Goal: Task Accomplishment & Management: Use online tool/utility

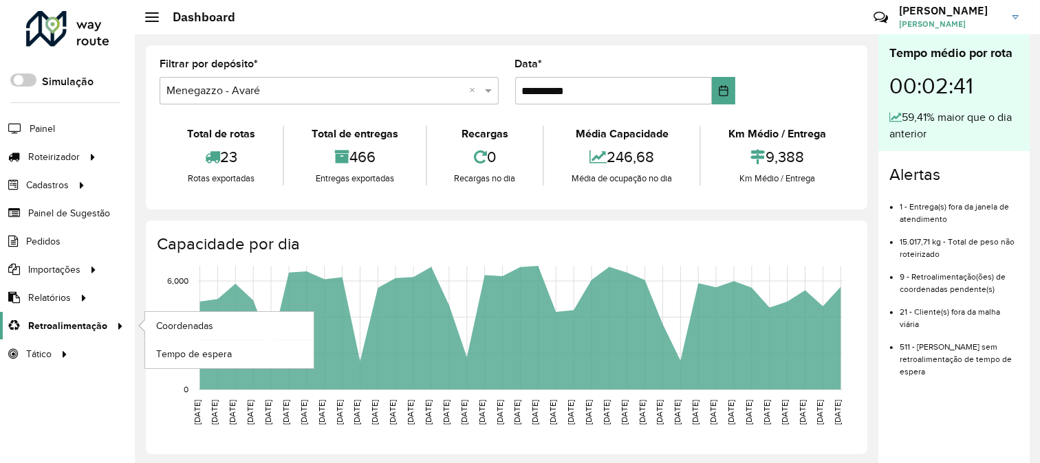
click at [96, 325] on span "Retroalimentação" at bounding box center [67, 326] width 79 height 14
click at [216, 320] on link "Coordenadas" at bounding box center [229, 326] width 168 height 28
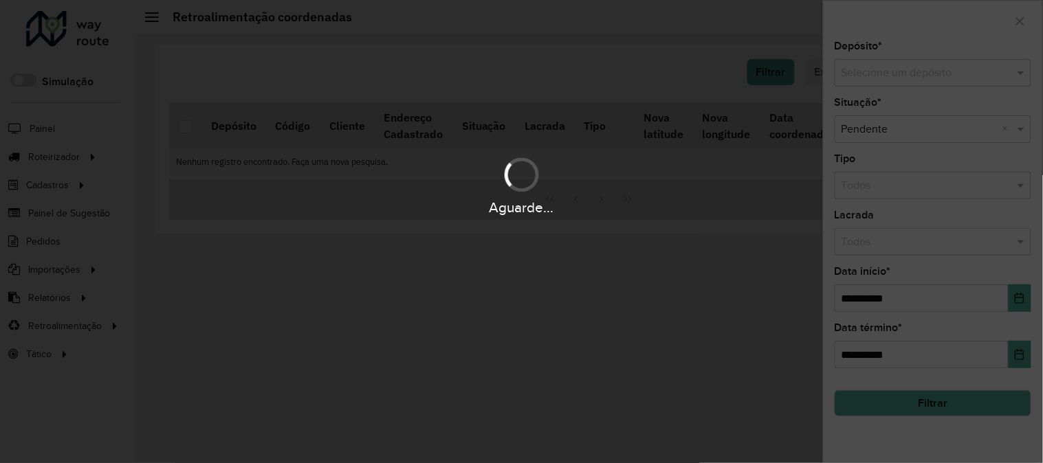
click at [910, 61] on div "Aguarde..." at bounding box center [521, 231] width 1043 height 463
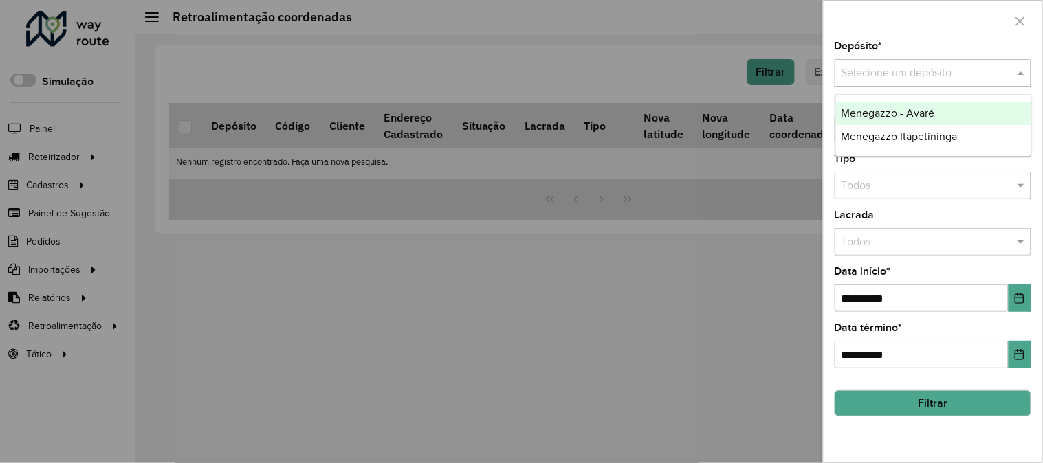
click at [909, 67] on input "text" at bounding box center [919, 73] width 155 height 17
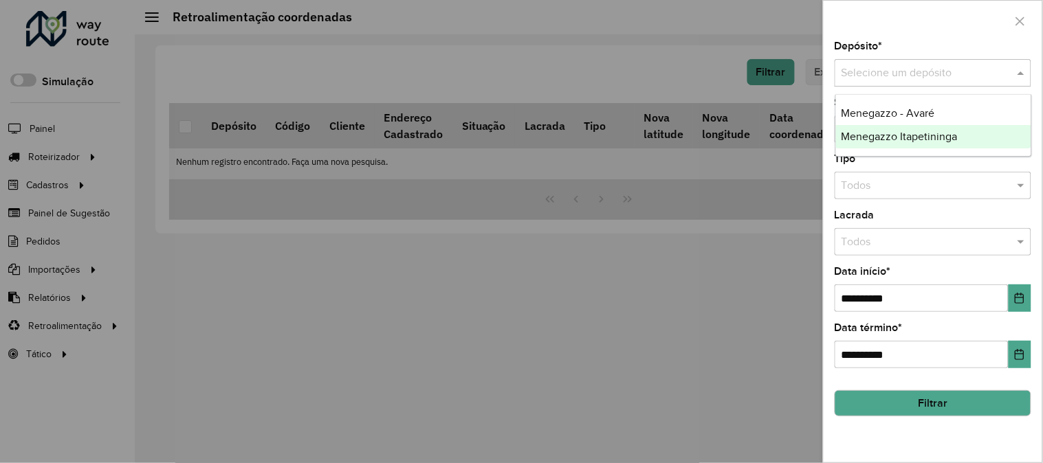
click at [926, 136] on span "Menegazzo Itapetininga" at bounding box center [900, 137] width 116 height 12
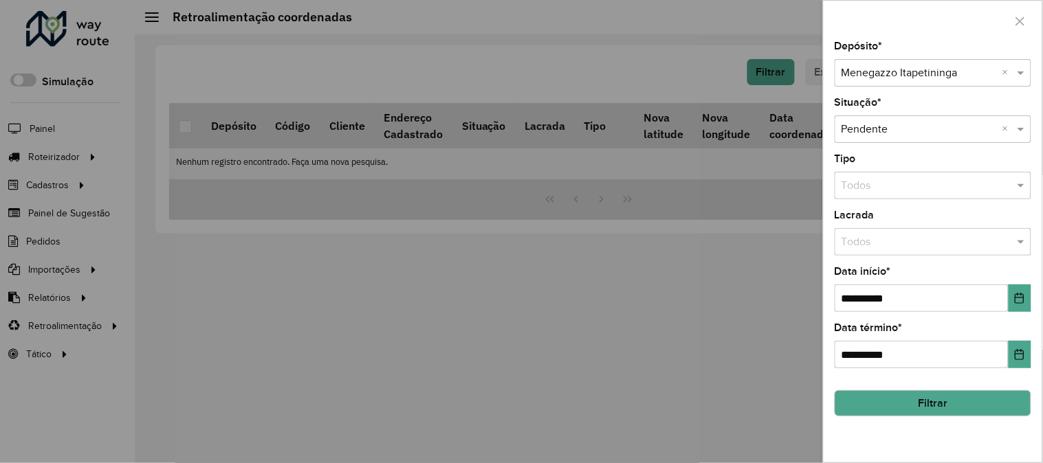
click at [949, 403] on button "Filtrar" at bounding box center [933, 404] width 197 height 26
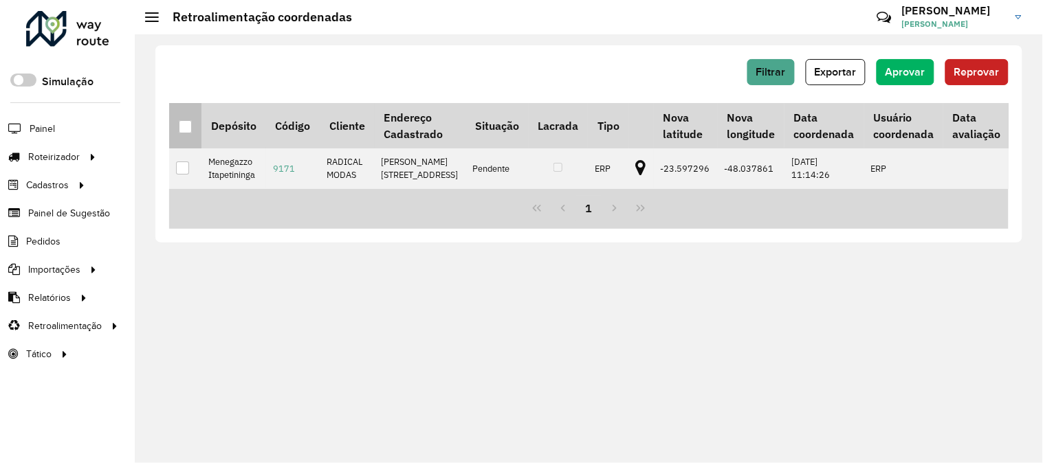
click at [186, 122] on div at bounding box center [185, 126] width 13 height 13
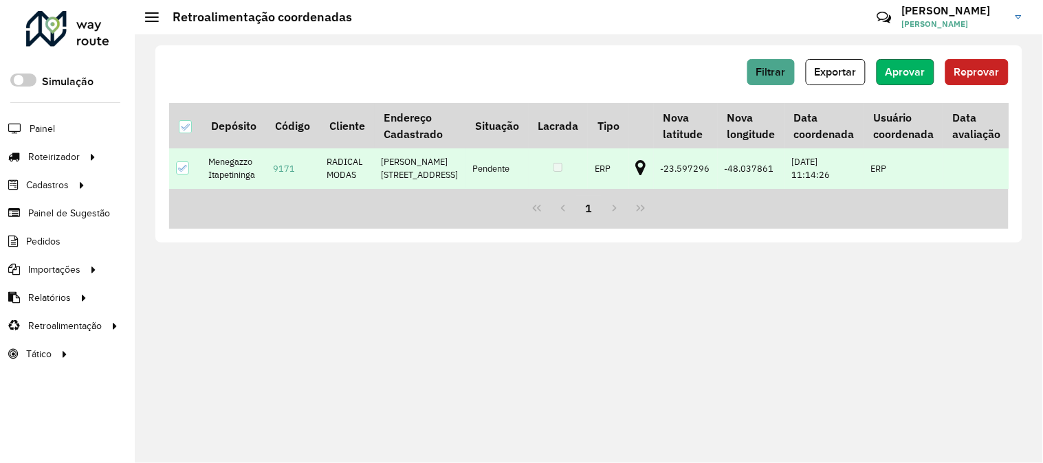
click at [909, 69] on span "Aprovar" at bounding box center [906, 72] width 40 height 12
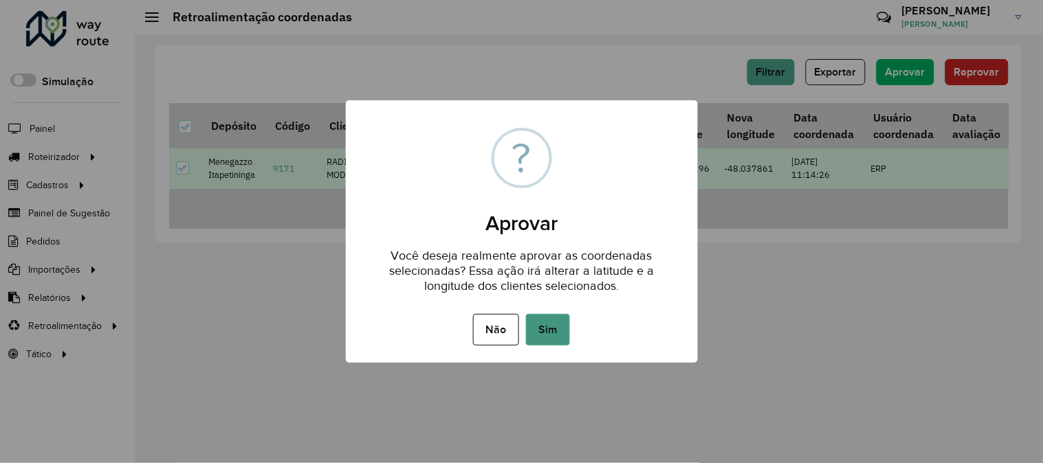
click at [549, 333] on button "Sim" at bounding box center [548, 330] width 44 height 32
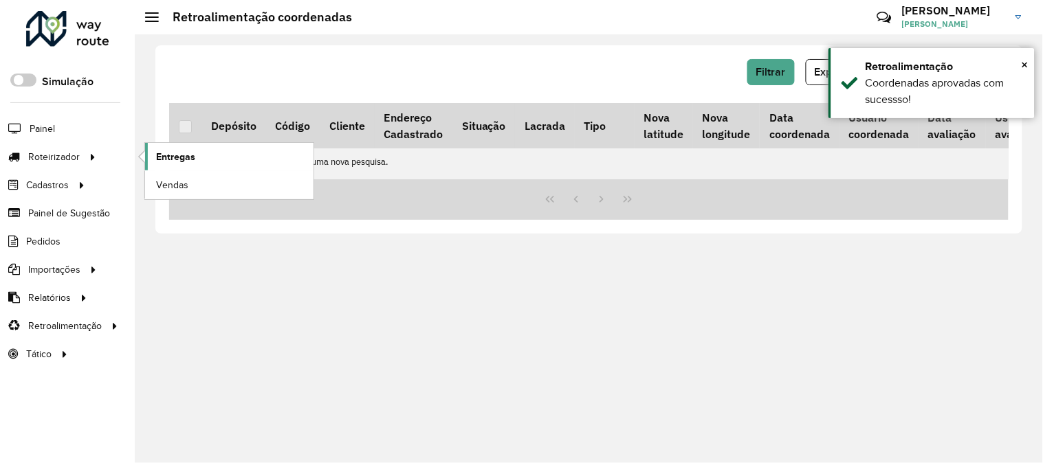
click at [179, 157] on span "Entregas" at bounding box center [175, 157] width 39 height 14
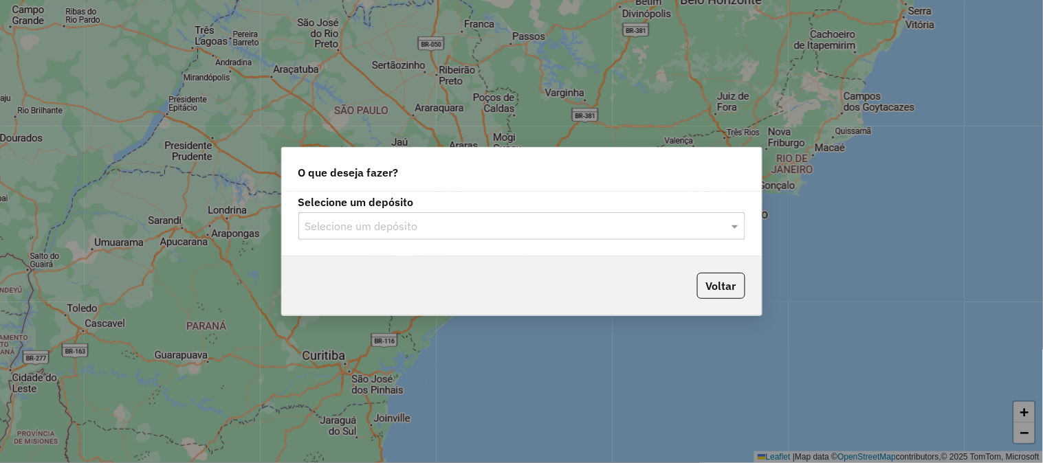
click at [519, 205] on label "Selecione um depósito" at bounding box center [521, 202] width 447 height 17
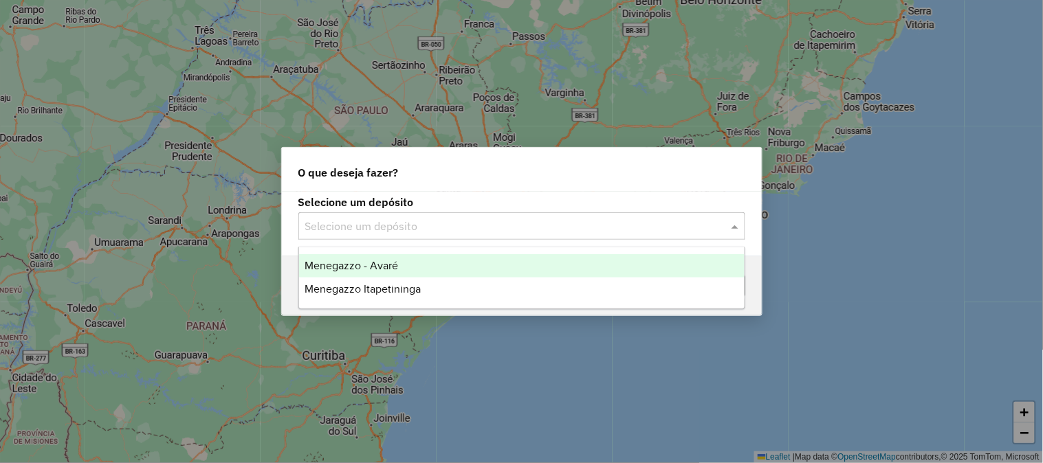
click at [514, 232] on input "text" at bounding box center [508, 227] width 406 height 17
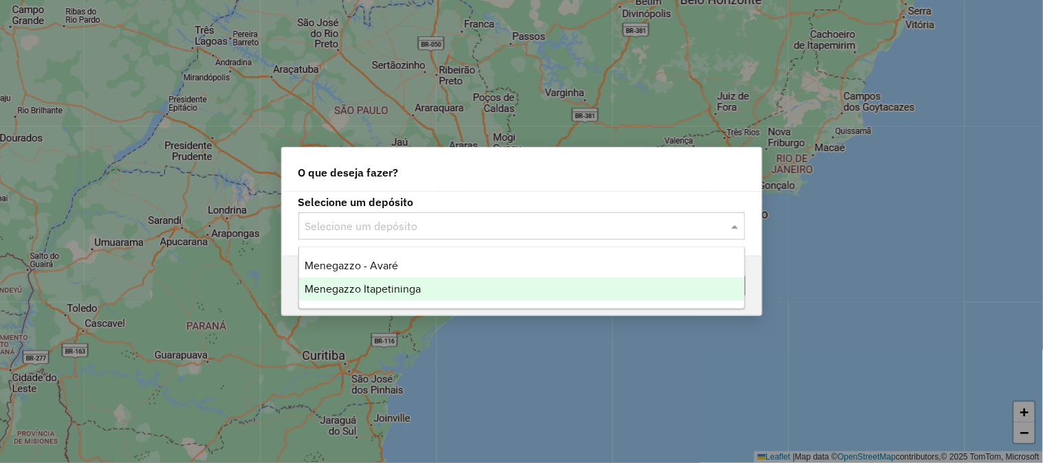
click at [395, 287] on span "Menegazzo Itapetininga" at bounding box center [363, 289] width 116 height 12
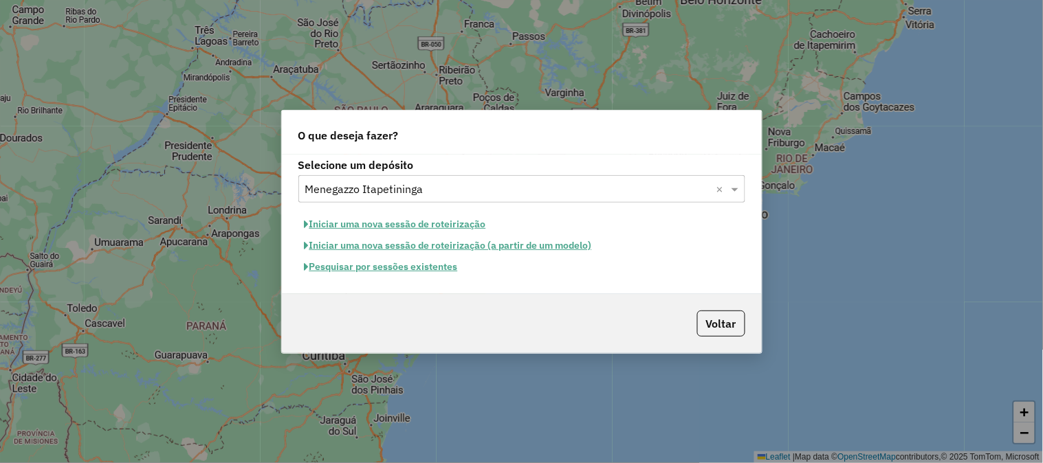
click at [414, 270] on button "Pesquisar por sessões existentes" at bounding box center [381, 266] width 166 height 21
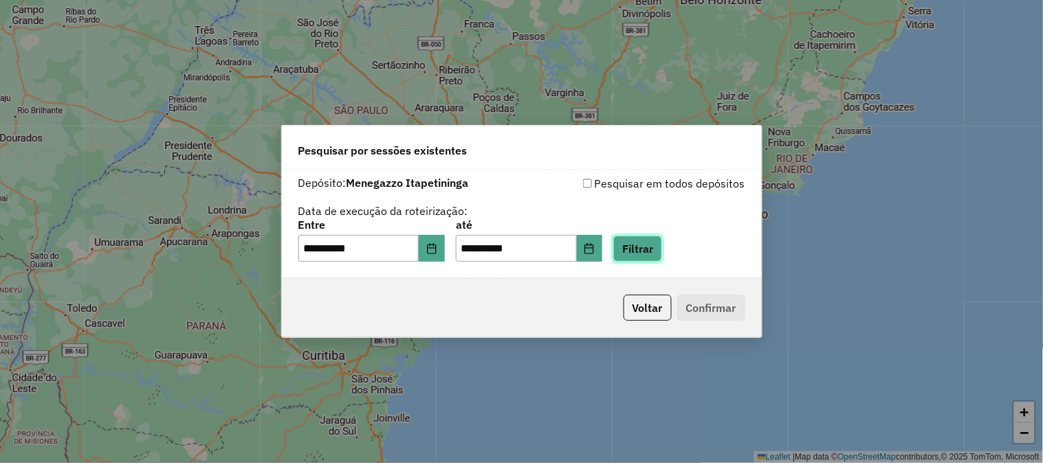
click at [650, 252] on button "Filtrar" at bounding box center [637, 249] width 49 height 26
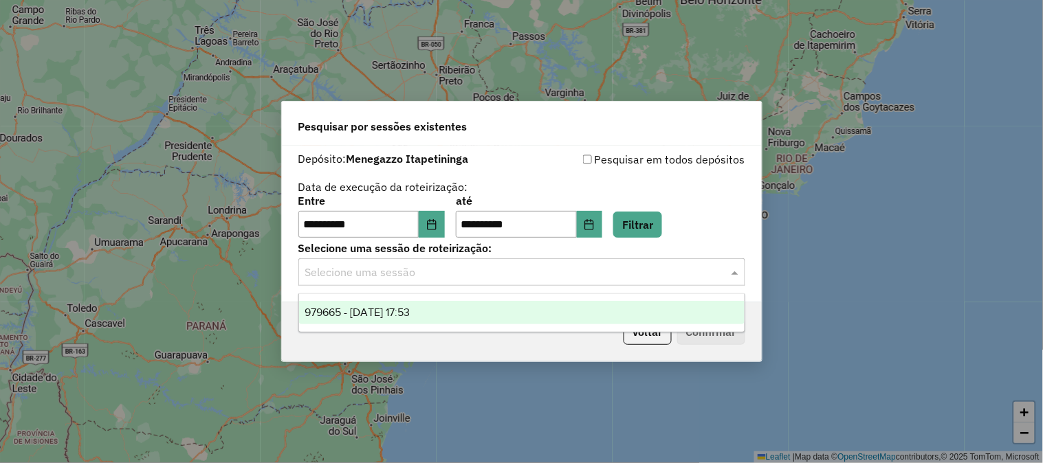
click at [523, 268] on input "text" at bounding box center [508, 273] width 406 height 17
click at [757, 194] on div "**********" at bounding box center [522, 224] width 480 height 157
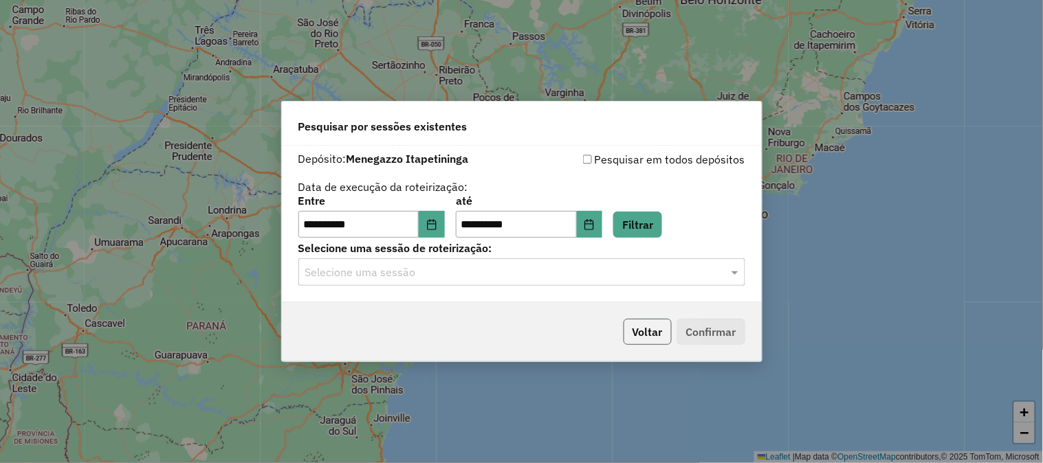
click at [655, 325] on button "Voltar" at bounding box center [648, 332] width 48 height 26
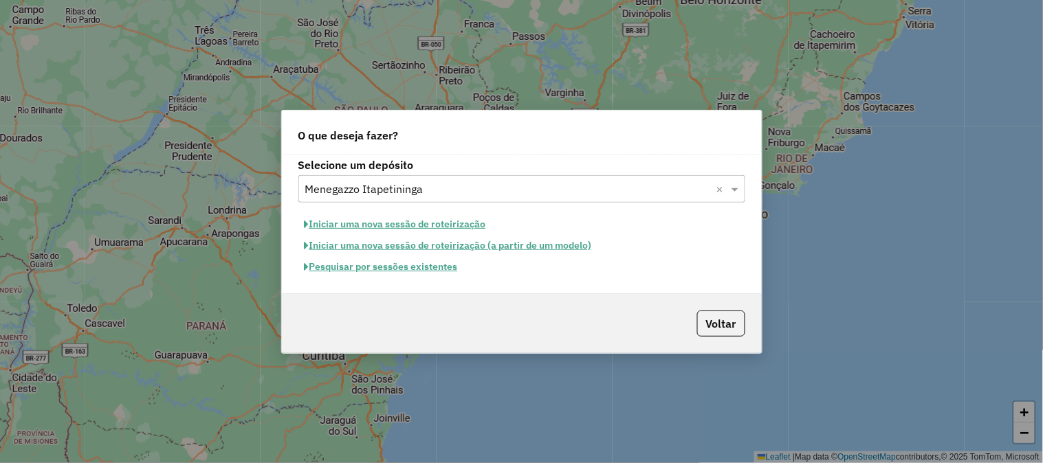
click at [393, 221] on button "Iniciar uma nova sessão de roteirização" at bounding box center [395, 224] width 194 height 21
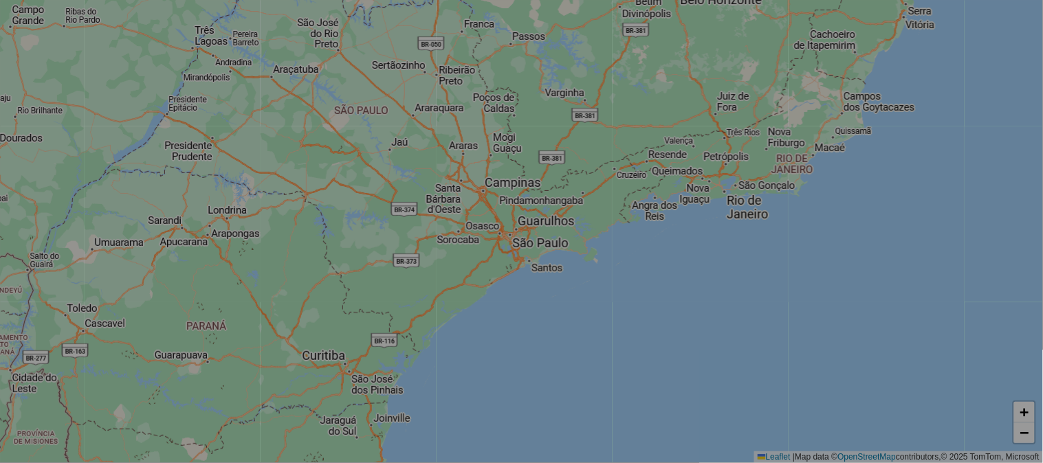
select select "*"
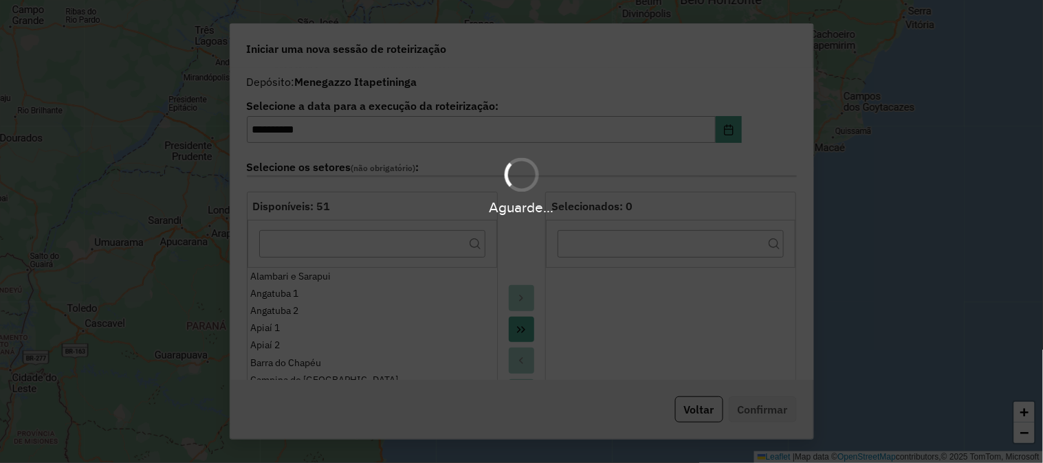
click at [516, 333] on div "Aguarde..." at bounding box center [521, 231] width 1043 height 463
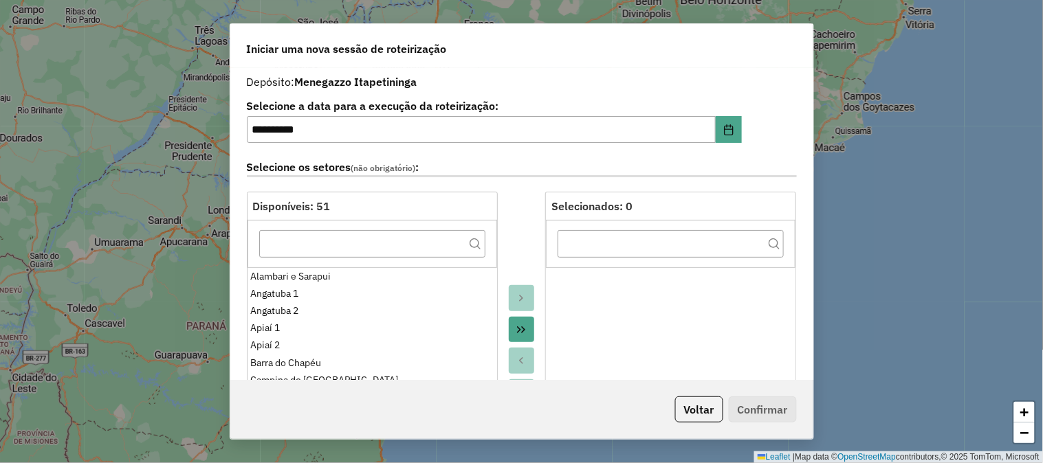
click at [516, 333] on icon "Move All to Target" at bounding box center [521, 330] width 11 height 11
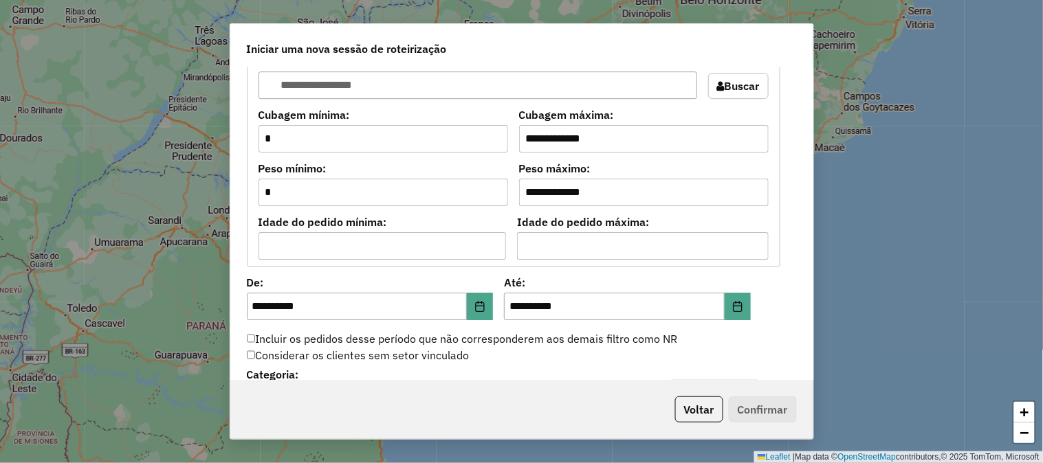
scroll to position [1426, 0]
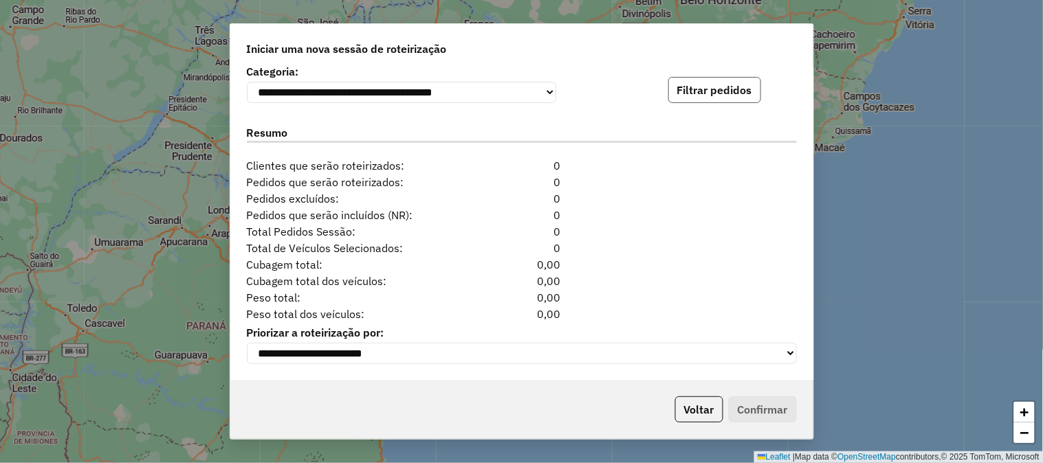
click at [718, 91] on button "Filtrar pedidos" at bounding box center [714, 90] width 93 height 26
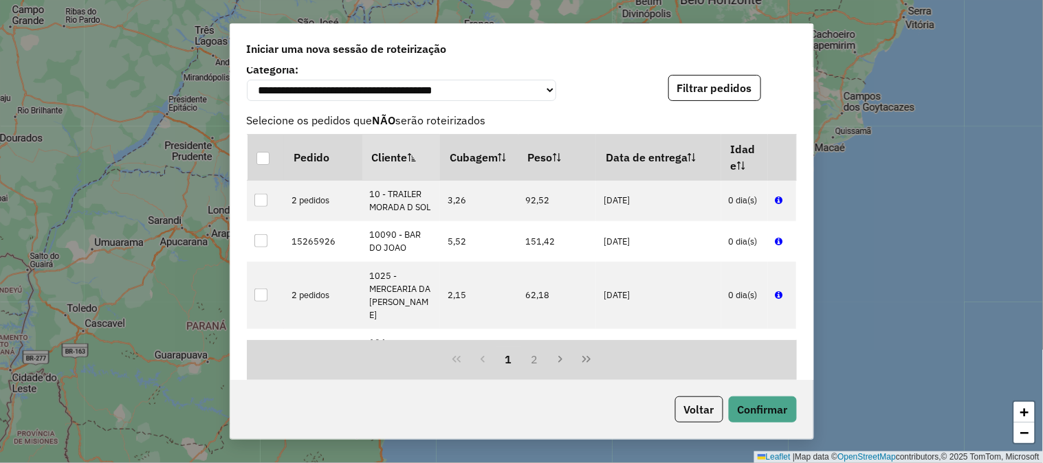
scroll to position [1713, 0]
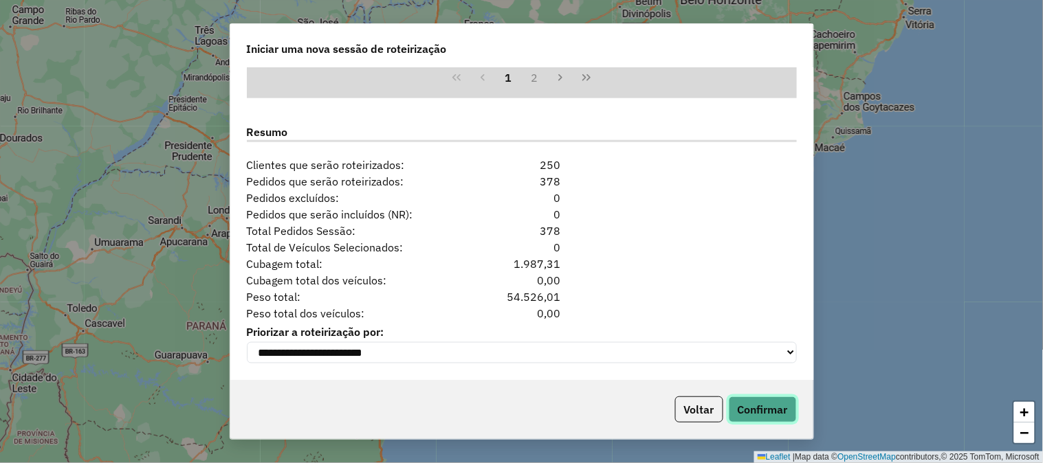
click at [786, 421] on button "Confirmar" at bounding box center [763, 410] width 68 height 26
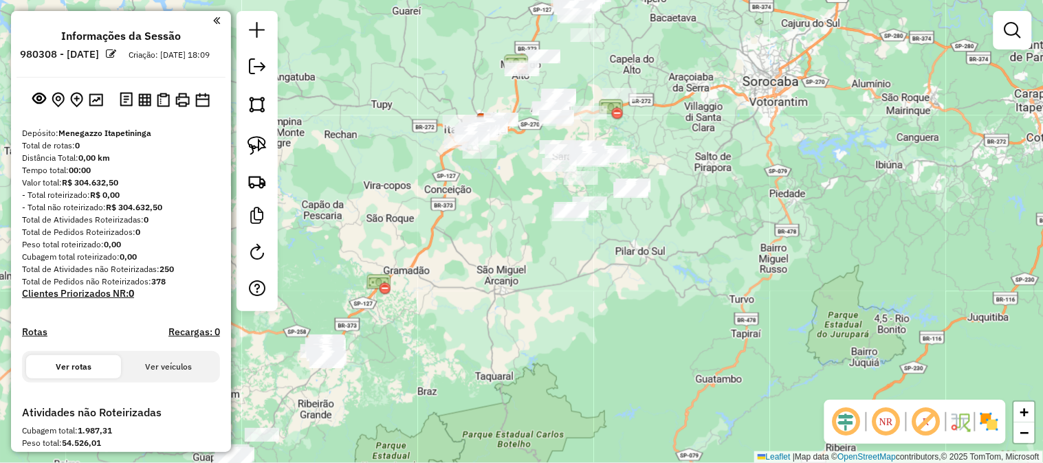
drag, startPoint x: 743, startPoint y: 270, endPoint x: 684, endPoint y: 69, distance: 209.3
click at [685, 90] on div "Janela de atendimento Grade de atendimento Capacidade Transportadoras Veículos …" at bounding box center [521, 231] width 1043 height 463
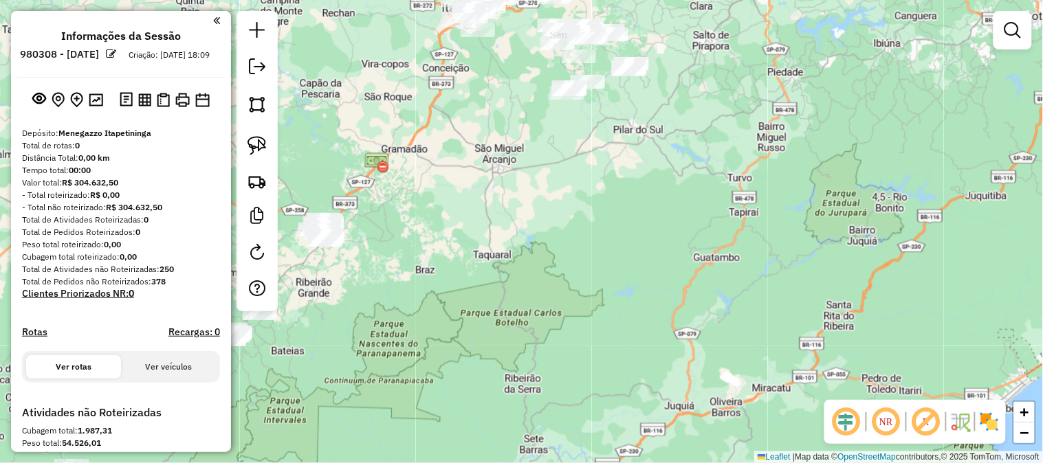
drag, startPoint x: 535, startPoint y: 272, endPoint x: 644, endPoint y: 216, distance: 122.4
click at [736, 179] on div "Janela de atendimento Grade de atendimento Capacidade Transportadoras Veículos …" at bounding box center [521, 231] width 1043 height 463
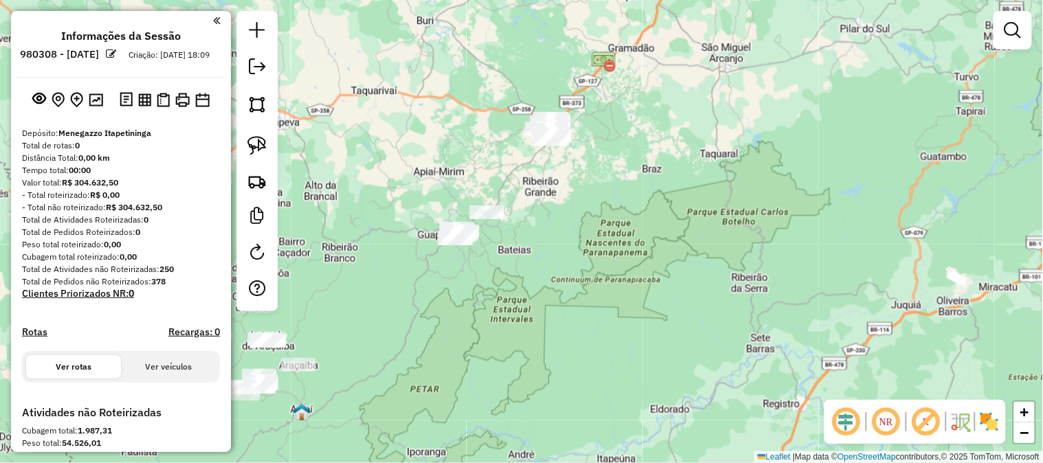
drag, startPoint x: 558, startPoint y: 265, endPoint x: 707, endPoint y: 203, distance: 160.9
click at [706, 204] on div "Janela de atendimento Grade de atendimento Capacidade Transportadoras Veículos …" at bounding box center [521, 231] width 1043 height 463
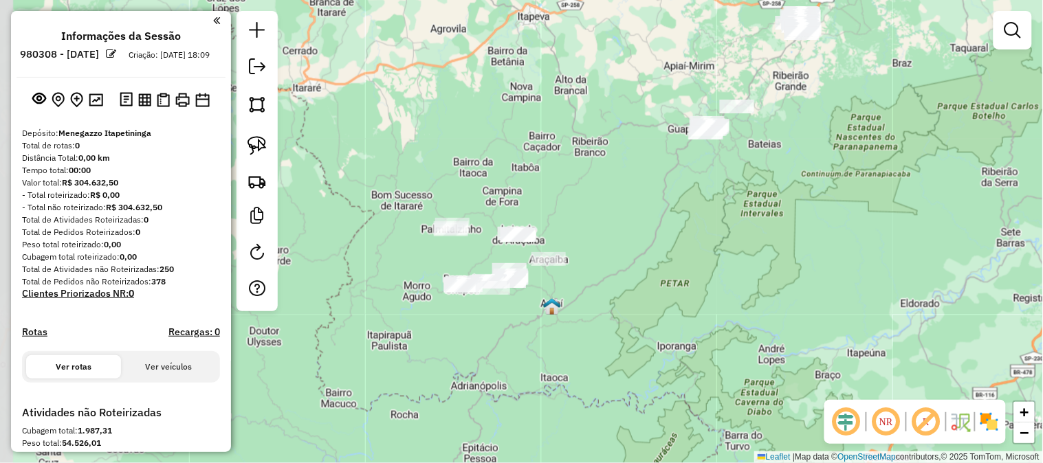
drag, startPoint x: 593, startPoint y: 283, endPoint x: 661, endPoint y: 252, distance: 74.5
click at [661, 252] on div "Janela de atendimento Grade de atendimento Capacidade Transportadoras Veículos …" at bounding box center [521, 231] width 1043 height 463
click at [251, 183] on img at bounding box center [257, 181] width 19 height 19
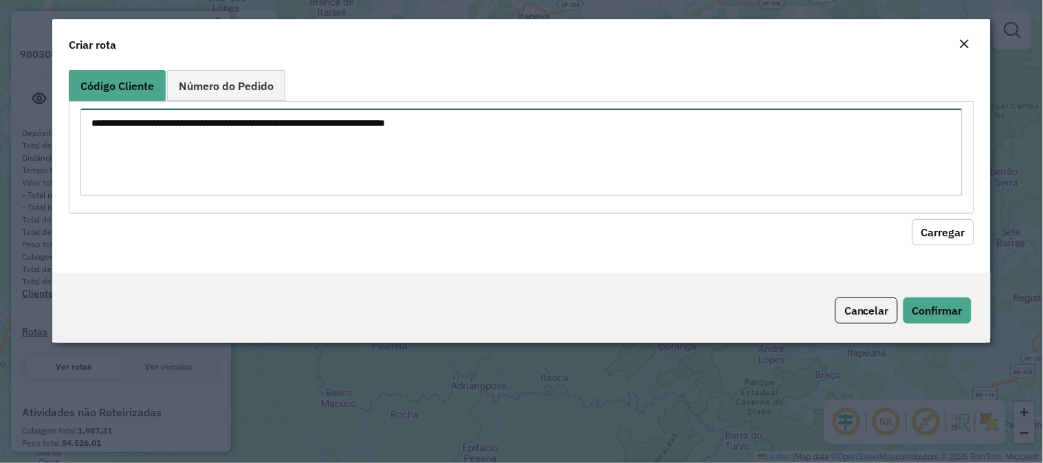
click at [451, 140] on textarea at bounding box center [521, 152] width 882 height 87
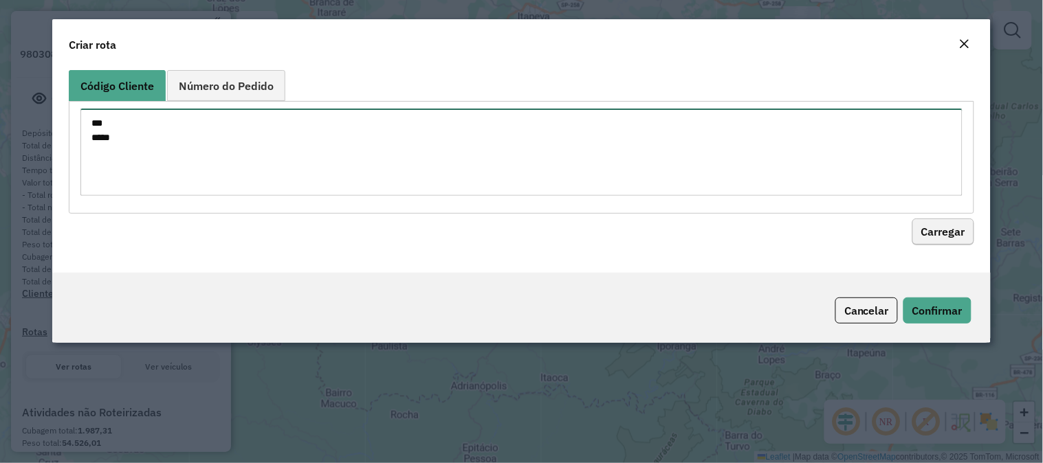
type textarea "*** ****"
click at [954, 221] on button "Carregar" at bounding box center [943, 232] width 62 height 26
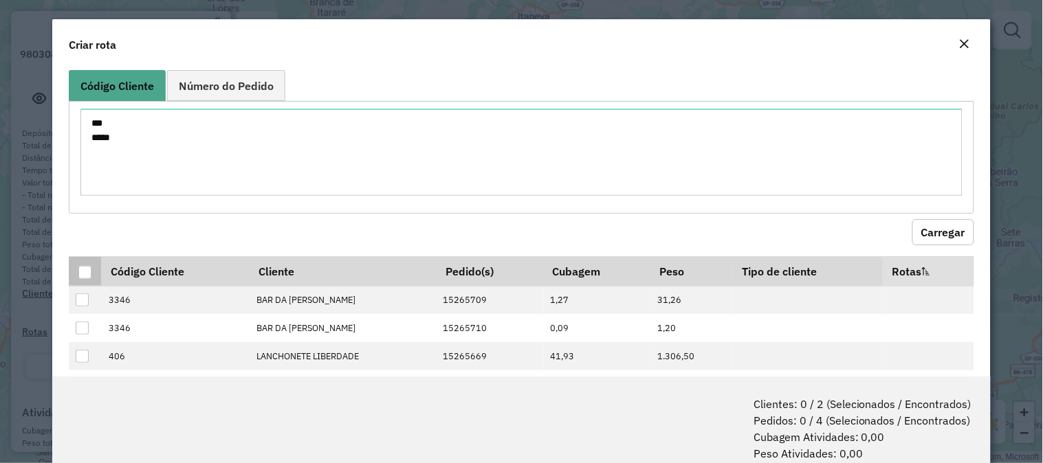
click at [85, 274] on div at bounding box center [84, 272] width 13 height 13
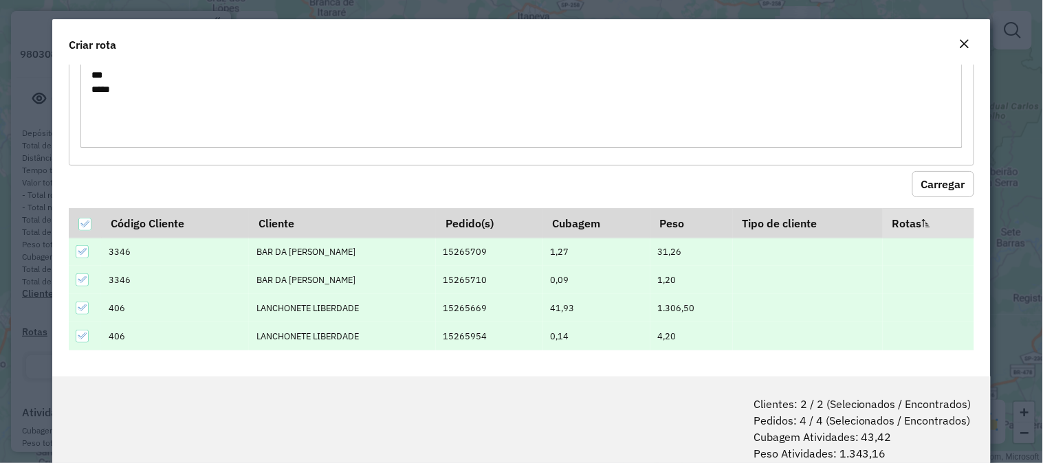
scroll to position [69, 0]
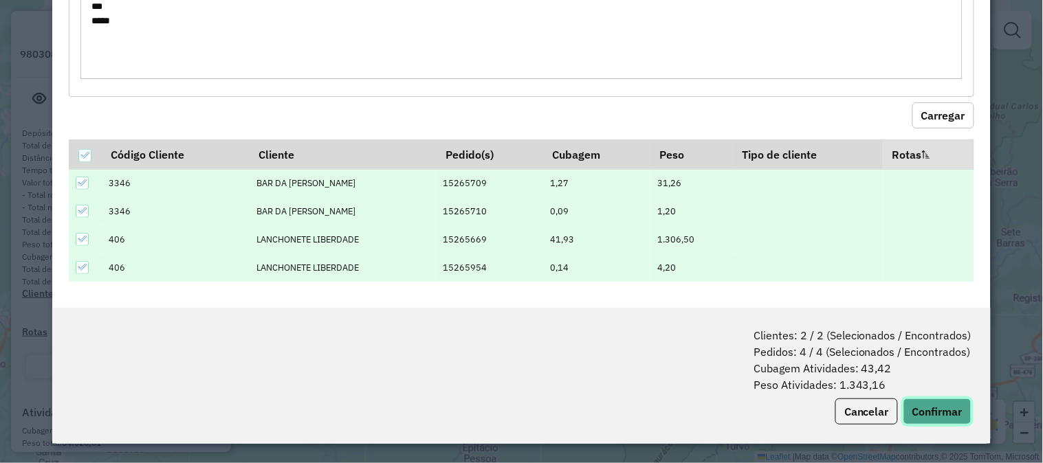
click at [956, 424] on button "Confirmar" at bounding box center [937, 412] width 68 height 26
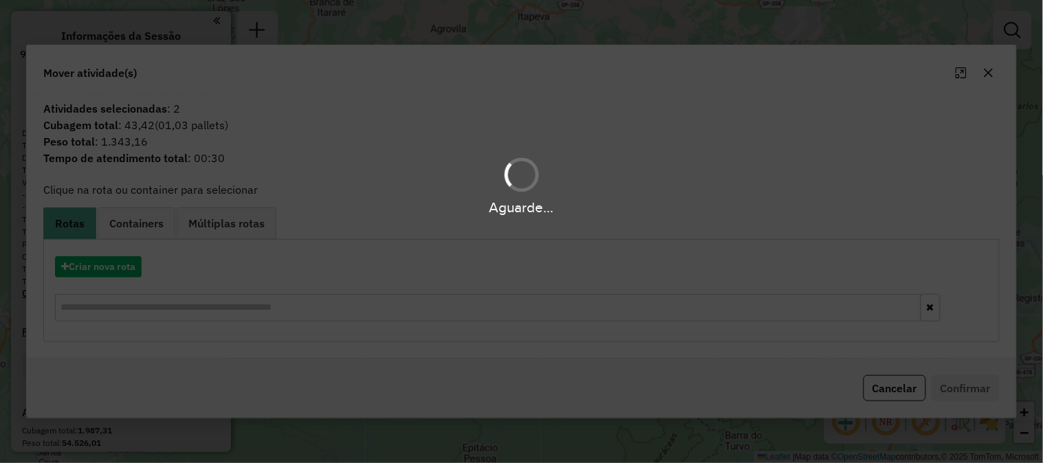
click at [115, 280] on div "Aguarde..." at bounding box center [521, 231] width 1043 height 463
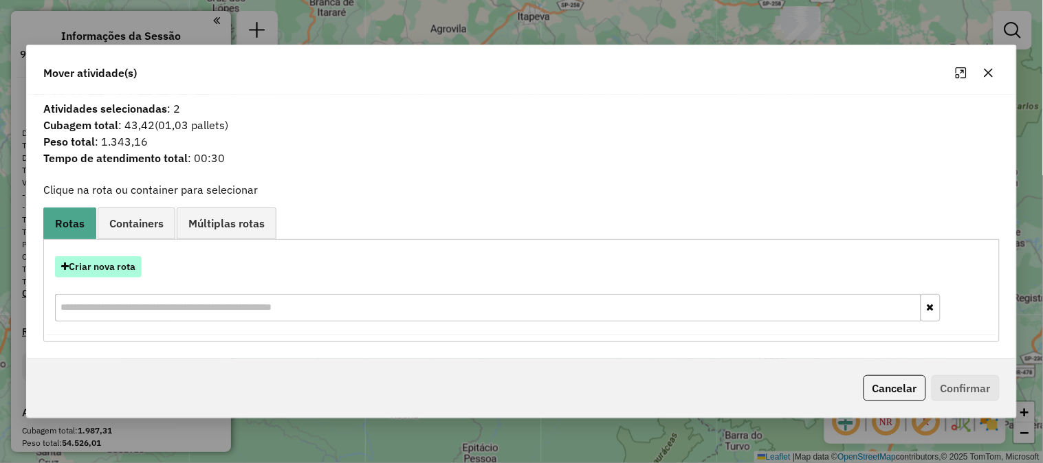
click at [116, 272] on button "Criar nova rota" at bounding box center [98, 266] width 87 height 21
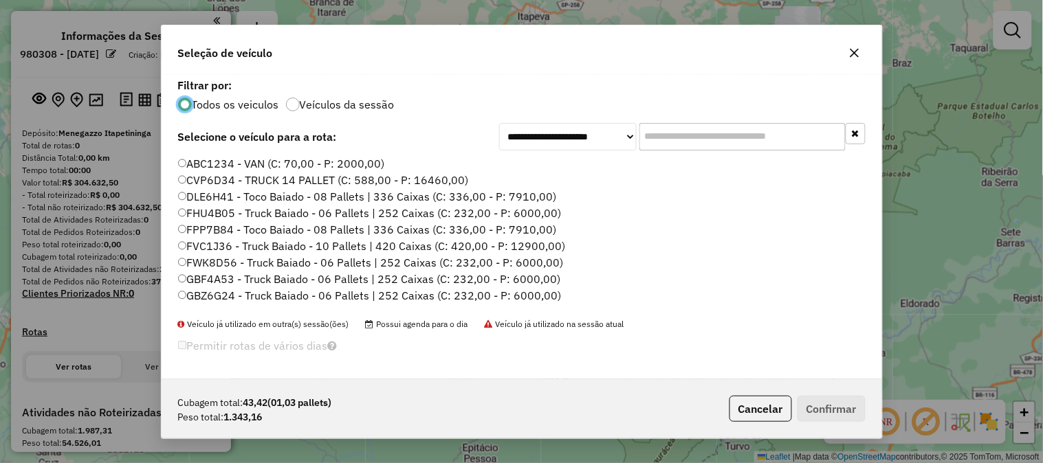
scroll to position [8, 3]
click at [688, 138] on input "text" at bounding box center [742, 137] width 206 height 28
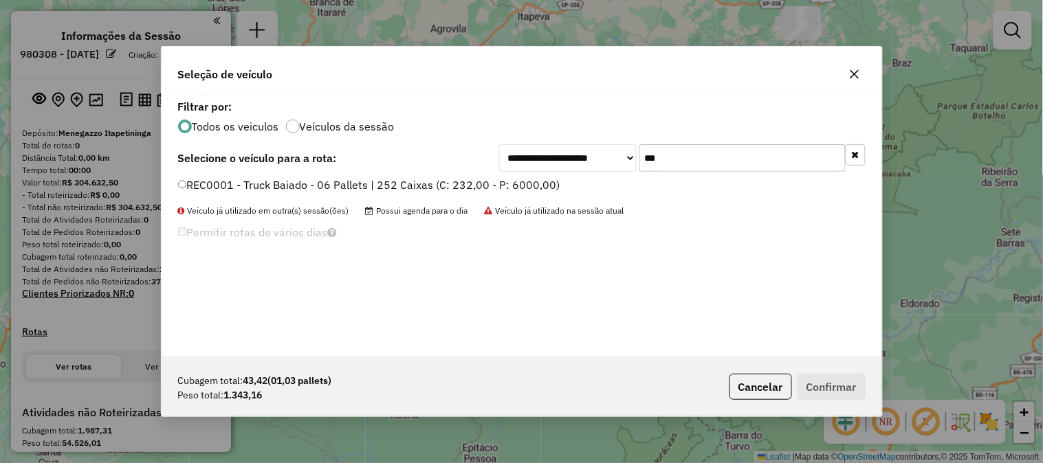
type input "***"
click at [499, 196] on div "REC0001 - Truck Baiado - 06 Pallets | 252 Caixas (C: 232,00 - P: 6000,00)" at bounding box center [522, 191] width 704 height 28
click at [497, 184] on label "REC0001 - Truck Baiado - 06 Pallets | 252 Caixas (C: 232,00 - P: 6000,00)" at bounding box center [369, 185] width 382 height 17
click at [826, 386] on button "Confirmar" at bounding box center [832, 387] width 68 height 26
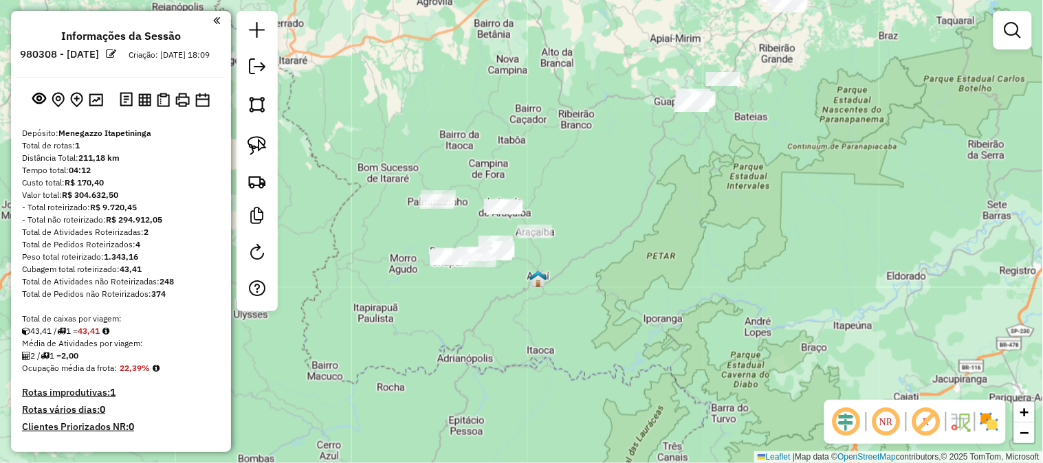
drag, startPoint x: 658, startPoint y: 286, endPoint x: 519, endPoint y: 248, distance: 144.1
click at [627, 221] on div "Janela de atendimento Grade de atendimento Capacidade Transportadoras Veículos …" at bounding box center [521, 231] width 1043 height 463
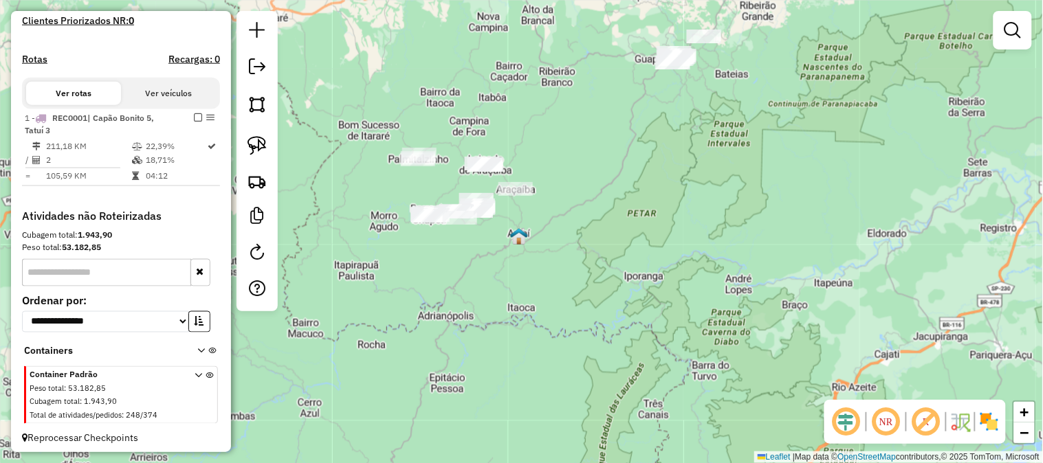
scroll to position [407, 0]
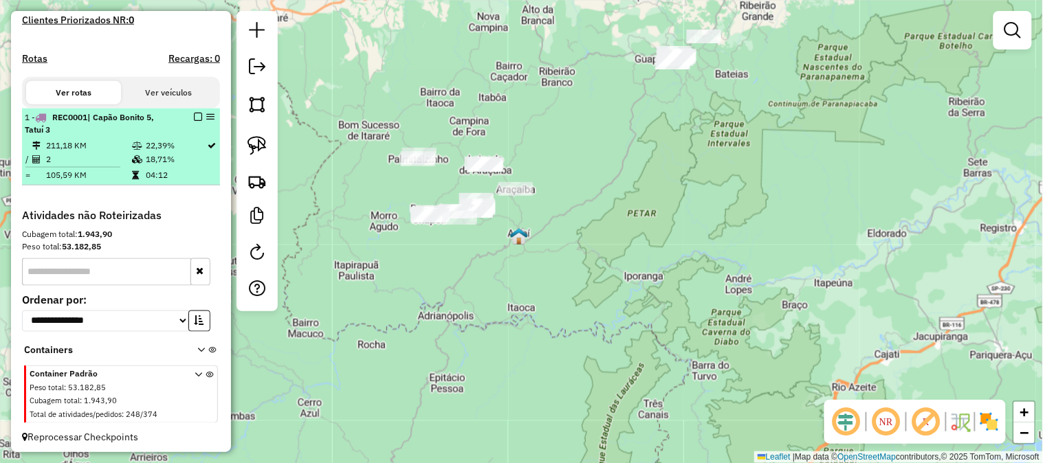
click at [194, 121] on em at bounding box center [198, 117] width 8 height 8
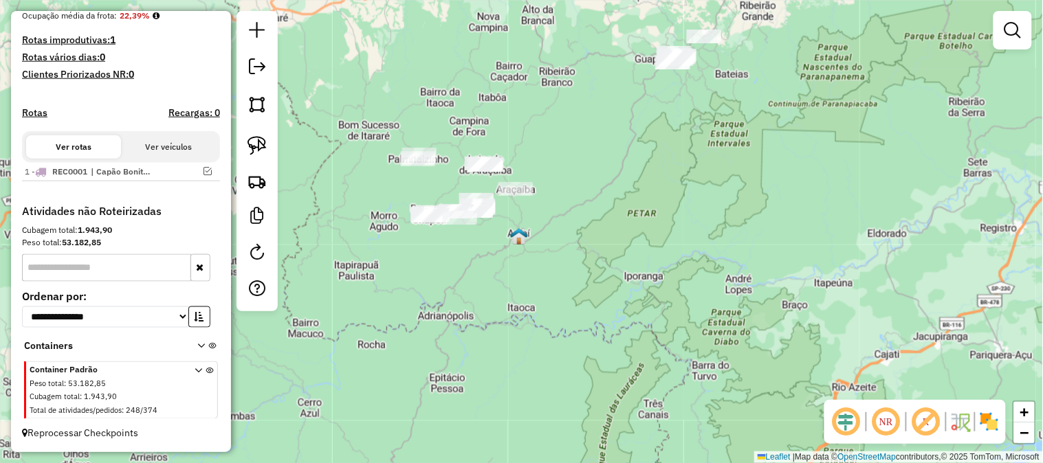
scroll to position [364, 0]
click at [204, 171] on em at bounding box center [208, 171] width 8 height 8
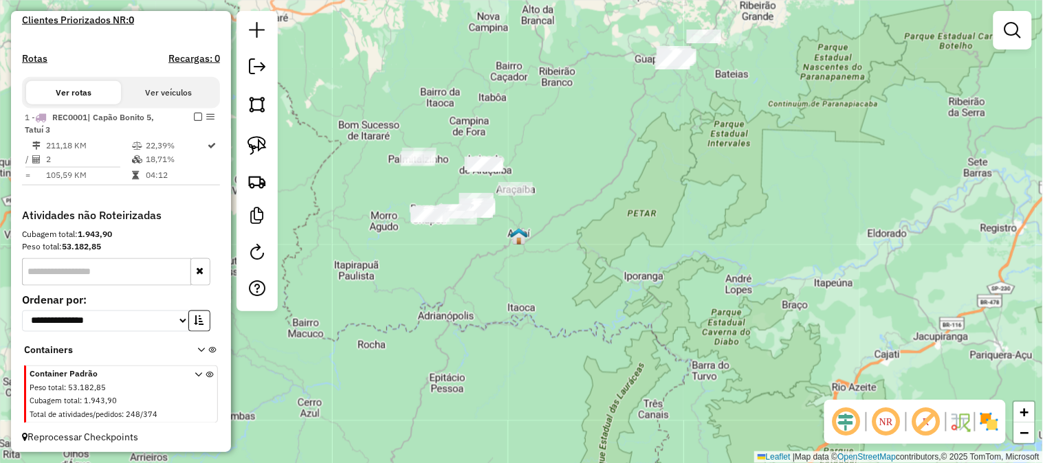
click at [683, 218] on div "Janela de atendimento Grade de atendimento Capacidade Transportadoras Veículos …" at bounding box center [521, 231] width 1043 height 463
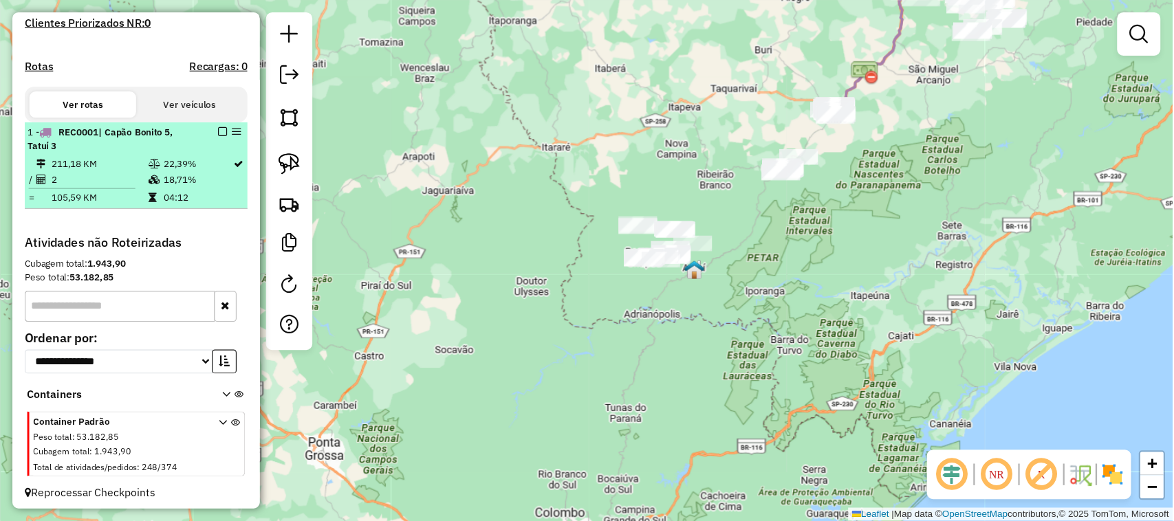
scroll to position [366, 0]
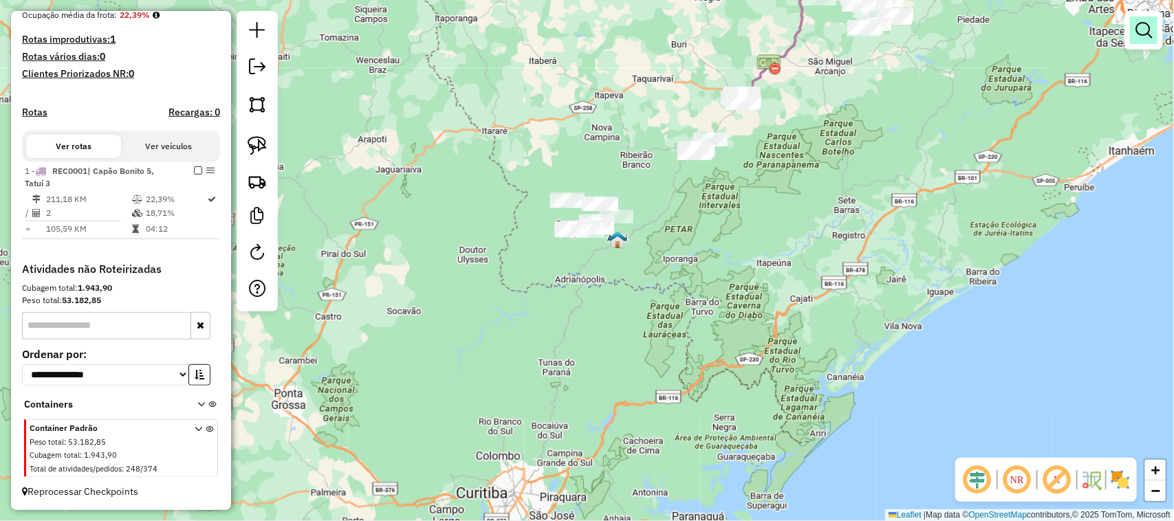
click at [1042, 39] on link at bounding box center [1144, 31] width 28 height 28
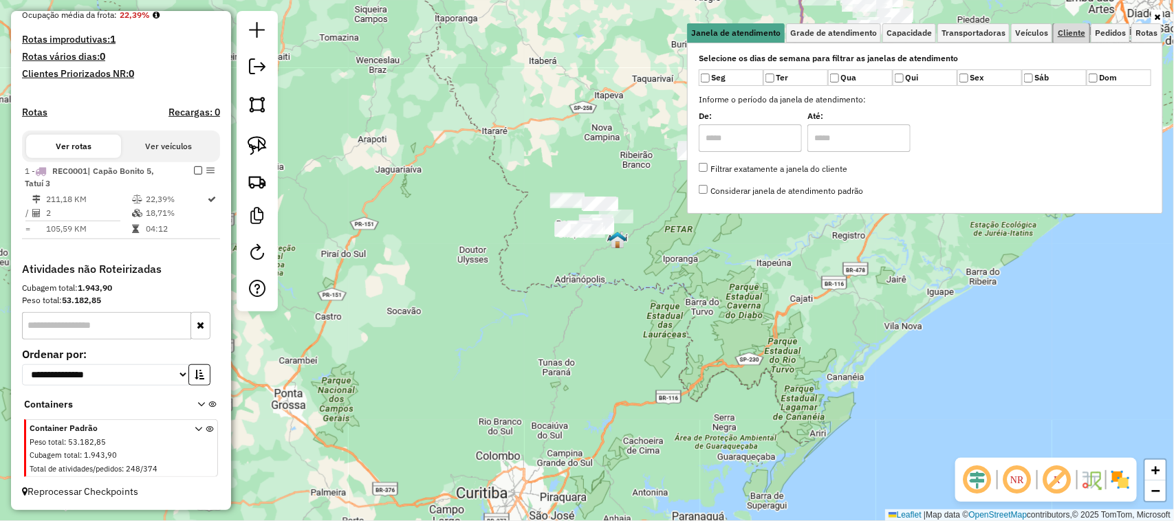
click at [1042, 29] on span "Cliente" at bounding box center [1071, 33] width 28 height 8
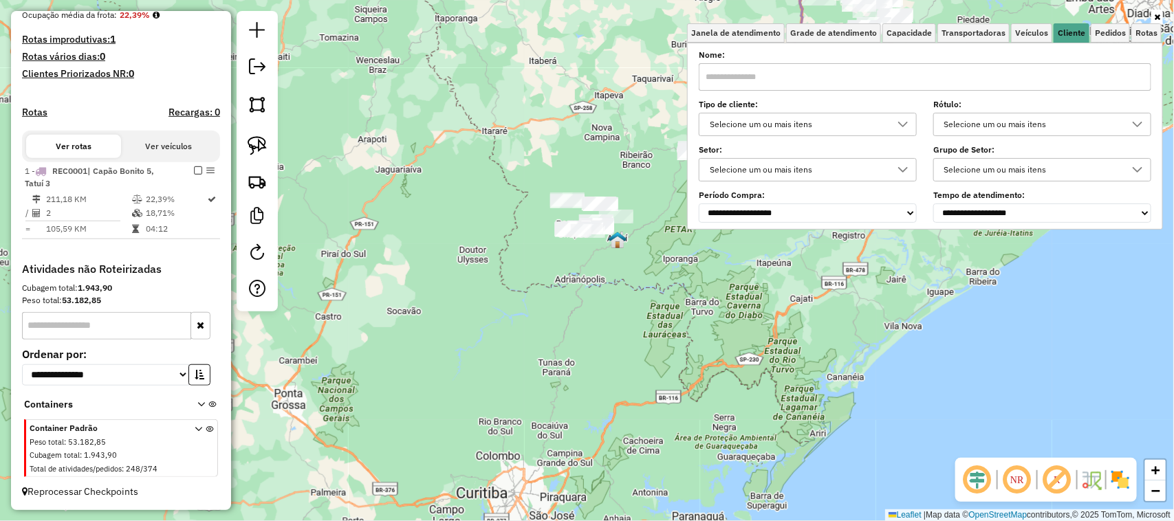
click at [896, 118] on div at bounding box center [903, 124] width 26 height 22
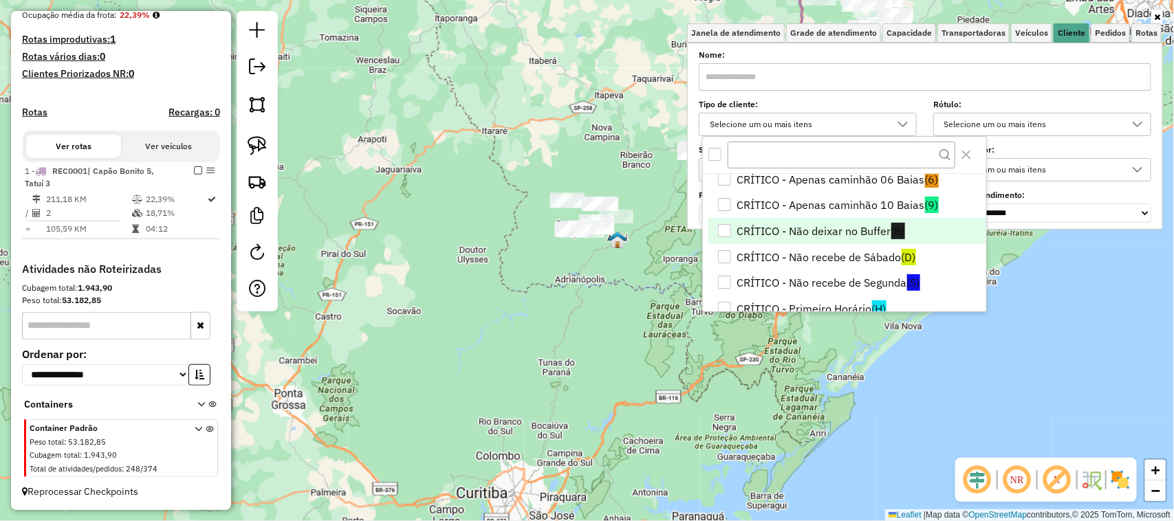
scroll to position [58, 0]
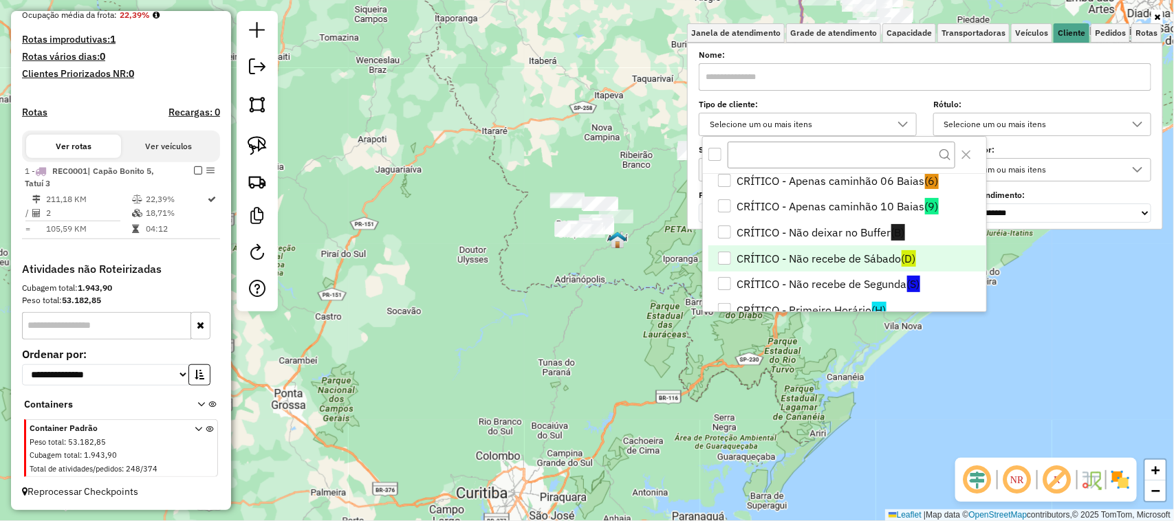
click at [722, 258] on div "CRÍTICO - Não recebe de Sábado" at bounding box center [724, 258] width 13 height 13
click at [573, 324] on div "Limpar filtros Janela de atendimento Grade de atendimento Capacidade Transporta…" at bounding box center [587, 260] width 1174 height 521
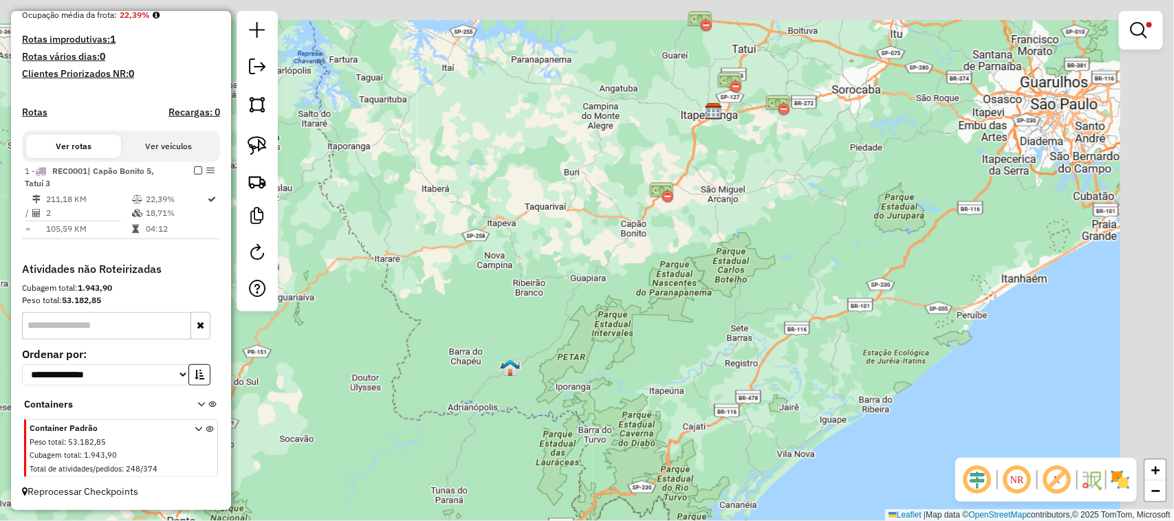
drag, startPoint x: 568, startPoint y: 274, endPoint x: 651, endPoint y: 318, distance: 94.1
click at [534, 333] on div "Limpar filtros Janela de atendimento Grade de atendimento Capacidade Transporta…" at bounding box center [587, 260] width 1174 height 521
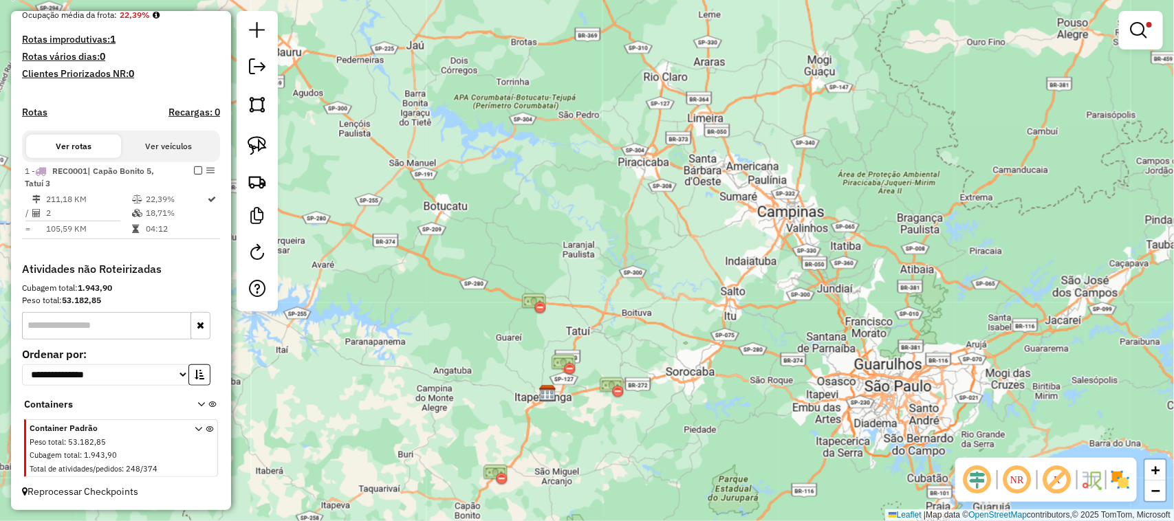
drag, startPoint x: 784, startPoint y: 263, endPoint x: 956, endPoint y: 124, distance: 220.4
click at [950, 127] on div "Limpar filtros Janela de atendimento Grade de atendimento Capacidade Transporta…" at bounding box center [587, 260] width 1174 height 521
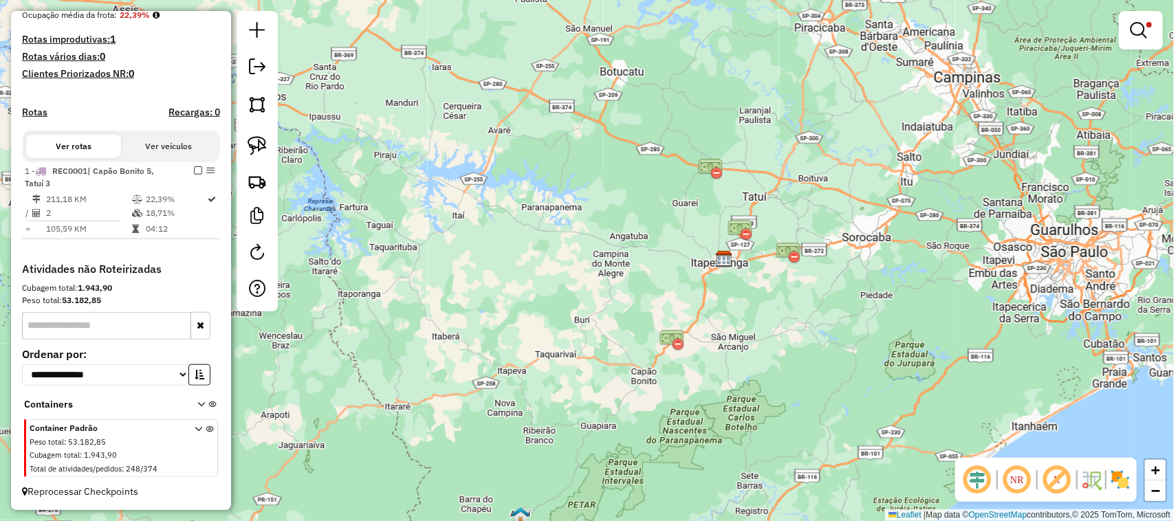
drag, startPoint x: 637, startPoint y: 120, endPoint x: 715, endPoint y: 32, distance: 117.4
click at [709, 40] on div "Limpar filtros Janela de atendimento Grade de atendimento Capacidade Transporta…" at bounding box center [587, 260] width 1174 height 521
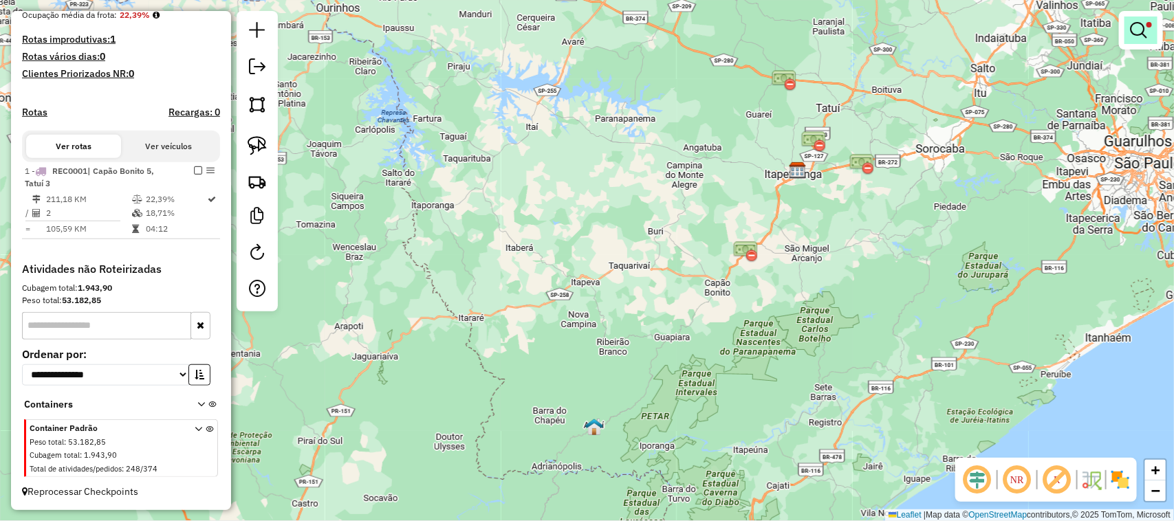
click at [1042, 23] on span at bounding box center [1149, 25] width 6 height 6
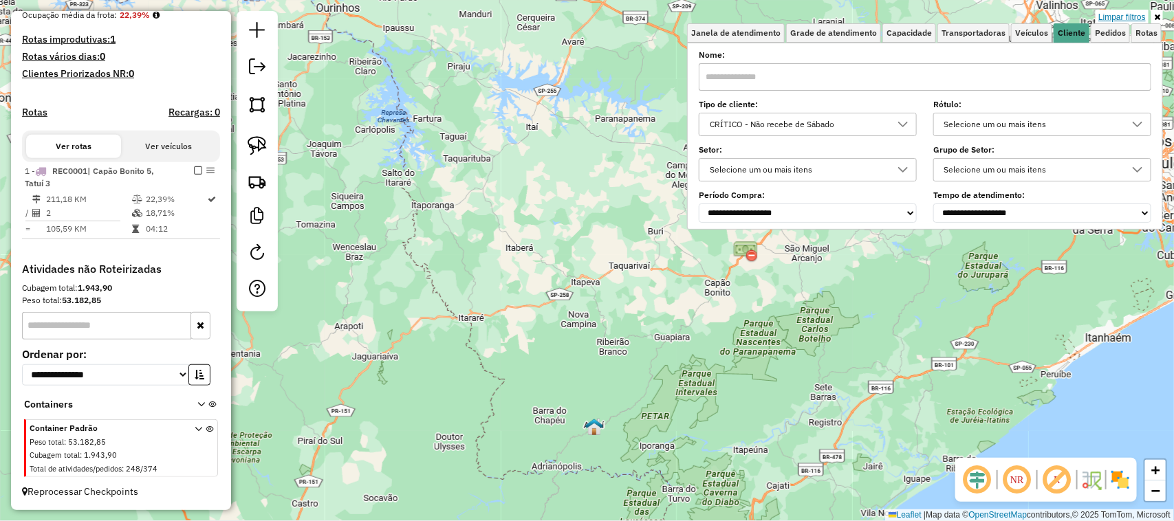
click at [1042, 19] on link "Limpar filtros" at bounding box center [1121, 17] width 53 height 15
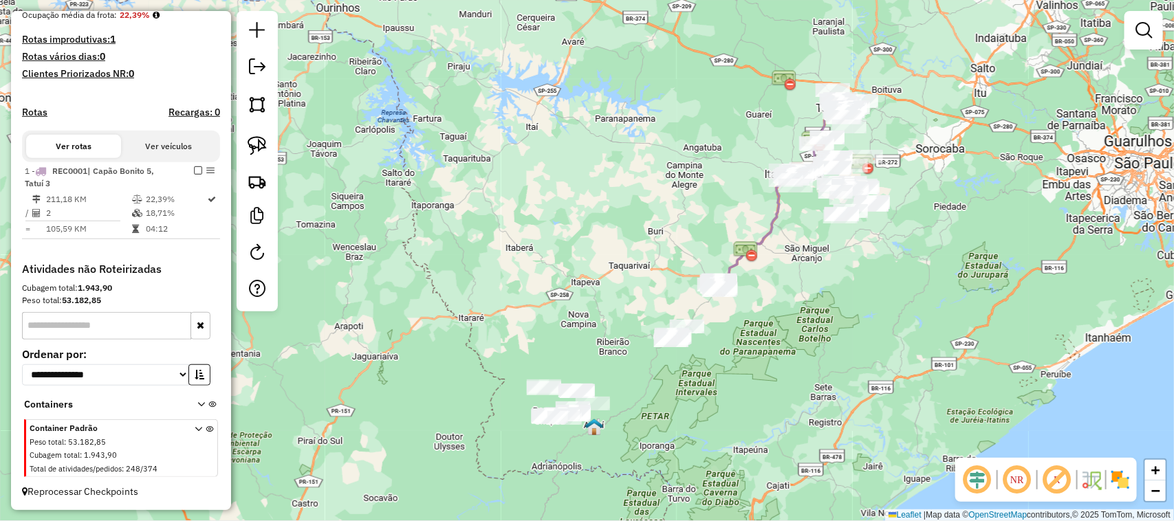
click at [648, 370] on div "Janela de atendimento Grade de atendimento Capacidade Transportadoras Veículos …" at bounding box center [587, 260] width 1174 height 521
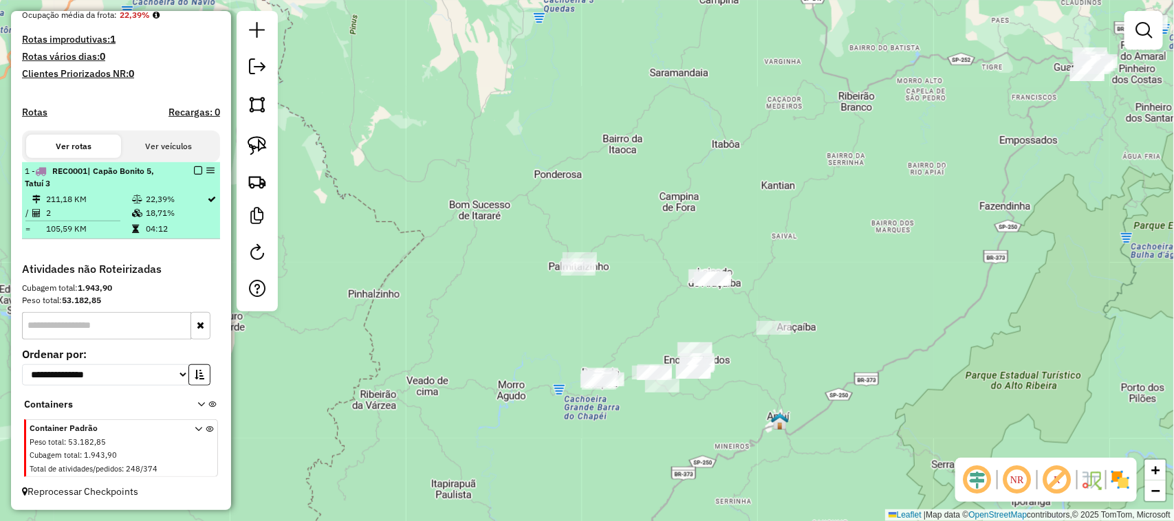
click at [194, 171] on em at bounding box center [198, 170] width 8 height 8
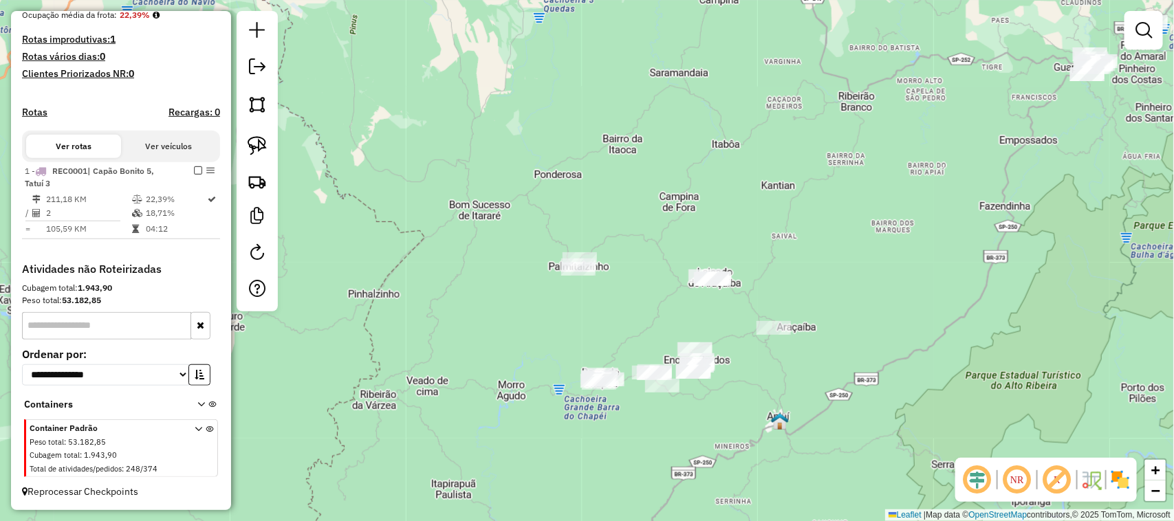
scroll to position [307, 0]
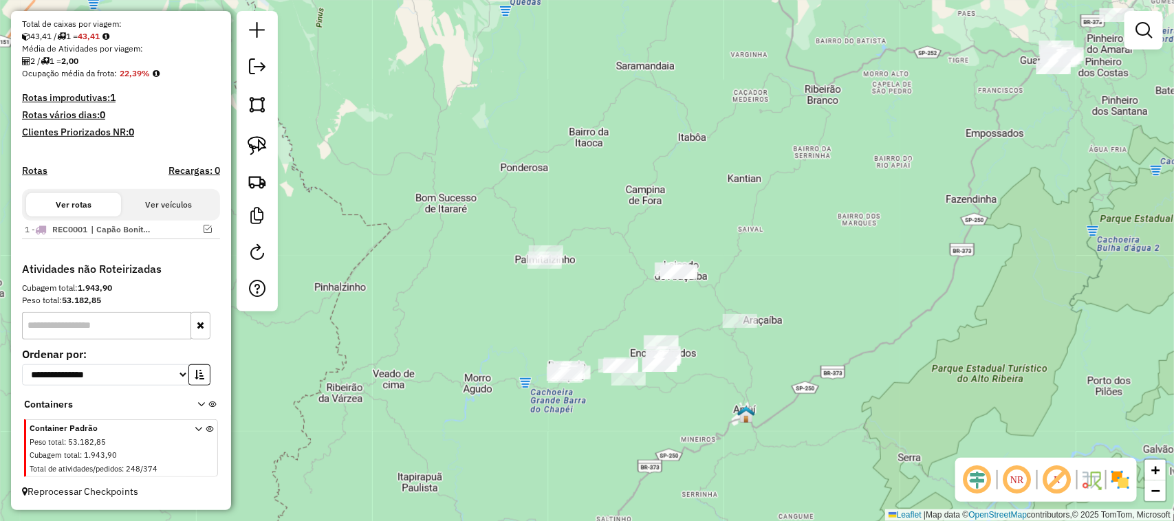
drag, startPoint x: 551, startPoint y: 307, endPoint x: 496, endPoint y: 270, distance: 66.9
click at [468, 270] on div "Janela de atendimento Grade de atendimento Capacidade Transportadoras Veículos …" at bounding box center [587, 260] width 1174 height 521
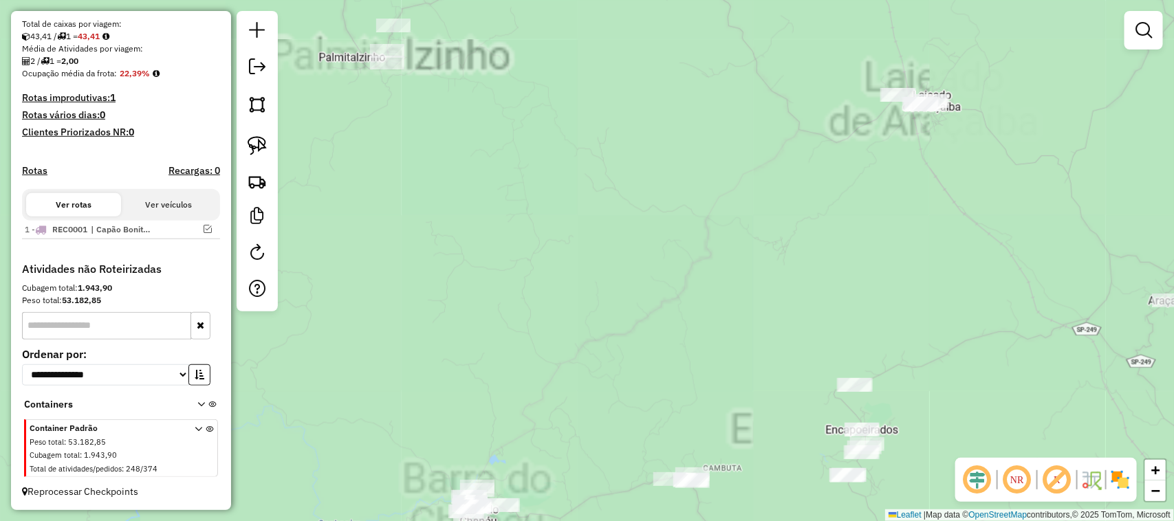
drag, startPoint x: 610, startPoint y: 304, endPoint x: 503, endPoint y: 194, distance: 153.2
click at [509, 207] on div "Janela de atendimento Grade de atendimento Capacidade Transportadoras Veículos …" at bounding box center [587, 260] width 1174 height 521
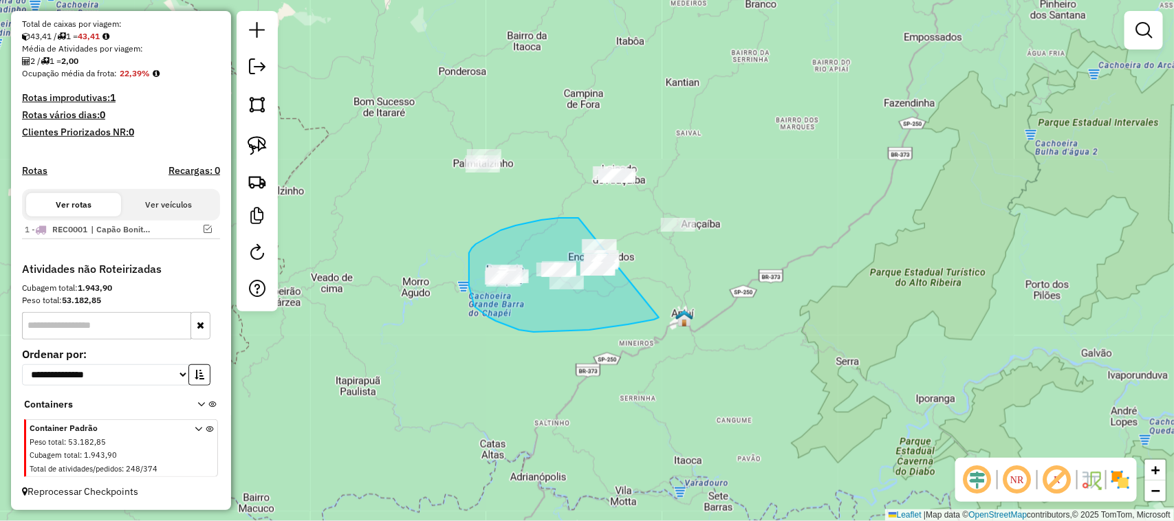
drag, startPoint x: 548, startPoint y: 332, endPoint x: 630, endPoint y: 232, distance: 129.0
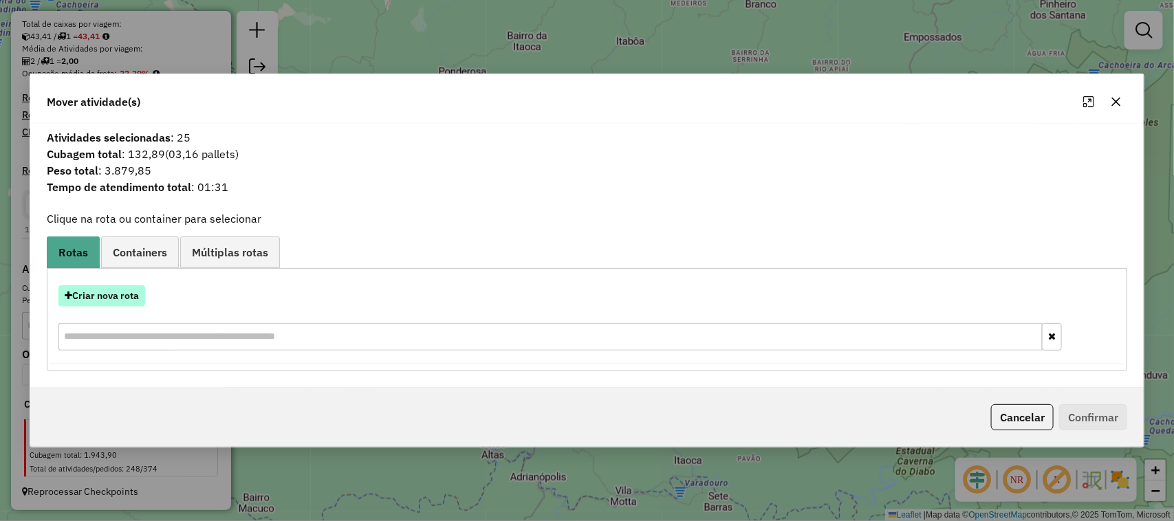
click at [124, 290] on button "Criar nova rota" at bounding box center [101, 295] width 87 height 21
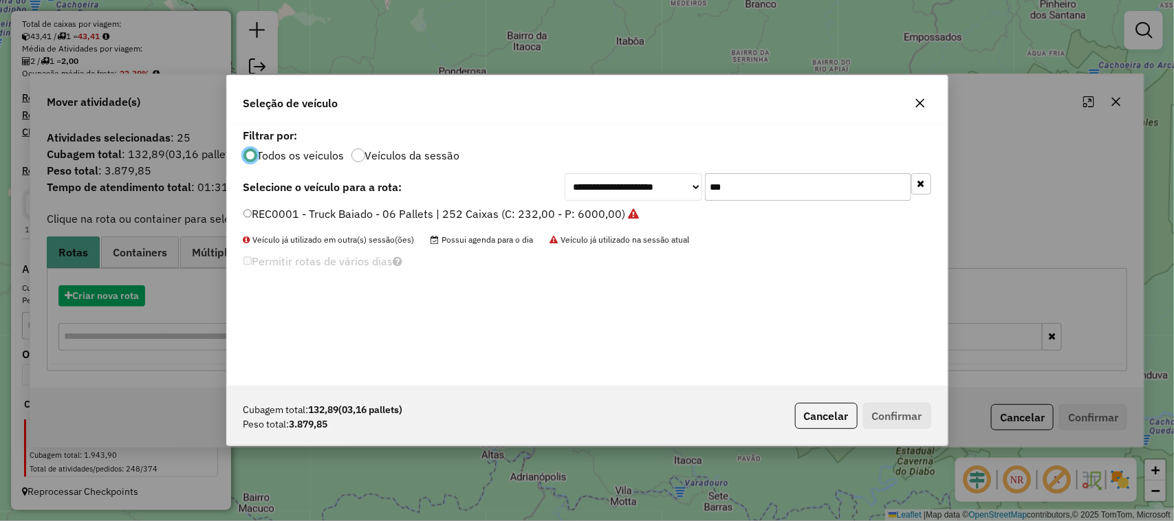
scroll to position [7, 4]
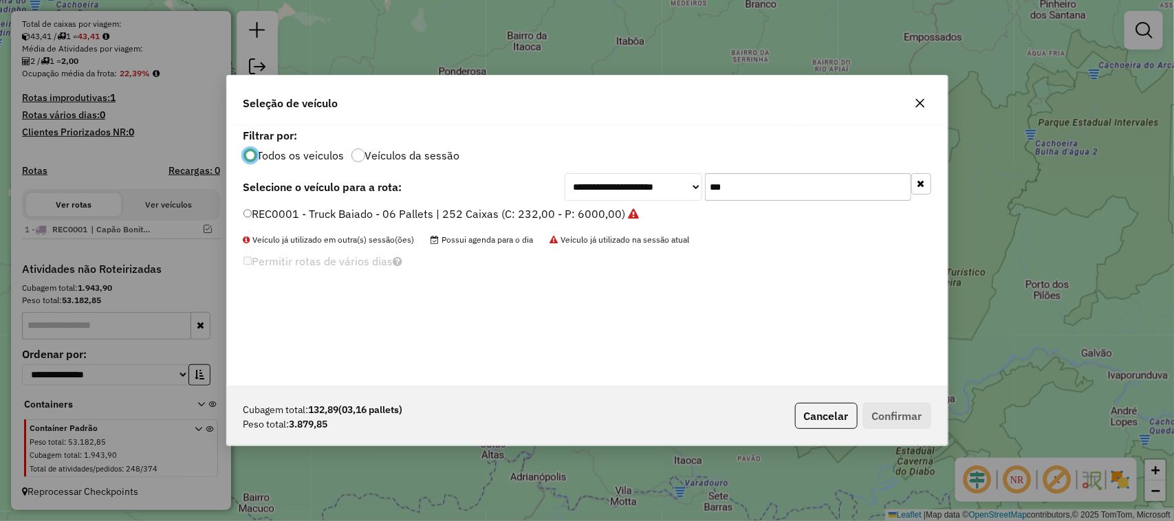
click at [606, 215] on label "REC0001 - Truck Baiado - 06 Pallets | 252 Caixas (C: 232,00 - P: 6000,00)" at bounding box center [441, 214] width 396 height 17
click at [887, 421] on button "Confirmar" at bounding box center [897, 416] width 68 height 26
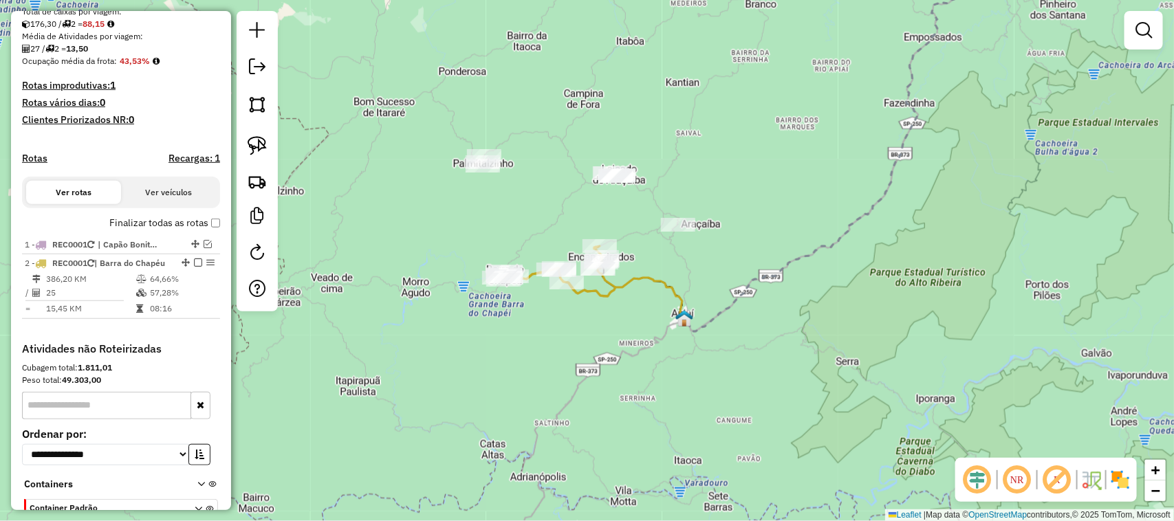
scroll to position [366, 0]
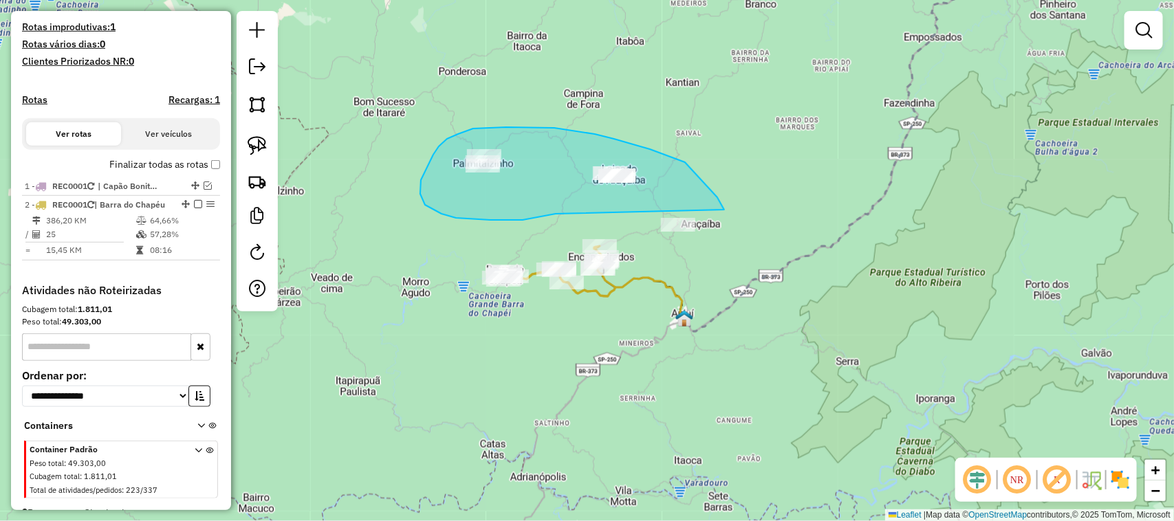
drag, startPoint x: 441, startPoint y: 214, endPoint x: 715, endPoint y: 267, distance: 278.7
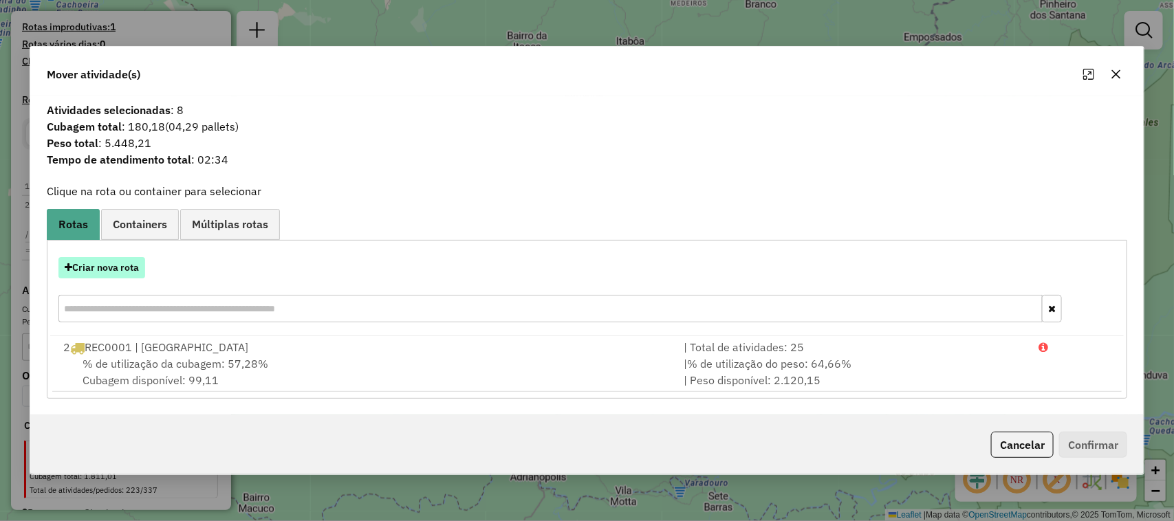
click at [112, 259] on button "Criar nova rota" at bounding box center [101, 267] width 87 height 21
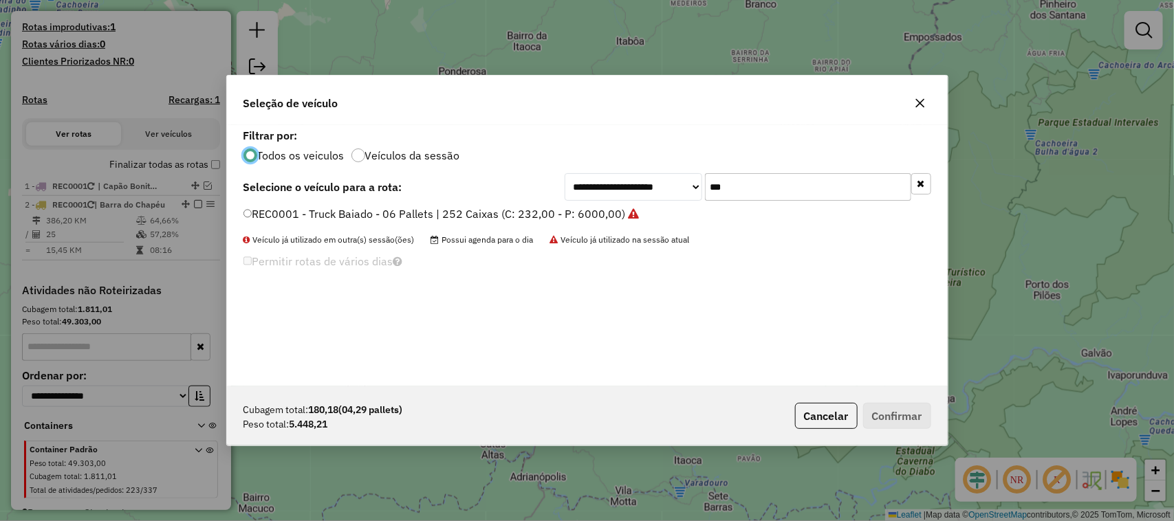
scroll to position [7, 4]
drag, startPoint x: 674, startPoint y: 200, endPoint x: 606, endPoint y: 190, distance: 68.8
click at [645, 200] on div "**********" at bounding box center [747, 187] width 366 height 28
type input "***"
click at [568, 211] on label "GEC4G07 - Toco Baiado - 08 Pallets | 336 Caixas (C: 336,00 - P: 7910,00)" at bounding box center [433, 214] width 380 height 17
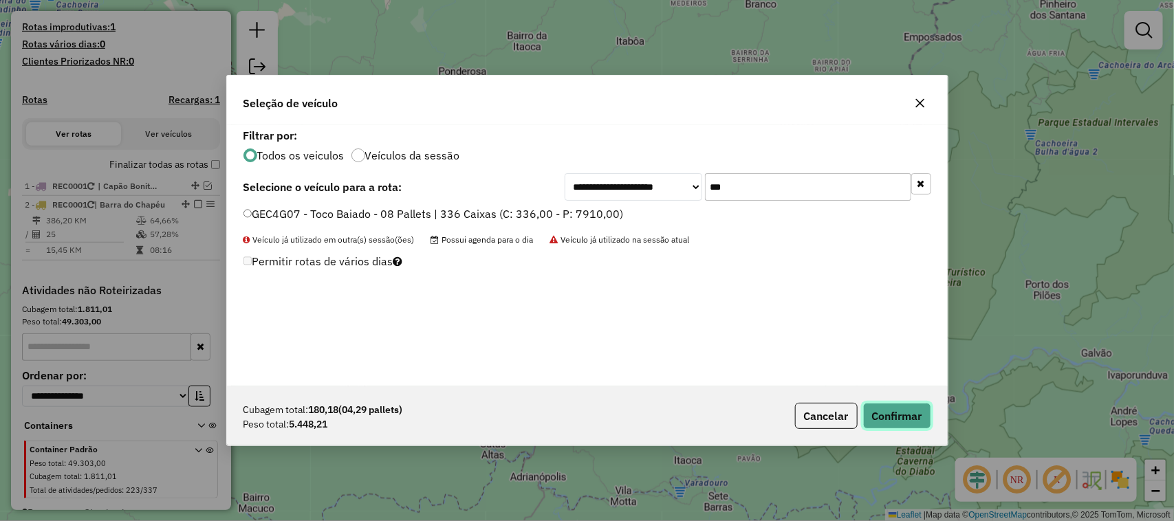
click at [885, 414] on button "Confirmar" at bounding box center [897, 416] width 68 height 26
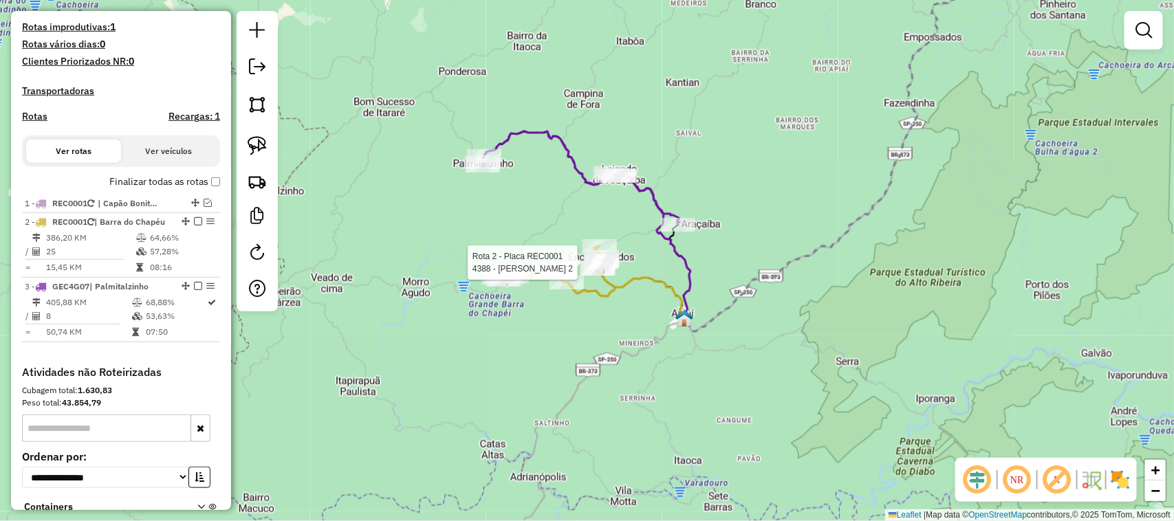
select select "**********"
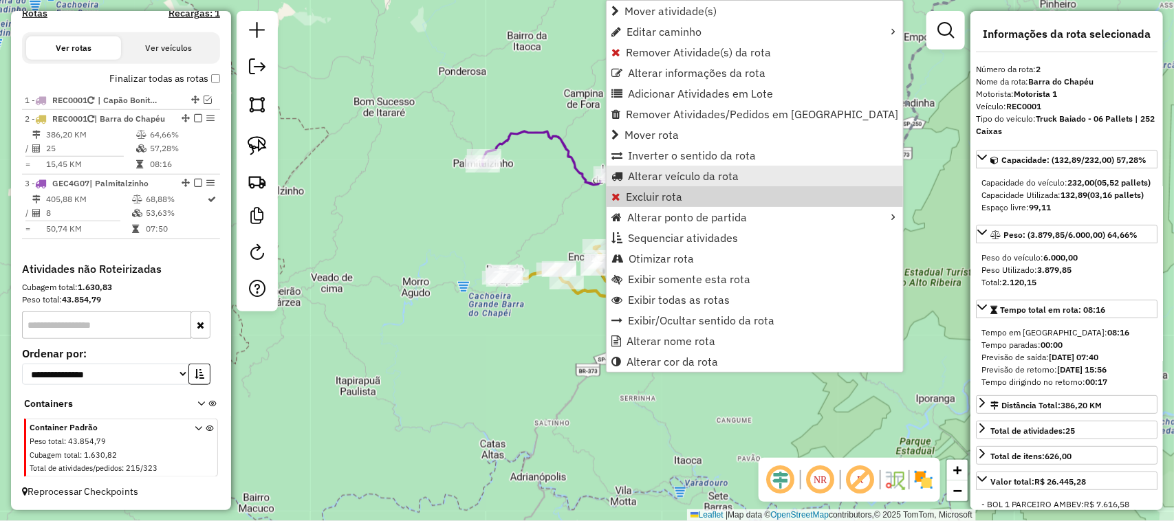
scroll to position [494, 0]
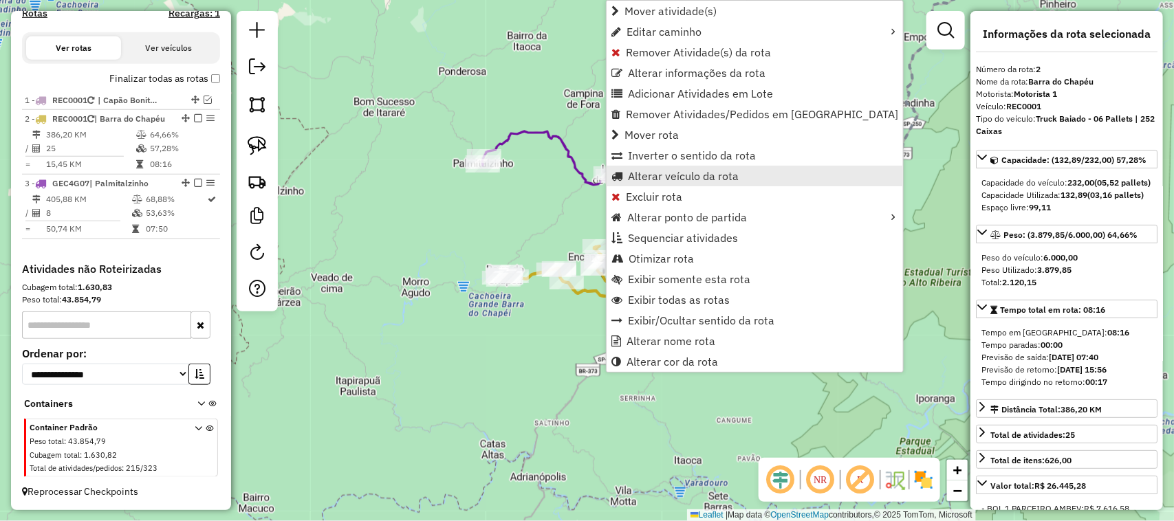
click at [714, 171] on span "Alterar veículo da rota" at bounding box center [683, 176] width 111 height 11
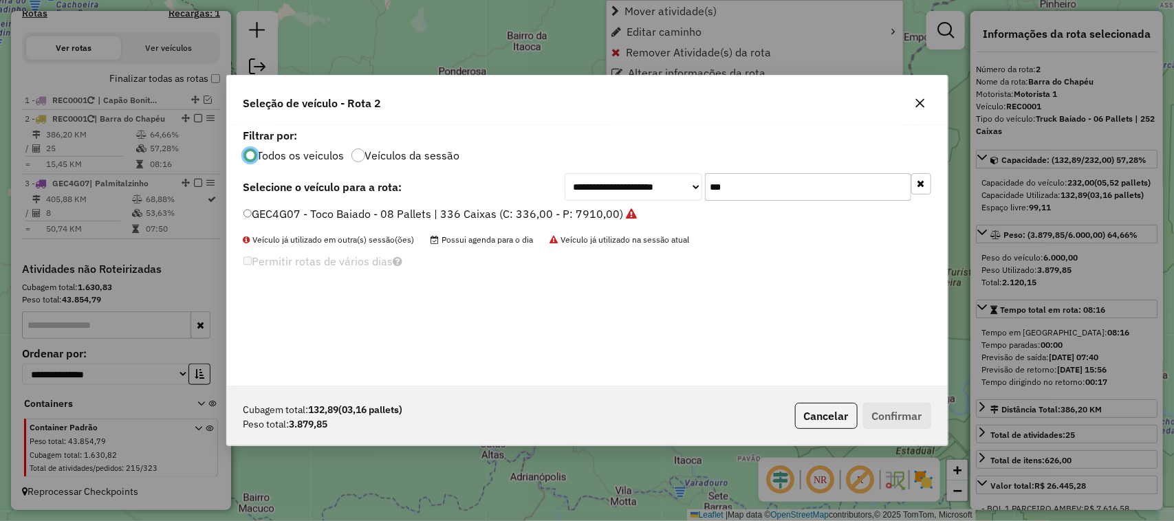
scroll to position [7, 4]
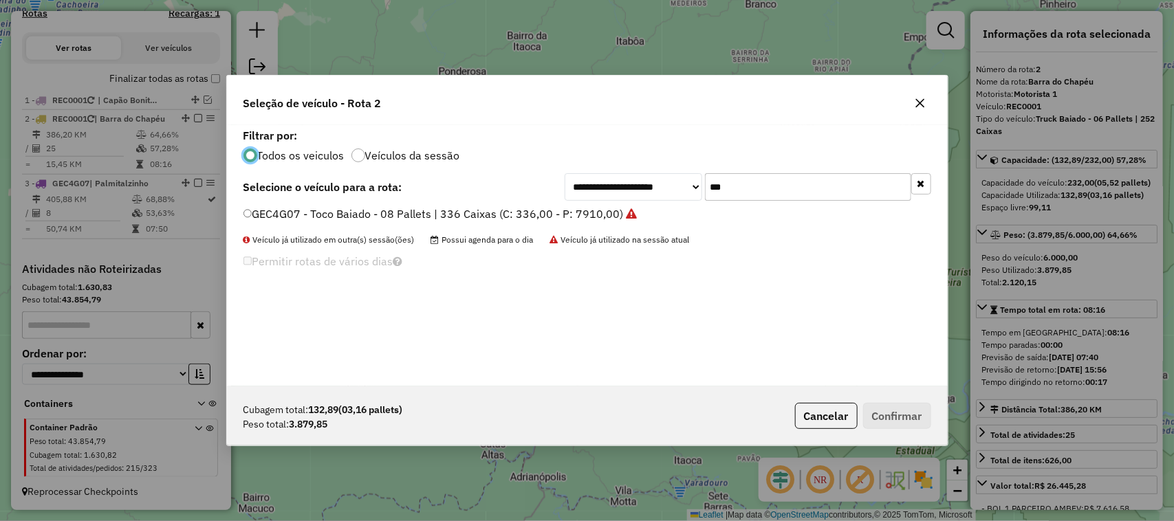
drag, startPoint x: 661, startPoint y: 179, endPoint x: 616, endPoint y: 179, distance: 45.4
click at [621, 179] on div "**********" at bounding box center [747, 187] width 366 height 28
type input "***"
click at [571, 217] on label "GBZ6G24 - Truck Baiado - 06 Pallets | 252 Caixas (C: 232,00 - P: 6000,00)" at bounding box center [435, 214] width 384 height 17
click at [892, 417] on button "Confirmar" at bounding box center [897, 416] width 68 height 26
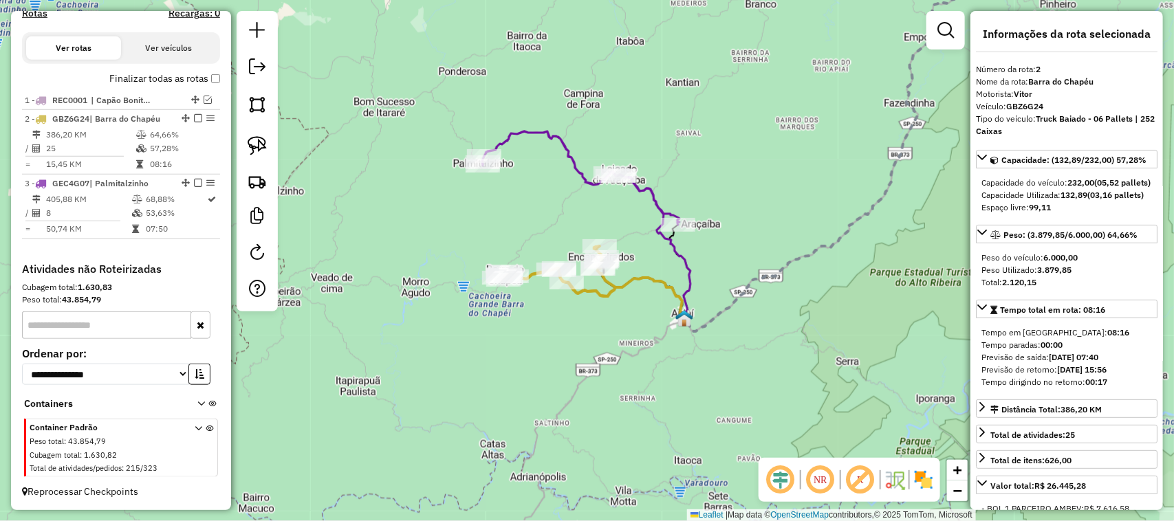
scroll to position [481, 0]
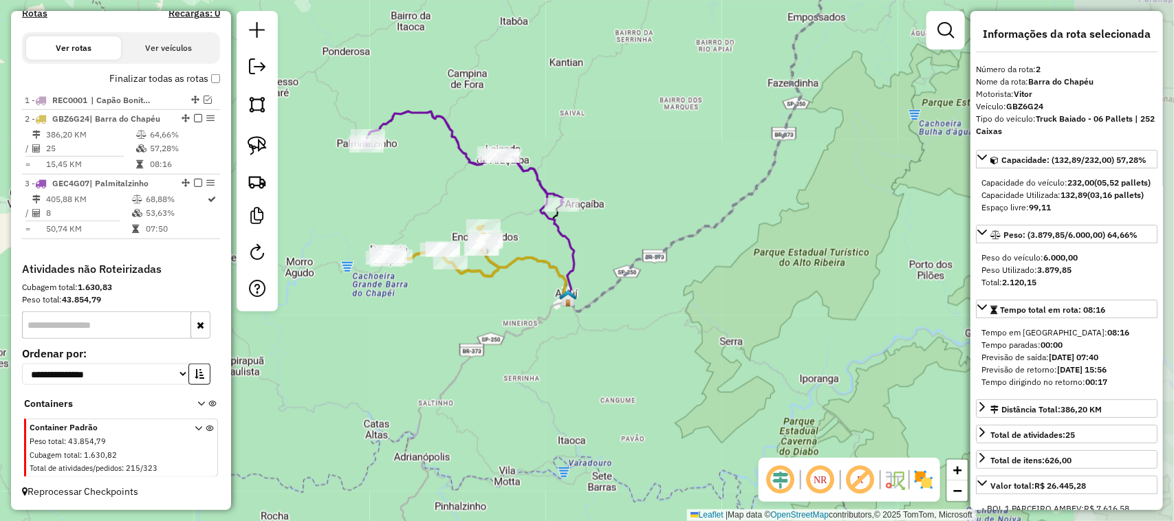
drag, startPoint x: 679, startPoint y: 351, endPoint x: 571, endPoint y: 335, distance: 109.2
click at [575, 338] on div "Janela de atendimento Grade de atendimento Capacidade Transportadoras Veículos …" at bounding box center [587, 260] width 1174 height 521
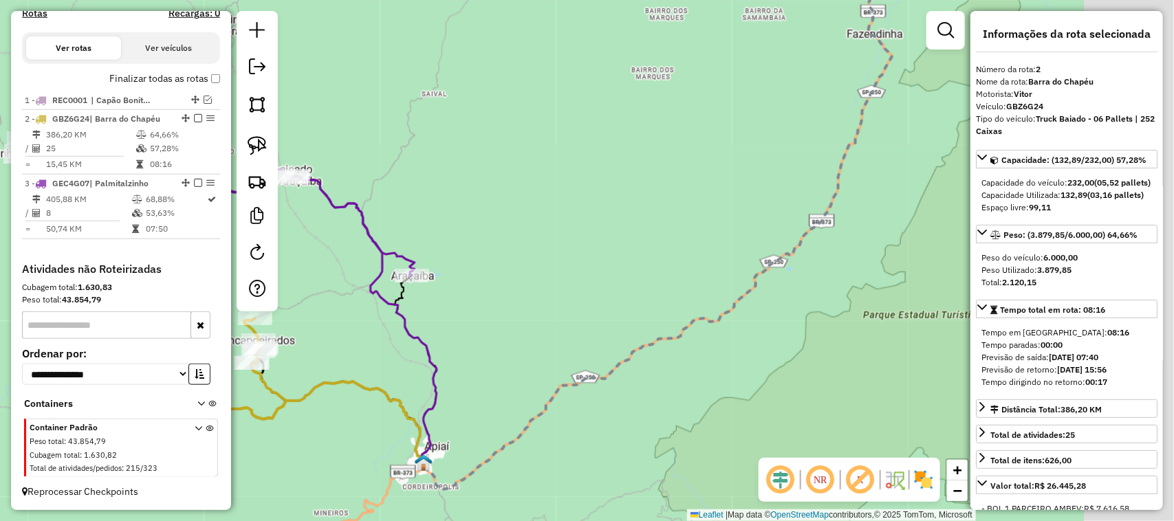
drag, startPoint x: 812, startPoint y: 294, endPoint x: 562, endPoint y: 251, distance: 253.3
click at [566, 276] on div "Janela de atendimento Grade de atendimento Capacidade Transportadoras Veículos …" at bounding box center [587, 260] width 1174 height 521
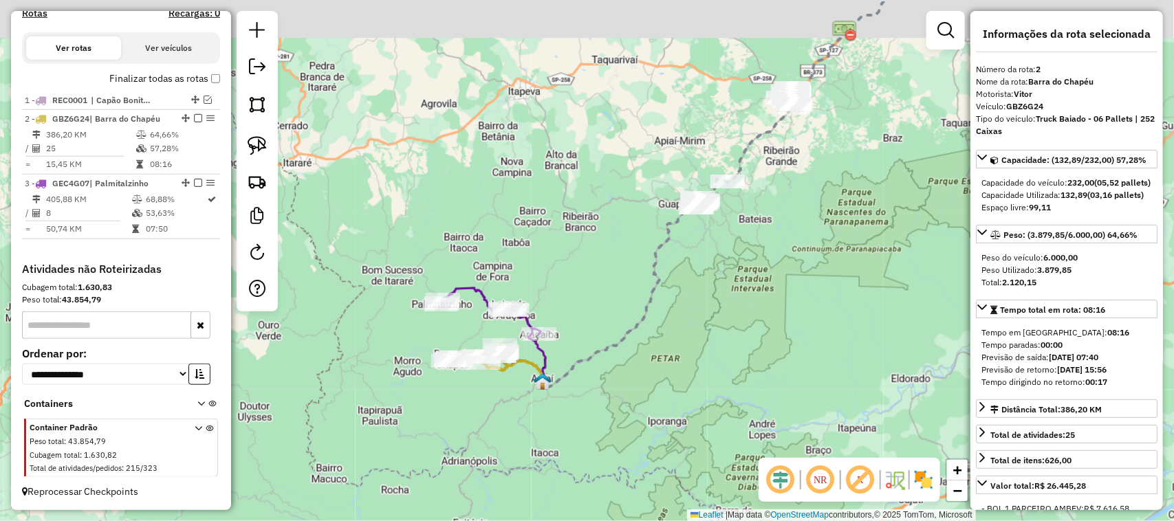
drag, startPoint x: 682, startPoint y: 336, endPoint x: 518, endPoint y: 313, distance: 165.9
click at [658, 342] on div "Janela de atendimento Grade de atendimento Capacidade Transportadoras Veículos …" at bounding box center [587, 260] width 1174 height 521
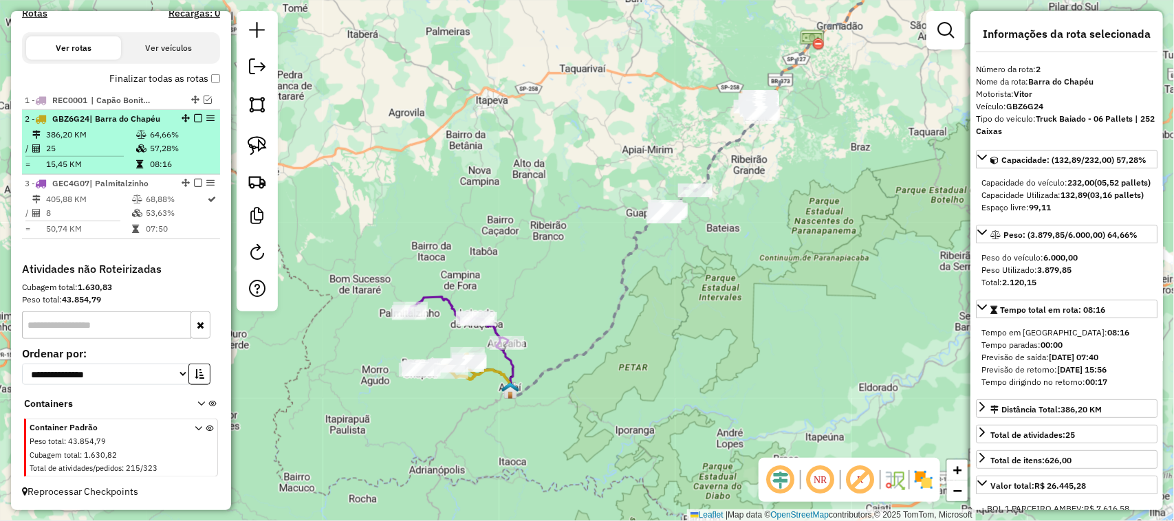
drag, startPoint x: 194, startPoint y: 180, endPoint x: 187, endPoint y: 173, distance: 9.7
click at [194, 181] on em at bounding box center [198, 183] width 8 height 8
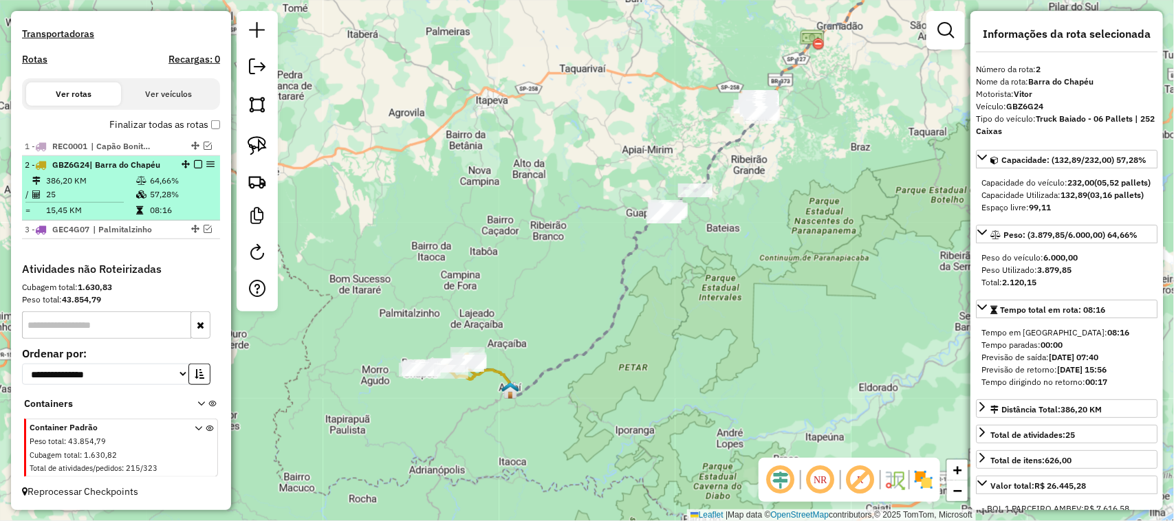
click at [195, 166] on em at bounding box center [198, 164] width 8 height 8
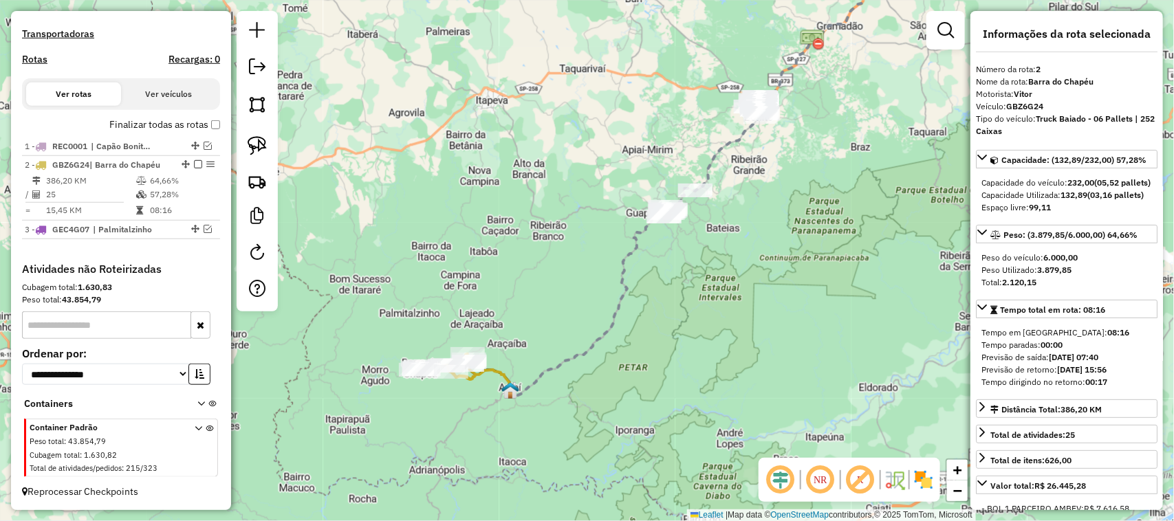
scroll to position [389, 0]
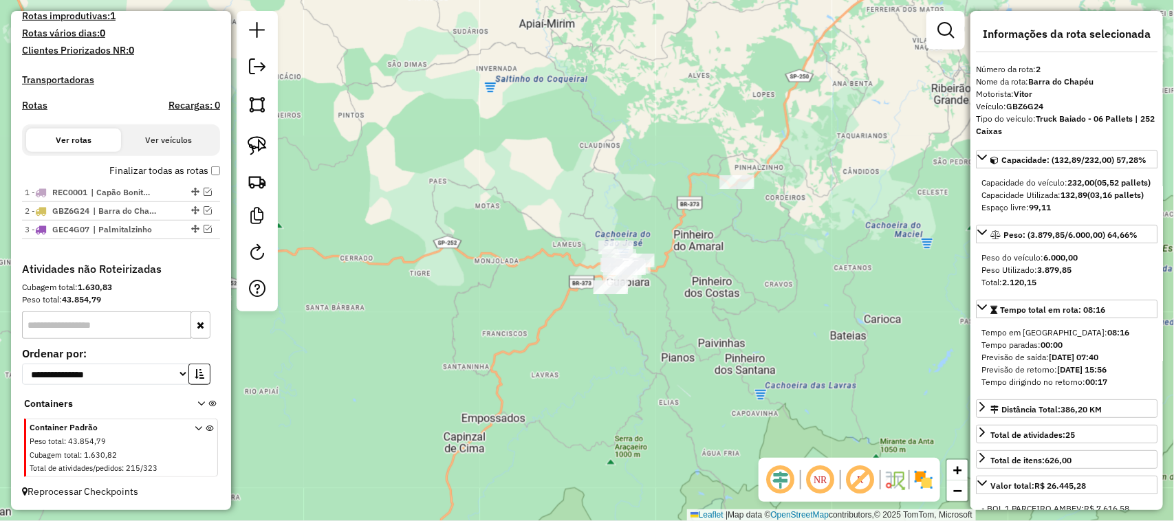
drag, startPoint x: 608, startPoint y: 201, endPoint x: 693, endPoint y: 321, distance: 146.5
click at [668, 323] on div "Janela de atendimento Grade de atendimento Capacidade Transportadoras Veículos …" at bounding box center [587, 260] width 1174 height 521
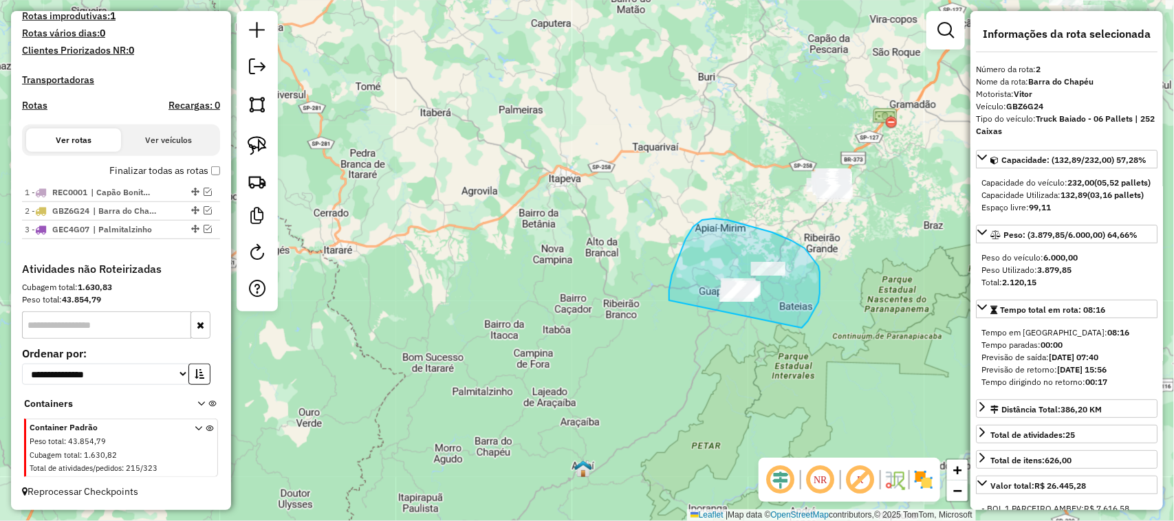
drag, startPoint x: 820, startPoint y: 272, endPoint x: 740, endPoint y: 328, distance: 96.7
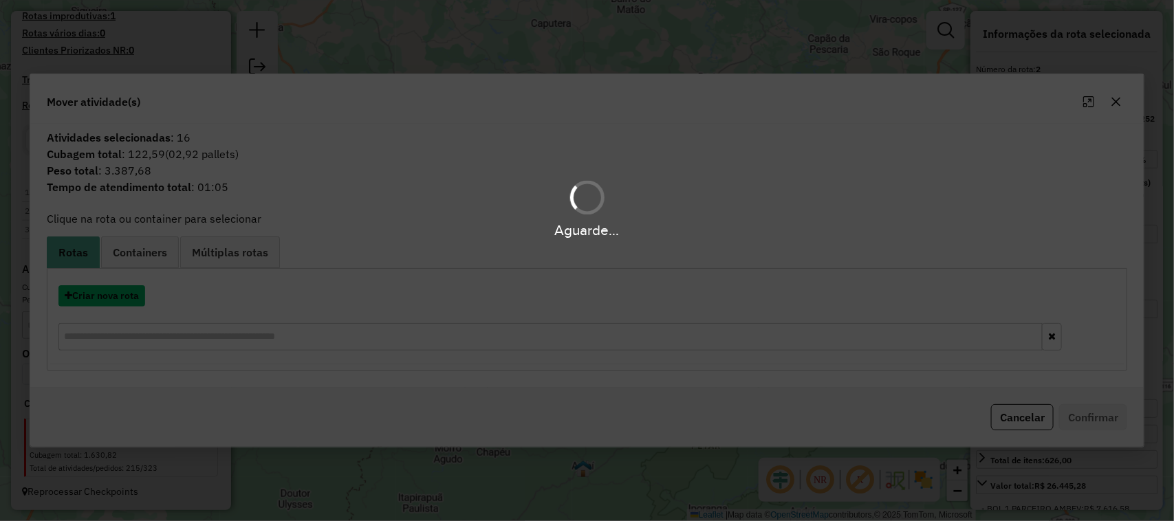
click at [118, 303] on button "Criar nova rota" at bounding box center [101, 295] width 87 height 21
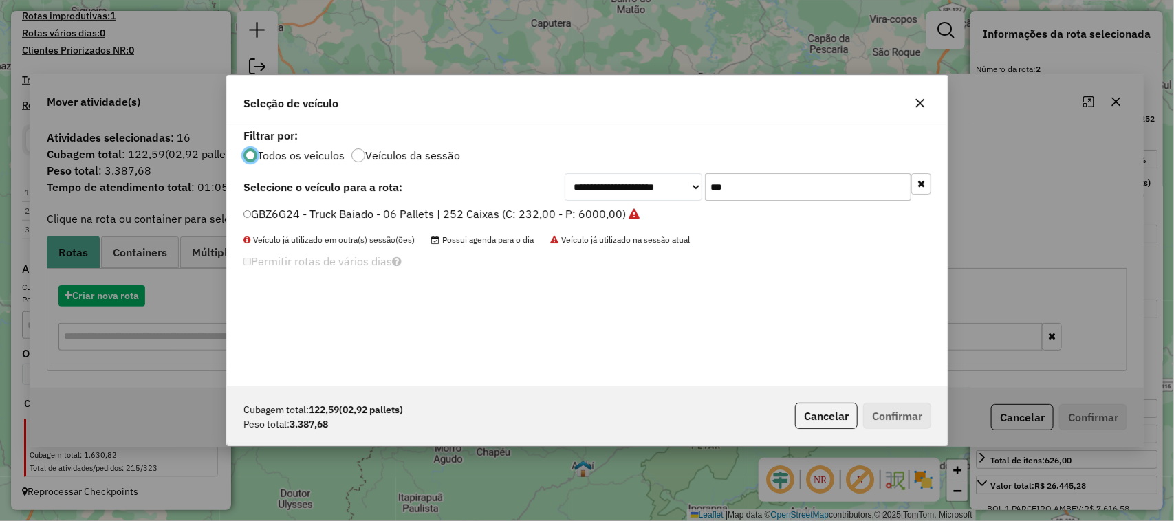
scroll to position [7, 4]
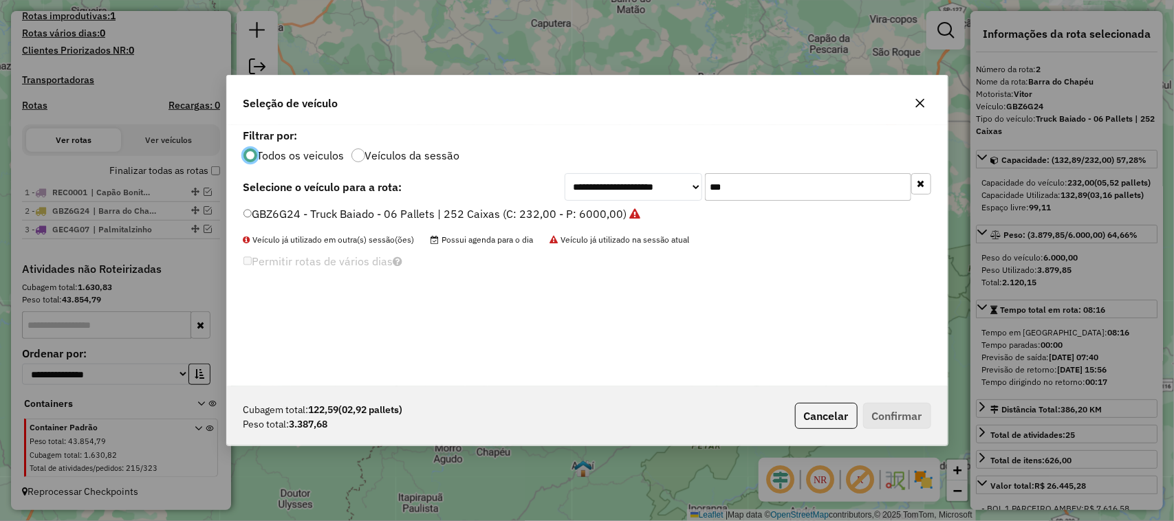
drag, startPoint x: 672, startPoint y: 181, endPoint x: 611, endPoint y: 179, distance: 61.2
click at [650, 183] on div "**********" at bounding box center [747, 187] width 366 height 28
type input "***"
click at [548, 208] on label "GFA5C04 - Sider - 8 Pallet | 280 Caixas (C: 280,00 - P: 6210,00)" at bounding box center [408, 214] width 331 height 17
click at [916, 404] on button "Confirmar" at bounding box center [897, 416] width 68 height 26
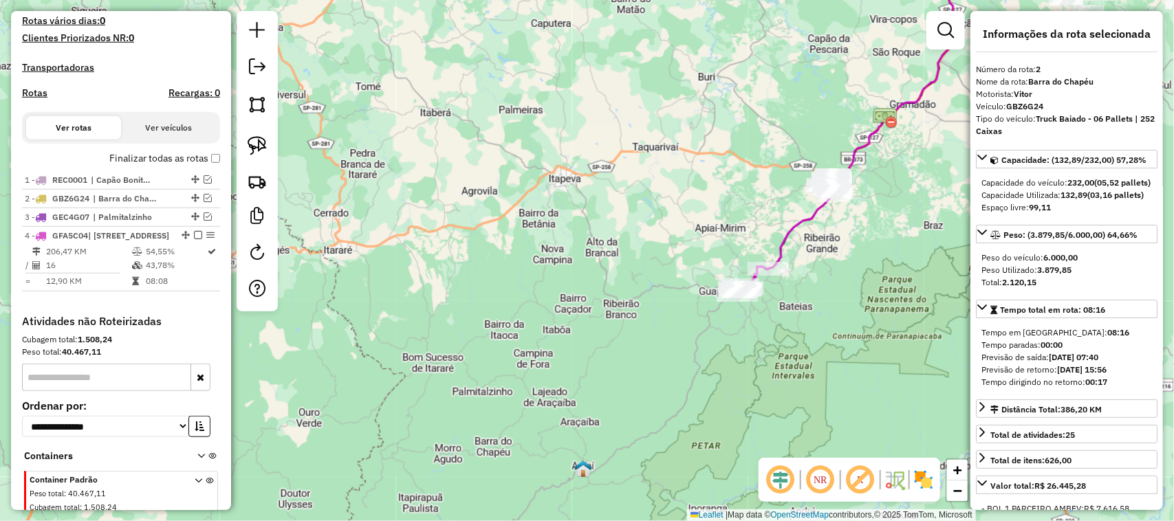
scroll to position [466, 0]
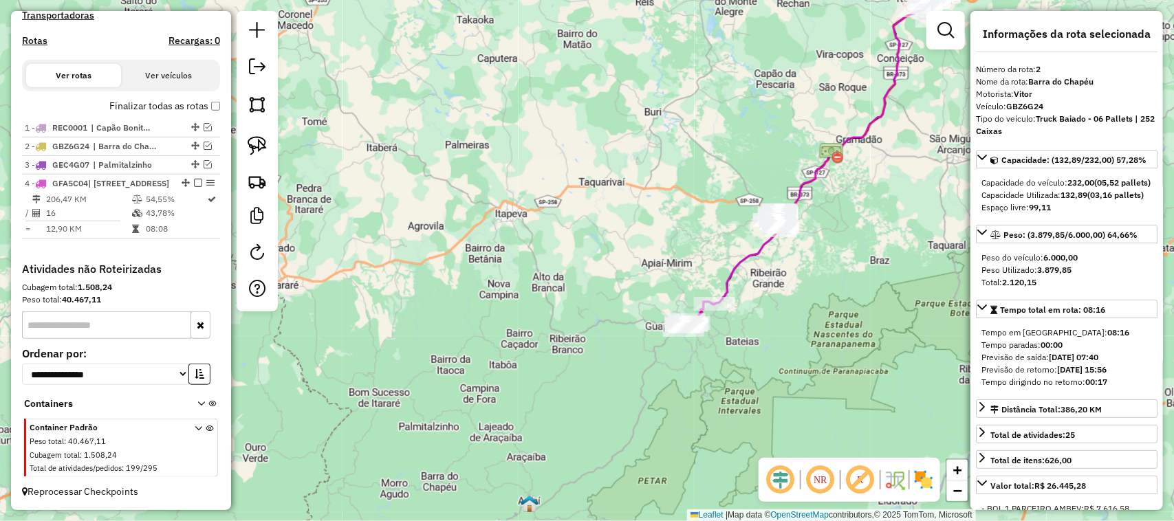
drag, startPoint x: 806, startPoint y: 287, endPoint x: 707, endPoint y: 344, distance: 114.9
click at [710, 352] on div "Janela de atendimento Grade de atendimento Capacidade Transportadoras Veículos …" at bounding box center [587, 260] width 1174 height 521
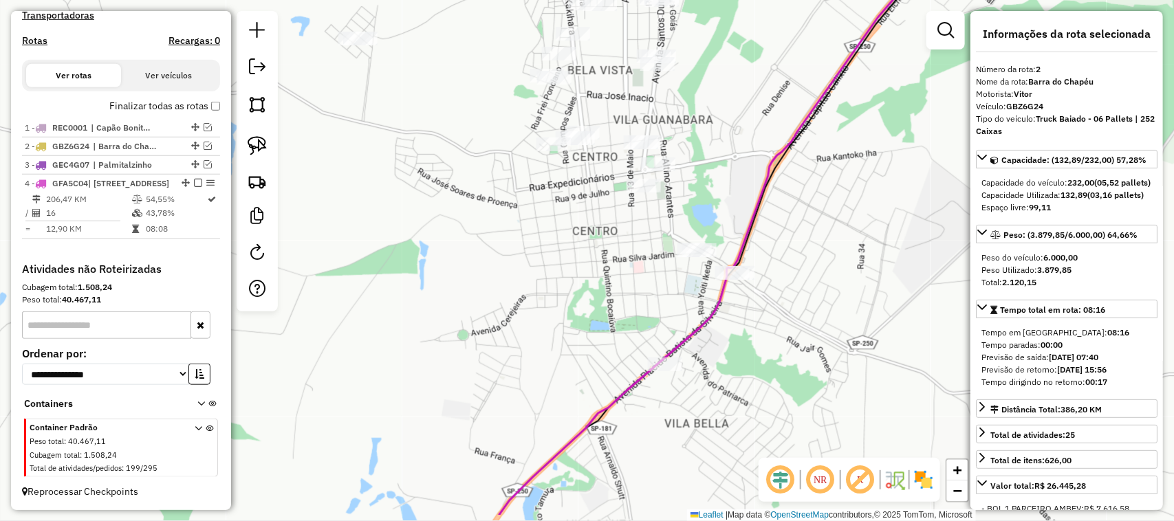
drag, startPoint x: 773, startPoint y: 437, endPoint x: 670, endPoint y: 331, distance: 147.8
click at [693, 340] on div "Janela de atendimento Grade de atendimento Capacidade Transportadoras Veículos …" at bounding box center [587, 260] width 1174 height 521
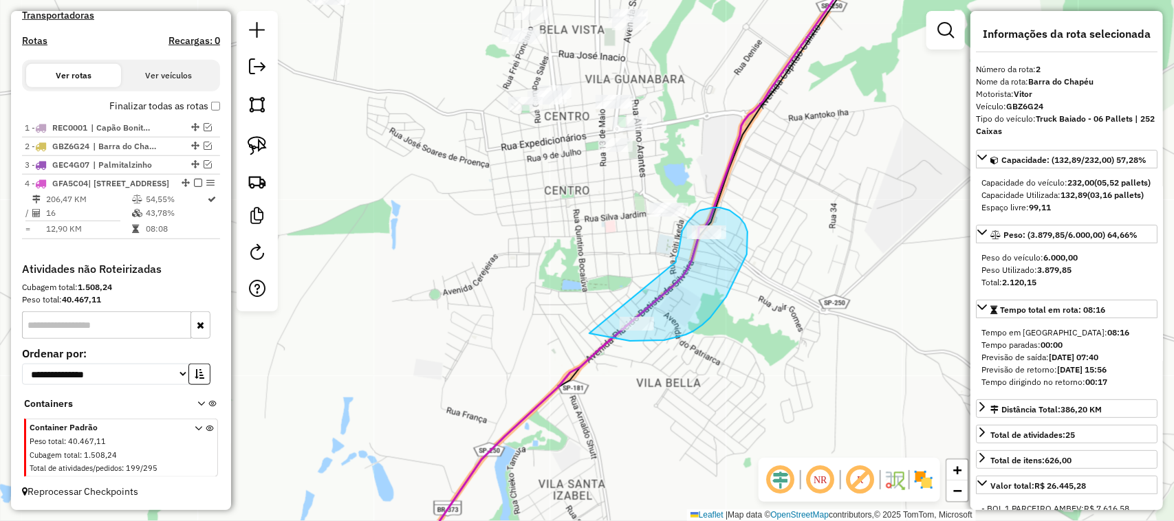
drag, startPoint x: 676, startPoint y: 258, endPoint x: 578, endPoint y: 290, distance: 102.8
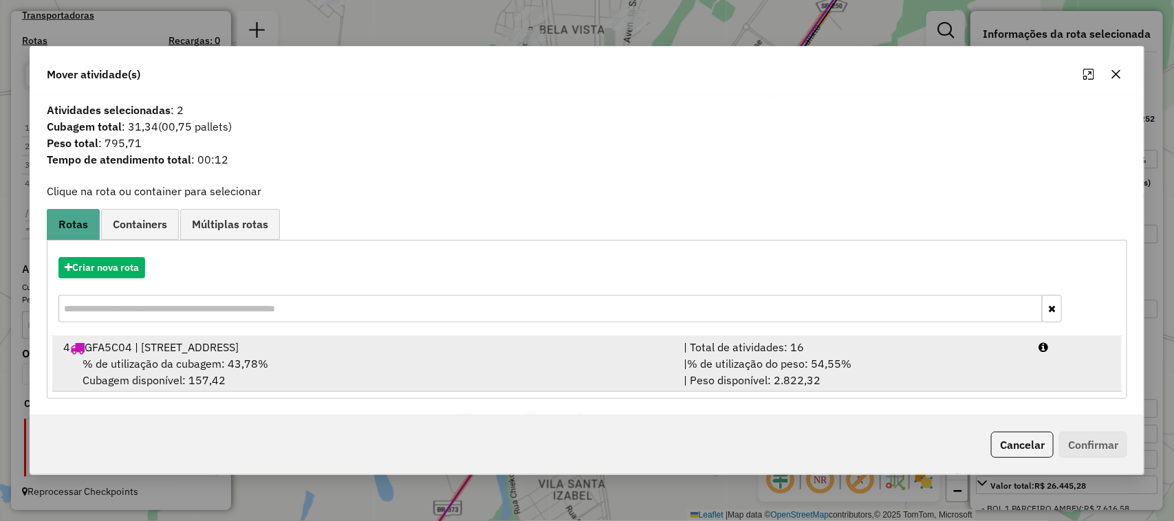
click at [847, 368] on span "% de utilização do peso: 54,55%" at bounding box center [769, 364] width 164 height 14
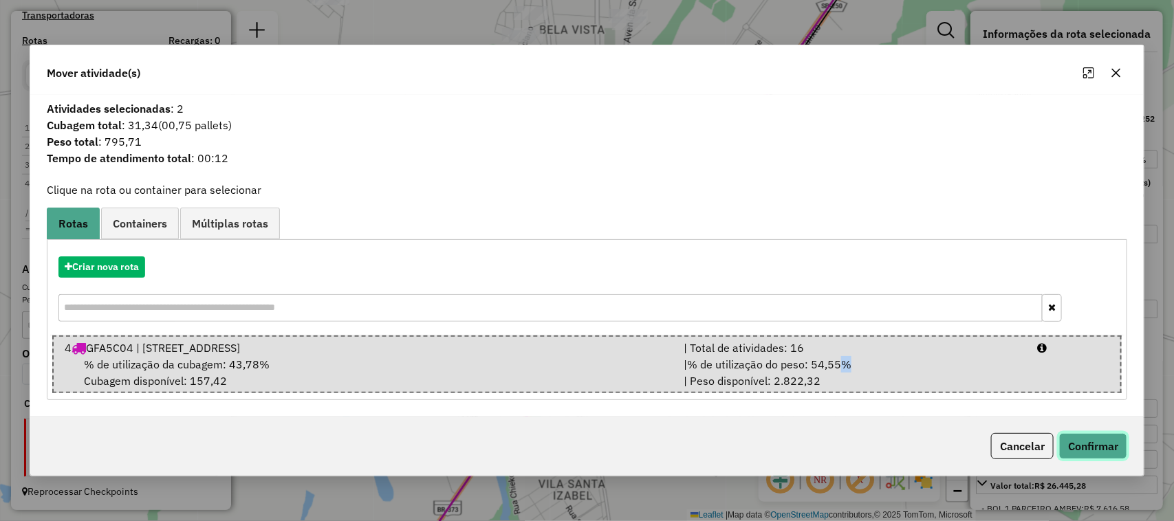
click at [1042, 445] on button "Confirmar" at bounding box center [1093, 446] width 68 height 26
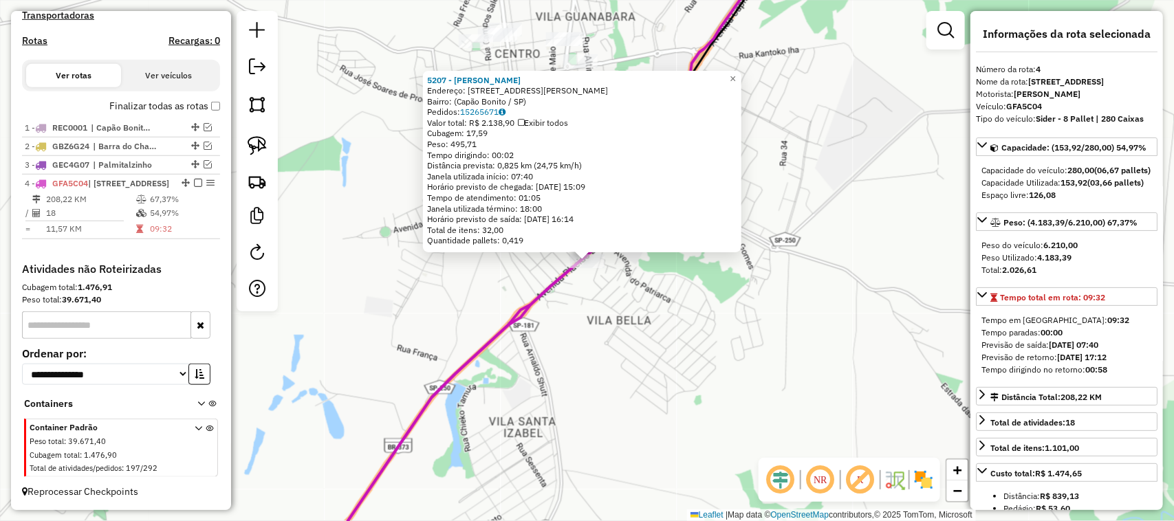
click at [569, 344] on div "5207 - EDNA ANTUNES RODRIG Endereço: Rua Professor José Toledo Costa, 243 Bairr…" at bounding box center [587, 260] width 1174 height 521
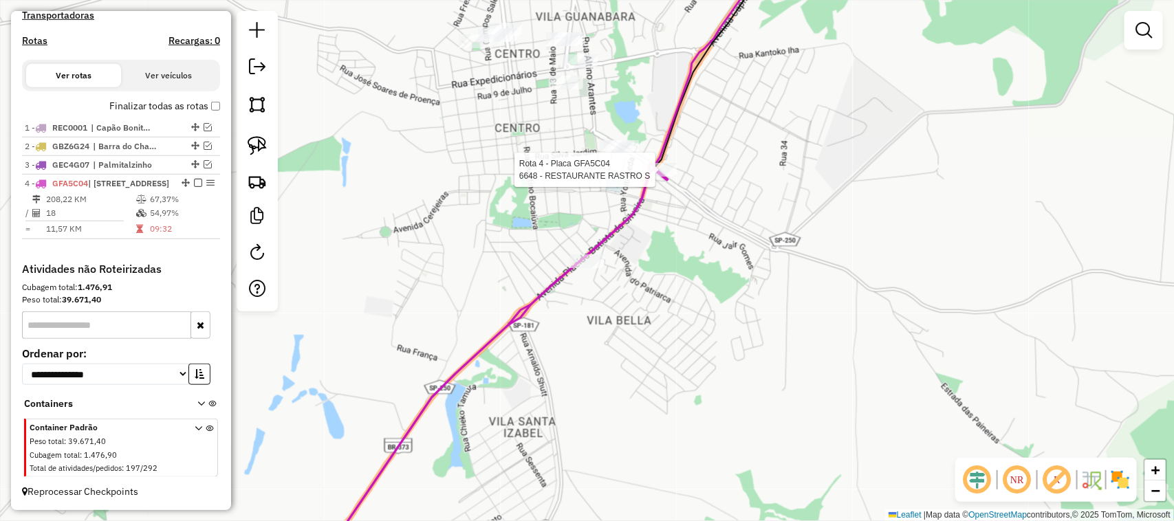
select select "**********"
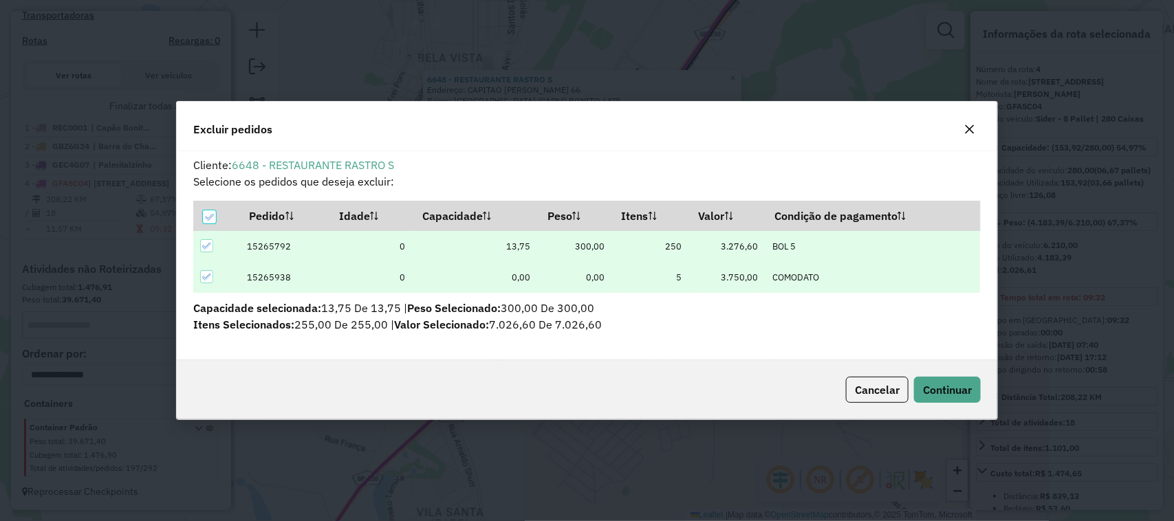
scroll to position [0, 0]
click at [954, 383] on div "Cancelar Continuar" at bounding box center [587, 389] width 820 height 59
click at [936, 390] on span "Continuar" at bounding box center [947, 390] width 49 height 14
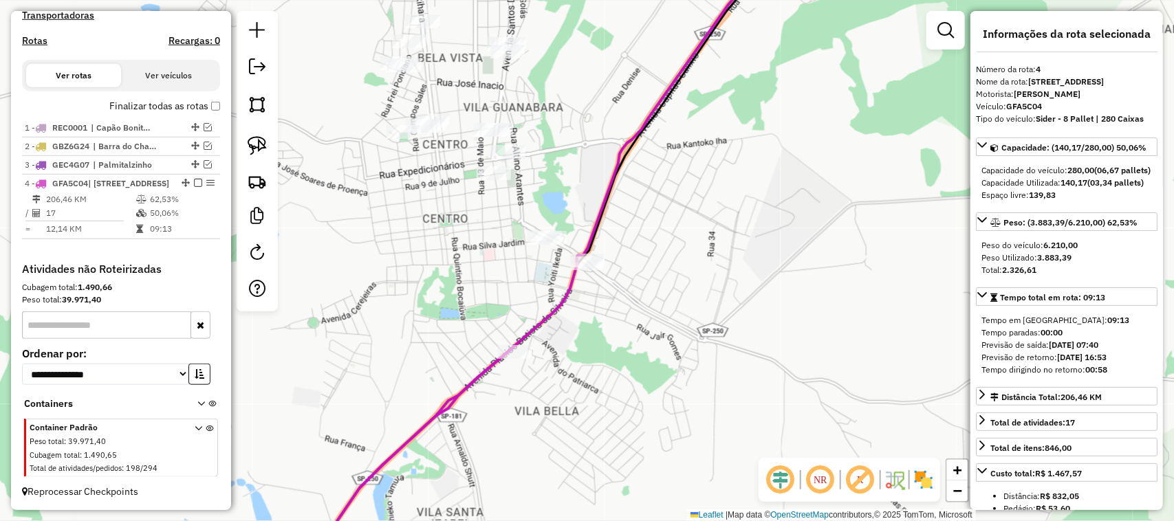
drag, startPoint x: 664, startPoint y: 361, endPoint x: 751, endPoint y: 258, distance: 134.7
click at [747, 268] on div "Janela de atendimento Grade de atendimento Capacidade Transportadoras Veículos …" at bounding box center [587, 260] width 1174 height 521
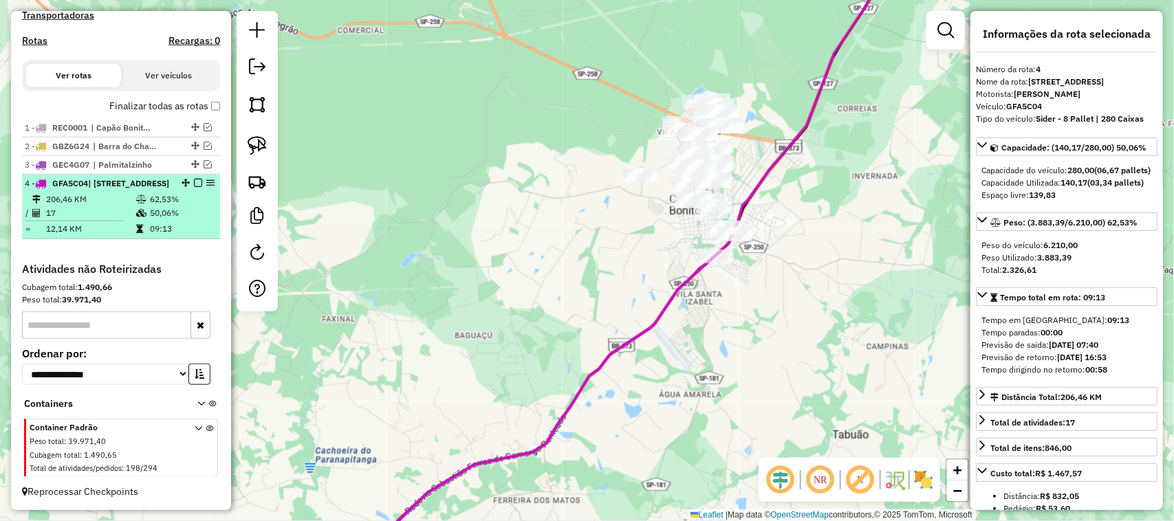
click at [194, 179] on em at bounding box center [198, 183] width 8 height 8
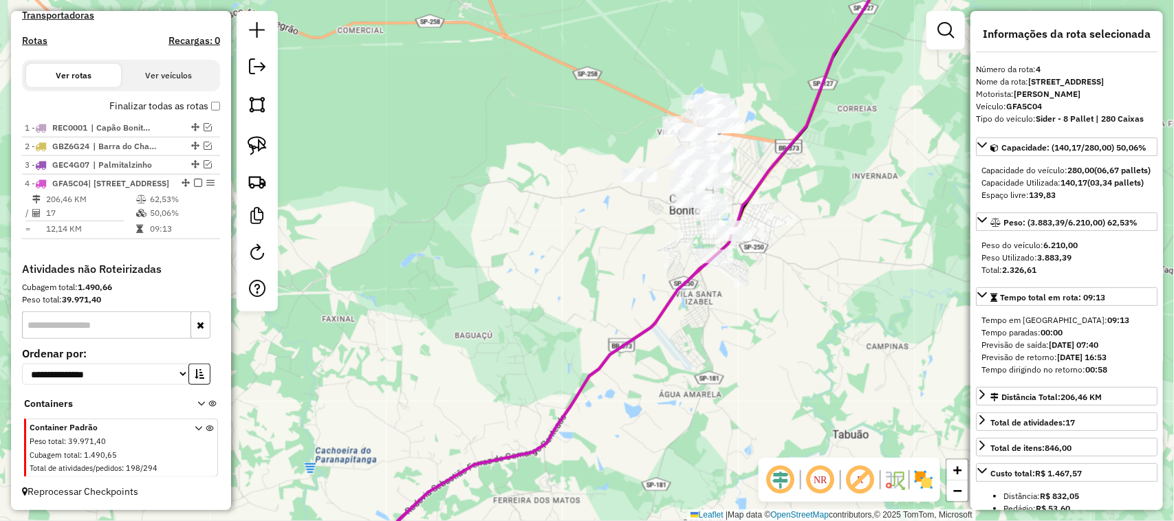
scroll to position [408, 0]
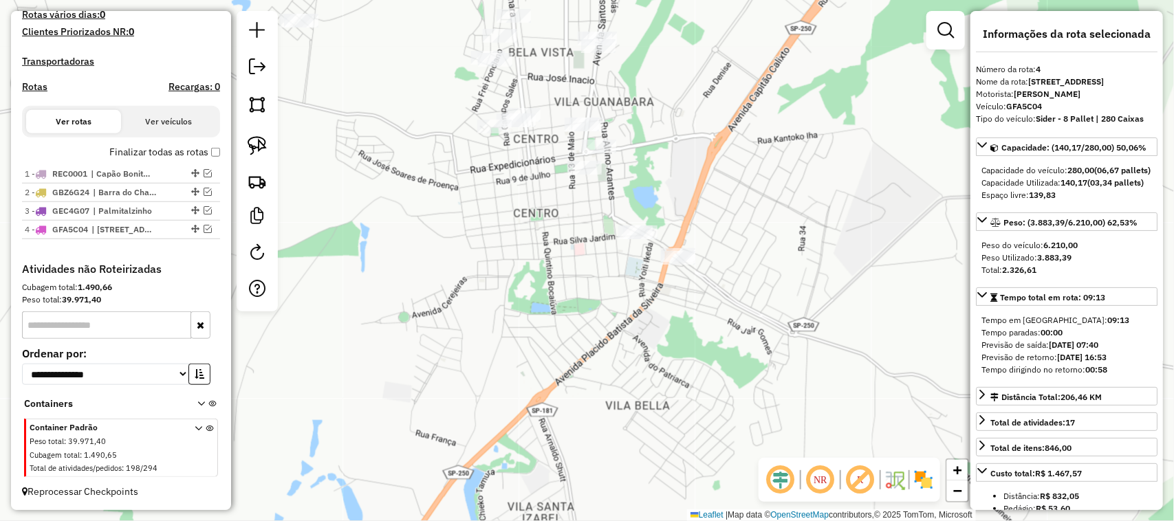
drag, startPoint x: 552, startPoint y: 263, endPoint x: 606, endPoint y: 323, distance: 80.8
click at [604, 323] on div "Janela de atendimento Grade de atendimento Capacidade Transportadoras Veículos …" at bounding box center [587, 260] width 1174 height 521
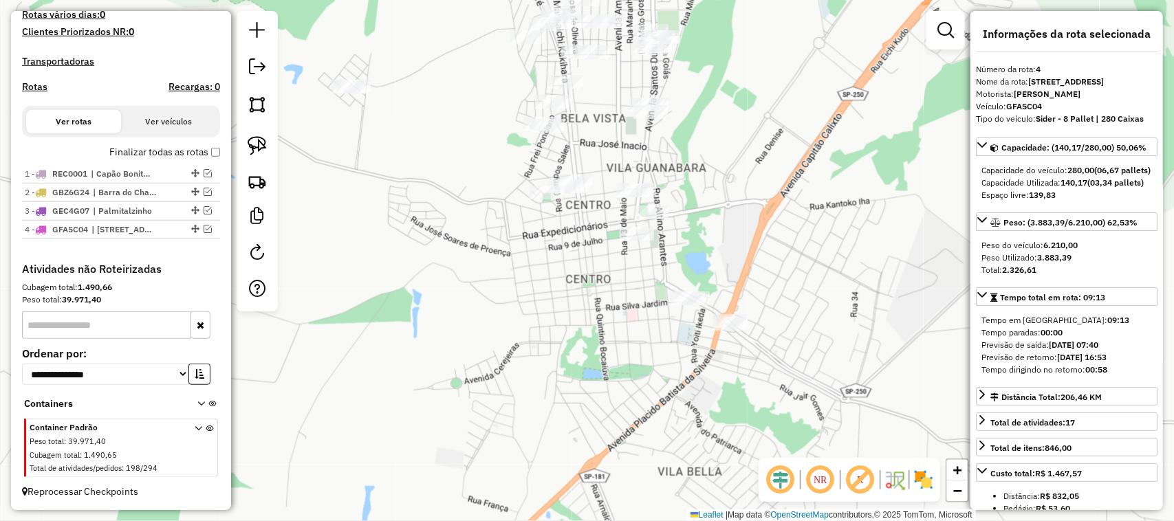
drag, startPoint x: 626, startPoint y: 347, endPoint x: 644, endPoint y: 388, distance: 45.2
click at [641, 389] on div "Janela de atendimento Grade de atendimento Capacidade Transportadoras Veículos …" at bounding box center [587, 260] width 1174 height 521
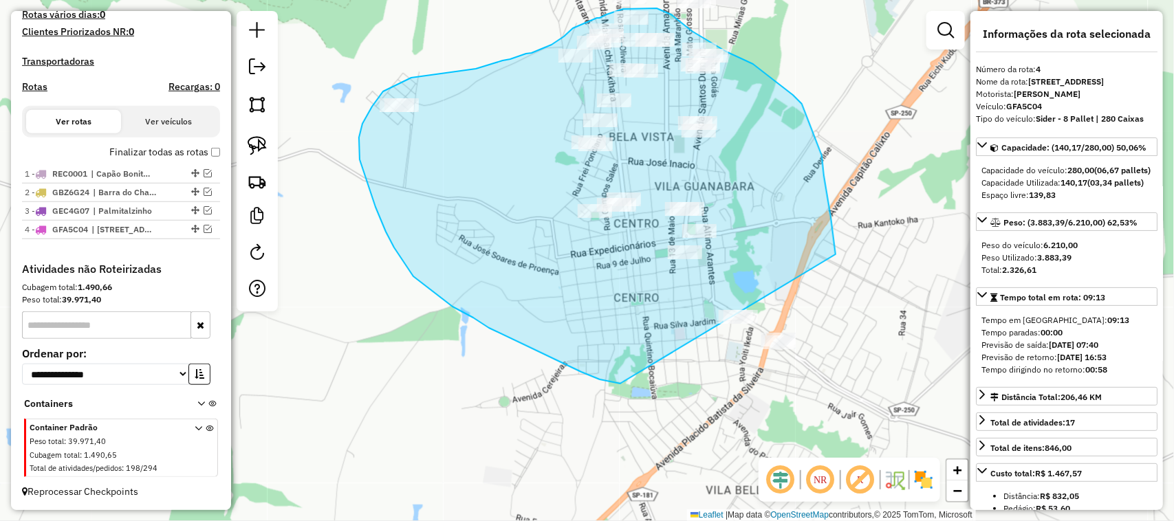
drag, startPoint x: 489, startPoint y: 328, endPoint x: 849, endPoint y: 413, distance: 370.1
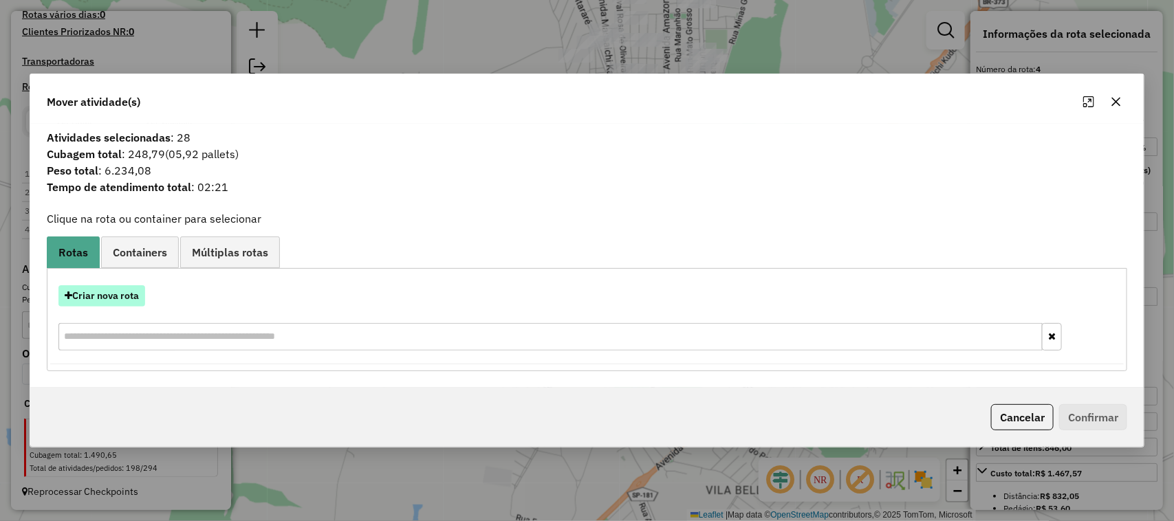
click at [108, 301] on button "Criar nova rota" at bounding box center [101, 295] width 87 height 21
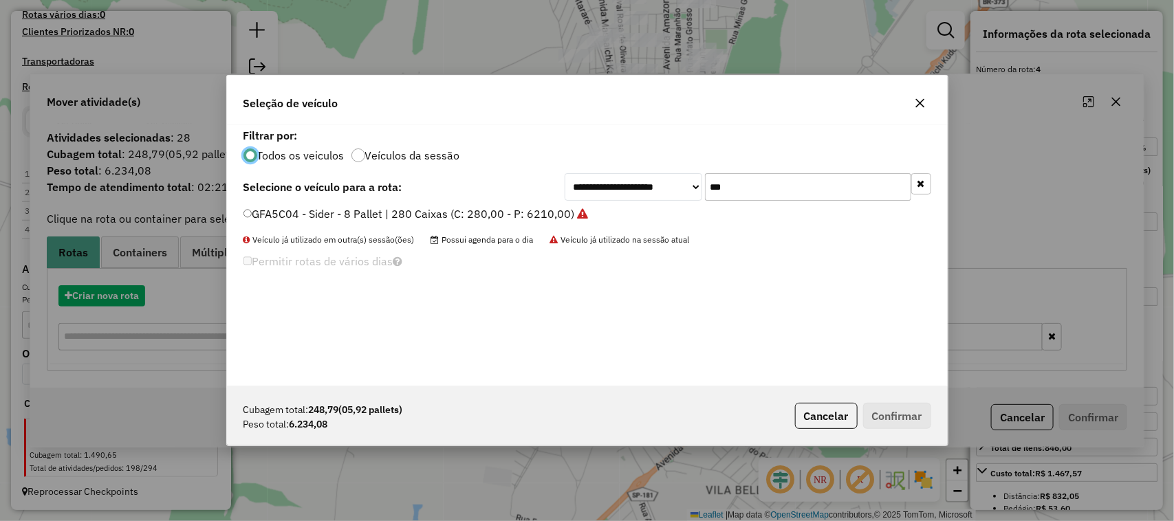
scroll to position [7, 4]
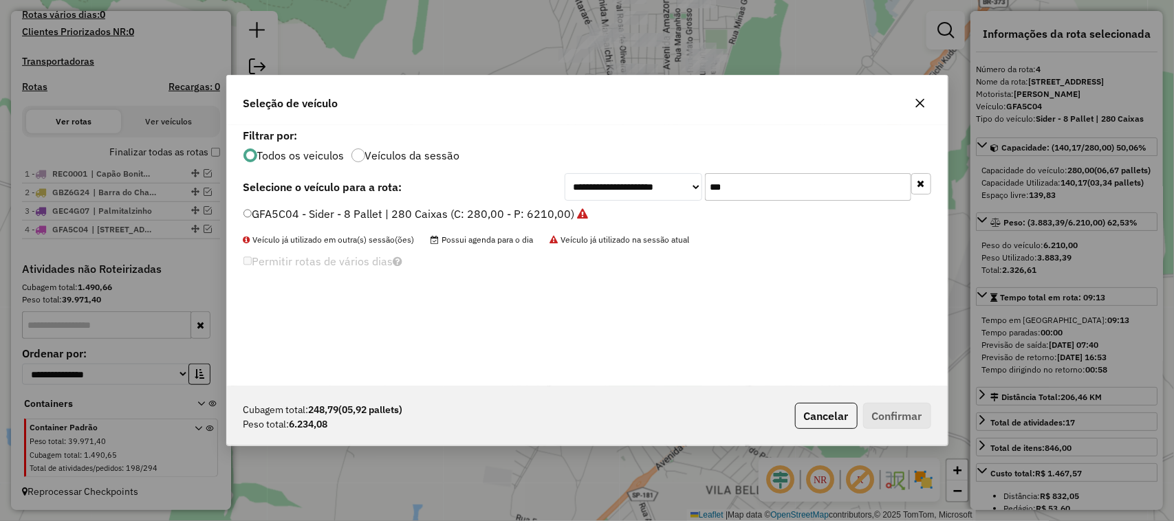
drag, startPoint x: 729, startPoint y: 180, endPoint x: 610, endPoint y: 188, distance: 119.9
click at [641, 186] on div "**********" at bounding box center [747, 187] width 366 height 28
type input "***"
click at [612, 220] on label "REC0001 - Truck Baiado - 06 Pallets | 252 Caixas (C: 232,00 - P: 6000,00)" at bounding box center [441, 214] width 396 height 17
click at [904, 428] on button "Confirmar" at bounding box center [897, 416] width 68 height 26
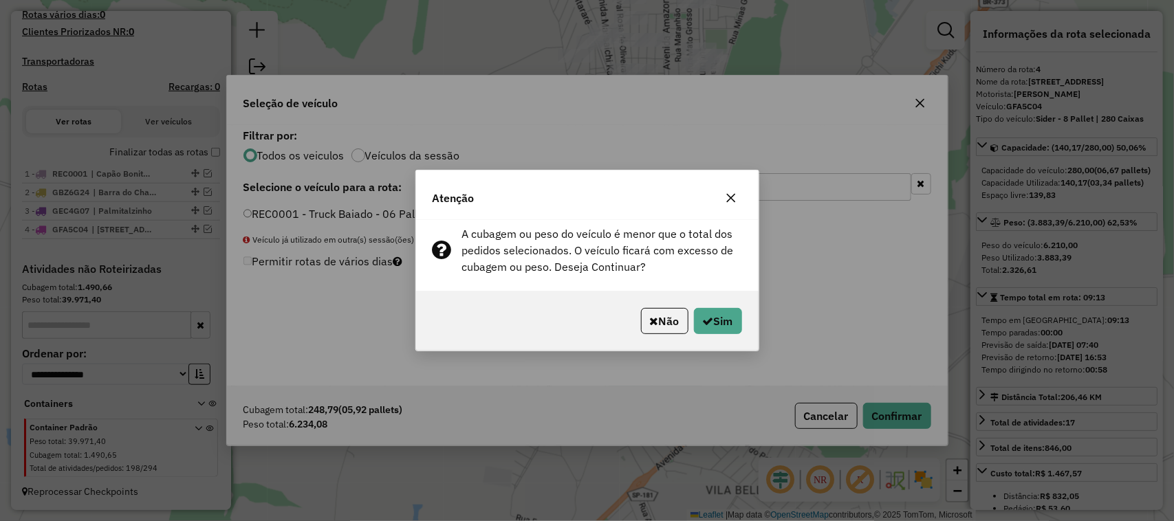
click at [741, 318] on div "Não Sim" at bounding box center [587, 321] width 342 height 59
click at [727, 318] on button "Sim" at bounding box center [718, 321] width 48 height 26
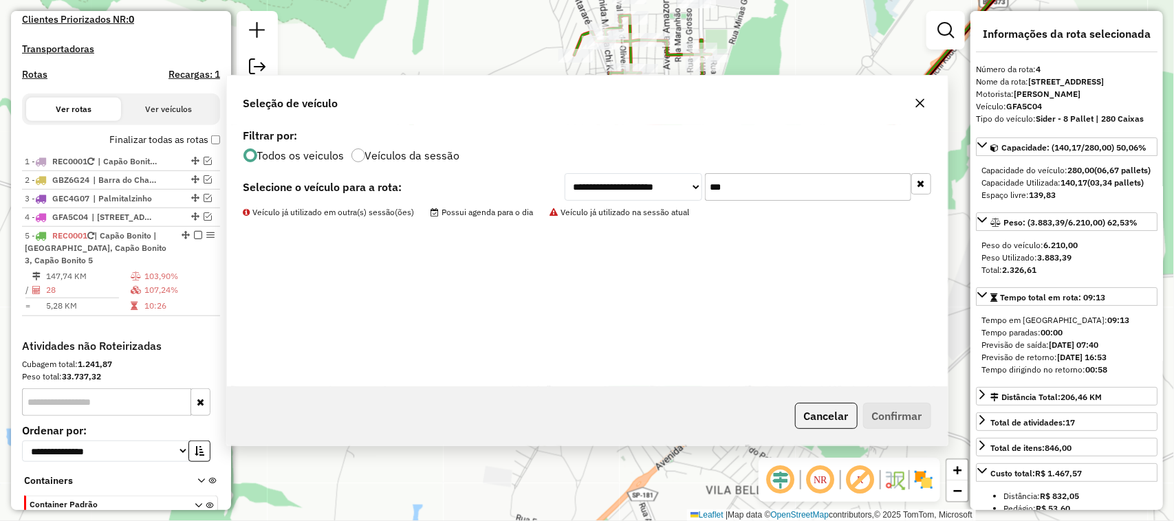
scroll to position [497, 0]
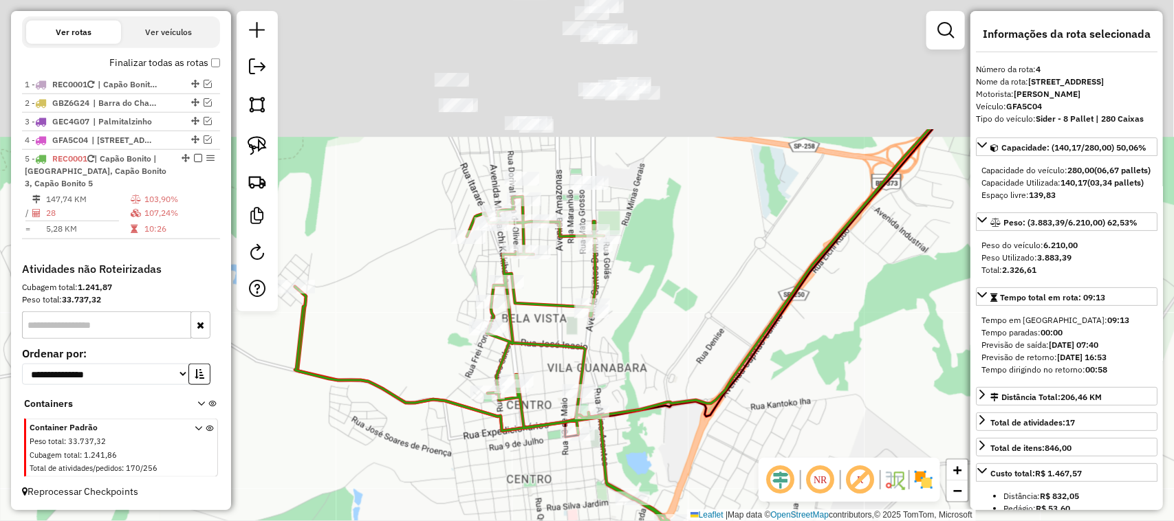
drag, startPoint x: 512, startPoint y: 177, endPoint x: 368, endPoint y: 475, distance: 331.5
click at [362, 463] on div "Janela de atendimento Grade de atendimento Capacidade Transportadoras Veículos …" at bounding box center [587, 260] width 1174 height 521
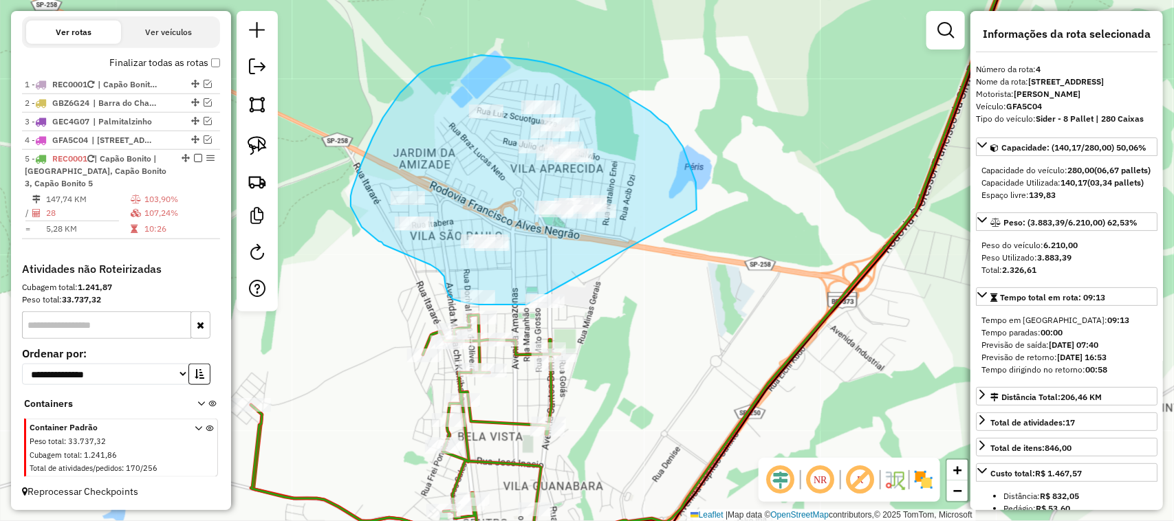
drag, startPoint x: 696, startPoint y: 182, endPoint x: 669, endPoint y: 325, distance: 145.5
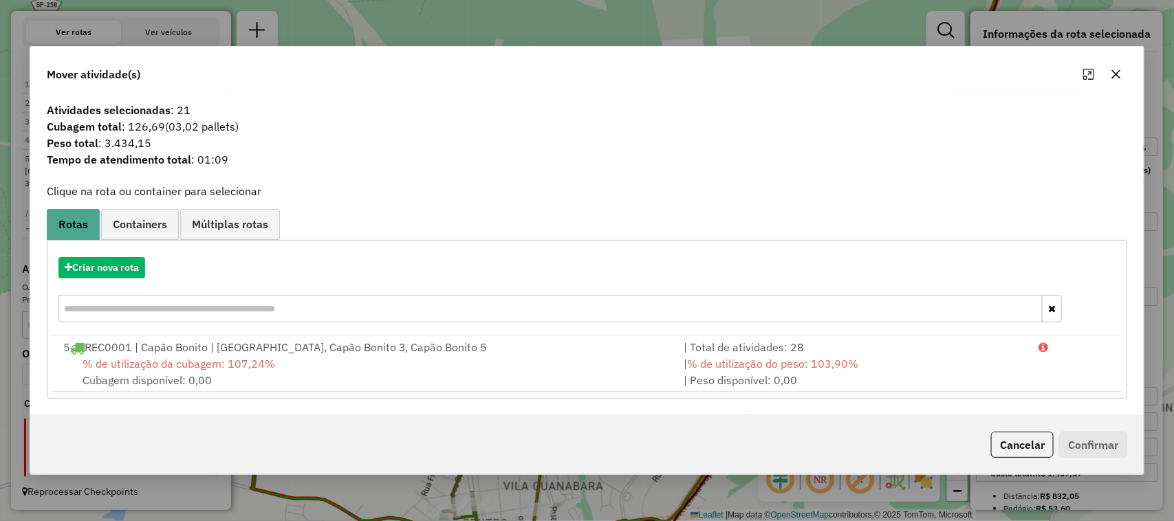
click at [1042, 77] on icon "button" at bounding box center [1115, 74] width 11 height 11
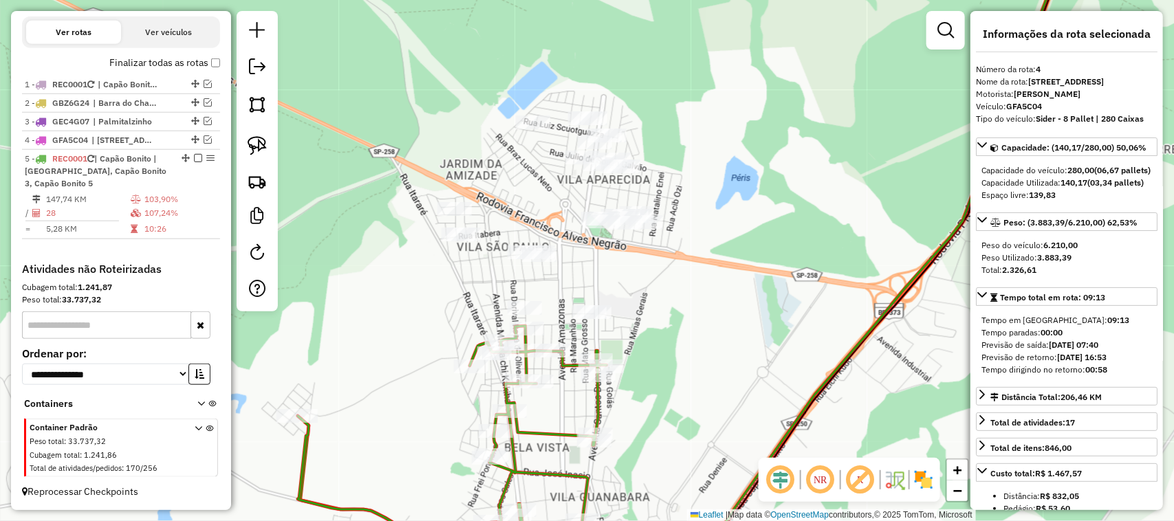
drag, startPoint x: 861, startPoint y: 199, endPoint x: 912, endPoint y: 191, distance: 51.5
click at [913, 196] on div "Janela de atendimento Grade de atendimento Capacidade Transportadoras Veículos …" at bounding box center [587, 260] width 1174 height 521
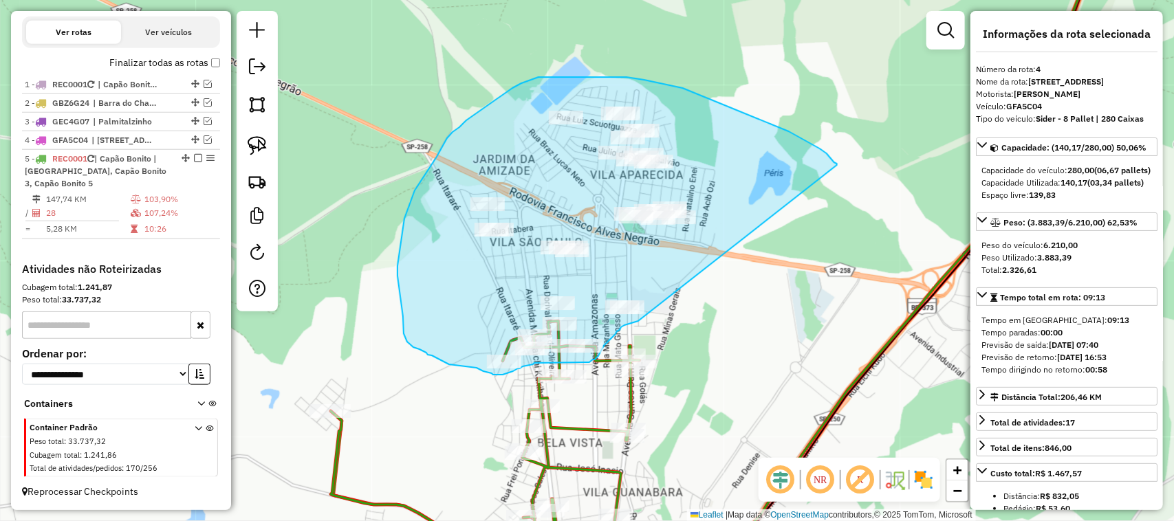
drag, startPoint x: 832, startPoint y: 160, endPoint x: 699, endPoint y: 270, distance: 173.3
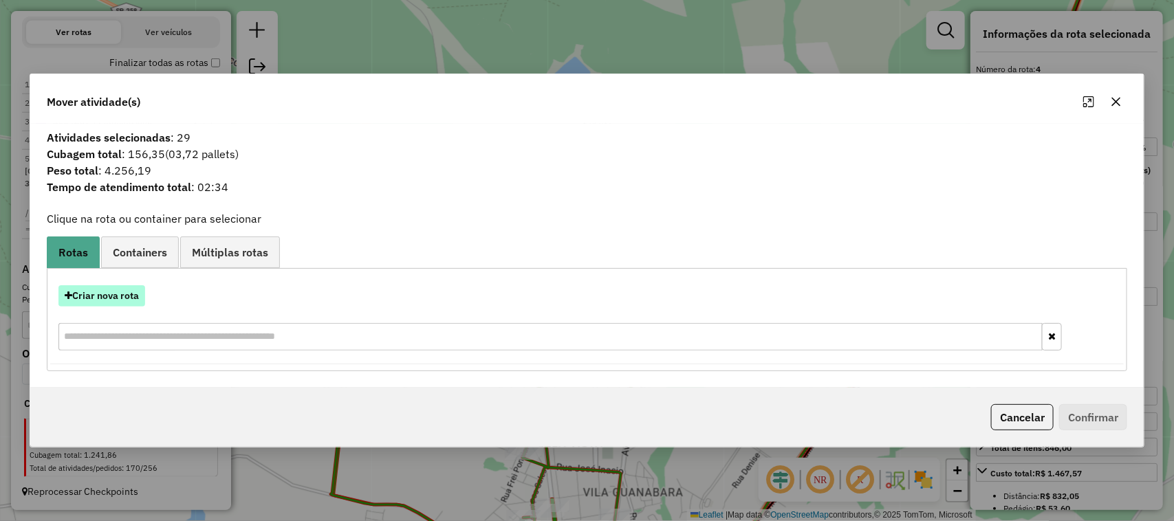
click at [139, 294] on button "Criar nova rota" at bounding box center [101, 295] width 87 height 21
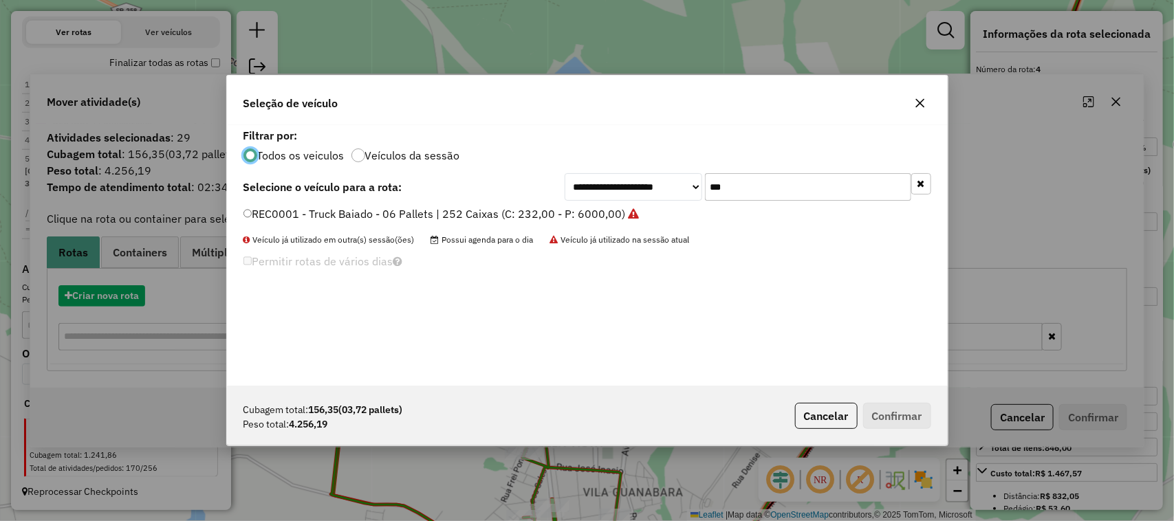
scroll to position [7, 4]
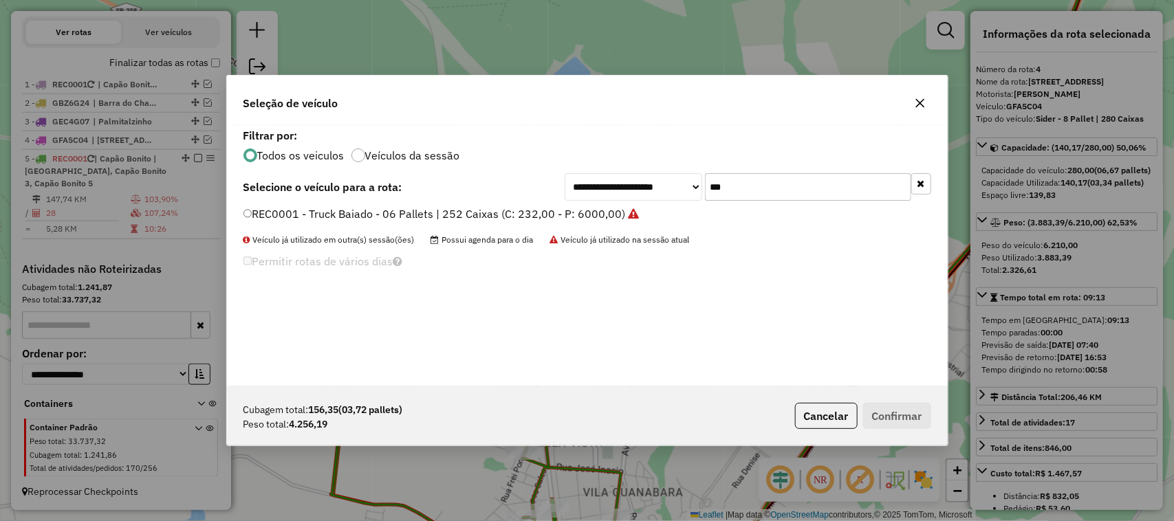
drag, startPoint x: 653, startPoint y: 182, endPoint x: 600, endPoint y: 187, distance: 53.2
click at [637, 186] on div "**********" at bounding box center [747, 187] width 366 height 28
type input "***"
click at [608, 208] on label "FHU4B05 - Truck Baiado - 06 Pallets | 252 Caixas (C: 232,00 - P: 6000,00)" at bounding box center [435, 214] width 384 height 17
click at [916, 421] on button "Confirmar" at bounding box center [897, 416] width 68 height 26
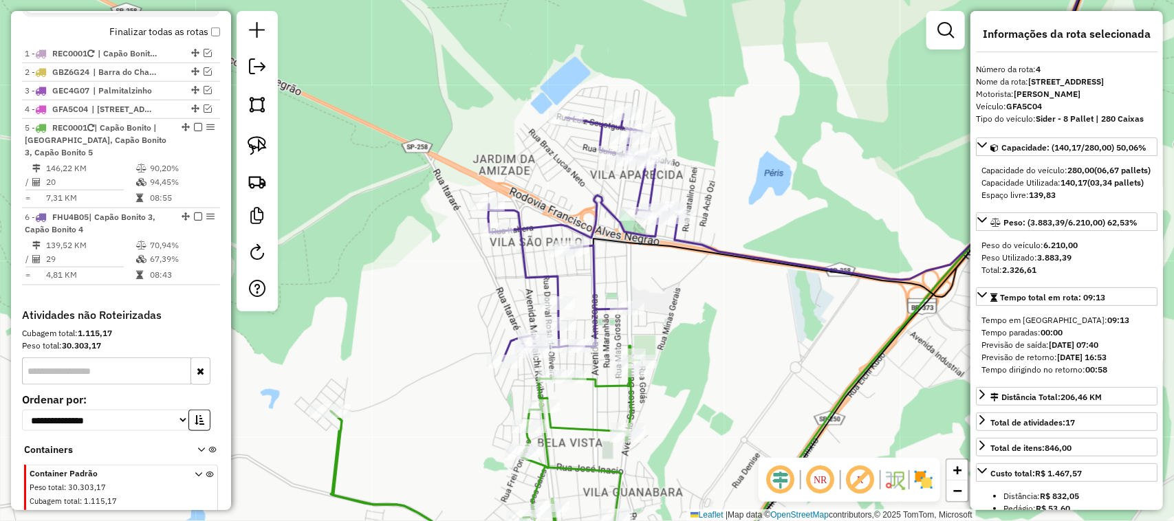
scroll to position [575, 0]
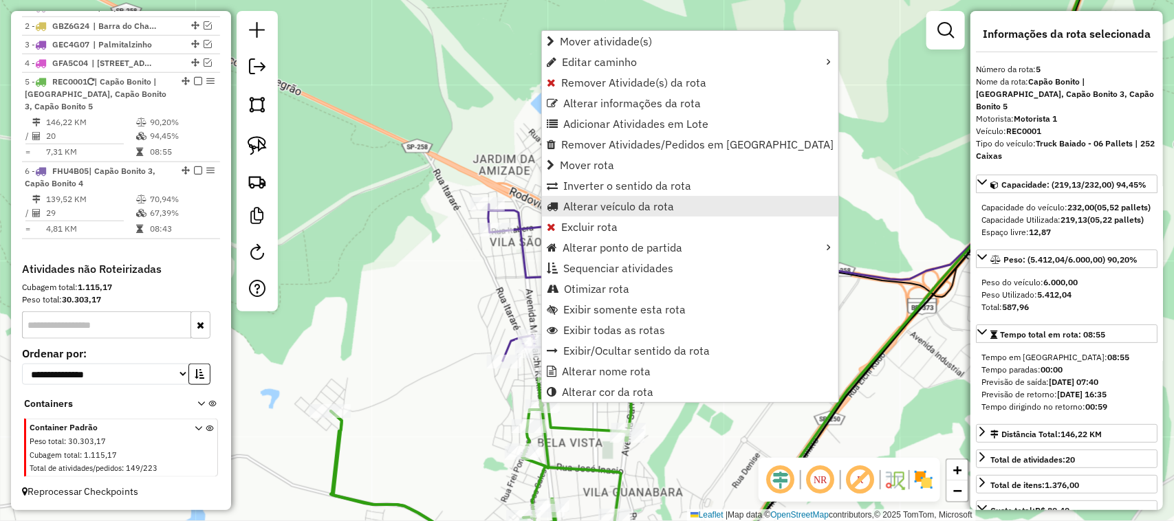
click at [634, 204] on span "Alterar veículo da rota" at bounding box center [618, 206] width 111 height 11
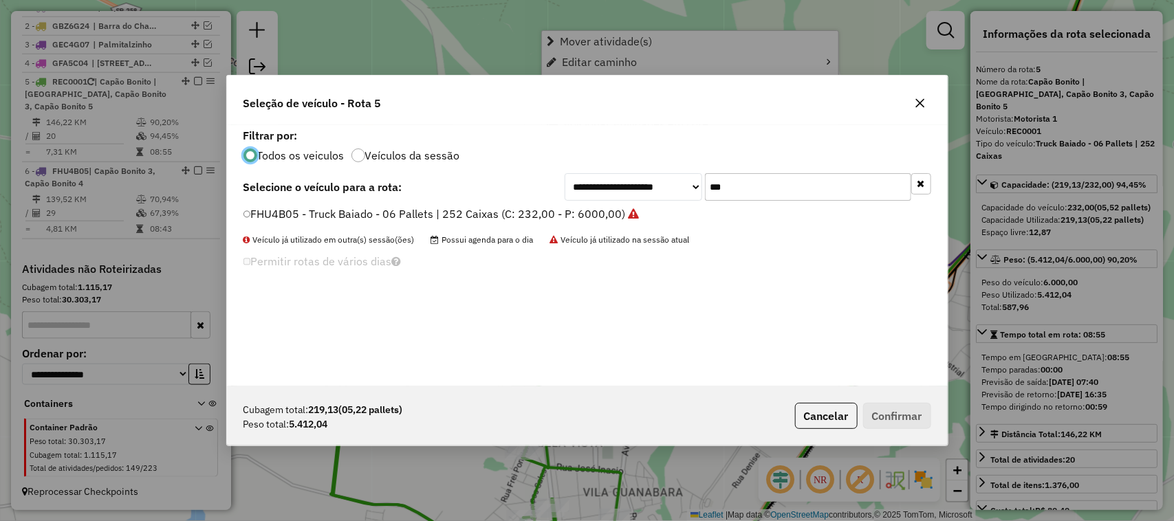
scroll to position [7, 4]
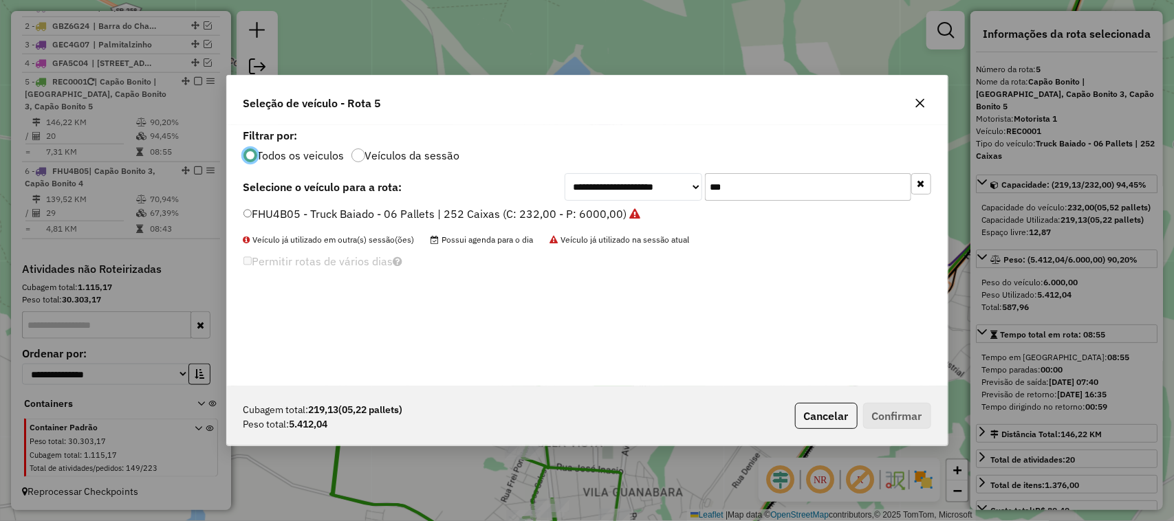
drag, startPoint x: 713, startPoint y: 184, endPoint x: 617, endPoint y: 176, distance: 96.6
click at [646, 183] on div "**********" at bounding box center [747, 187] width 366 height 28
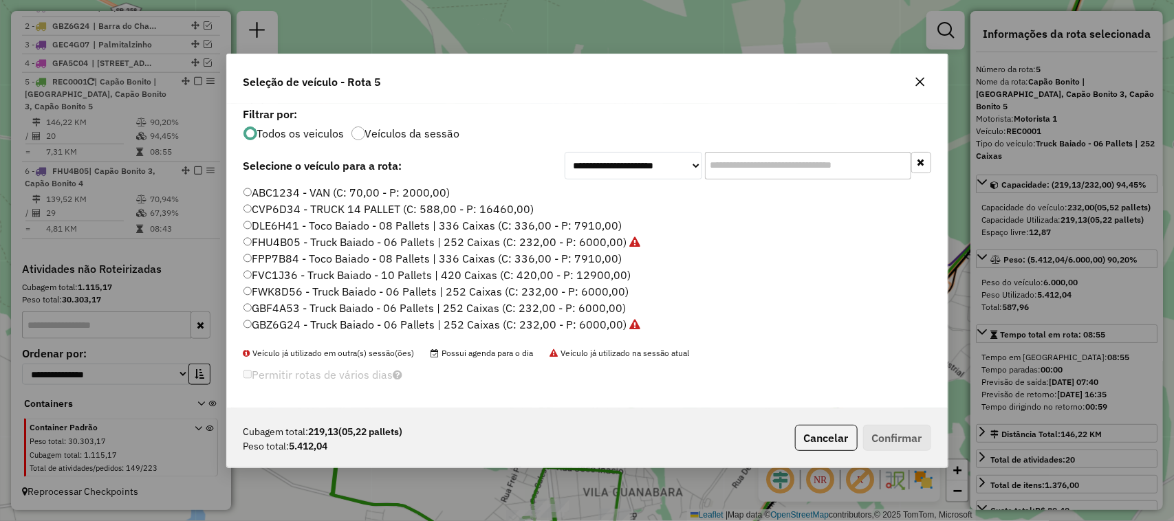
click at [602, 229] on label "DLE6H41 - Toco Baiado - 08 Pallets | 336 Caixas (C: 336,00 - P: 7910,00)" at bounding box center [432, 225] width 379 height 17
click at [888, 434] on button "Confirmar" at bounding box center [897, 438] width 68 height 26
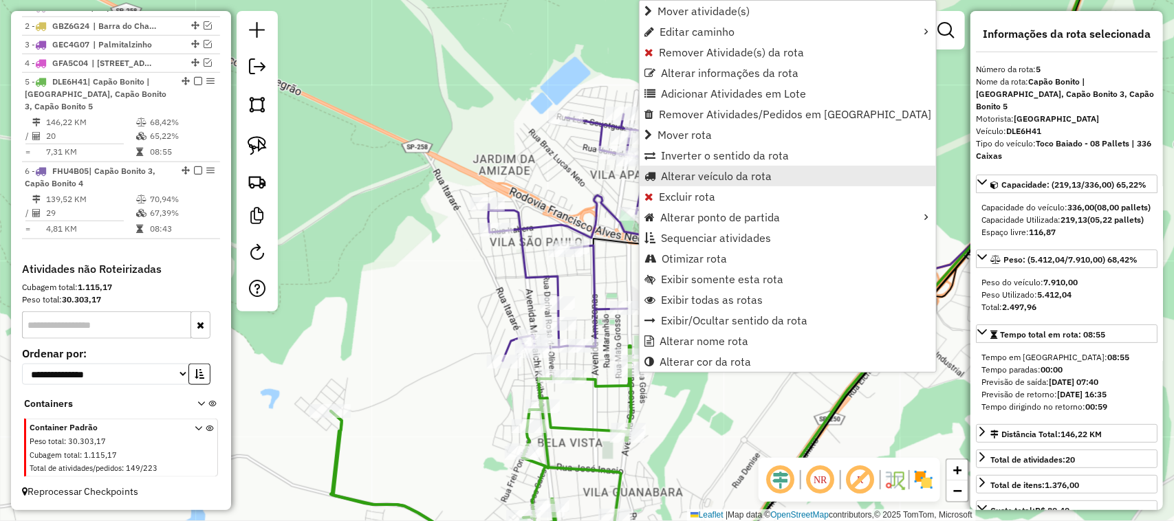
click at [750, 173] on span "Alterar veículo da rota" at bounding box center [716, 176] width 111 height 11
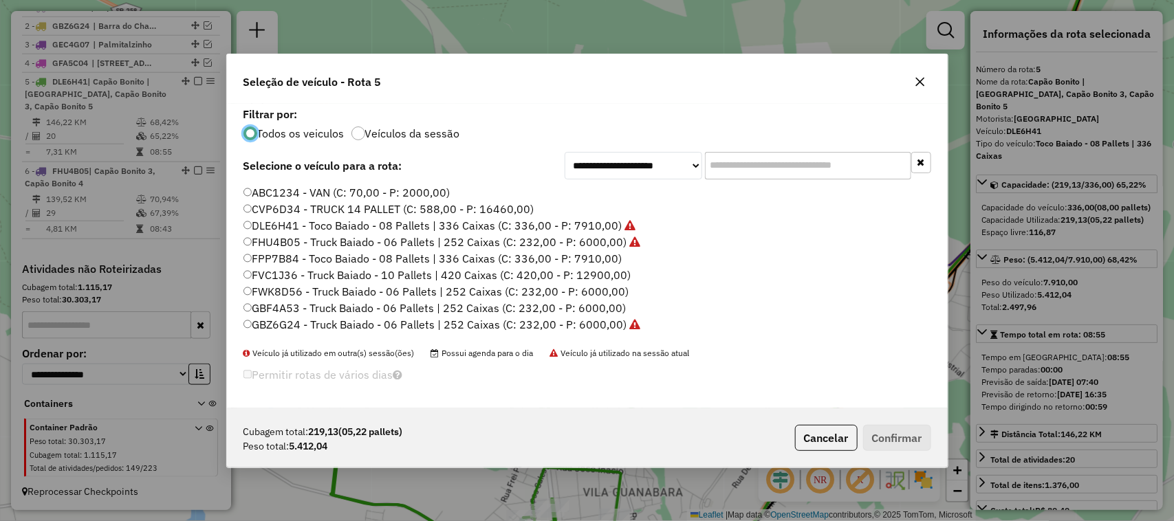
click at [733, 165] on input "text" at bounding box center [808, 166] width 206 height 28
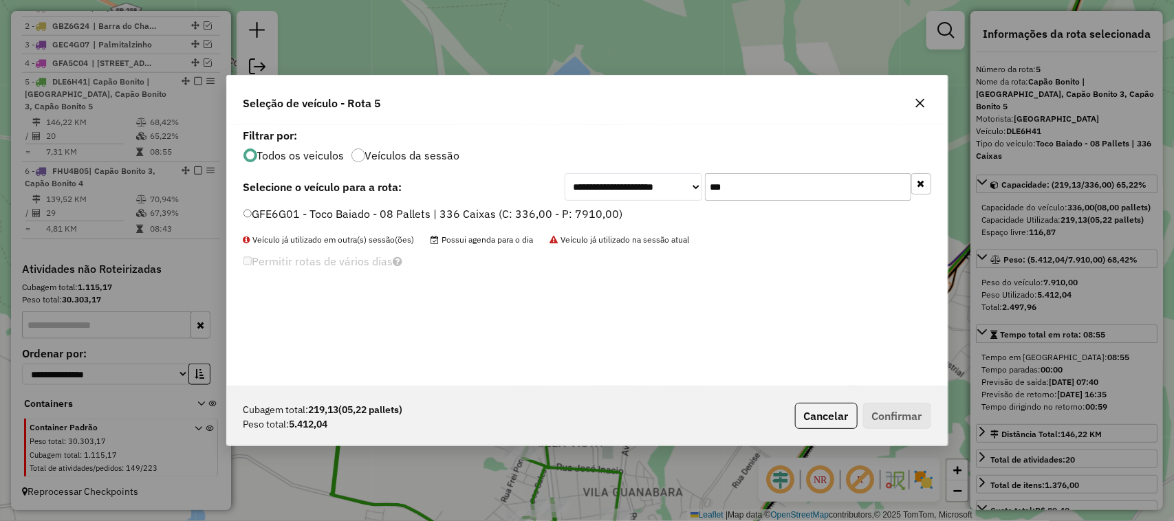
type input "***"
click at [595, 207] on label "GFE6G01 - Toco Baiado - 08 Pallets | 336 Caixas (C: 336,00 - P: 7910,00)" at bounding box center [433, 214] width 380 height 17
click at [881, 423] on button "Confirmar" at bounding box center [897, 416] width 68 height 26
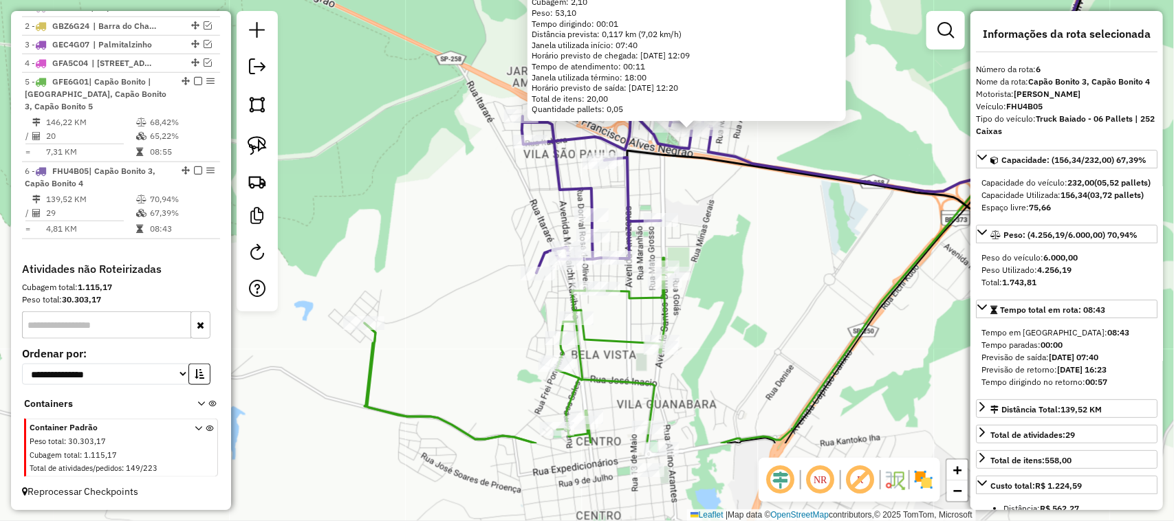
drag, startPoint x: 681, startPoint y: 413, endPoint x: 771, endPoint y: 269, distance: 170.2
click at [771, 274] on div "5683 - BOM BOCADO Endereço: OSCAR KURTZ CAMARGO 136 Bairro: VILA APARECIDA (CAP…" at bounding box center [587, 260] width 1174 height 521
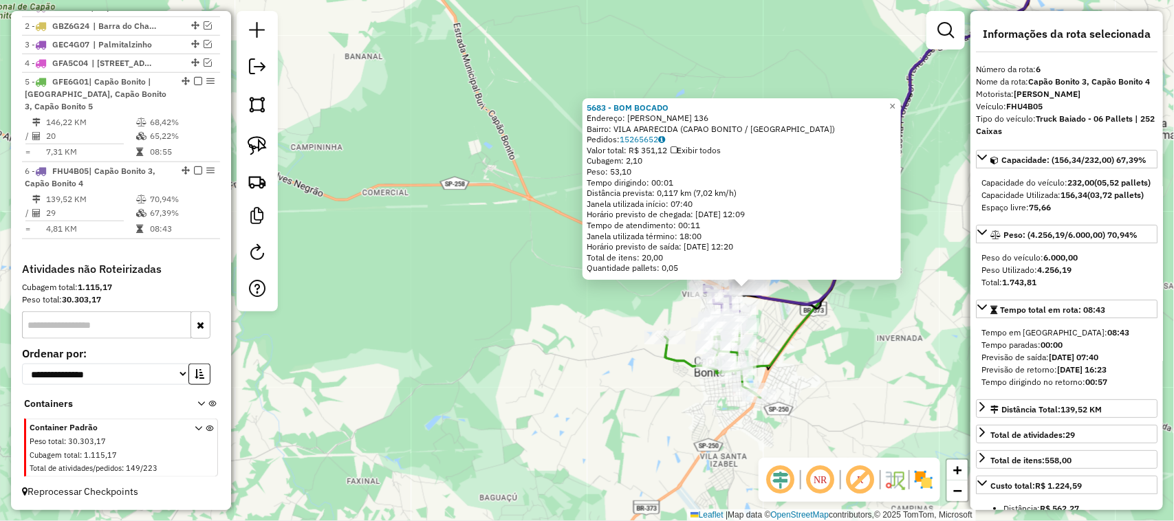
drag, startPoint x: 581, startPoint y: 468, endPoint x: 483, endPoint y: 430, distance: 104.5
click at [503, 445] on div "5683 - BOM BOCADO Endereço: OSCAR KURTZ CAMARGO 136 Bairro: VILA APARECIDA (CAP…" at bounding box center [587, 260] width 1174 height 521
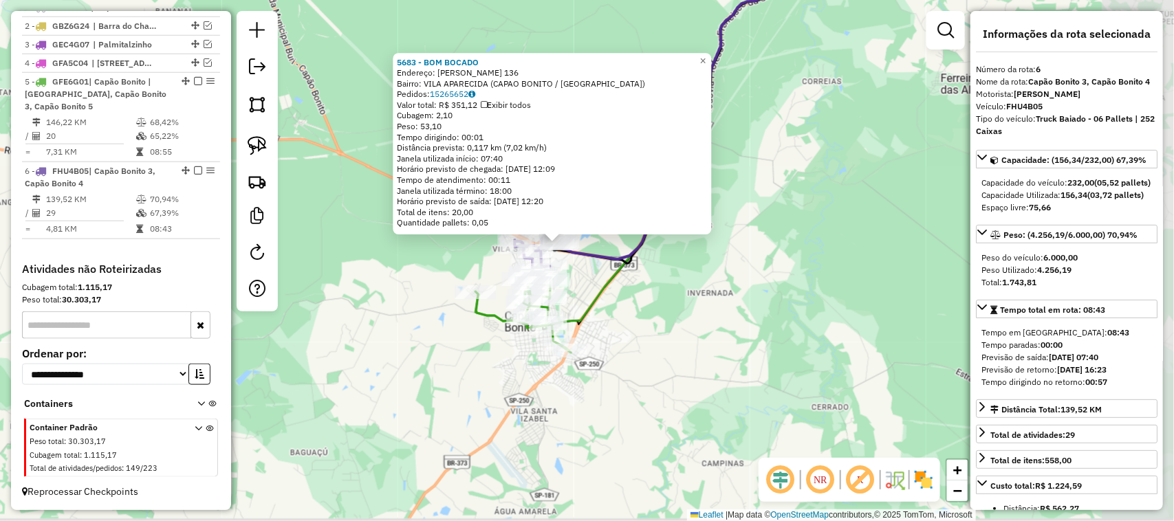
click at [771, 304] on div "5683 - BOM BOCADO Endereço: OSCAR KURTZ CAMARGO 136 Bairro: VILA APARECIDA (CAP…" at bounding box center [587, 260] width 1174 height 521
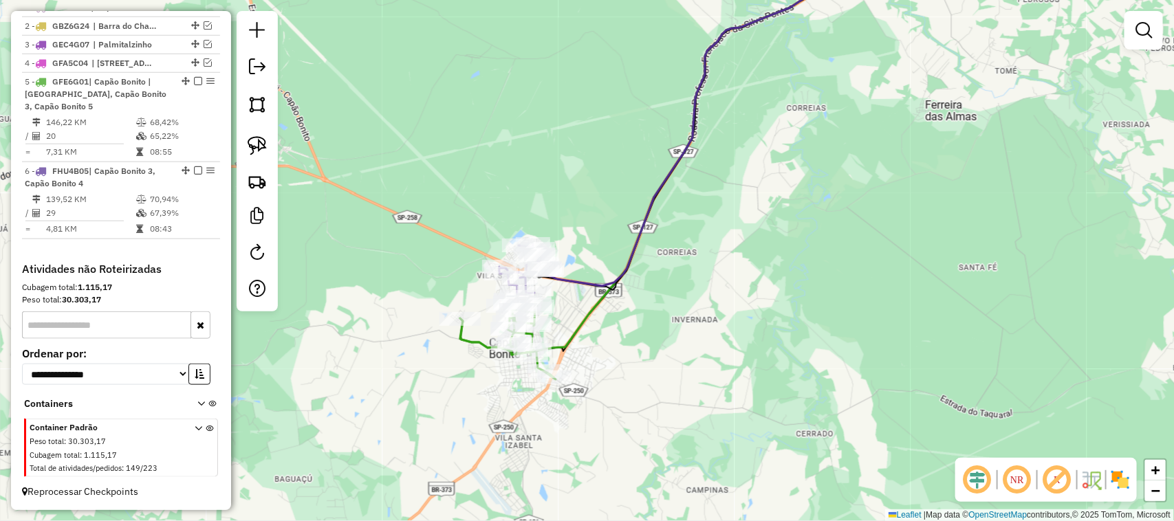
drag, startPoint x: 803, startPoint y: 189, endPoint x: 725, endPoint y: 320, distance: 152.6
click at [730, 323] on div "Janela de atendimento Grade de atendimento Capacidade Transportadoras Veículos …" at bounding box center [587, 260] width 1174 height 521
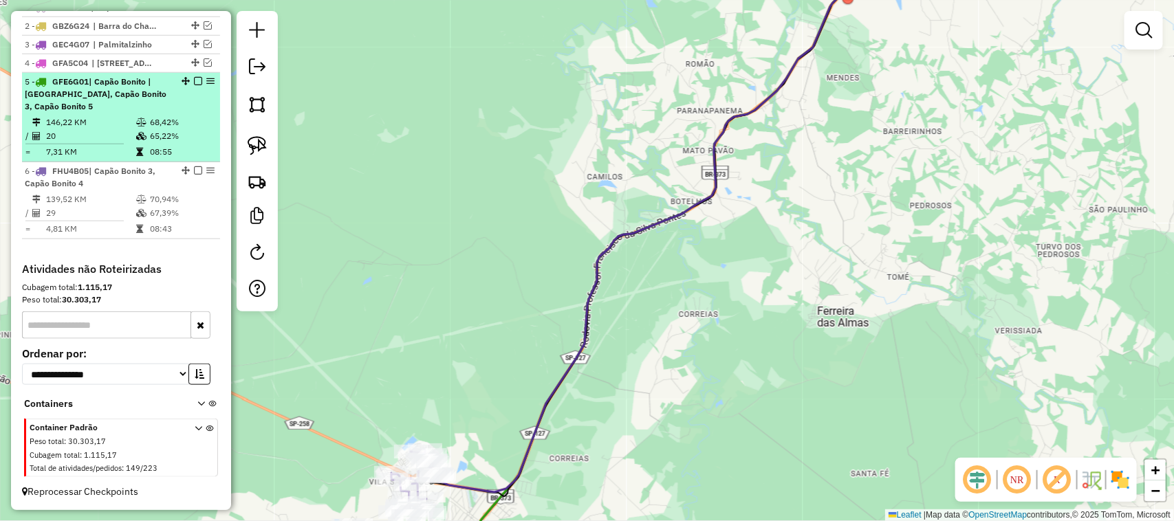
click at [194, 80] on em at bounding box center [198, 81] width 8 height 8
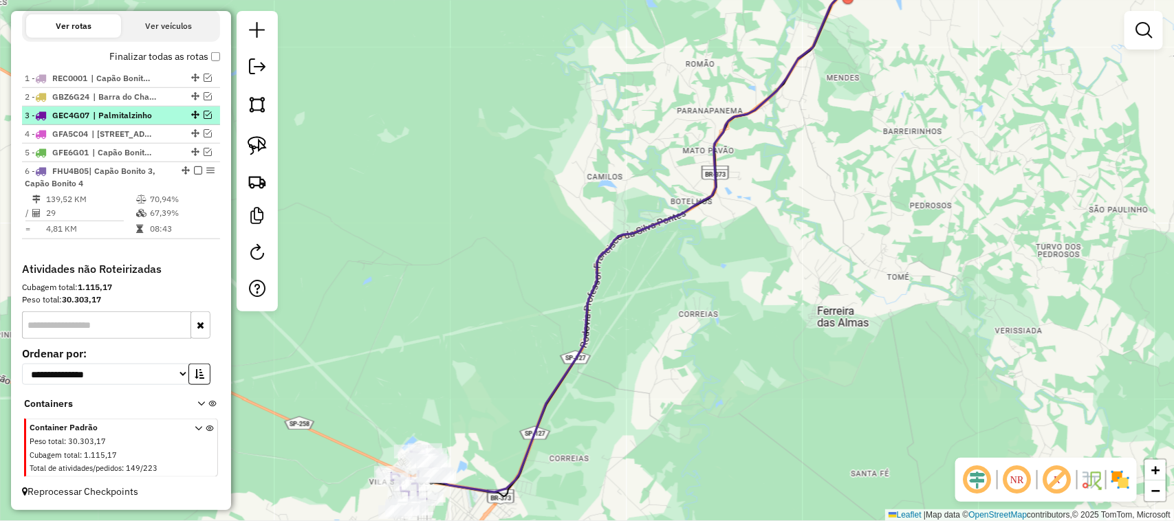
scroll to position [504, 0]
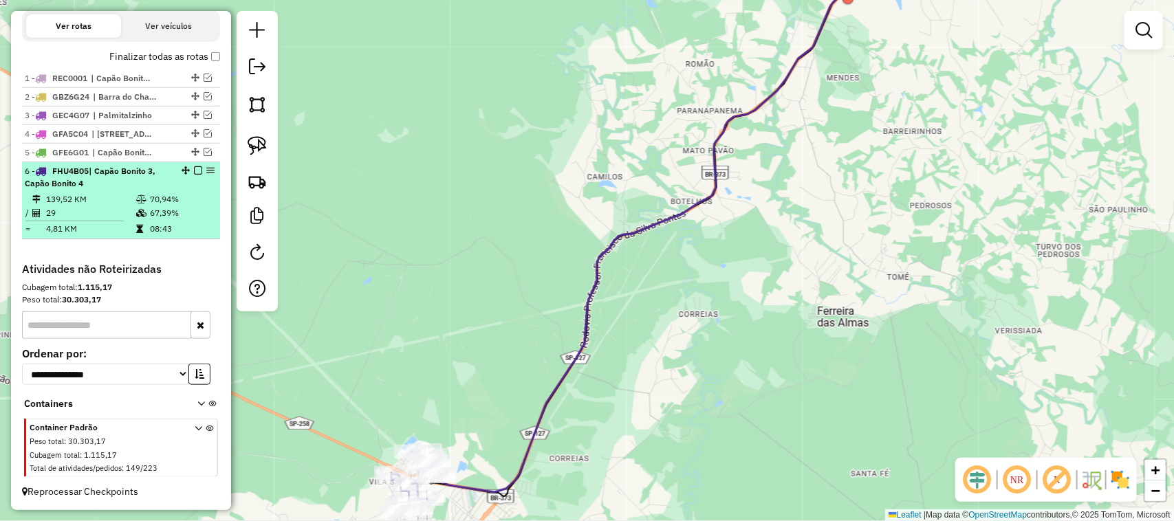
click at [194, 166] on em at bounding box center [198, 170] width 8 height 8
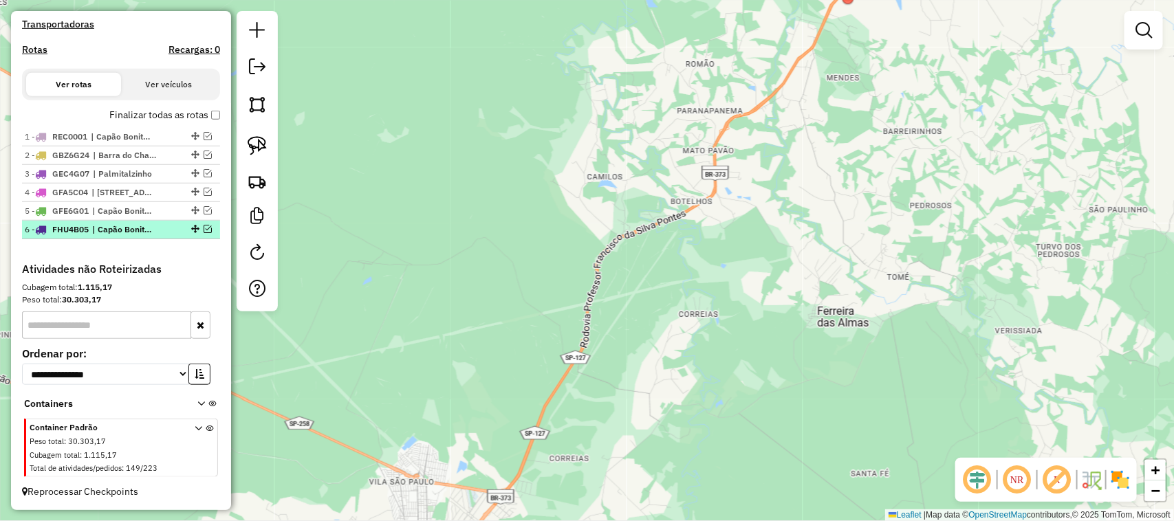
scroll to position [446, 0]
click at [204, 225] on em at bounding box center [208, 229] width 8 height 8
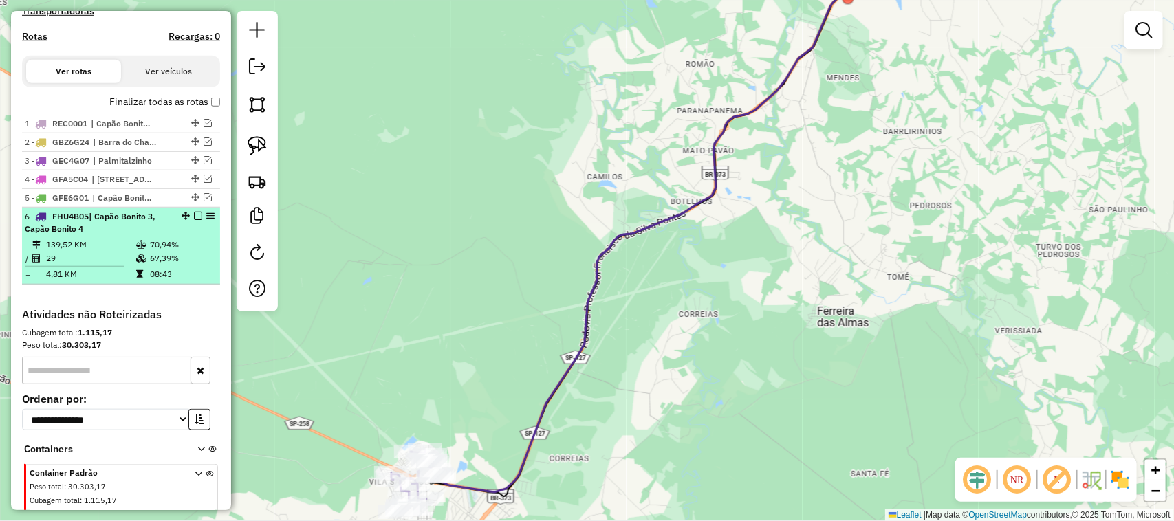
scroll to position [504, 0]
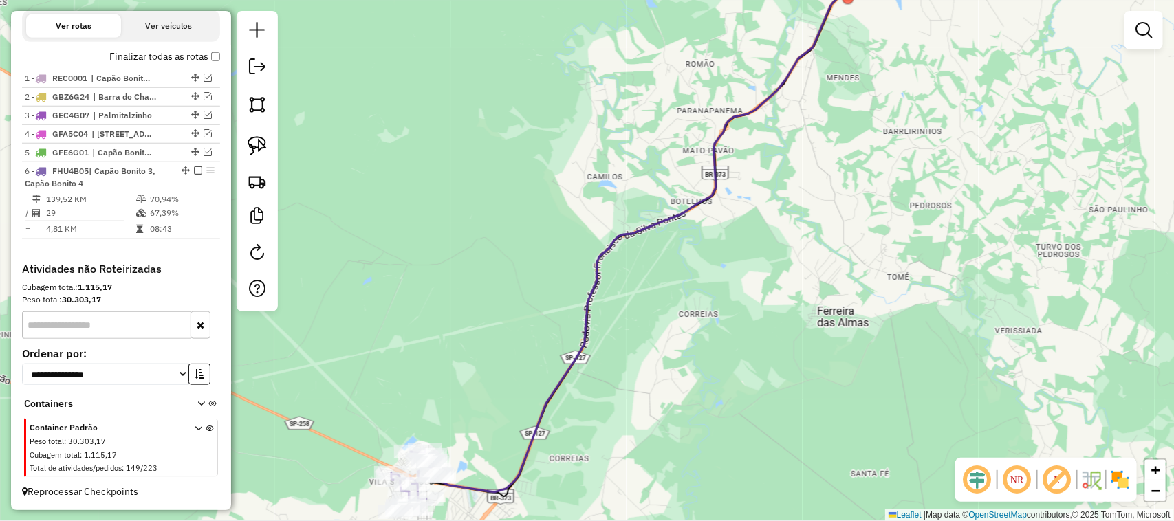
click at [529, 305] on div "Janela de atendimento Grade de atendimento Capacidade Transportadoras Veículos …" at bounding box center [587, 260] width 1174 height 521
select select "**********"
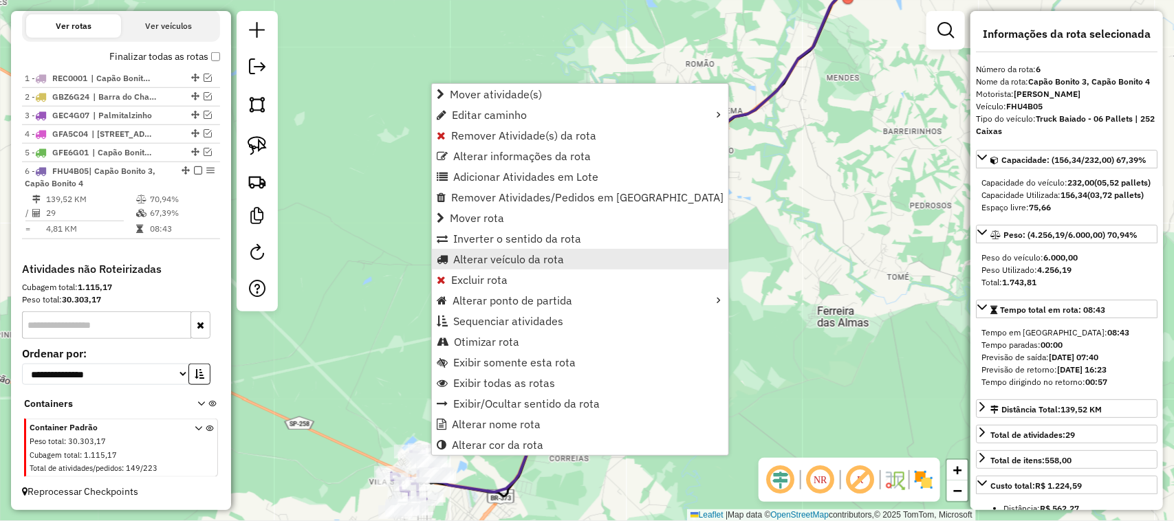
click at [540, 259] on span "Alterar veículo da rota" at bounding box center [508, 259] width 111 height 11
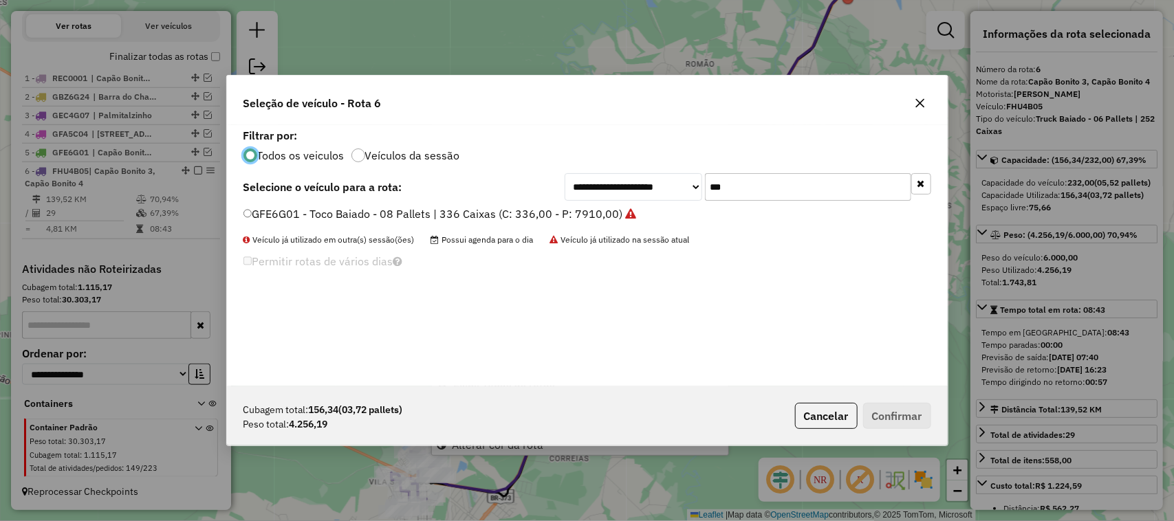
scroll to position [7, 4]
drag, startPoint x: 643, startPoint y: 189, endPoint x: 569, endPoint y: 193, distance: 74.3
click at [617, 190] on div "**********" at bounding box center [747, 187] width 366 height 28
type input "***"
click at [566, 217] on label "FWK8D56 - Truck Baiado - 06 Pallets | 252 Caixas (C: 232,00 - P: 6000,00)" at bounding box center [436, 214] width 386 height 17
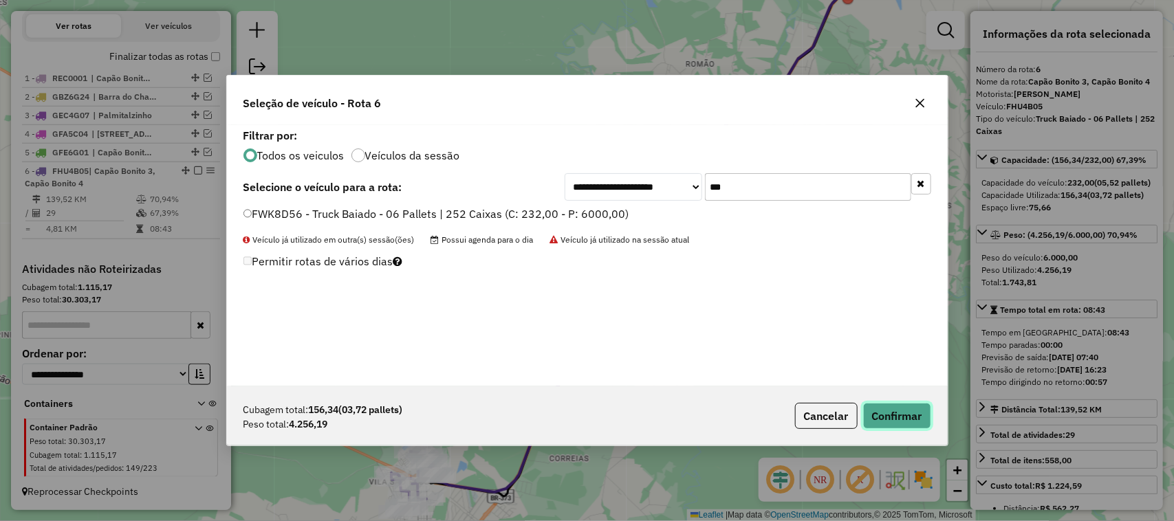
click at [909, 424] on button "Confirmar" at bounding box center [897, 416] width 68 height 26
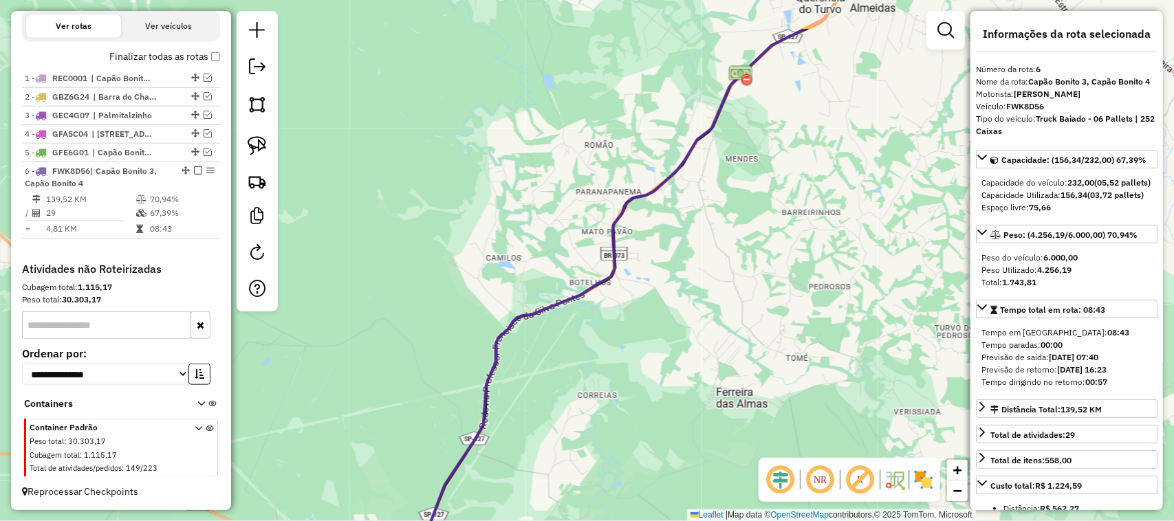
drag, startPoint x: 630, startPoint y: 197, endPoint x: 483, endPoint y: 314, distance: 187.4
click at [490, 310] on div "Janela de atendimento Grade de atendimento Capacidade Transportadoras Veículos …" at bounding box center [587, 260] width 1174 height 521
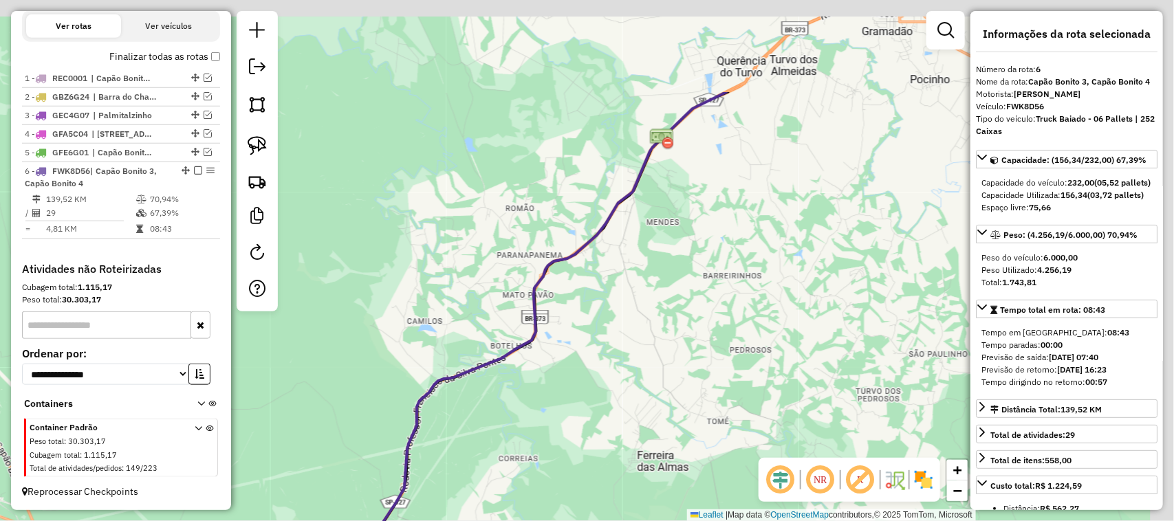
drag, startPoint x: 586, startPoint y: 292, endPoint x: 583, endPoint y: 408, distance: 115.5
click at [575, 407] on icon at bounding box center [492, 364] width 468 height 545
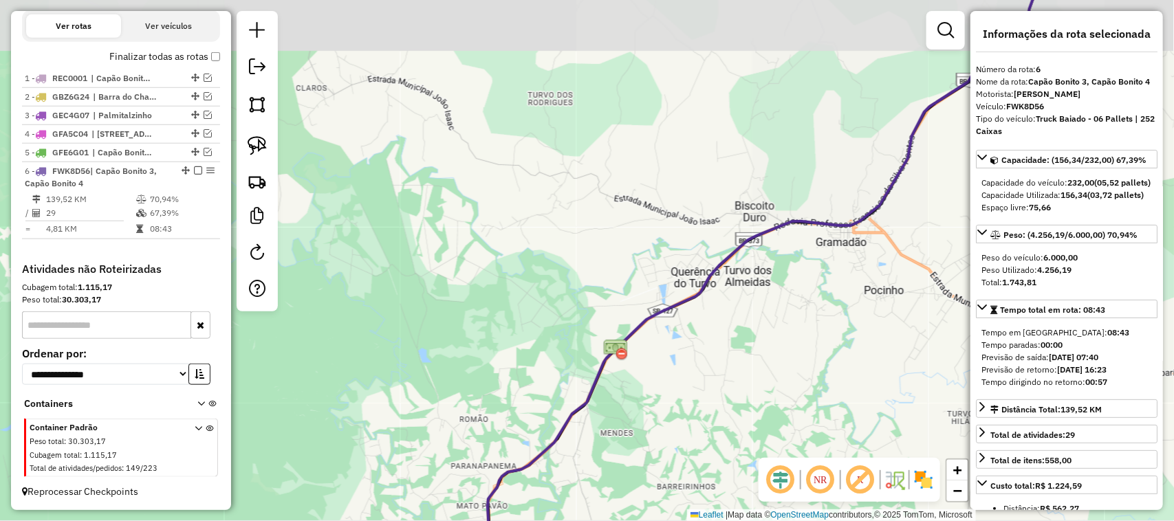
drag, startPoint x: 623, startPoint y: 297, endPoint x: 545, endPoint y: 338, distance: 88.6
click at [550, 338] on div "Janela de atendimento Grade de atendimento Capacidade Transportadoras Veículos …" at bounding box center [587, 260] width 1174 height 521
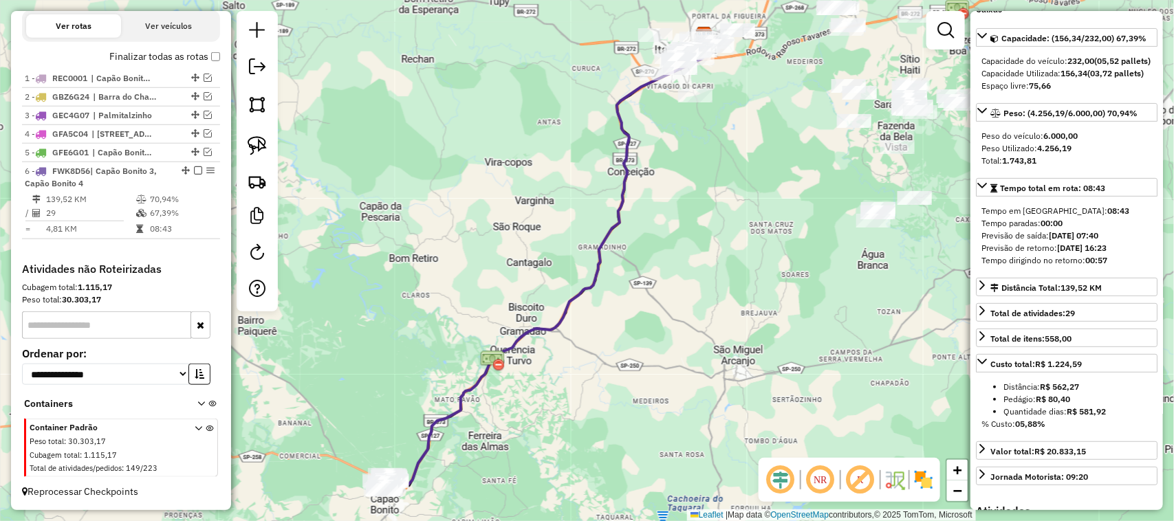
scroll to position [229, 0]
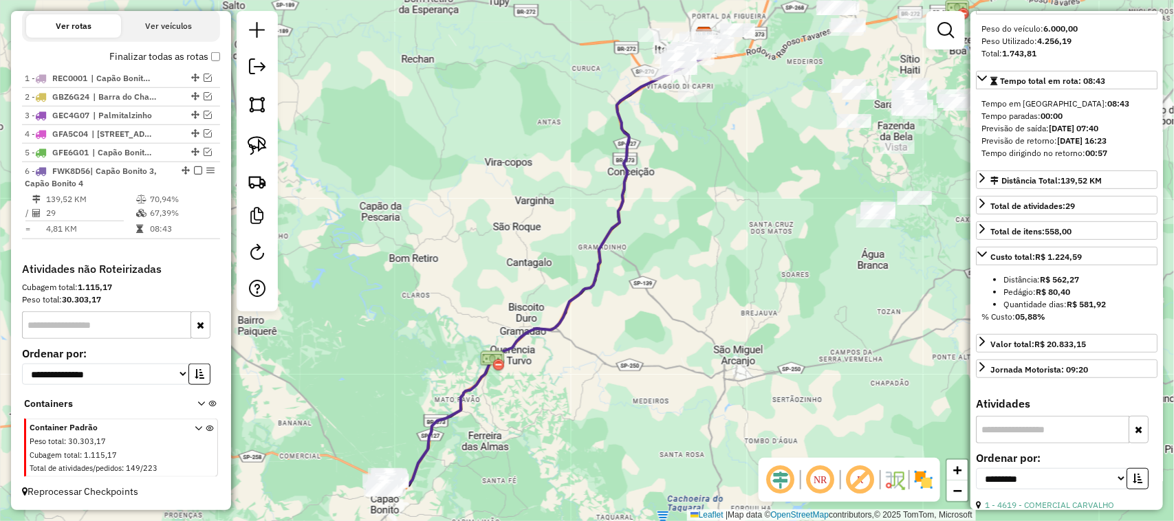
click at [483, 355] on img at bounding box center [492, 361] width 25 height 25
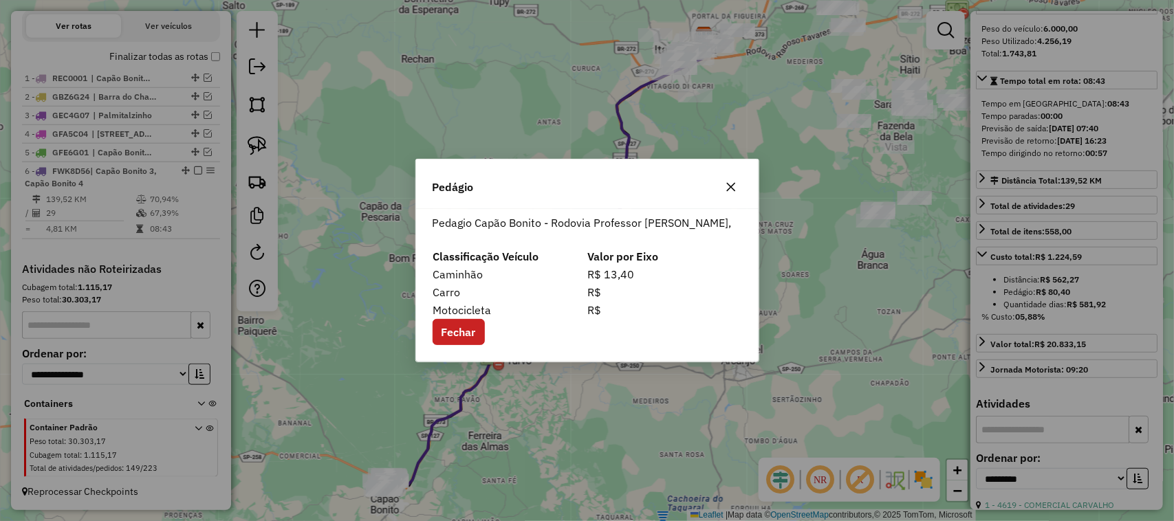
click at [710, 417] on div "Pedágio Pedagio Capão Bonito - Rodovia Professor Francisco da Silva Pontes, Cla…" at bounding box center [587, 260] width 1174 height 521
click at [733, 182] on icon "button" at bounding box center [730, 187] width 11 height 11
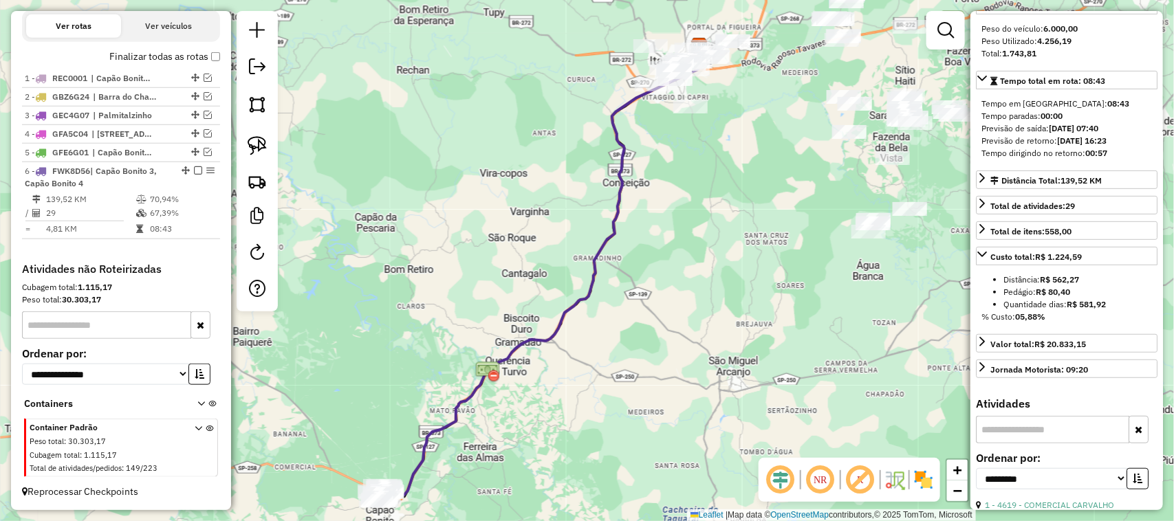
drag, startPoint x: 712, startPoint y: 232, endPoint x: 611, endPoint y: 373, distance: 173.8
click at [615, 372] on div "Janela de atendimento Grade de atendimento Capacidade Transportadoras Veículos …" at bounding box center [587, 260] width 1174 height 521
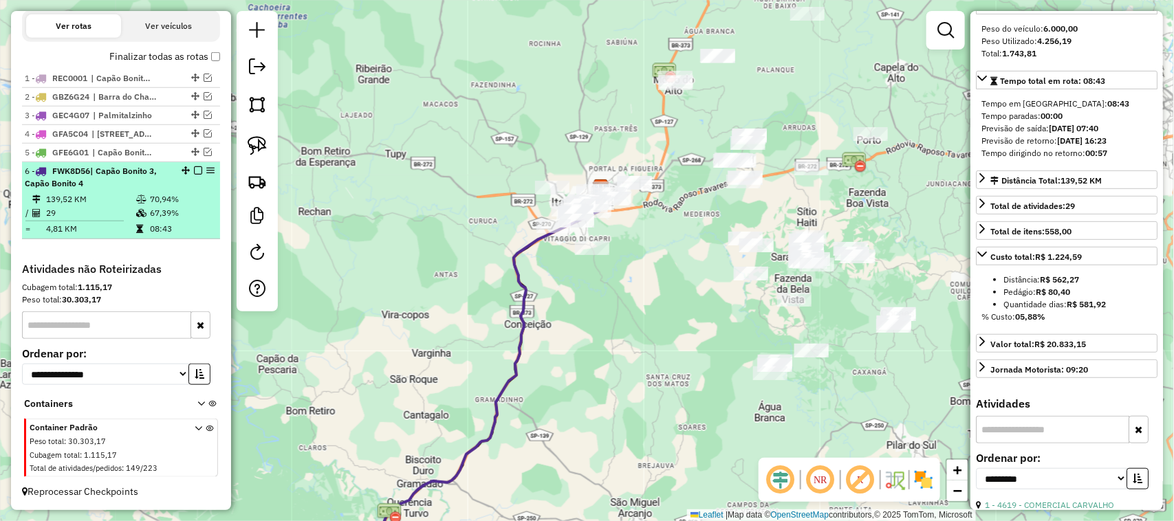
click at [196, 169] on em at bounding box center [198, 170] width 8 height 8
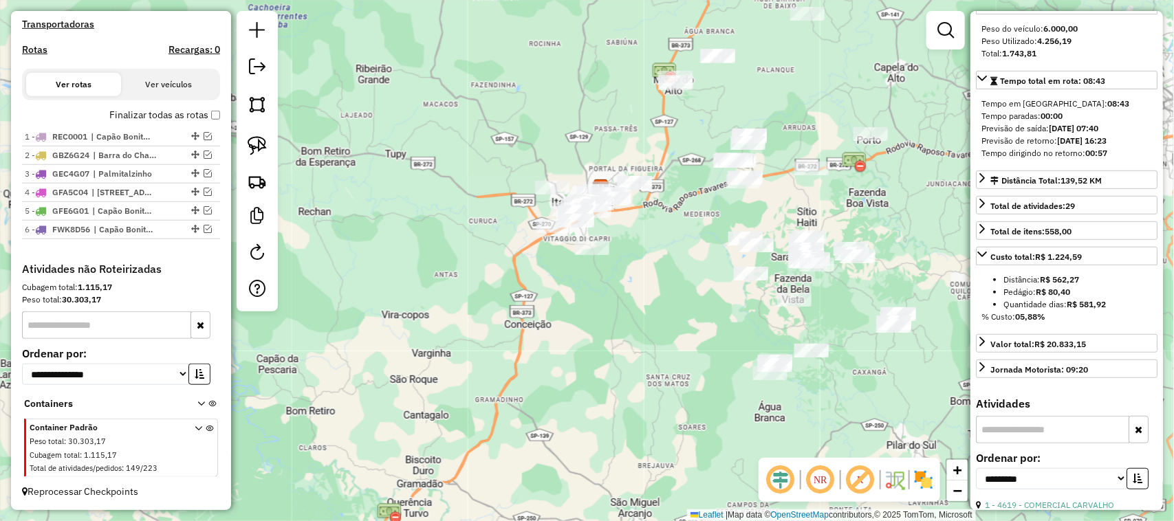
scroll to position [446, 0]
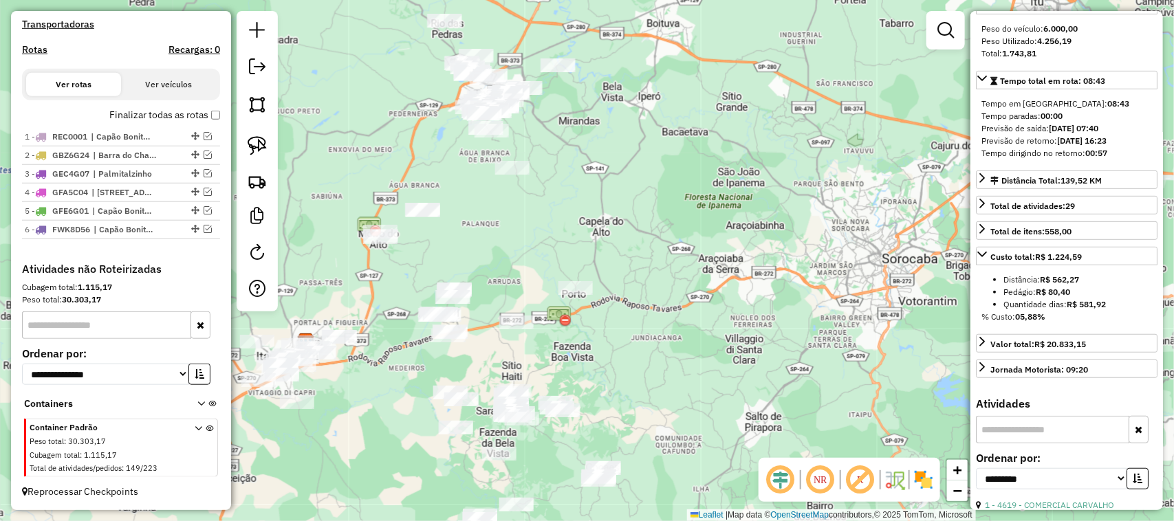
drag, startPoint x: 657, startPoint y: 281, endPoint x: 362, endPoint y: 435, distance: 332.7
click at [362, 435] on div "Janela de atendimento Grade de atendimento Capacidade Transportadoras Veículos …" at bounding box center [587, 260] width 1174 height 521
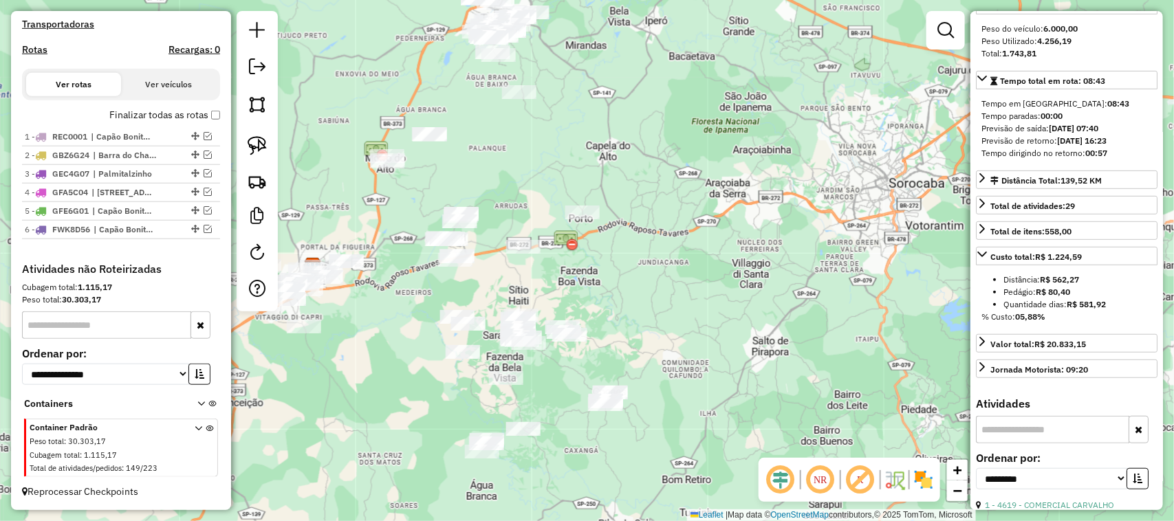
drag, startPoint x: 716, startPoint y: 359, endPoint x: 725, endPoint y: 272, distance: 87.8
click at [725, 276] on div "Janela de atendimento Grade de atendimento Capacidade Transportadoras Veículos …" at bounding box center [587, 260] width 1174 height 521
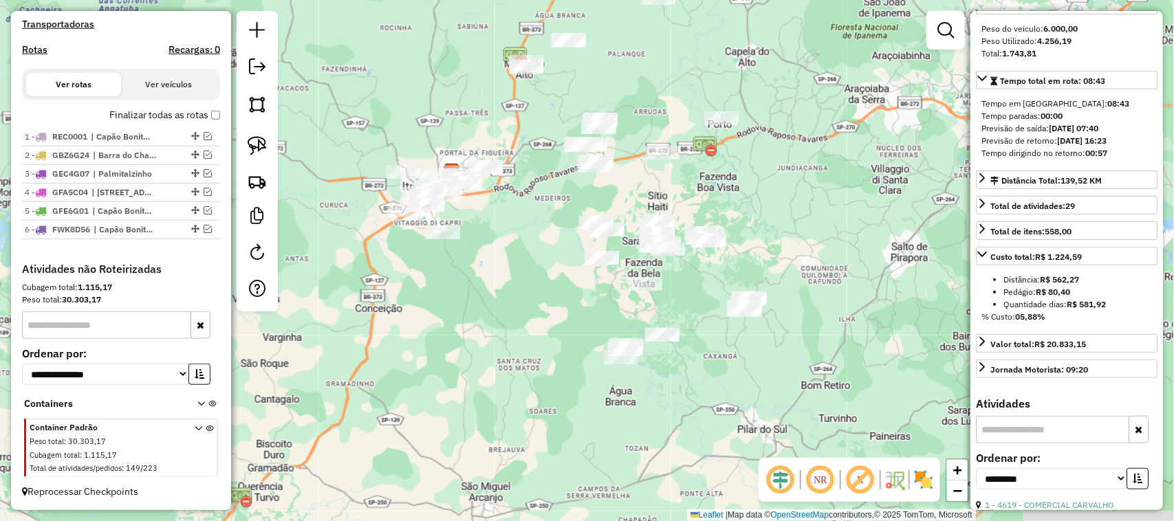
drag, startPoint x: 648, startPoint y: 297, endPoint x: 789, endPoint y: 208, distance: 165.9
click at [789, 210] on div "Janela de atendimento Grade de atendimento Capacidade Transportadoras Veículos …" at bounding box center [587, 260] width 1174 height 521
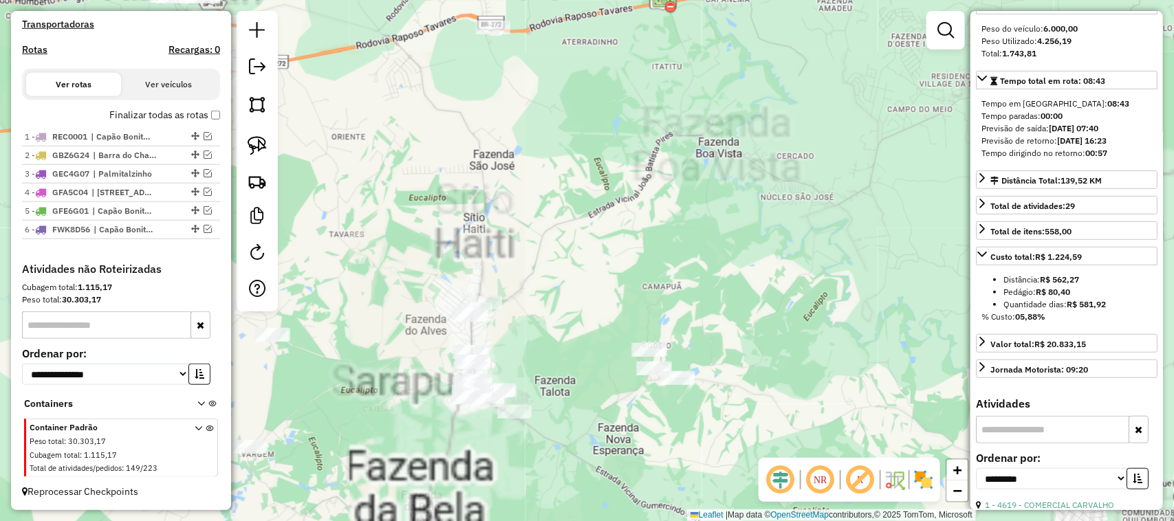
drag, startPoint x: 736, startPoint y: 190, endPoint x: 771, endPoint y: 122, distance: 77.2
click at [770, 127] on div "Janela de atendimento Grade de atendimento Capacidade Transportadoras Veículos …" at bounding box center [587, 260] width 1174 height 521
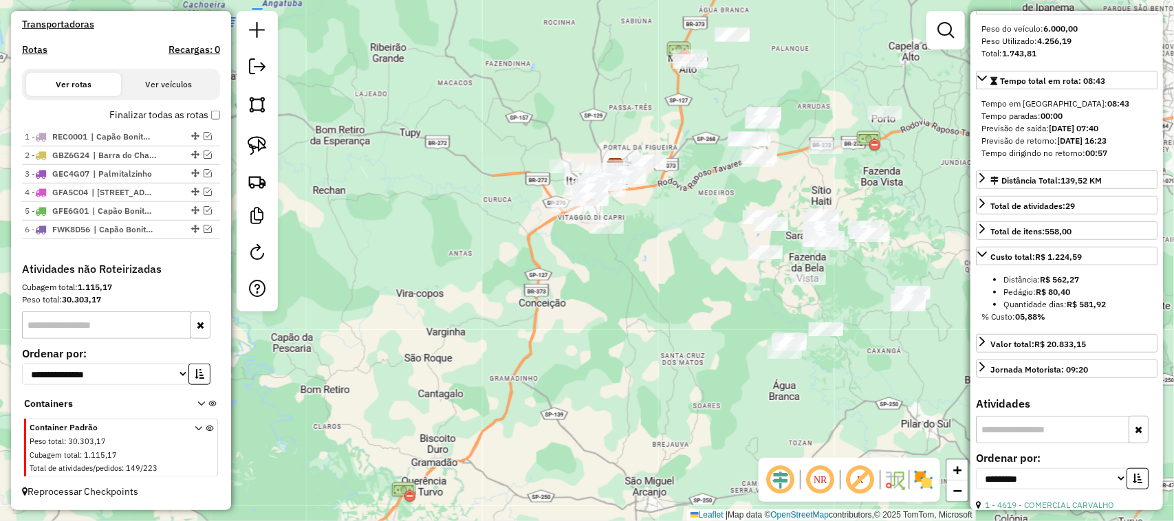
drag, startPoint x: 569, startPoint y: 84, endPoint x: 605, endPoint y: 146, distance: 71.8
click at [611, 142] on div "Janela de atendimento Grade de atendimento Capacidade Transportadoras Veículos …" at bounding box center [587, 260] width 1174 height 521
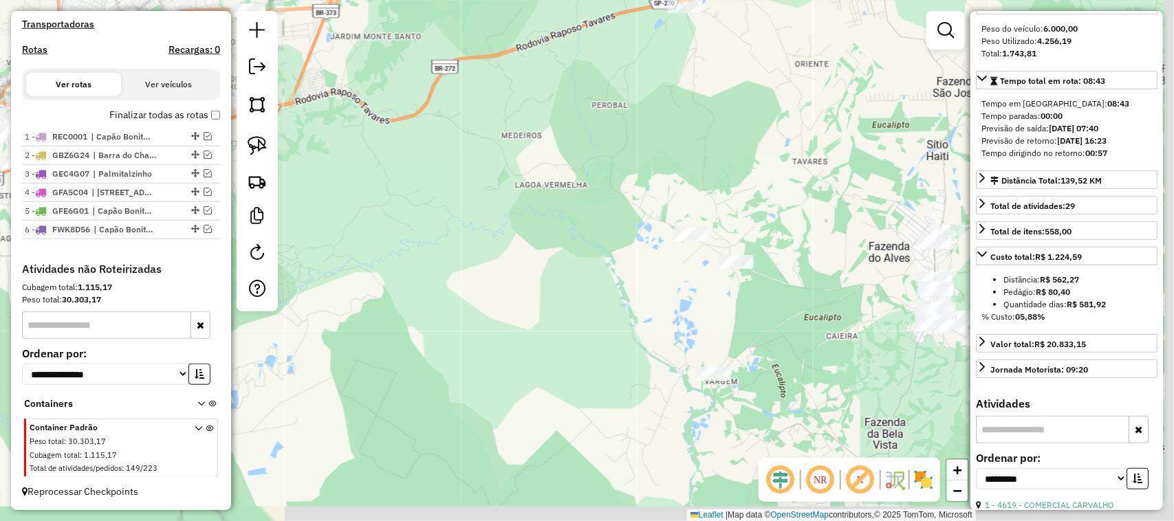
drag, startPoint x: 606, startPoint y: 186, endPoint x: 523, endPoint y: 17, distance: 187.9
click at [545, 49] on div "Janela de atendimento Grade de atendimento Capacidade Transportadoras Veículos …" at bounding box center [587, 260] width 1174 height 521
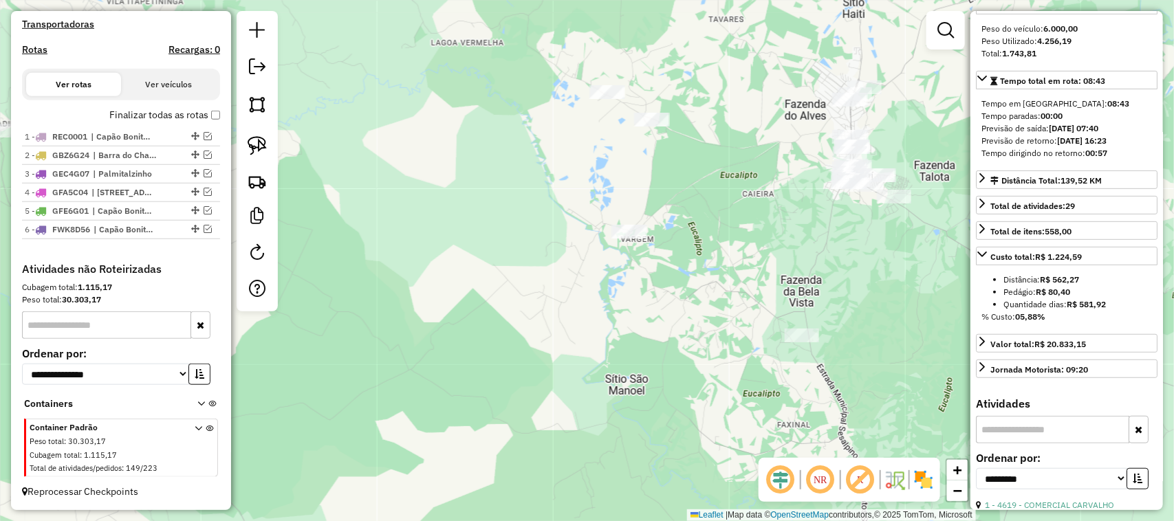
drag, startPoint x: 634, startPoint y: 321, endPoint x: 382, endPoint y: 235, distance: 265.9
click at [382, 236] on div "Janela de atendimento Grade de atendimento Capacidade Transportadoras Veículos …" at bounding box center [587, 260] width 1174 height 521
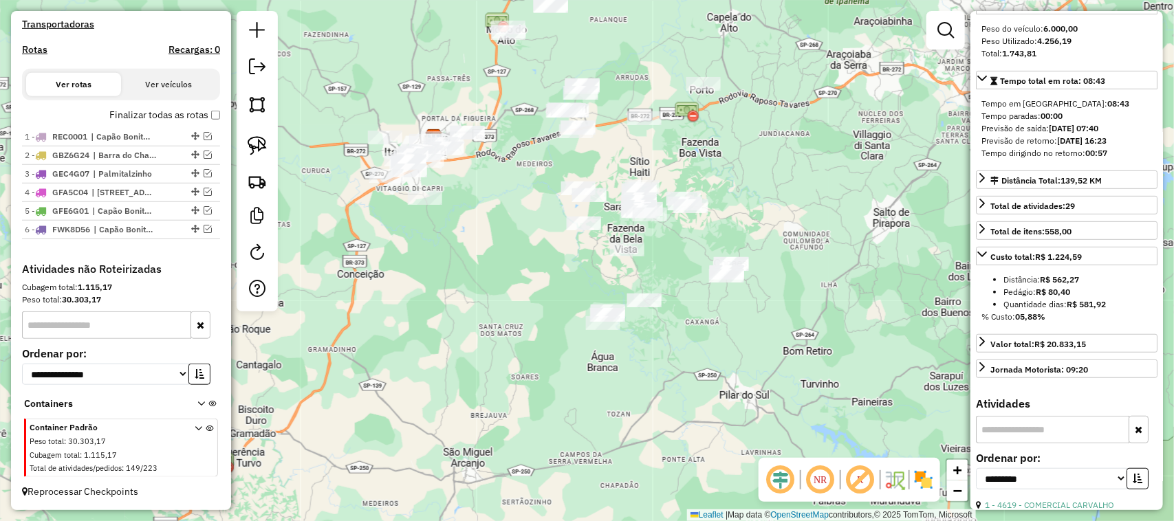
drag, startPoint x: 775, startPoint y: 167, endPoint x: 712, endPoint y: 187, distance: 65.7
click at [733, 206] on div "Janela de atendimento Grade de atendimento Capacidade Transportadoras Veículos …" at bounding box center [587, 260] width 1174 height 521
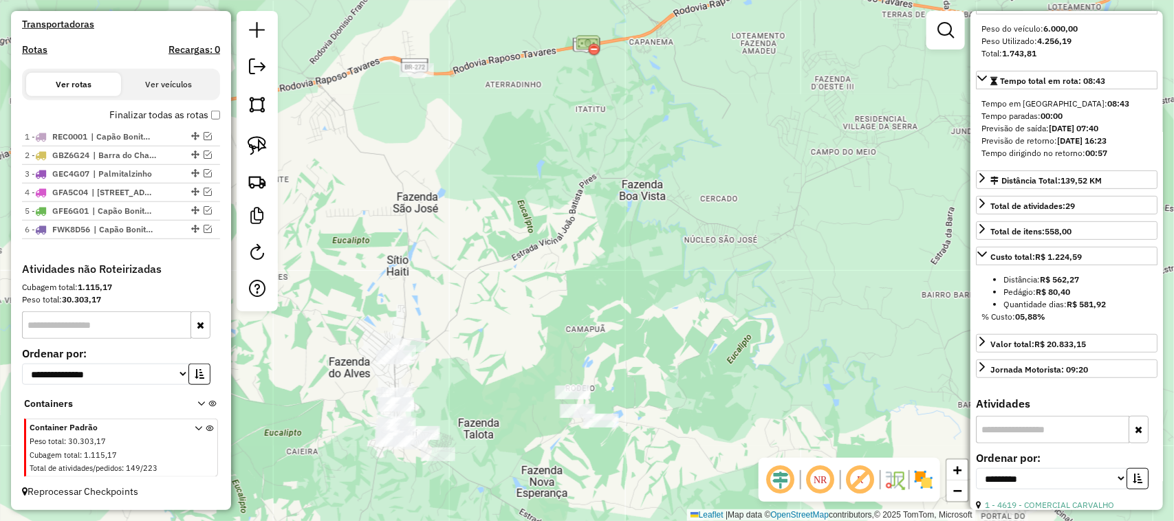
drag, startPoint x: 662, startPoint y: 220, endPoint x: 655, endPoint y: 177, distance: 44.0
click at [659, 179] on div "Janela de atendimento Grade de atendimento Capacidade Transportadoras Veículos …" at bounding box center [587, 260] width 1174 height 521
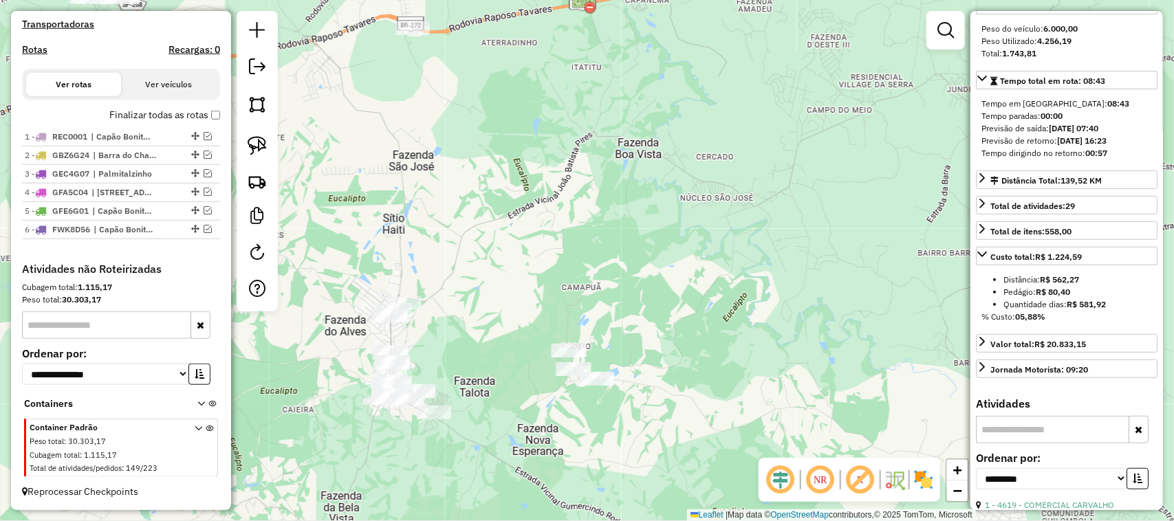
drag, startPoint x: 691, startPoint y: 245, endPoint x: 659, endPoint y: 141, distance: 108.7
click at [658, 148] on div "Janela de atendimento Grade de atendimento Capacidade Transportadoras Veículos …" at bounding box center [587, 260] width 1174 height 521
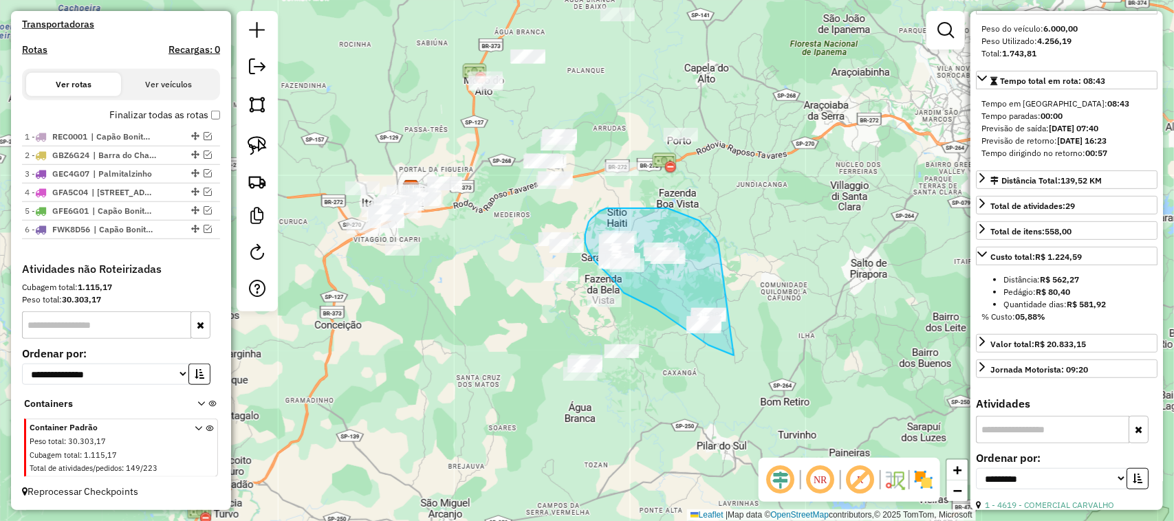
drag, startPoint x: 713, startPoint y: 235, endPoint x: 801, endPoint y: 342, distance: 138.2
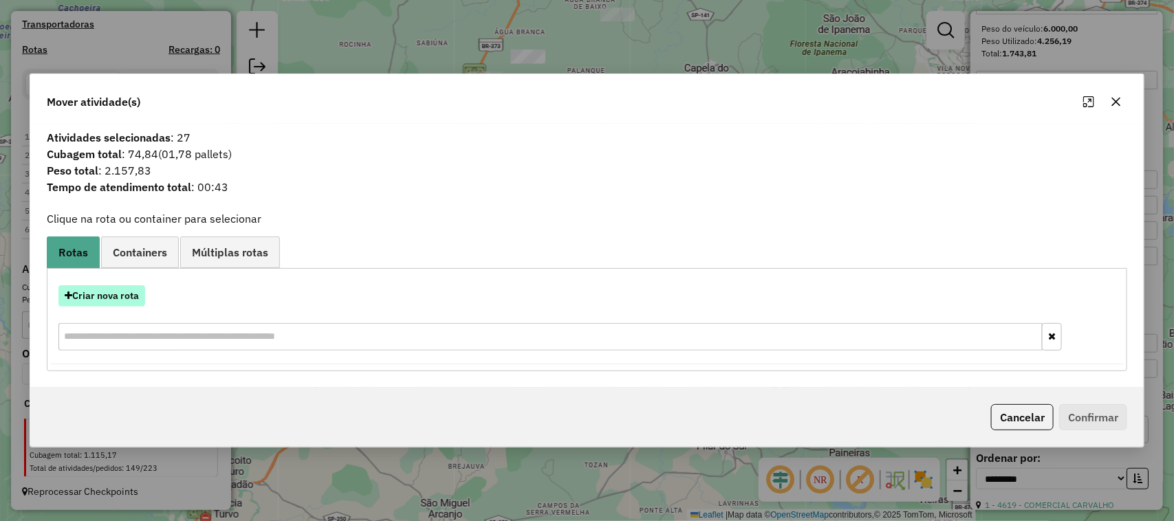
click at [132, 306] on button "Criar nova rota" at bounding box center [101, 295] width 87 height 21
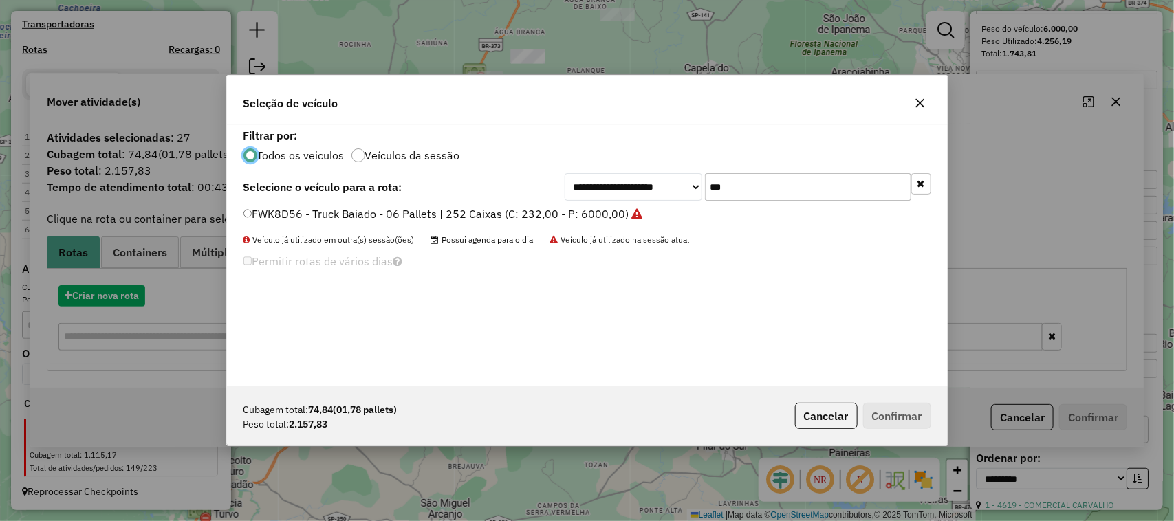
scroll to position [7, 4]
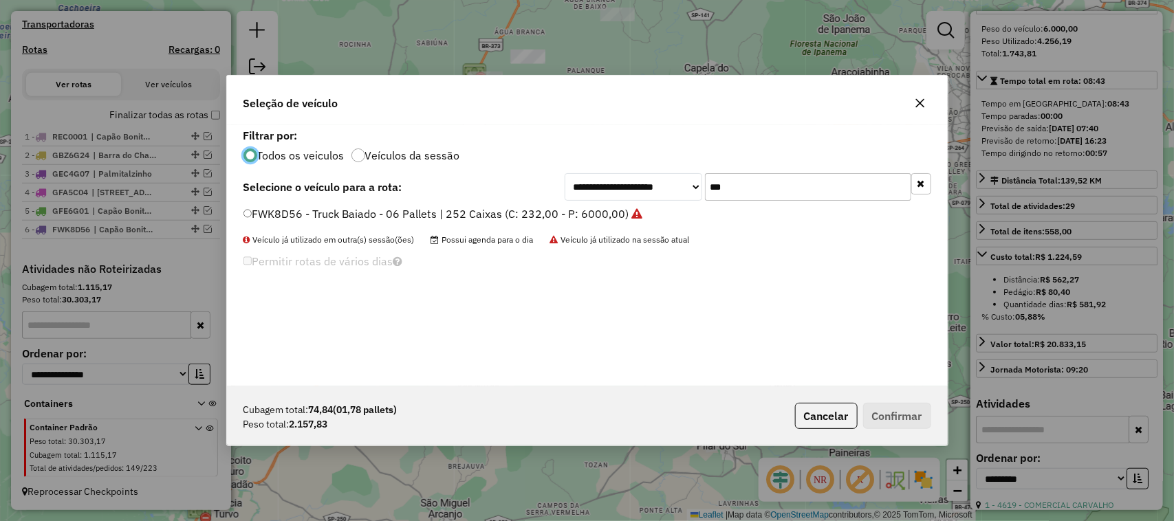
drag, startPoint x: 696, startPoint y: 177, endPoint x: 613, endPoint y: 184, distance: 83.4
click at [661, 177] on div "**********" at bounding box center [747, 187] width 366 height 28
type input "***"
click at [598, 211] on label "FHU4B05 - Truck Baiado - 06 Pallets | 252 Caixas (C: 232,00 - P: 6000,00)" at bounding box center [435, 214] width 384 height 17
click at [918, 404] on button "Confirmar" at bounding box center [897, 416] width 68 height 26
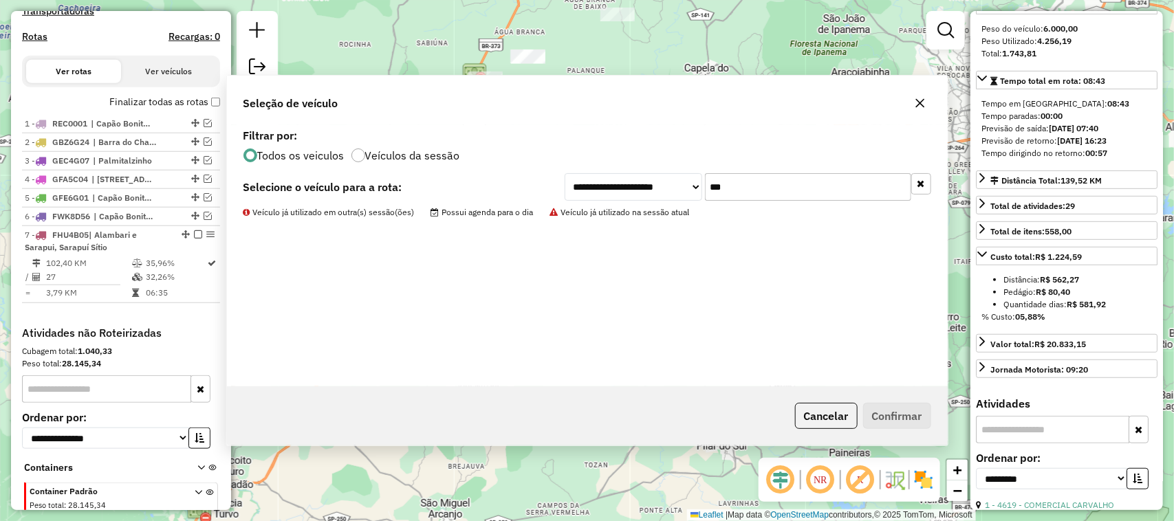
scroll to position [523, 0]
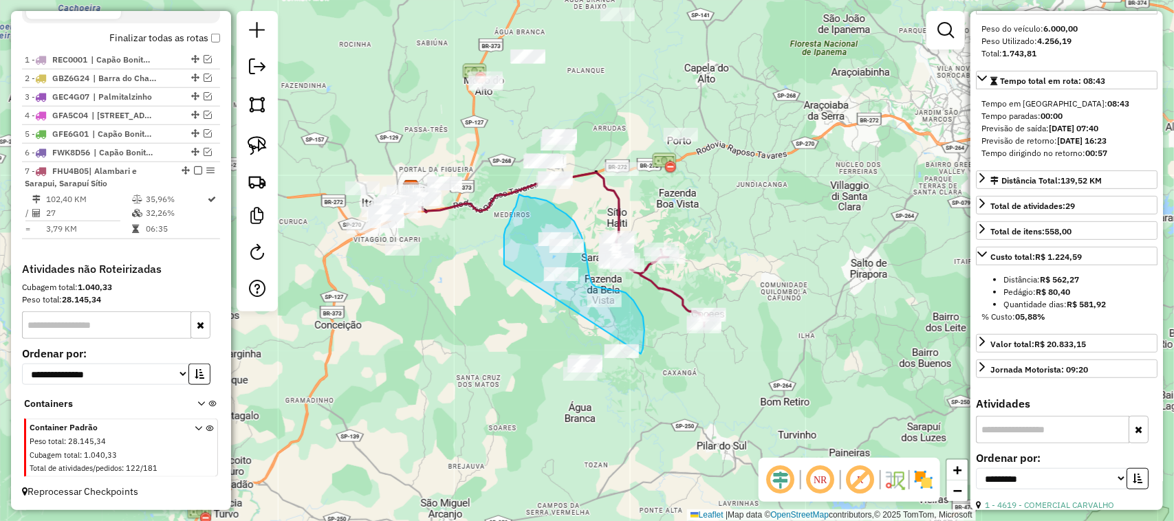
drag, startPoint x: 504, startPoint y: 256, endPoint x: 498, endPoint y: 399, distance: 142.4
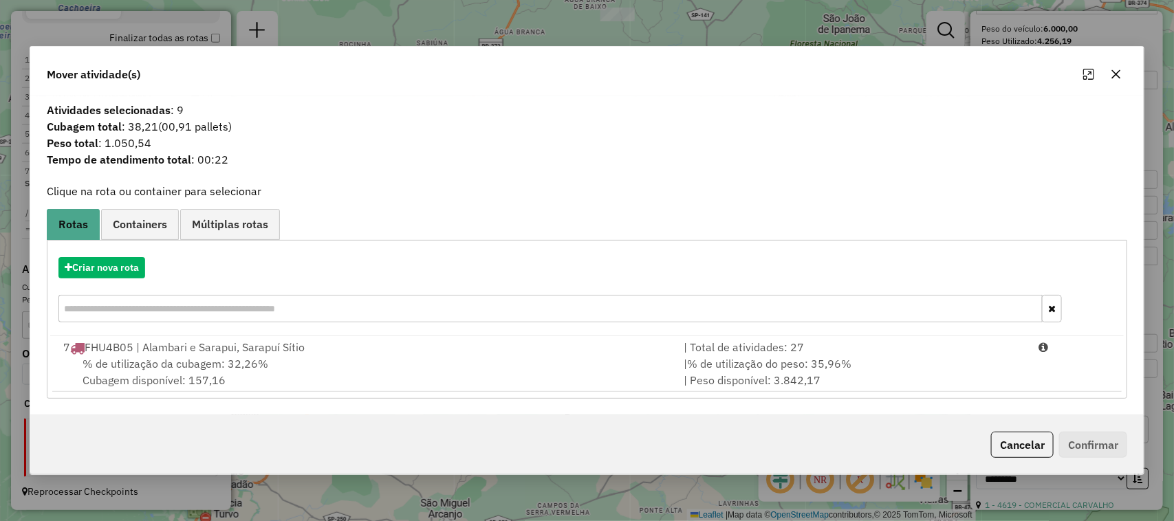
click at [1042, 71] on icon "button" at bounding box center [1115, 74] width 11 height 11
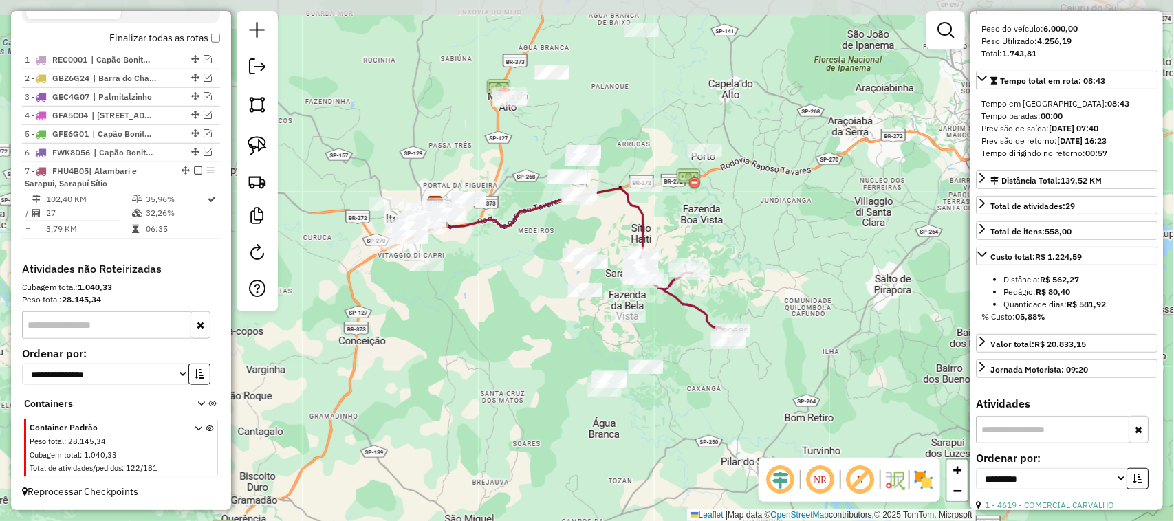
drag, startPoint x: 496, startPoint y: 276, endPoint x: 535, endPoint y: 297, distance: 44.6
click at [535, 297] on div "Janela de atendimento Grade de atendimento Capacidade Transportadoras Veículos …" at bounding box center [587, 260] width 1174 height 521
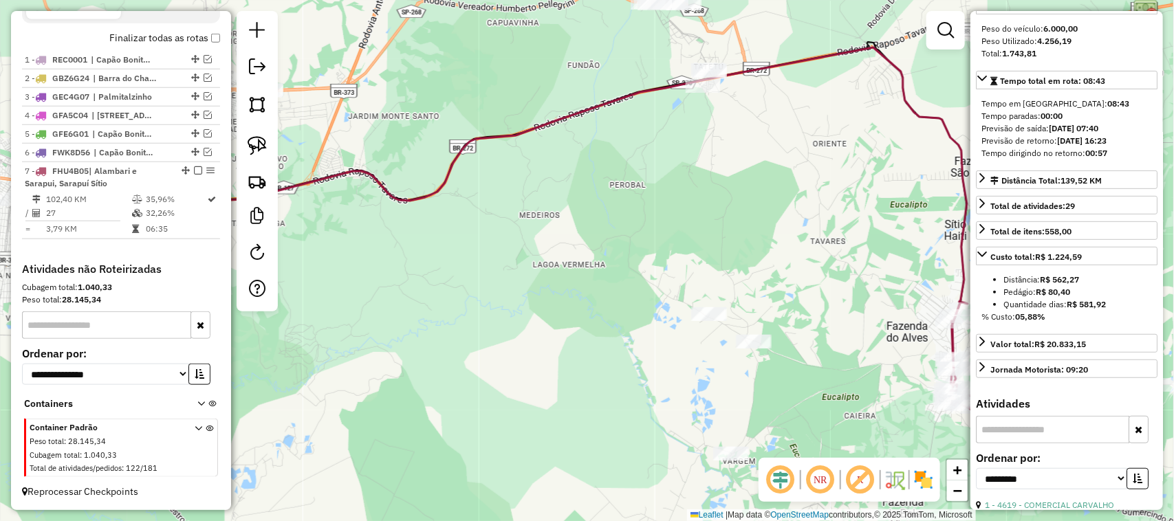
drag, startPoint x: 574, startPoint y: 303, endPoint x: 528, endPoint y: 167, distance: 143.1
click at [538, 176] on div "Janela de atendimento Grade de atendimento Capacidade Transportadoras Veículos …" at bounding box center [587, 260] width 1174 height 521
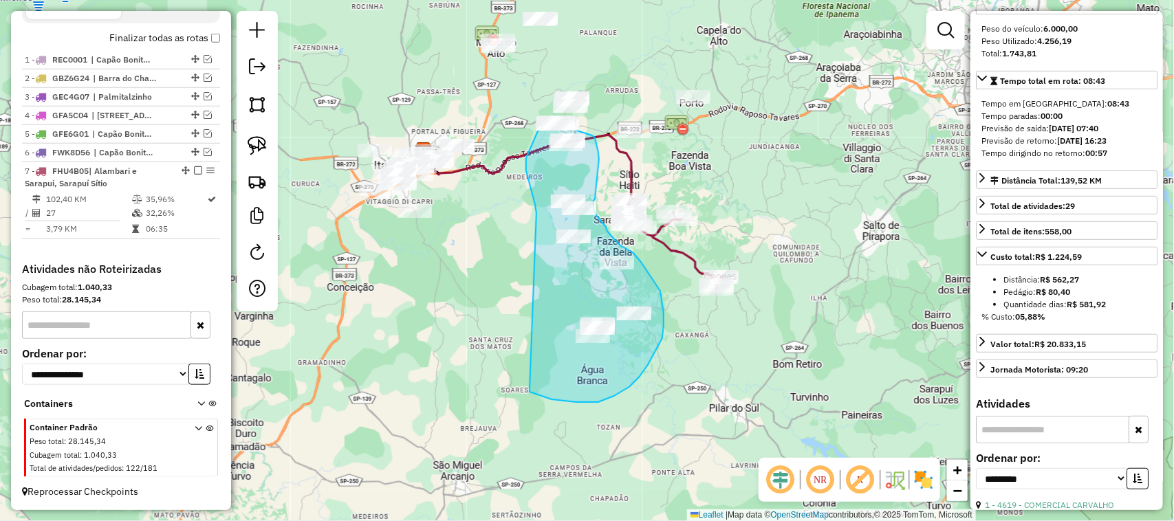
drag, startPoint x: 536, startPoint y: 213, endPoint x: 506, endPoint y: 373, distance: 162.4
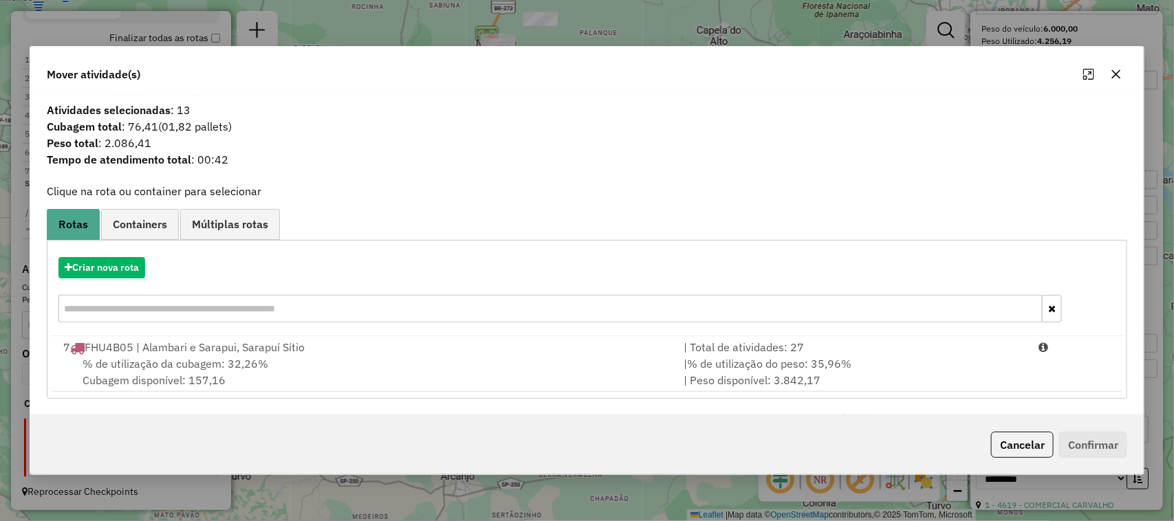
click at [1042, 67] on button "button" at bounding box center [1116, 74] width 22 height 22
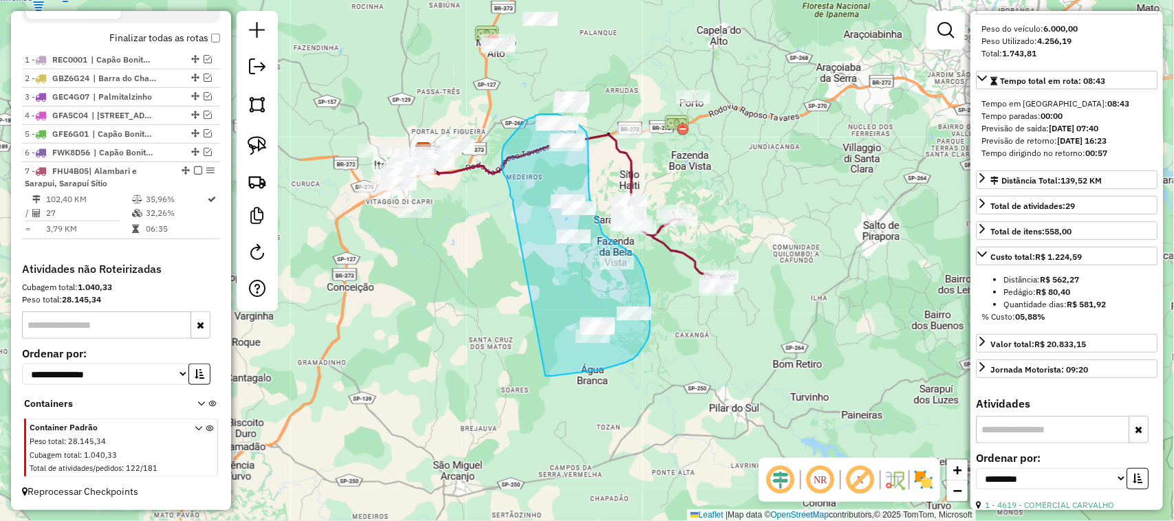
drag, startPoint x: 510, startPoint y: 190, endPoint x: 493, endPoint y: 331, distance: 142.0
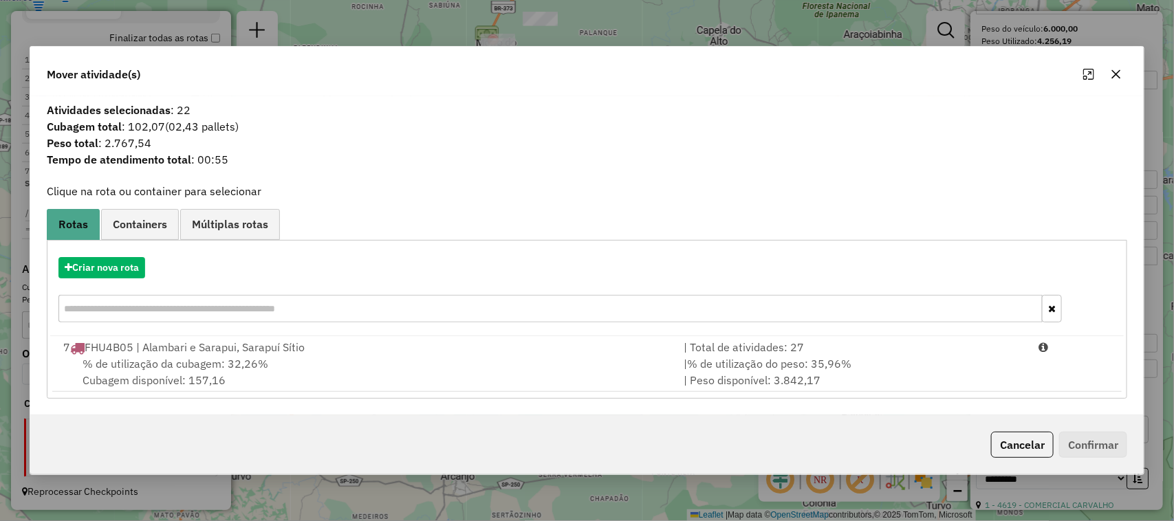
click at [127, 280] on div "Criar nova rota" at bounding box center [587, 291] width 1074 height 89
click at [126, 270] on button "Criar nova rota" at bounding box center [101, 267] width 87 height 21
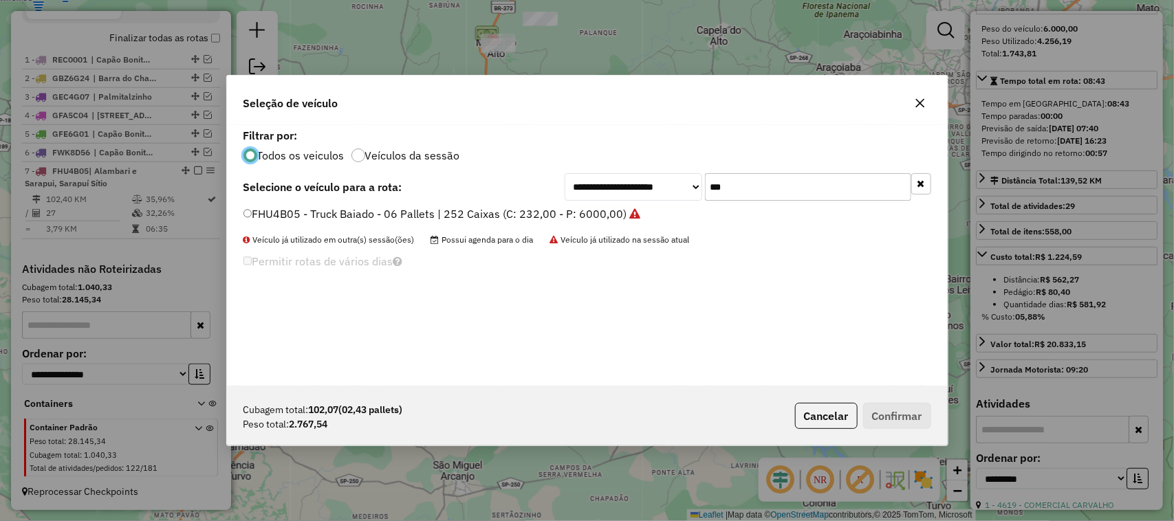
scroll to position [7, 4]
click at [672, 190] on div "**********" at bounding box center [747, 187] width 366 height 28
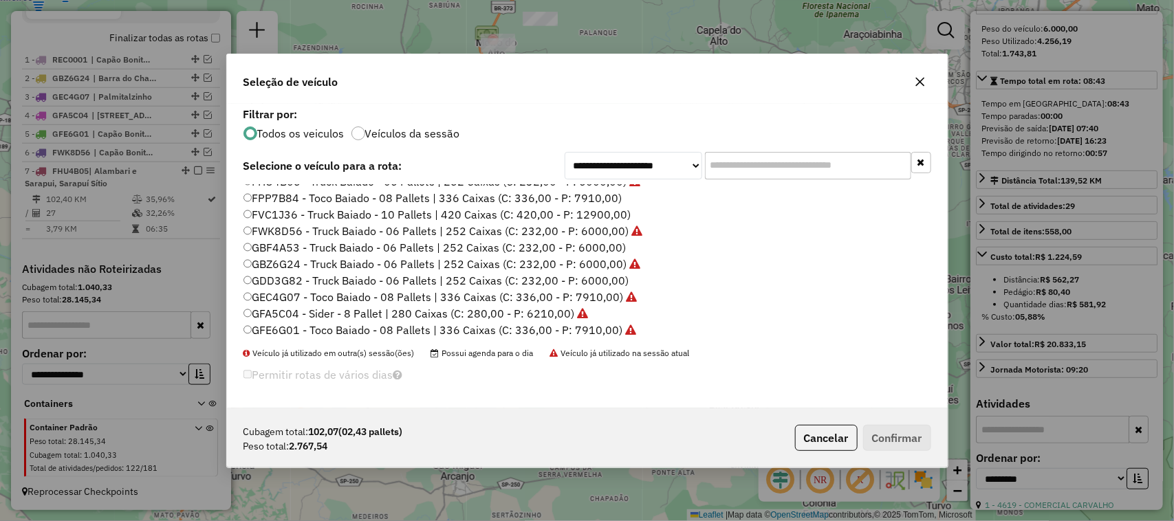
scroll to position [114, 0]
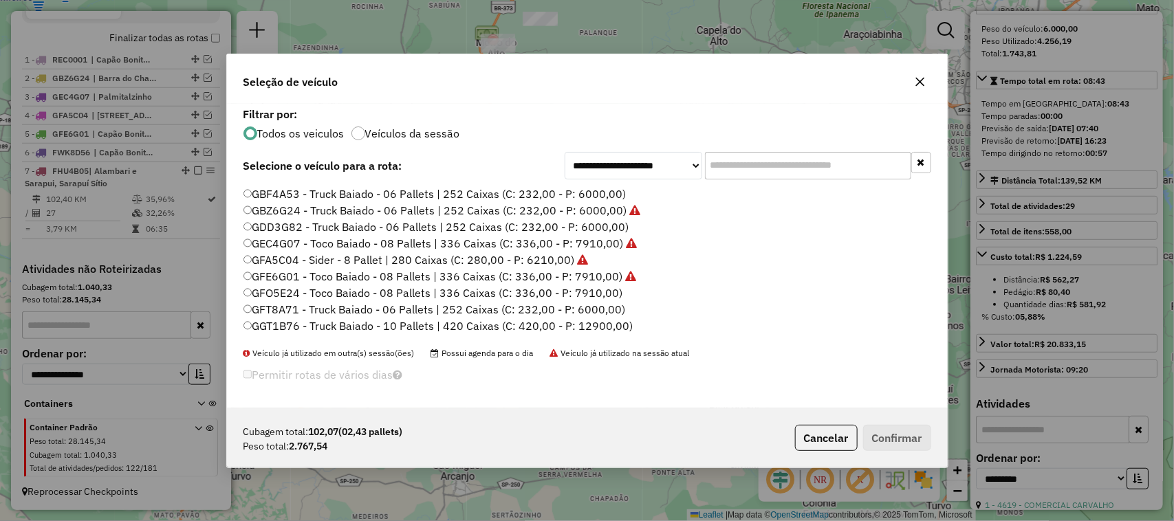
click at [610, 187] on label "GBF4A53 - Truck Baiado - 06 Pallets | 252 Caixas (C: 232,00 - P: 6000,00)" at bounding box center [434, 194] width 383 height 17
click at [881, 437] on button "Confirmar" at bounding box center [897, 438] width 68 height 26
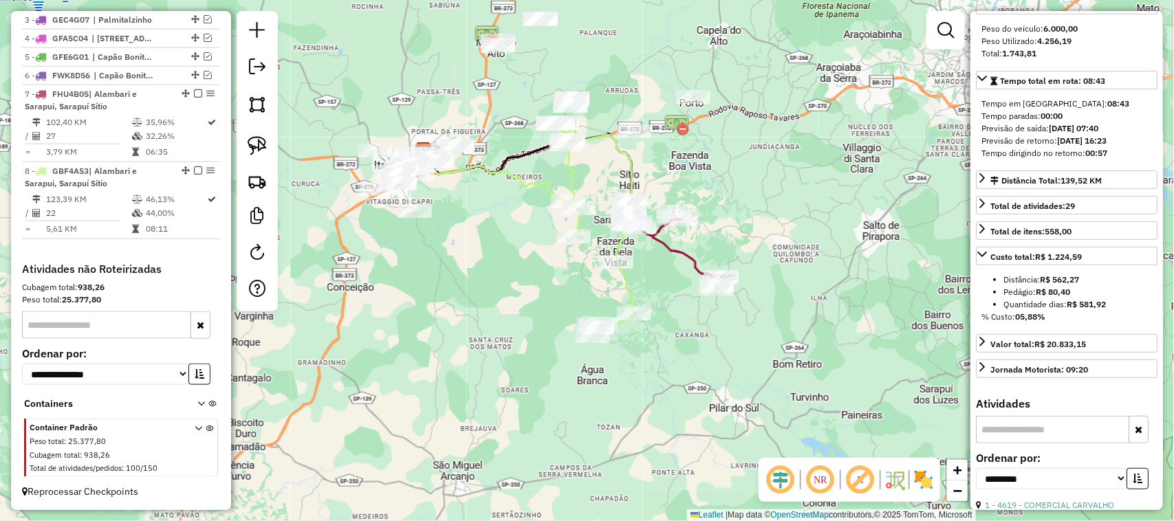
scroll to position [600, 0]
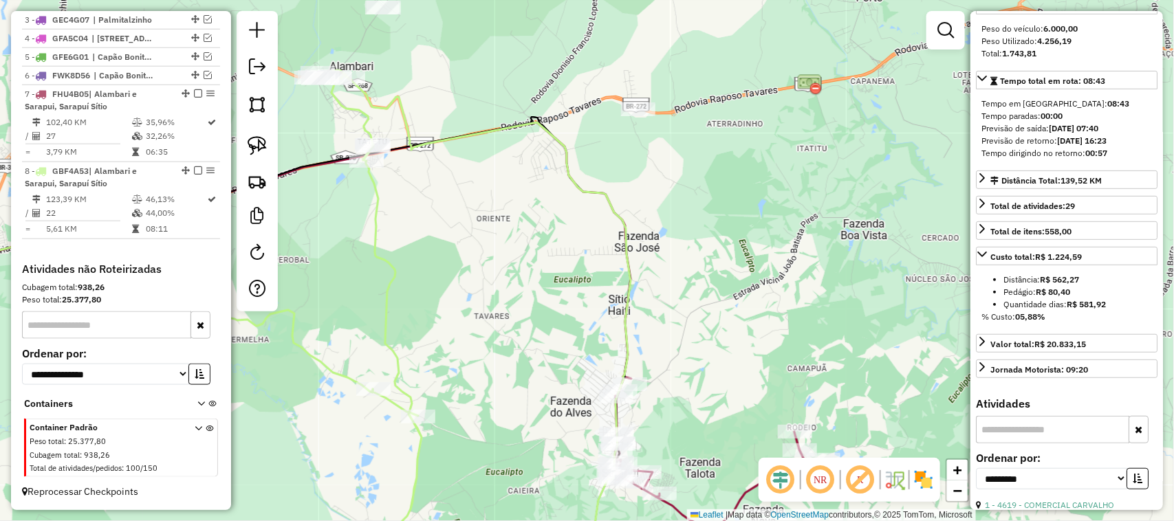
drag, startPoint x: 672, startPoint y: 148, endPoint x: 600, endPoint y: 245, distance: 121.0
click at [603, 246] on div "Janela de atendimento Grade de atendimento Capacidade Transportadoras Veículos …" at bounding box center [587, 260] width 1174 height 521
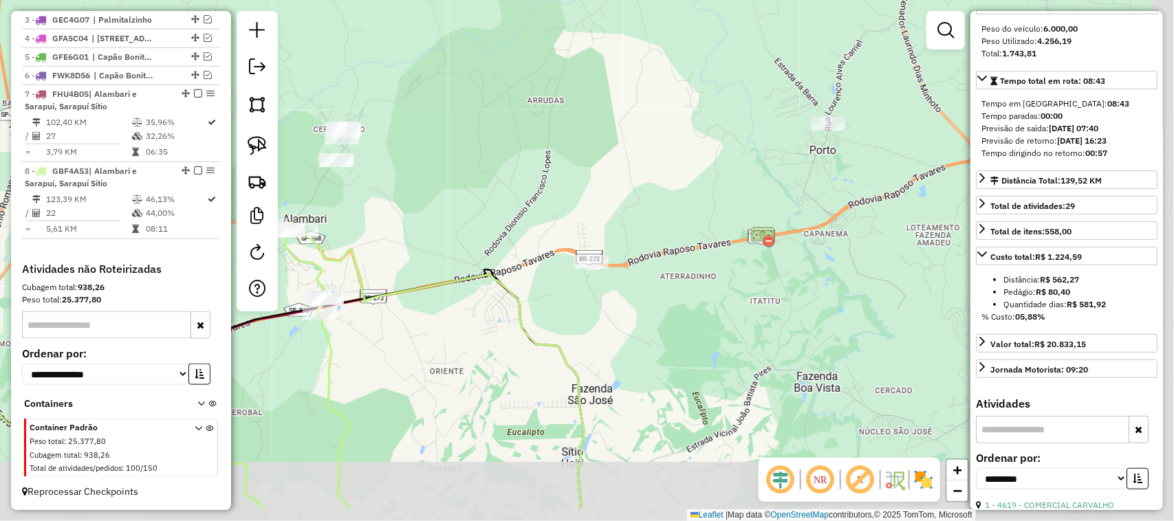
drag, startPoint x: 596, startPoint y: 217, endPoint x: 562, endPoint y: 136, distance: 88.1
click at [562, 139] on div "Janela de atendimento Grade de atendimento Capacidade Transportadoras Veículos …" at bounding box center [587, 260] width 1174 height 521
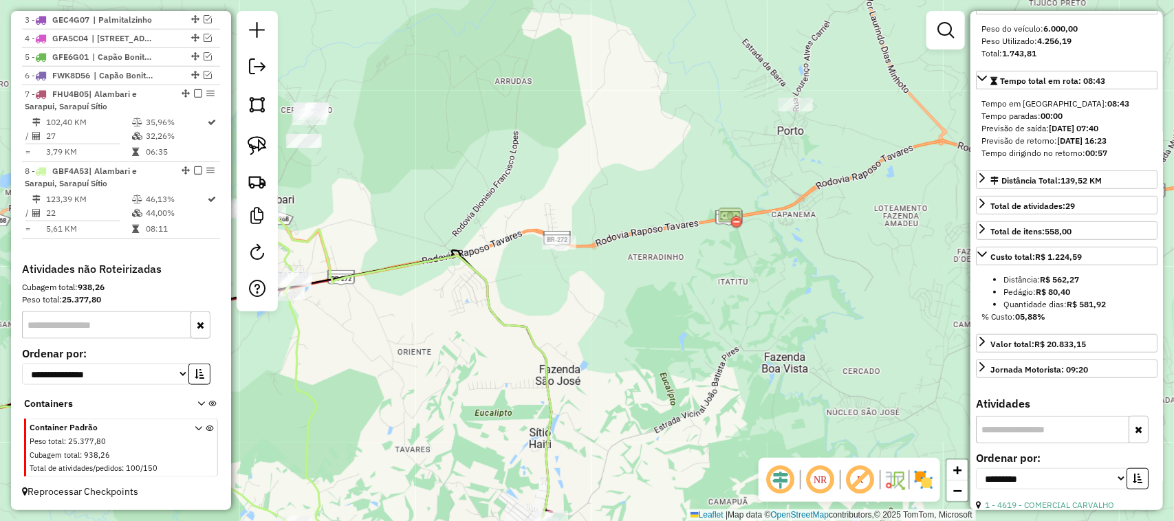
drag, startPoint x: 569, startPoint y: 172, endPoint x: 493, endPoint y: 179, distance: 76.7
click at [493, 179] on div "Janela de atendimento Grade de atendimento Capacidade Transportadoras Veículos …" at bounding box center [587, 260] width 1174 height 521
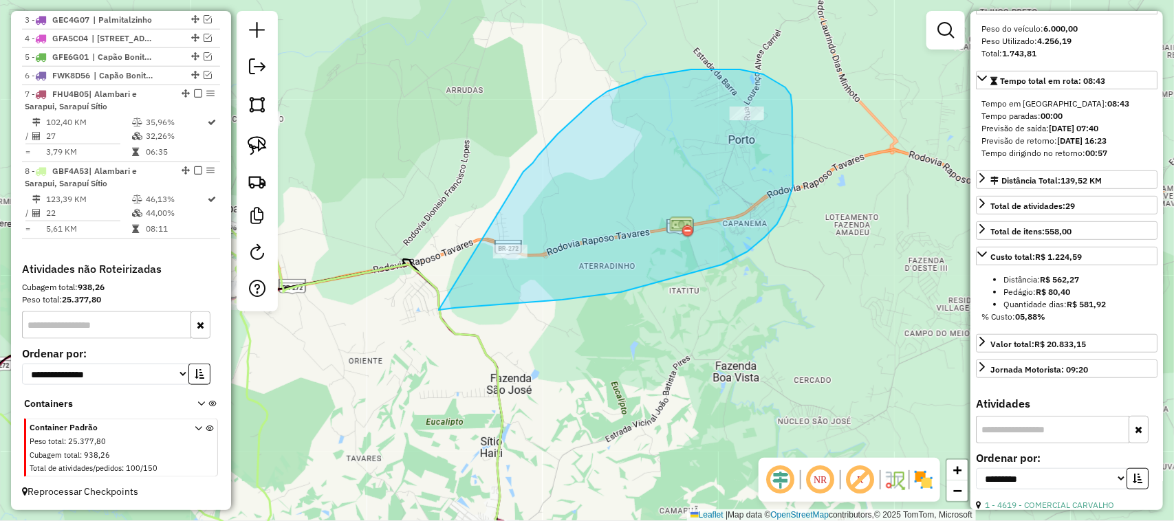
drag, startPoint x: 538, startPoint y: 155, endPoint x: 426, endPoint y: 298, distance: 181.1
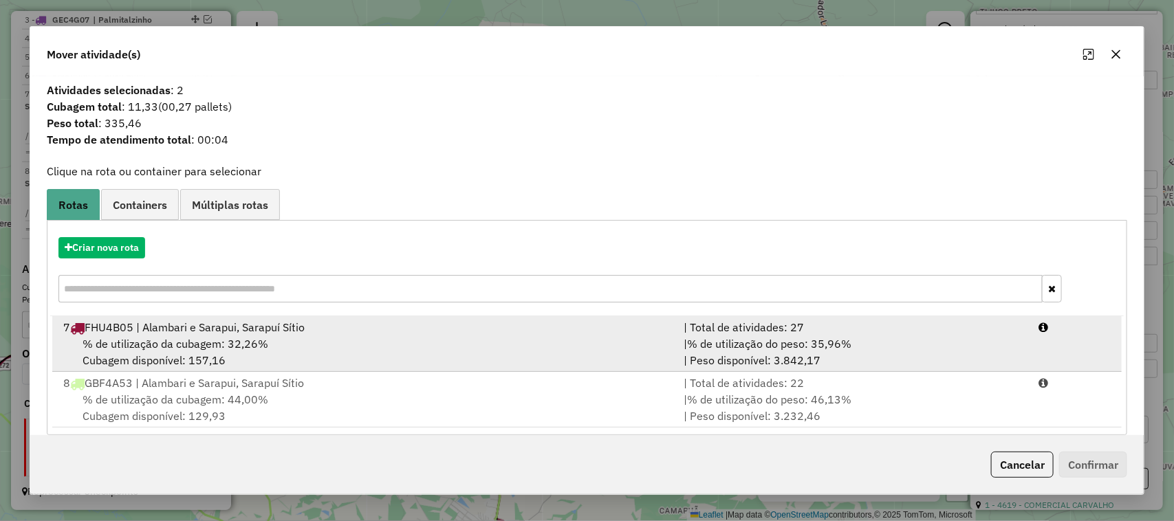
click at [712, 327] on div "| Total de atividades: 27" at bounding box center [852, 327] width 355 height 17
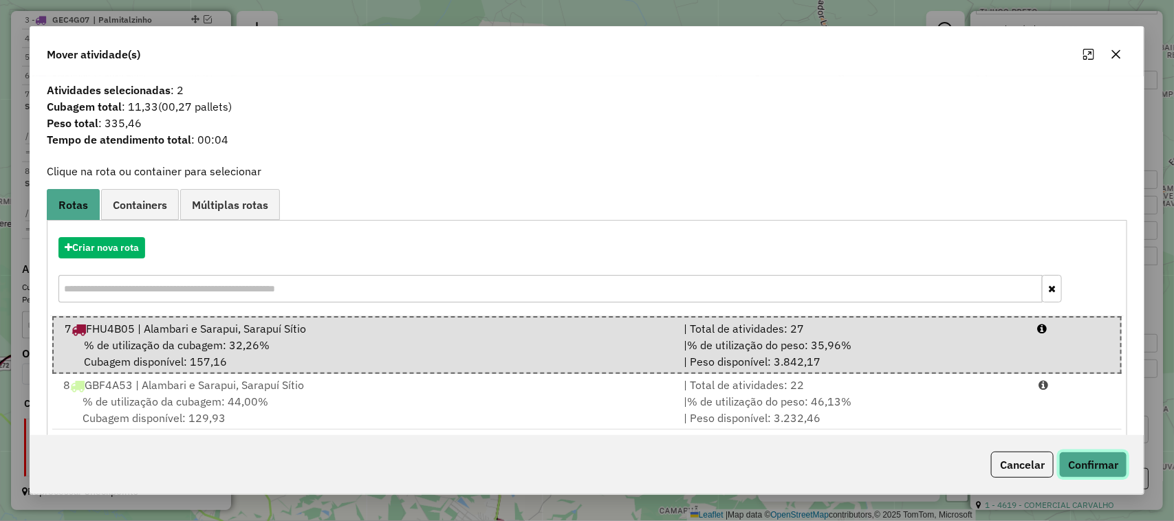
click at [1042, 462] on button "Confirmar" at bounding box center [1093, 465] width 68 height 26
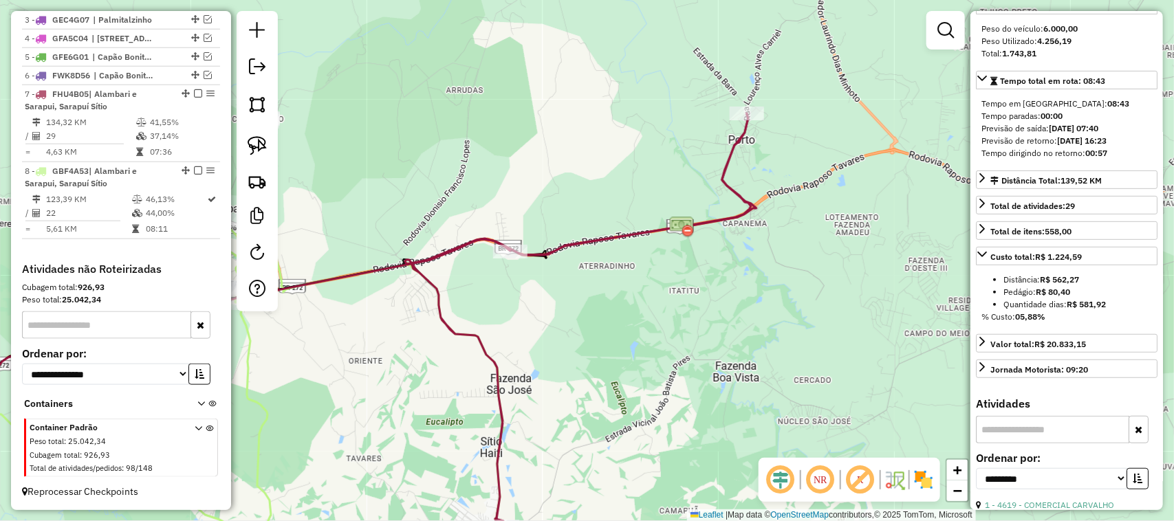
drag, startPoint x: 654, startPoint y: 318, endPoint x: 718, endPoint y: 177, distance: 155.1
click at [713, 194] on div "Janela de atendimento Grade de atendimento Capacidade Transportadoras Veículos …" at bounding box center [587, 260] width 1174 height 521
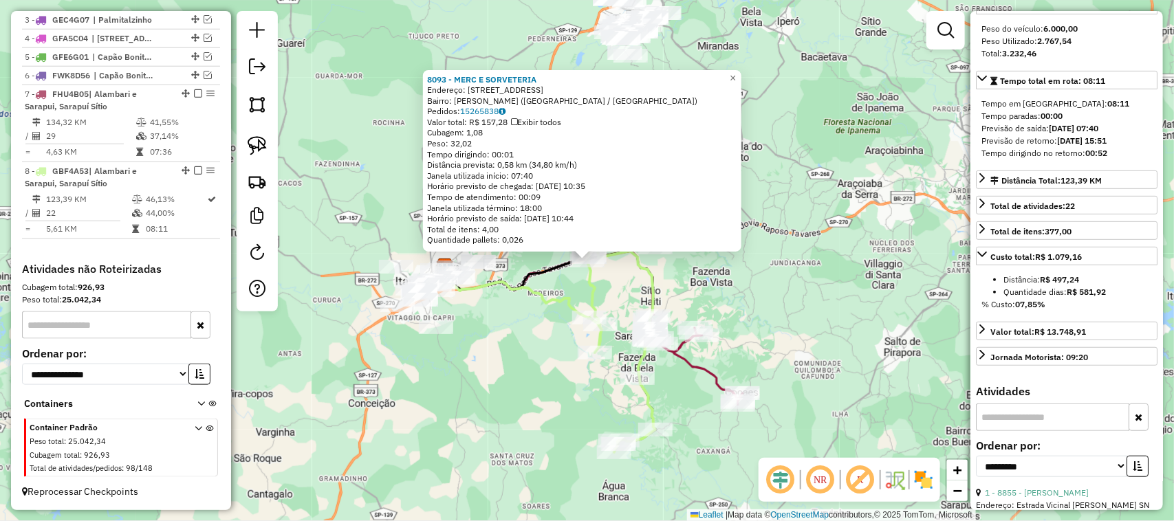
scroll to position [242, 0]
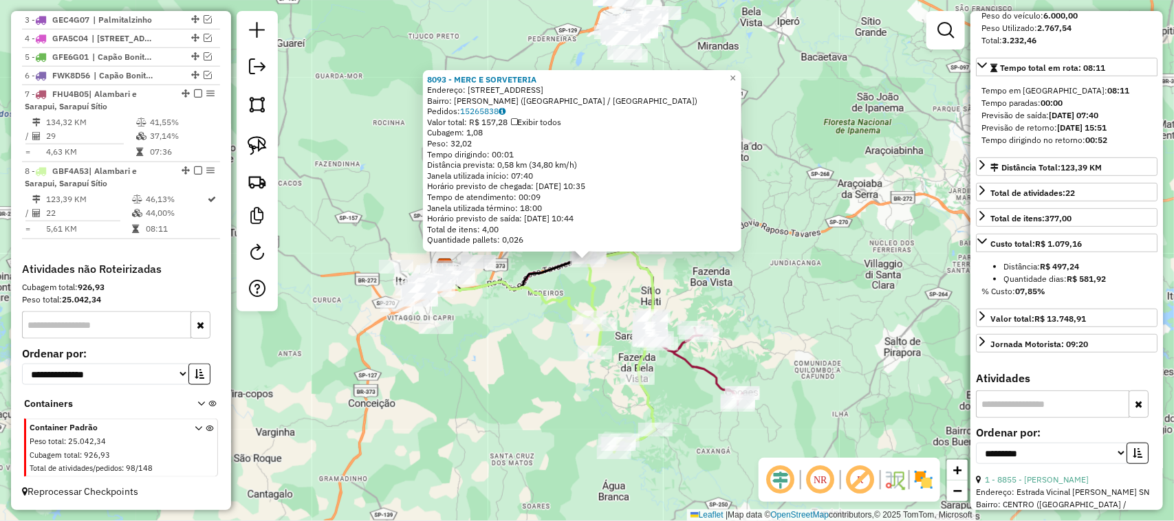
click at [520, 413] on div "8093 - MERC E SORVETERIA Endereço: R PIRAJU 61 Bairro: ORLANDO CORREIA (ALAMBAR…" at bounding box center [587, 260] width 1174 height 521
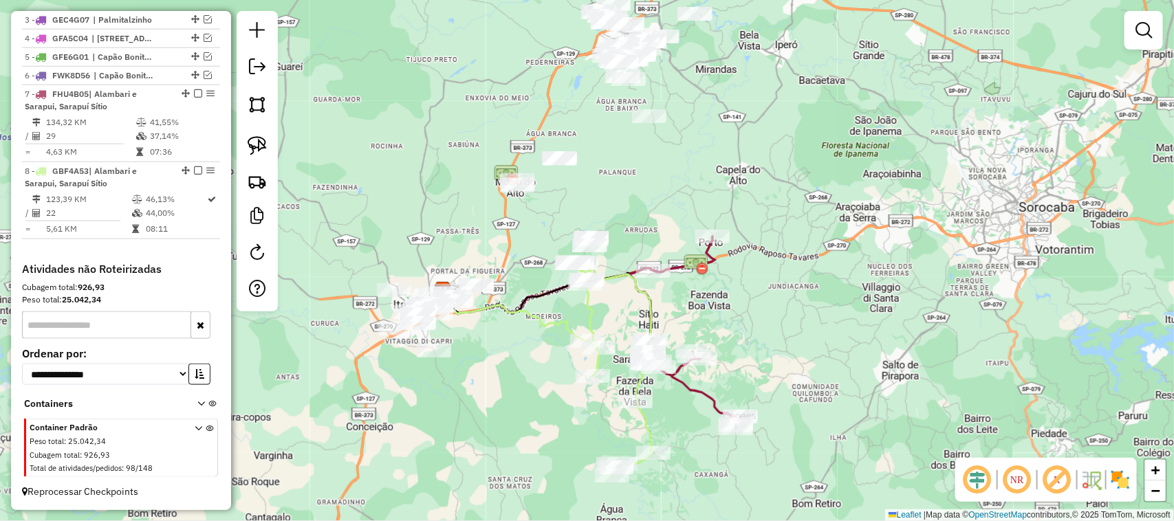
drag, startPoint x: 536, startPoint y: 371, endPoint x: 534, endPoint y: 386, distance: 15.3
click at [534, 386] on div "Janela de atendimento Grade de atendimento Capacidade Transportadoras Veículos …" at bounding box center [587, 260] width 1174 height 521
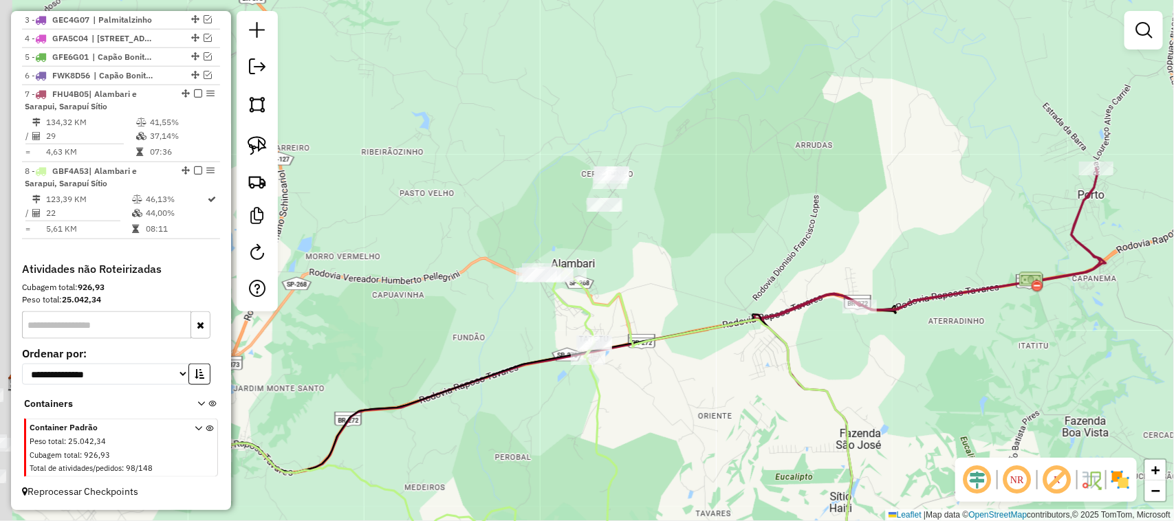
drag, startPoint x: 540, startPoint y: 256, endPoint x: 736, endPoint y: 287, distance: 198.4
click at [732, 287] on div "Janela de atendimento Grade de atendimento Capacidade Transportadoras Veículos …" at bounding box center [587, 260] width 1174 height 521
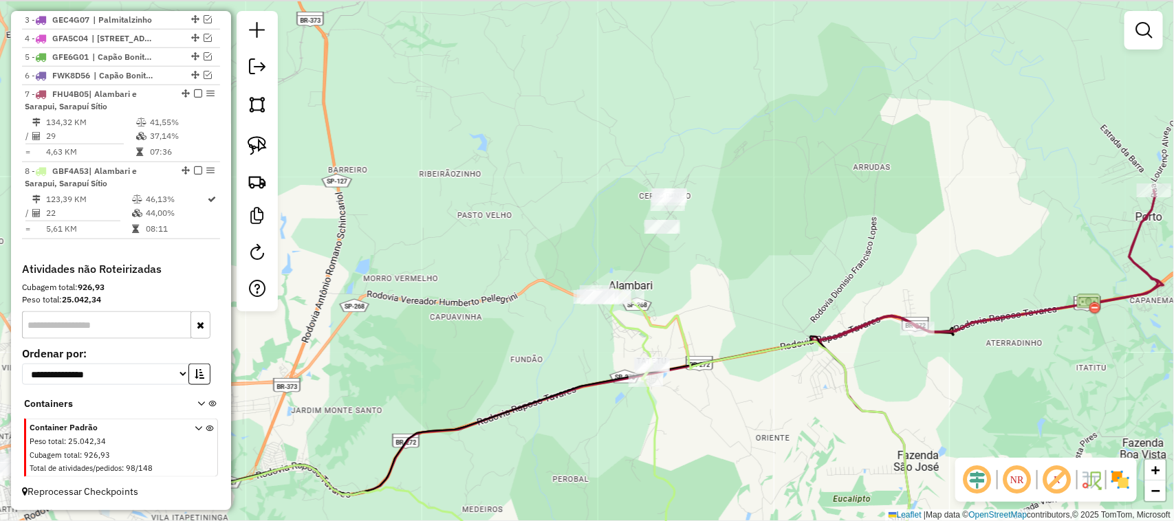
drag, startPoint x: 718, startPoint y: 231, endPoint x: 767, endPoint y: 248, distance: 51.8
click at [767, 252] on div "Janela de atendimento Grade de atendimento Capacidade Transportadoras Veículos …" at bounding box center [587, 260] width 1174 height 521
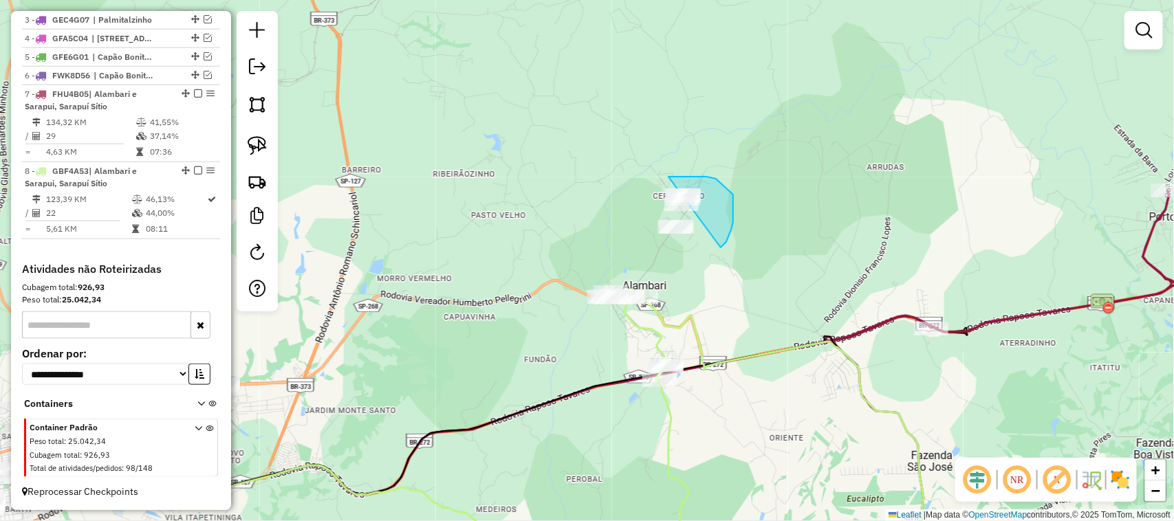
drag, startPoint x: 723, startPoint y: 245, endPoint x: 676, endPoint y: 249, distance: 46.9
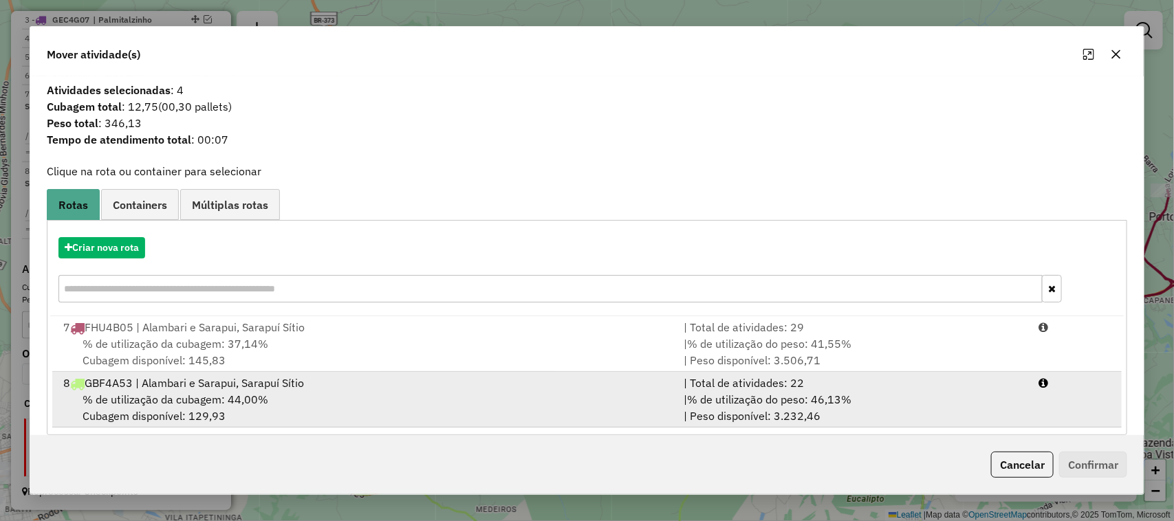
drag, startPoint x: 871, startPoint y: 387, endPoint x: 971, endPoint y: 403, distance: 101.6
click at [872, 387] on div "| Total de atividades: 22" at bounding box center [852, 383] width 355 height 17
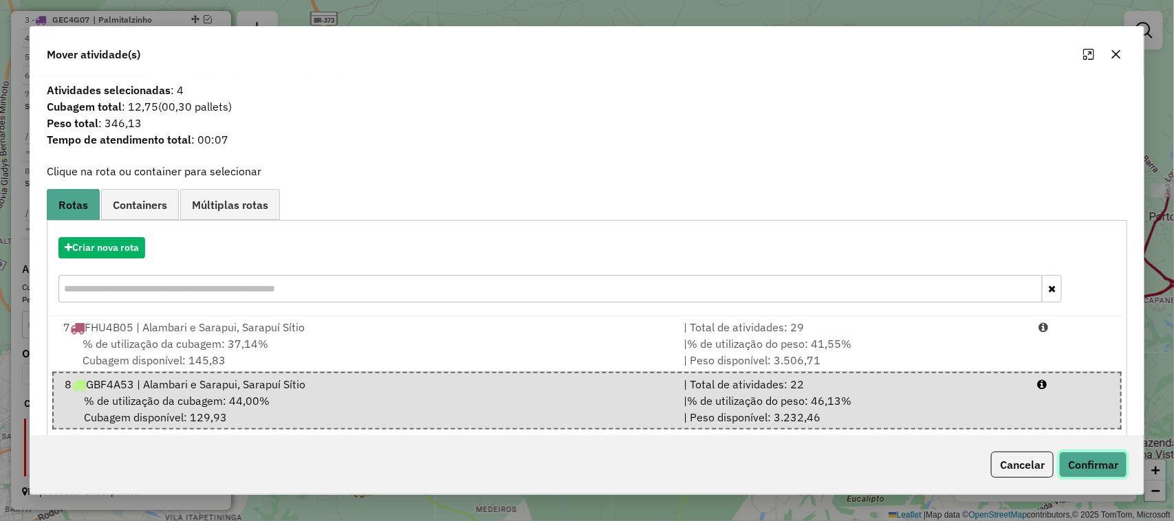
click at [1042, 463] on button "Confirmar" at bounding box center [1093, 465] width 68 height 26
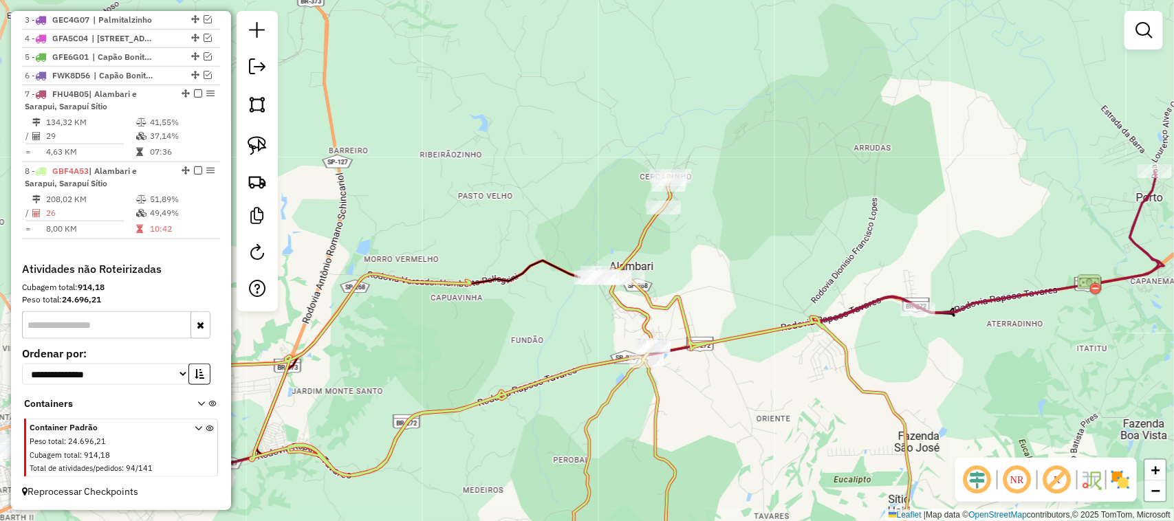
drag, startPoint x: 489, startPoint y: 218, endPoint x: 433, endPoint y: 69, distance: 159.3
click at [437, 100] on div "Janela de atendimento Grade de atendimento Capacidade Transportadoras Veículos …" at bounding box center [587, 260] width 1174 height 521
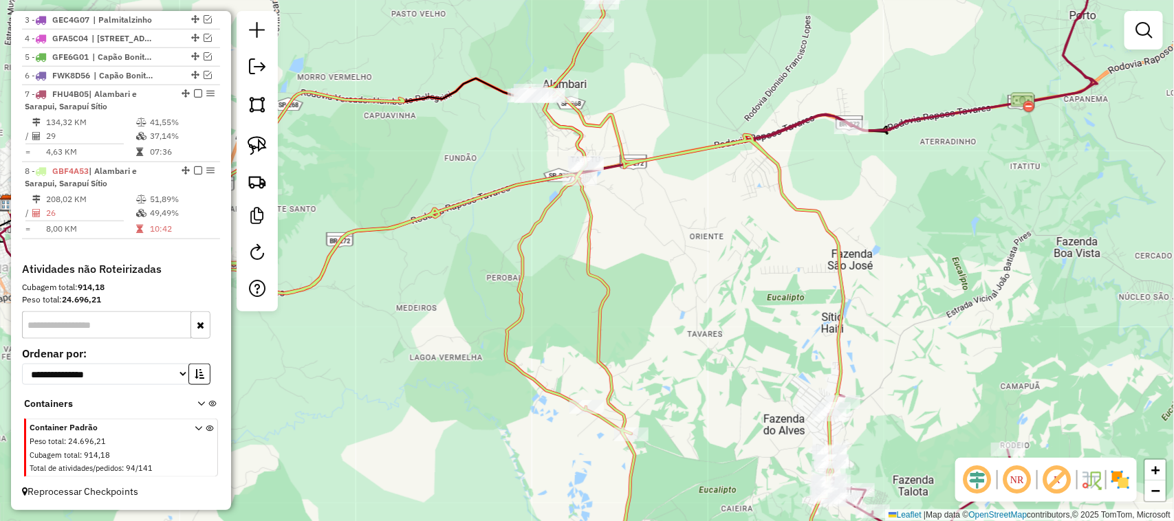
drag, startPoint x: 452, startPoint y: 313, endPoint x: 582, endPoint y: 198, distance: 173.4
click at [576, 201] on div "Janela de atendimento Grade de atendimento Capacidade Transportadoras Veículos …" at bounding box center [587, 260] width 1174 height 521
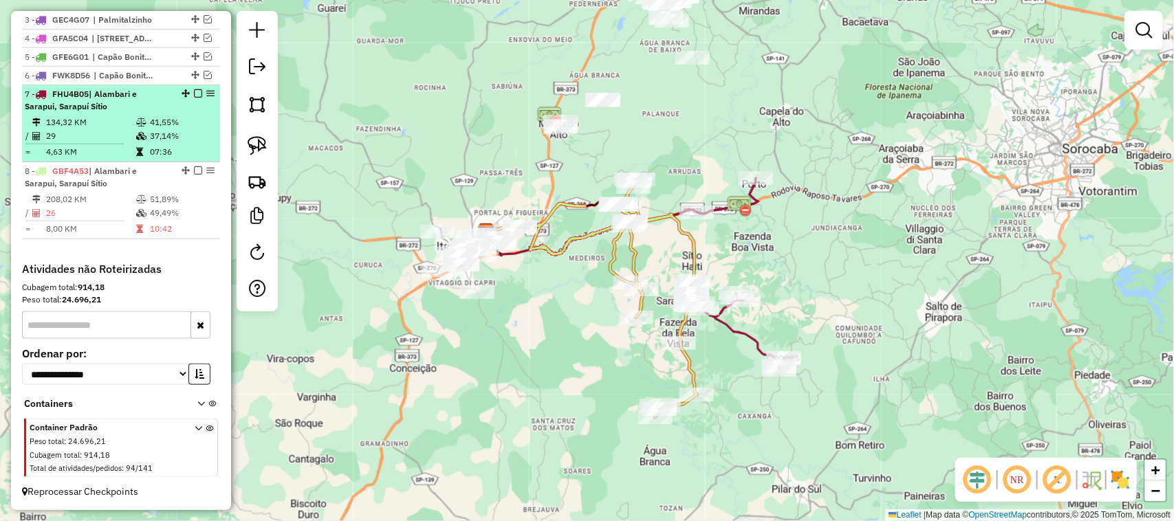
click at [197, 93] on em at bounding box center [198, 93] width 8 height 8
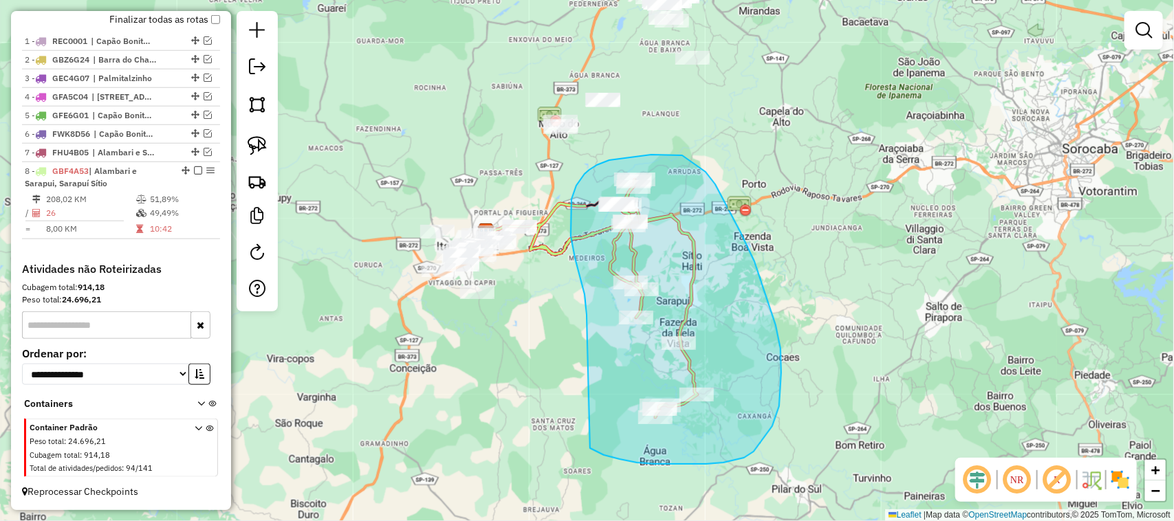
drag, startPoint x: 571, startPoint y: 236, endPoint x: 586, endPoint y: 396, distance: 161.0
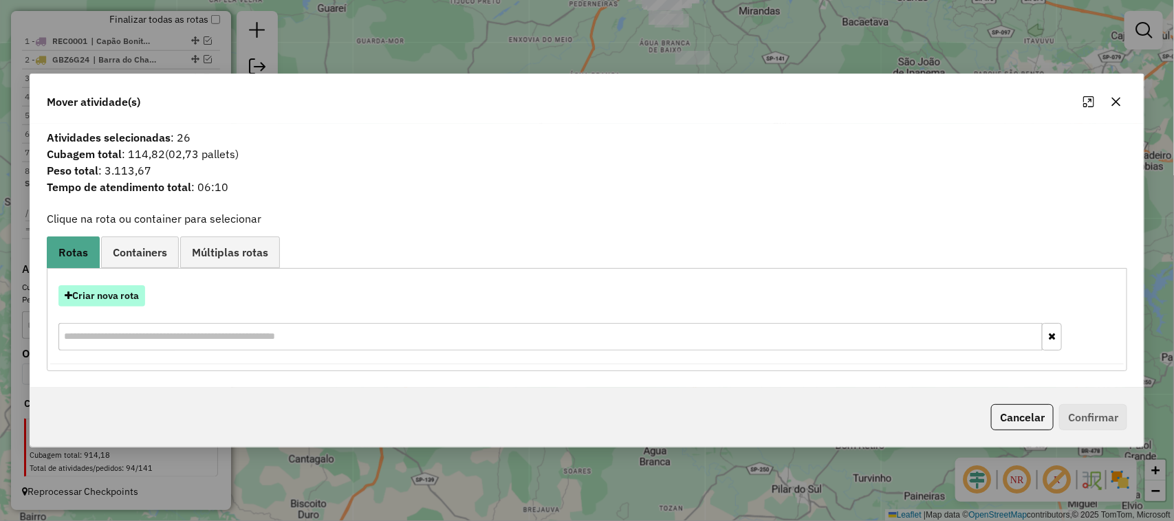
click at [122, 297] on button "Criar nova rota" at bounding box center [101, 295] width 87 height 21
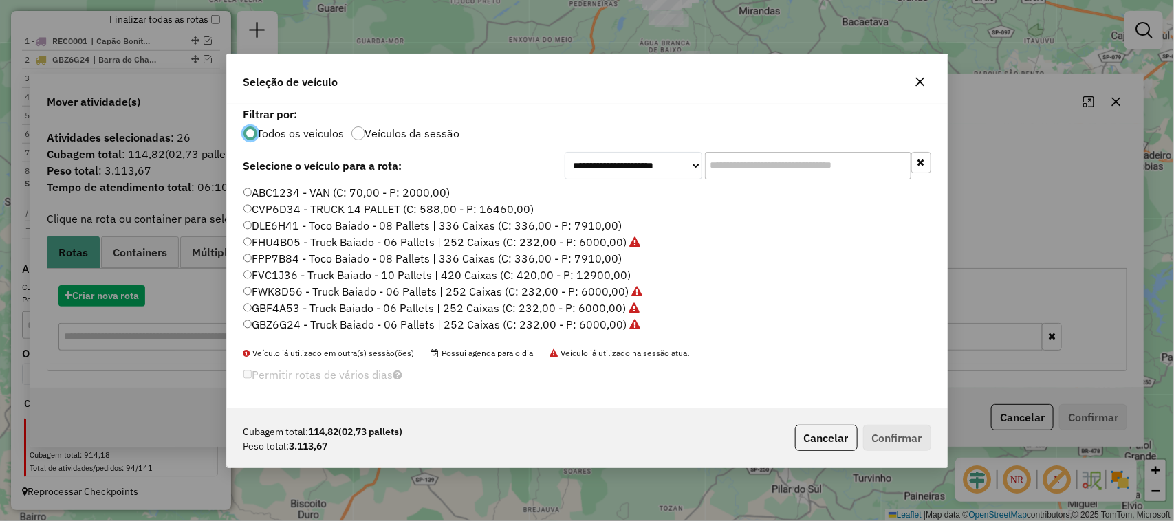
scroll to position [7, 4]
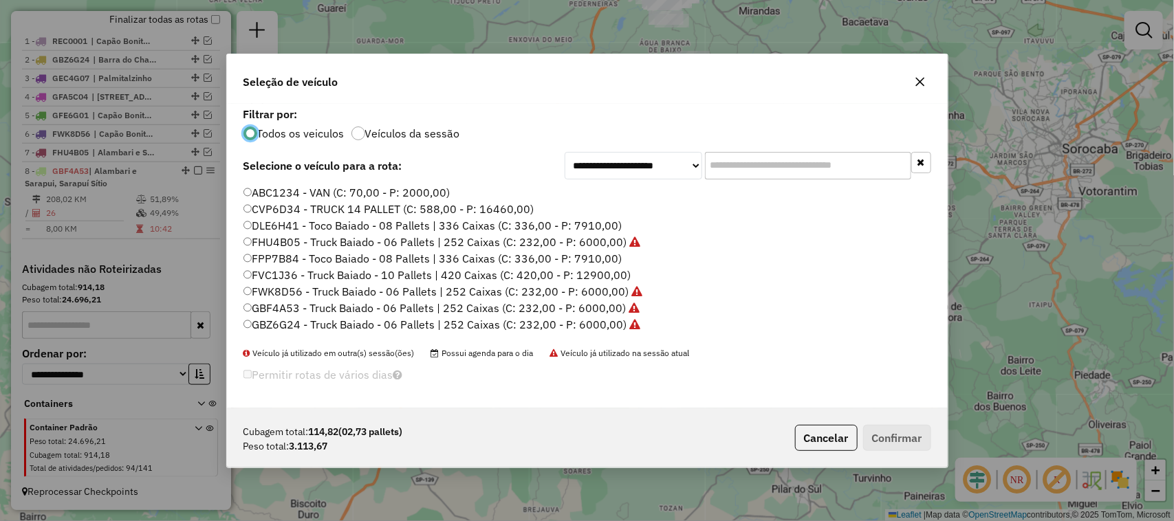
click at [740, 166] on input "text" at bounding box center [808, 166] width 206 height 28
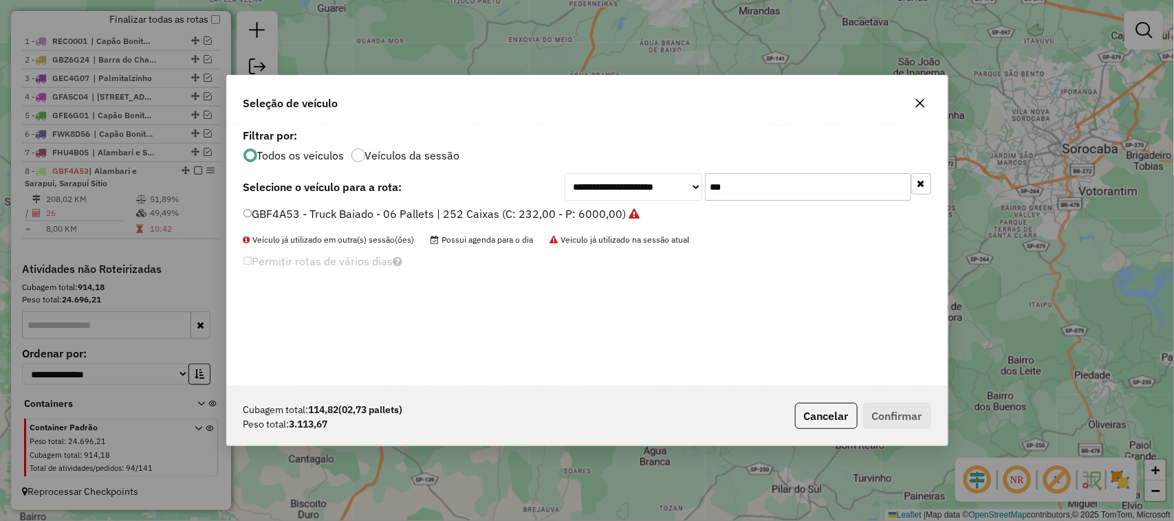
type input "***"
click at [610, 217] on label "GBF4A53 - Truck Baiado - 06 Pallets | 252 Caixas (C: 232,00 - P: 6000,00)" at bounding box center [441, 214] width 397 height 17
click at [923, 410] on button "Confirmar" at bounding box center [897, 416] width 68 height 26
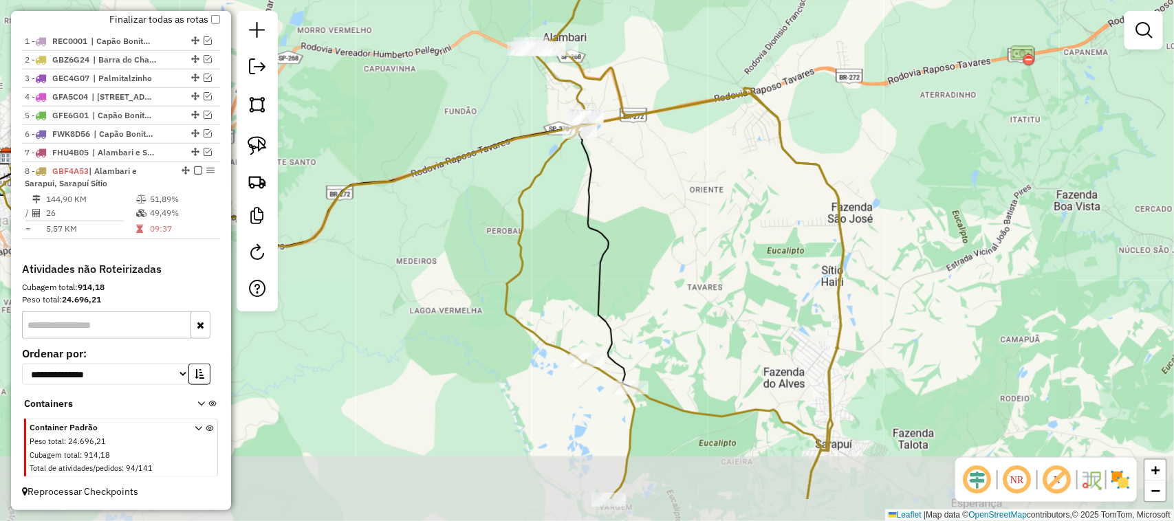
drag, startPoint x: 798, startPoint y: 289, endPoint x: 729, endPoint y: 125, distance: 177.8
click at [731, 134] on div "Janela de atendimento Grade de atendimento Capacidade Transportadoras Veículos …" at bounding box center [587, 260] width 1174 height 521
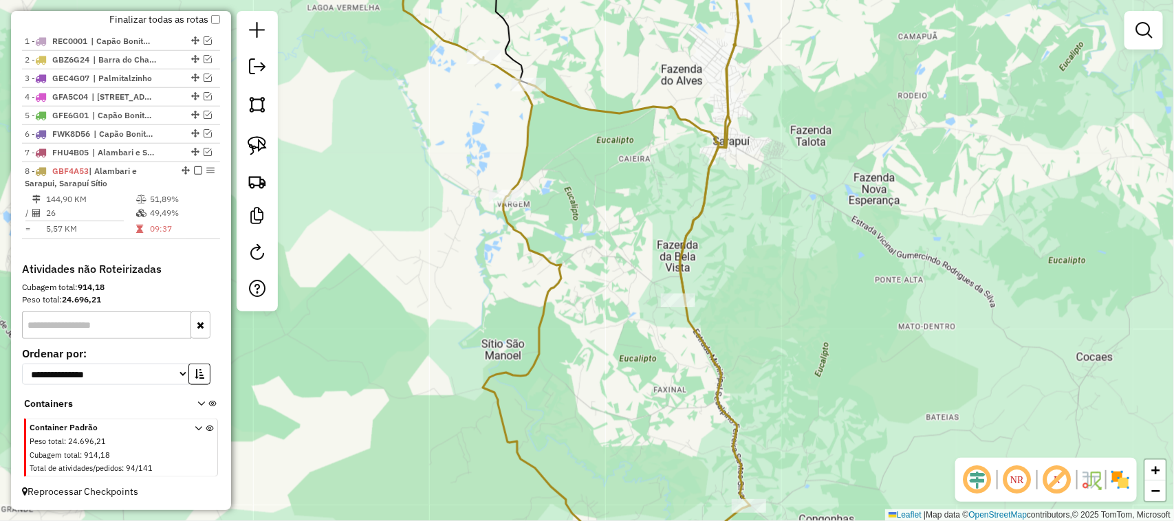
drag, startPoint x: 435, startPoint y: 282, endPoint x: 657, endPoint y: 397, distance: 250.9
click at [651, 397] on div "Janela de atendimento Grade de atendimento Capacidade Transportadoras Veículos …" at bounding box center [587, 260] width 1174 height 521
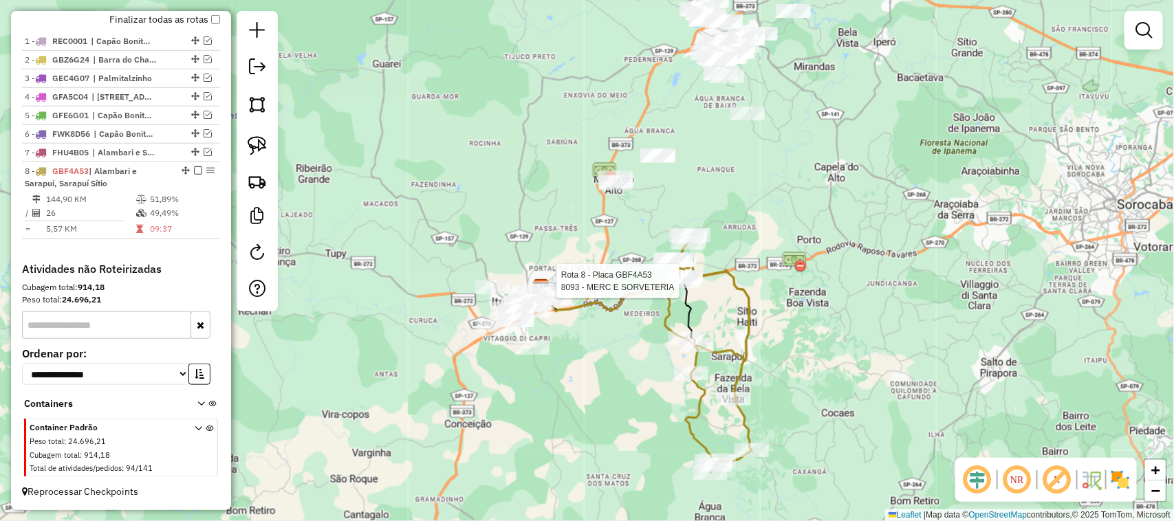
select select "**********"
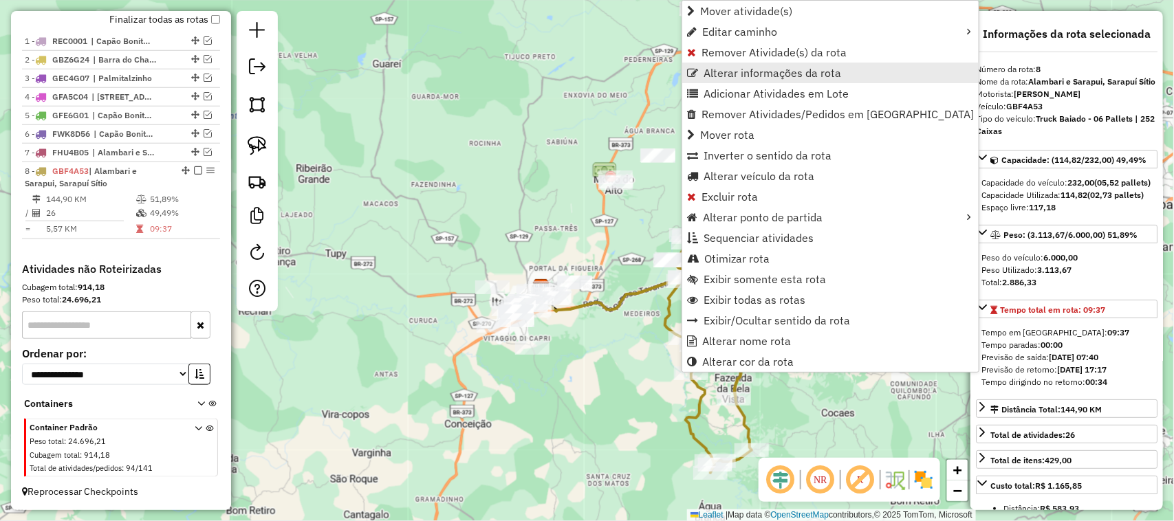
click at [754, 71] on span "Alterar informações da rota" at bounding box center [772, 72] width 138 height 11
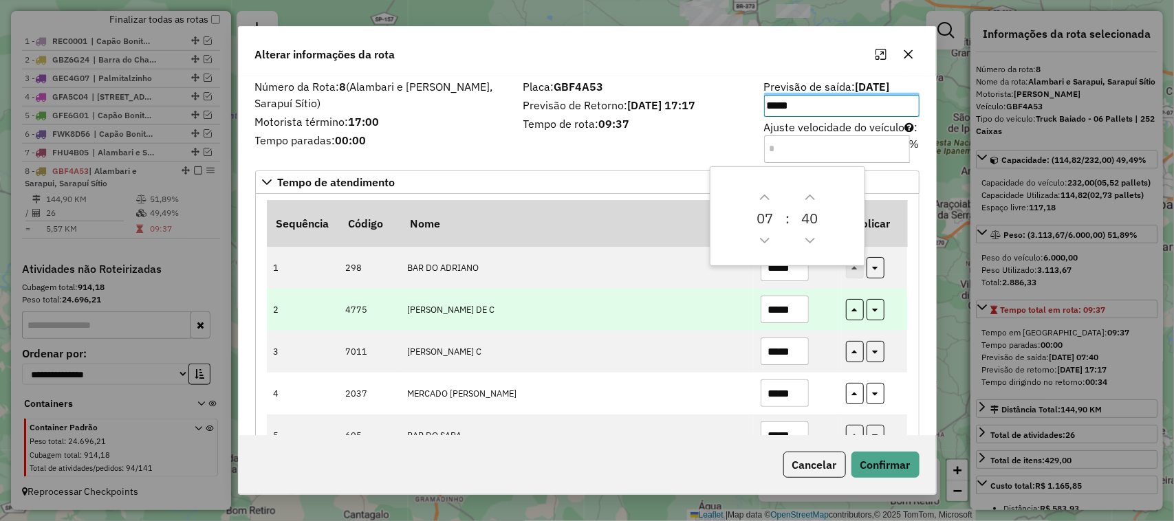
click at [679, 306] on td "TIAGO DONIZETTI DE C" at bounding box center [576, 310] width 353 height 42
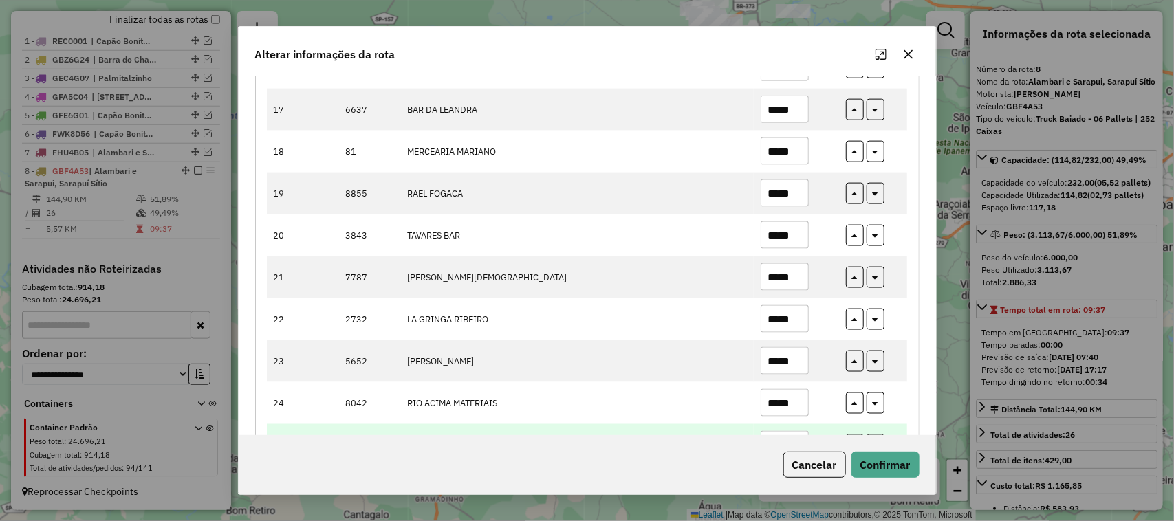
scroll to position [932, 0]
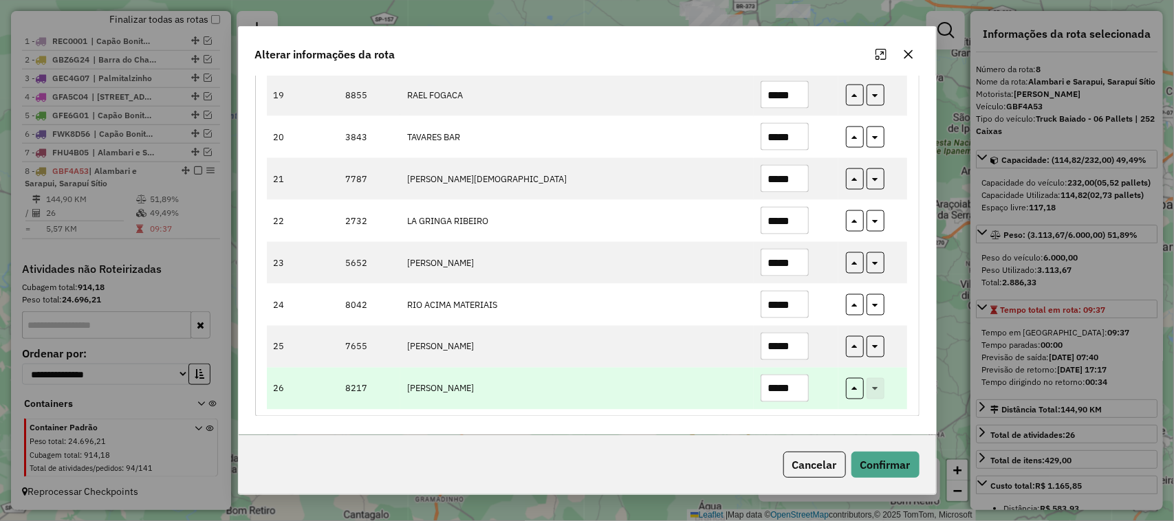
drag, startPoint x: 799, startPoint y: 393, endPoint x: 695, endPoint y: 393, distance: 103.8
click at [698, 397] on tr "26 8217 JOaO HENRIQUE MAIA *****" at bounding box center [587, 389] width 641 height 42
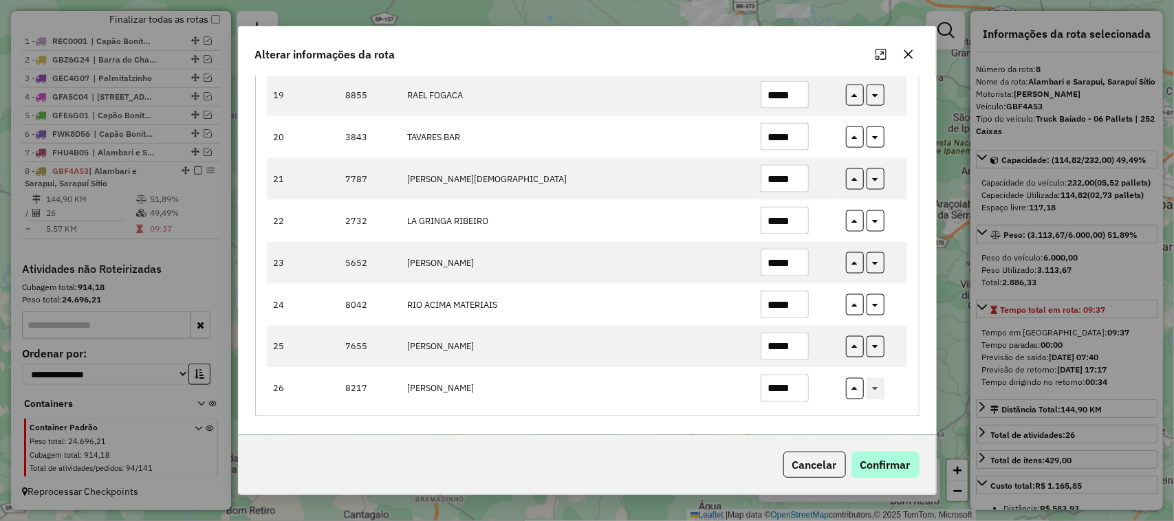
type input "*****"
click at [873, 458] on button "Confirmar" at bounding box center [885, 465] width 68 height 26
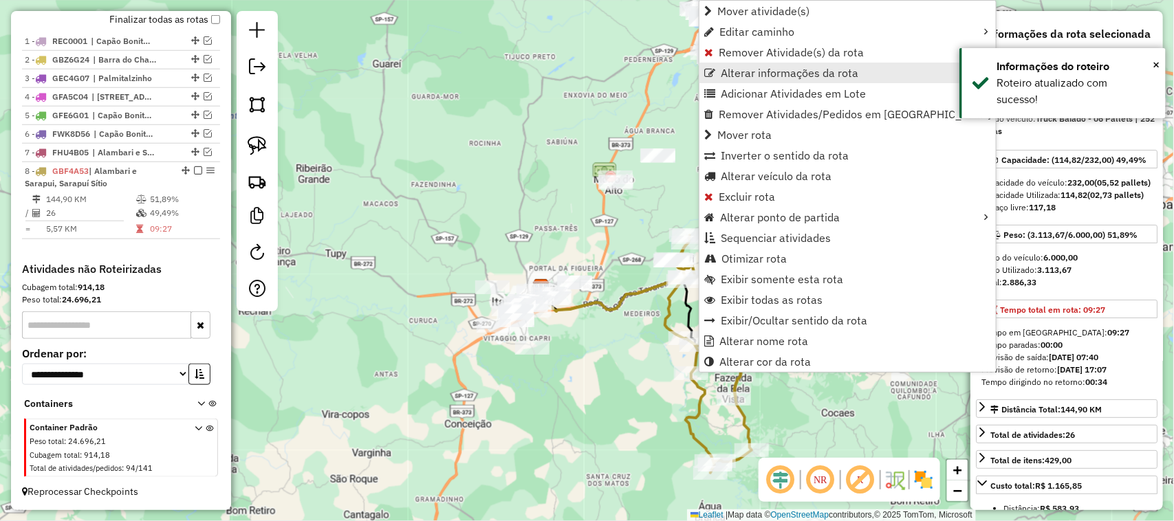
click at [758, 64] on link "Alterar informações da rota" at bounding box center [847, 73] width 296 height 21
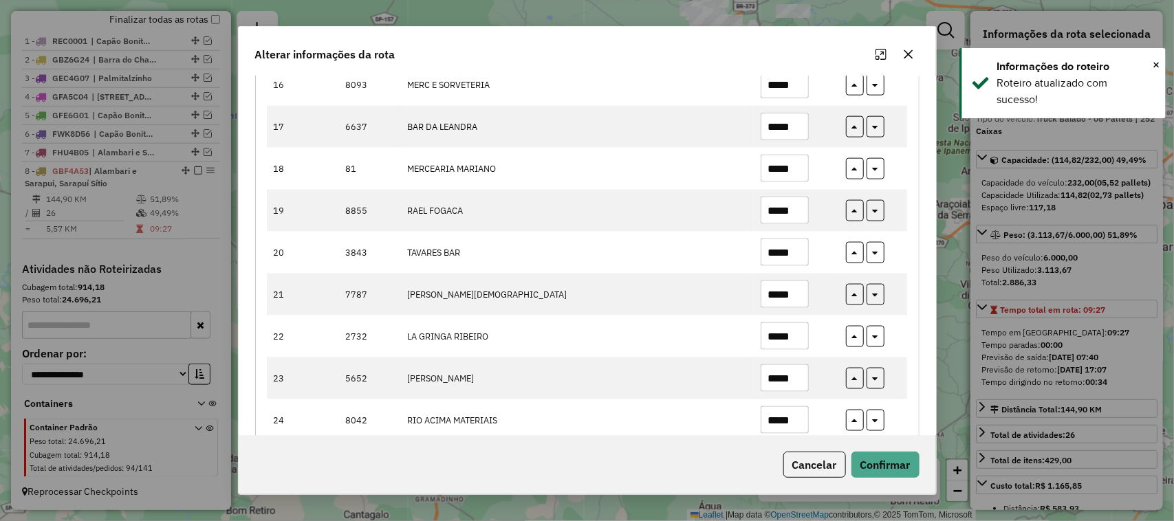
scroll to position [945, 0]
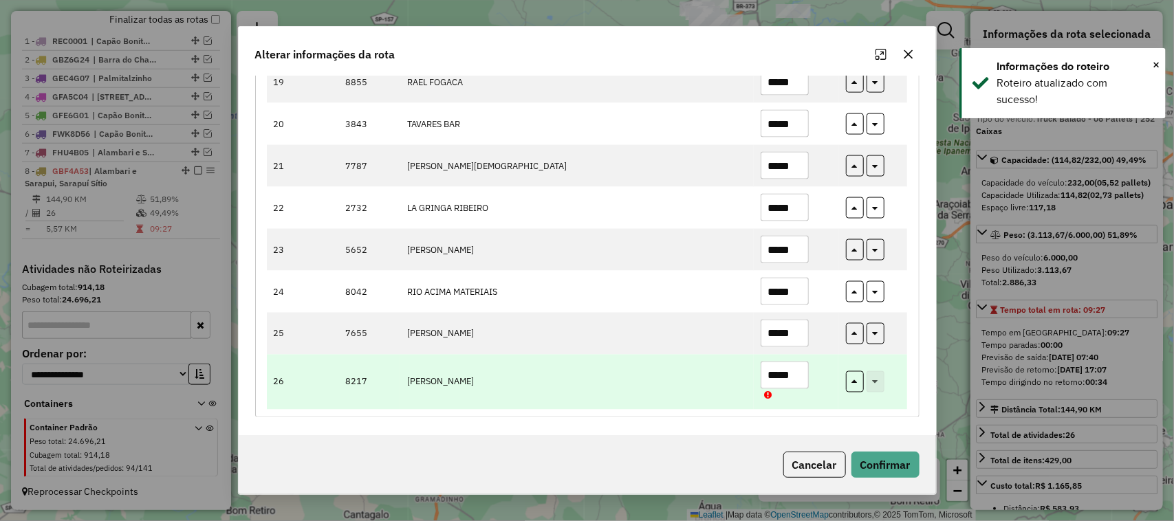
drag, startPoint x: 798, startPoint y: 373, endPoint x: 689, endPoint y: 380, distance: 109.6
click at [691, 380] on tr "26 8217 JOaO HENRIQUE MAIA *****" at bounding box center [587, 382] width 641 height 55
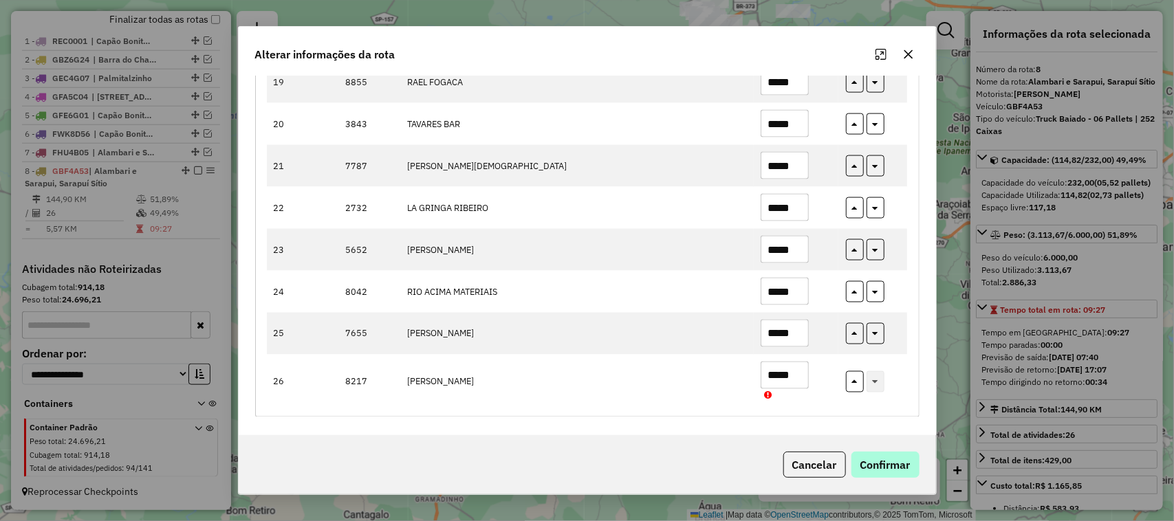
type input "*****"
drag, startPoint x: 911, startPoint y: 463, endPoint x: 902, endPoint y: 463, distance: 8.9
click at [910, 463] on button "Confirmar" at bounding box center [885, 465] width 68 height 26
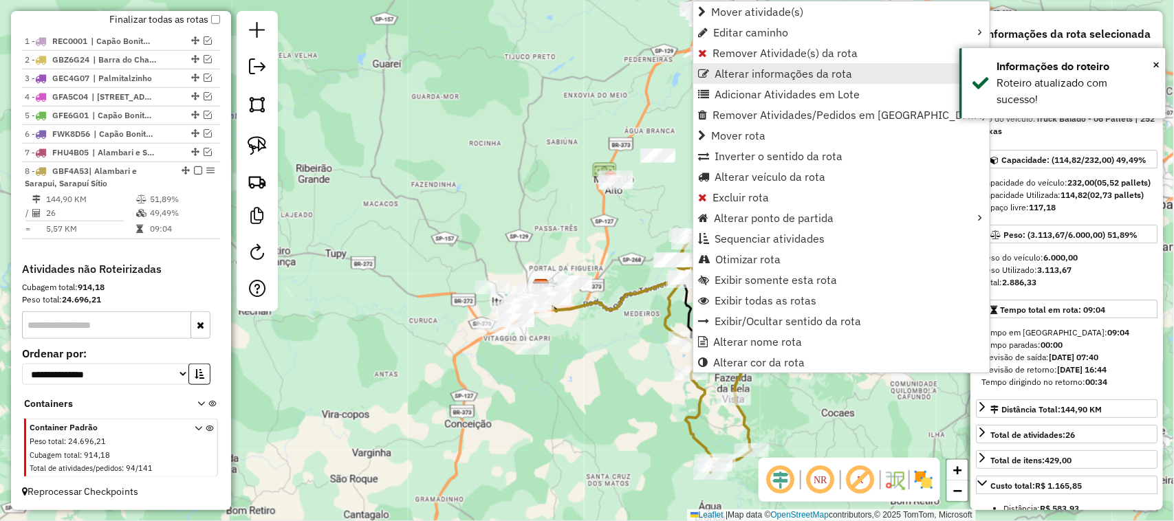
click at [738, 68] on span "Alterar informações da rota" at bounding box center [783, 73] width 138 height 11
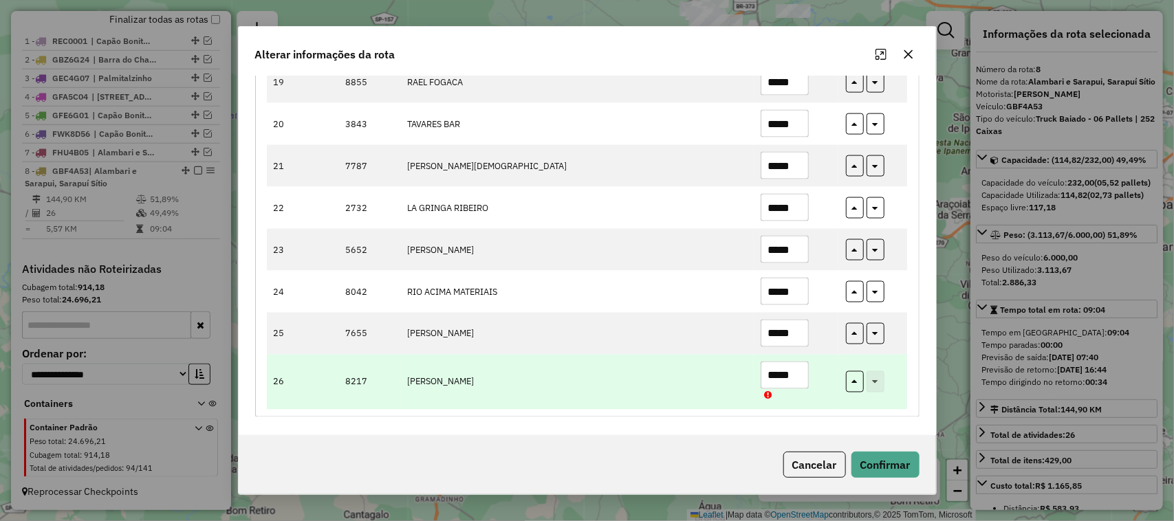
click at [795, 377] on input "*****" at bounding box center [784, 376] width 48 height 28
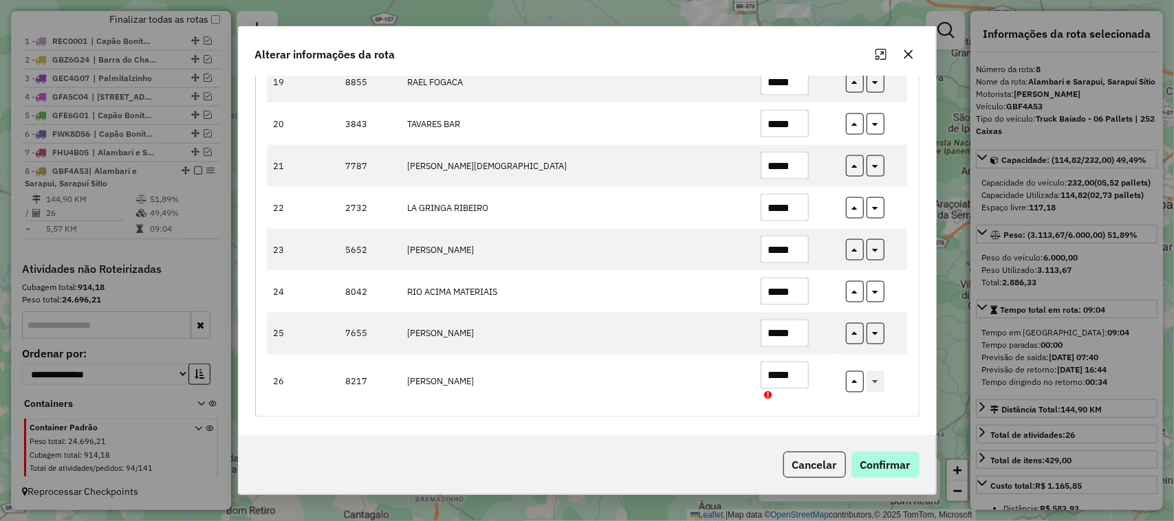
type input "*****"
click at [899, 463] on button "Confirmar" at bounding box center [885, 465] width 68 height 26
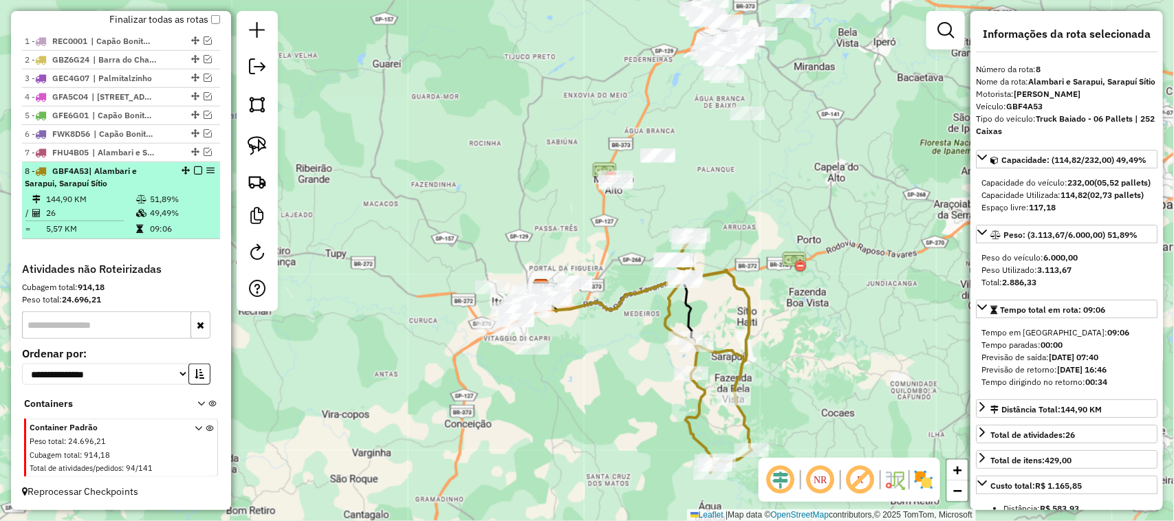
click at [197, 169] on em at bounding box center [198, 170] width 8 height 8
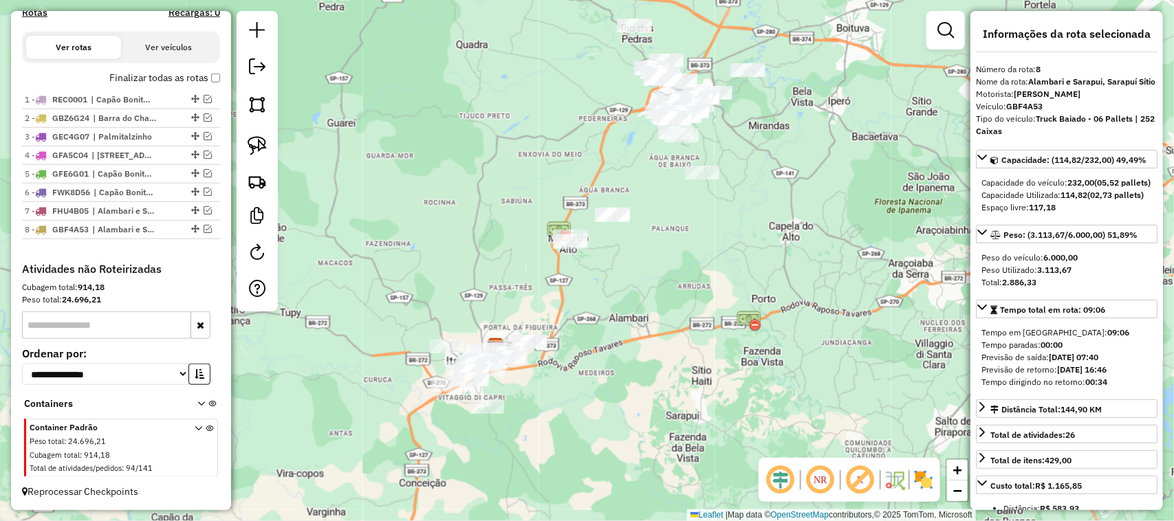
drag, startPoint x: 503, startPoint y: 200, endPoint x: 449, endPoint y: 283, distance: 99.0
click at [449, 283] on div "Janela de atendimento Grade de atendimento Capacidade Transportadoras Veículos …" at bounding box center [587, 260] width 1174 height 521
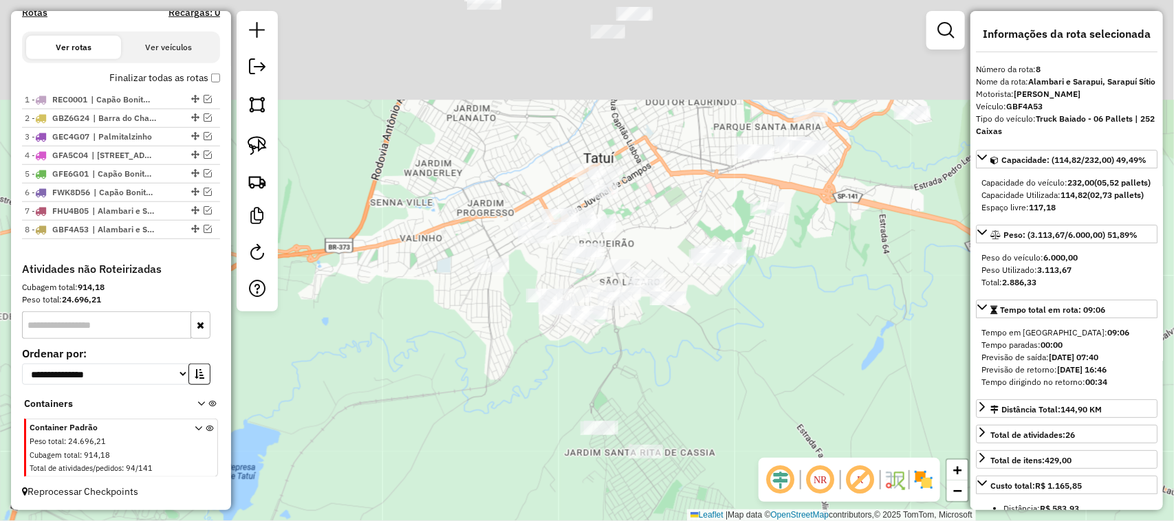
drag, startPoint x: 475, startPoint y: 263, endPoint x: 454, endPoint y: 363, distance: 101.9
click at [455, 363] on div "Janela de atendimento Grade de atendimento Capacidade Transportadoras Veículos …" at bounding box center [587, 260] width 1174 height 521
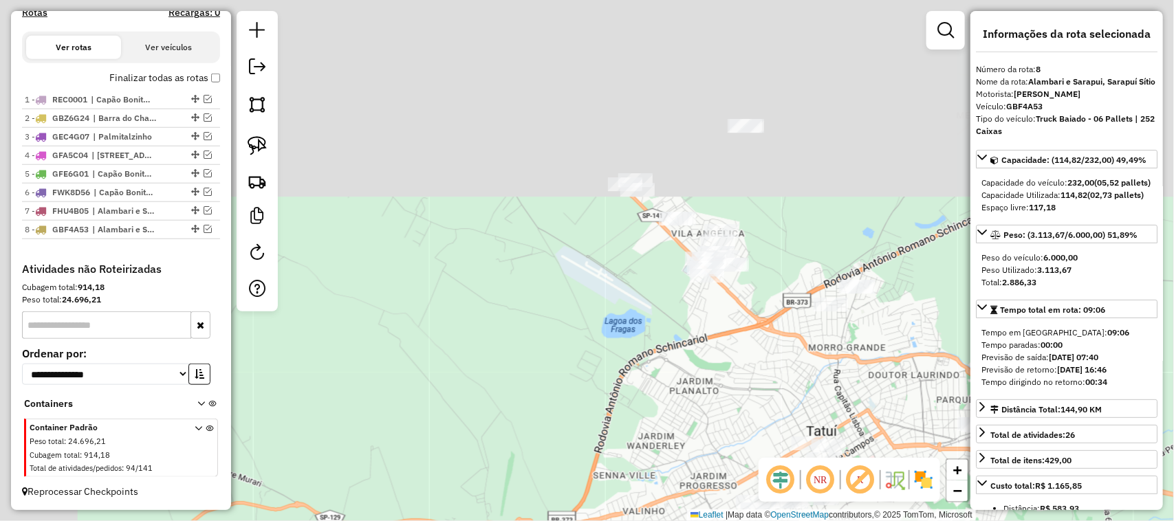
drag, startPoint x: 473, startPoint y: 244, endPoint x: 679, endPoint y: 454, distance: 294.1
click at [701, 463] on div "Janela de atendimento Grade de atendimento Capacidade Transportadoras Veículos …" at bounding box center [587, 260] width 1174 height 521
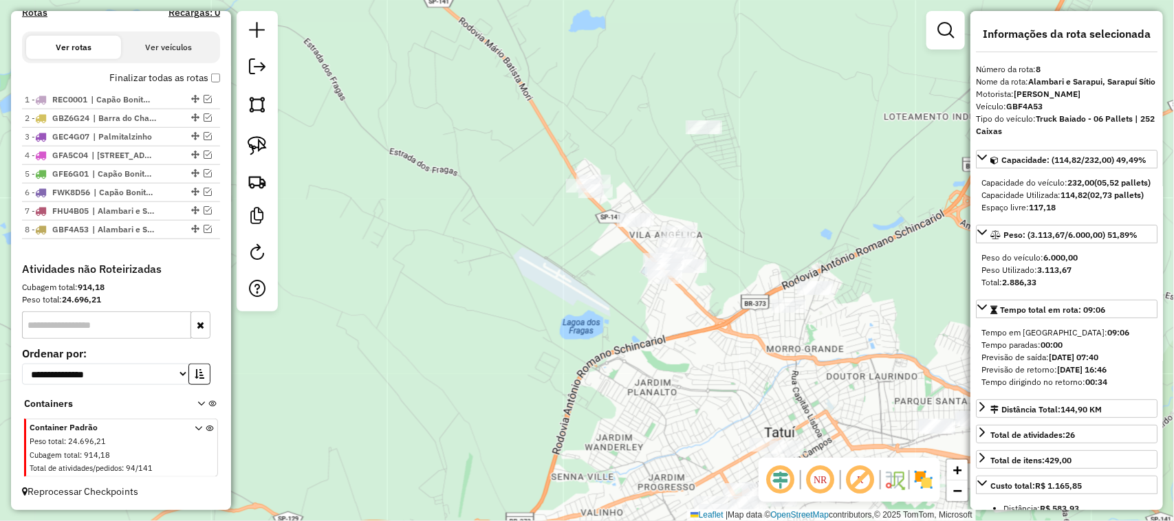
drag, startPoint x: 602, startPoint y: 323, endPoint x: 573, endPoint y: 331, distance: 29.9
click at [579, 331] on div "Janela de atendimento Grade de atendimento Capacidade Transportadoras Veículos …" at bounding box center [587, 260] width 1174 height 521
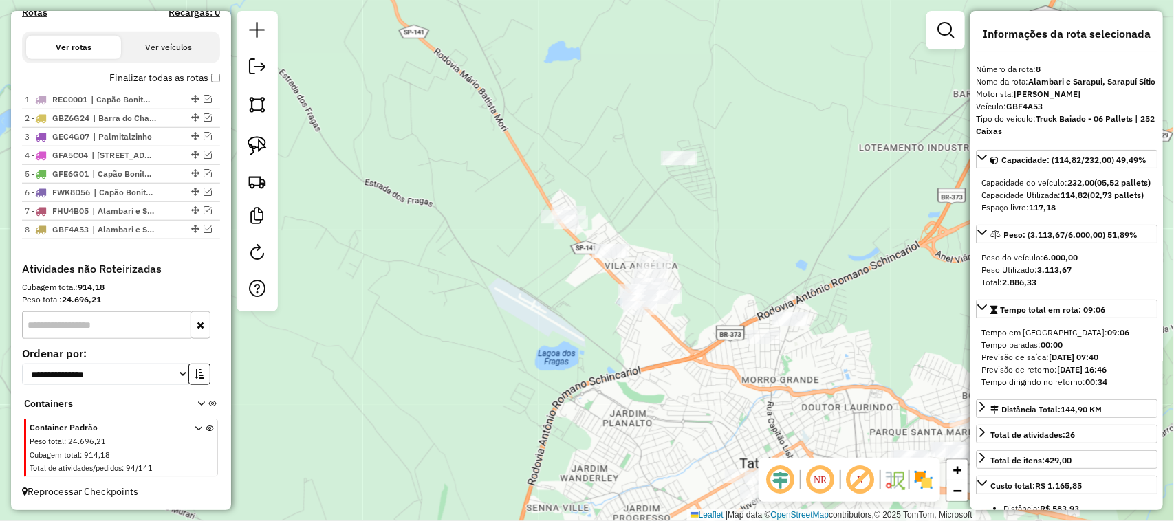
drag, startPoint x: 562, startPoint y: 378, endPoint x: 549, endPoint y: 369, distance: 15.8
click at [558, 382] on div "Janela de atendimento Grade de atendimento Capacidade Transportadoras Veículos …" at bounding box center [587, 260] width 1174 height 521
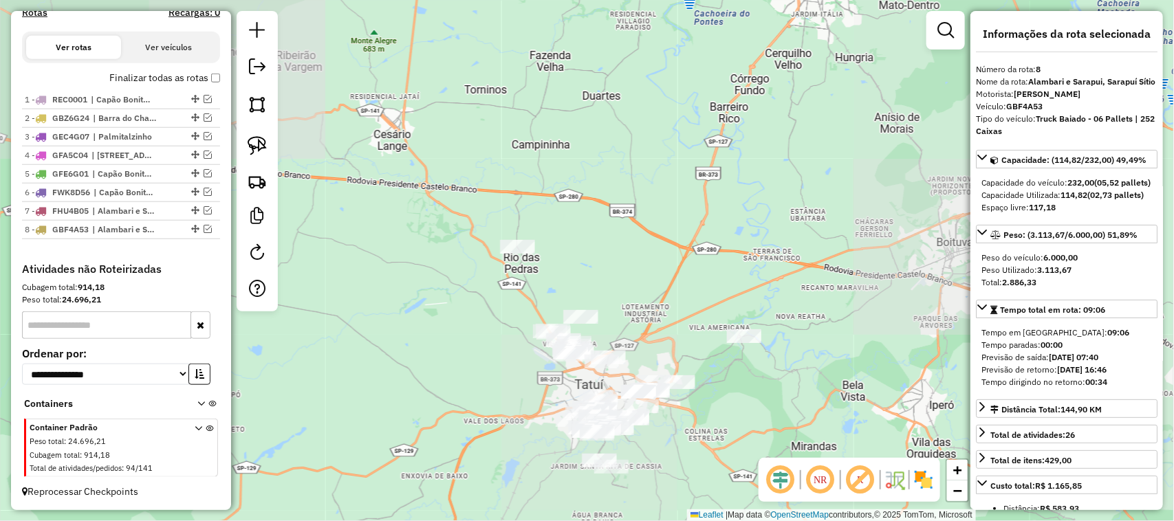
drag, startPoint x: 538, startPoint y: 375, endPoint x: 520, endPoint y: 379, distance: 18.3
click at [523, 379] on div "Janela de atendimento Grade de atendimento Capacidade Transportadoras Veículos …" at bounding box center [587, 260] width 1174 height 521
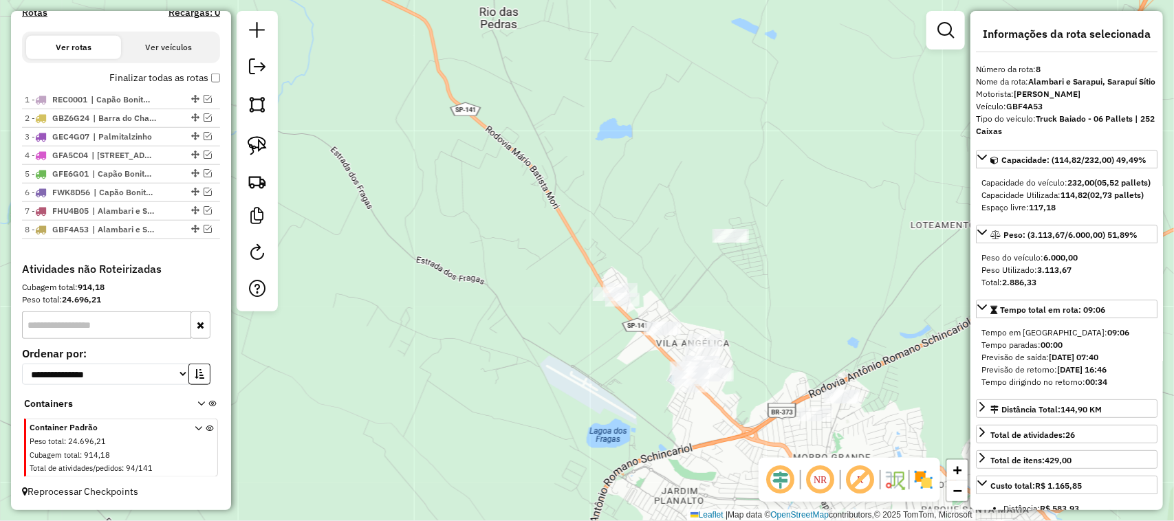
drag, startPoint x: 518, startPoint y: 320, endPoint x: 506, endPoint y: 355, distance: 37.0
click at [507, 354] on div "Janela de atendimento Grade de atendimento Capacidade Transportadoras Veículos …" at bounding box center [587, 260] width 1174 height 521
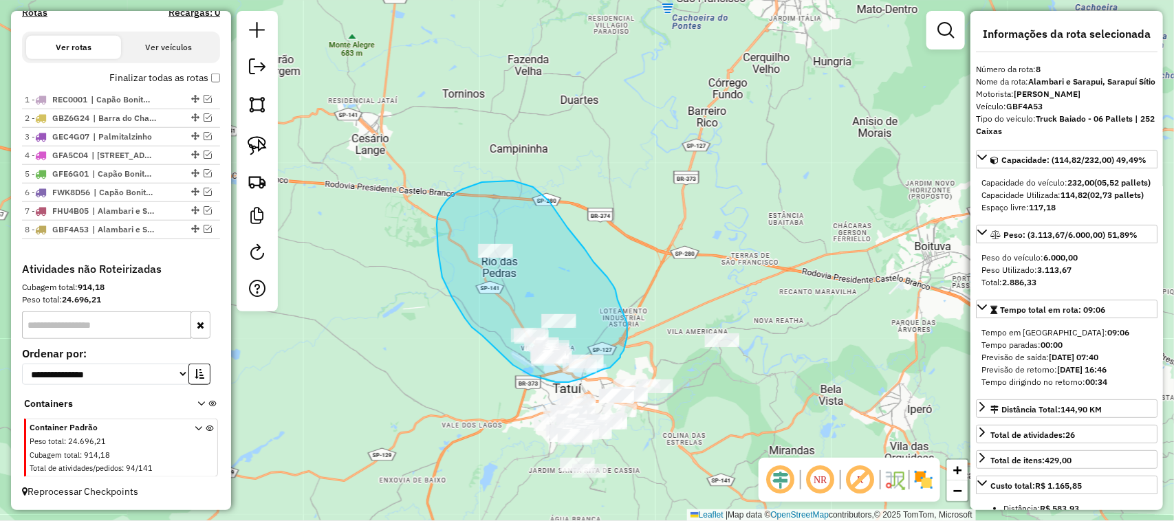
drag, startPoint x: 482, startPoint y: 336, endPoint x: 483, endPoint y: 342, distance: 6.9
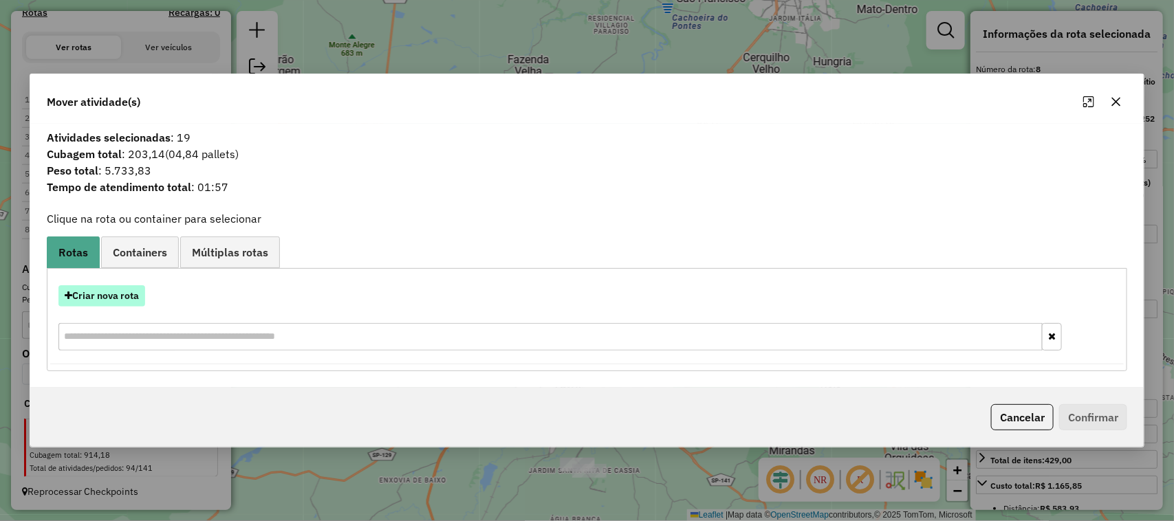
click at [135, 290] on button "Criar nova rota" at bounding box center [101, 295] width 87 height 21
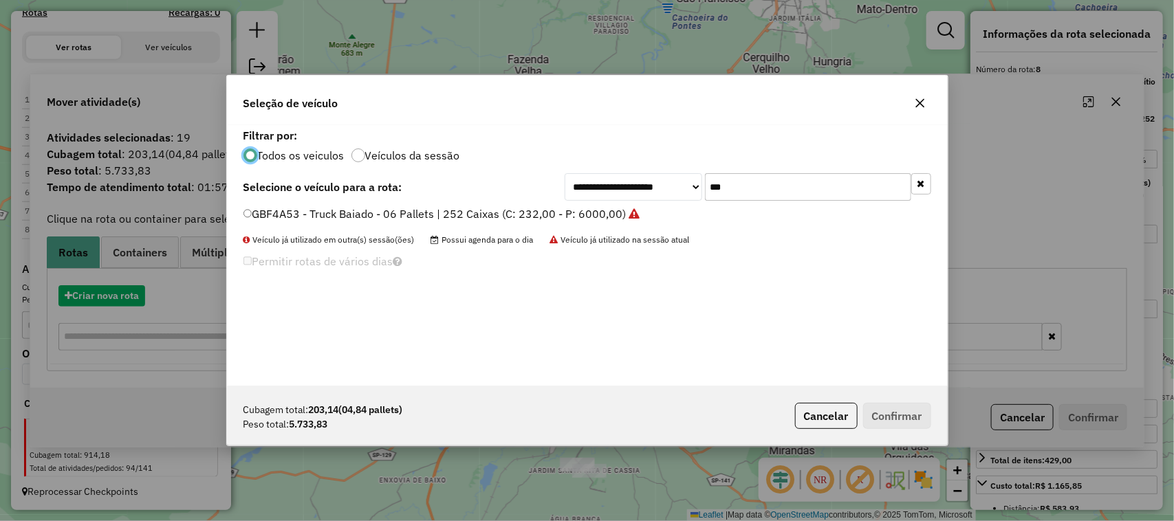
scroll to position [7, 4]
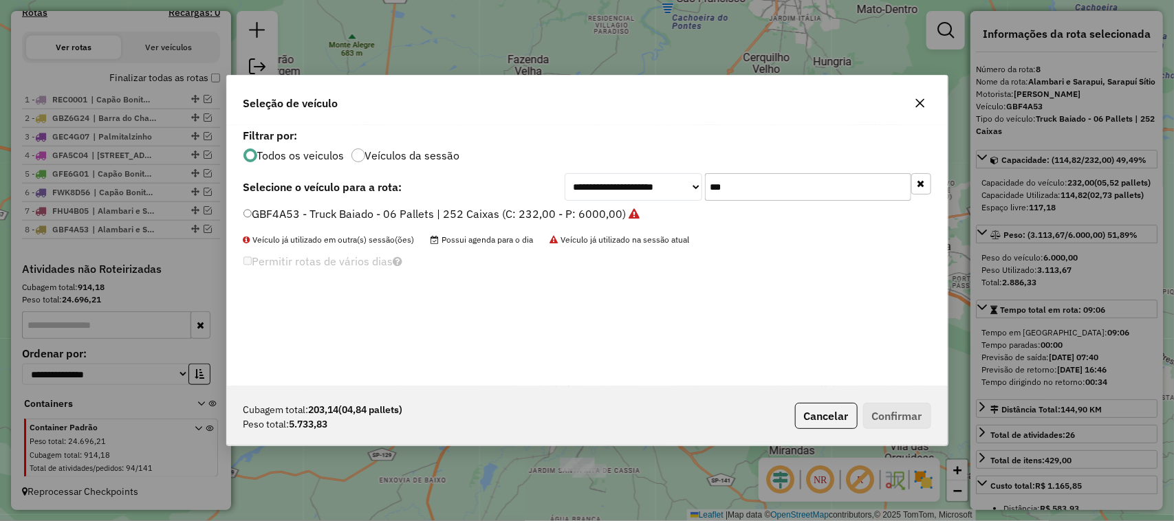
drag, startPoint x: 815, startPoint y: 197, endPoint x: 616, endPoint y: 183, distance: 199.2
click at [616, 183] on div "**********" at bounding box center [747, 187] width 366 height 28
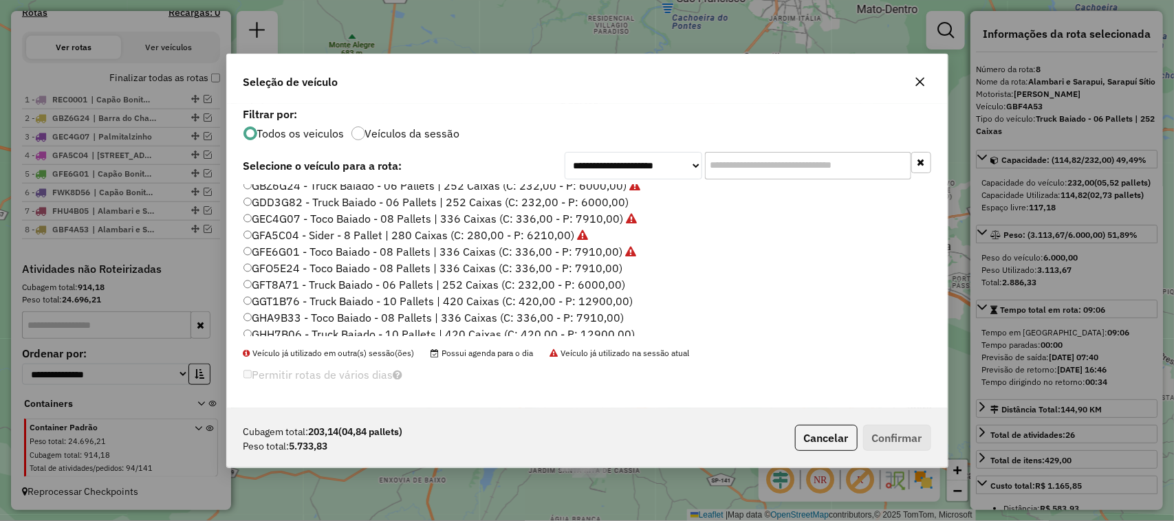
scroll to position [228, 0]
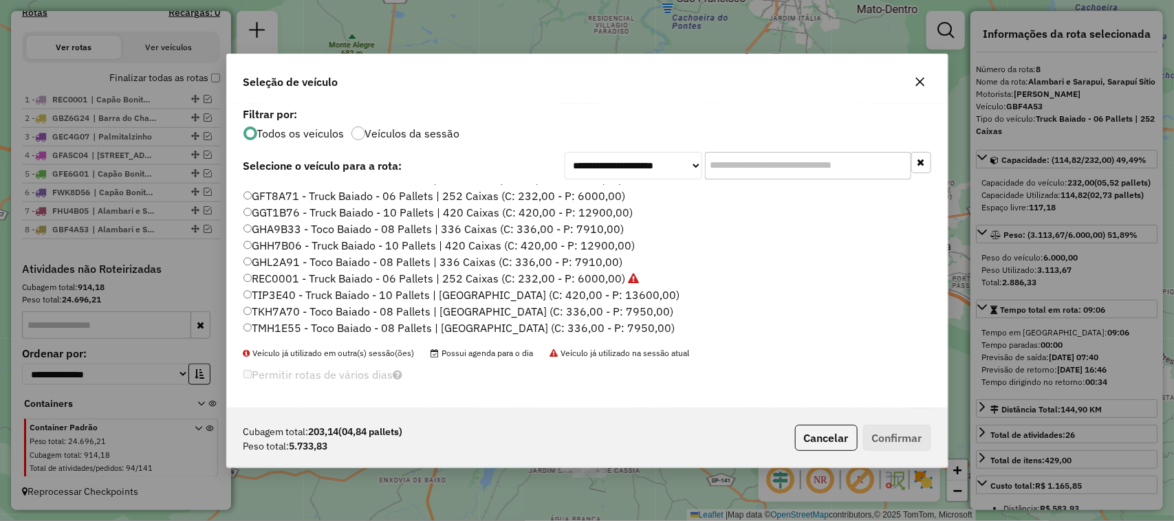
click at [655, 314] on label "TKH7A70 - Toco Baiado - 08 Pallets | 336 Caixas Viagem (C: 336,00 - P: 7950,00)" at bounding box center [458, 311] width 430 height 17
click at [885, 434] on button "Confirmar" at bounding box center [897, 438] width 68 height 26
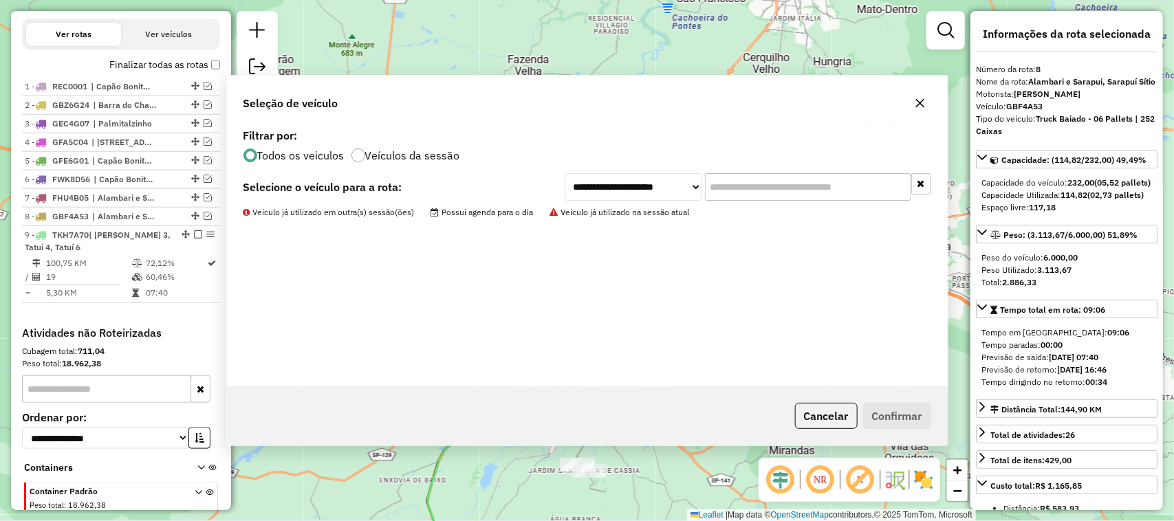
scroll to position [560, 0]
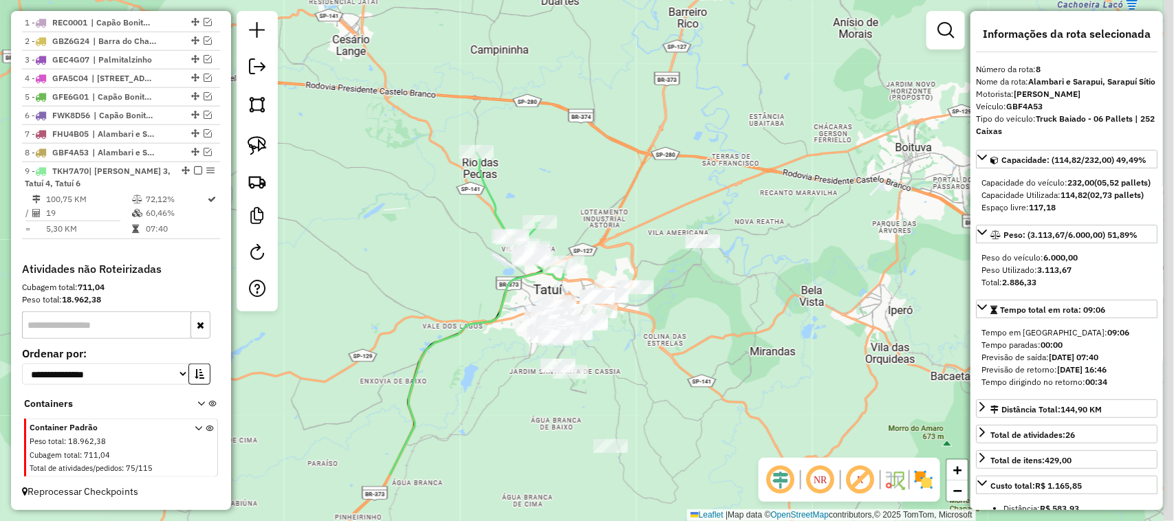
drag, startPoint x: 686, startPoint y: 321, endPoint x: 667, endPoint y: 222, distance: 100.9
click at [667, 222] on div "Janela de atendimento Grade de atendimento Capacidade Transportadoras Veículos …" at bounding box center [587, 260] width 1174 height 521
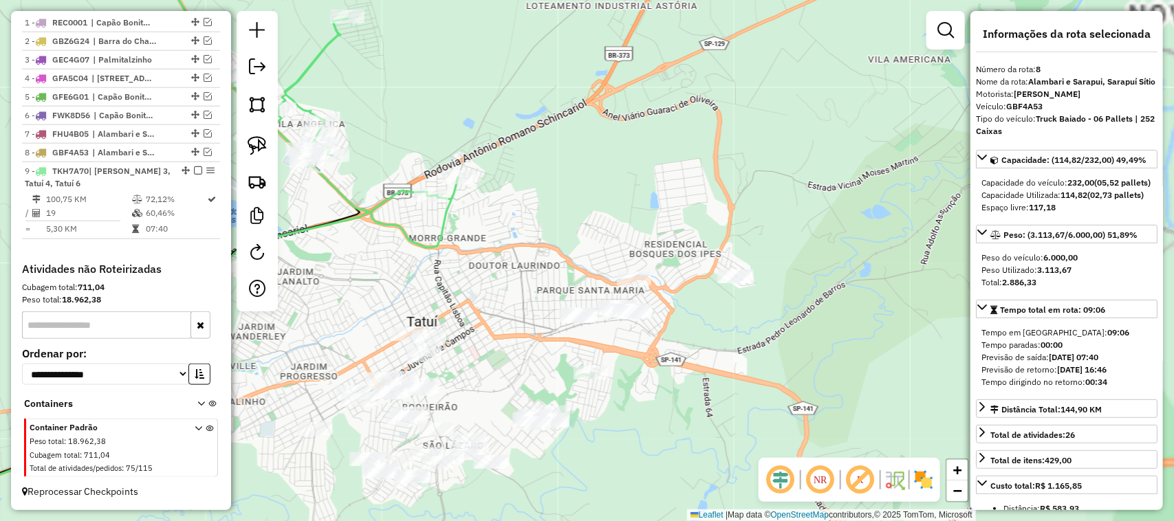
drag, startPoint x: 751, startPoint y: 397, endPoint x: 695, endPoint y: 243, distance: 164.0
click at [699, 248] on div "Janela de atendimento Grade de atendimento Capacidade Transportadoras Veículos …" at bounding box center [587, 260] width 1174 height 521
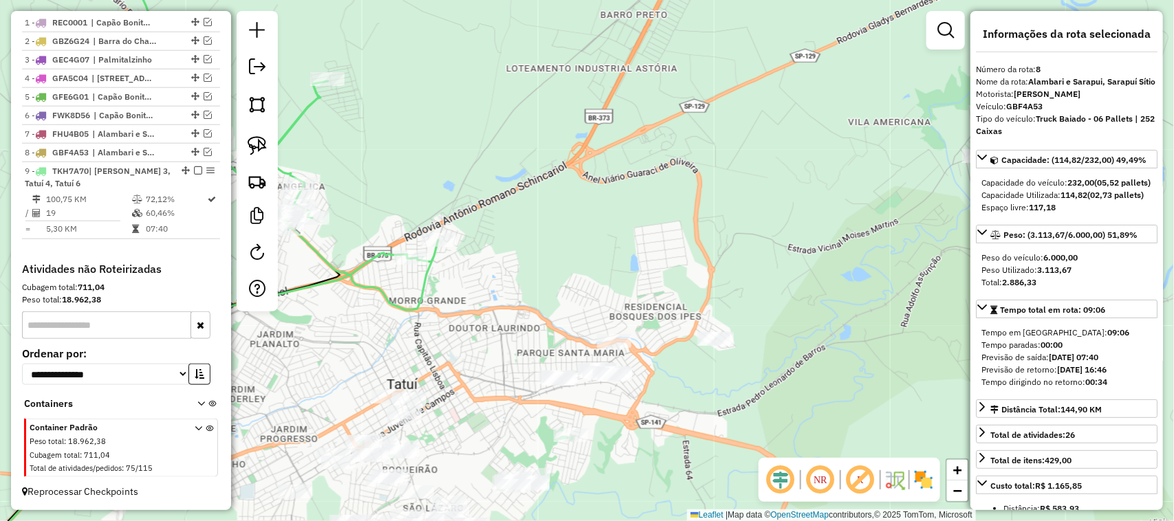
click at [716, 237] on div "Janela de atendimento Grade de atendimento Capacidade Transportadoras Veículos …" at bounding box center [587, 260] width 1174 height 521
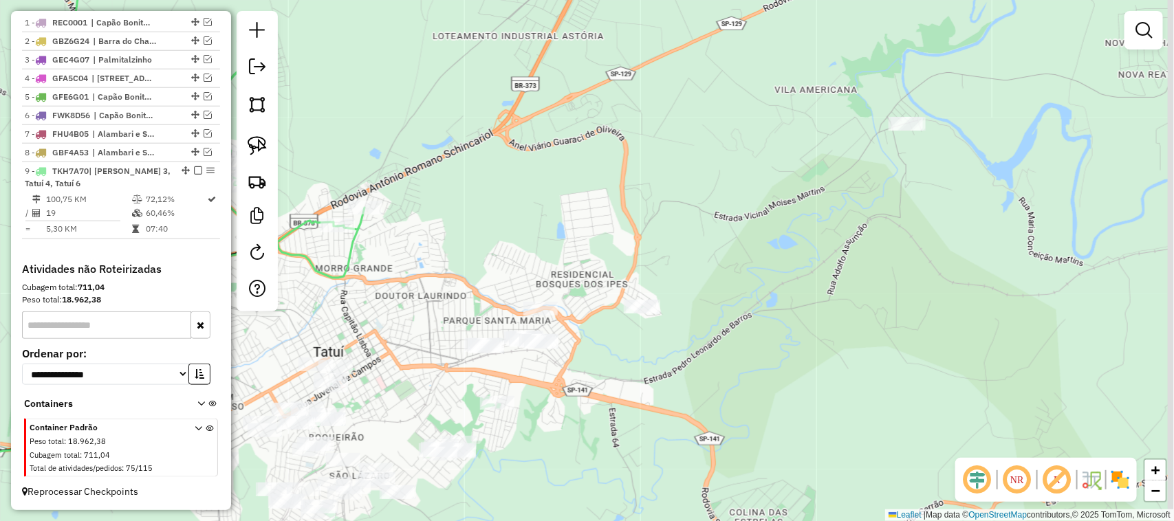
drag, startPoint x: 691, startPoint y: 243, endPoint x: 636, endPoint y: 219, distance: 60.0
click at [650, 224] on div "Janela de atendimento Grade de atendimento Capacidade Transportadoras Veículos …" at bounding box center [587, 260] width 1174 height 521
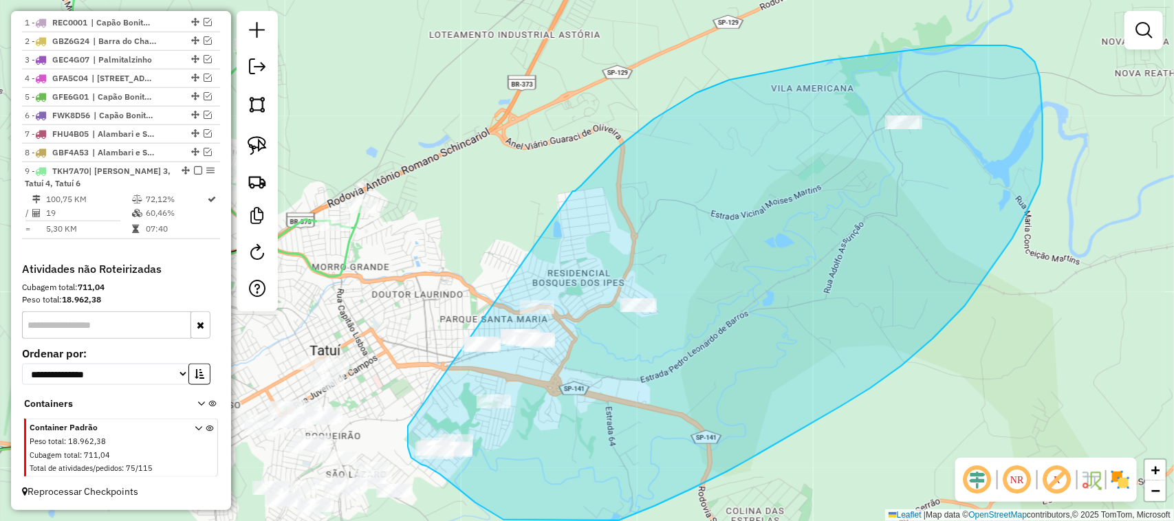
drag, startPoint x: 573, startPoint y: 191, endPoint x: 495, endPoint y: 300, distance: 134.1
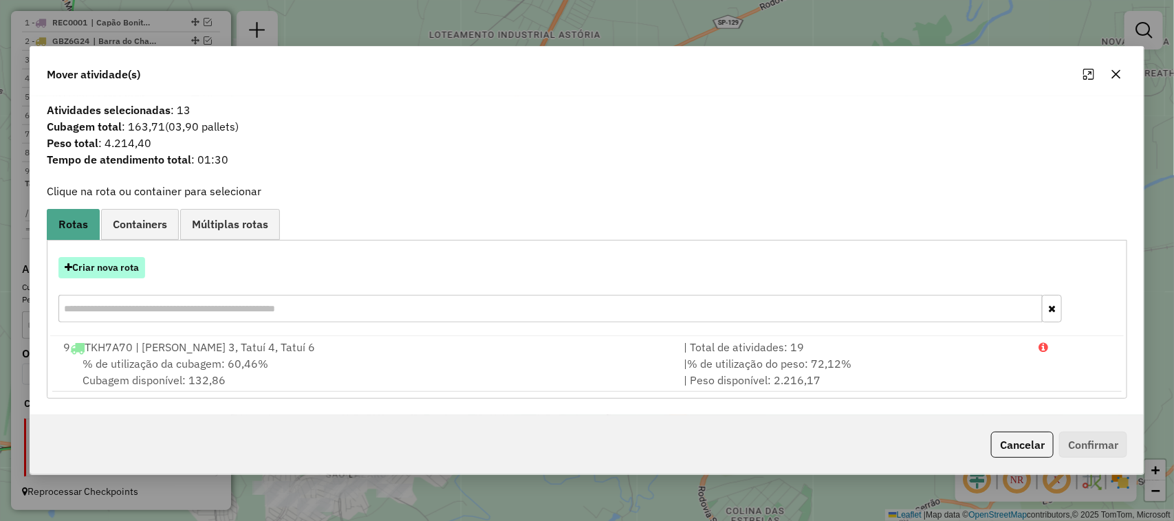
click at [124, 261] on button "Criar nova rota" at bounding box center [101, 267] width 87 height 21
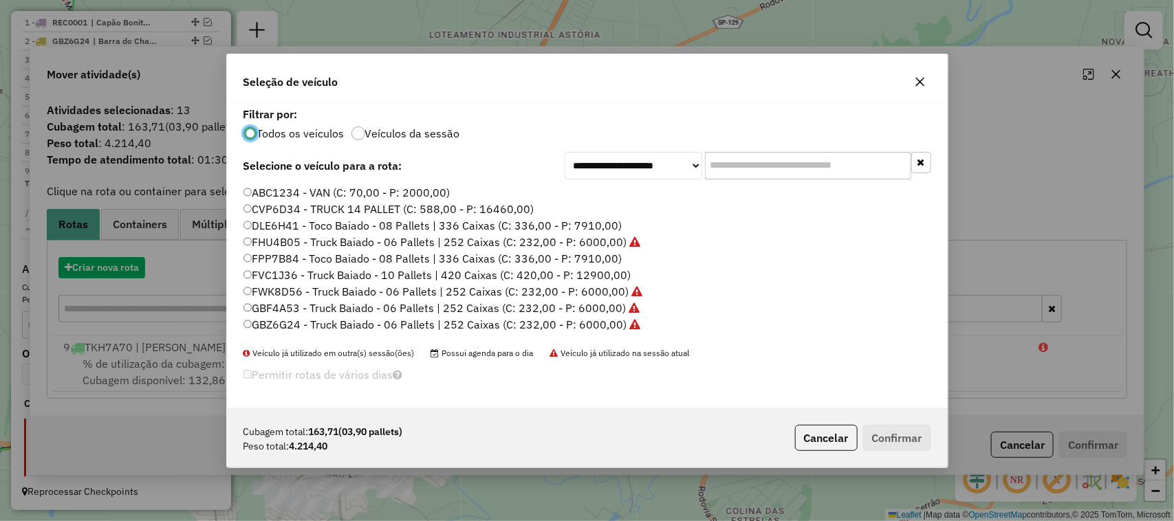
scroll to position [7, 4]
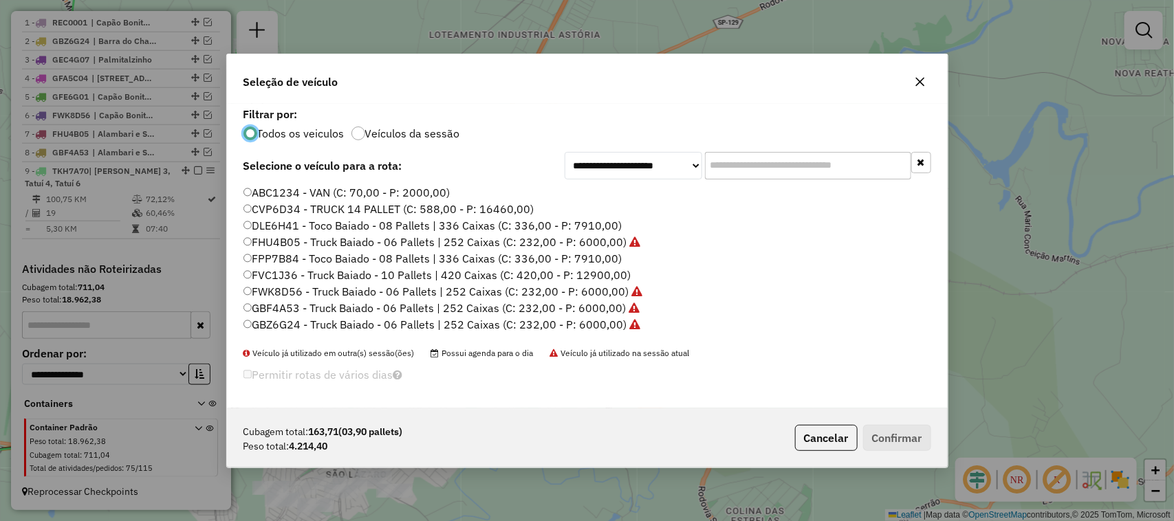
click at [729, 176] on input "text" at bounding box center [808, 166] width 206 height 28
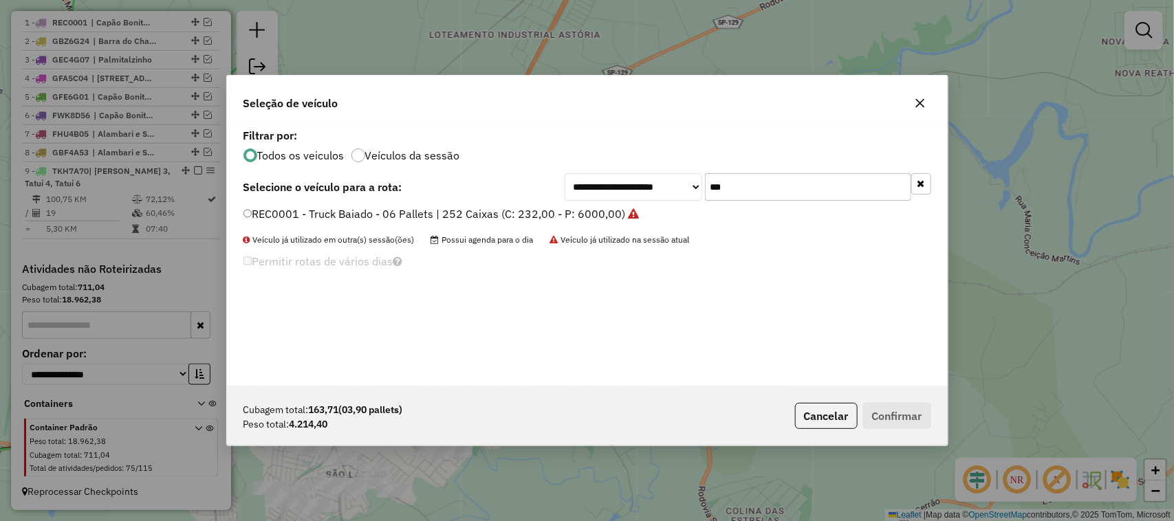
type input "***"
click at [595, 210] on label "REC0001 - Truck Baiado - 06 Pallets | 252 Caixas (C: 232,00 - P: 6000,00)" at bounding box center [441, 214] width 396 height 17
click at [888, 413] on button "Confirmar" at bounding box center [897, 416] width 68 height 26
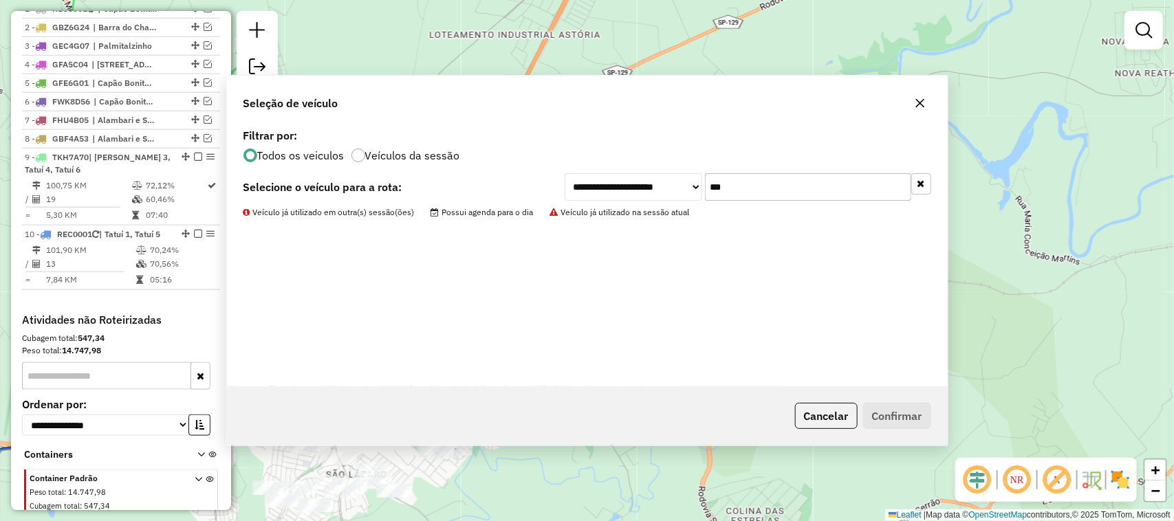
scroll to position [600, 0]
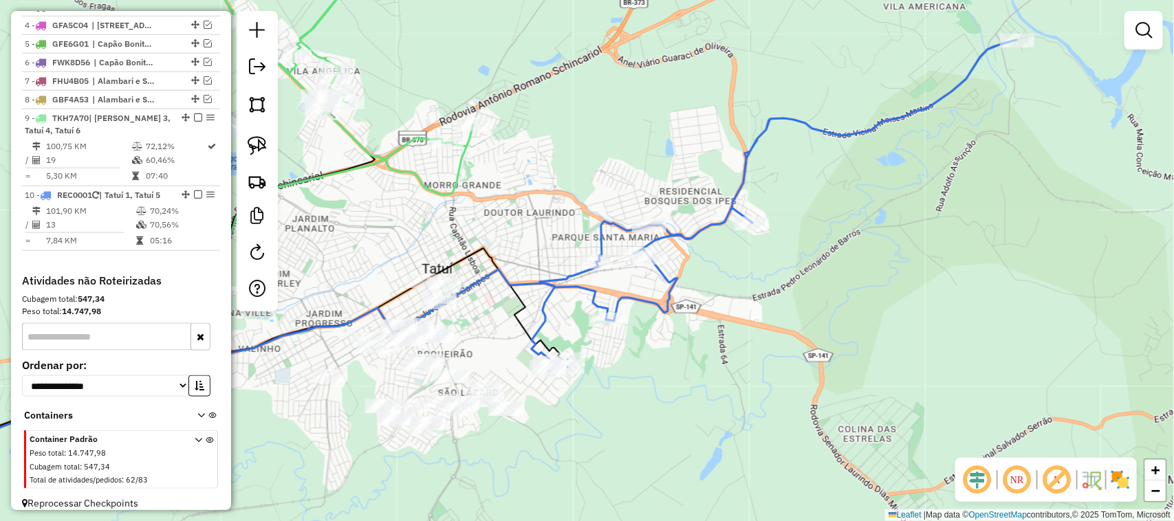
drag, startPoint x: 604, startPoint y: 386, endPoint x: 778, endPoint y: 215, distance: 245.0
click at [764, 231] on div "Janela de atendimento Grade de atendimento Capacidade Transportadoras Veículos …" at bounding box center [587, 260] width 1174 height 521
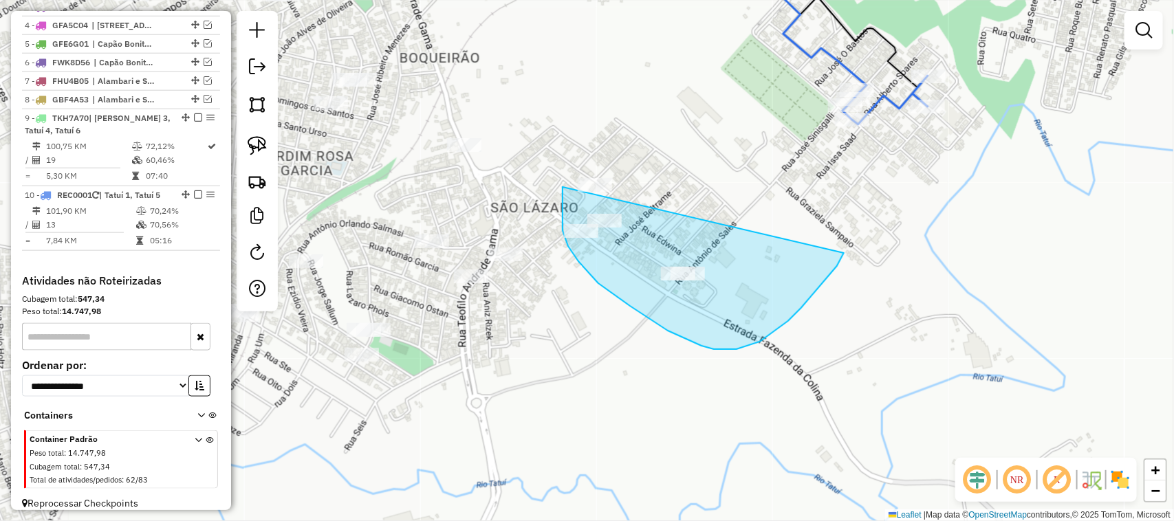
drag, startPoint x: 788, startPoint y: 321, endPoint x: 620, endPoint y: 67, distance: 304.7
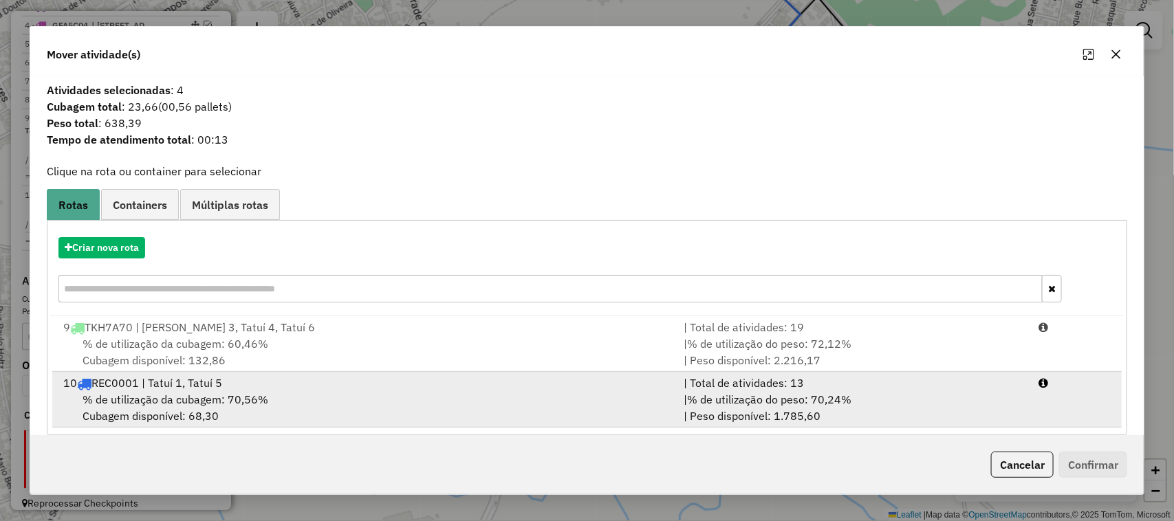
click at [977, 397] on div "| % de utilização do peso: 70,24% | Peso disponível: 1.785,60" at bounding box center [852, 407] width 355 height 33
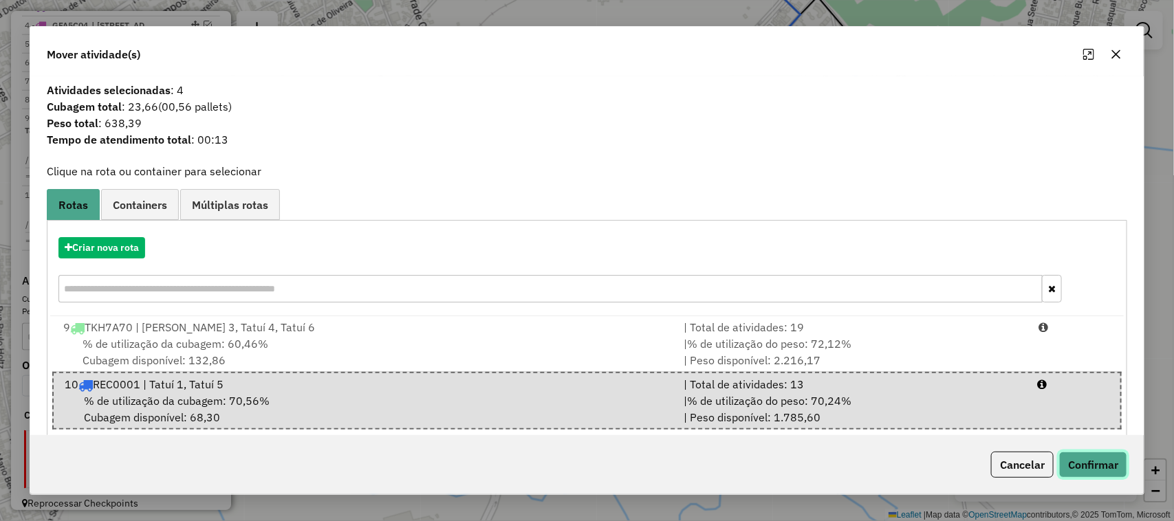
click at [1042, 455] on button "Confirmar" at bounding box center [1093, 465] width 68 height 26
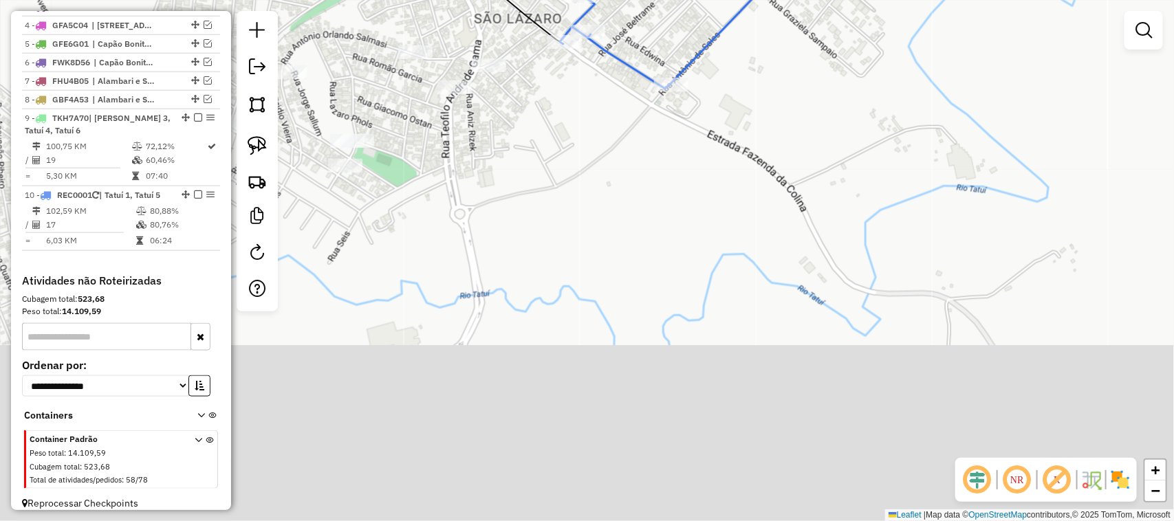
drag, startPoint x: 784, startPoint y: 337, endPoint x: 760, endPoint y: 112, distance: 226.0
click at [767, 122] on div "Janela de atendimento Grade de atendimento Capacidade Transportadoras Veículos …" at bounding box center [587, 260] width 1174 height 521
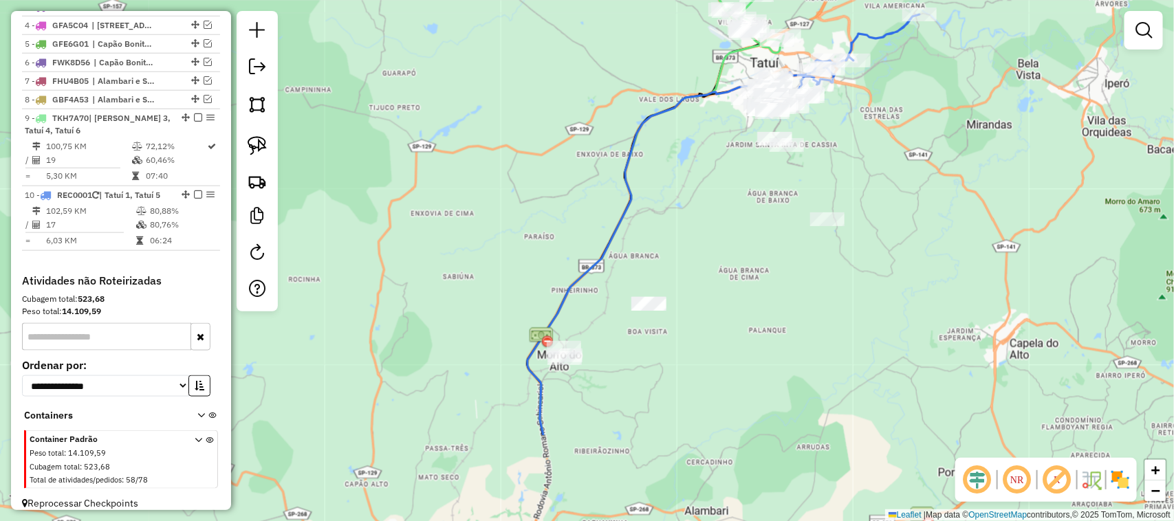
drag, startPoint x: 512, startPoint y: 362, endPoint x: 536, endPoint y: 222, distance: 142.3
click at [535, 224] on div "Janela de atendimento Grade de atendimento Capacidade Transportadoras Veículos …" at bounding box center [587, 260] width 1174 height 521
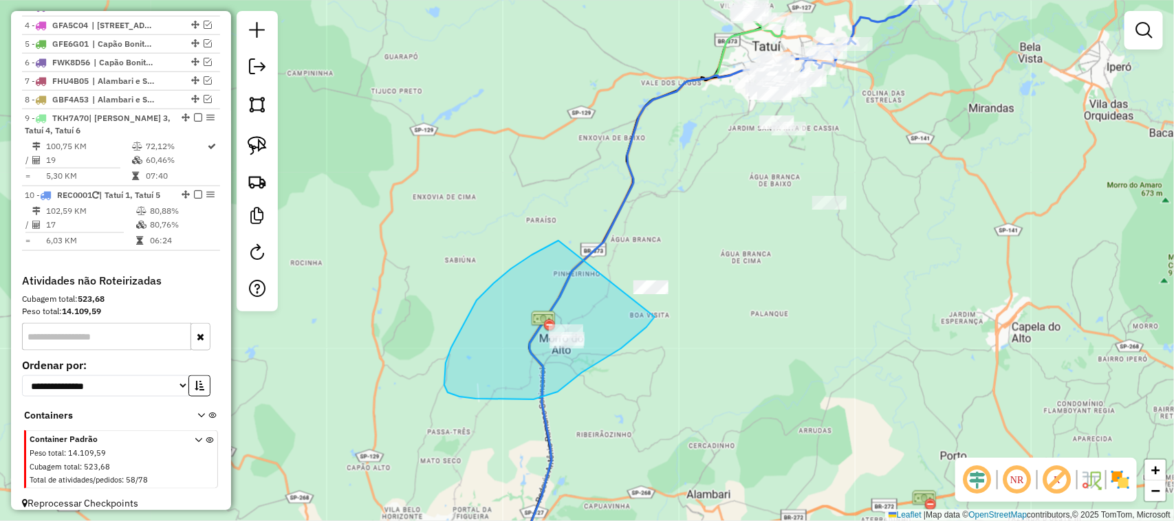
drag, startPoint x: 558, startPoint y: 241, endPoint x: 681, endPoint y: 221, distance: 124.0
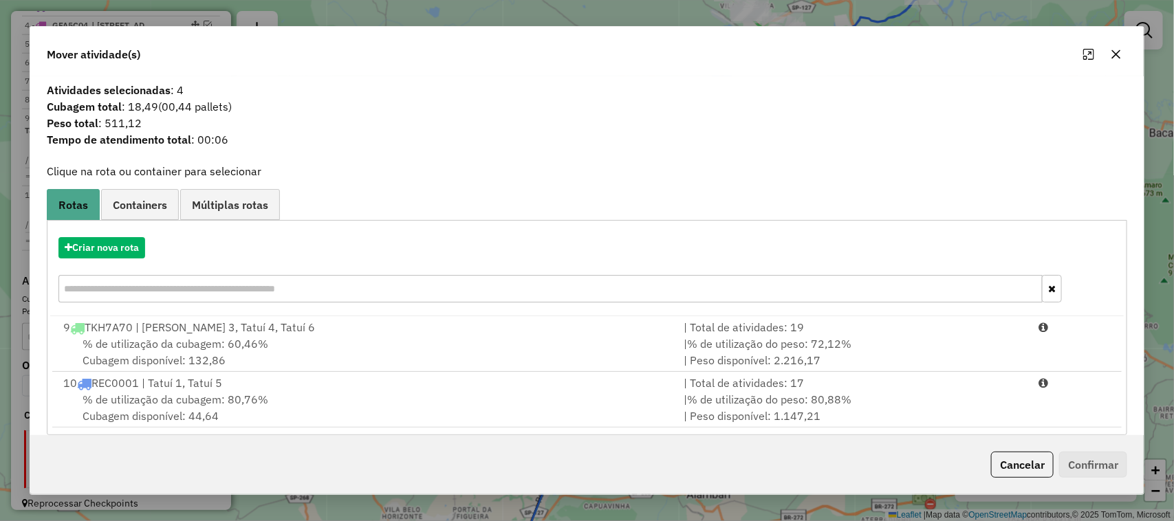
click at [1042, 49] on icon "button" at bounding box center [1115, 54] width 11 height 11
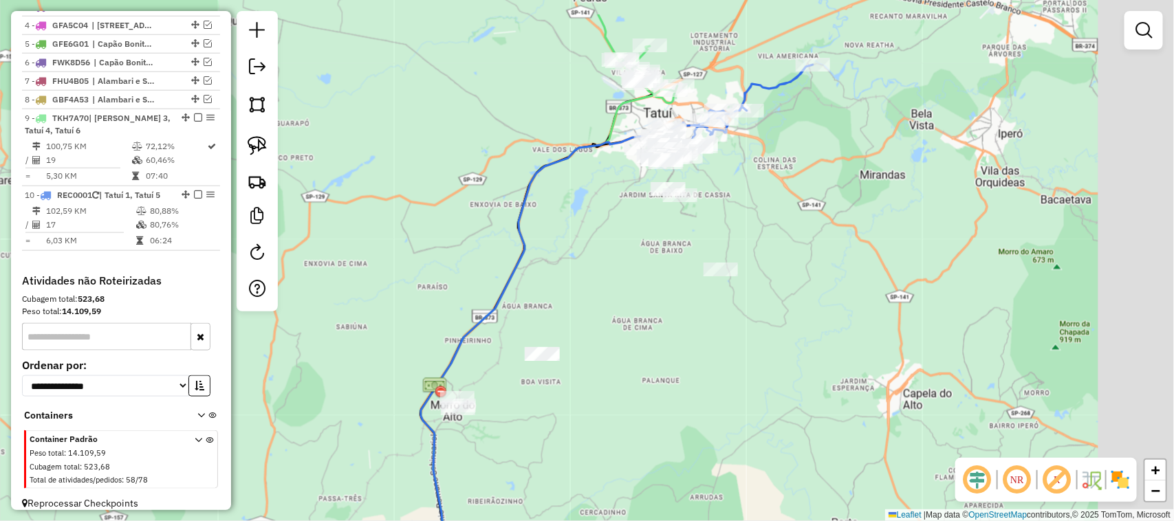
drag, startPoint x: 706, startPoint y: 184, endPoint x: 540, endPoint y: 316, distance: 212.8
click at [540, 316] on div "Janela de atendimento Grade de atendimento Capacidade Transportadoras Veículos …" at bounding box center [587, 260] width 1174 height 521
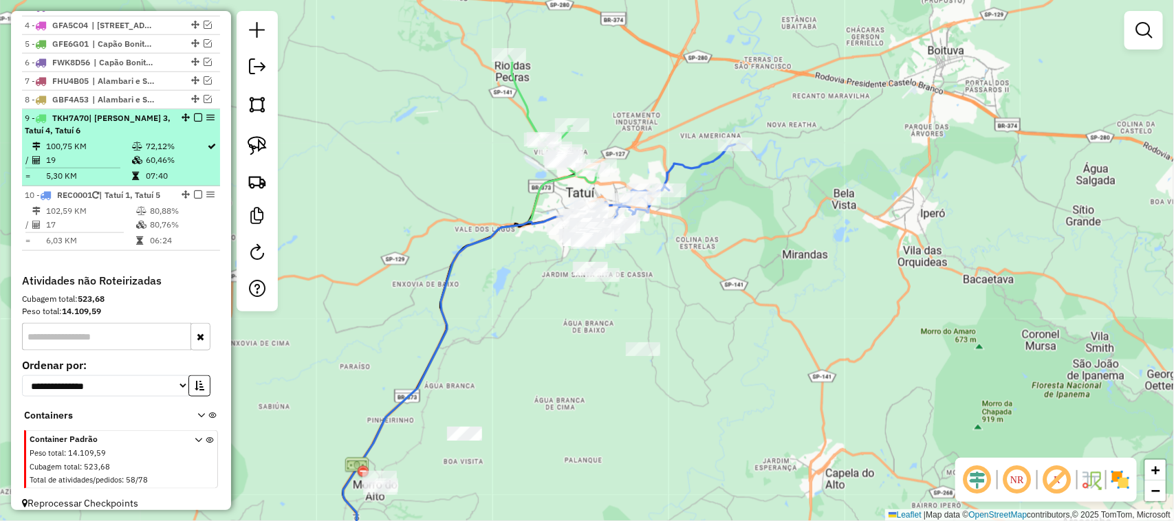
click at [197, 122] on em at bounding box center [198, 117] width 8 height 8
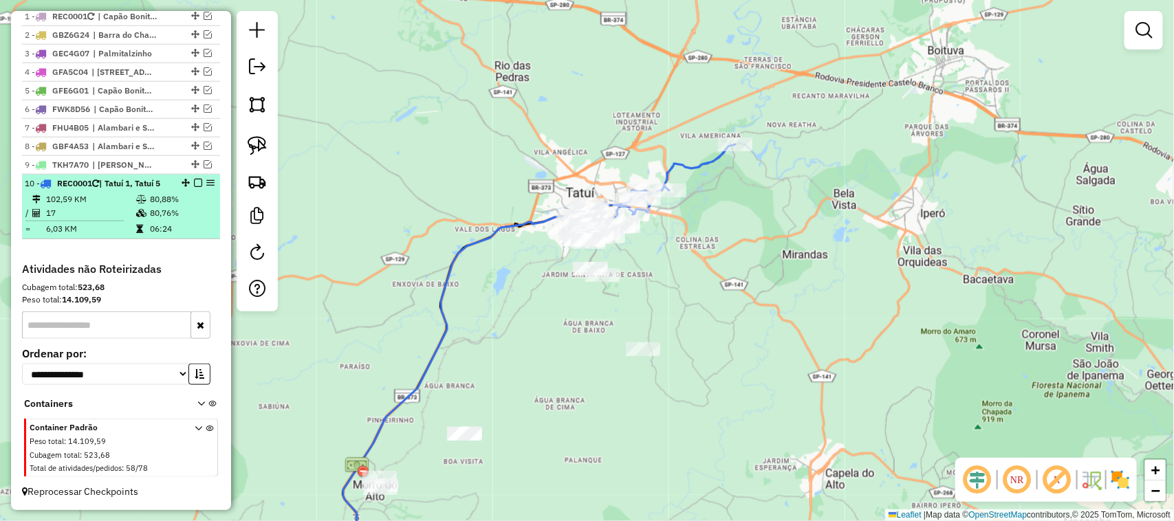
click at [198, 181] on em at bounding box center [198, 183] width 8 height 8
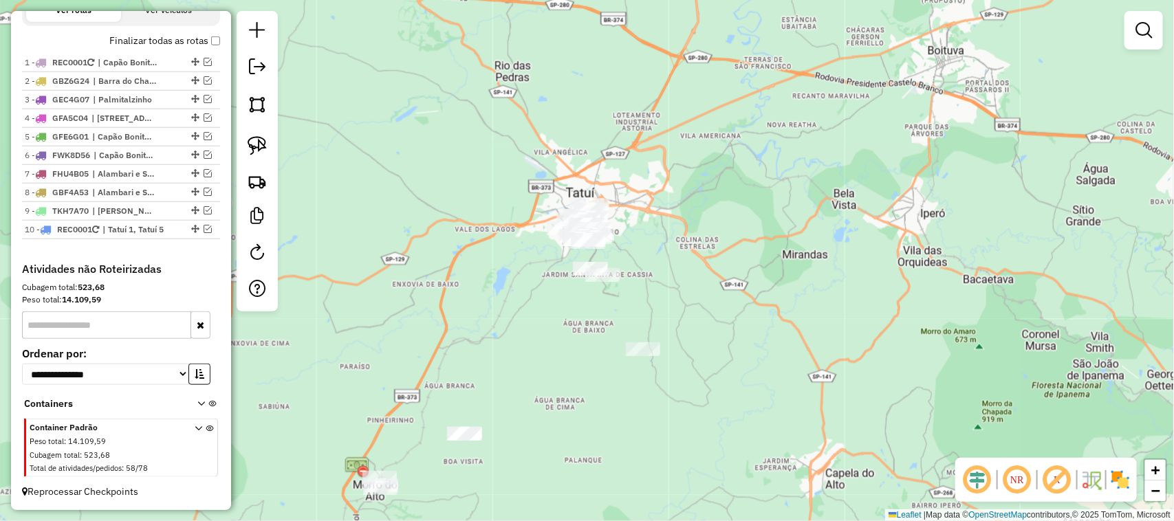
scroll to position [520, 0]
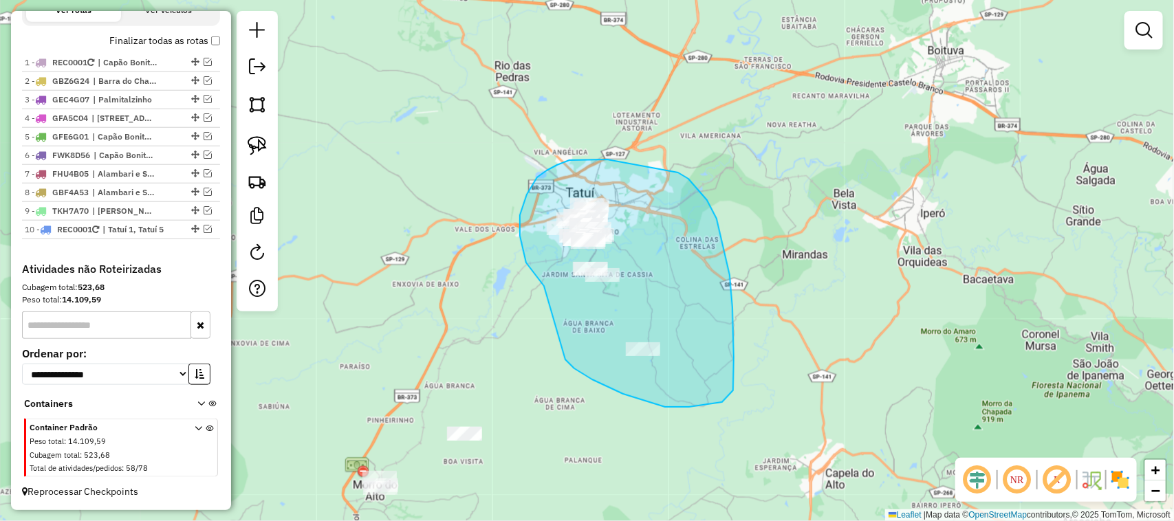
drag, startPoint x: 520, startPoint y: 236, endPoint x: 557, endPoint y: 323, distance: 94.9
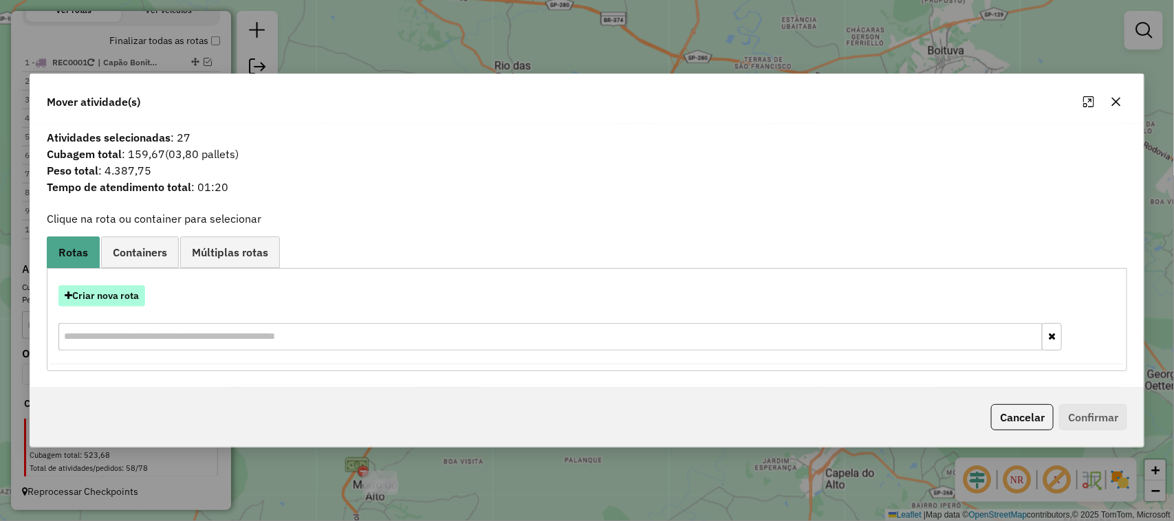
click at [111, 301] on button "Criar nova rota" at bounding box center [101, 295] width 87 height 21
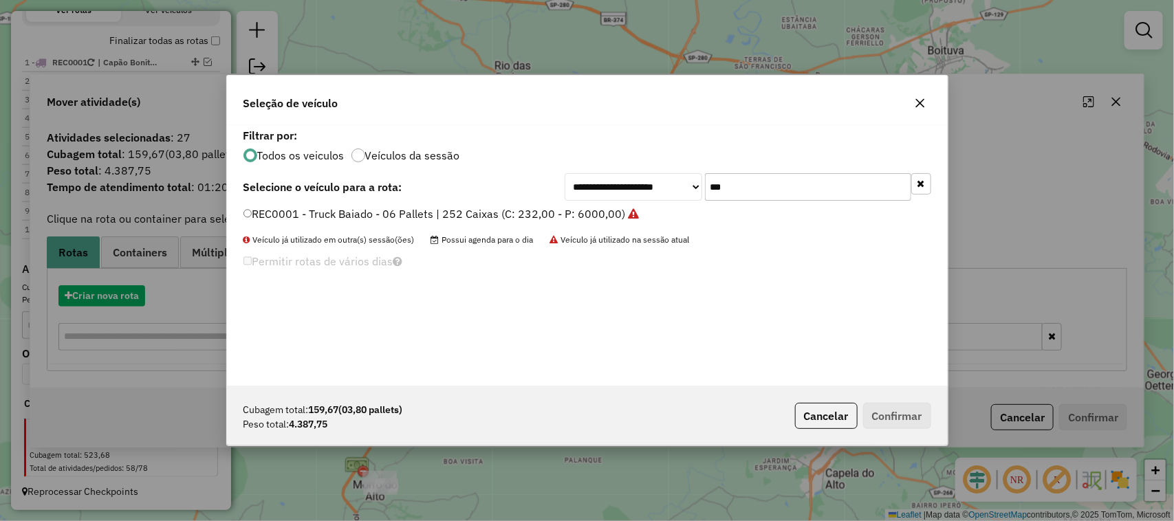
scroll to position [7, 4]
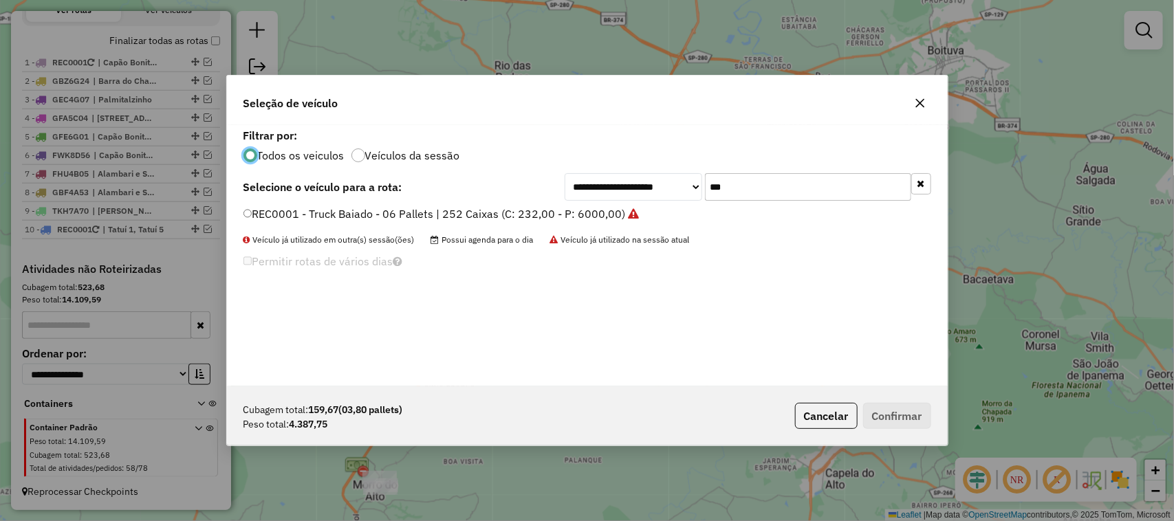
click at [595, 217] on label "REC0001 - Truck Baiado - 06 Pallets | 252 Caixas (C: 232,00 - P: 6000,00)" at bounding box center [441, 214] width 396 height 17
click at [902, 419] on button "Confirmar" at bounding box center [897, 416] width 68 height 26
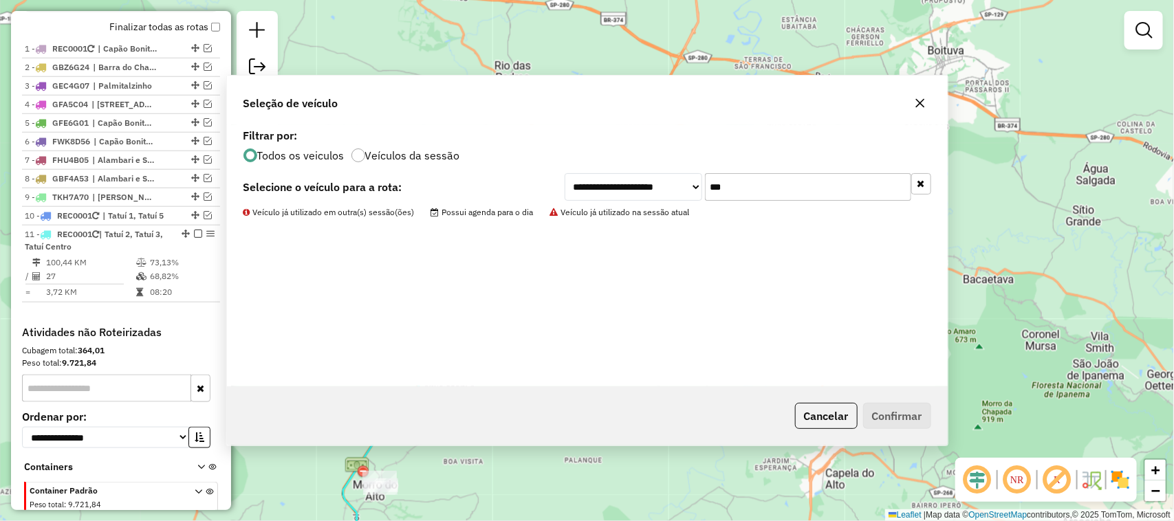
scroll to position [597, 0]
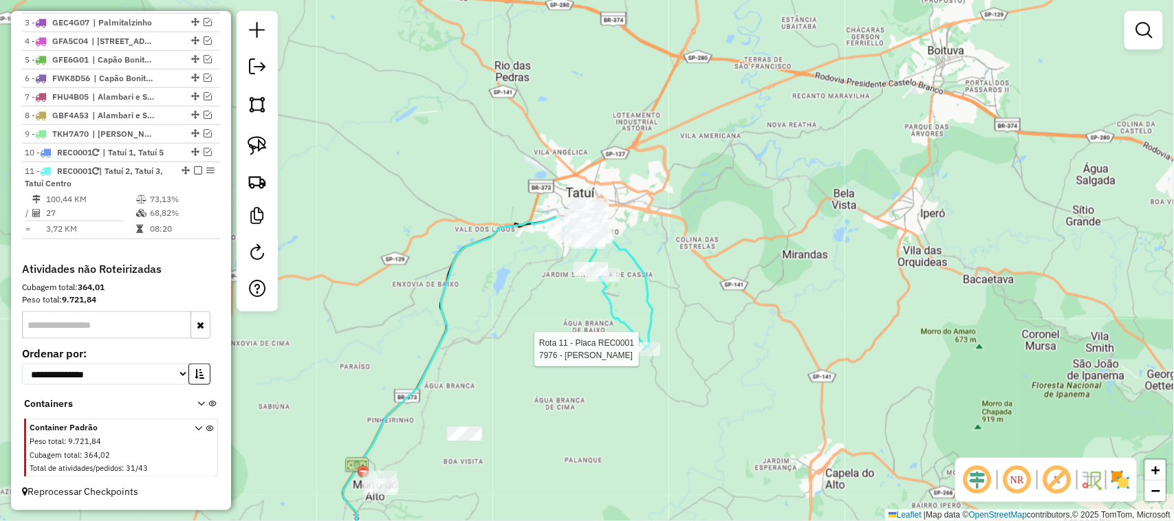
select select "**********"
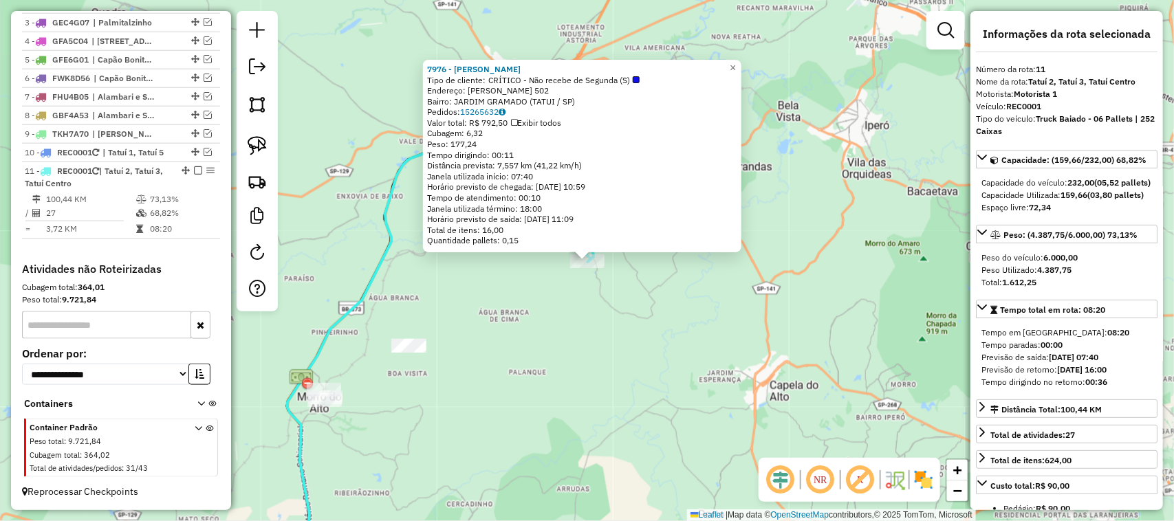
click at [547, 354] on div "7976 - DIEGO BRANDaO Tipo de cliente: CRÍTICO - Não recebe de Segunda (S) Ender…" at bounding box center [587, 260] width 1174 height 521
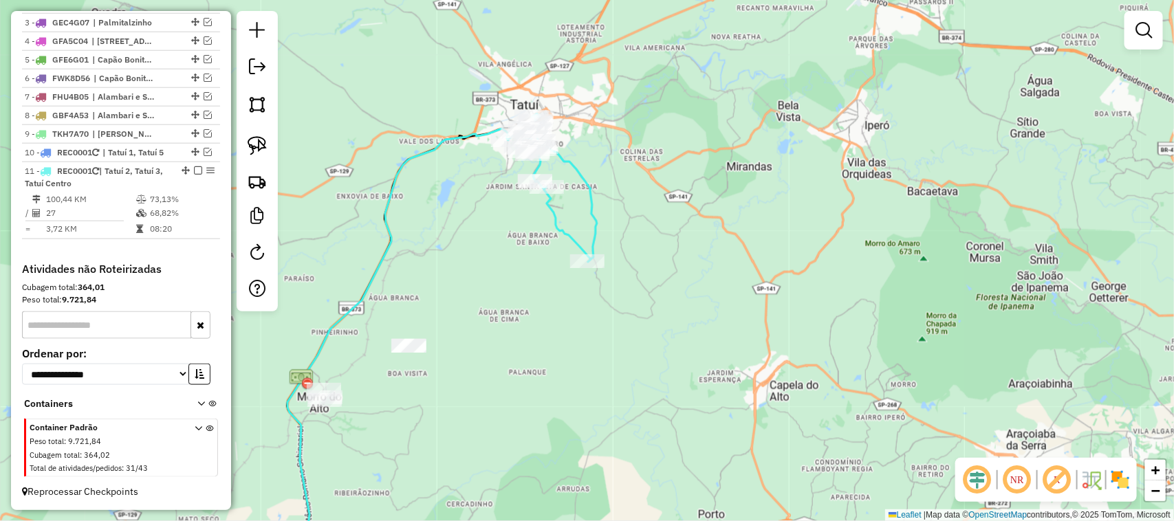
drag, startPoint x: 537, startPoint y: 370, endPoint x: 662, endPoint y: 366, distance: 125.2
click at [661, 366] on div "Janela de atendimento Grade de atendimento Capacidade Transportadoras Veículos …" at bounding box center [587, 260] width 1174 height 521
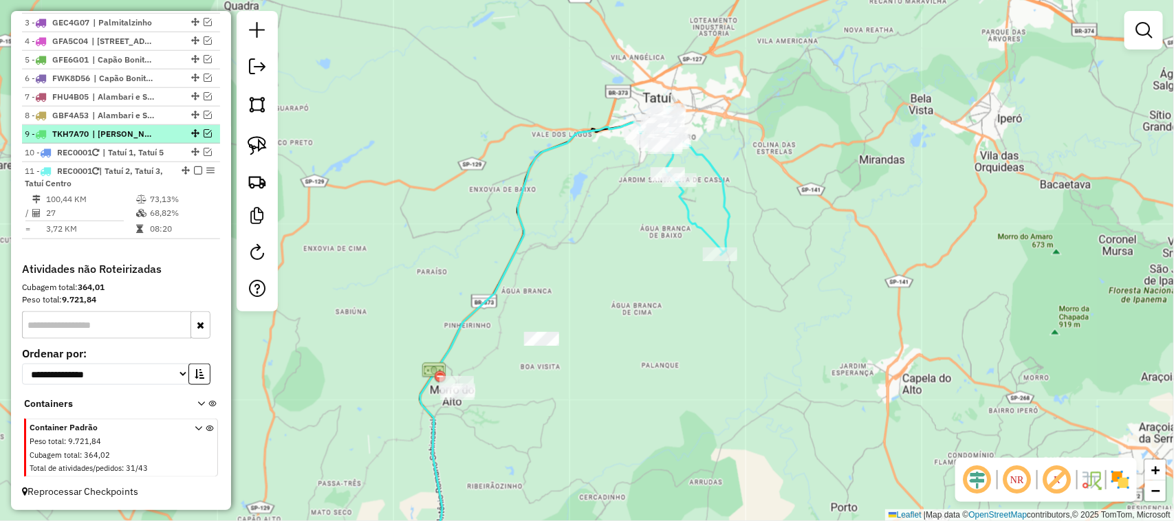
click at [204, 131] on em at bounding box center [208, 133] width 8 height 8
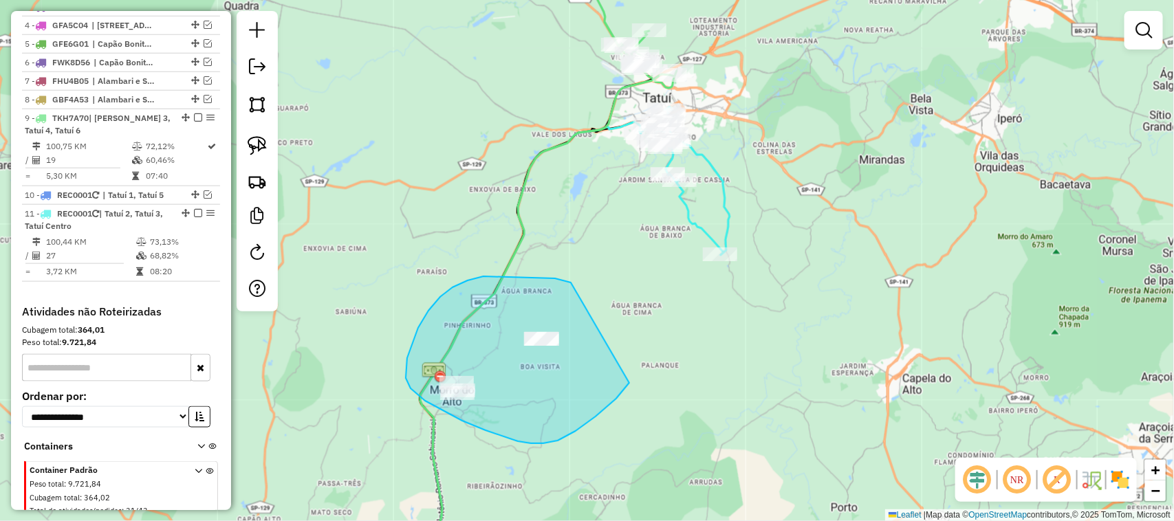
drag, startPoint x: 555, startPoint y: 278, endPoint x: 630, endPoint y: 308, distance: 80.6
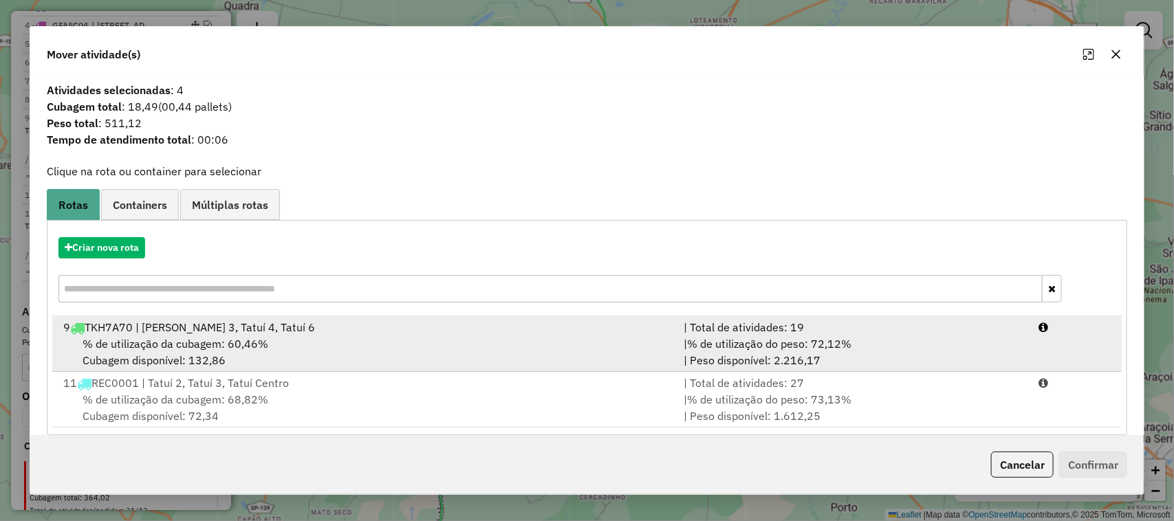
click at [796, 338] on span "% de utilização do peso: 72,12%" at bounding box center [769, 344] width 164 height 14
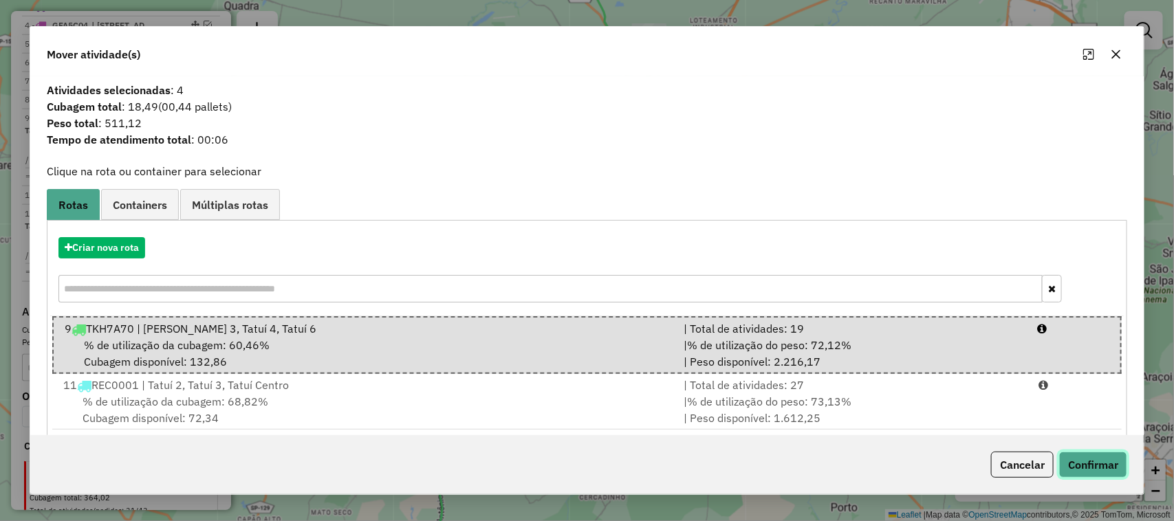
click at [1042, 463] on button "Confirmar" at bounding box center [1093, 465] width 68 height 26
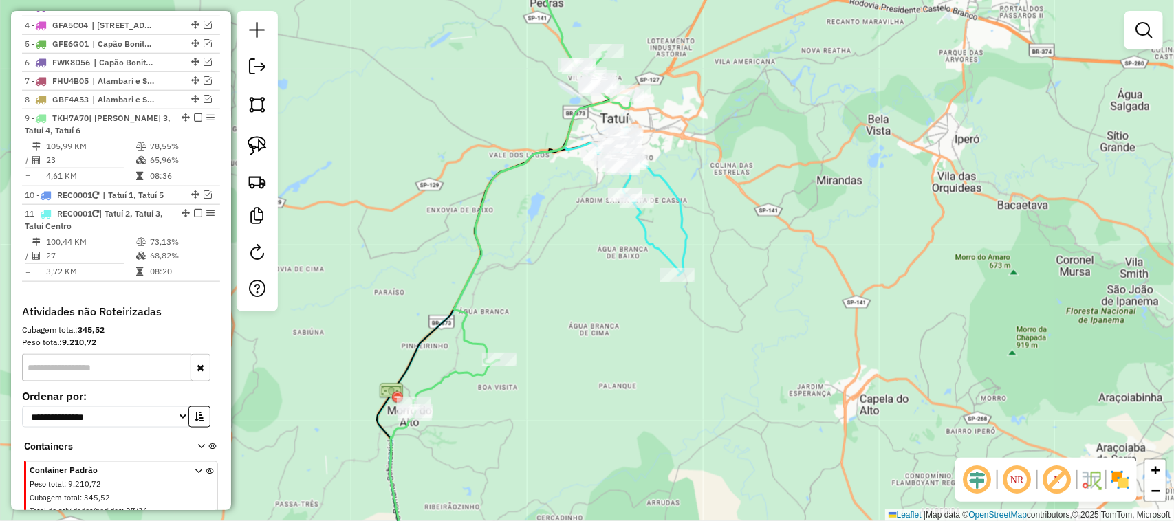
drag, startPoint x: 579, startPoint y: 246, endPoint x: 448, endPoint y: 287, distance: 137.0
click at [448, 287] on div "Janela de atendimento Grade de atendimento Capacidade Transportadoras Veículos …" at bounding box center [587, 260] width 1174 height 521
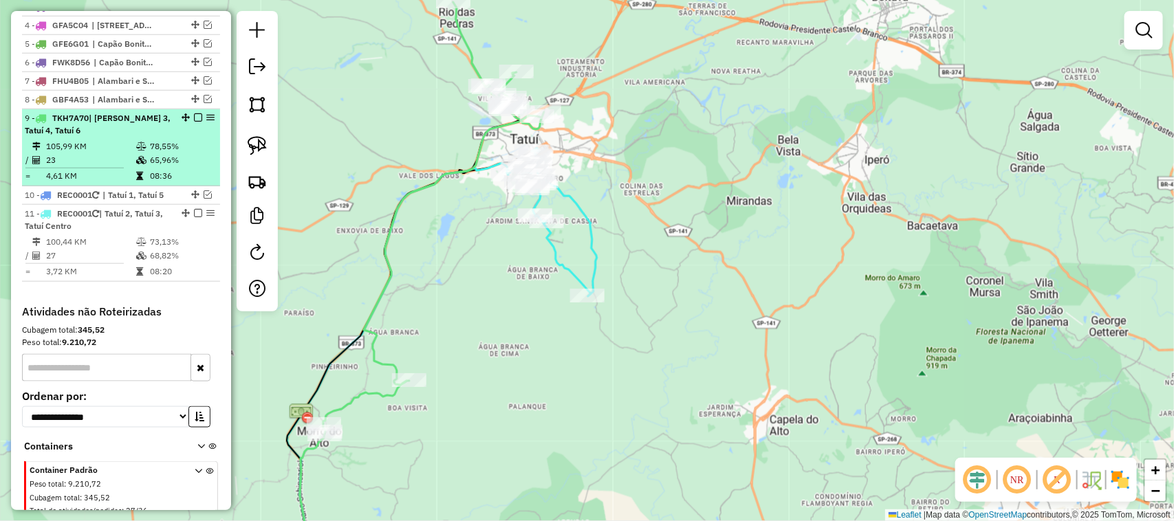
click at [196, 122] on em at bounding box center [198, 117] width 8 height 8
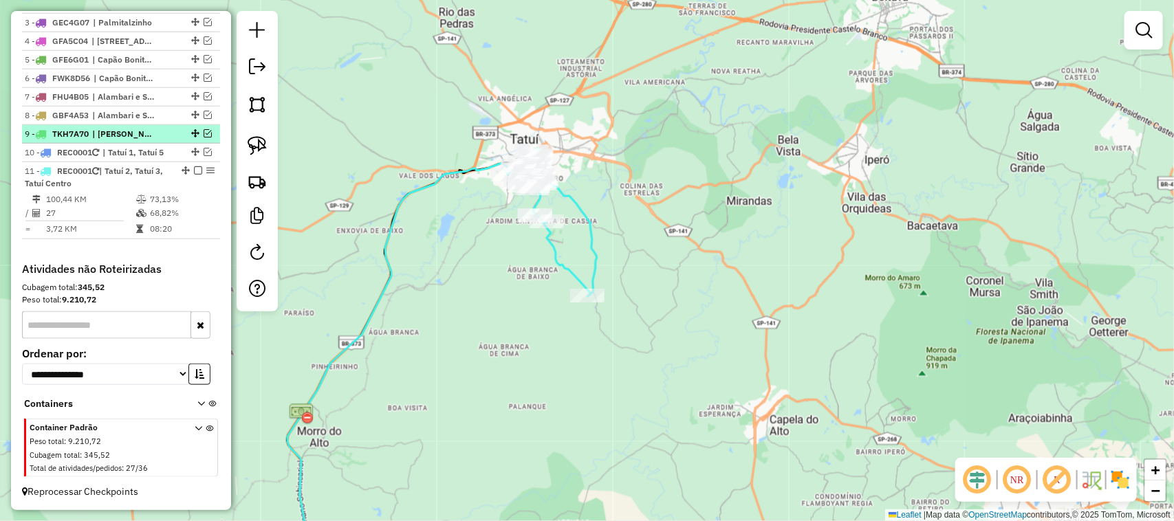
scroll to position [597, 0]
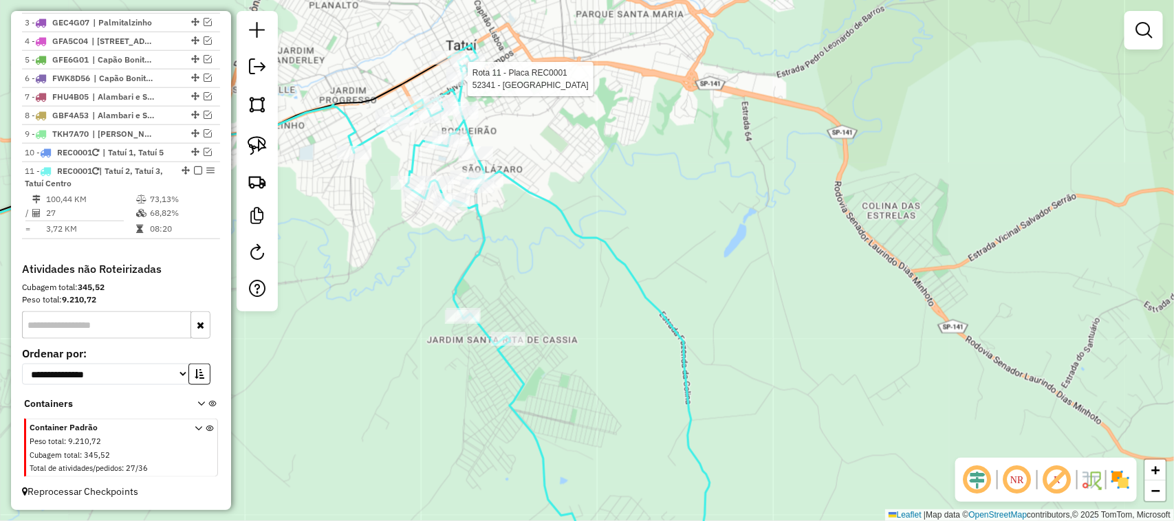
select select "**********"
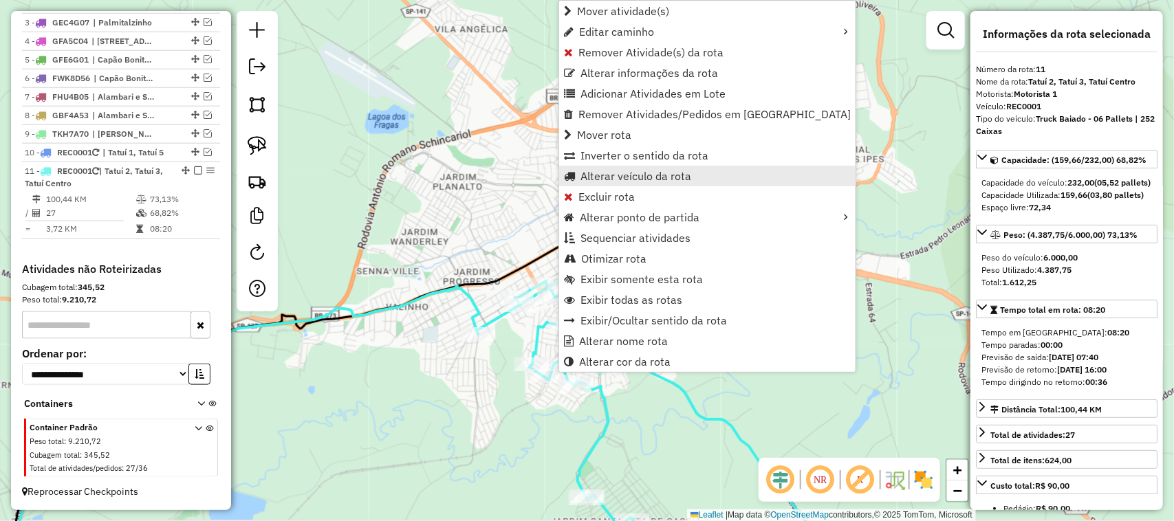
click at [692, 173] on link "Alterar veículo da rota" at bounding box center [707, 176] width 296 height 21
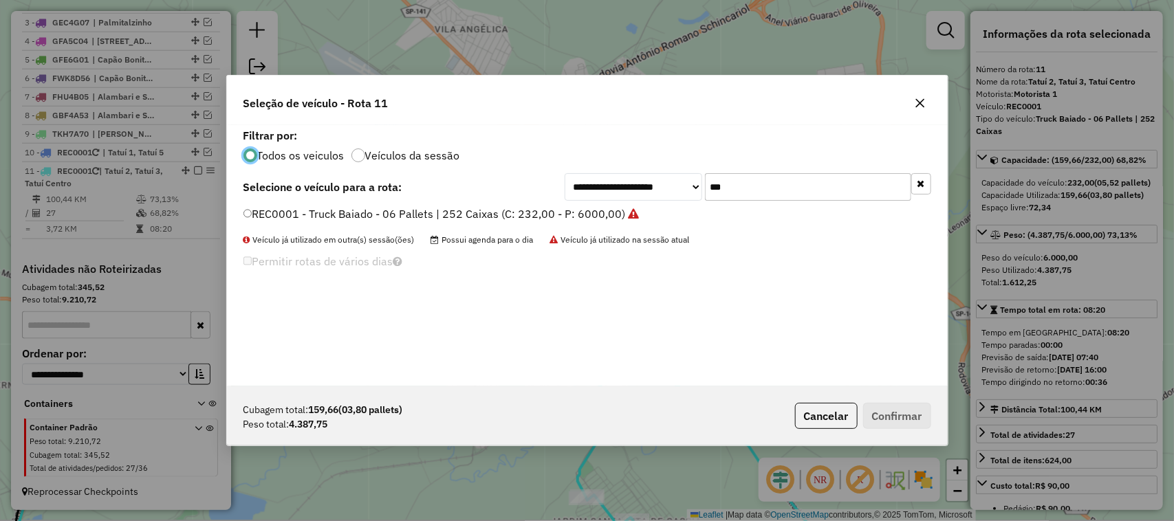
scroll to position [7, 4]
click at [663, 179] on div "**********" at bounding box center [747, 187] width 366 height 28
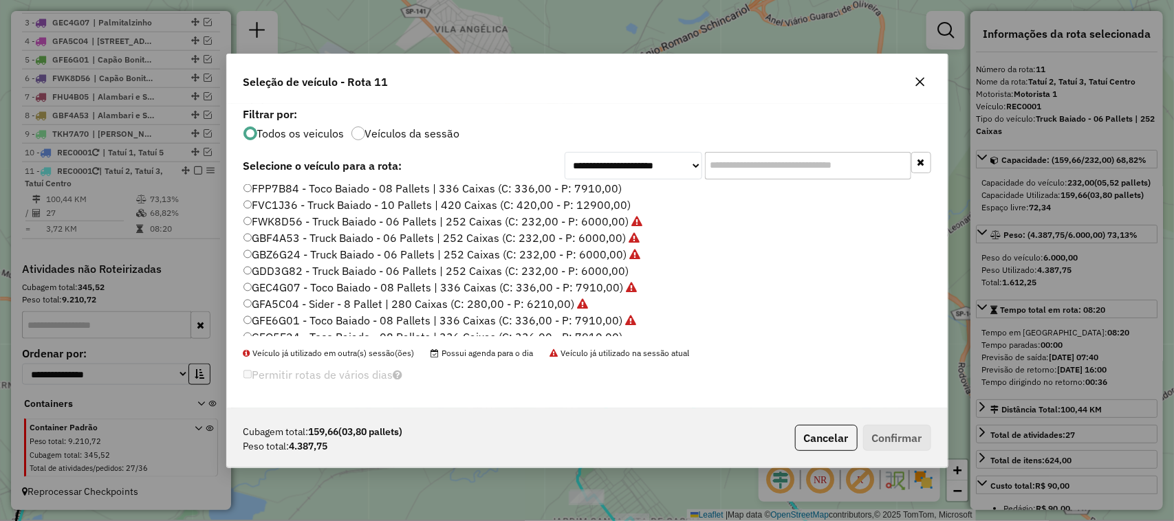
scroll to position [114, 0]
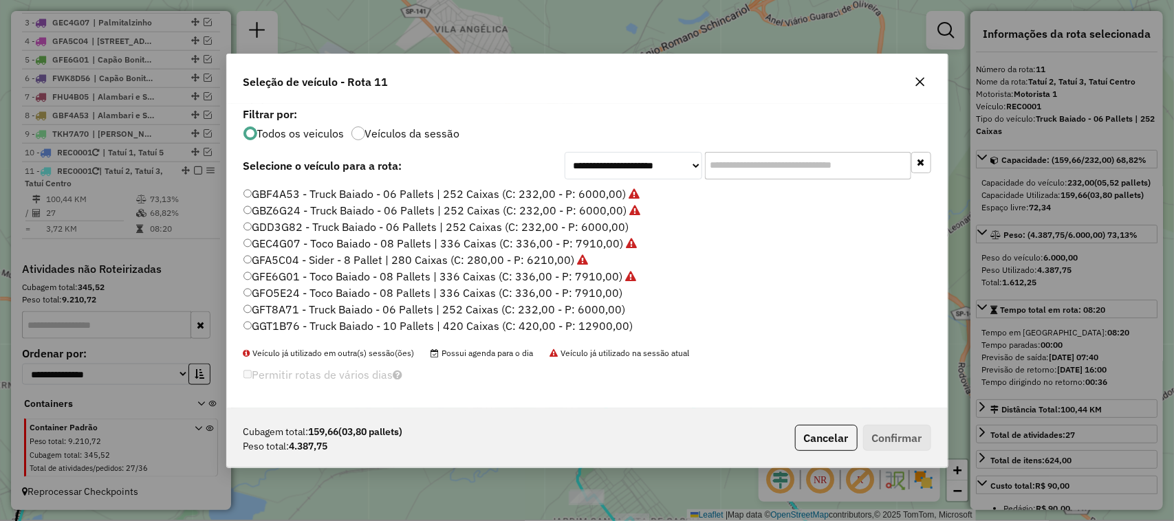
click at [613, 307] on label "GFT8A71 - Truck Baiado - 06 Pallets | 252 Caixas (C: 232,00 - P: 6000,00)" at bounding box center [434, 309] width 382 height 17
click at [919, 437] on button "Confirmar" at bounding box center [897, 438] width 68 height 26
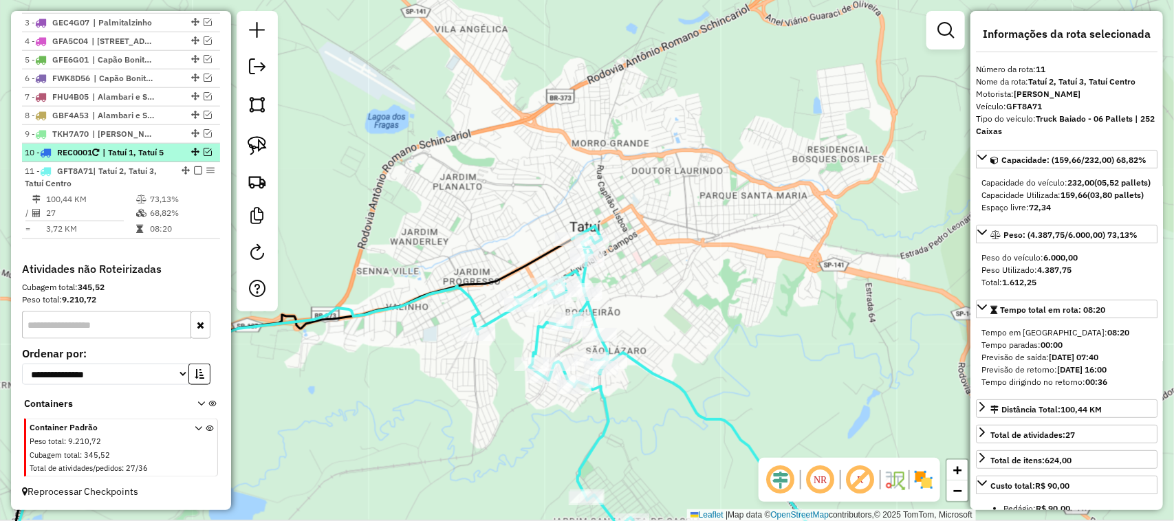
click at [204, 149] on em at bounding box center [208, 152] width 8 height 8
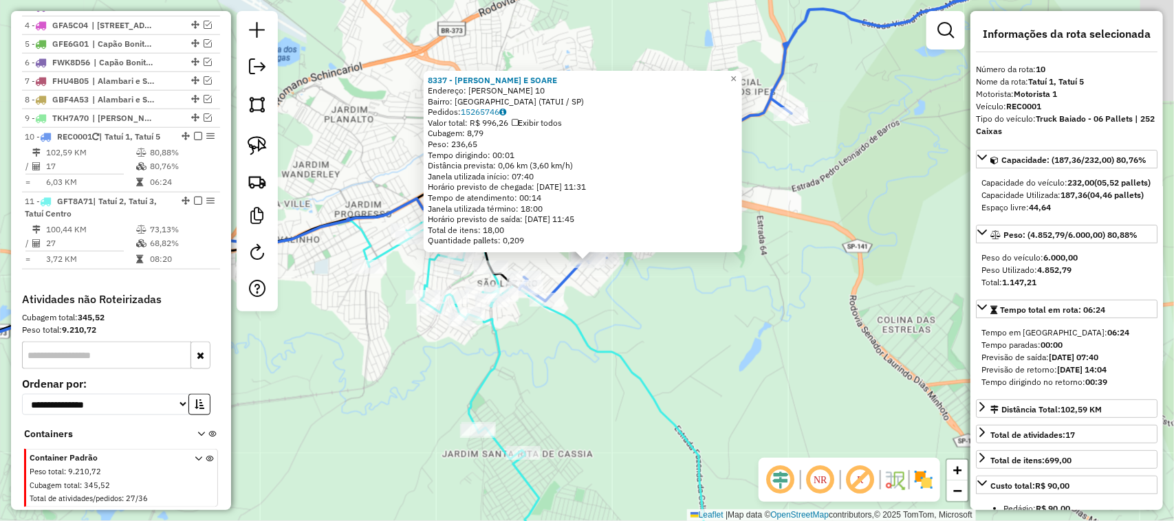
scroll to position [644, 0]
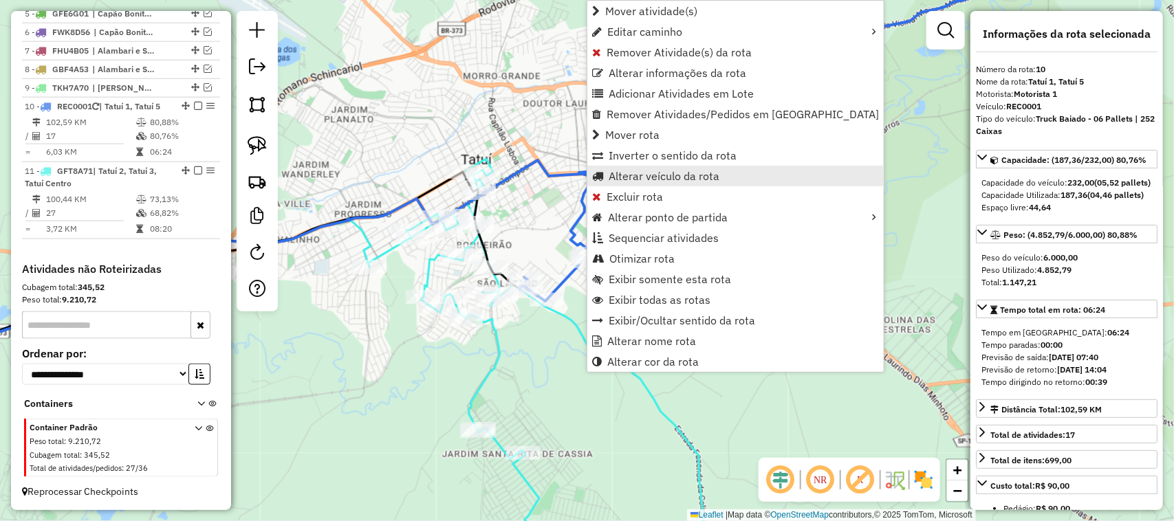
click at [695, 172] on span "Alterar veículo da rota" at bounding box center [663, 176] width 111 height 11
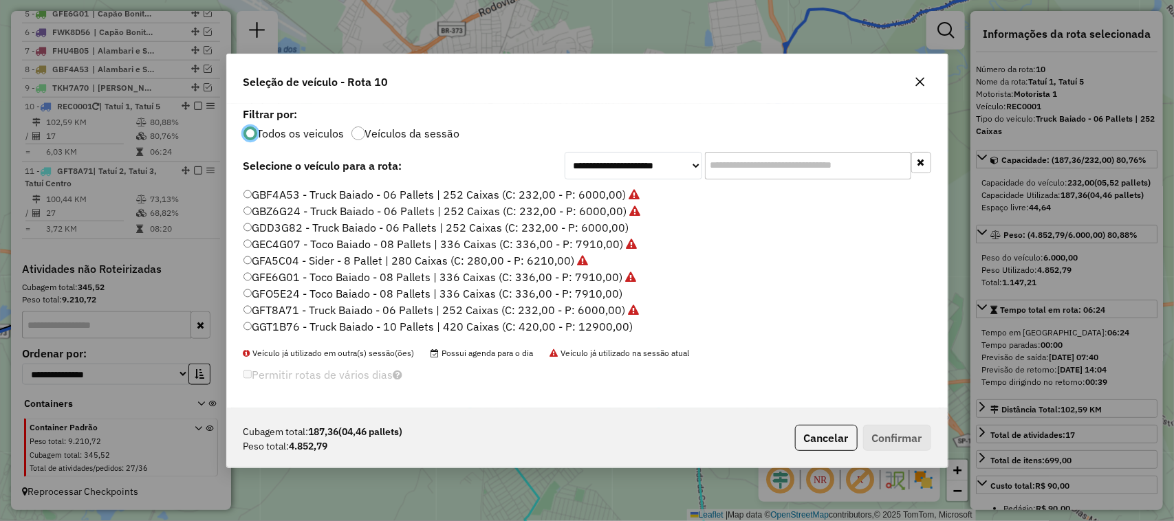
scroll to position [0, 0]
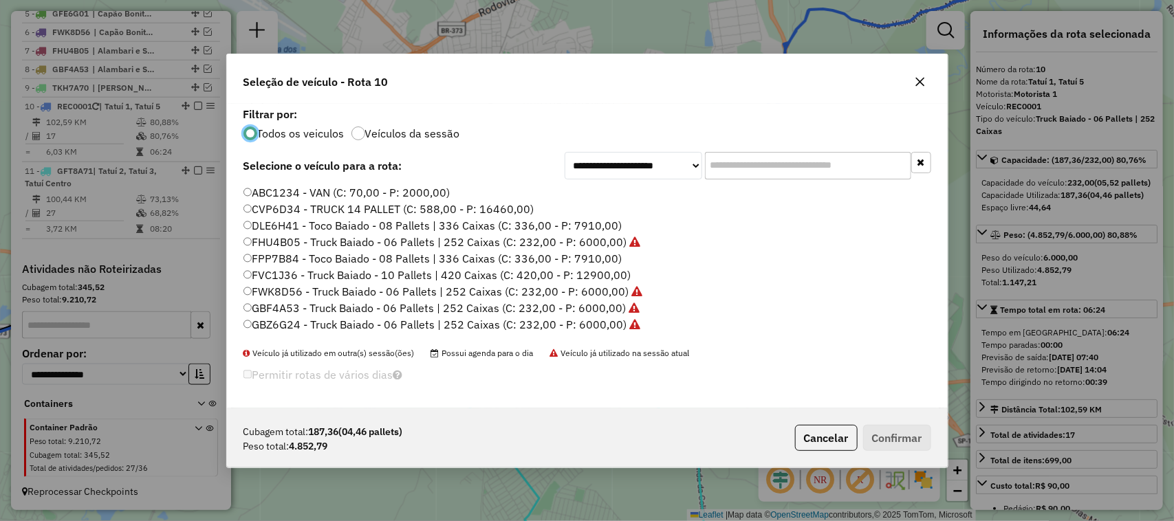
click at [596, 226] on label "DLE6H41 - Toco Baiado - 08 Pallets | 336 Caixas (C: 336,00 - P: 7910,00)" at bounding box center [432, 225] width 379 height 17
click at [898, 428] on button "Confirmar" at bounding box center [897, 438] width 68 height 26
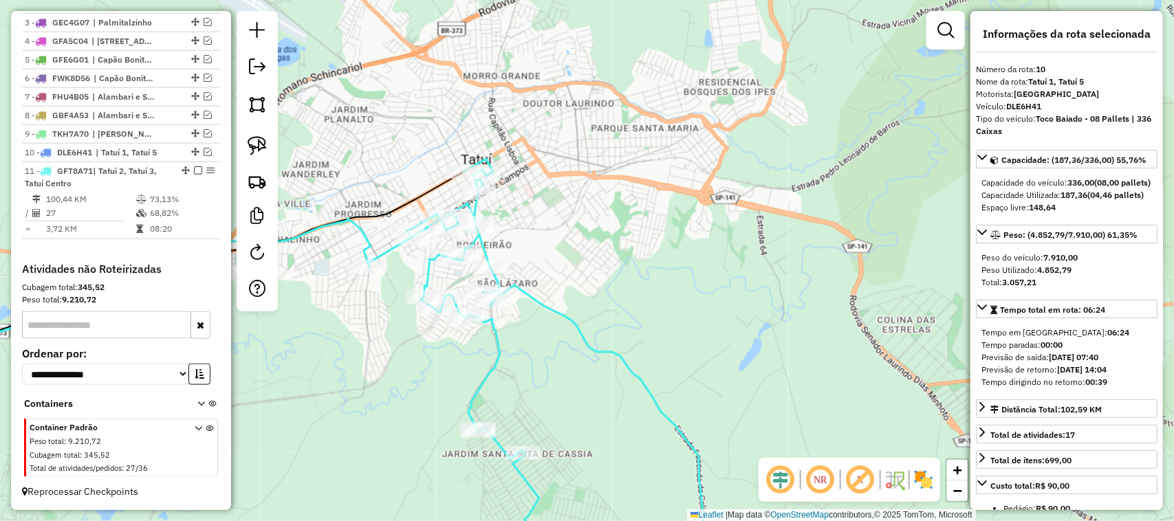
scroll to position [597, 0]
click at [204, 149] on em at bounding box center [208, 152] width 8 height 8
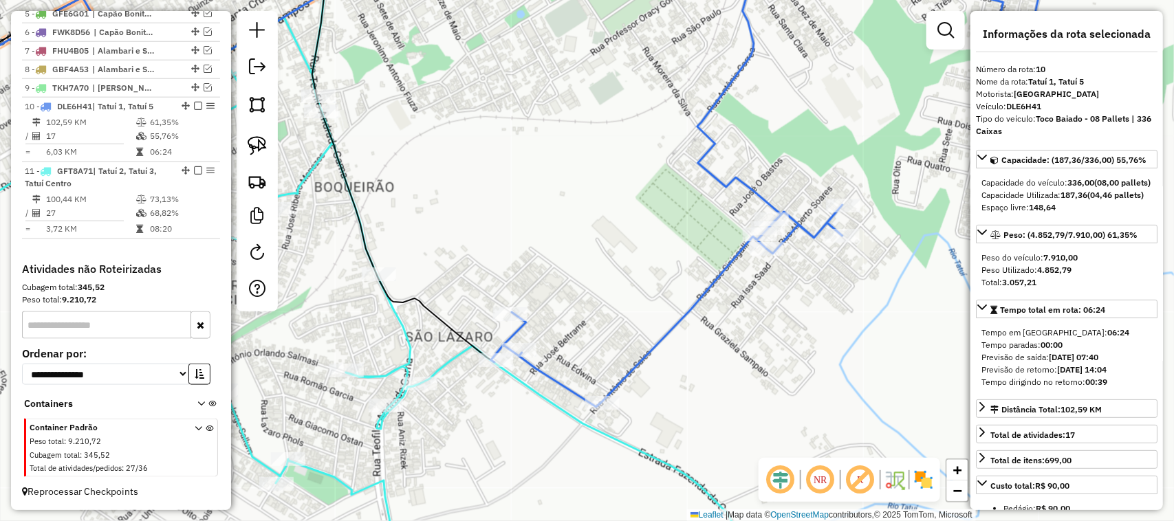
drag, startPoint x: 578, startPoint y: 300, endPoint x: 724, endPoint y: 314, distance: 147.0
click at [723, 314] on div "Rota 10 - Placa DLE6H41 2637 - ADEGA MIX Janela de atendimento Grade de atendim…" at bounding box center [587, 260] width 1174 height 521
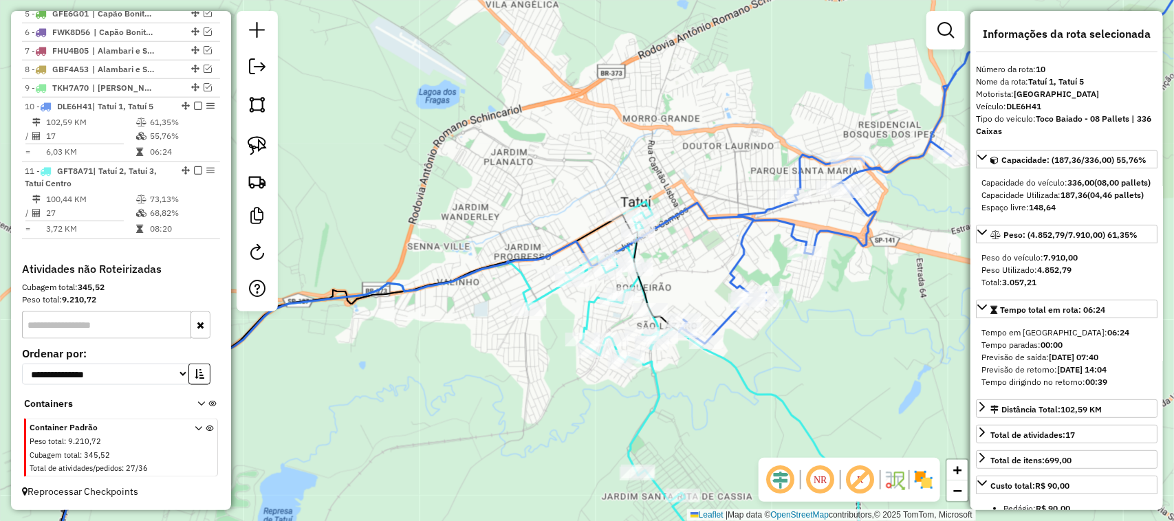
drag, startPoint x: 540, startPoint y: 348, endPoint x: 521, endPoint y: 336, distance: 22.9
click at [517, 344] on div "Janela de atendimento Grade de atendimento Capacidade Transportadoras Veículos …" at bounding box center [587, 260] width 1174 height 521
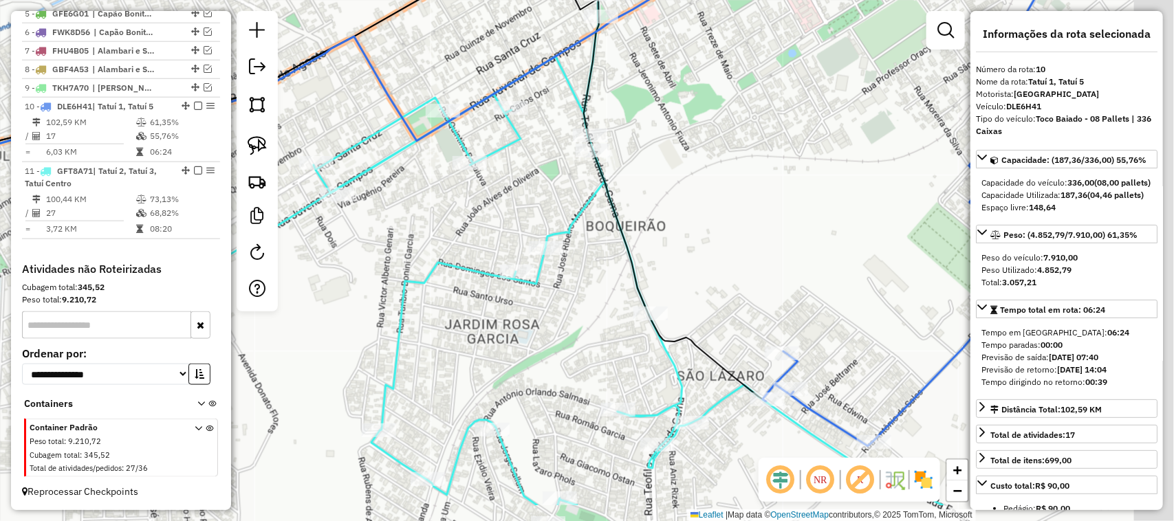
drag, startPoint x: 721, startPoint y: 382, endPoint x: 500, endPoint y: 217, distance: 276.0
click at [516, 239] on div "Janela de atendimento Grade de atendimento Capacidade Transportadoras Veículos …" at bounding box center [587, 260] width 1174 height 521
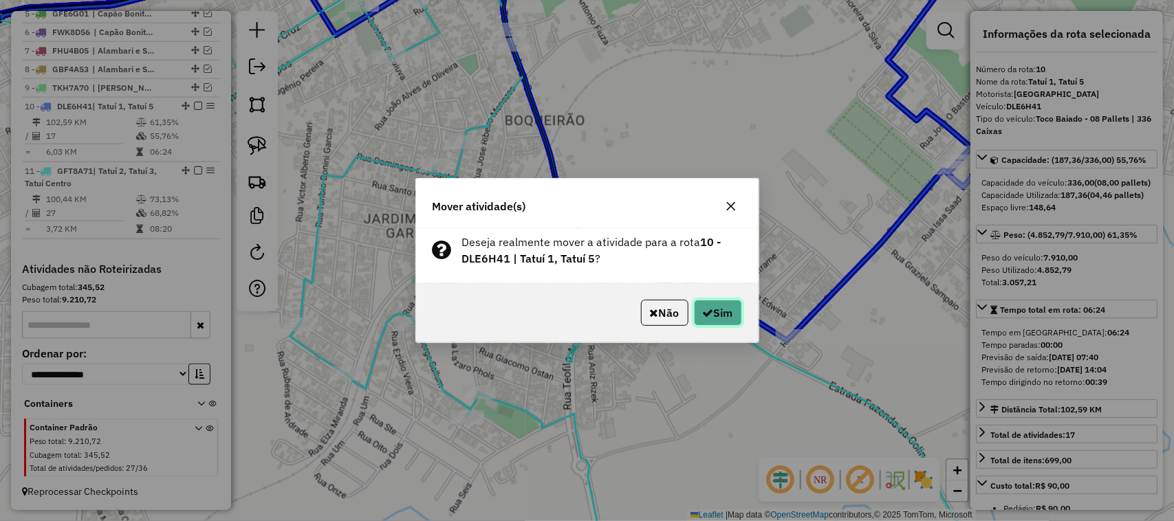
click at [719, 311] on button "Sim" at bounding box center [718, 313] width 48 height 26
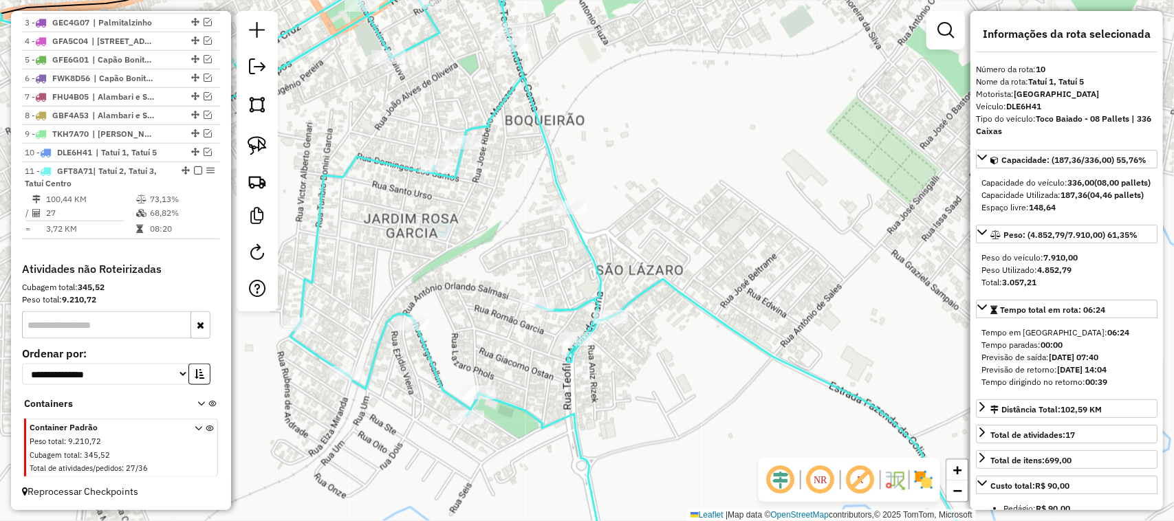
scroll to position [597, 0]
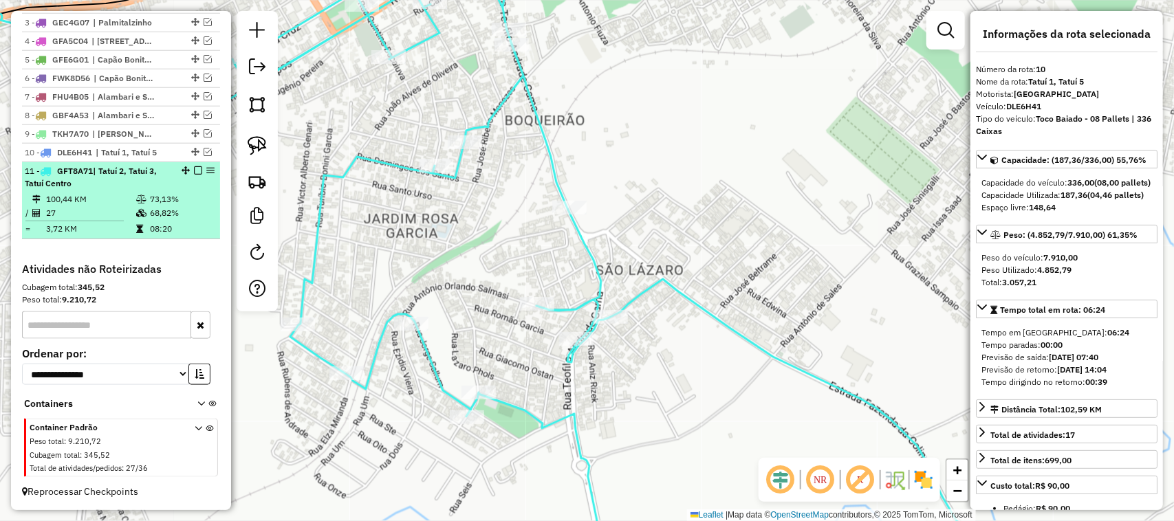
click at [197, 170] on em at bounding box center [198, 170] width 8 height 8
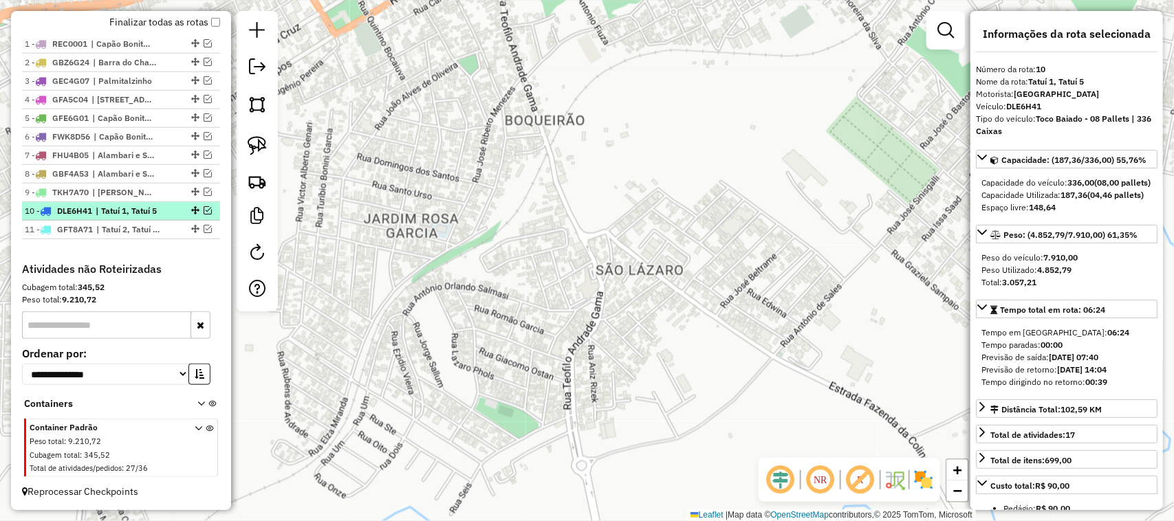
click at [204, 208] on em at bounding box center [208, 210] width 8 height 8
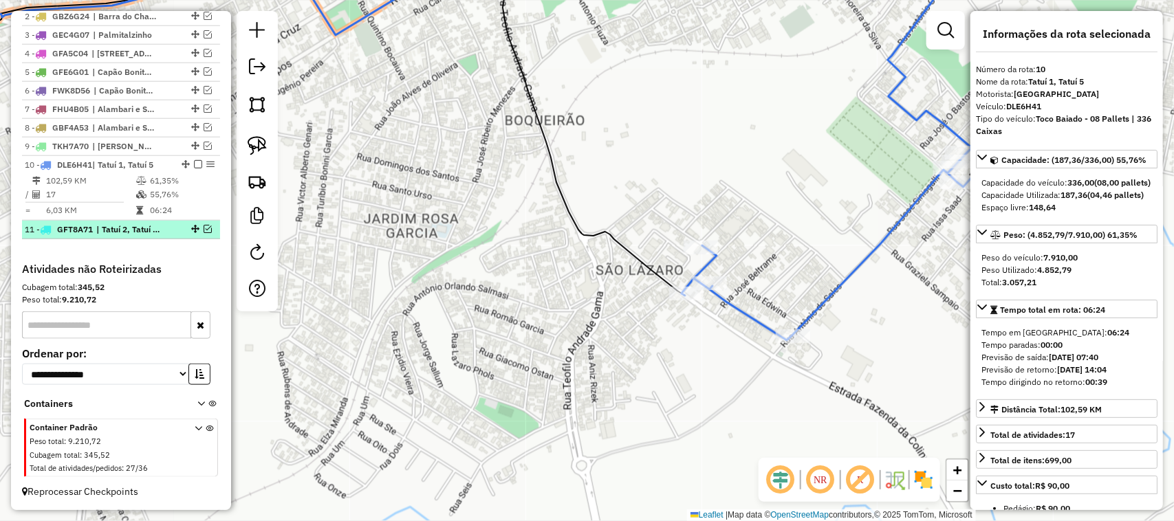
click at [207, 225] on em at bounding box center [208, 229] width 8 height 8
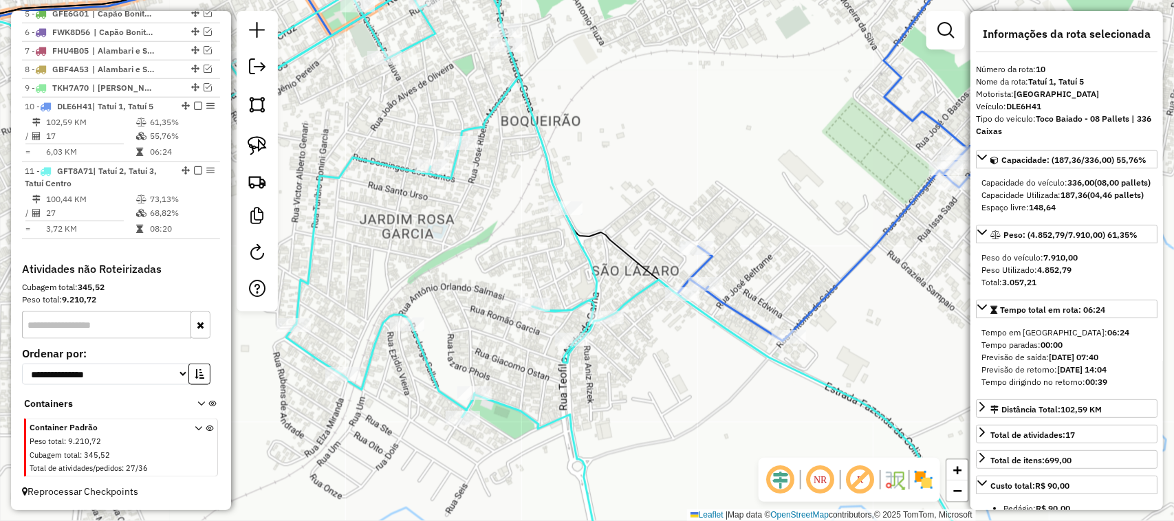
drag, startPoint x: 658, startPoint y: 338, endPoint x: 631, endPoint y: 342, distance: 27.0
click at [631, 342] on div "Janela de atendimento Grade de atendimento Capacidade Transportadoras Veículos …" at bounding box center [587, 260] width 1174 height 521
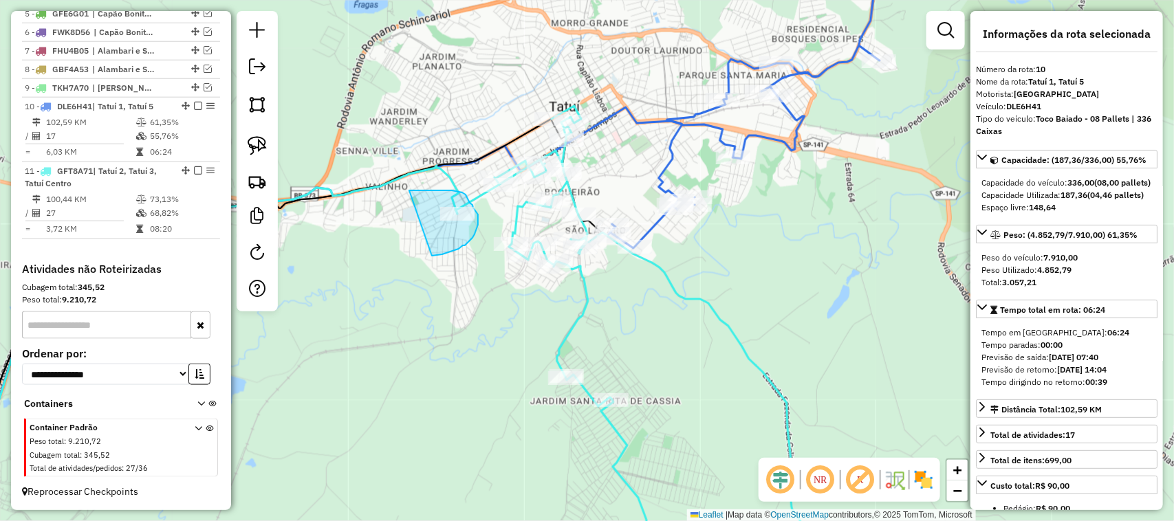
drag, startPoint x: 434, startPoint y: 256, endPoint x: 401, endPoint y: 193, distance: 70.7
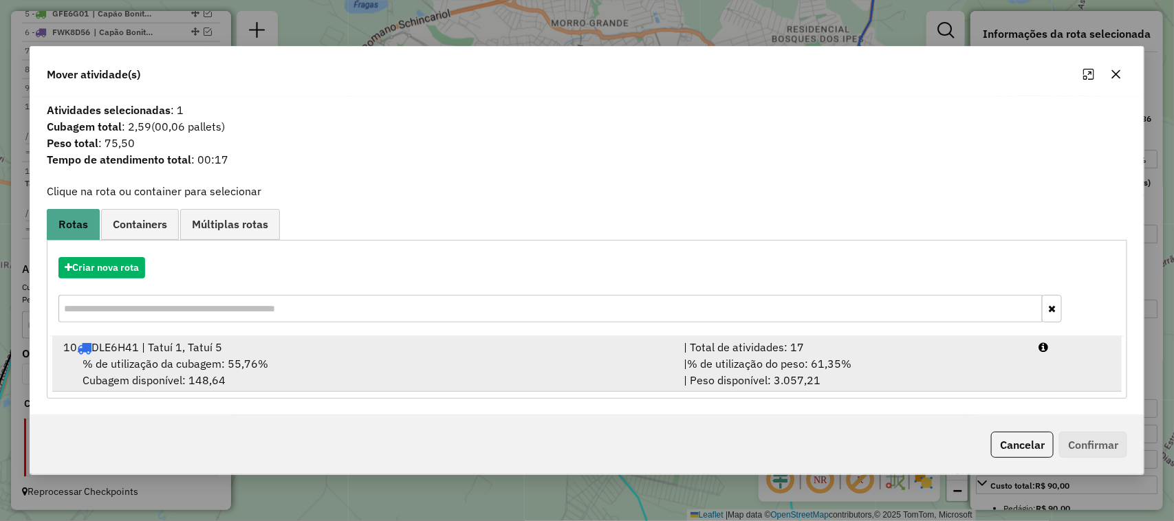
click at [791, 353] on div "| Total de atividades: 17" at bounding box center [852, 347] width 355 height 17
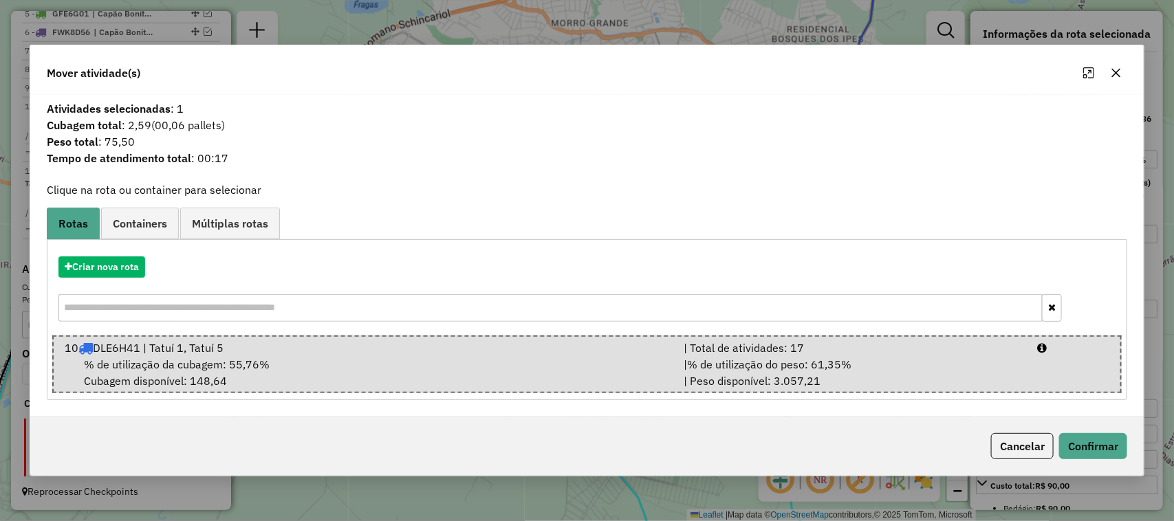
click at [1042, 443] on div "Cancelar Confirmar" at bounding box center [587, 446] width 1114 height 59
click at [1042, 445] on button "Confirmar" at bounding box center [1093, 446] width 68 height 26
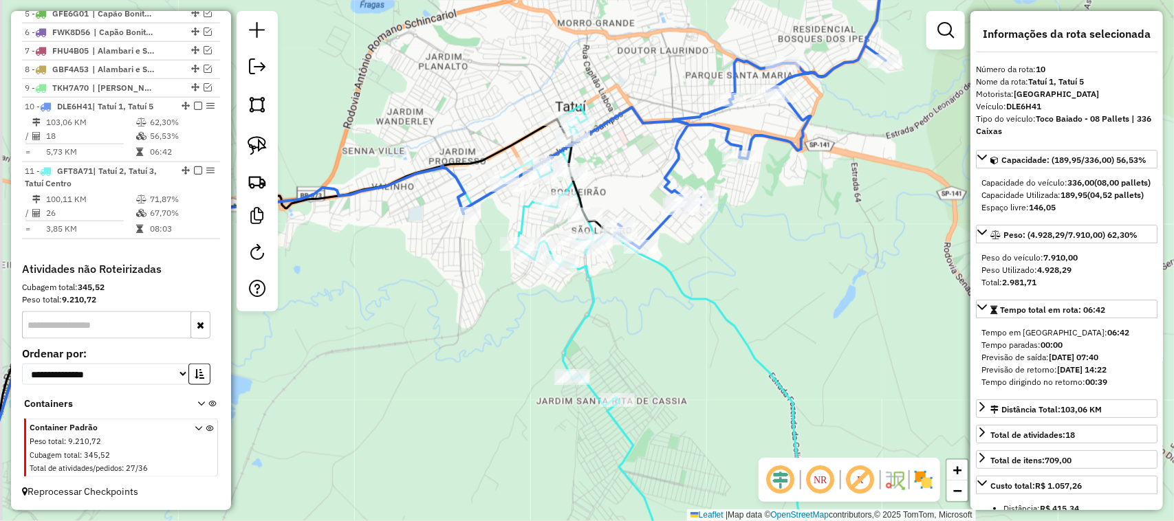
drag, startPoint x: 377, startPoint y: 311, endPoint x: 486, endPoint y: 307, distance: 109.4
click at [485, 308] on div "Janela de atendimento Grade de atendimento Capacidade Transportadoras Veículos …" at bounding box center [587, 260] width 1174 height 521
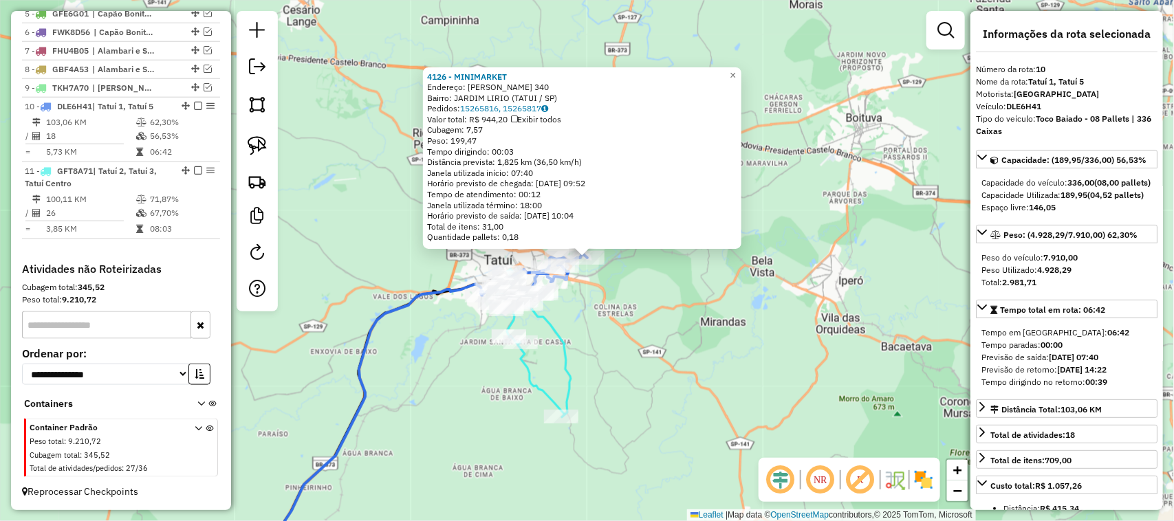
drag, startPoint x: 297, startPoint y: 324, endPoint x: 593, endPoint y: 217, distance: 314.3
click at [572, 229] on div "4126 - MINIMARKET Endereço: JOAO BATISTA DE ALMEIDA 340 Bairro: JARDIM LIRIO (T…" at bounding box center [587, 260] width 1174 height 521
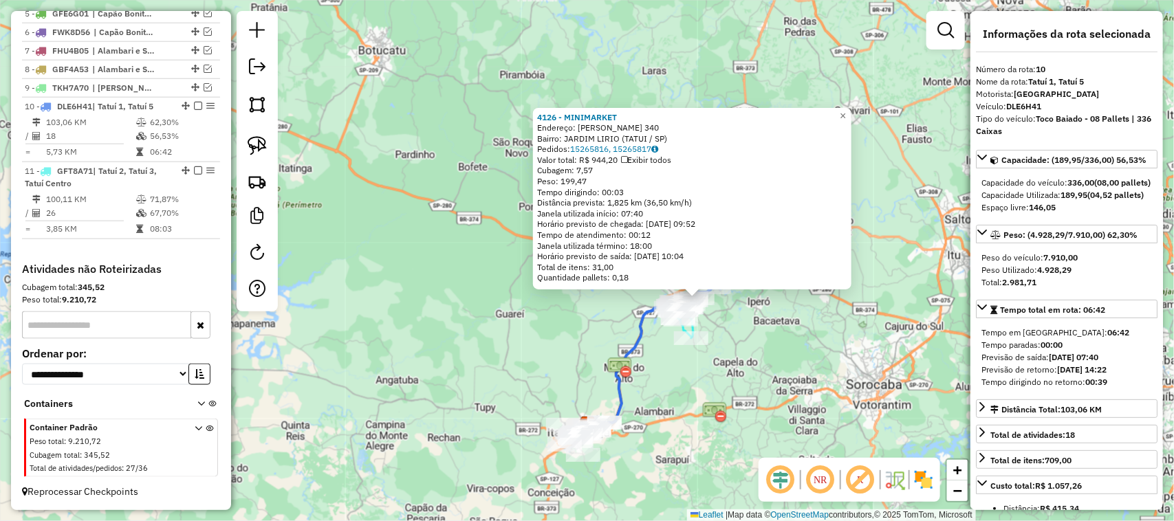
drag, startPoint x: 589, startPoint y: 308, endPoint x: 589, endPoint y: 281, distance: 27.5
click at [589, 285] on div "4126 - MINIMARKET Endereço: JOAO BATISTA DE ALMEIDA 340 Bairro: JARDIM LIRIO (T…" at bounding box center [587, 260] width 1174 height 521
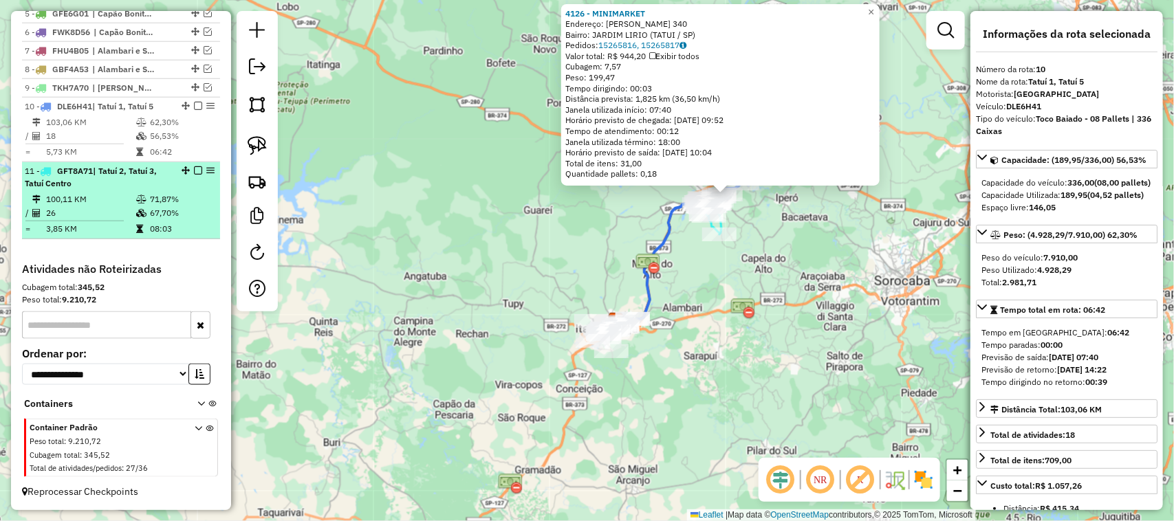
click at [195, 166] on em at bounding box center [198, 170] width 8 height 8
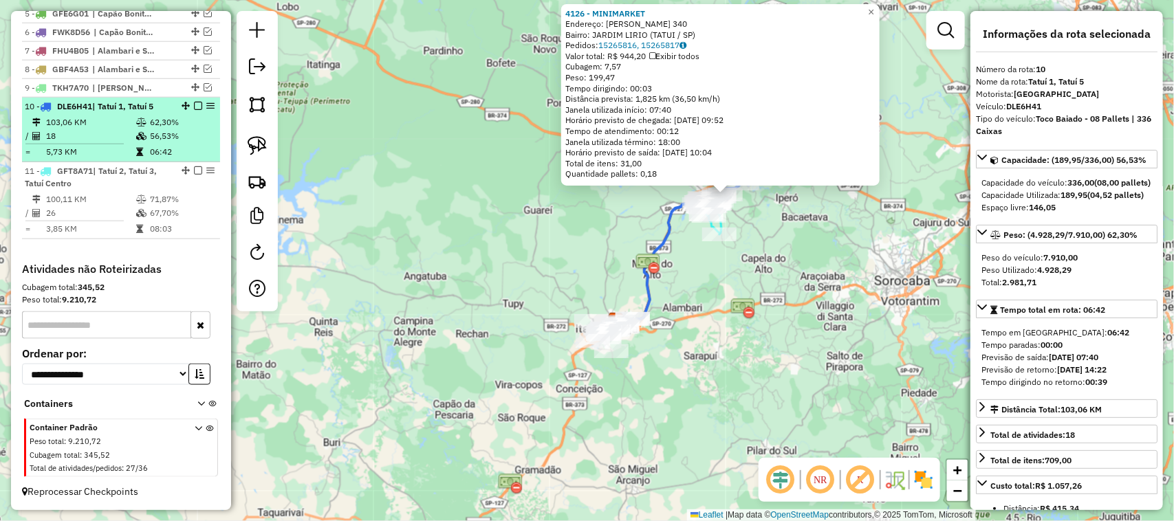
scroll to position [585, 0]
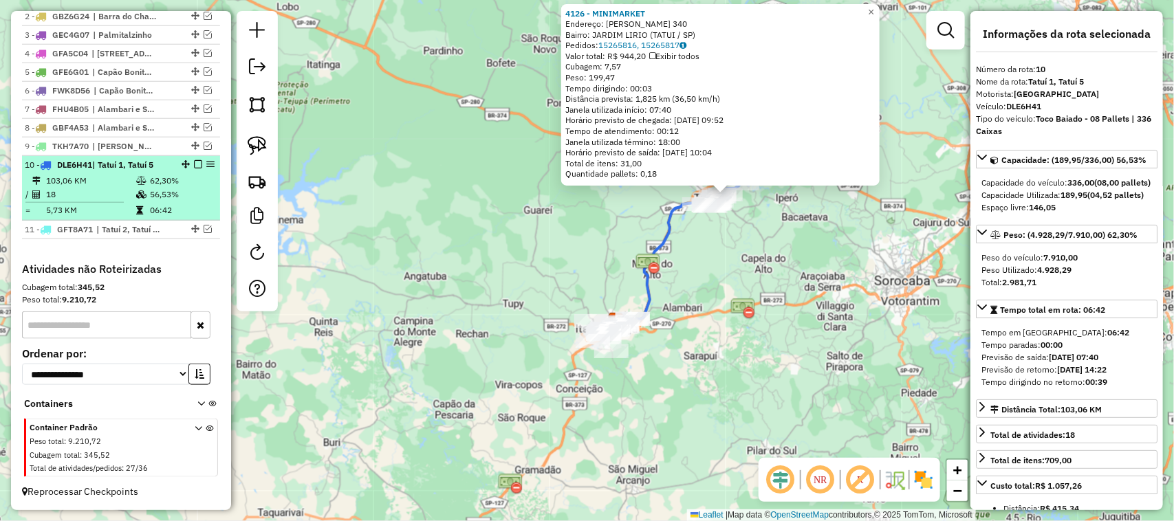
click at [196, 163] on em at bounding box center [198, 164] width 8 height 8
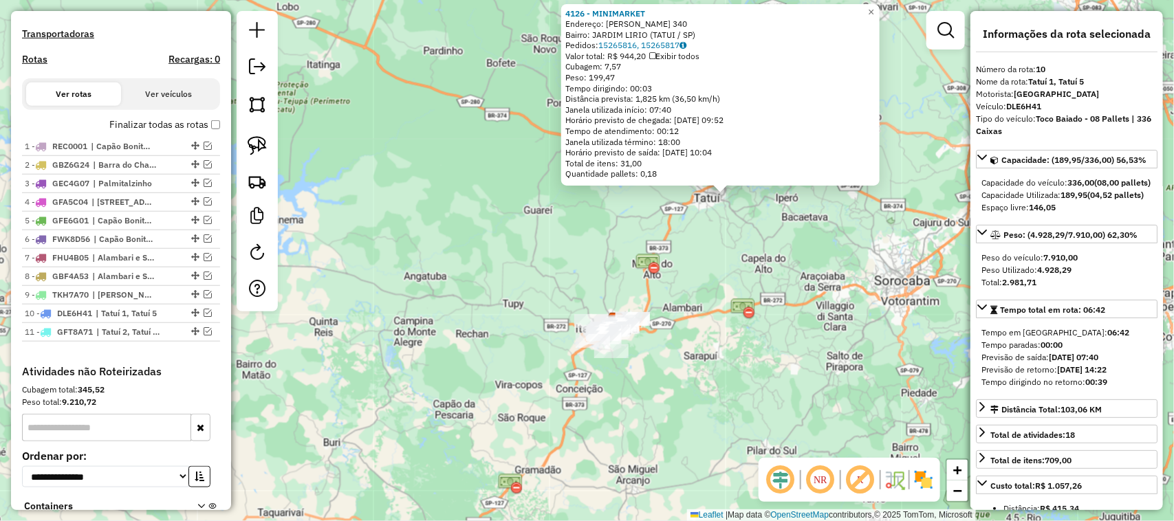
scroll to position [310, 0]
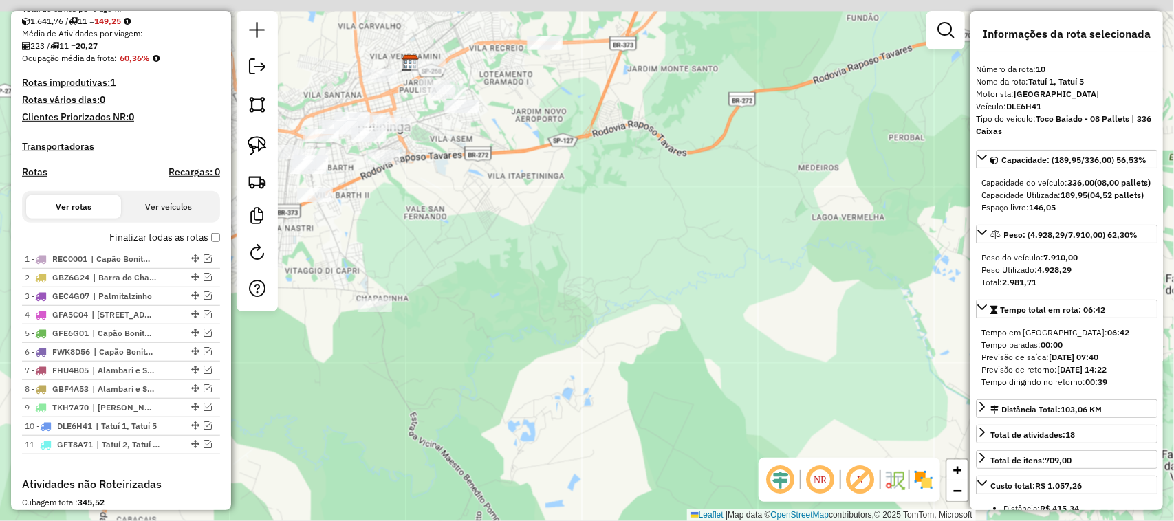
drag, startPoint x: 490, startPoint y: 258, endPoint x: 693, endPoint y: 362, distance: 228.8
click at [690, 361] on div "4126 - MINIMARKET Endereço: JOAO BATISTA DE ALMEIDA 340 Bairro: JARDIM LIRIO (T…" at bounding box center [587, 260] width 1174 height 521
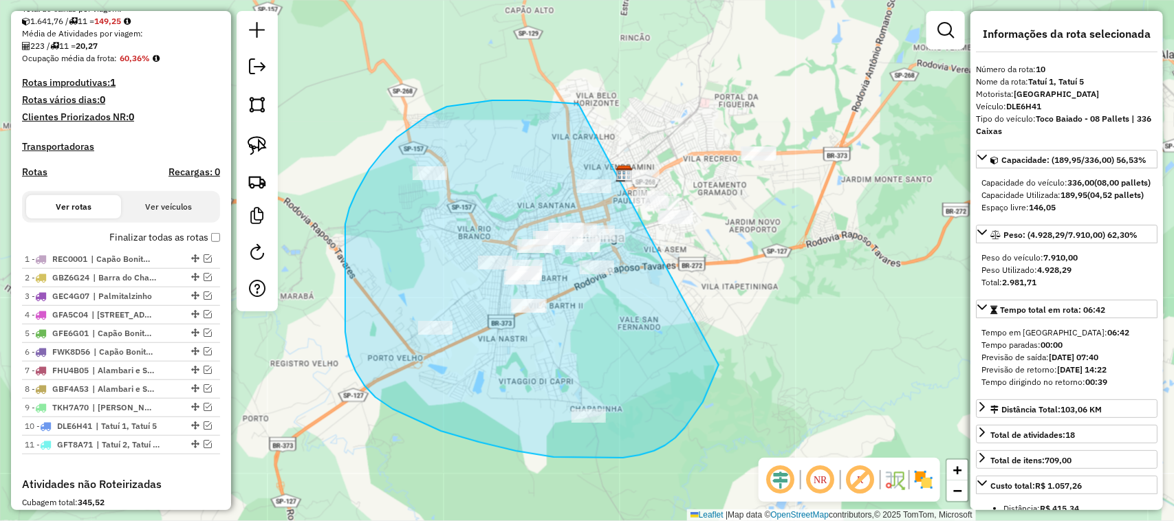
drag, startPoint x: 718, startPoint y: 365, endPoint x: 872, endPoint y: 153, distance: 261.4
click at [872, 153] on div "4126 - MINIMARKET Endereço: JOAO BATISTA DE ALMEIDA 340 Bairro: JARDIM LIRIO (T…" at bounding box center [587, 260] width 1174 height 521
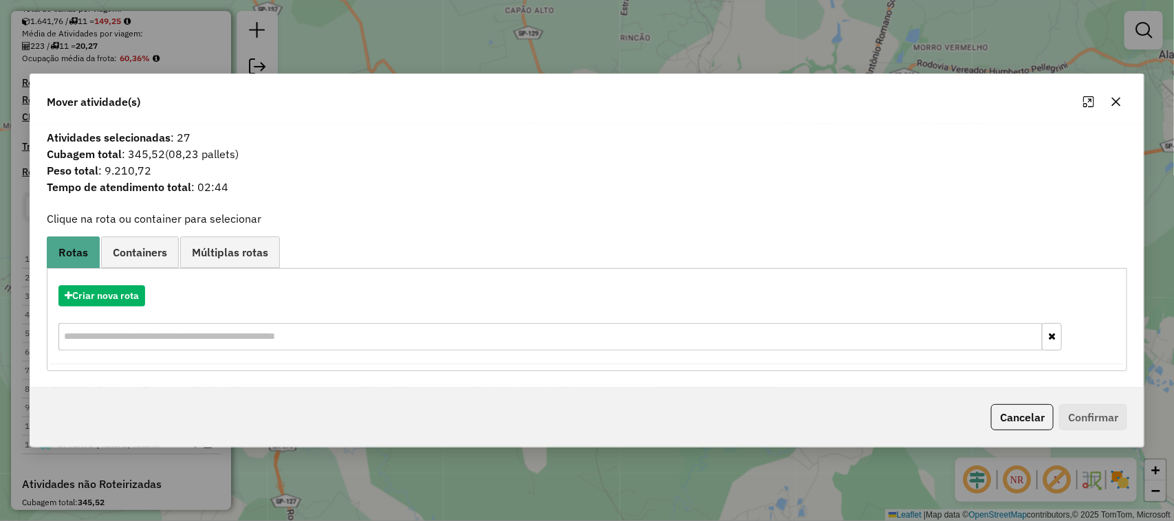
click at [1042, 97] on icon "button" at bounding box center [1115, 101] width 11 height 11
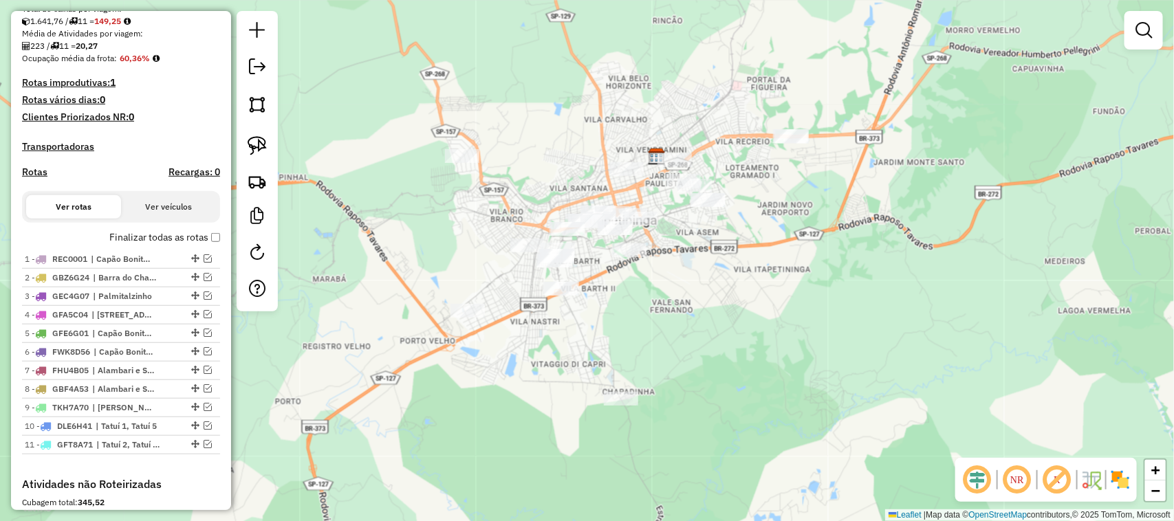
drag, startPoint x: 679, startPoint y: 325, endPoint x: 699, endPoint y: 314, distance: 23.4
click at [699, 314] on div "Janela de atendimento Grade de atendimento Capacidade Transportadoras Veículos …" at bounding box center [587, 260] width 1174 height 521
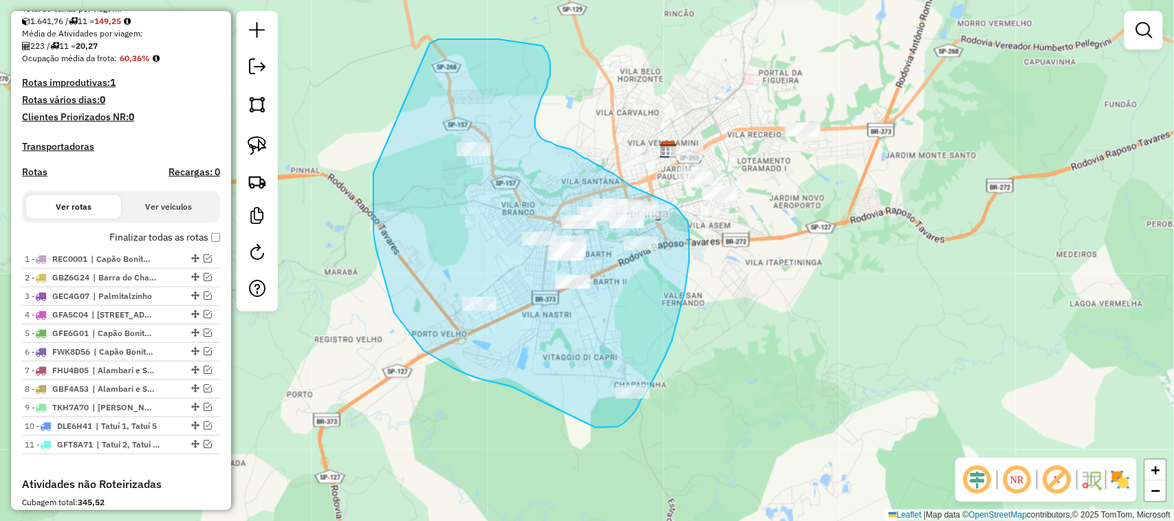
drag, startPoint x: 511, startPoint y: 386, endPoint x: 548, endPoint y: 408, distance: 42.8
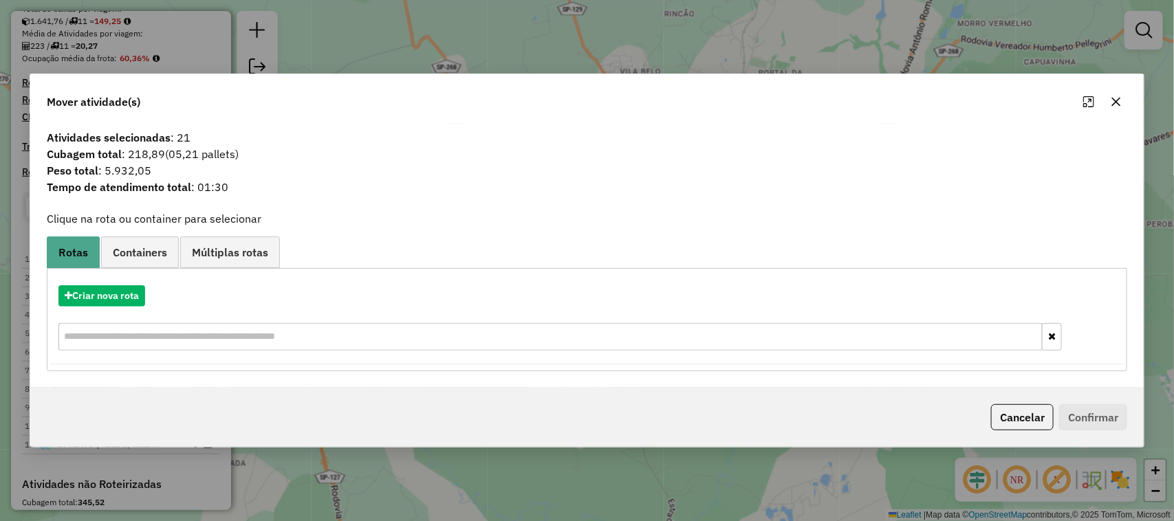
click at [1042, 104] on icon "button" at bounding box center [1115, 101] width 11 height 11
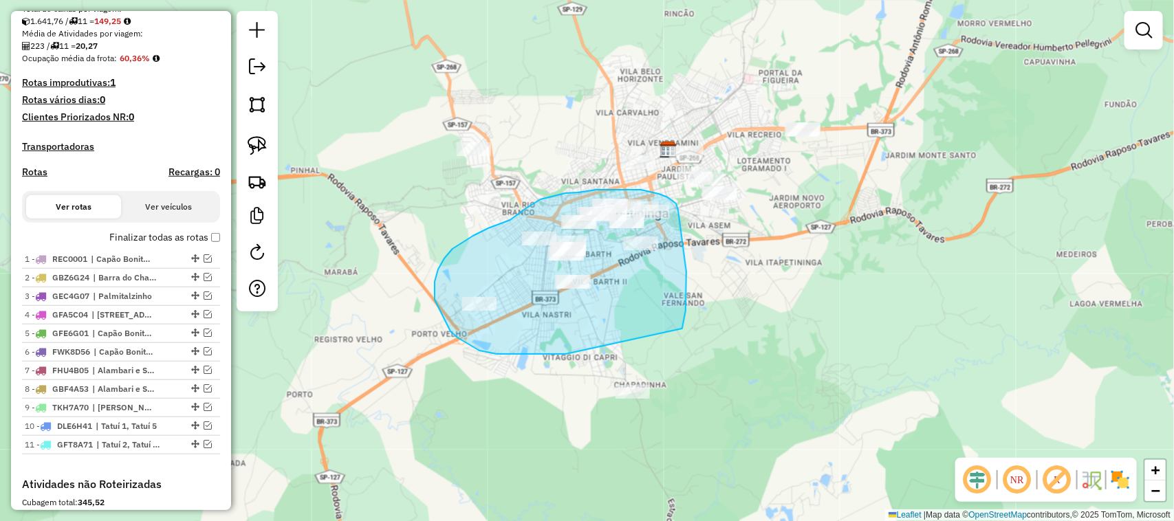
drag, startPoint x: 566, startPoint y: 354, endPoint x: 589, endPoint y: 396, distance: 47.7
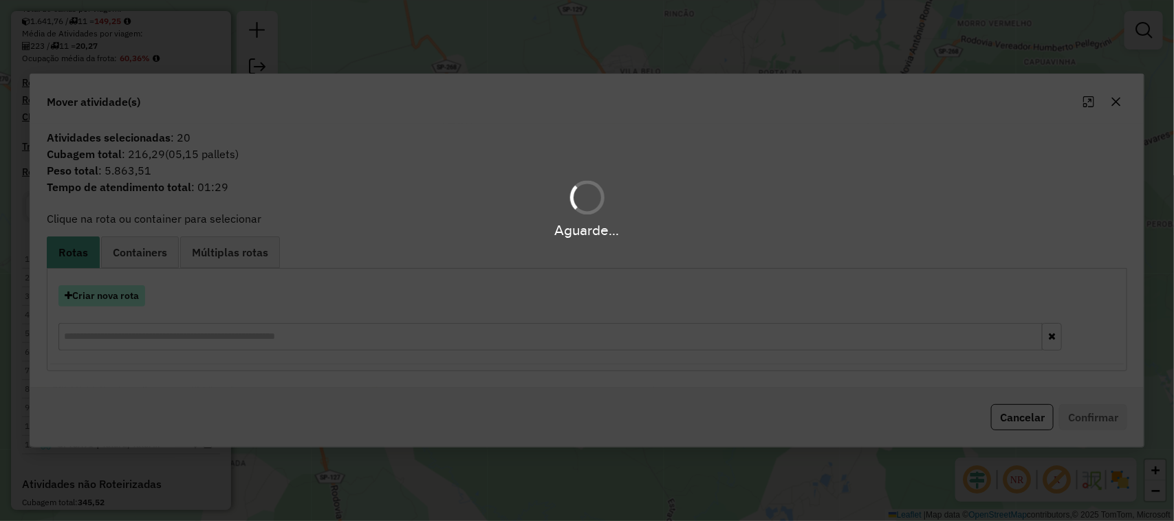
click at [114, 297] on button "Criar nova rota" at bounding box center [101, 295] width 87 height 21
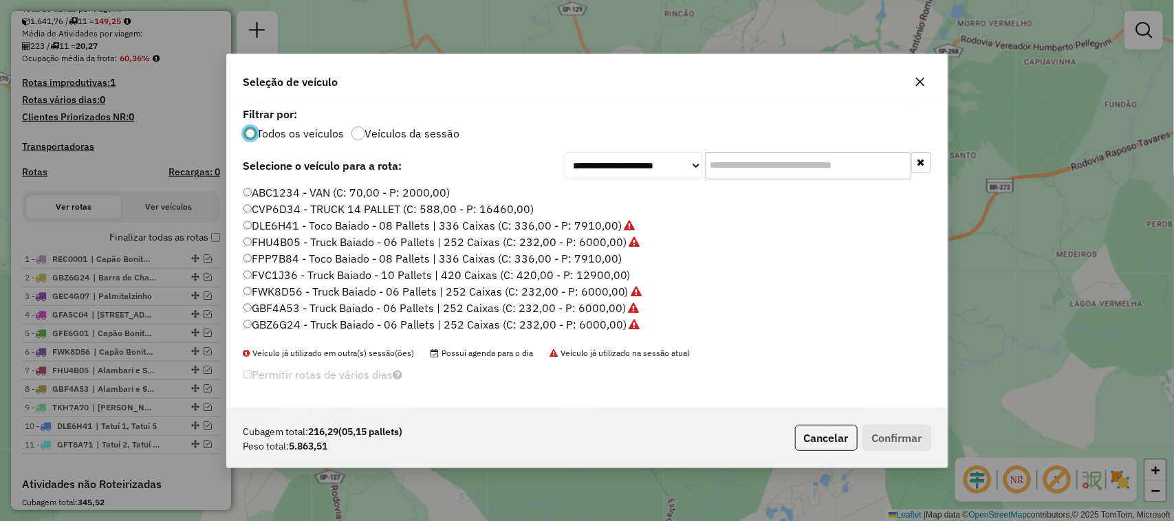
scroll to position [228, 0]
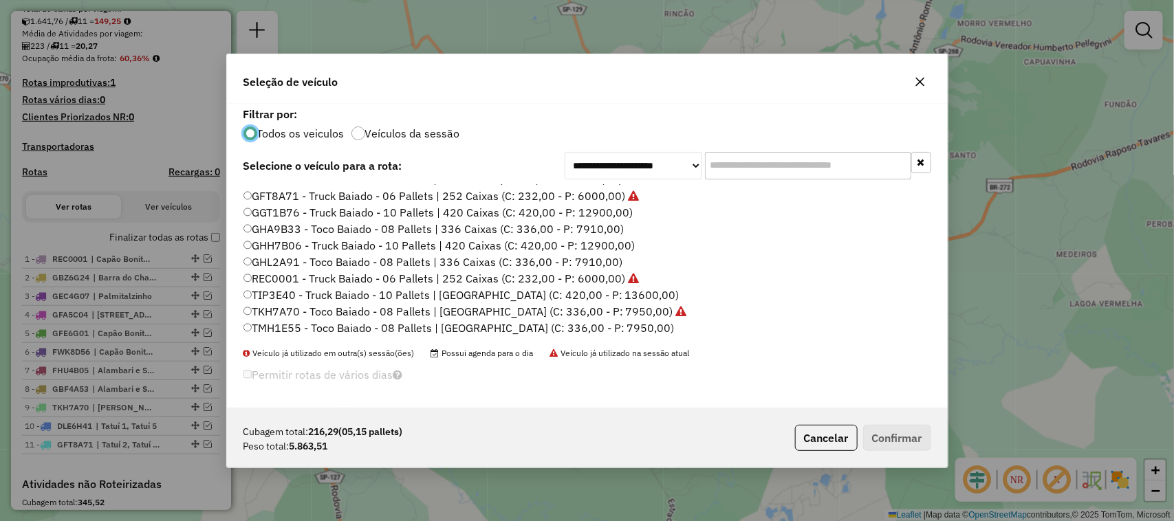
click at [648, 327] on label "TMH1E55 - Toco Baiado - 08 Pallets | [GEOGRAPHIC_DATA] (C: 336,00 - P: 7950,00)" at bounding box center [458, 328] width 431 height 17
click at [877, 430] on button "Confirmar" at bounding box center [897, 438] width 68 height 26
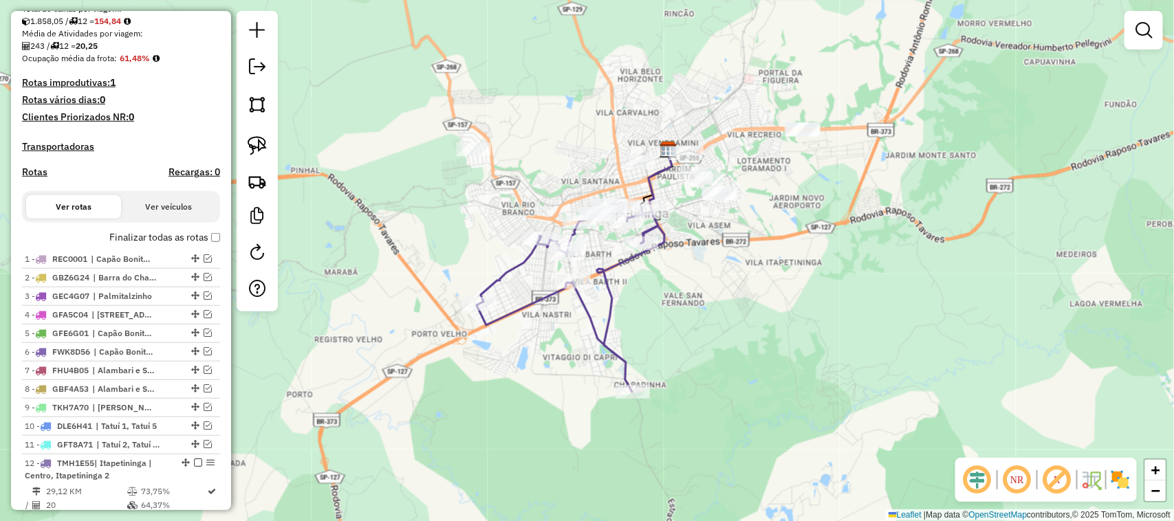
drag, startPoint x: 716, startPoint y: 303, endPoint x: 653, endPoint y: 359, distance: 83.8
click at [653, 359] on div "Janela de atendimento Grade de atendimento Capacidade Transportadoras Veículos …" at bounding box center [587, 260] width 1174 height 521
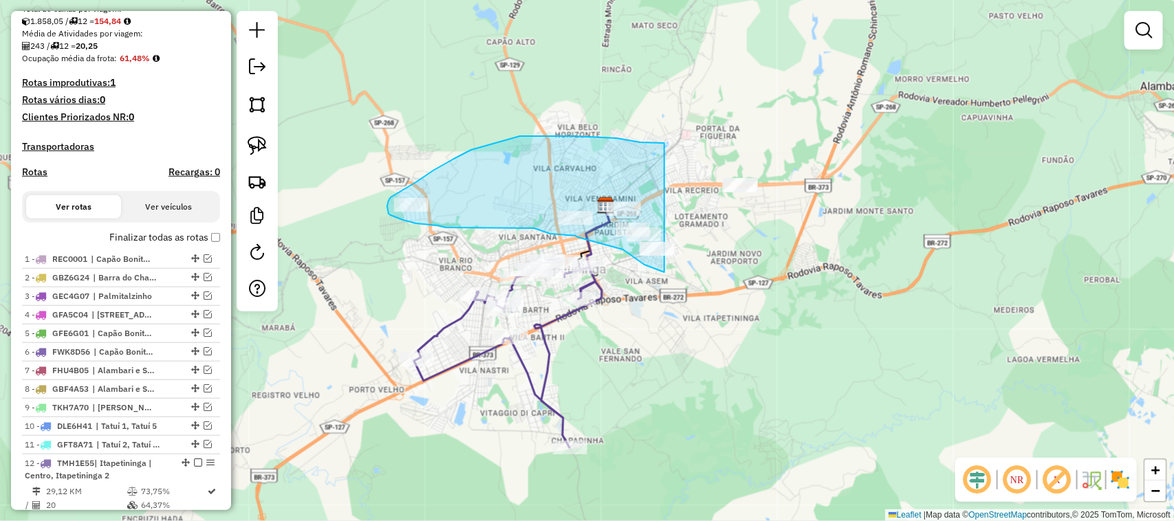
drag, startPoint x: 664, startPoint y: 143, endPoint x: 793, endPoint y: 134, distance: 128.9
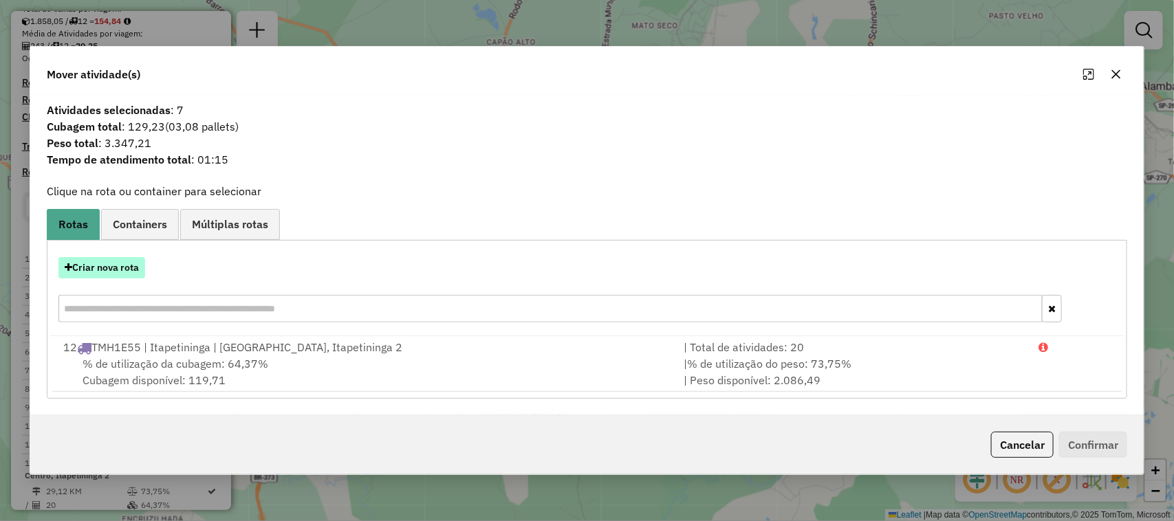
click at [128, 276] on button "Criar nova rota" at bounding box center [101, 267] width 87 height 21
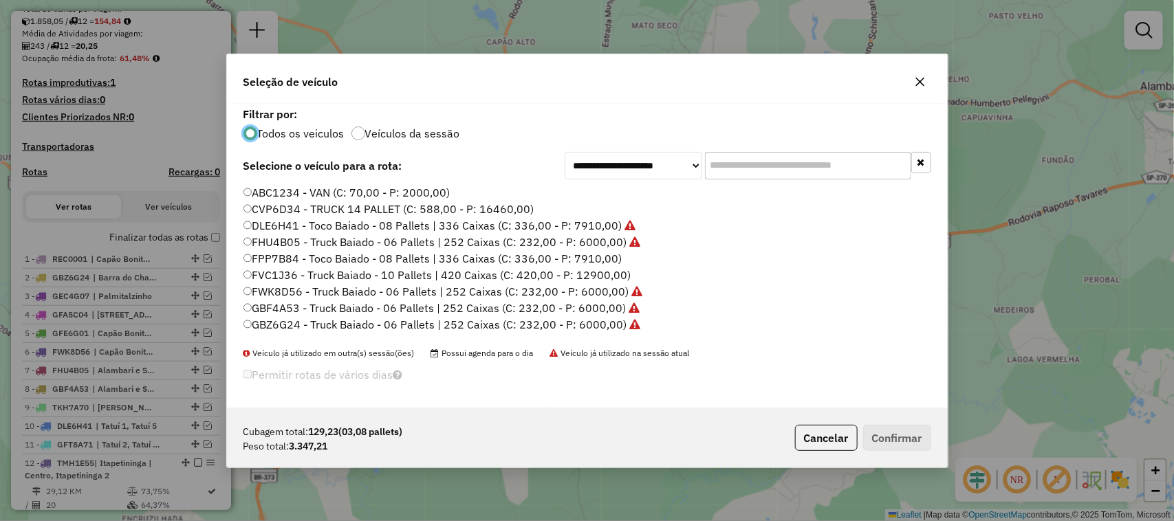
scroll to position [7, 4]
click at [602, 259] on label "FPP7B84 - Toco Baiado - 08 Pallets | 336 Caixas (C: 336,00 - P: 7910,00)" at bounding box center [432, 258] width 379 height 17
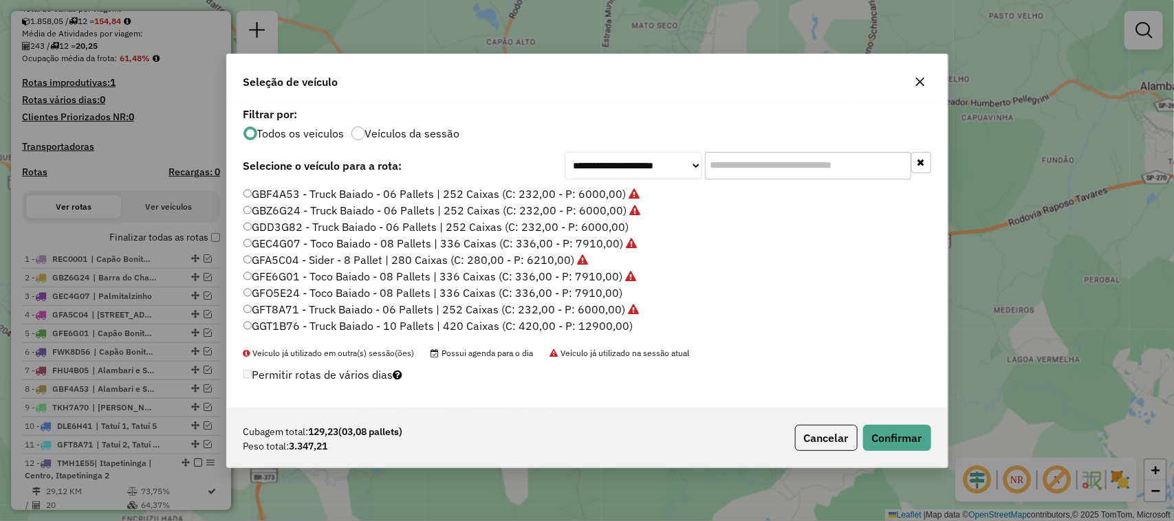
click at [607, 226] on label "GDD3G82 - Truck Baiado - 06 Pallets | 252 Caixas (C: 232,00 - P: 6000,00)" at bounding box center [436, 227] width 386 height 17
click at [612, 289] on label "GFO5E24 - Toco Baiado - 08 Pallets | 336 Caixas (C: 336,00 - P: 7910,00)" at bounding box center [433, 293] width 380 height 17
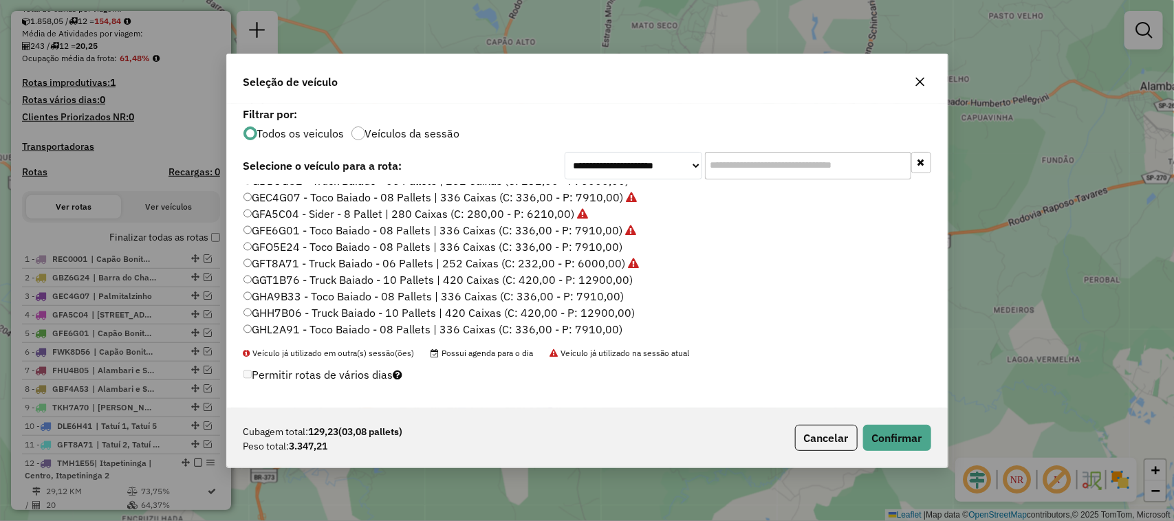
scroll to position [113, 0]
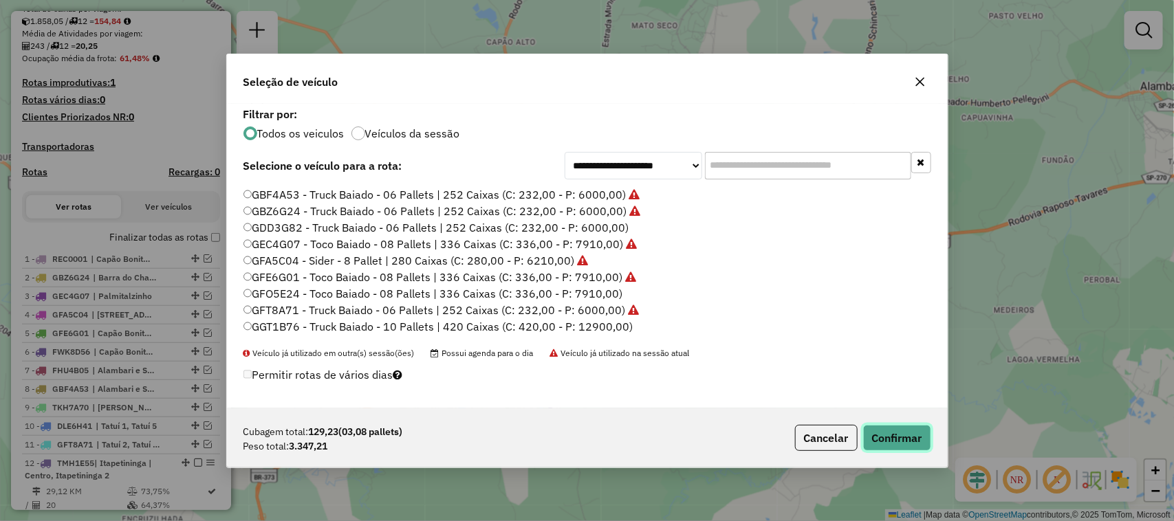
click at [919, 444] on button "Confirmar" at bounding box center [897, 438] width 68 height 26
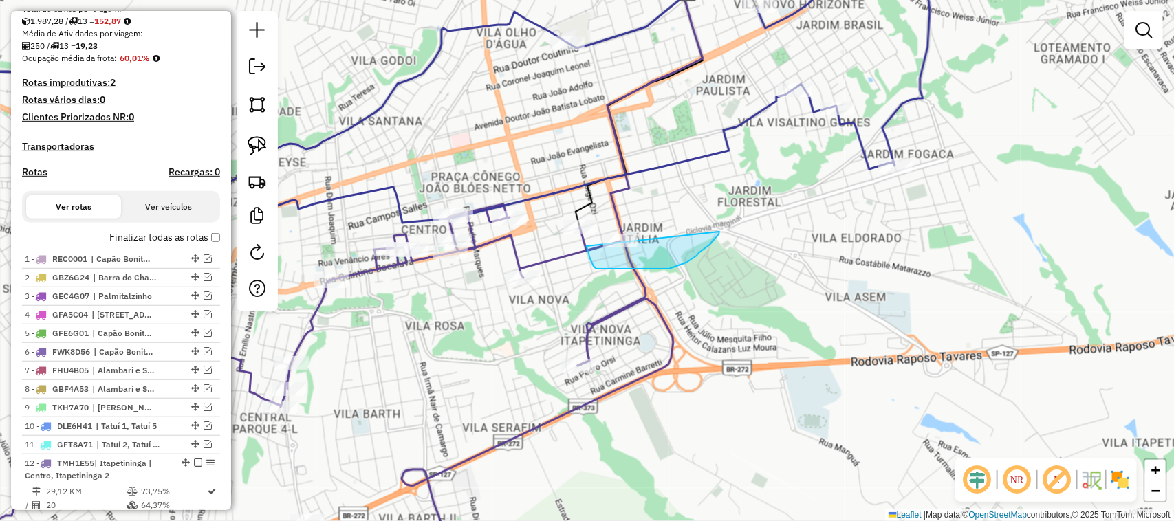
drag, startPoint x: 696, startPoint y: 256, endPoint x: 624, endPoint y: 131, distance: 143.9
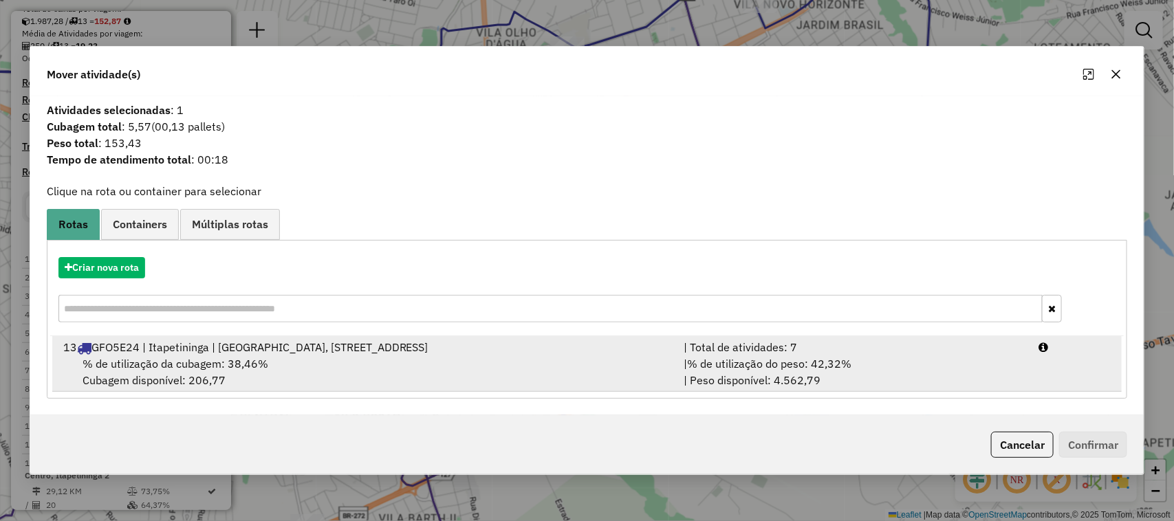
click at [889, 375] on div "| % de utilização do peso: 42,32% | Peso disponível: 4.562,79" at bounding box center [852, 371] width 355 height 33
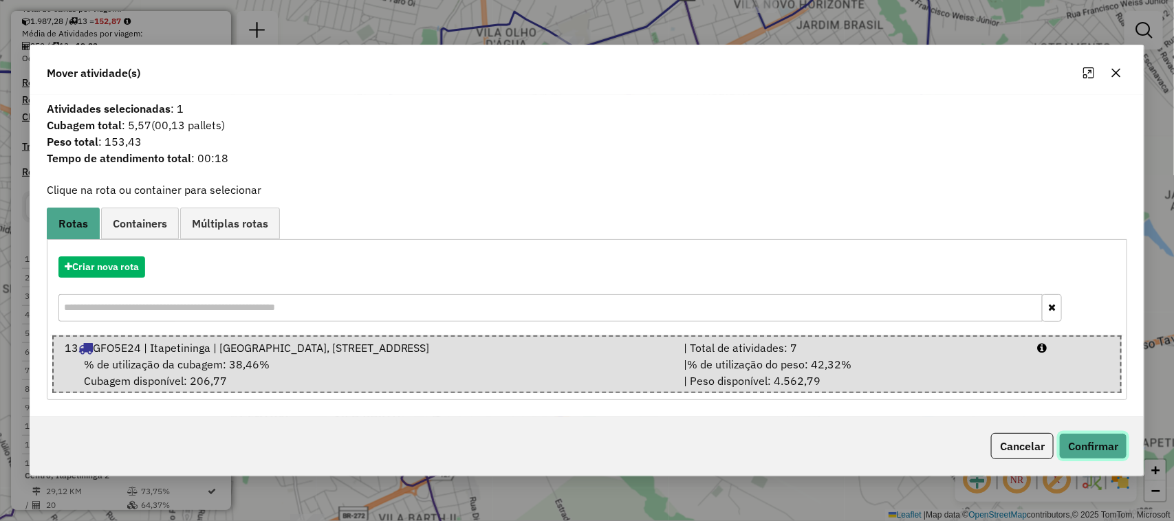
click at [1042, 449] on button "Confirmar" at bounding box center [1093, 446] width 68 height 26
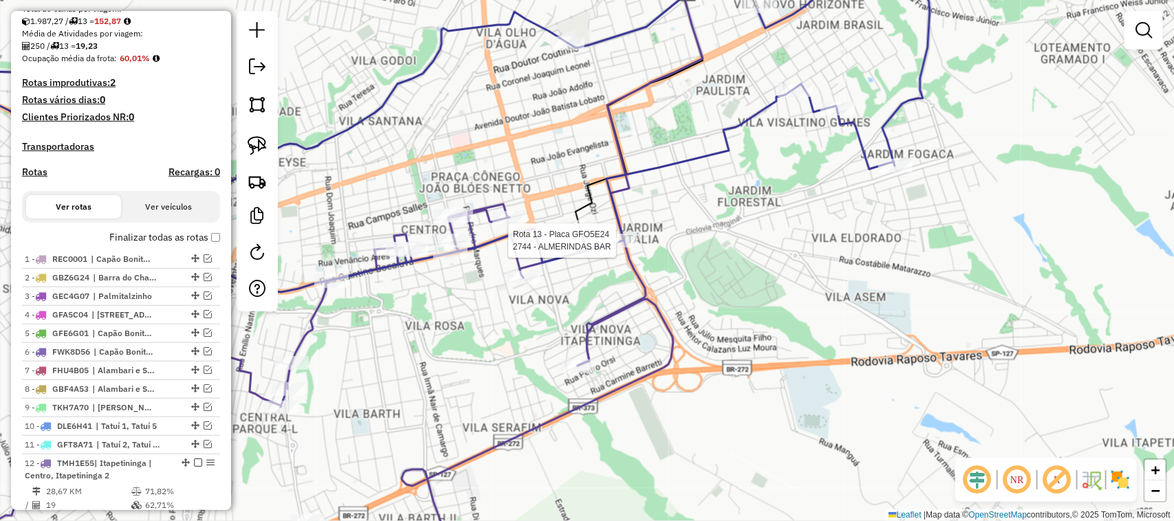
select select "**********"
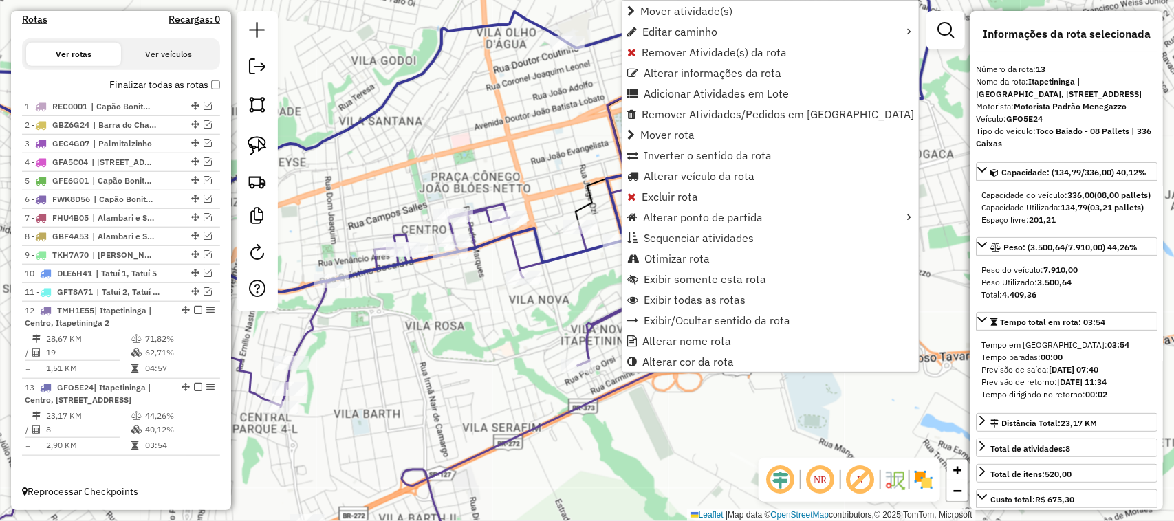
scroll to position [489, 0]
click at [740, 359] on link "Alterar cor da rota" at bounding box center [770, 361] width 296 height 21
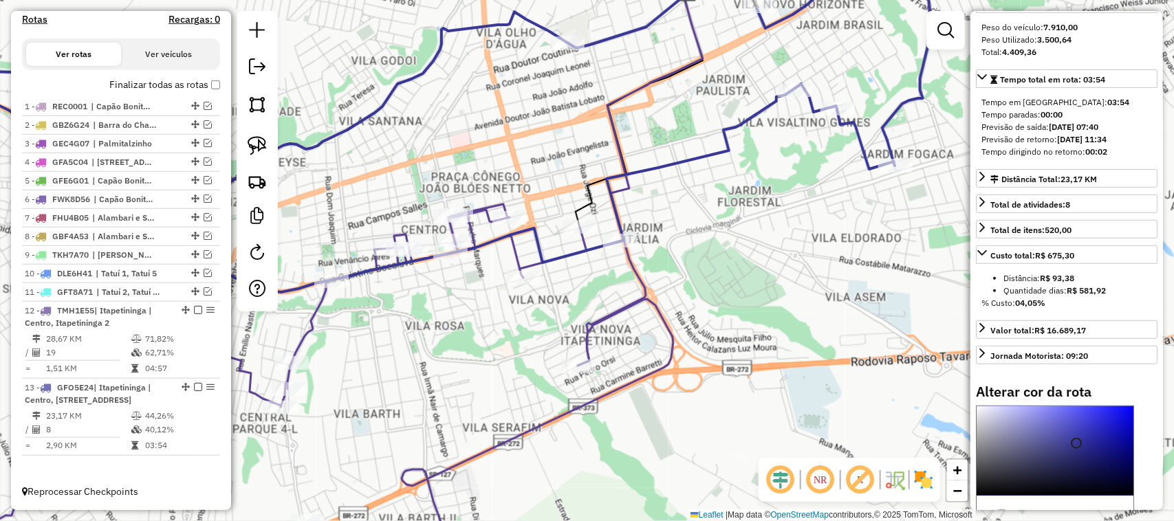
scroll to position [427, 0]
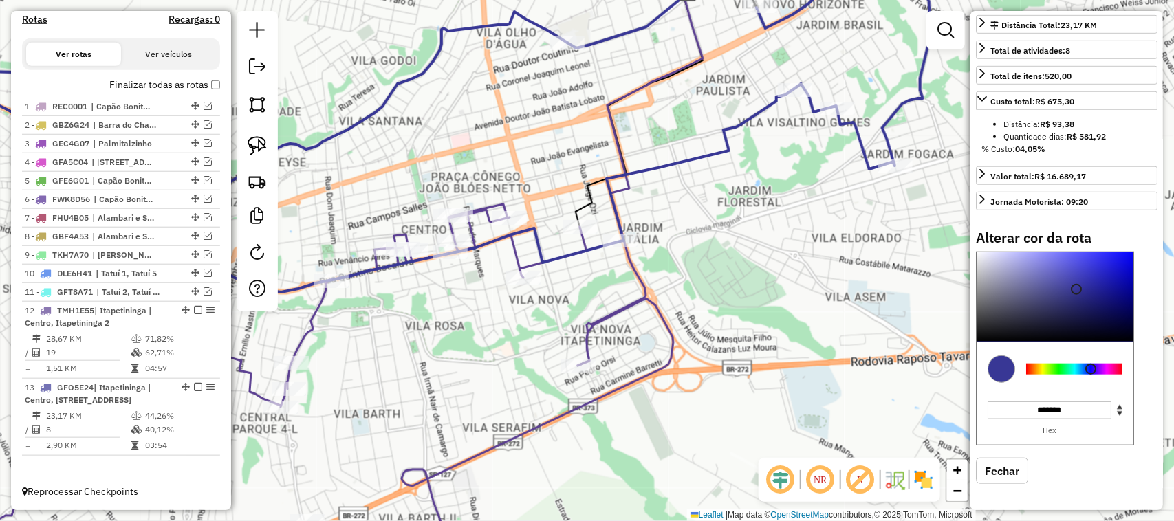
type input "*******"
click at [1042, 369] on div at bounding box center [1074, 369] width 96 height 11
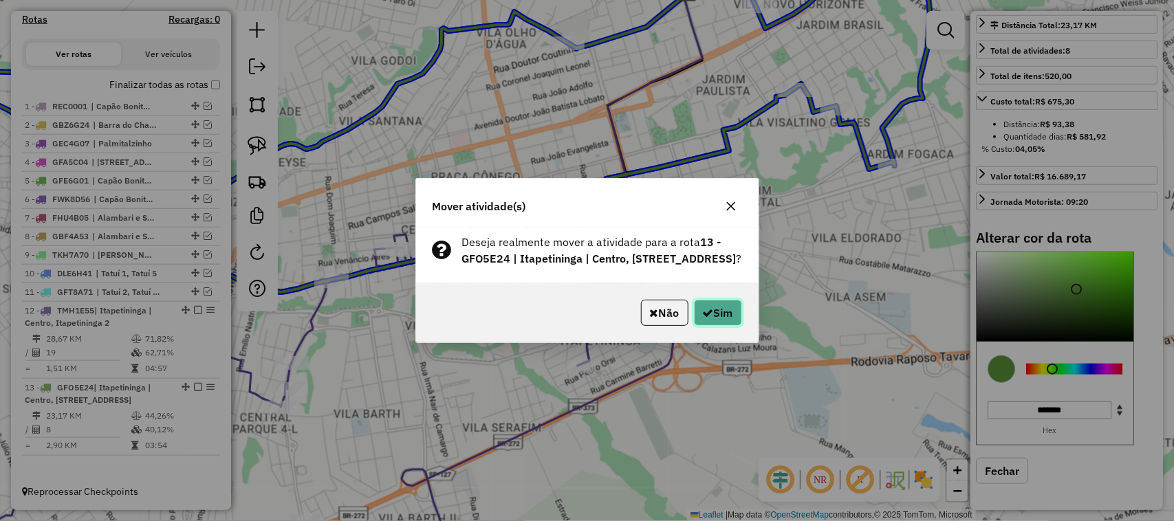
click at [716, 326] on button "Sim" at bounding box center [718, 313] width 48 height 26
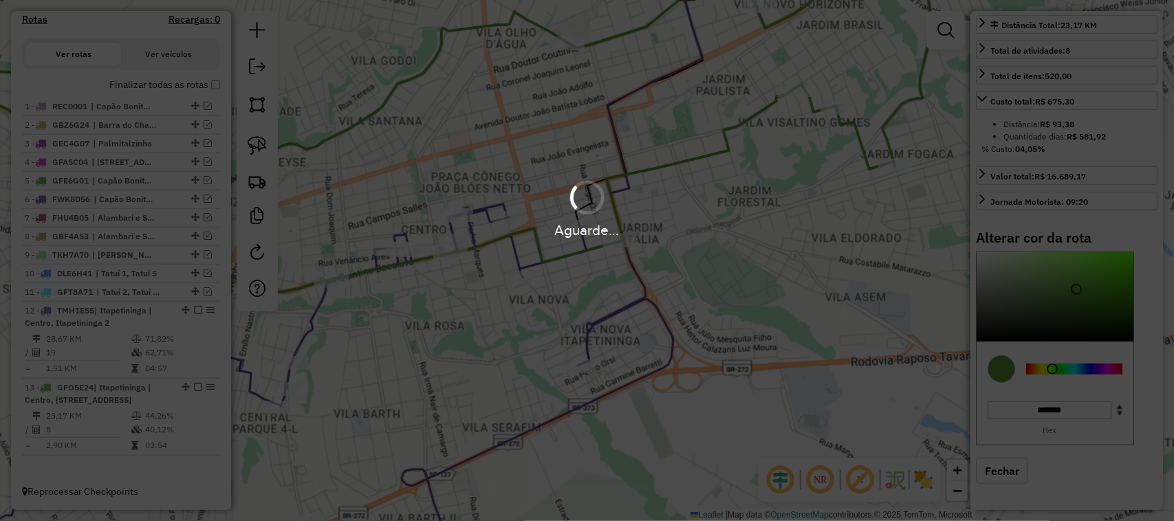
select select "**********"
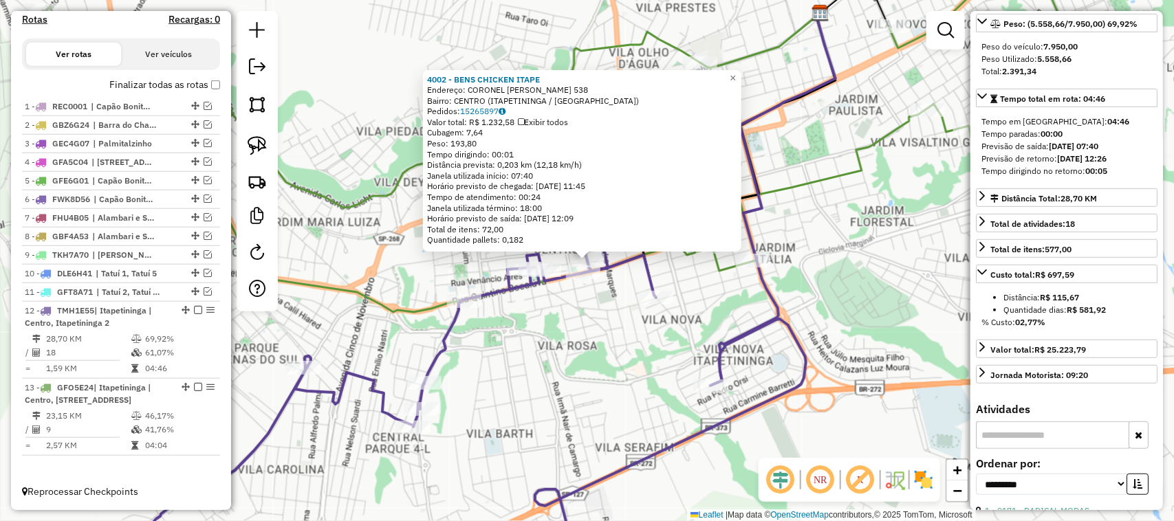
scroll to position [0, 0]
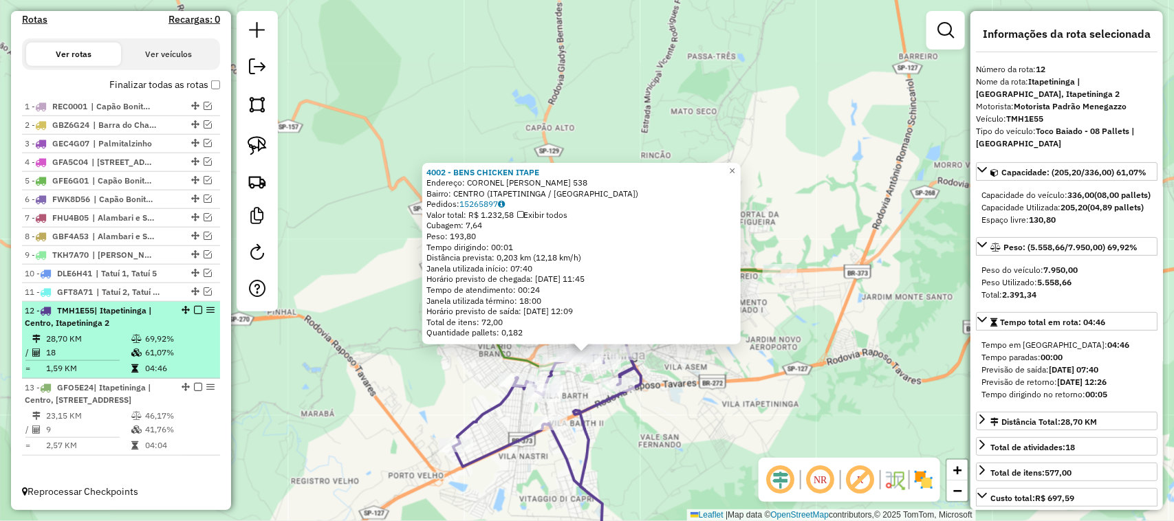
click at [197, 306] on em at bounding box center [198, 310] width 8 height 8
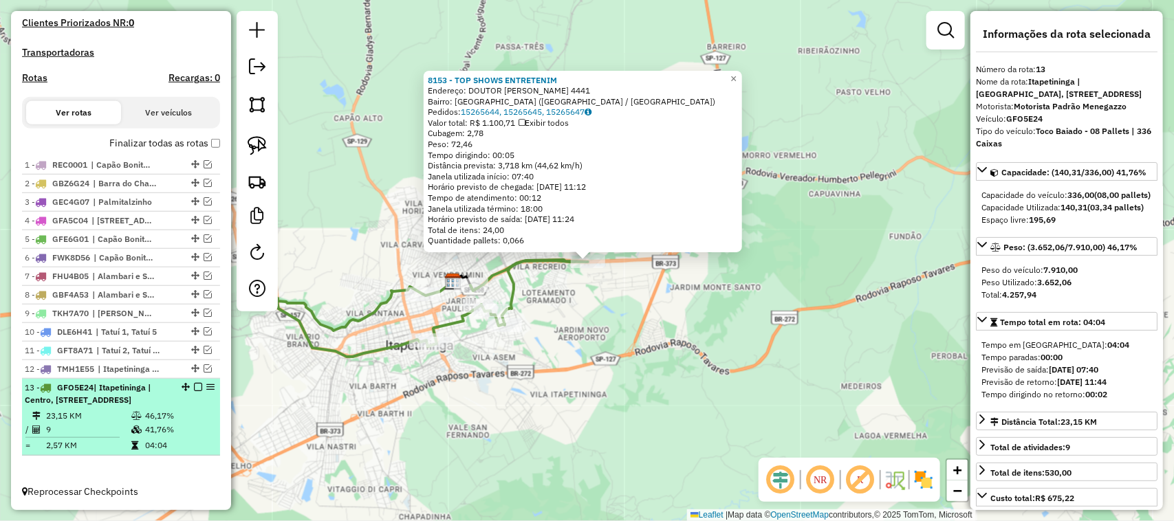
click at [194, 383] on em at bounding box center [198, 387] width 8 height 8
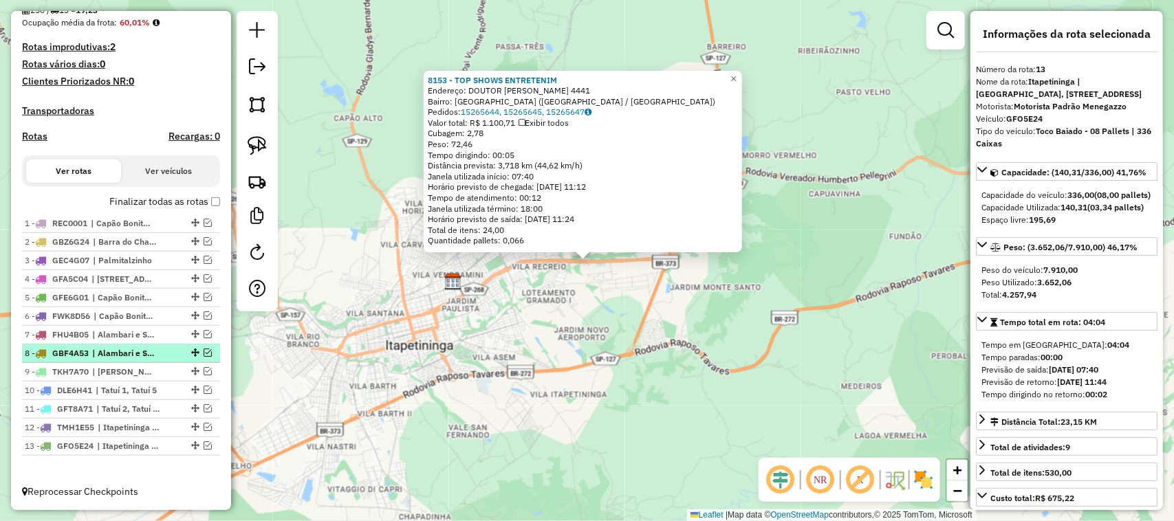
scroll to position [359, 0]
drag, startPoint x: 191, startPoint y: 315, endPoint x: 179, endPoint y: 252, distance: 64.3
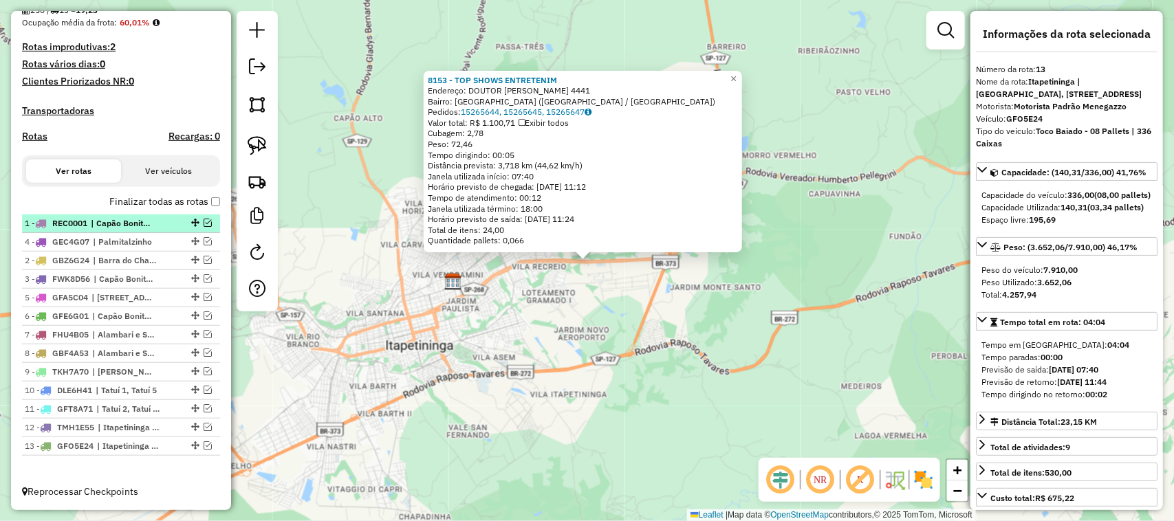
drag, startPoint x: 189, startPoint y: 276, endPoint x: 179, endPoint y: 228, distance: 49.2
click at [205, 223] on em at bounding box center [208, 223] width 8 height 8
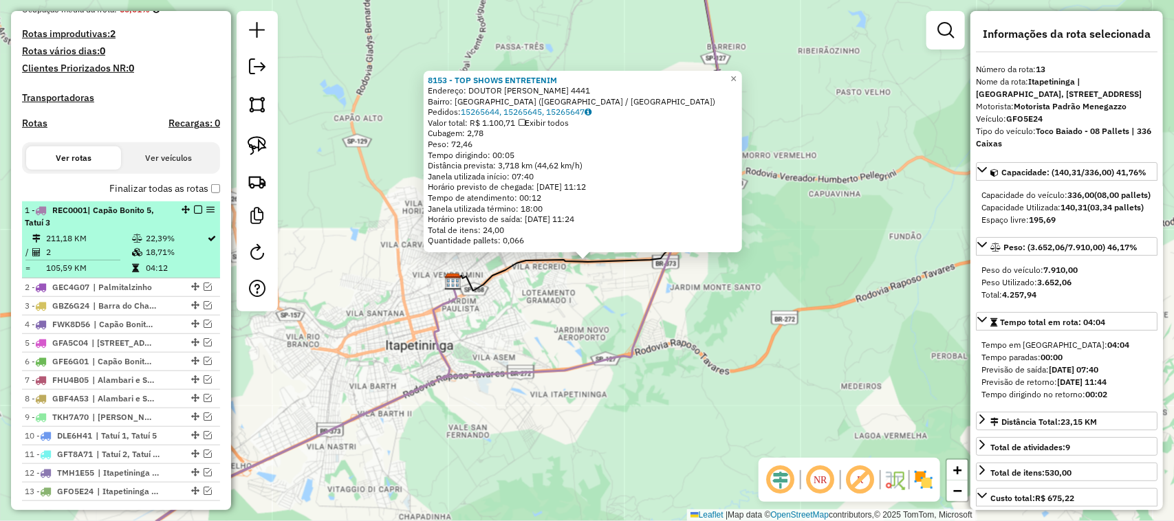
click at [122, 229] on div "1 - REC0001 | Capão Bonito 5, Tatuí 3" at bounding box center [98, 216] width 146 height 25
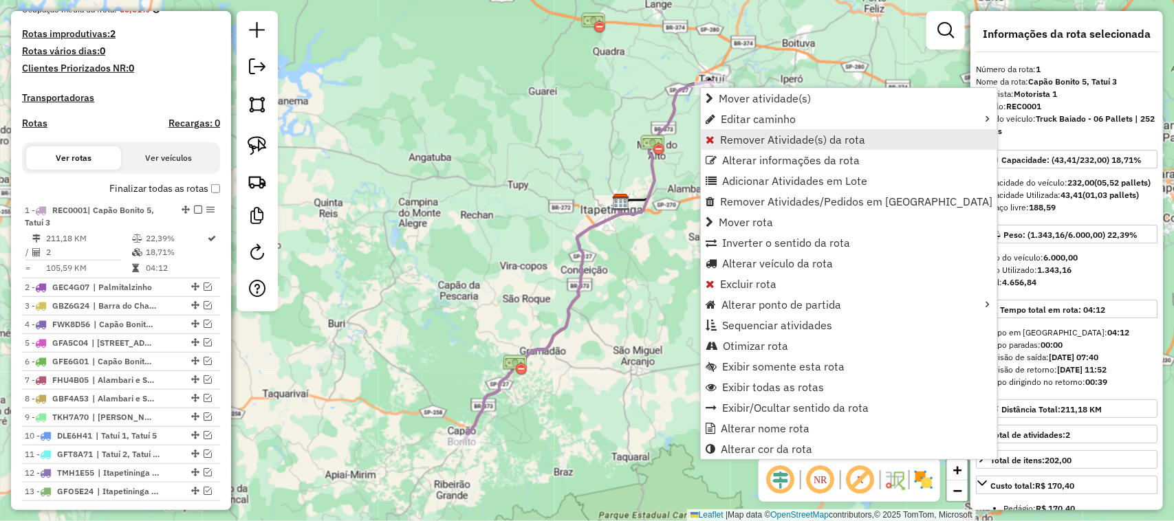
scroll to position [418, 0]
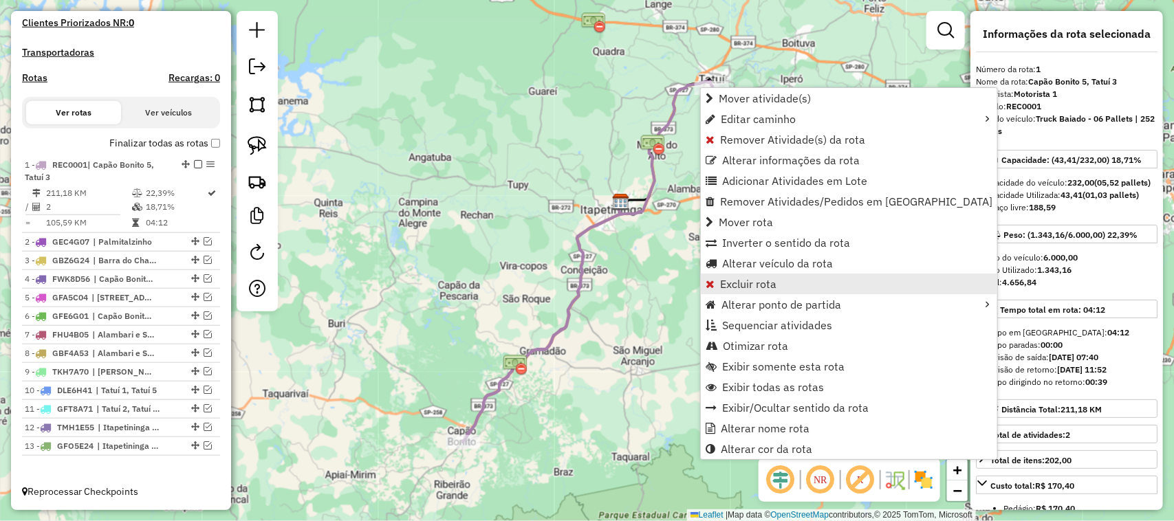
click at [751, 283] on span "Excluir rota" at bounding box center [748, 283] width 56 height 11
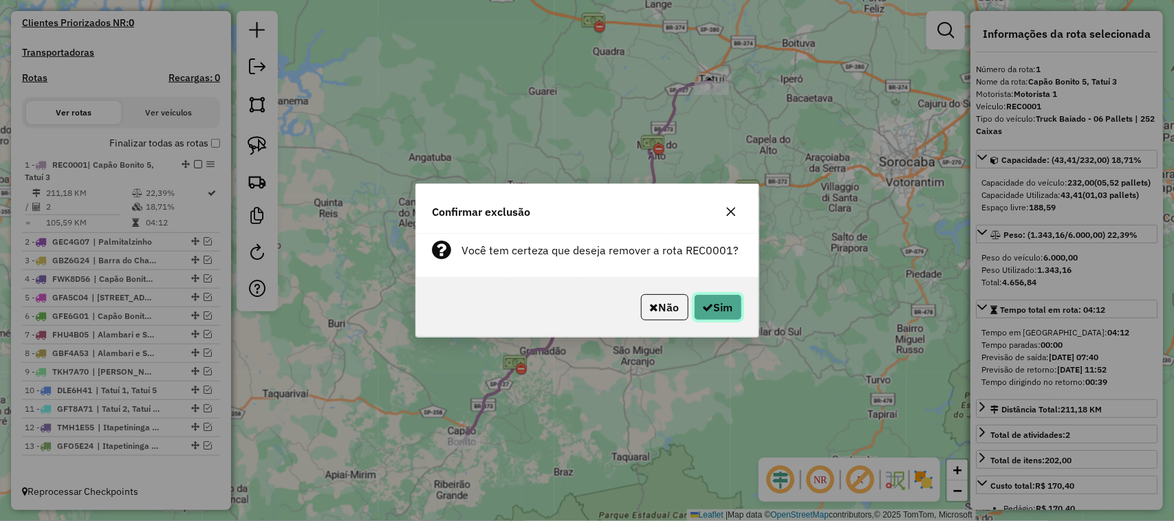
click at [721, 301] on button "Sim" at bounding box center [718, 307] width 48 height 26
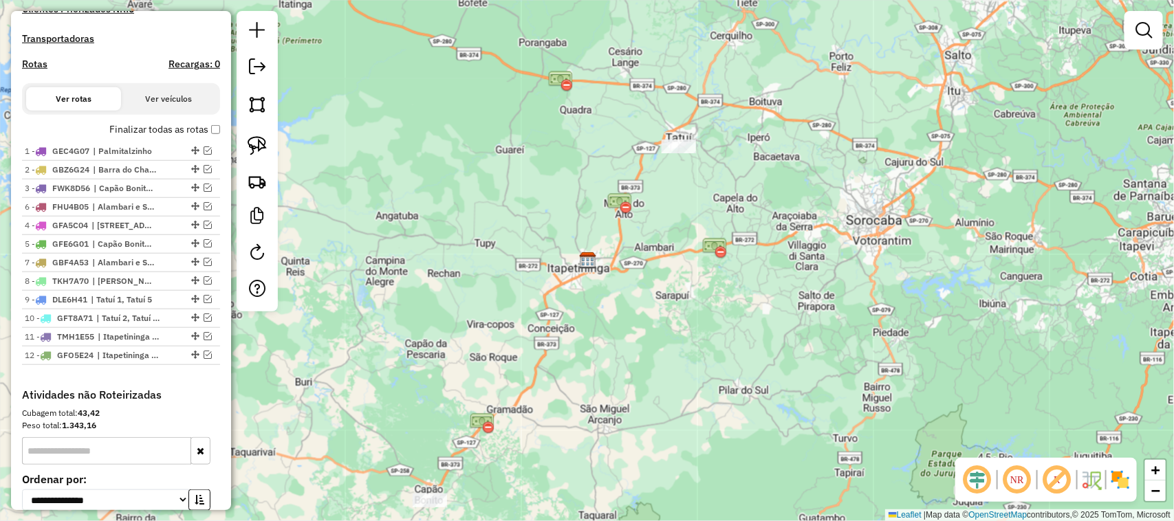
drag, startPoint x: 190, startPoint y: 254, endPoint x: 181, endPoint y: 215, distance: 40.4
drag, startPoint x: 191, startPoint y: 273, endPoint x: 186, endPoint y: 234, distance: 38.9
drag, startPoint x: 186, startPoint y: 286, endPoint x: 175, endPoint y: 227, distance: 60.1
click at [175, 227] on ul "1 - GEC4G07 | Palmitalzinho 2 - GBZ6G24 | Barra do Chapéu 3 - FWK8D56 | Capão B…" at bounding box center [121, 253] width 198 height 223
drag, startPoint x: 191, startPoint y: 311, endPoint x: 187, endPoint y: 277, distance: 34.6
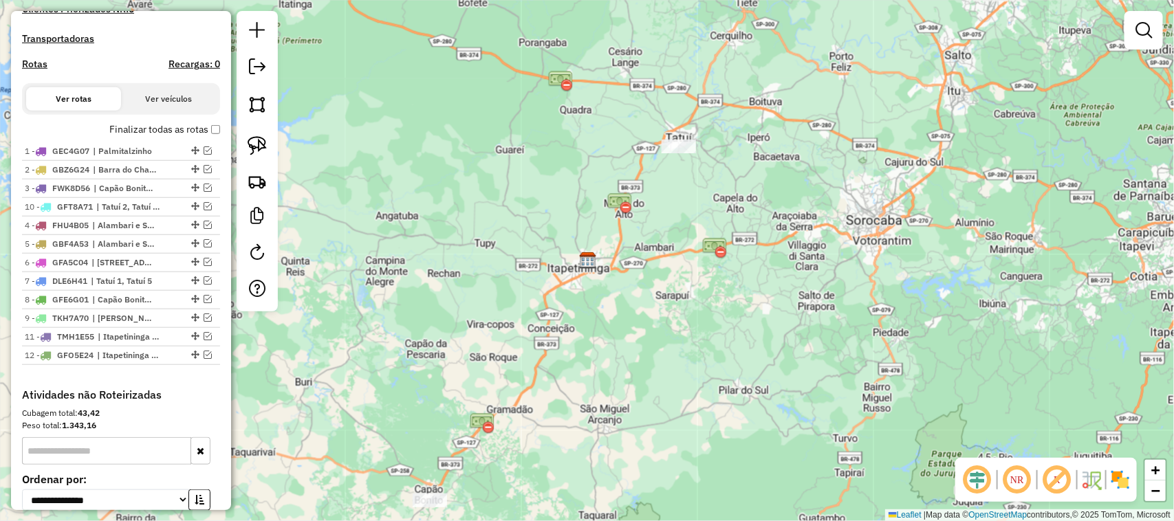
drag, startPoint x: 191, startPoint y: 331, endPoint x: 177, endPoint y: 210, distance: 121.9
drag, startPoint x: 190, startPoint y: 351, endPoint x: 179, endPoint y: 392, distance: 42.0
drag, startPoint x: 190, startPoint y: 329, endPoint x: 184, endPoint y: 354, distance: 26.0
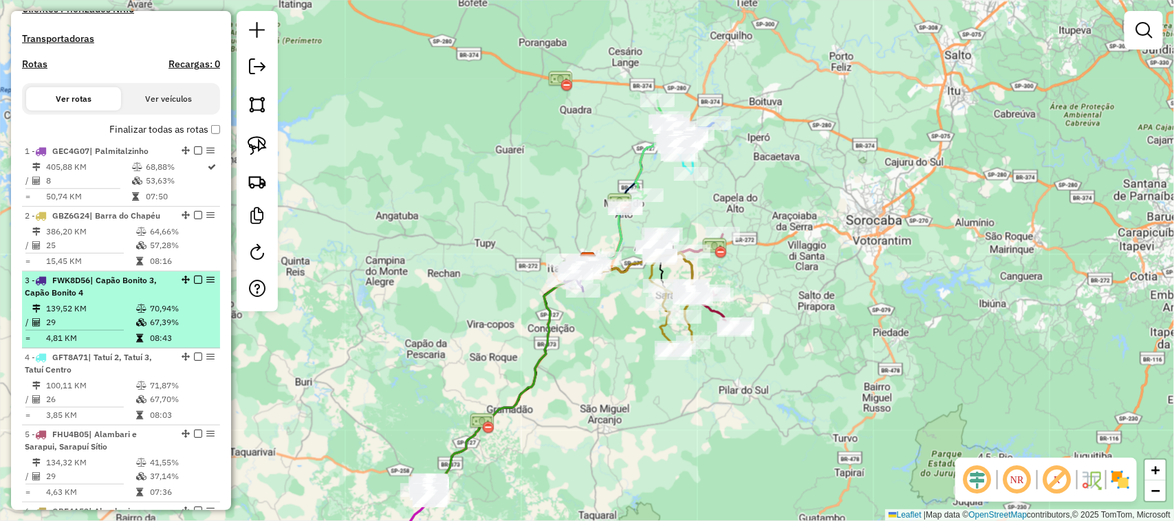
click at [142, 314] on td at bounding box center [142, 309] width 14 height 14
select select "**********"
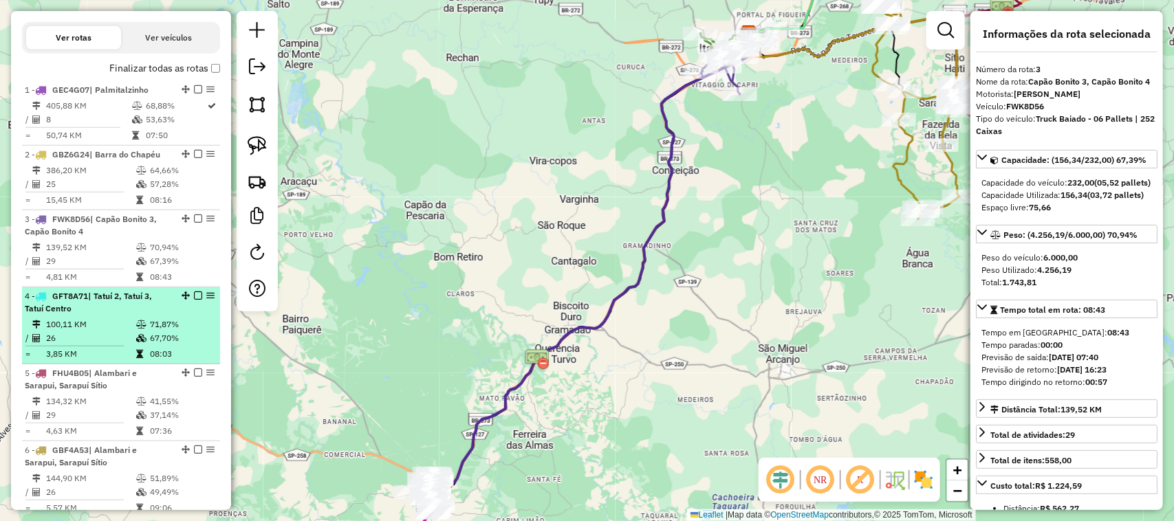
scroll to position [533, 0]
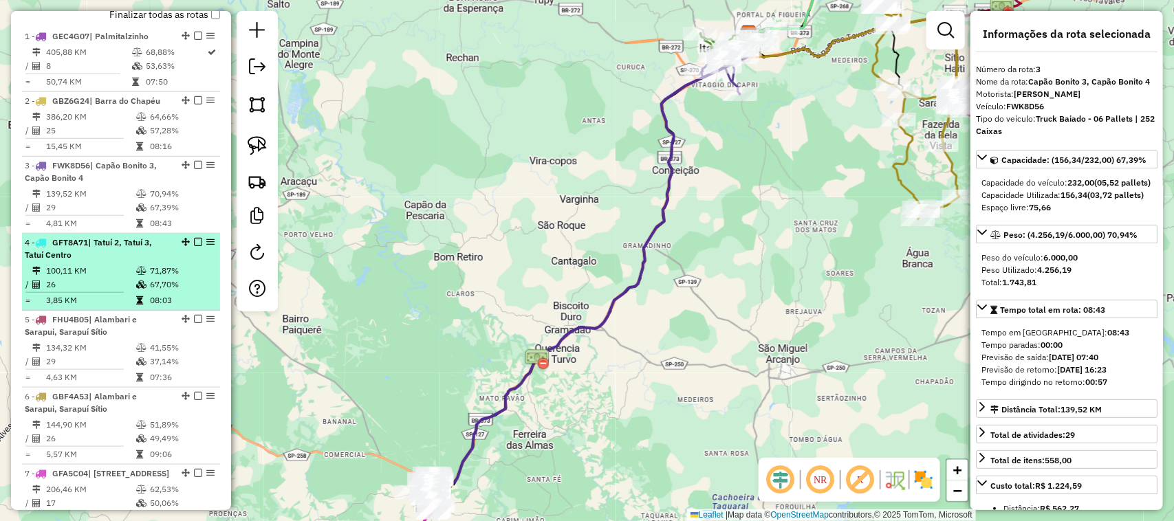
click at [142, 278] on td at bounding box center [142, 271] width 14 height 14
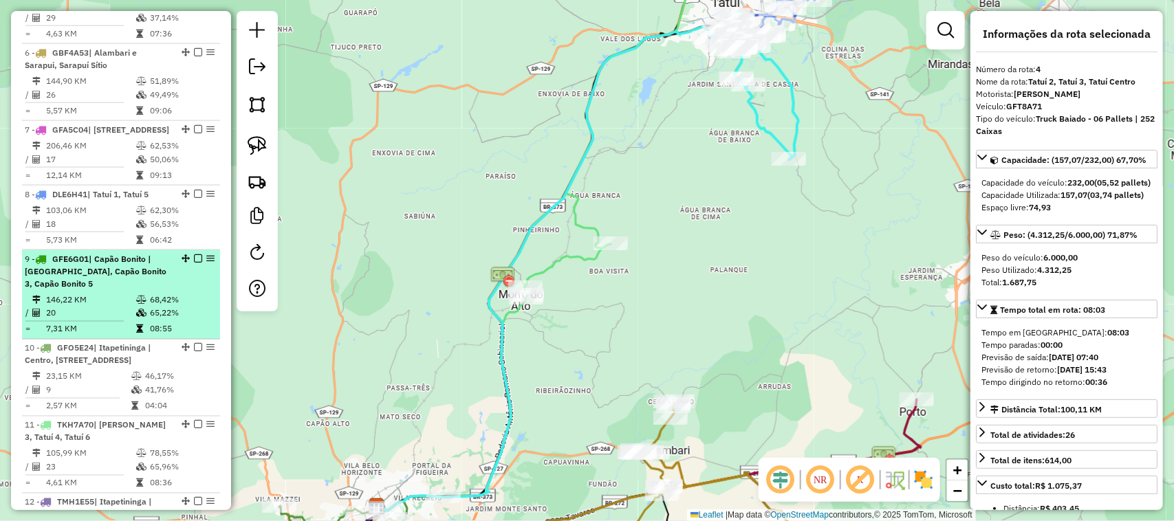
scroll to position [991, 0]
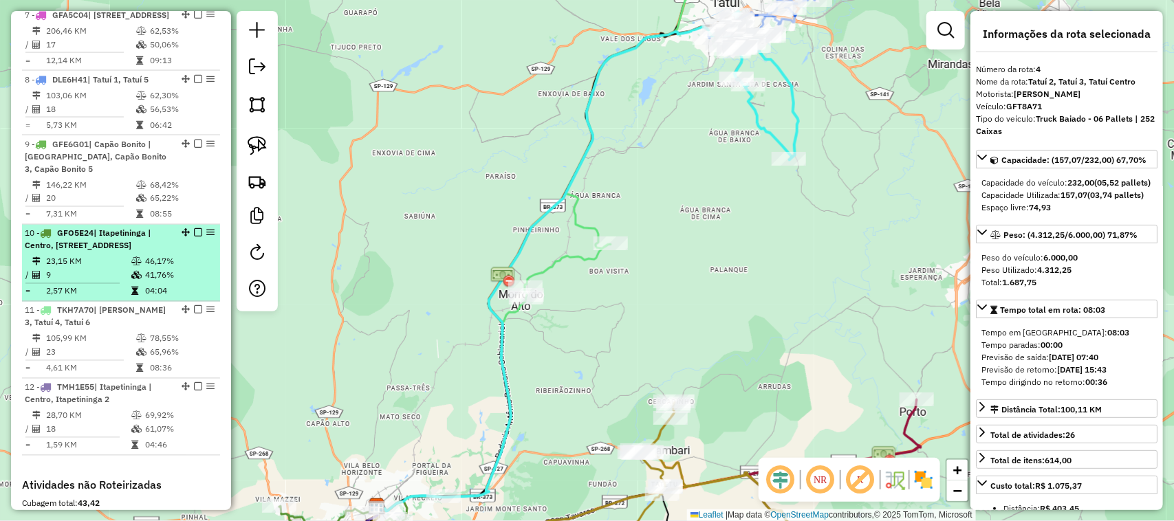
click at [120, 269] on td "23,15 KM" at bounding box center [87, 262] width 85 height 14
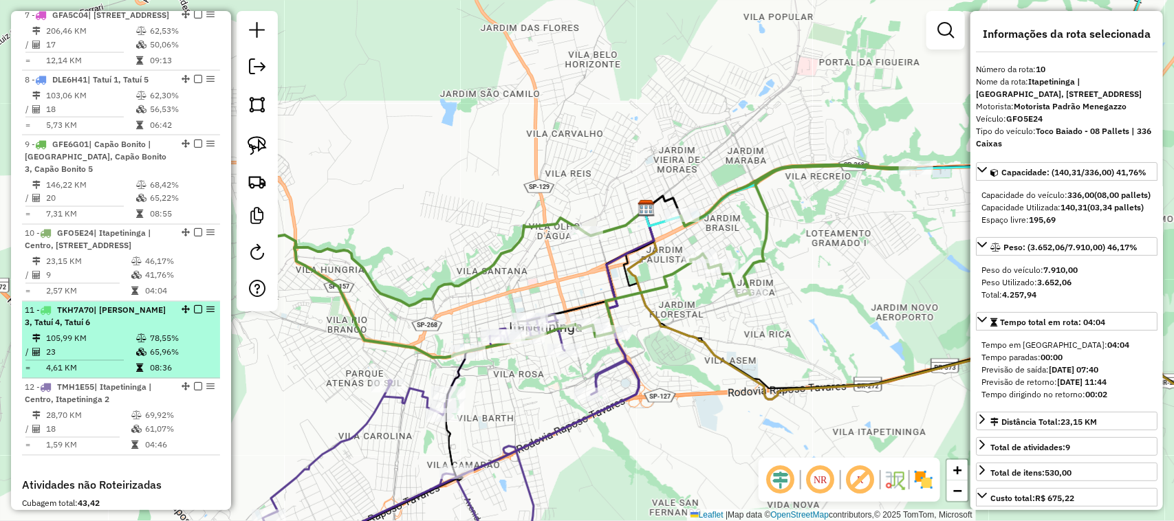
click at [118, 346] on td "105,99 KM" at bounding box center [90, 339] width 90 height 14
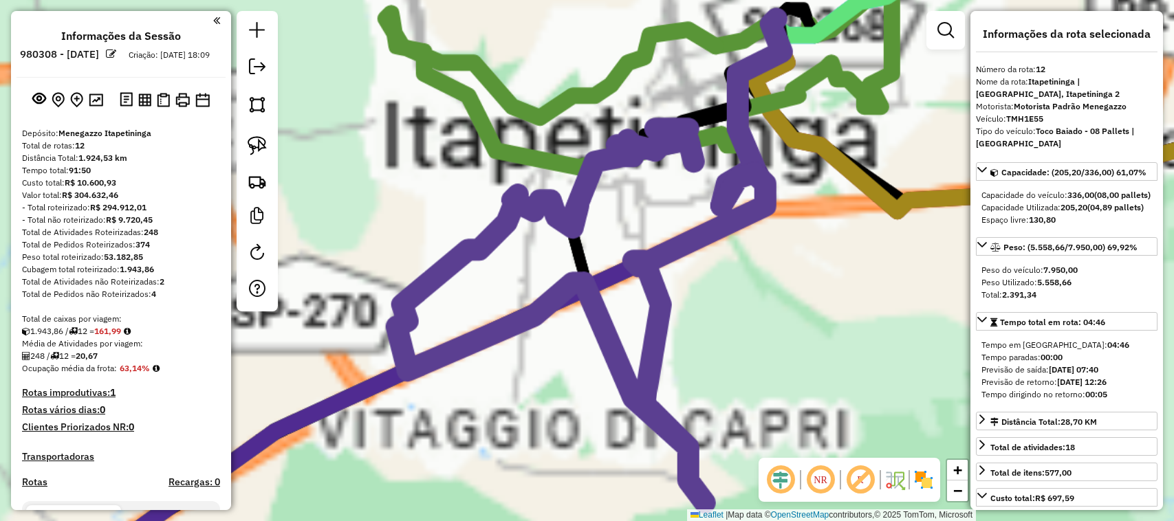
select select "**********"
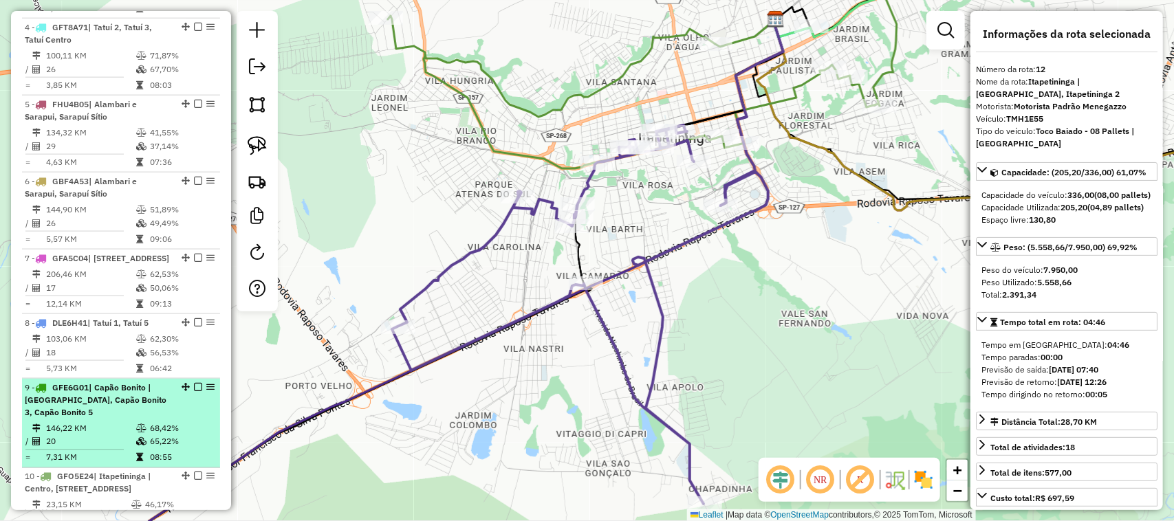
scroll to position [877, 0]
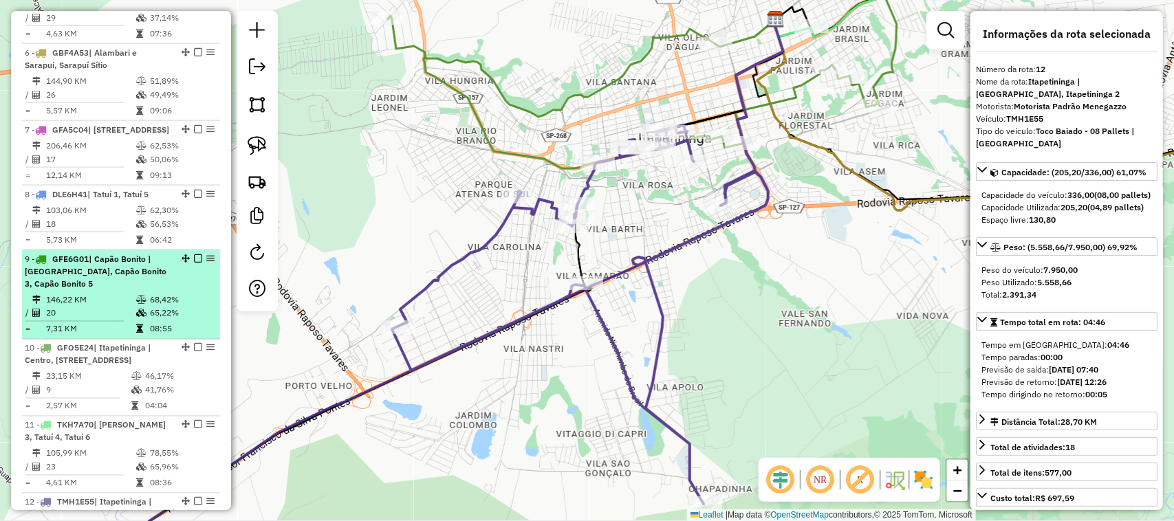
click at [128, 290] on div "9 - GFE6G01 | Capão Bonito | [GEOGRAPHIC_DATA], Capão Bonito 3, Capão Bonito 5" at bounding box center [98, 271] width 146 height 37
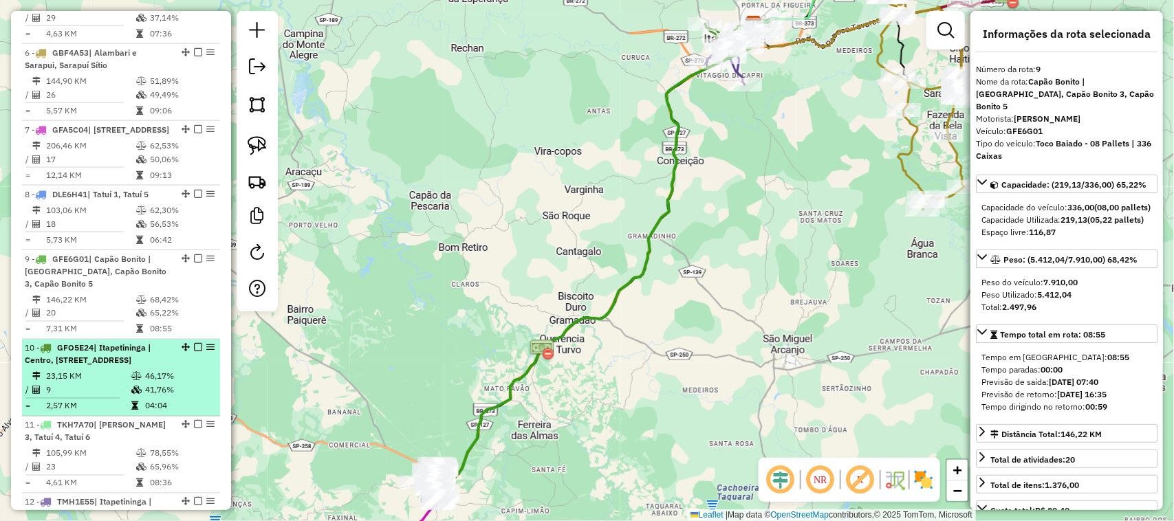
click at [125, 367] on div "10 - GFO5E24 | Itapetininga | Centro, Itapetininga 1, Itapetininga 3, Itapetini…" at bounding box center [98, 354] width 146 height 25
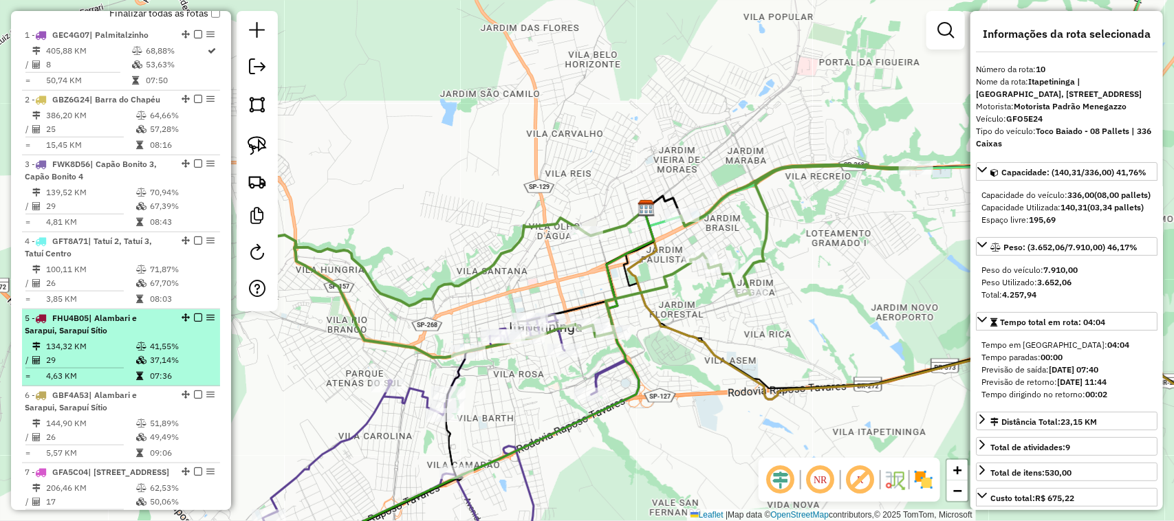
scroll to position [533, 0]
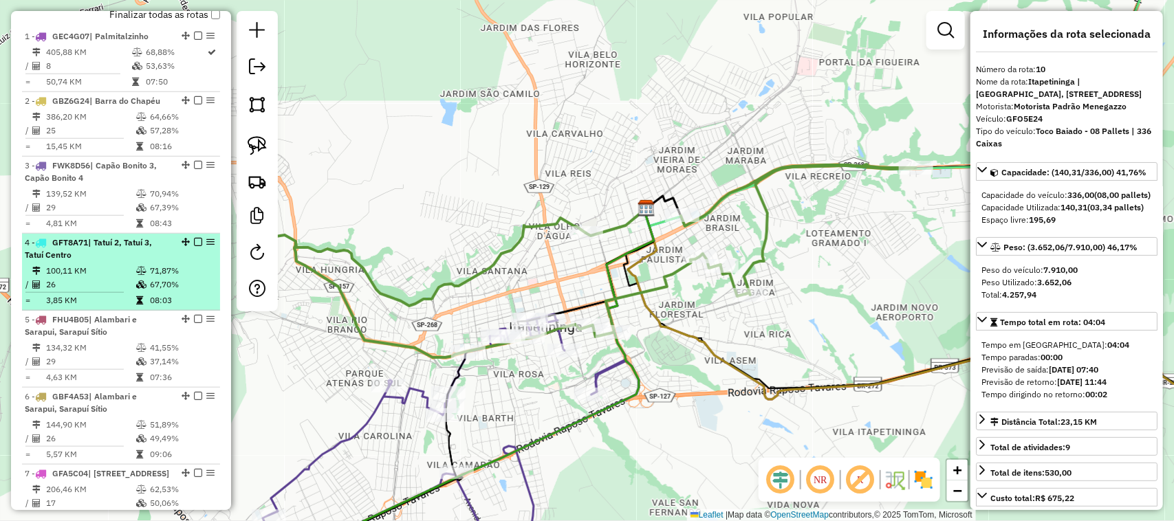
click at [128, 278] on td "100,11 KM" at bounding box center [90, 271] width 90 height 14
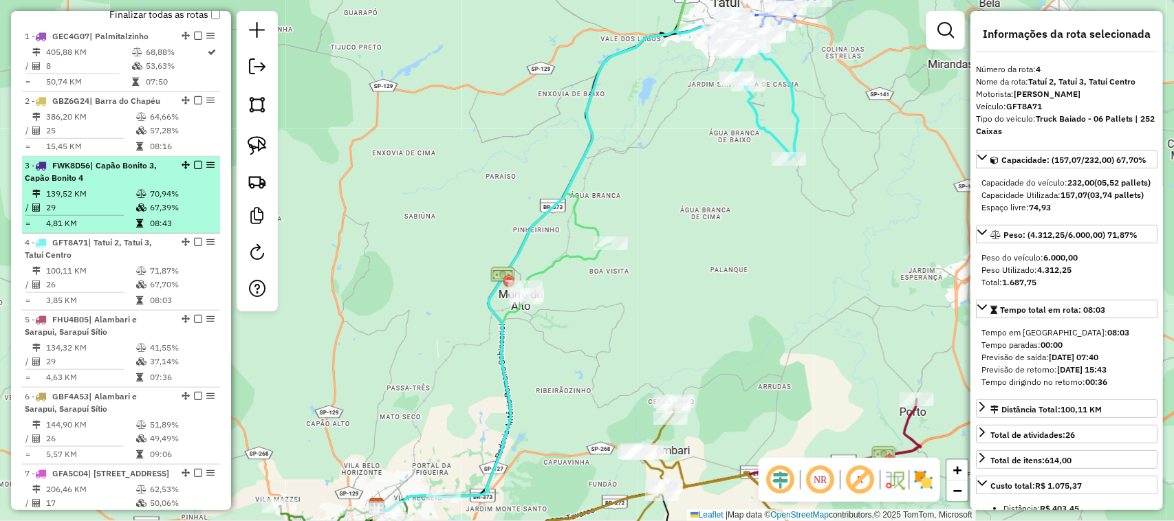
click at [115, 184] on div "3 - FWK8D56 | Capão Bonito 3, Capão Bonito 4" at bounding box center [98, 172] width 146 height 25
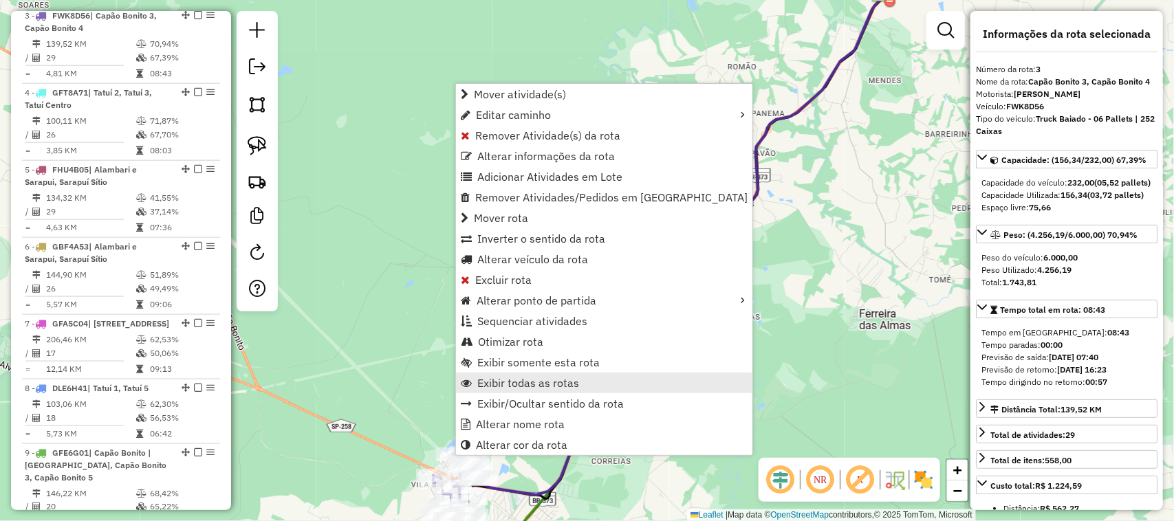
scroll to position [691, 0]
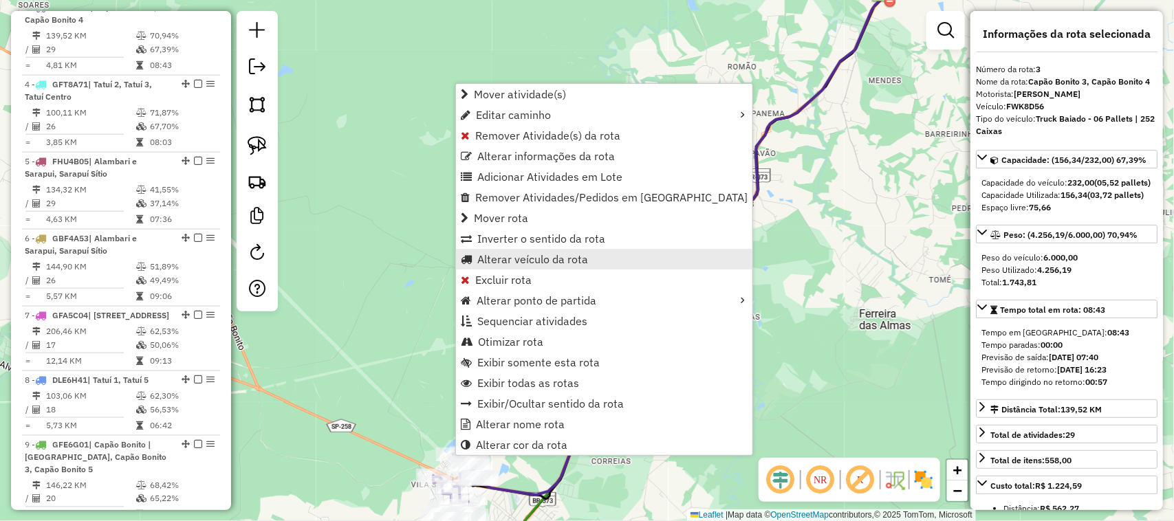
click at [540, 259] on span "Alterar veículo da rota" at bounding box center [532, 259] width 111 height 11
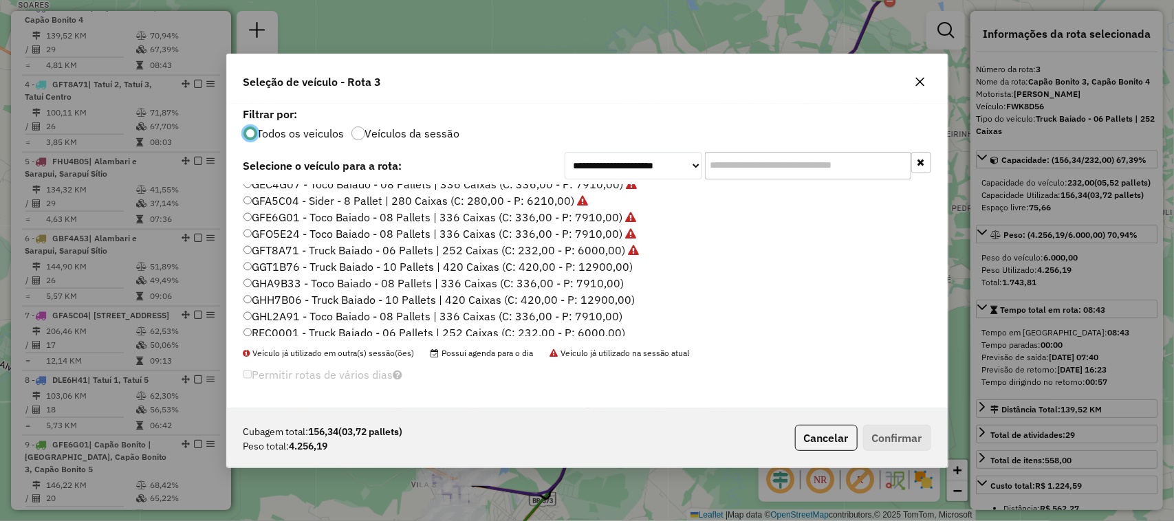
scroll to position [228, 0]
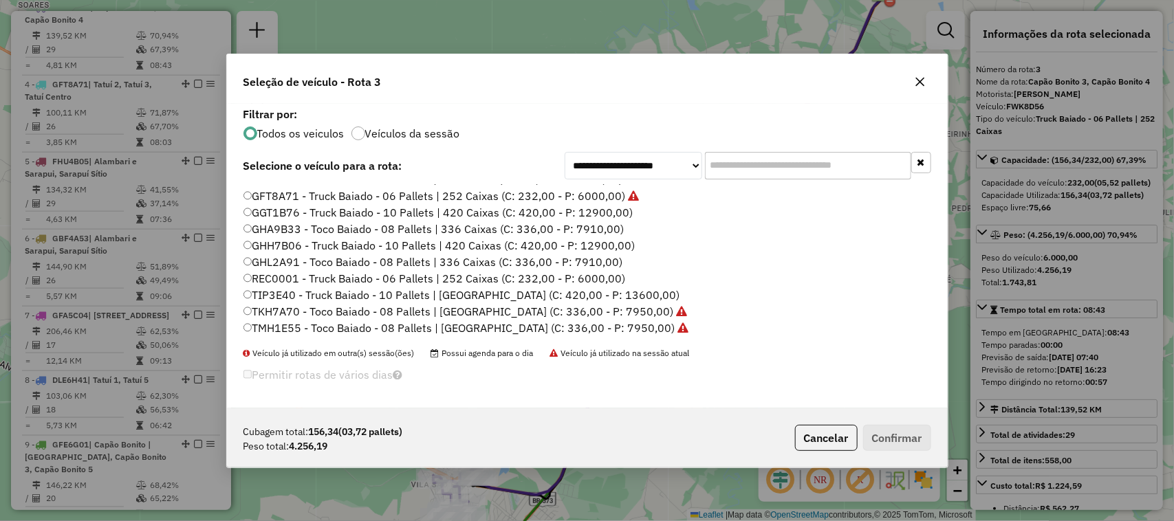
click at [603, 228] on label "GHA9B33 - Toco Baiado - 08 Pallets | 336 Caixas (C: 336,00 - P: 7910,00)" at bounding box center [433, 229] width 381 height 17
click at [927, 437] on button "Confirmar" at bounding box center [897, 438] width 68 height 26
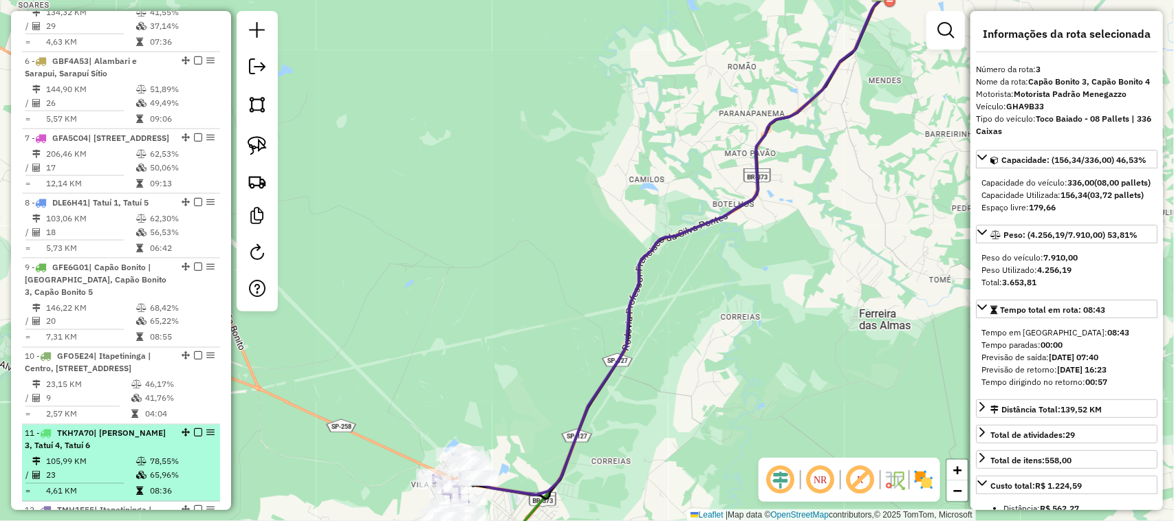
scroll to position [920, 0]
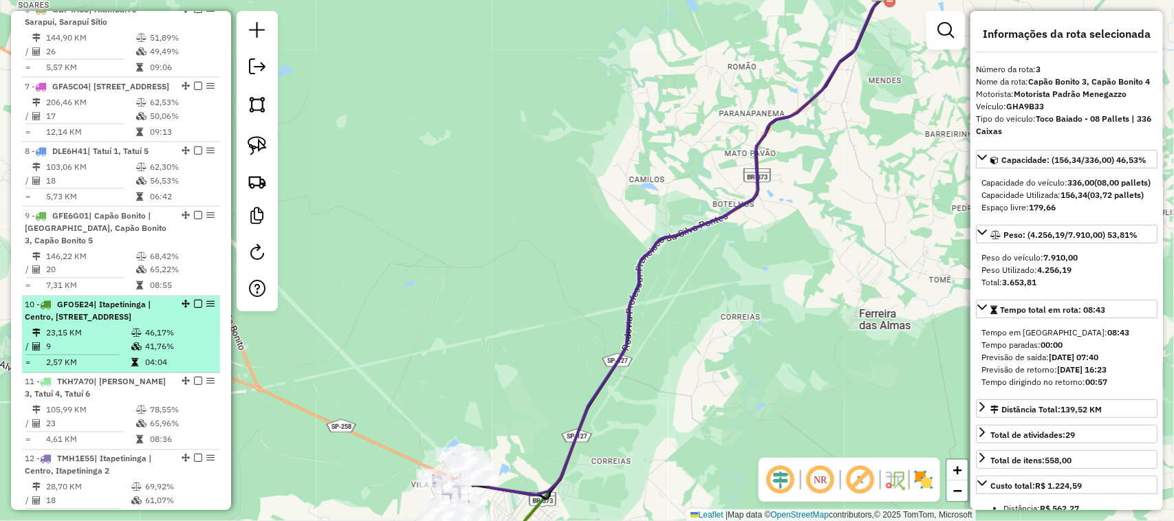
click at [101, 362] on li "10 - GFO5E24 | Itapetininga | Centro, Itapetininga 1, Itapetininga 3, Itapetini…" at bounding box center [121, 334] width 198 height 77
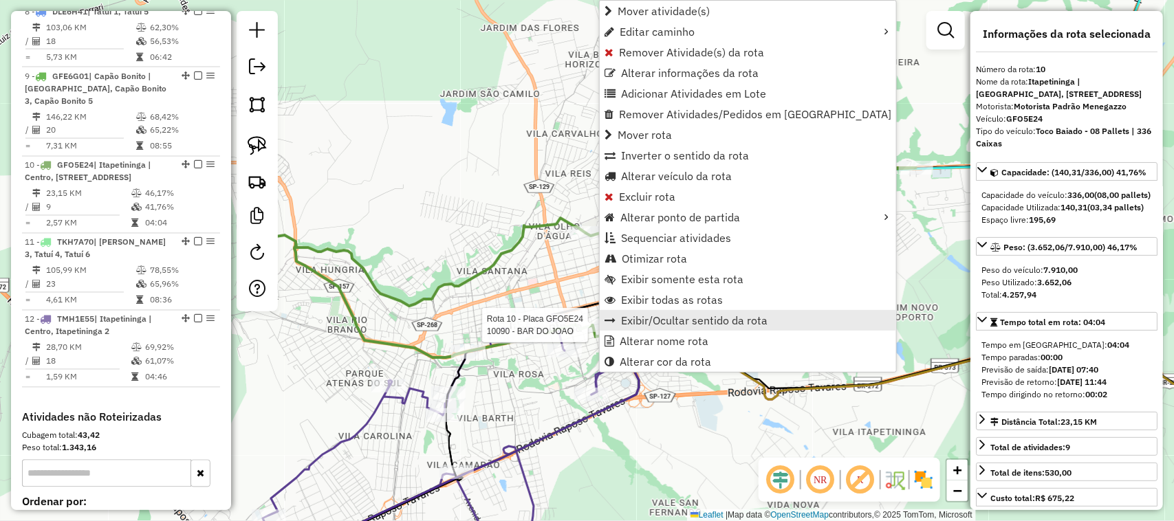
scroll to position [1231, 0]
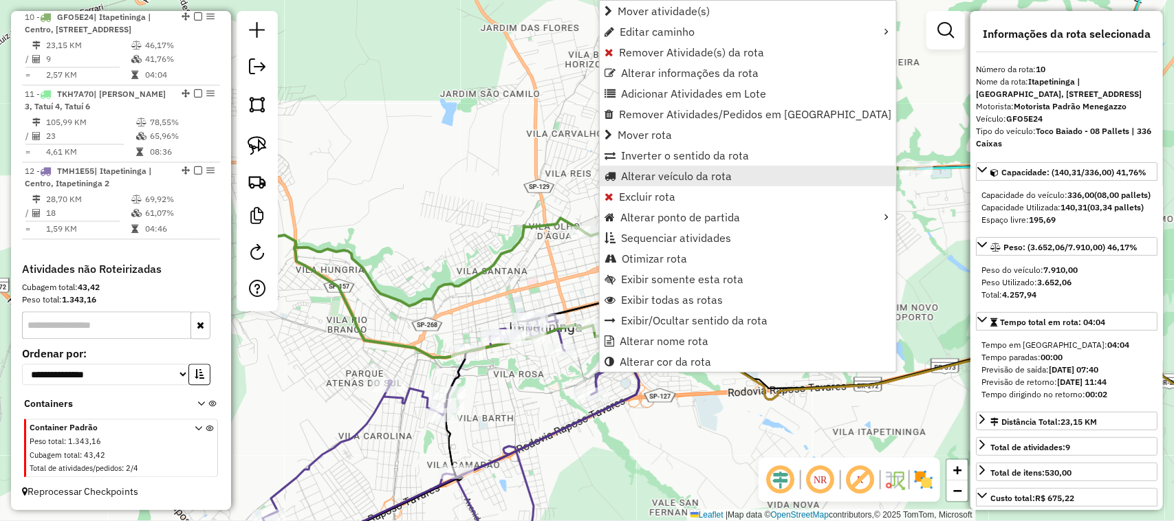
click at [690, 177] on span "Alterar veículo da rota" at bounding box center [676, 176] width 111 height 11
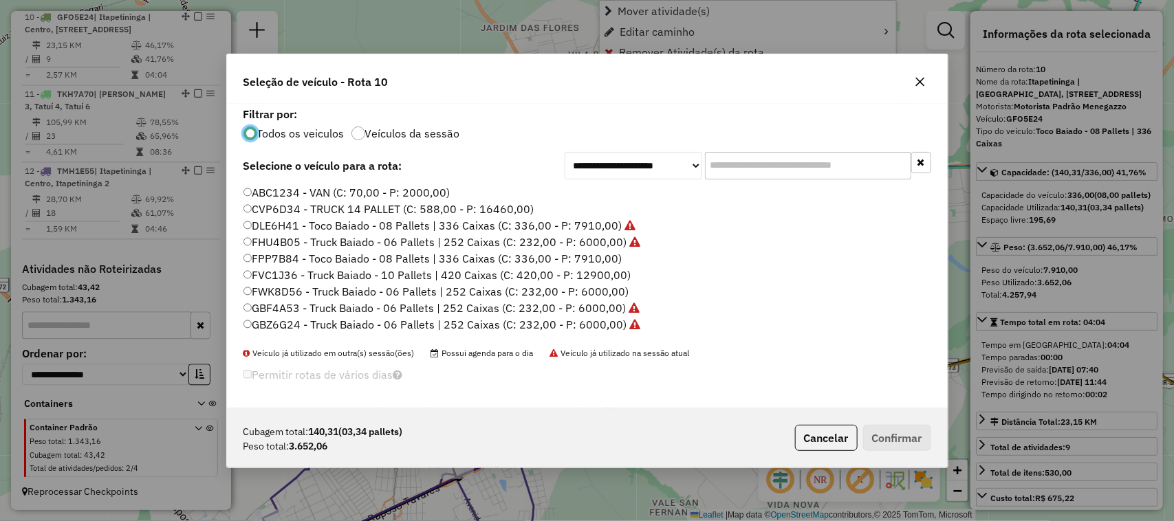
scroll to position [7, 4]
click at [745, 173] on input "text" at bounding box center [808, 166] width 206 height 28
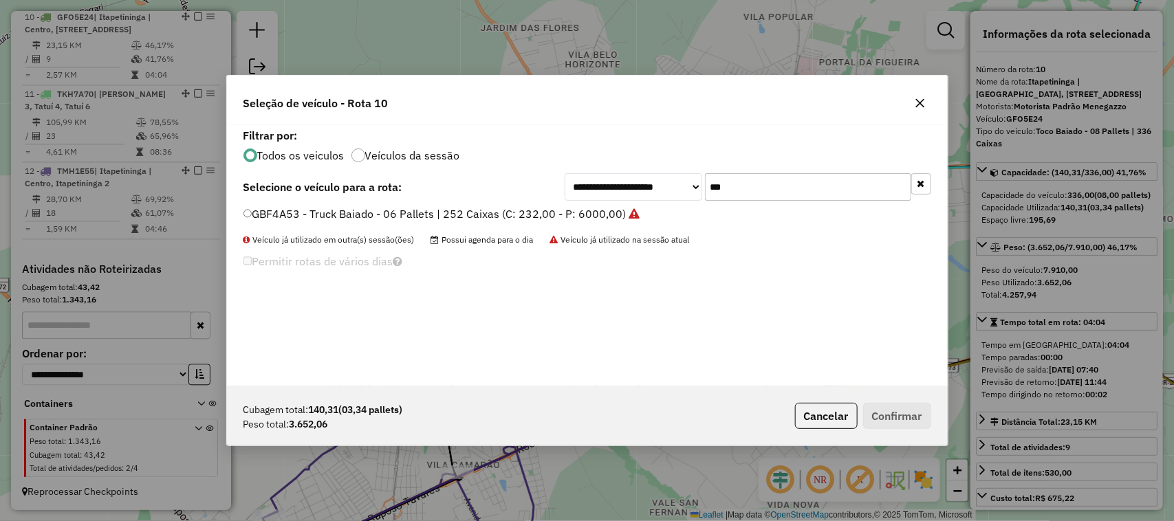
type input "***"
click at [593, 204] on div "**********" at bounding box center [587, 255] width 721 height 261
click at [598, 208] on label "GBF4A53 - Truck Baiado - 06 Pallets | 252 Caixas (C: 232,00 - P: 6000,00)" at bounding box center [441, 214] width 397 height 17
click at [899, 410] on button "Confirmar" at bounding box center [897, 416] width 68 height 26
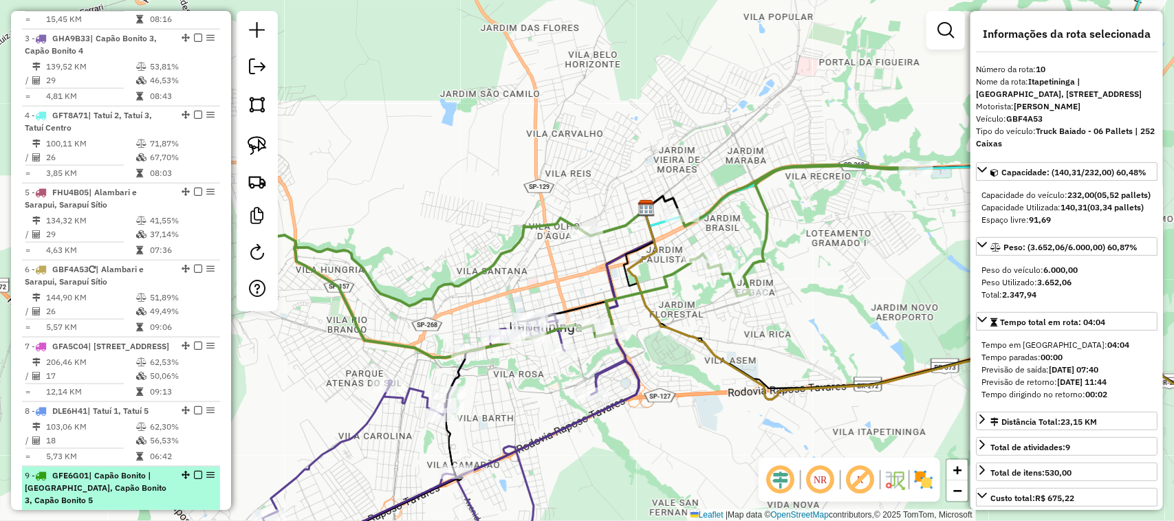
scroll to position [657, 0]
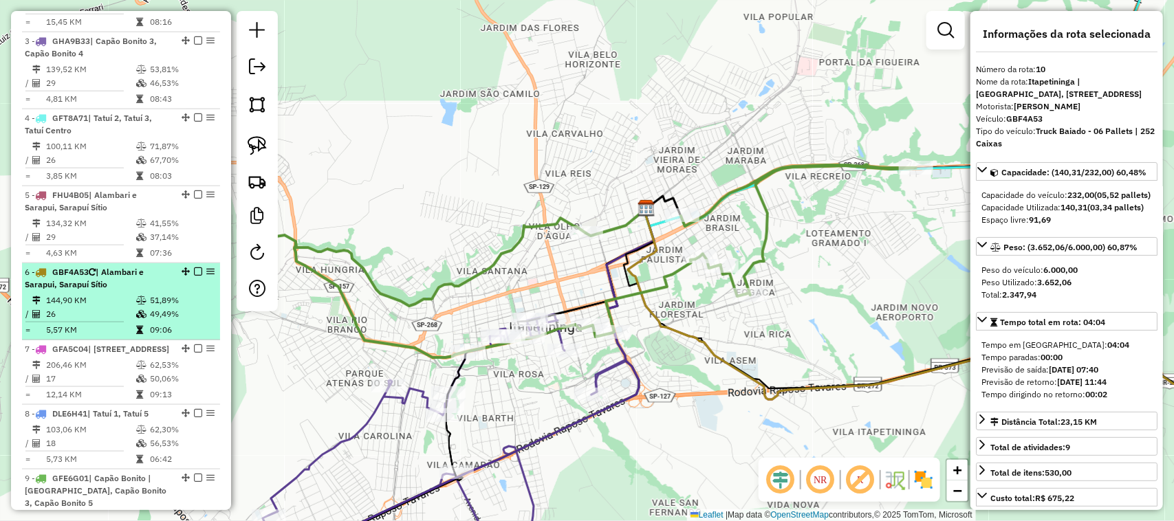
click at [111, 291] on div "6 - GBF4A53 | Alambari e Sarapui, Sarapuí Sítio" at bounding box center [98, 278] width 146 height 25
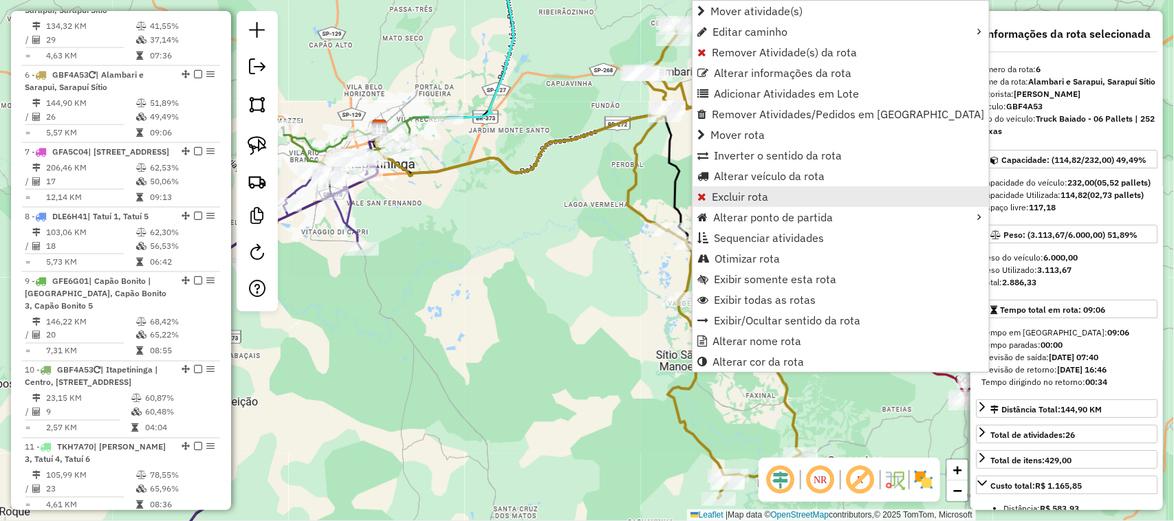
scroll to position [922, 0]
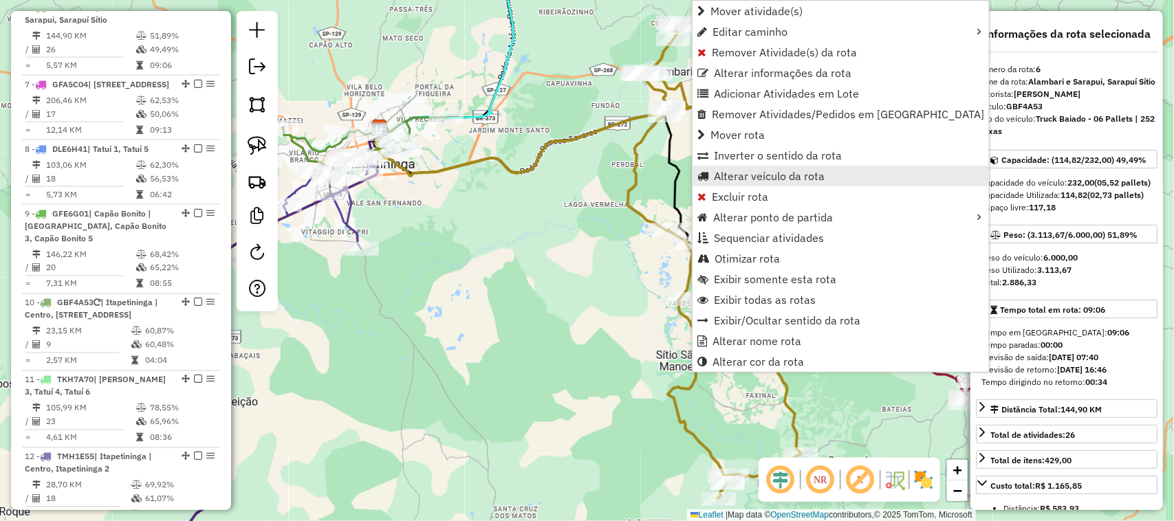
click at [784, 171] on span "Alterar veículo da rota" at bounding box center [769, 176] width 111 height 11
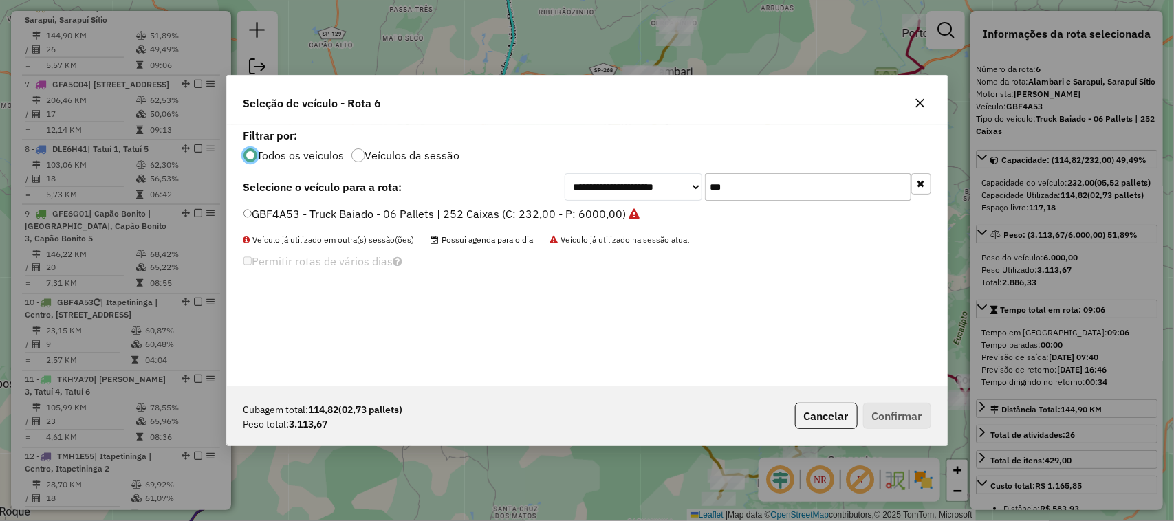
scroll to position [7, 4]
drag, startPoint x: 722, startPoint y: 190, endPoint x: 653, endPoint y: 196, distance: 69.0
click at [664, 196] on div "**********" at bounding box center [747, 187] width 366 height 28
type input "***"
click at [582, 207] on label "FWK8D56 - Truck Baiado - 06 Pallets | 252 Caixas (C: 232,00 - P: 6000,00)" at bounding box center [436, 214] width 386 height 17
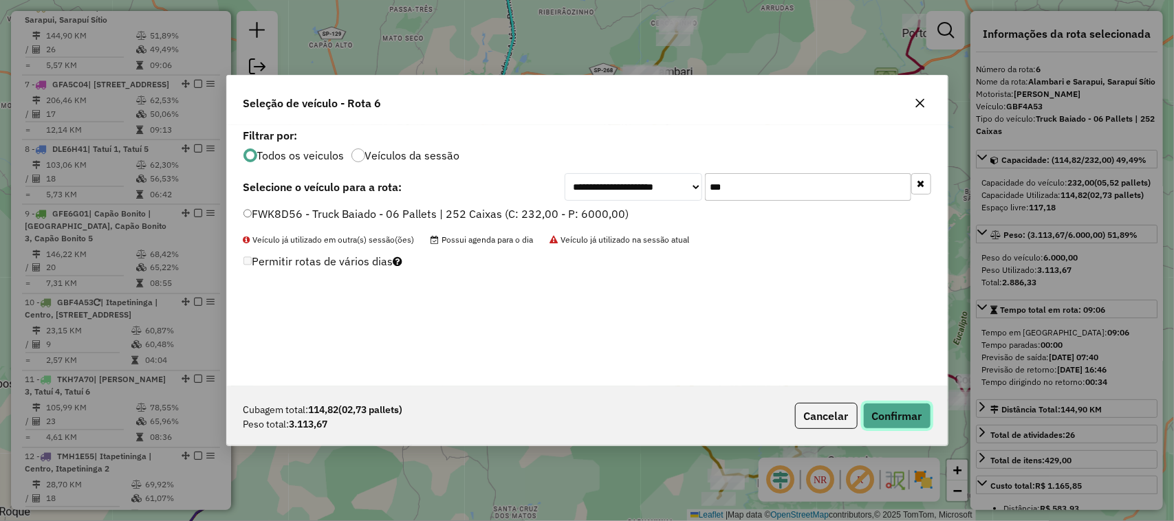
click at [894, 404] on button "Confirmar" at bounding box center [897, 416] width 68 height 26
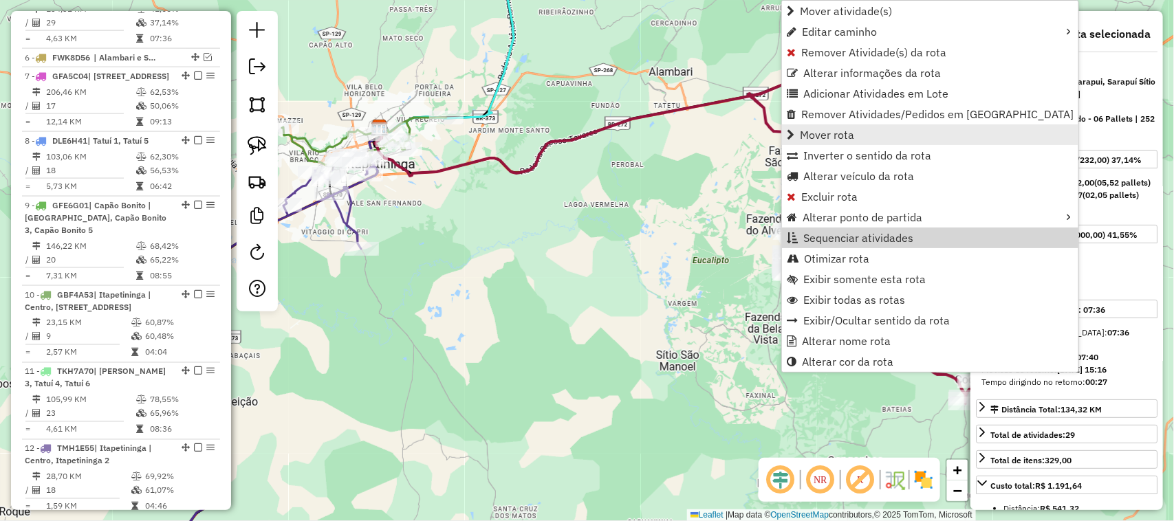
scroll to position [844, 0]
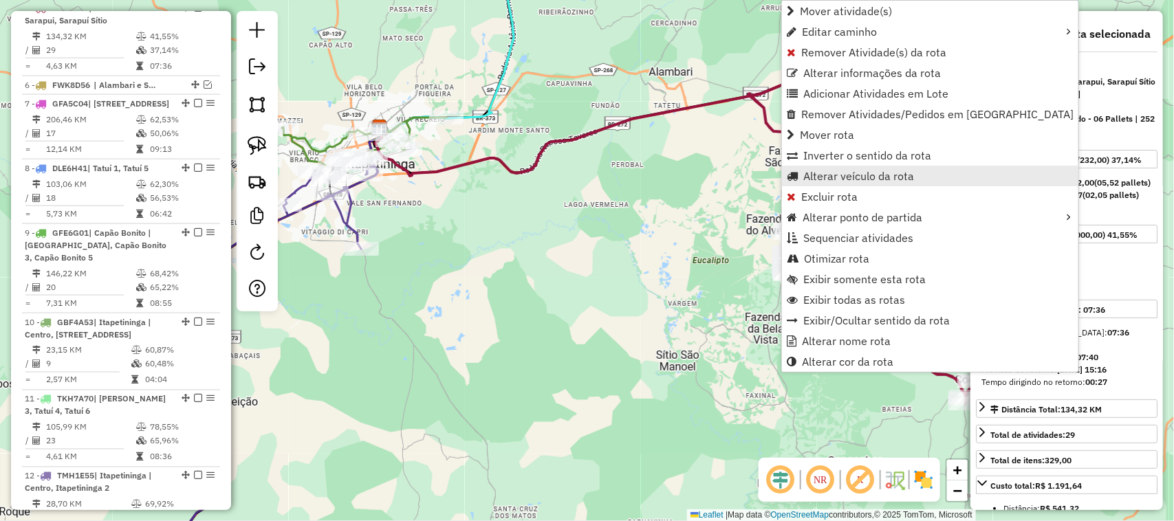
click at [863, 173] on span "Alterar veículo da rota" at bounding box center [858, 176] width 111 height 11
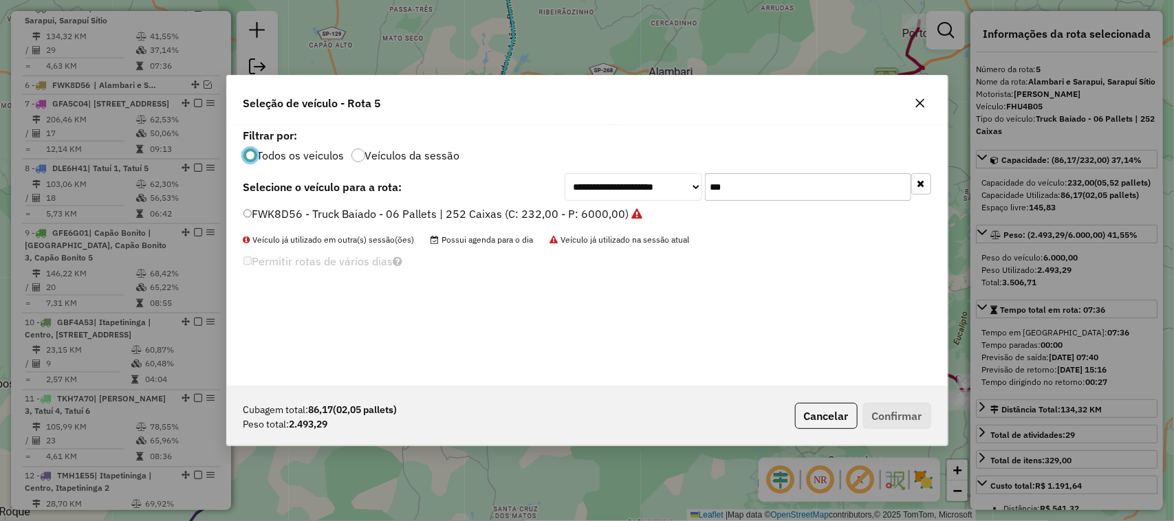
scroll to position [7, 4]
drag, startPoint x: 731, startPoint y: 195, endPoint x: 639, endPoint y: 193, distance: 91.5
click at [639, 193] on div "**********" at bounding box center [747, 187] width 366 height 28
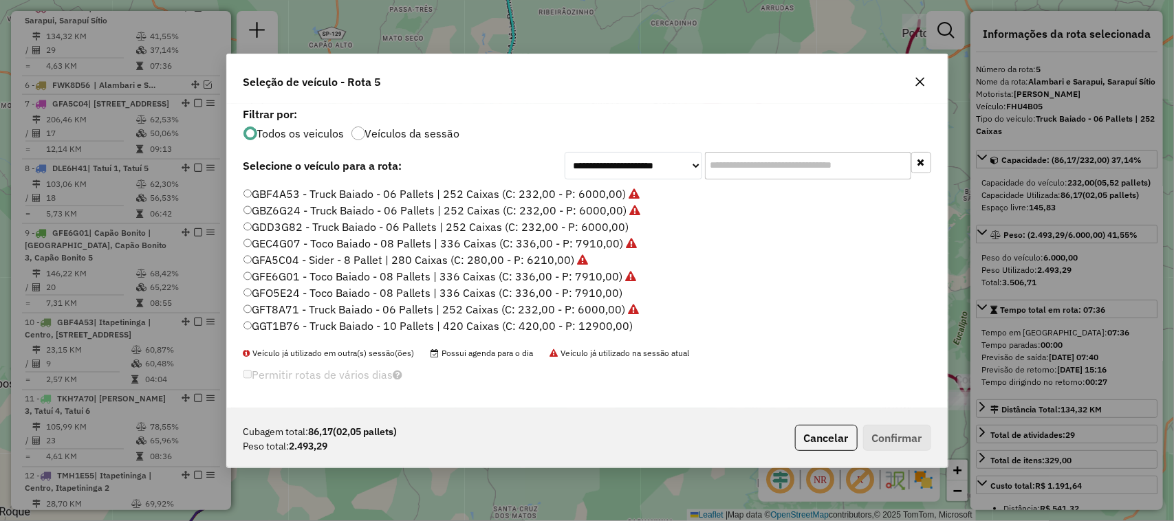
scroll to position [228, 0]
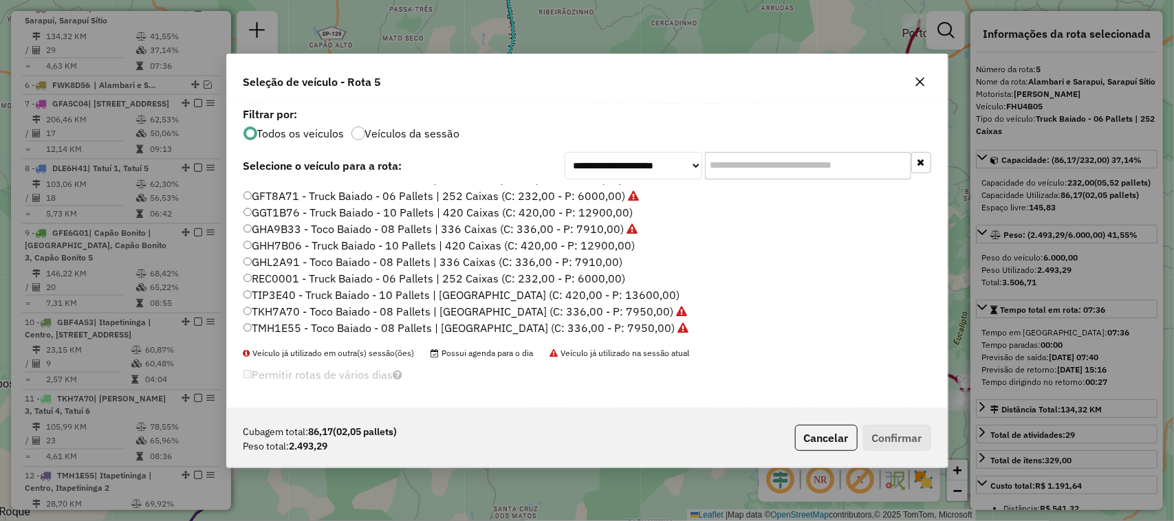
click at [925, 79] on icon "button" at bounding box center [919, 81] width 11 height 11
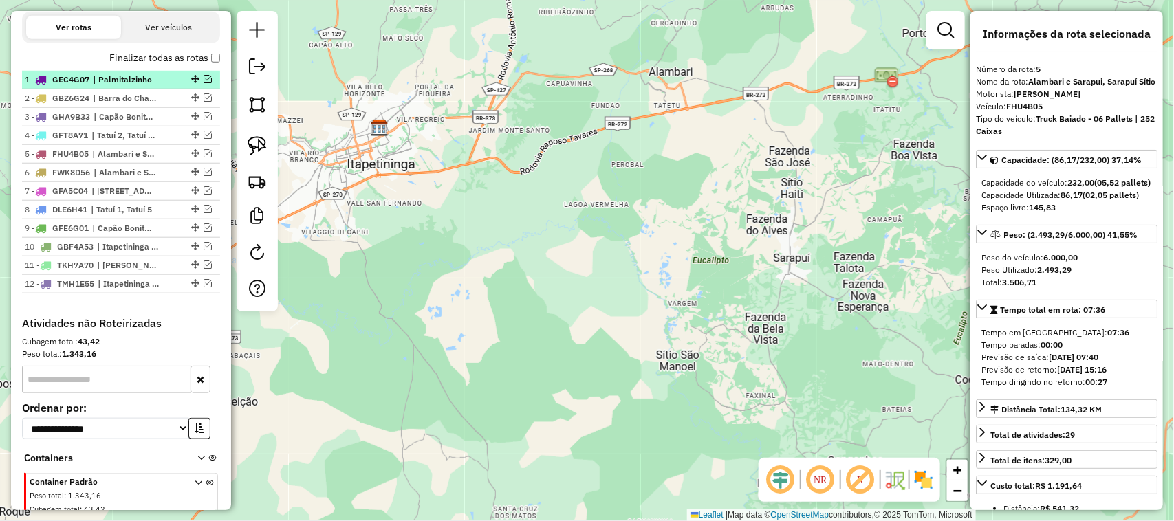
scroll to position [443, 0]
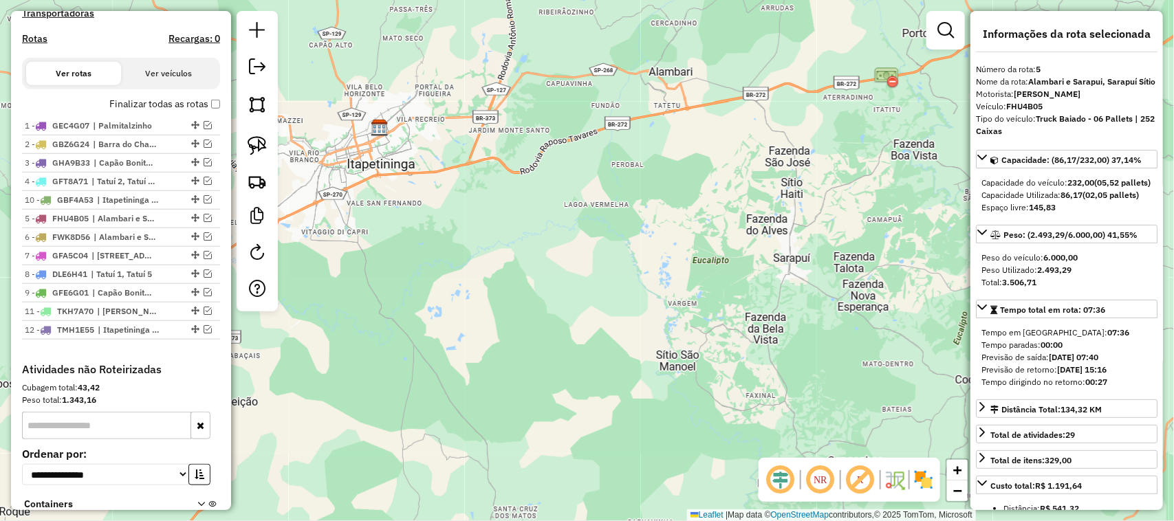
drag, startPoint x: 186, startPoint y: 272, endPoint x: 170, endPoint y: 206, distance: 67.9
drag, startPoint x: 190, startPoint y: 173, endPoint x: 174, endPoint y: 292, distance: 120.7
click at [204, 259] on em at bounding box center [208, 255] width 8 height 8
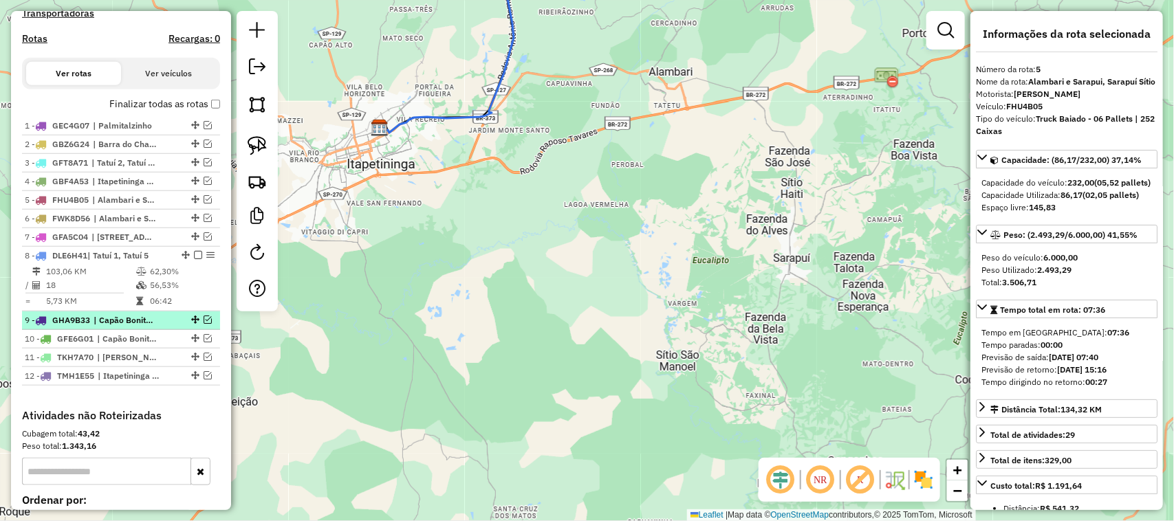
click at [205, 324] on em at bounding box center [208, 320] width 8 height 8
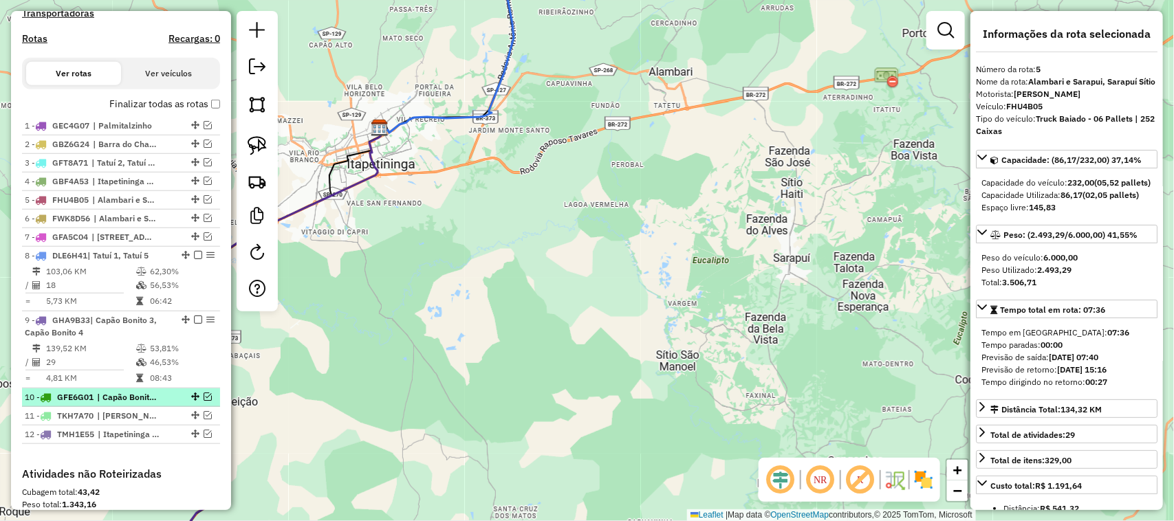
click at [204, 401] on em at bounding box center [208, 397] width 8 height 8
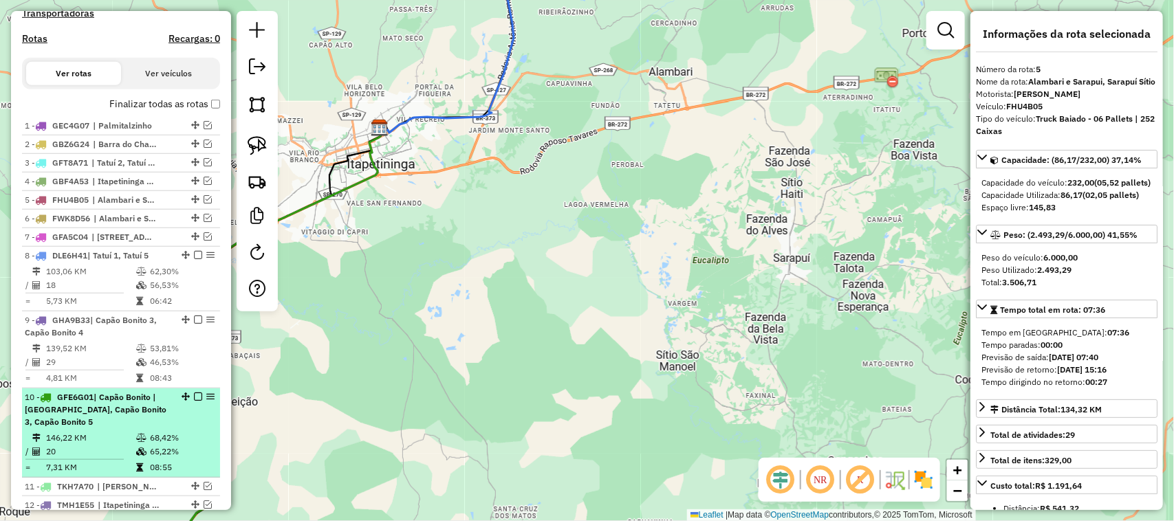
click at [116, 427] on span "| Capão Bonito | Centro, Capão Bonito 2, Capão Bonito 3, Capão Bonito 5" at bounding box center [96, 409] width 142 height 35
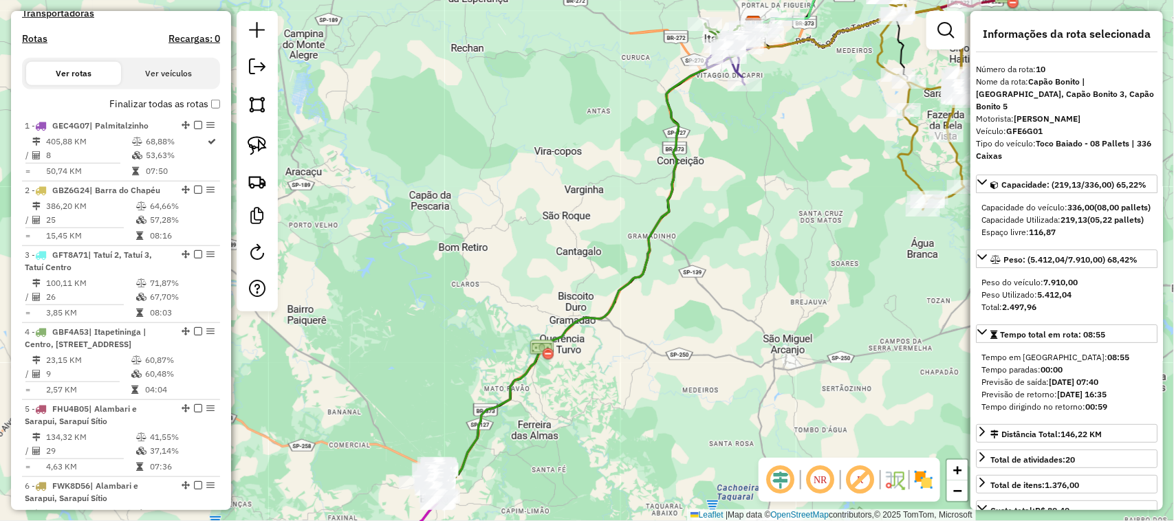
scroll to position [0, 0]
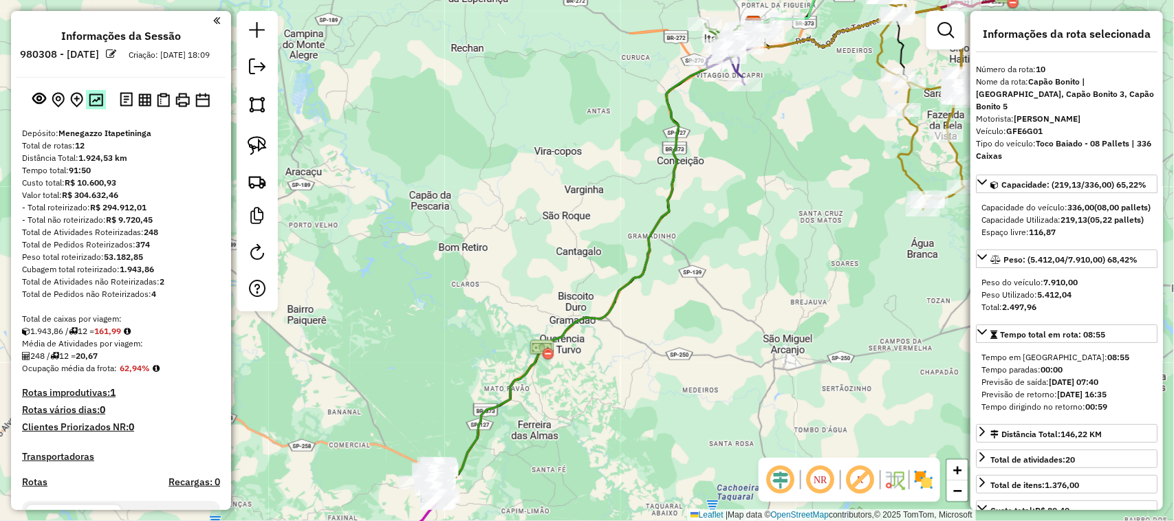
click at [98, 107] on img at bounding box center [96, 100] width 14 height 13
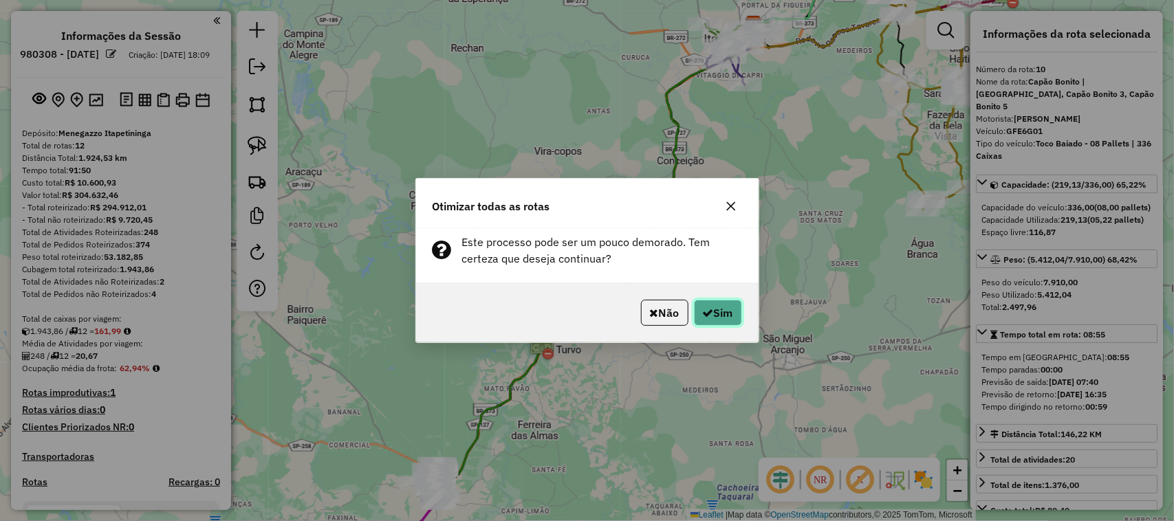
click at [725, 320] on button "Sim" at bounding box center [718, 313] width 48 height 26
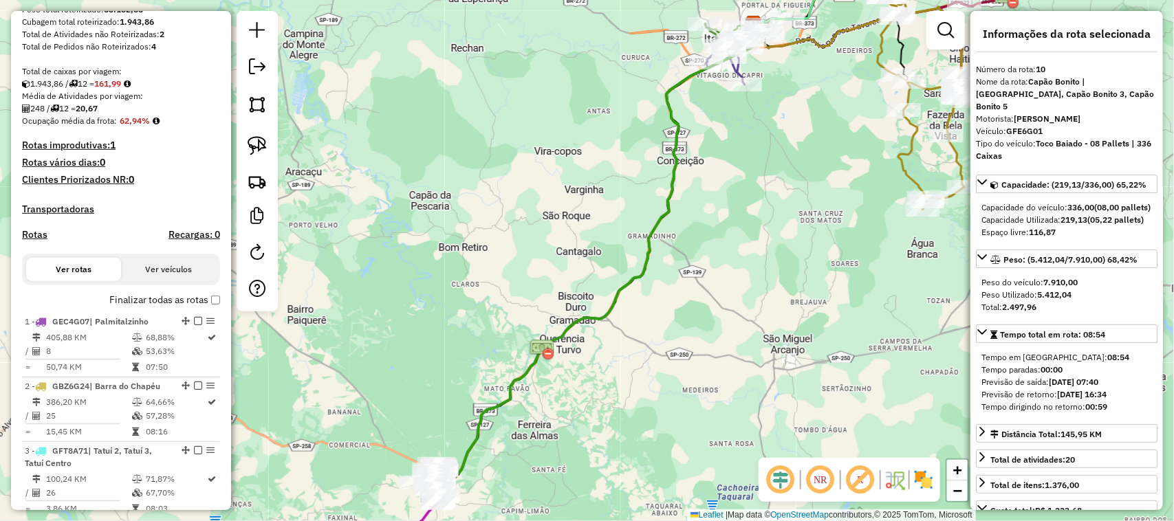
scroll to position [1231, 0]
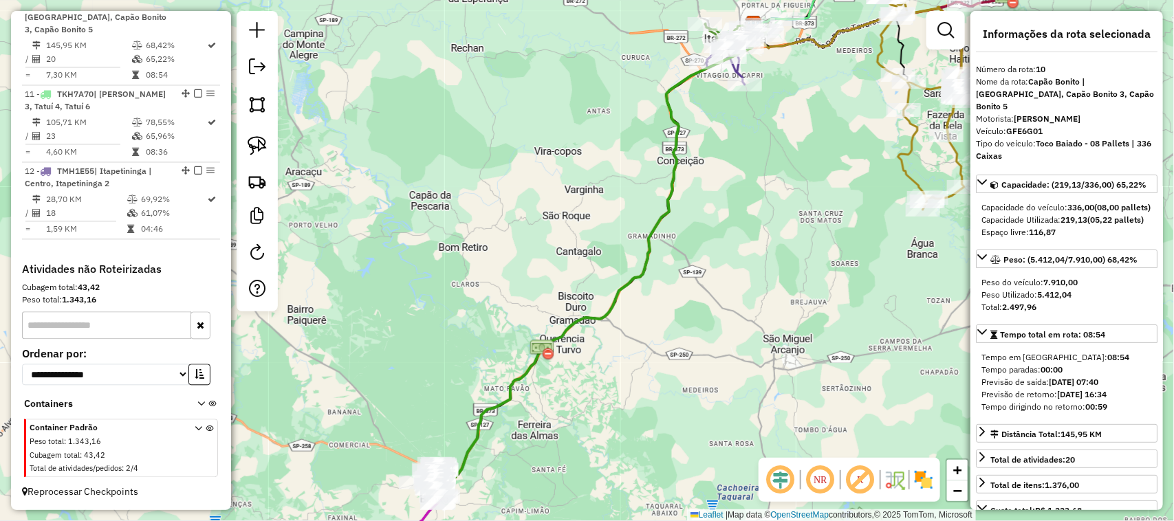
drag, startPoint x: 730, startPoint y: 305, endPoint x: 624, endPoint y: 234, distance: 127.0
click at [634, 241] on div "Janela de atendimento Grade de atendimento Capacidade Transportadoras Veículos …" at bounding box center [587, 260] width 1174 height 521
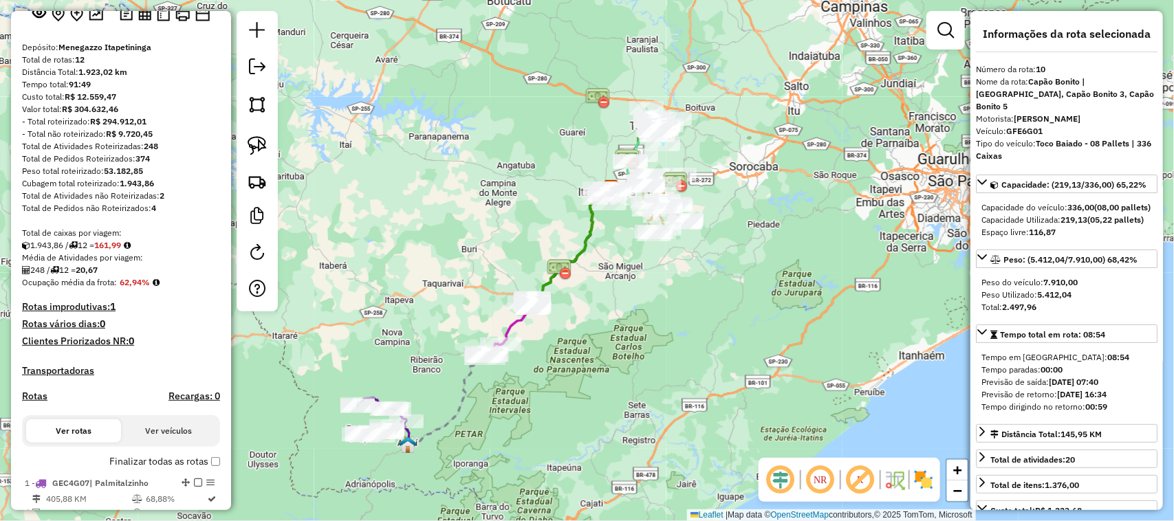
scroll to position [0, 0]
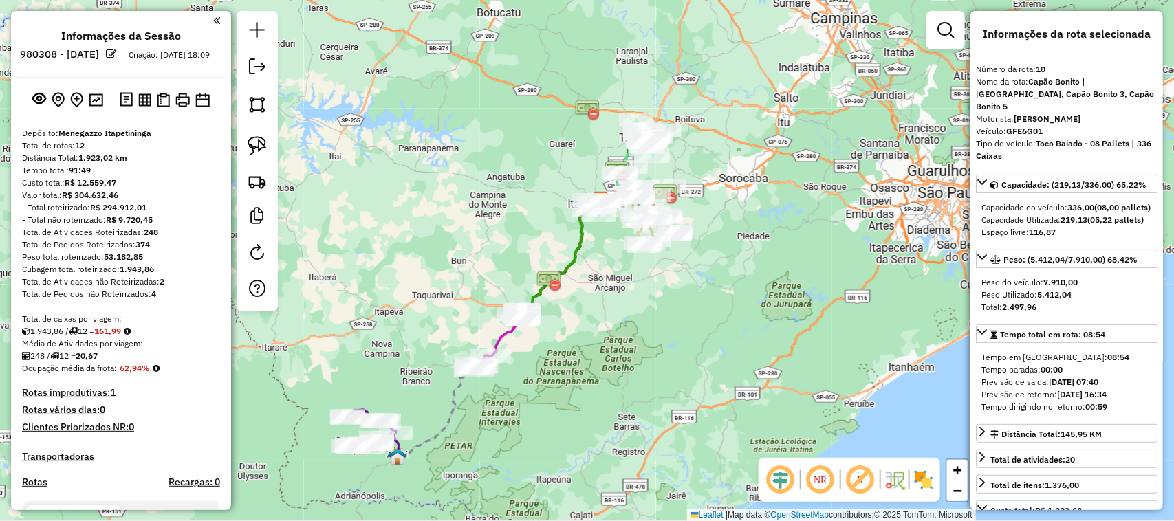
drag, startPoint x: 502, startPoint y: 159, endPoint x: 439, endPoint y: 223, distance: 90.4
click at [439, 223] on div "Janela de atendimento Grade de atendimento Capacidade Transportadoras Veículos …" at bounding box center [587, 260] width 1174 height 521
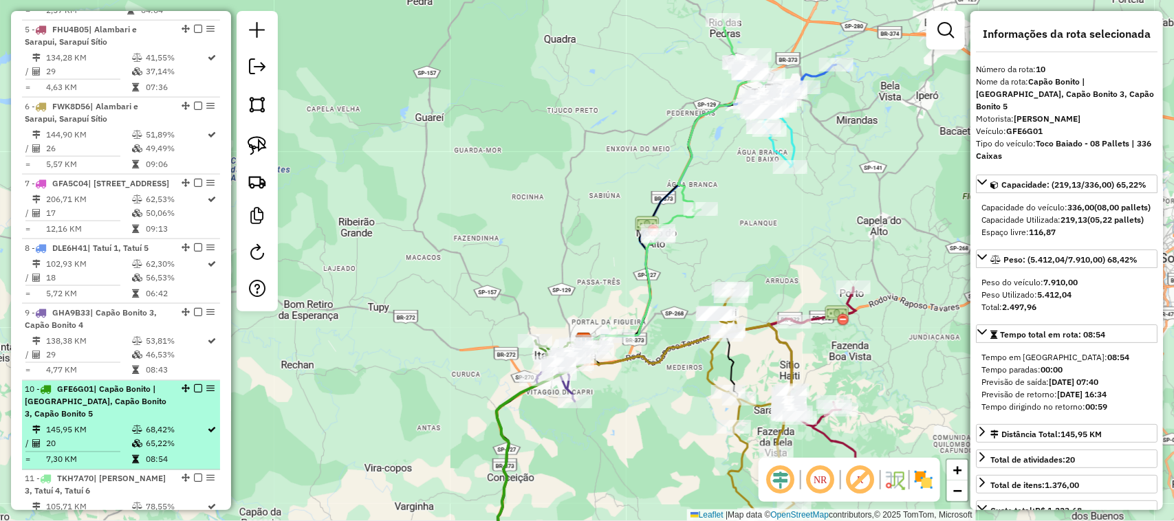
scroll to position [688, 0]
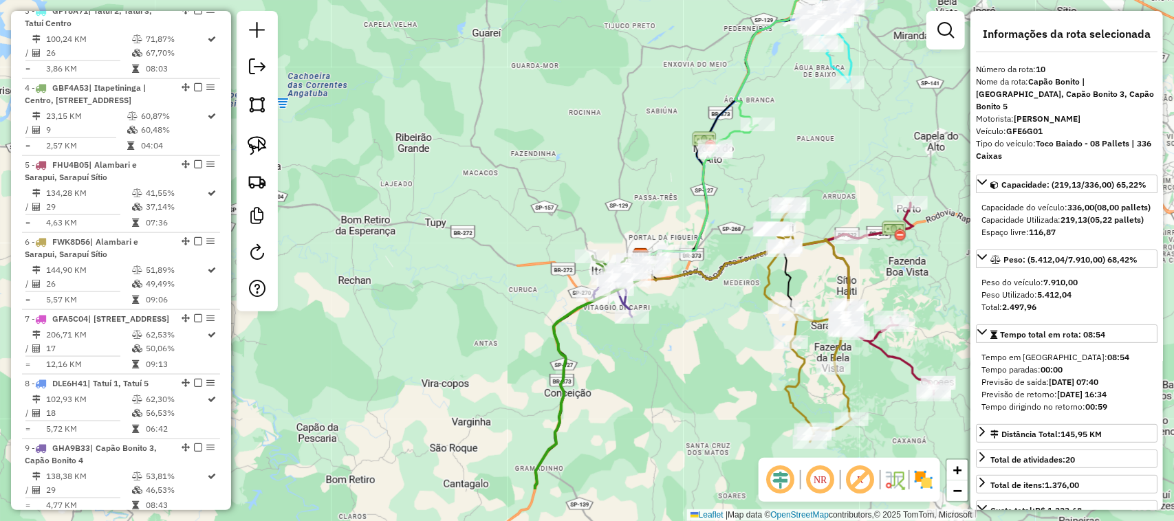
drag, startPoint x: 425, startPoint y: 392, endPoint x: 547, endPoint y: 91, distance: 324.4
click at [540, 122] on div "Janela de atendimento Grade de atendimento Capacidade Transportadoras Veículos …" at bounding box center [587, 260] width 1174 height 521
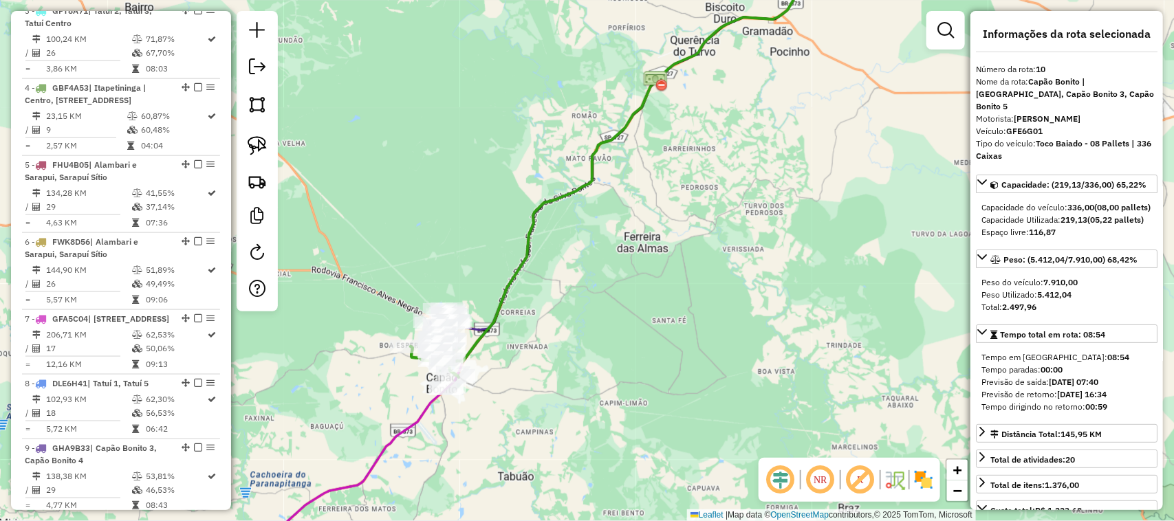
drag, startPoint x: 479, startPoint y: 179, endPoint x: 548, endPoint y: 118, distance: 92.0
click at [513, 141] on div "Janela de atendimento Grade de atendimento Capacidade Transportadoras Veículos …" at bounding box center [587, 260] width 1174 height 521
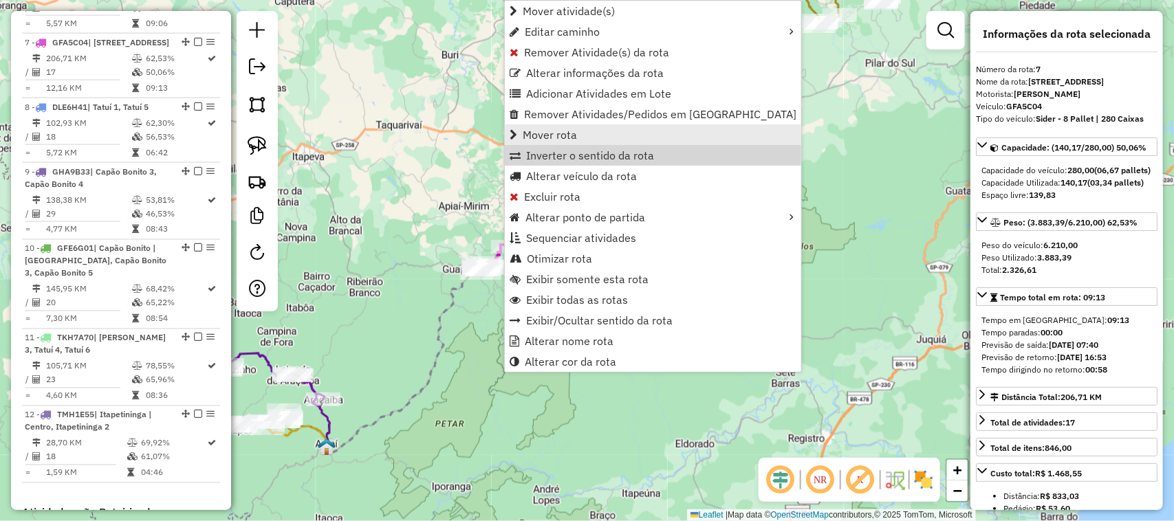
scroll to position [1012, 0]
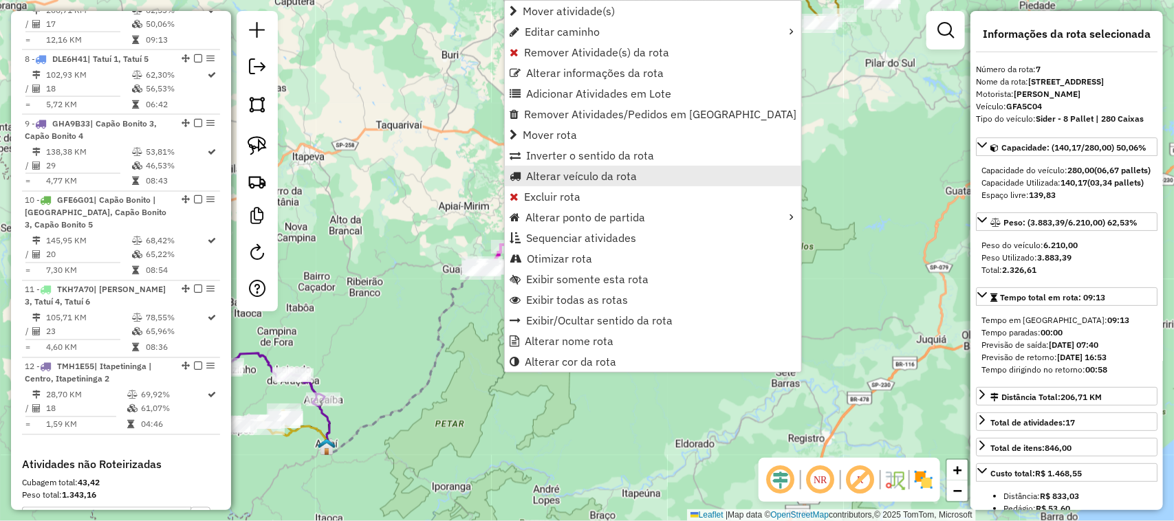
click at [603, 171] on span "Alterar veículo da rota" at bounding box center [581, 176] width 111 height 11
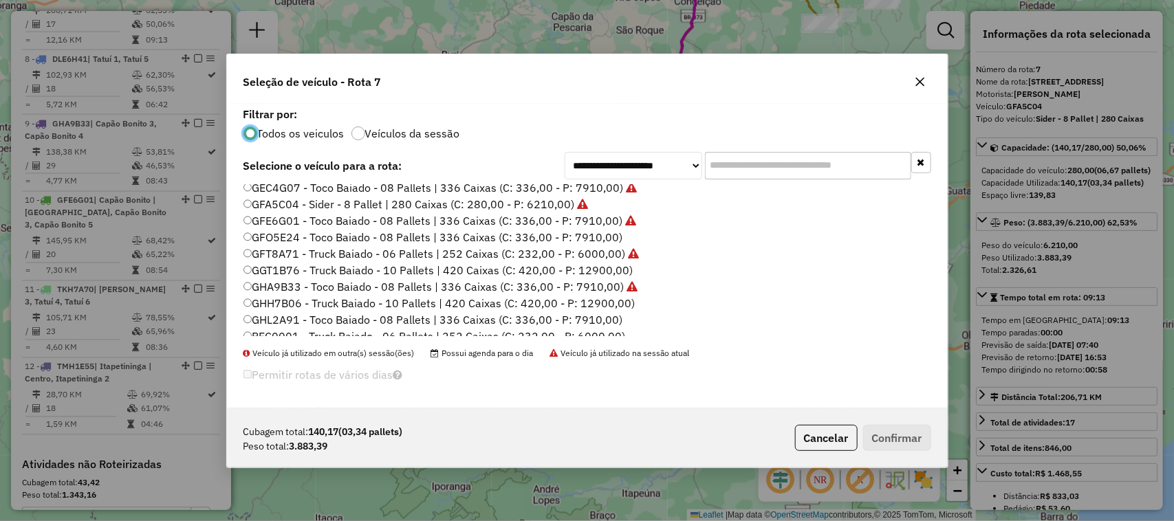
scroll to position [228, 0]
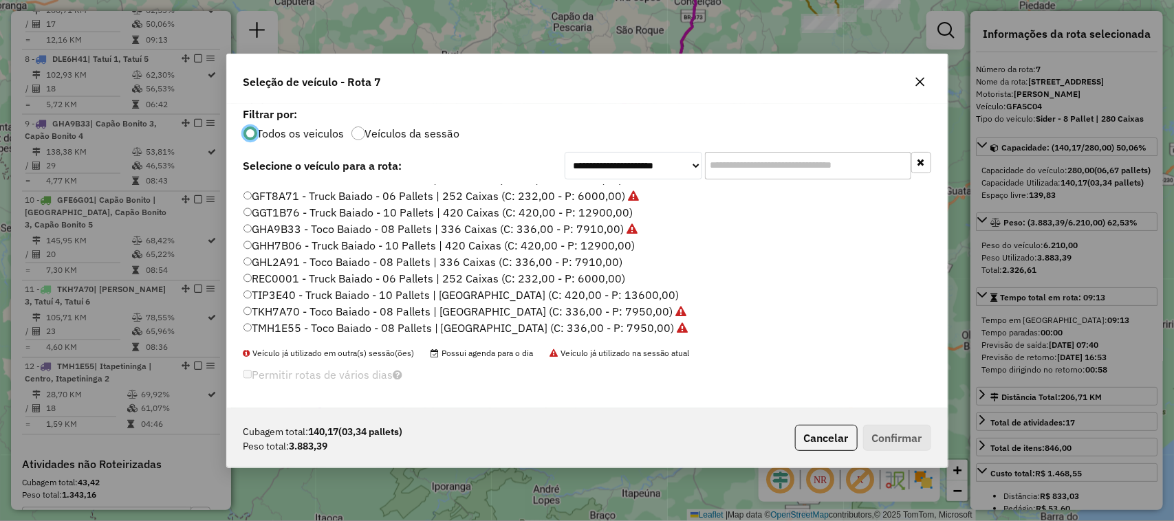
click at [916, 79] on icon "button" at bounding box center [919, 81] width 9 height 9
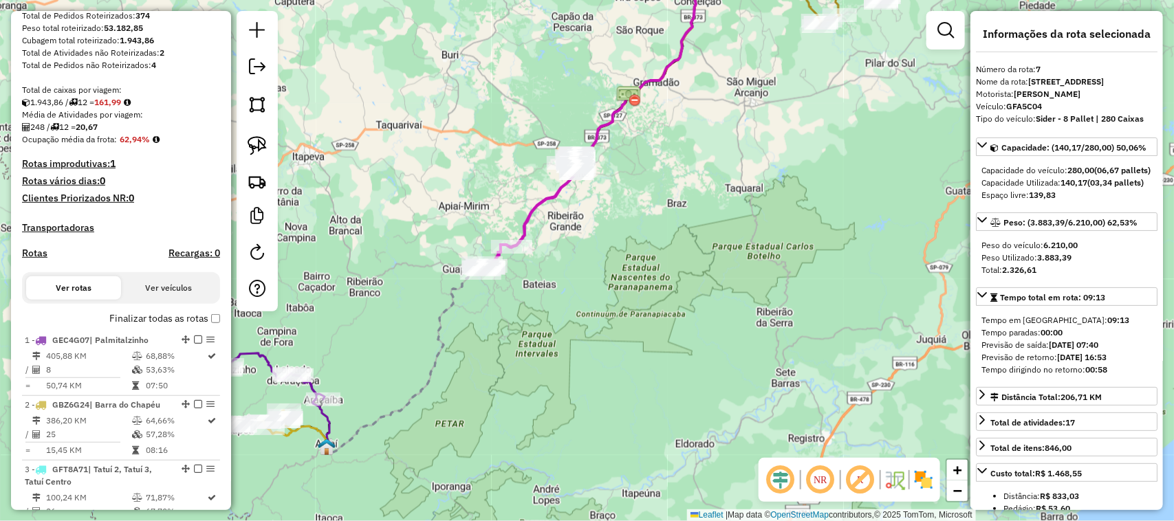
scroll to position [325, 0]
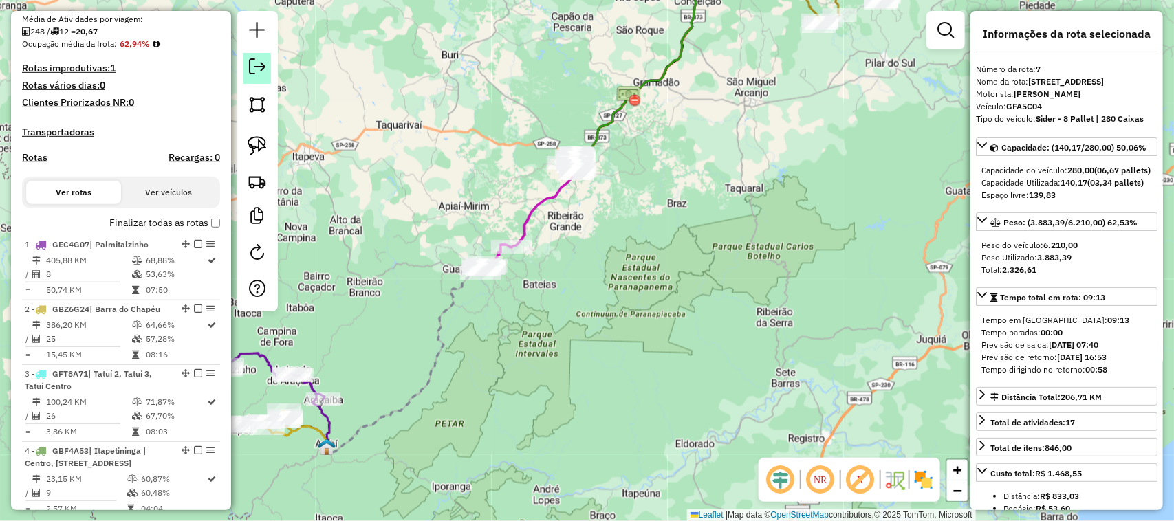
click at [256, 69] on em at bounding box center [257, 66] width 17 height 17
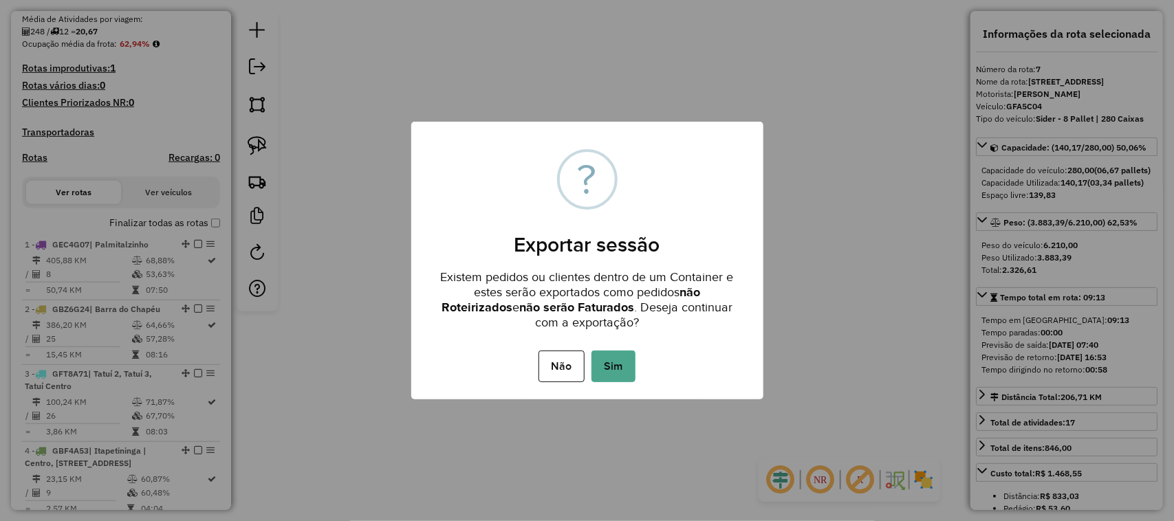
click at [434, 207] on div "× ? Exportar sessão Existem pedidos ou clientes dentro de um Container e estes …" at bounding box center [587, 261] width 352 height 278
click at [624, 368] on button "Sim" at bounding box center [613, 367] width 44 height 32
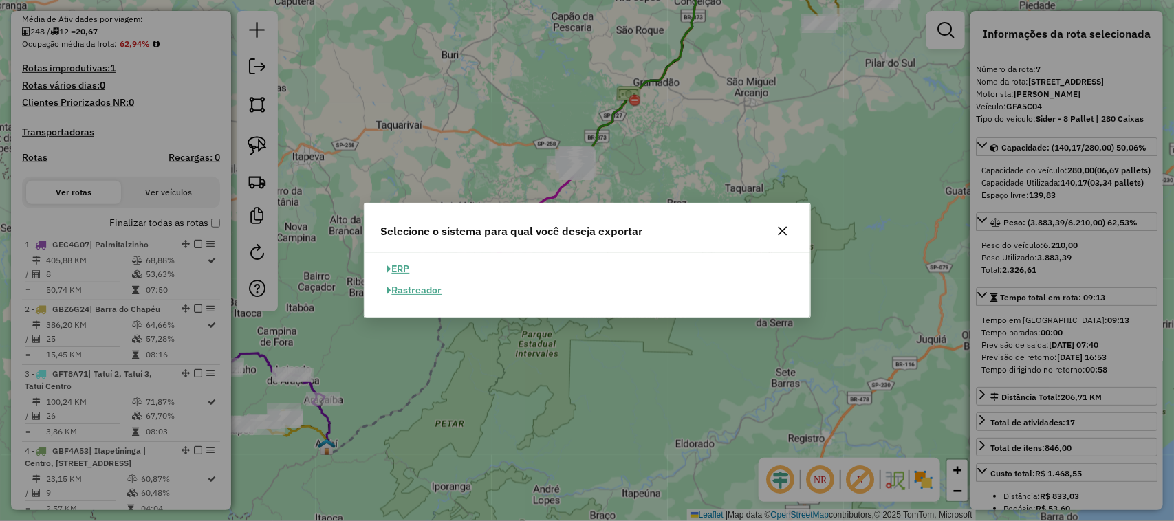
click at [778, 229] on icon "button" at bounding box center [782, 231] width 11 height 11
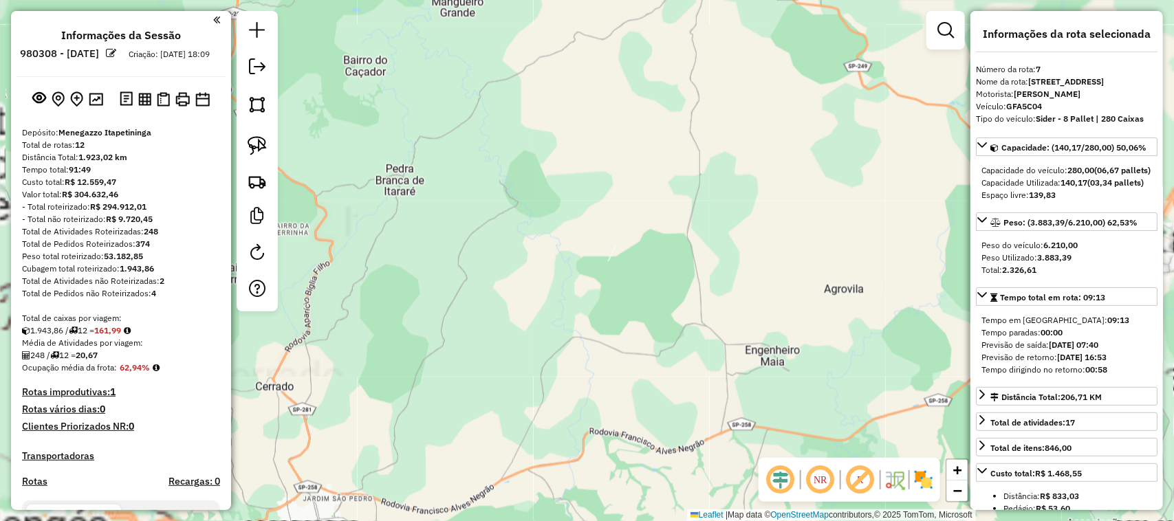
scroll to position [0, 0]
click at [94, 107] on img at bounding box center [96, 100] width 14 height 13
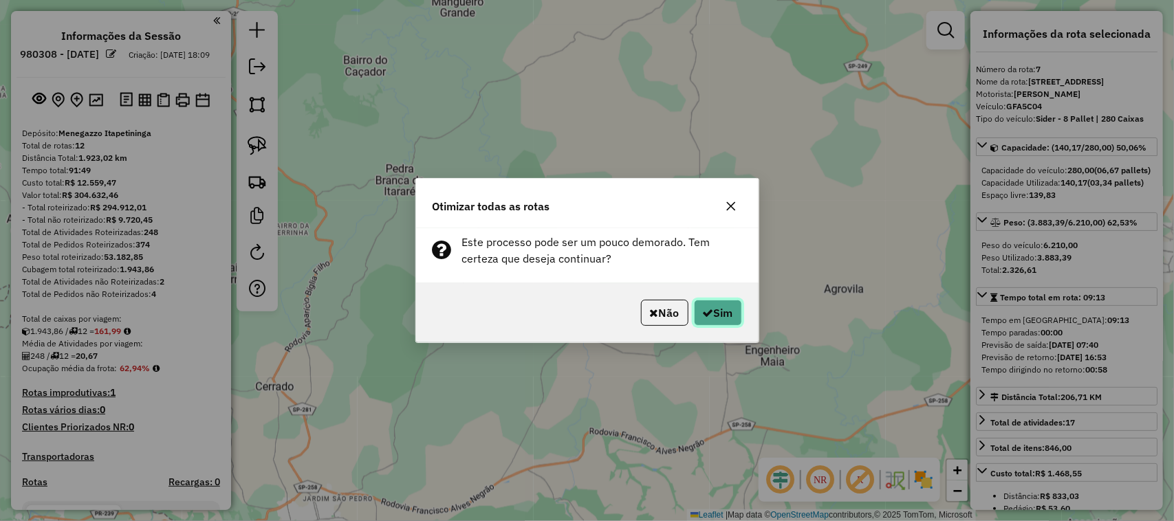
click at [713, 310] on button "Sim" at bounding box center [718, 313] width 48 height 26
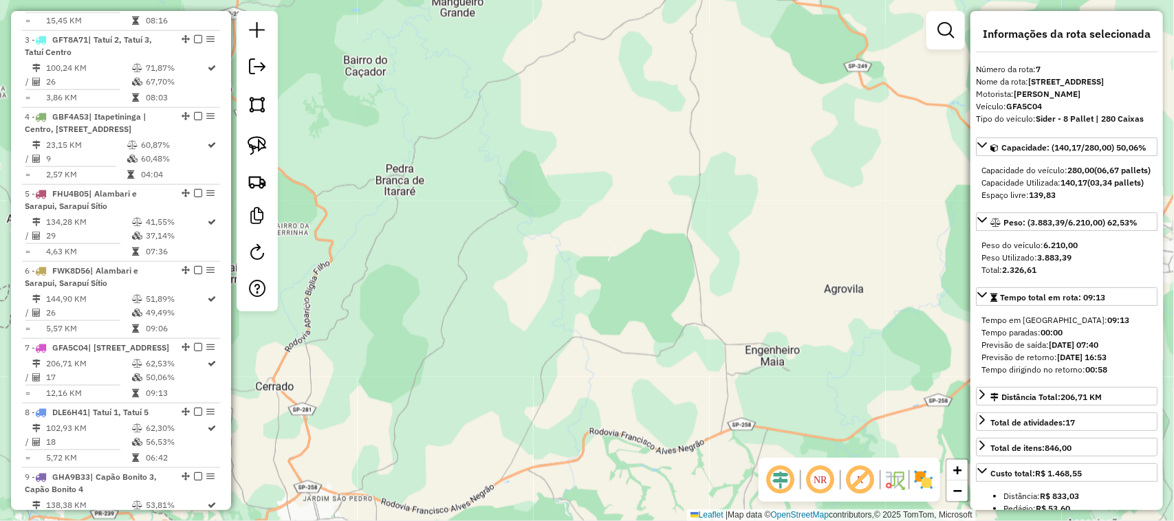
scroll to position [1012, 0]
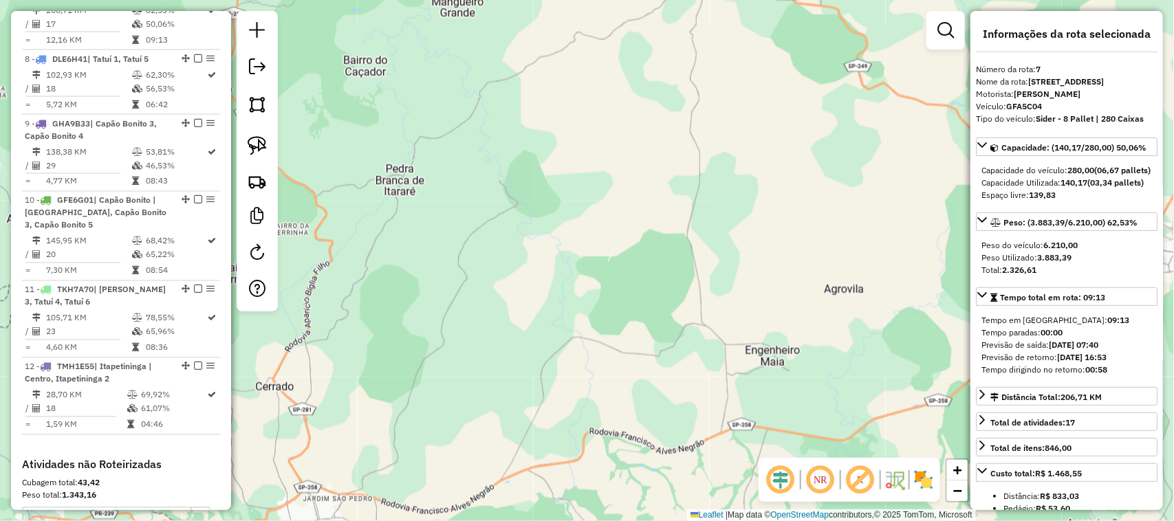
click at [560, 333] on div "Janela de atendimento Grade de atendimento Capacidade Transportadoras Veículos …" at bounding box center [587, 260] width 1174 height 521
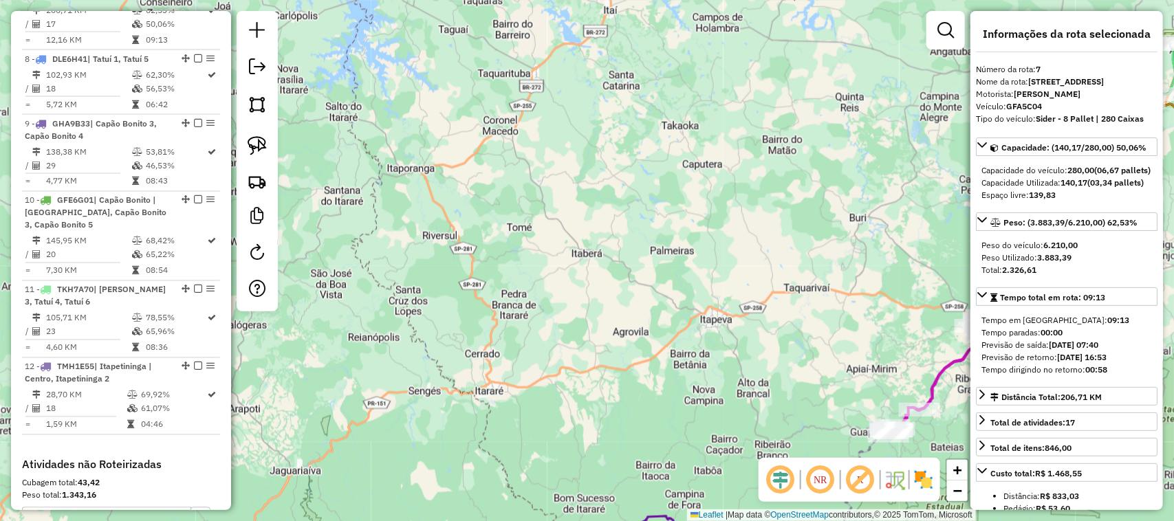
drag, startPoint x: 647, startPoint y: 369, endPoint x: 495, endPoint y: 129, distance: 284.6
click at [521, 162] on div "Janela de atendimento Grade de atendimento Capacidade Transportadoras Veículos …" at bounding box center [587, 260] width 1174 height 521
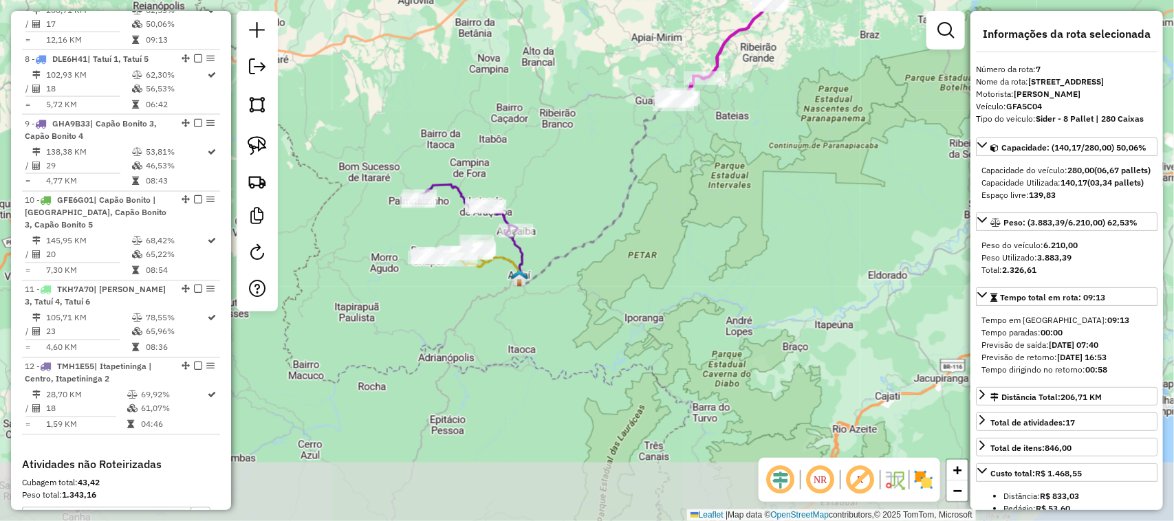
drag, startPoint x: 695, startPoint y: 207, endPoint x: 605, endPoint y: 291, distance: 123.1
click at [605, 291] on div "Janela de atendimento Grade de atendimento Capacidade Transportadoras Veículos …" at bounding box center [587, 260] width 1174 height 521
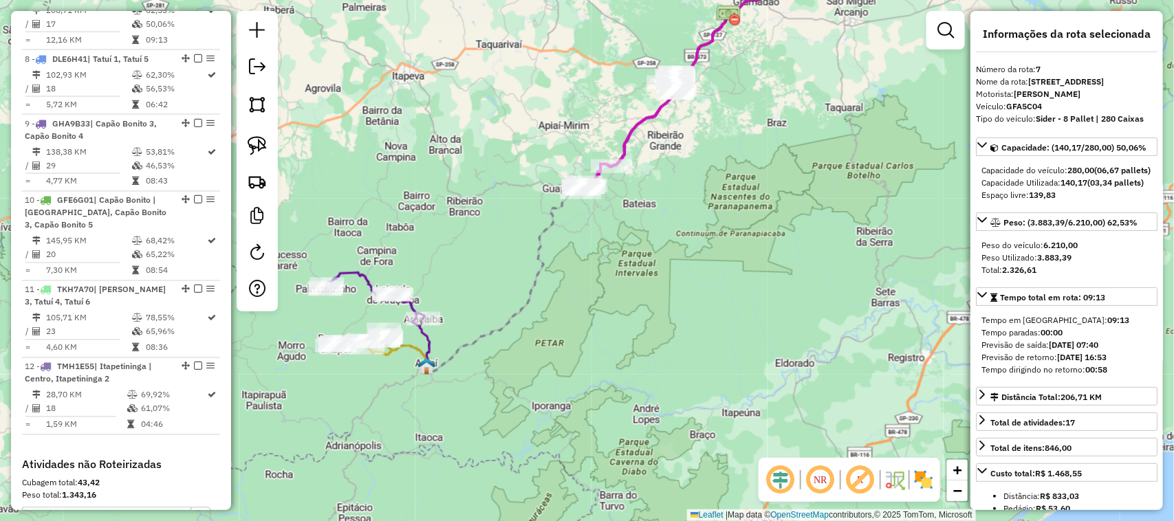
drag, startPoint x: 719, startPoint y: 246, endPoint x: 629, endPoint y: 370, distance: 153.1
click at [631, 369] on div "Janela de atendimento Grade de atendimento Capacidade Transportadoras Veículos …" at bounding box center [587, 260] width 1174 height 521
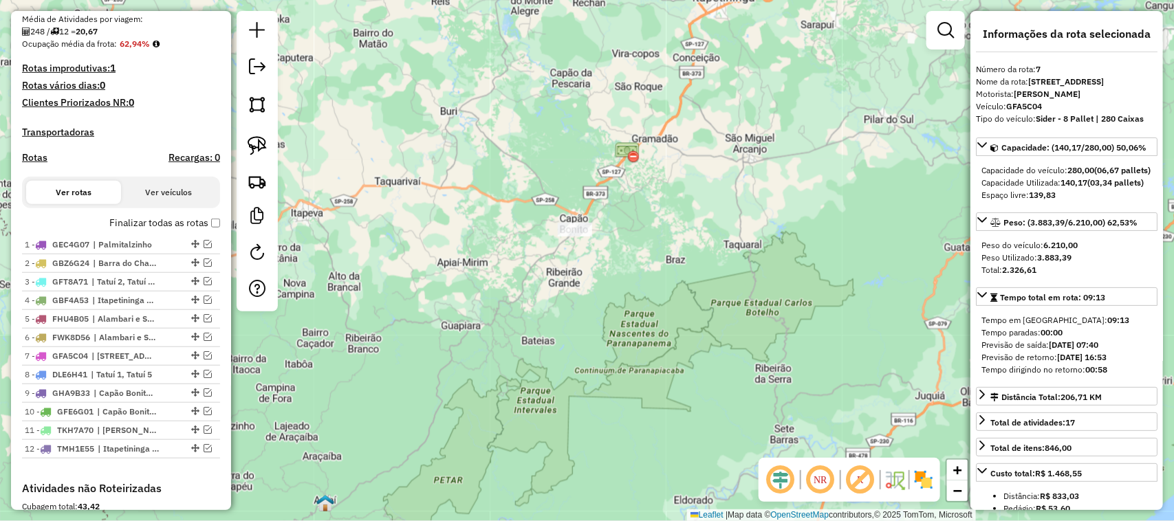
scroll to position [439, 0]
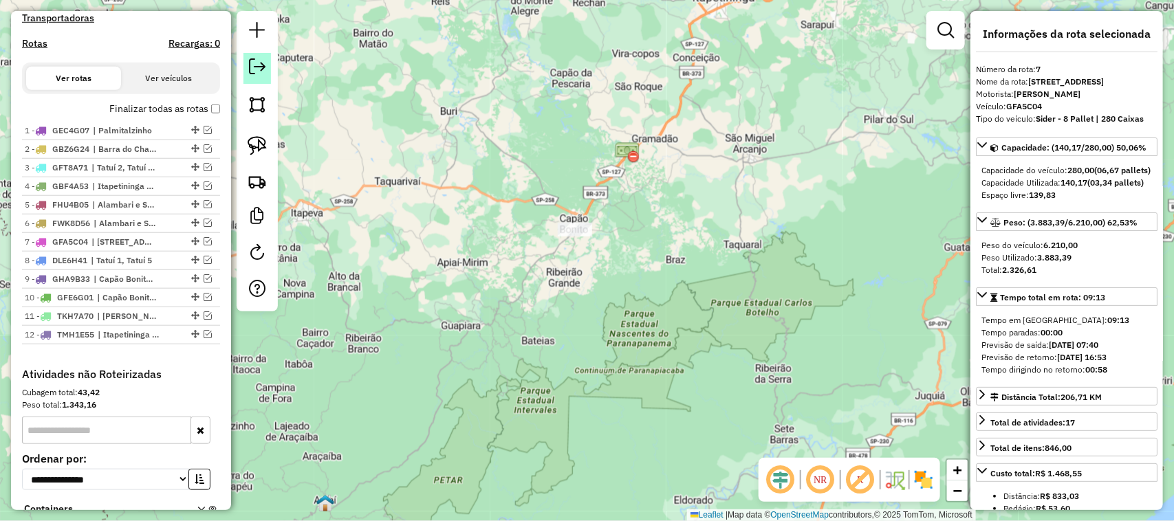
click at [262, 67] on em at bounding box center [257, 66] width 17 height 17
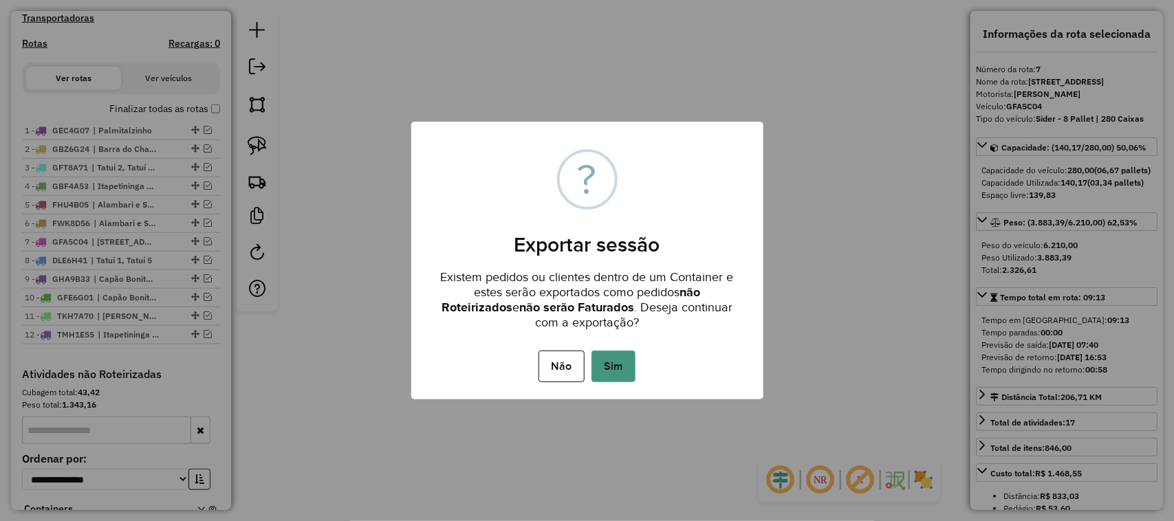
click at [619, 361] on button "Sim" at bounding box center [613, 367] width 44 height 32
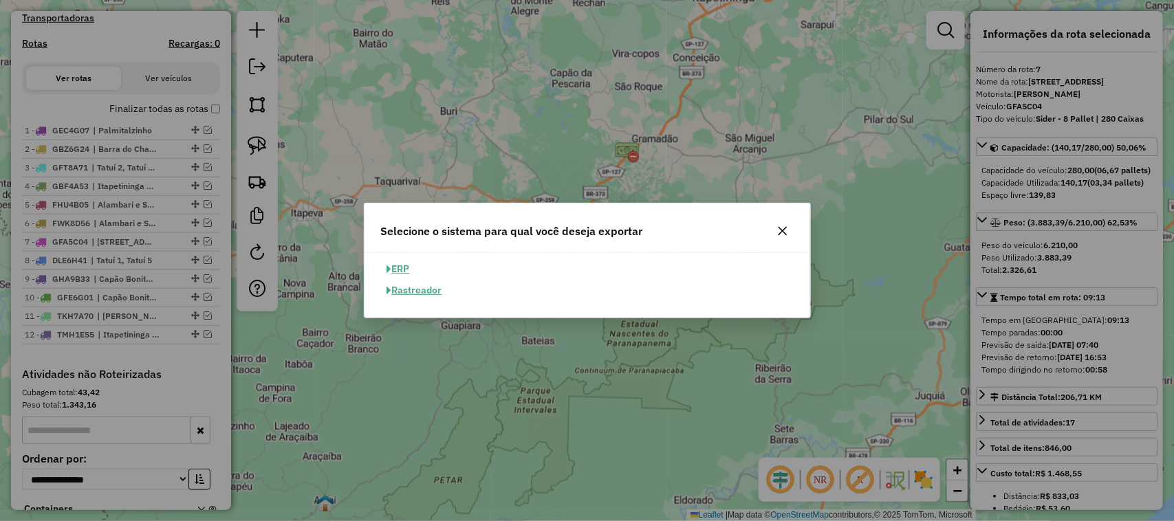
click at [406, 267] on button "ERP" at bounding box center [398, 269] width 35 height 21
select select "**"
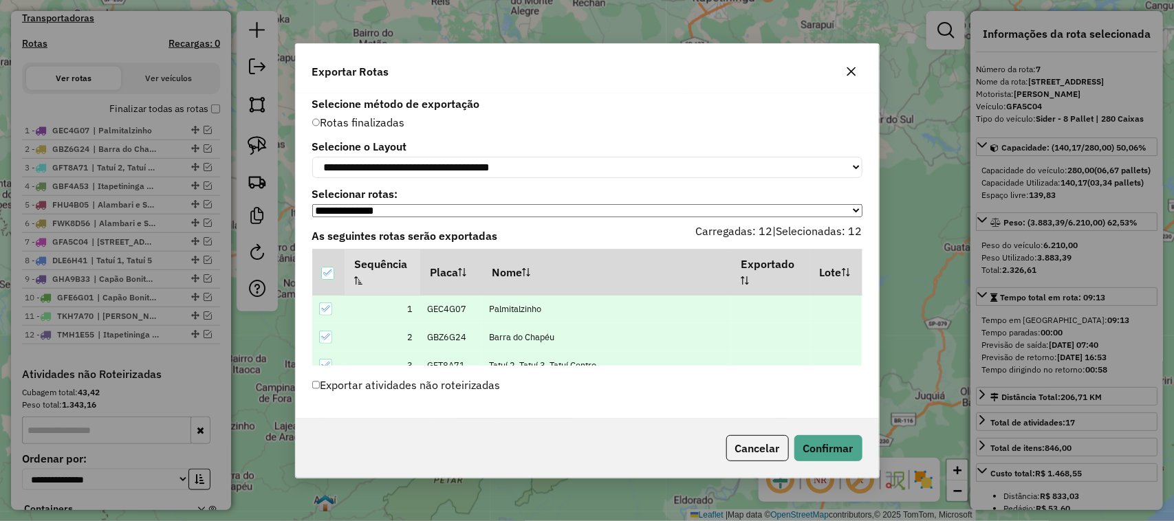
click at [300, 384] on div "**********" at bounding box center [587, 256] width 583 height 325
click at [822, 456] on button "Confirmar" at bounding box center [828, 448] width 68 height 26
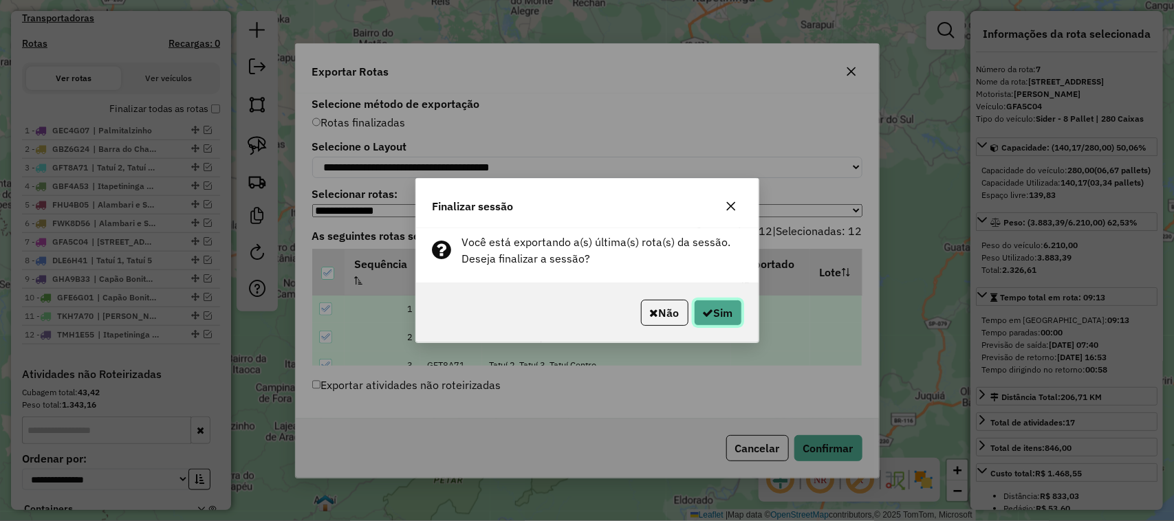
click at [719, 314] on button "Sim" at bounding box center [718, 313] width 48 height 26
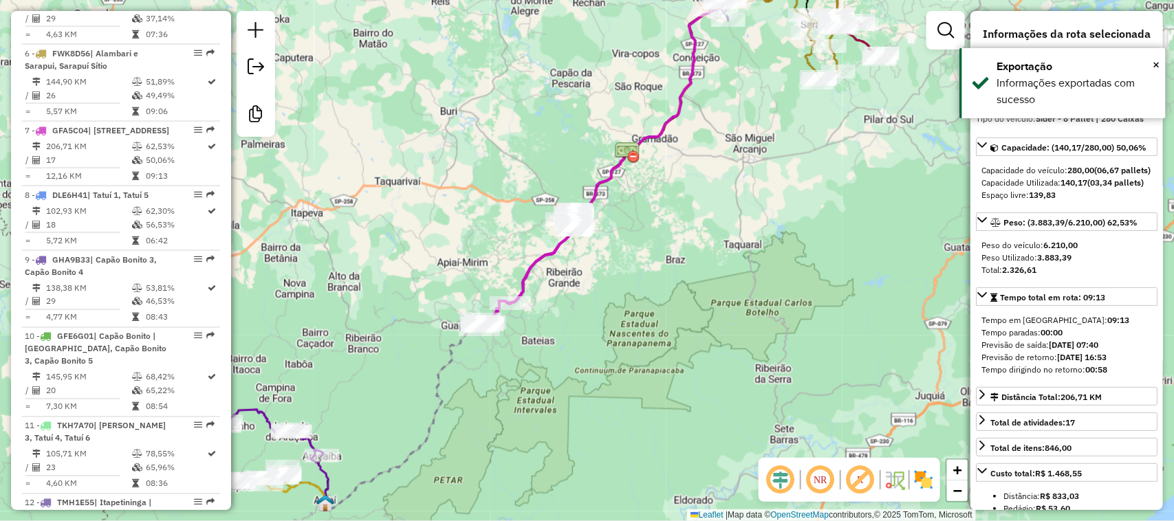
scroll to position [1022, 0]
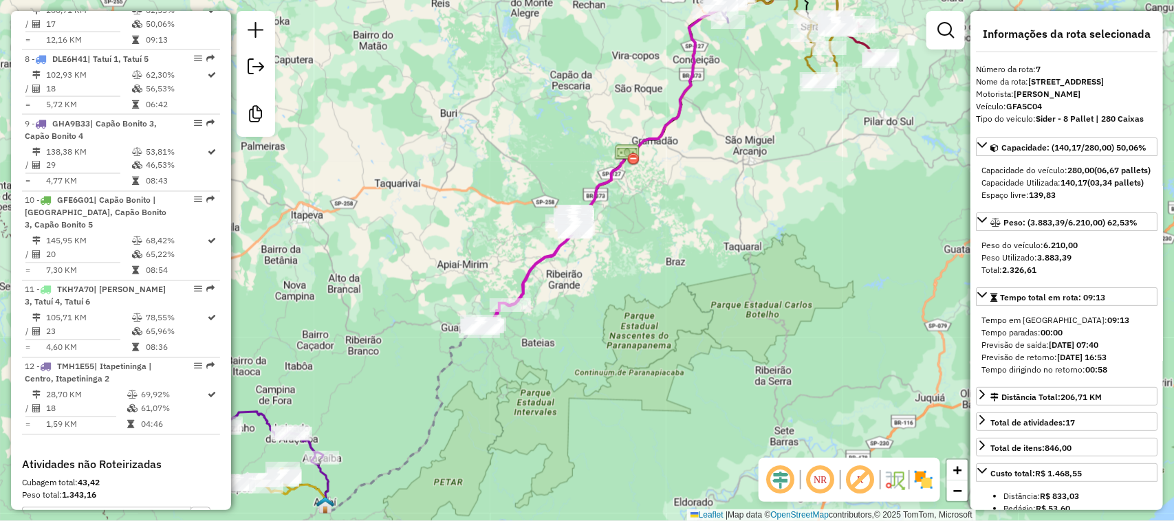
click at [544, 341] on div "Janela de atendimento Grade de atendimento Capacidade Transportadoras Veículos …" at bounding box center [587, 260] width 1174 height 521
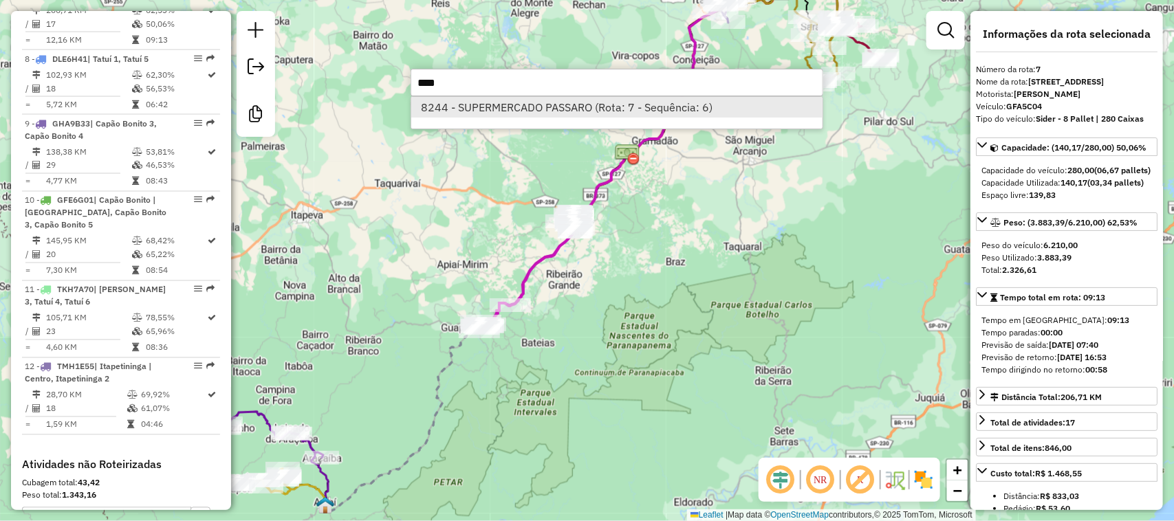
type input "****"
click at [586, 105] on li "8244 - SUPERMERCADO PASSARO (Rota: 7 - Sequência: 6)" at bounding box center [616, 107] width 411 height 21
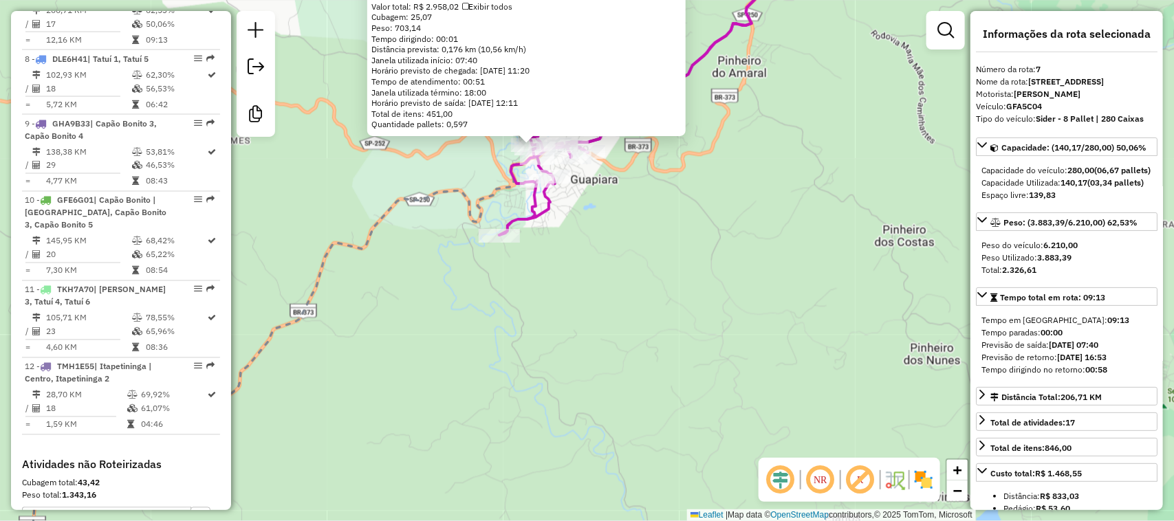
click at [600, 399] on div "Rota 7 - Placa GFA5C04 8736 - 58.822.327 FABIO IES Rota 7 - Placa GFA5C04 9107 …" at bounding box center [587, 260] width 1174 height 521
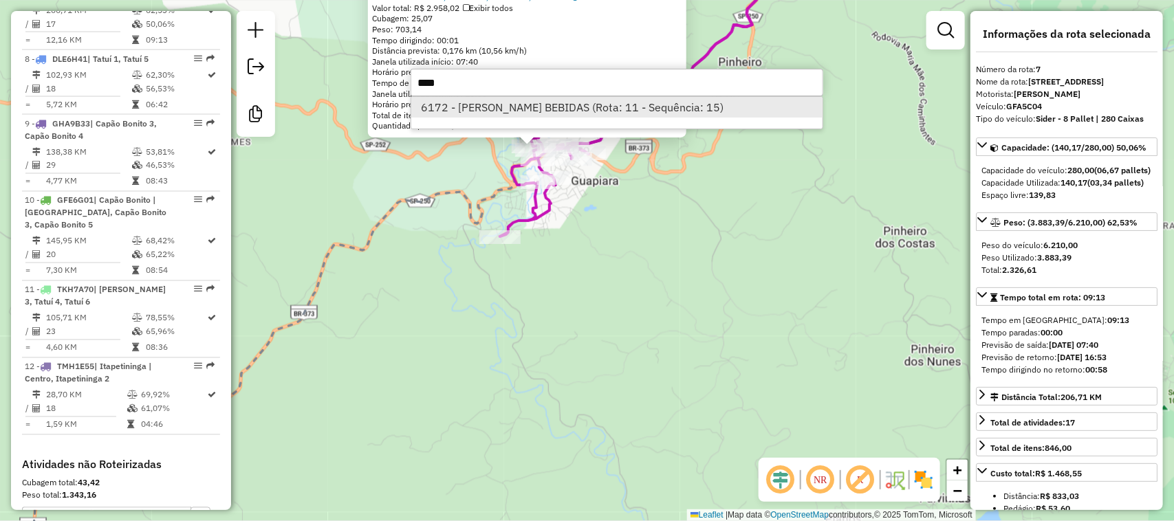
type input "****"
click at [562, 115] on li "6172 - ROBSON BEBIDAS (Rota: 11 - Sequência: 15)" at bounding box center [616, 107] width 411 height 21
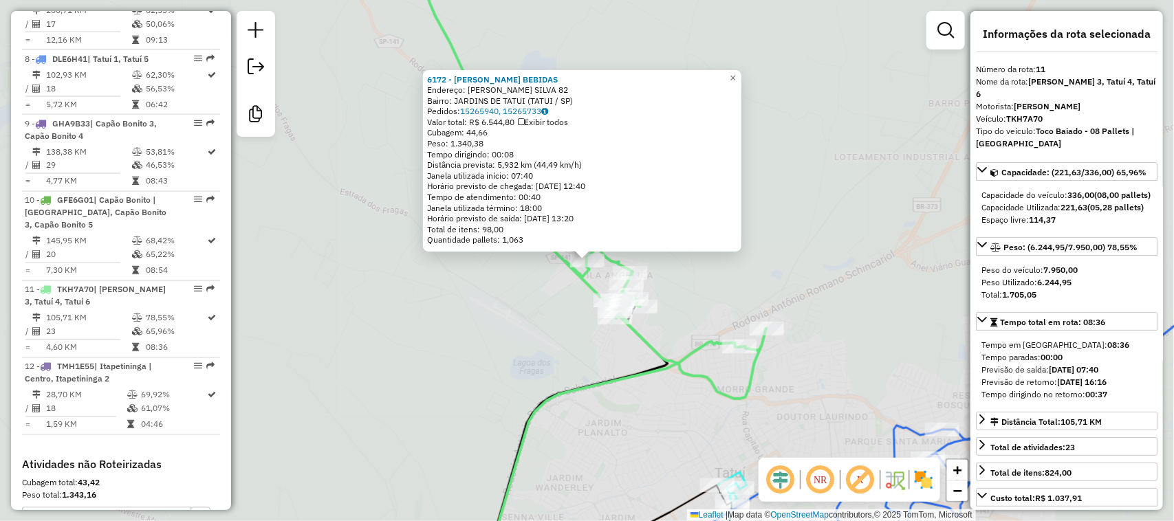
scroll to position [1225, 0]
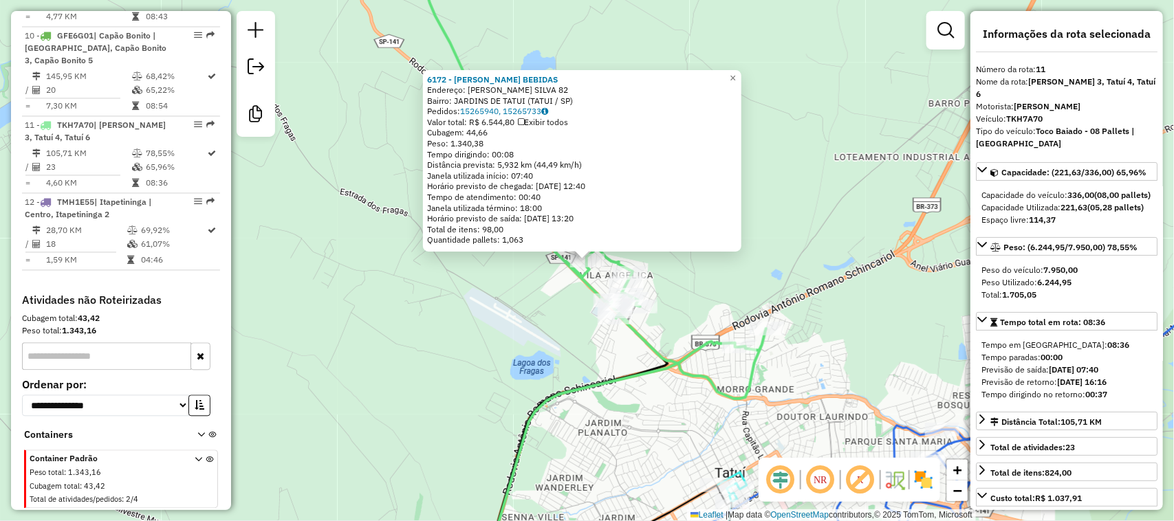
click at [857, 228] on div "6172 - ROBSON BEBIDAS Endereço: FLORIVAL M. SILVA 82 Bairro: JARDINS DE TATUI (…" at bounding box center [587, 260] width 1174 height 521
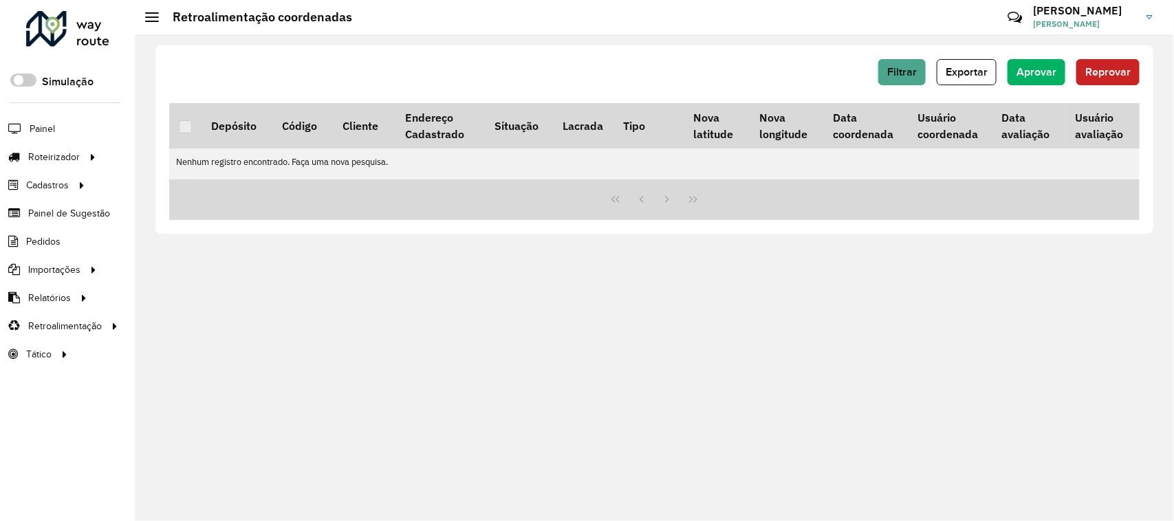
click at [875, 61] on div "Filtrar Exportar Aprovar Reprovar" at bounding box center [654, 72] width 970 height 26
click at [908, 69] on span "Filtrar" at bounding box center [902, 72] width 30 height 12
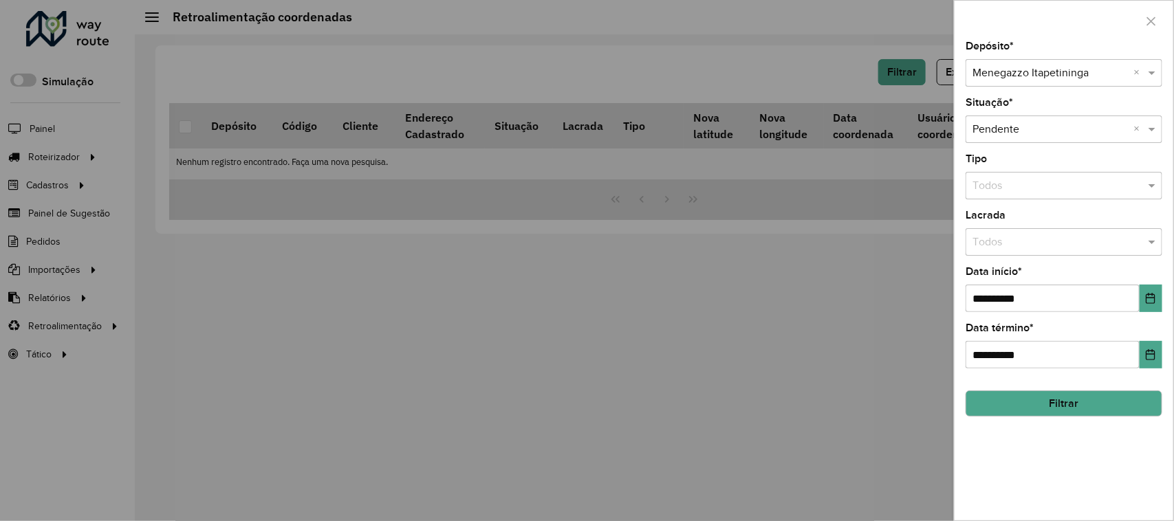
click at [1068, 78] on input "text" at bounding box center [1049, 73] width 155 height 17
click at [1062, 111] on span "Menegazzo - Avaré" at bounding box center [1019, 113] width 94 height 12
click at [1081, 397] on button "Filtrar" at bounding box center [1063, 404] width 197 height 26
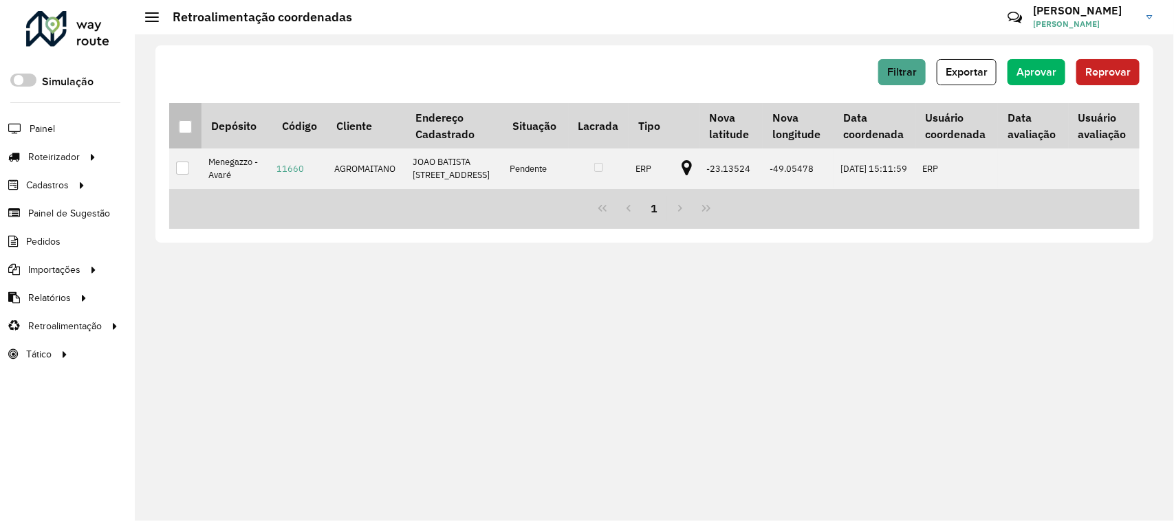
click at [183, 125] on div at bounding box center [185, 126] width 13 height 13
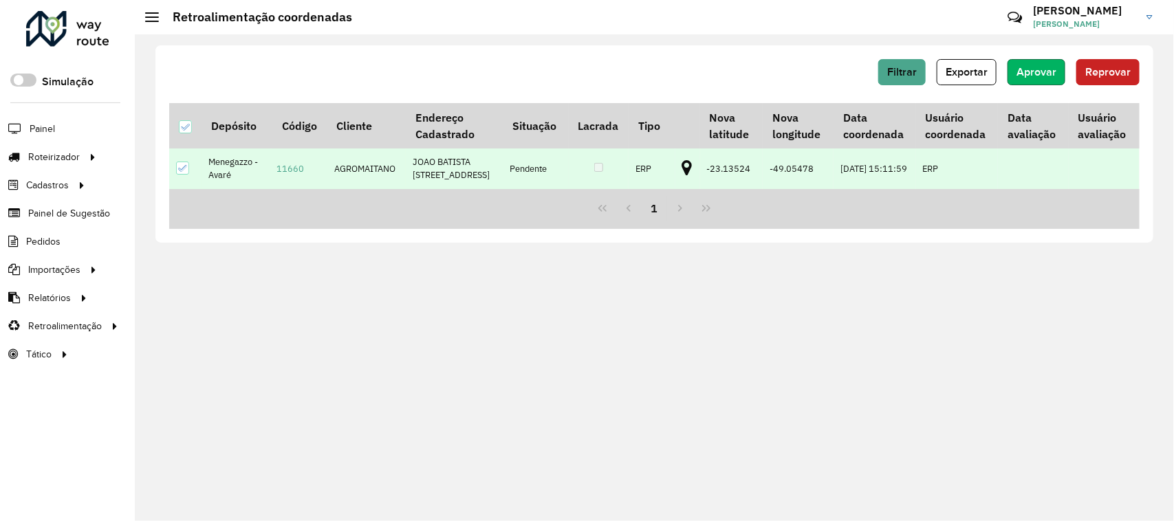
click at [1054, 73] on span "Aprovar" at bounding box center [1036, 72] width 40 height 12
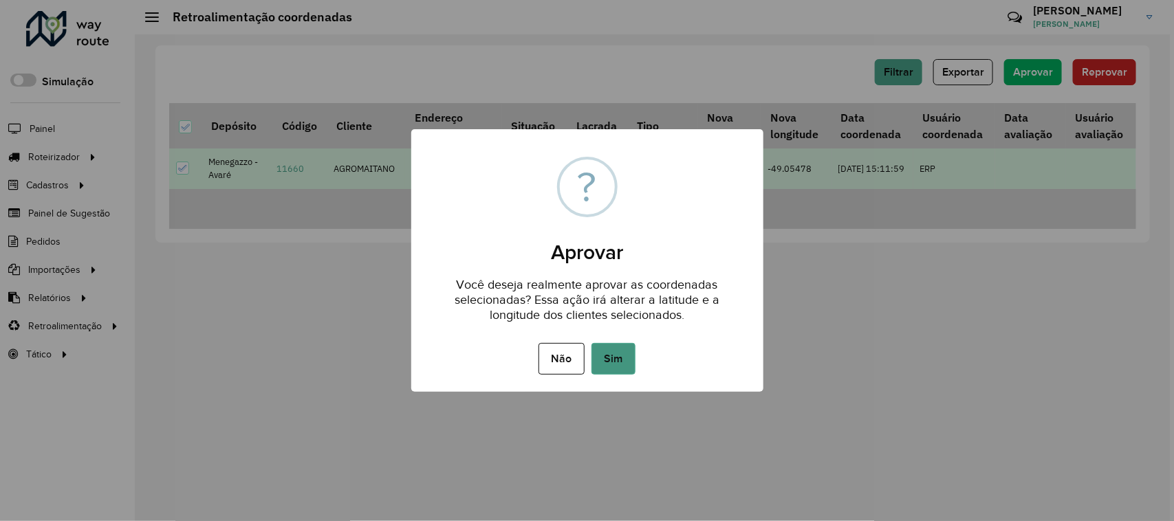
click at [626, 351] on button "Sim" at bounding box center [613, 359] width 44 height 32
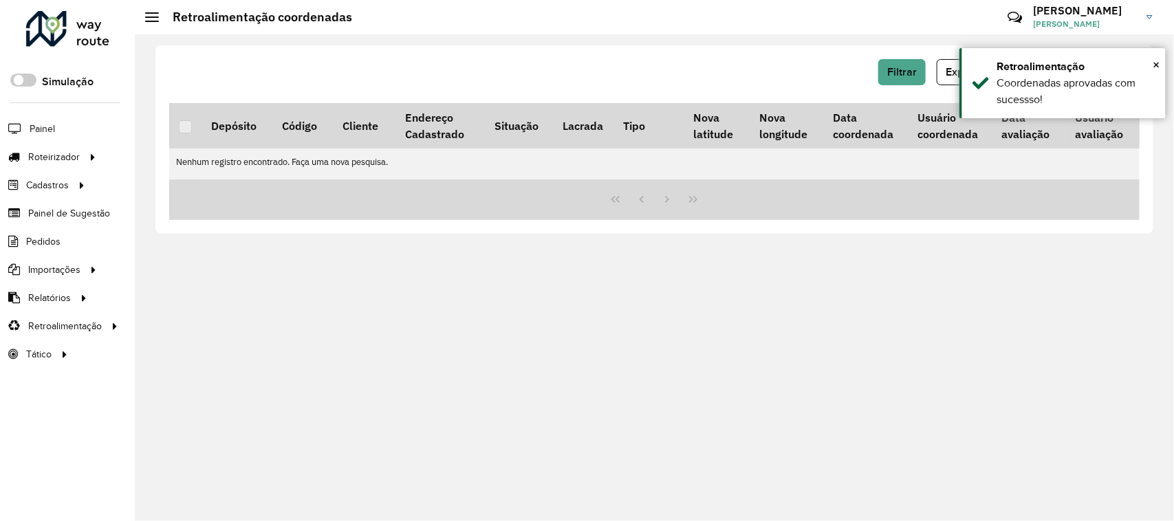
click at [327, 323] on div "Filtrar Exportar Aprovar Reprovar Depósito Código Cliente Endereço Cadastrado S…" at bounding box center [654, 277] width 1039 height 487
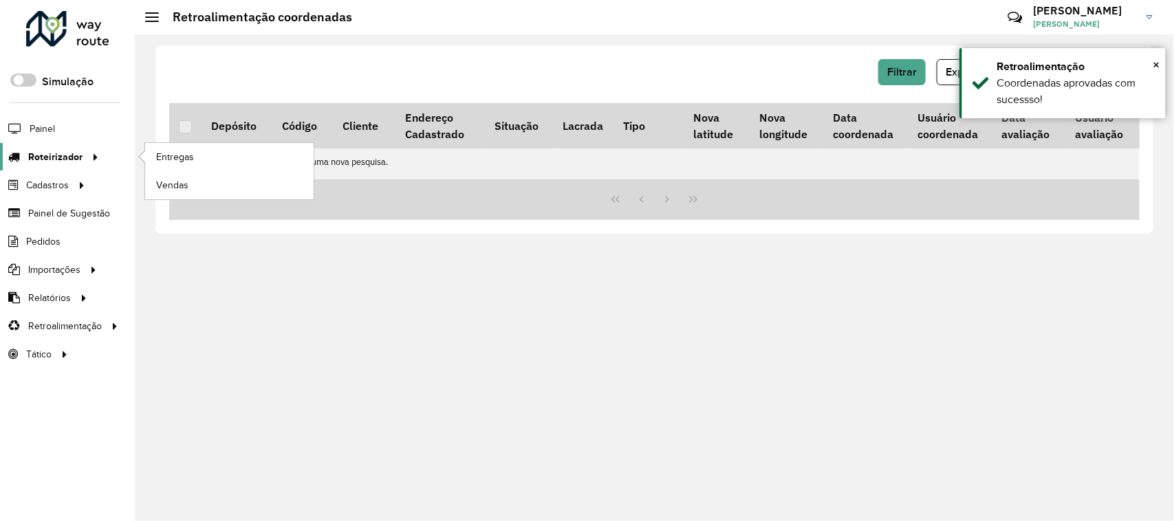
click at [45, 153] on span "Roteirizador" at bounding box center [55, 157] width 54 height 14
click at [193, 153] on span "Entregas" at bounding box center [175, 157] width 39 height 14
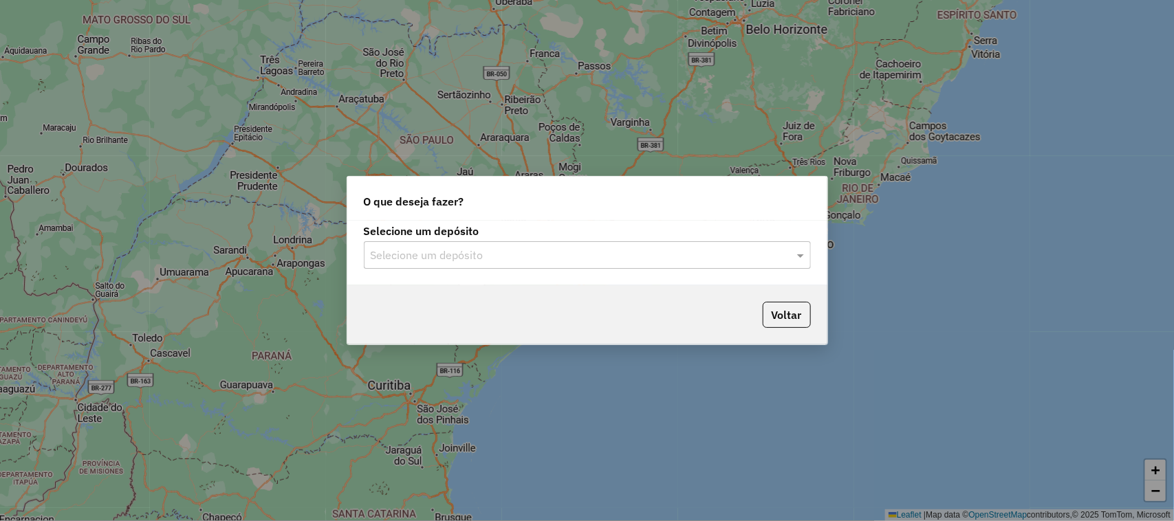
click at [688, 245] on div "Selecione um depósito" at bounding box center [587, 255] width 447 height 28
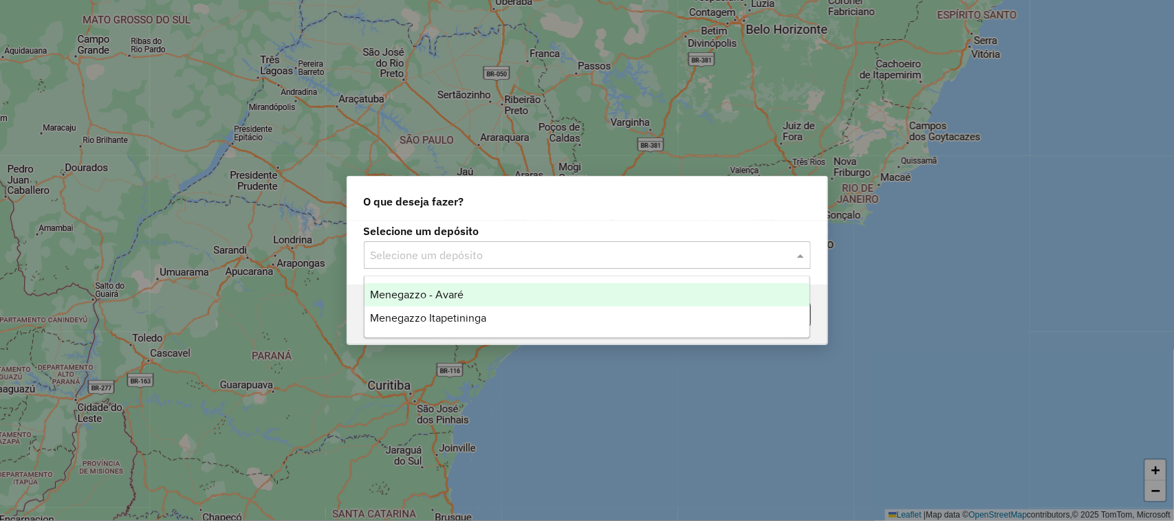
click at [541, 303] on div "Menegazzo - Avaré" at bounding box center [587, 294] width 446 height 23
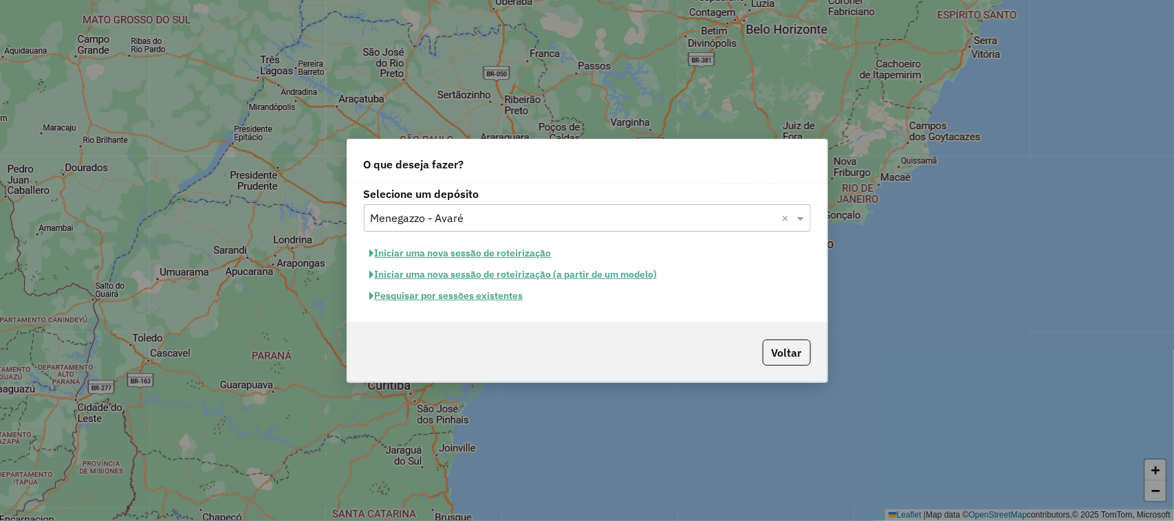
click at [499, 296] on button "Pesquisar por sessões existentes" at bounding box center [447, 295] width 166 height 21
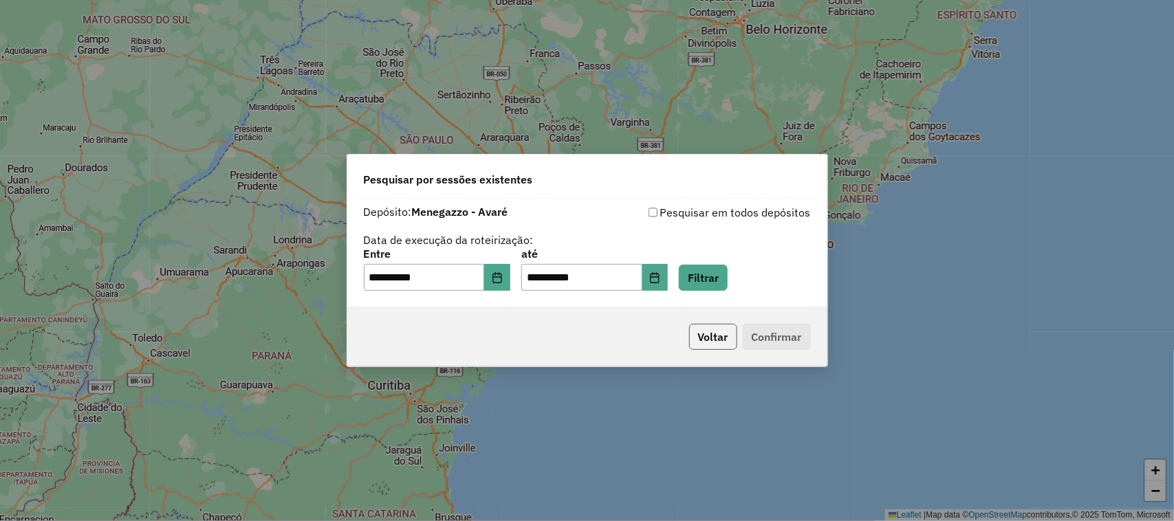
click at [710, 341] on button "Voltar" at bounding box center [713, 337] width 48 height 26
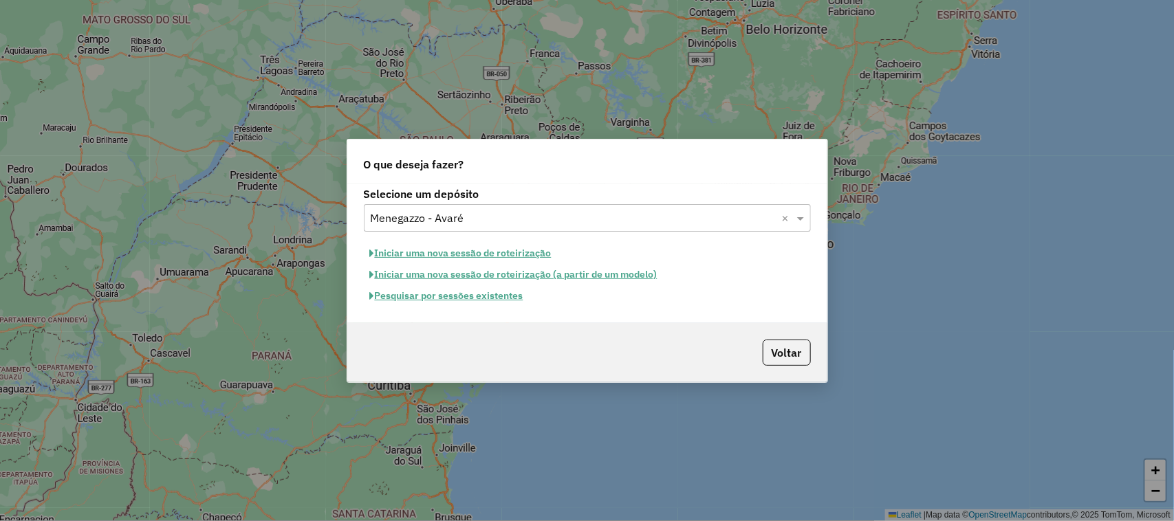
click at [502, 223] on input "text" at bounding box center [574, 218] width 406 height 17
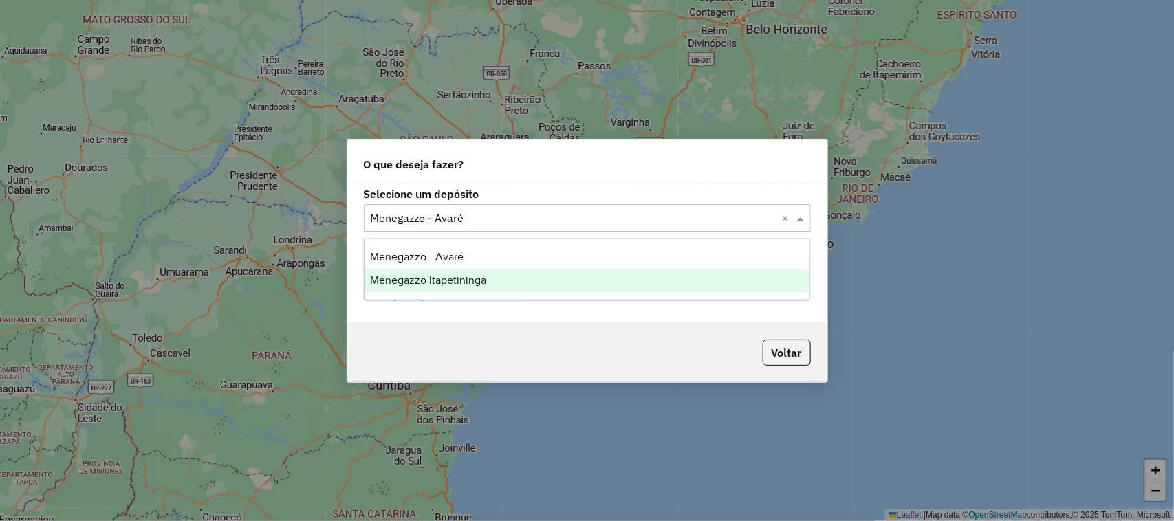
click at [476, 276] on span "Menegazzo Itapetininga" at bounding box center [428, 280] width 116 height 12
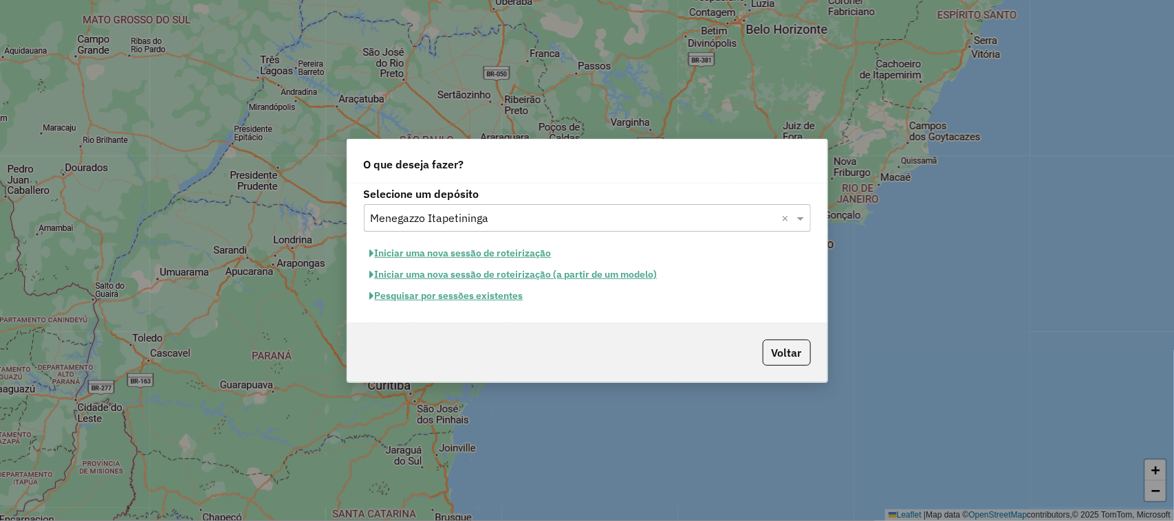
click at [479, 256] on button "Iniciar uma nova sessão de roteirização" at bounding box center [461, 253] width 194 height 21
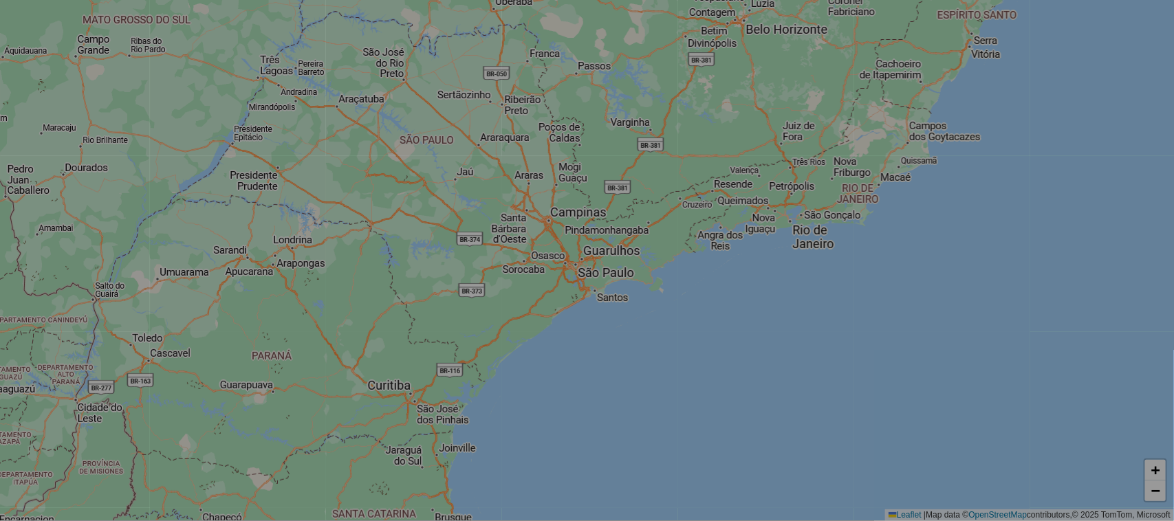
select select "*"
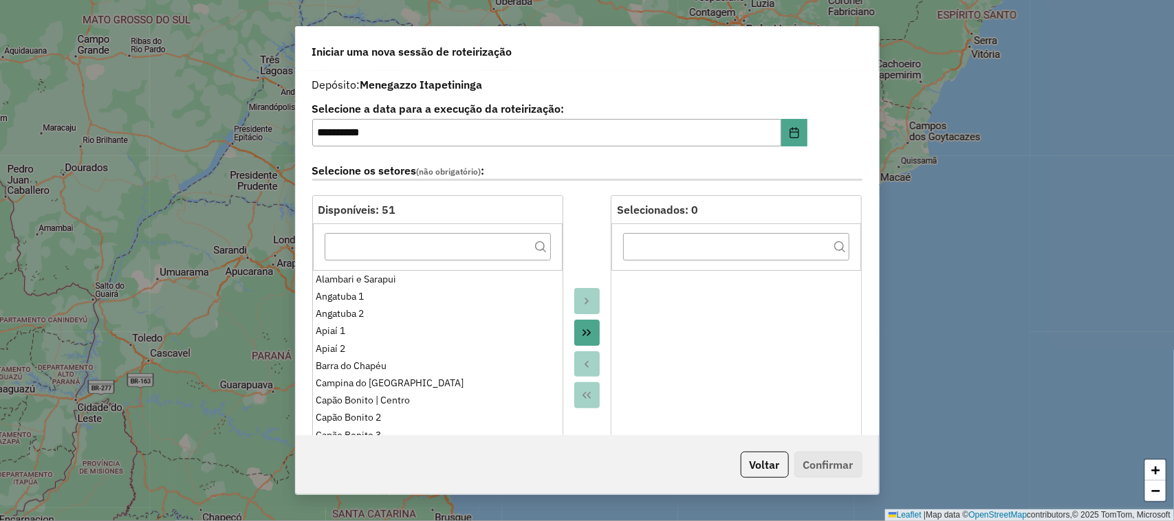
click at [581, 335] on icon "Move All to Target" at bounding box center [586, 332] width 11 height 11
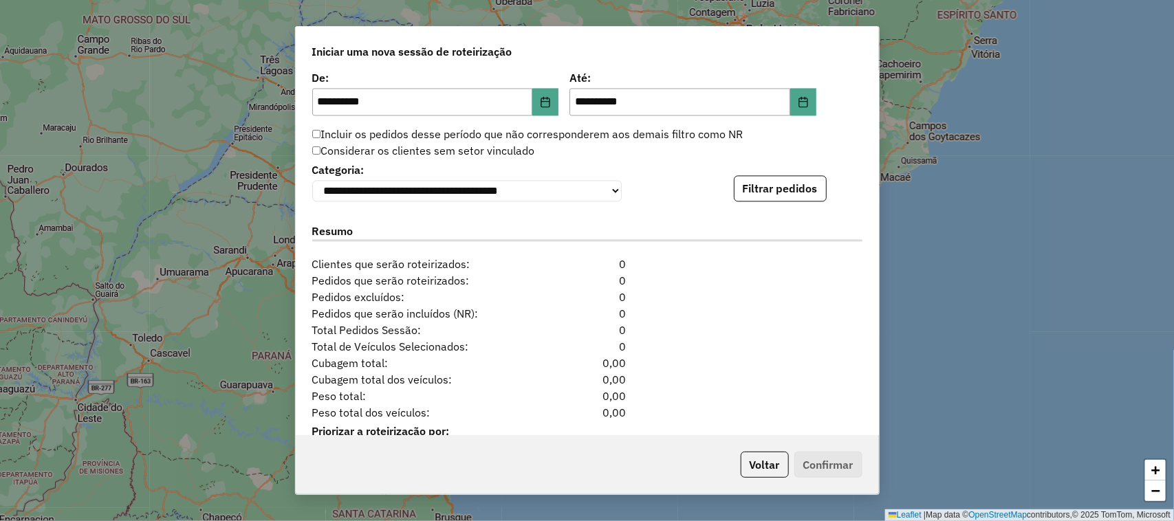
scroll to position [1381, 0]
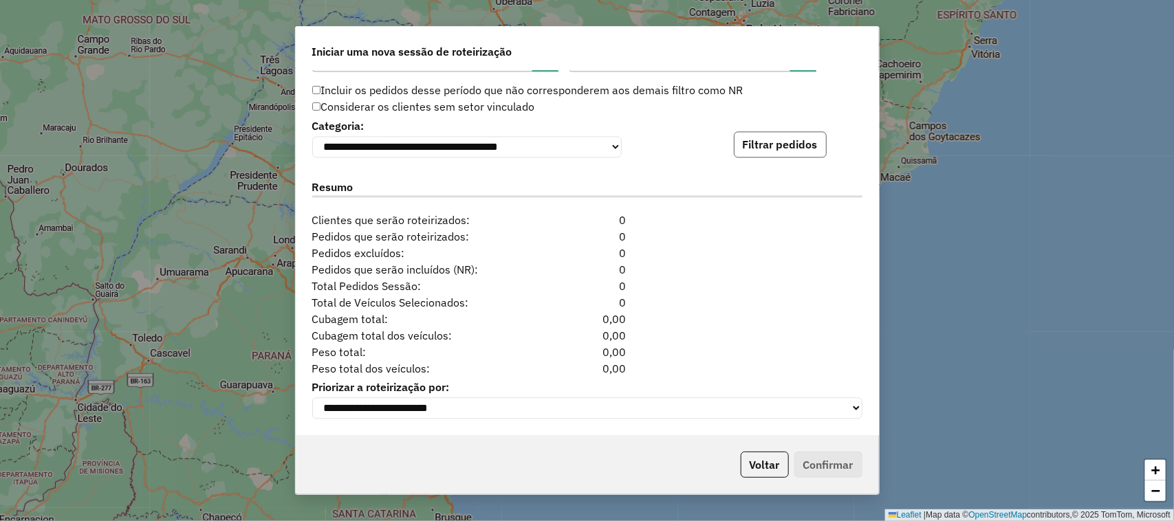
click at [778, 131] on button "Filtrar pedidos" at bounding box center [780, 144] width 93 height 26
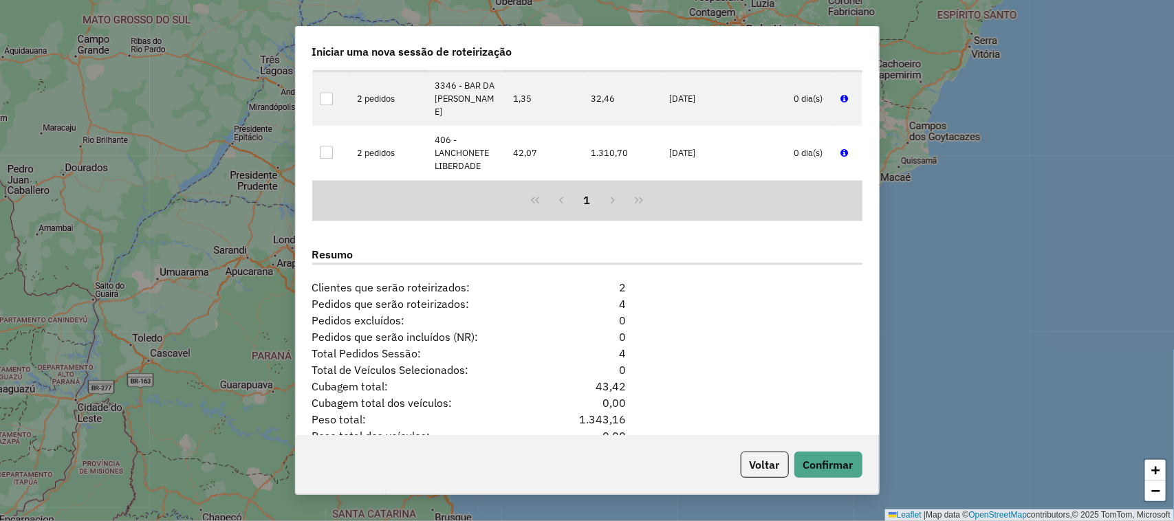
scroll to position [1601, 0]
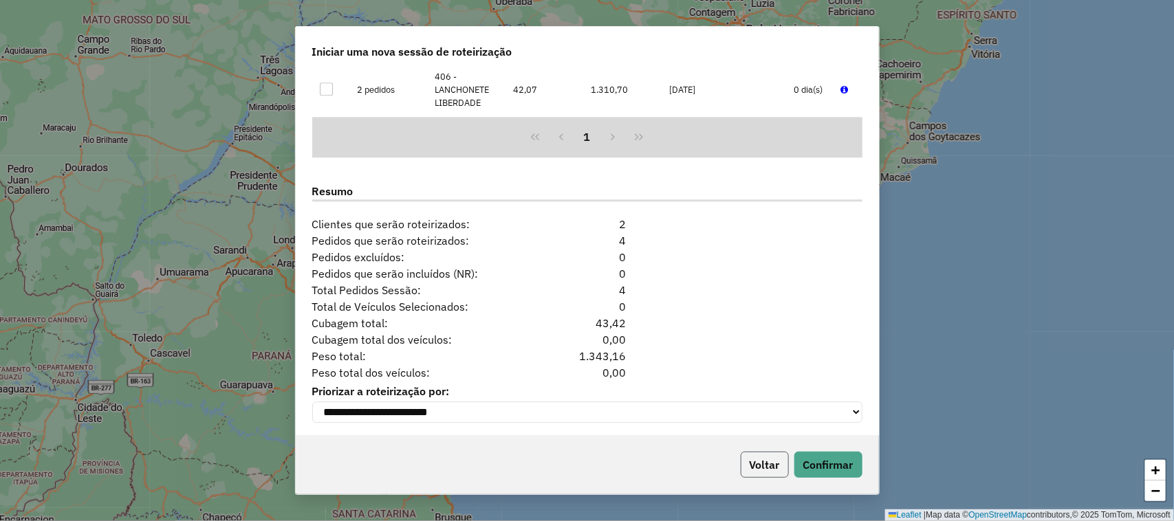
click at [753, 454] on button "Voltar" at bounding box center [764, 465] width 48 height 26
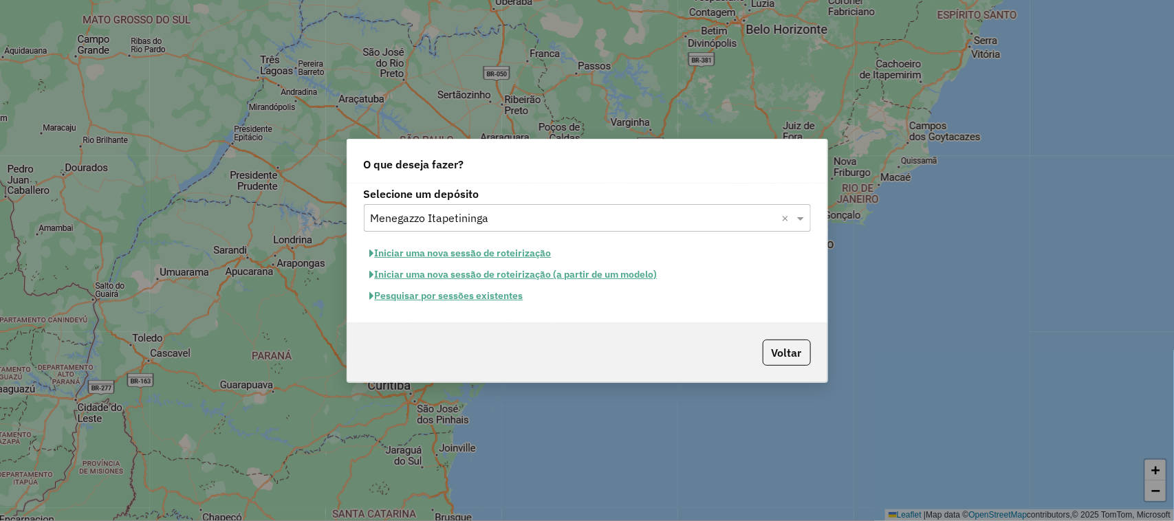
click at [734, 215] on input "text" at bounding box center [574, 218] width 406 height 17
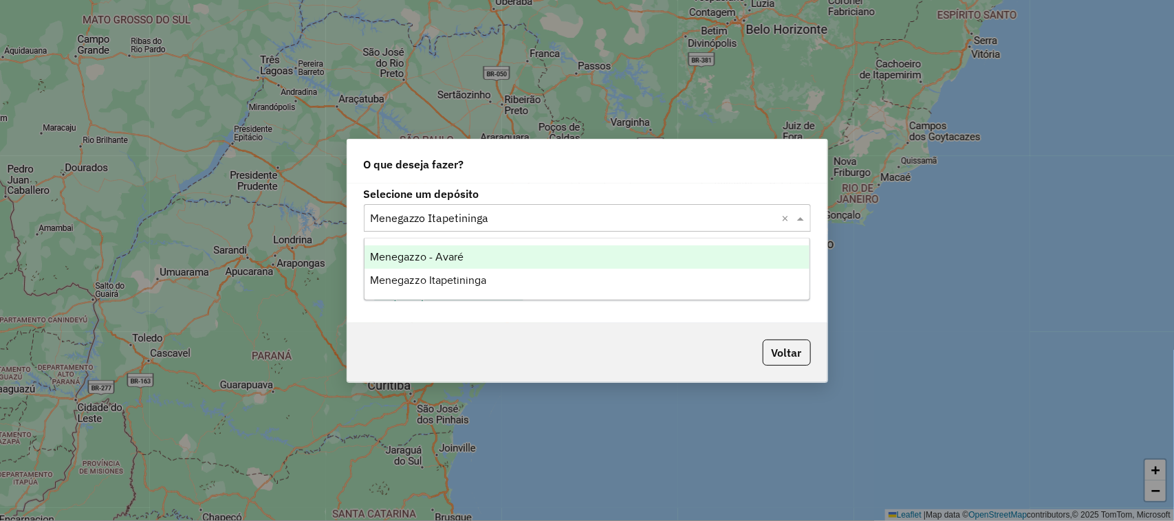
click at [547, 251] on div "Menegazzo - Avaré" at bounding box center [587, 256] width 446 height 23
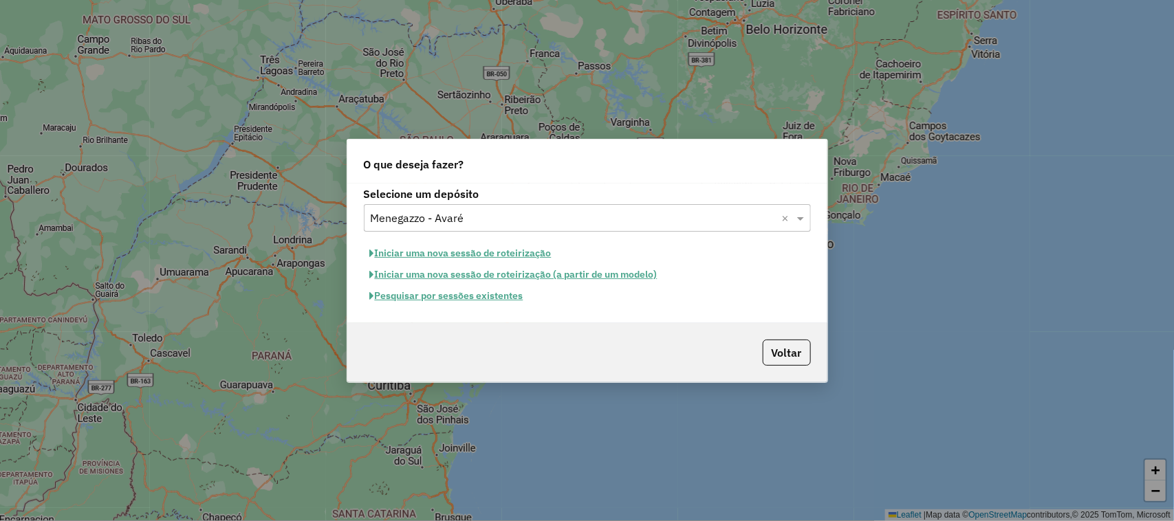
click at [463, 250] on button "Iniciar uma nova sessão de roteirização" at bounding box center [461, 253] width 194 height 21
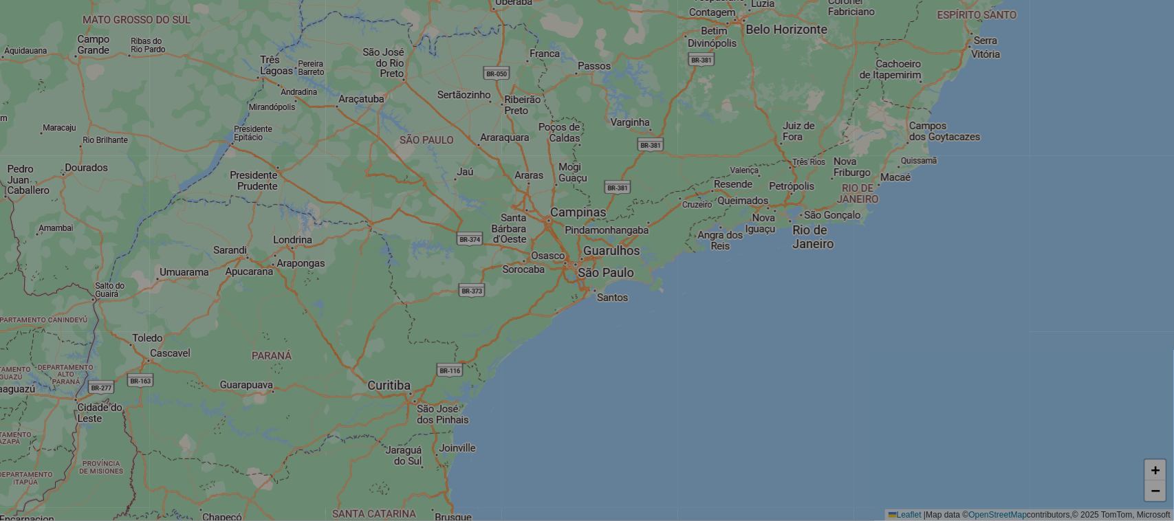
select select "*"
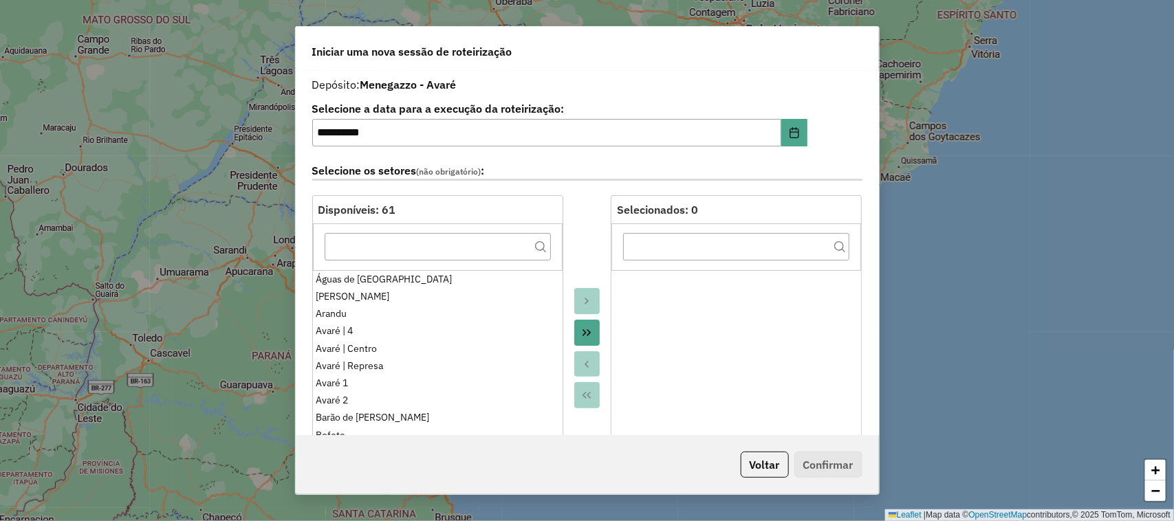
click at [582, 332] on icon "Move All to Target" at bounding box center [586, 332] width 11 height 11
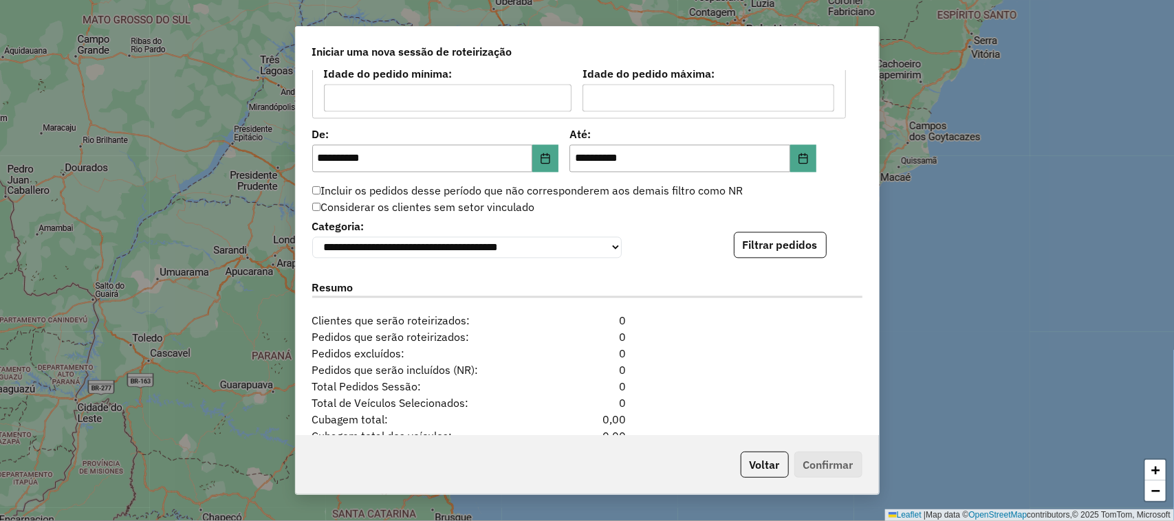
scroll to position [1381, 0]
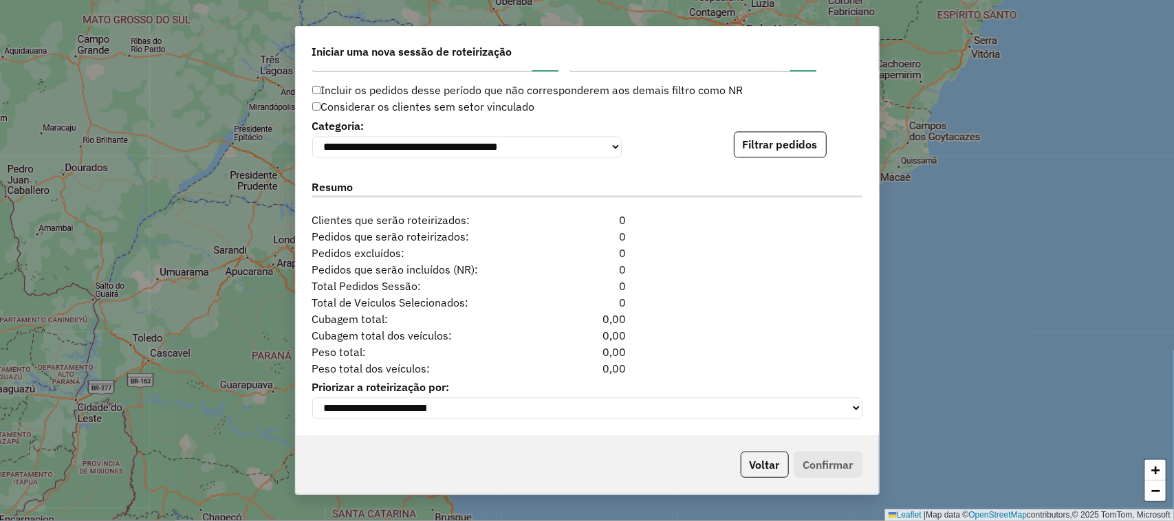
click at [791, 155] on div "**********" at bounding box center [587, 253] width 583 height 364
click at [788, 146] on button "Filtrar pedidos" at bounding box center [780, 144] width 93 height 26
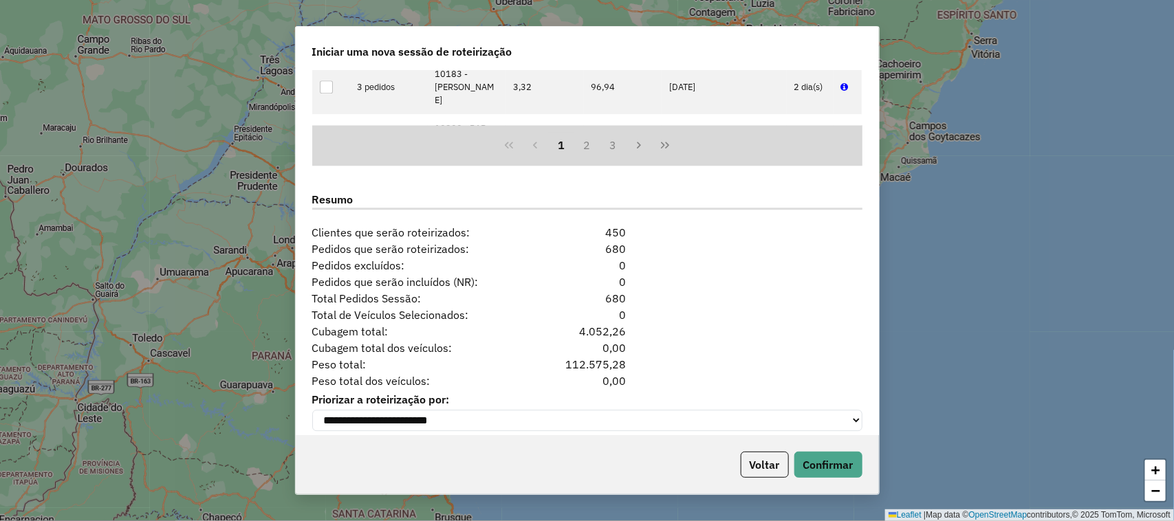
scroll to position [1665, 0]
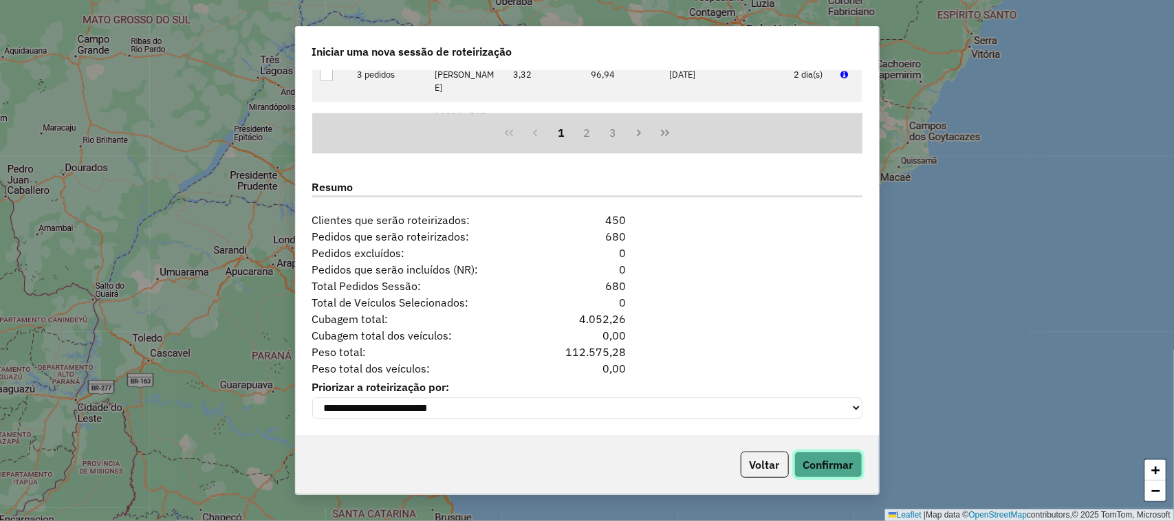
click at [837, 466] on button "Confirmar" at bounding box center [828, 465] width 68 height 26
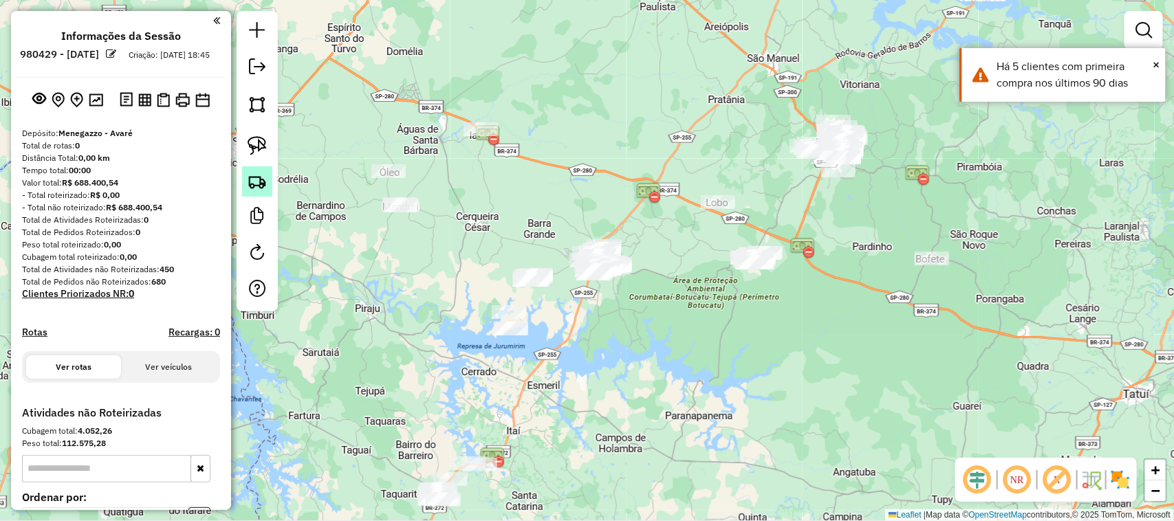
click at [260, 180] on img at bounding box center [257, 181] width 19 height 19
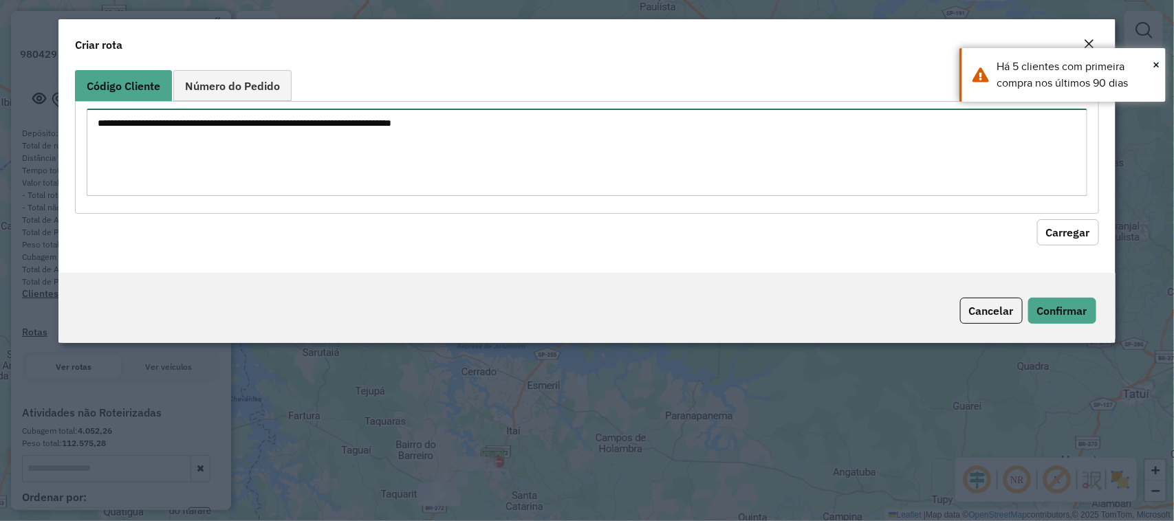
click at [349, 173] on textarea at bounding box center [587, 152] width 1000 height 87
paste textarea "**** **** ***** ****** ***** **** *****"
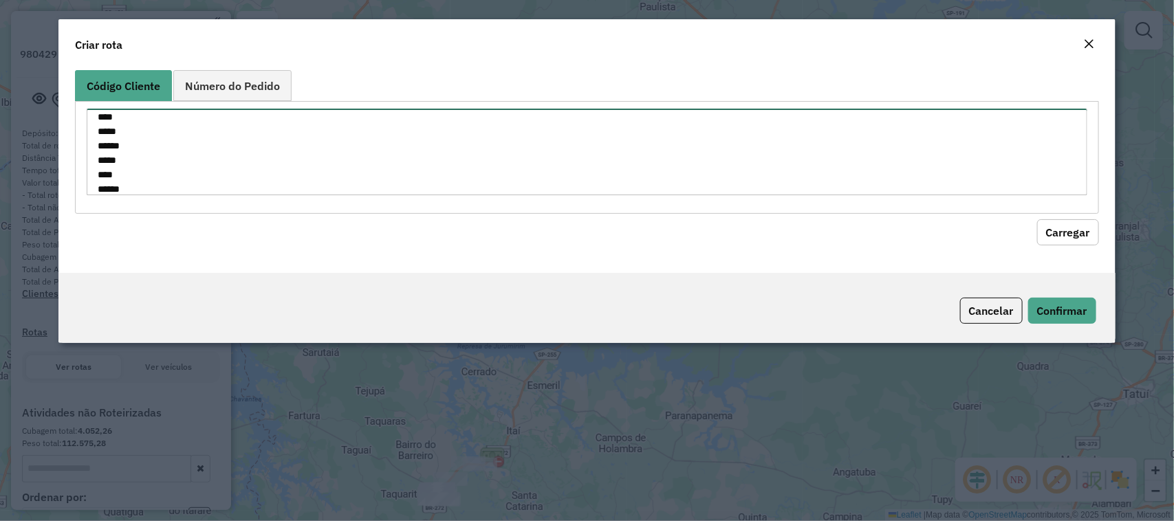
scroll to position [35, 0]
click at [153, 173] on textarea "**** **** ***** ****** ***** **** *****" at bounding box center [587, 152] width 1000 height 87
paste textarea "**********"
click at [179, 174] on textarea "**********" at bounding box center [587, 152] width 1000 height 87
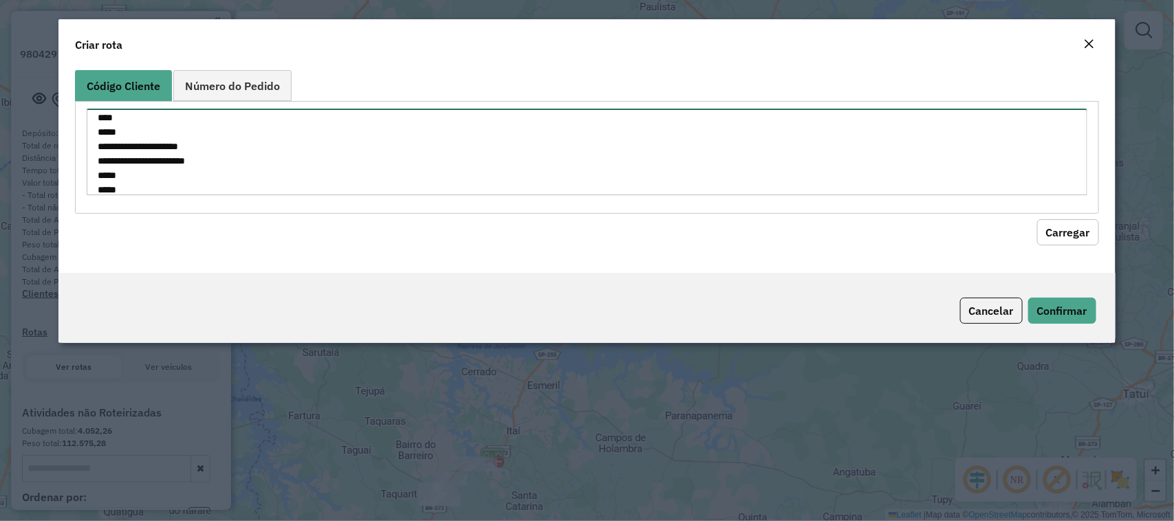
click at [224, 157] on textarea "**********" at bounding box center [587, 152] width 1000 height 87
click at [204, 142] on textarea "**********" at bounding box center [587, 152] width 1000 height 87
type textarea "**** **** ***** ****** ***** **** ***** ****** ***** ***** ****"
drag, startPoint x: 135, startPoint y: 131, endPoint x: 76, endPoint y: 80, distance: 77.5
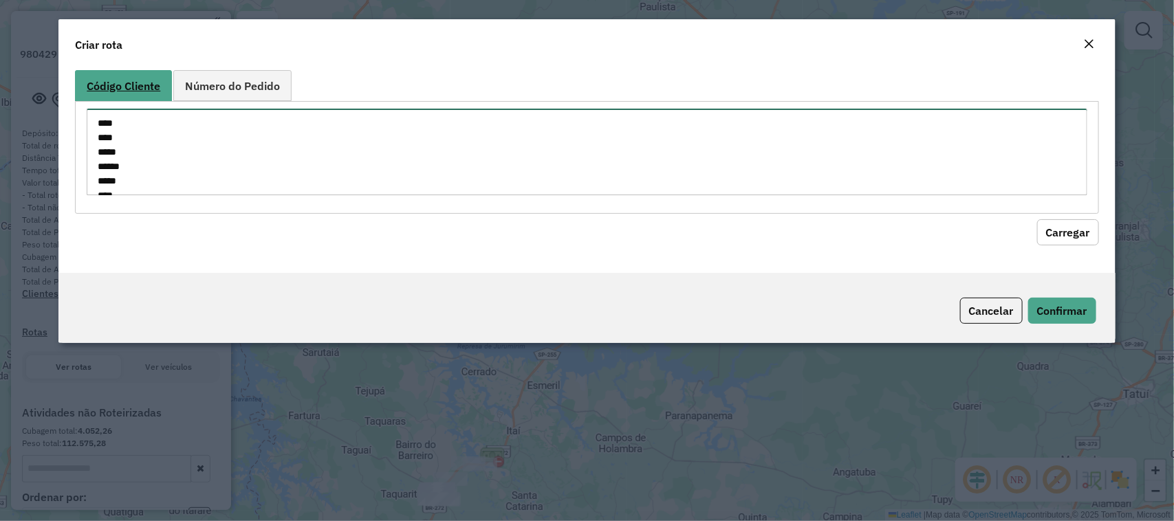
click at [76, 80] on div "Código Cliente Número do Pedido **** **** ***** ****** ***** **** ***** ****** …" at bounding box center [586, 142] width 1023 height 144
click at [708, 128] on textarea "**** **** ***** ****** ***** **** ***** ****** ***** ***** ****" at bounding box center [587, 152] width 1000 height 87
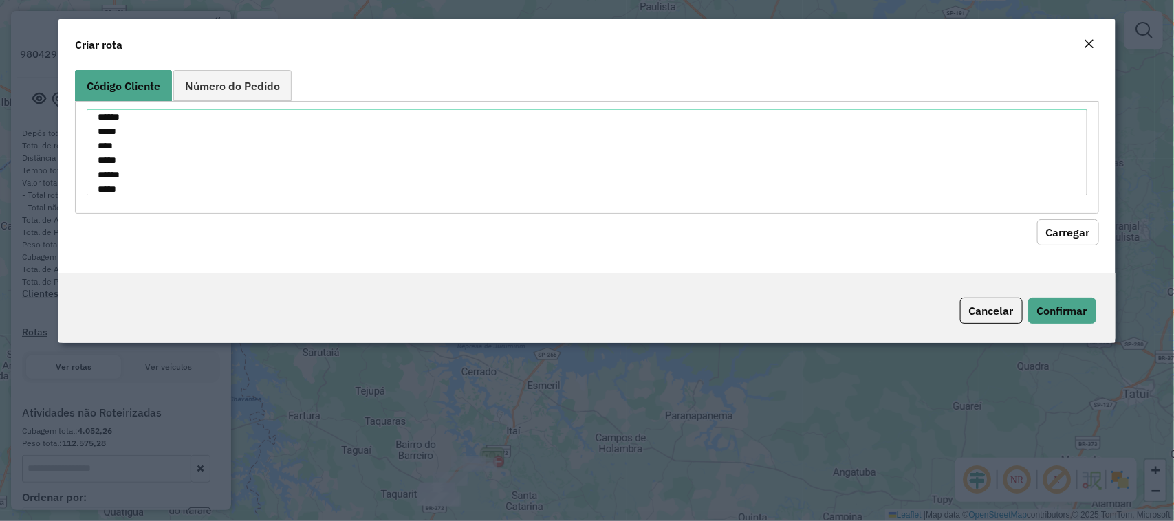
click at [1088, 236] on button "Carregar" at bounding box center [1068, 232] width 62 height 26
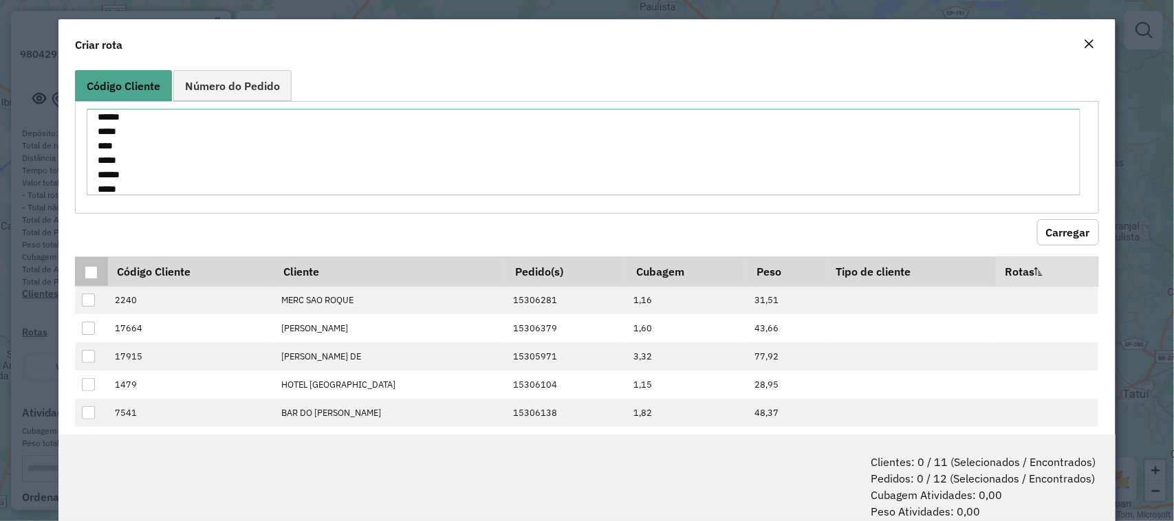
click at [85, 269] on div at bounding box center [91, 272] width 13 height 13
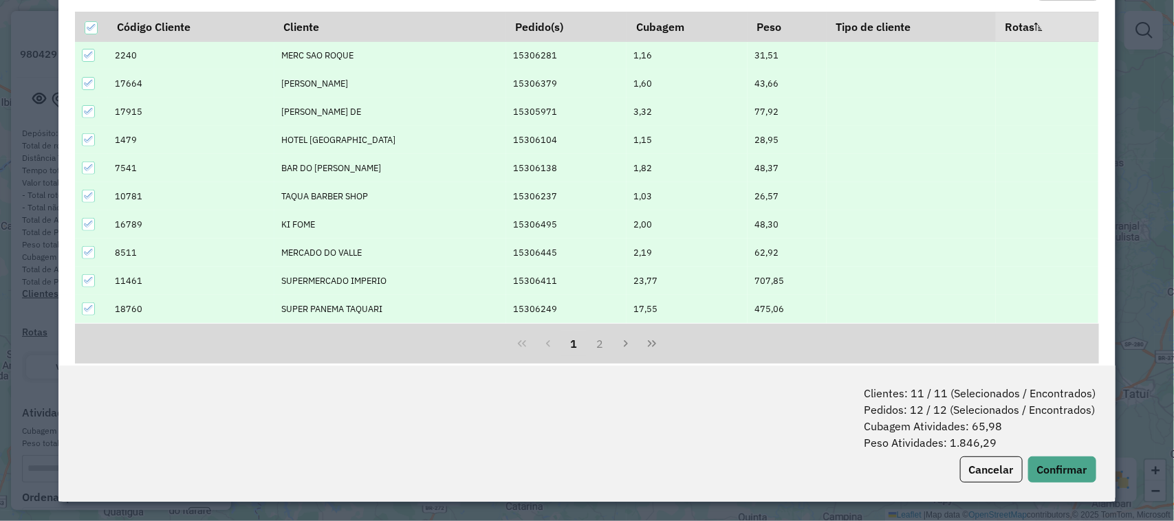
scroll to position [203, 0]
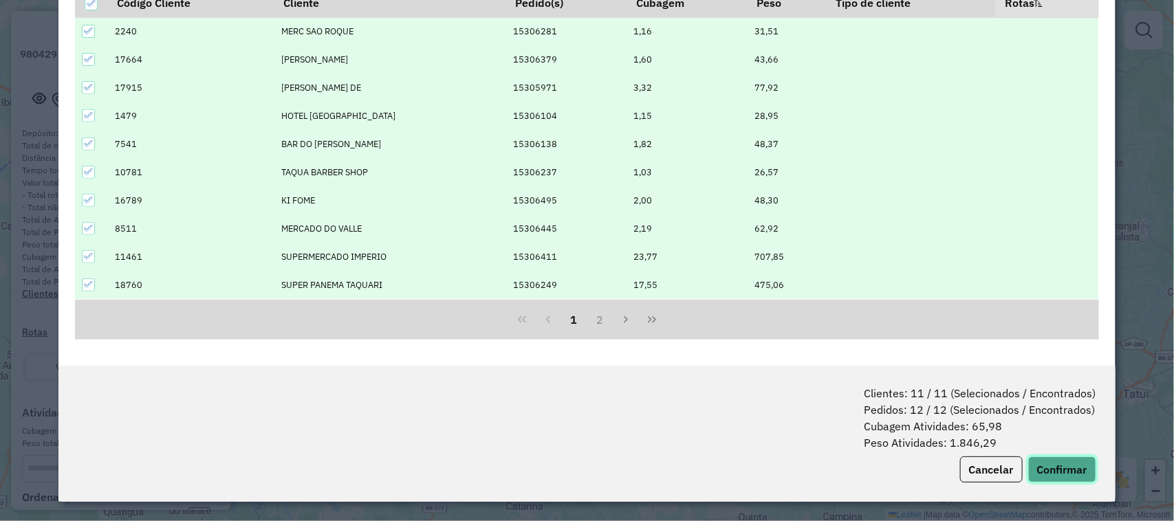
click at [1069, 481] on button "Confirmar" at bounding box center [1062, 470] width 68 height 26
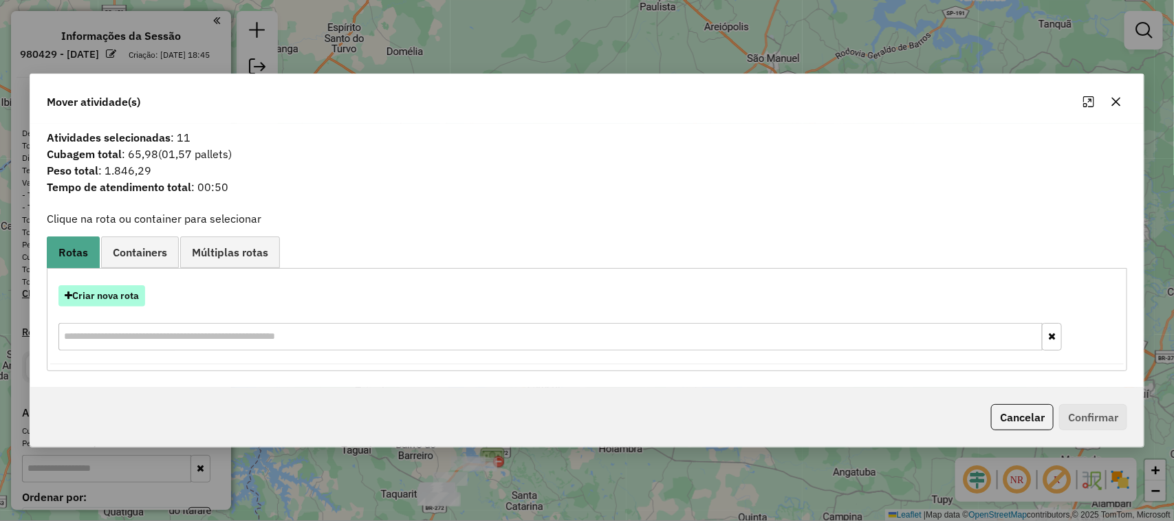
click at [126, 292] on button "Criar nova rota" at bounding box center [101, 295] width 87 height 21
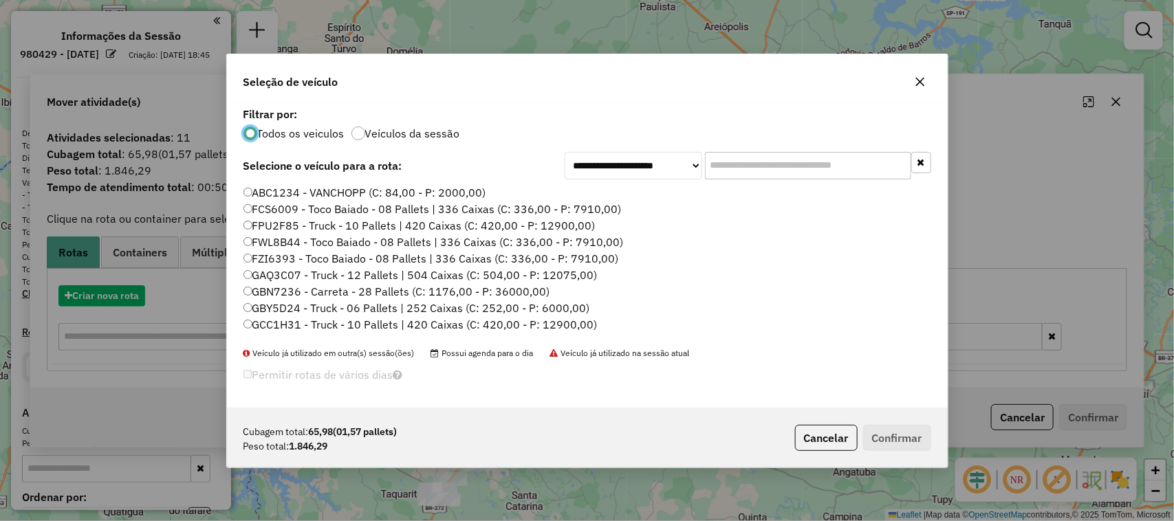
scroll to position [7, 4]
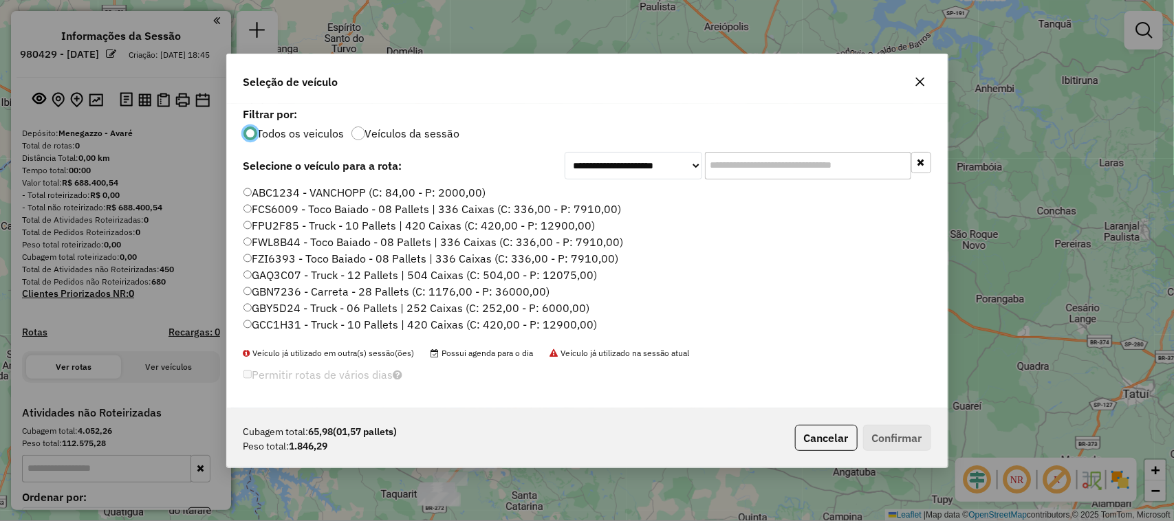
click at [740, 157] on input "text" at bounding box center [808, 166] width 206 height 28
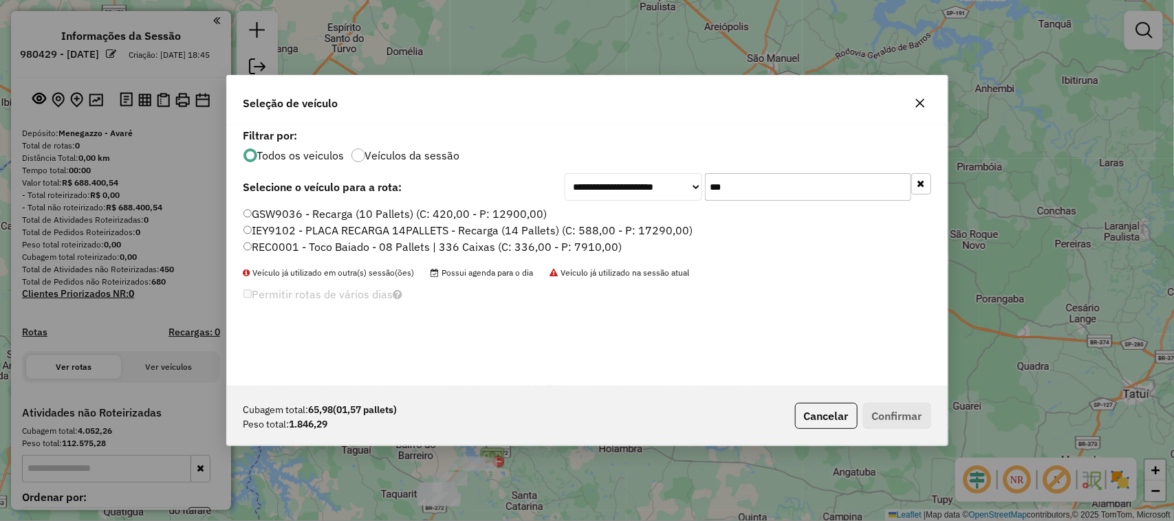
type input "***"
click at [559, 251] on label "REC0001 - Toco Baiado - 08 Pallets | 336 Caixas (C: 336,00 - P: 7910,00)" at bounding box center [432, 247] width 379 height 17
click at [909, 417] on button "Confirmar" at bounding box center [897, 416] width 68 height 26
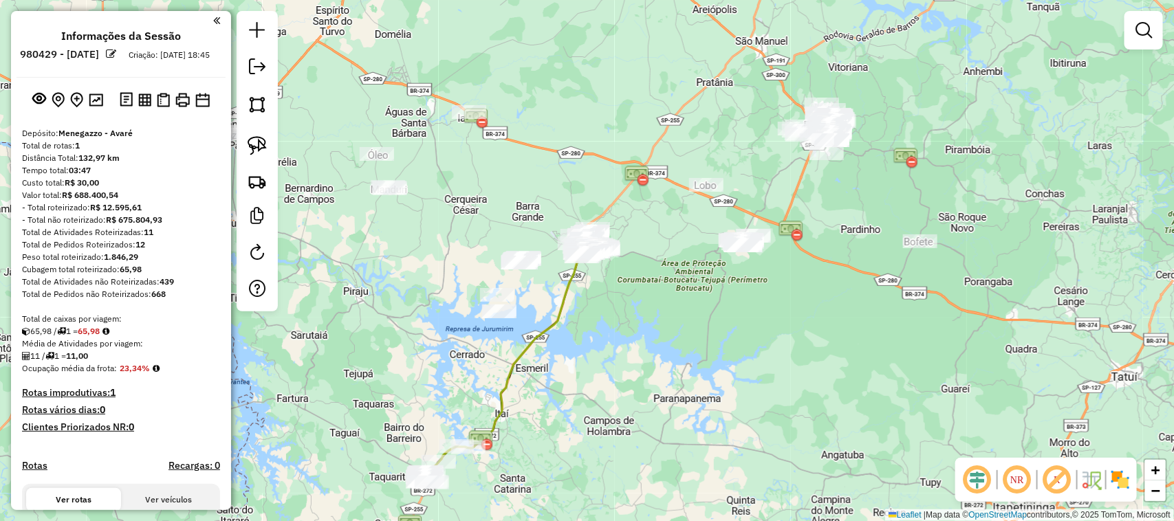
drag, startPoint x: 695, startPoint y: 328, endPoint x: 648, endPoint y: 196, distance: 140.3
click at [653, 221] on div "Janela de atendimento Grade de atendimento Capacidade Transportadoras Veículos …" at bounding box center [587, 260] width 1174 height 521
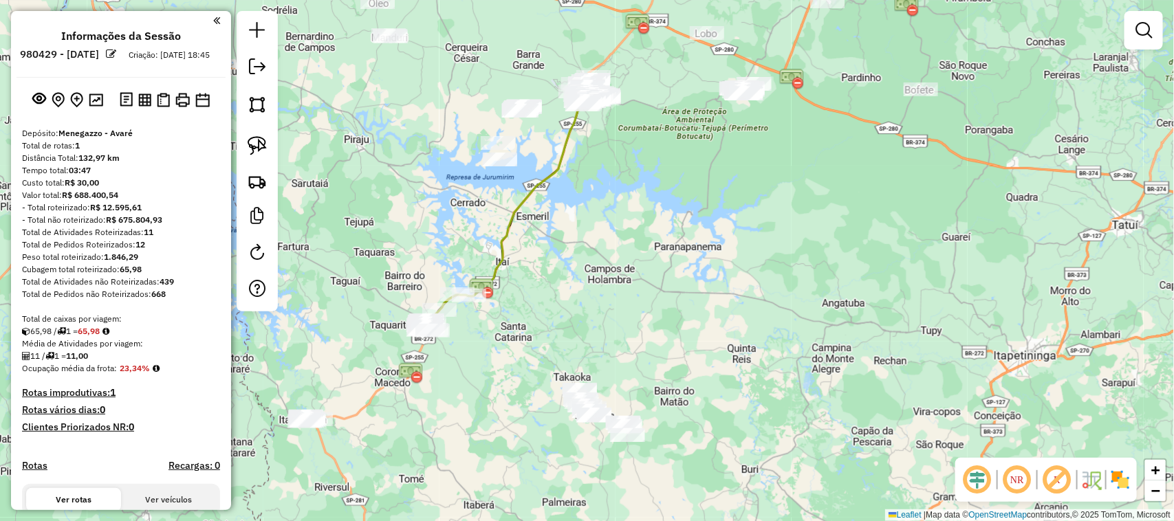
drag, startPoint x: 421, startPoint y: 390, endPoint x: 513, endPoint y: 335, distance: 107.3
click at [527, 378] on div "Janela de atendimento Grade de atendimento Capacidade Transportadoras Veículos …" at bounding box center [587, 260] width 1174 height 521
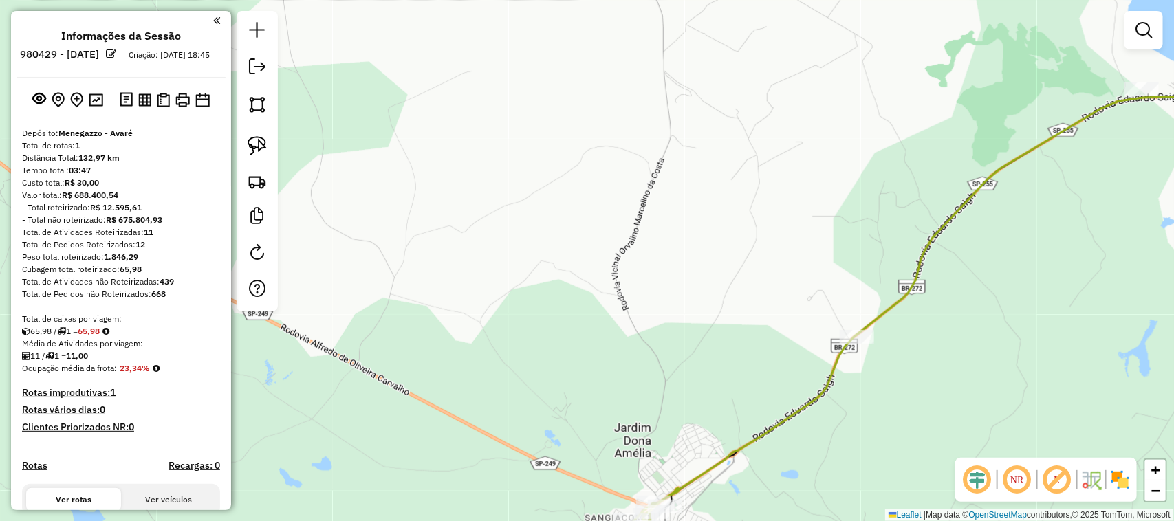
drag, startPoint x: 630, startPoint y: 349, endPoint x: 590, endPoint y: 171, distance: 183.3
click at [595, 218] on div "Janela de atendimento Grade de atendimento Capacidade Transportadoras Veículos …" at bounding box center [587, 260] width 1174 height 521
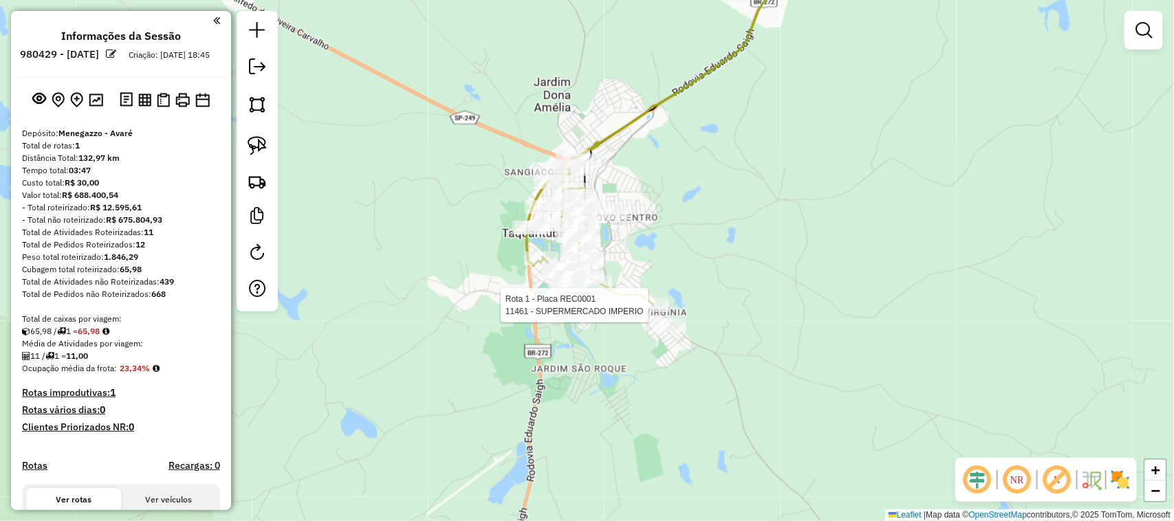
select select "**********"
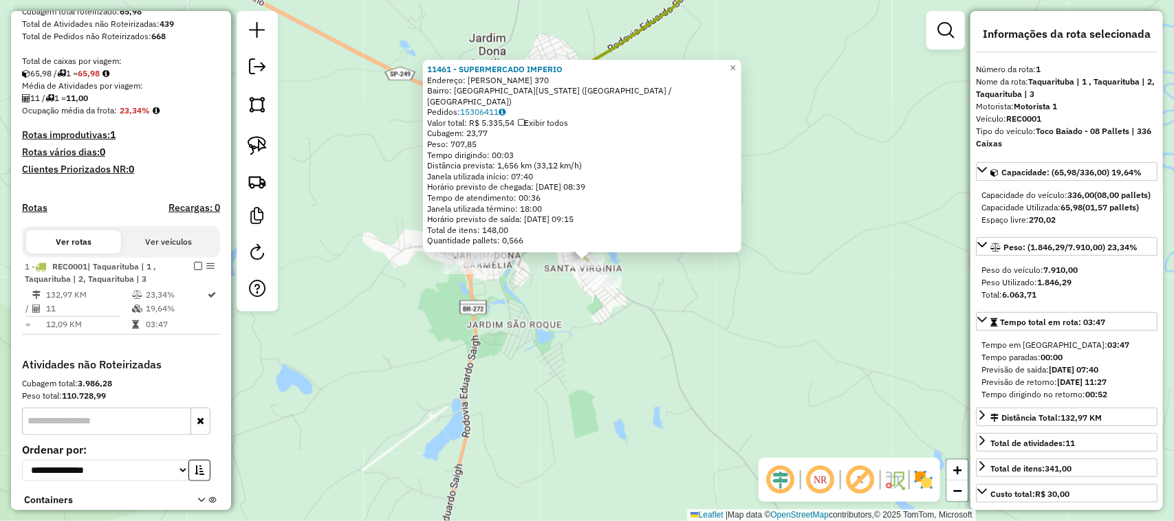
scroll to position [366, 0]
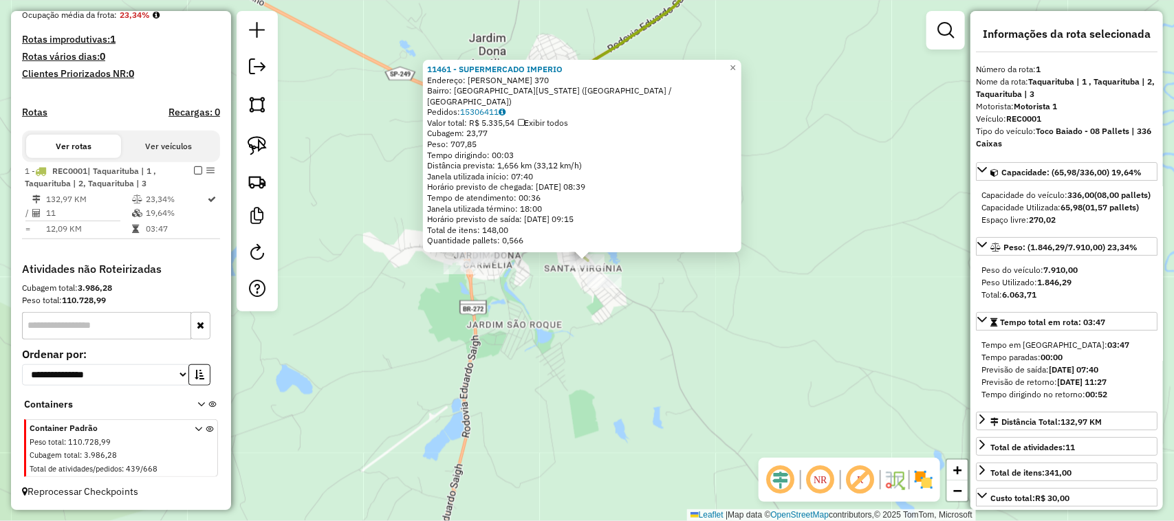
drag, startPoint x: 714, startPoint y: 345, endPoint x: 661, endPoint y: 329, distance: 54.8
click at [692, 342] on div "11461 - SUPERMERCADO IMPERIO Endereço: PEDRO NUNES DE ALMEIDA 370 Bairro: JARDI…" at bounding box center [587, 260] width 1174 height 521
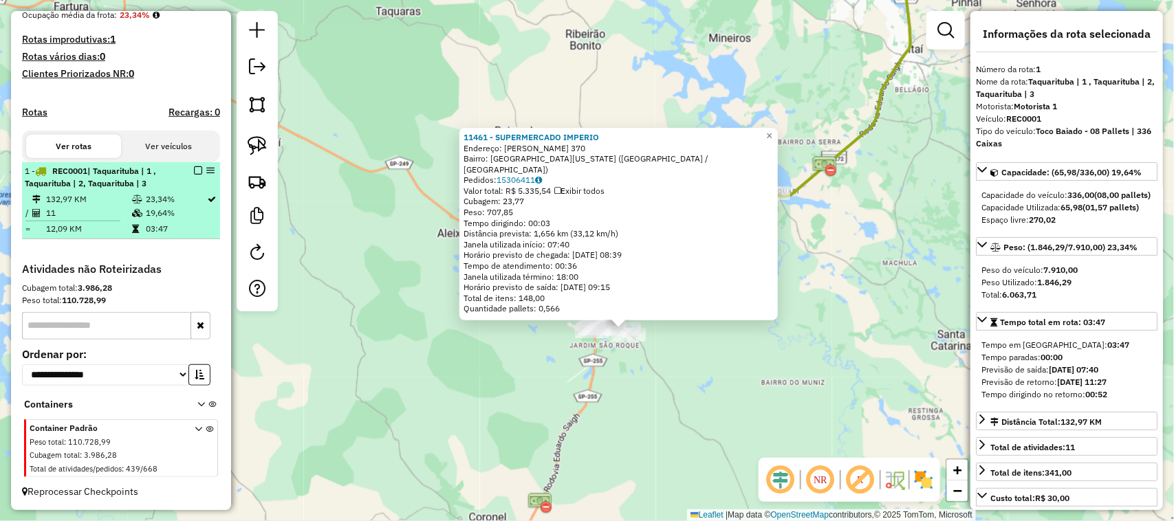
click at [198, 167] on em at bounding box center [198, 170] width 8 height 8
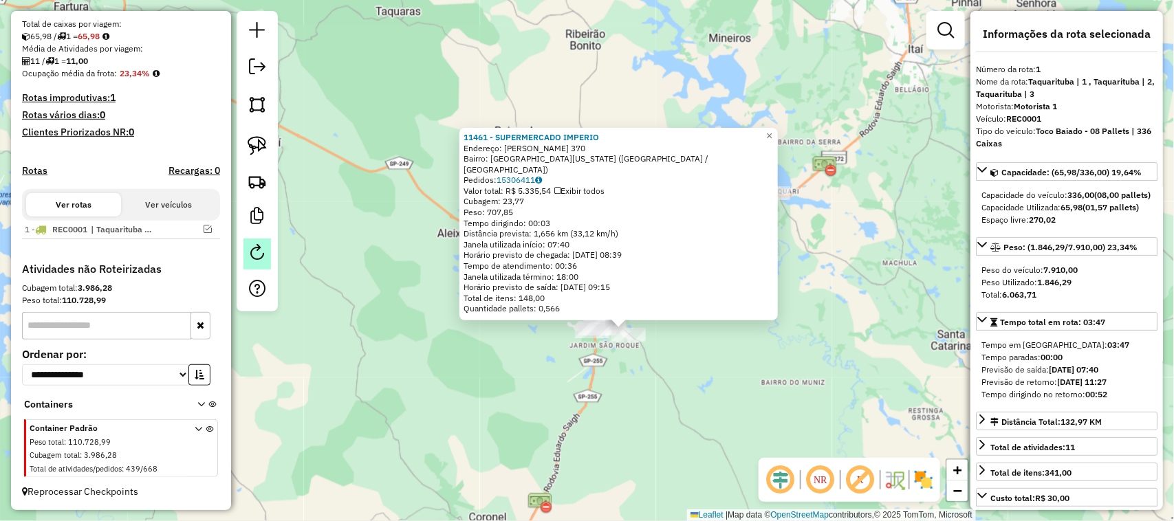
scroll to position [307, 0]
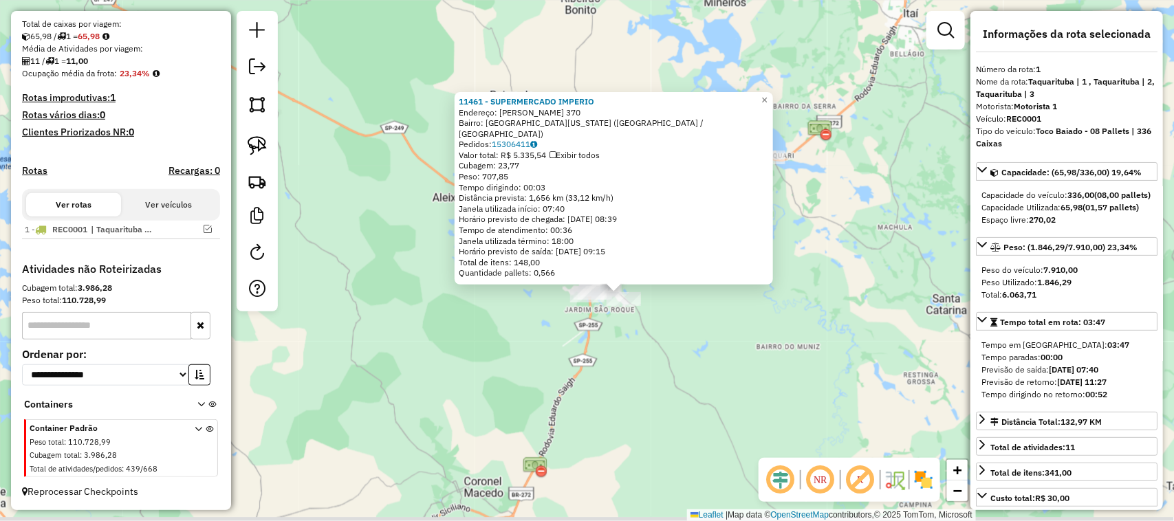
drag, startPoint x: 444, startPoint y: 316, endPoint x: 413, endPoint y: 225, distance: 96.5
click at [417, 242] on div "11461 - SUPERMERCADO IMPERIO Endereço: PEDRO NUNES DE ALMEIDA 370 Bairro: JARDI…" at bounding box center [587, 260] width 1174 height 521
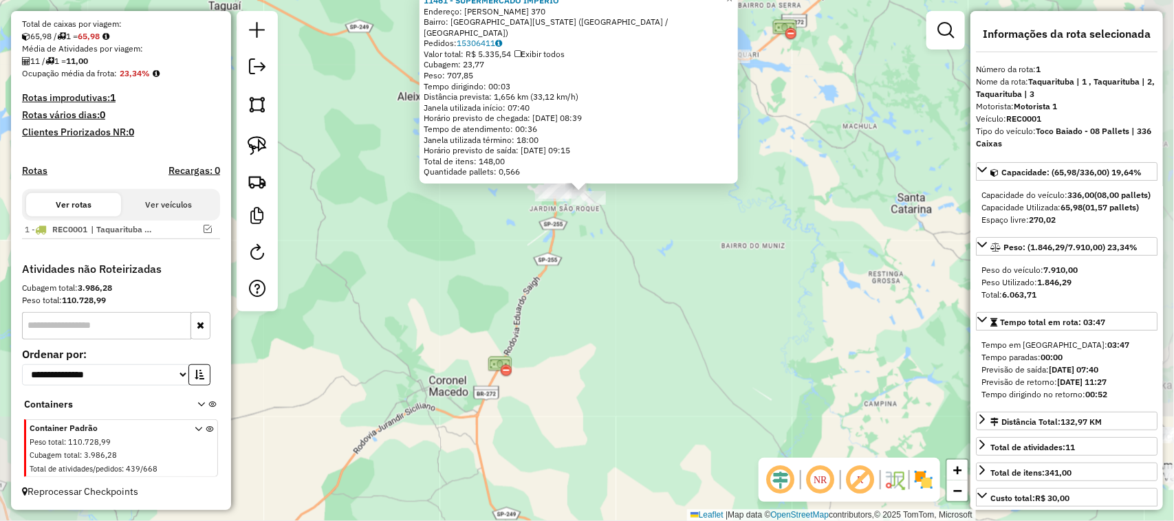
click at [583, 320] on div "11461 - SUPERMERCADO IMPERIO Endereço: PEDRO NUNES DE ALMEIDA 370 Bairro: JARDI…" at bounding box center [587, 260] width 1174 height 521
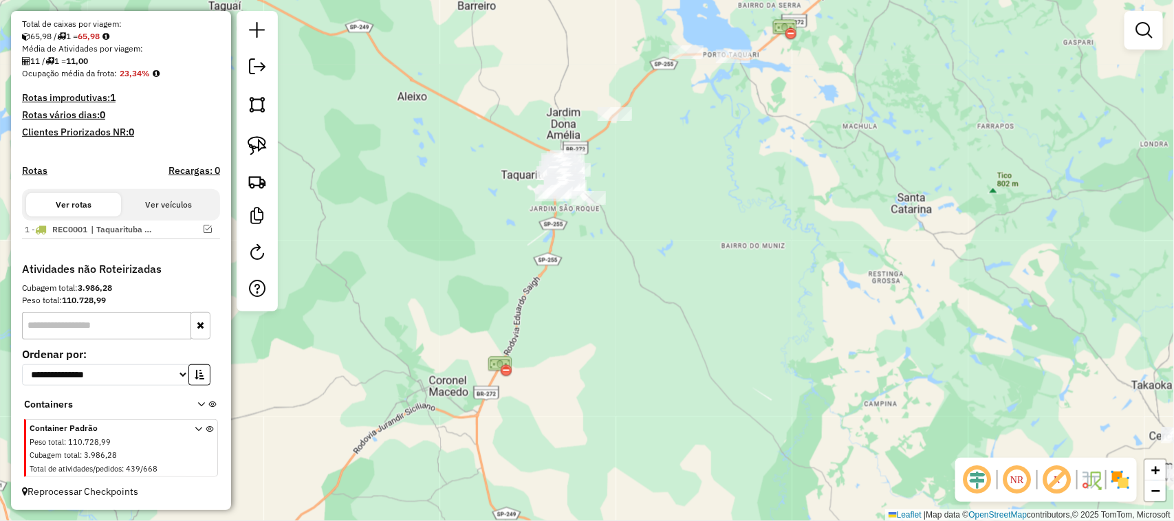
drag, startPoint x: 674, startPoint y: 307, endPoint x: 654, endPoint y: 254, distance: 56.8
click at [662, 281] on div "11461 - SUPERMERCADO IMPERIO Endereço: PEDRO NUNES DE ALMEIDA 370 Bairro: JARDI…" at bounding box center [587, 260] width 1174 height 521
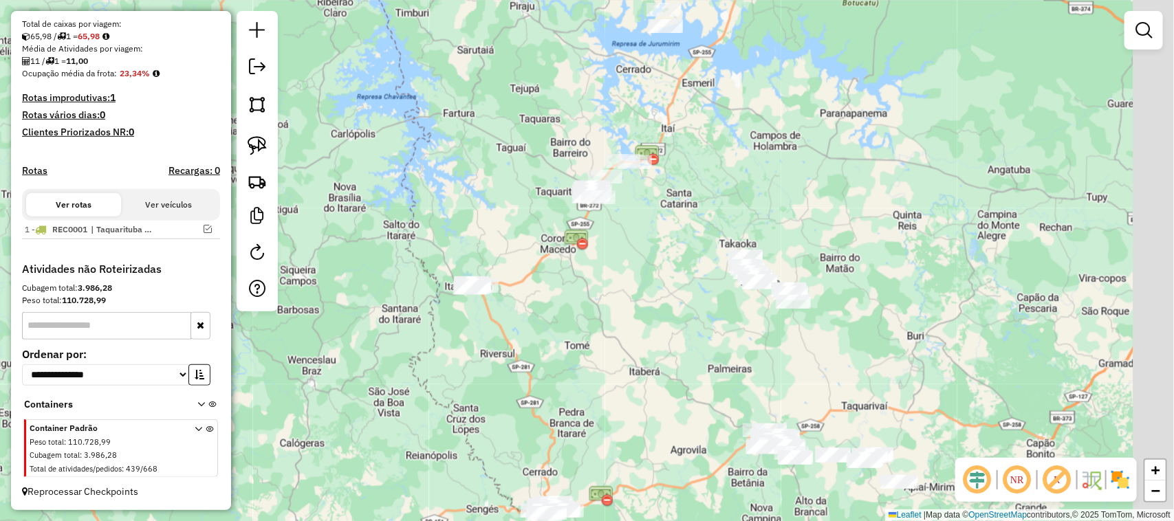
drag, startPoint x: 729, startPoint y: 369, endPoint x: 619, endPoint y: 236, distance: 172.9
click at [633, 259] on div "Janela de atendimento Grade de atendimento Capacidade Transportadoras Veículos …" at bounding box center [587, 260] width 1174 height 521
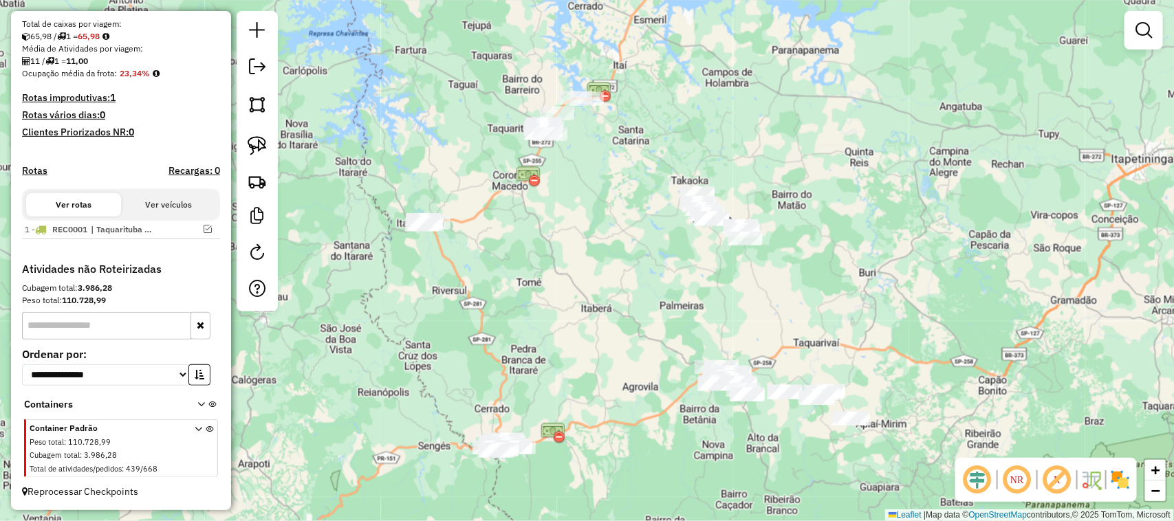
drag, startPoint x: 597, startPoint y: 285, endPoint x: 583, endPoint y: 194, distance: 92.5
click at [586, 210] on div "Janela de atendimento Grade de atendimento Capacidade Transportadoras Veículos …" at bounding box center [587, 260] width 1174 height 521
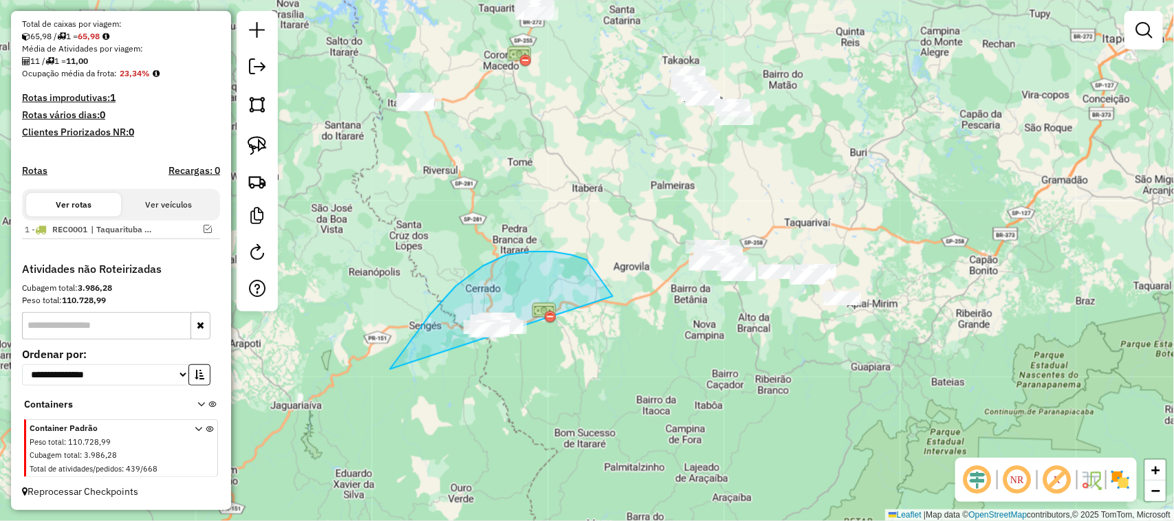
drag, startPoint x: 506, startPoint y: 255, endPoint x: 543, endPoint y: 403, distance: 152.4
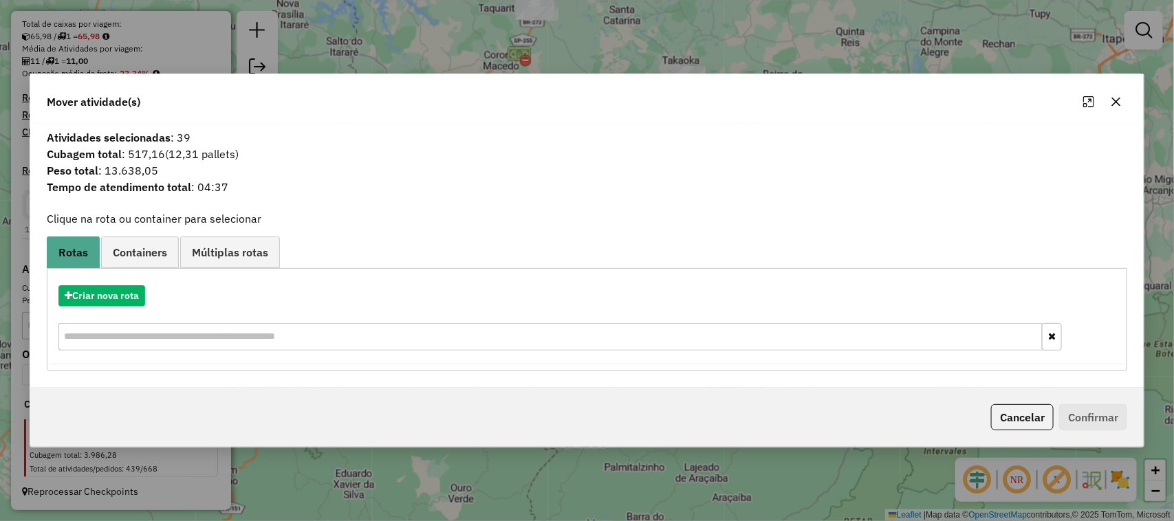
click at [1114, 100] on icon "button" at bounding box center [1116, 102] width 9 height 9
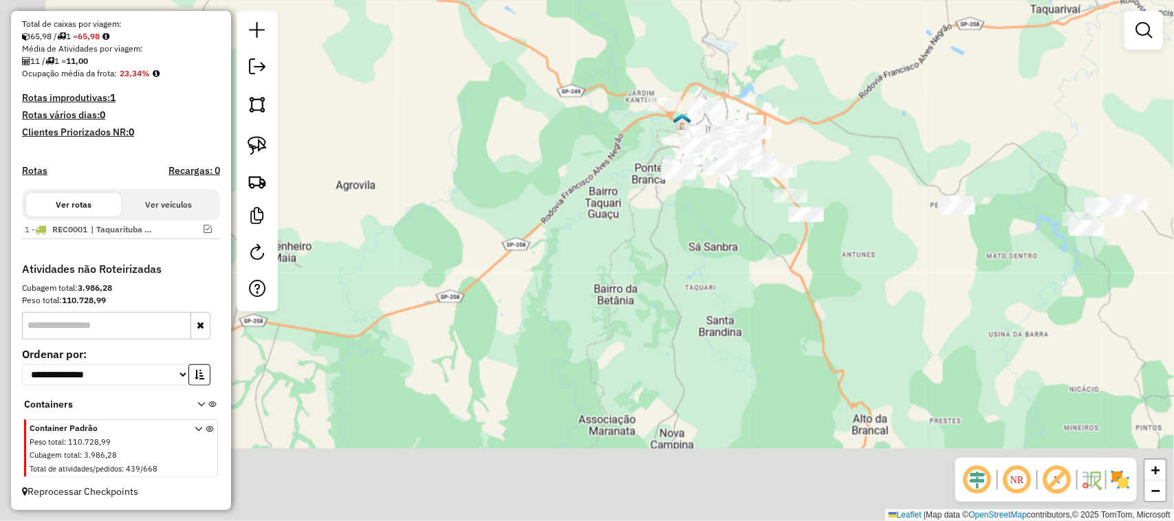
drag, startPoint x: 837, startPoint y: 406, endPoint x: 922, endPoint y: 177, distance: 244.3
click at [947, 174] on div "Janela de atendimento Grade de atendimento Capacidade Transportadoras Veículos …" at bounding box center [587, 260] width 1174 height 521
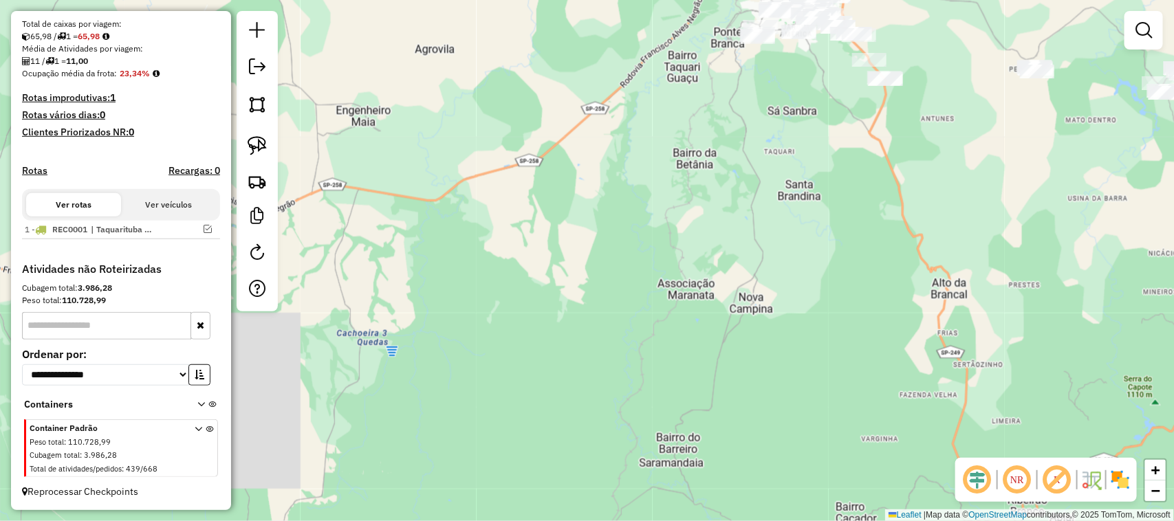
drag, startPoint x: 503, startPoint y: 339, endPoint x: 969, endPoint y: 340, distance: 466.2
click at [967, 340] on div "Janela de atendimento Grade de atendimento Capacidade Transportadoras Veículos …" at bounding box center [587, 260] width 1174 height 521
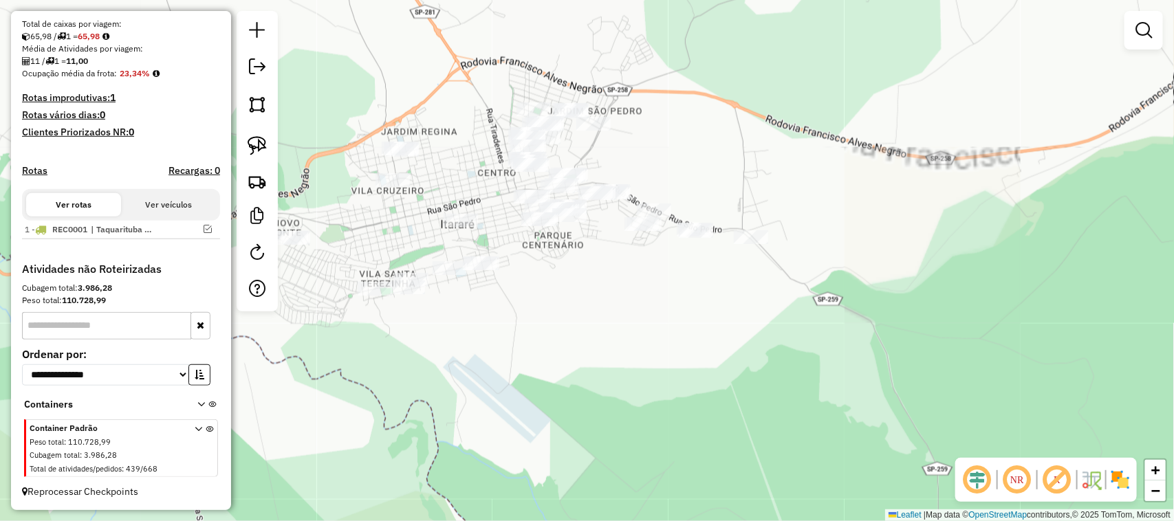
drag, startPoint x: 486, startPoint y: 320, endPoint x: 685, endPoint y: 349, distance: 200.7
click at [683, 349] on div "Janela de atendimento Grade de atendimento Capacidade Transportadoras Veículos …" at bounding box center [587, 260] width 1174 height 521
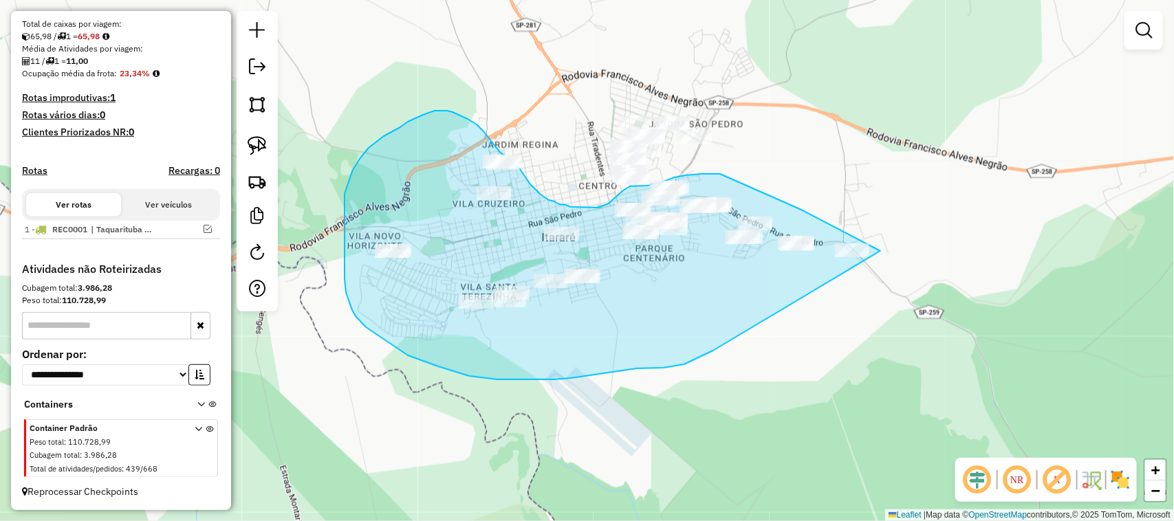
drag, startPoint x: 679, startPoint y: 365, endPoint x: 984, endPoint y: 303, distance: 311.5
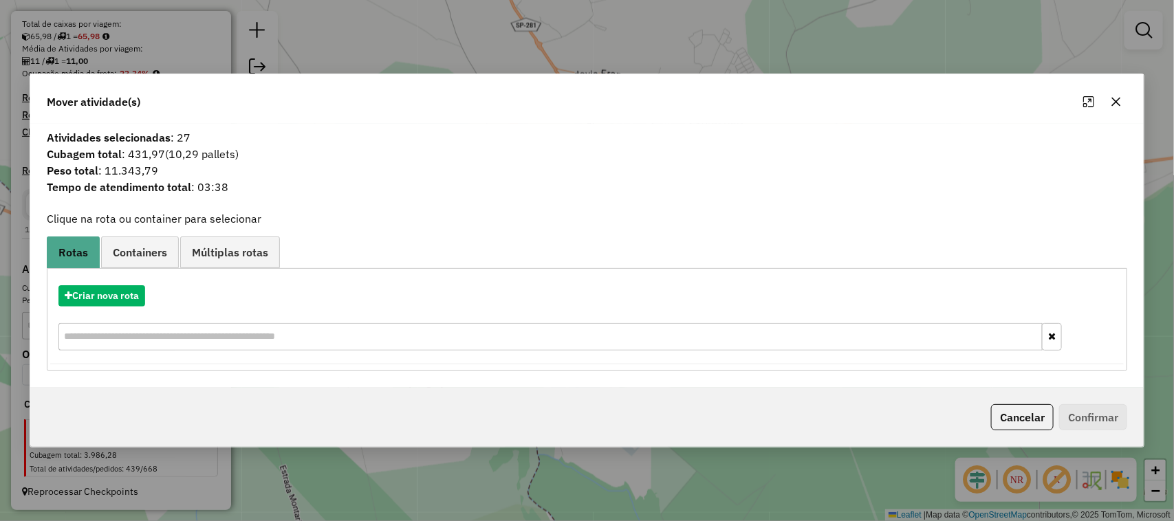
click at [1115, 105] on icon "button" at bounding box center [1115, 101] width 11 height 11
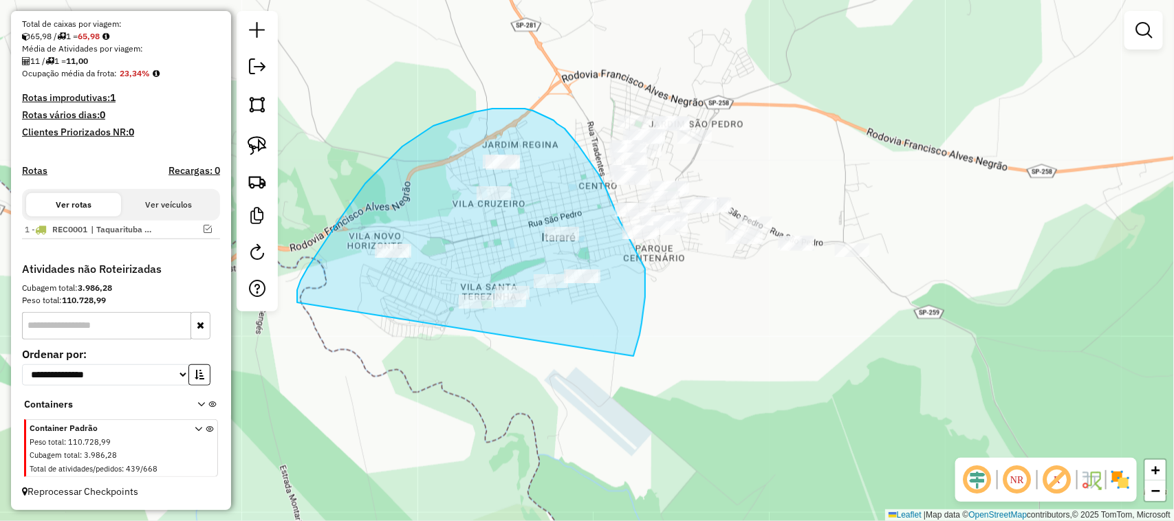
drag, startPoint x: 645, startPoint y: 284, endPoint x: 451, endPoint y: 395, distance: 223.6
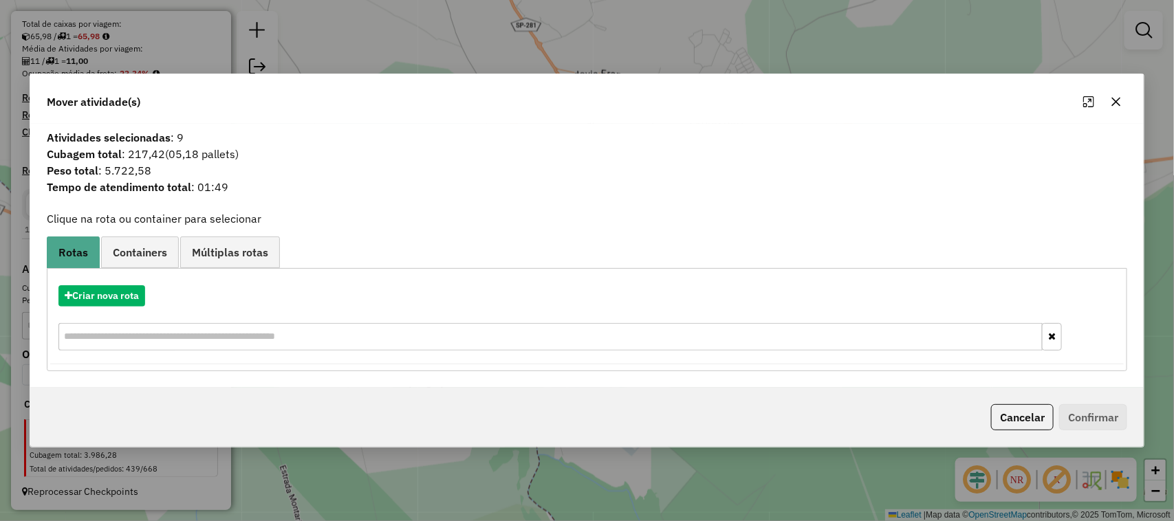
click at [1119, 103] on icon "button" at bounding box center [1115, 101] width 11 height 11
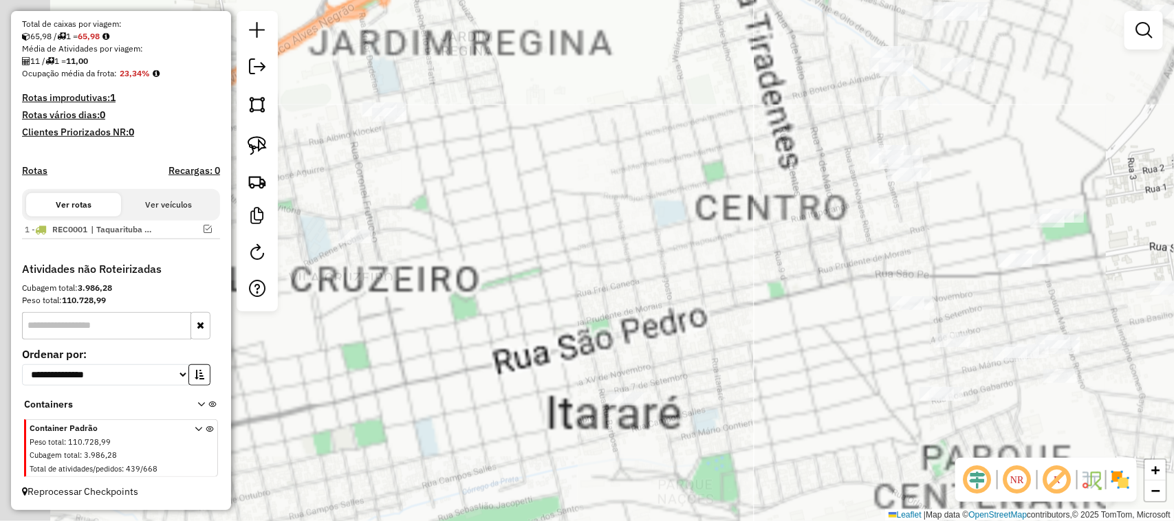
drag, startPoint x: 624, startPoint y: 179, endPoint x: 699, endPoint y: 149, distance: 81.5
click at [694, 151] on div "Janela de atendimento Grade de atendimento Capacidade Transportadoras Veículos …" at bounding box center [587, 260] width 1174 height 521
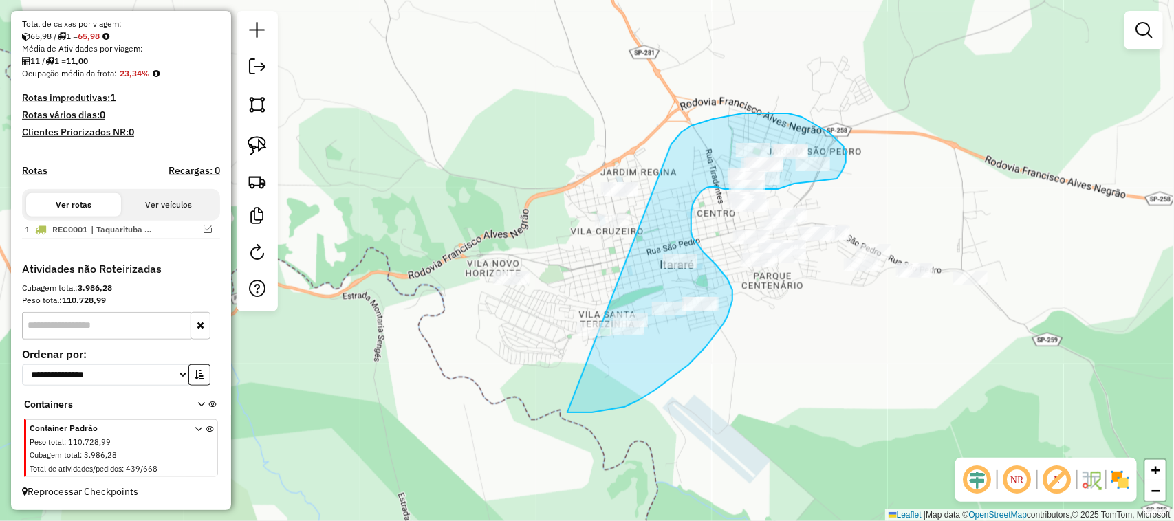
drag, startPoint x: 671, startPoint y: 144, endPoint x: 528, endPoint y: 153, distance: 143.3
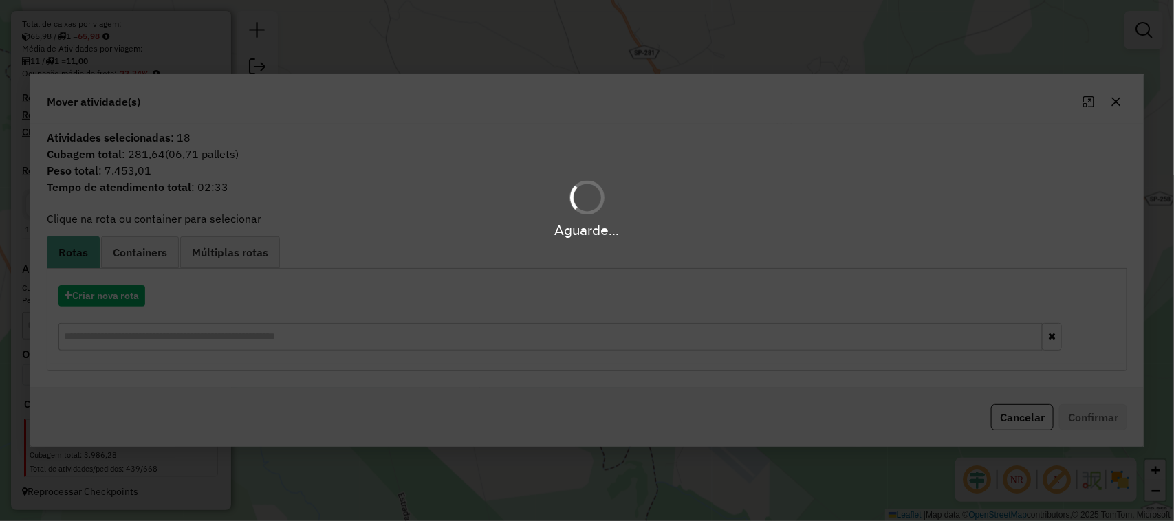
click at [118, 313] on div "Criar nova rota" at bounding box center [587, 319] width 1074 height 89
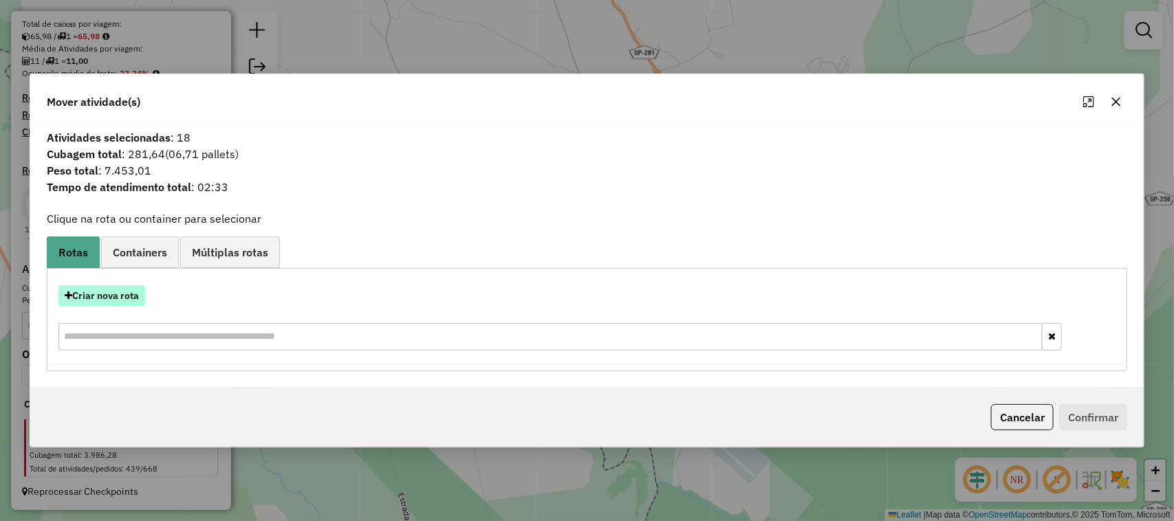
click at [120, 304] on button "Criar nova rota" at bounding box center [101, 295] width 87 height 21
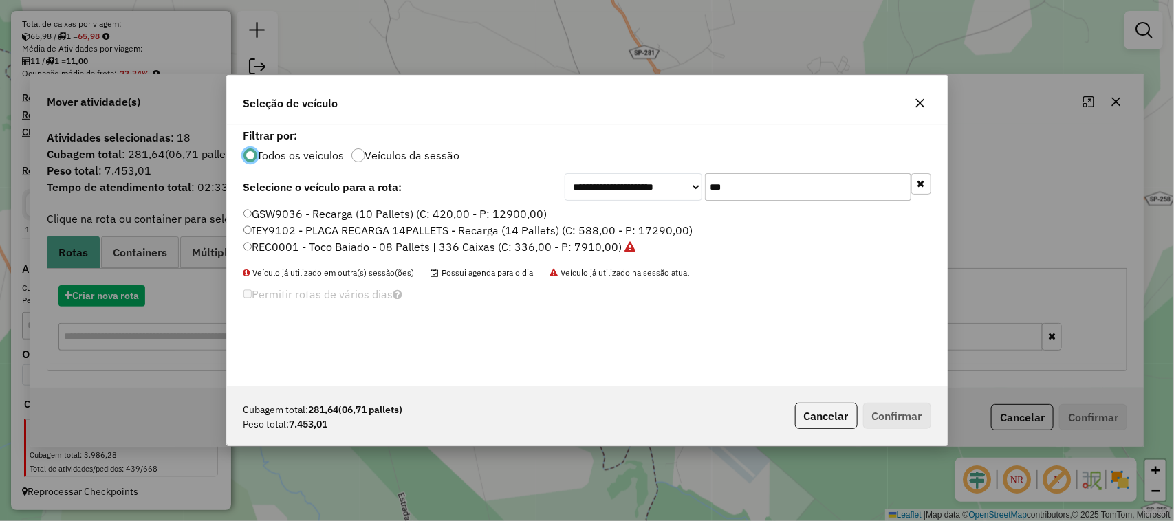
scroll to position [7, 4]
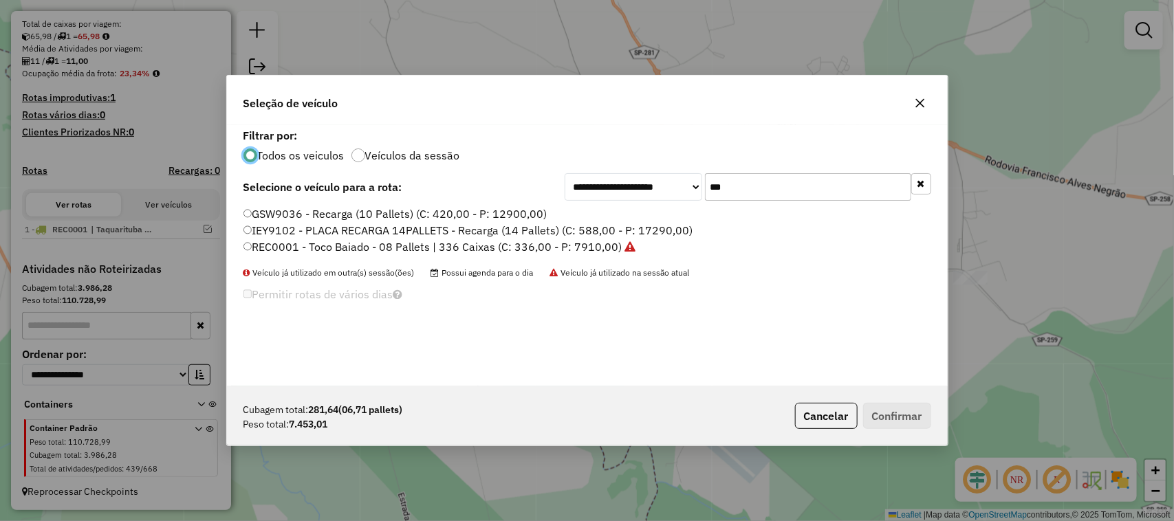
drag, startPoint x: 722, startPoint y: 182, endPoint x: 663, endPoint y: 175, distance: 58.8
click at [672, 175] on div "**********" at bounding box center [747, 187] width 366 height 28
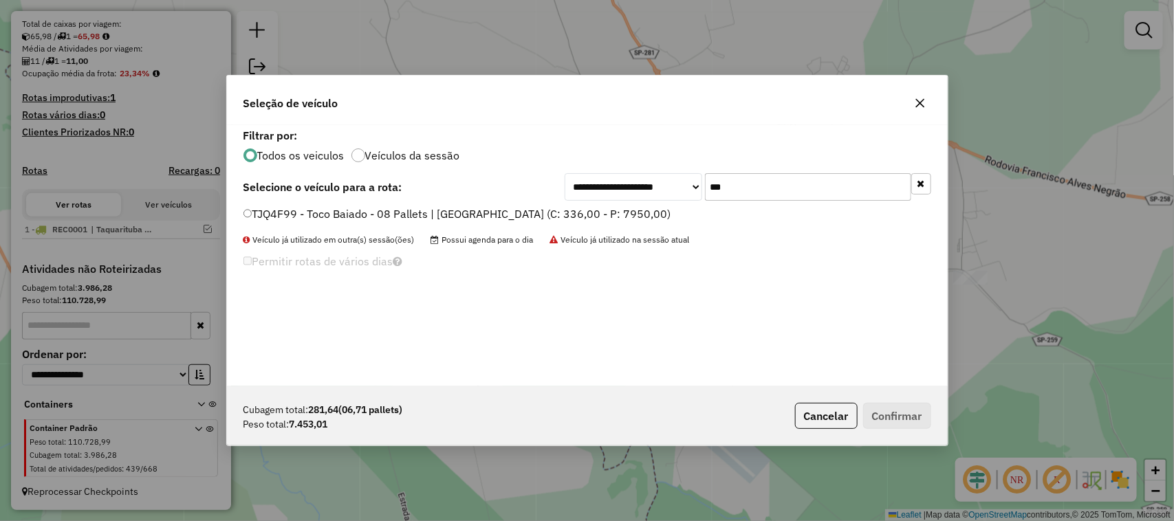
type input "***"
click at [610, 210] on label "TJQ4F99 - Toco Baiado - 08 Pallets | [GEOGRAPHIC_DATA] (C: 336,00 - P: 7950,00)" at bounding box center [457, 214] width 428 height 17
click at [908, 416] on button "Confirmar" at bounding box center [897, 416] width 68 height 26
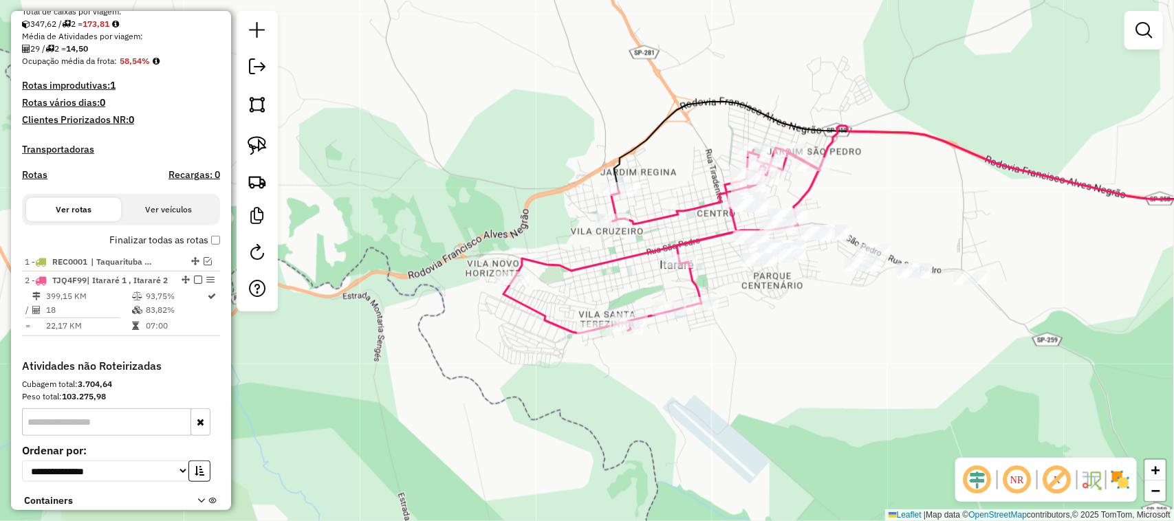
scroll to position [366, 0]
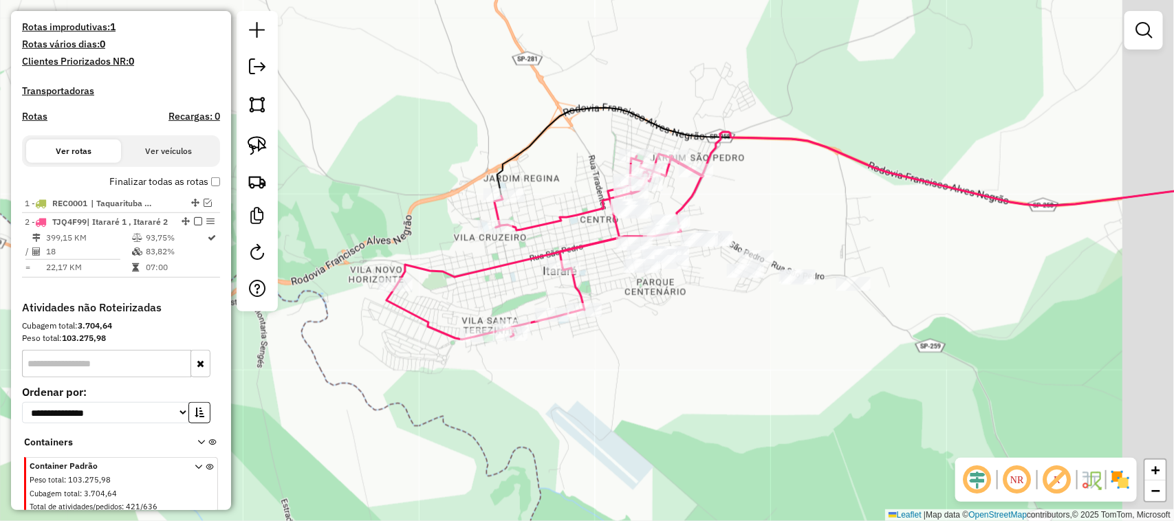
drag, startPoint x: 789, startPoint y: 322, endPoint x: 505, endPoint y: 324, distance: 284.0
click at [569, 335] on div "Janela de atendimento Grade de atendimento Capacidade Transportadoras Veículos …" at bounding box center [587, 260] width 1174 height 521
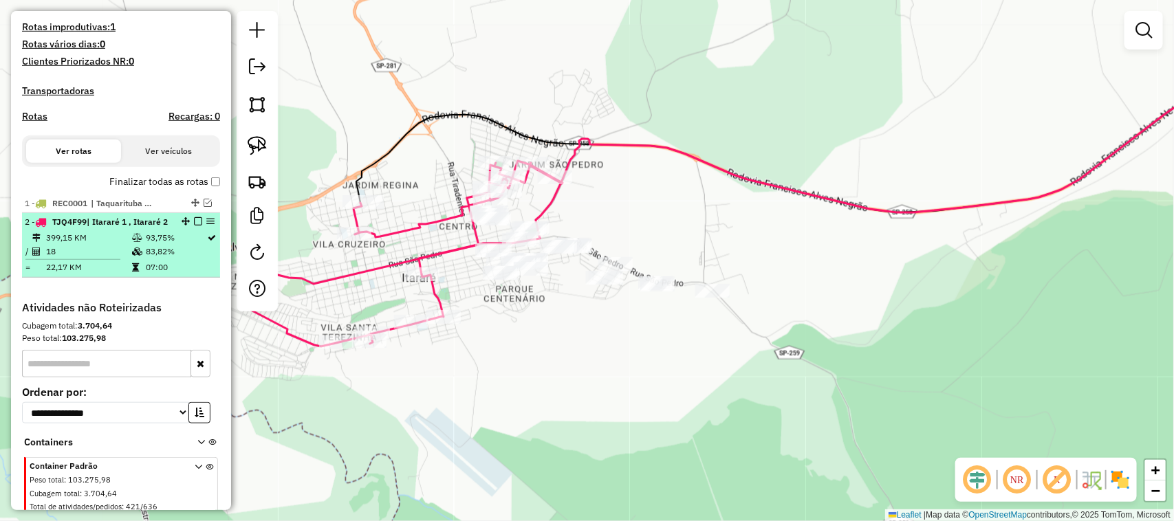
click at [194, 226] on em at bounding box center [198, 221] width 8 height 8
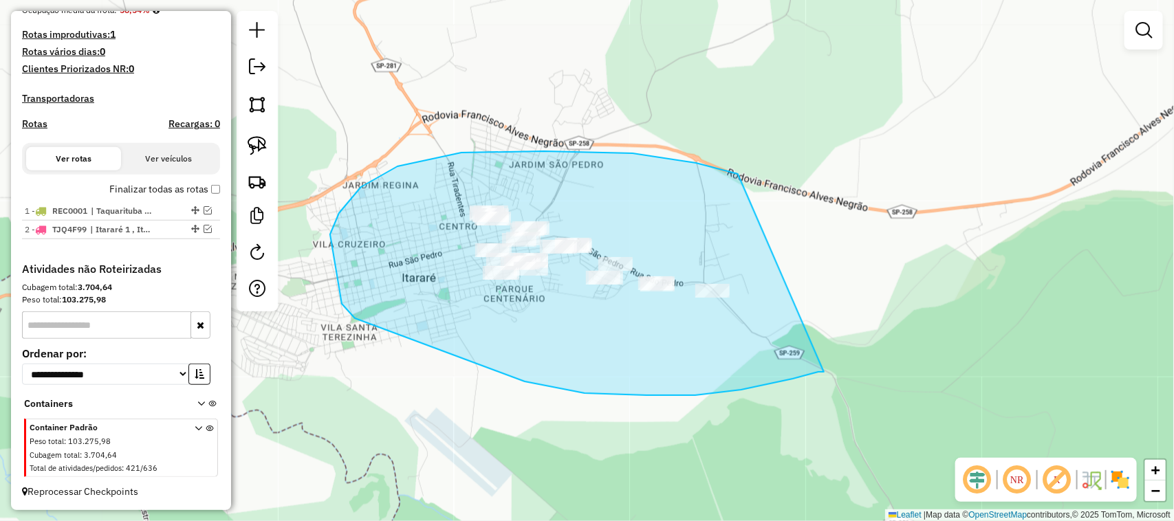
drag, startPoint x: 741, startPoint y: 390, endPoint x: 810, endPoint y: 232, distance: 172.4
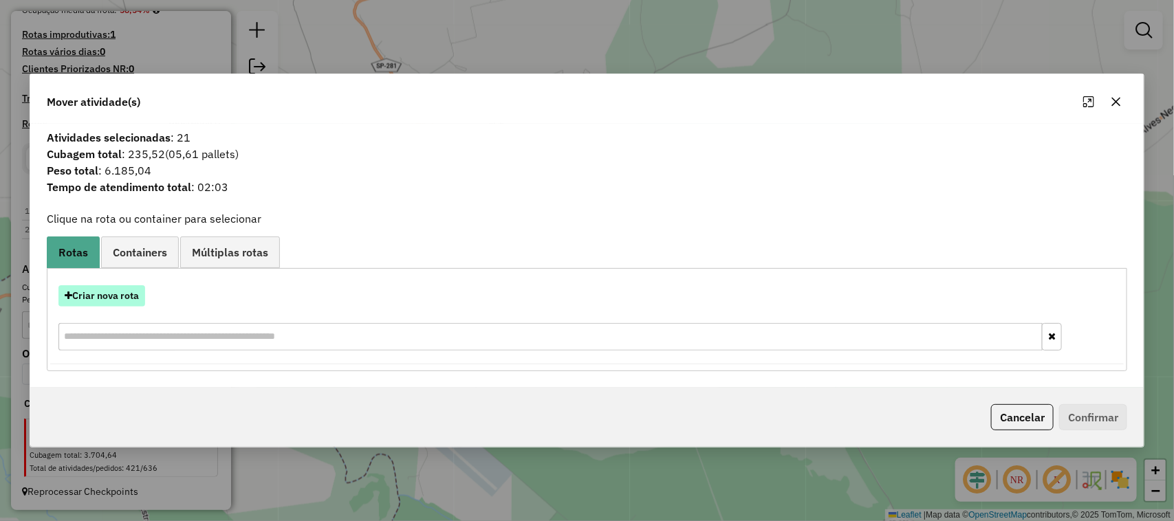
click at [124, 298] on button "Criar nova rota" at bounding box center [101, 295] width 87 height 21
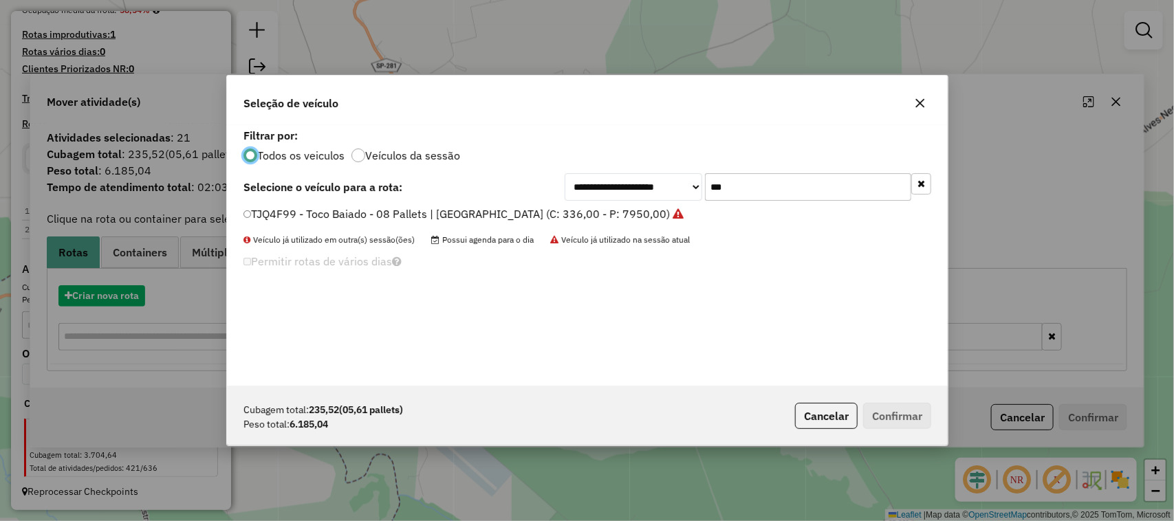
scroll to position [7, 4]
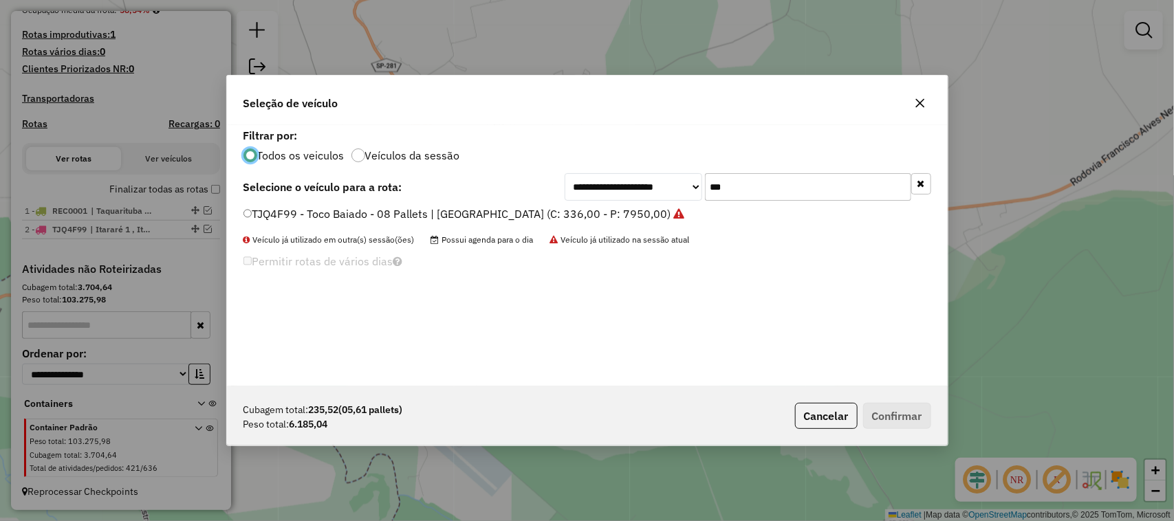
drag, startPoint x: 661, startPoint y: 186, endPoint x: 627, endPoint y: 194, distance: 34.5
click at [627, 194] on div "**********" at bounding box center [747, 187] width 366 height 28
type input "***"
click at [586, 210] on label "GKB7307 - Toco Baiado - 08 Pallets | 336 Caixas (C: 336,00 - P: 7910,00)" at bounding box center [433, 214] width 380 height 17
click at [894, 423] on button "Confirmar" at bounding box center [897, 416] width 68 height 26
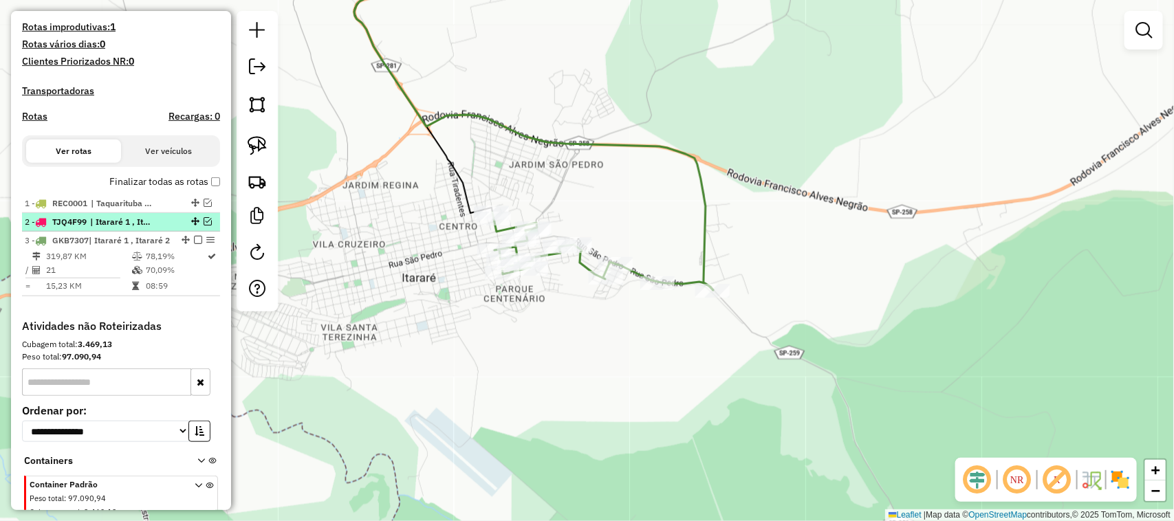
click at [206, 226] on em at bounding box center [208, 221] width 8 height 8
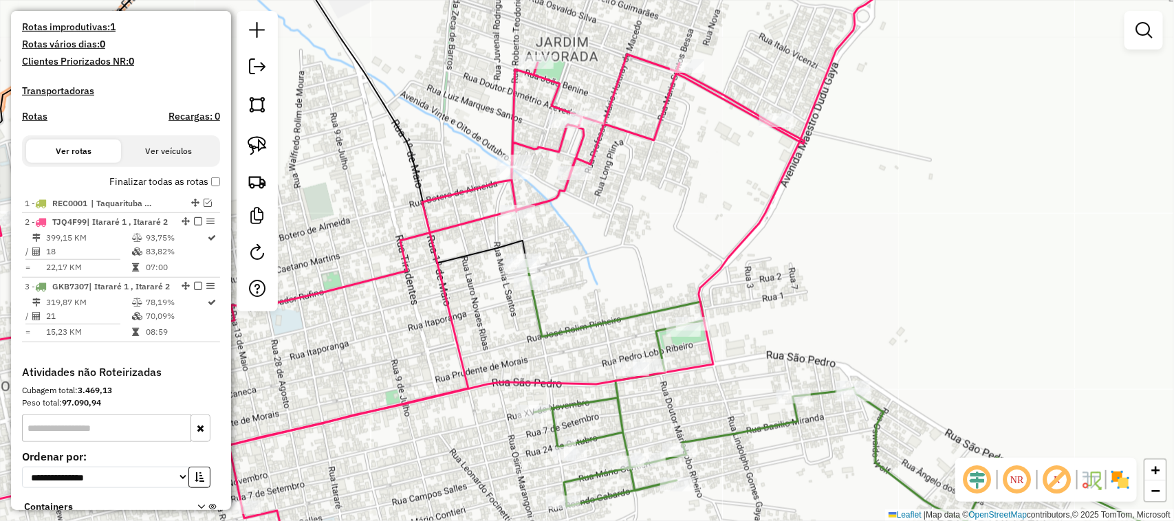
click at [613, 234] on div "Janela de atendimento Grade de atendimento Capacidade Transportadoras Veículos …" at bounding box center [587, 260] width 1174 height 521
drag, startPoint x: 717, startPoint y: 215, endPoint x: 688, endPoint y: 215, distance: 28.9
click at [688, 215] on div "Janela de atendimento Grade de atendimento Capacidade Transportadoras Veículos …" at bounding box center [587, 260] width 1174 height 521
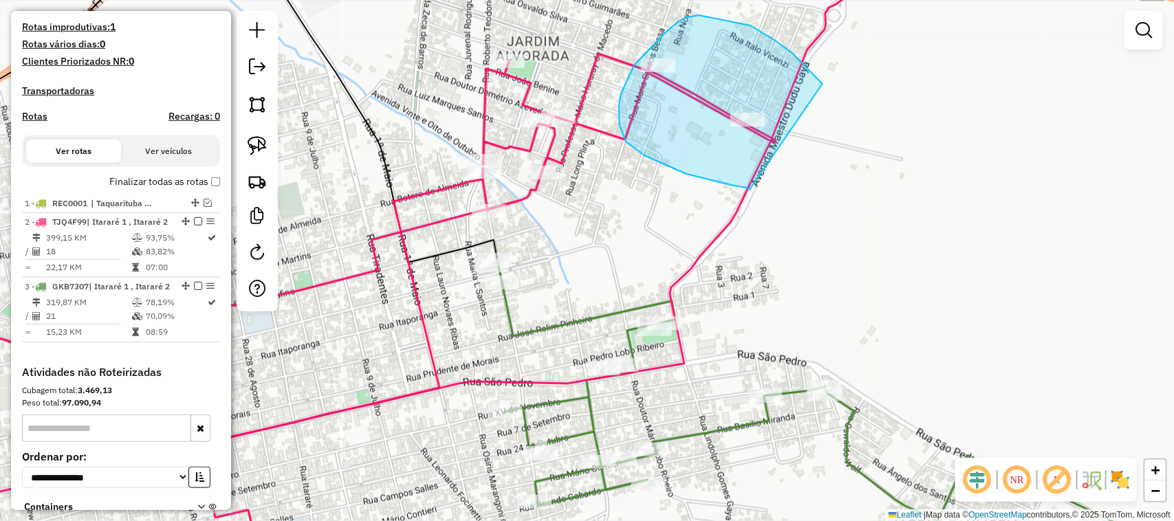
drag, startPoint x: 734, startPoint y: 186, endPoint x: 846, endPoint y: 101, distance: 140.9
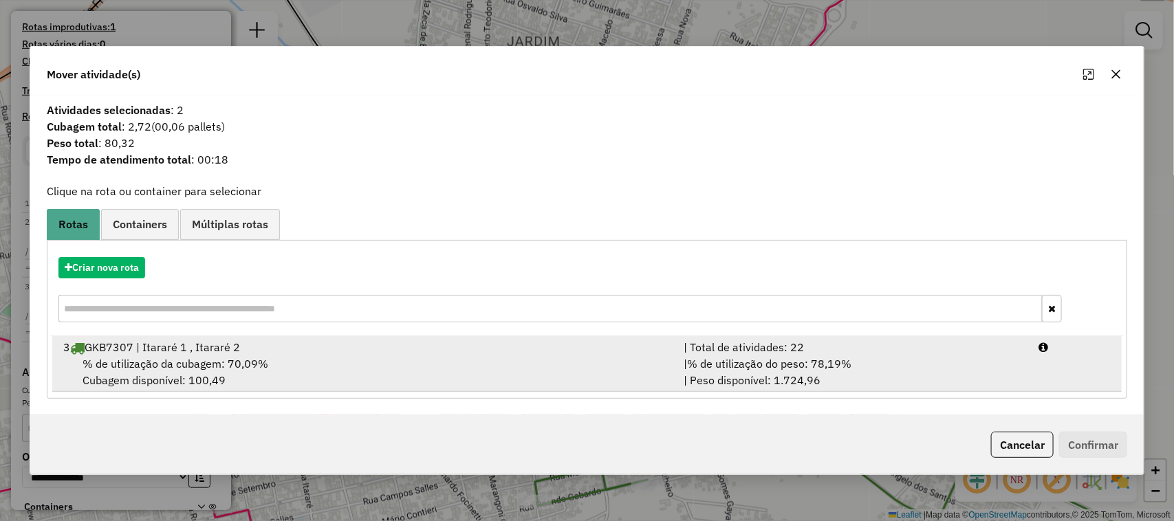
click at [964, 358] on div "| % de utilização do peso: 78,19% | Peso disponível: 1.724,96" at bounding box center [852, 371] width 355 height 33
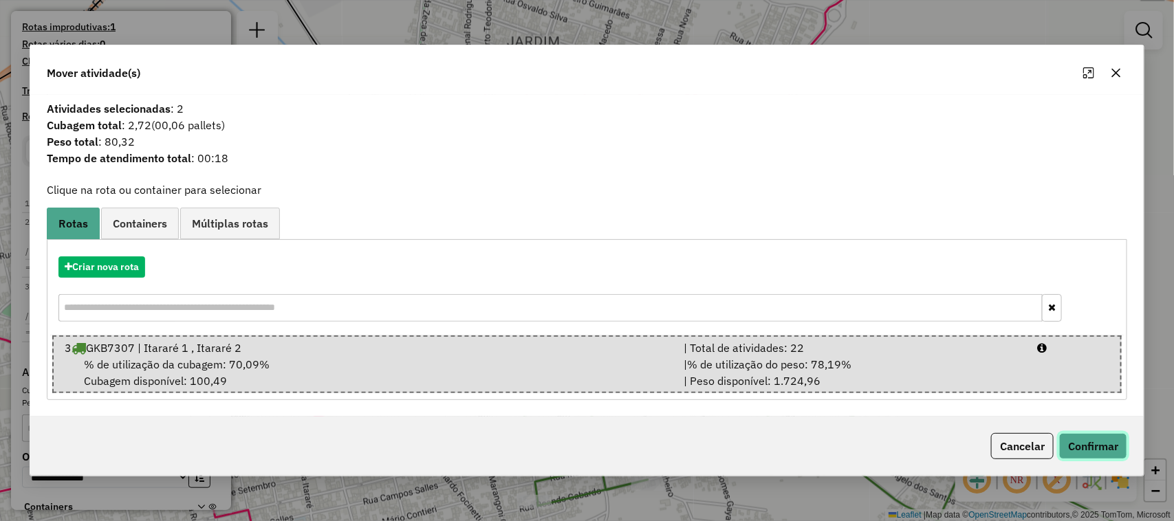
click at [1107, 448] on button "Confirmar" at bounding box center [1093, 446] width 68 height 26
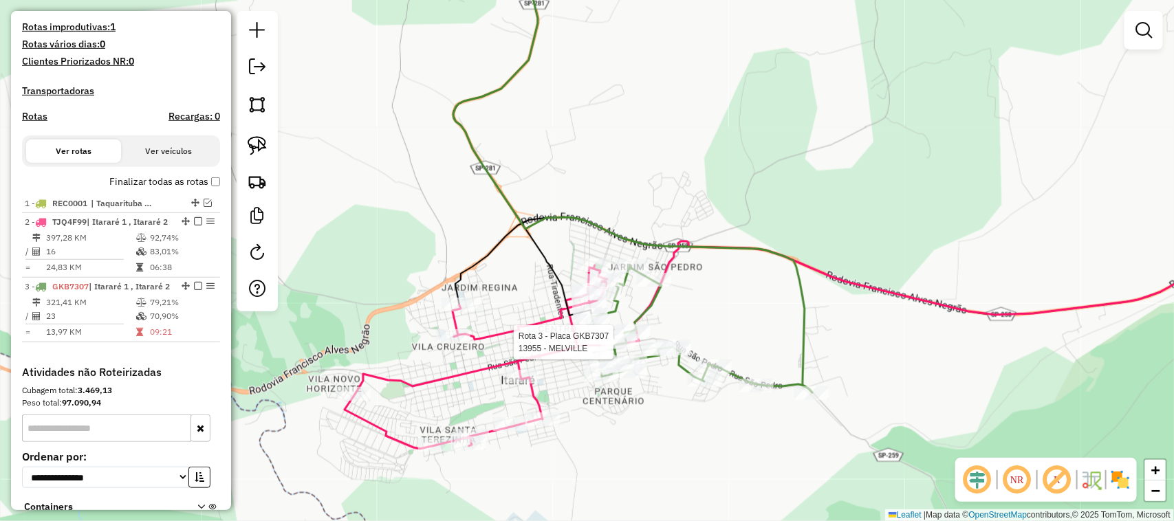
select select "**********"
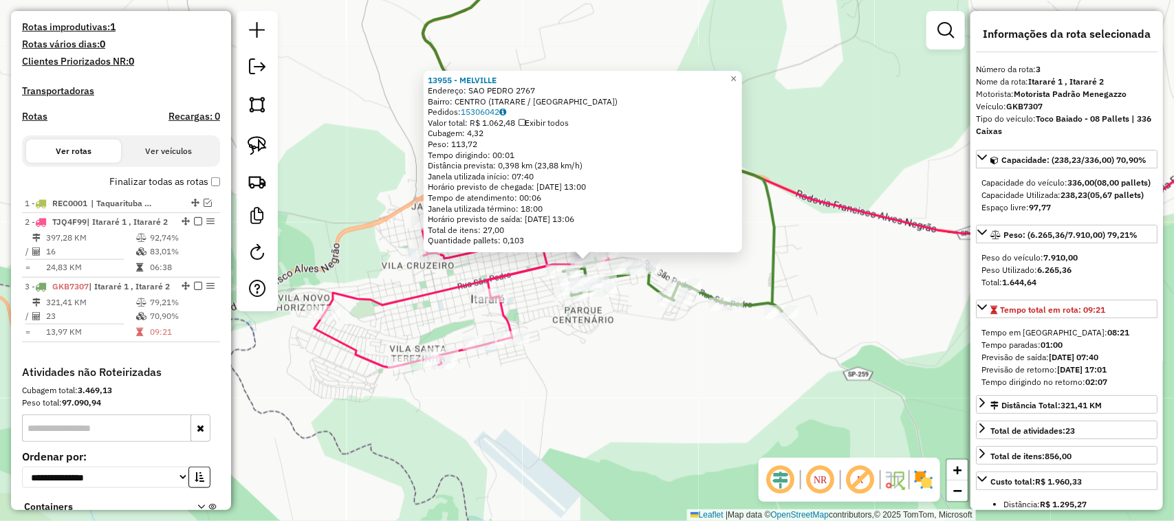
scroll to position [506, 0]
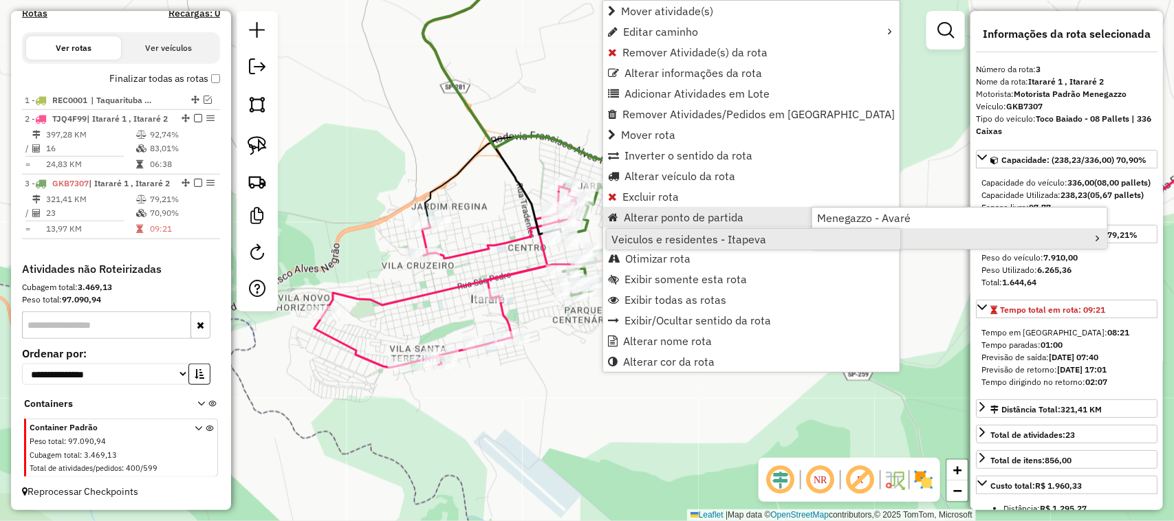
click at [767, 238] on link "Veiculos e residentes - Itapeva" at bounding box center [753, 239] width 294 height 21
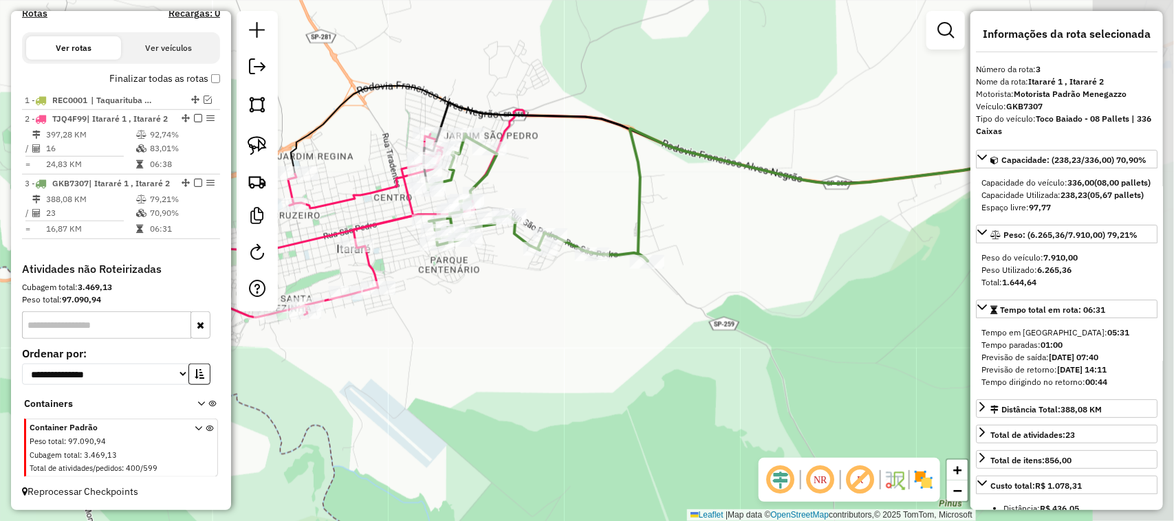
drag, startPoint x: 743, startPoint y: 393, endPoint x: 543, endPoint y: 306, distance: 218.0
click at [554, 314] on div "Janela de atendimento Grade de atendimento Capacidade Transportadoras Veículos …" at bounding box center [587, 260] width 1174 height 521
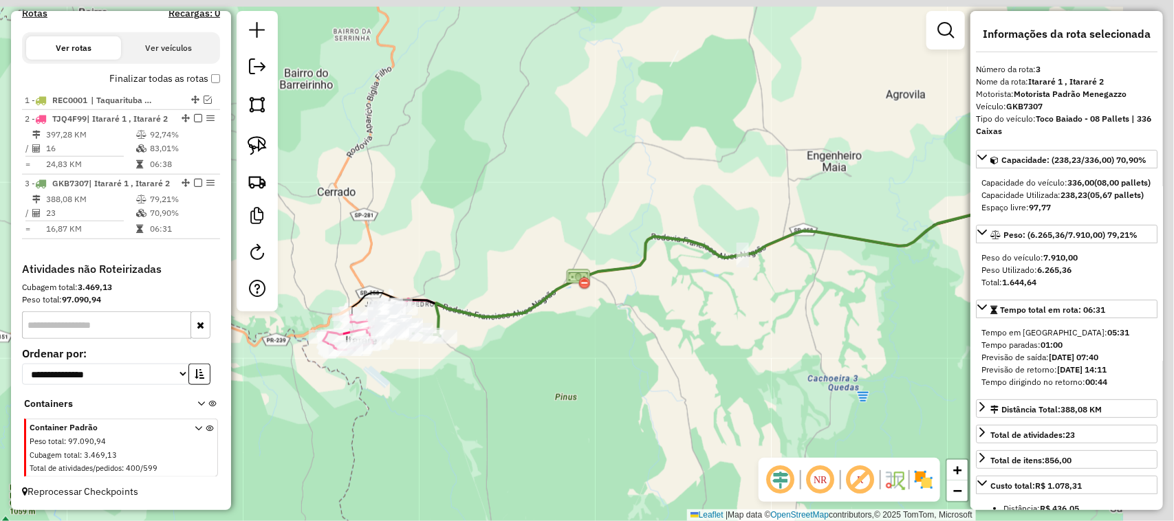
drag, startPoint x: 770, startPoint y: 358, endPoint x: 444, endPoint y: 338, distance: 326.5
click at [483, 355] on div "Janela de atendimento Grade de atendimento Capacidade Transportadoras Veículos …" at bounding box center [587, 260] width 1174 height 521
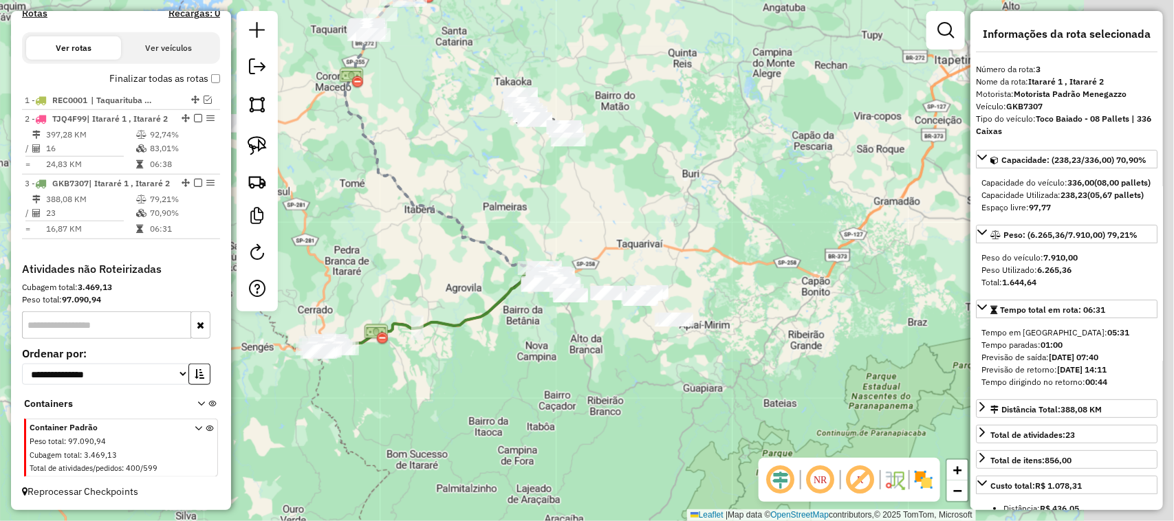
drag, startPoint x: 691, startPoint y: 358, endPoint x: 527, endPoint y: 375, distance: 165.3
click at [560, 378] on div "Janela de atendimento Grade de atendimento Capacidade Transportadoras Veículos …" at bounding box center [587, 260] width 1174 height 521
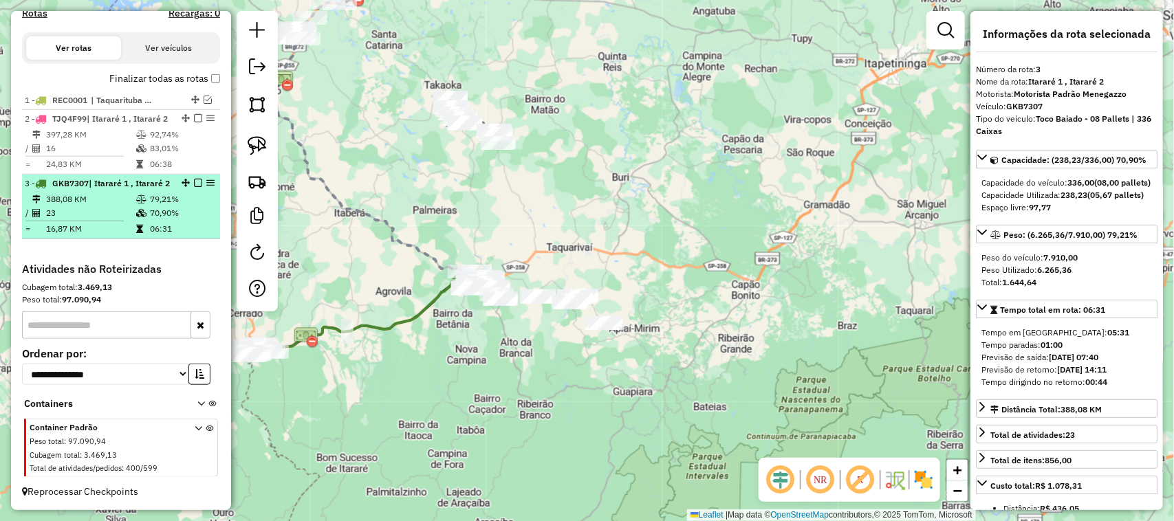
click at [196, 179] on em at bounding box center [198, 183] width 8 height 8
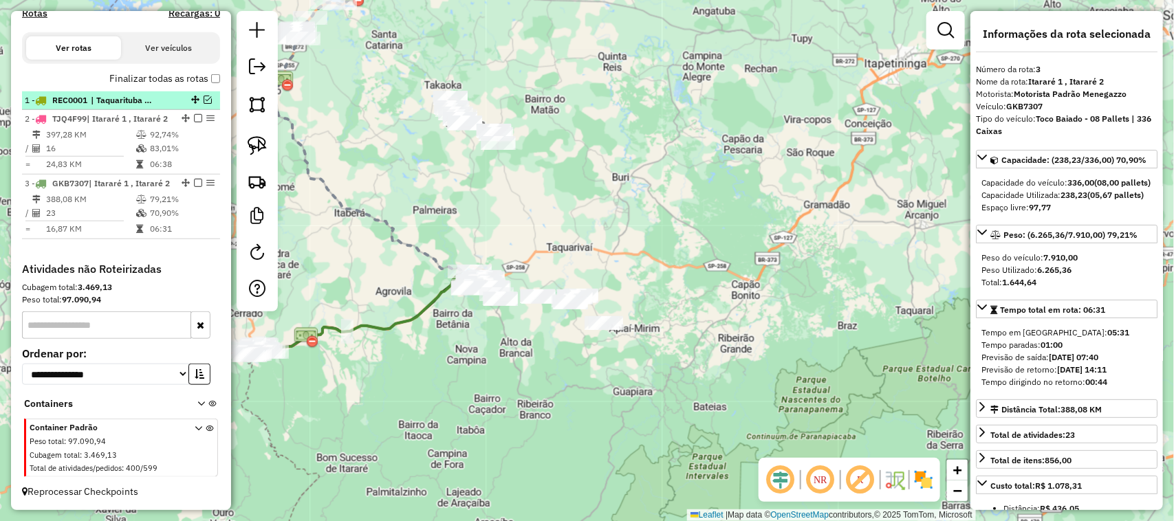
scroll to position [448, 0]
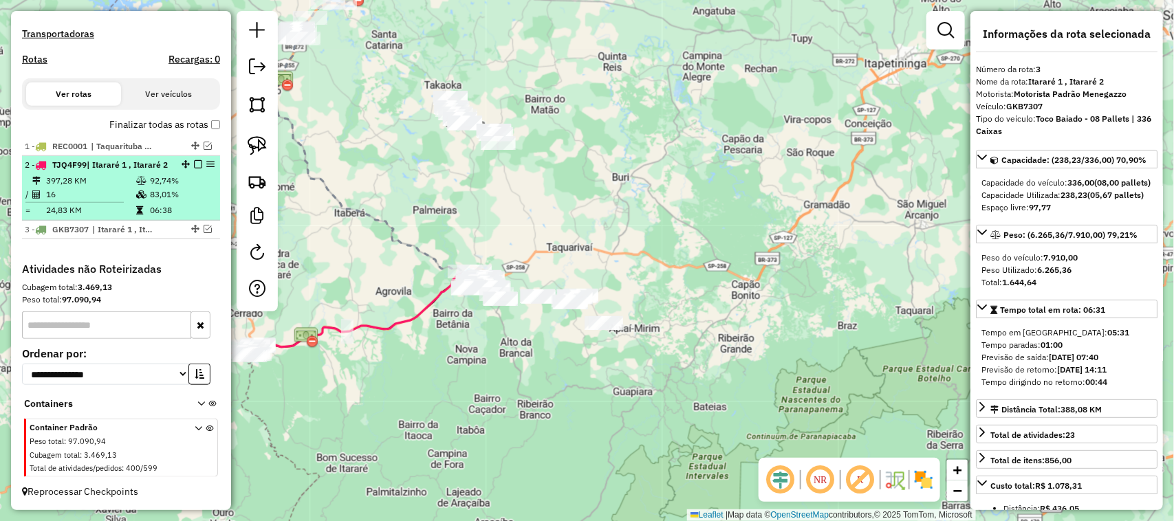
click at [194, 160] on em at bounding box center [198, 164] width 8 height 8
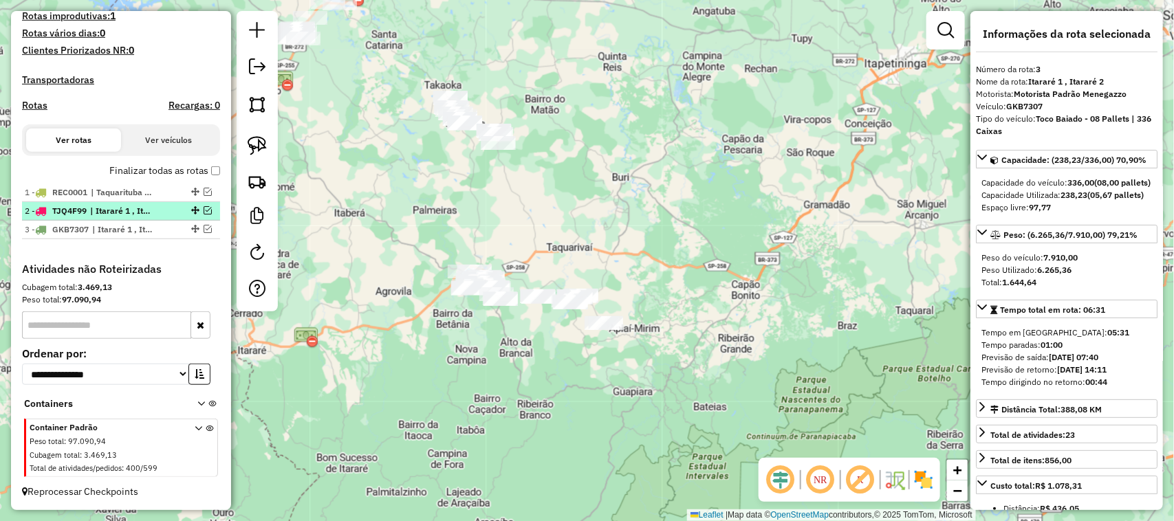
scroll to position [389, 0]
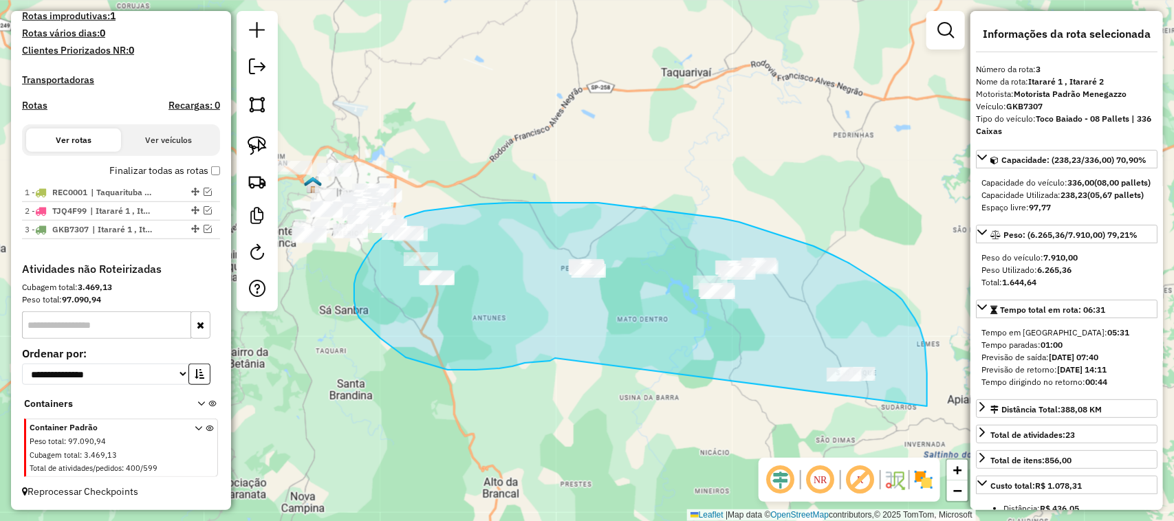
drag, startPoint x: 476, startPoint y: 370, endPoint x: 913, endPoint y: 435, distance: 442.0
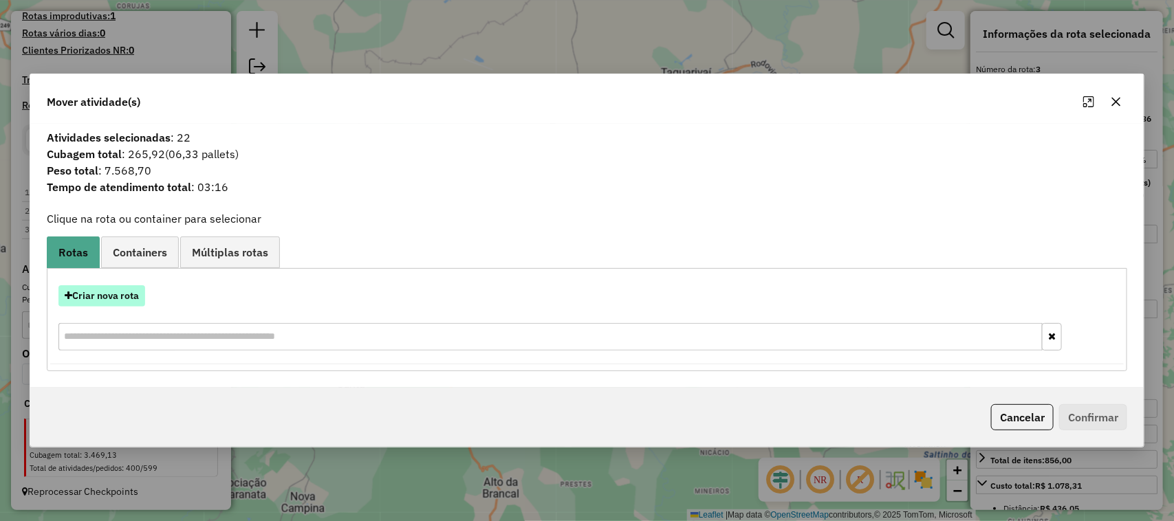
click at [134, 294] on button "Criar nova rota" at bounding box center [101, 295] width 87 height 21
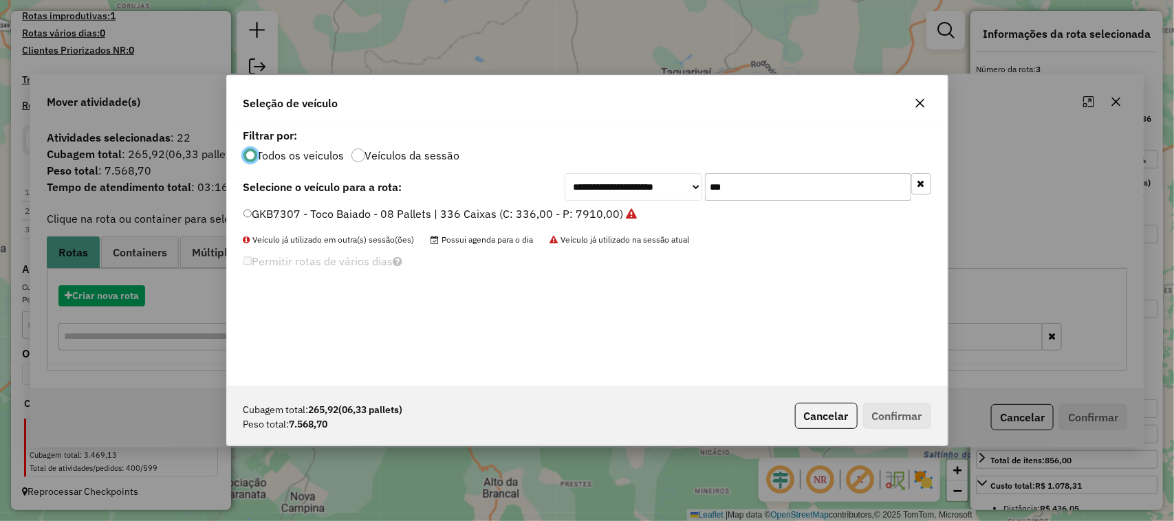
scroll to position [7, 4]
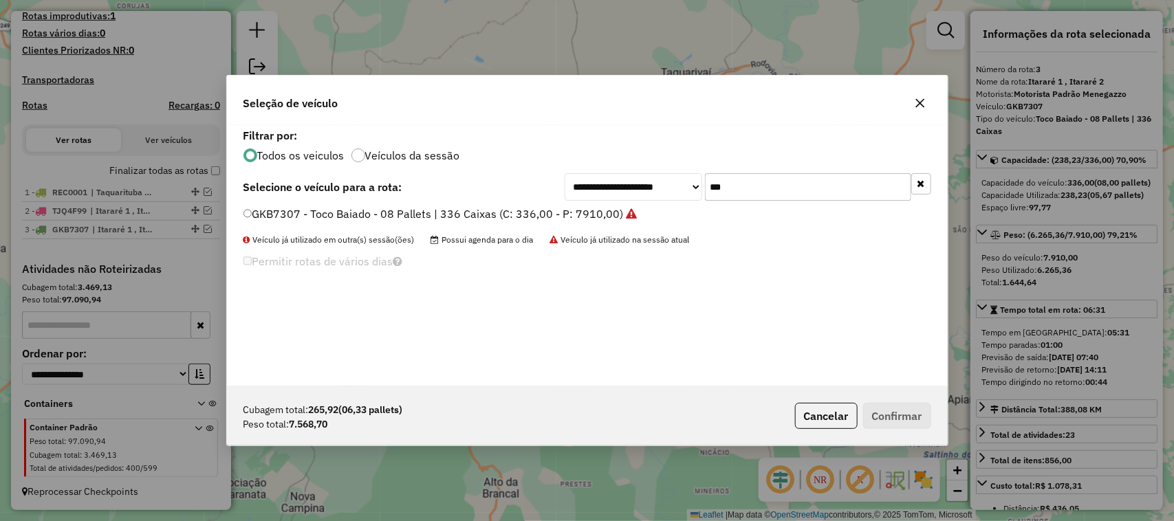
drag, startPoint x: 648, startPoint y: 173, endPoint x: 581, endPoint y: 165, distance: 67.9
click at [610, 167] on div "**********" at bounding box center [587, 255] width 721 height 261
type input "***"
click at [574, 211] on label "GDN4021 - Toco Baiado - 08 Pallets | 336 Caixas (C: 336,00 - P: 7910,00)" at bounding box center [434, 214] width 382 height 17
click at [895, 419] on button "Confirmar" at bounding box center [897, 416] width 68 height 26
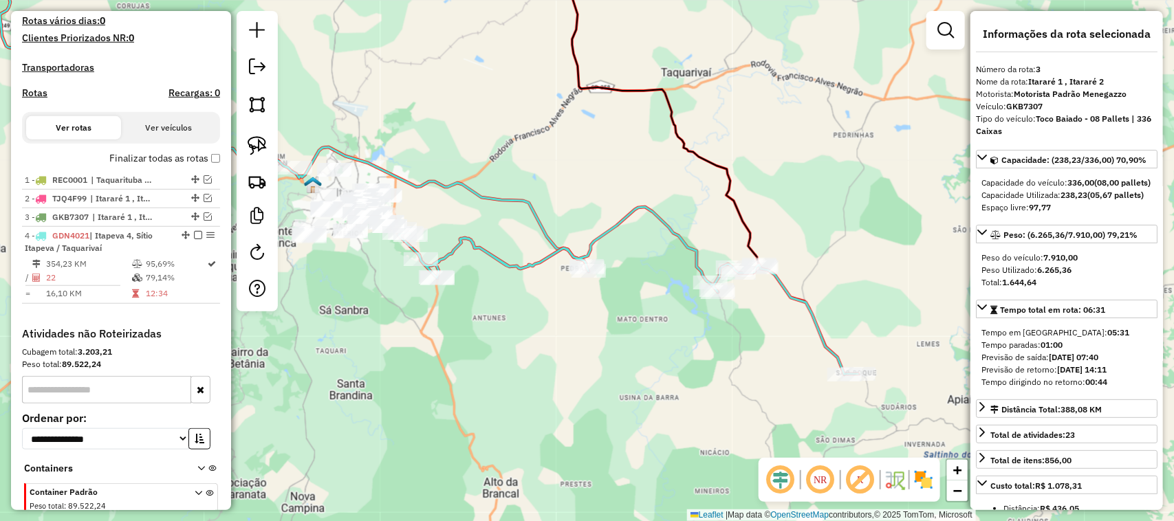
scroll to position [466, 0]
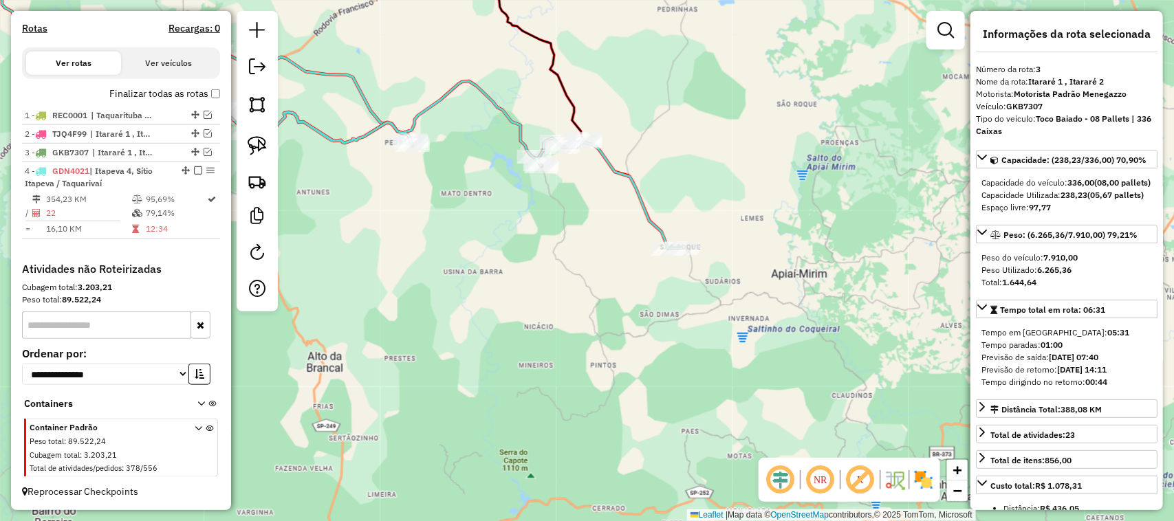
drag, startPoint x: 691, startPoint y: 380, endPoint x: 635, endPoint y: 355, distance: 61.6
click at [633, 355] on div "Janela de atendimento Grade de atendimento Capacidade Transportadoras Veículos …" at bounding box center [587, 260] width 1174 height 521
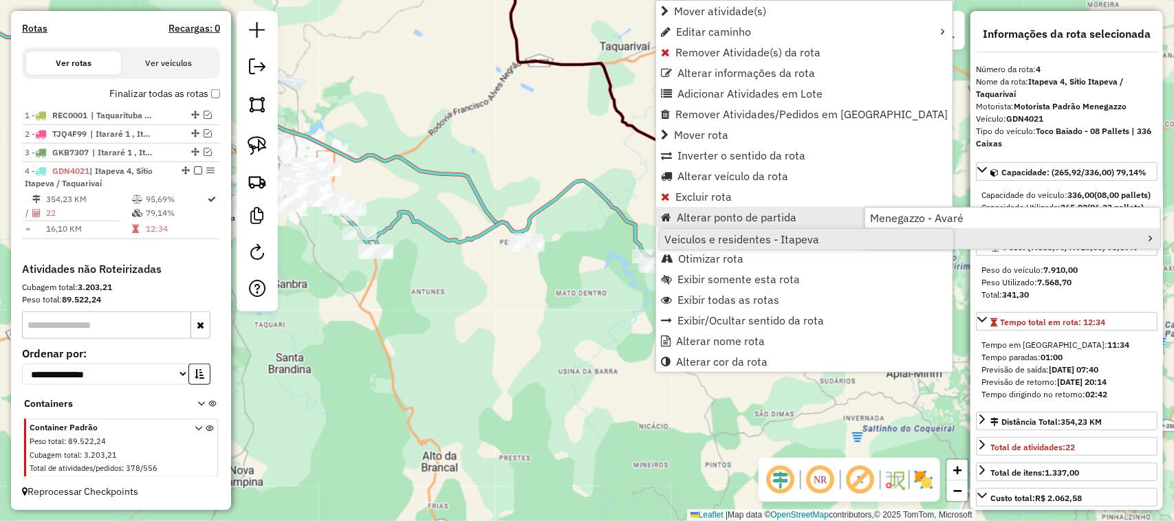
click at [827, 241] on link "Veiculos e residentes - Itapeva" at bounding box center [806, 239] width 294 height 21
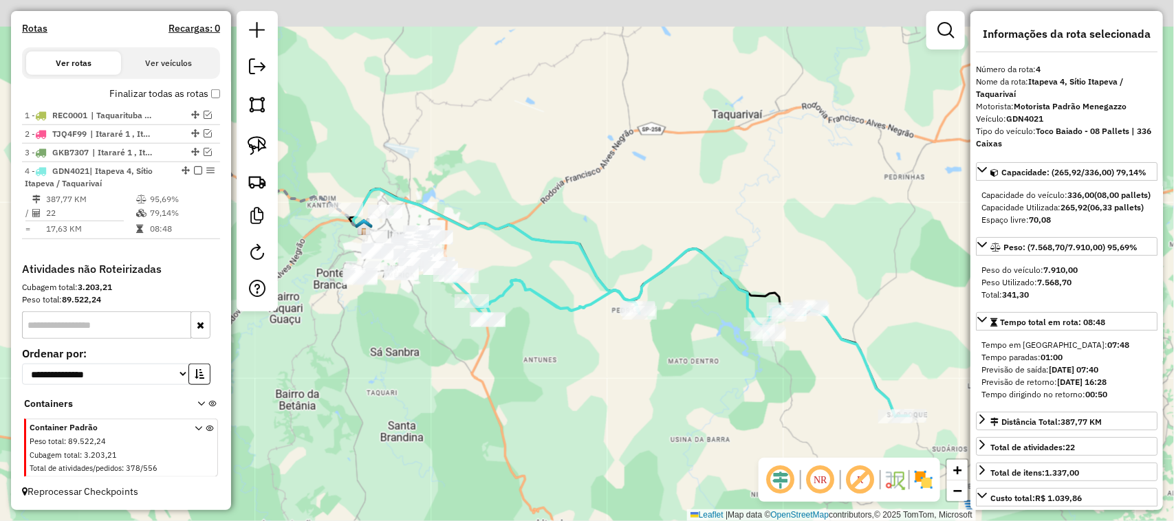
drag, startPoint x: 420, startPoint y: 337, endPoint x: 562, endPoint y: 408, distance: 158.4
click at [559, 410] on div "Janela de atendimento Grade de atendimento Capacidade Transportadoras Veículos …" at bounding box center [587, 260] width 1174 height 521
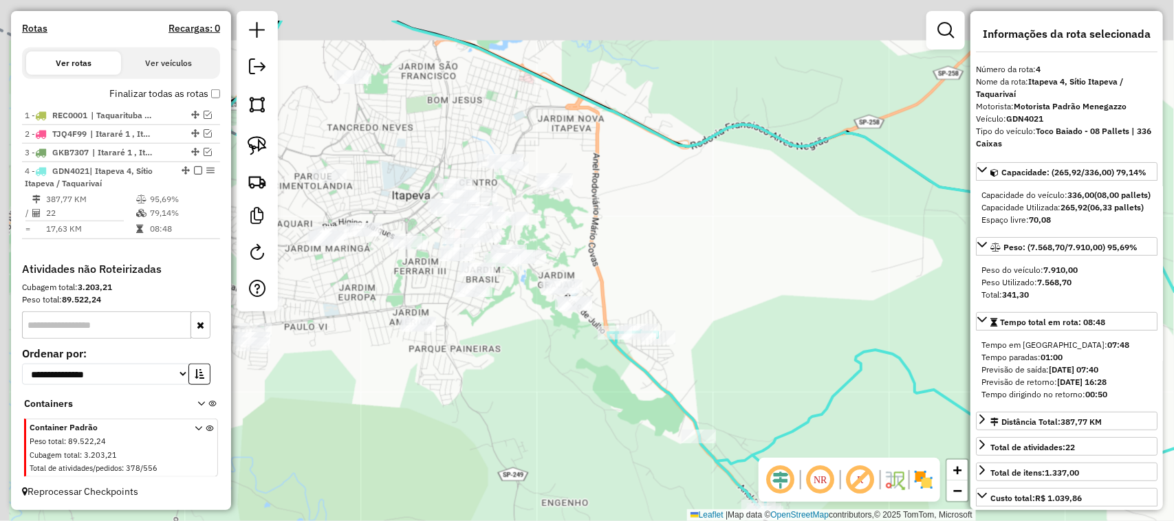
drag, startPoint x: 498, startPoint y: 341, endPoint x: 540, endPoint y: 376, distance: 54.1
click at [540, 375] on div "Janela de atendimento Grade de atendimento Capacidade Transportadoras Veículos …" at bounding box center [587, 260] width 1174 height 521
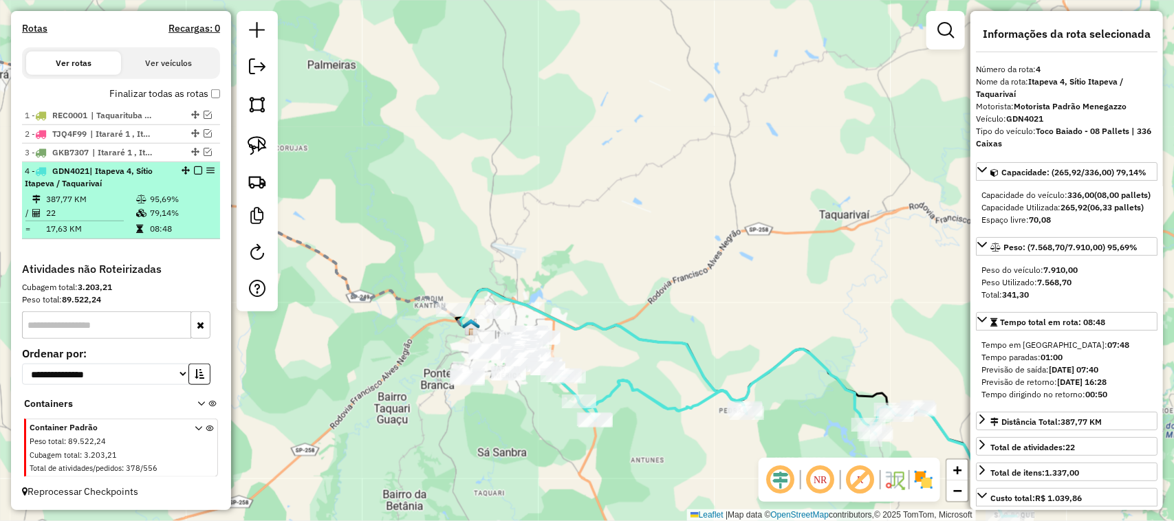
click at [195, 173] on em at bounding box center [198, 170] width 8 height 8
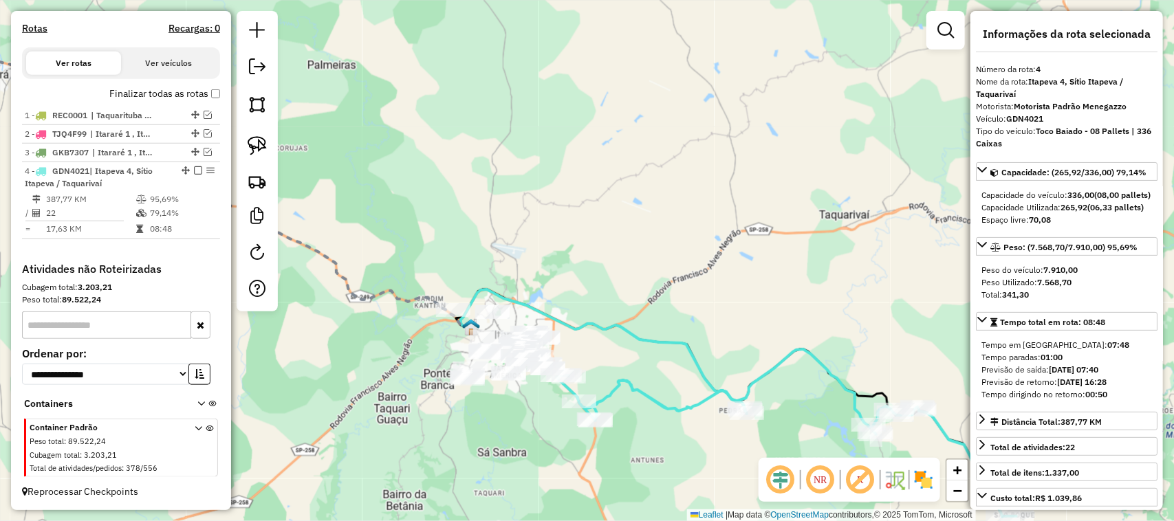
scroll to position [408, 0]
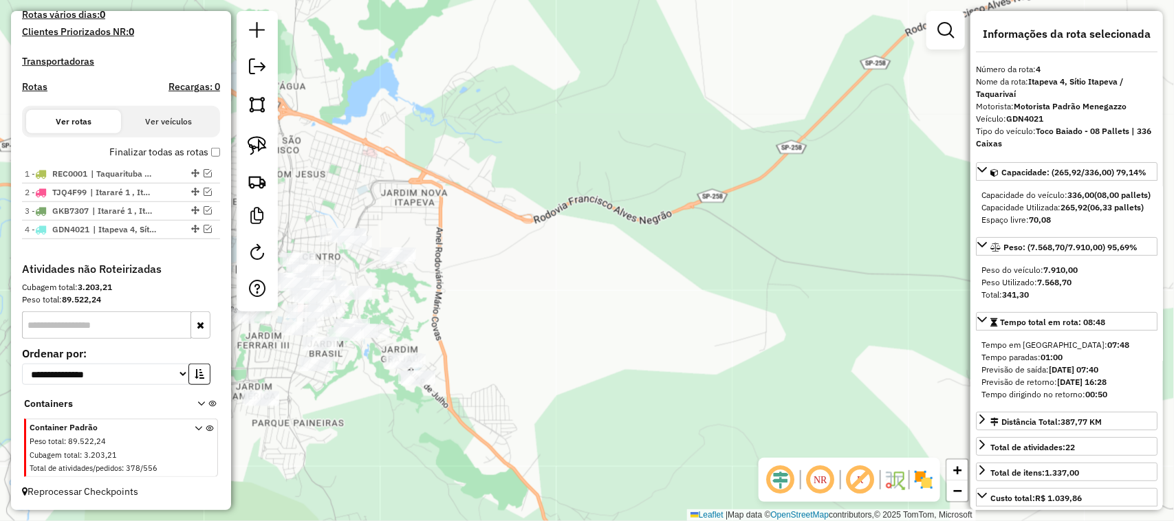
drag, startPoint x: 490, startPoint y: 336, endPoint x: 672, endPoint y: 362, distance: 184.1
click at [668, 363] on div "Janela de atendimento Grade de atendimento Capacidade Transportadoras Veículos …" at bounding box center [587, 260] width 1174 height 521
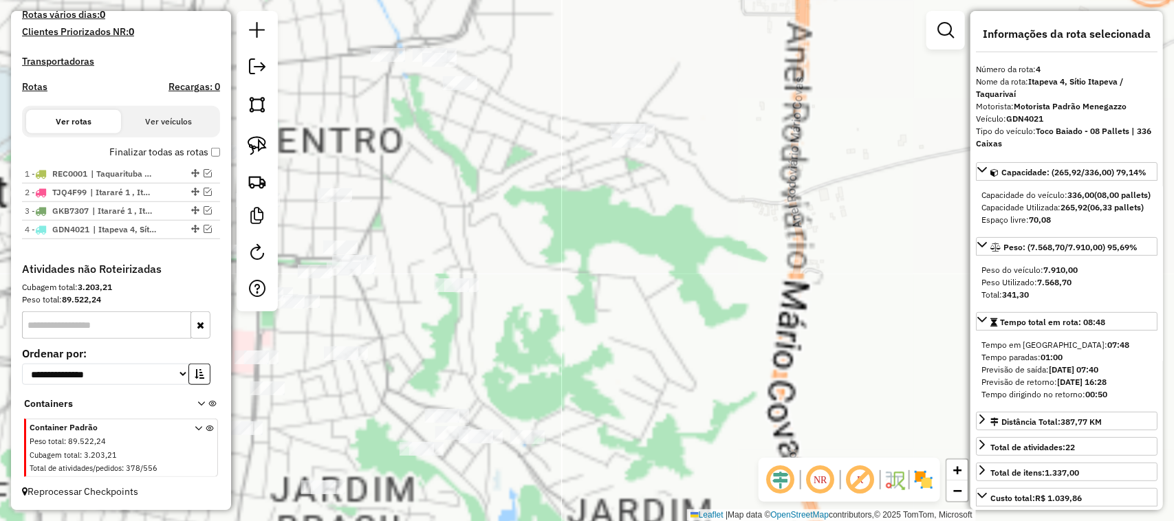
drag, startPoint x: 610, startPoint y: 342, endPoint x: 534, endPoint y: 256, distance: 115.0
click at [540, 265] on div "Janela de atendimento Grade de atendimento Capacidade Transportadoras Veículos …" at bounding box center [587, 260] width 1174 height 521
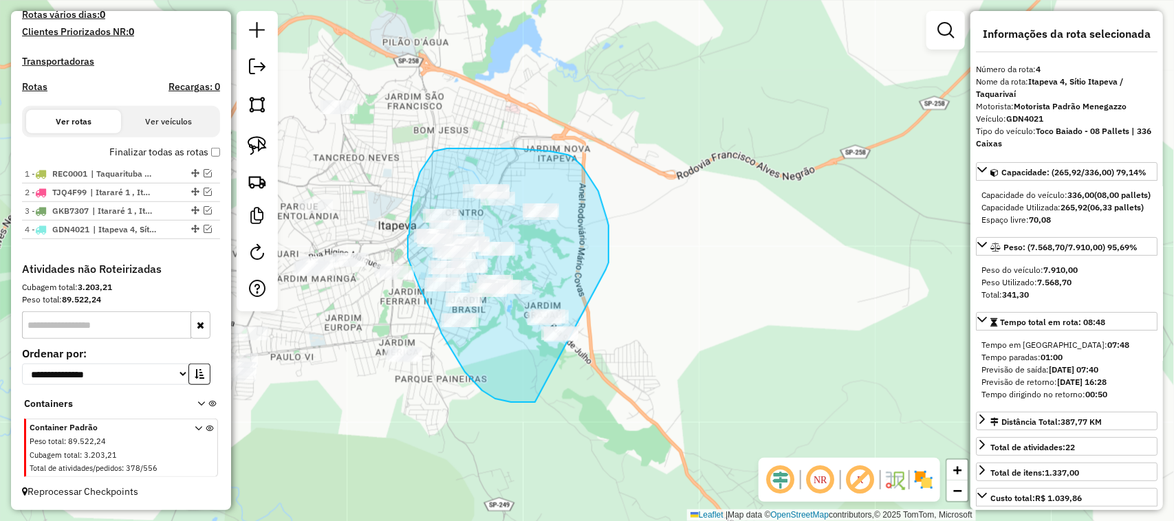
drag, startPoint x: 607, startPoint y: 266, endPoint x: 650, endPoint y: 380, distance: 121.4
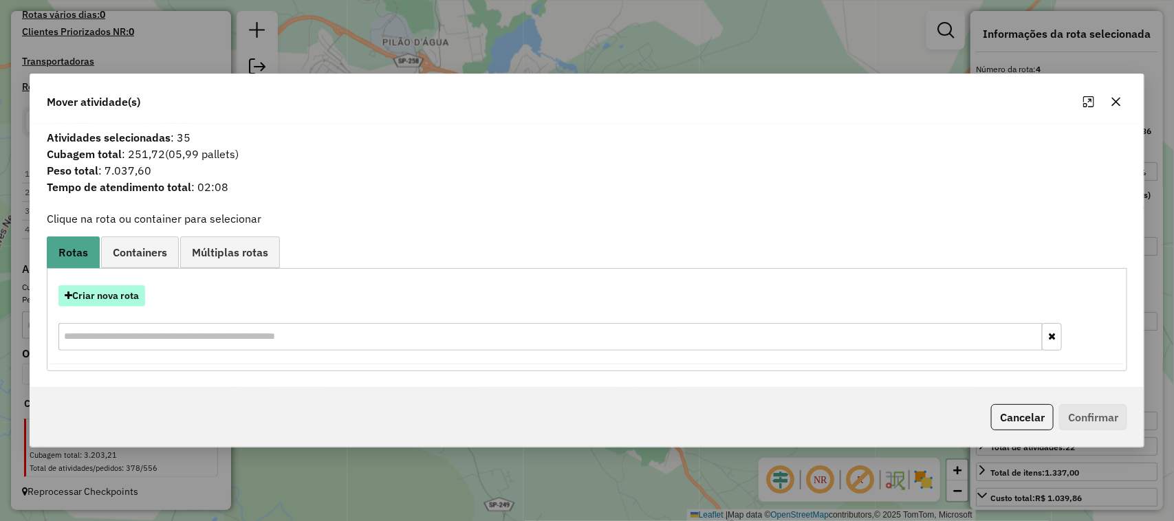
click at [138, 298] on button "Criar nova rota" at bounding box center [101, 295] width 87 height 21
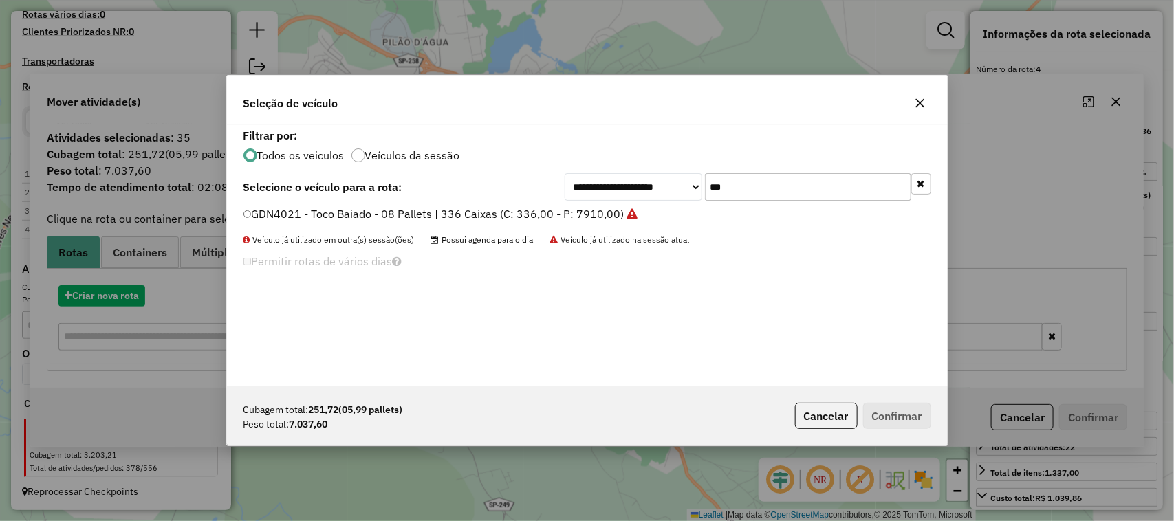
scroll to position [7, 4]
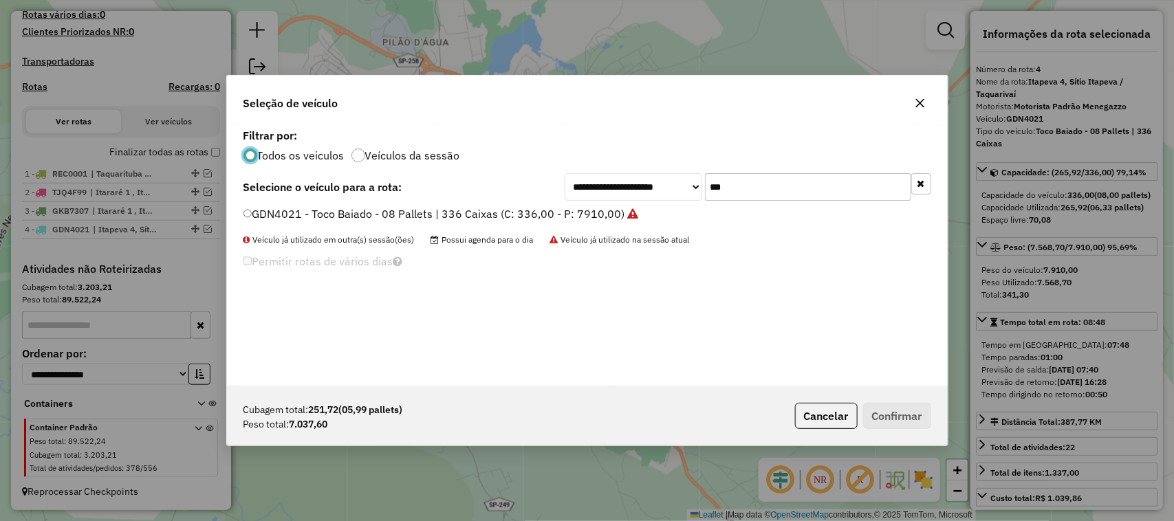
drag, startPoint x: 679, startPoint y: 188, endPoint x: 653, endPoint y: 183, distance: 25.9
click at [661, 186] on div "**********" at bounding box center [747, 187] width 366 height 28
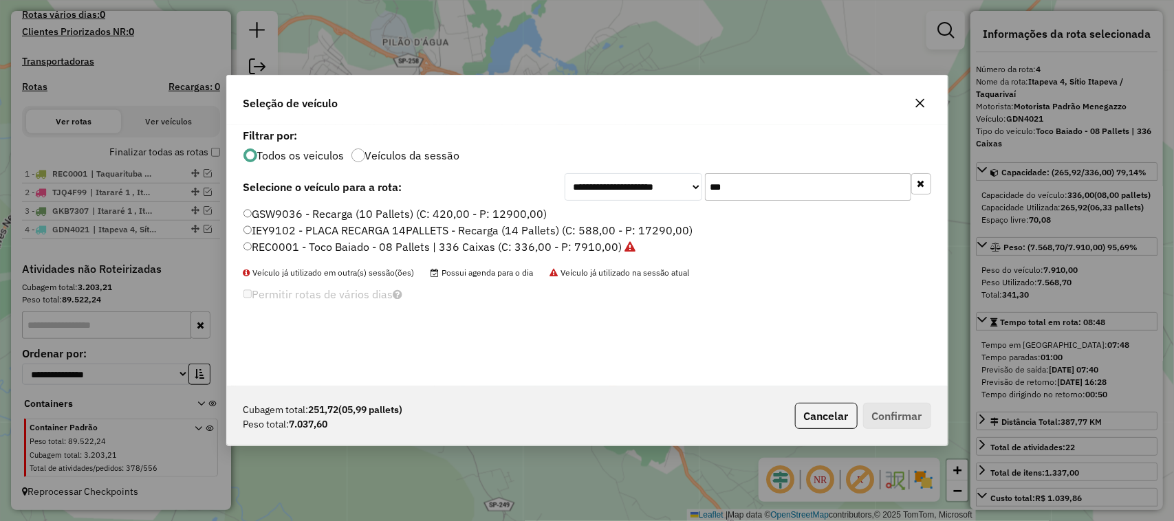
type input "***"
click at [582, 245] on label "REC0001 - Toco Baiado - 08 Pallets | 336 Caixas (C: 336,00 - P: 7910,00)" at bounding box center [439, 247] width 393 height 17
click at [905, 418] on button "Confirmar" at bounding box center [897, 416] width 68 height 26
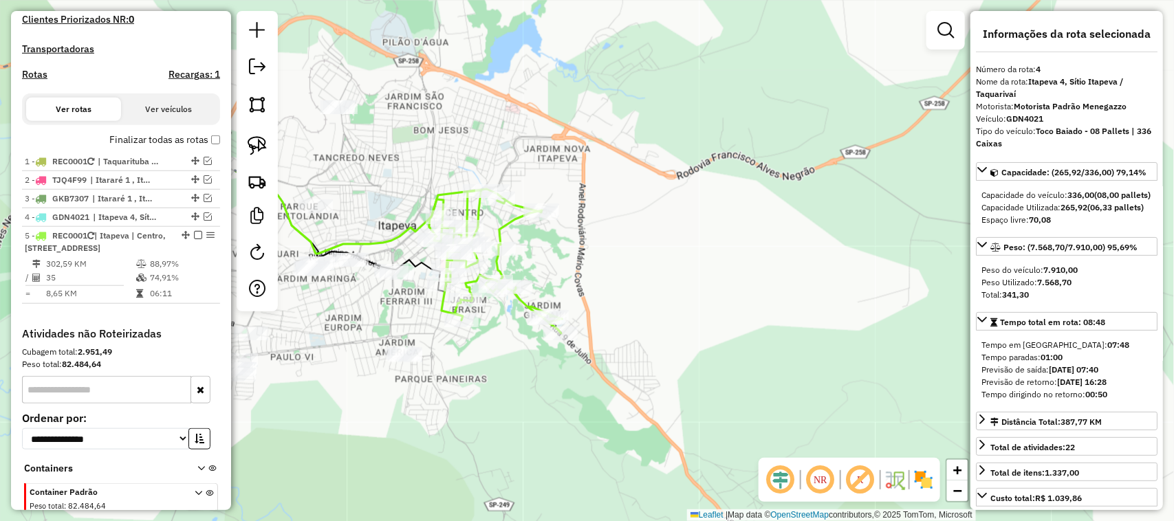
scroll to position [485, 0]
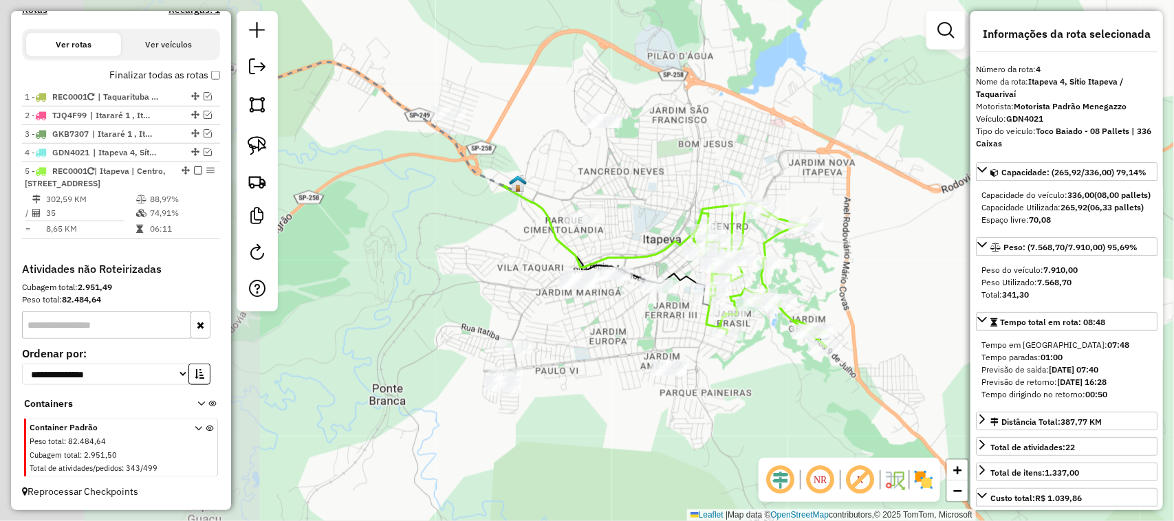
drag, startPoint x: 485, startPoint y: 425, endPoint x: 720, endPoint y: 434, distance: 234.6
click at [720, 434] on div "Janela de atendimento Grade de atendimento Capacidade Transportadoras Veículos …" at bounding box center [587, 260] width 1174 height 521
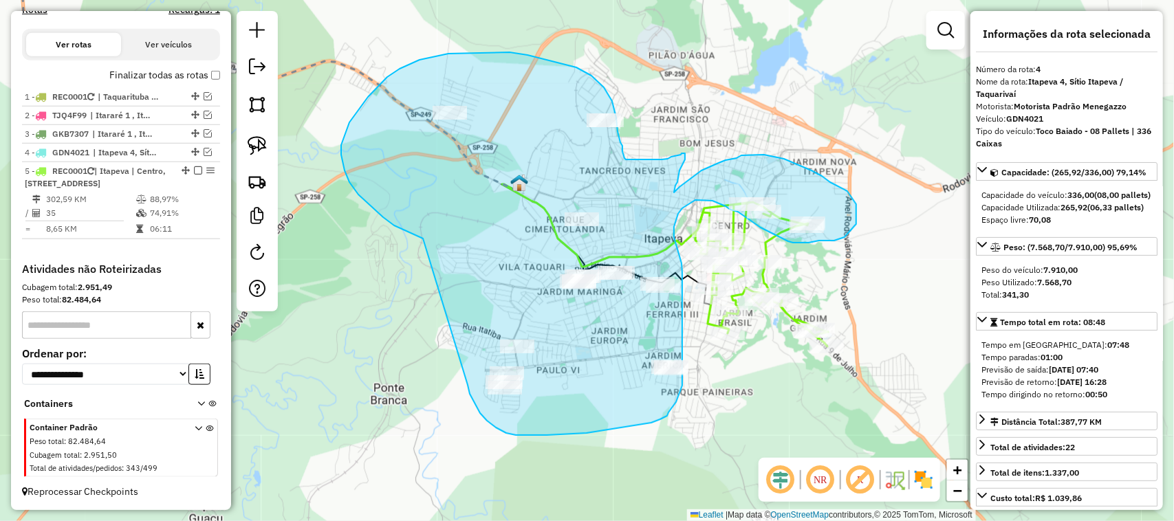
drag, startPoint x: 358, startPoint y: 195, endPoint x: 468, endPoint y: 364, distance: 202.0
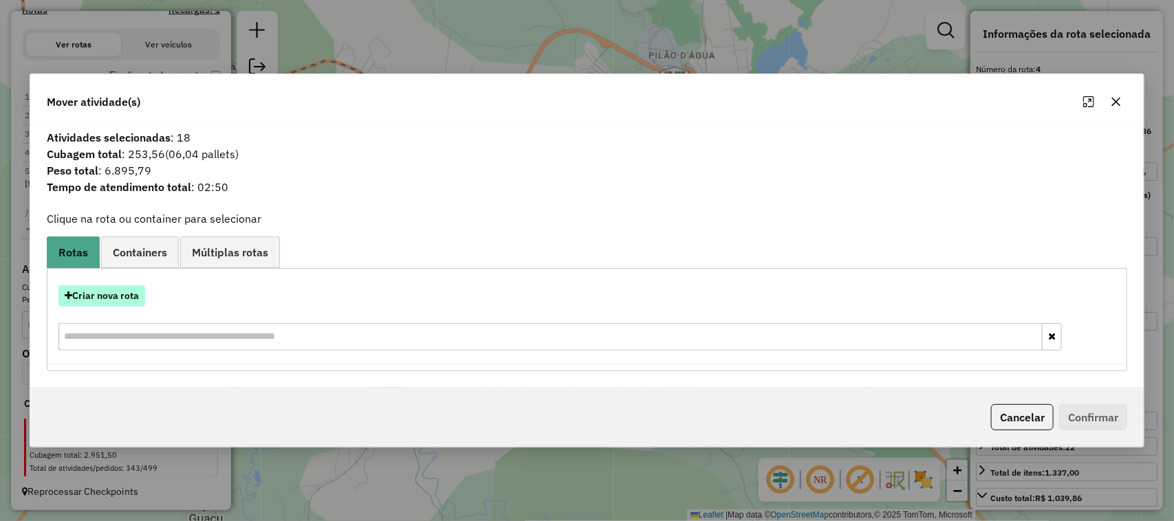
click at [128, 301] on button "Criar nova rota" at bounding box center [101, 295] width 87 height 21
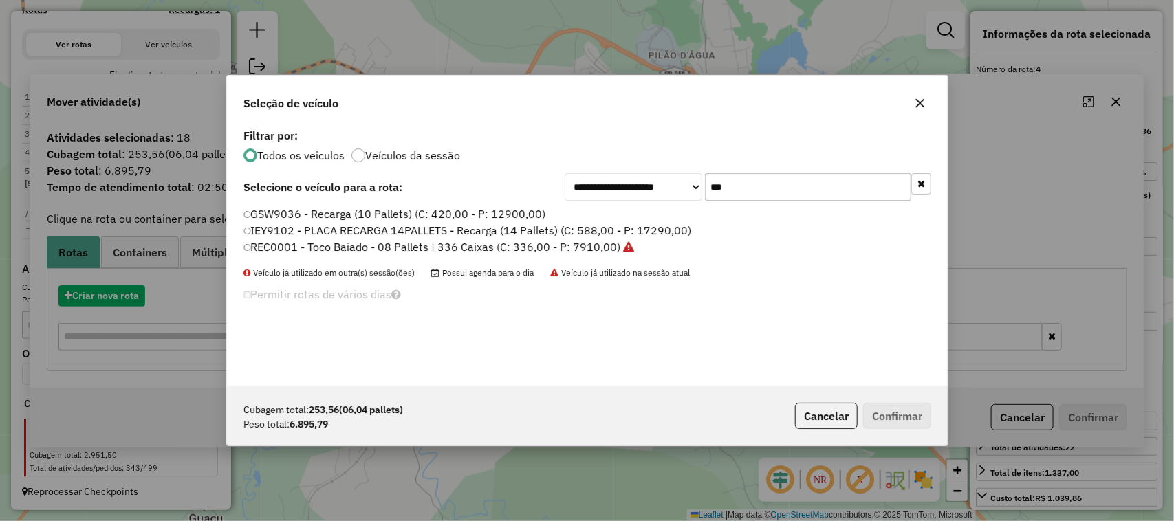
scroll to position [7, 4]
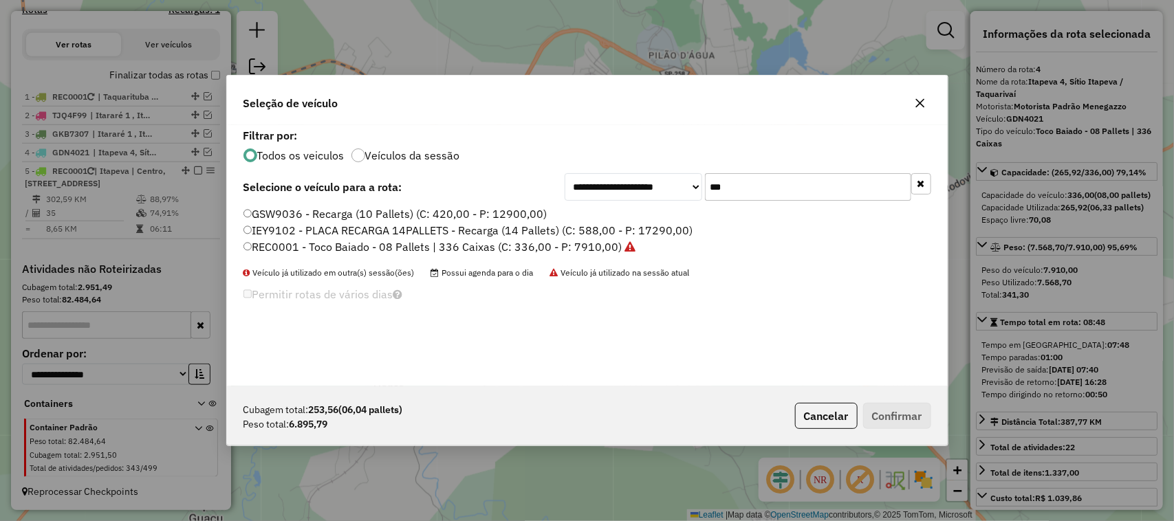
drag, startPoint x: 762, startPoint y: 190, endPoint x: 666, endPoint y: 187, distance: 96.3
click at [676, 187] on div "**********" at bounding box center [747, 187] width 366 height 28
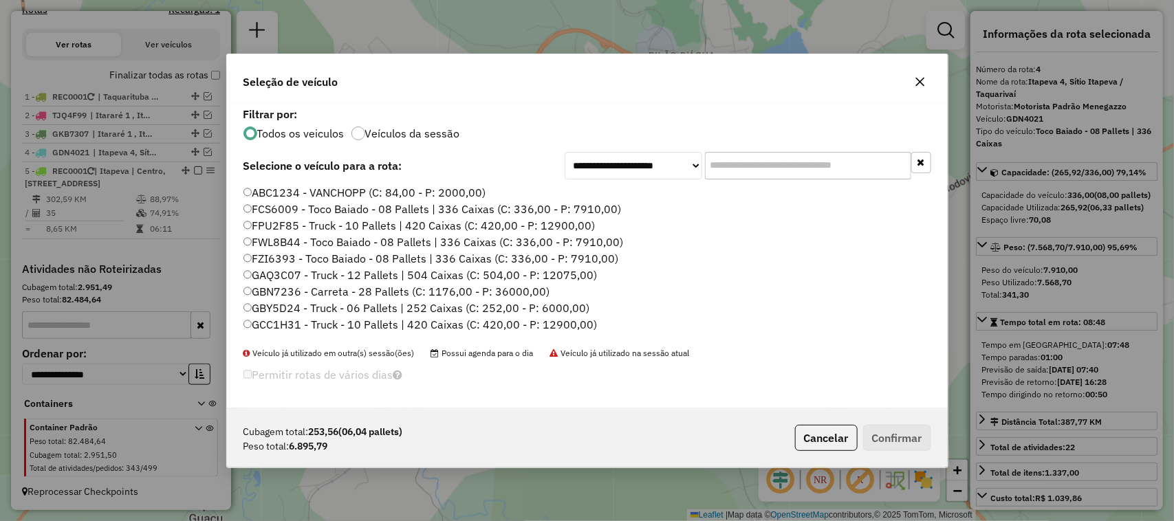
scroll to position [114, 0]
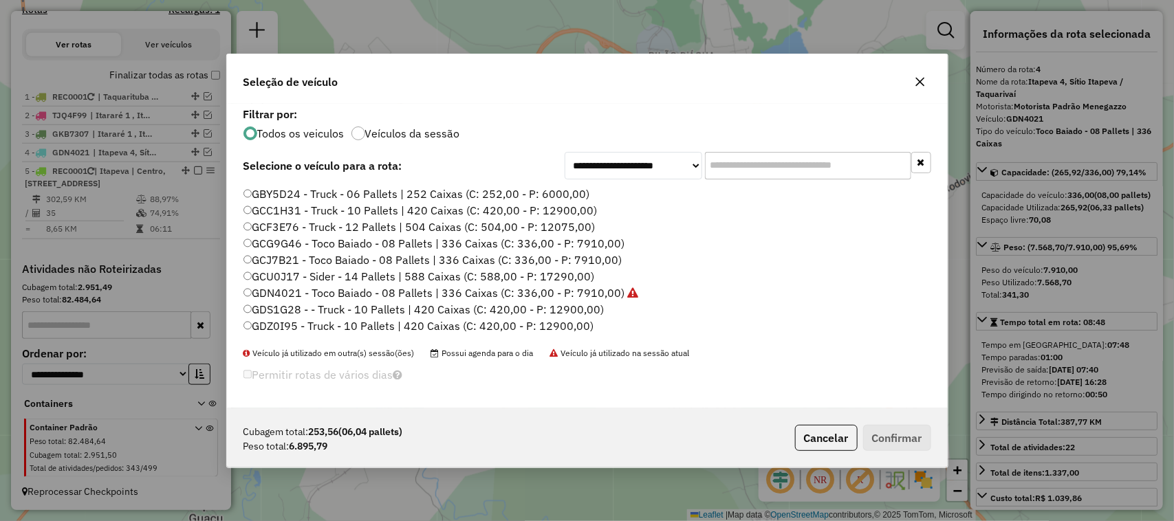
click at [597, 235] on label "GCG9G46 - Toco Baiado - 08 Pallets | 336 Caixas (C: 336,00 - P: 7910,00)" at bounding box center [434, 243] width 382 height 17
click at [919, 432] on button "Confirmar" at bounding box center [897, 438] width 68 height 26
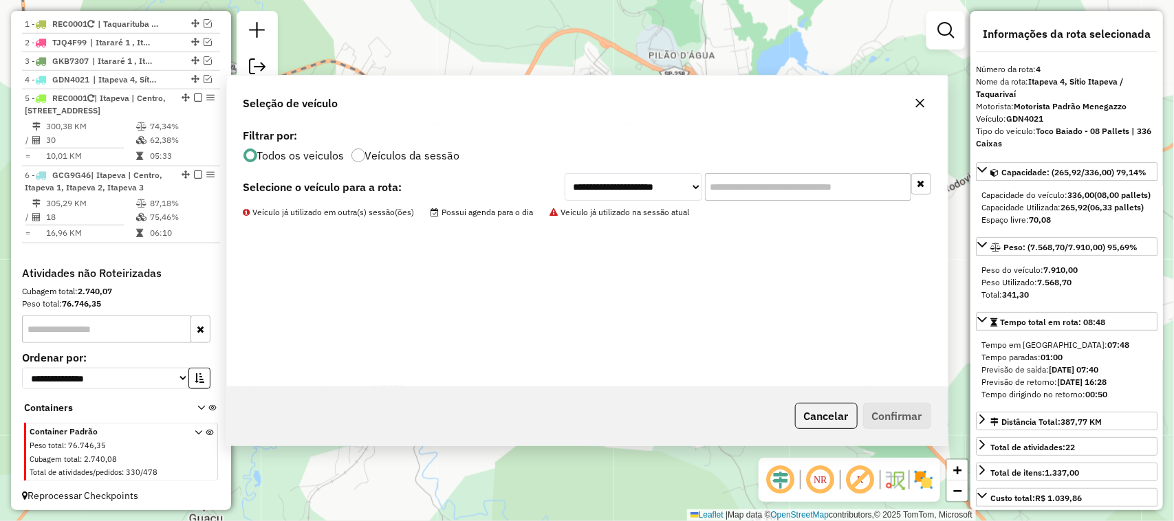
scroll to position [562, 0]
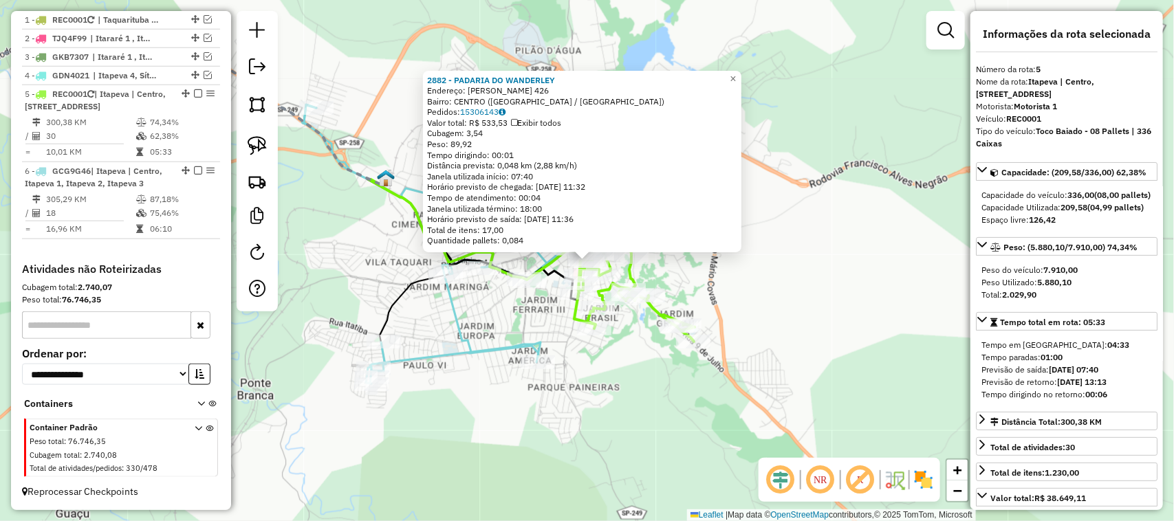
click at [800, 293] on div "2882 - PADARIA DO WANDERLEY Endereço: JOSINO BRISOLA 426 Bairro: CENTRO (ITAPEV…" at bounding box center [587, 260] width 1174 height 521
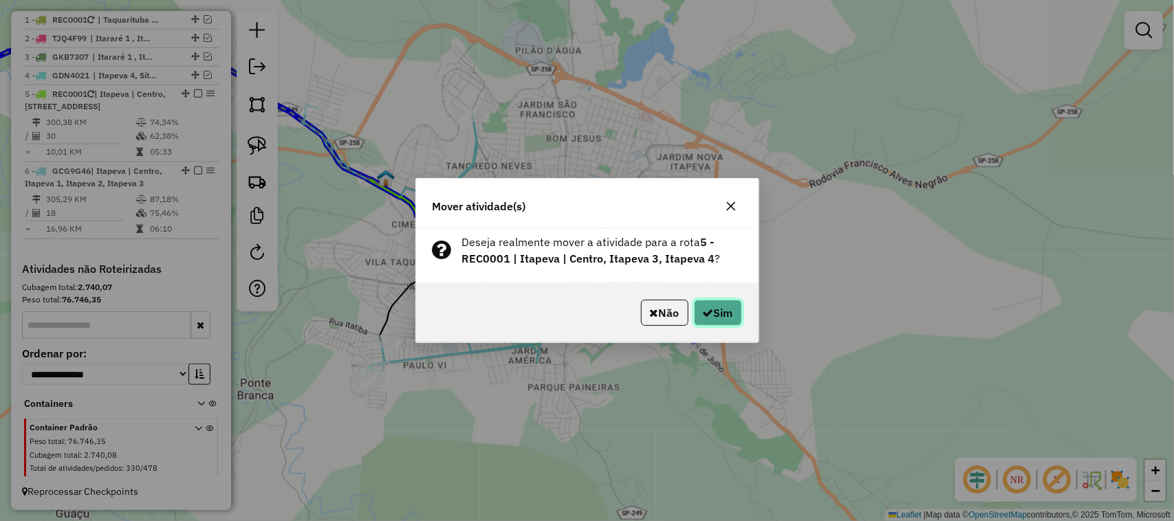
click at [712, 320] on button "Sim" at bounding box center [718, 313] width 48 height 26
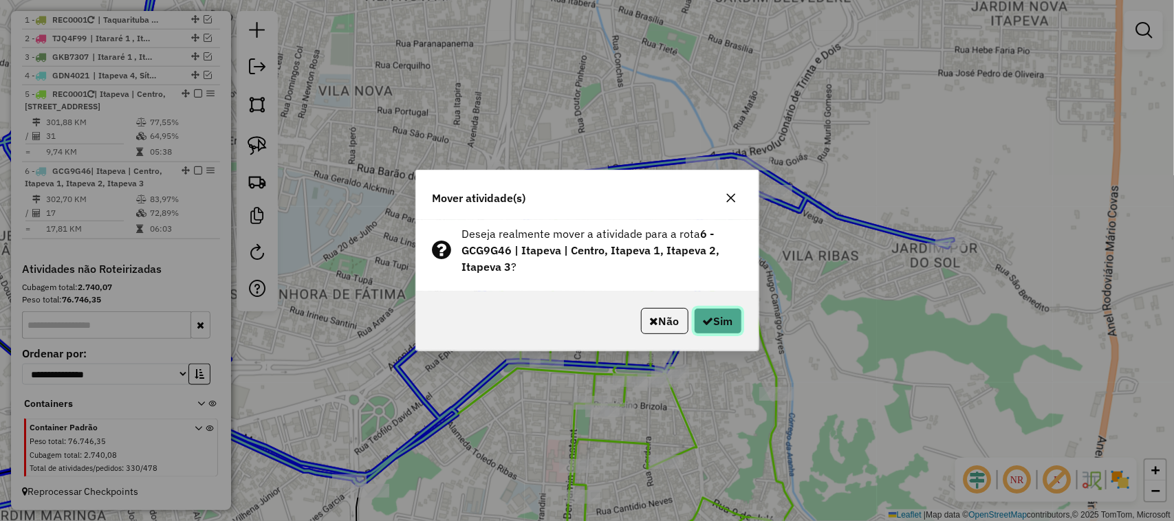
click at [712, 314] on button "Sim" at bounding box center [718, 321] width 48 height 26
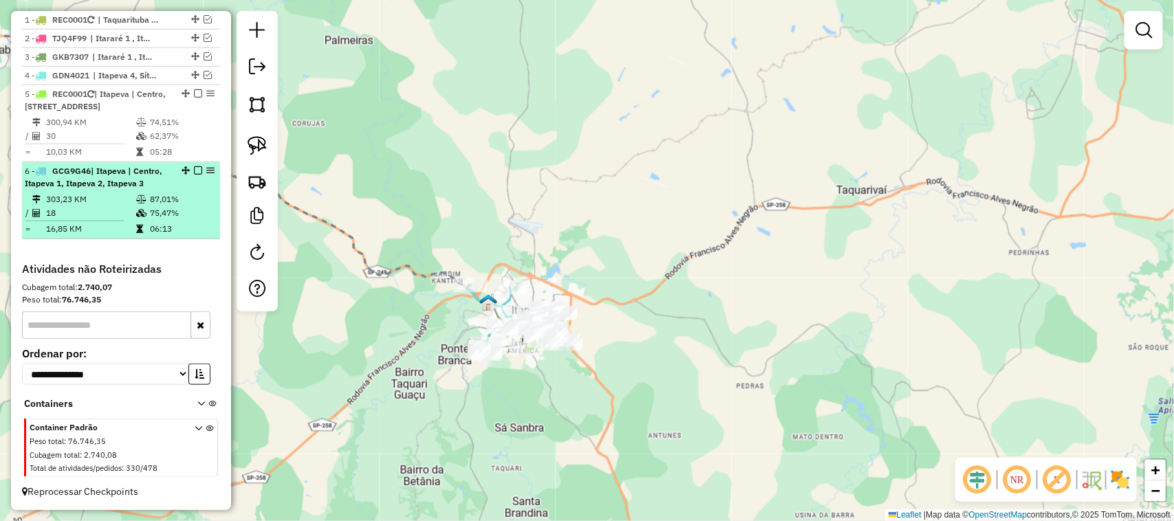
click at [195, 173] on em at bounding box center [198, 170] width 8 height 8
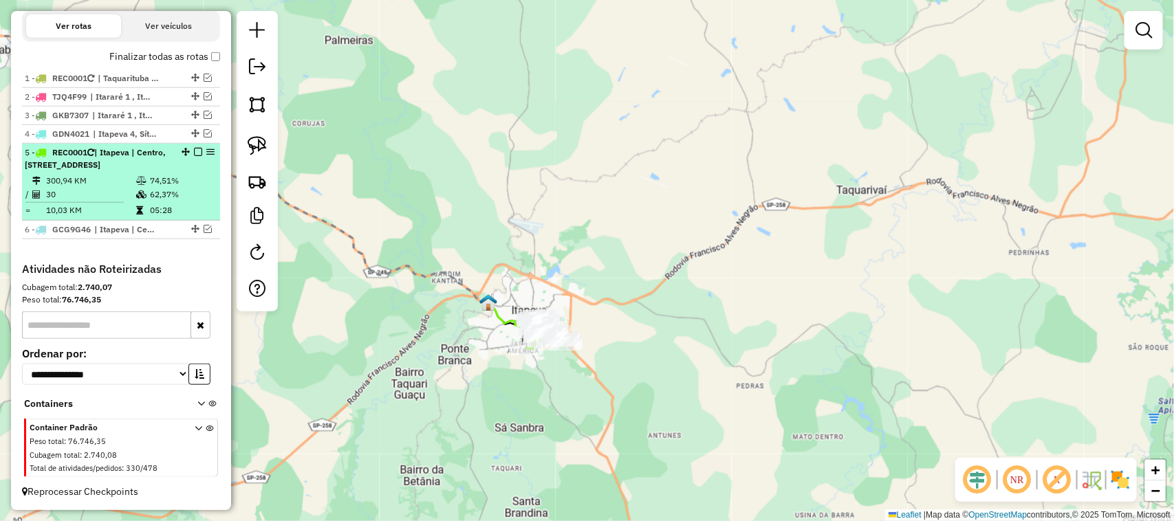
click at [196, 149] on em at bounding box center [198, 152] width 8 height 8
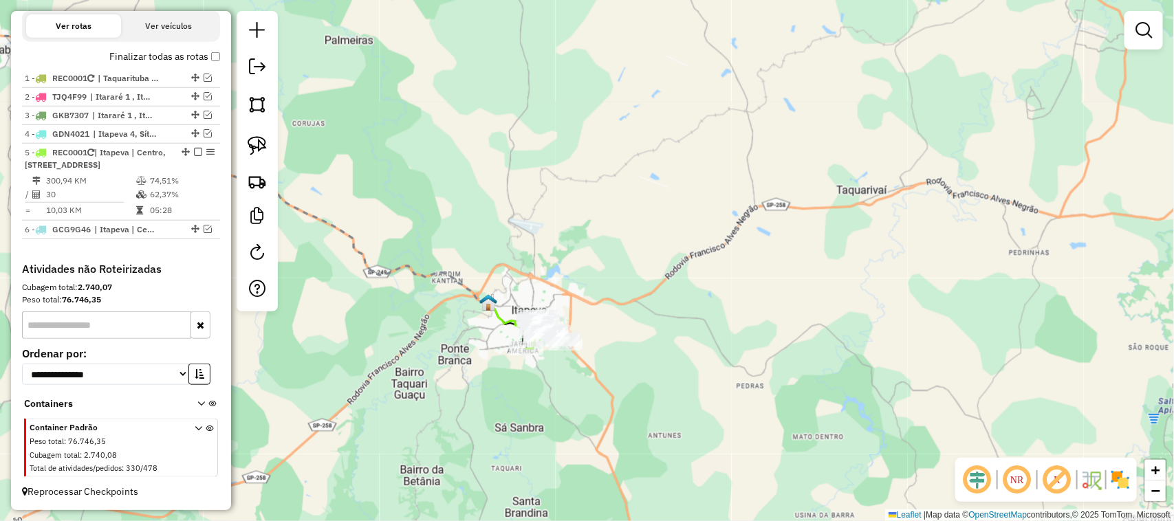
scroll to position [446, 0]
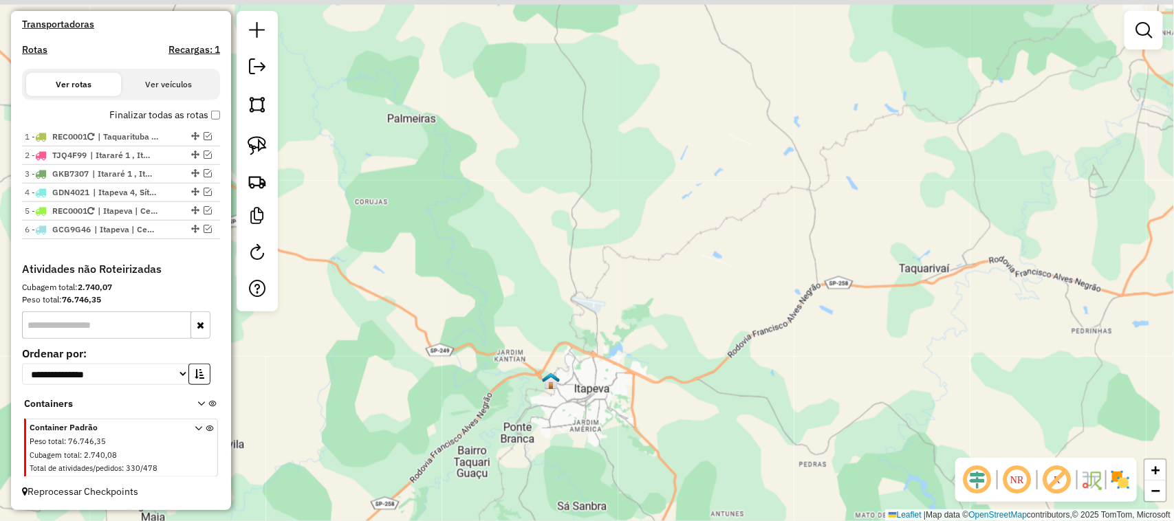
drag, startPoint x: 409, startPoint y: 241, endPoint x: 513, endPoint y: 306, distance: 122.7
click at [504, 304] on div "Janela de atendimento Grade de atendimento Capacidade Transportadoras Veículos …" at bounding box center [587, 260] width 1174 height 521
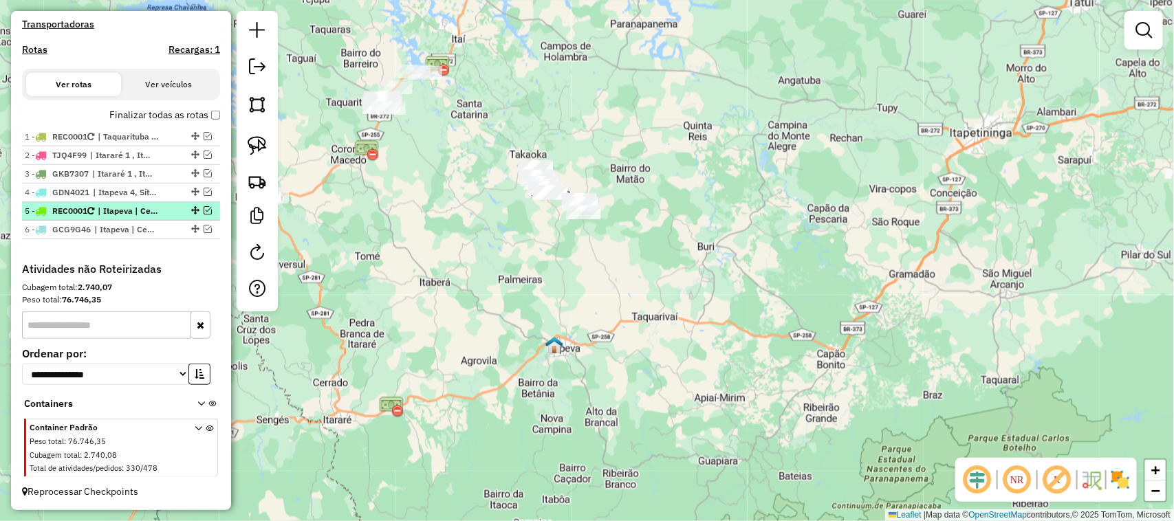
click at [205, 207] on em at bounding box center [208, 210] width 8 height 8
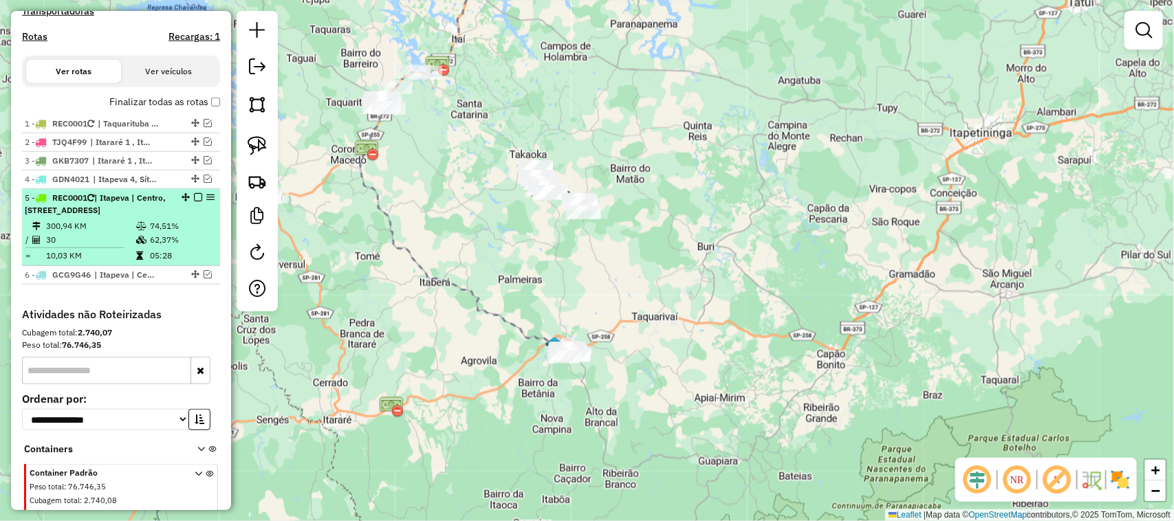
scroll to position [504, 0]
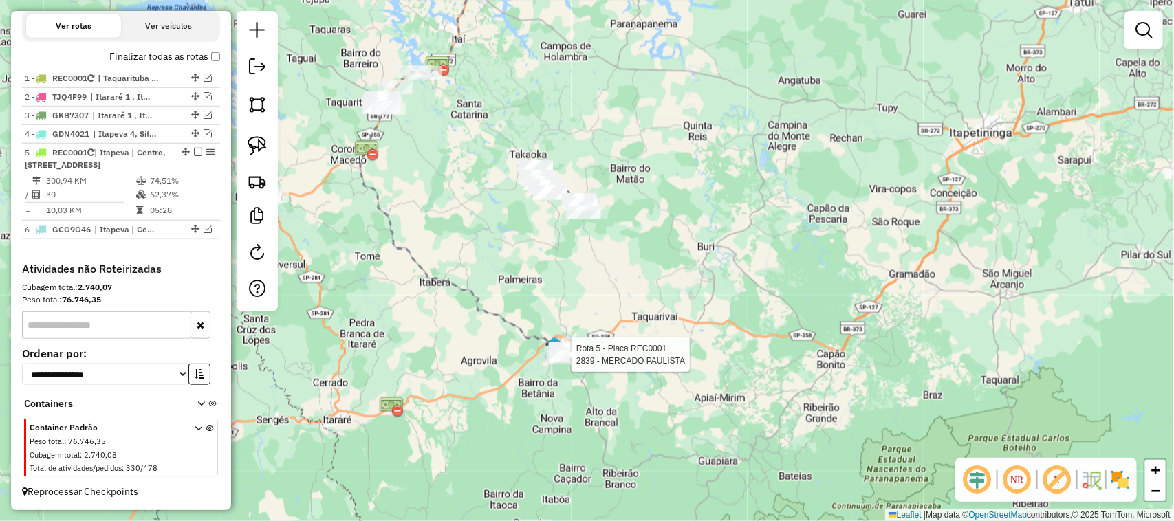
select select "**********"
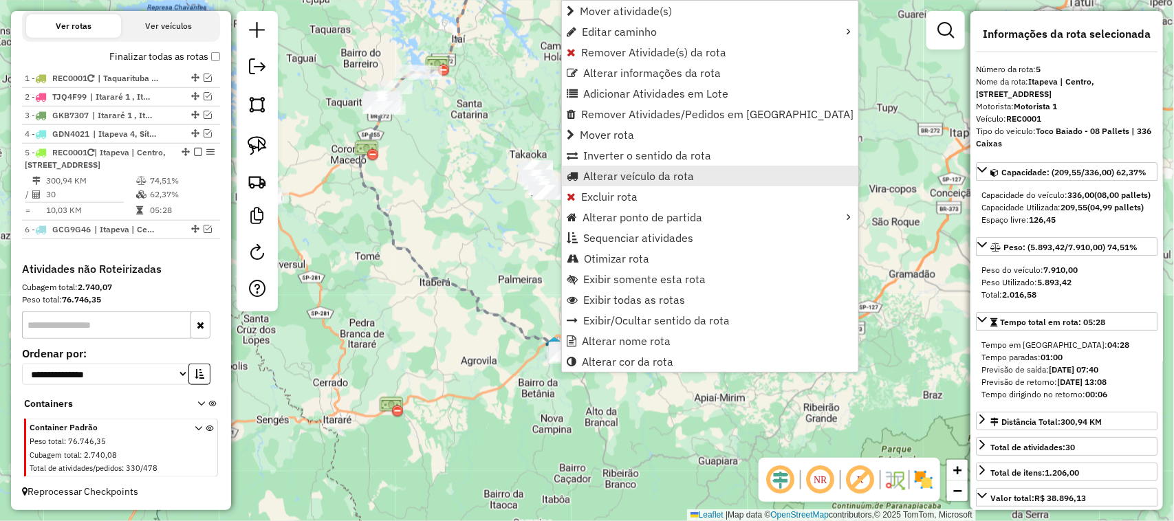
click at [666, 173] on span "Alterar veículo da rota" at bounding box center [638, 176] width 111 height 11
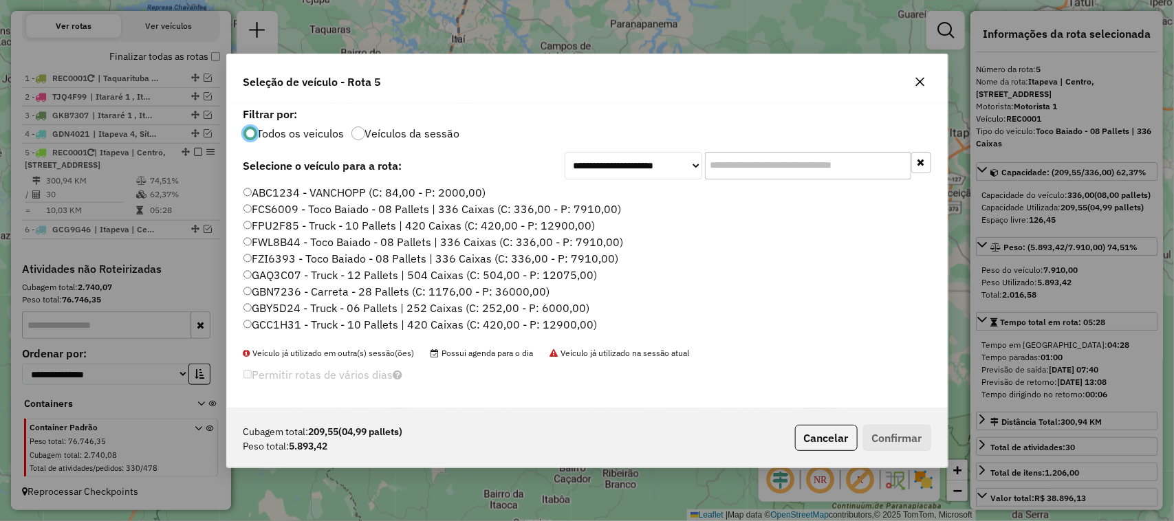
scroll to position [229, 0]
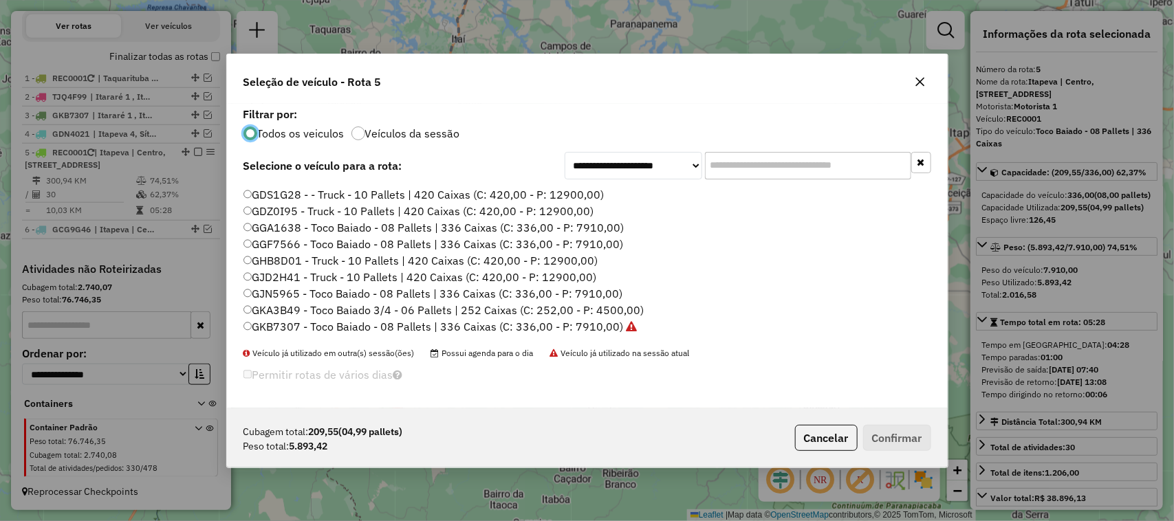
click at [527, 224] on label "GGA1638 - Toco Baiado - 08 Pallets | 336 Caixas (C: 336,00 - P: 7910,00)" at bounding box center [433, 227] width 381 height 17
click at [923, 430] on button "Confirmar" at bounding box center [897, 438] width 68 height 26
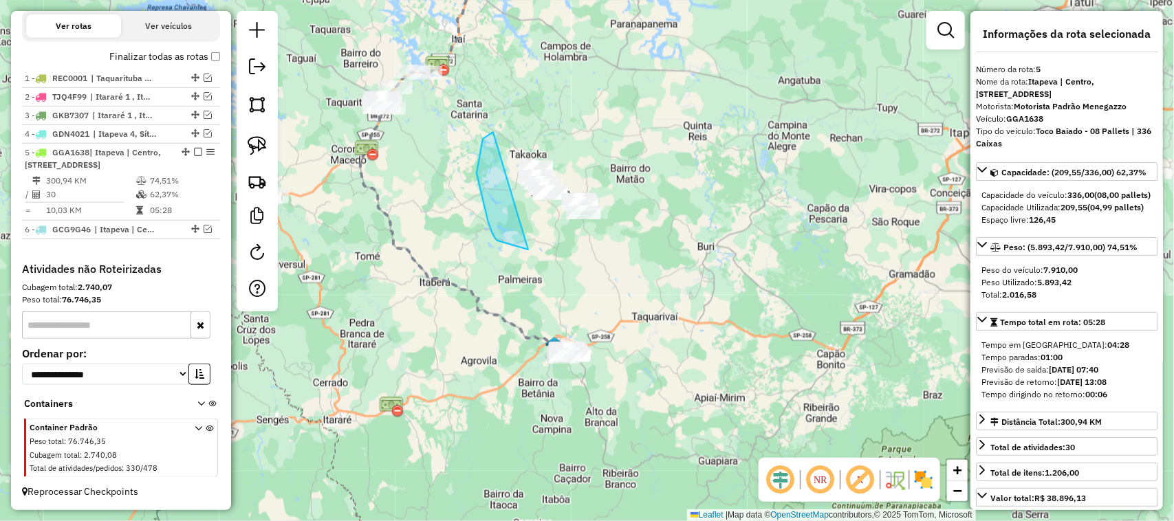
drag, startPoint x: 528, startPoint y: 250, endPoint x: 629, endPoint y: 273, distance: 103.7
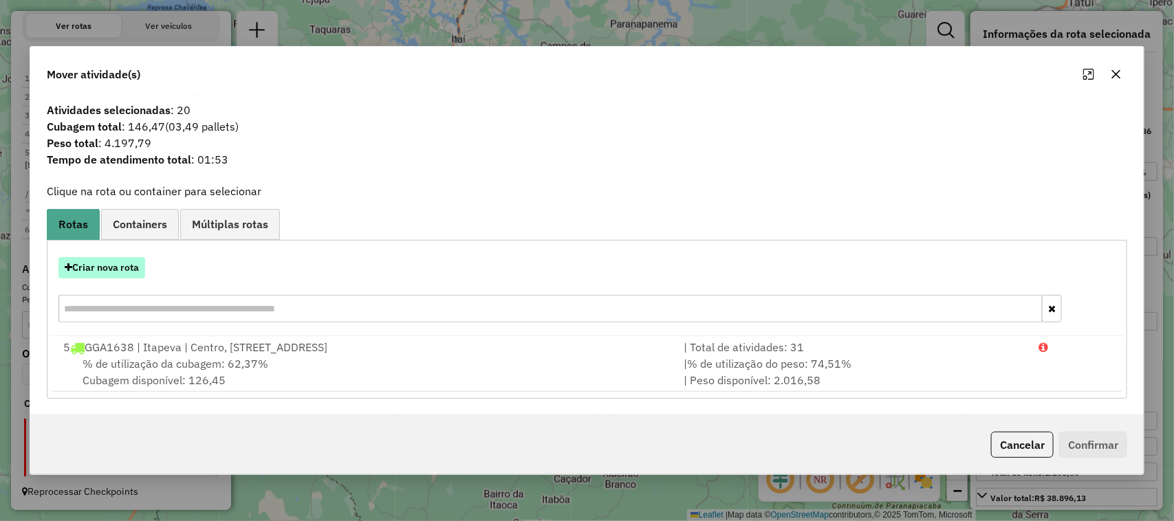
click at [136, 270] on button "Criar nova rota" at bounding box center [101, 267] width 87 height 21
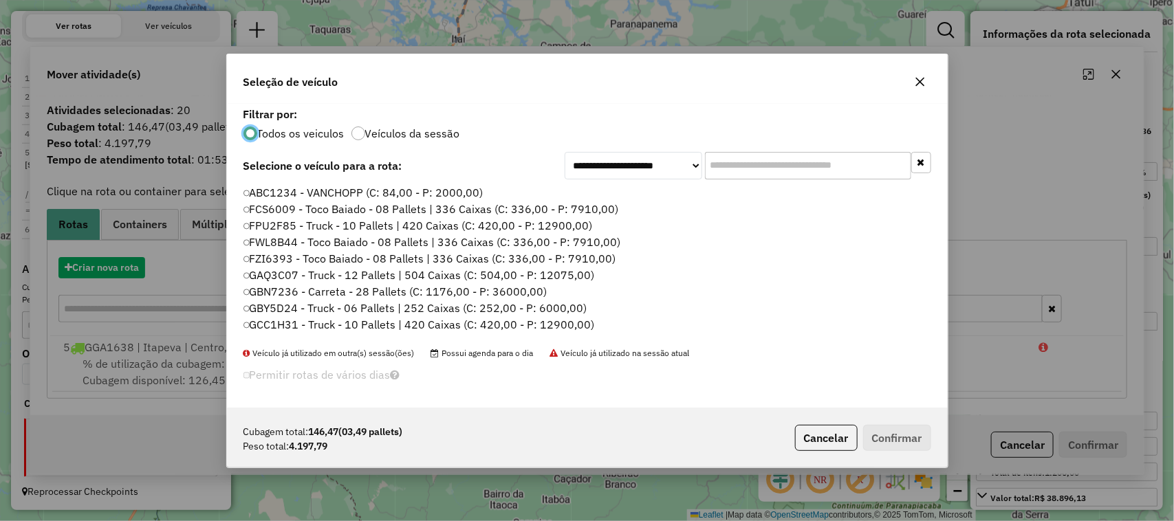
scroll to position [7, 4]
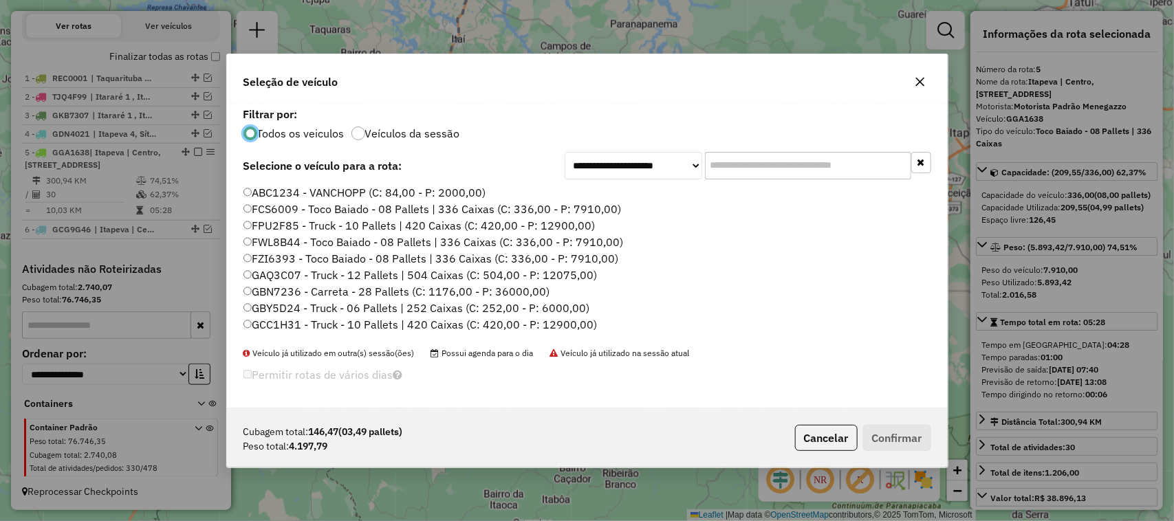
click at [743, 162] on input "text" at bounding box center [808, 166] width 206 height 28
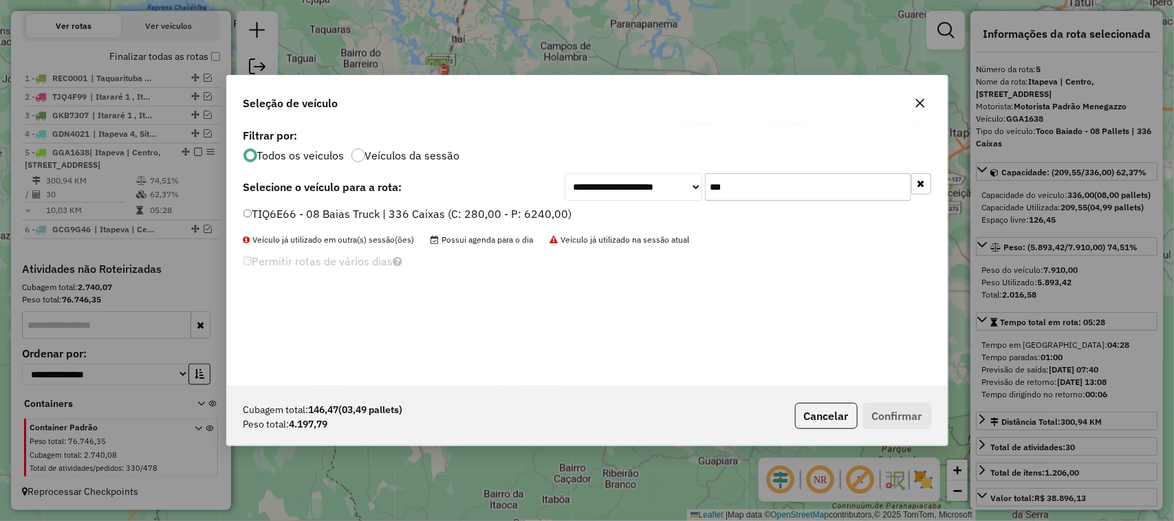
type input "***"
click at [533, 217] on label "TIQ6E66 - 08 Baias Truck | 336 Caixas (C: 280,00 - P: 6240,00)" at bounding box center [407, 214] width 329 height 17
click at [930, 406] on button "Confirmar" at bounding box center [897, 416] width 68 height 26
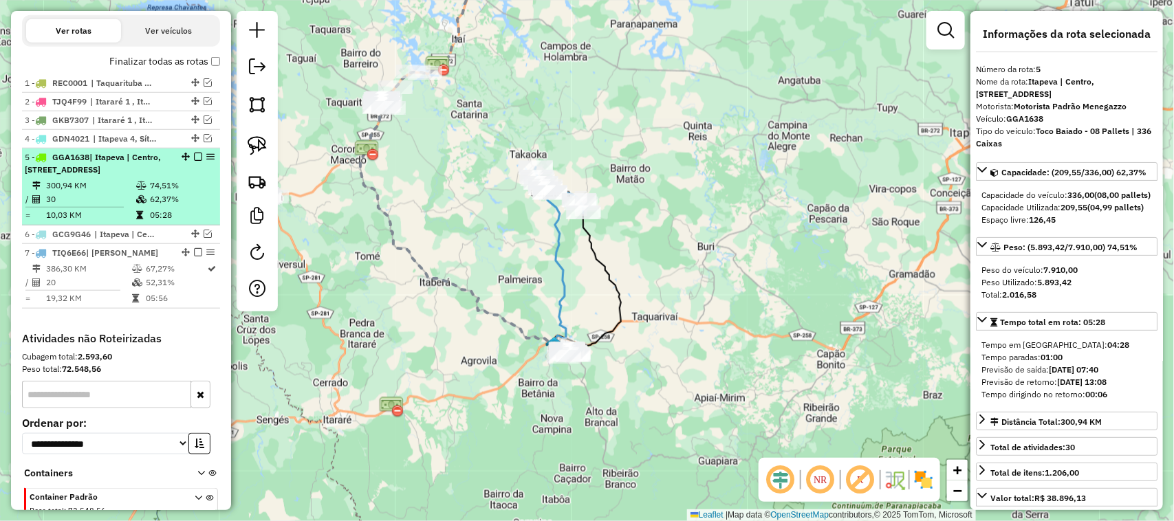
scroll to position [454, 0]
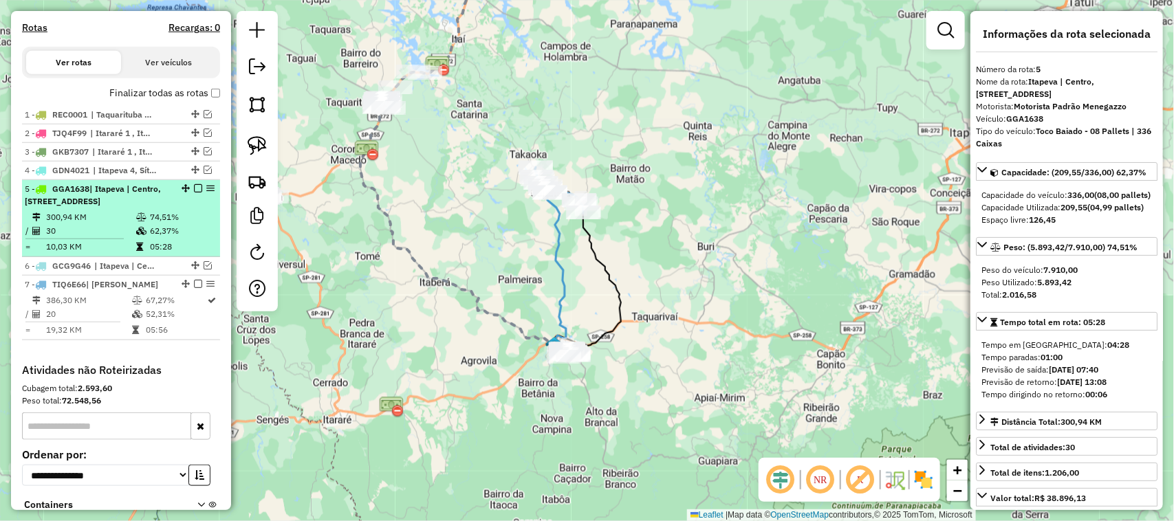
click at [195, 193] on em at bounding box center [198, 188] width 8 height 8
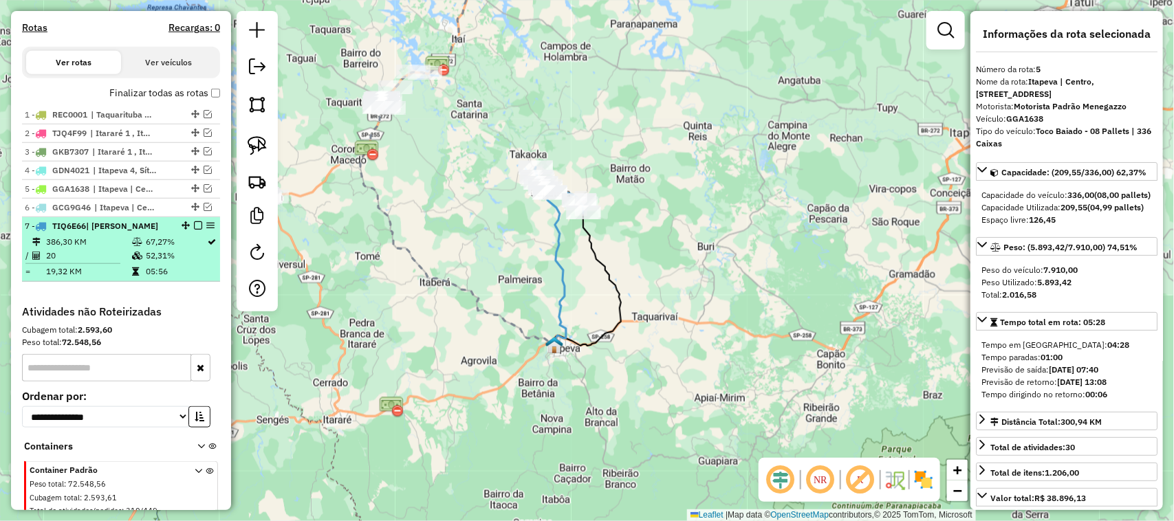
click at [197, 230] on em at bounding box center [198, 225] width 8 height 8
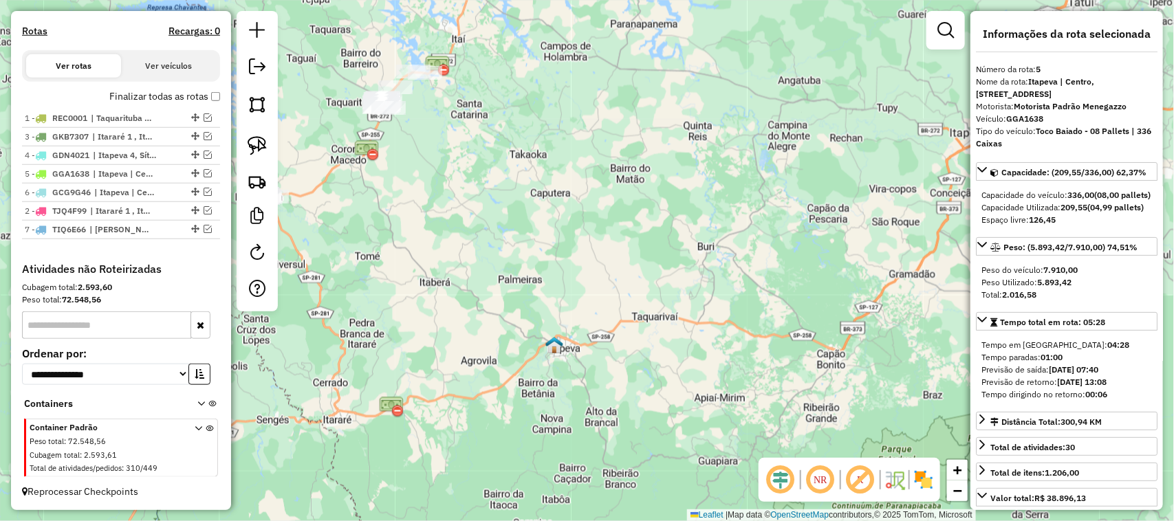
drag, startPoint x: 190, startPoint y: 140, endPoint x: 173, endPoint y: 272, distance: 133.1
drag, startPoint x: 190, startPoint y: 142, endPoint x: 179, endPoint y: 224, distance: 82.6
drag, startPoint x: 190, startPoint y: 239, endPoint x: 186, endPoint y: 142, distance: 97.7
drag, startPoint x: 188, startPoint y: 237, endPoint x: 186, endPoint y: 218, distance: 19.3
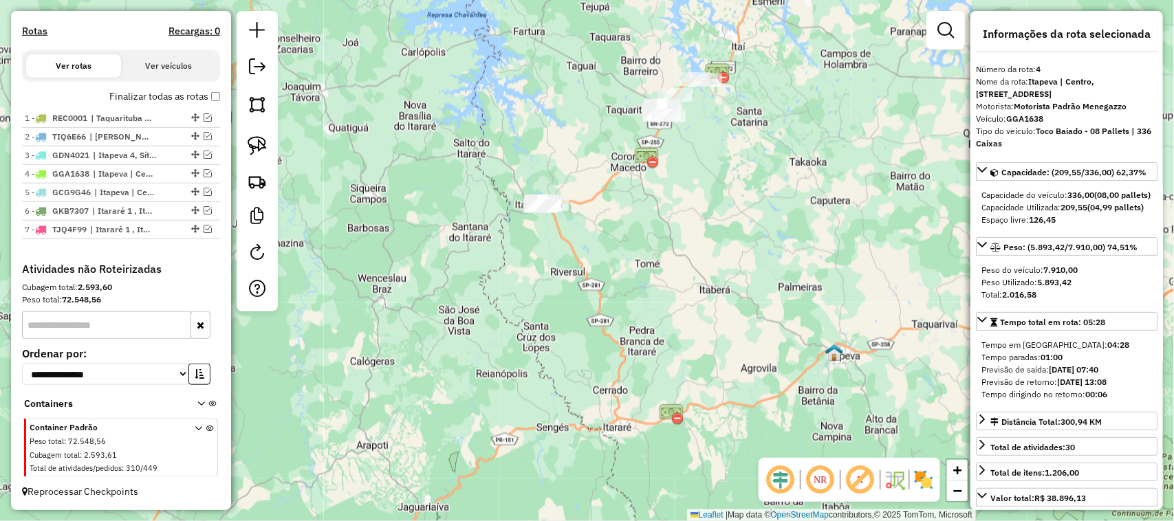
drag, startPoint x: 516, startPoint y: 238, endPoint x: 842, endPoint y: 255, distance: 327.0
click at [842, 255] on div "Janela de atendimento Grade de atendimento Capacidade Transportadoras Veículos …" at bounding box center [587, 260] width 1174 height 521
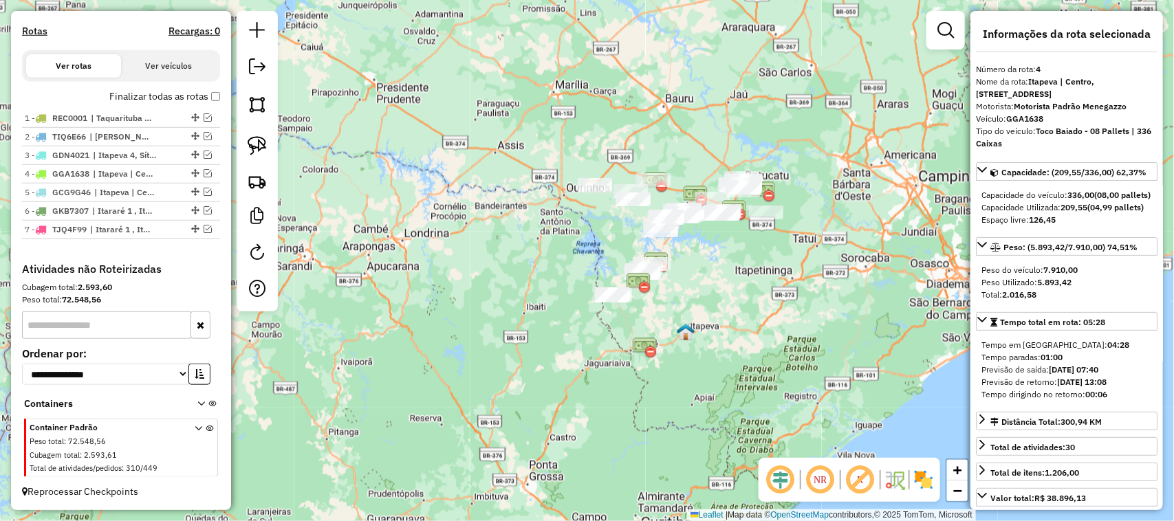
drag, startPoint x: 492, startPoint y: 284, endPoint x: 434, endPoint y: 307, distance: 62.7
click at [434, 307] on div "Janela de atendimento Grade de atendimento Capacidade Transportadoras Veículos …" at bounding box center [587, 260] width 1174 height 521
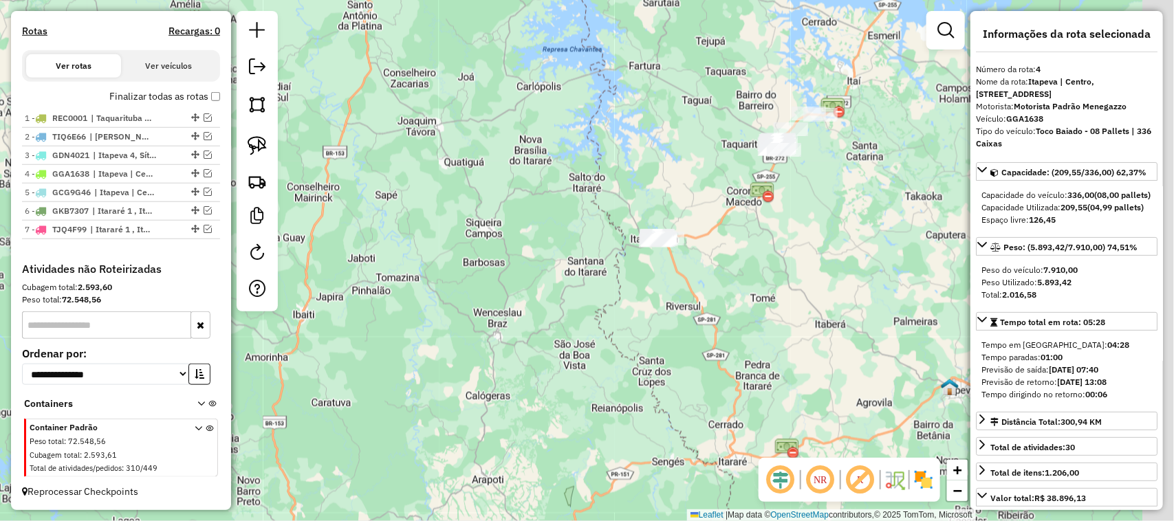
drag, startPoint x: 685, startPoint y: 181, endPoint x: 586, endPoint y: 228, distance: 109.8
click at [588, 228] on div "Janela de atendimento Grade de atendimento Capacidade Transportadoras Veículos …" at bounding box center [587, 260] width 1174 height 521
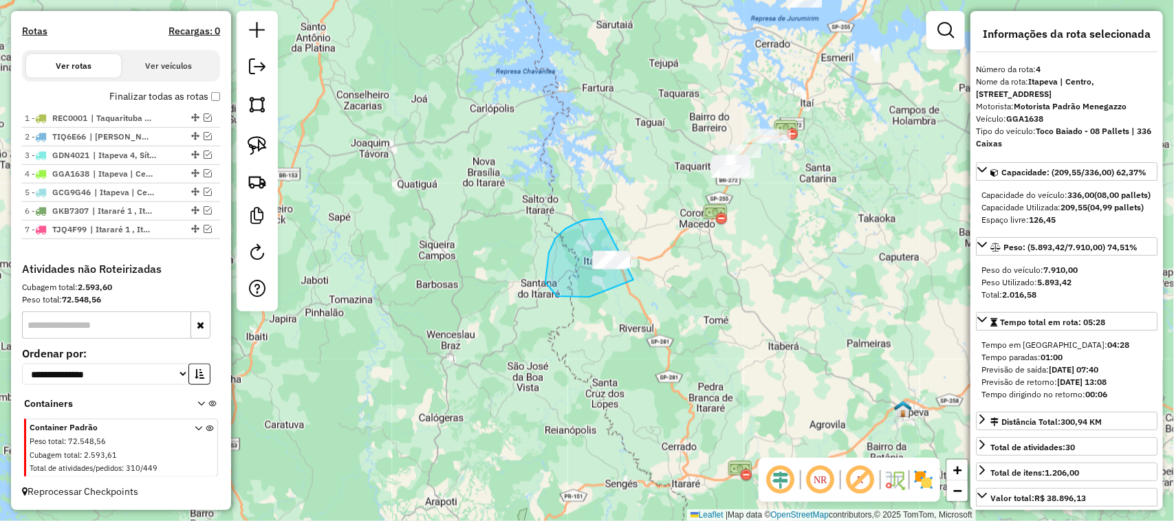
drag, startPoint x: 602, startPoint y: 219, endPoint x: 706, endPoint y: 196, distance: 106.9
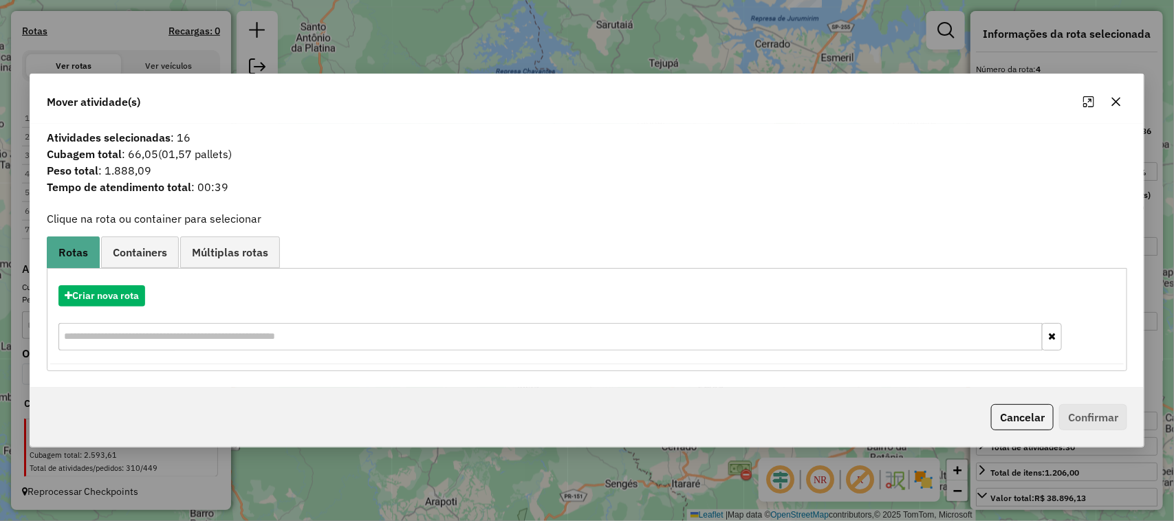
click at [1121, 105] on icon "button" at bounding box center [1115, 101] width 11 height 11
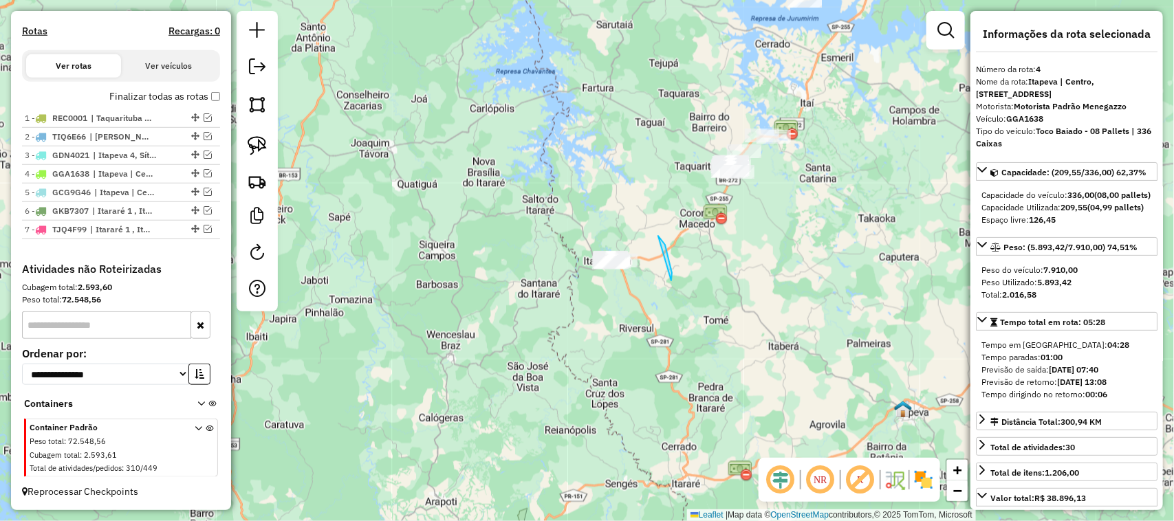
drag, startPoint x: 658, startPoint y: 236, endPoint x: 641, endPoint y: 299, distance: 65.5
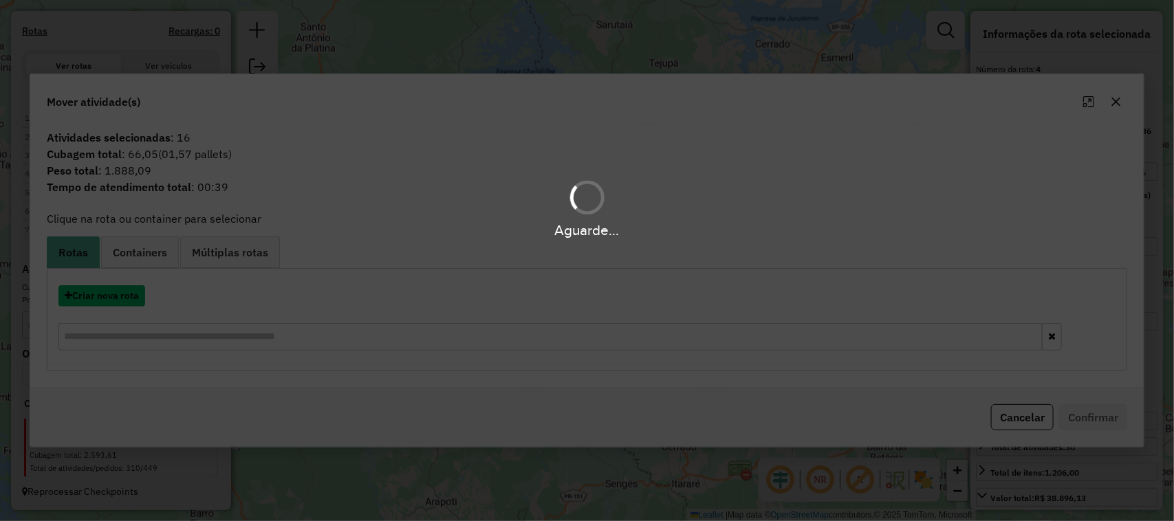
click at [126, 303] on button "Criar nova rota" at bounding box center [101, 295] width 87 height 21
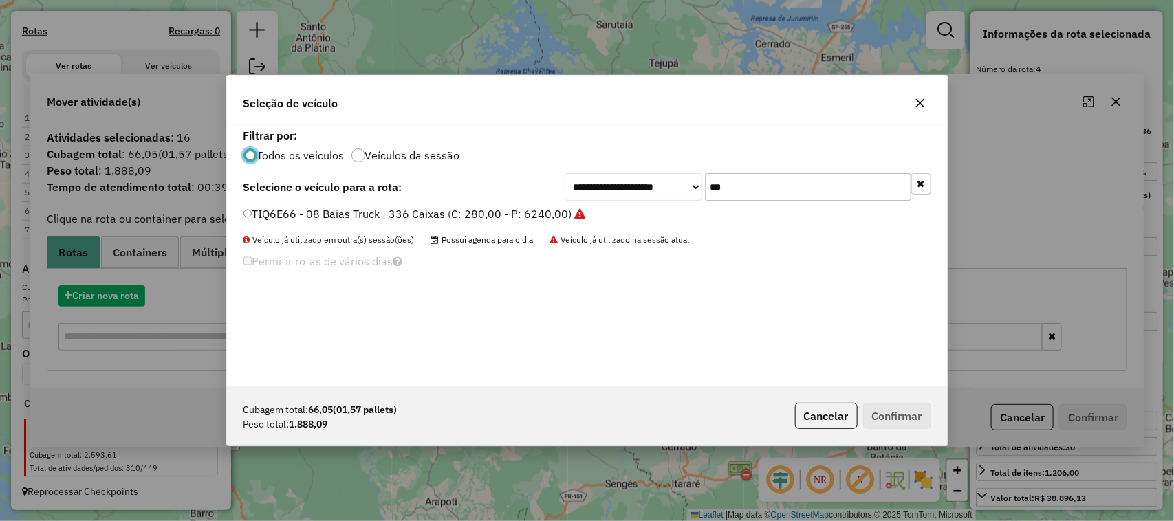
scroll to position [7, 4]
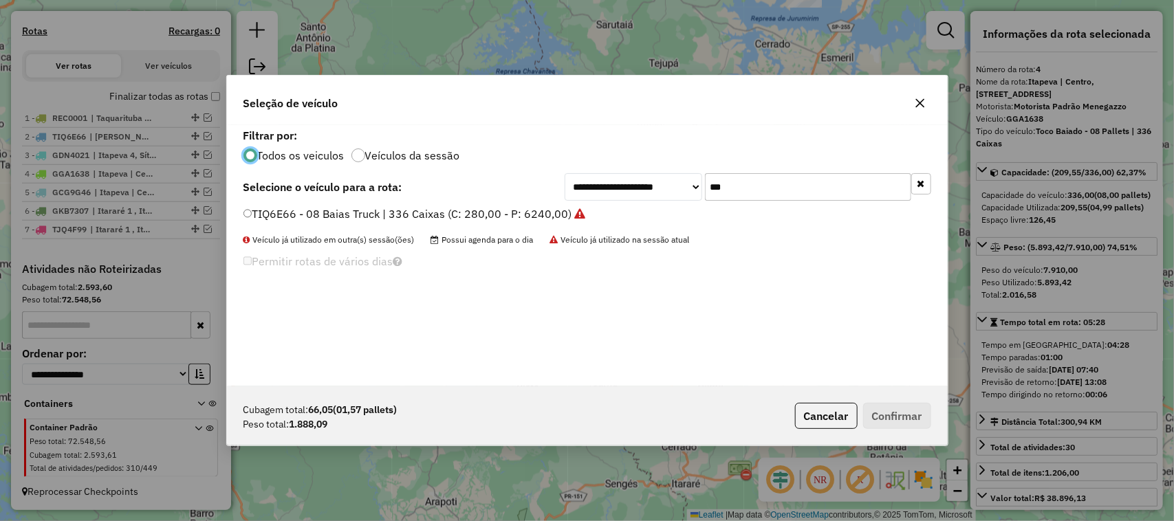
drag, startPoint x: 764, startPoint y: 191, endPoint x: 651, endPoint y: 195, distance: 112.8
click at [672, 193] on div "**********" at bounding box center [747, 187] width 366 height 28
type input "***"
click at [626, 214] on label "GKA3B49 - Toco Baiado 3/4 - 06 Pallets | 252 Caixas (C: 252,00 - P: 4500,00)" at bounding box center [443, 214] width 401 height 17
click at [894, 430] on div "Cubagem total: 66,05 (01,57 pallets) Peso total: 1.888,09 Cancelar Confirmar" at bounding box center [587, 415] width 721 height 59
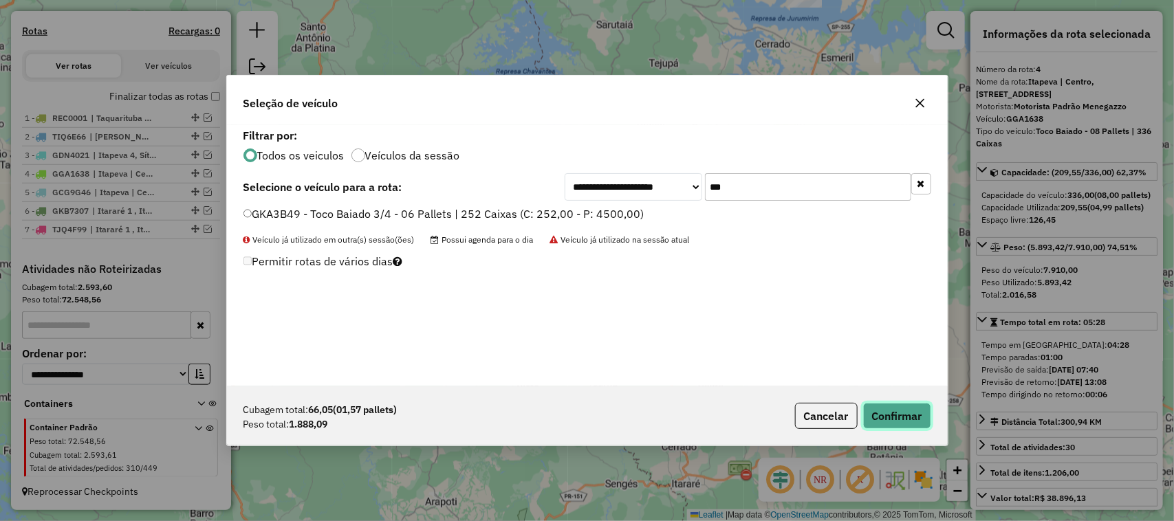
click at [892, 424] on button "Confirmar" at bounding box center [897, 416] width 68 height 26
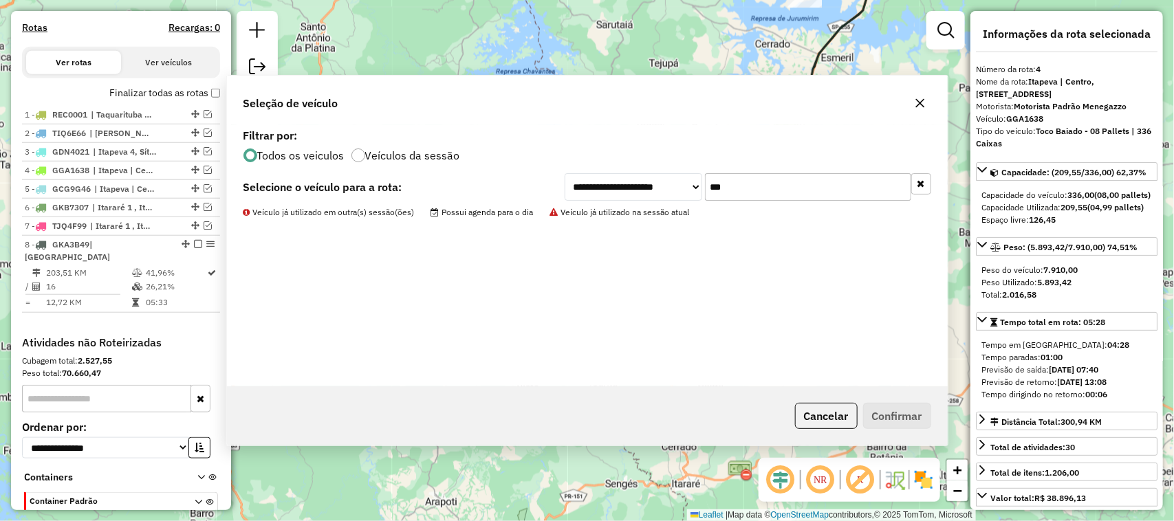
scroll to position [529, 0]
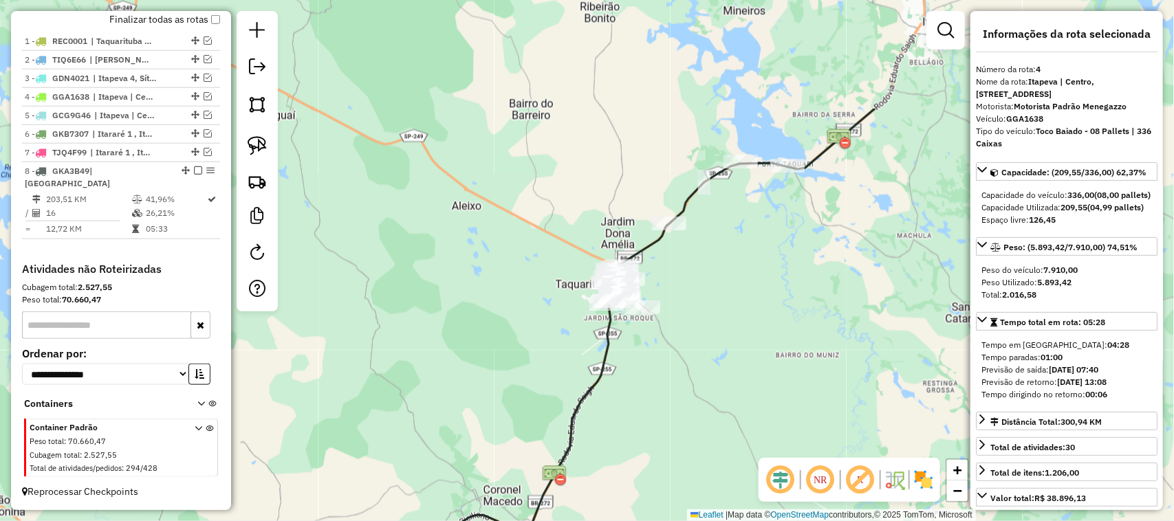
drag, startPoint x: 712, startPoint y: 274, endPoint x: 669, endPoint y: 359, distance: 95.3
click at [669, 359] on div "Janela de atendimento Grade de atendimento Capacidade Transportadoras Veículos …" at bounding box center [587, 260] width 1174 height 521
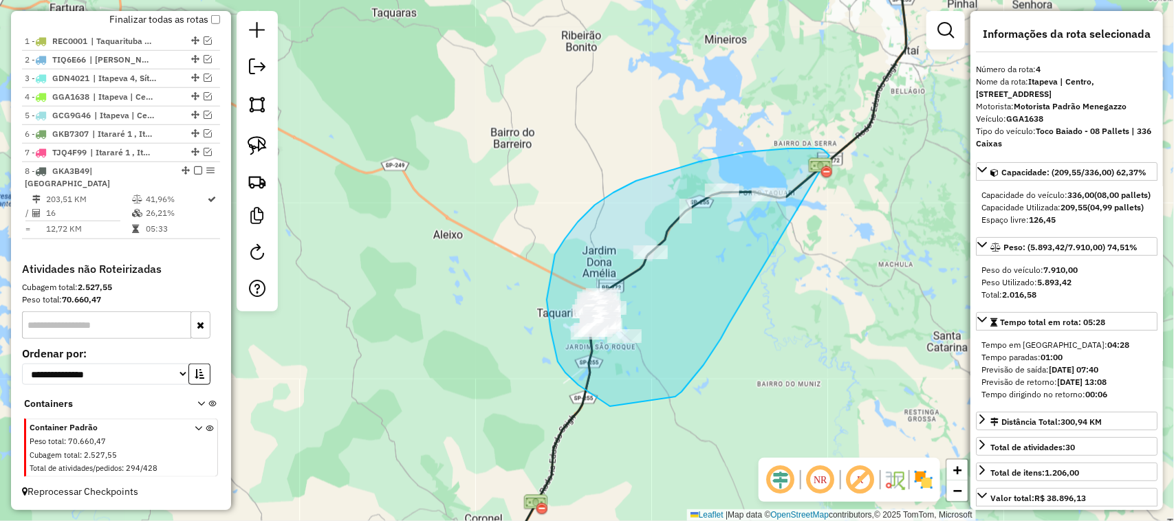
drag, startPoint x: 675, startPoint y: 397, endPoint x: 833, endPoint y: 165, distance: 280.5
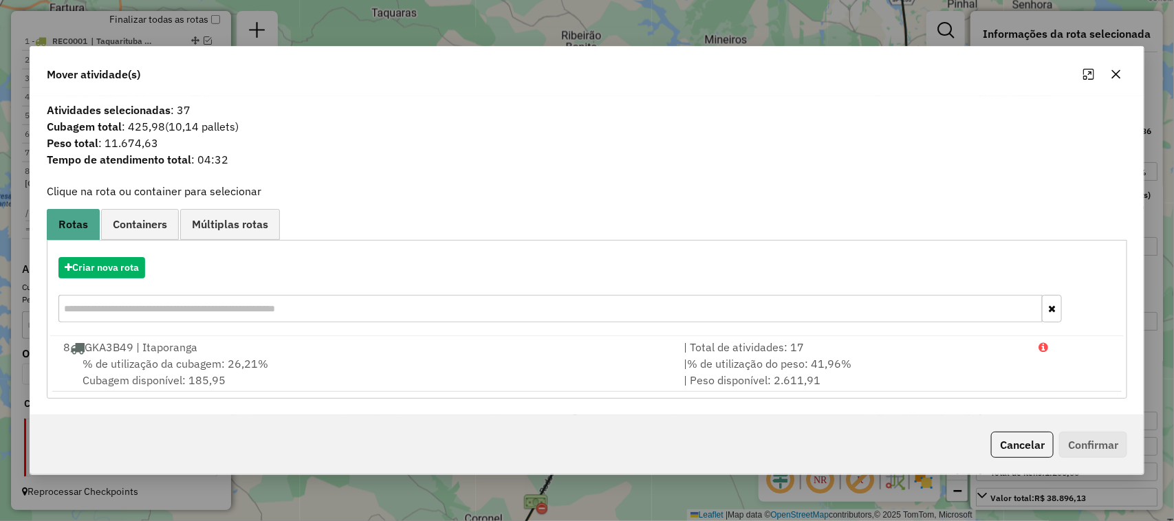
click at [1115, 71] on icon "button" at bounding box center [1115, 74] width 11 height 11
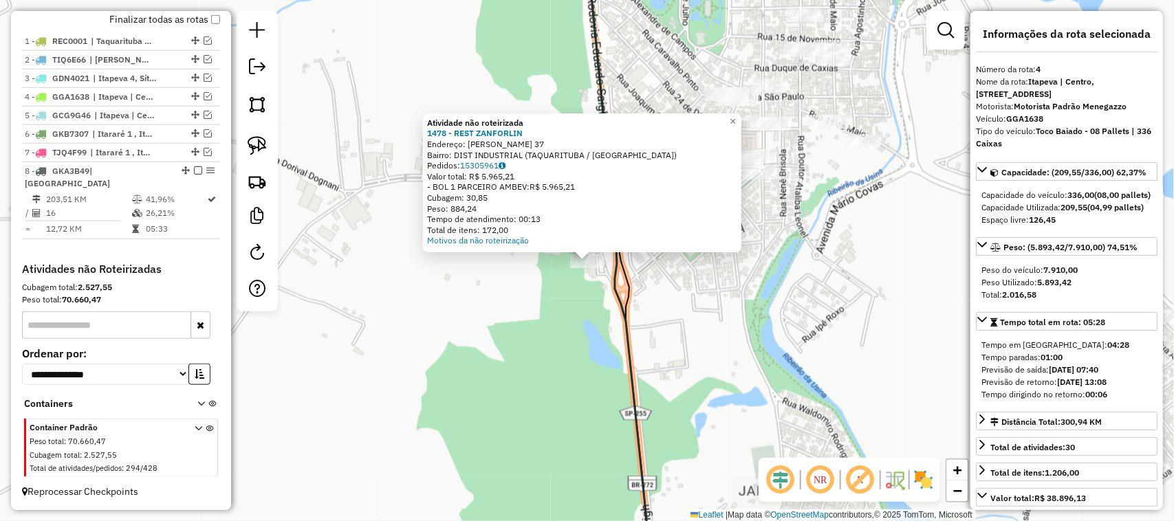
click at [599, 337] on div "Atividade não roteirizada 1478 - REST ZANFORLIN Endereço: DORIVAL DOGNANI 37 Ba…" at bounding box center [587, 260] width 1174 height 521
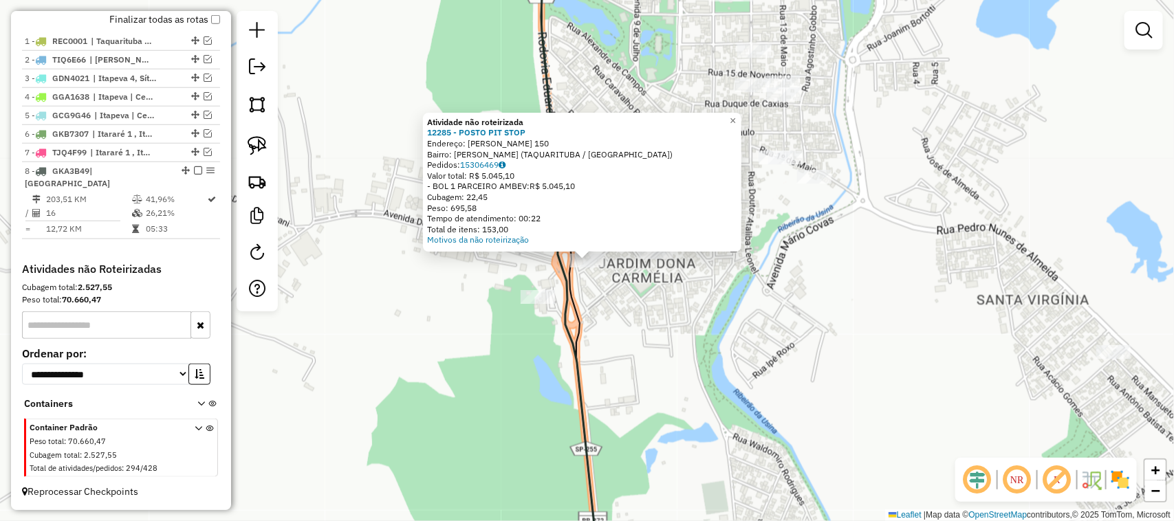
click at [630, 341] on div "Atividade não roteirizada 12285 - POSTO PIT STOP Endereço: ALICE GABRIEL 150 Ba…" at bounding box center [587, 260] width 1174 height 521
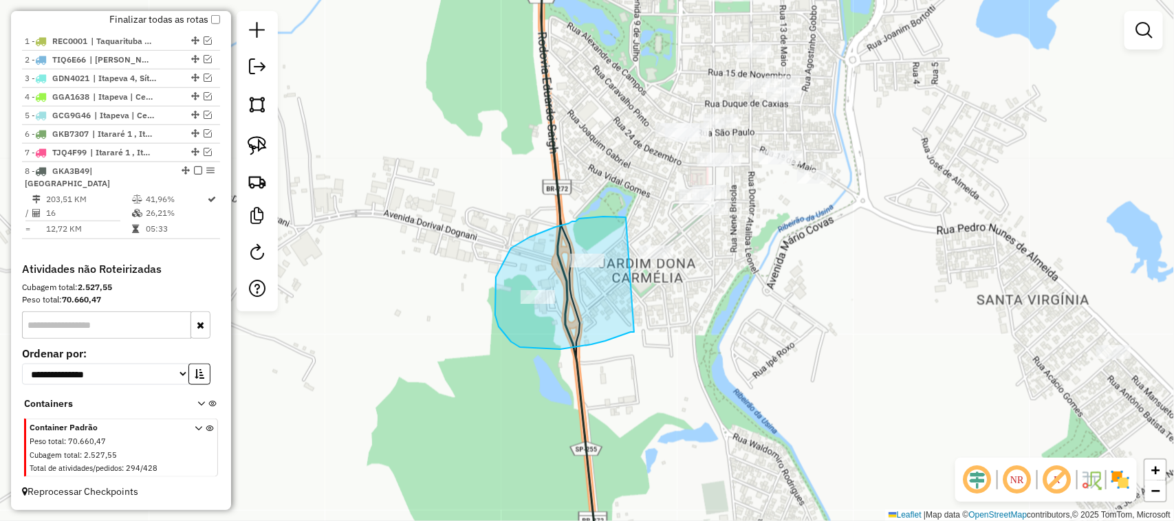
drag, startPoint x: 634, startPoint y: 332, endPoint x: 696, endPoint y: 270, distance: 88.5
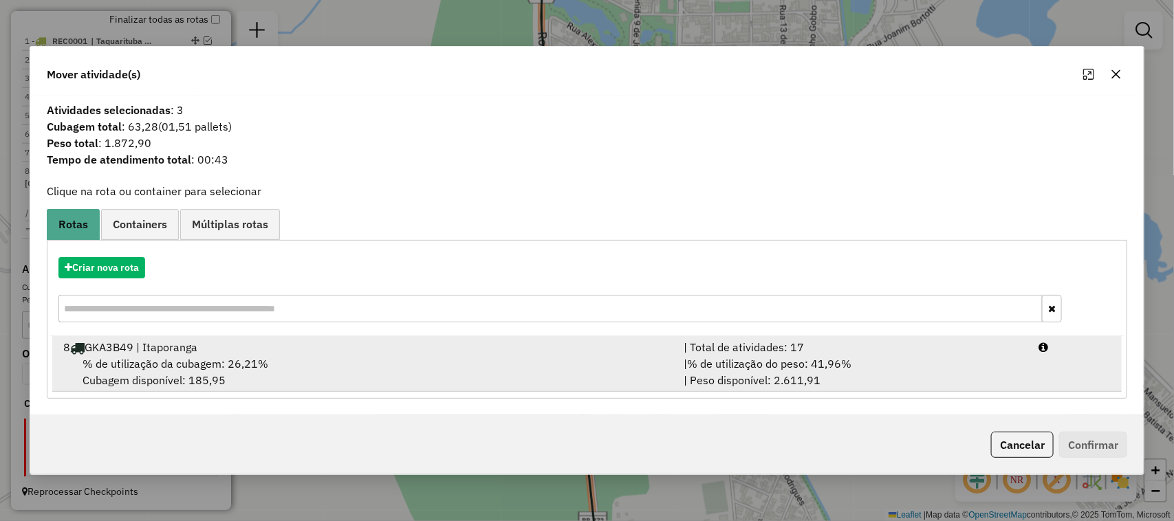
click at [542, 369] on div "% de utilização da cubagem: 26,21% Cubagem disponível: 185,95" at bounding box center [365, 371] width 621 height 33
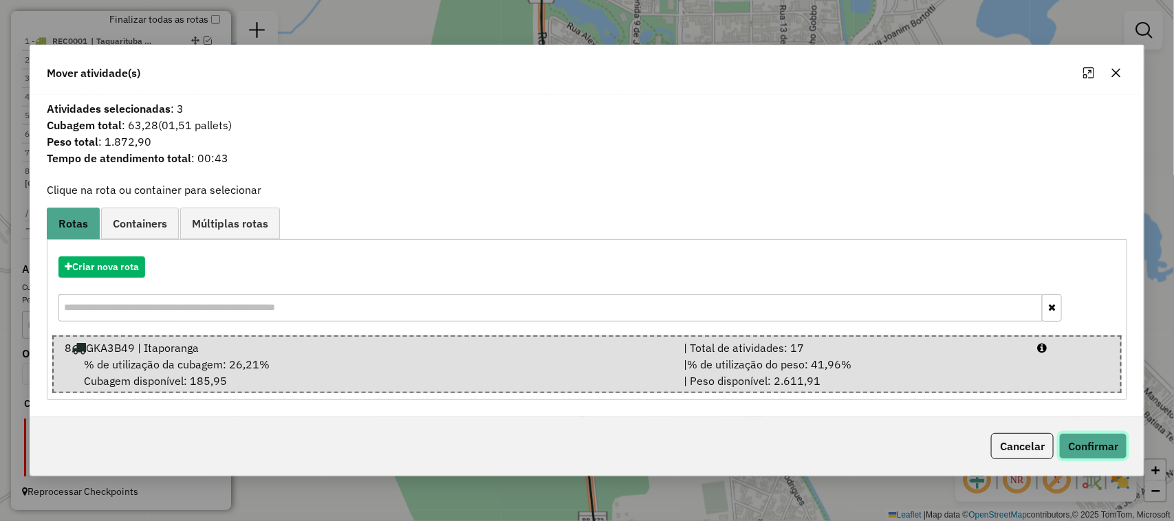
click at [1091, 441] on button "Confirmar" at bounding box center [1093, 446] width 68 height 26
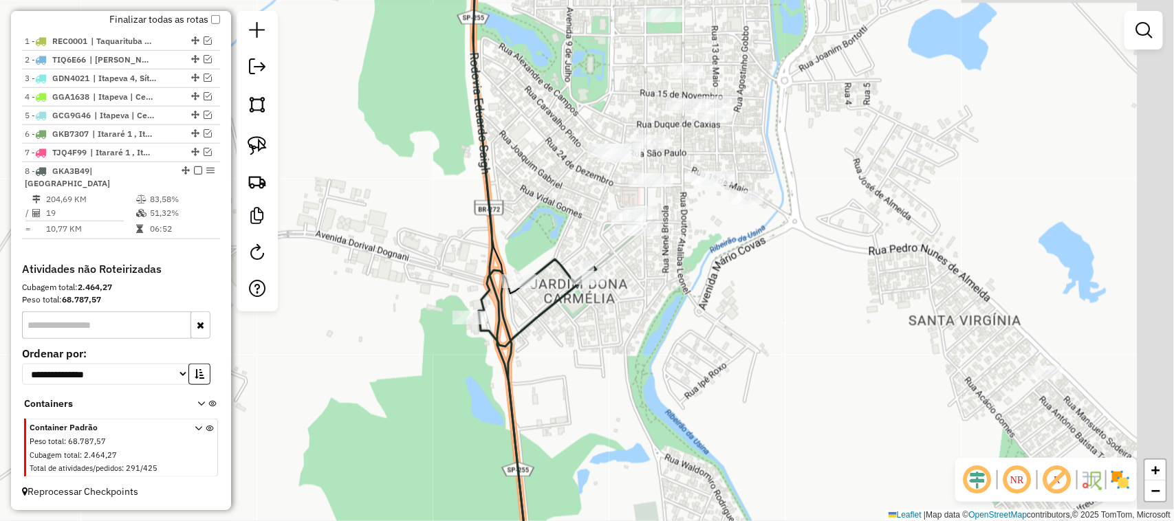
drag, startPoint x: 602, startPoint y: 333, endPoint x: 535, endPoint y: 354, distance: 70.5
click at [535, 354] on div "Janela de atendimento Grade de atendimento Capacidade Transportadoras Veículos …" at bounding box center [587, 260] width 1174 height 521
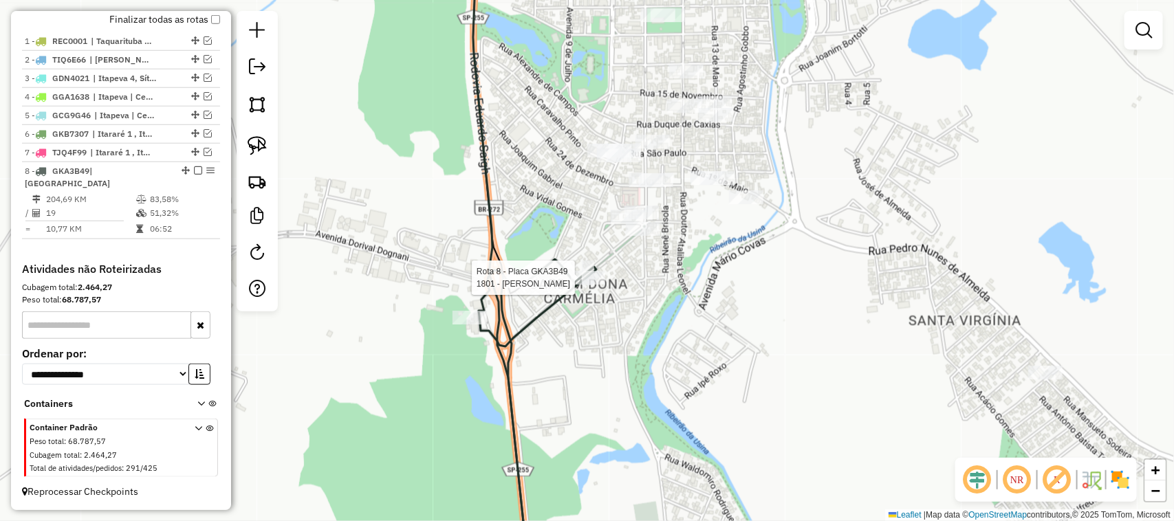
select select "**********"
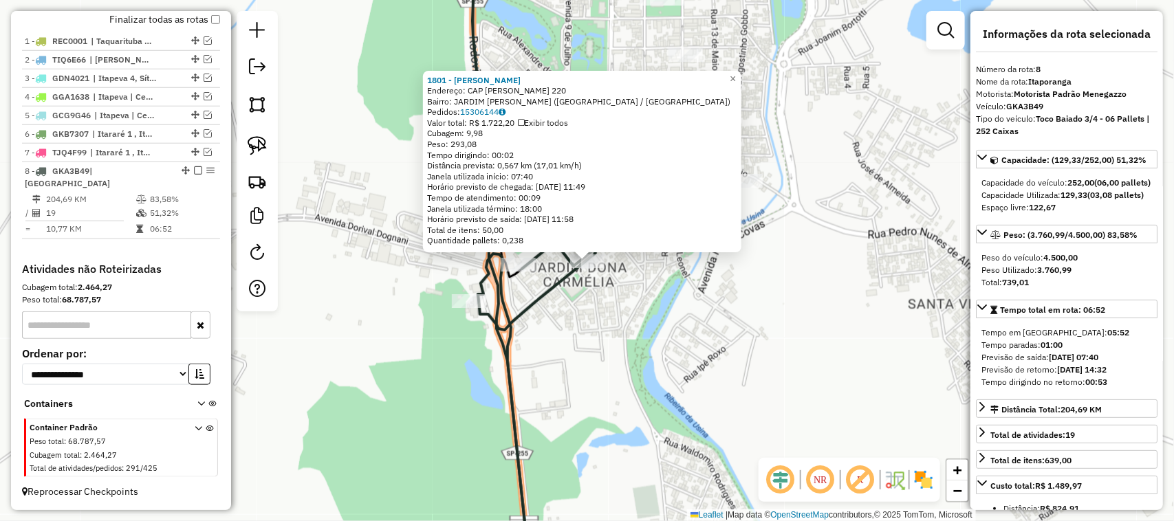
click at [653, 342] on div "1801 - MERCADO GARCIA Endereço: CAP EUGENIO GABRIEL 220 Bairro: JARDIM DONA CAR…" at bounding box center [587, 260] width 1174 height 521
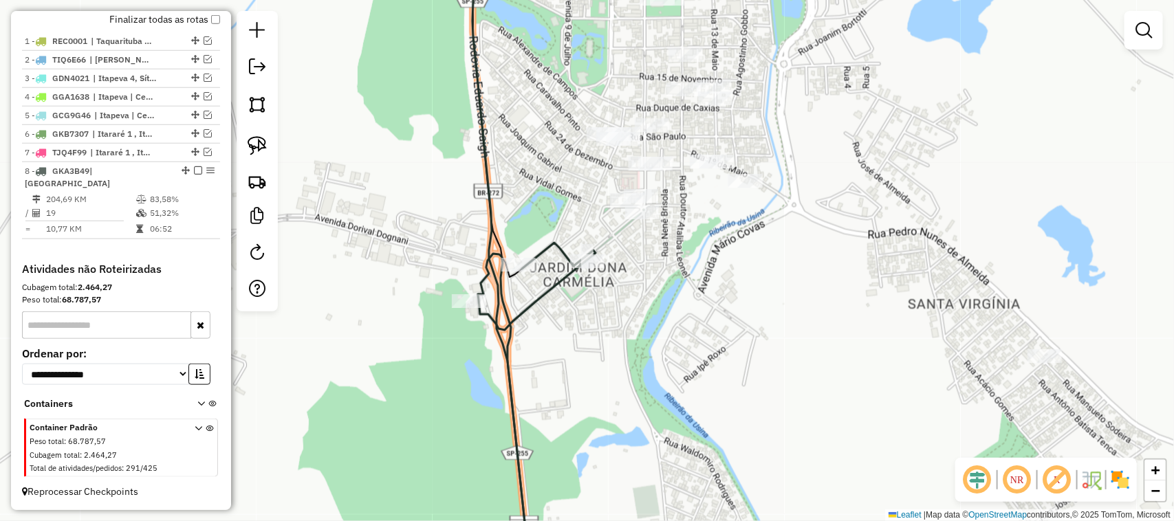
drag, startPoint x: 619, startPoint y: 324, endPoint x: 589, endPoint y: 330, distance: 31.6
click at [599, 325] on div "Rota 8 - Placa GKA3B49 1801 - MERCADO GARCIA Janela de atendimento Grade de ate…" at bounding box center [587, 260] width 1174 height 521
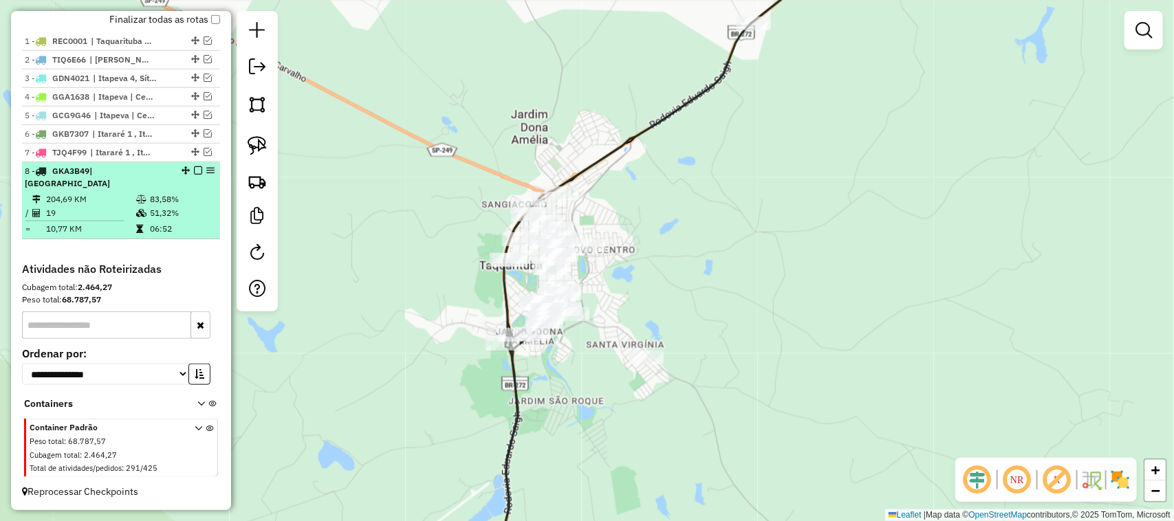
click at [196, 175] on em at bounding box center [198, 170] width 8 height 8
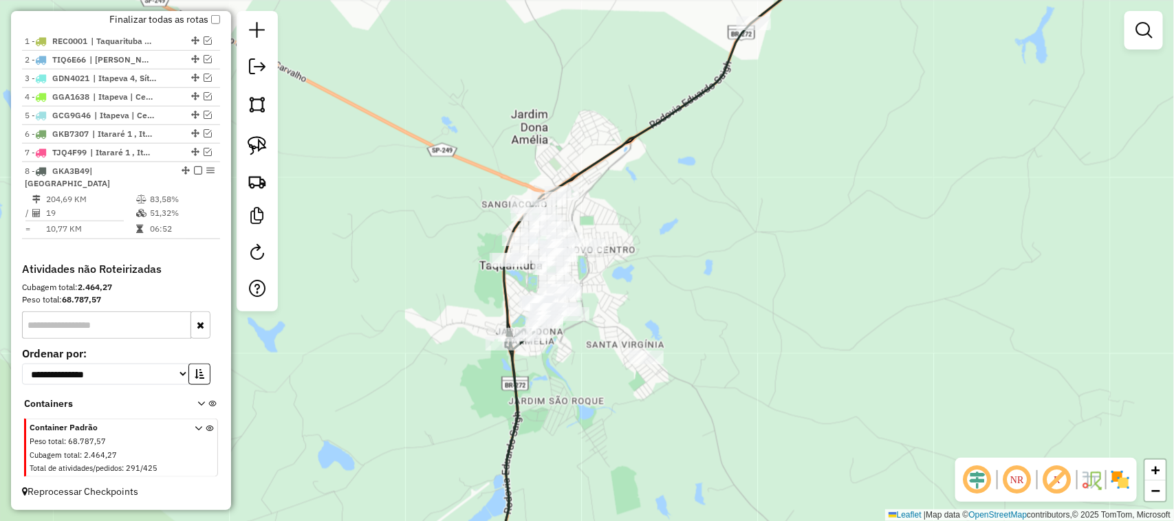
scroll to position [483, 0]
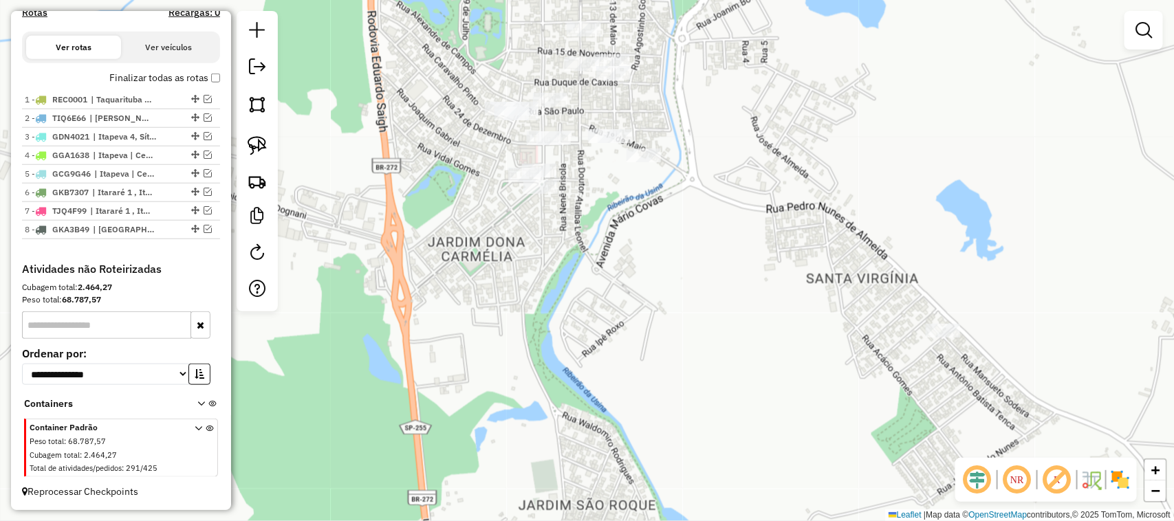
drag, startPoint x: 581, startPoint y: 388, endPoint x: 500, endPoint y: 408, distance: 83.4
click at [500, 408] on div "Janela de atendimento Grade de atendimento Capacidade Transportadoras Veículos …" at bounding box center [587, 260] width 1174 height 521
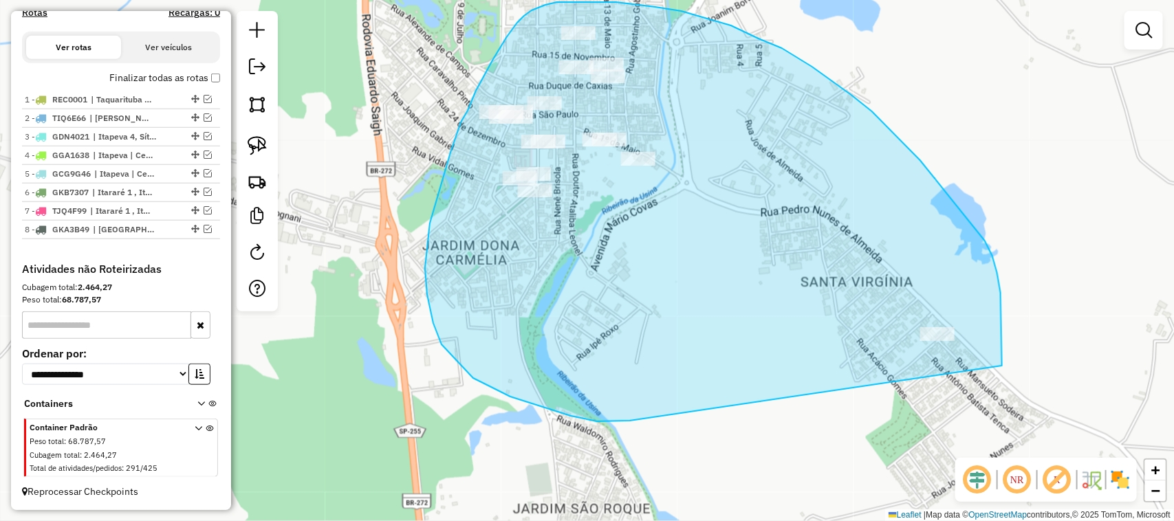
drag, startPoint x: 626, startPoint y: 421, endPoint x: 1002, endPoint y: 400, distance: 376.7
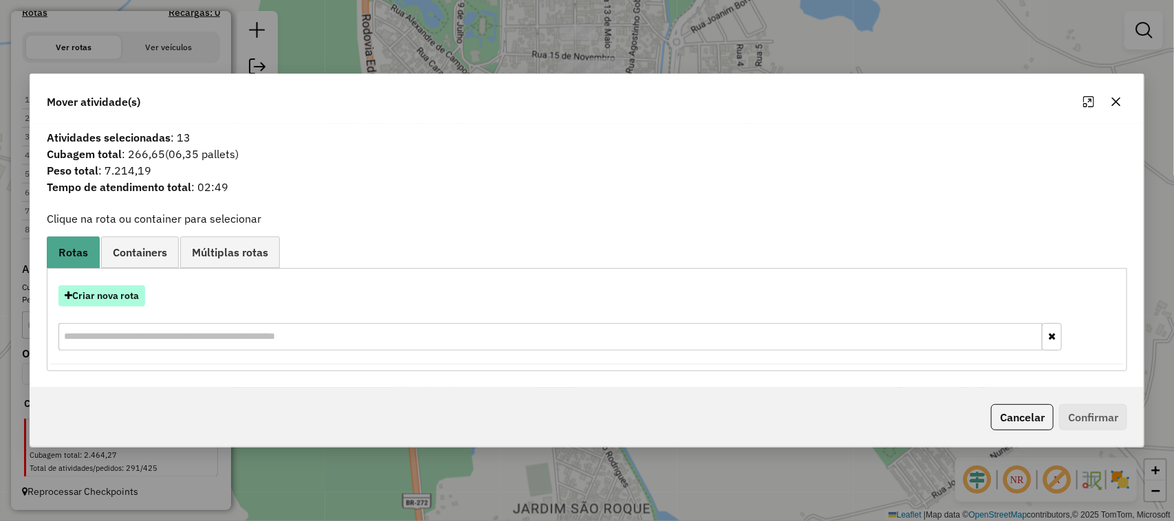
click at [120, 300] on button "Criar nova rota" at bounding box center [101, 295] width 87 height 21
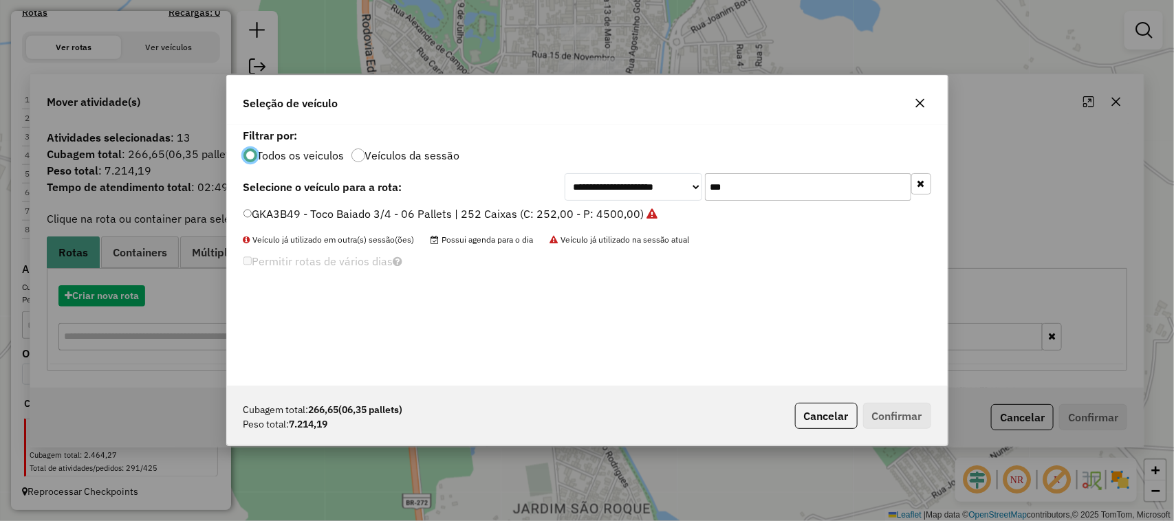
scroll to position [7, 4]
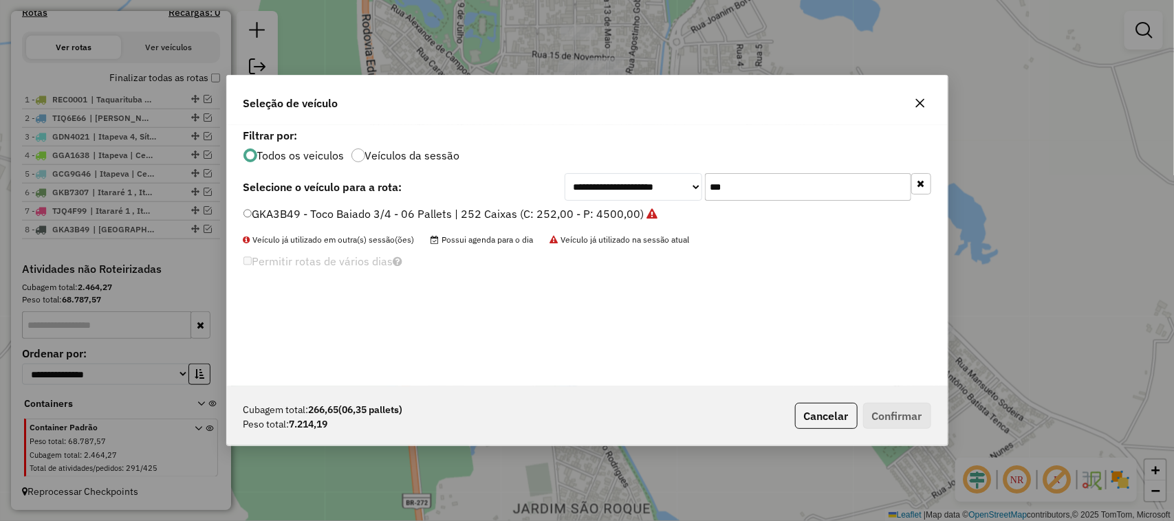
drag, startPoint x: 765, startPoint y: 187, endPoint x: 600, endPoint y: 179, distance: 165.2
click at [657, 187] on div "**********" at bounding box center [747, 187] width 366 height 28
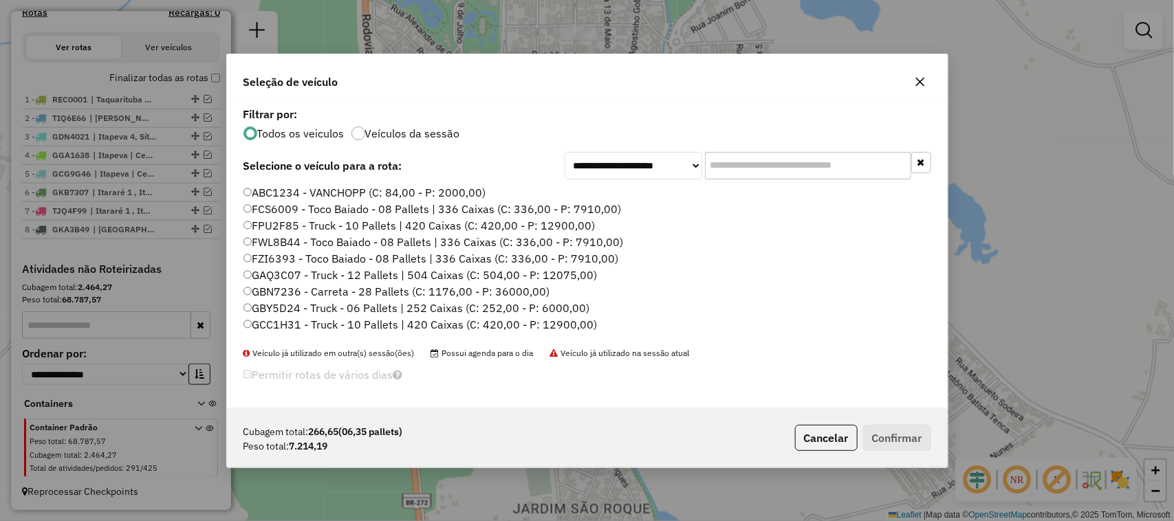
click at [590, 210] on label "FCS6009 - Toco Baiado - 08 Pallets | 336 Caixas (C: 336,00 - P: 7910,00)" at bounding box center [432, 209] width 378 height 17
click at [892, 438] on button "Confirmar" at bounding box center [897, 438] width 68 height 26
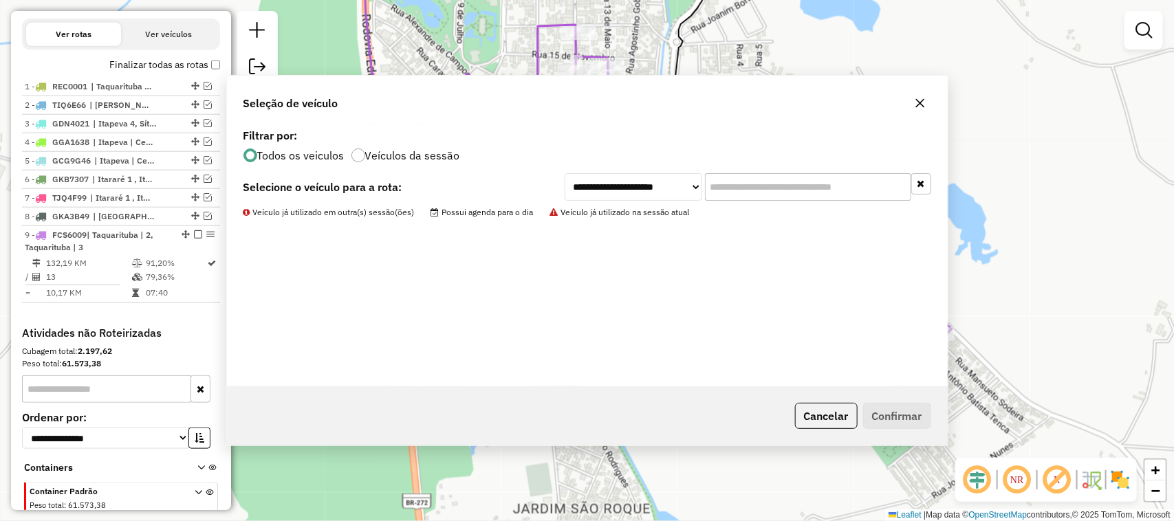
scroll to position [529, 0]
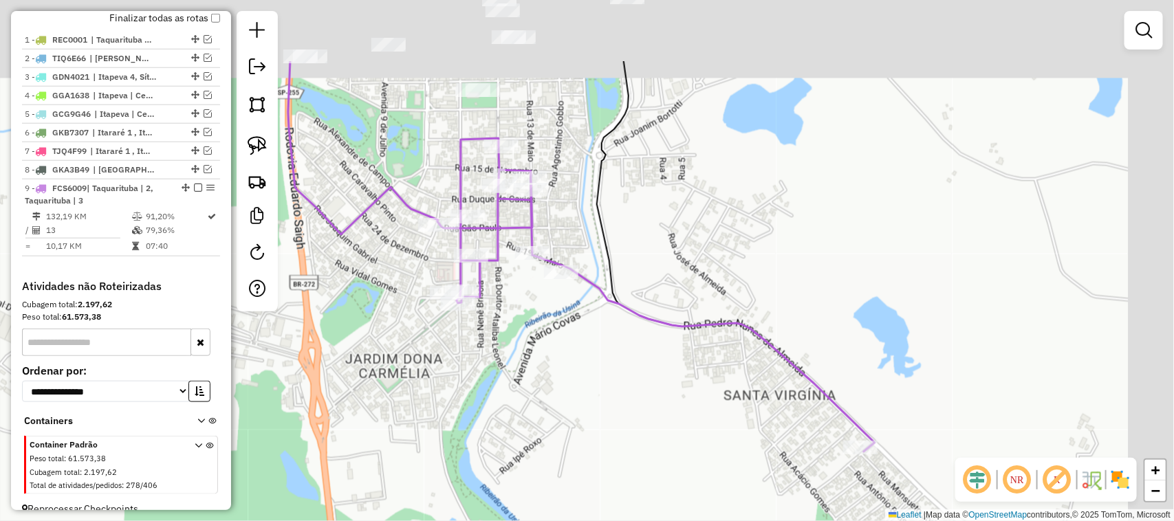
drag, startPoint x: 592, startPoint y: 430, endPoint x: 580, endPoint y: 454, distance: 27.1
click at [580, 455] on div "Janela de atendimento Grade de atendimento Capacidade Transportadoras Veículos …" at bounding box center [587, 260] width 1174 height 521
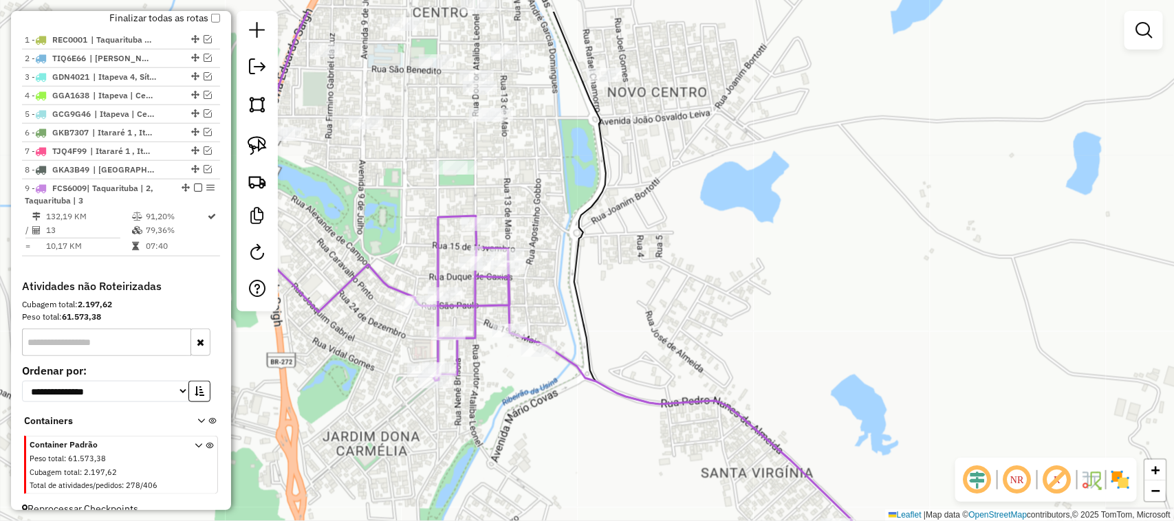
drag, startPoint x: 668, startPoint y: 259, endPoint x: 640, endPoint y: 448, distance: 190.5
click at [640, 448] on div "Janela de atendimento Grade de atendimento Capacidade Transportadoras Veículos …" at bounding box center [587, 260] width 1174 height 521
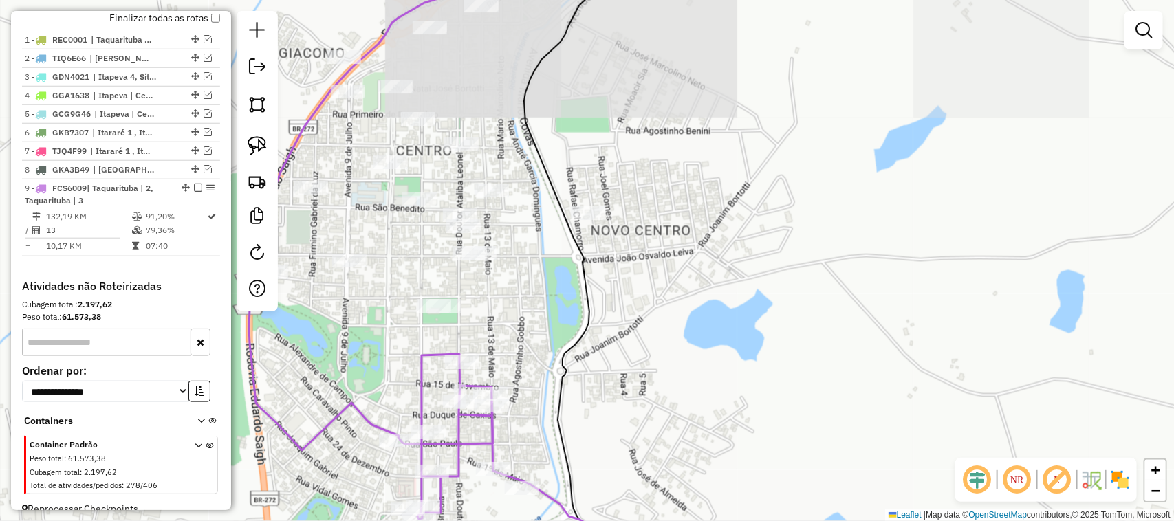
drag, startPoint x: 694, startPoint y: 361, endPoint x: 677, endPoint y: 431, distance: 72.2
click at [677, 431] on div "Janela de atendimento Grade de atendimento Capacidade Transportadoras Veículos …" at bounding box center [587, 260] width 1174 height 521
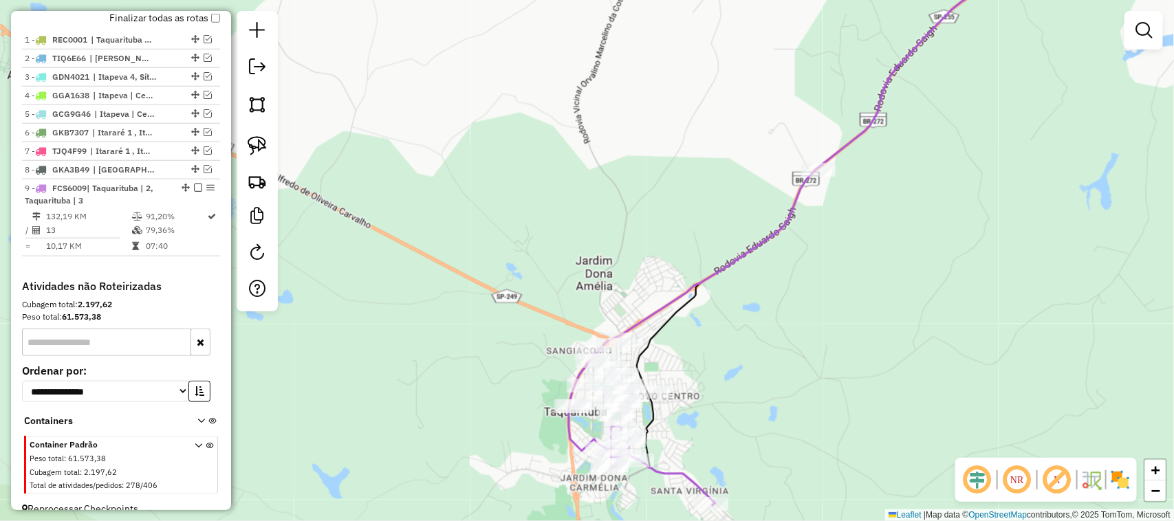
drag, startPoint x: 874, startPoint y: 317, endPoint x: 664, endPoint y: 507, distance: 283.3
click at [666, 507] on div "Janela de atendimento Grade de atendimento Capacidade Transportadoras Veículos …" at bounding box center [587, 260] width 1174 height 521
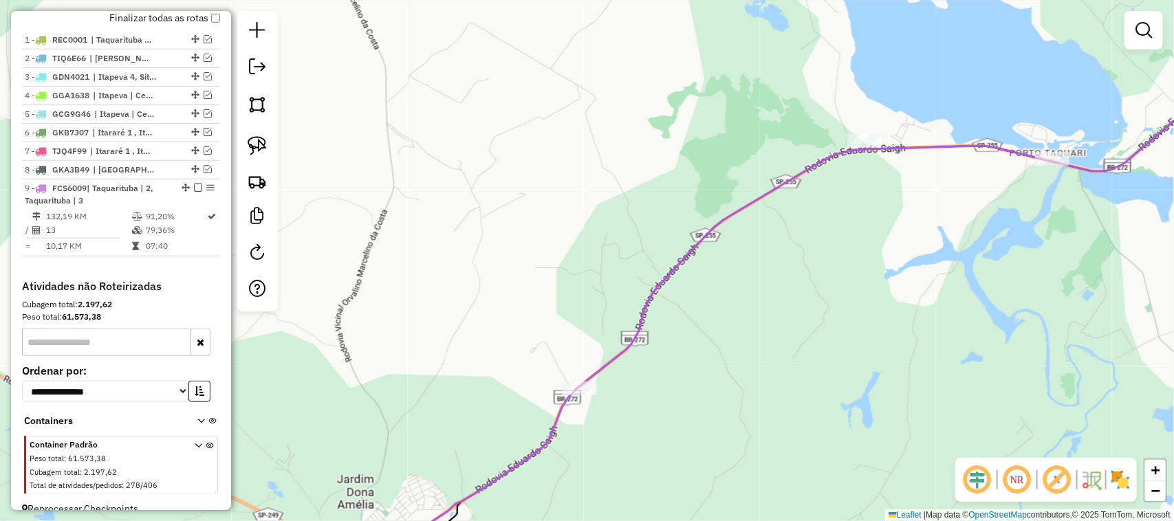
drag, startPoint x: 813, startPoint y: 401, endPoint x: 784, endPoint y: 421, distance: 34.5
click at [784, 421] on div "Janela de atendimento Grade de atendimento Capacidade Transportadoras Veículos …" at bounding box center [587, 260] width 1174 height 521
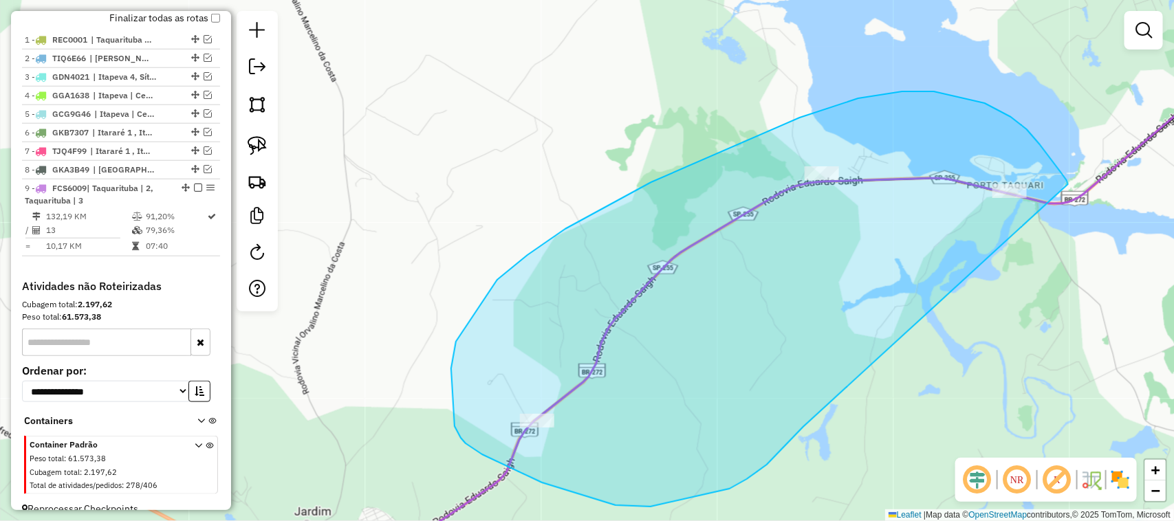
drag, startPoint x: 796, startPoint y: 434, endPoint x: 1083, endPoint y: 210, distance: 363.5
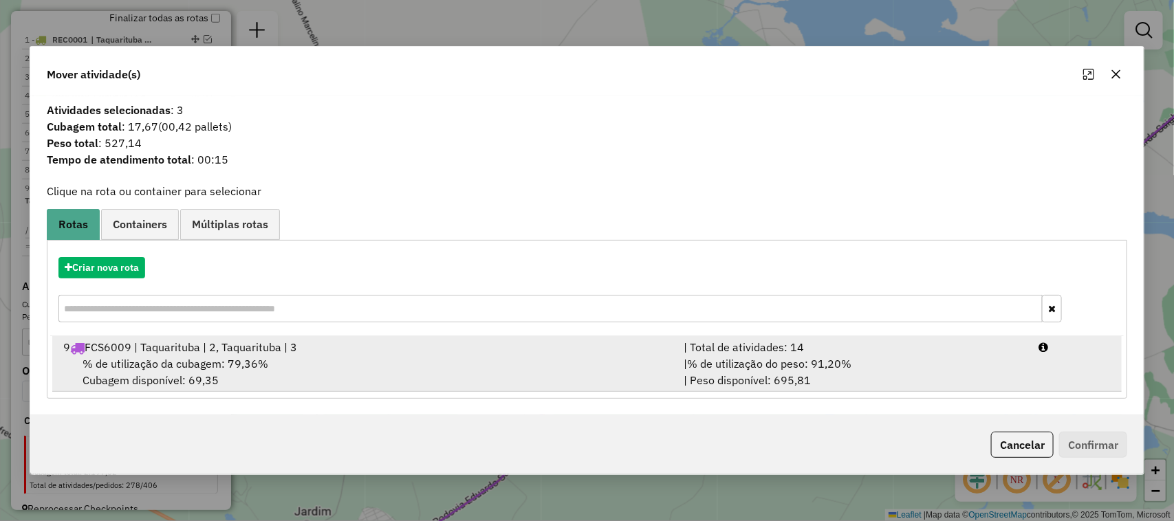
click at [930, 366] on div "| % de utilização do peso: 91,20% | Peso disponível: 695,81" at bounding box center [852, 371] width 355 height 33
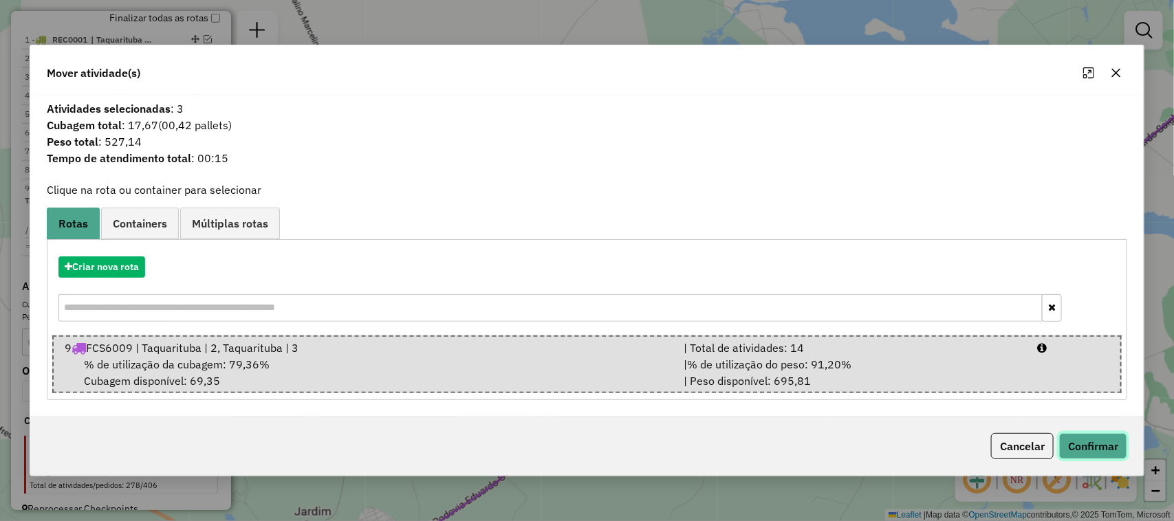
click at [1098, 437] on button "Confirmar" at bounding box center [1093, 446] width 68 height 26
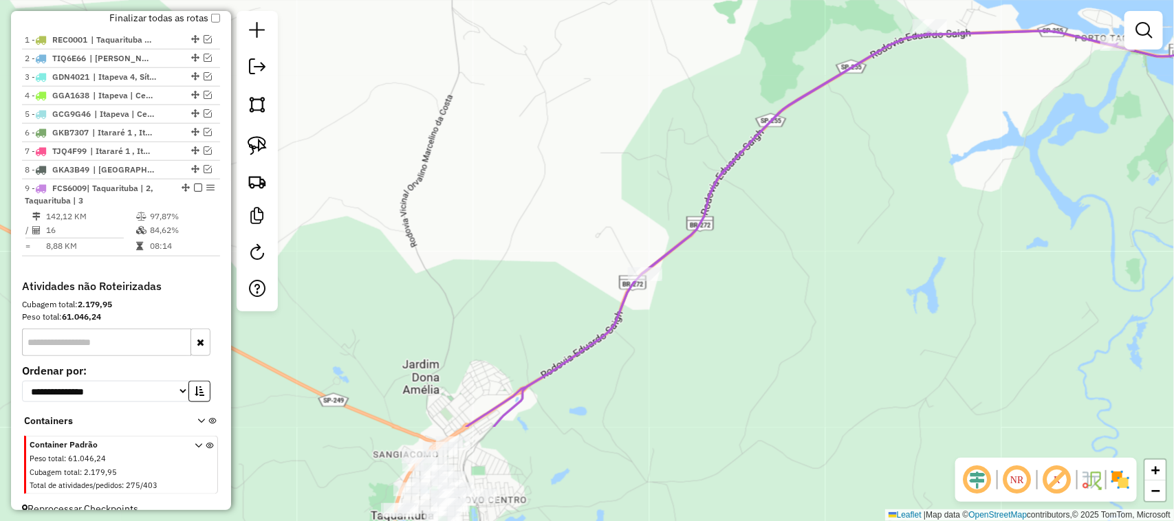
drag, startPoint x: 483, startPoint y: 366, endPoint x: 602, endPoint y: 218, distance: 189.3
click at [568, 251] on div "Janela de atendimento Grade de atendimento Capacidade Transportadoras Veículos …" at bounding box center [587, 260] width 1174 height 521
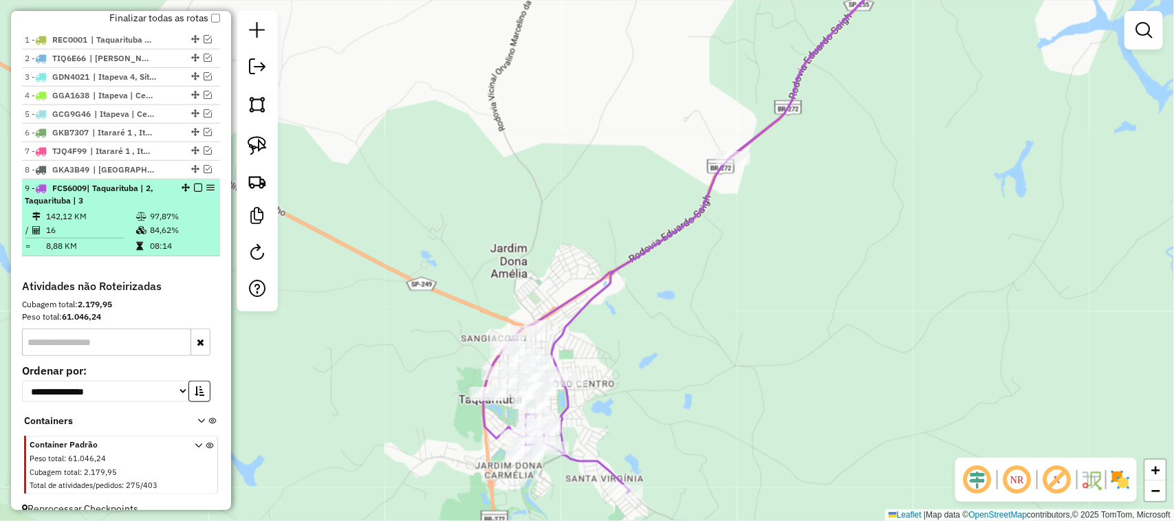
click at [194, 192] on em at bounding box center [198, 188] width 8 height 8
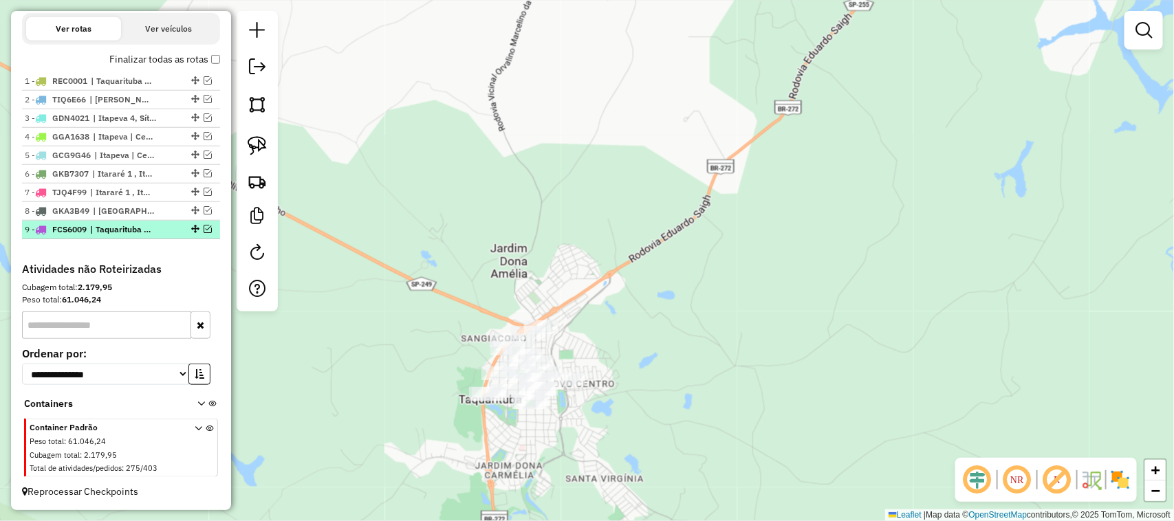
scroll to position [502, 0]
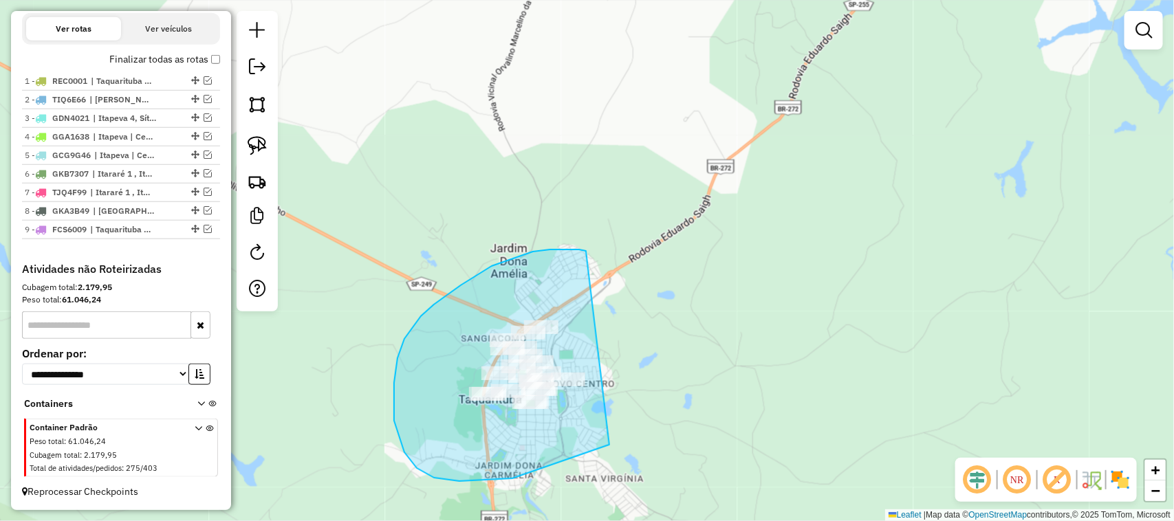
drag, startPoint x: 550, startPoint y: 250, endPoint x: 712, endPoint y: 336, distance: 183.6
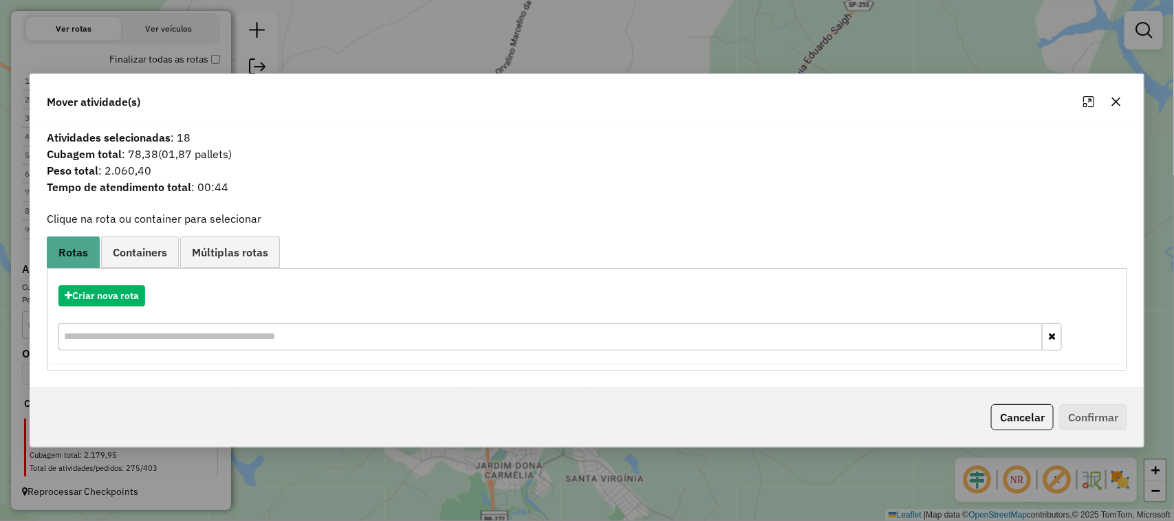
click at [1112, 102] on icon "button" at bounding box center [1115, 101] width 11 height 11
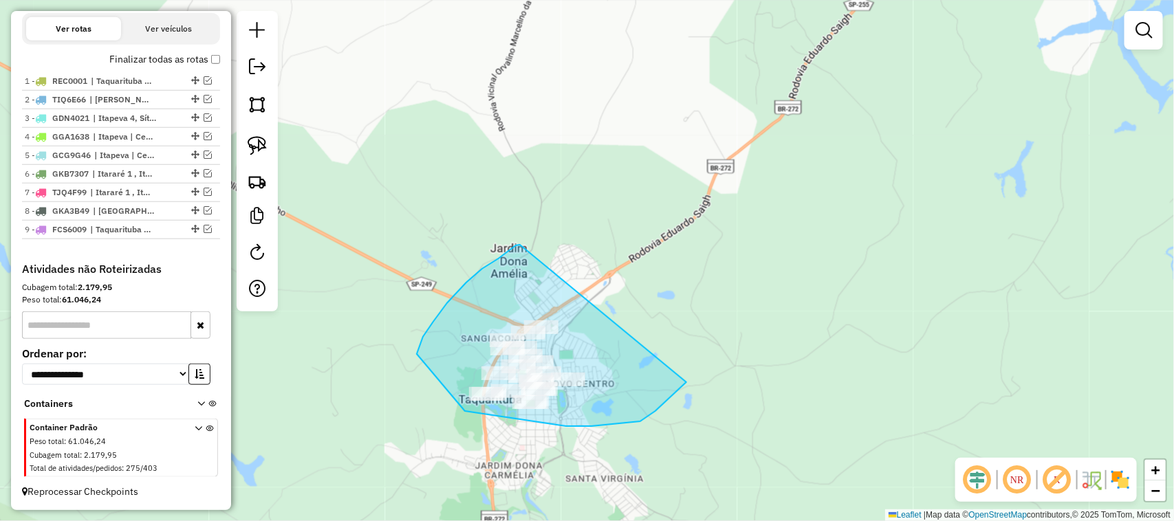
drag, startPoint x: 520, startPoint y: 245, endPoint x: 715, endPoint y: 285, distance: 199.4
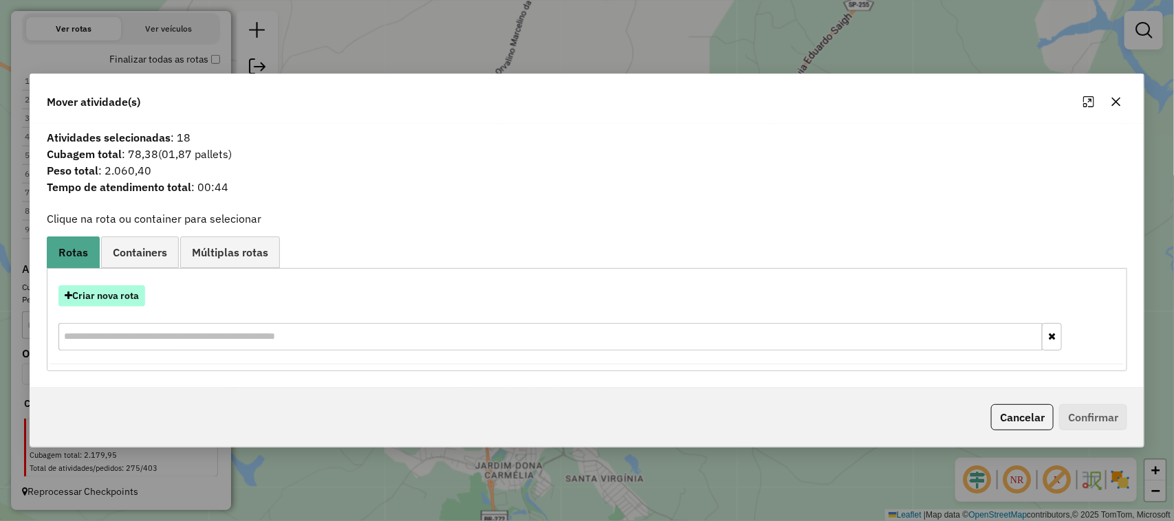
click at [117, 297] on button "Criar nova rota" at bounding box center [101, 295] width 87 height 21
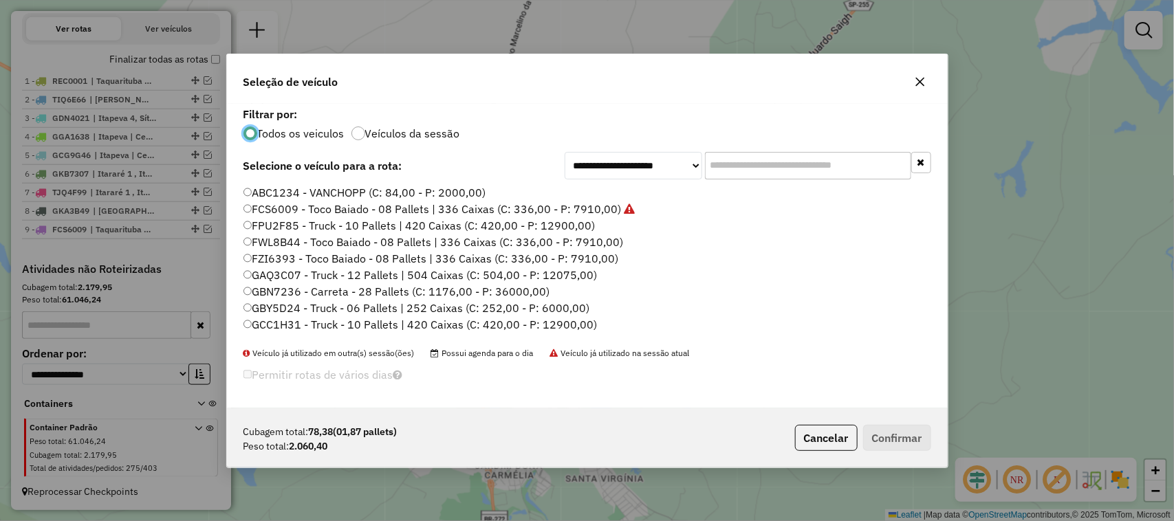
scroll to position [7, 4]
click at [757, 169] on input "text" at bounding box center [808, 166] width 206 height 28
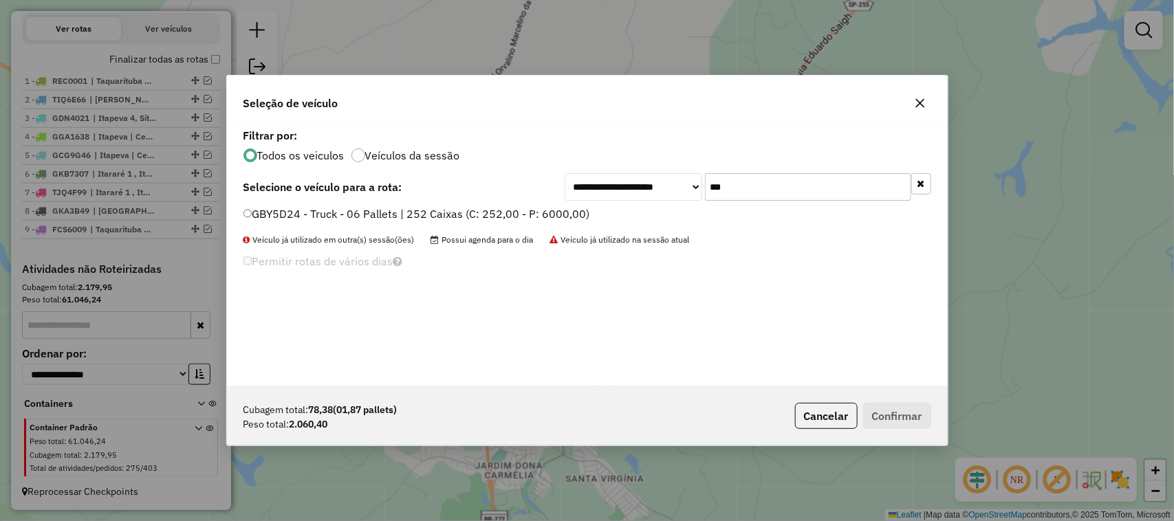
type input "***"
click at [559, 204] on div "**********" at bounding box center [587, 255] width 721 height 261
click at [555, 208] on label "GBY5D24 - Truck - 06 Pallets | 252 Caixas (C: 252,00 - P: 6000,00)" at bounding box center [416, 214] width 347 height 17
click at [901, 409] on button "Confirmar" at bounding box center [897, 416] width 68 height 26
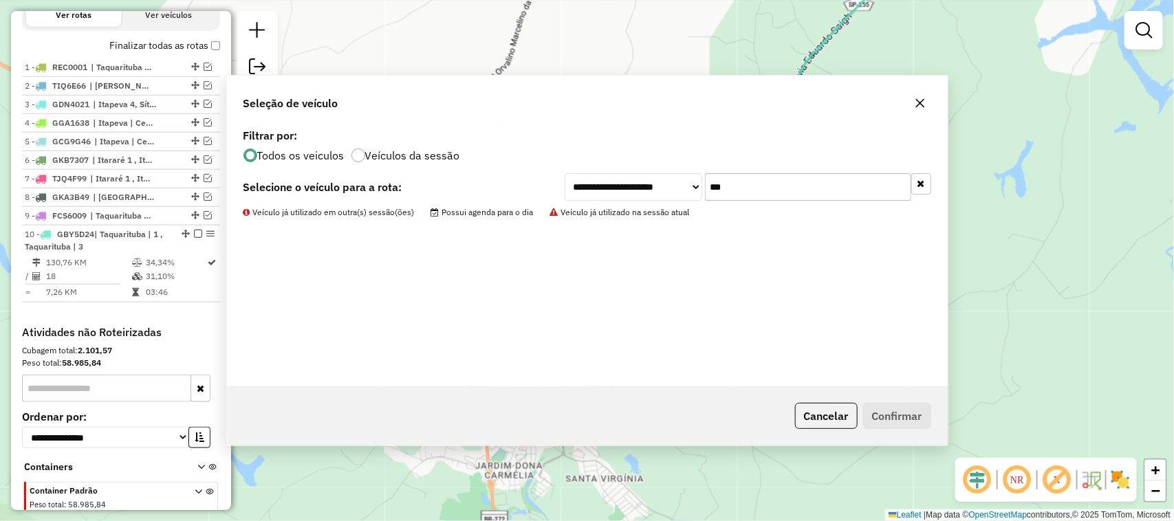
scroll to position [529, 0]
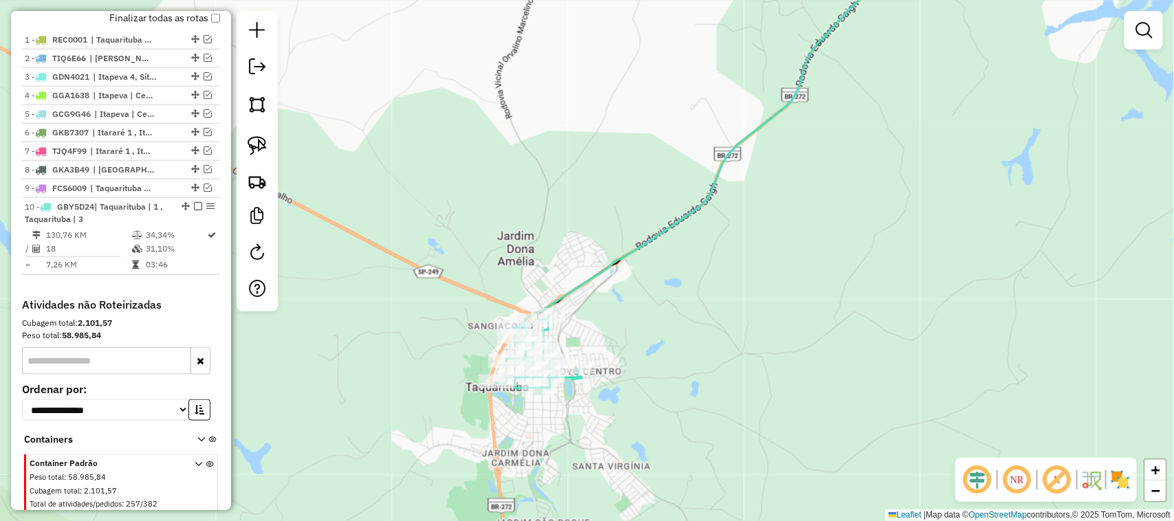
drag, startPoint x: 566, startPoint y: 431, endPoint x: 628, endPoint y: 266, distance: 176.2
click at [627, 279] on div "Janela de atendimento Grade de atendimento Capacidade Transportadoras Veículos …" at bounding box center [587, 260] width 1174 height 521
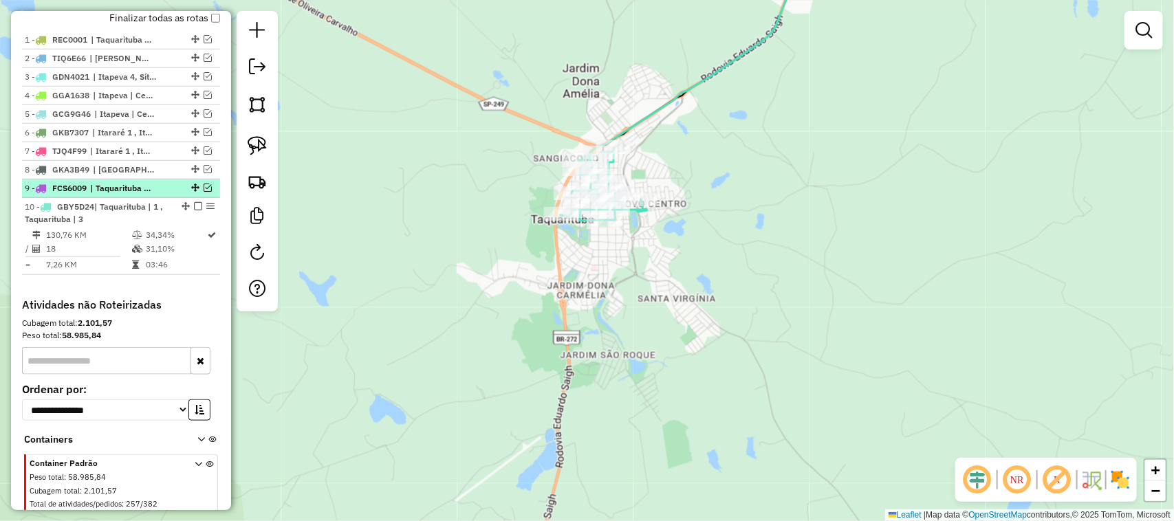
click at [208, 192] on em at bounding box center [208, 188] width 8 height 8
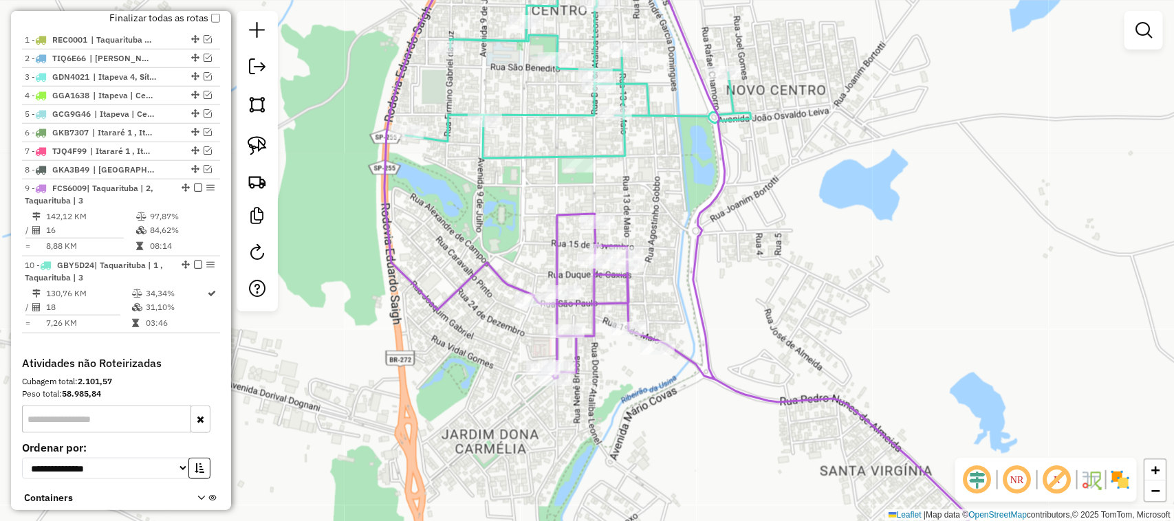
click at [815, 331] on div "Rota 9 - Placa FCS6009 15849 - BOTECHIA BISTRO Rota 9 - Placa FCS6009 6418 - BA…" at bounding box center [587, 260] width 1174 height 521
drag, startPoint x: 898, startPoint y: 356, endPoint x: 655, endPoint y: 245, distance: 267.4
click at [660, 249] on div "Janela de atendimento Grade de atendimento Capacidade Transportadoras Veículos …" at bounding box center [587, 260] width 1174 height 521
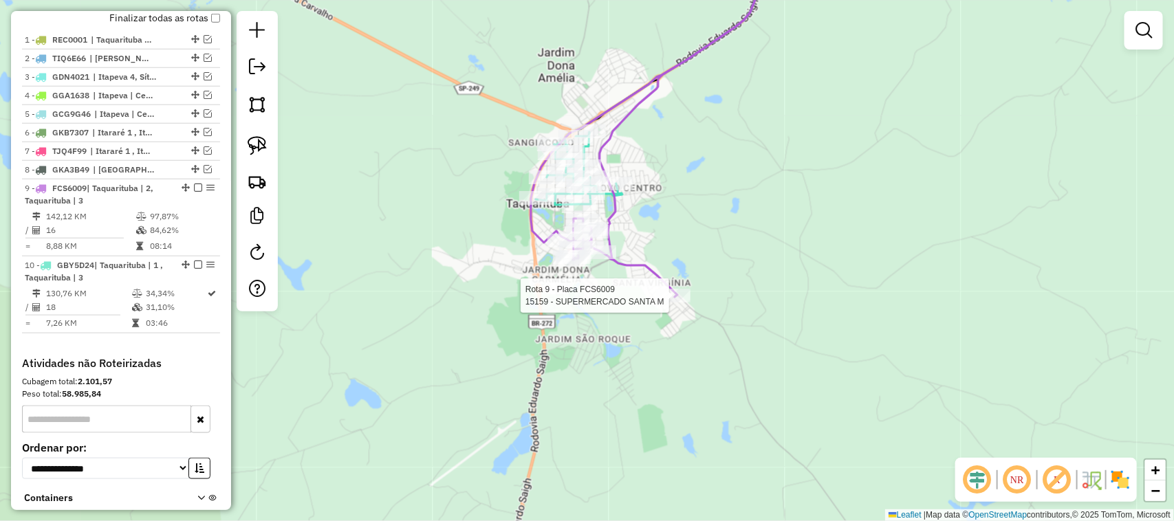
select select "**********"
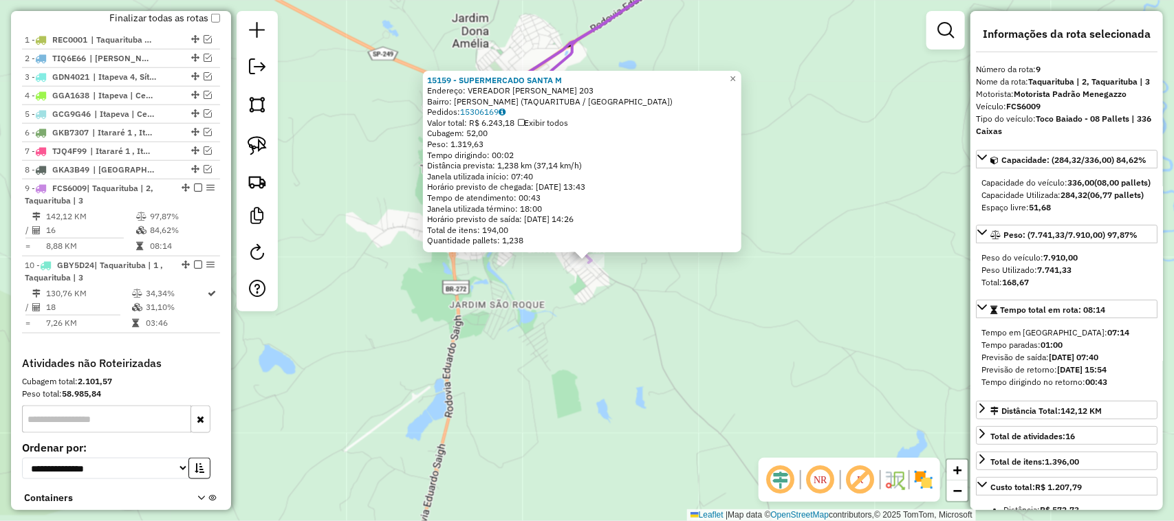
scroll to position [637, 0]
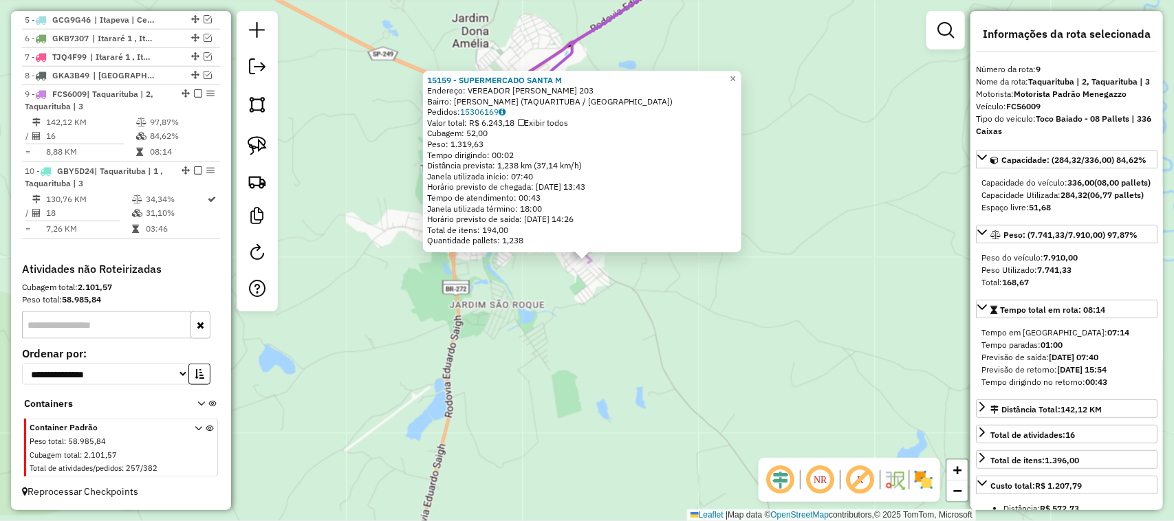
click at [679, 287] on div "15159 - SUPERMERCADO SANTA M Endereço: VEREADOR RUBENS BUENO 203 Bairro: PEDRO …" at bounding box center [587, 260] width 1174 height 521
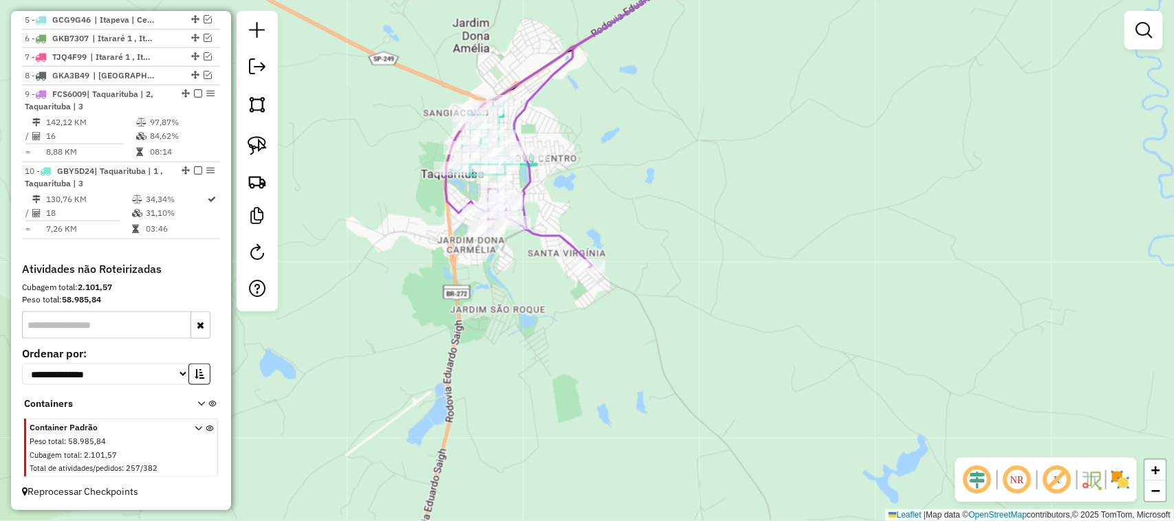
click at [652, 249] on div "Janela de atendimento Grade de atendimento Capacidade Transportadoras Veículos …" at bounding box center [587, 260] width 1174 height 521
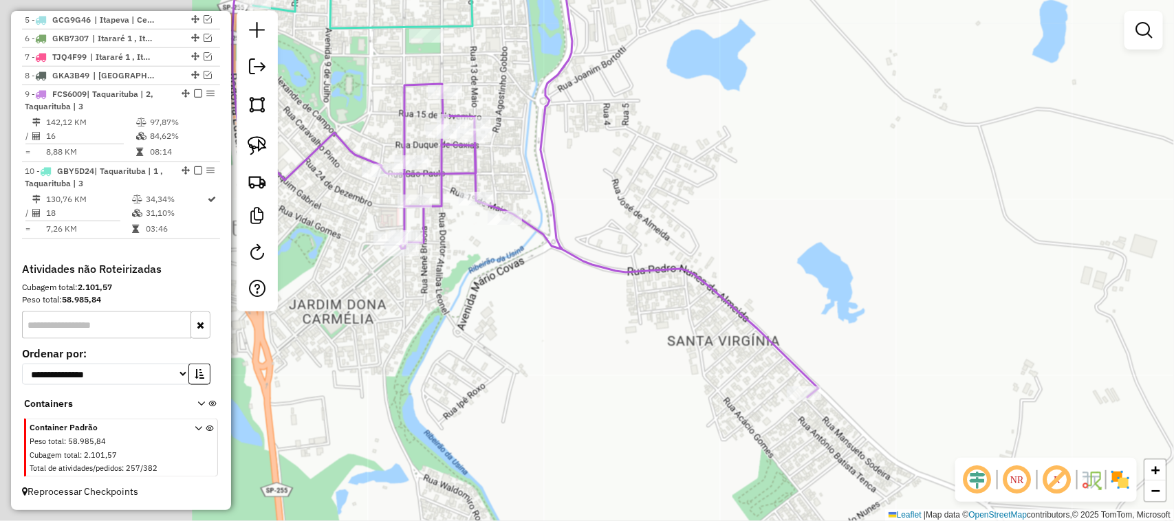
drag, startPoint x: 483, startPoint y: 241, endPoint x: 758, endPoint y: 262, distance: 275.8
click at [758, 262] on div "Janela de atendimento Grade de atendimento Capacidade Transportadoras Veículos …" at bounding box center [587, 260] width 1174 height 521
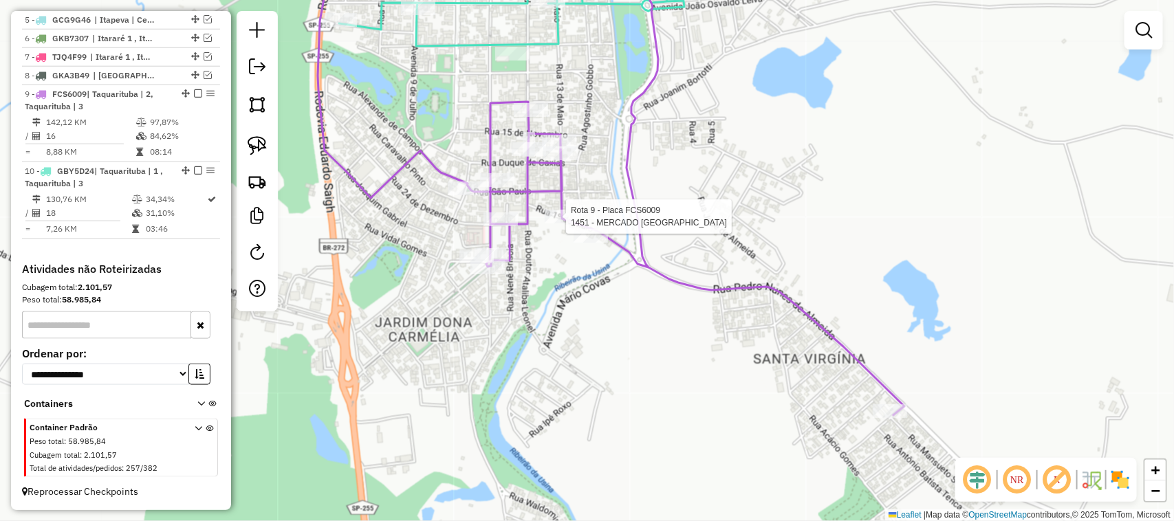
select select "**********"
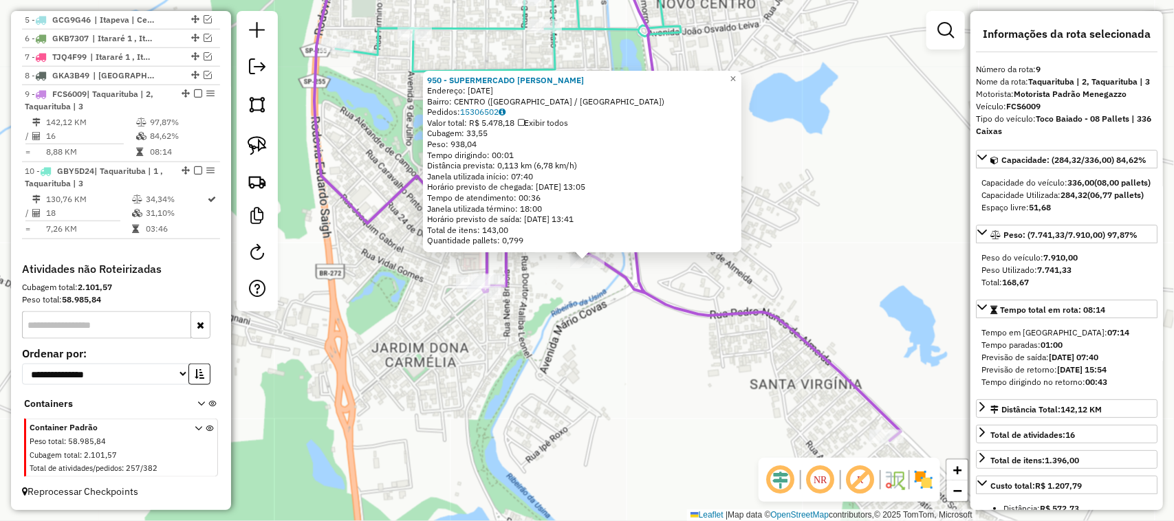
click at [672, 346] on div "950 - SUPERMERCADO MICHEL Endereço: PRIMEIRO DE MAIO 222 Bairro: CENTRO (TAQUAR…" at bounding box center [587, 260] width 1174 height 521
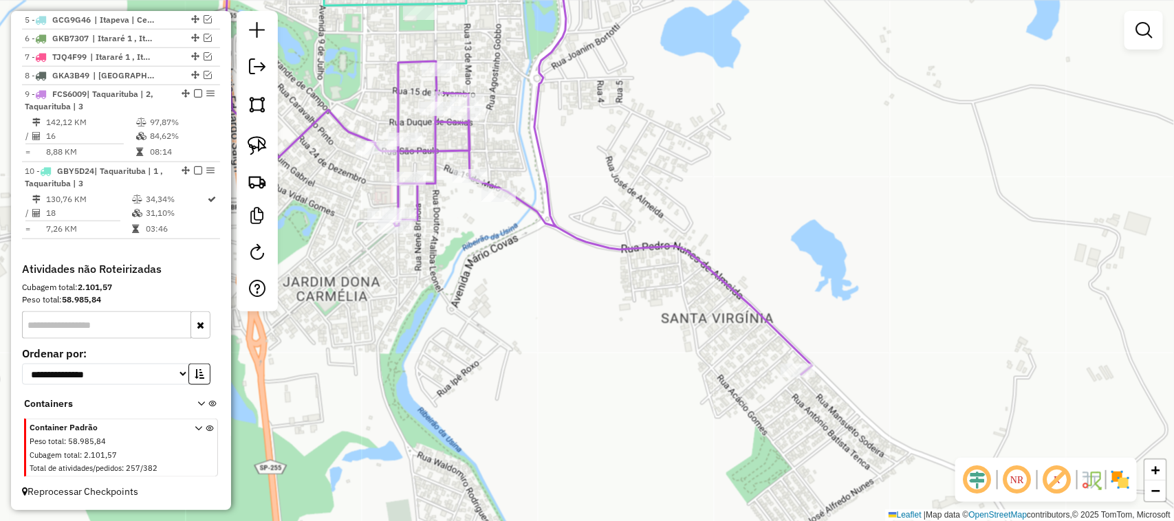
drag, startPoint x: 712, startPoint y: 385, endPoint x: 595, endPoint y: 270, distance: 164.3
click at [605, 280] on div "Janela de atendimento Grade de atendimento Capacidade Transportadoras Veículos …" at bounding box center [587, 260] width 1174 height 521
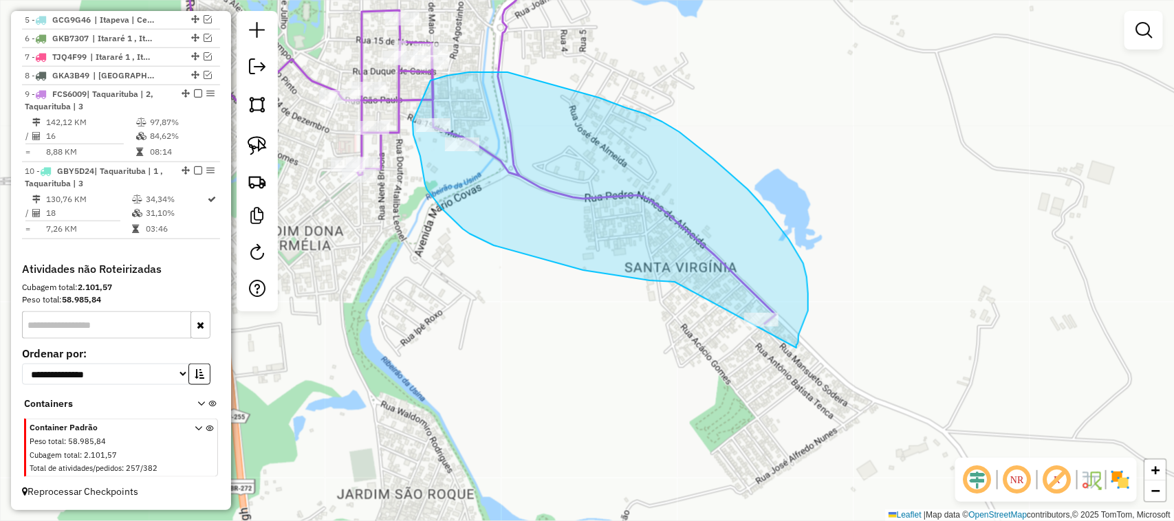
drag, startPoint x: 626, startPoint y: 277, endPoint x: 796, endPoint y: 349, distance: 184.3
click at [795, 349] on hb-app "Aguarde... Pop-up bloqueado! Seu navegador bloqueou automáticamente a abertura …" at bounding box center [587, 260] width 1174 height 521
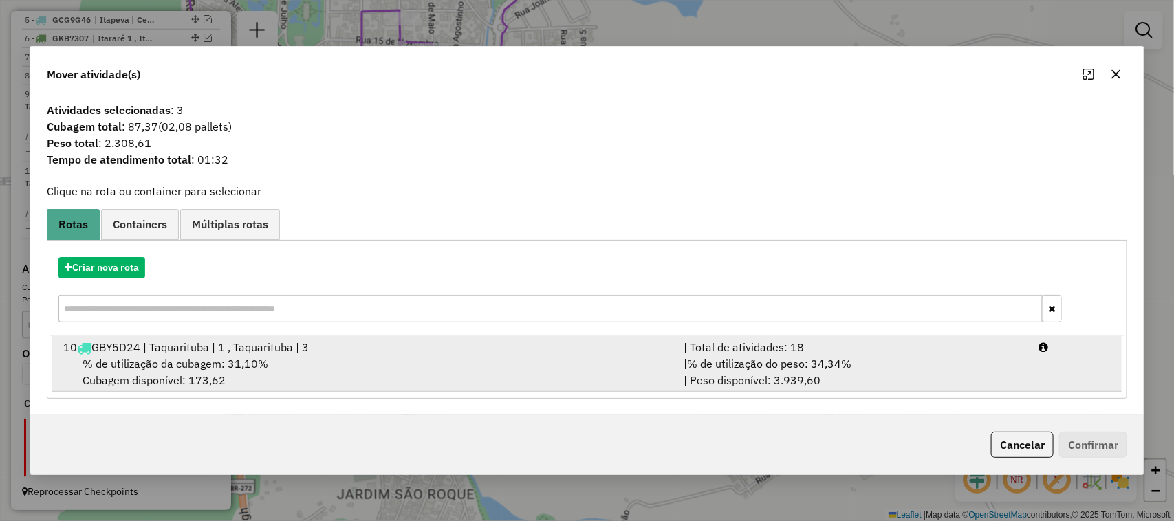
drag, startPoint x: 956, startPoint y: 351, endPoint x: 1049, endPoint y: 372, distance: 95.2
click at [958, 351] on div "| Total de atividades: 18" at bounding box center [852, 347] width 355 height 17
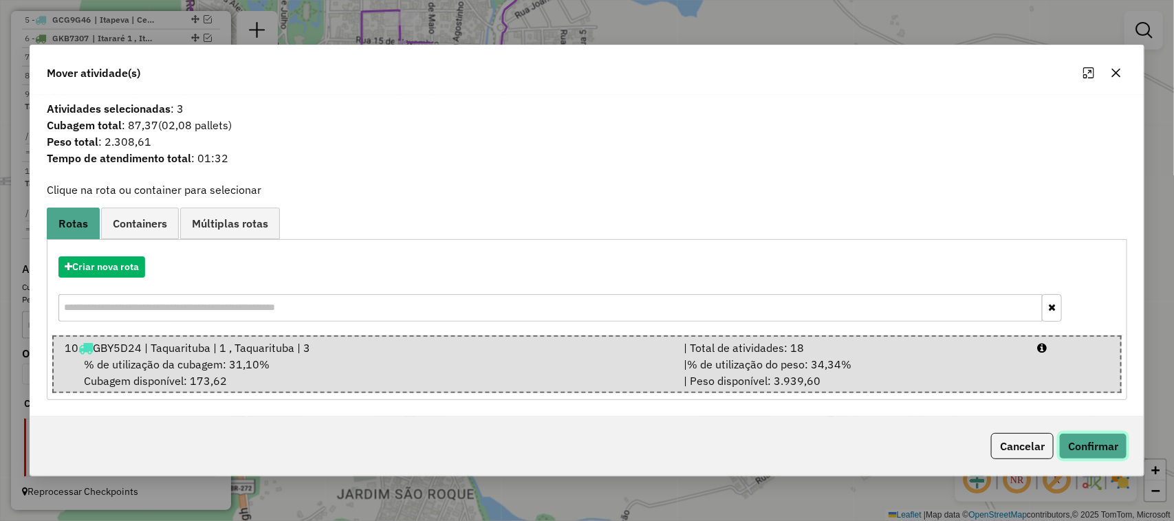
click at [1104, 442] on button "Confirmar" at bounding box center [1093, 446] width 68 height 26
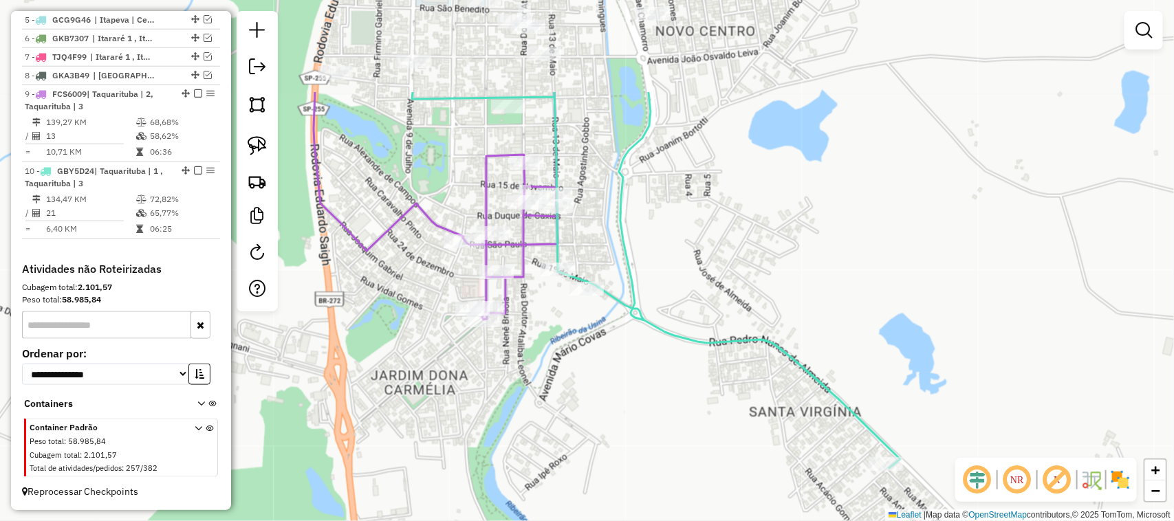
drag, startPoint x: 579, startPoint y: 166, endPoint x: 699, endPoint y: 297, distance: 178.1
click at [699, 299] on div "Janela de atendimento Grade de atendimento Capacidade Transportadoras Veículos …" at bounding box center [587, 260] width 1174 height 521
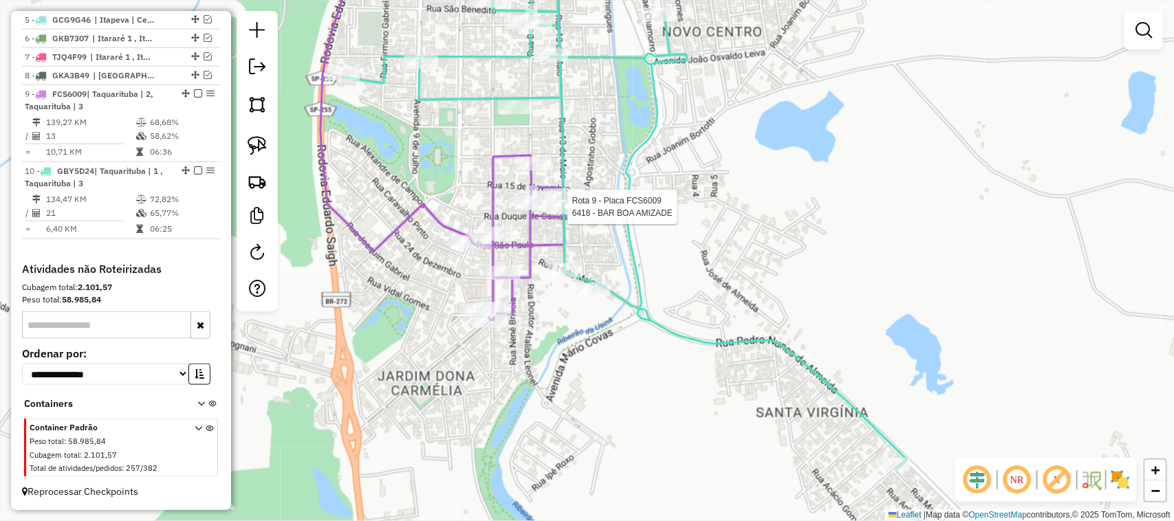
select select "**********"
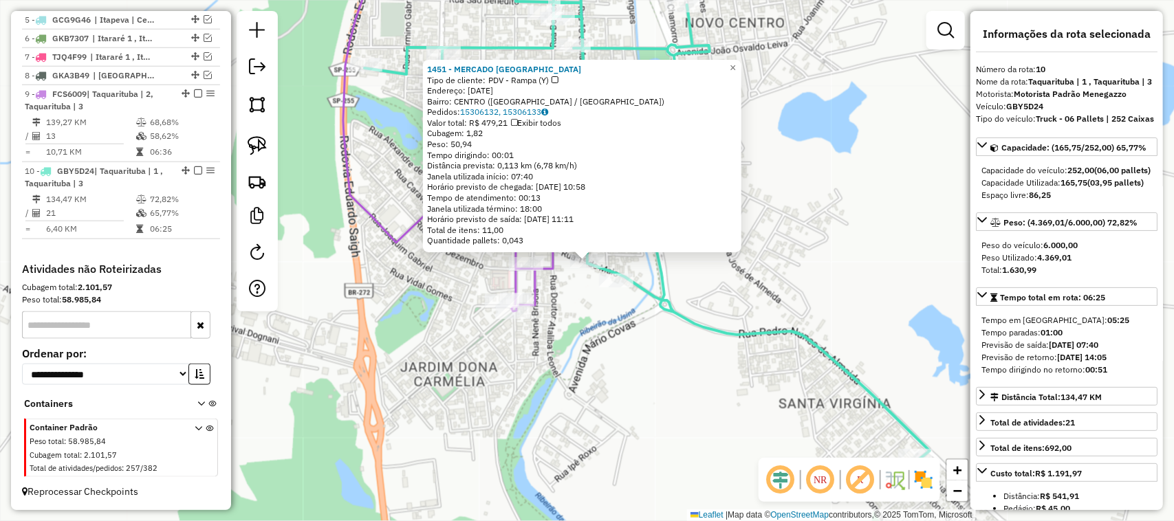
click at [641, 379] on div "1451 - MERCADO SAO JOSE Tipo de cliente: PDV - Rampa (Y) Endereço: 13 DE MAIO 4…" at bounding box center [587, 260] width 1174 height 521
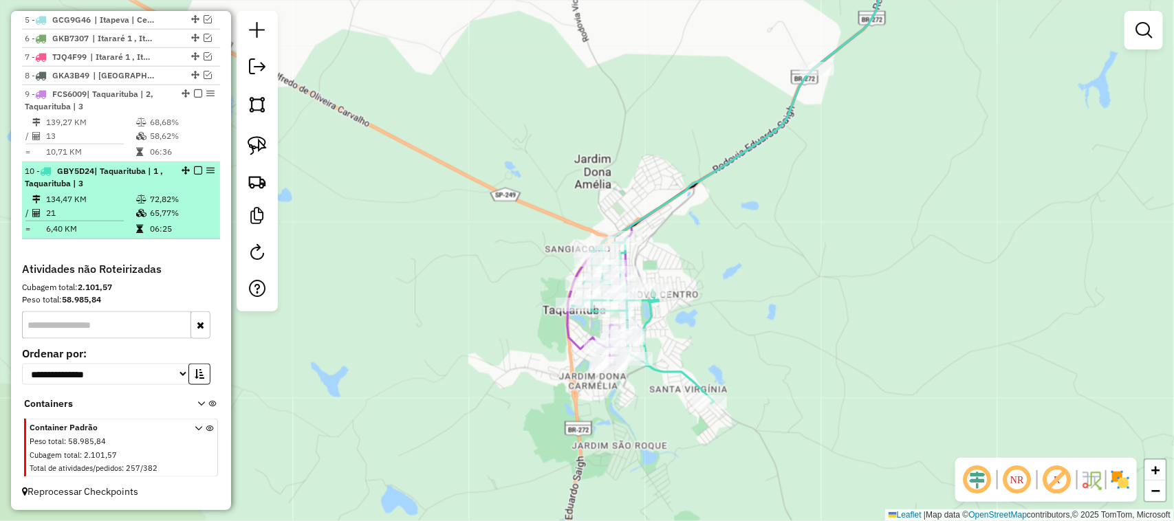
click at [195, 170] on em at bounding box center [198, 170] width 8 height 8
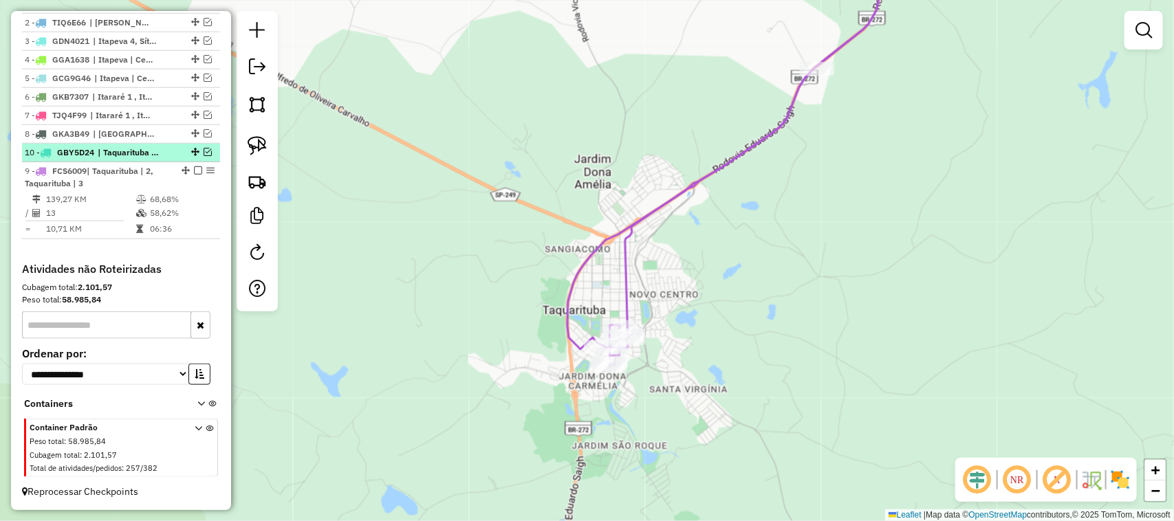
drag, startPoint x: 190, startPoint y: 223, endPoint x: 163, endPoint y: 145, distance: 82.8
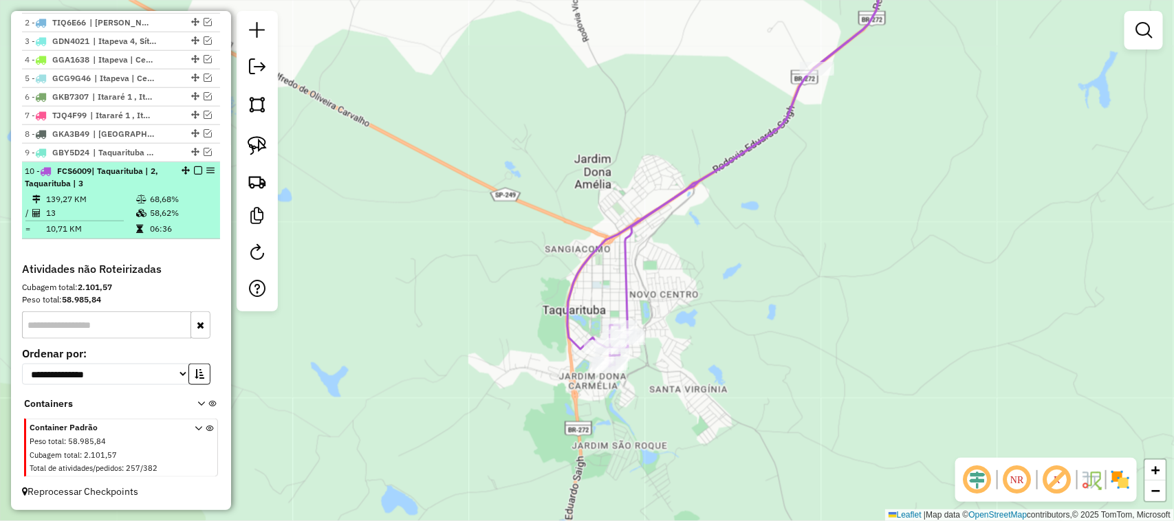
click at [195, 169] on em at bounding box center [198, 170] width 8 height 8
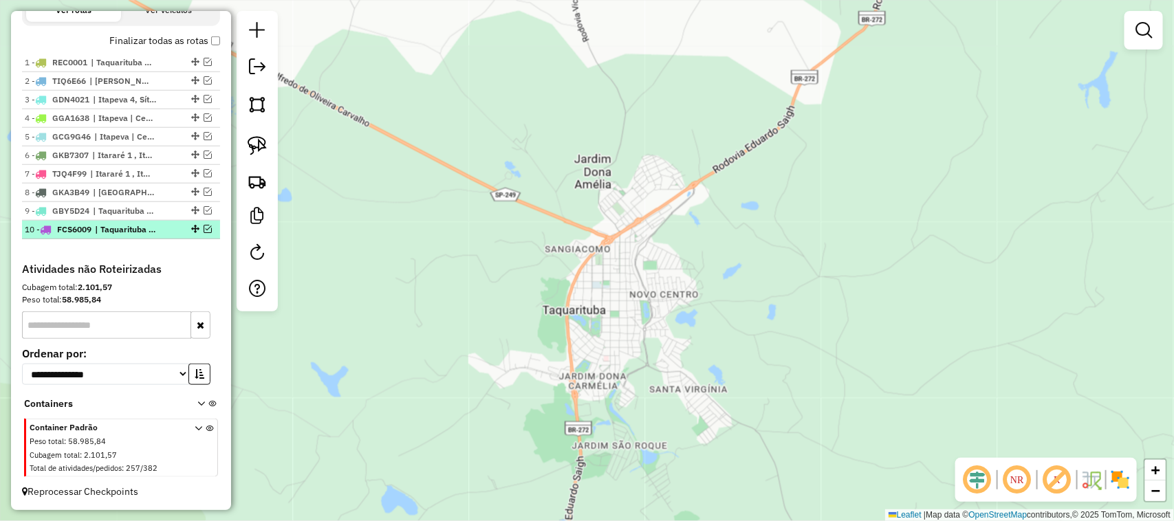
scroll to position [520, 0]
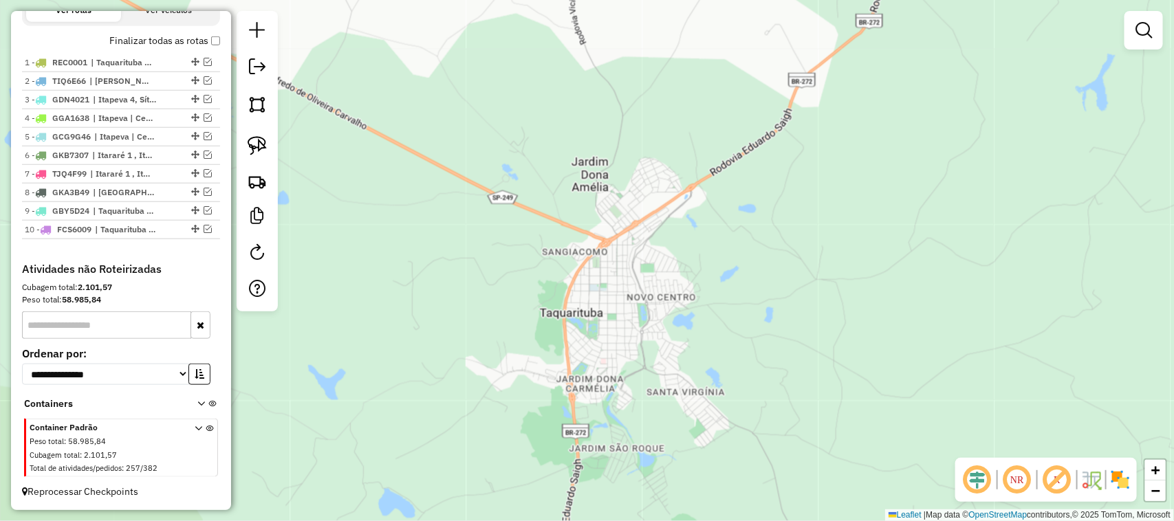
drag, startPoint x: 802, startPoint y: 193, endPoint x: 615, endPoint y: 371, distance: 258.7
click at [619, 369] on div "Janela de atendimento Grade de atendimento Capacidade Transportadoras Veículos …" at bounding box center [587, 260] width 1174 height 521
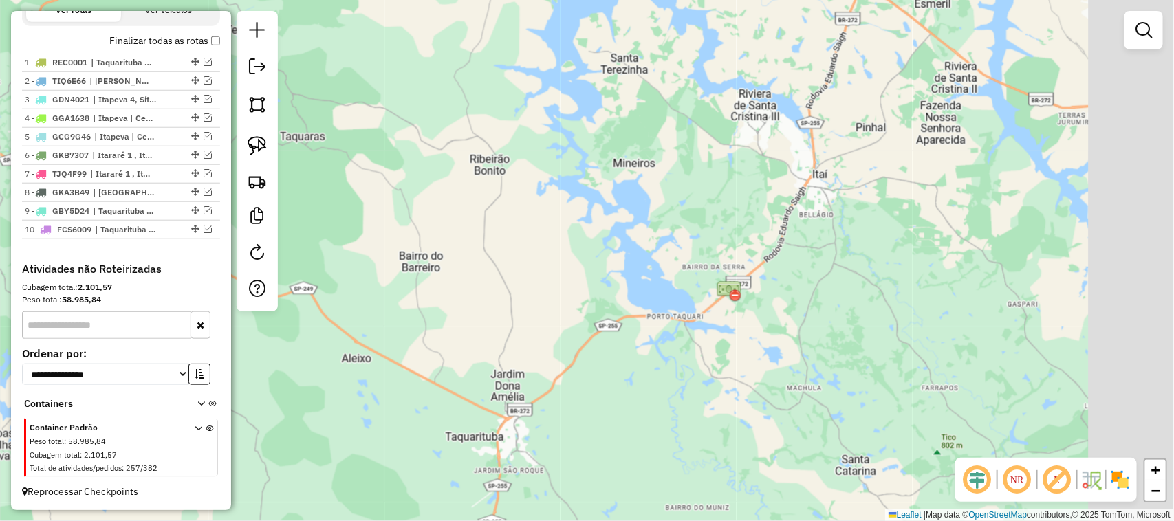
drag, startPoint x: 973, startPoint y: 208, endPoint x: 747, endPoint y: 282, distance: 238.1
click at [747, 282] on div "Janela de atendimento Grade de atendimento Capacidade Transportadoras Veículos …" at bounding box center [587, 260] width 1174 height 521
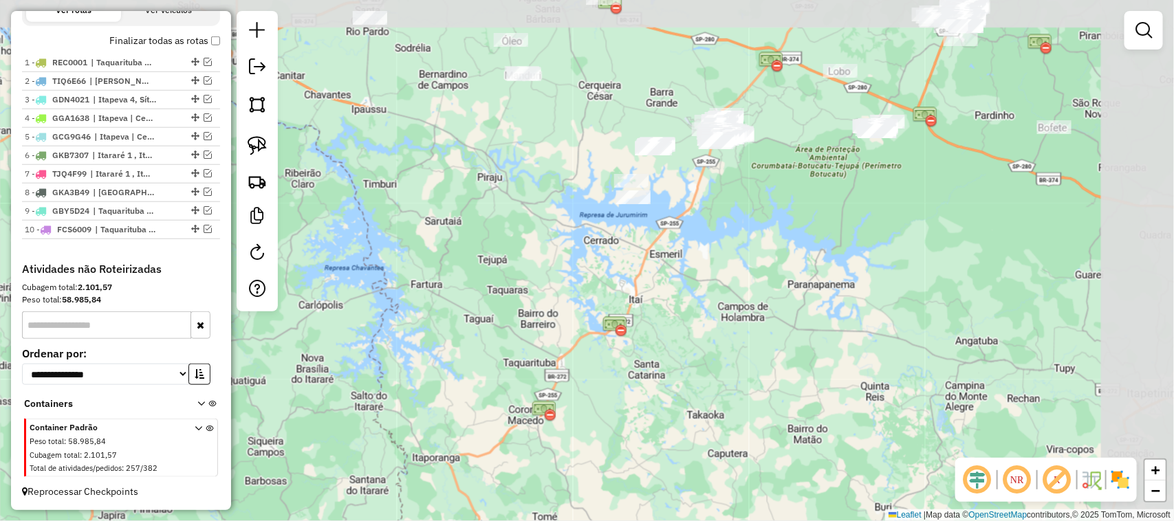
drag, startPoint x: 927, startPoint y: 210, endPoint x: 784, endPoint y: 265, distance: 153.2
click at [786, 265] on div "Janela de atendimento Grade de atendimento Capacidade Transportadoras Veículos …" at bounding box center [587, 260] width 1174 height 521
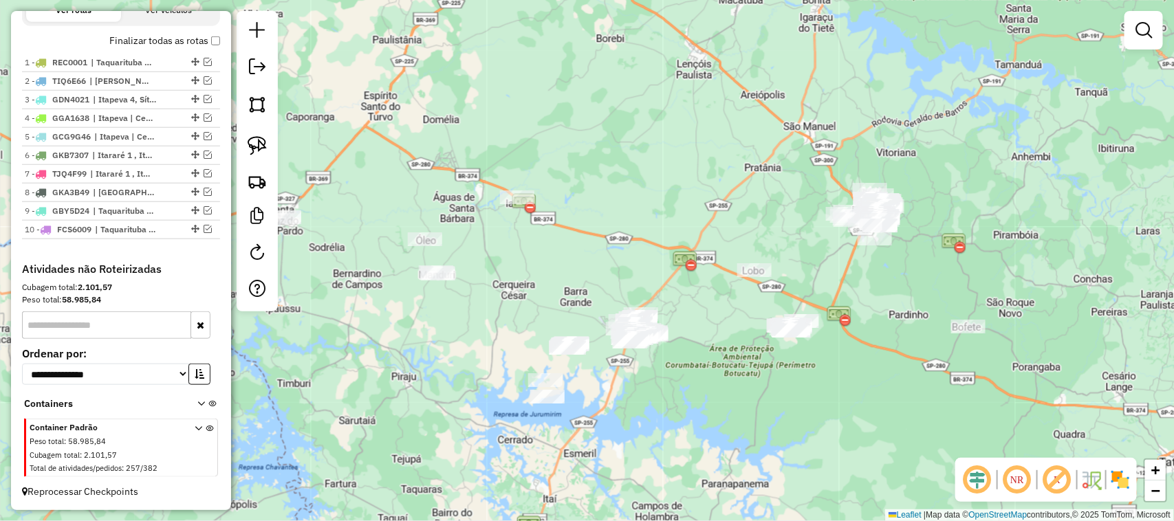
drag, startPoint x: 832, startPoint y: 261, endPoint x: 825, endPoint y: 431, distance: 170.0
click at [825, 431] on div "Janela de atendimento Grade de atendimento Capacidade Transportadoras Veículos …" at bounding box center [587, 260] width 1174 height 521
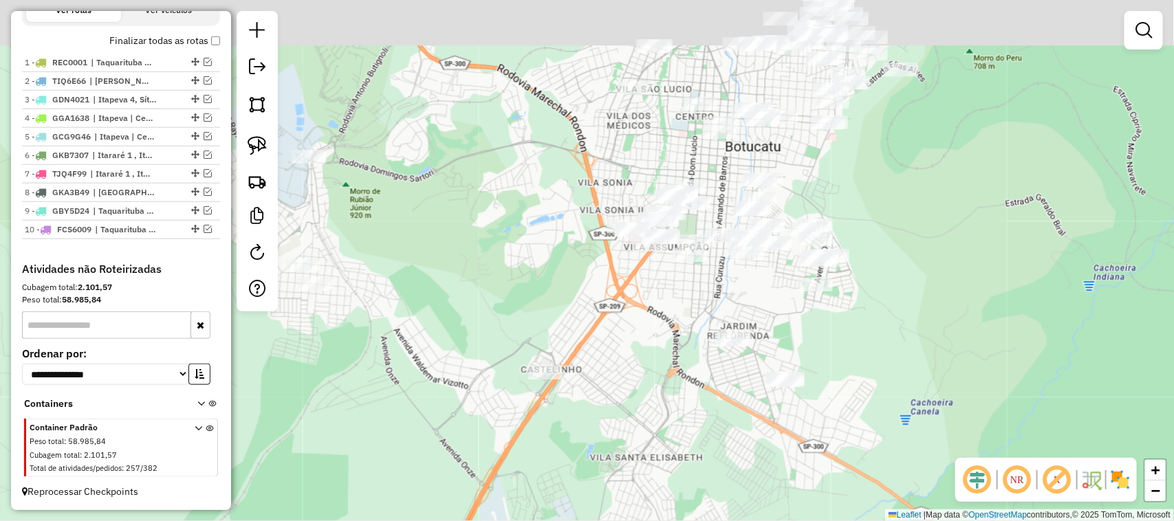
drag, startPoint x: 913, startPoint y: 266, endPoint x: 905, endPoint y: 294, distance: 28.5
click at [905, 294] on div "Janela de atendimento Grade de atendimento Capacidade Transportadoras Veículos …" at bounding box center [587, 260] width 1174 height 521
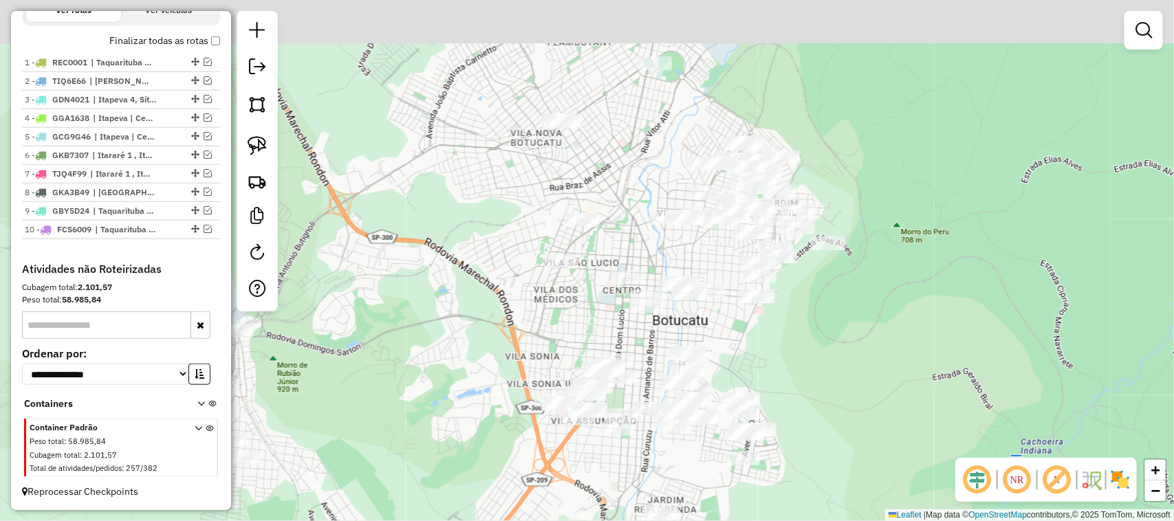
drag, startPoint x: 936, startPoint y: 300, endPoint x: 871, endPoint y: 441, distance: 155.7
click at [871, 441] on div "Janela de atendimento Grade de atendimento Capacidade Transportadoras Veículos …" at bounding box center [587, 260] width 1174 height 521
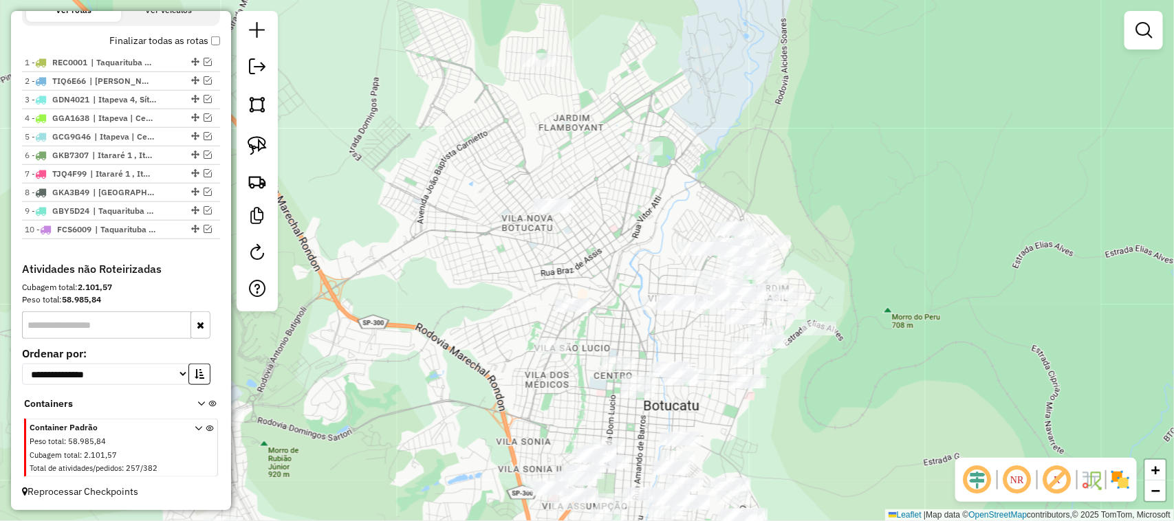
drag, startPoint x: 902, startPoint y: 362, endPoint x: 896, endPoint y: 413, distance: 51.9
click at [896, 413] on div "Janela de atendimento Grade de atendimento Capacidade Transportadoras Veículos …" at bounding box center [587, 260] width 1174 height 521
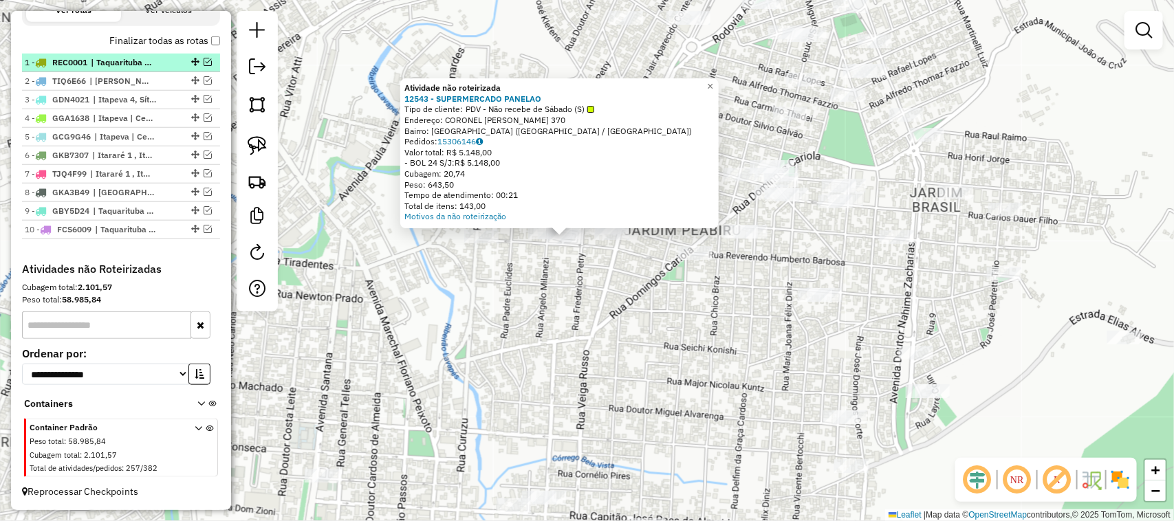
click at [204, 58] on em at bounding box center [208, 62] width 8 height 8
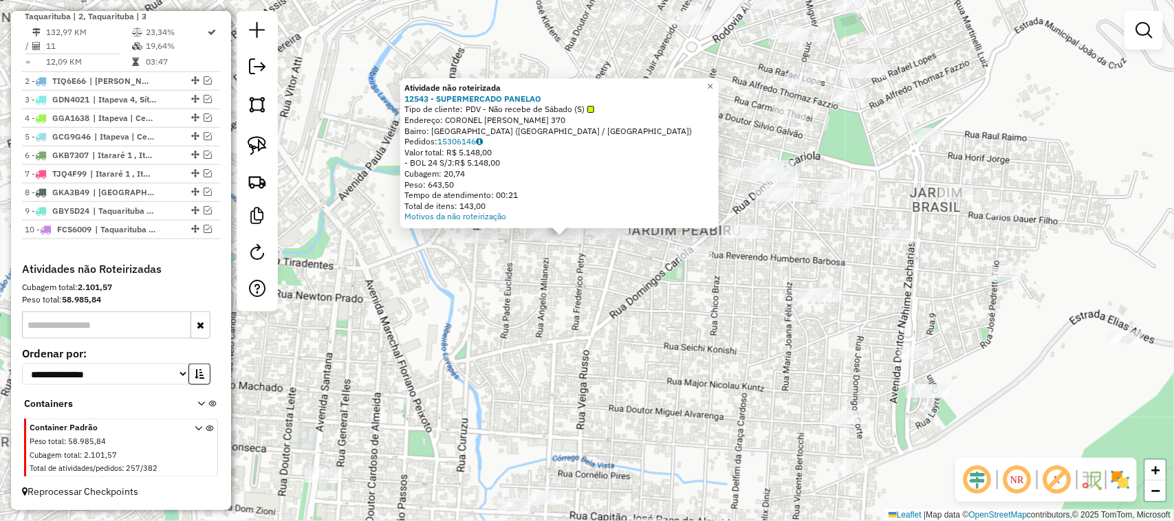
drag, startPoint x: 492, startPoint y: 253, endPoint x: 547, endPoint y: 272, distance: 58.1
click at [496, 255] on div "Atividade não roteirizada 12543 - SUPERMERCADO PANELAO Tipo de cliente: PDV - N…" at bounding box center [587, 260] width 1174 height 521
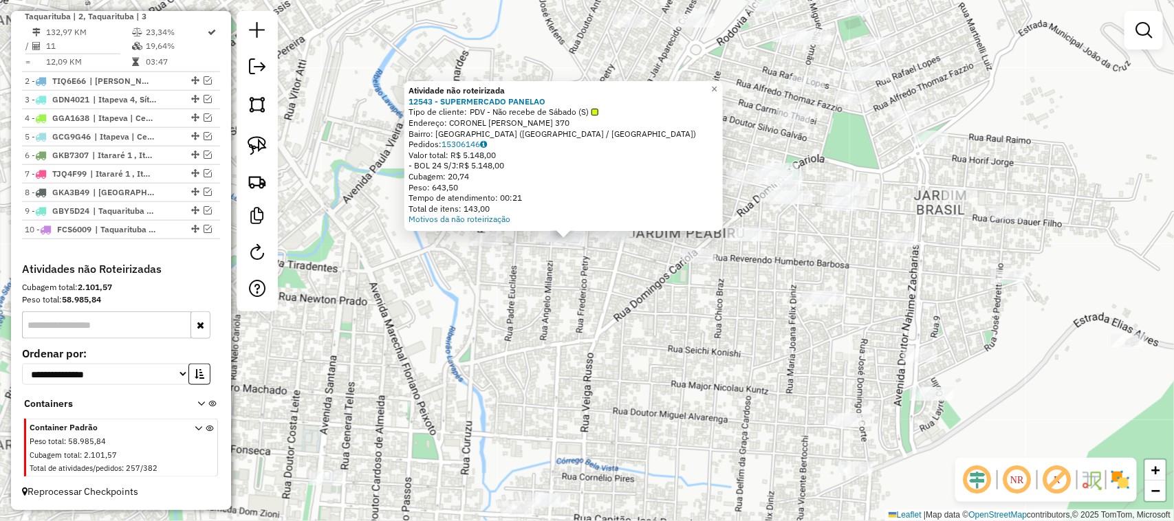
click at [574, 280] on div "Atividade não roteirizada 12543 - SUPERMERCADO PANELAO Tipo de cliente: PDV - N…" at bounding box center [587, 260] width 1174 height 521
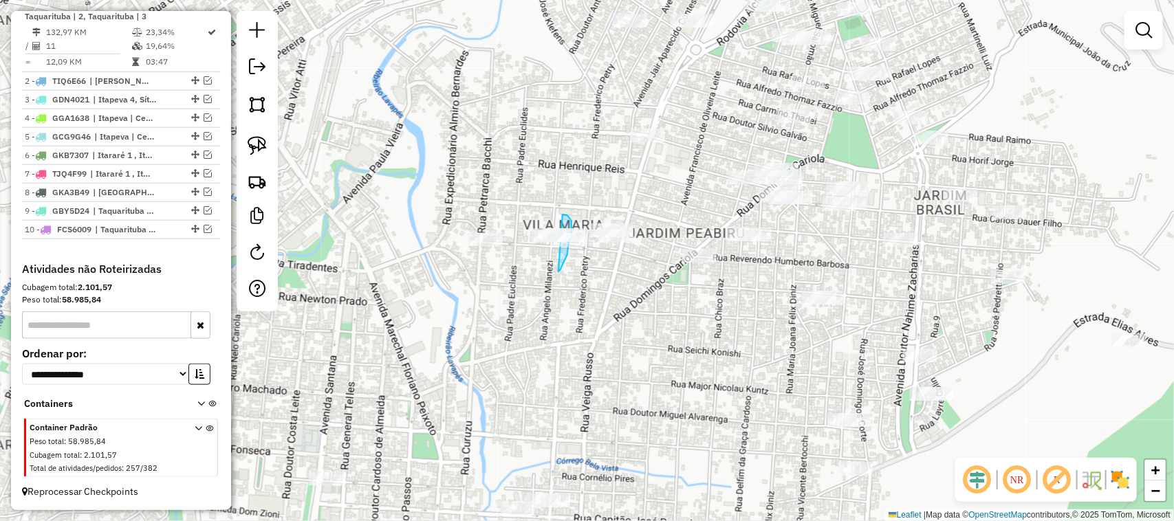
drag, startPoint x: 558, startPoint y: 272, endPoint x: 543, endPoint y: 205, distance: 68.4
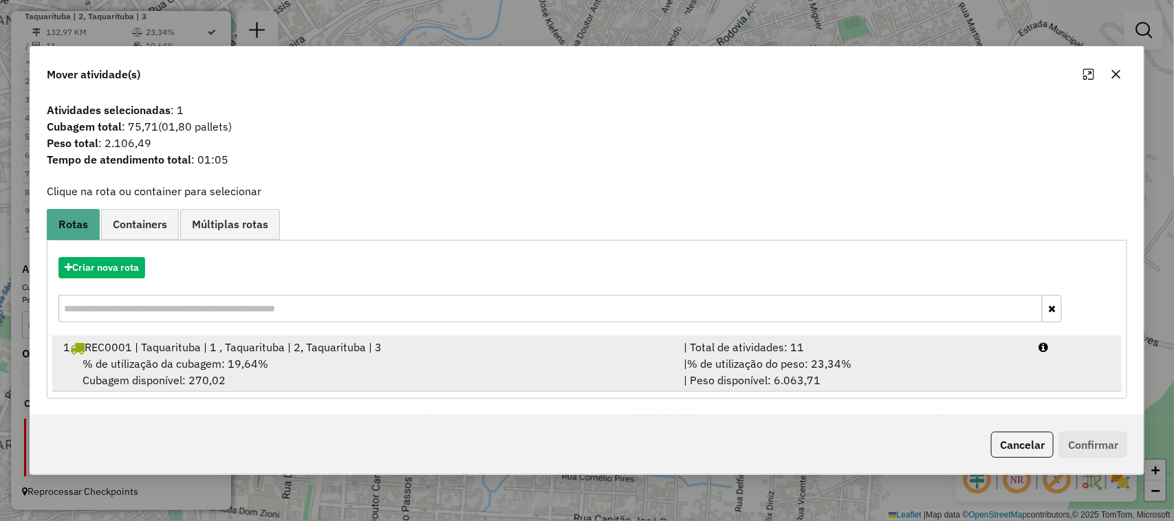
click at [833, 361] on span "% de utilização do peso: 23,34%" at bounding box center [769, 364] width 164 height 14
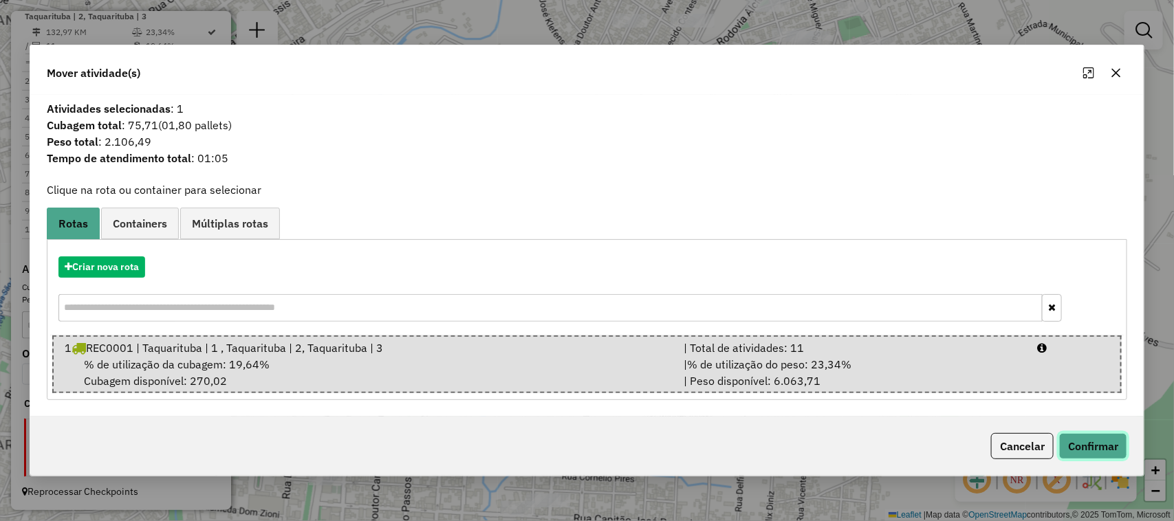
click at [1093, 448] on button "Confirmar" at bounding box center [1093, 446] width 68 height 26
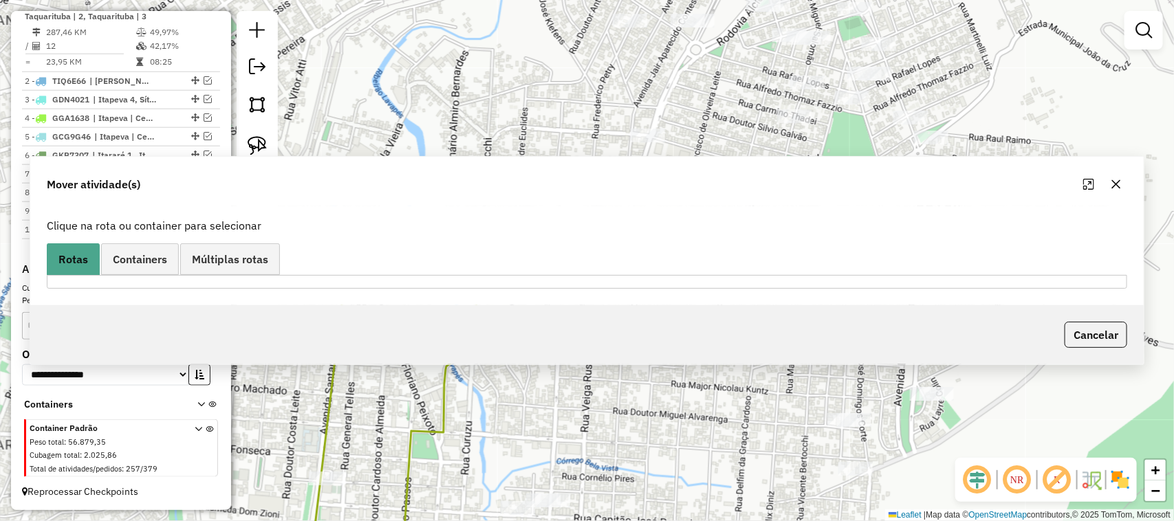
scroll to position [562, 0]
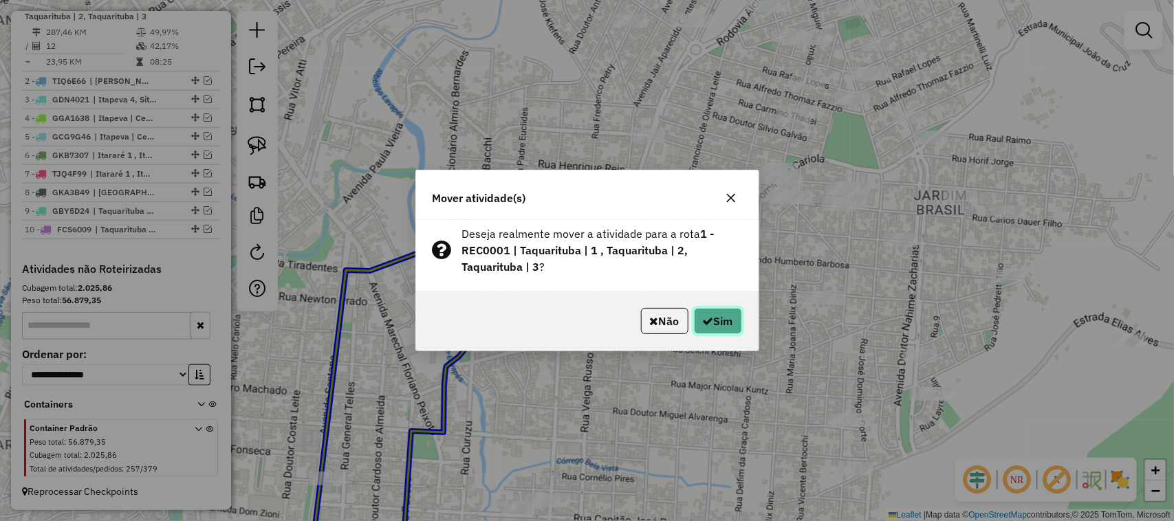
click at [723, 318] on button "Sim" at bounding box center [718, 321] width 48 height 26
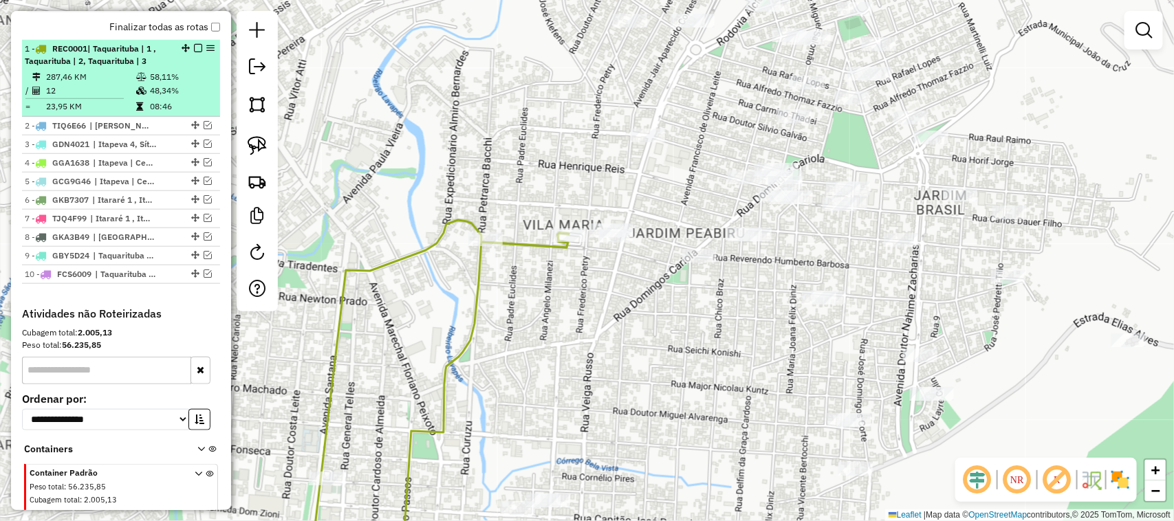
scroll to position [447, 0]
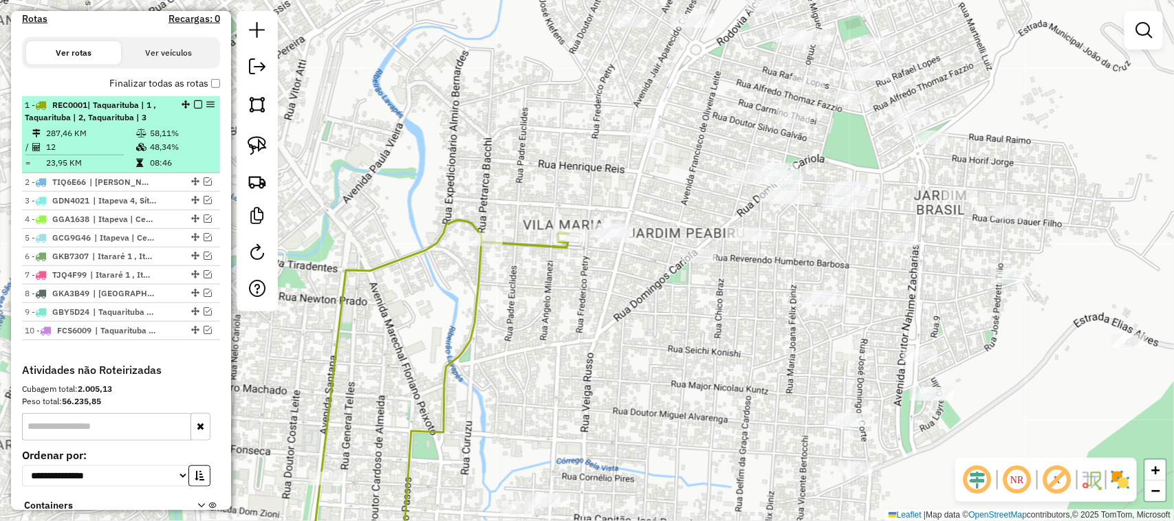
click at [197, 109] on em at bounding box center [198, 104] width 8 height 8
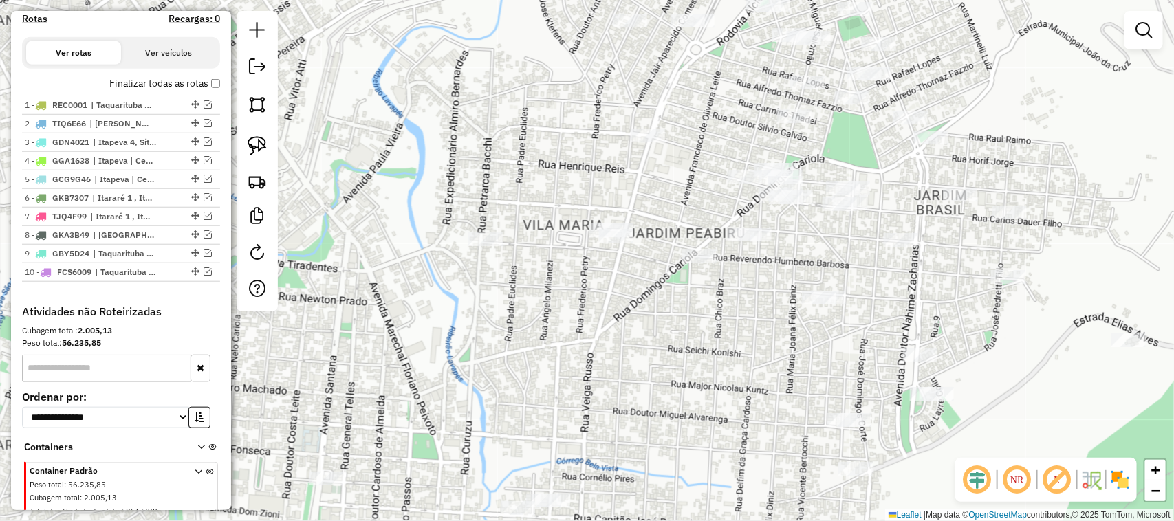
click at [441, 183] on div "Janela de atendimento Grade de atendimento Capacidade Transportadoras Veículos …" at bounding box center [587, 260] width 1174 height 521
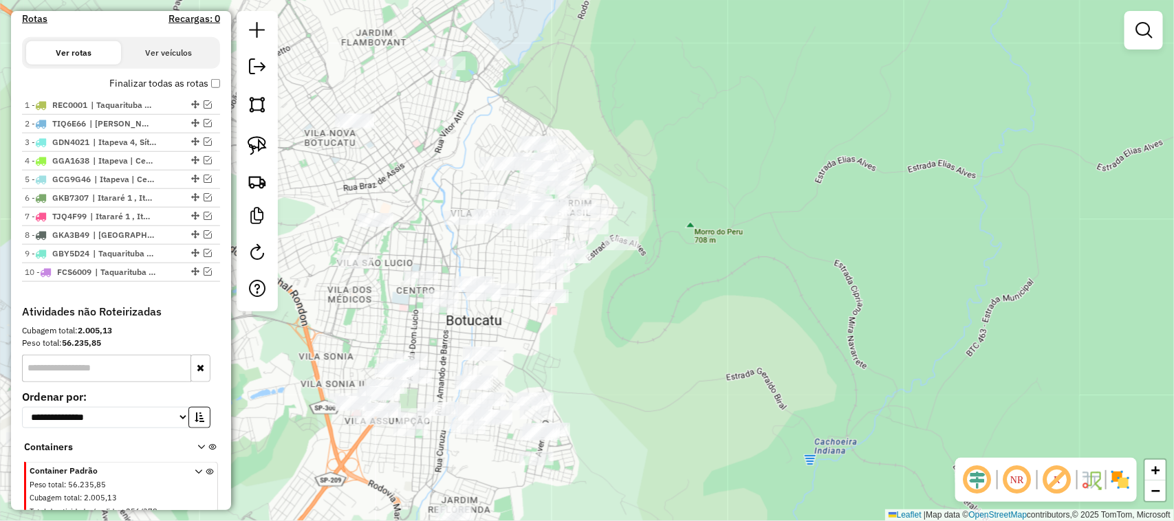
drag, startPoint x: 451, startPoint y: 155, endPoint x: 468, endPoint y: 166, distance: 19.5
click at [459, 189] on div "Janela de atendimento Grade de atendimento Capacidade Transportadoras Veículos …" at bounding box center [587, 260] width 1174 height 521
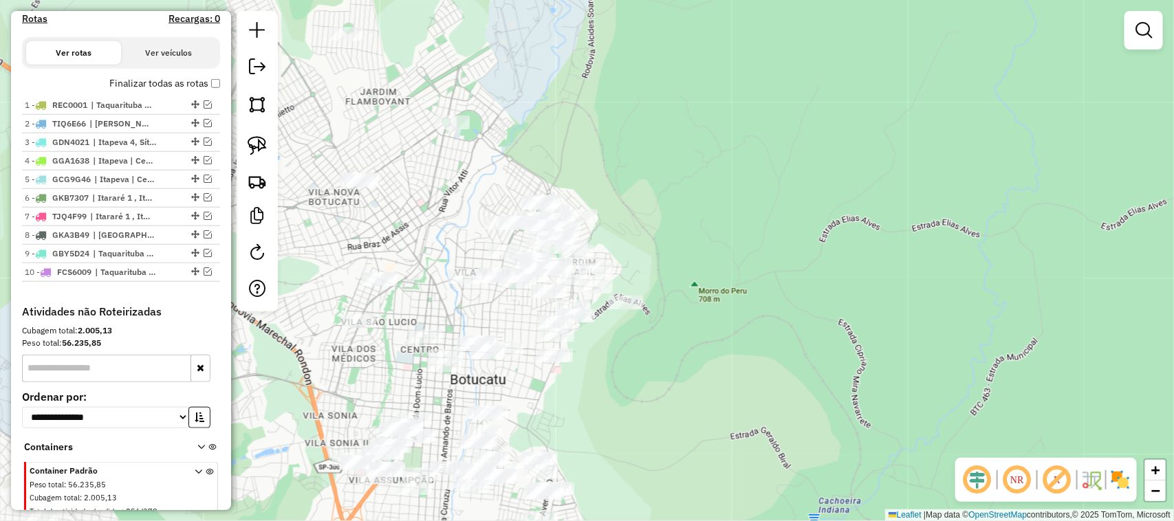
drag, startPoint x: 534, startPoint y: 74, endPoint x: 530, endPoint y: 110, distance: 35.9
click at [530, 110] on div "Janela de atendimento Grade de atendimento Capacidade Transportadoras Veículos …" at bounding box center [587, 260] width 1174 height 521
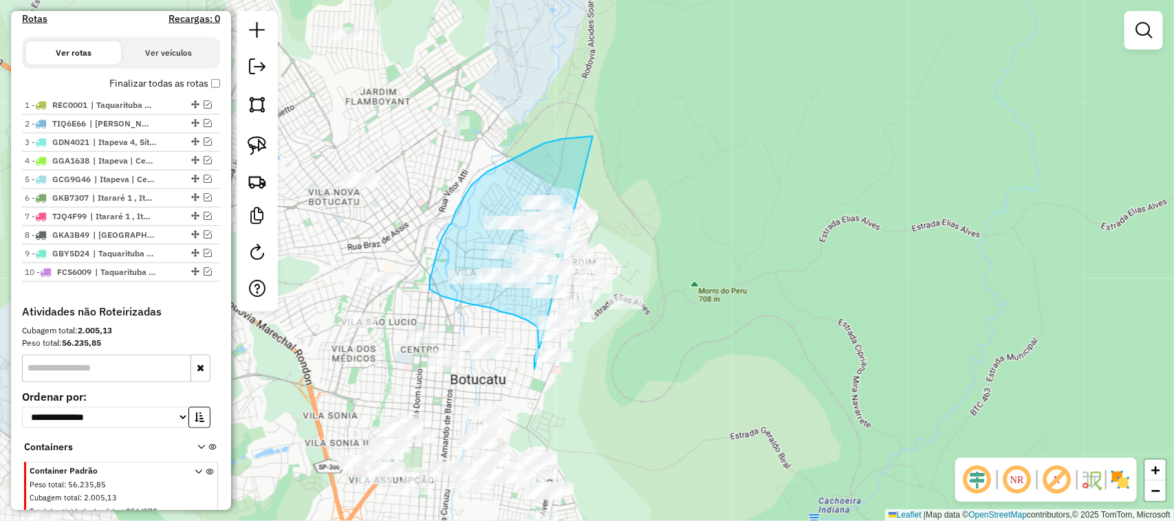
drag, startPoint x: 533, startPoint y: 149, endPoint x: 773, endPoint y: 252, distance: 261.8
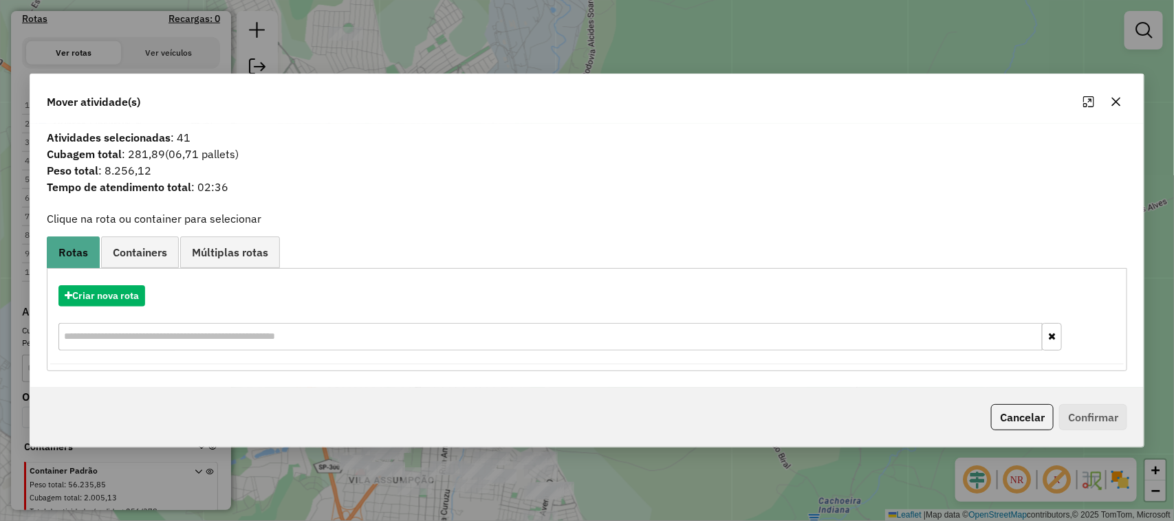
click at [1112, 104] on icon "button" at bounding box center [1115, 101] width 11 height 11
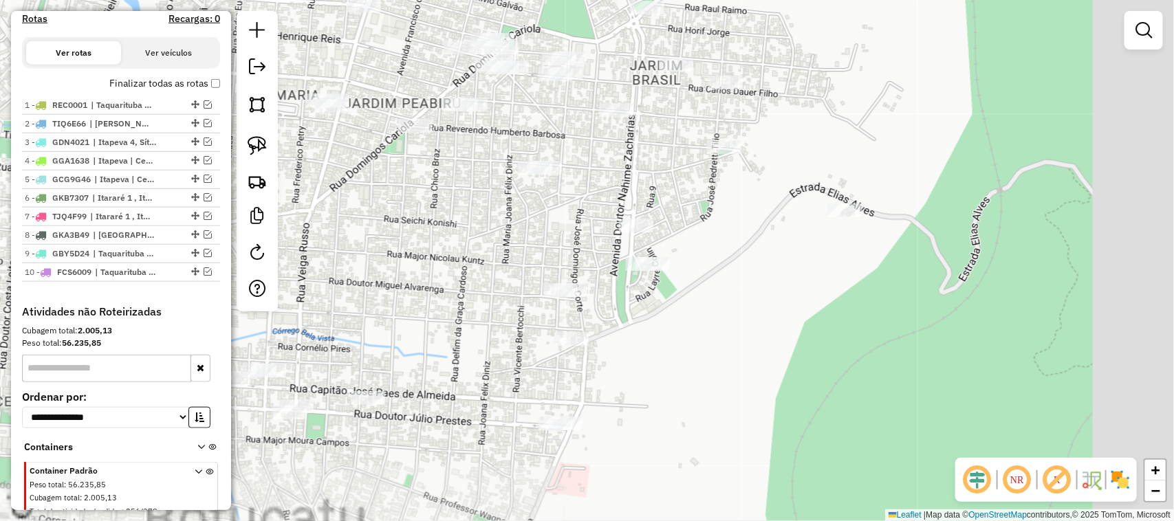
drag, startPoint x: 552, startPoint y: 279, endPoint x: 423, endPoint y: 283, distance: 129.3
click at [425, 286] on div "Janela de atendimento Grade de atendimento Capacidade Transportadoras Veículos …" at bounding box center [587, 260] width 1174 height 521
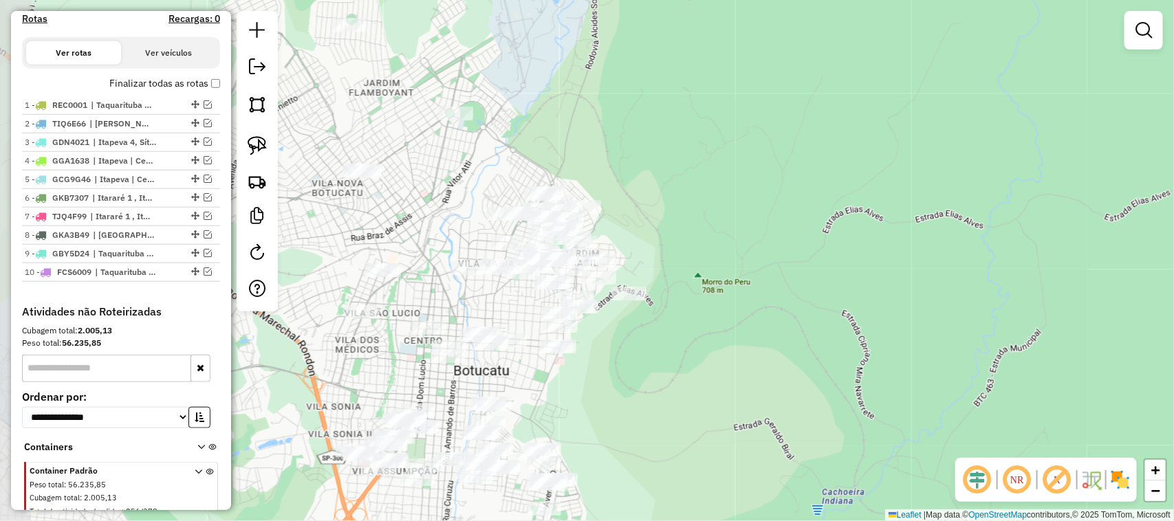
drag, startPoint x: 562, startPoint y: 406, endPoint x: 620, endPoint y: 375, distance: 65.8
click at [617, 377] on div "Janela de atendimento Grade de atendimento Capacidade Transportadoras Veículos …" at bounding box center [587, 260] width 1174 height 521
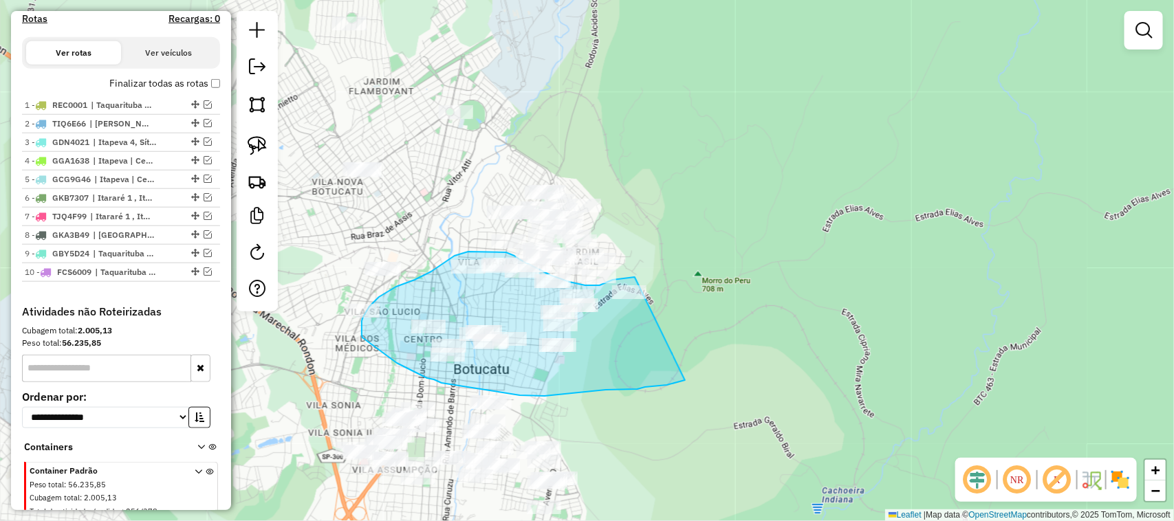
drag, startPoint x: 667, startPoint y: 385, endPoint x: 681, endPoint y: 300, distance: 85.8
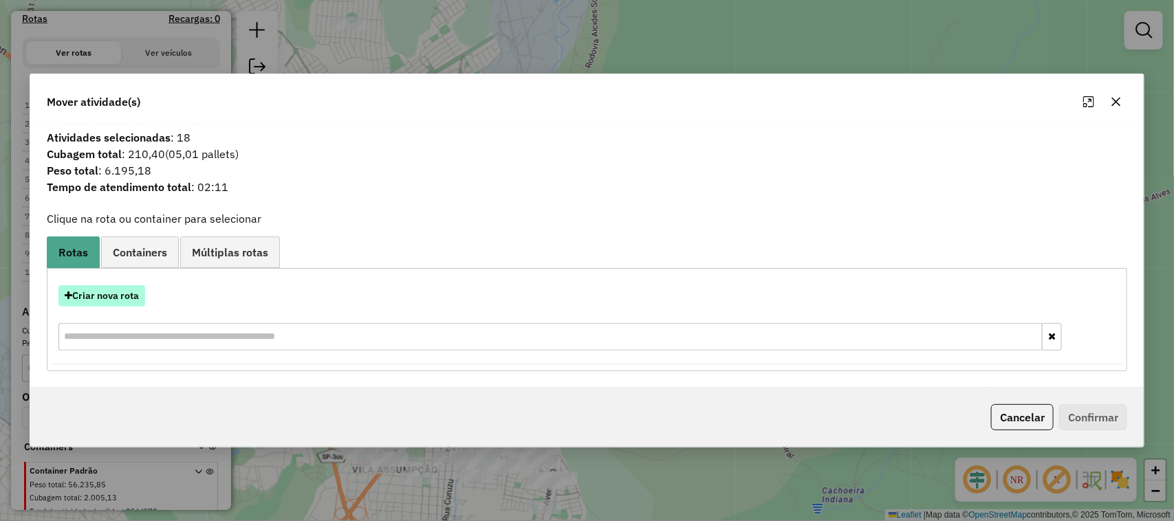
click at [132, 297] on button "Criar nova rota" at bounding box center [101, 295] width 87 height 21
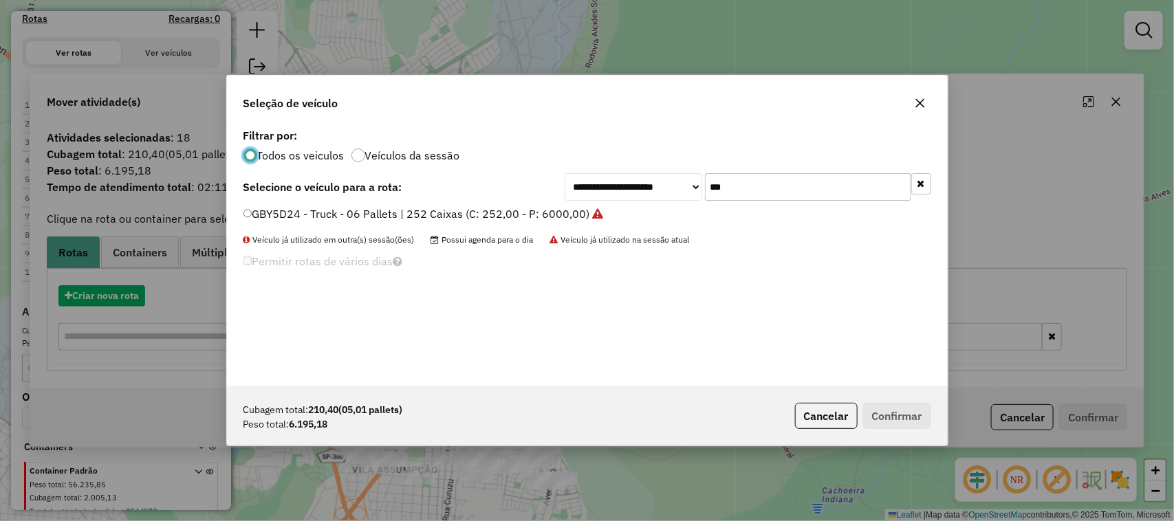
scroll to position [7, 4]
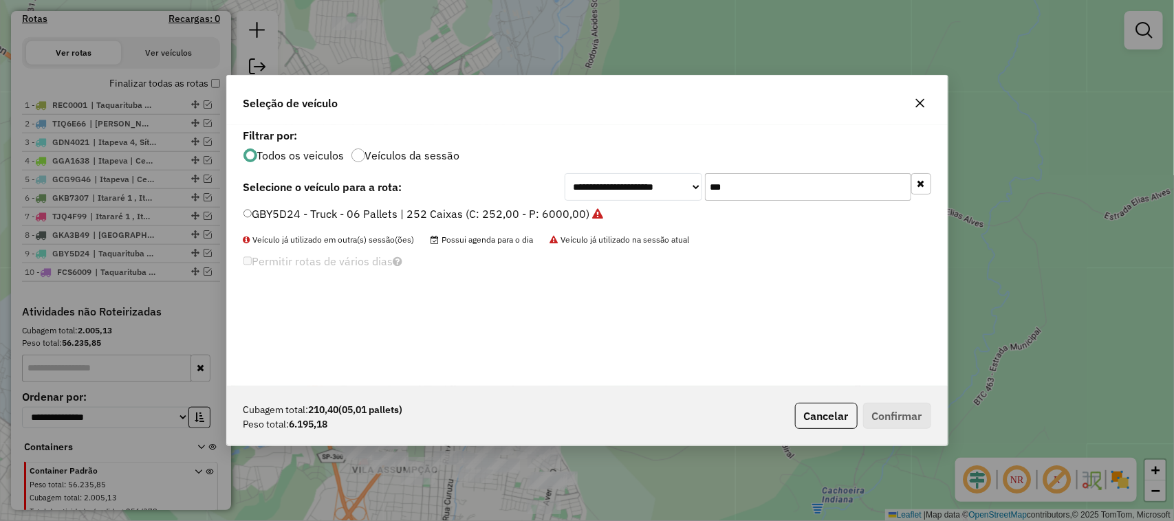
drag, startPoint x: 707, startPoint y: 183, endPoint x: 637, endPoint y: 184, distance: 69.5
click at [646, 184] on div "**********" at bounding box center [747, 187] width 366 height 28
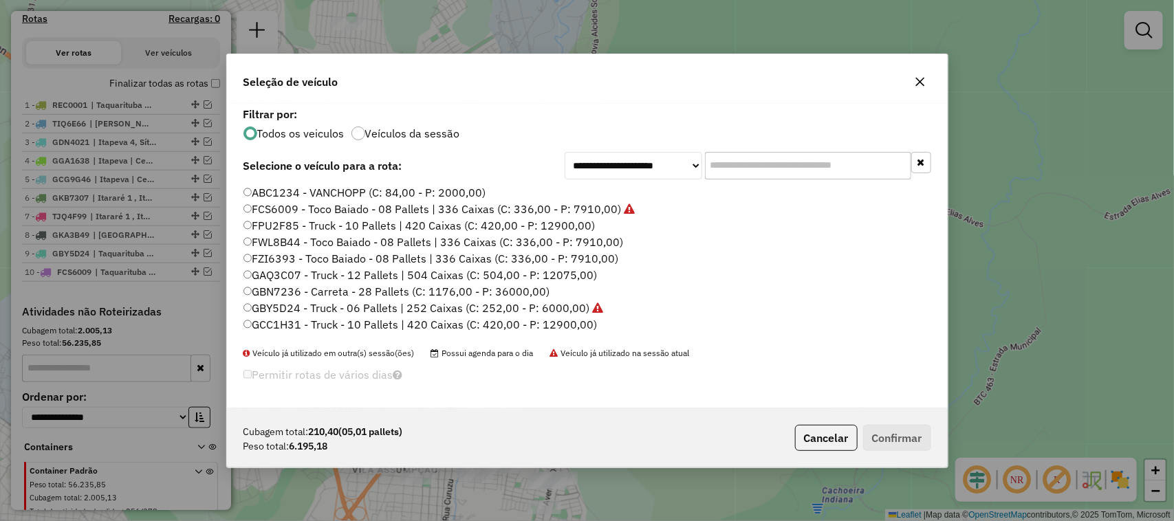
click at [606, 239] on label "FWL8B44 - Toco Baiado - 08 Pallets | 336 Caixas (C: 336,00 - P: 7910,00)" at bounding box center [433, 242] width 380 height 17
click at [909, 445] on button "Confirmar" at bounding box center [897, 438] width 68 height 26
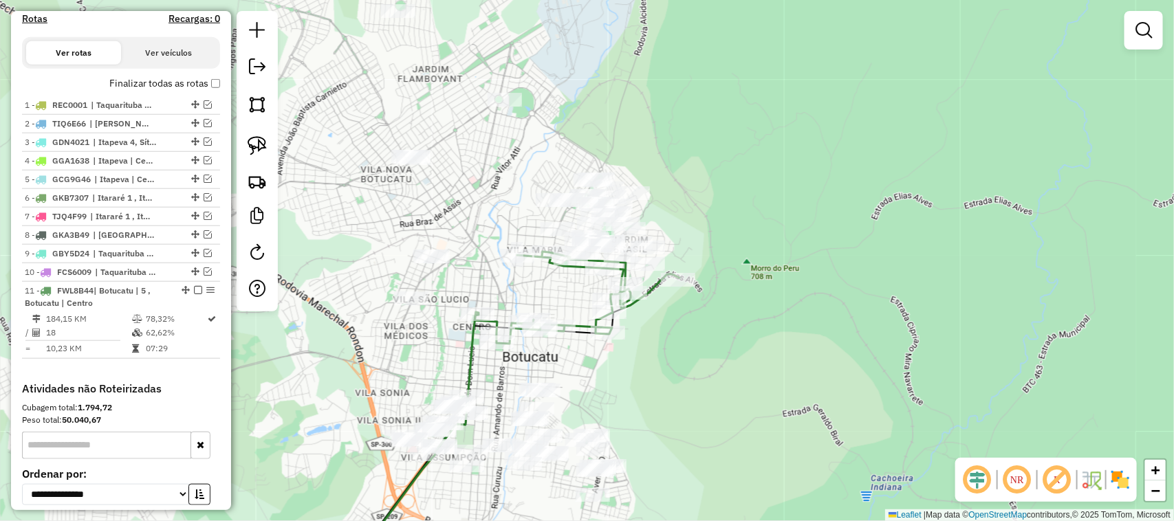
drag, startPoint x: 414, startPoint y: 289, endPoint x: 527, endPoint y: 256, distance: 117.3
click at [527, 258] on div "Janela de atendimento Grade de atendimento Capacidade Transportadoras Veículos …" at bounding box center [587, 260] width 1174 height 521
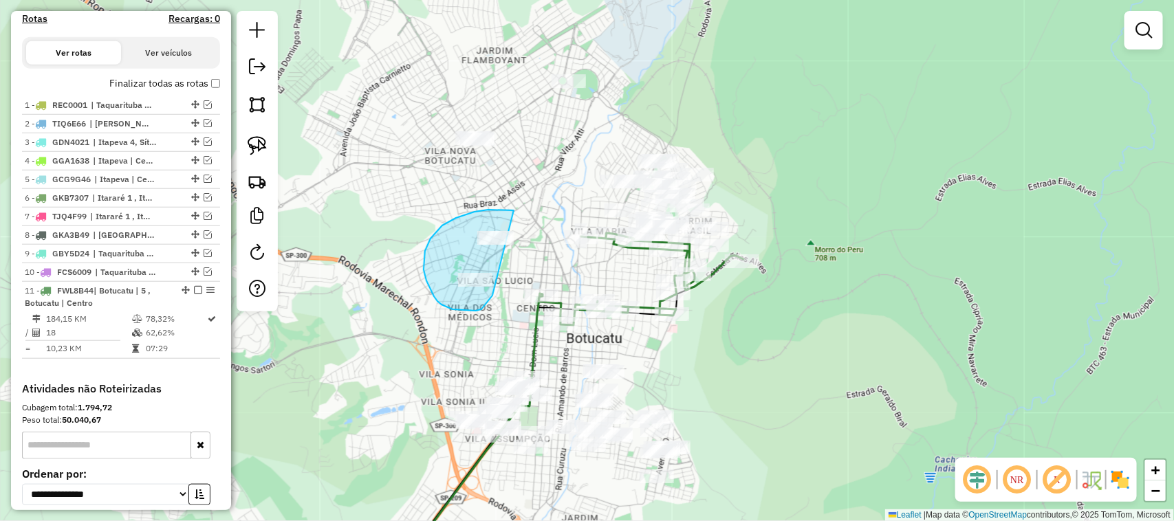
drag, startPoint x: 506, startPoint y: 210, endPoint x: 516, endPoint y: 225, distance: 17.9
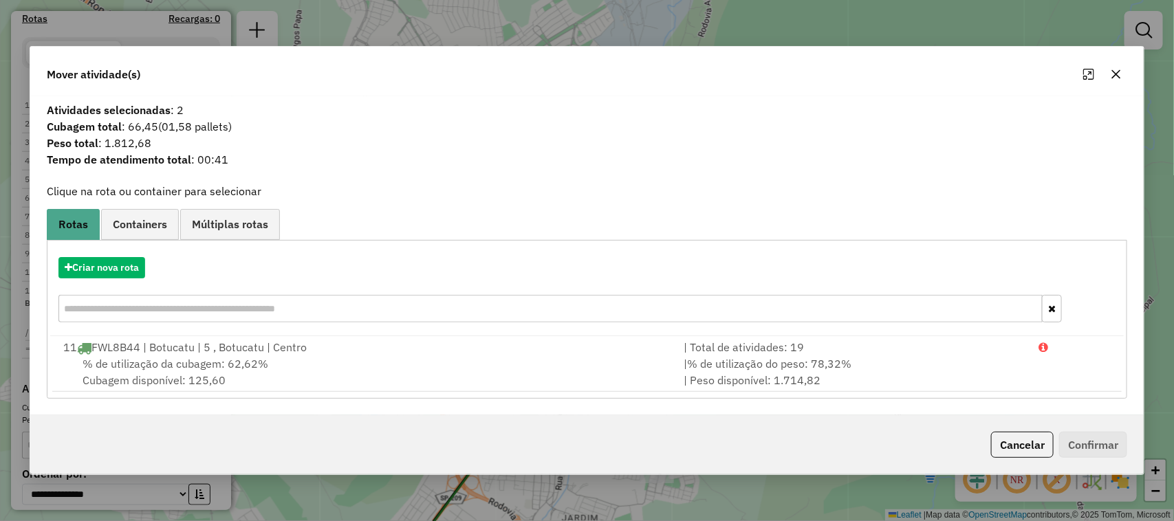
click at [1112, 80] on button "button" at bounding box center [1116, 74] width 22 height 22
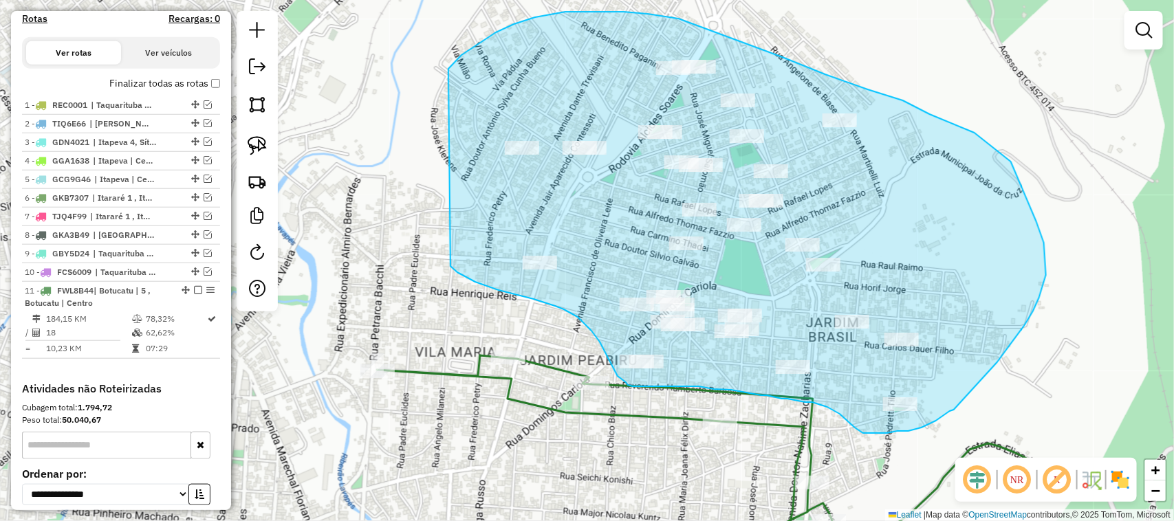
drag, startPoint x: 452, startPoint y: 65, endPoint x: 449, endPoint y: 210, distance: 144.4
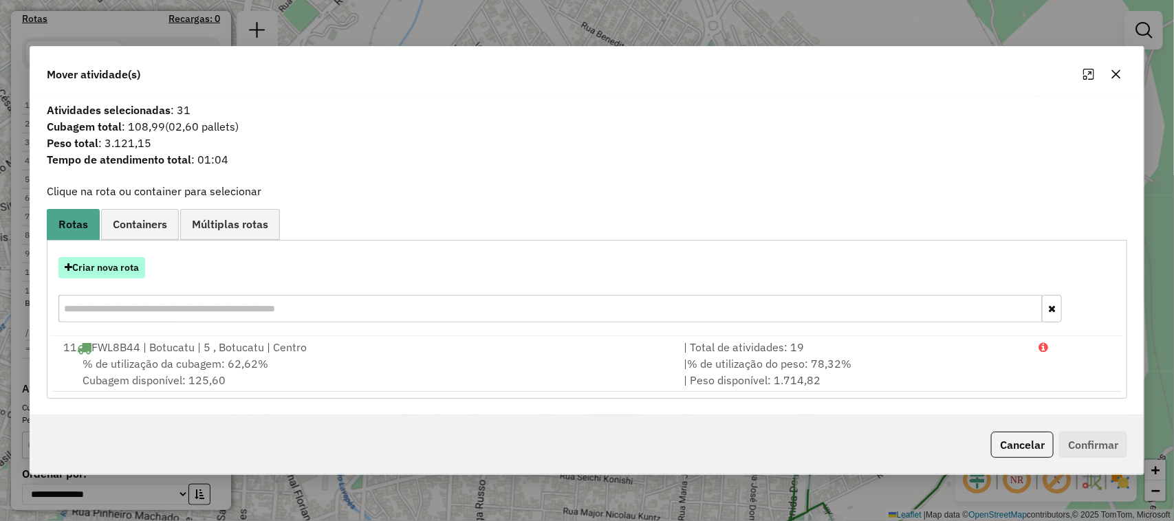
click at [121, 263] on button "Criar nova rota" at bounding box center [101, 267] width 87 height 21
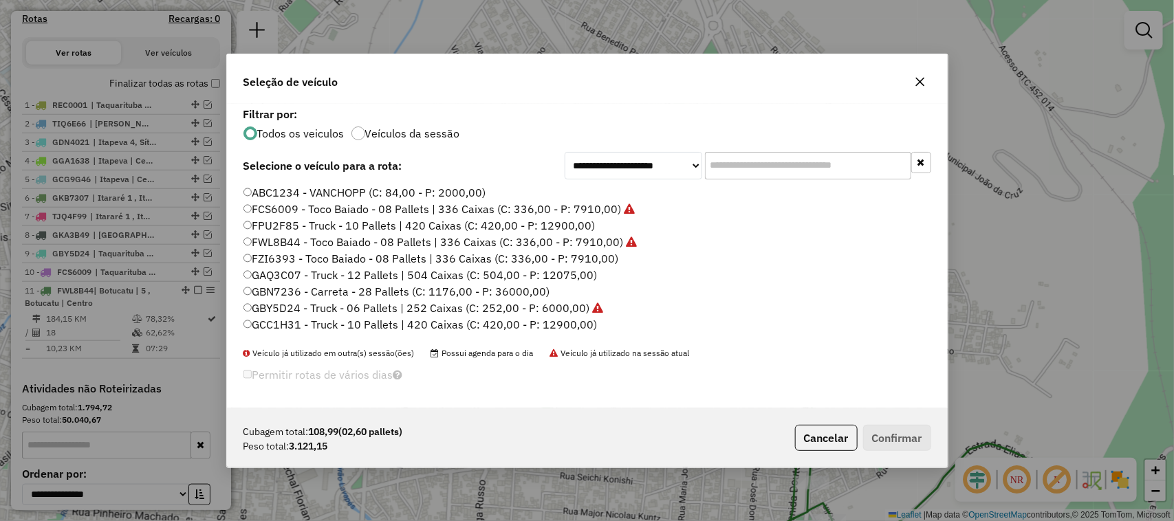
click at [761, 164] on input "text" at bounding box center [808, 166] width 206 height 28
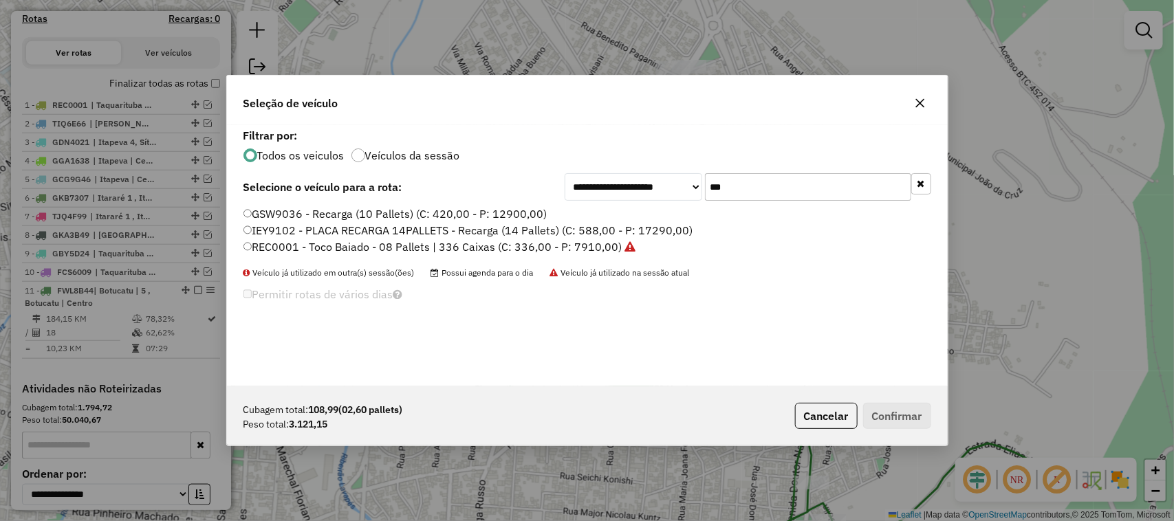
type input "***"
click at [598, 245] on label "REC0001 - Toco Baiado - 08 Pallets | 336 Caixas (C: 336,00 - P: 7910,00)" at bounding box center [439, 247] width 393 height 17
click at [885, 418] on button "Confirmar" at bounding box center [897, 416] width 68 height 26
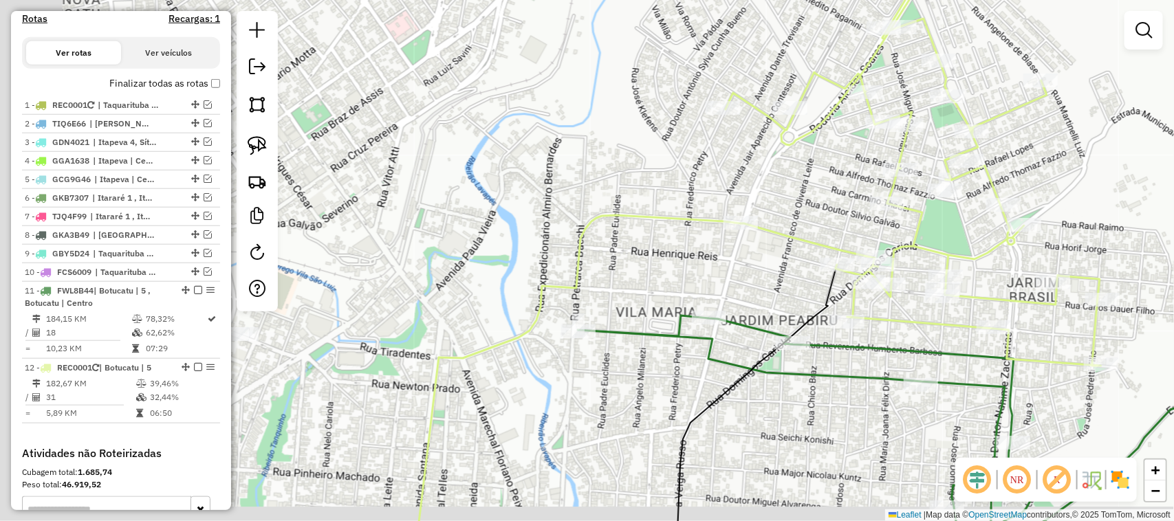
drag, startPoint x: 595, startPoint y: 228, endPoint x: 798, endPoint y: 124, distance: 228.5
click at [740, 215] on icon at bounding box center [578, 374] width 323 height 319
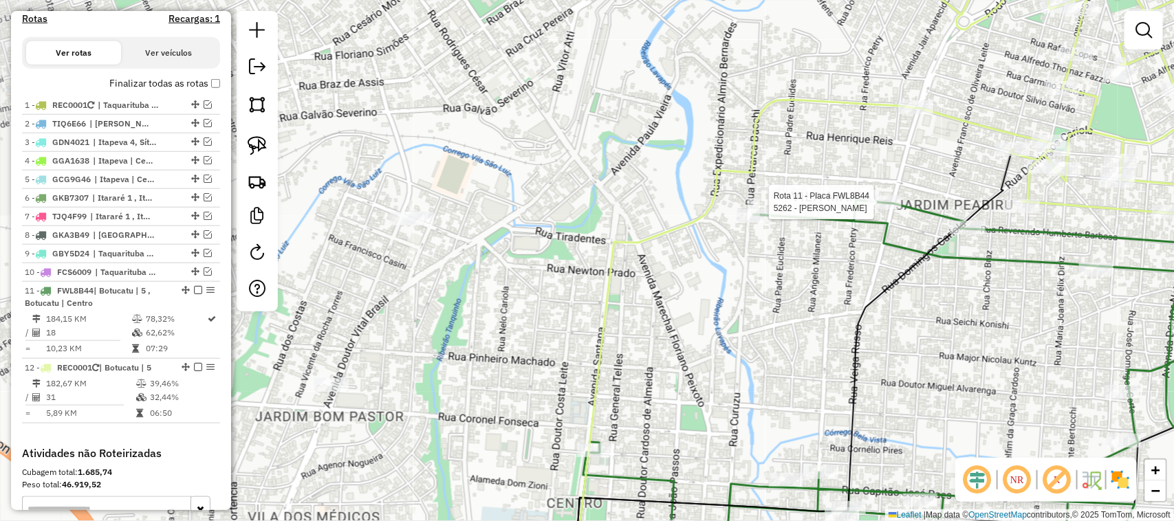
select select "**********"
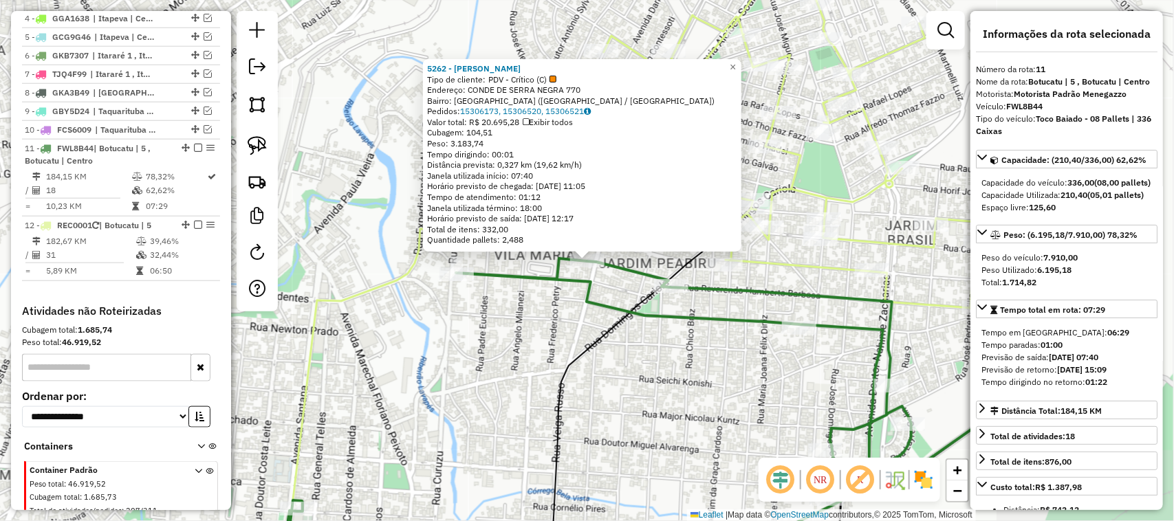
scroll to position [645, 0]
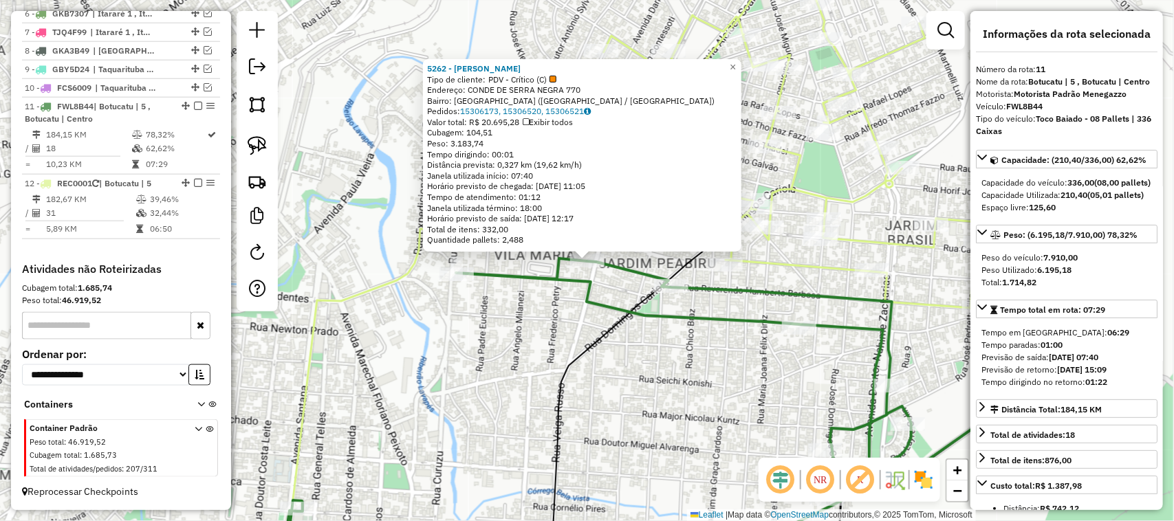
click at [542, 318] on div "5262 - DEPOSITO GOMES Tipo de cliente: PDV - Crítico (C) Endereço: CONDE DE SER…" at bounding box center [587, 260] width 1174 height 521
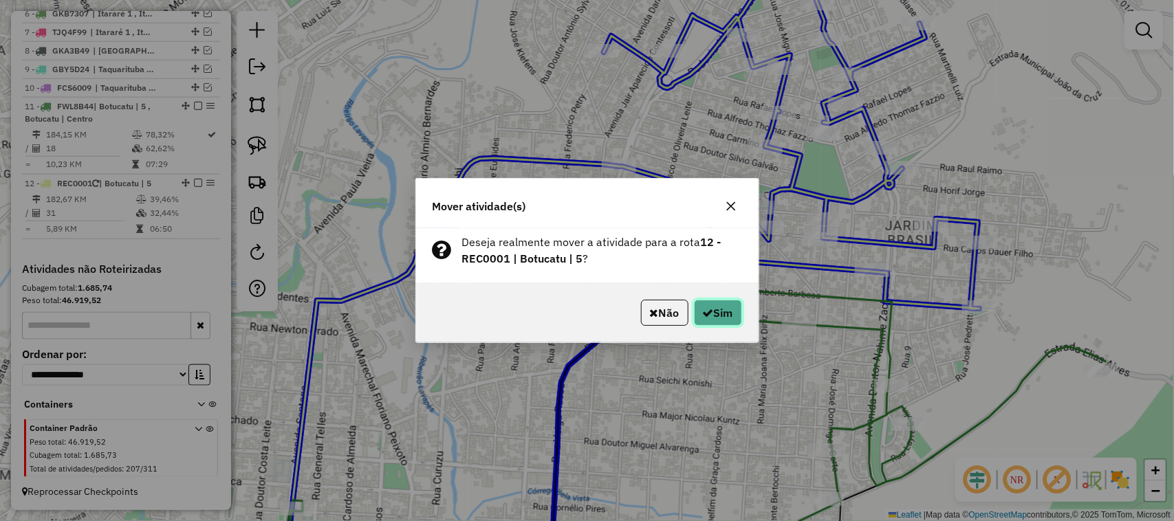
click at [721, 316] on button "Sim" at bounding box center [718, 313] width 48 height 26
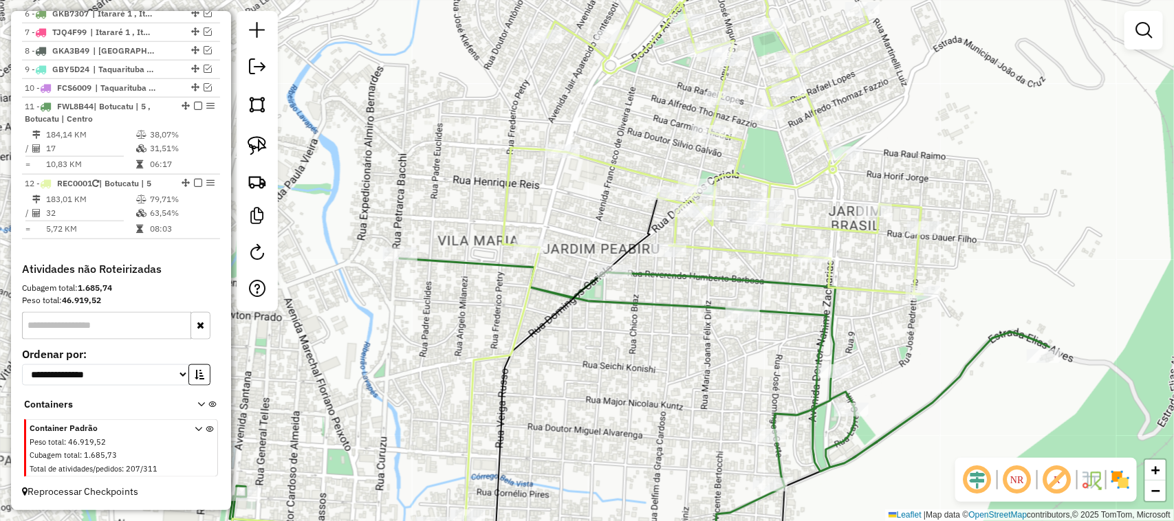
drag, startPoint x: 708, startPoint y: 387, endPoint x: 647, endPoint y: 335, distance: 80.5
click at [652, 372] on div "Janela de atendimento Grade de atendimento Capacidade Transportadoras Veículos …" at bounding box center [587, 260] width 1174 height 521
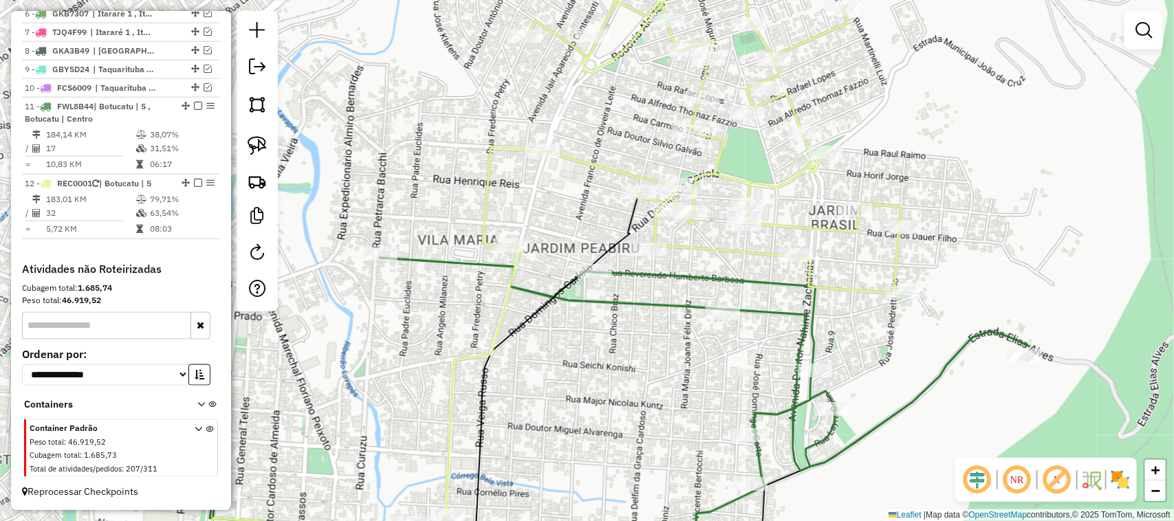
drag, startPoint x: 741, startPoint y: 270, endPoint x: 619, endPoint y: 249, distance: 124.1
click at [624, 252] on div "Janela de atendimento Grade de atendimento Capacidade Transportadoras Veículos …" at bounding box center [587, 260] width 1174 height 521
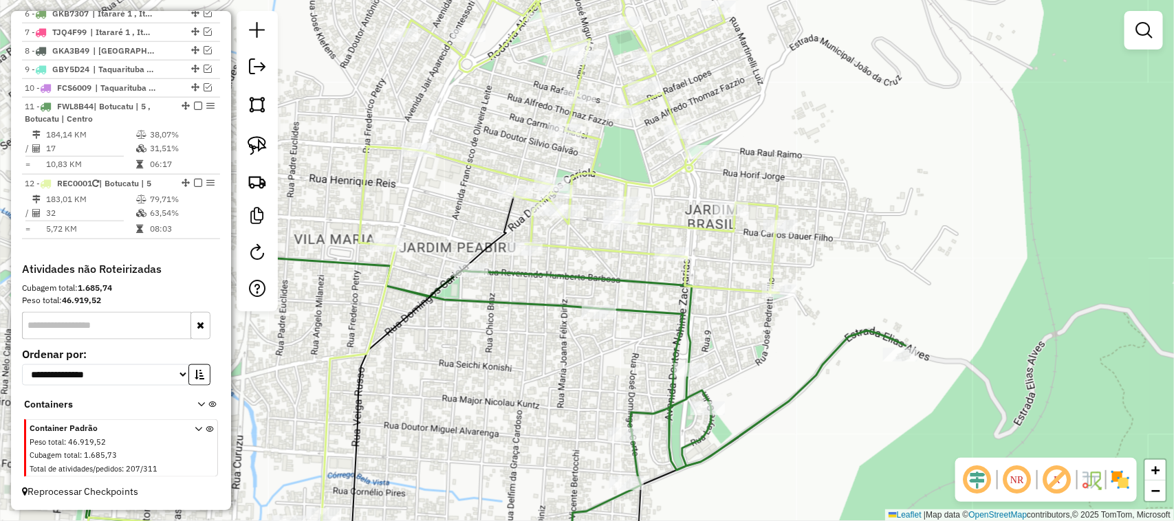
drag, startPoint x: 517, startPoint y: 333, endPoint x: 465, endPoint y: 349, distance: 53.9
click at [465, 351] on div "Janela de atendimento Grade de atendimento Capacidade Transportadoras Veículos …" at bounding box center [587, 260] width 1174 height 521
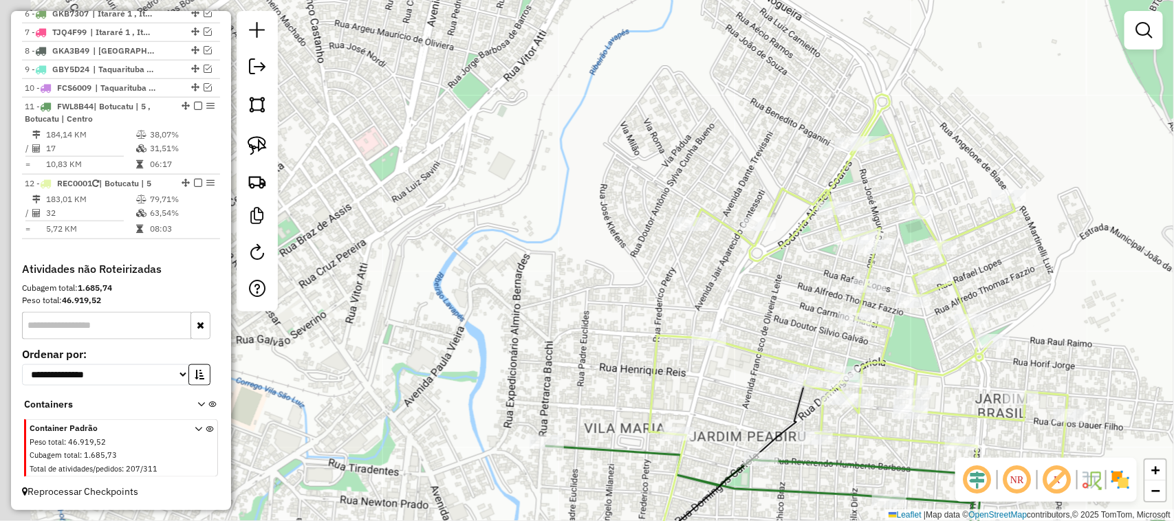
drag, startPoint x: 511, startPoint y: 198, endPoint x: 558, endPoint y: 250, distance: 70.1
click at [560, 256] on div "Janela de atendimento Grade de atendimento Capacidade Transportadoras Veículos …" at bounding box center [587, 260] width 1174 height 521
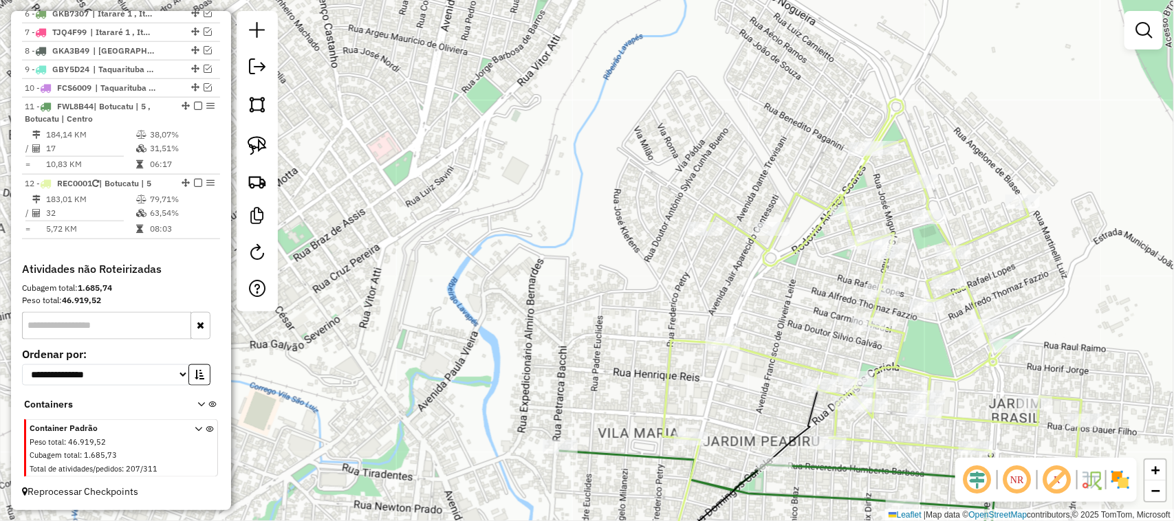
drag, startPoint x: 586, startPoint y: 210, endPoint x: 606, endPoint y: 215, distance: 20.5
click at [605, 215] on div "Janela de atendimento Grade de atendimento Capacidade Transportadoras Veículos …" at bounding box center [587, 260] width 1174 height 521
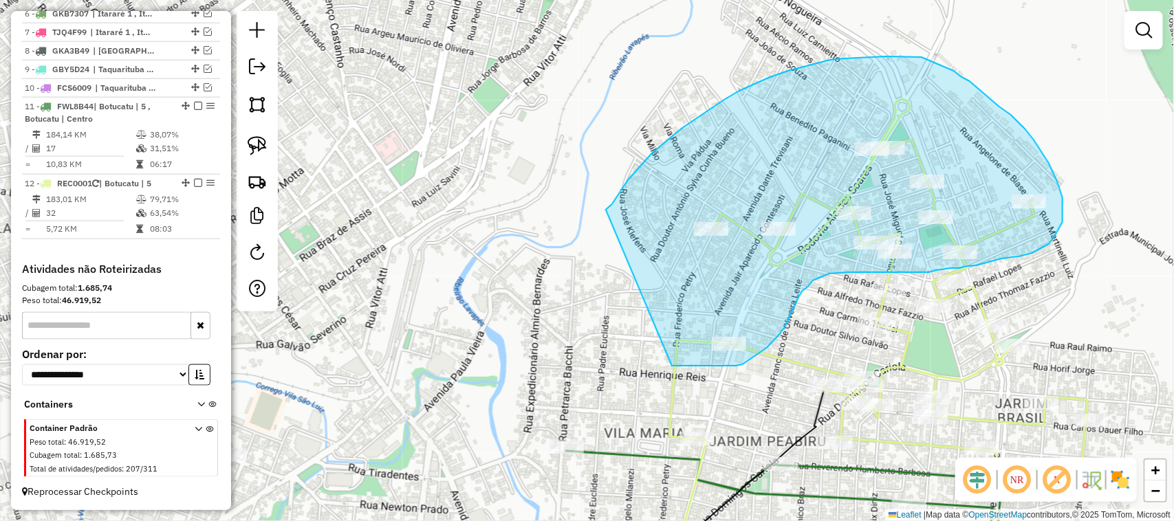
drag, startPoint x: 606, startPoint y: 210, endPoint x: 571, endPoint y: 333, distance: 128.6
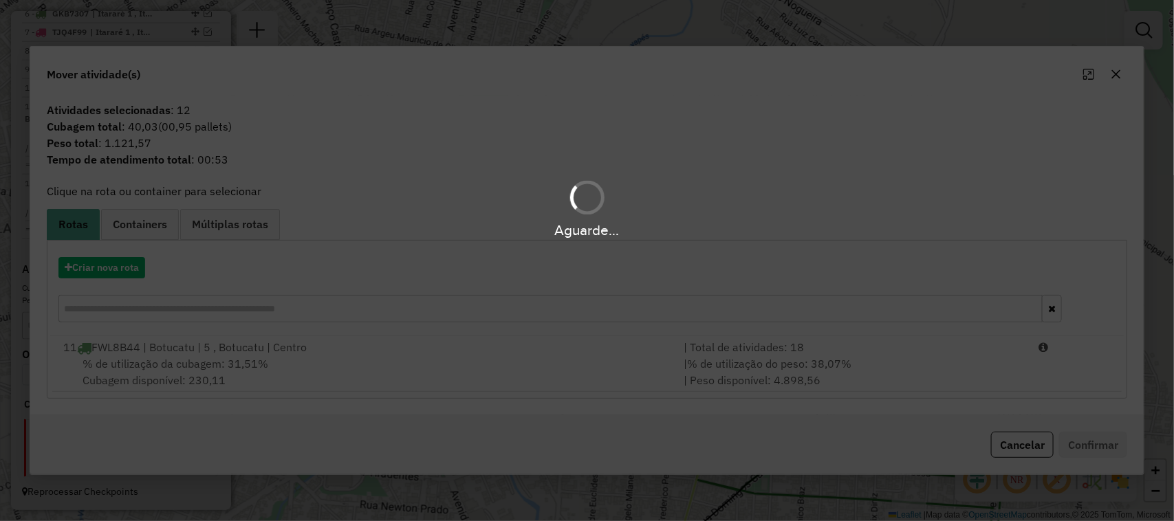
click at [129, 263] on hb-app "Aguarde... Pop-up bloqueado! Seu navegador bloqueou automáticamente a abertura …" at bounding box center [587, 260] width 1174 height 521
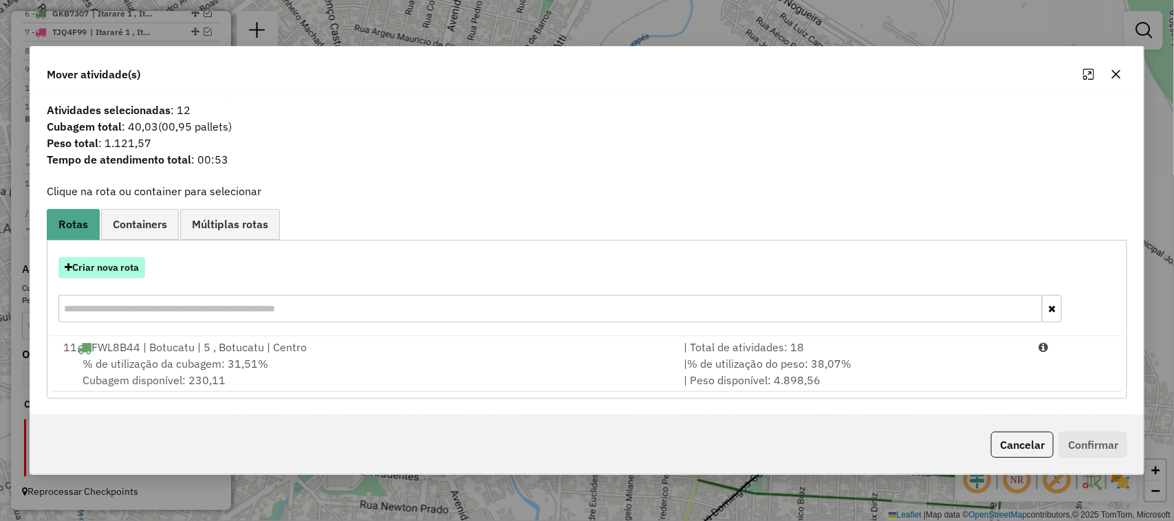
click at [126, 265] on button "Criar nova rota" at bounding box center [101, 267] width 87 height 21
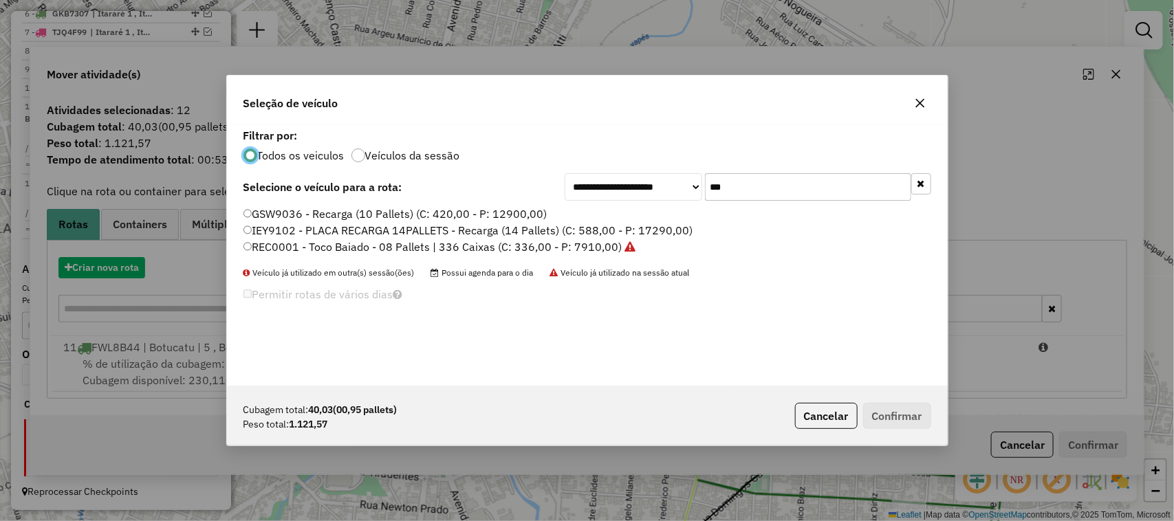
scroll to position [7, 4]
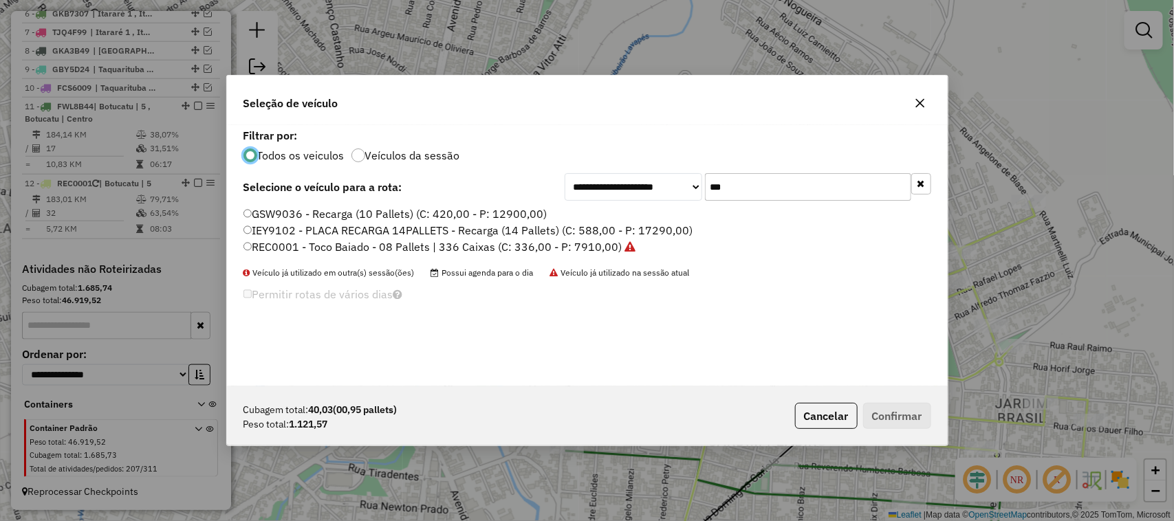
click at [597, 241] on label "REC0001 - Toco Baiado - 08 Pallets | 336 Caixas (C: 336,00 - P: 7910,00)" at bounding box center [439, 247] width 393 height 17
drag, startPoint x: 925, startPoint y: 414, endPoint x: 909, endPoint y: 413, distance: 16.5
click at [923, 415] on button "Confirmar" at bounding box center [897, 416] width 68 height 26
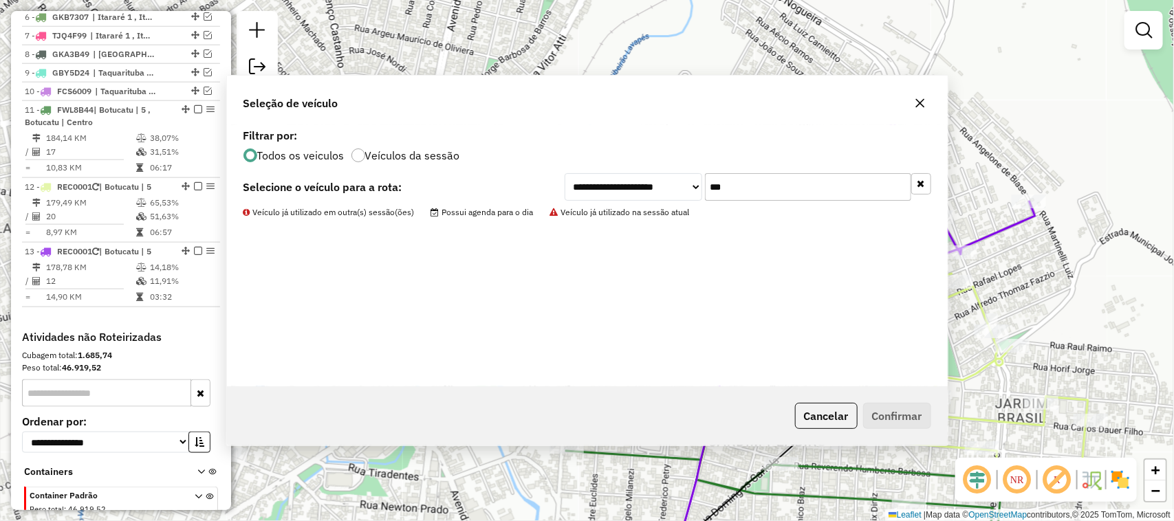
scroll to position [662, 0]
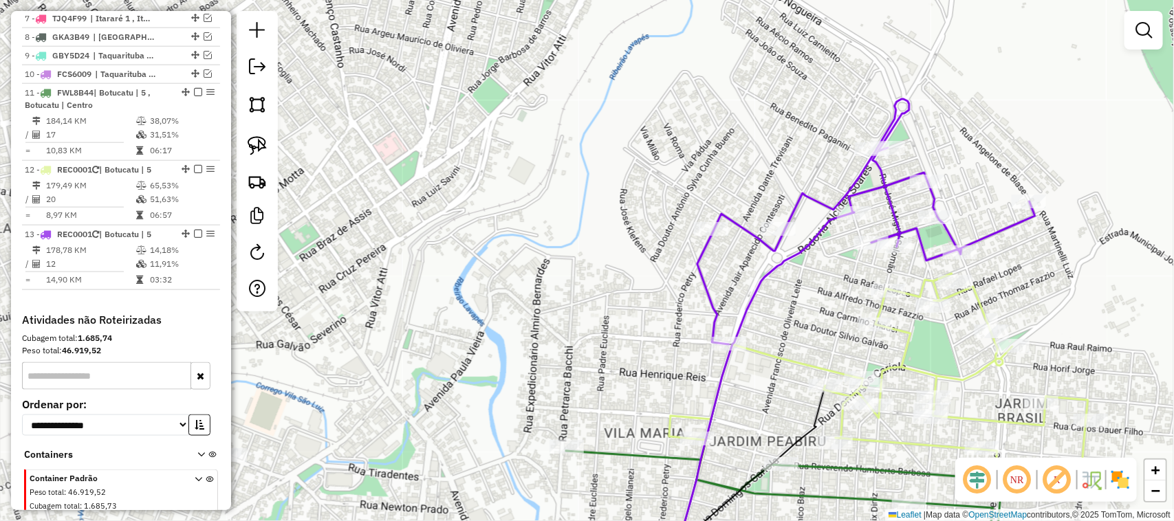
drag, startPoint x: 497, startPoint y: 206, endPoint x: 636, endPoint y: 225, distance: 140.1
click at [634, 225] on div "Janela de atendimento Grade de atendimento Capacidade Transportadoras Veículos …" at bounding box center [587, 260] width 1174 height 521
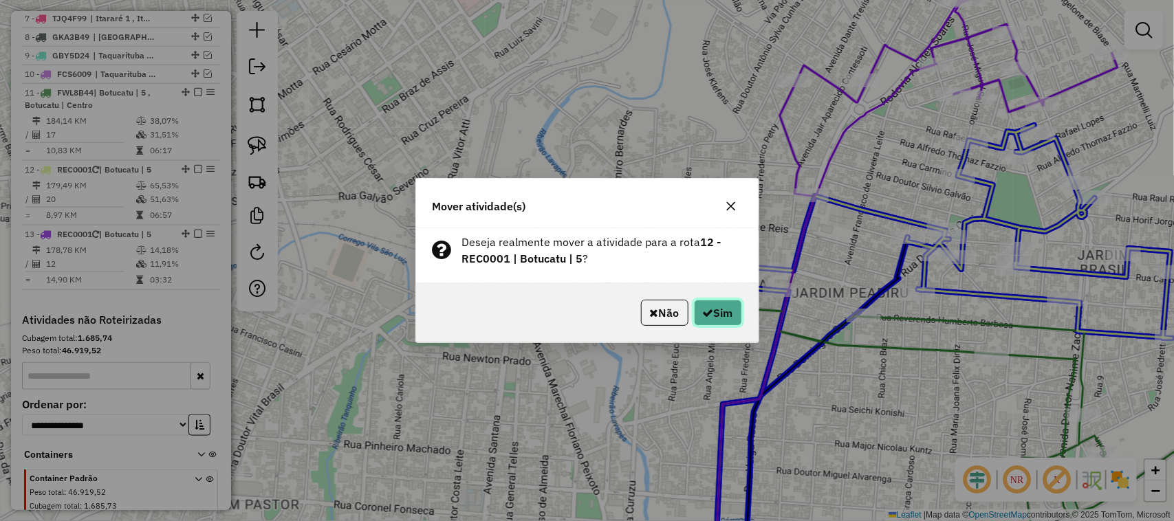
click at [712, 317] on button "Sim" at bounding box center [718, 313] width 48 height 26
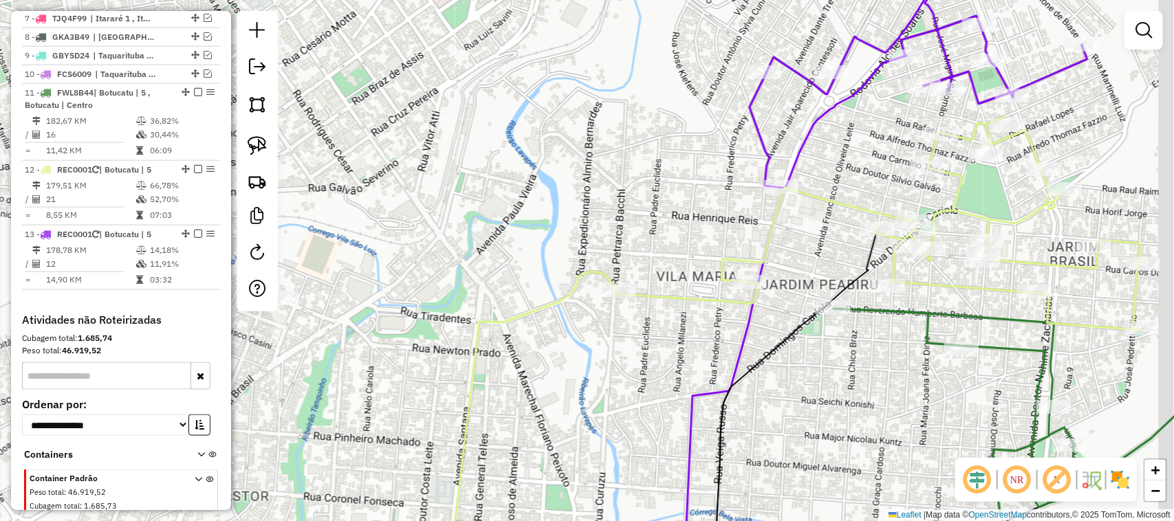
drag, startPoint x: 650, startPoint y: 360, endPoint x: 551, endPoint y: 324, distance: 105.9
click at [551, 330] on div "Janela de atendimento Grade de atendimento Capacidade Transportadoras Veículos …" at bounding box center [587, 260] width 1174 height 521
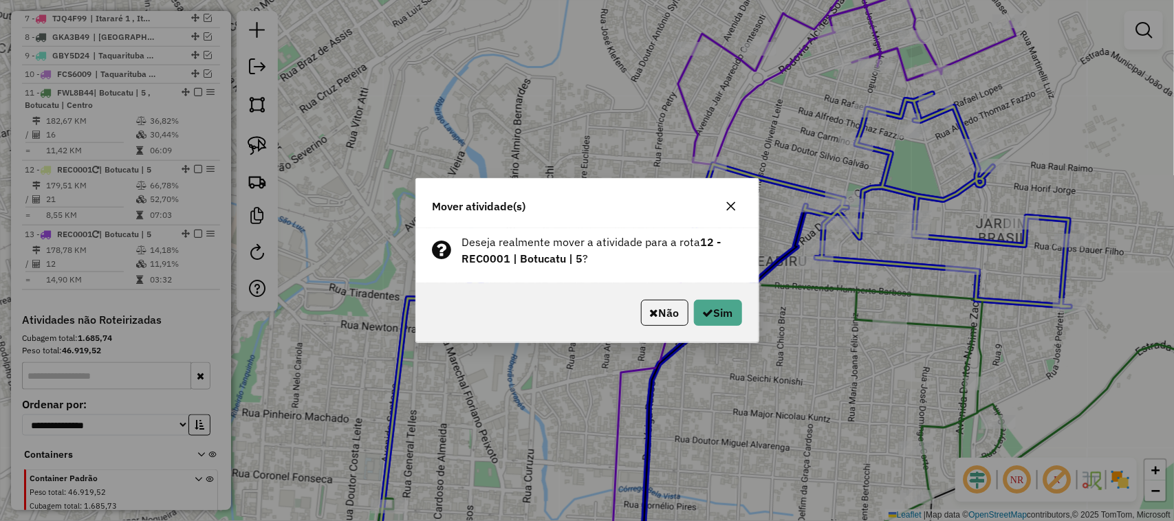
click at [724, 331] on div "Não Sim" at bounding box center [587, 312] width 342 height 59
click at [727, 322] on button "Sim" at bounding box center [718, 313] width 48 height 26
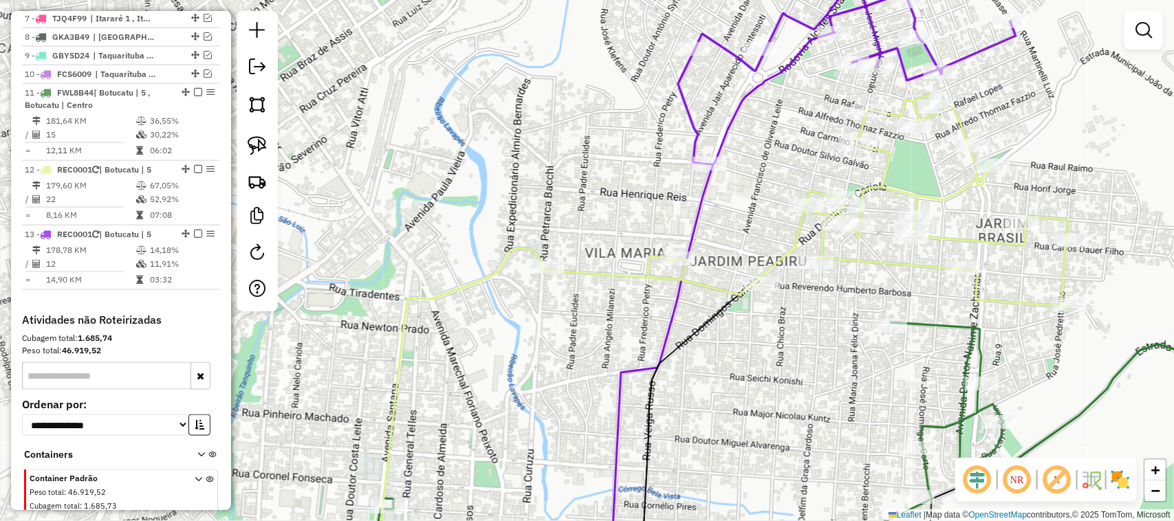
drag, startPoint x: 874, startPoint y: 375, endPoint x: 795, endPoint y: 359, distance: 80.1
click at [795, 366] on hb-app "Aguarde... Pop-up bloqueado! Seu navegador bloqueou automáticamente a abertura …" at bounding box center [587, 260] width 1174 height 521
drag, startPoint x: 844, startPoint y: 369, endPoint x: 710, endPoint y: 344, distance: 135.8
click at [716, 348] on div "Janela de atendimento Grade de atendimento Capacidade Transportadoras Veículos …" at bounding box center [587, 260] width 1174 height 521
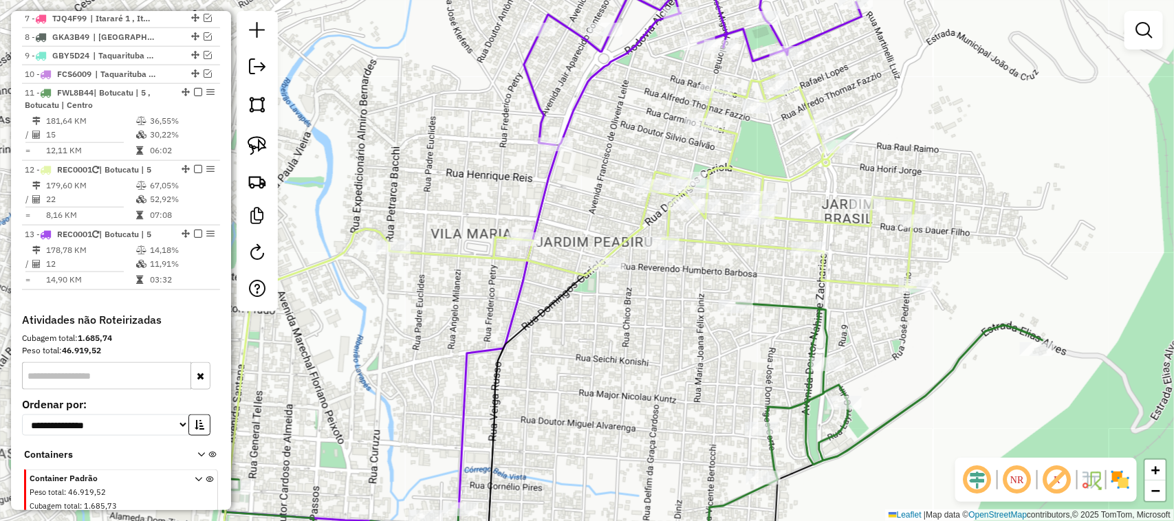
drag, startPoint x: 746, startPoint y: 339, endPoint x: 657, endPoint y: 331, distance: 89.1
click at [667, 335] on div "Janela de atendimento Grade de atendimento Capacidade Transportadoras Veículos …" at bounding box center [587, 260] width 1174 height 521
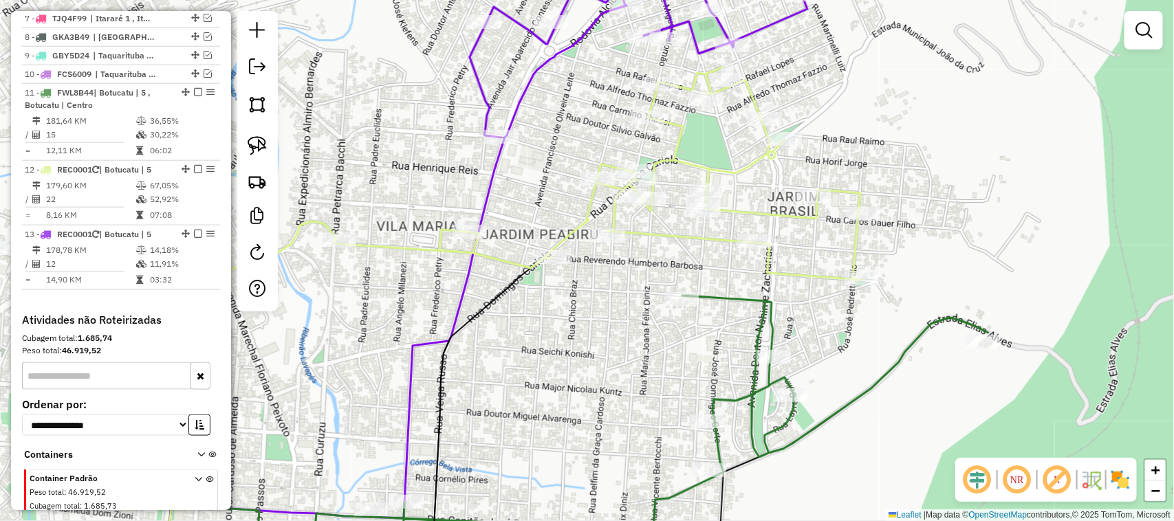
click at [571, 327] on div "Janela de atendimento Grade de atendimento Capacidade Transportadoras Veículos …" at bounding box center [587, 260] width 1174 height 521
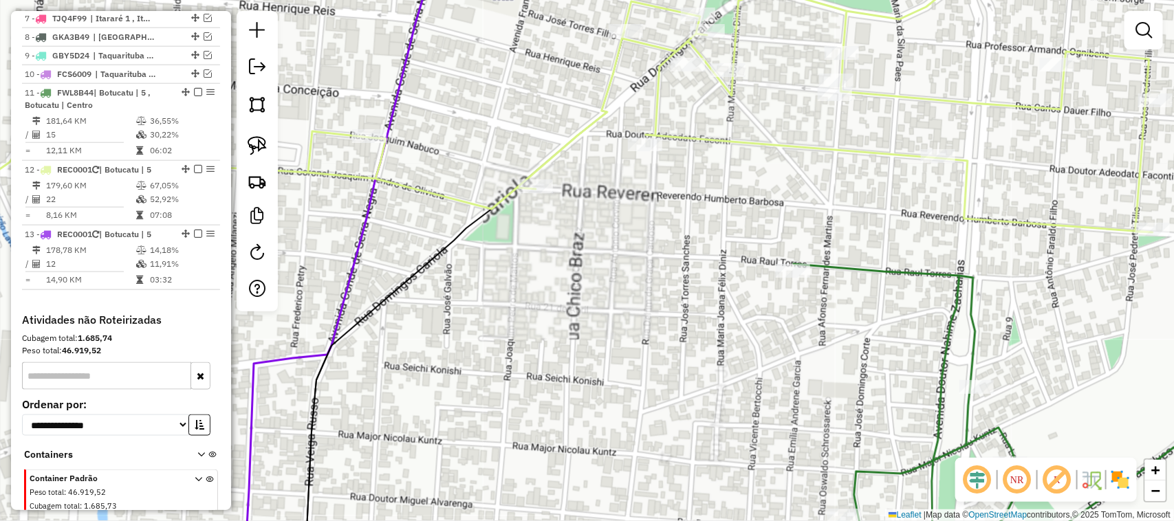
drag, startPoint x: 619, startPoint y: 364, endPoint x: 516, endPoint y: 318, distance: 113.6
click at [520, 324] on div "Janela de atendimento Grade de atendimento Capacidade Transportadoras Veículos …" at bounding box center [587, 260] width 1174 height 521
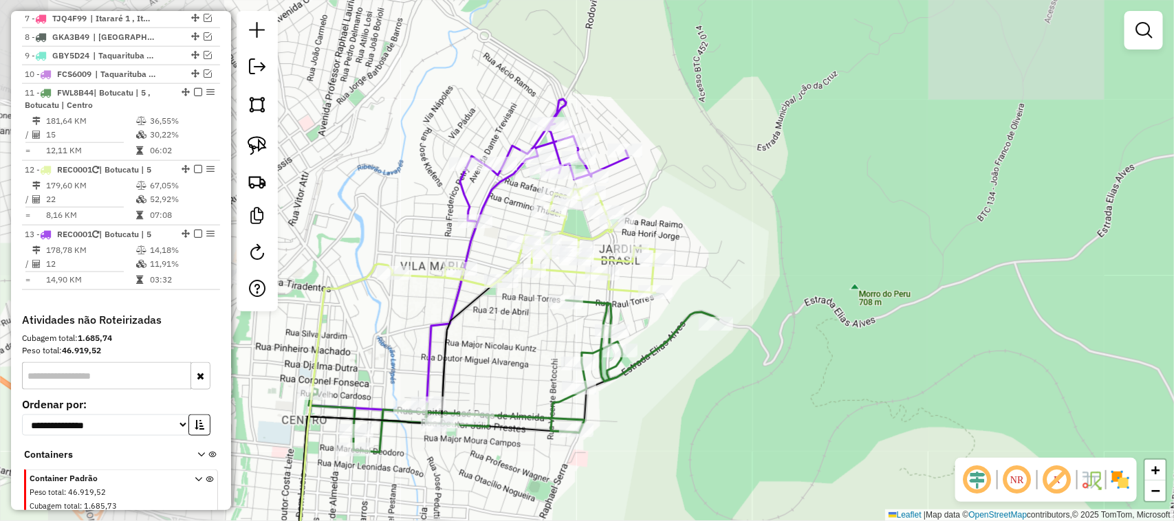
drag, startPoint x: 551, startPoint y: 329, endPoint x: 531, endPoint y: 329, distance: 20.6
click at [531, 329] on div "Janela de atendimento Grade de atendimento Capacidade Transportadoras Veículos …" at bounding box center [587, 260] width 1174 height 521
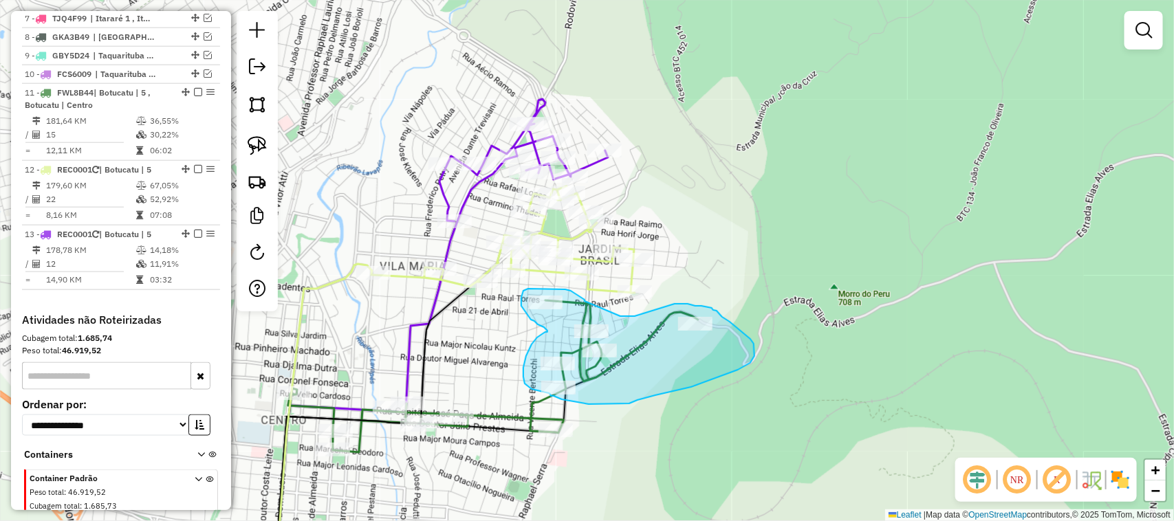
drag, startPoint x: 584, startPoint y: 301, endPoint x: 613, endPoint y: 314, distance: 31.4
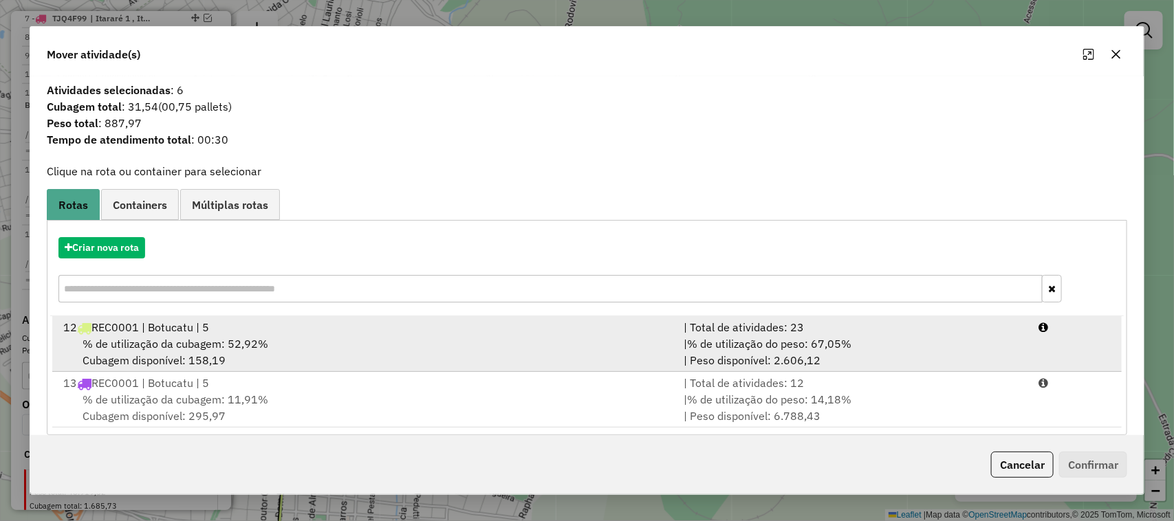
click at [716, 351] on span "% de utilização do peso: 67,05%" at bounding box center [769, 344] width 164 height 14
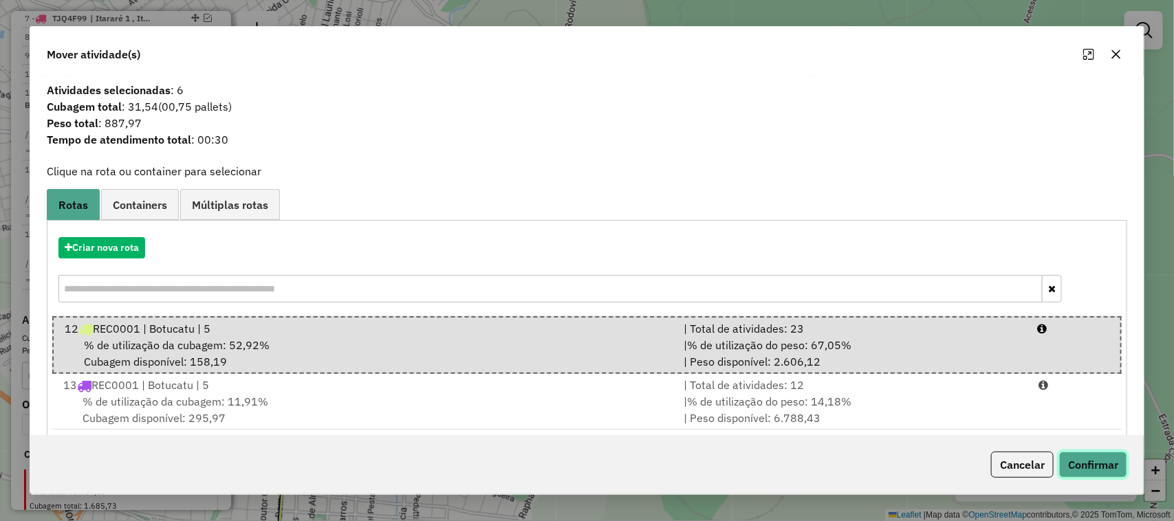
click at [1121, 459] on button "Confirmar" at bounding box center [1093, 465] width 68 height 26
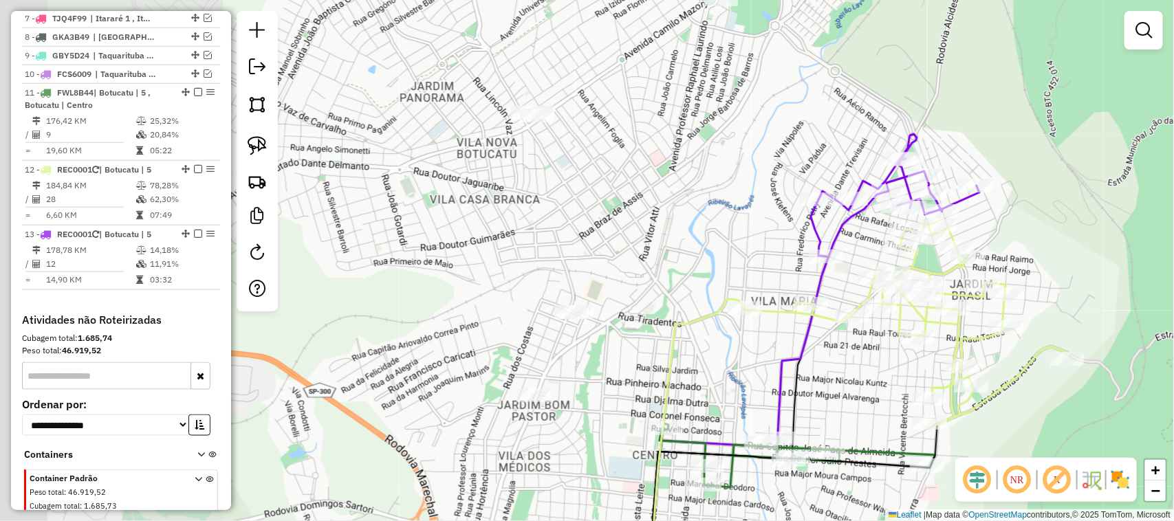
drag, startPoint x: 393, startPoint y: 324, endPoint x: 731, endPoint y: 355, distance: 339.7
click at [731, 355] on div "Janela de atendimento Grade de atendimento Capacidade Transportadoras Veículos …" at bounding box center [587, 260] width 1174 height 521
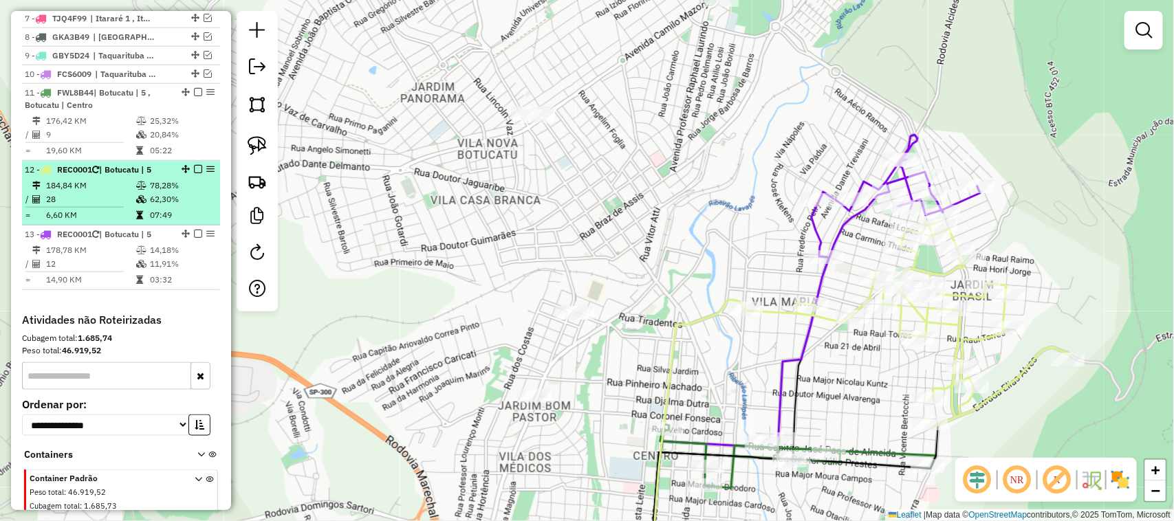
click at [195, 173] on em at bounding box center [198, 169] width 8 height 8
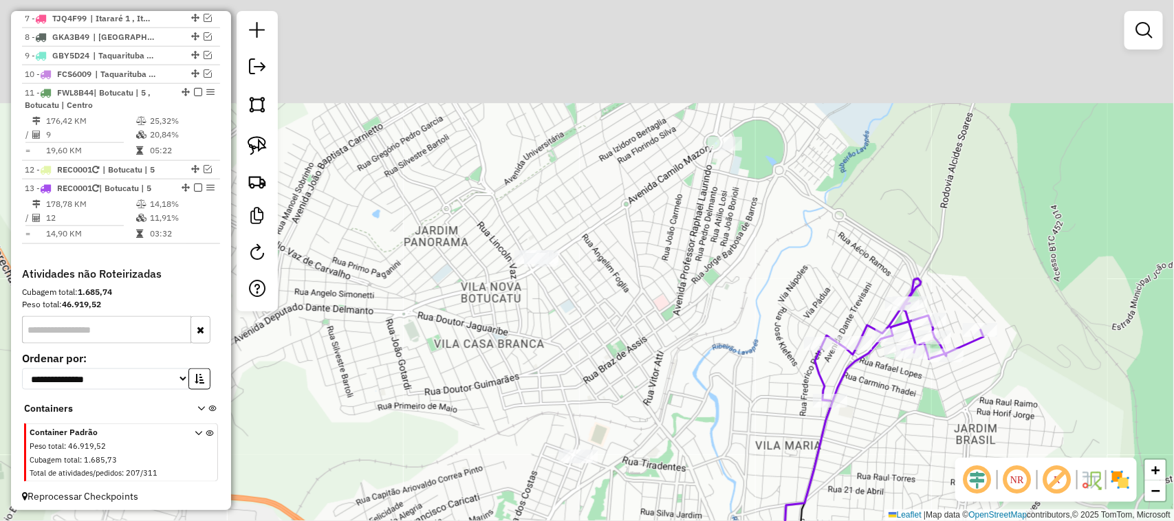
drag, startPoint x: 465, startPoint y: 215, endPoint x: 471, endPoint y: 369, distance: 153.4
click at [471, 369] on div "Janela de atendimento Grade de atendimento Capacidade Transportadoras Veículos …" at bounding box center [587, 260] width 1174 height 521
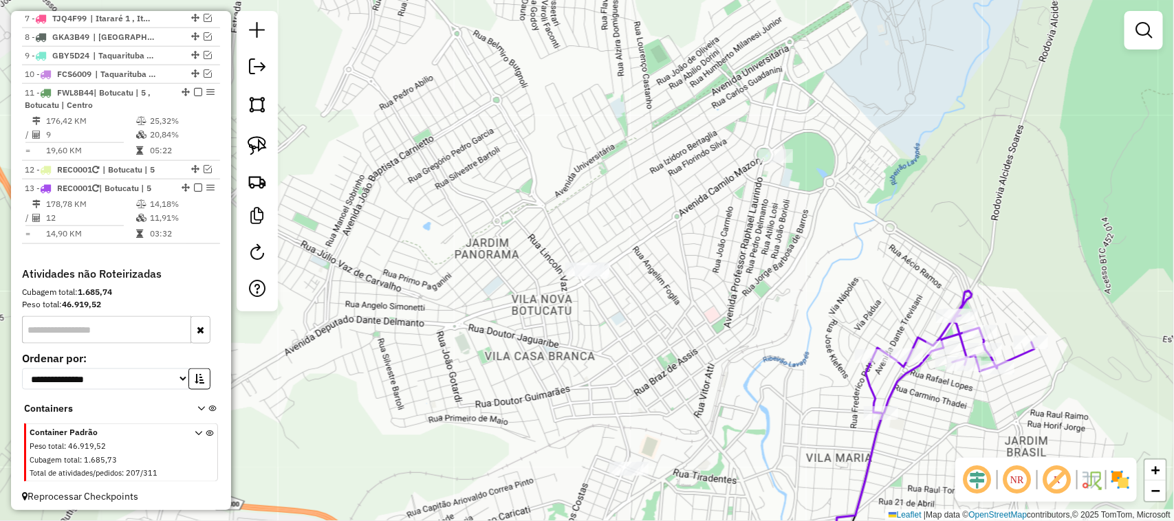
drag, startPoint x: 461, startPoint y: 351, endPoint x: 516, endPoint y: 349, distance: 55.0
click at [514, 349] on div "Janela de atendimento Grade de atendimento Capacidade Transportadoras Veículos …" at bounding box center [587, 260] width 1174 height 521
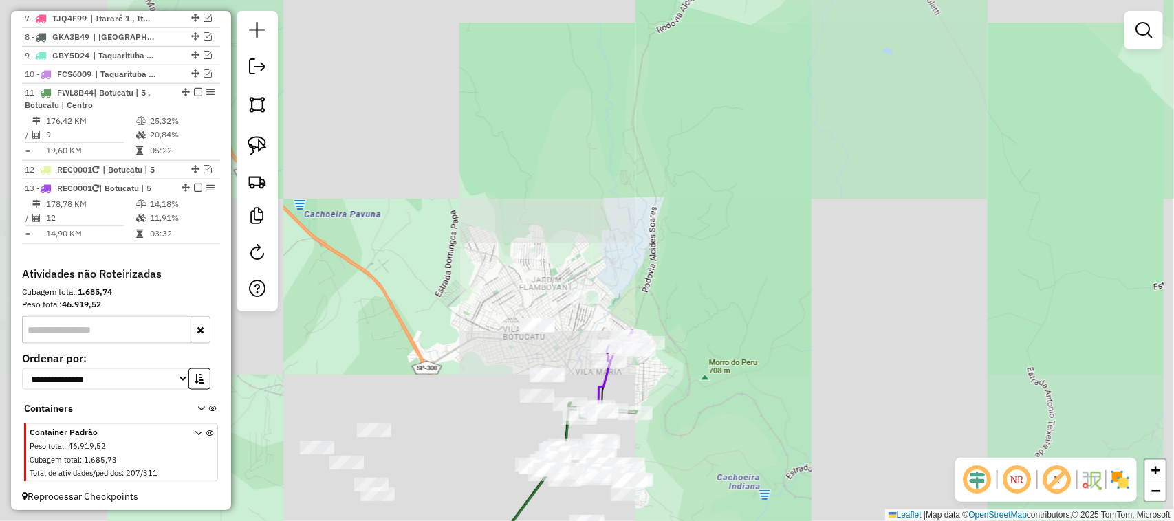
drag, startPoint x: 486, startPoint y: 349, endPoint x: 476, endPoint y: 317, distance: 33.9
click at [483, 329] on div "Janela de atendimento Grade de atendimento Capacidade Transportadoras Veículos …" at bounding box center [587, 260] width 1174 height 521
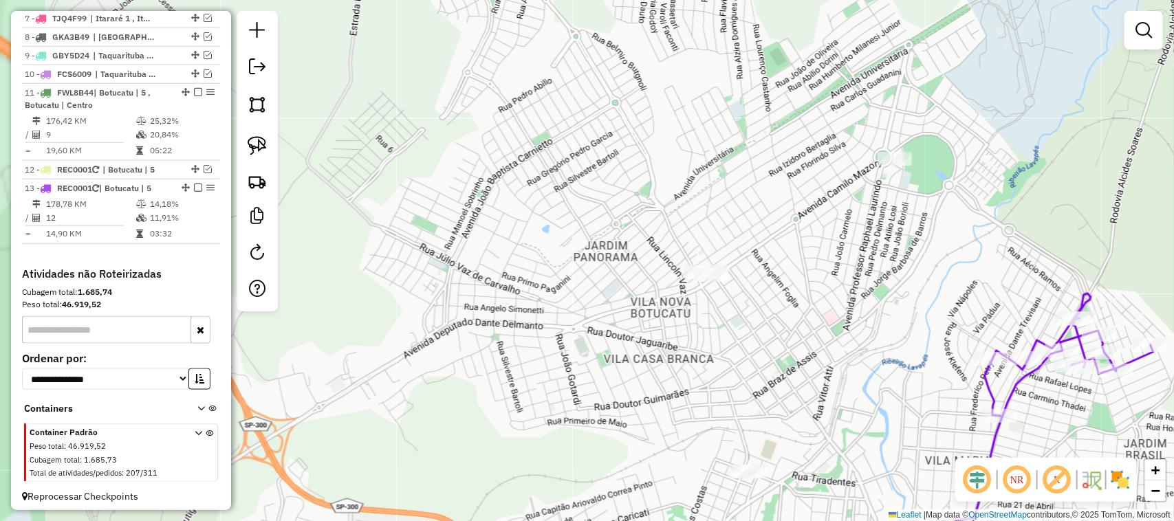
drag, startPoint x: 485, startPoint y: 308, endPoint x: 470, endPoint y: 259, distance: 52.0
click at [470, 259] on div "Janela de atendimento Grade de atendimento Capacidade Transportadoras Veículos …" at bounding box center [587, 260] width 1174 height 521
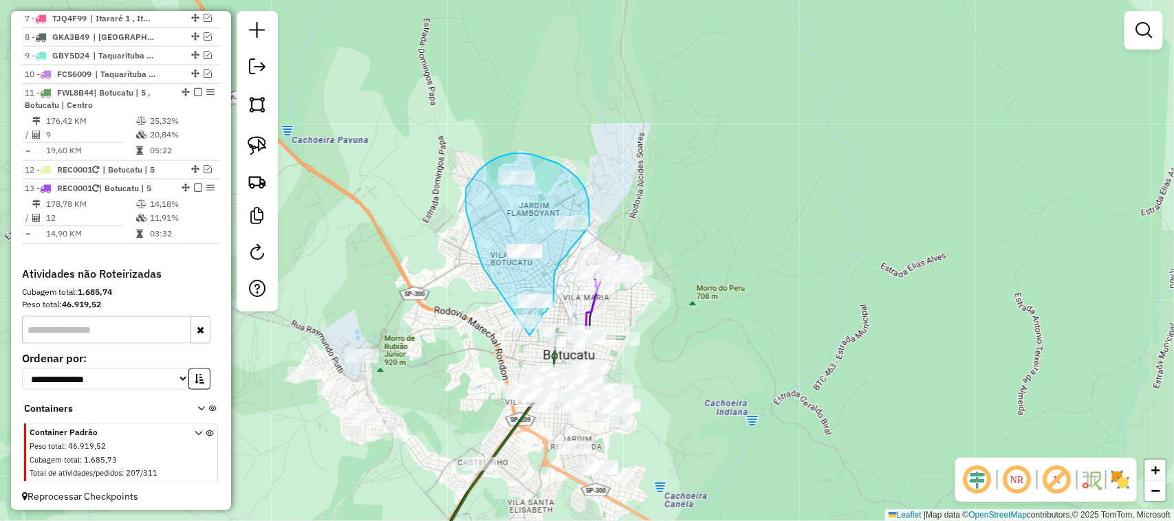
drag, startPoint x: 481, startPoint y: 261, endPoint x: 447, endPoint y: 314, distance: 63.1
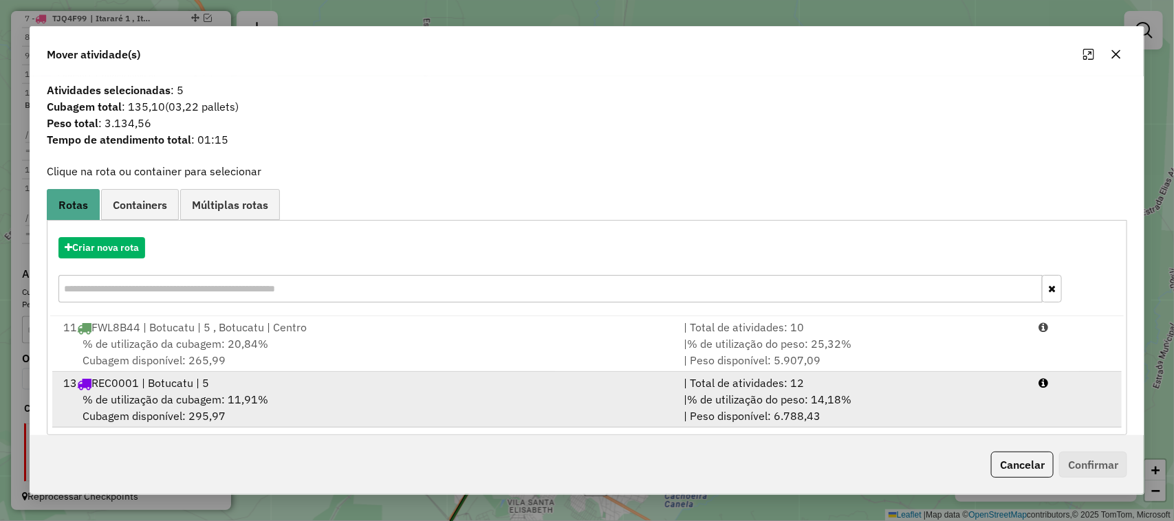
click at [755, 385] on div "| Total de atividades: 12" at bounding box center [852, 383] width 355 height 17
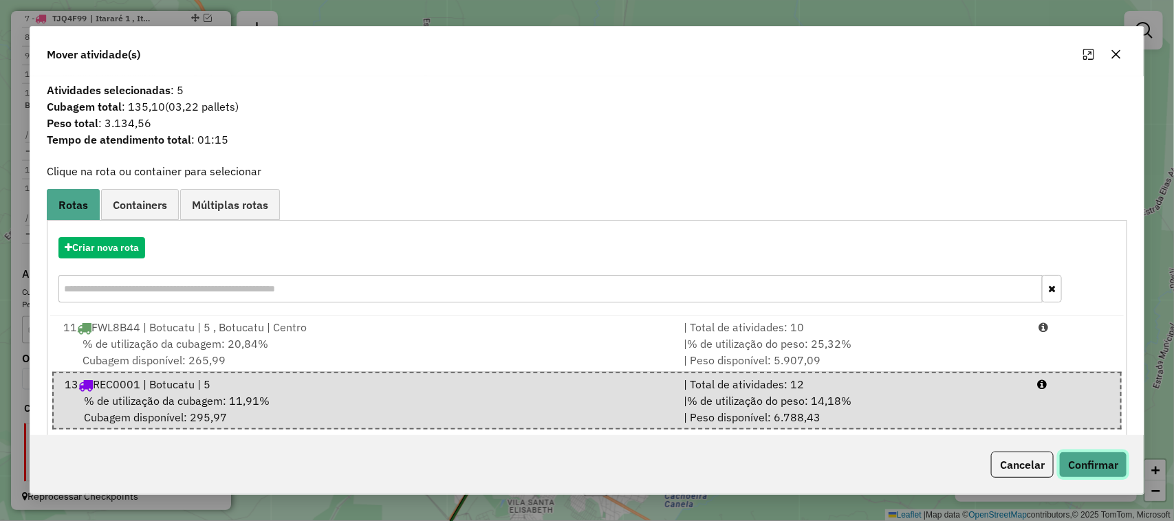
click at [1098, 464] on button "Confirmar" at bounding box center [1093, 465] width 68 height 26
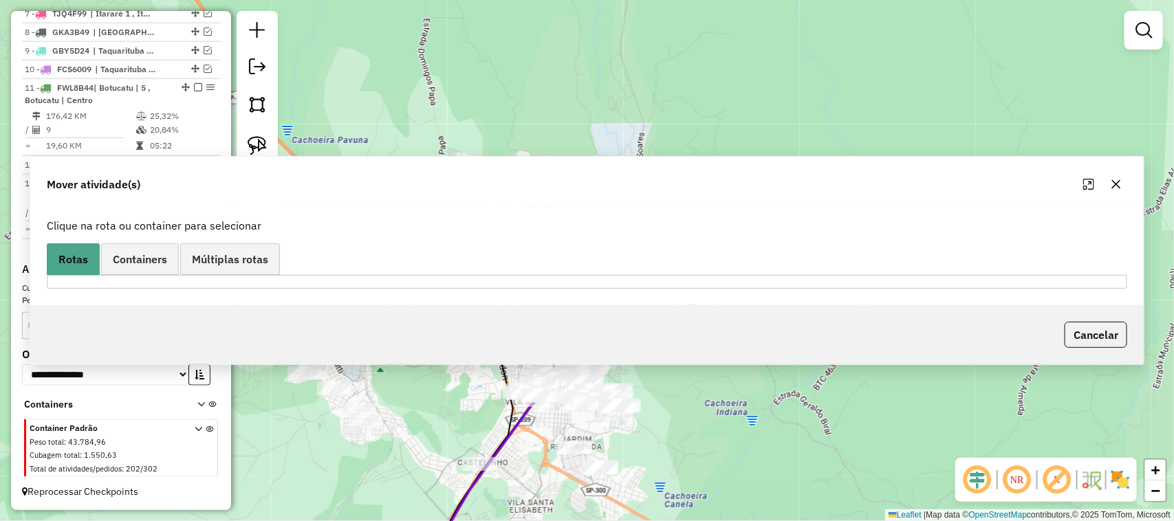
scroll to position [645, 0]
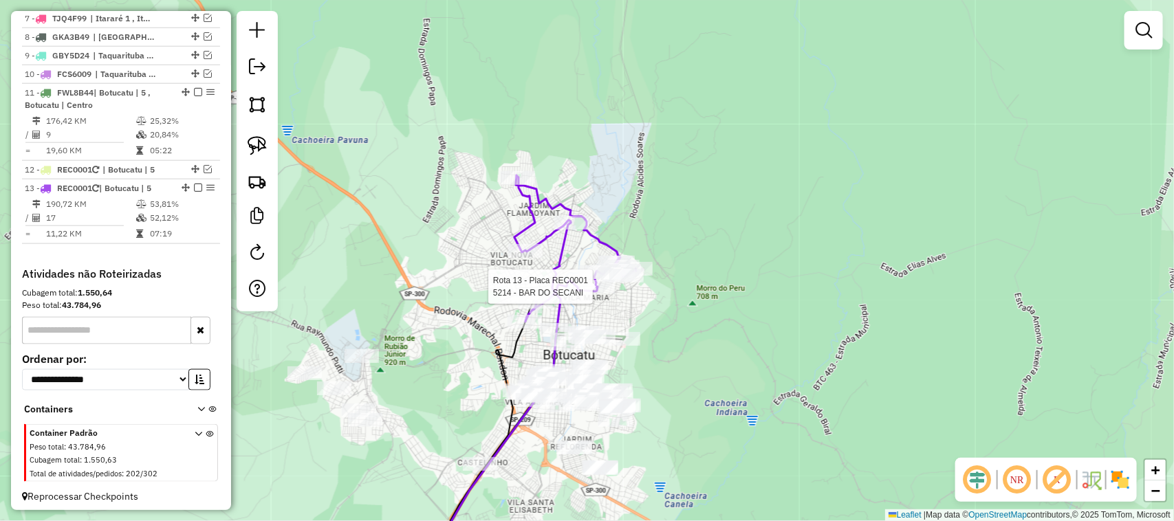
select select "**********"
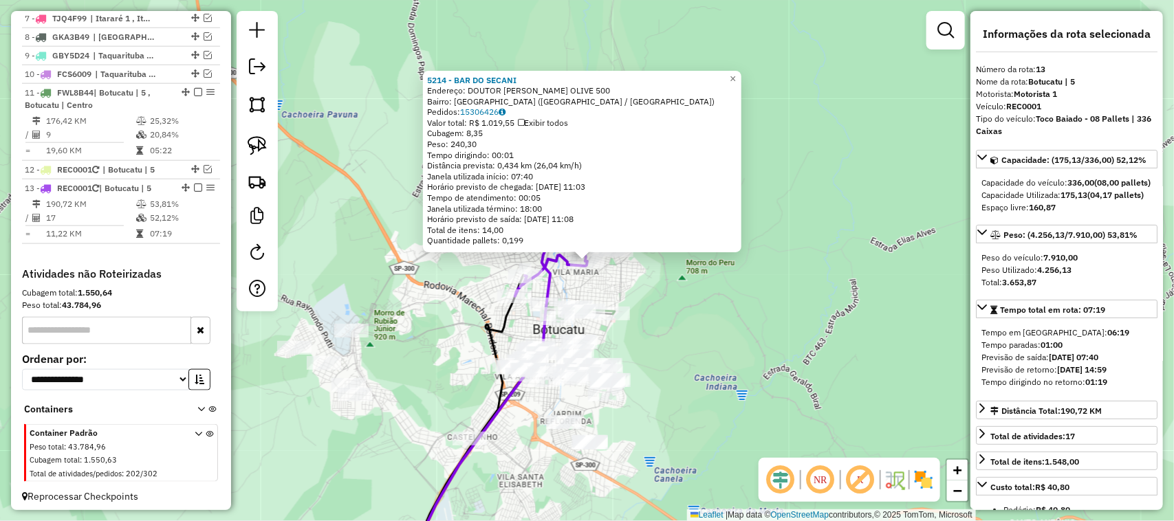
scroll to position [664, 0]
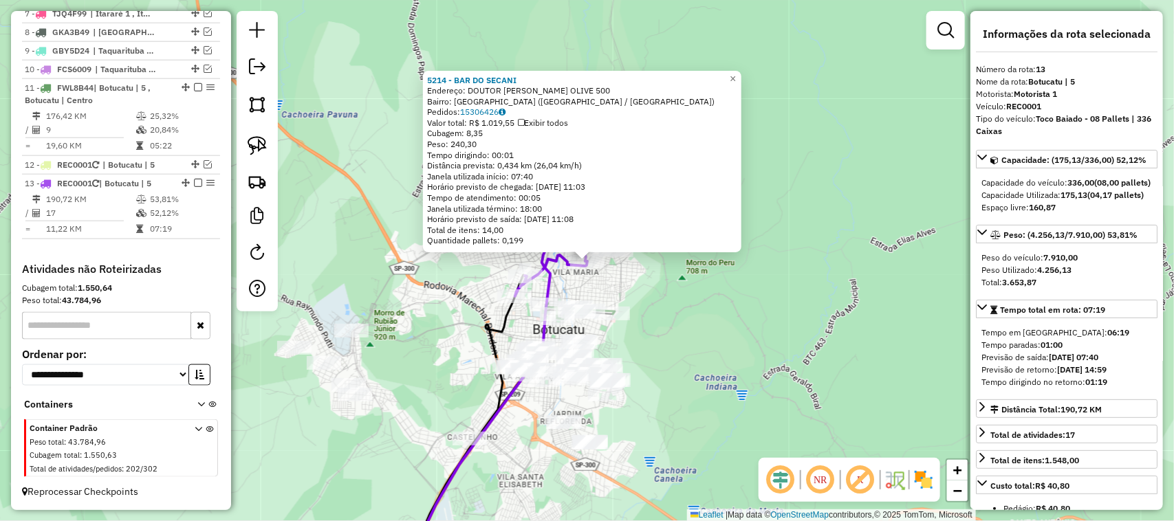
drag, startPoint x: 710, startPoint y: 366, endPoint x: 718, endPoint y: 338, distance: 30.2
click at [718, 338] on div "5214 - BAR DO SECANI Endereço: DOUTOR ARMANDO DE SALLES OLIVE 500 Bairro: VILA …" at bounding box center [587, 260] width 1174 height 521
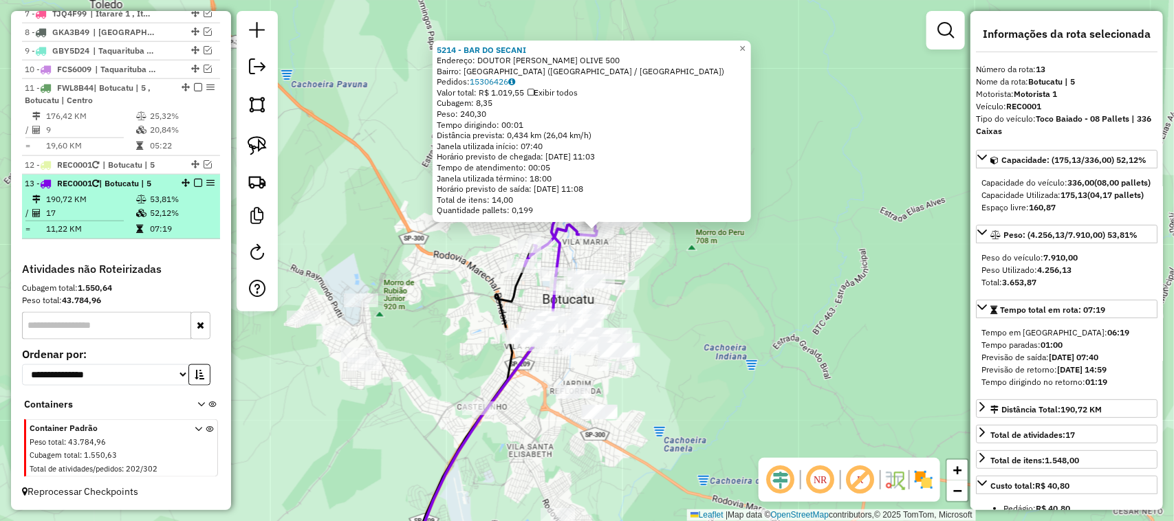
click at [196, 182] on em at bounding box center [198, 183] width 8 height 8
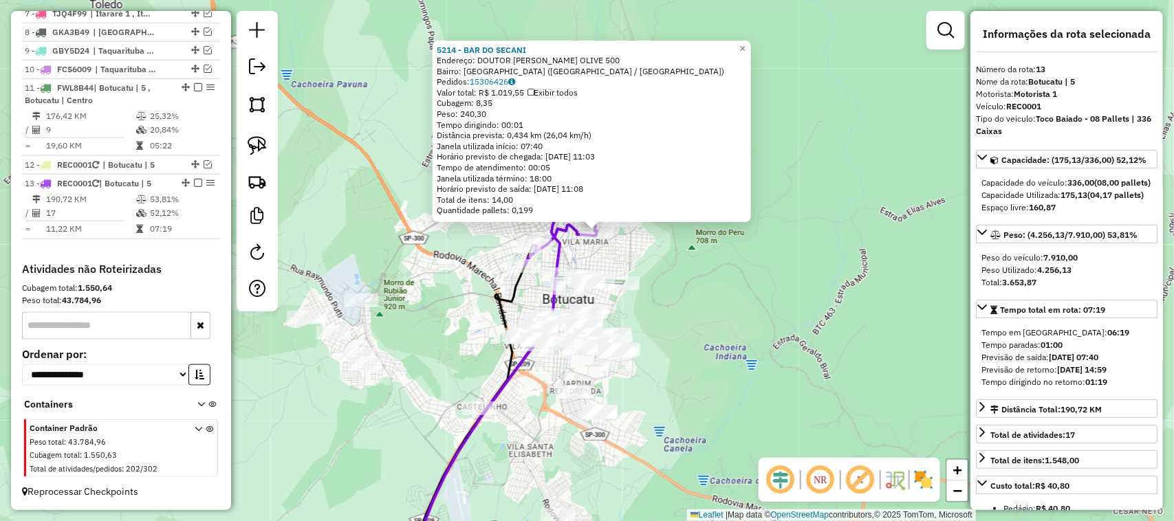
scroll to position [617, 0]
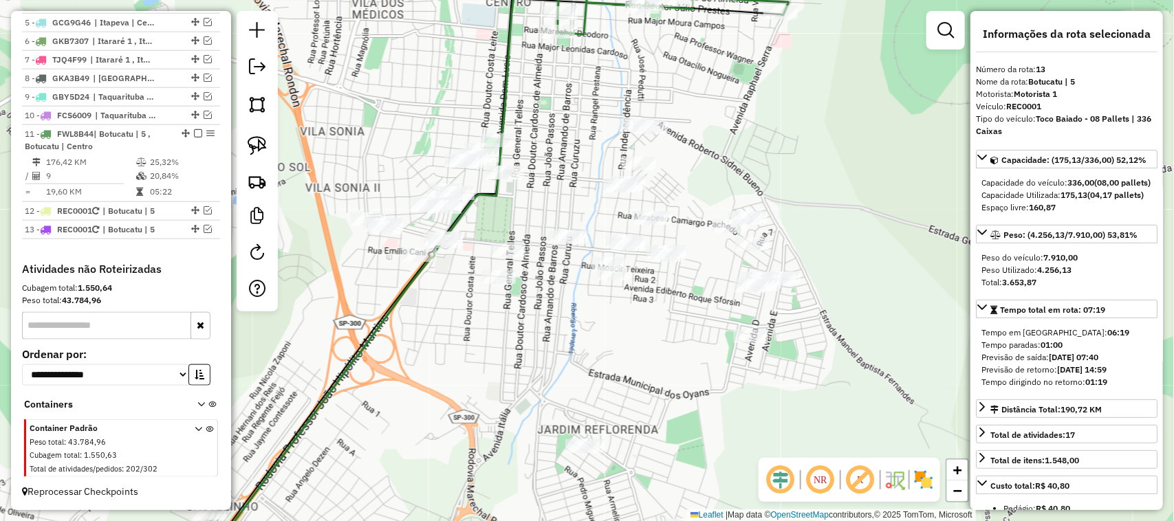
drag, startPoint x: 608, startPoint y: 377, endPoint x: 593, endPoint y: 289, distance: 89.3
click at [595, 289] on div "5214 - BAR DO SECANI Endereço: DOUTOR ARMANDO DE SALLES OLIVE 500 Bairro: VILA …" at bounding box center [587, 260] width 1174 height 521
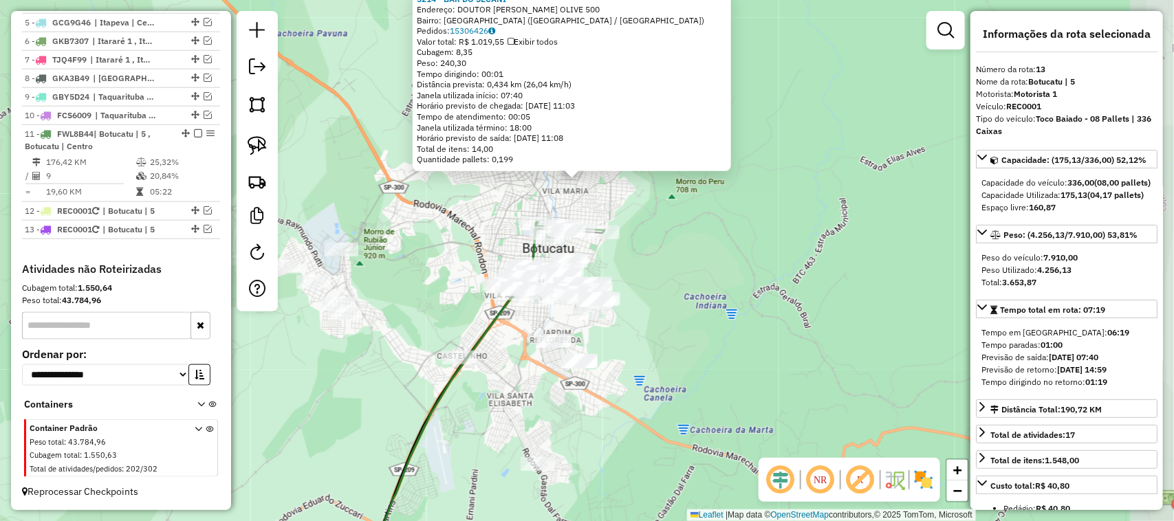
drag, startPoint x: 724, startPoint y: 406, endPoint x: 657, endPoint y: 378, distance: 73.0
click at [665, 394] on div "5214 - BAR DO SECANI Endereço: DOUTOR ARMANDO DE SALLES OLIVE 500 Bairro: VILA …" at bounding box center [587, 260] width 1174 height 521
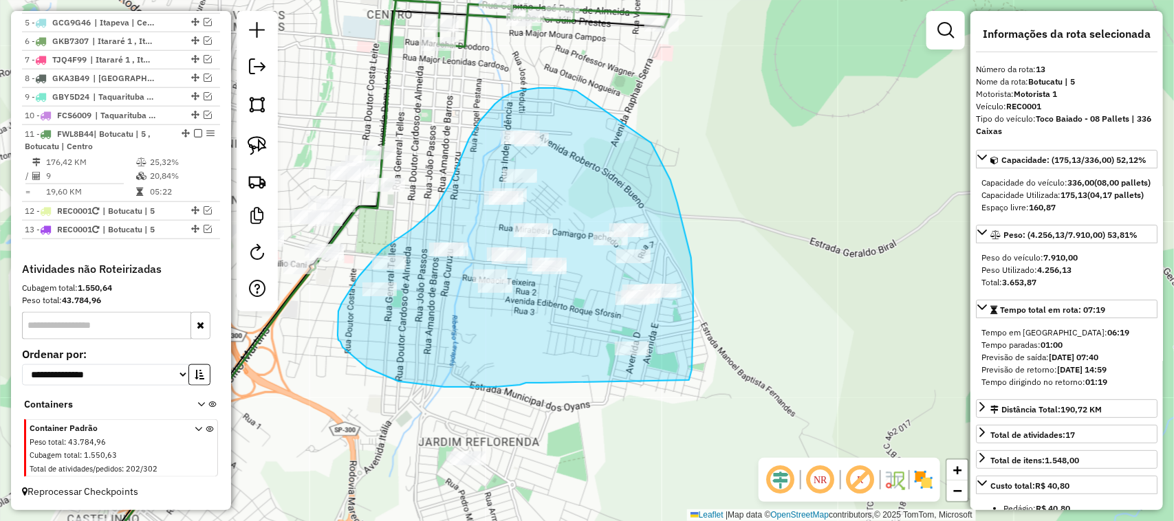
drag, startPoint x: 520, startPoint y: 385, endPoint x: 681, endPoint y: 406, distance: 162.9
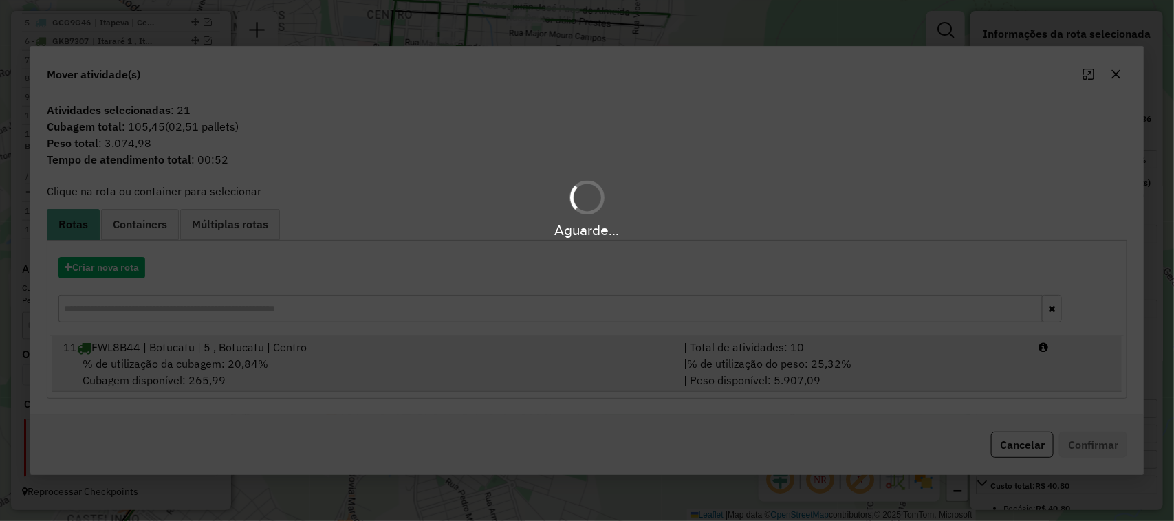
click at [878, 386] on div "| % de utilização do peso: 25,32% | Peso disponível: 5.907,09" at bounding box center [852, 371] width 355 height 33
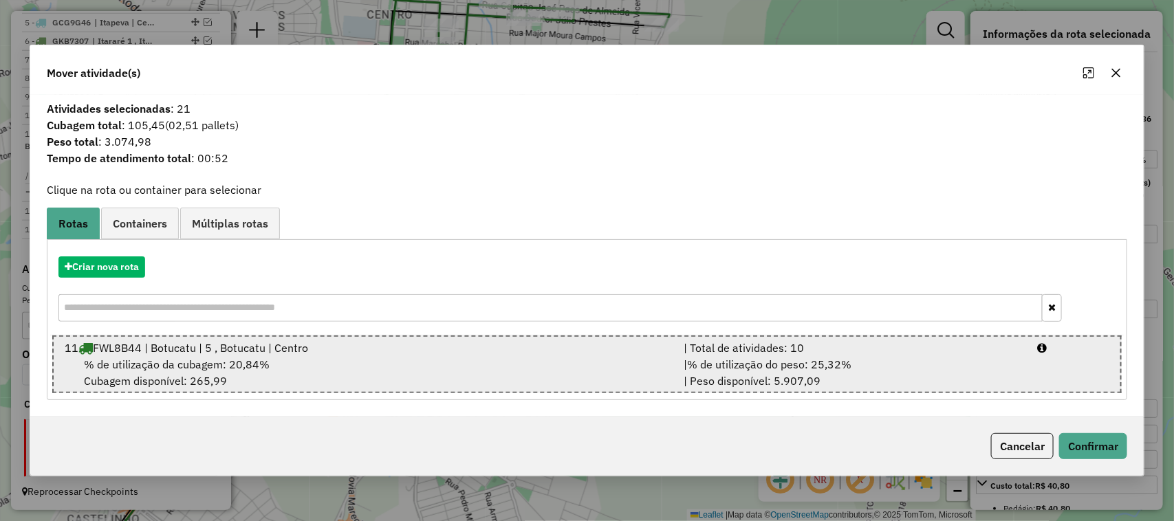
click at [894, 361] on div "| % de utilização do peso: 25,32% | Peso disponível: 5.907,09" at bounding box center [852, 372] width 354 height 33
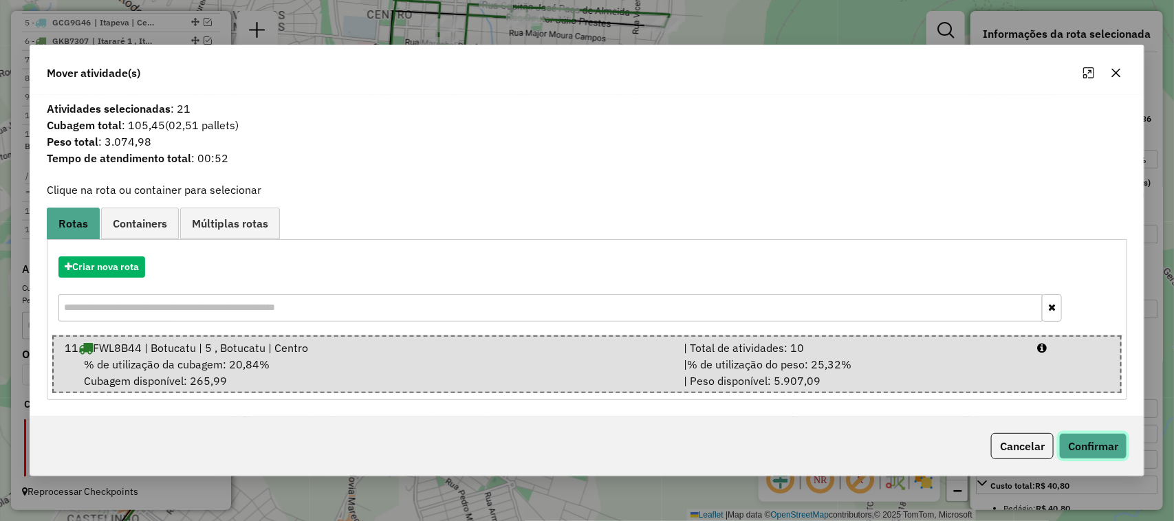
click at [1108, 450] on button "Confirmar" at bounding box center [1093, 446] width 68 height 26
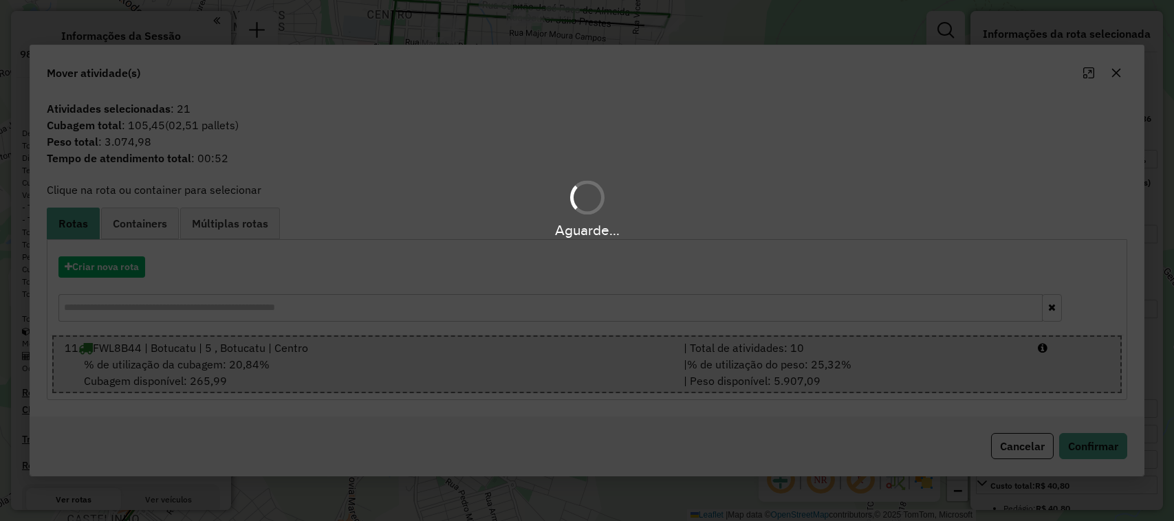
select select "**********"
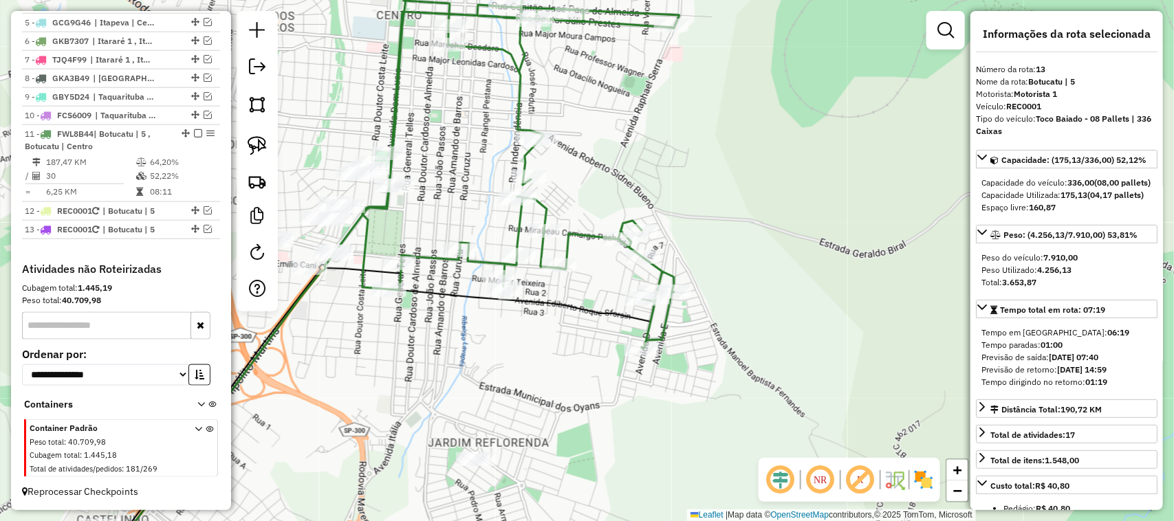
drag, startPoint x: 459, startPoint y: 390, endPoint x: 754, endPoint y: 299, distance: 308.6
click at [749, 303] on div "Janela de atendimento Grade de atendimento Capacidade Transportadoras Veículos …" at bounding box center [587, 260] width 1174 height 521
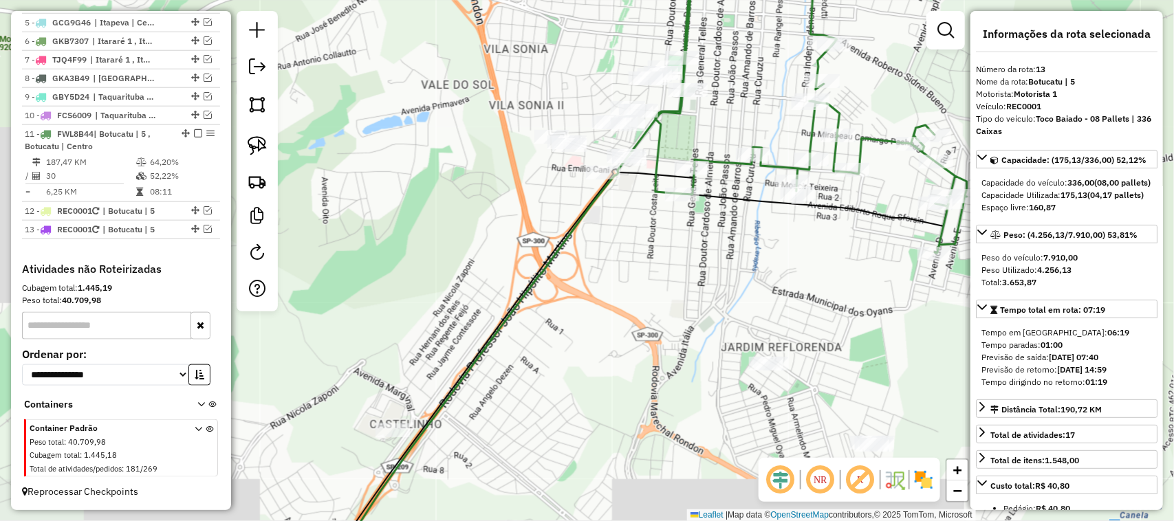
drag, startPoint x: 646, startPoint y: 382, endPoint x: 721, endPoint y: 341, distance: 84.6
click at [721, 341] on div "Janela de atendimento Grade de atendimento Capacidade Transportadoras Veículos …" at bounding box center [587, 260] width 1174 height 521
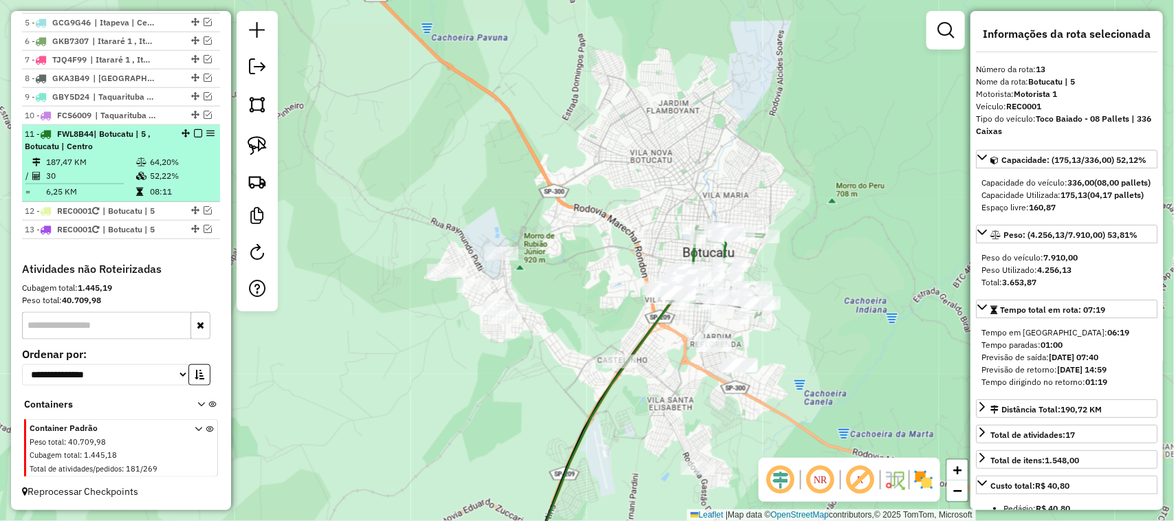
click at [194, 133] on em at bounding box center [198, 133] width 8 height 8
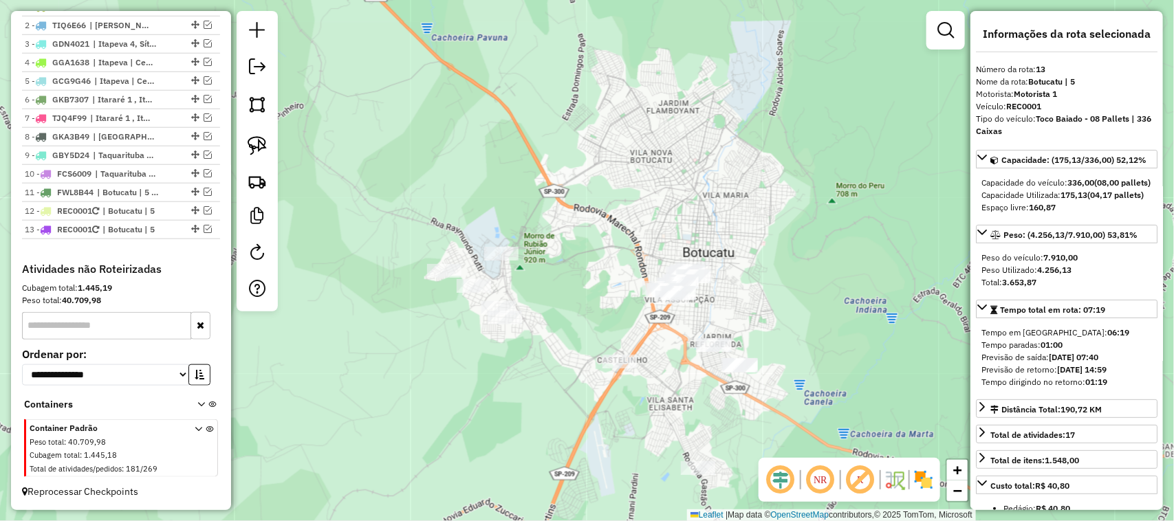
scroll to position [559, 0]
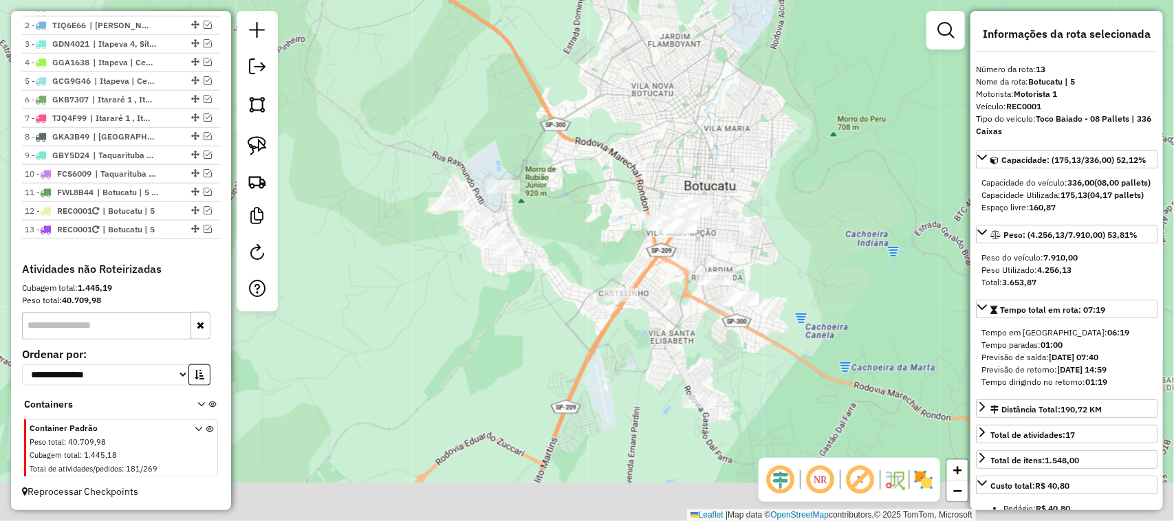
drag, startPoint x: 583, startPoint y: 378, endPoint x: 588, endPoint y: 280, distance: 98.4
click at [588, 283] on div "Janela de atendimento Grade de atendimento Capacidade Transportadoras Veículos …" at bounding box center [587, 260] width 1174 height 521
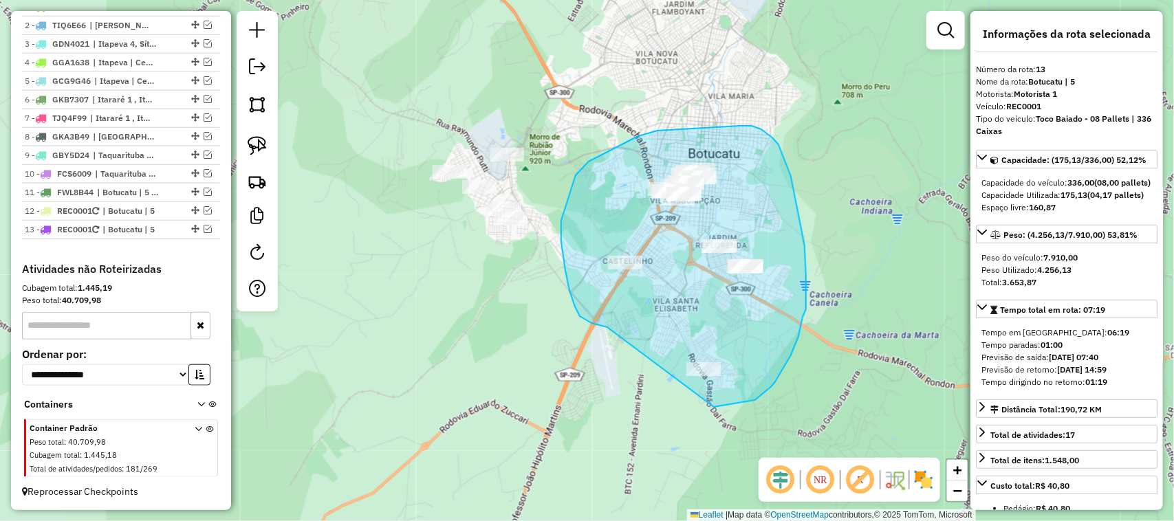
drag, startPoint x: 565, startPoint y: 270, endPoint x: 636, endPoint y: 403, distance: 150.4
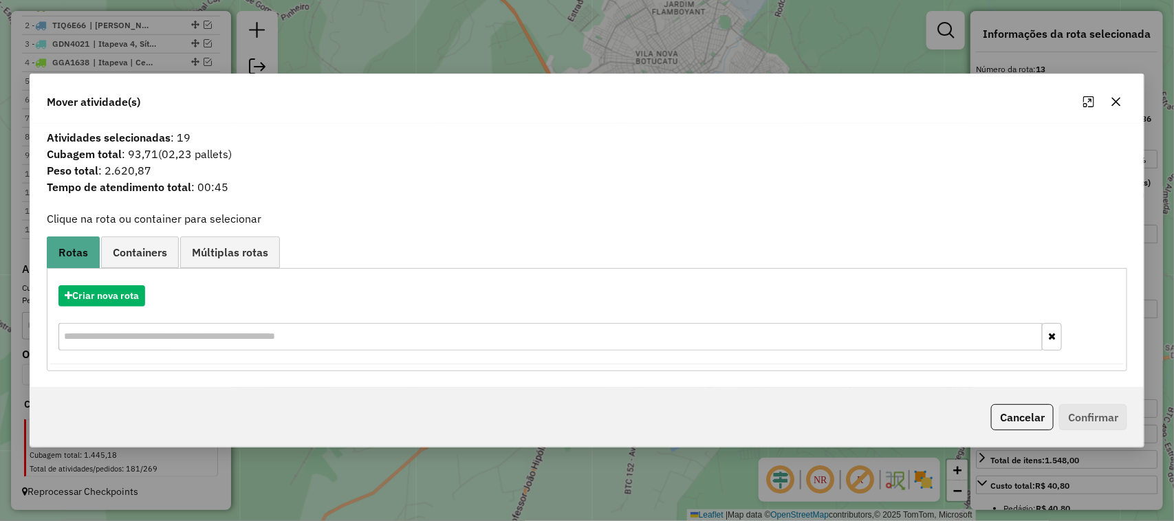
click at [1114, 105] on icon "button" at bounding box center [1115, 101] width 11 height 11
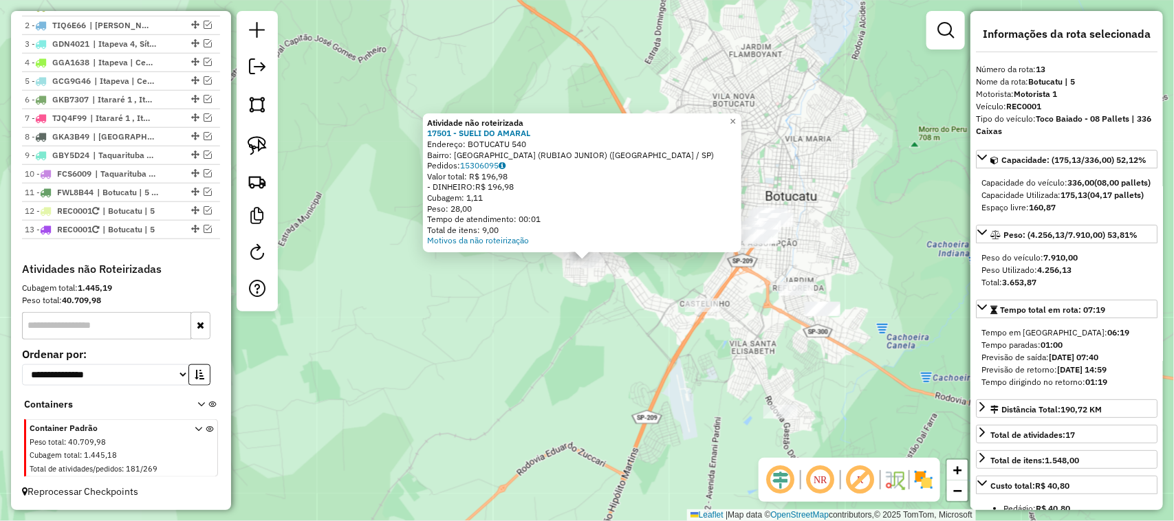
click at [591, 334] on div "Atividade não roteirizada 17501 - SUELI DO AMARAL Endereço: [GEOGRAPHIC_DATA] 5…" at bounding box center [587, 260] width 1174 height 521
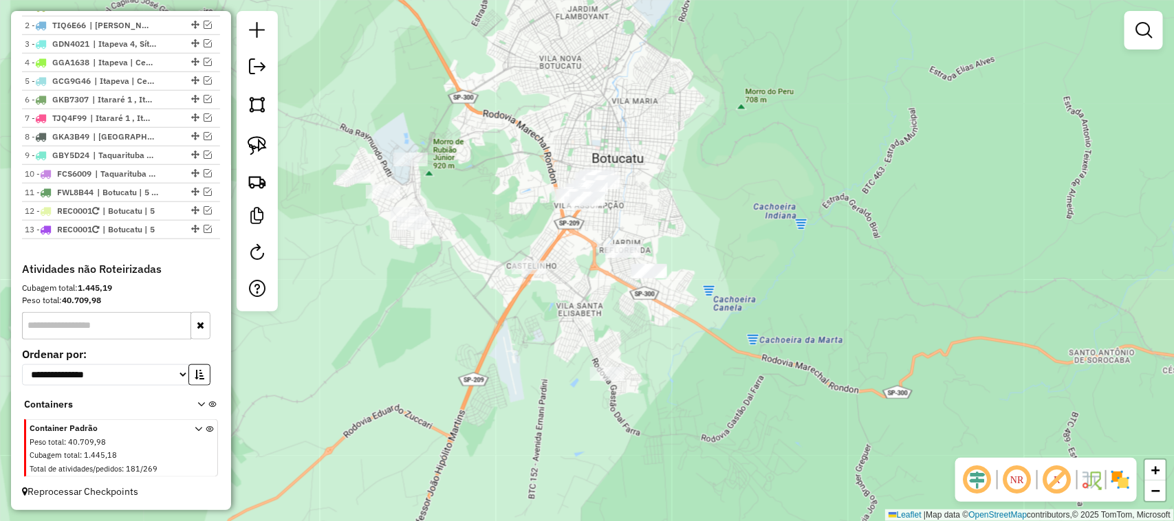
drag, startPoint x: 621, startPoint y: 386, endPoint x: 449, endPoint y: 322, distance: 183.6
click at [449, 325] on div "Janela de atendimento Grade de atendimento Capacidade Transportadoras Veículos …" at bounding box center [587, 260] width 1174 height 521
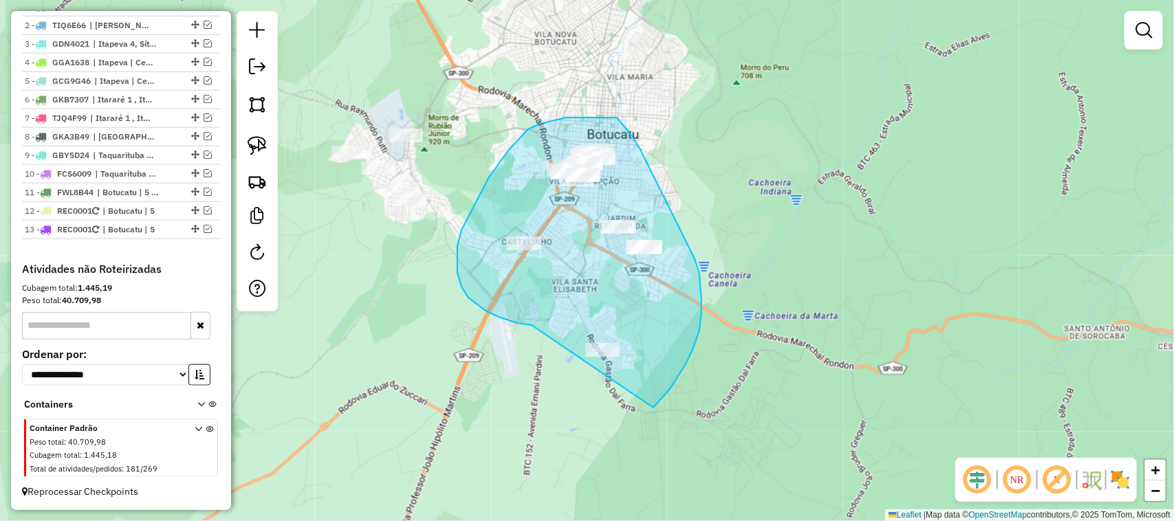
drag, startPoint x: 485, startPoint y: 311, endPoint x: 579, endPoint y: 402, distance: 130.8
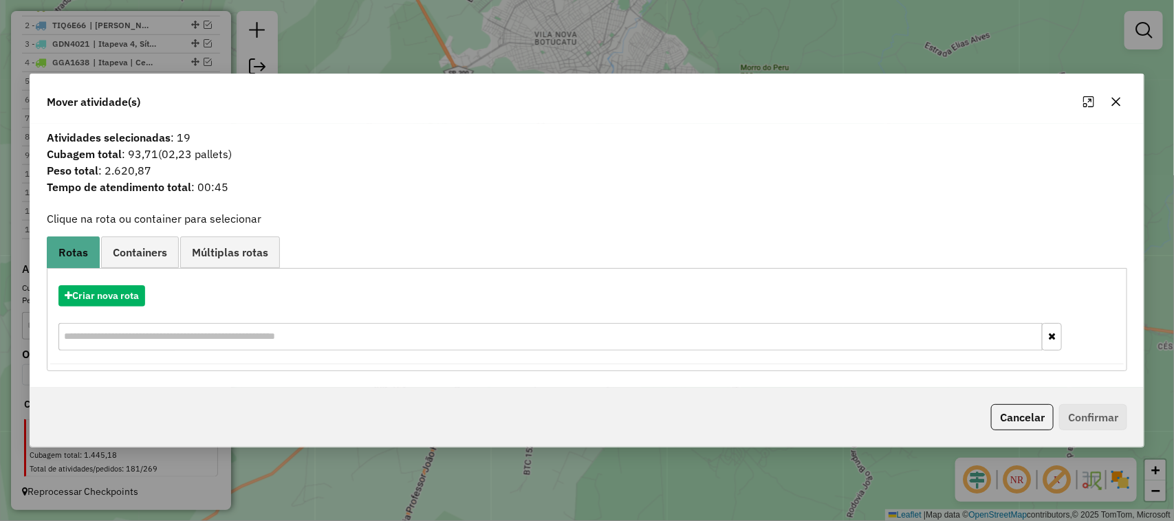
click at [116, 304] on hb-app "Aguarde... Pop-up bloqueado! Seu navegador bloqueou automáticamente a abertura …" at bounding box center [587, 260] width 1174 height 521
click at [114, 303] on button "Criar nova rota" at bounding box center [101, 295] width 87 height 21
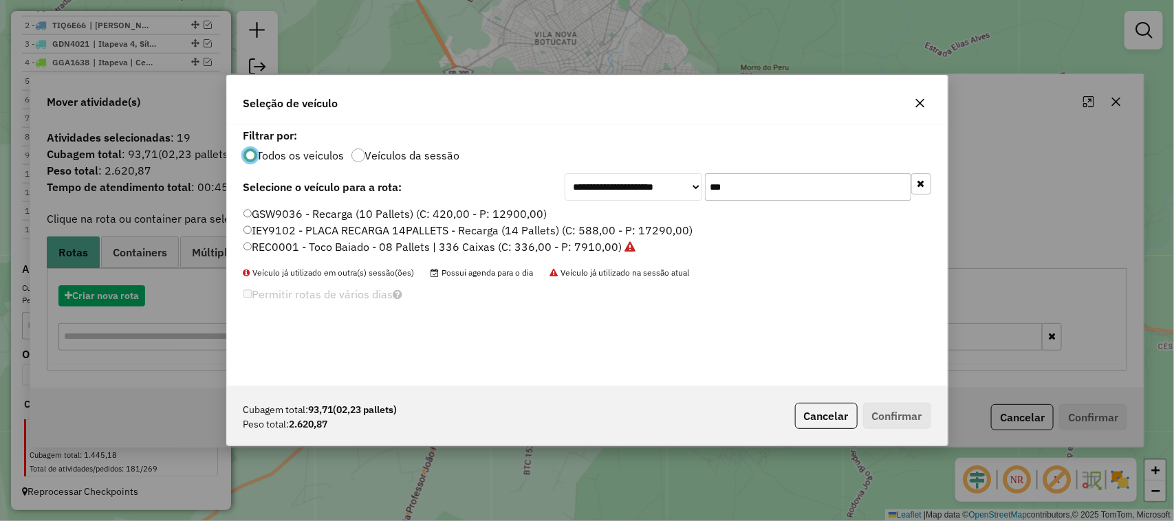
scroll to position [7, 4]
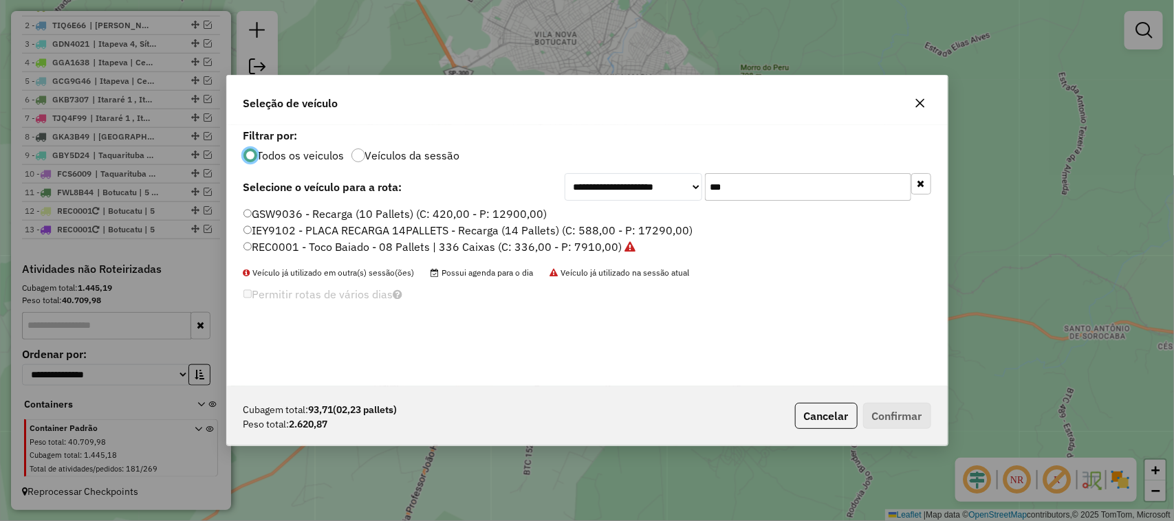
click at [576, 251] on label "REC0001 - Toco Baiado - 08 Pallets | 336 Caixas (C: 336,00 - P: 7910,00)" at bounding box center [439, 247] width 393 height 17
drag, startPoint x: 878, startPoint y: 415, endPoint x: 872, endPoint y: 410, distance: 7.8
click at [879, 414] on button "Confirmar" at bounding box center [897, 416] width 68 height 26
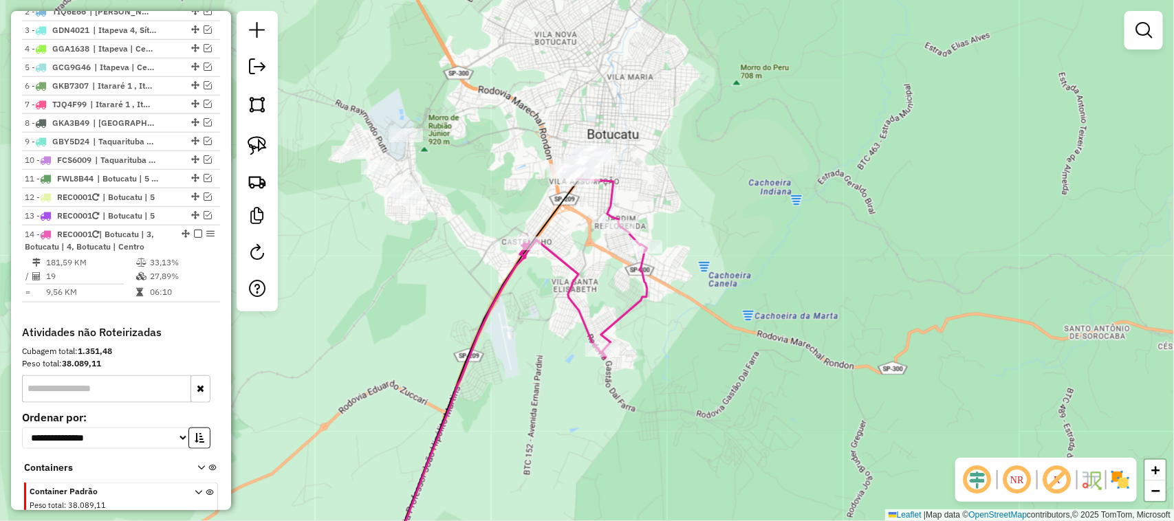
scroll to position [637, 0]
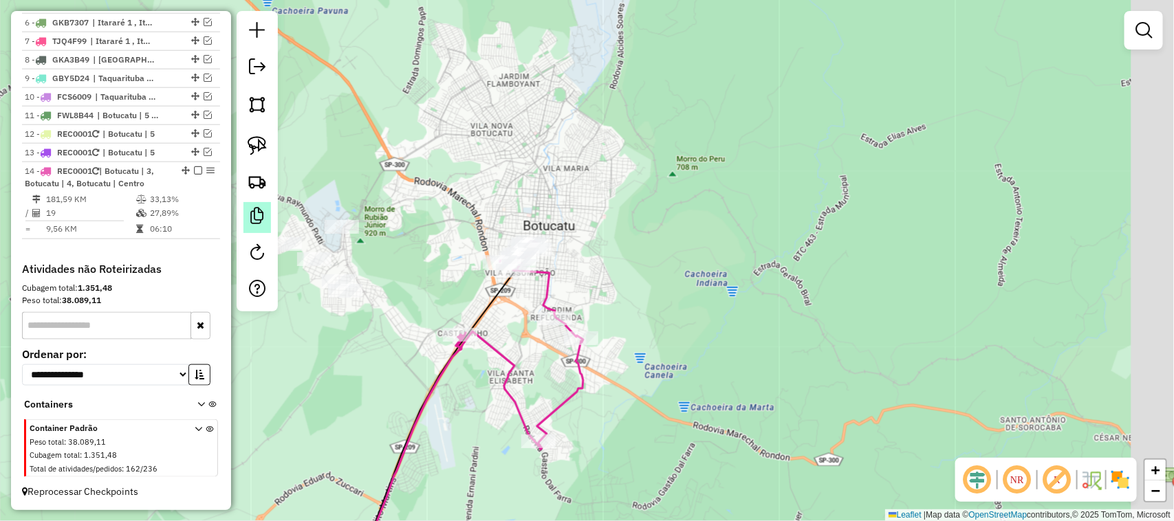
drag, startPoint x: 513, startPoint y: 184, endPoint x: 269, endPoint y: 232, distance: 248.8
click at [448, 276] on div "Janela de atendimento Grade de atendimento Capacidade Transportadoras Veículos …" at bounding box center [587, 260] width 1174 height 521
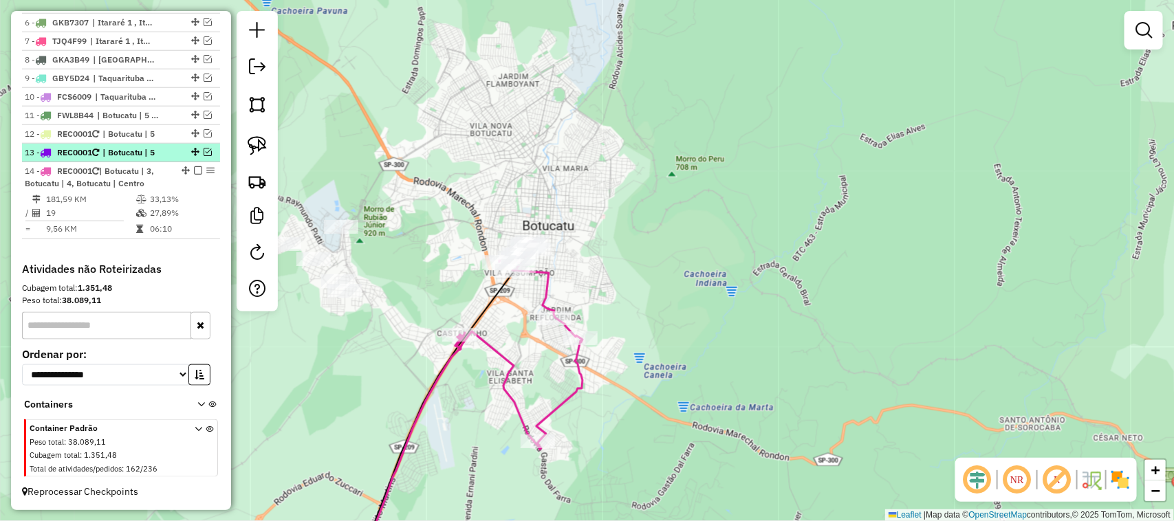
click at [204, 149] on em at bounding box center [208, 152] width 8 height 8
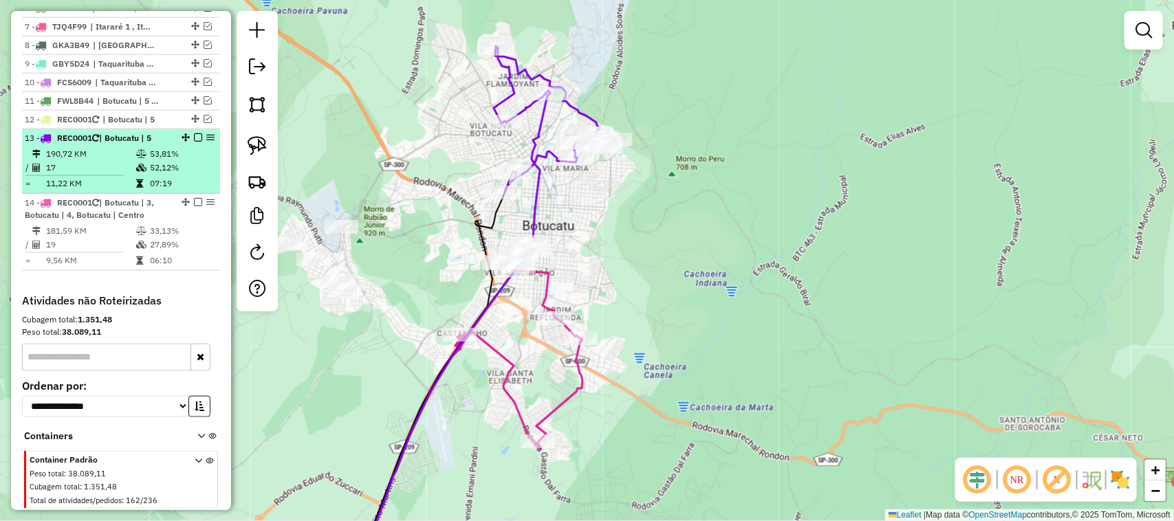
scroll to position [664, 0]
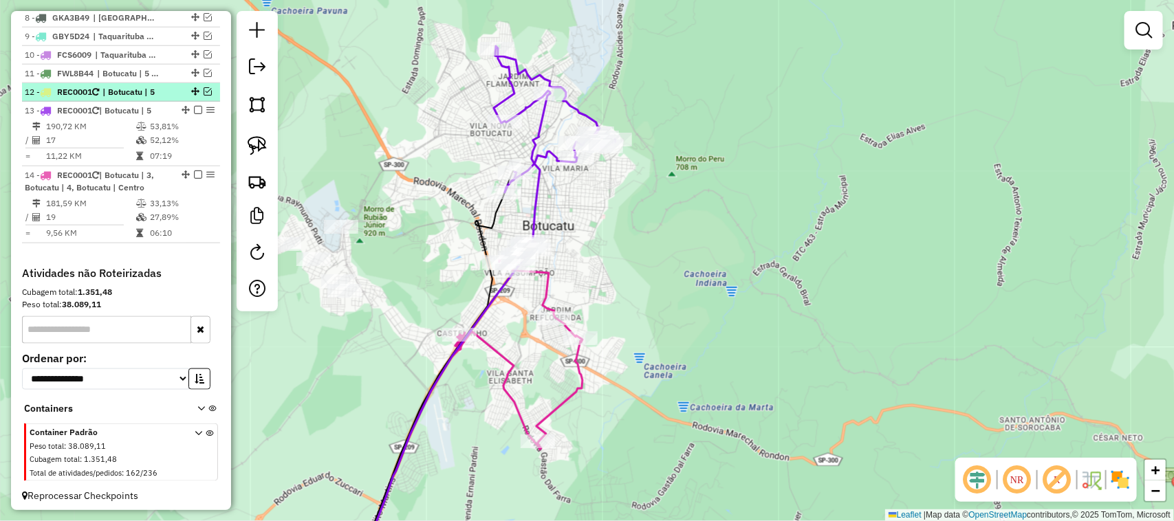
click at [204, 96] on em at bounding box center [208, 91] width 8 height 8
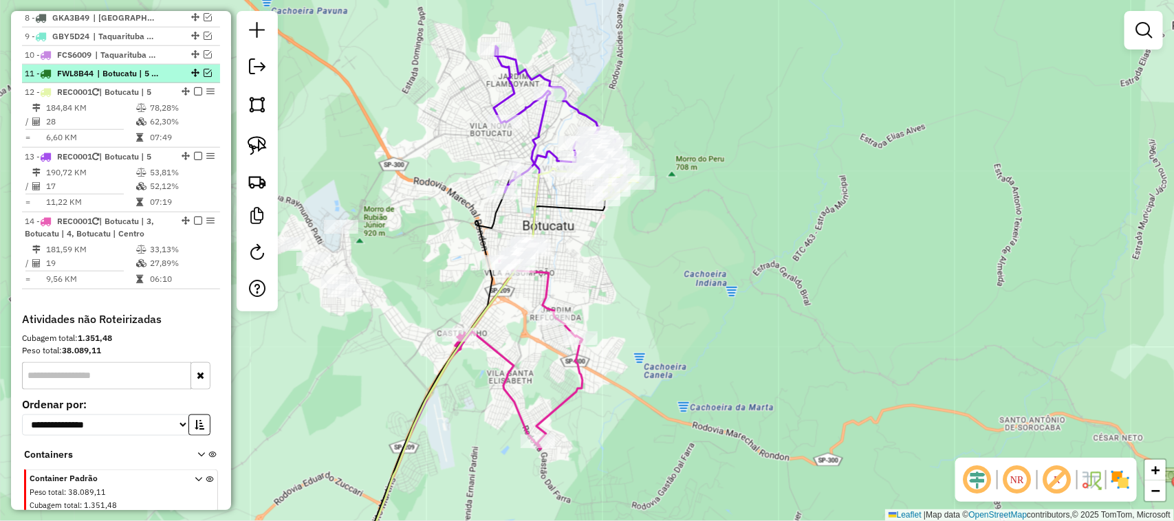
click at [205, 77] on em at bounding box center [208, 73] width 8 height 8
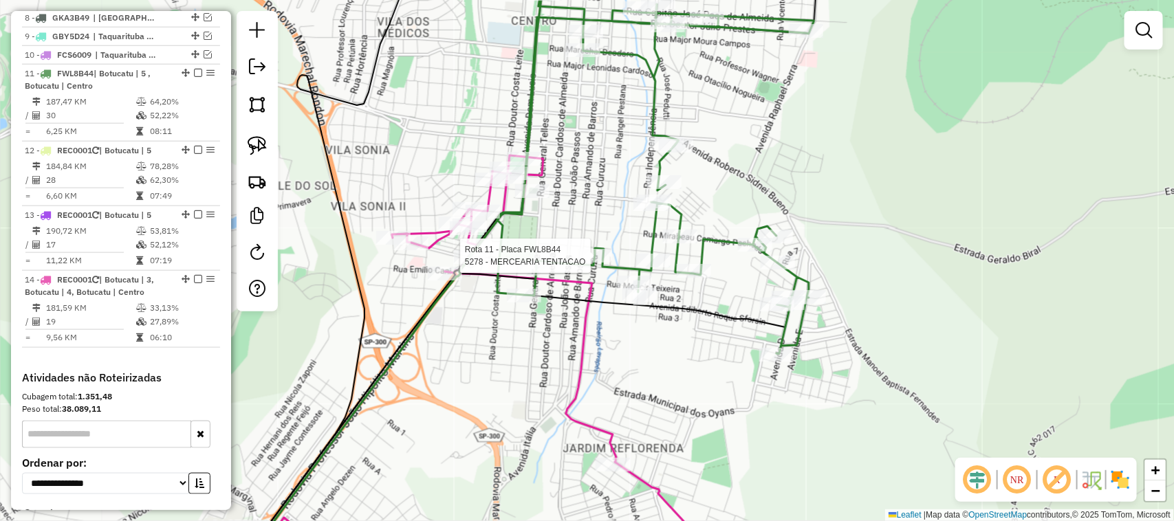
select select "**********"
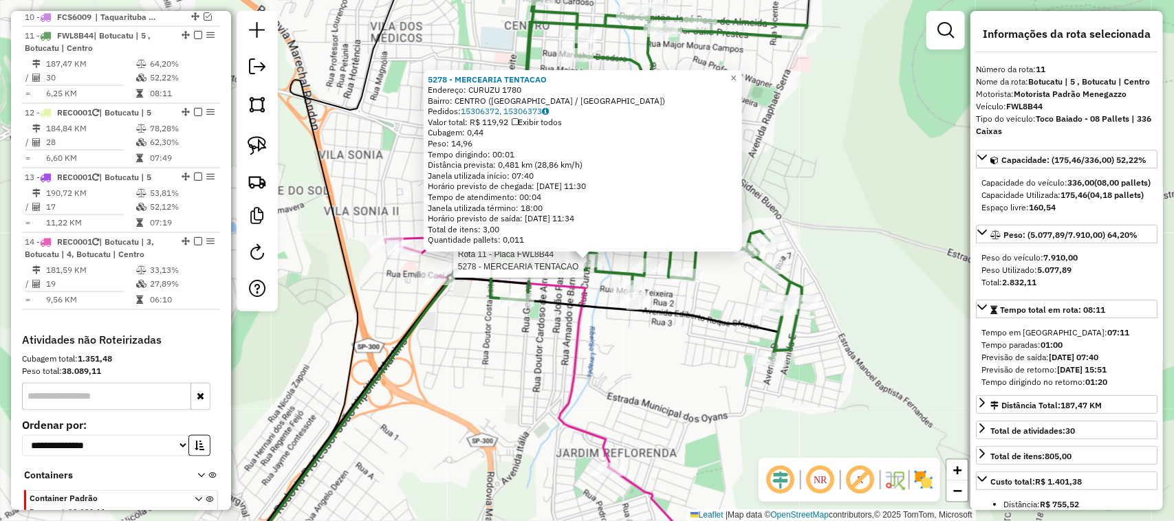
scroll to position [731, 0]
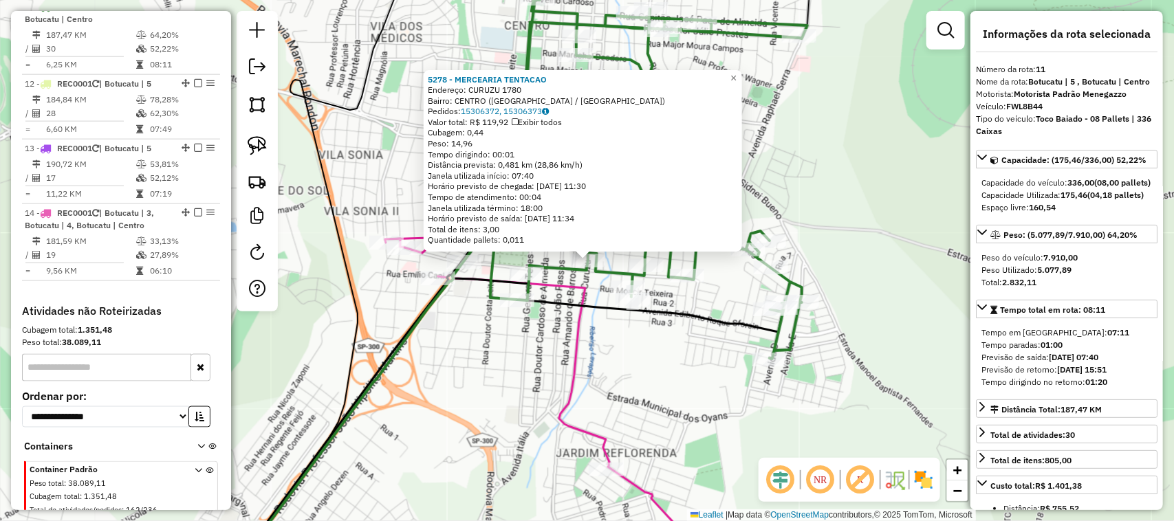
click at [529, 377] on div "Rota 11 - Placa FWL8B44 5278 - MERCEARIA TENTACAO 5278 - MERCEARIA TENTACAO End…" at bounding box center [587, 260] width 1174 height 521
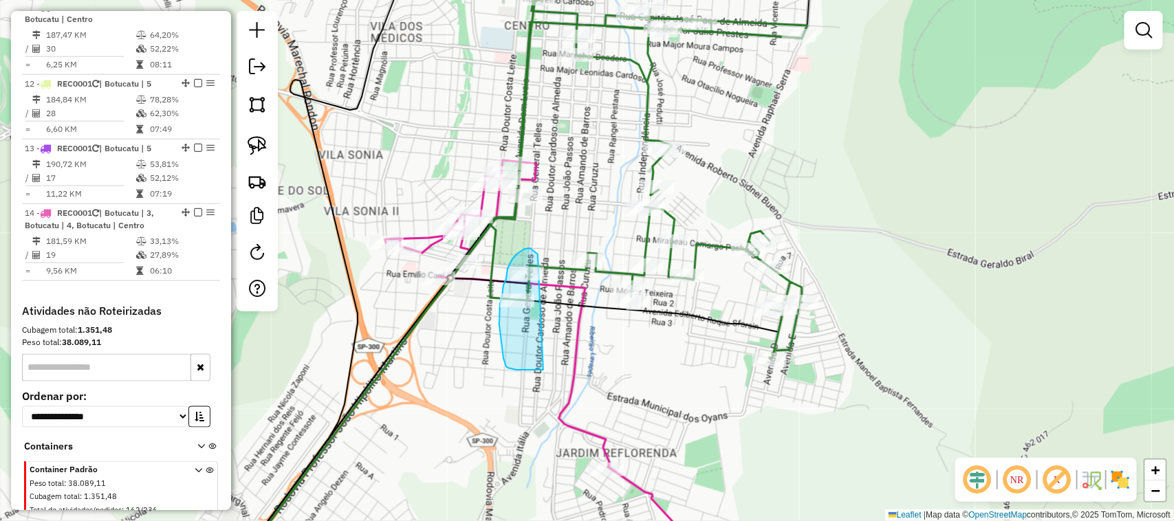
drag, startPoint x: 543, startPoint y: 370, endPoint x: 545, endPoint y: 263, distance: 106.6
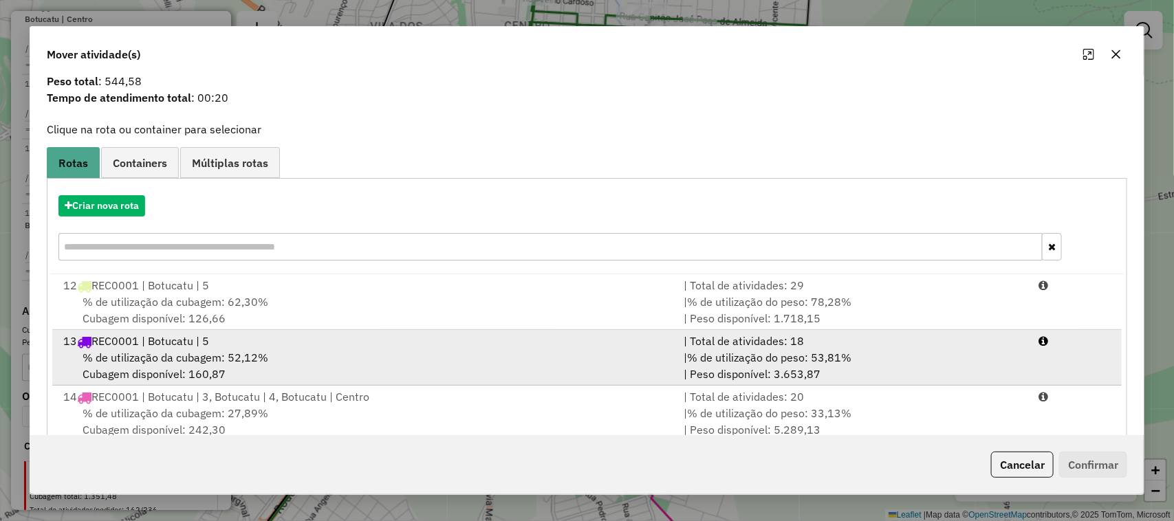
scroll to position [73, 0]
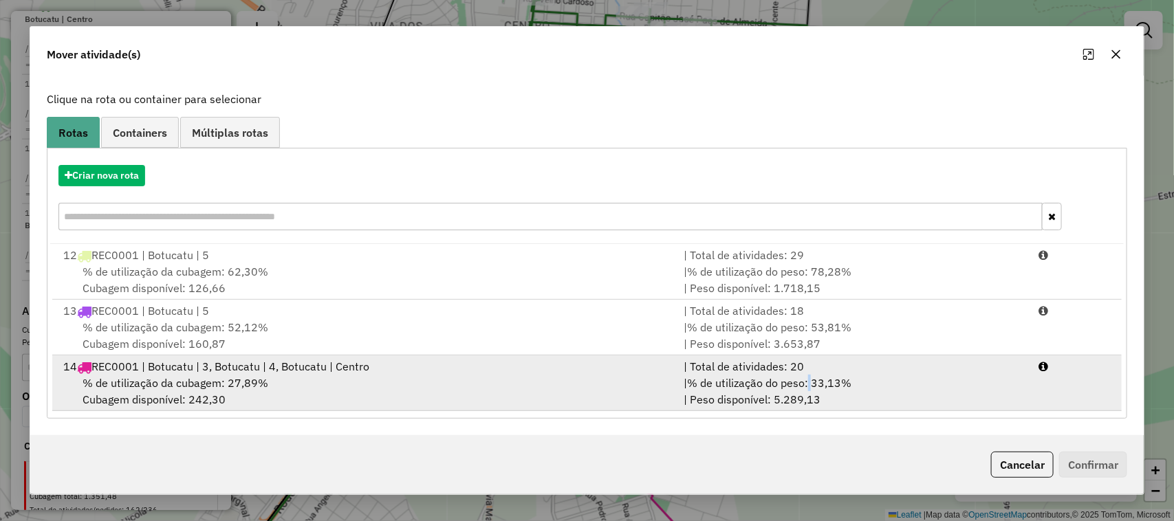
click at [810, 386] on span "% de utilização do peso: 33,13%" at bounding box center [769, 383] width 164 height 14
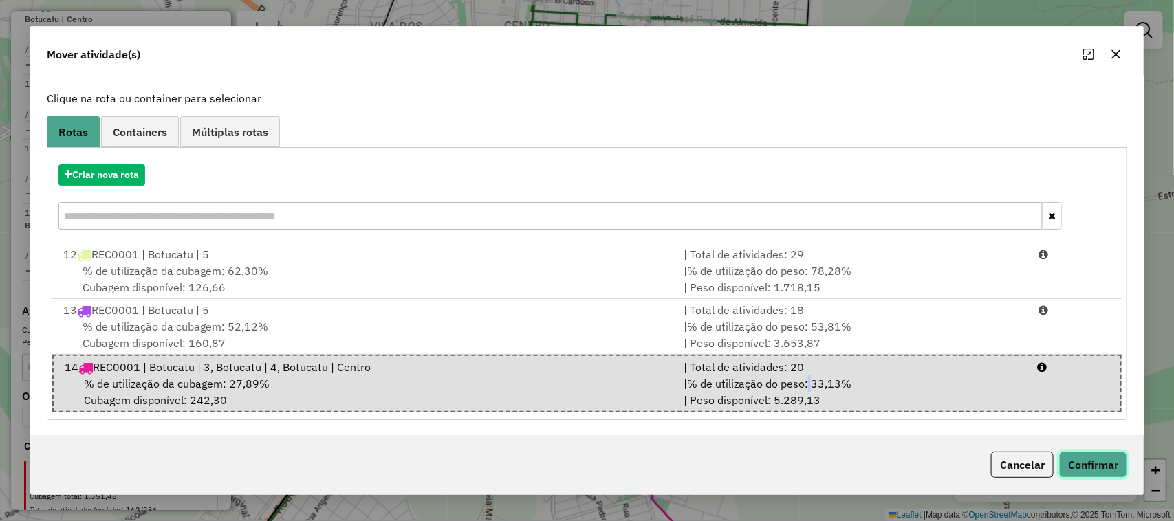
click at [1108, 466] on button "Confirmar" at bounding box center [1093, 465] width 68 height 26
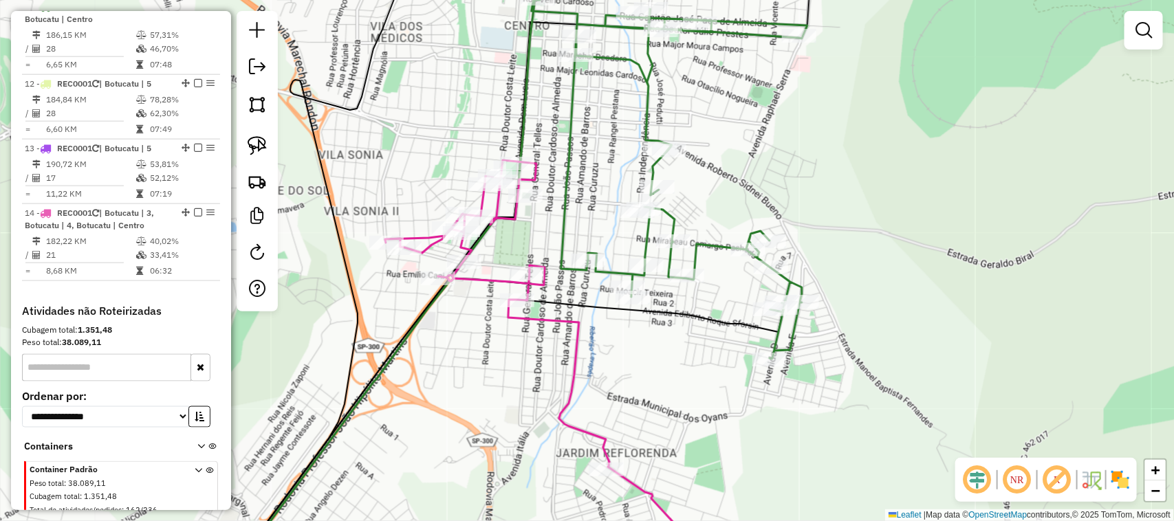
scroll to position [0, 0]
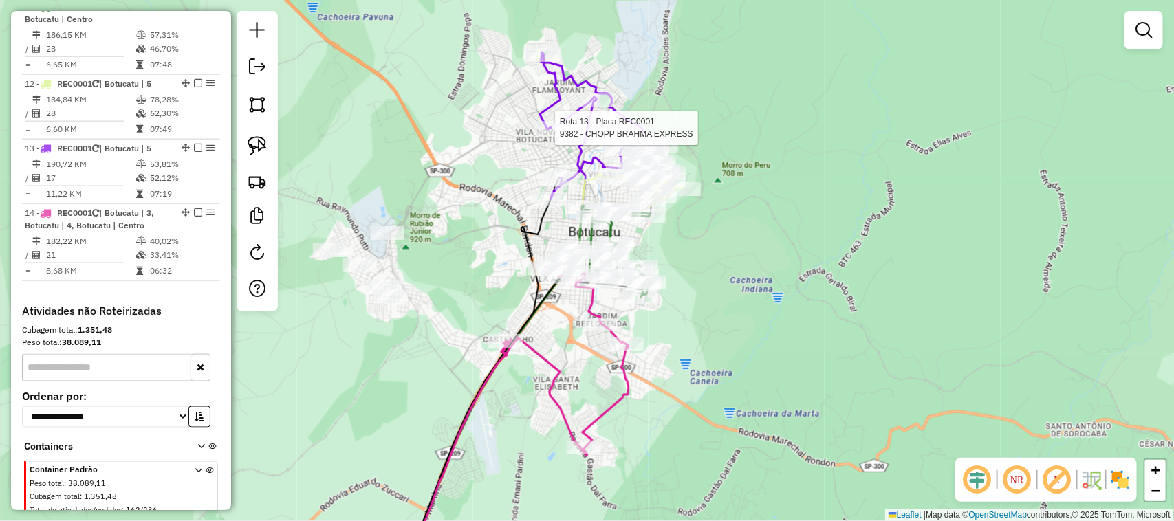
select select "**********"
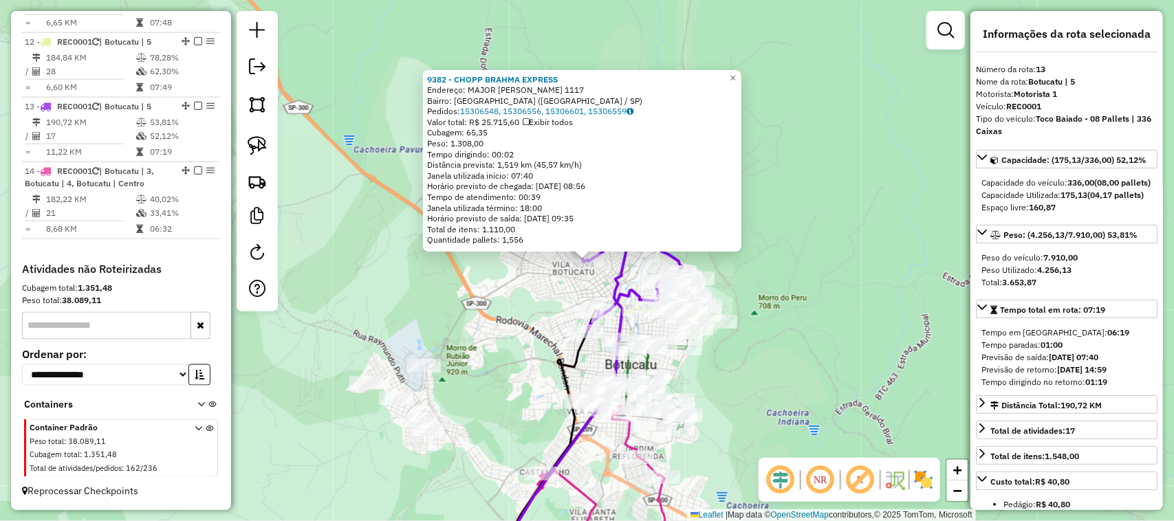
scroll to position [787, 0]
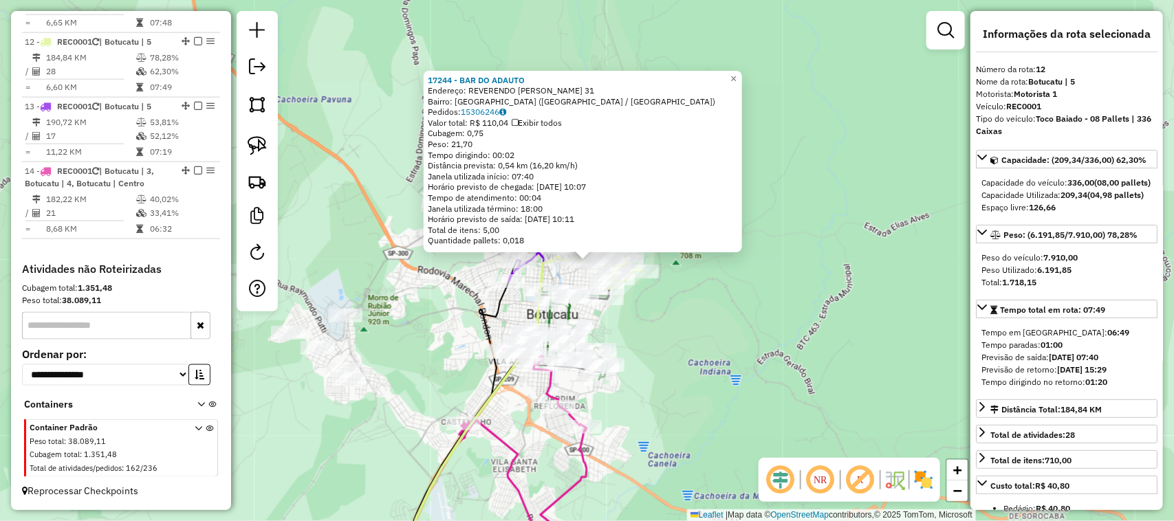
click at [691, 333] on div "Rota 12 - Placa REC0001 13843 - PARADA OBRIGATORIA 17244 - BAR DO [PERSON_NAME]…" at bounding box center [587, 260] width 1174 height 521
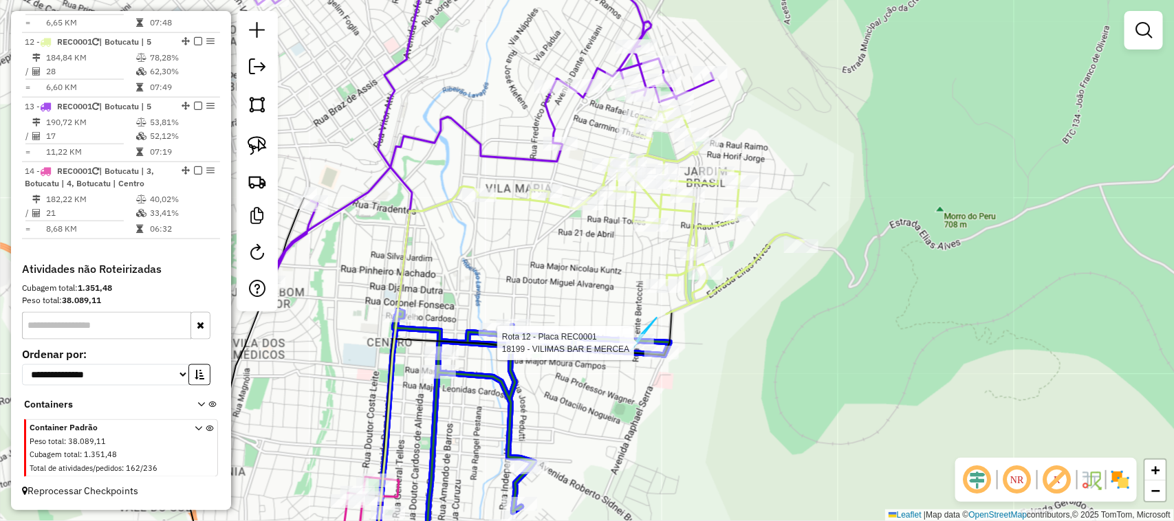
drag, startPoint x: 657, startPoint y: 318, endPoint x: 630, endPoint y: 351, distance: 42.6
click at [630, 348] on div at bounding box center [636, 341] width 34 height 14
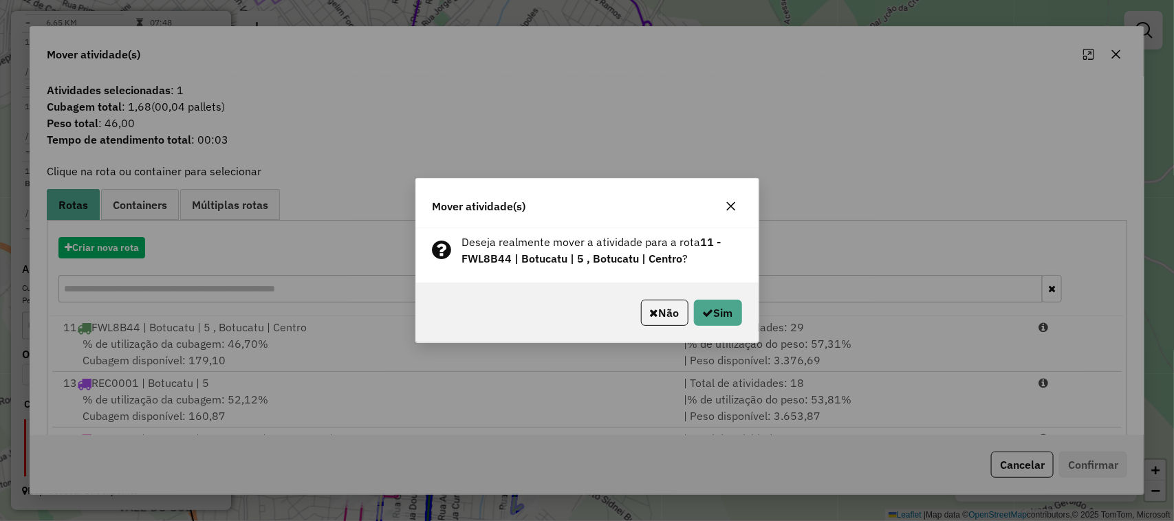
click at [1110, 53] on div "Mover atividade(s) Deseja realmente mover a atividade para a rota 11 - FWL8B44 …" at bounding box center [587, 260] width 1174 height 521
click at [736, 215] on button "button" at bounding box center [731, 206] width 22 height 22
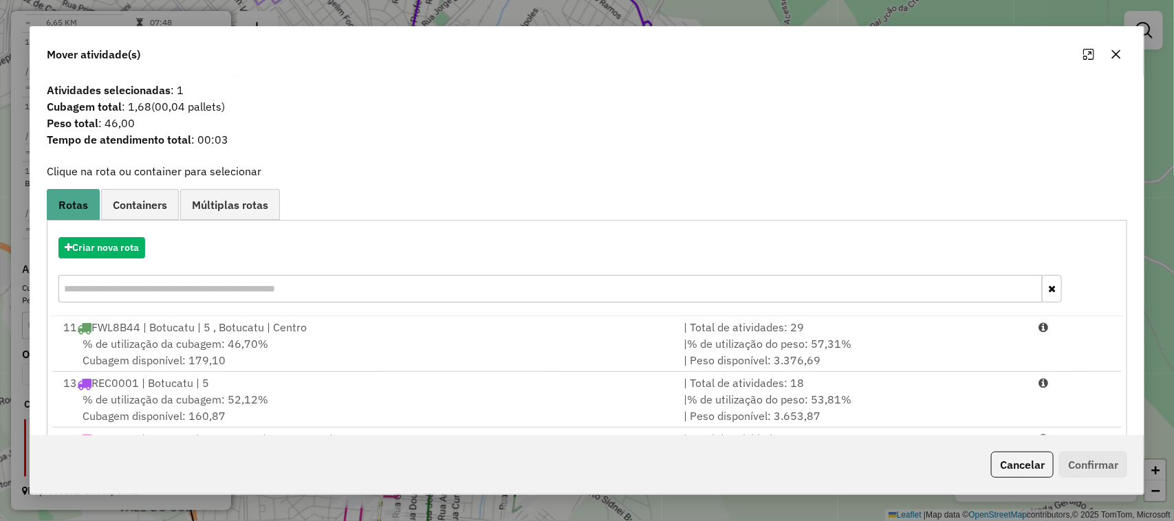
drag, startPoint x: 1098, startPoint y: 63, endPoint x: 1105, endPoint y: 63, distance: 6.9
click at [1099, 63] on div at bounding box center [1102, 54] width 50 height 22
click at [1117, 56] on icon "button" at bounding box center [1116, 54] width 11 height 11
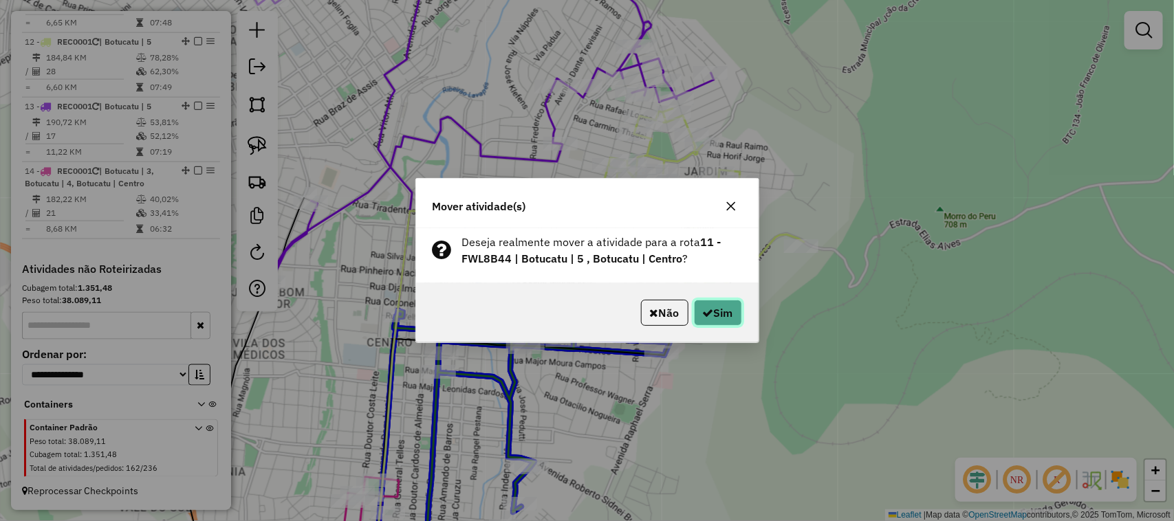
click at [719, 318] on button "Sim" at bounding box center [718, 313] width 48 height 26
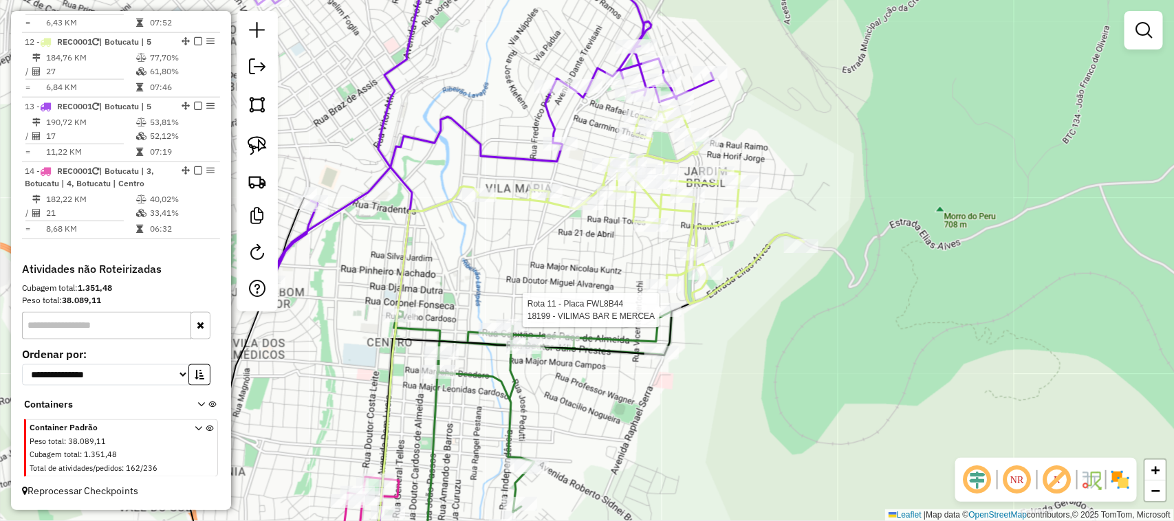
select select "**********"
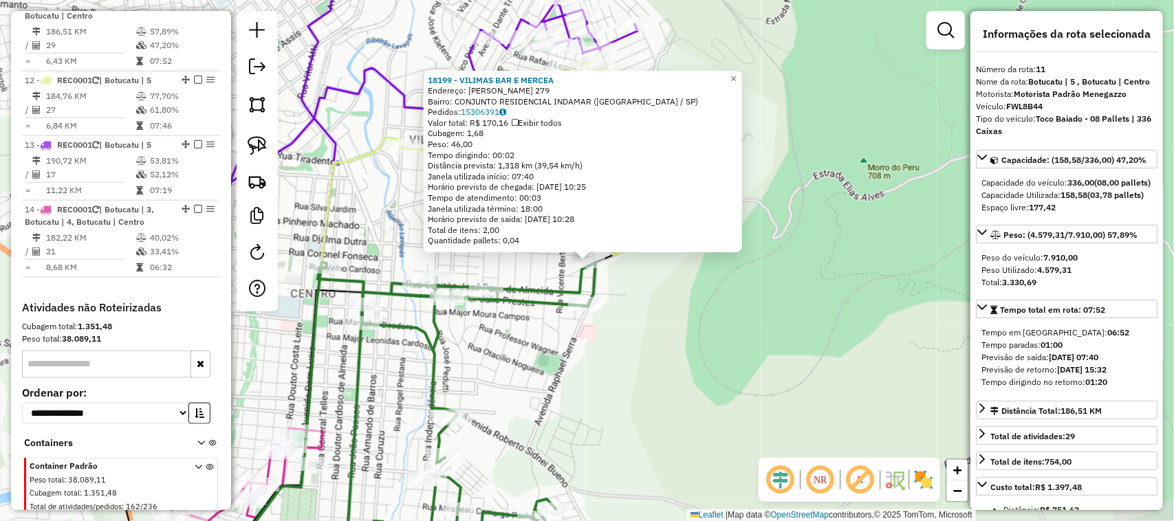
scroll to position [731, 0]
click at [705, 373] on div "18199 - VILIMAS BAR E MERCEA Endereço: [PERSON_NAME] 279 Bairro: CONJUNTO RESID…" at bounding box center [587, 260] width 1174 height 521
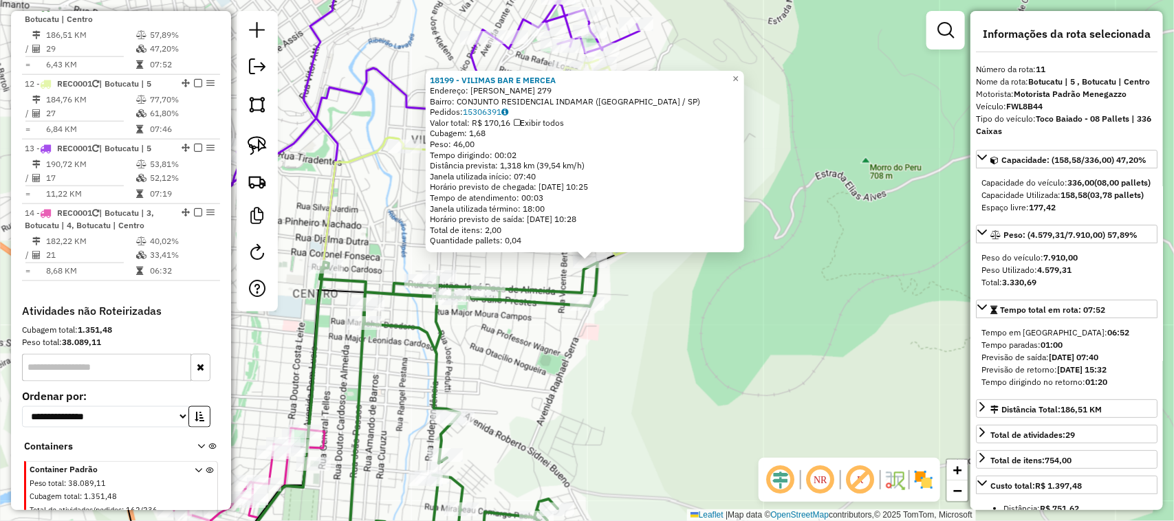
click at [636, 286] on div "18199 - VILIMAS BAR E MERCEA Endereço: [PERSON_NAME] 279 Bairro: CONJUNTO RESID…" at bounding box center [587, 260] width 1174 height 521
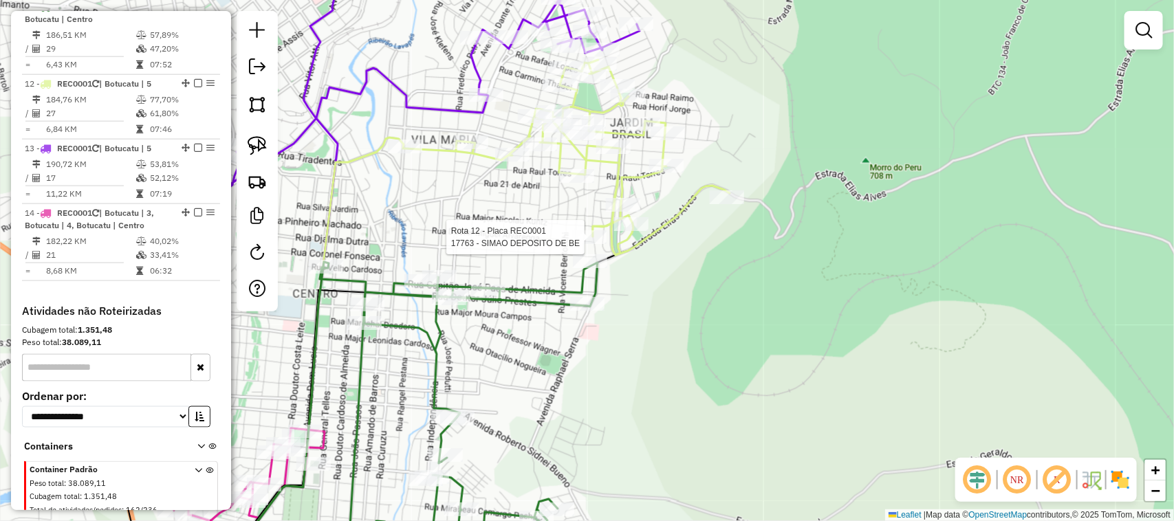
select select "**********"
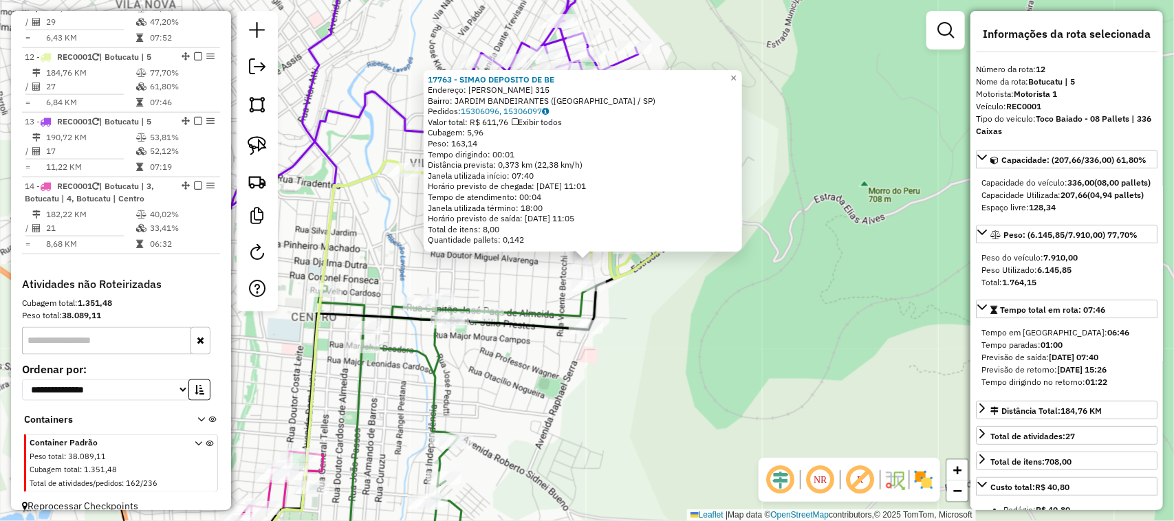
scroll to position [787, 0]
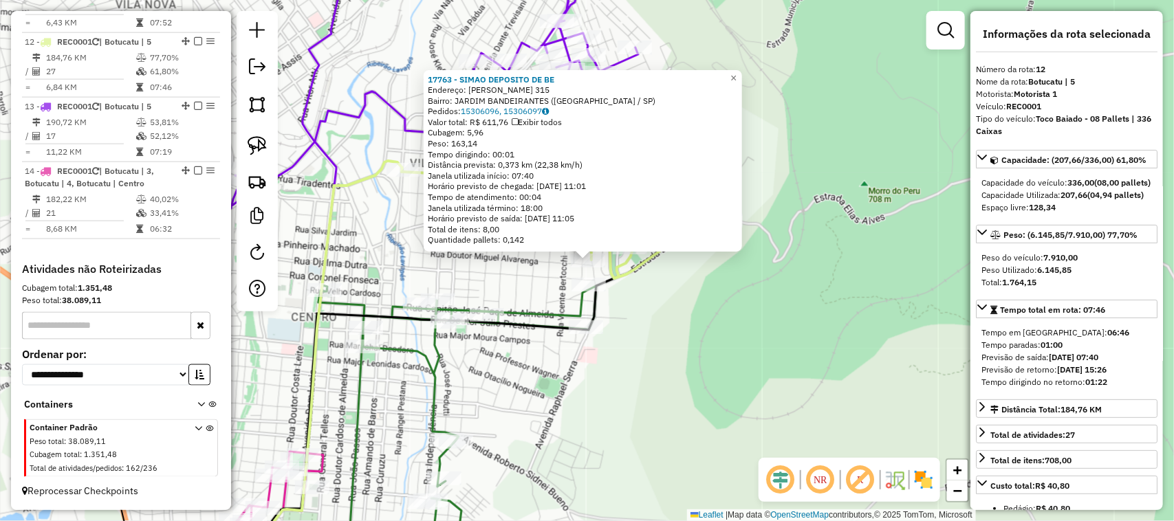
click at [706, 360] on div "17763 - SIMAO DEPOSITO DE BE Endereço: [PERSON_NAME] 315 Bairro: [GEOGRAPHIC_DA…" at bounding box center [587, 260] width 1174 height 521
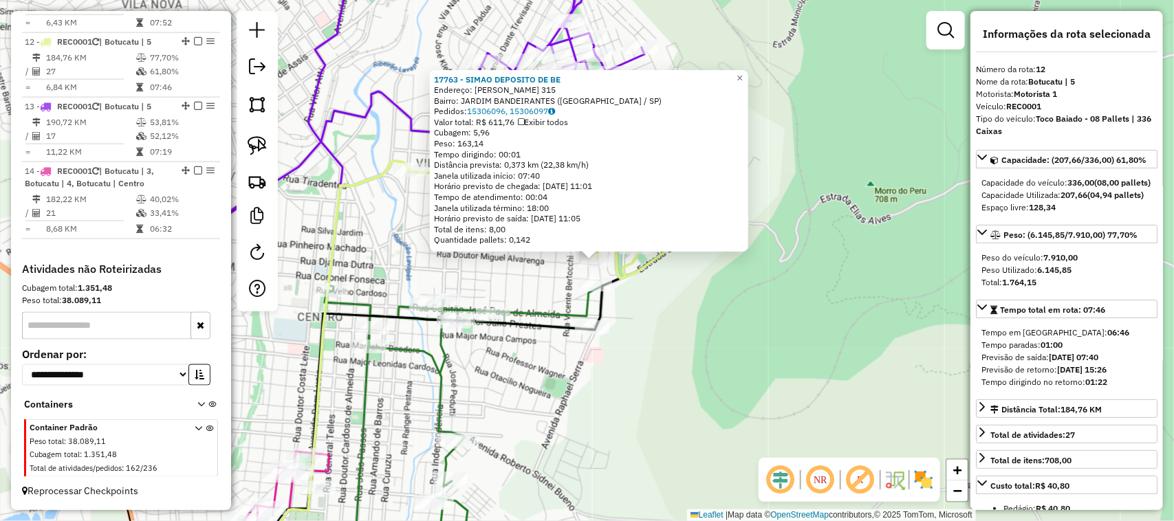
click at [703, 370] on div "17763 - SIMAO DEPOSITO DE BE Endereço: [PERSON_NAME] 315 Bairro: [GEOGRAPHIC_DA…" at bounding box center [587, 260] width 1174 height 521
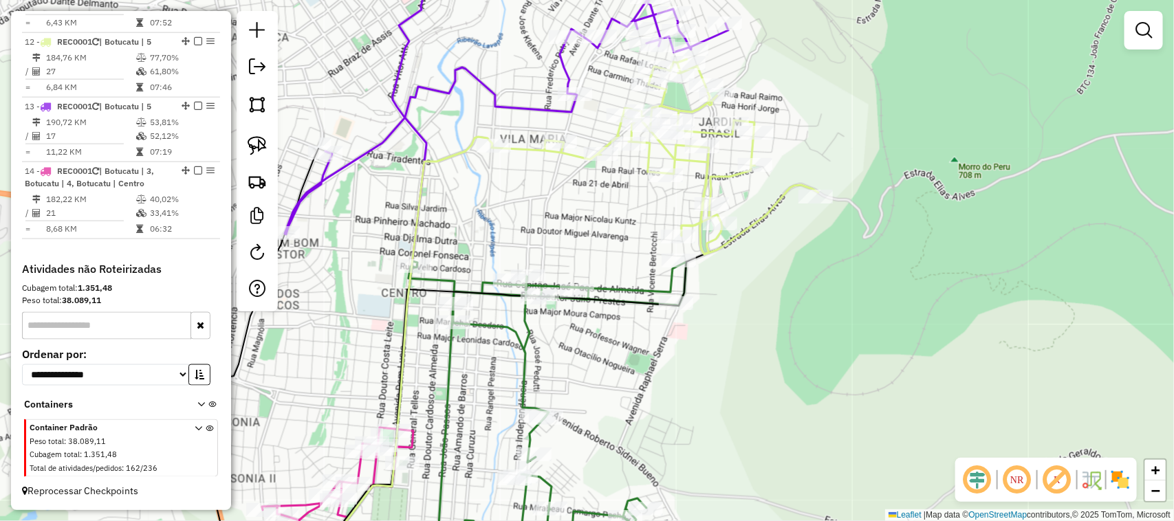
drag, startPoint x: 750, startPoint y: 377, endPoint x: 861, endPoint y: 325, distance: 122.7
click at [856, 331] on div "Janela de atendimento Grade de atendimento Capacidade Transportadoras Veículos …" at bounding box center [587, 260] width 1174 height 521
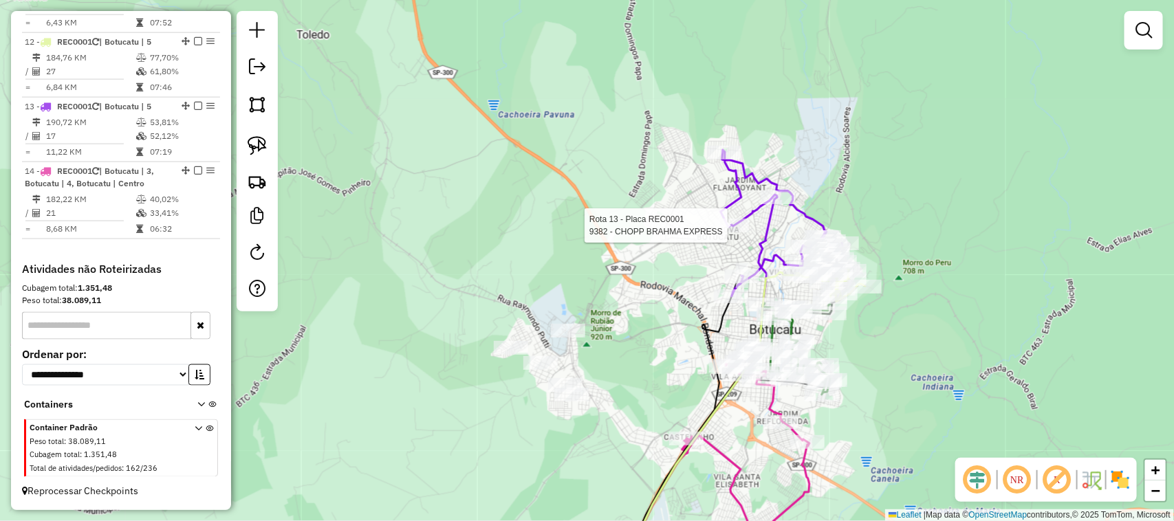
select select "**********"
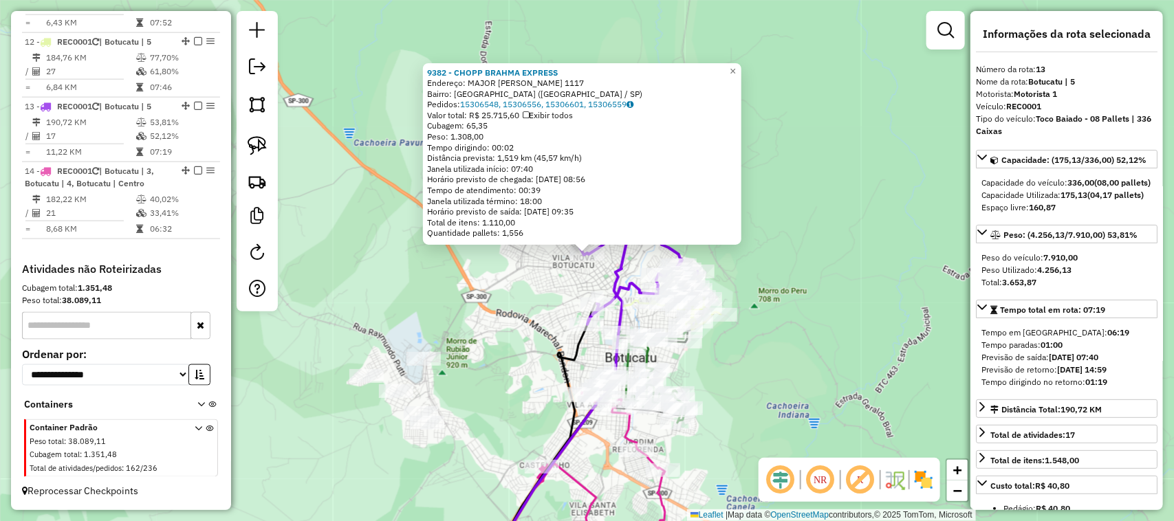
drag, startPoint x: 538, startPoint y: 369, endPoint x: 523, endPoint y: 296, distance: 75.2
click at [523, 299] on div "9382 - CHOPP BRAHMA EXPRESS Endereço: MAJOR MATHEUS 1117 Bairro: [GEOGRAPHIC_DA…" at bounding box center [587, 260] width 1174 height 521
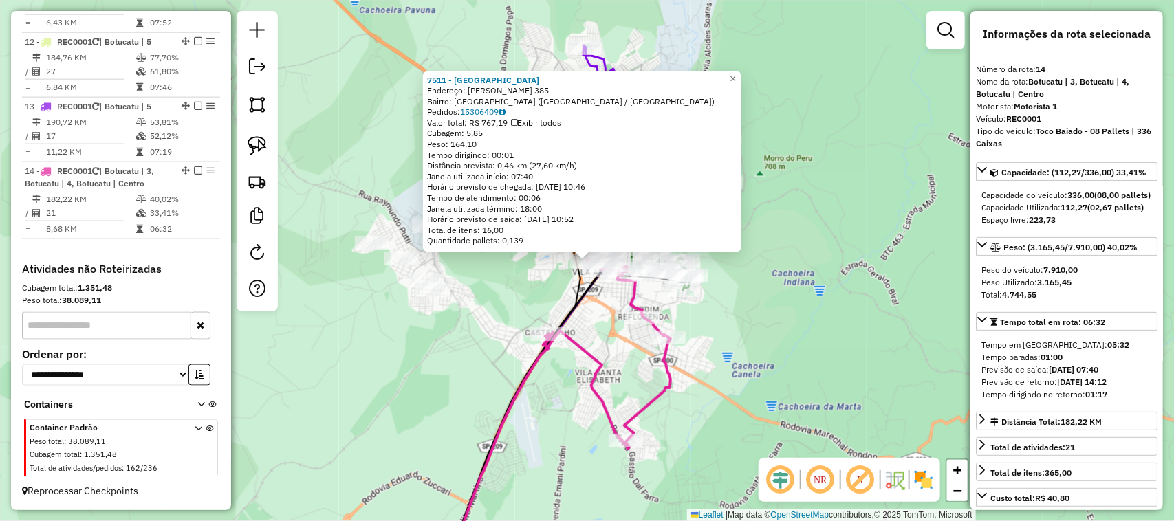
click at [719, 371] on div "7511 - BAR DO MIRAOO Endereço: [PERSON_NAME] SANTA ROSA 385 Bairro: [GEOGRAPHIC…" at bounding box center [587, 260] width 1174 height 521
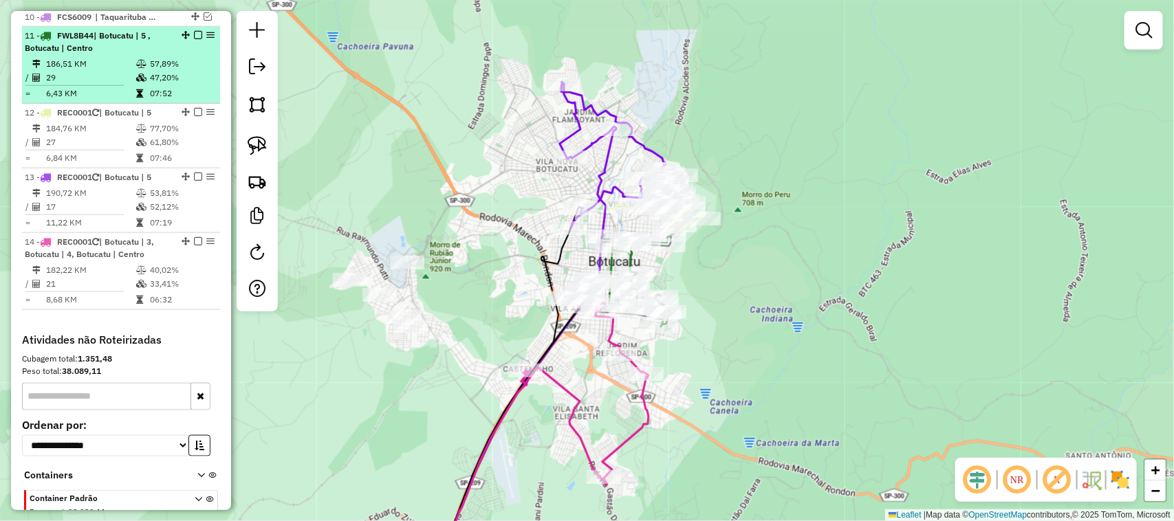
scroll to position [558, 0]
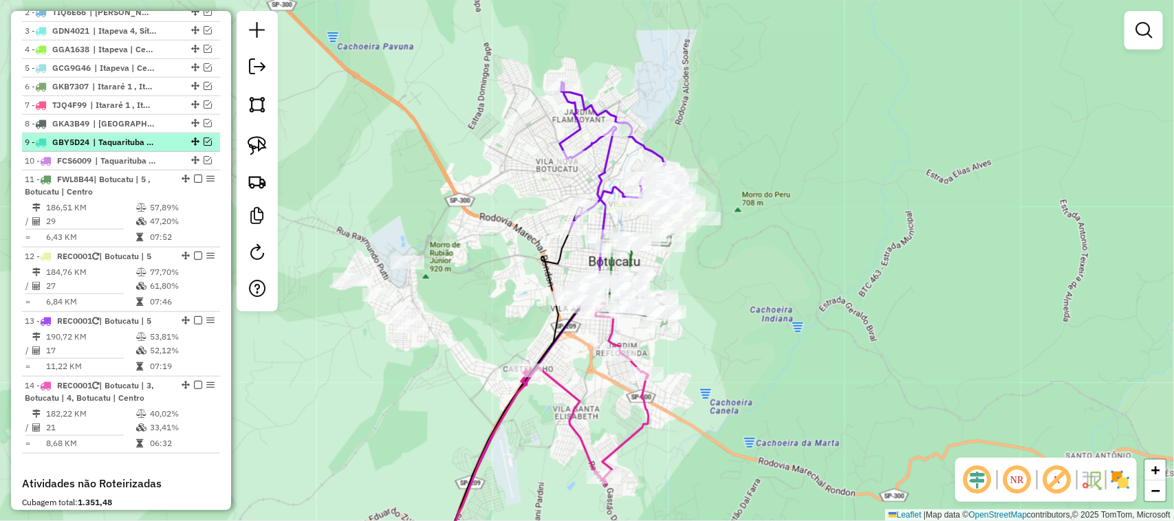
click at [207, 146] on em at bounding box center [208, 142] width 8 height 8
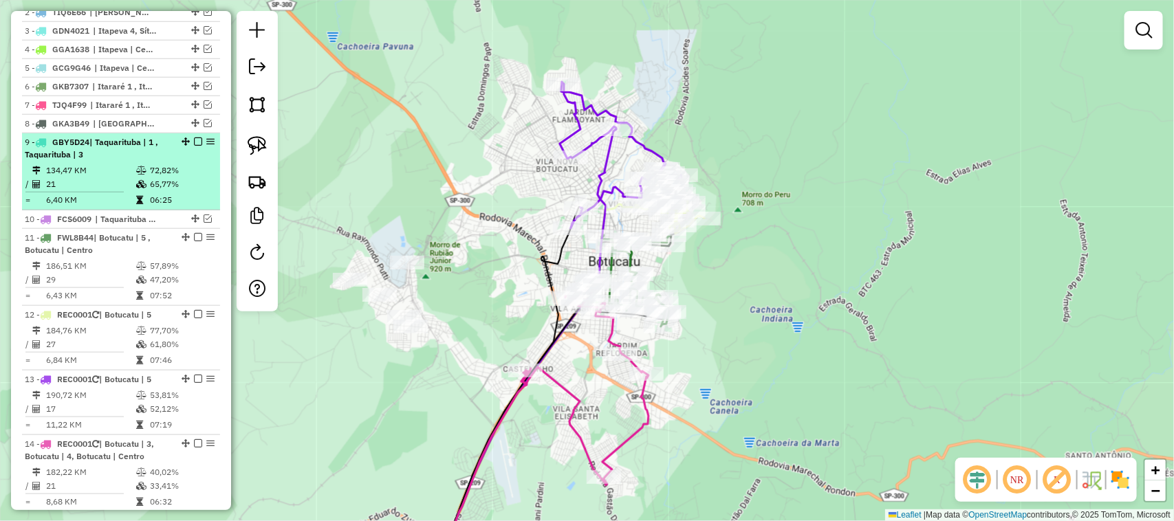
click at [125, 161] on div "9 - GBY5D24 | Taquarituba | 1 , Taquarituba | 3" at bounding box center [98, 148] width 146 height 25
select select "**********"
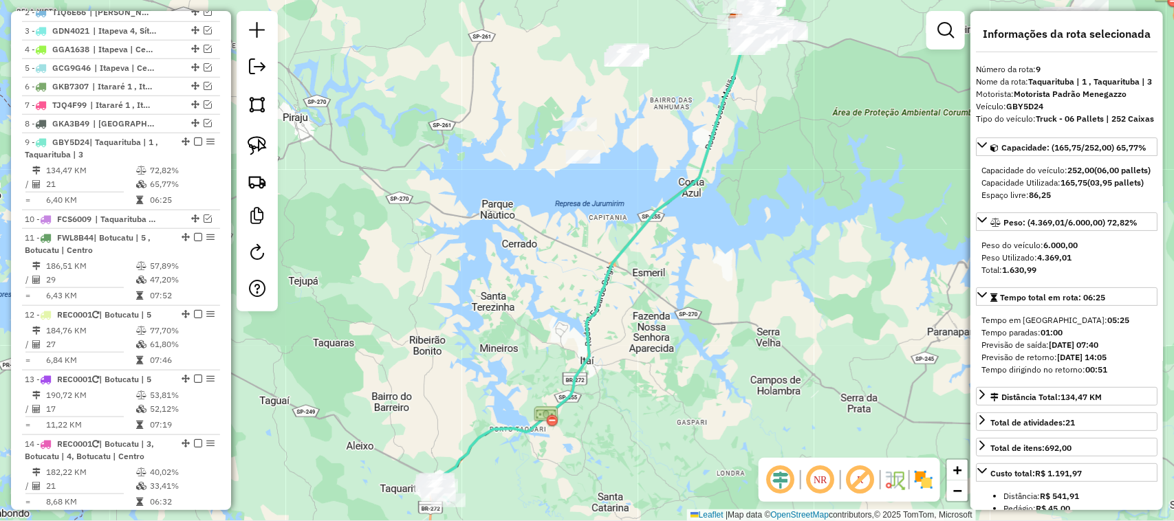
drag, startPoint x: 426, startPoint y: 427, endPoint x: 428, endPoint y: 327, distance: 99.7
click at [428, 331] on div "Janela de atendimento Grade de atendimento Capacidade Transportadoras Veículos …" at bounding box center [587, 260] width 1174 height 521
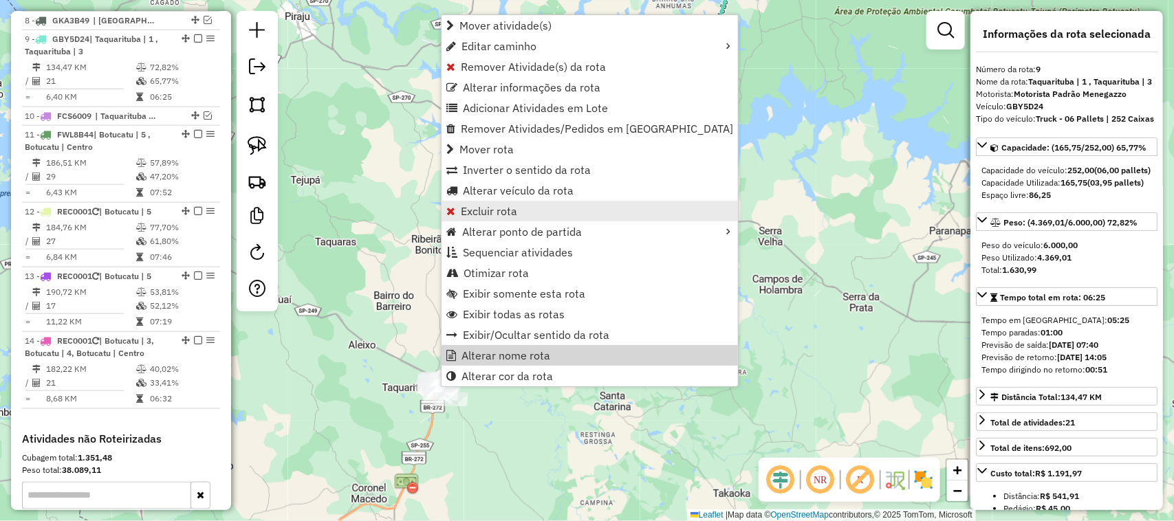
scroll to position [694, 0]
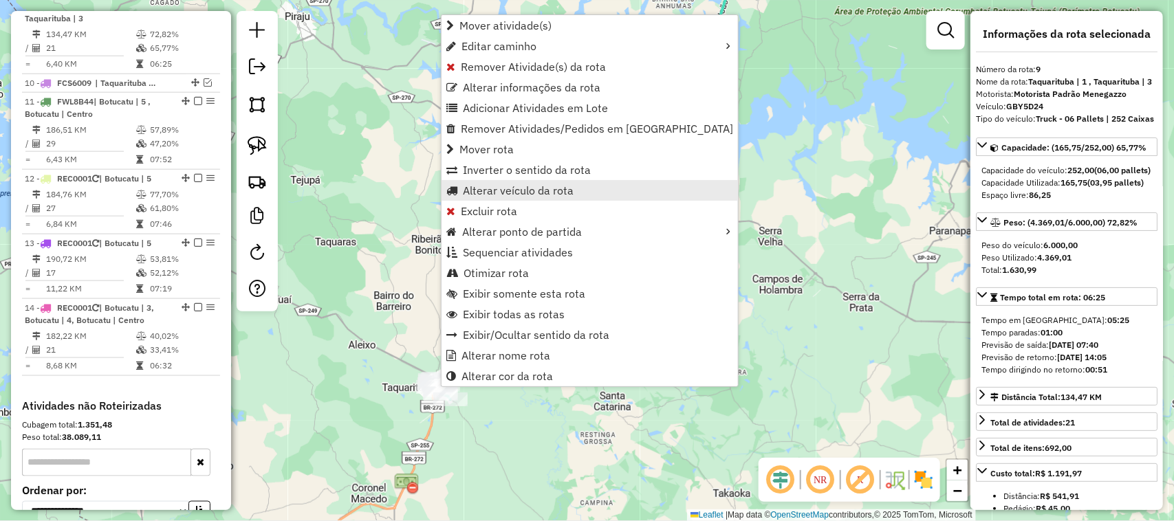
click at [543, 191] on span "Alterar veículo da rota" at bounding box center [518, 190] width 111 height 11
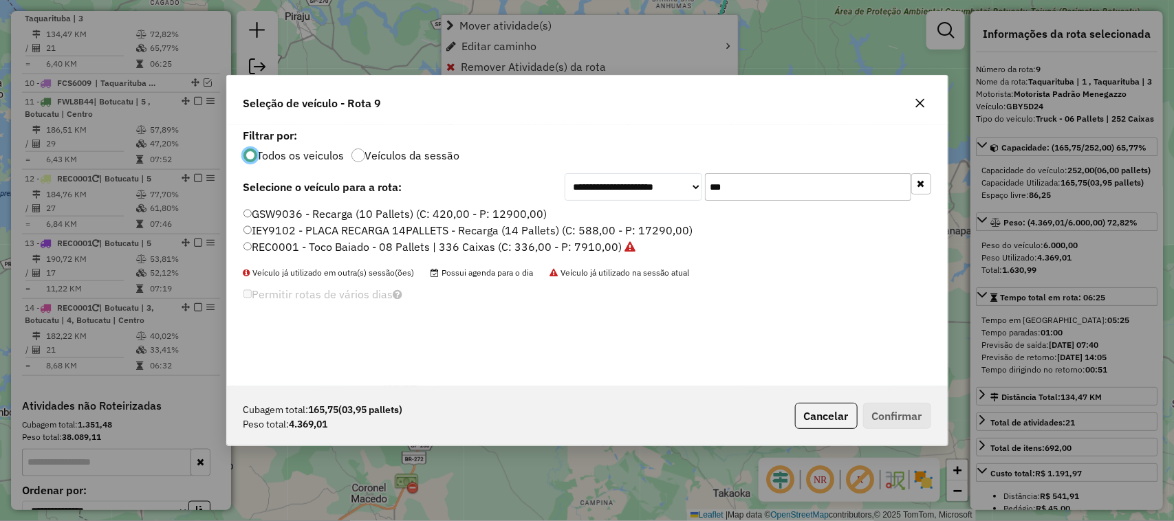
scroll to position [7, 4]
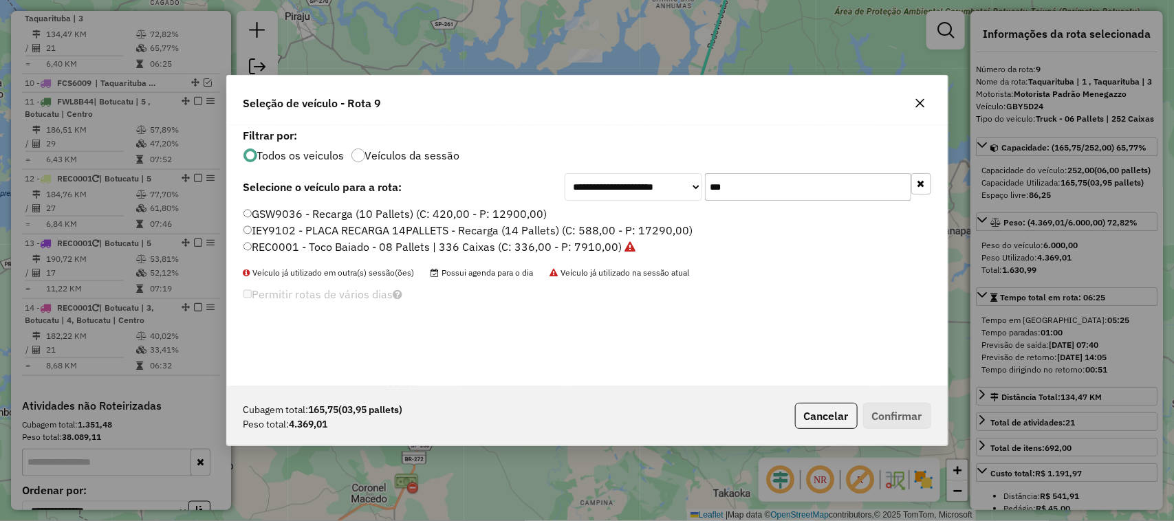
drag, startPoint x: 758, startPoint y: 190, endPoint x: 648, endPoint y: 189, distance: 109.3
click at [648, 189] on div "**********" at bounding box center [747, 187] width 366 height 28
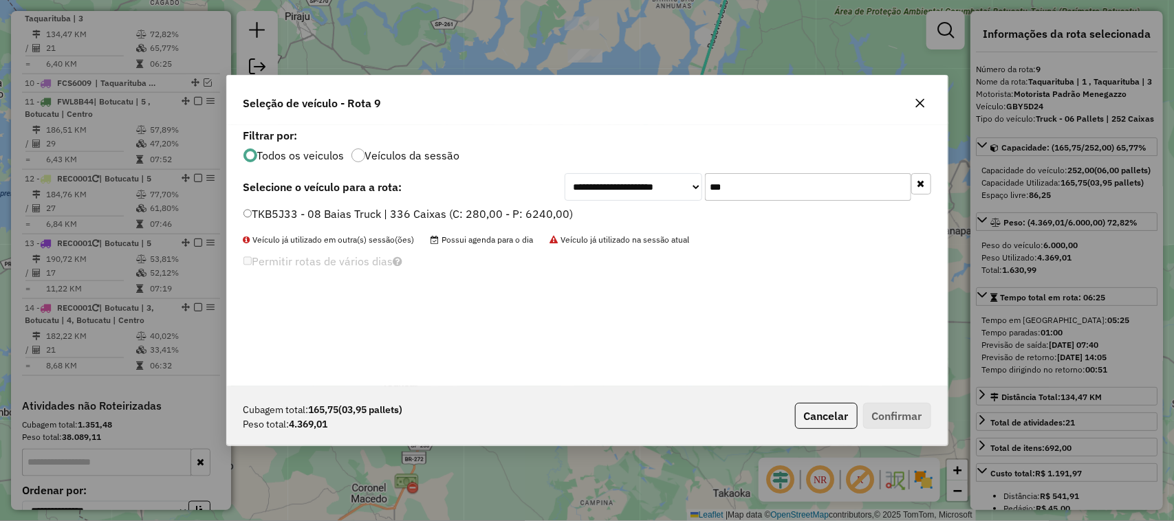
type input "***"
click at [562, 211] on label "TKB5J33 - 08 Baias Truck | 336 Caixas (C: 280,00 - P: 6240,00)" at bounding box center [408, 214] width 330 height 17
click at [892, 416] on button "Confirmar" at bounding box center [897, 416] width 68 height 26
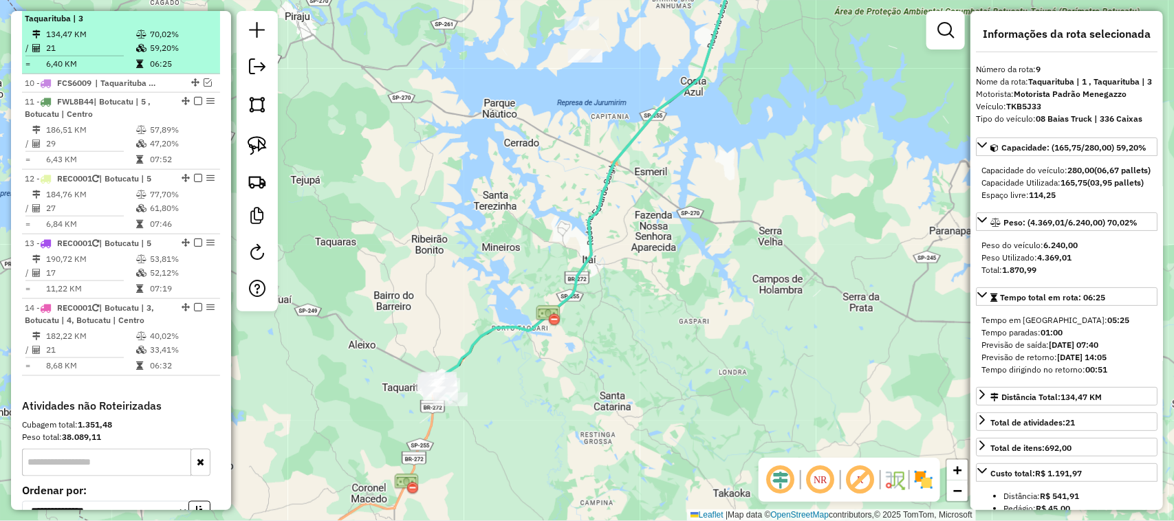
click at [194, 10] on em at bounding box center [198, 5] width 8 height 8
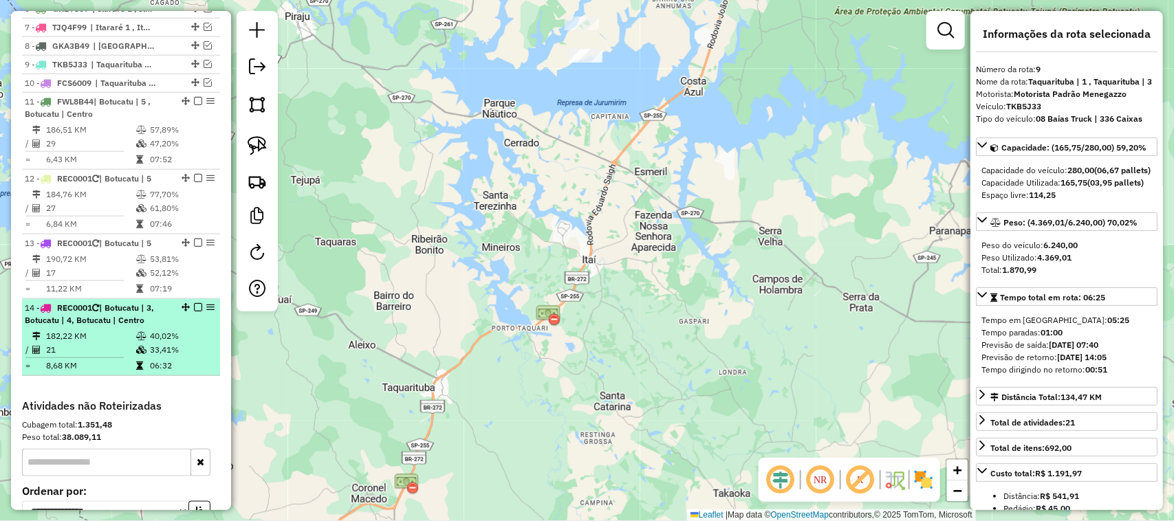
click at [112, 318] on span "| Botucatu | 3, Botucatu | 4, Botucatu | Centro" at bounding box center [89, 314] width 129 height 23
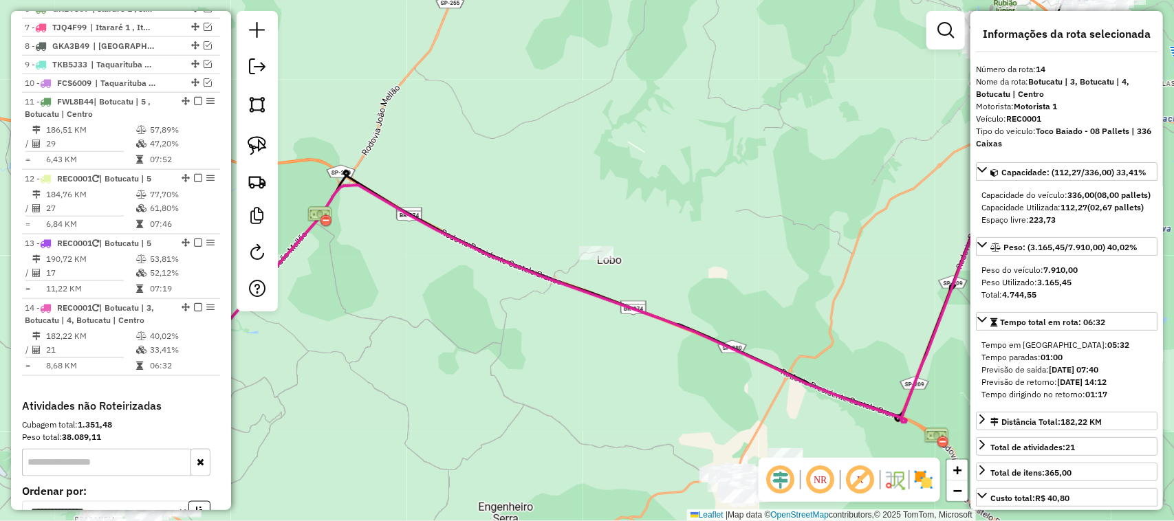
drag, startPoint x: 678, startPoint y: 334, endPoint x: 623, endPoint y: 342, distance: 55.6
click at [617, 353] on div "Janela de atendimento Grade de atendimento Capacidade Transportadoras Veículos …" at bounding box center [587, 260] width 1174 height 521
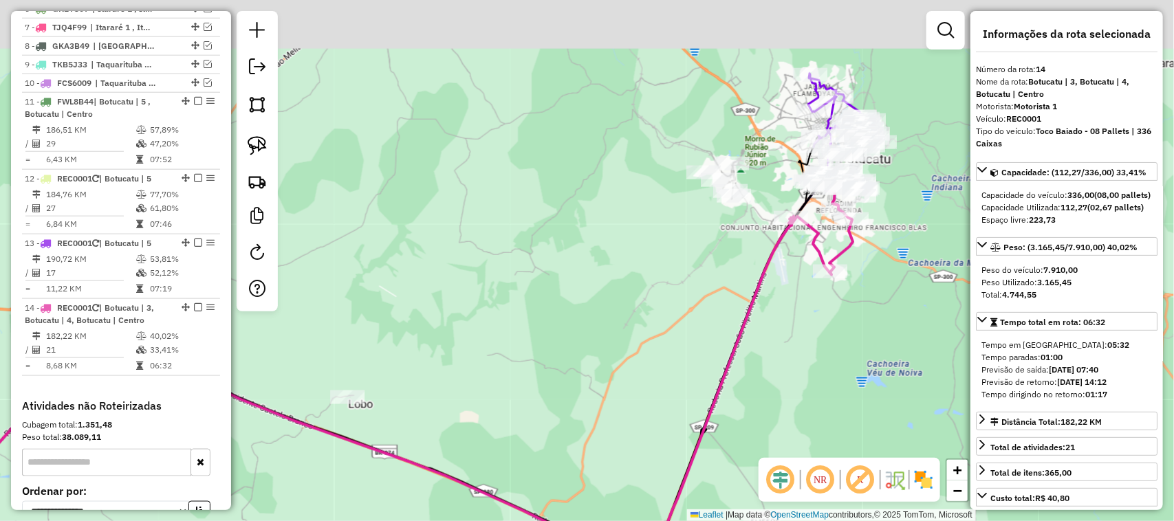
drag, startPoint x: 743, startPoint y: 315, endPoint x: 653, endPoint y: 356, distance: 98.4
click at [654, 366] on div "Janela de atendimento Grade de atendimento Capacidade Transportadoras Veículos …" at bounding box center [587, 260] width 1174 height 521
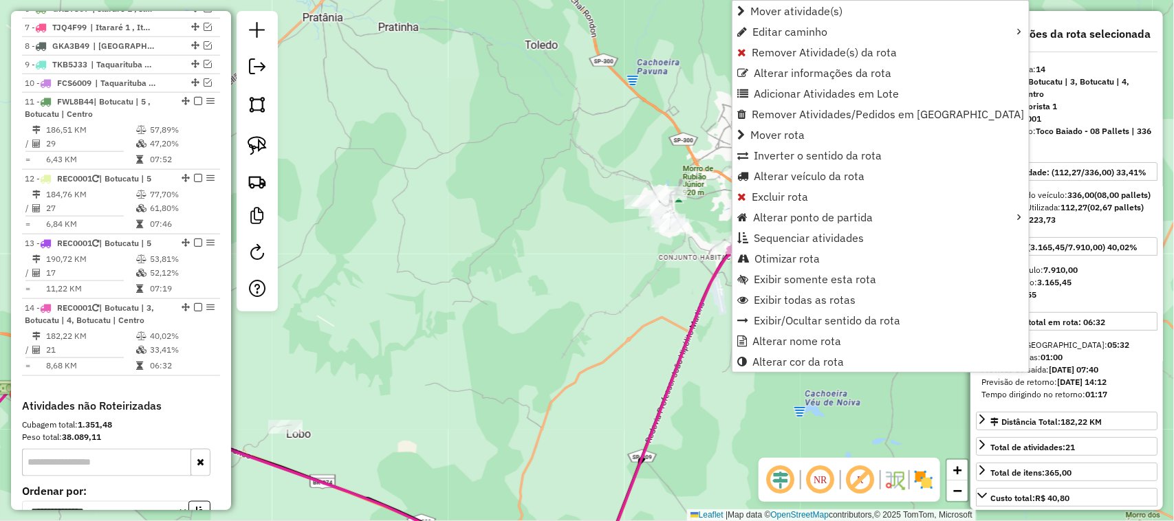
scroll to position [787, 0]
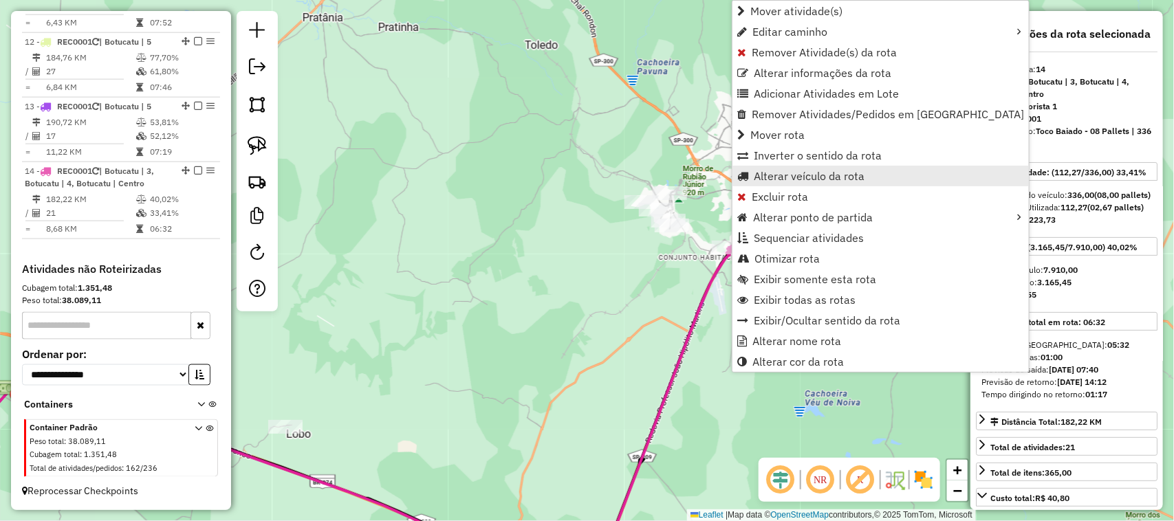
click at [826, 175] on span "Alterar veículo da rota" at bounding box center [809, 176] width 111 height 11
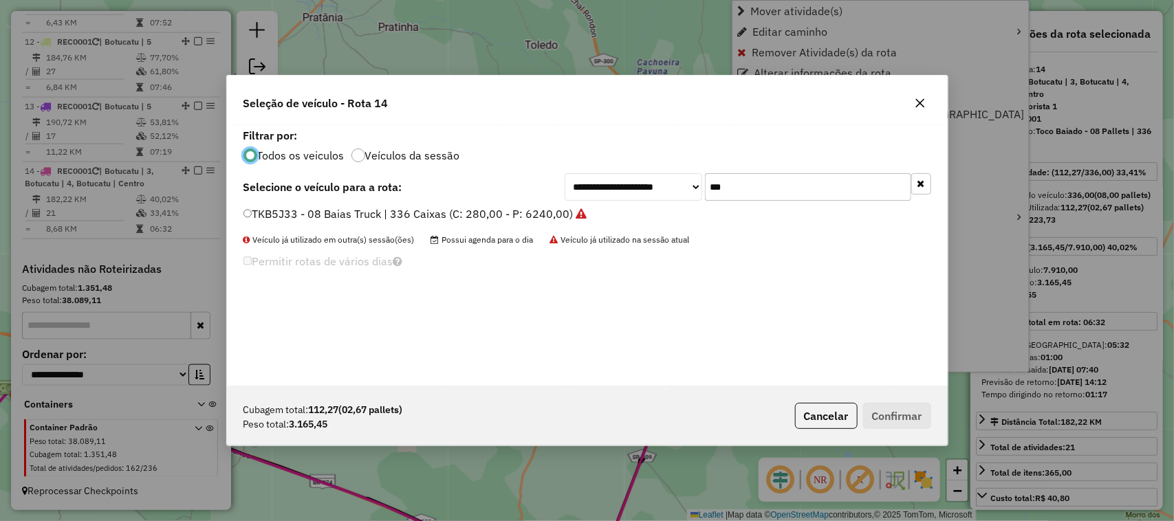
scroll to position [7, 4]
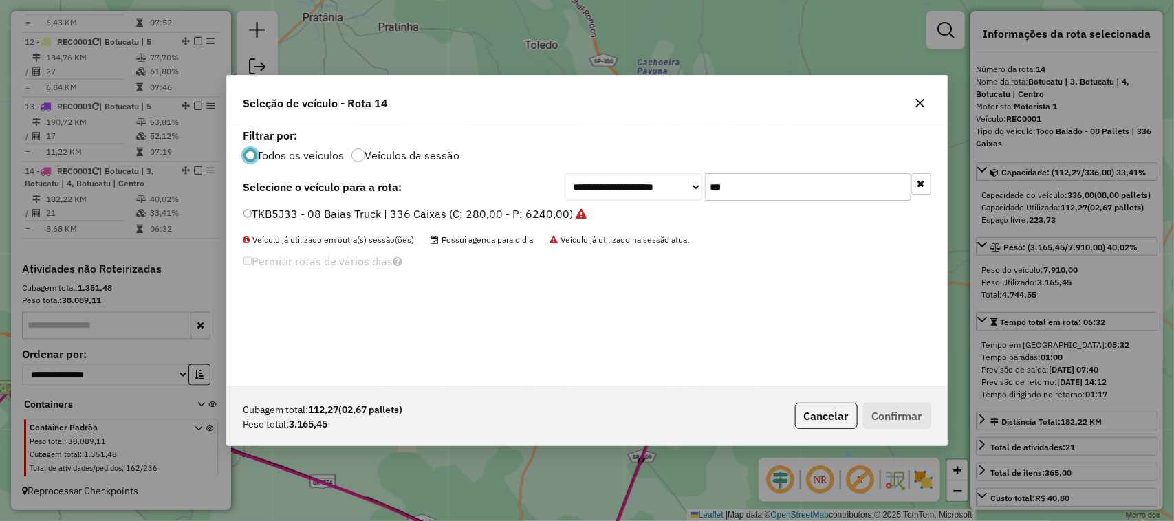
drag, startPoint x: 714, startPoint y: 193, endPoint x: 661, endPoint y: 190, distance: 53.0
click at [674, 193] on div "**********" at bounding box center [747, 187] width 366 height 28
type input "***"
click at [610, 215] on label "GKA3B49 - Toco Baiado 3/4 - 06 Pallets | 252 Caixas (C: 252,00 - P: 4500,00)" at bounding box center [450, 214] width 415 height 17
click at [890, 428] on button "Confirmar" at bounding box center [897, 416] width 68 height 26
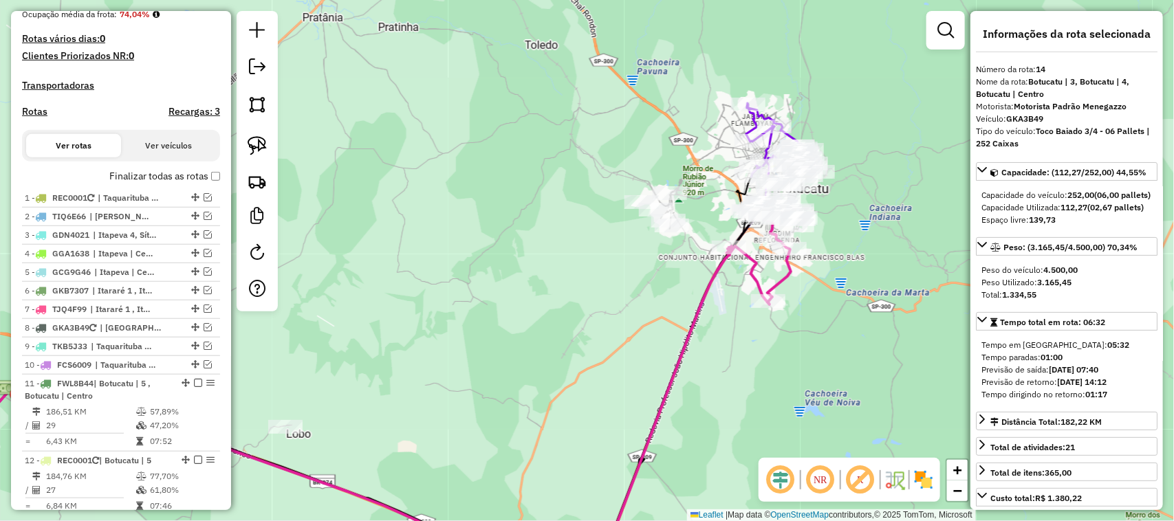
scroll to position [328, 0]
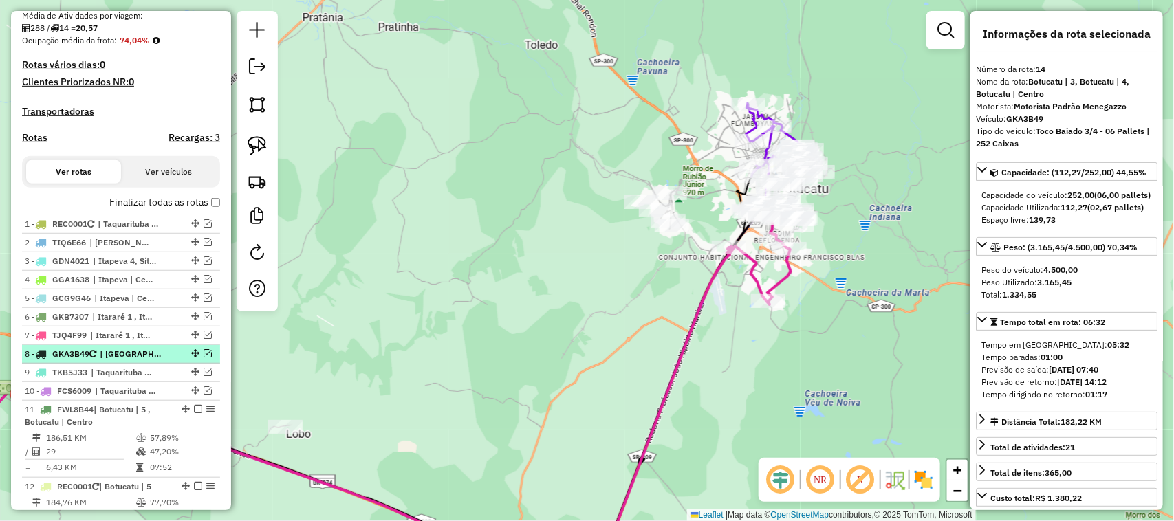
click at [207, 358] on em at bounding box center [208, 353] width 8 height 8
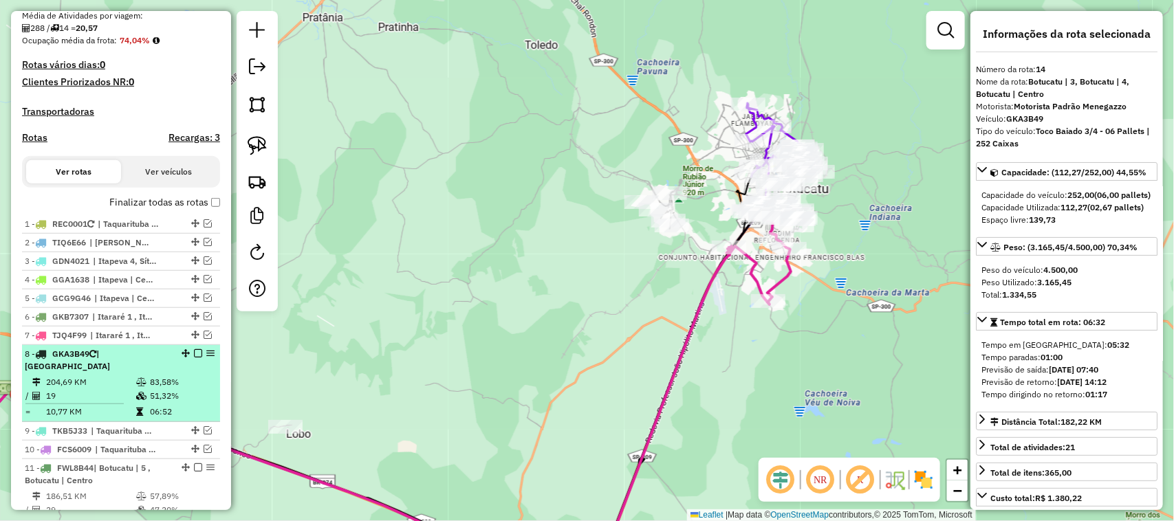
click at [110, 369] on span "| [GEOGRAPHIC_DATA]" at bounding box center [67, 360] width 85 height 23
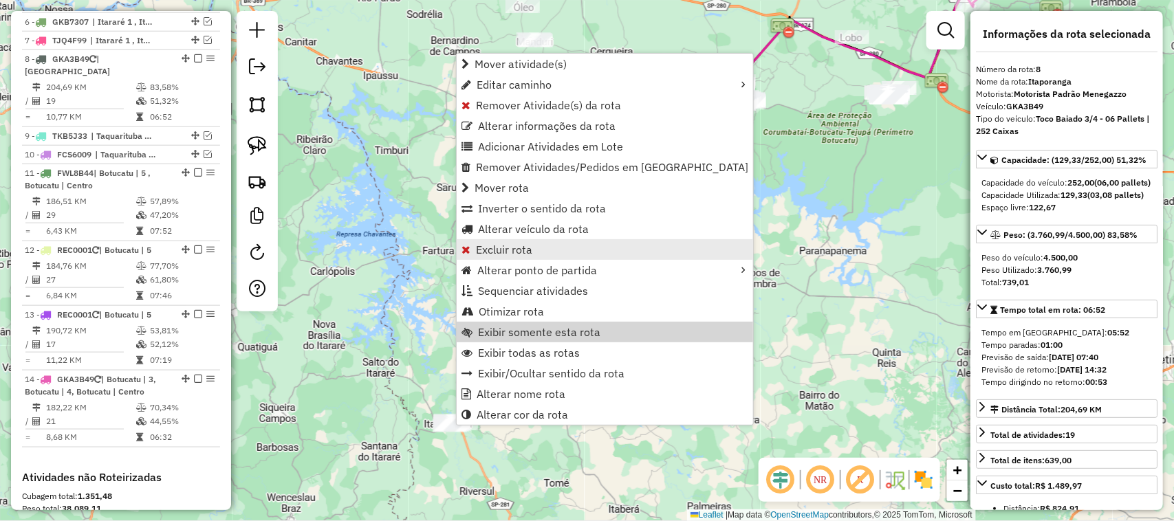
scroll to position [675, 0]
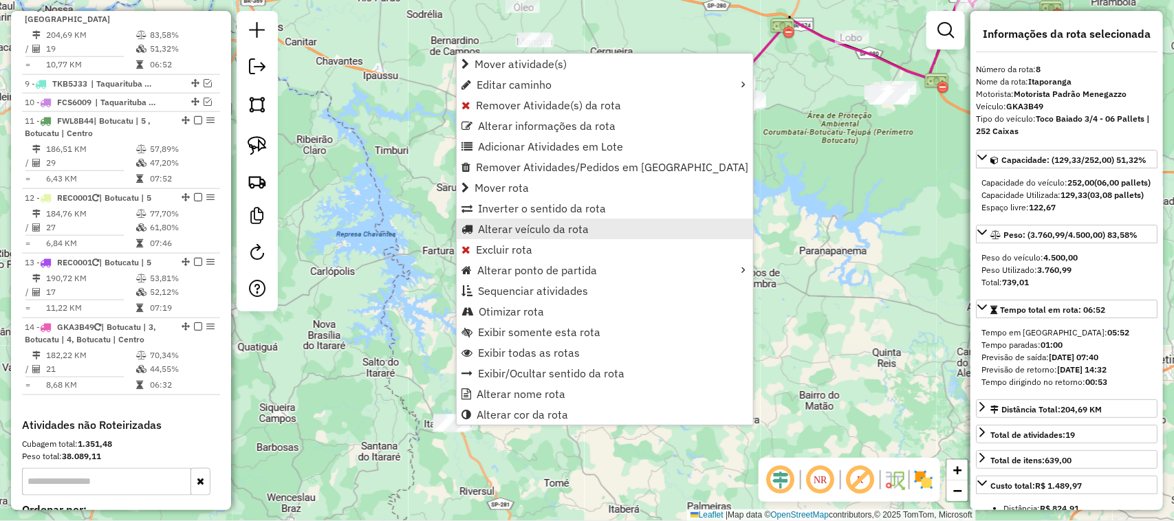
click at [566, 225] on span "Alterar veículo da rota" at bounding box center [533, 228] width 111 height 11
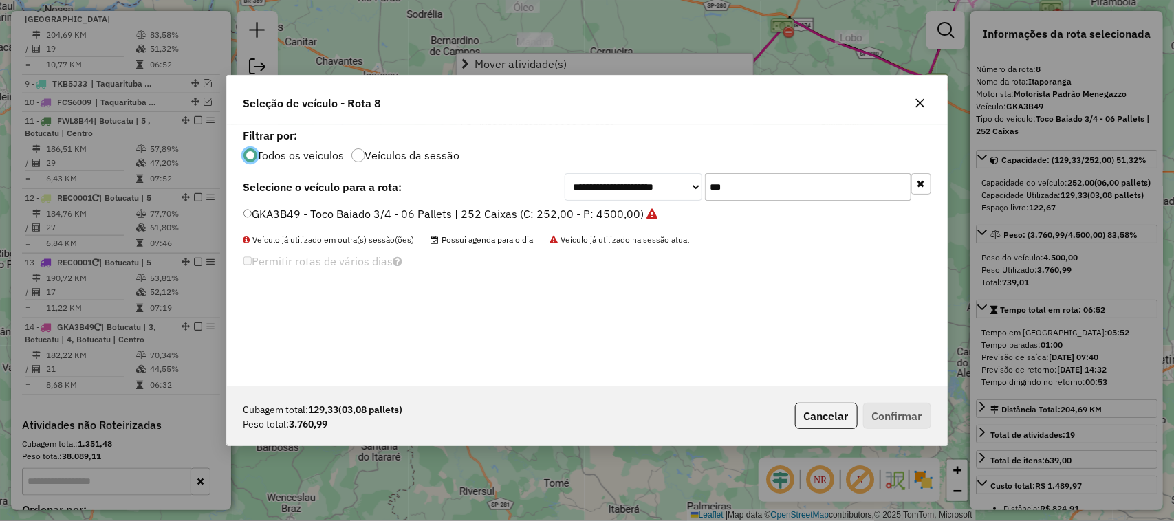
scroll to position [7, 4]
drag, startPoint x: 751, startPoint y: 187, endPoint x: 645, endPoint y: 187, distance: 105.9
click at [662, 187] on div "**********" at bounding box center [747, 187] width 366 height 28
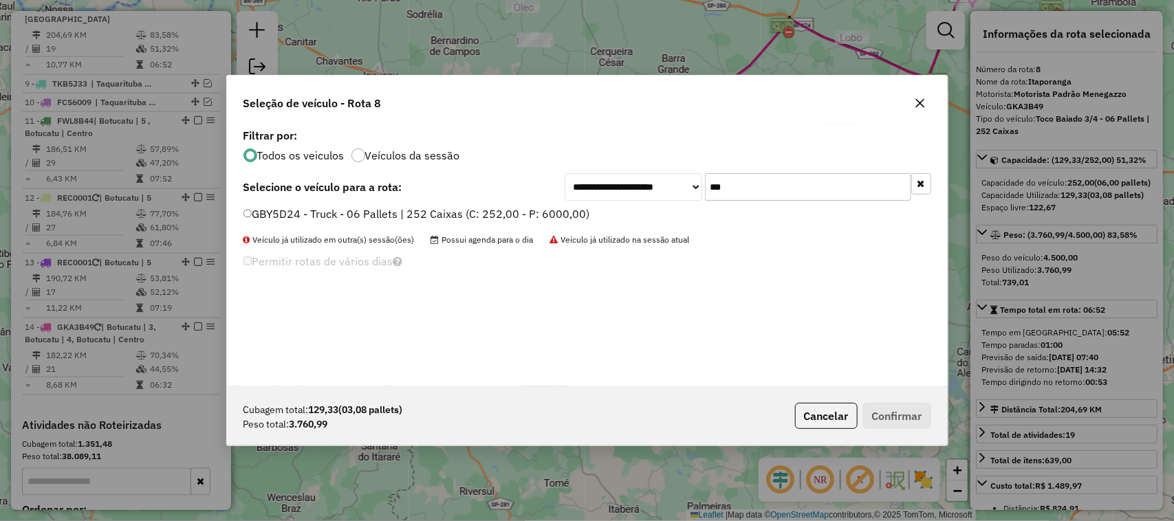
type input "***"
click at [568, 218] on label "GBY5D24 - Truck - 06 Pallets | 252 Caixas (C: 252,00 - P: 6000,00)" at bounding box center [416, 214] width 347 height 17
click at [897, 417] on button "Confirmar" at bounding box center [897, 416] width 68 height 26
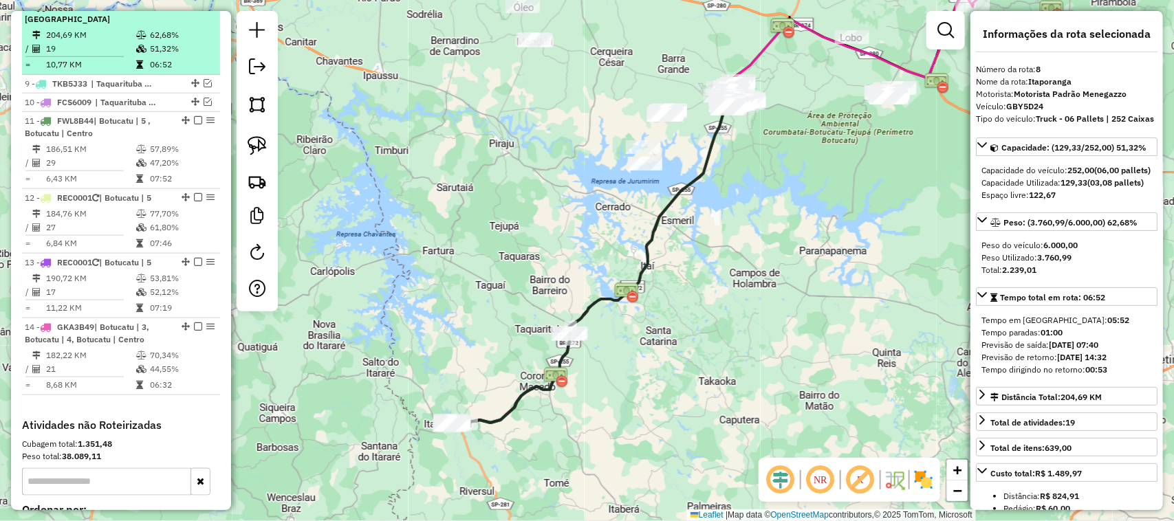
click at [194, 10] on em at bounding box center [198, 6] width 8 height 8
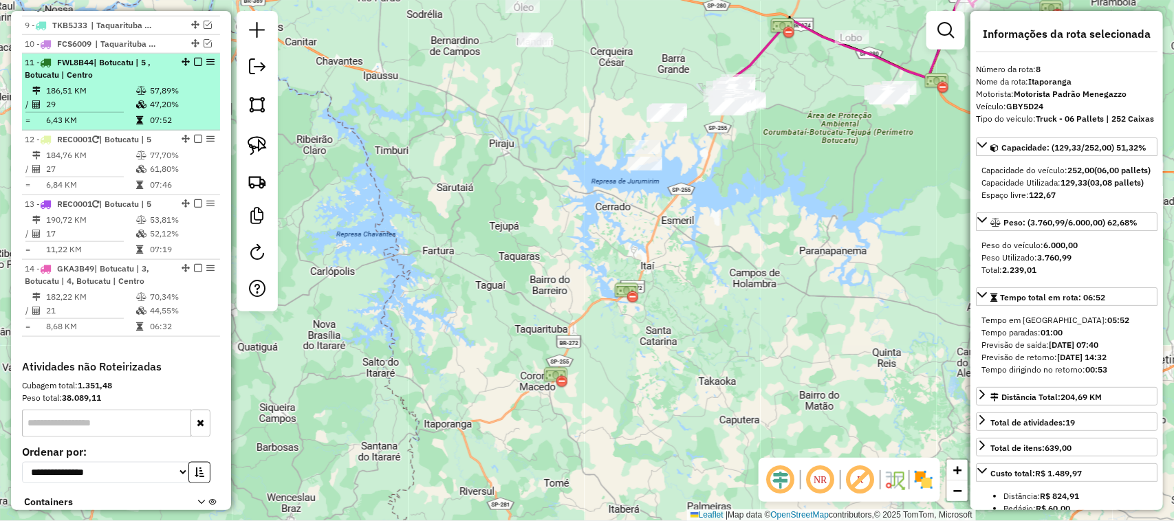
click at [56, 76] on strong "FWL8B44 | Botucatu | 5 , Botucatu | Centro" at bounding box center [88, 68] width 126 height 23
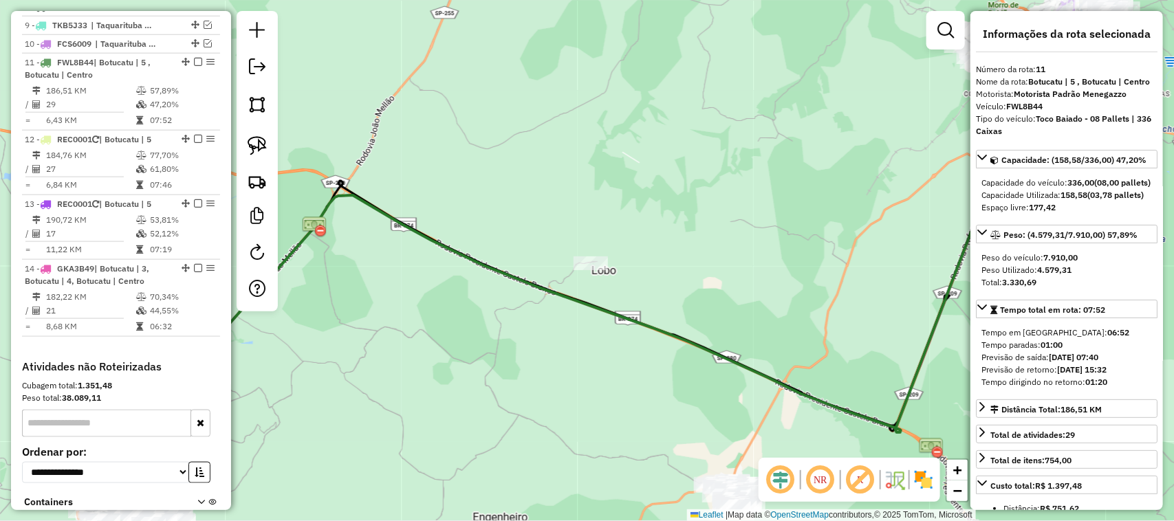
drag, startPoint x: 815, startPoint y: 179, endPoint x: 630, endPoint y: 260, distance: 201.7
click at [584, 290] on div "Janela de atendimento Grade de atendimento Capacidade Transportadoras Veículos …" at bounding box center [587, 260] width 1174 height 521
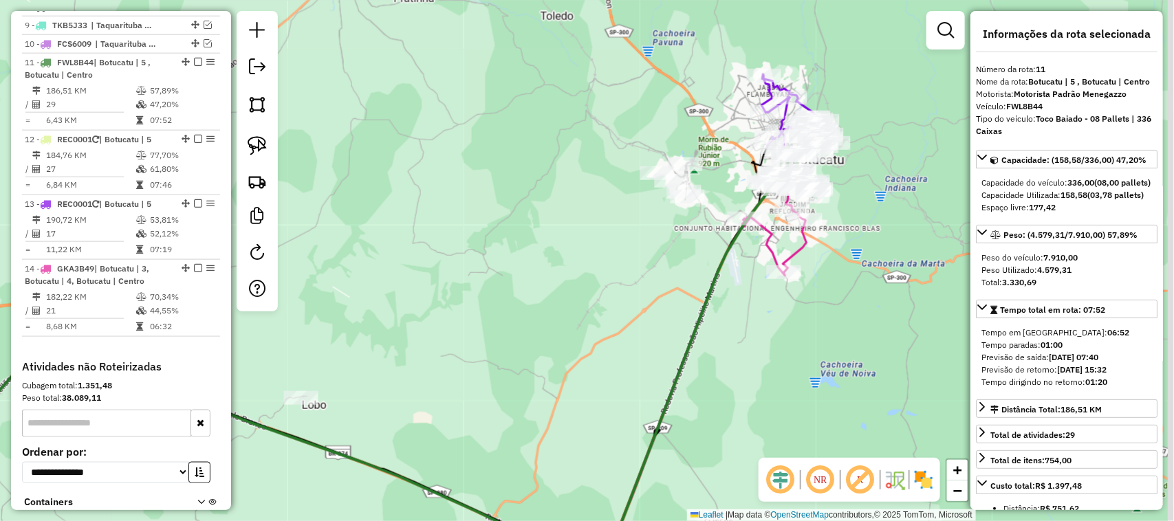
drag, startPoint x: 703, startPoint y: 260, endPoint x: 643, endPoint y: 322, distance: 86.1
click at [631, 334] on div "Janela de atendimento Grade de atendimento Capacidade Transportadoras Veículos …" at bounding box center [587, 260] width 1174 height 521
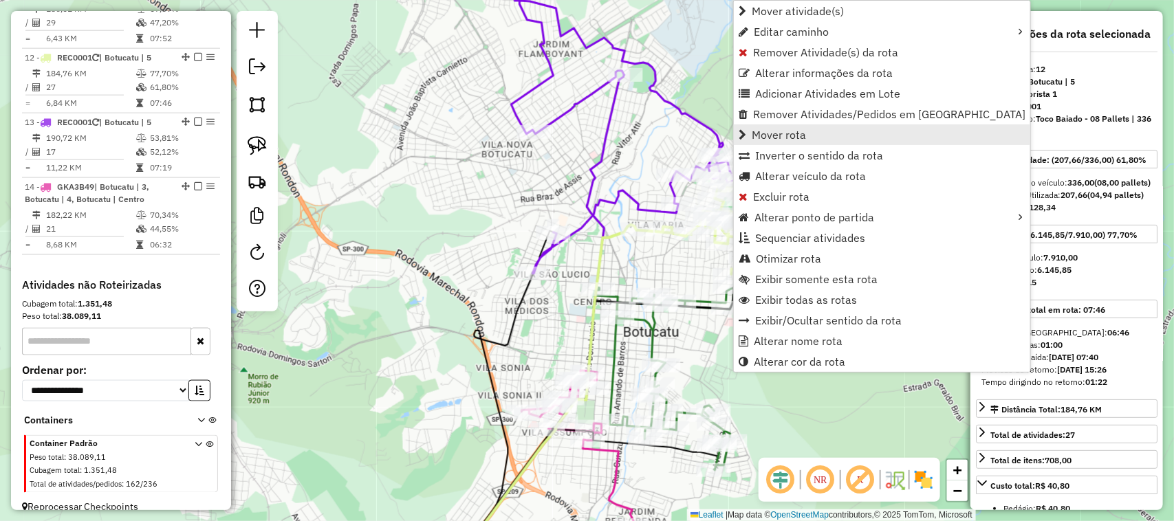
scroll to position [787, 0]
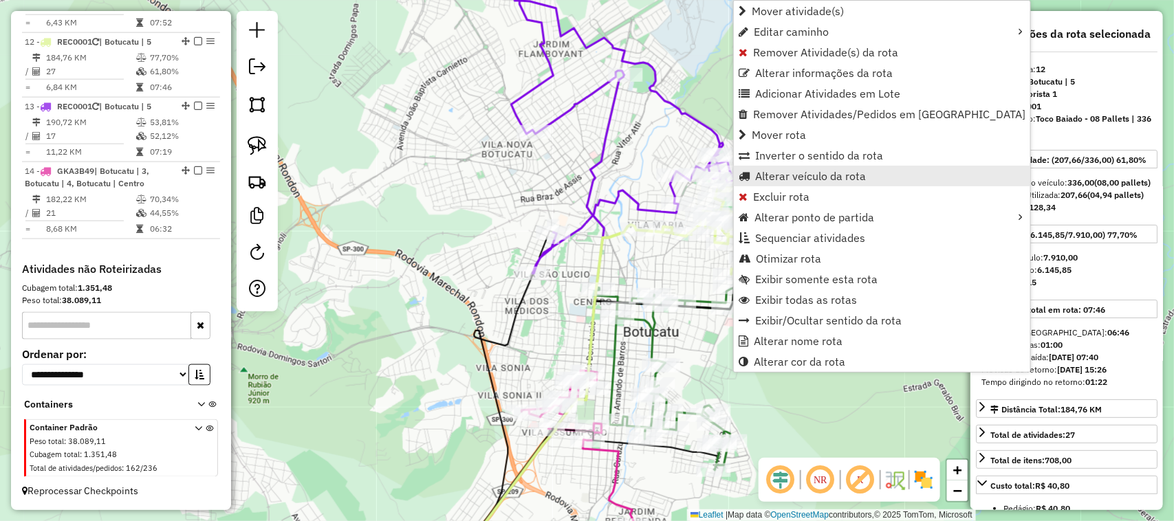
click at [841, 171] on span "Alterar veículo da rota" at bounding box center [810, 176] width 111 height 11
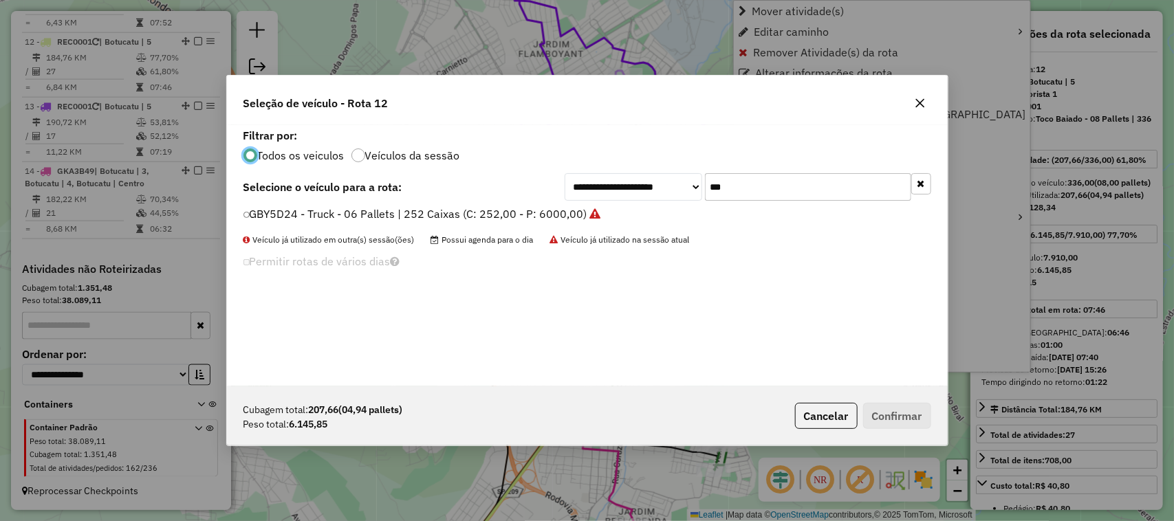
scroll to position [7, 4]
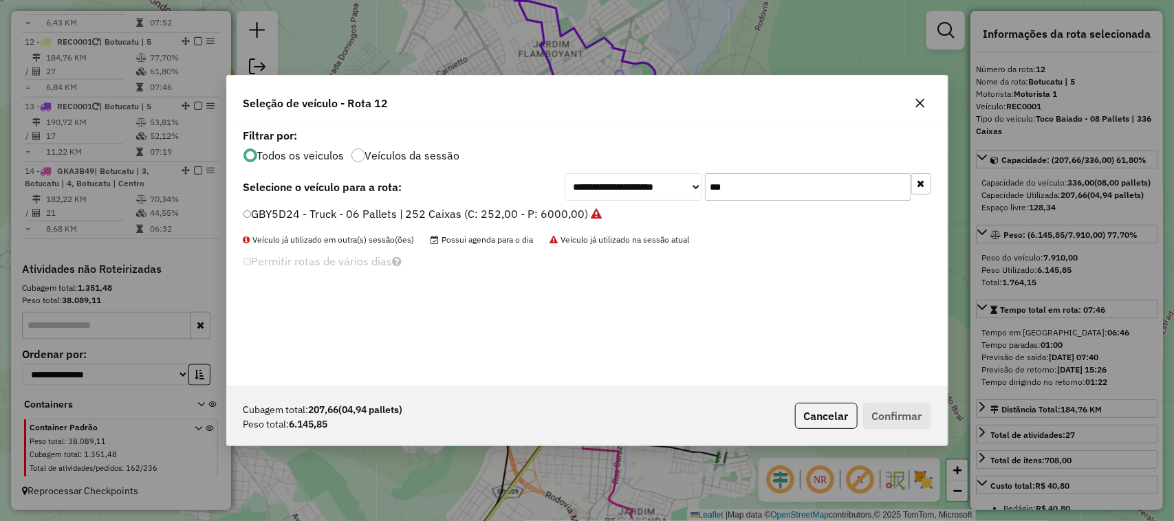
drag, startPoint x: 737, startPoint y: 181, endPoint x: 608, endPoint y: 187, distance: 128.7
click at [674, 191] on div "**********" at bounding box center [747, 187] width 366 height 28
type input "***"
click at [597, 215] on label "FWL8B44 - Toco Baiado - 08 Pallets | 336 Caixas (C: 336,00 - P: 7910,00)" at bounding box center [440, 214] width 394 height 17
click at [892, 408] on button "Confirmar" at bounding box center [897, 416] width 68 height 26
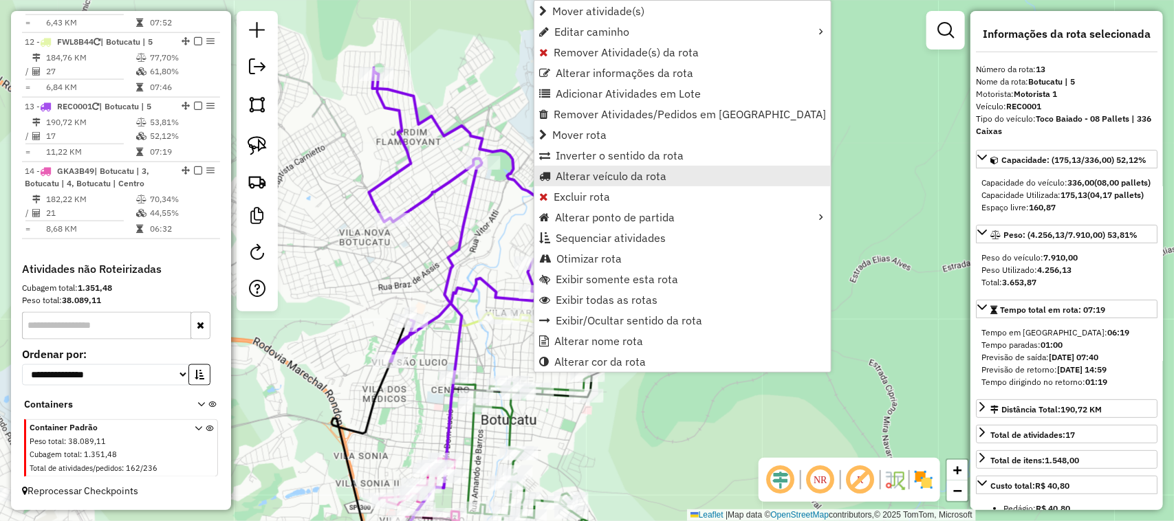
click at [595, 173] on span "Alterar veículo da rota" at bounding box center [611, 176] width 111 height 11
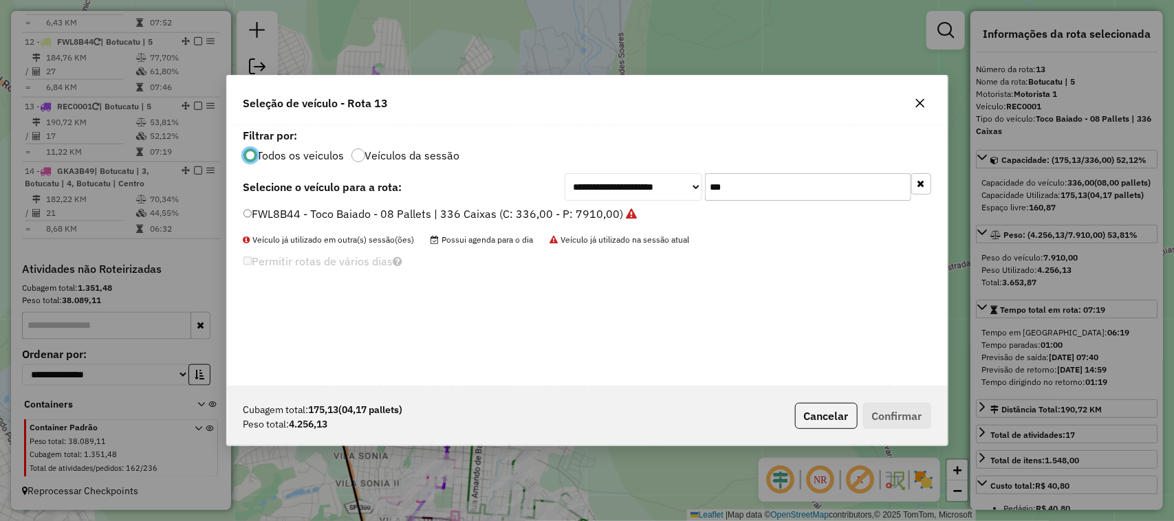
drag, startPoint x: 689, startPoint y: 197, endPoint x: 608, endPoint y: 197, distance: 80.4
click at [616, 197] on div "**********" at bounding box center [747, 187] width 366 height 28
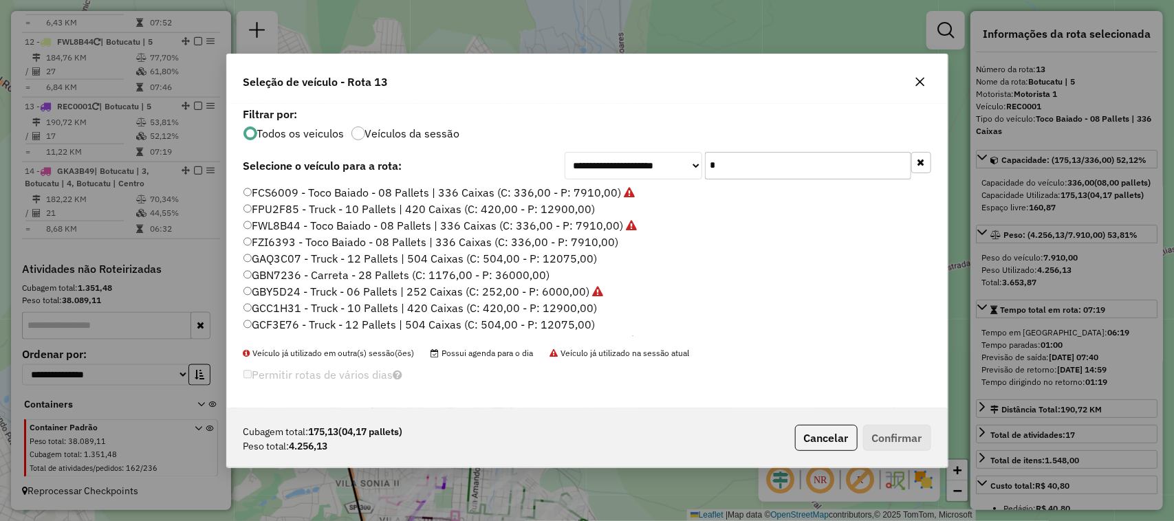
type input "**"
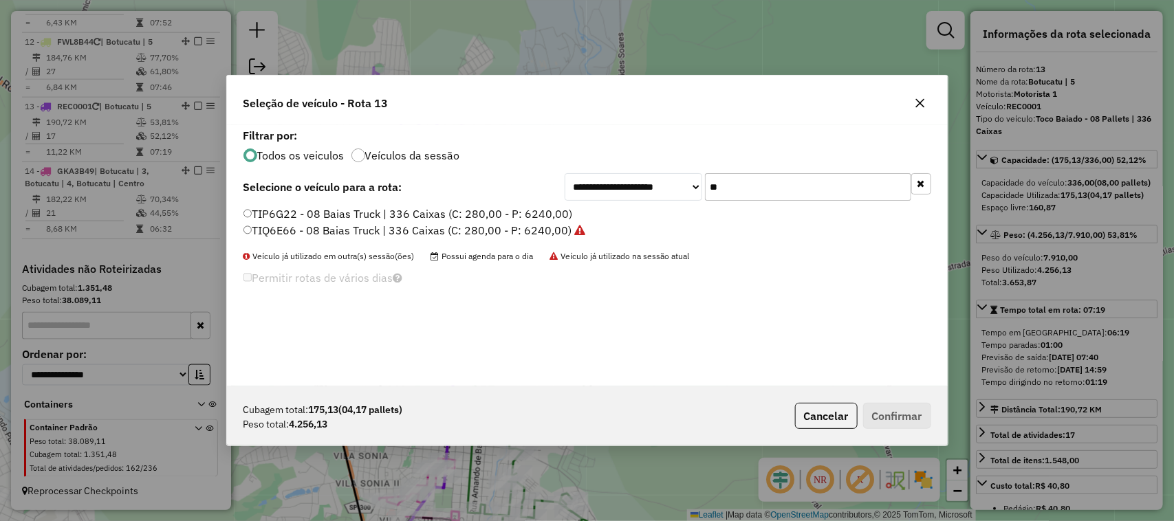
drag, startPoint x: 705, startPoint y: 190, endPoint x: 675, endPoint y: 190, distance: 30.3
click at [675, 190] on div "**********" at bounding box center [747, 187] width 366 height 28
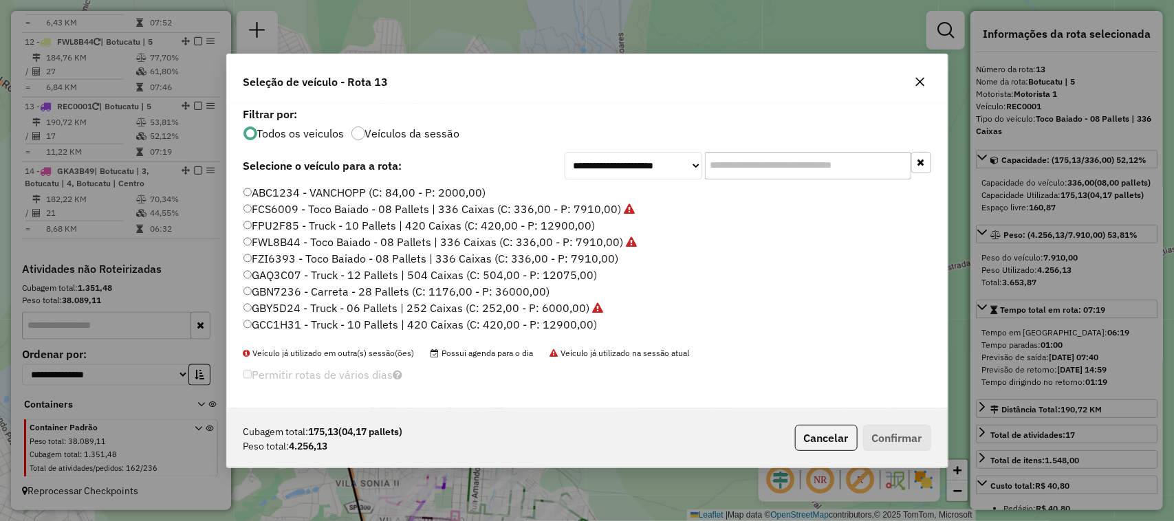
click at [922, 84] on icon "button" at bounding box center [919, 81] width 9 height 9
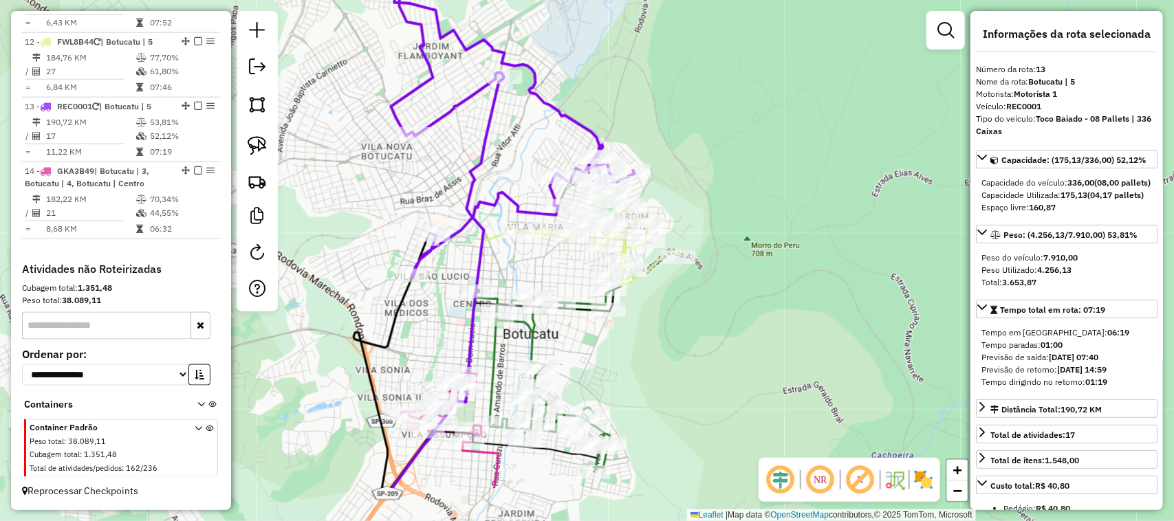
drag, startPoint x: 740, startPoint y: 265, endPoint x: 758, endPoint y: 186, distance: 81.9
click at [758, 189] on div "Janela de atendimento Grade de atendimento Capacidade Transportadoras Veículos …" at bounding box center [587, 260] width 1174 height 521
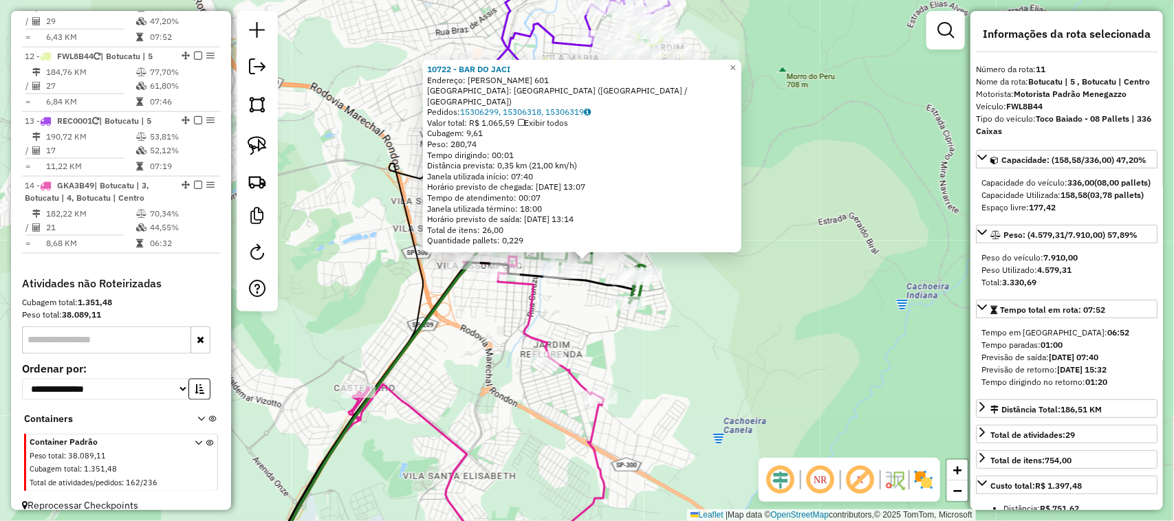
scroll to position [731, 0]
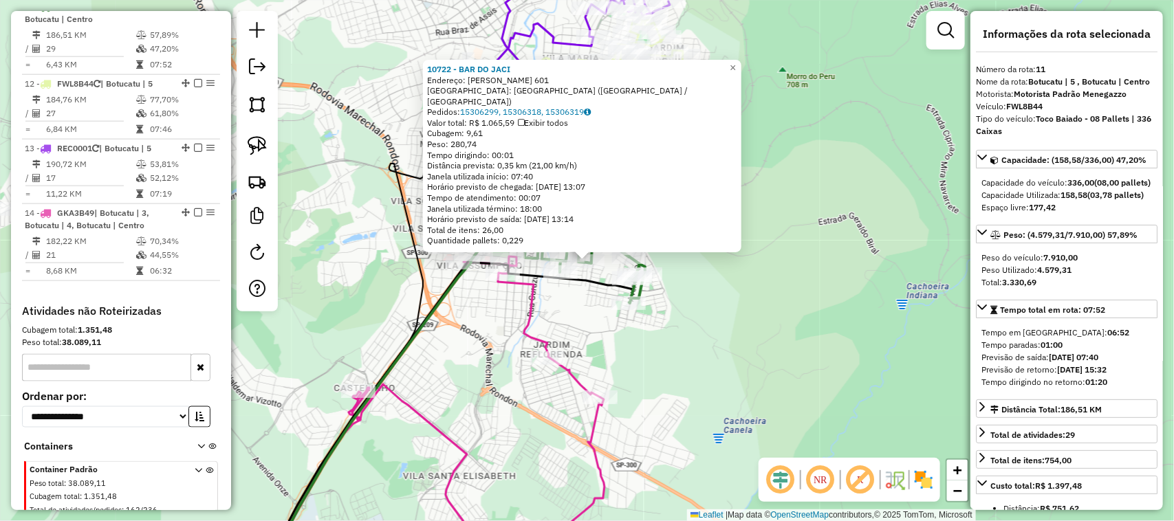
click at [809, 294] on div "10722 - BAR DO JACI Endereço: GERMINO DALTIN 601 Bairro: [GEOGRAPHIC_DATA] ([GE…" at bounding box center [587, 260] width 1174 height 521
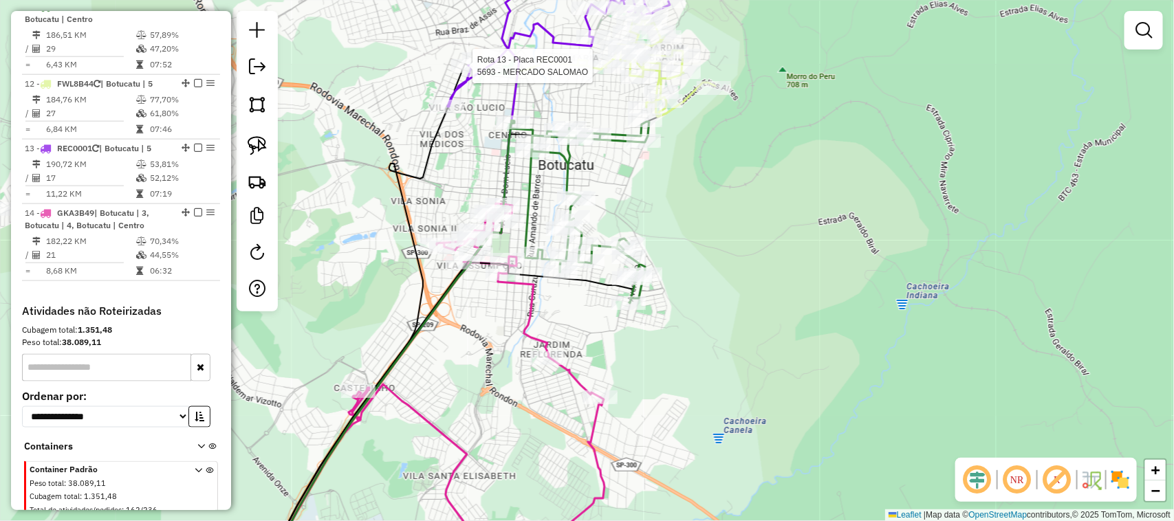
select select "**********"
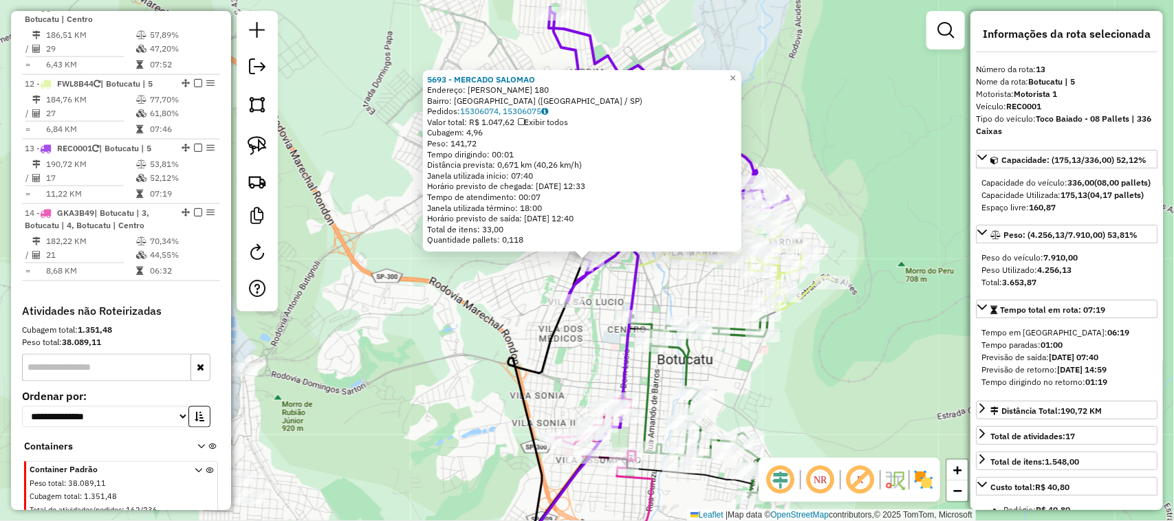
scroll to position [787, 0]
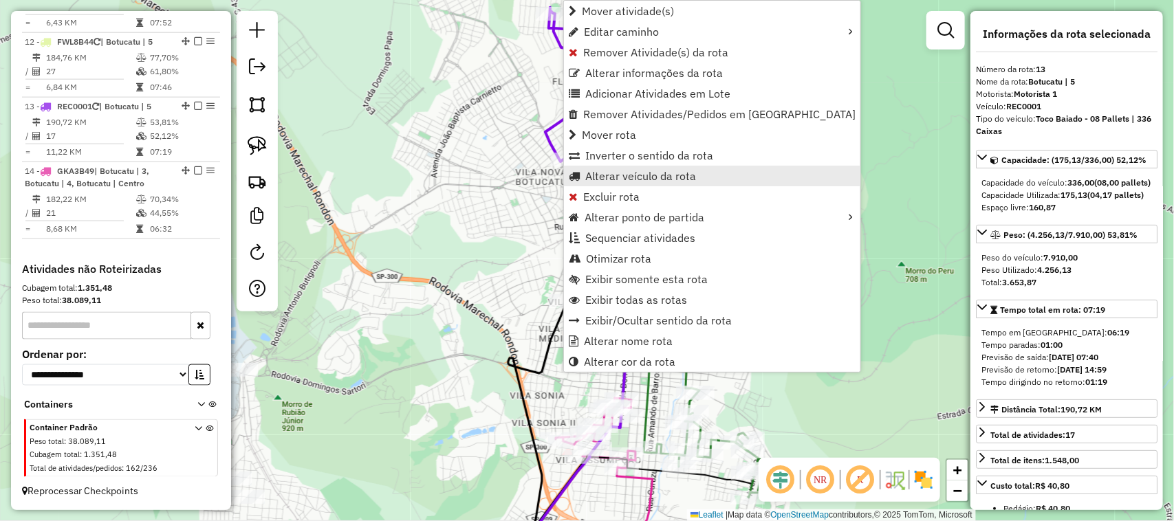
click at [652, 171] on span "Alterar veículo da rota" at bounding box center [640, 176] width 111 height 11
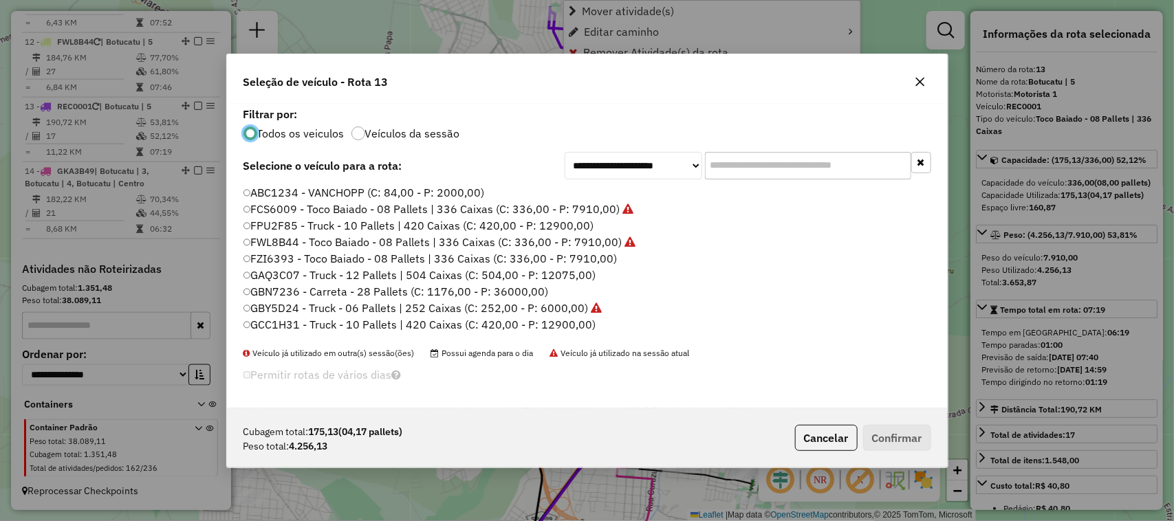
scroll to position [7, 4]
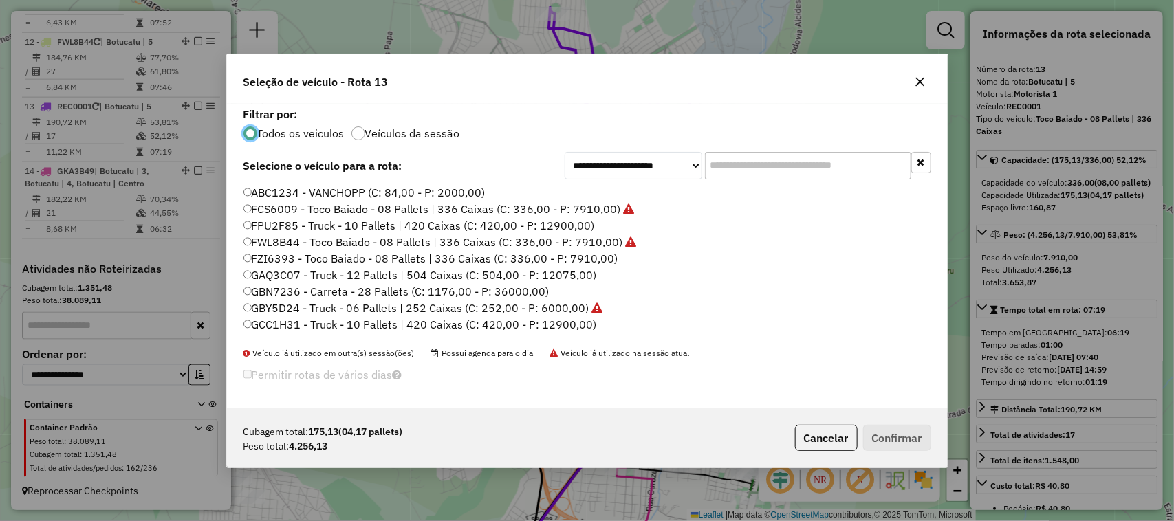
click at [726, 158] on input "text" at bounding box center [808, 166] width 206 height 28
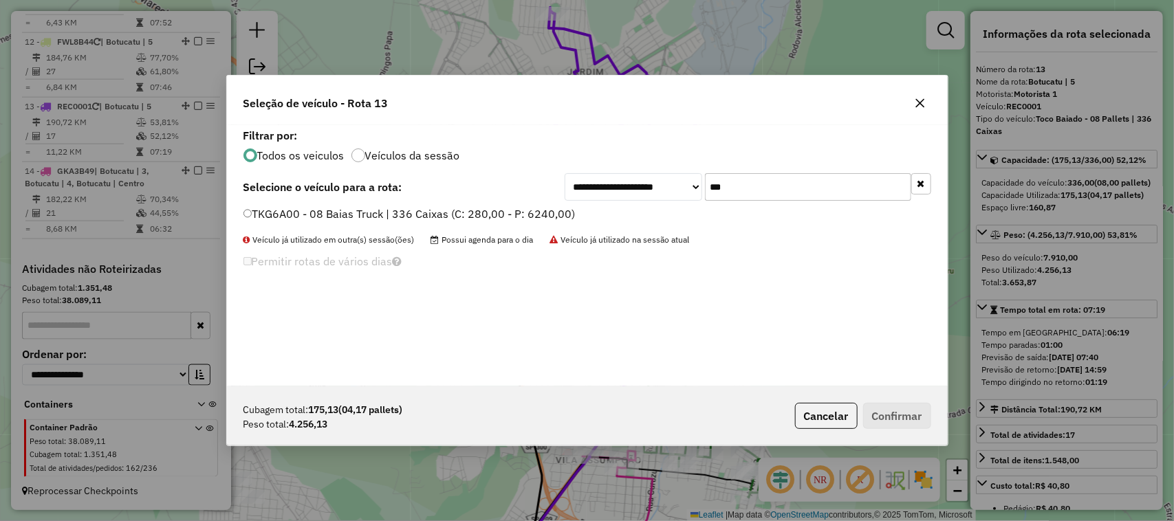
type input "***"
click at [558, 214] on label "TKG6A00 - 08 Baias Truck | 336 Caixas (C: 280,00 - P: 6240,00)" at bounding box center [409, 214] width 332 height 17
click at [870, 404] on button "Confirmar" at bounding box center [897, 416] width 68 height 26
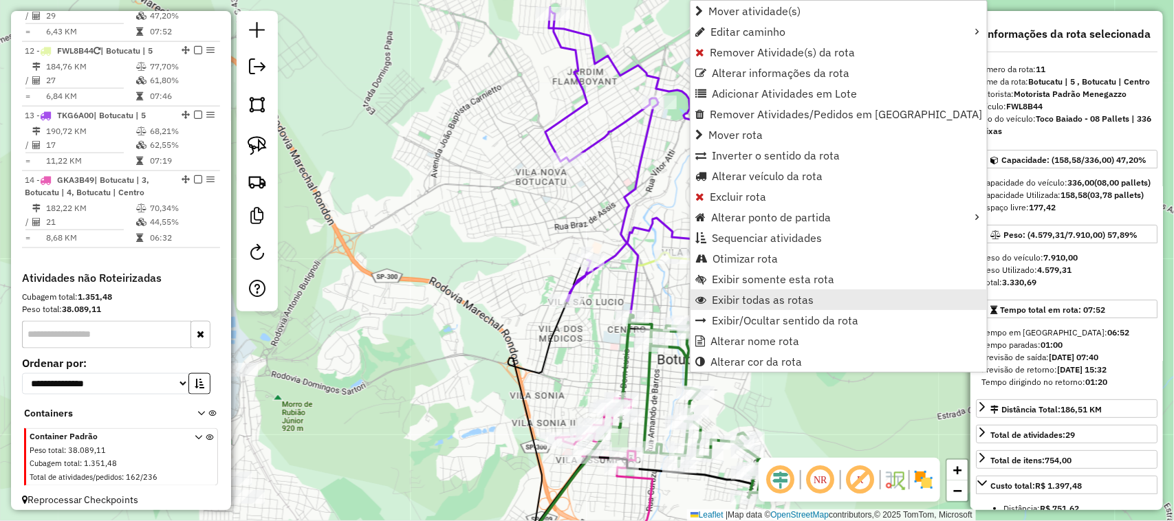
scroll to position [731, 0]
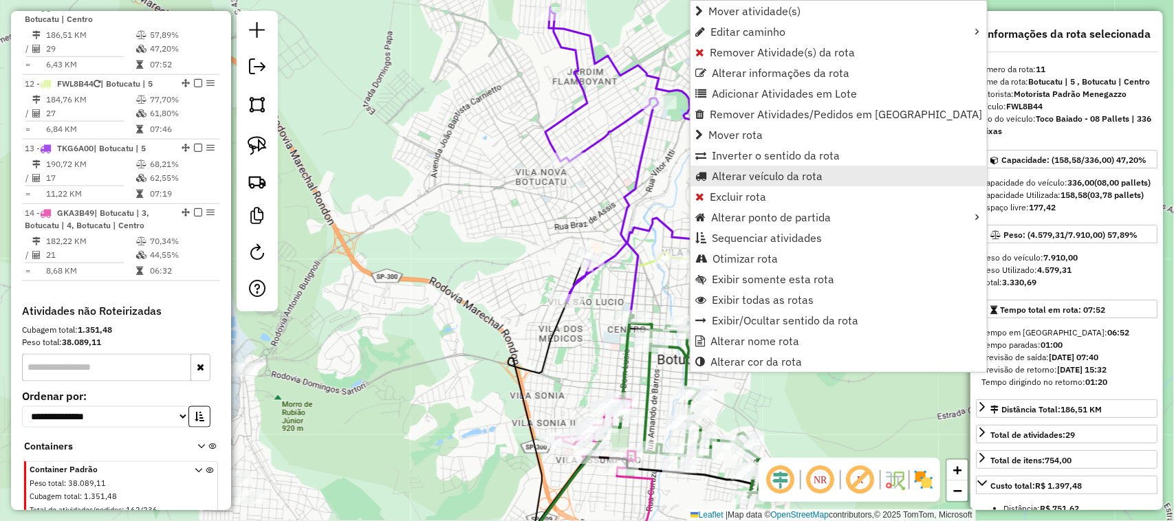
click at [765, 171] on span "Alterar veículo da rota" at bounding box center [767, 176] width 111 height 11
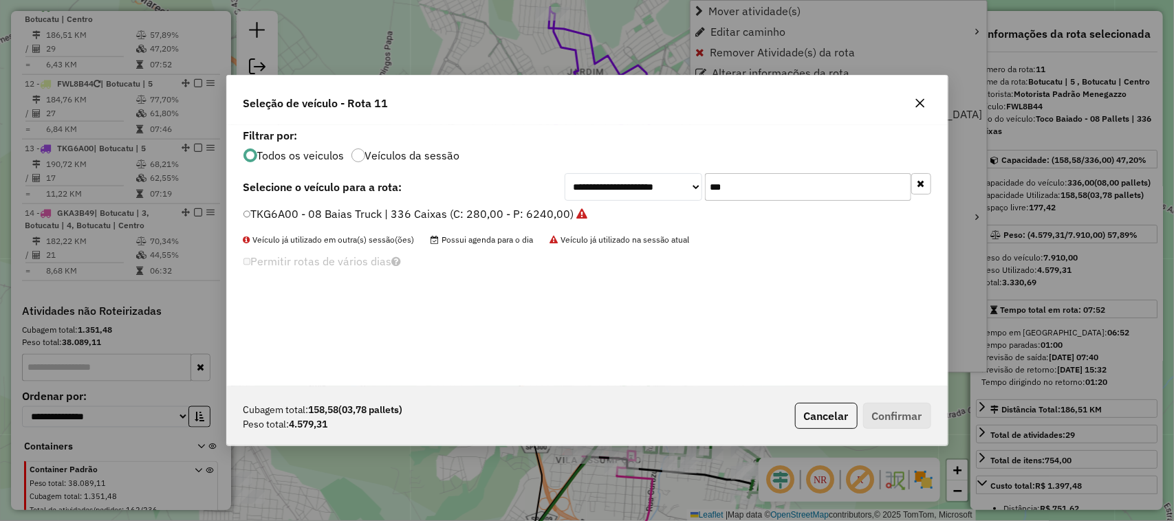
scroll to position [7, 4]
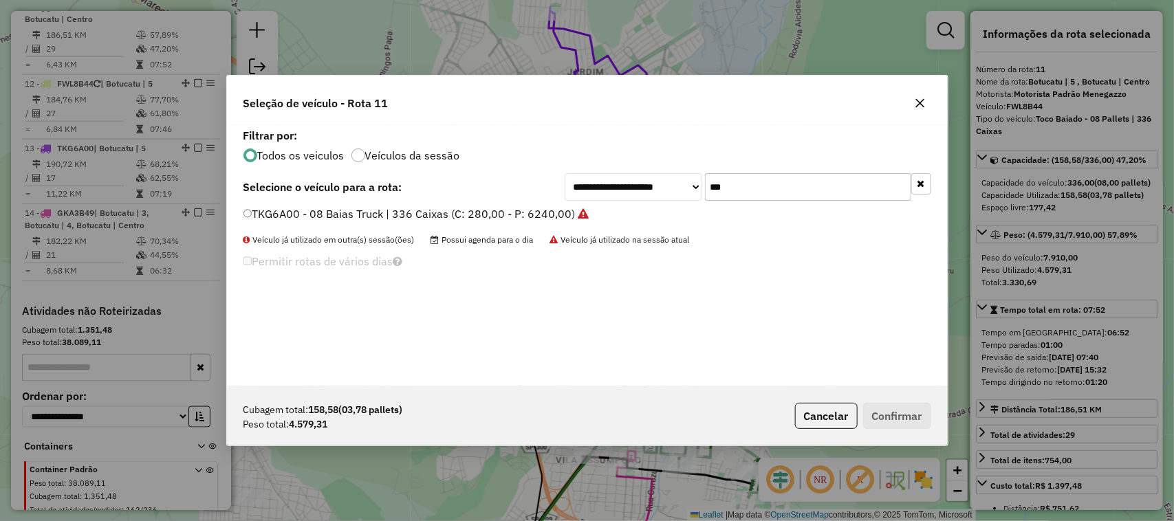
drag, startPoint x: 685, startPoint y: 191, endPoint x: 615, endPoint y: 179, distance: 71.1
click at [657, 191] on div "**********" at bounding box center [747, 187] width 366 height 28
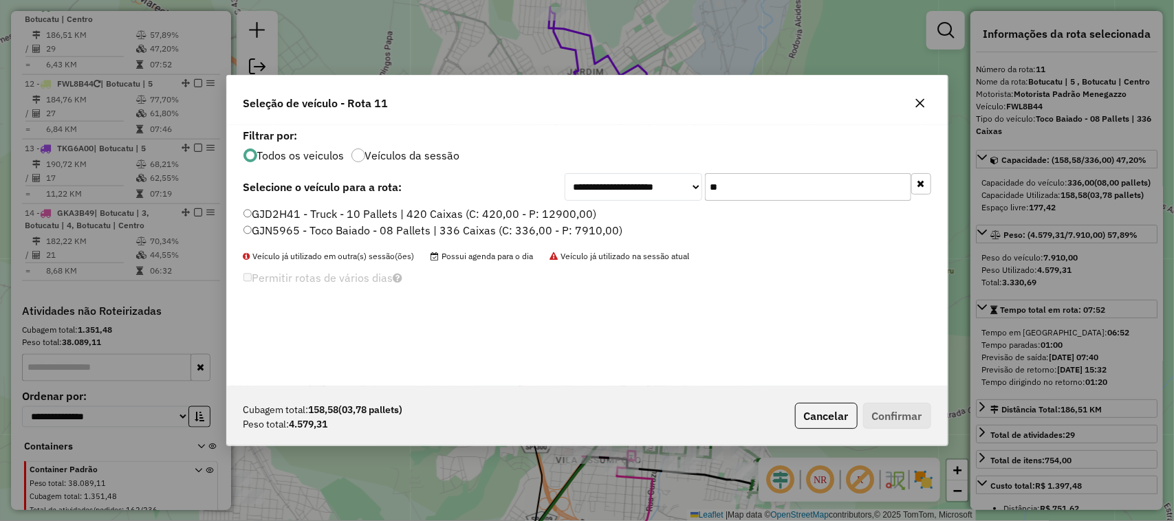
type input "**"
click at [581, 239] on div "GJD2H41 - Truck - 10 Pallets | 420 Caixas (C: 420,00 - P: 12900,00) GJN5965 - T…" at bounding box center [587, 228] width 704 height 44
click at [566, 225] on label "GJN5965 - Toco Baiado - 08 Pallets | 336 Caixas (C: 336,00 - P: 7910,00)" at bounding box center [433, 230] width 380 height 17
drag, startPoint x: 889, startPoint y: 407, endPoint x: 853, endPoint y: 392, distance: 39.5
click at [889, 408] on button "Confirmar" at bounding box center [897, 416] width 68 height 26
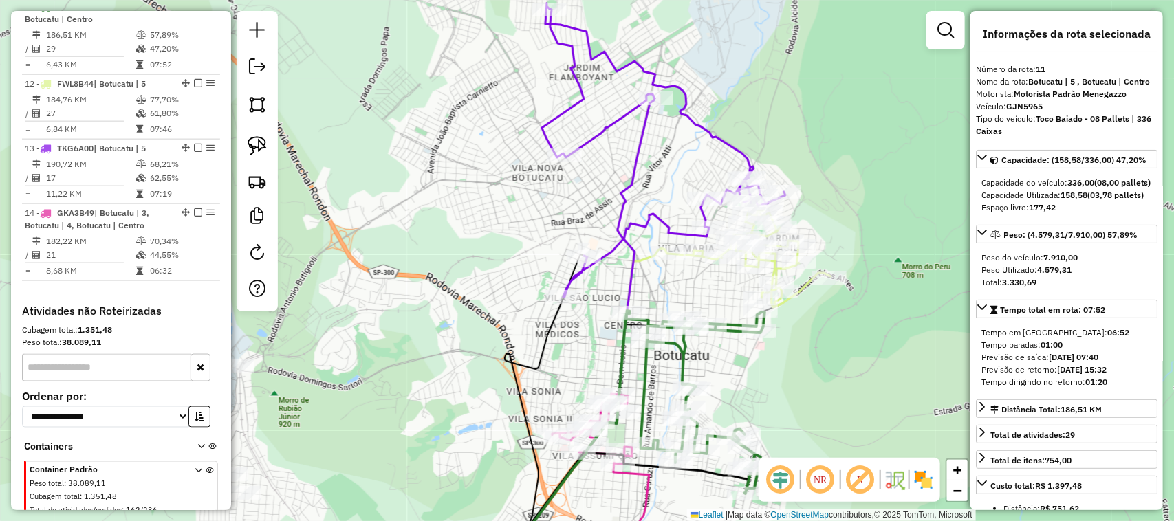
drag, startPoint x: 799, startPoint y: 352, endPoint x: 729, endPoint y: 219, distance: 150.7
click at [741, 261] on div "Janela de atendimento Grade de atendimento Capacidade Transportadoras Veículos …" at bounding box center [587, 260] width 1174 height 521
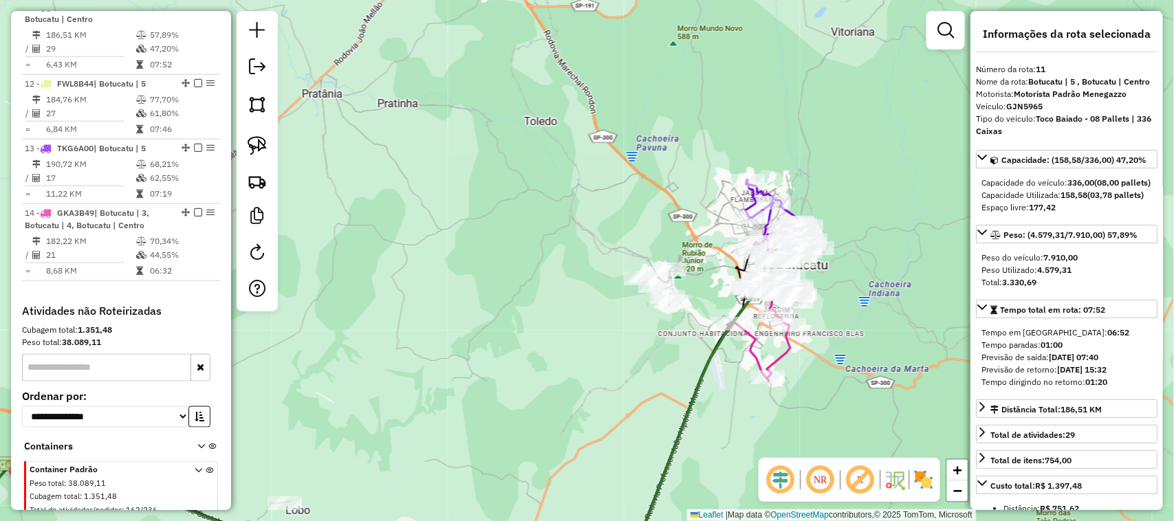
drag, startPoint x: 483, startPoint y: 424, endPoint x: 545, endPoint y: 402, distance: 65.7
click at [547, 400] on div "Janela de atendimento Grade de atendimento Capacidade Transportadoras Veículos …" at bounding box center [587, 260] width 1174 height 521
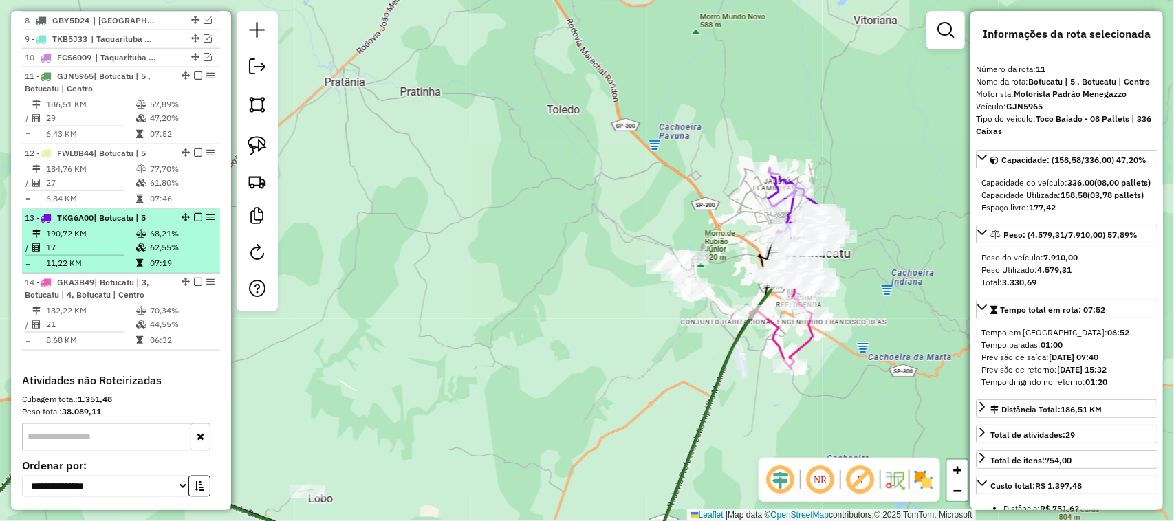
scroll to position [617, 0]
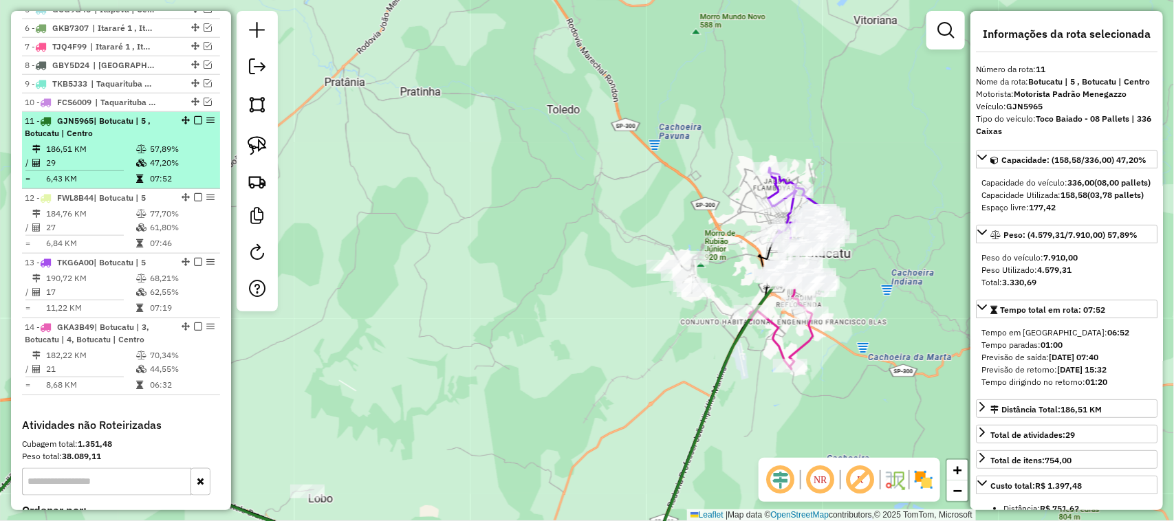
click at [195, 134] on ul "1 - REC0001 | Taquarituba | 1 , Taquarituba | 2, Taquarituba | 3 2 - TIQ6E66 | …" at bounding box center [121, 160] width 198 height 469
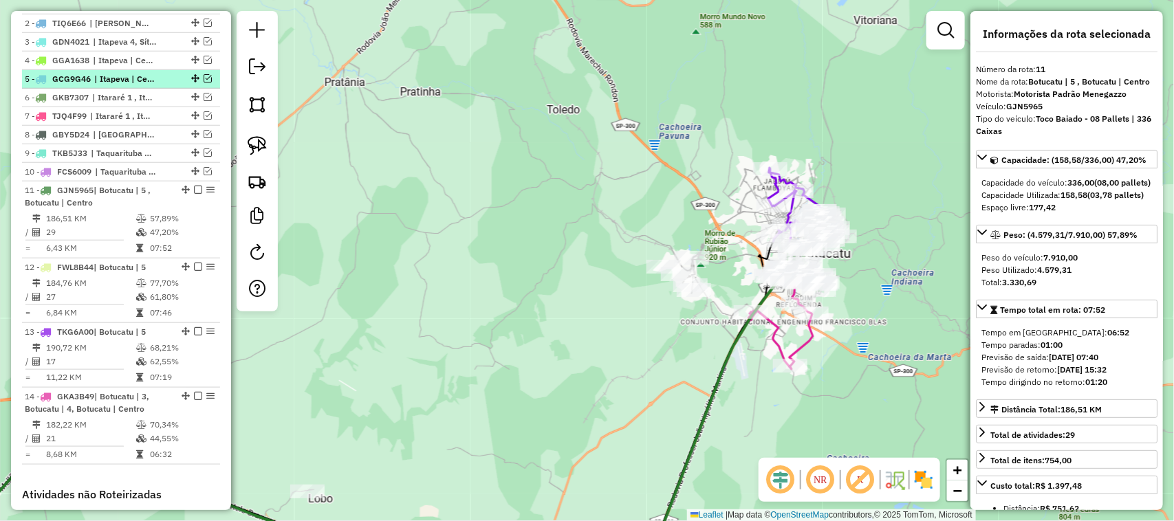
scroll to position [503, 0]
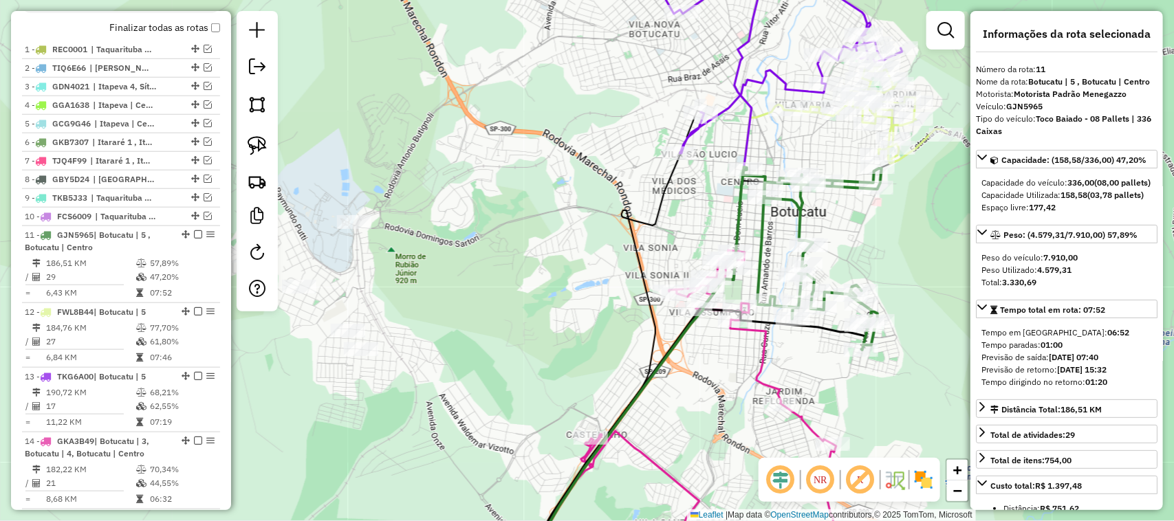
drag, startPoint x: 911, startPoint y: 191, endPoint x: 831, endPoint y: 210, distance: 82.7
click at [836, 255] on div "Janela de atendimento Grade de atendimento Capacidade Transportadoras Veículos …" at bounding box center [587, 260] width 1174 height 521
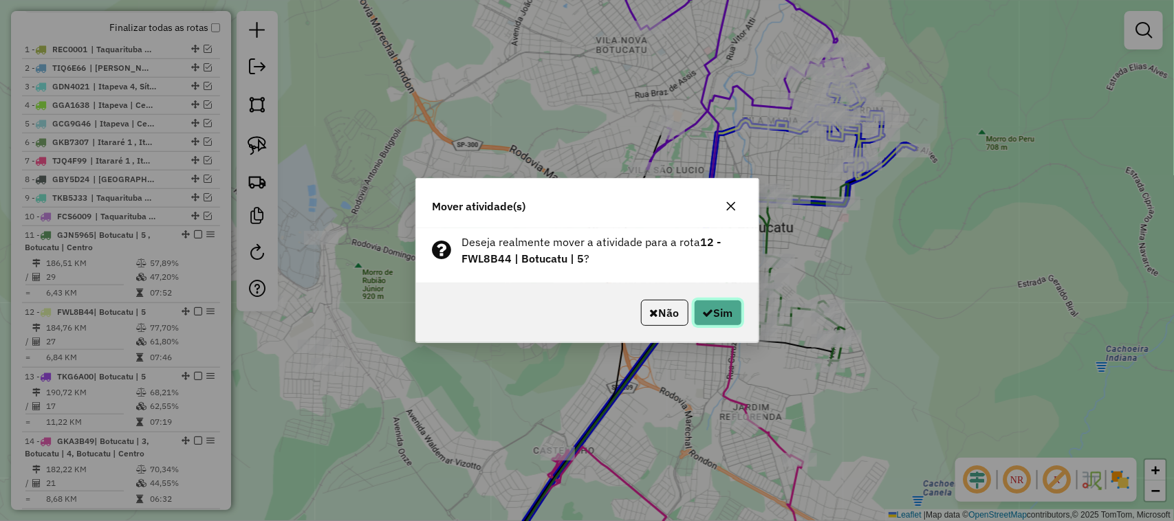
click at [720, 303] on button "Sim" at bounding box center [718, 313] width 48 height 26
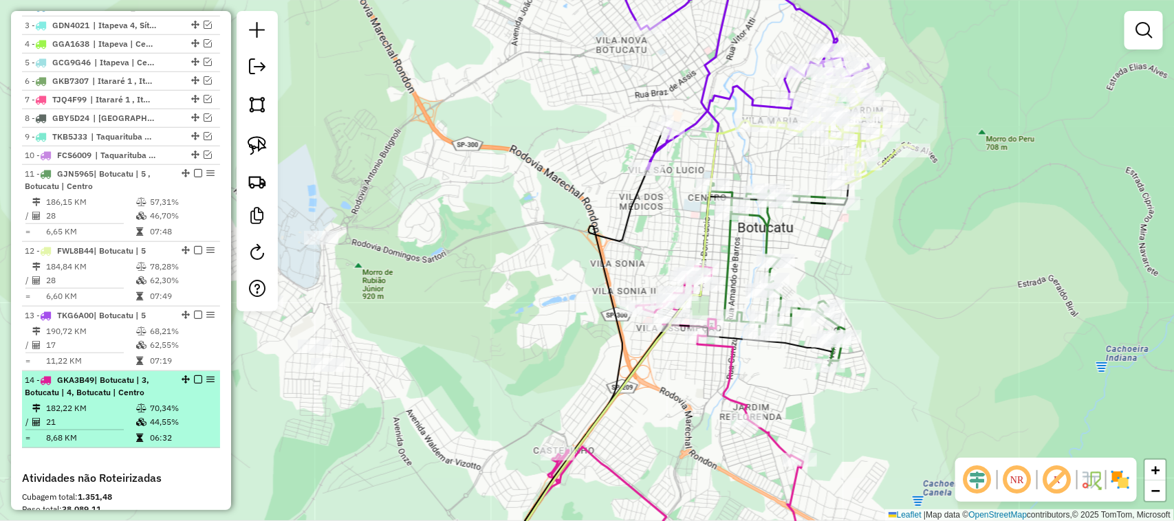
scroll to position [617, 0]
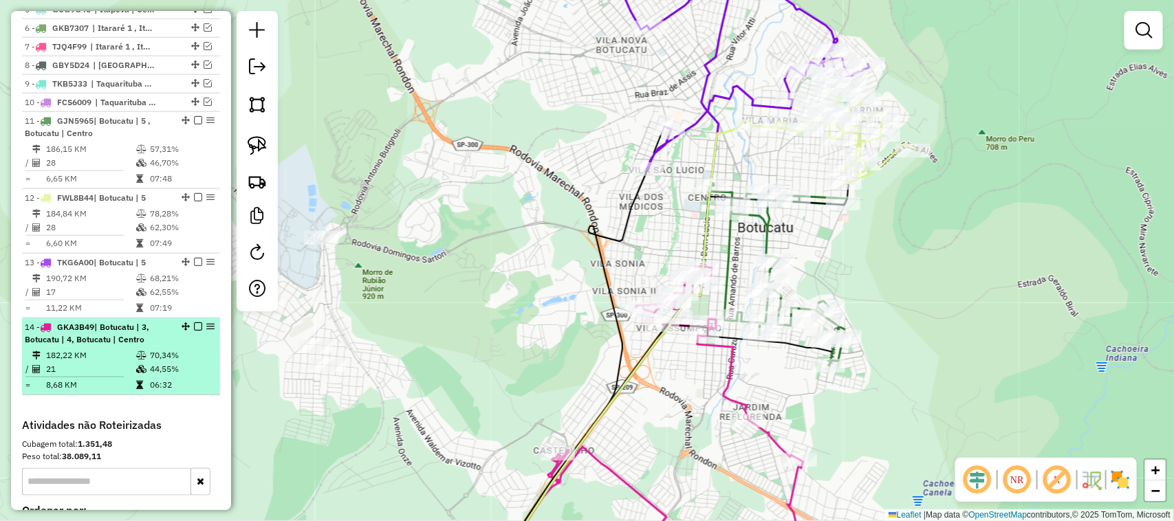
click at [194, 331] on em at bounding box center [198, 326] width 8 height 8
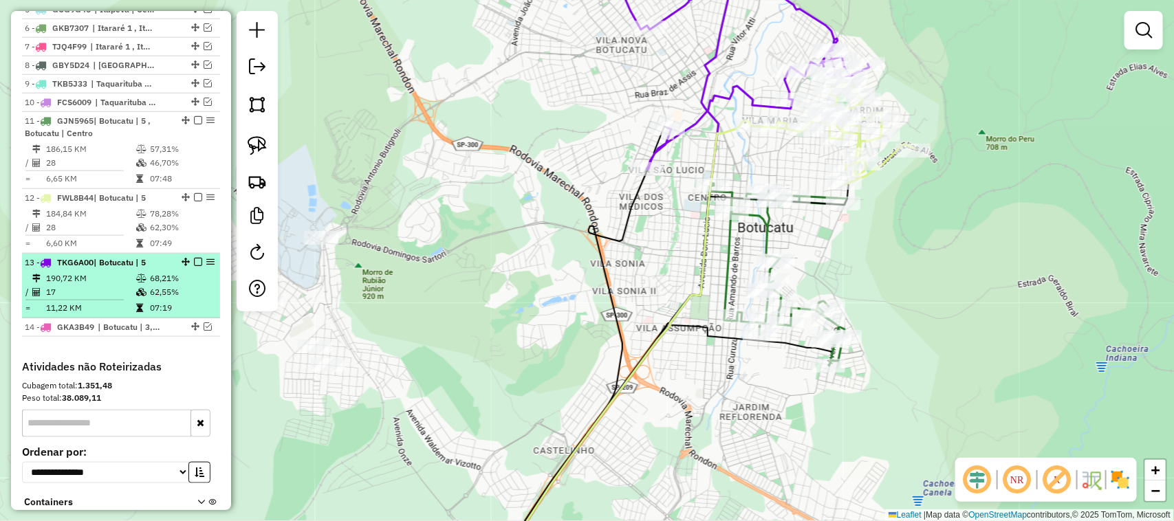
click at [194, 266] on em at bounding box center [198, 262] width 8 height 8
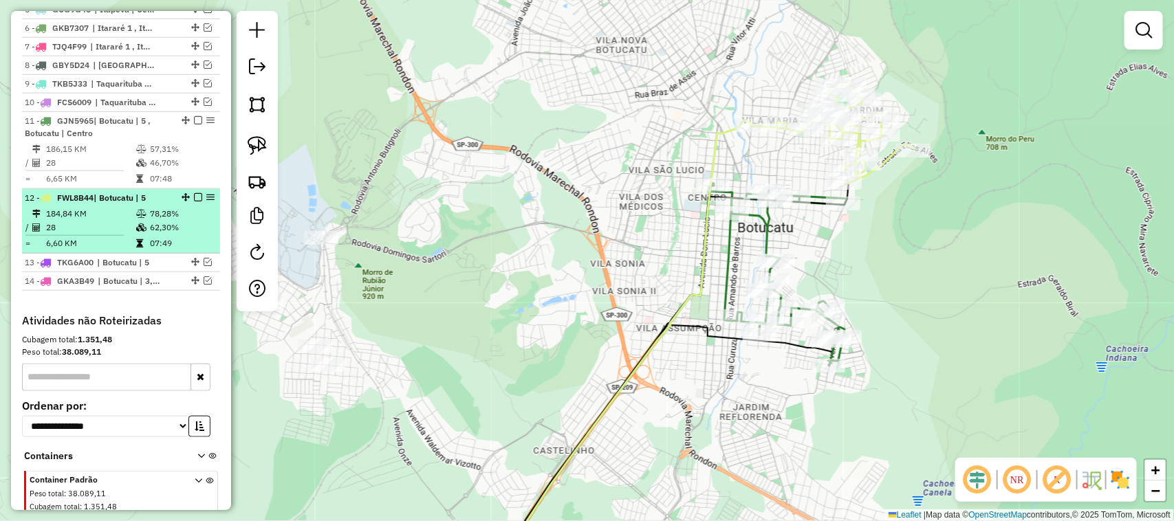
click at [197, 201] on em at bounding box center [198, 197] width 8 height 8
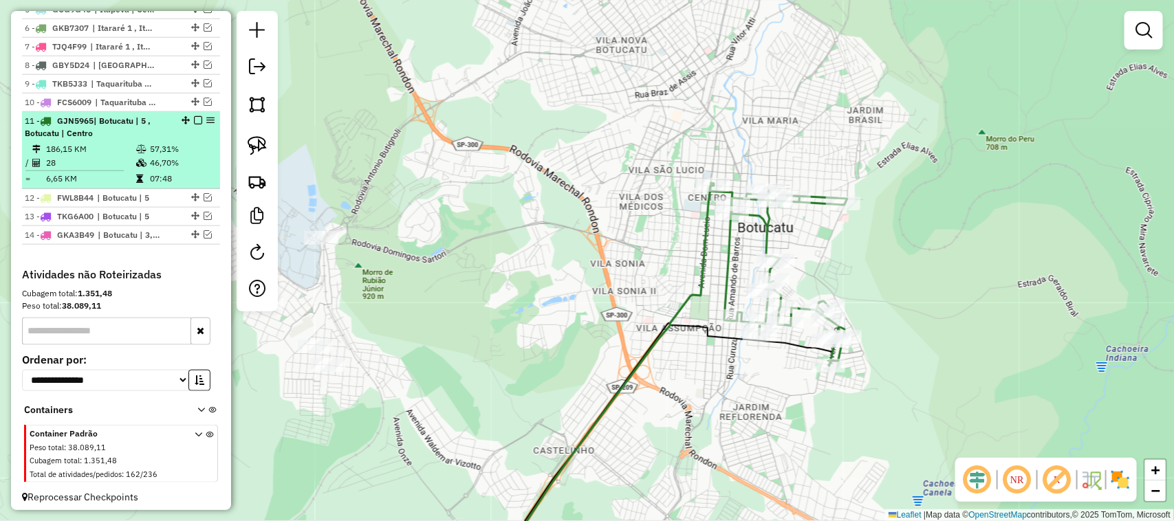
click at [194, 124] on em at bounding box center [198, 120] width 8 height 8
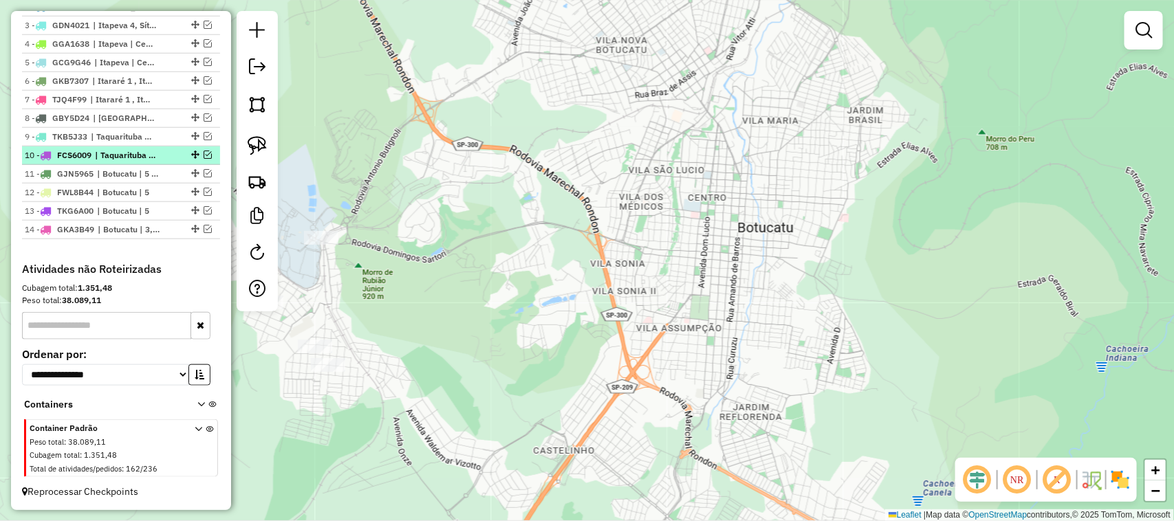
scroll to position [578, 0]
drag, startPoint x: 190, startPoint y: 228, endPoint x: 193, endPoint y: 162, distance: 66.1
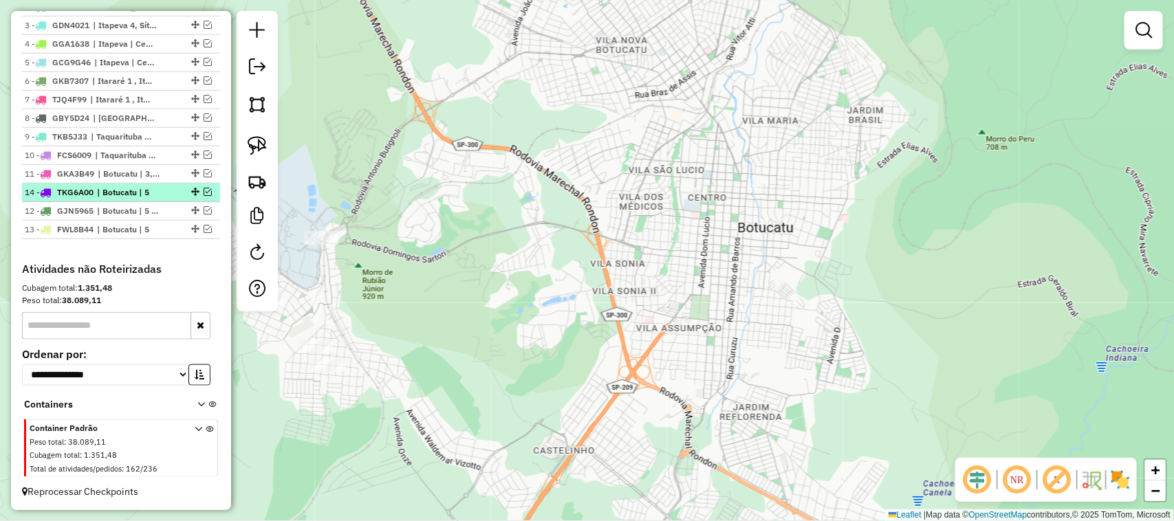
drag, startPoint x: 190, startPoint y: 228, endPoint x: 190, endPoint y: 184, distance: 44.0
drag, startPoint x: 468, startPoint y: 375, endPoint x: 593, endPoint y: 215, distance: 202.7
click at [589, 225] on div "Janela de atendimento Grade de atendimento Capacidade Transportadoras Veículos …" at bounding box center [587, 260] width 1174 height 521
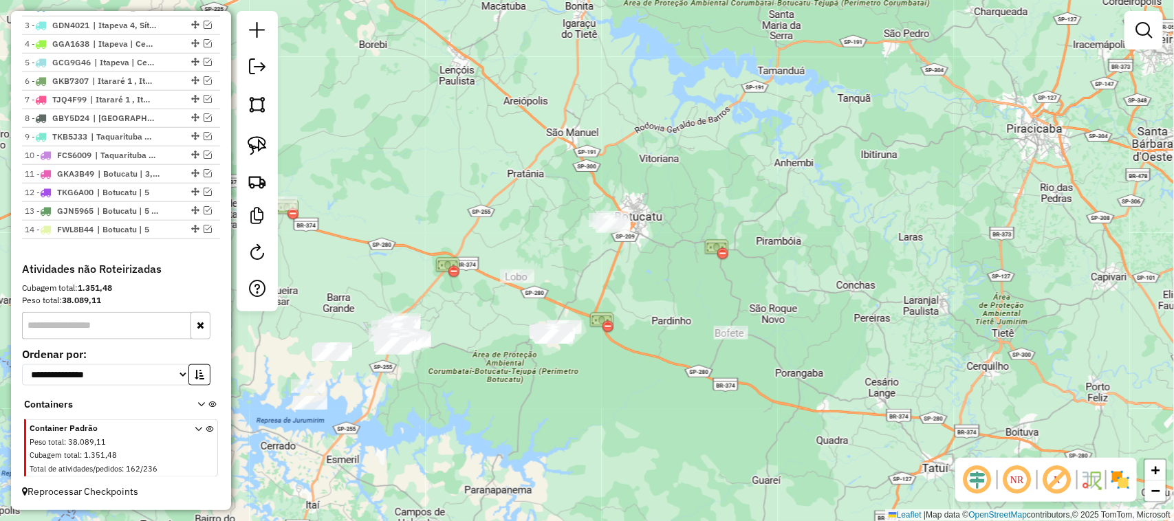
drag, startPoint x: 648, startPoint y: 397, endPoint x: 652, endPoint y: 294, distance: 103.9
click at [652, 294] on div "Janela de atendimento Grade de atendimento Capacidade Transportadoras Veículos …" at bounding box center [587, 260] width 1174 height 521
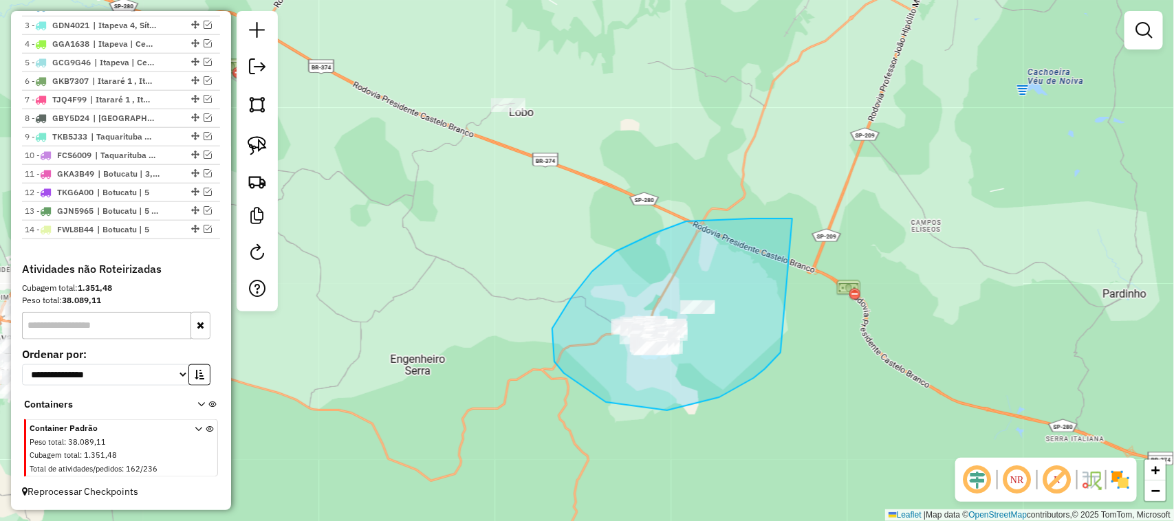
drag, startPoint x: 719, startPoint y: 397, endPoint x: 857, endPoint y: 227, distance: 219.0
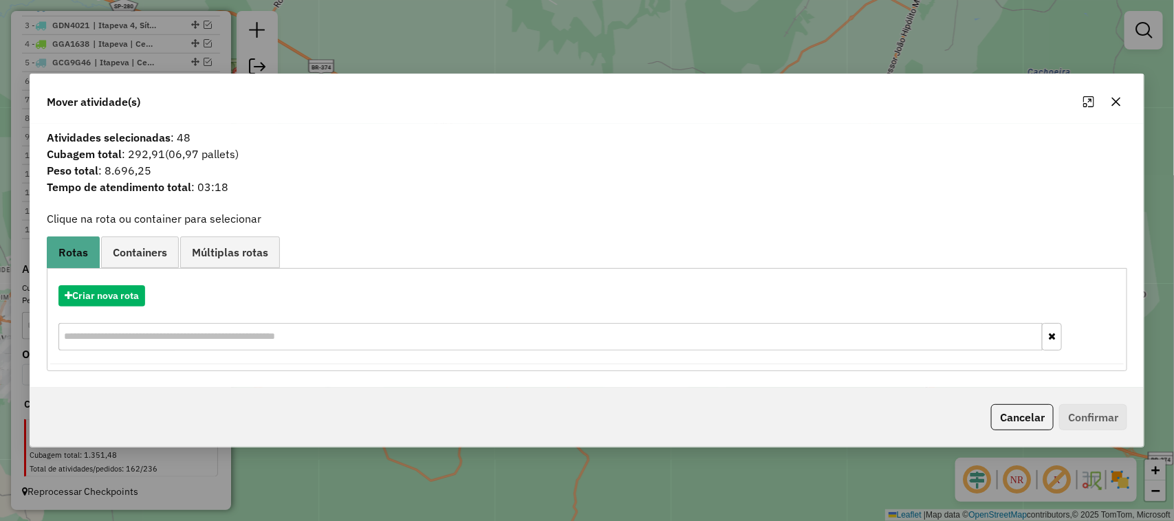
click at [1119, 98] on icon "button" at bounding box center [1116, 102] width 9 height 9
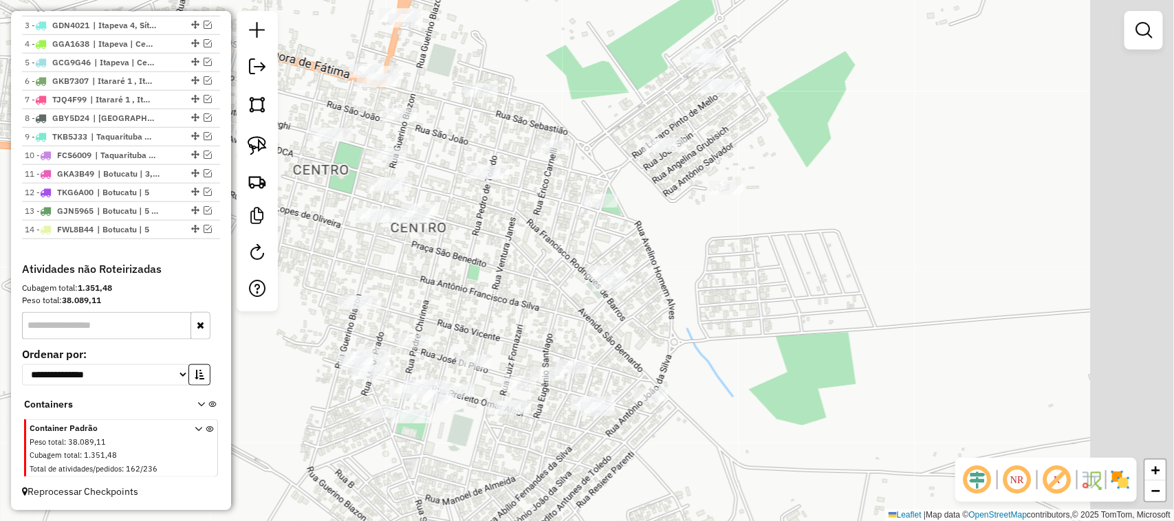
drag, startPoint x: 822, startPoint y: 375, endPoint x: 682, endPoint y: 382, distance: 140.4
click at [682, 382] on div "Janela de atendimento Grade de atendimento Capacidade Transportadoras Veículos …" at bounding box center [587, 260] width 1174 height 521
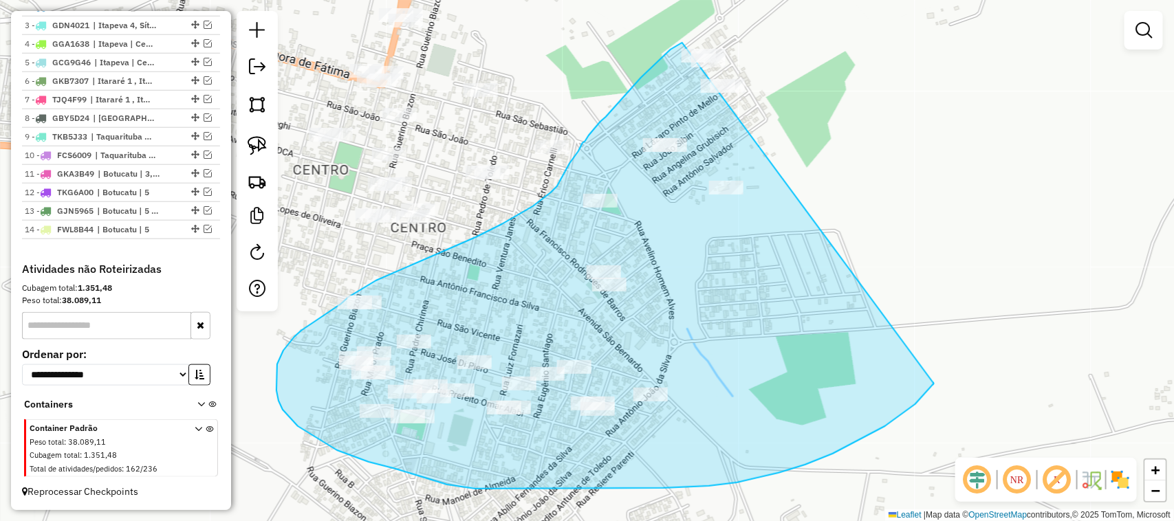
drag, startPoint x: 923, startPoint y: 396, endPoint x: 929, endPoint y: 48, distance: 347.9
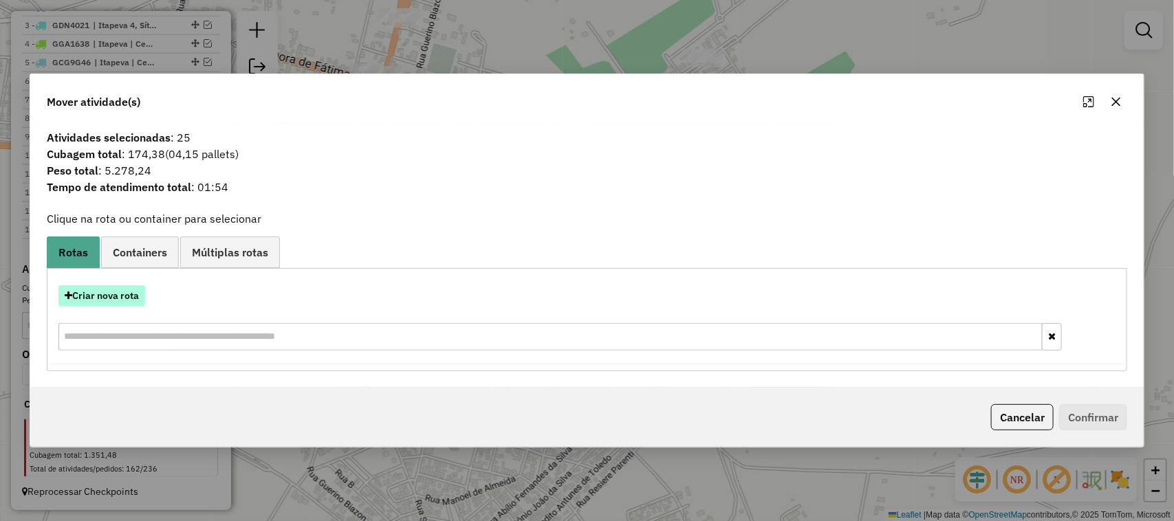
click at [133, 294] on button "Criar nova rota" at bounding box center [101, 295] width 87 height 21
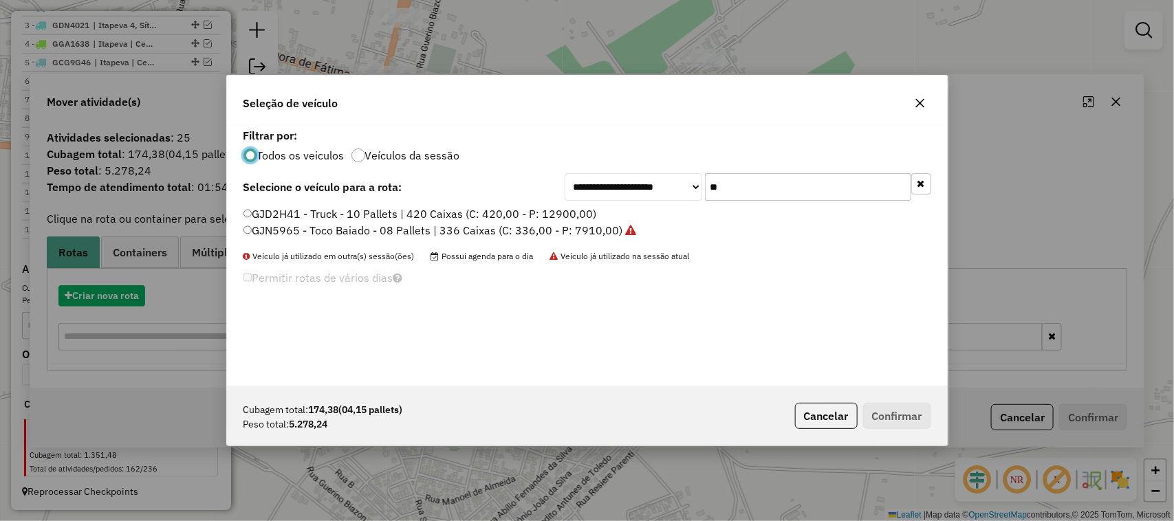
scroll to position [7, 4]
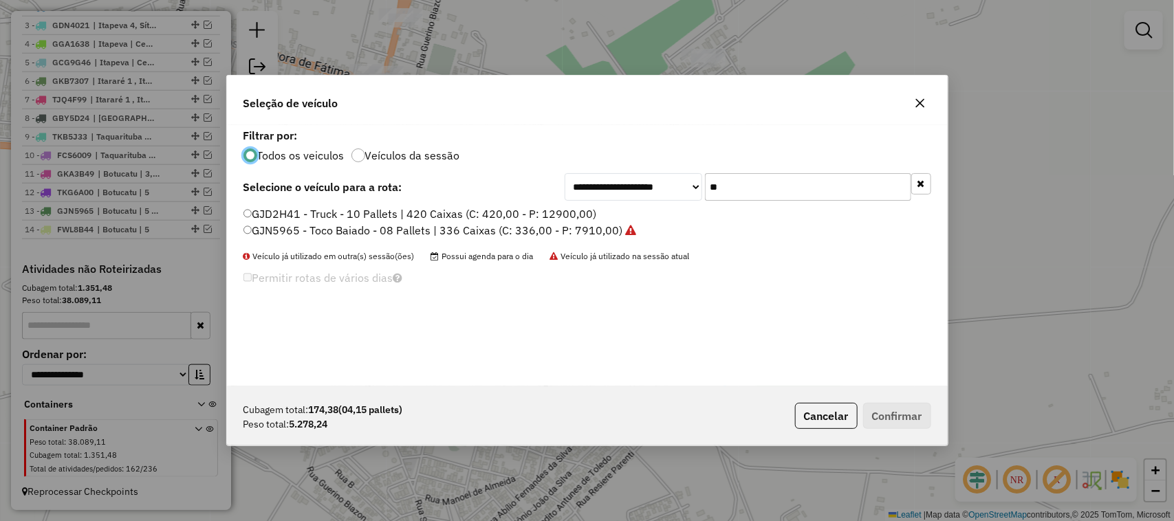
drag, startPoint x: 716, startPoint y: 184, endPoint x: 695, endPoint y: 189, distance: 21.2
click at [695, 189] on div "**********" at bounding box center [747, 187] width 366 height 28
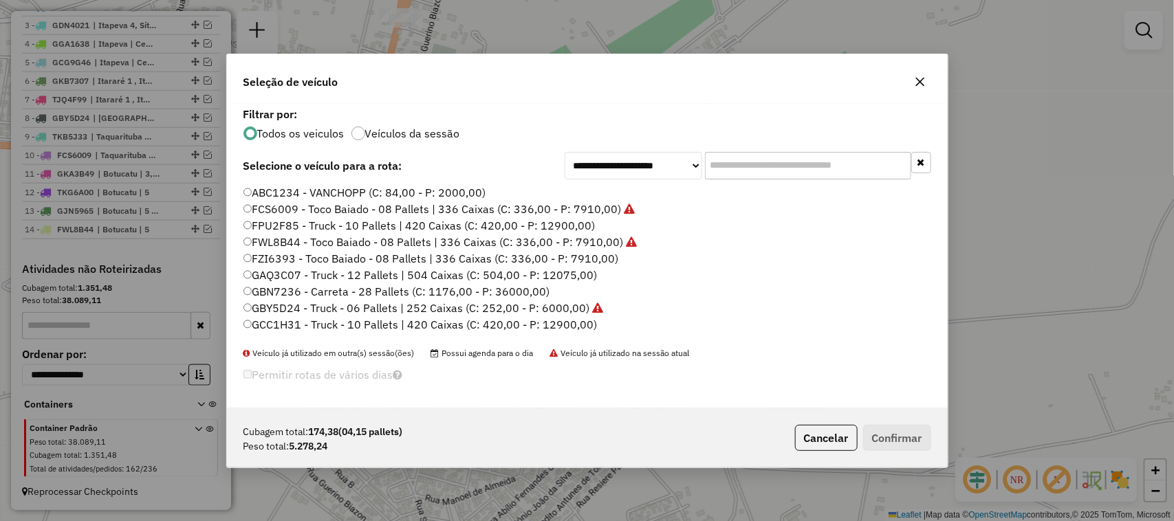
click at [604, 259] on label "FZI6393 - Toco Baiado - 08 Pallets | 336 Caixas (C: 336,00 - P: 7910,00)" at bounding box center [430, 258] width 375 height 17
click at [916, 432] on button "Confirmar" at bounding box center [897, 438] width 68 height 26
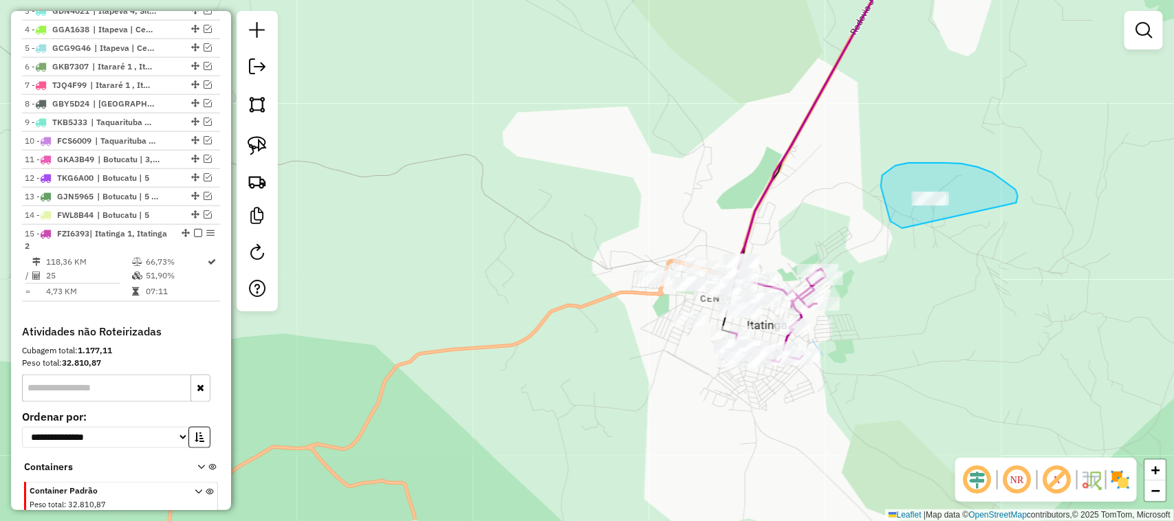
drag, startPoint x: 1016, startPoint y: 203, endPoint x: 976, endPoint y: 204, distance: 39.9
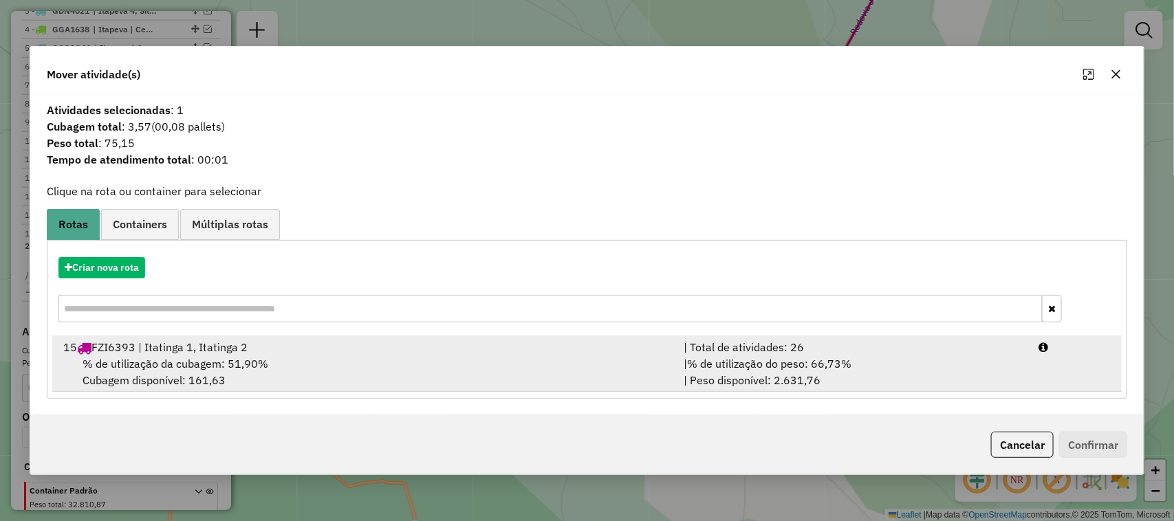
click at [930, 362] on div "| % de utilização do peso: 66,73% | Peso disponível: 2.631,76" at bounding box center [852, 371] width 355 height 33
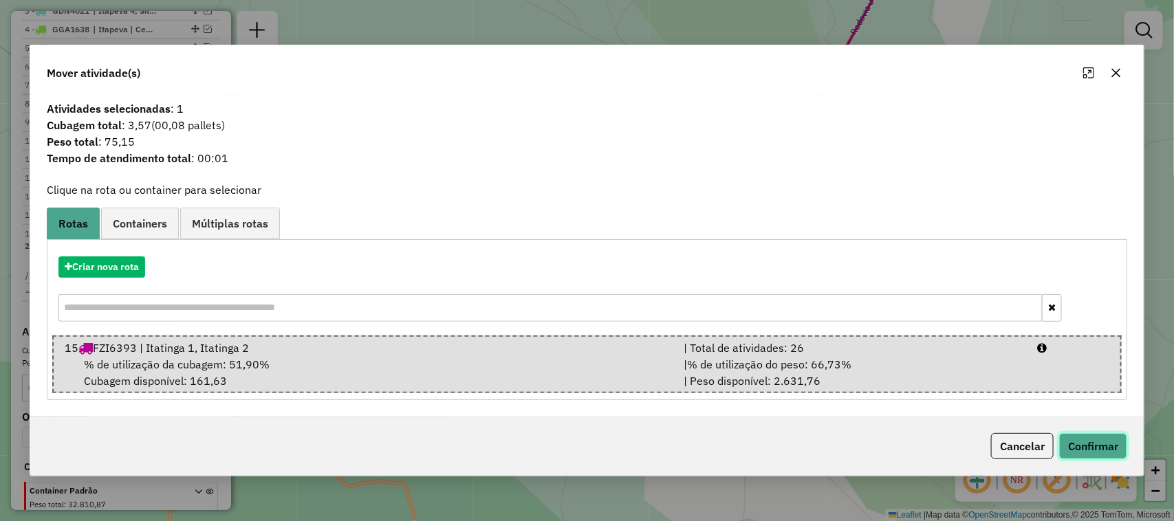
click at [1088, 443] on button "Confirmar" at bounding box center [1093, 446] width 68 height 26
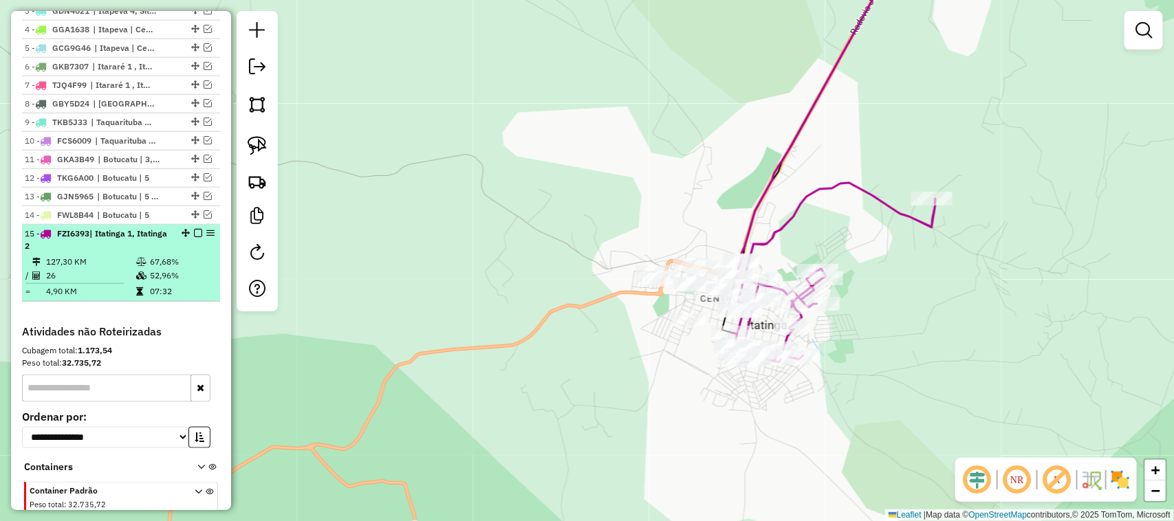
click at [195, 241] on li "15 - FZI6393 | Itatinga 1, Itatinga 2 127,30 KM 67,68% / 26 52,96% = 4,90 KM 07…" at bounding box center [121, 263] width 198 height 77
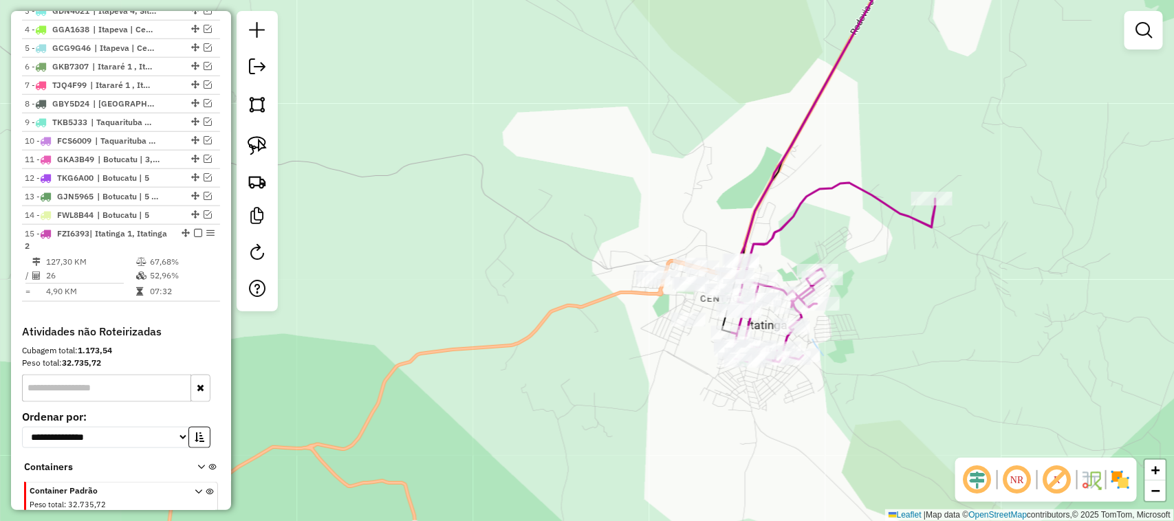
select select "**********"
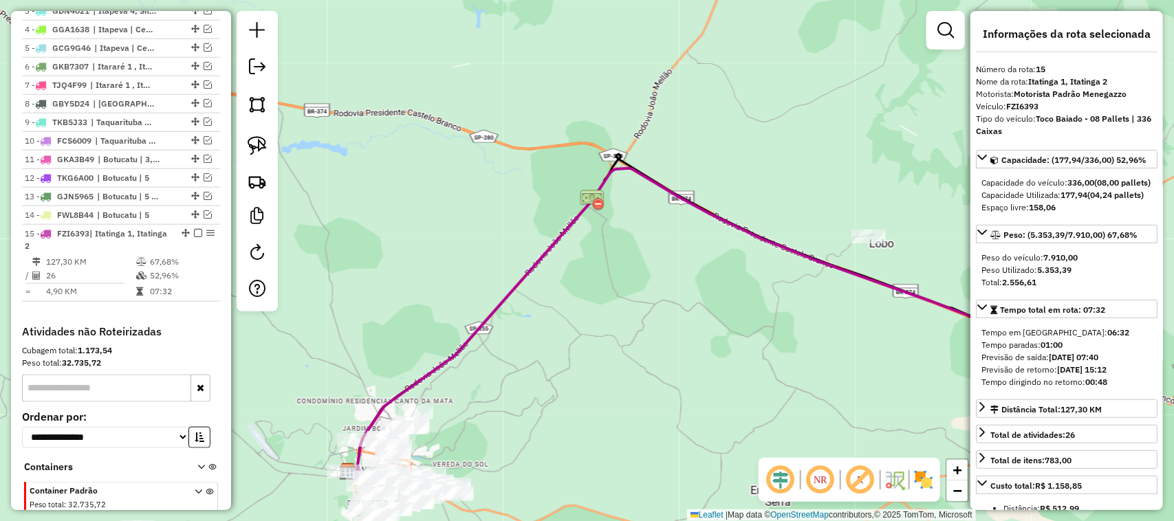
drag, startPoint x: 566, startPoint y: 311, endPoint x: 452, endPoint y: 256, distance: 126.1
click at [454, 259] on div "Janela de atendimento Grade de atendimento Capacidade Transportadoras Veículos …" at bounding box center [587, 260] width 1174 height 521
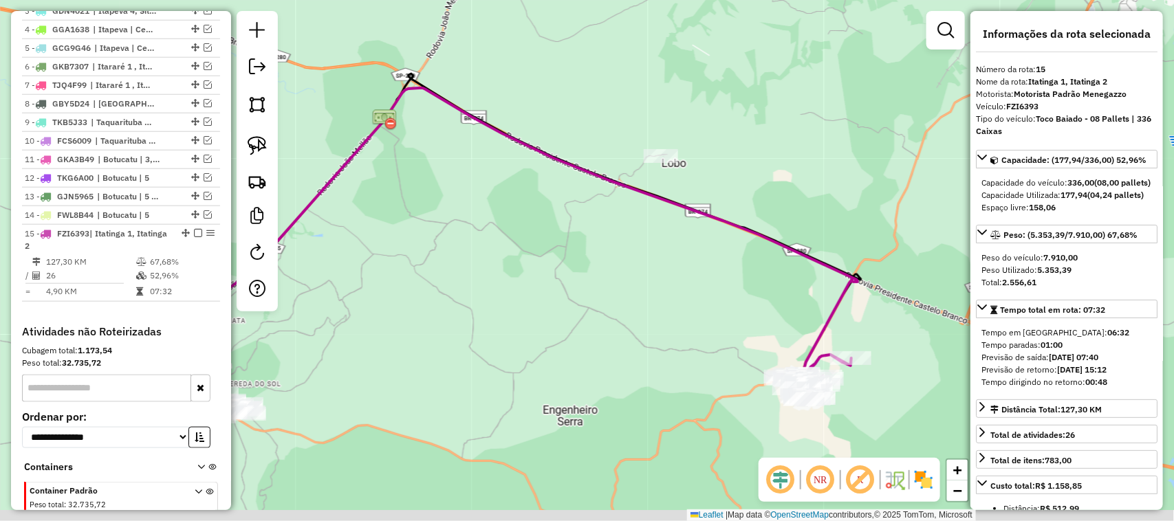
drag, startPoint x: 716, startPoint y: 341, endPoint x: 514, endPoint y: 303, distance: 205.1
click at [612, 315] on div "Janela de atendimento Grade de atendimento Capacidade Transportadoras Veículos …" at bounding box center [587, 260] width 1174 height 521
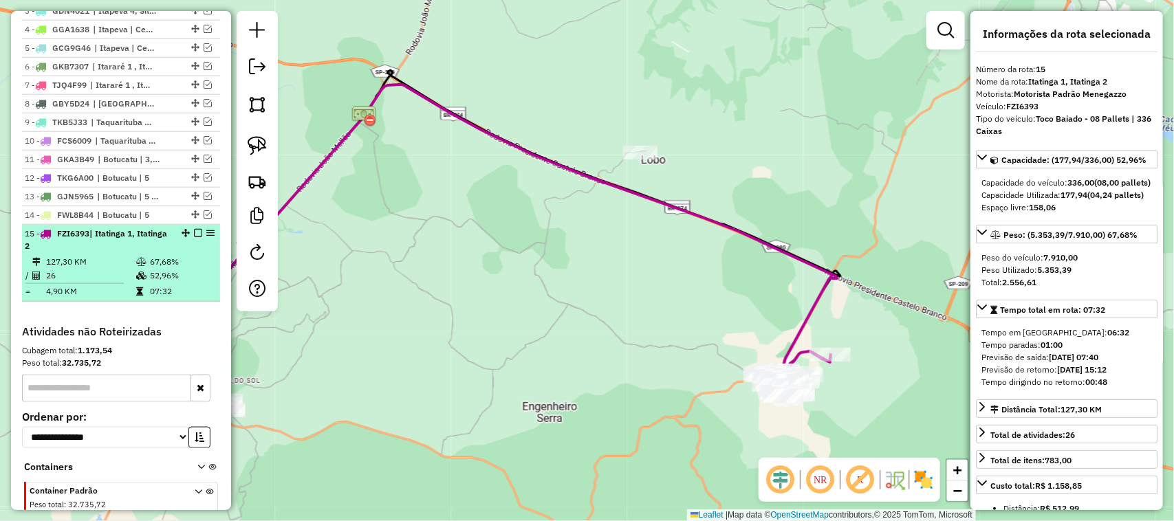
click at [197, 237] on em at bounding box center [198, 233] width 8 height 8
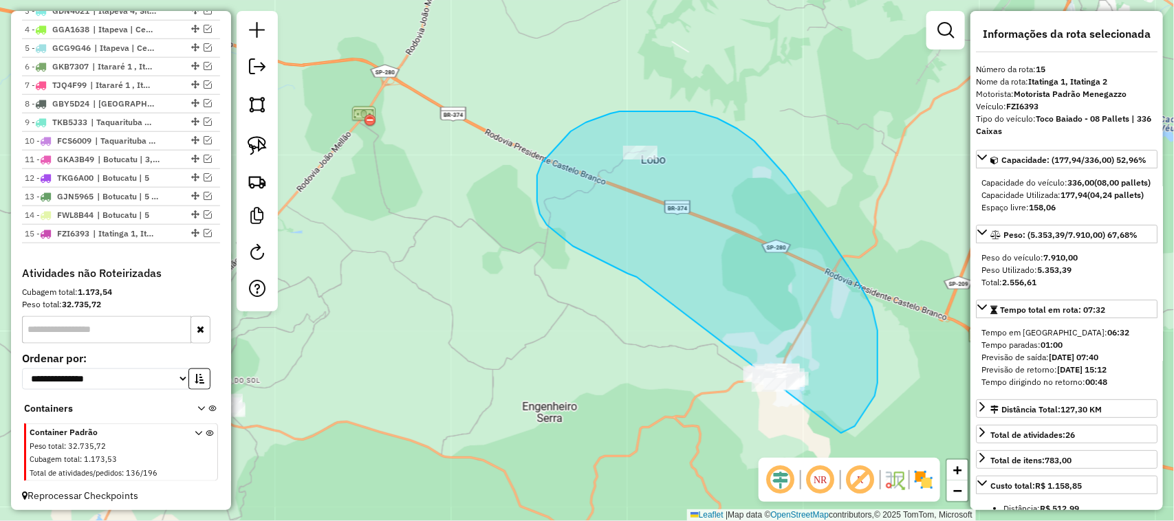
drag, startPoint x: 540, startPoint y: 214, endPoint x: 619, endPoint y: 341, distance: 150.1
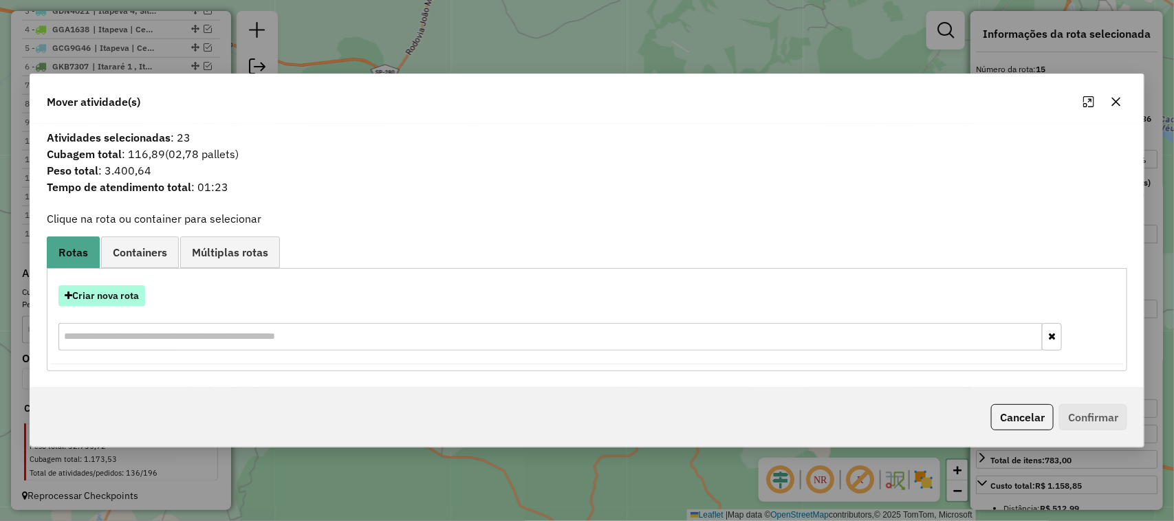
click at [117, 296] on button "Criar nova rota" at bounding box center [101, 295] width 87 height 21
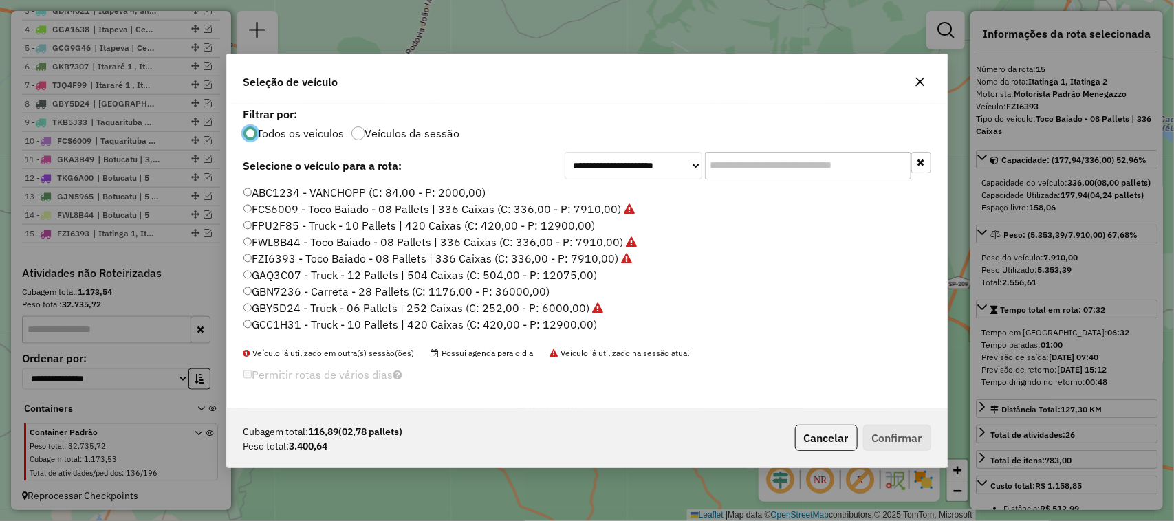
click at [747, 171] on input "text" at bounding box center [808, 166] width 206 height 28
click at [740, 164] on input "text" at bounding box center [808, 166] width 206 height 28
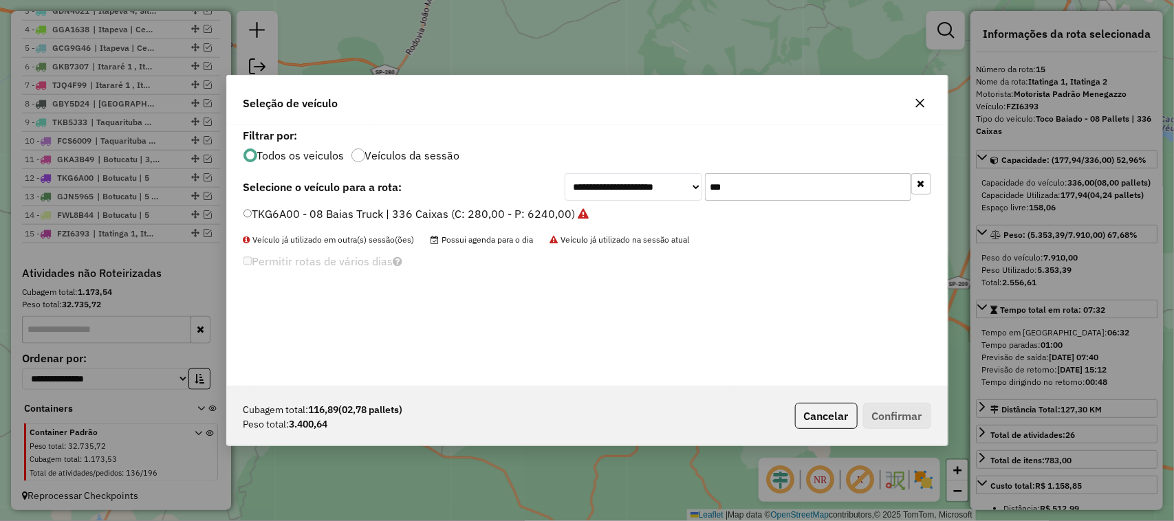
type input "***"
click at [559, 218] on label "TKG6A00 - 08 Baias Truck | 336 Caixas (C: 280,00 - P: 6240,00)" at bounding box center [416, 214] width 346 height 17
drag, startPoint x: 880, startPoint y: 407, endPoint x: 840, endPoint y: 389, distance: 43.7
click at [880, 408] on button "Confirmar" at bounding box center [897, 416] width 68 height 26
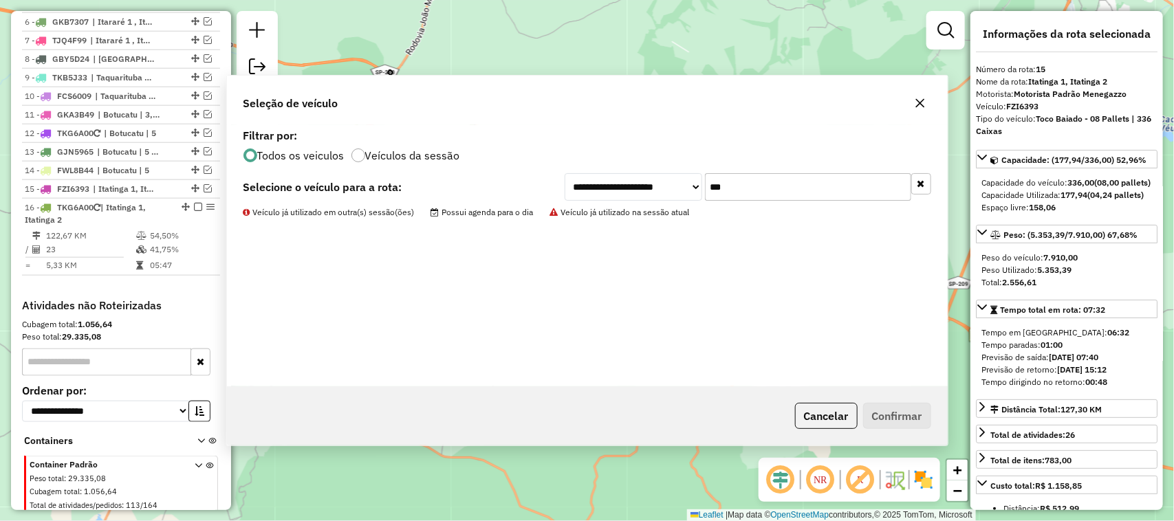
scroll to position [674, 0]
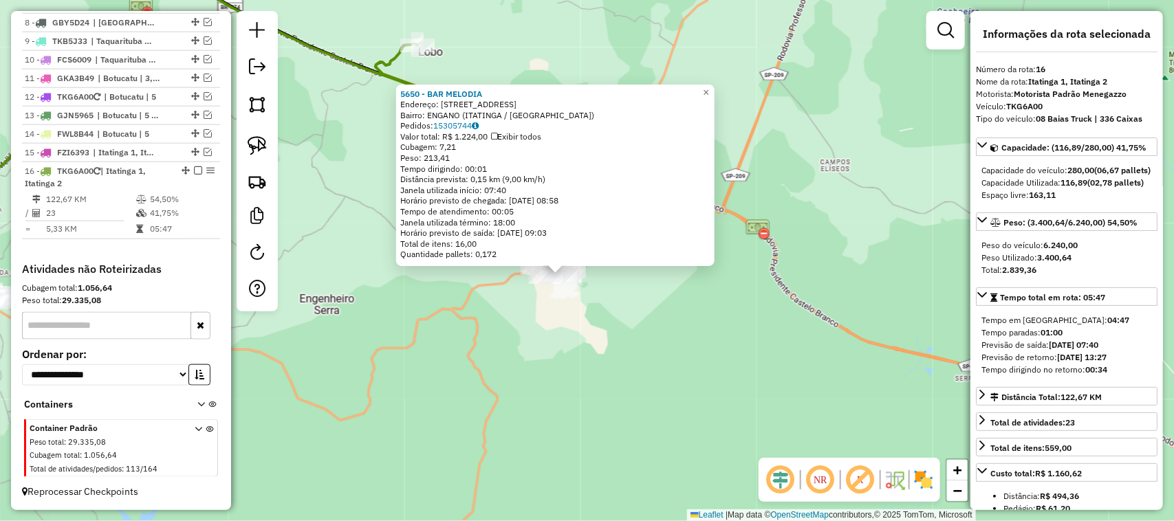
drag, startPoint x: 787, startPoint y: 353, endPoint x: 643, endPoint y: 384, distance: 147.7
click at [645, 417] on div "5650 - BAR MELODIA Endereço: MAJOR PRADO 359 Bairro: ENGANO (ITATINGA / [GEOGRA…" at bounding box center [587, 260] width 1174 height 521
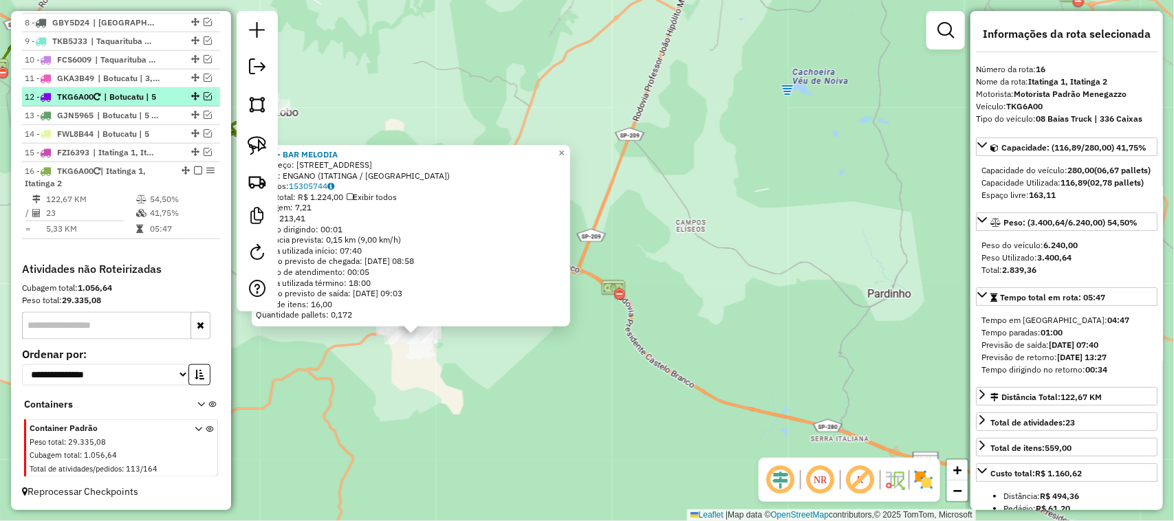
click at [204, 94] on em at bounding box center [208, 96] width 8 height 8
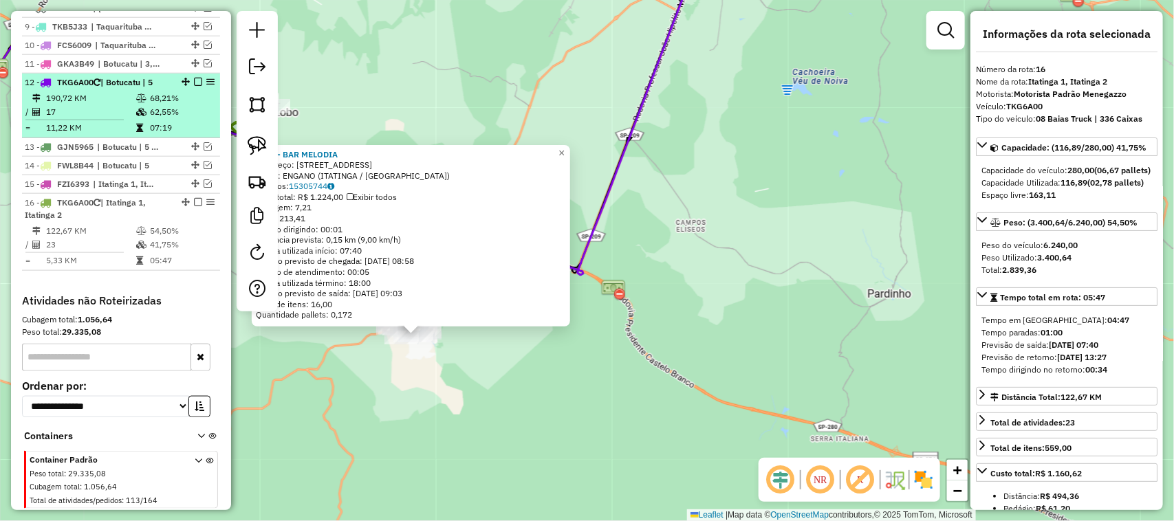
click at [143, 102] on icon at bounding box center [141, 98] width 10 height 8
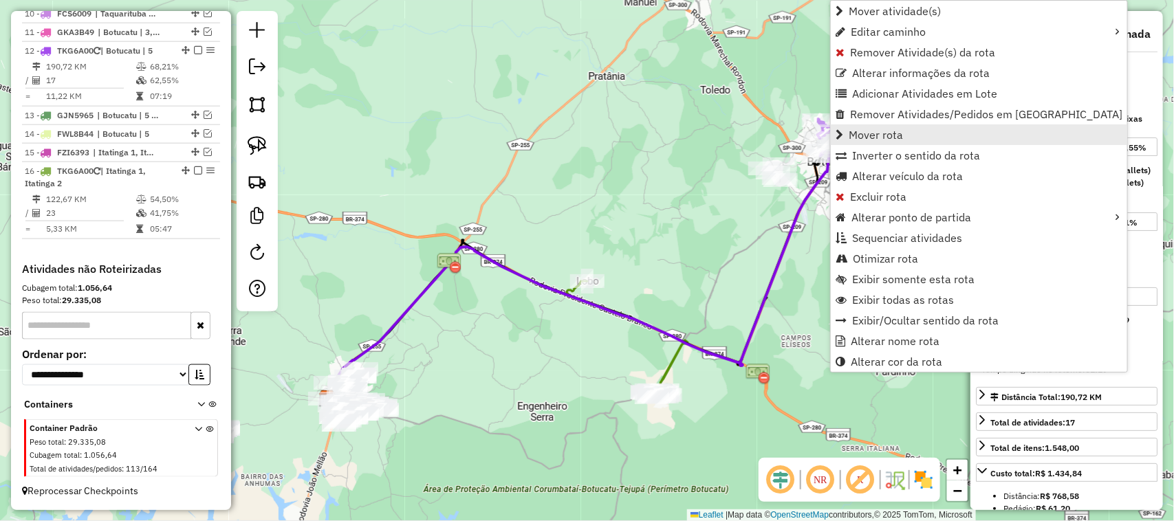
scroll to position [720, 0]
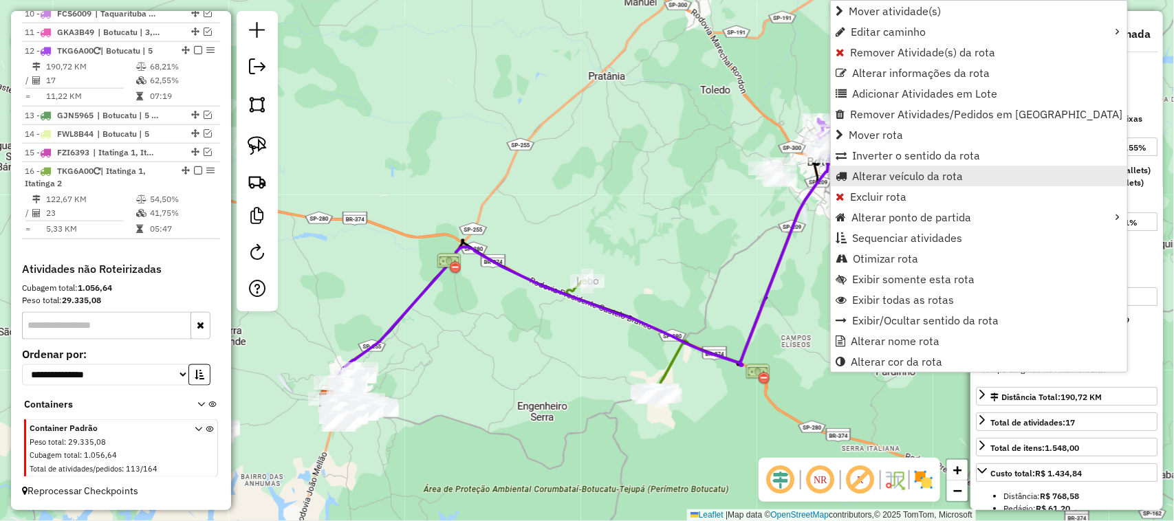
click at [913, 176] on span "Alterar veículo da rota" at bounding box center [907, 176] width 111 height 11
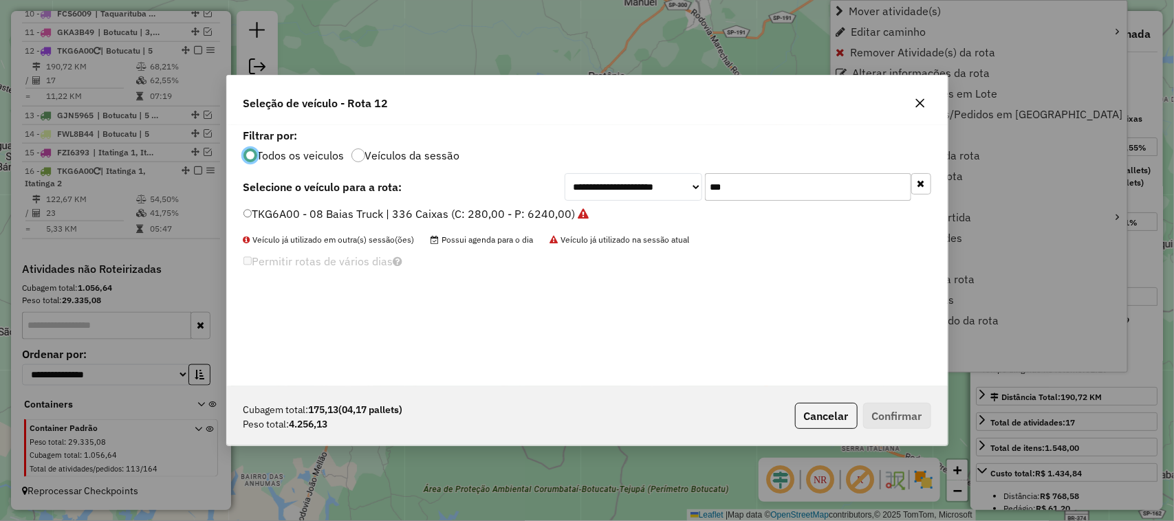
scroll to position [7, 4]
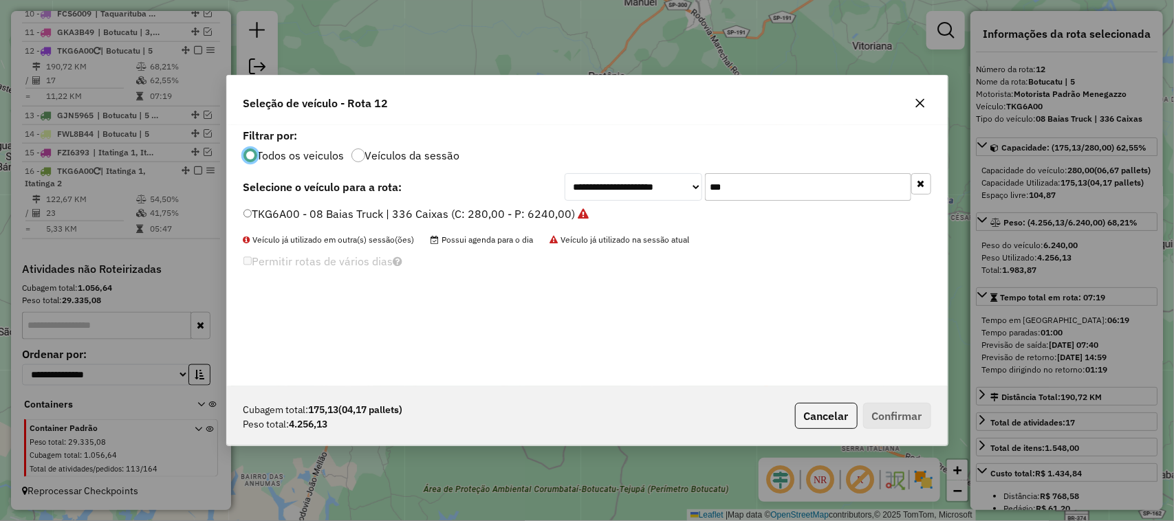
click at [631, 184] on div "**********" at bounding box center [747, 187] width 366 height 28
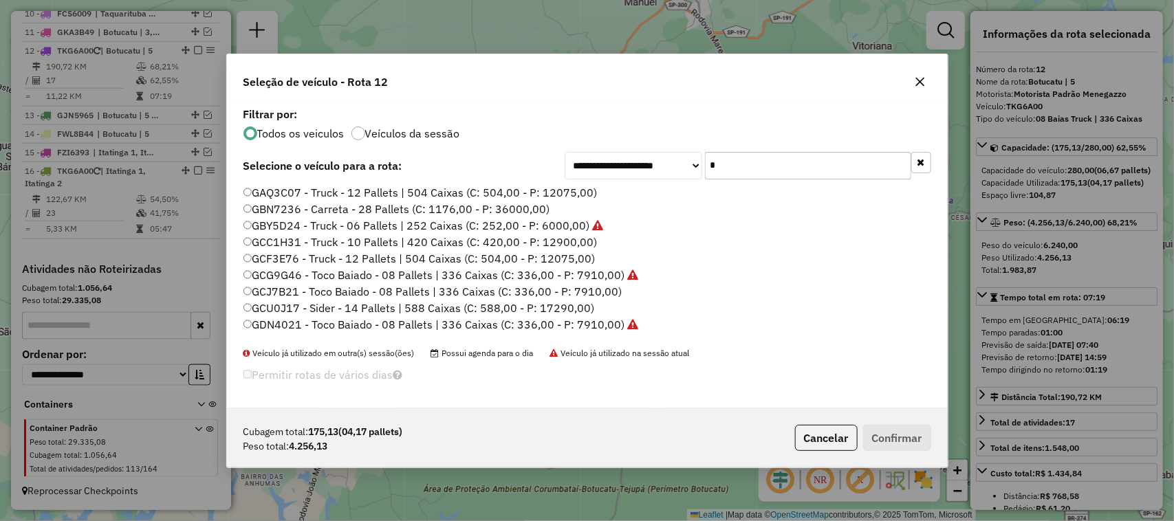
type input "**"
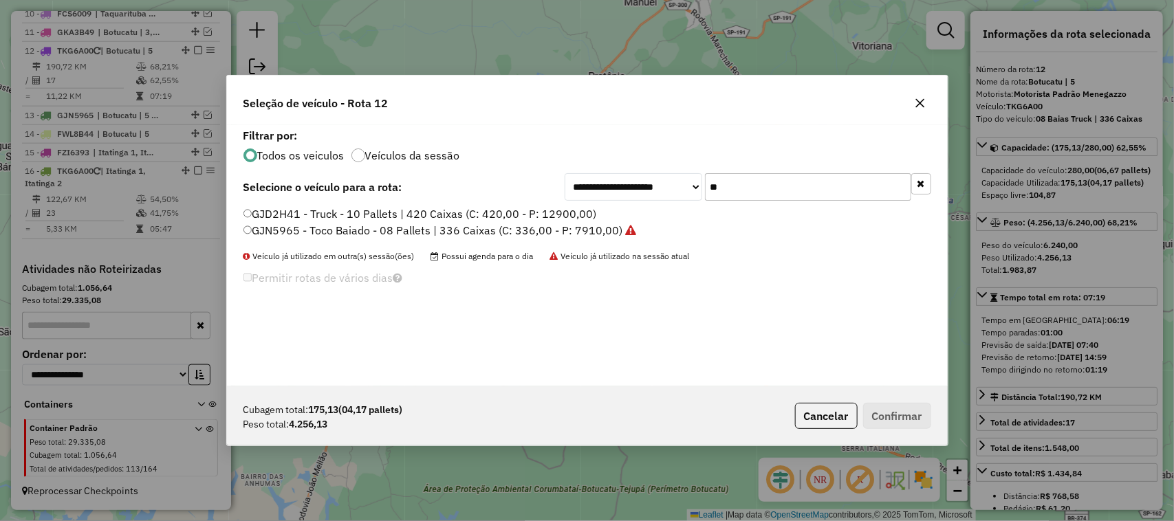
drag, startPoint x: 717, startPoint y: 186, endPoint x: 679, endPoint y: 186, distance: 37.8
click at [685, 186] on div "**********" at bounding box center [747, 187] width 366 height 28
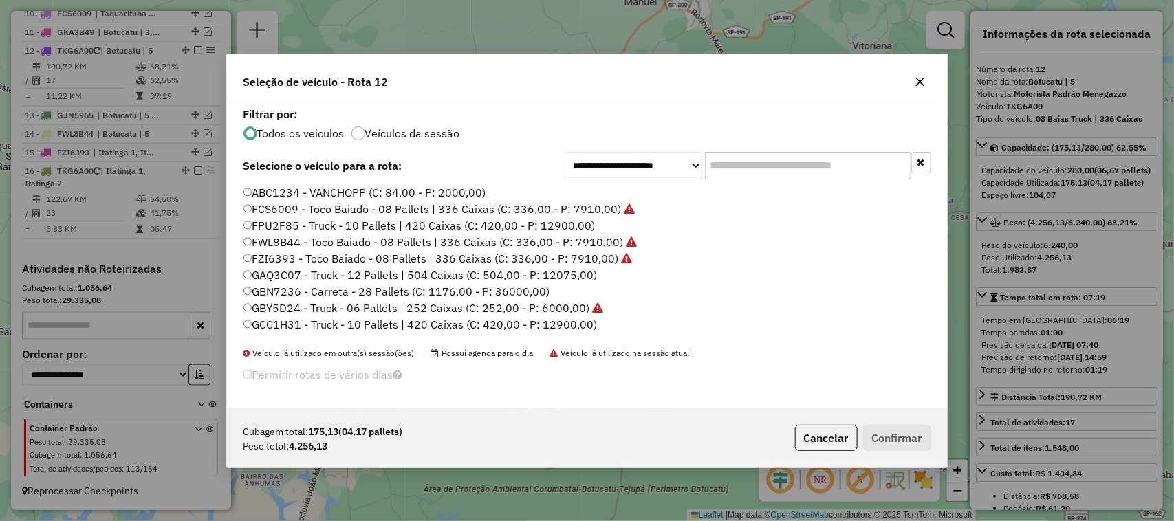
scroll to position [114, 0]
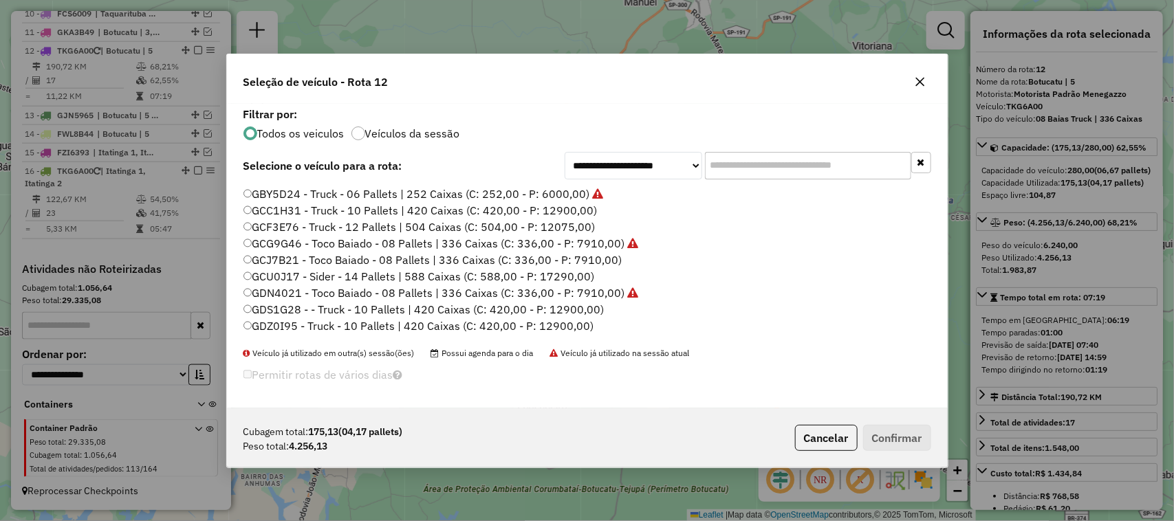
click at [603, 256] on label "GCJ7B21 - Toco Baiado - 08 Pallets | 336 Caixas (C: 336,00 - P: 7910,00)" at bounding box center [432, 260] width 379 height 17
click at [899, 435] on button "Confirmar" at bounding box center [897, 438] width 68 height 26
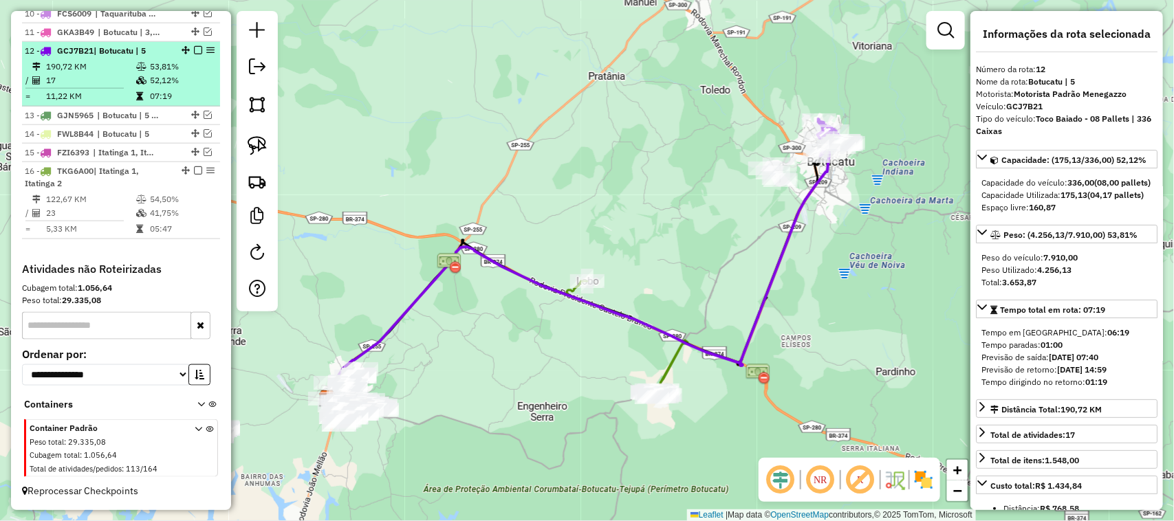
click at [194, 46] on em at bounding box center [198, 50] width 8 height 8
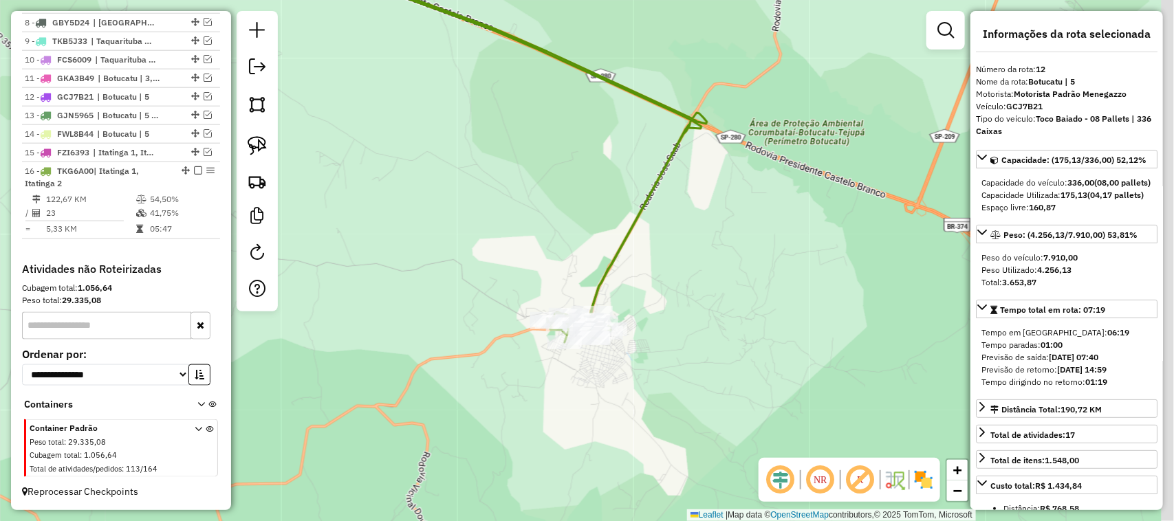
drag, startPoint x: 650, startPoint y: 420, endPoint x: 569, endPoint y: 410, distance: 81.1
click at [569, 410] on div "Janela de atendimento Grade de atendimento Capacidade Transportadoras Veículos …" at bounding box center [587, 260] width 1174 height 521
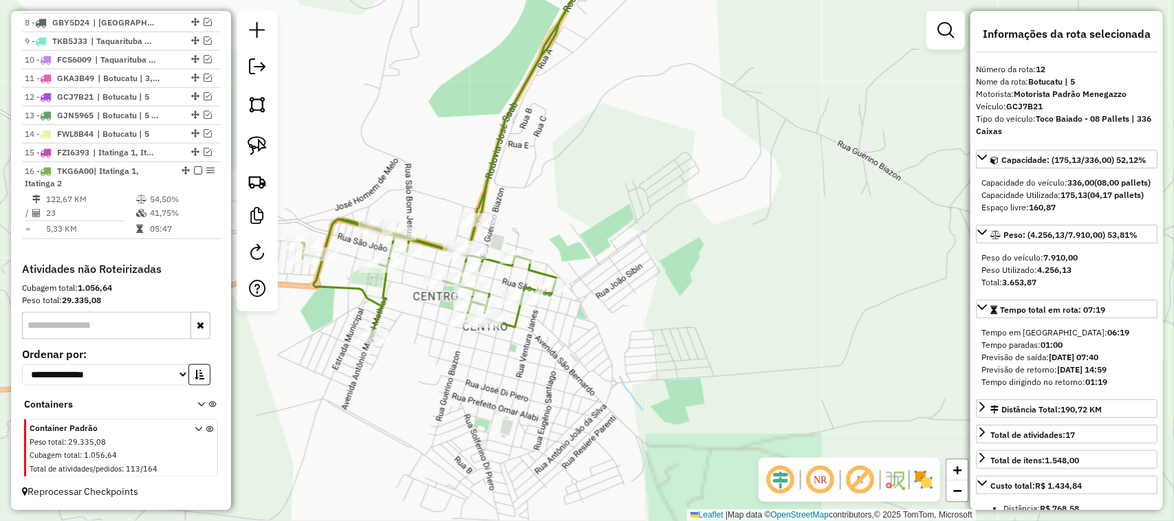
drag, startPoint x: 630, startPoint y: 387, endPoint x: 414, endPoint y: 358, distance: 218.5
click at [468, 383] on div "Janela de atendimento Grade de atendimento Capacidade Transportadoras Veículos …" at bounding box center [587, 260] width 1174 height 521
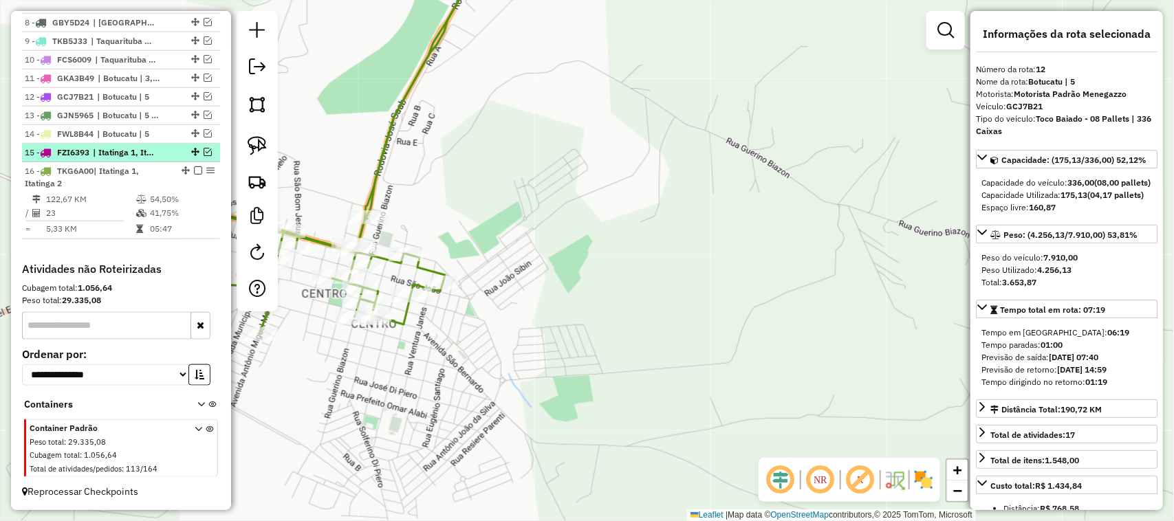
click at [205, 152] on em at bounding box center [208, 152] width 8 height 8
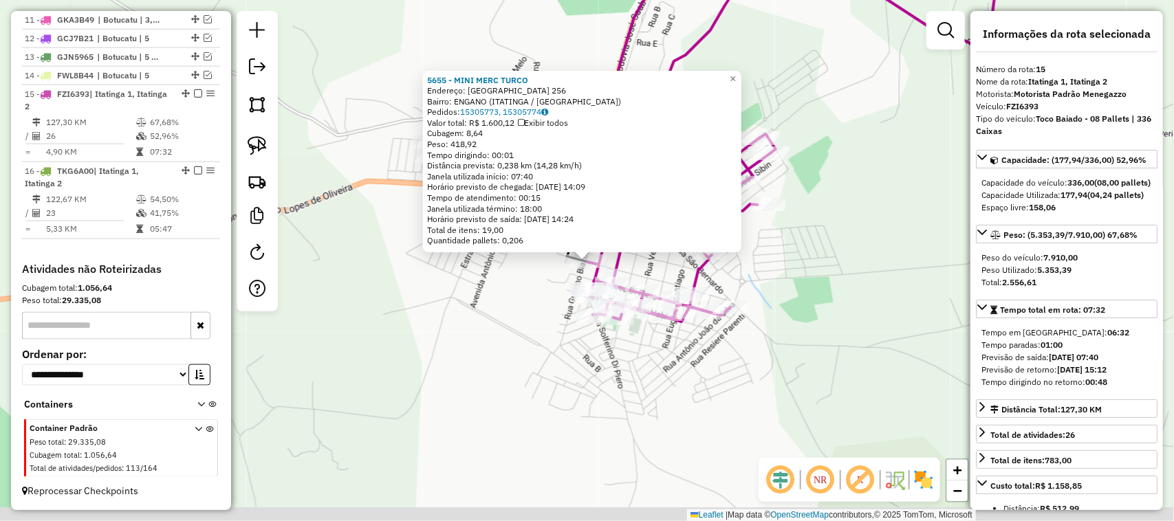
scroll to position [732, 0]
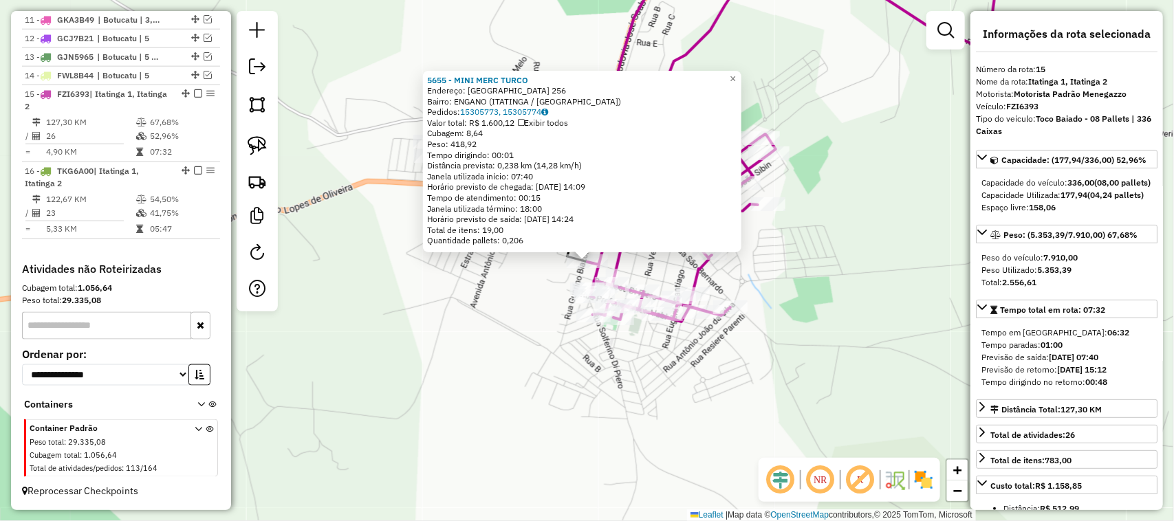
drag, startPoint x: 406, startPoint y: 382, endPoint x: 420, endPoint y: 376, distance: 15.7
click at [407, 382] on div "5655 - MINI MERC TURCO Endereço: SAO VICENTE 256 Bairro: ENGANO (ITATINGA / SP)…" at bounding box center [587, 260] width 1174 height 521
click at [538, 277] on div "5655 - MINI MERC TURCO Endereço: SAO VICENTE 256 Bairro: ENGANO (ITATINGA / SP)…" at bounding box center [587, 260] width 1174 height 521
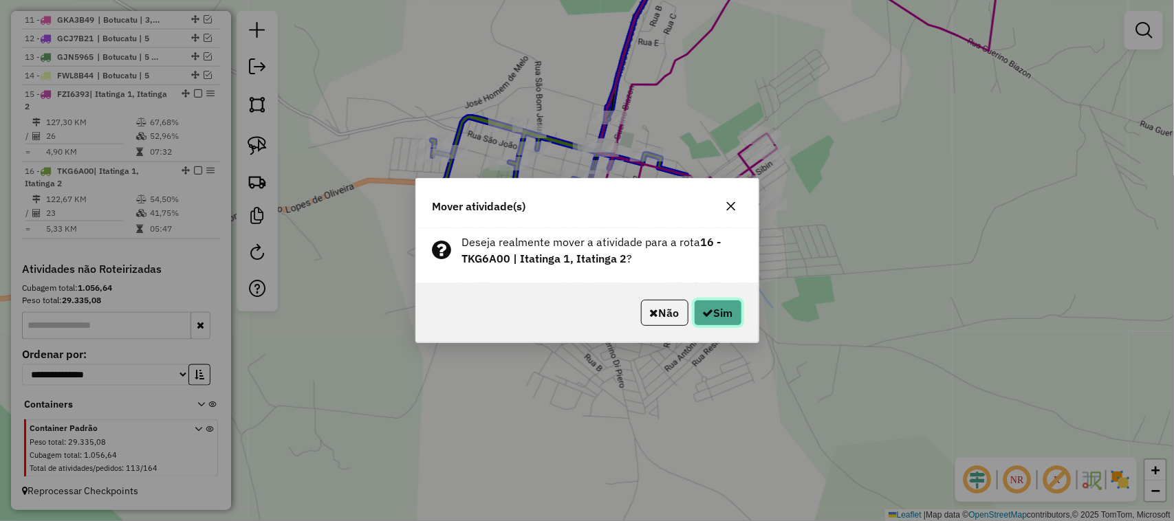
click at [719, 314] on button "Sim" at bounding box center [718, 313] width 48 height 26
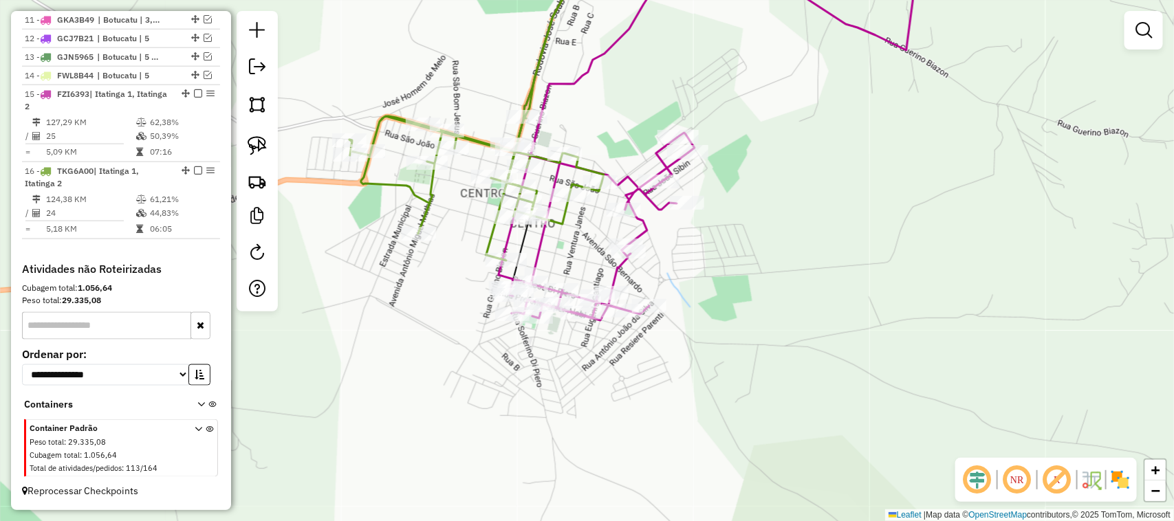
drag, startPoint x: 795, startPoint y: 382, endPoint x: 718, endPoint y: 382, distance: 76.3
click at [720, 382] on div "Janela de atendimento Grade de atendimento Capacidade Transportadoras Veículos …" at bounding box center [587, 260] width 1174 height 521
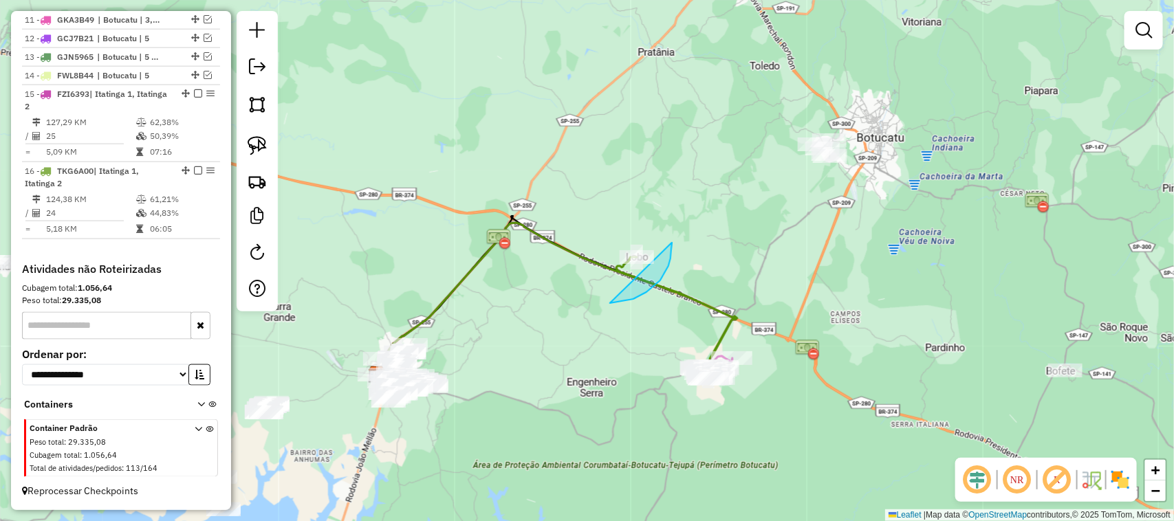
drag, startPoint x: 610, startPoint y: 303, endPoint x: 592, endPoint y: 251, distance: 55.2
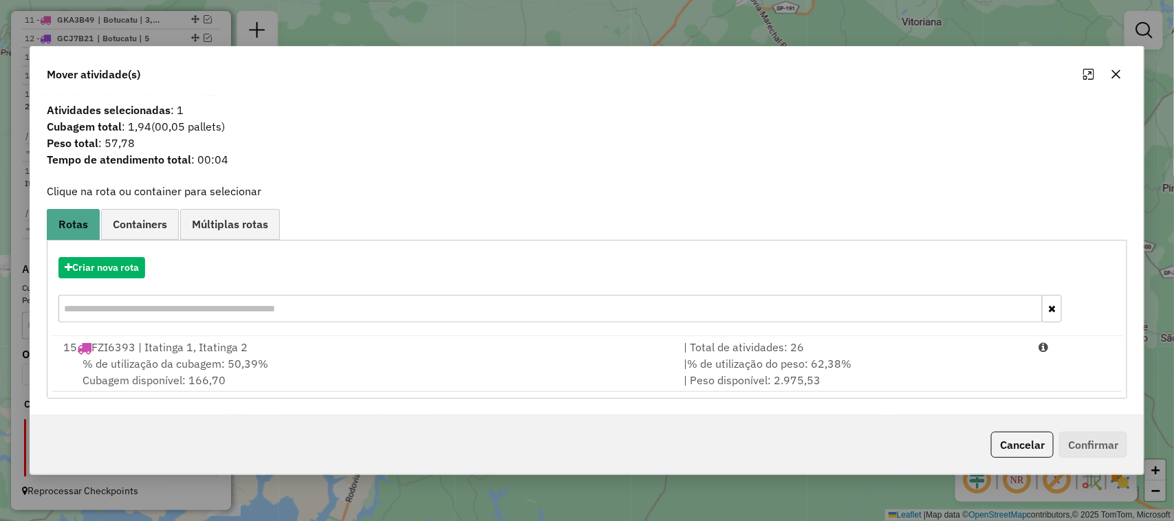
click at [1112, 69] on icon "button" at bounding box center [1115, 74] width 11 height 11
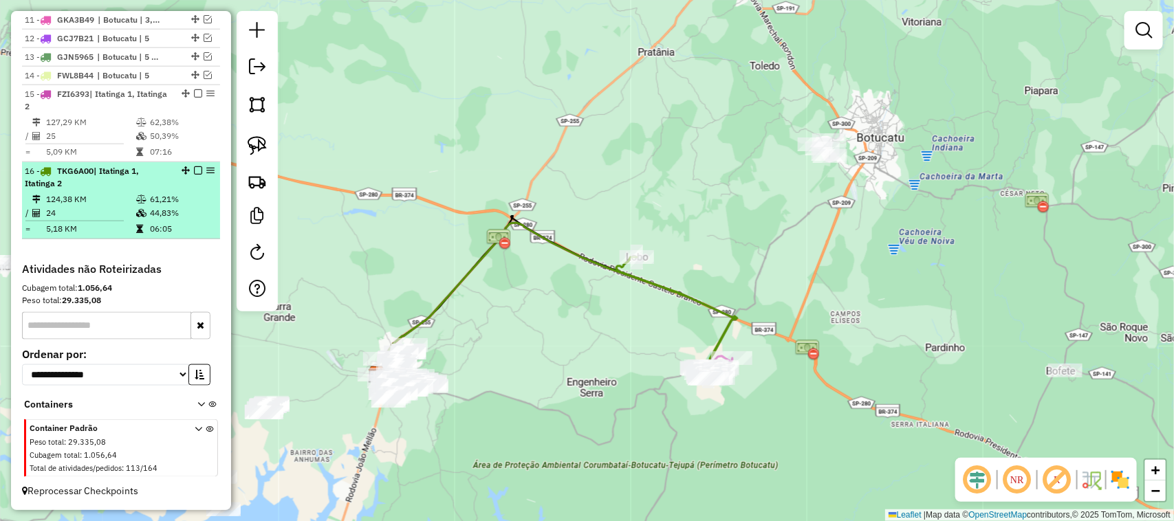
click at [194, 166] on em at bounding box center [198, 170] width 8 height 8
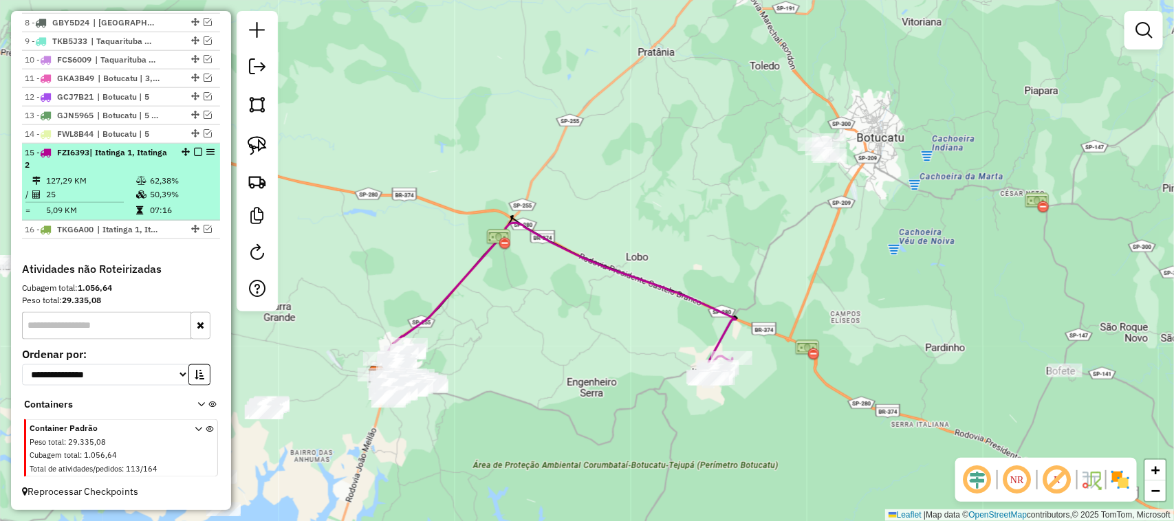
click at [196, 150] on em at bounding box center [198, 152] width 8 height 8
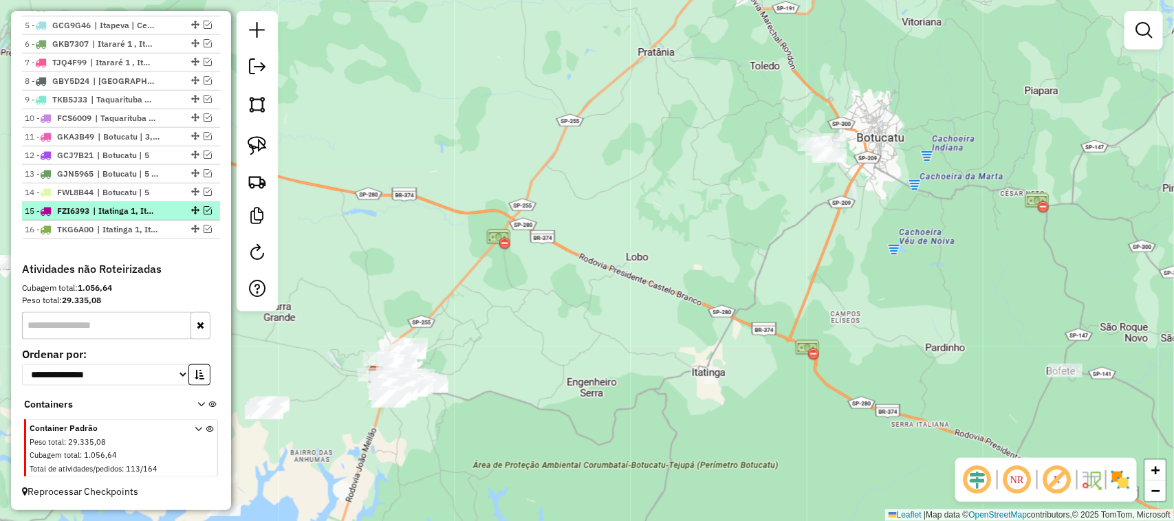
scroll to position [615, 0]
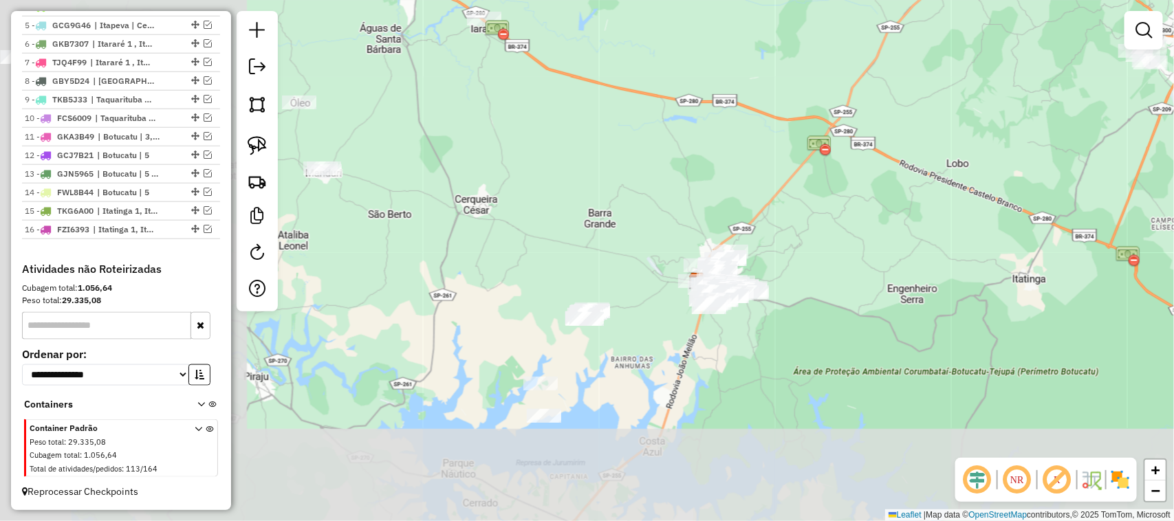
drag, startPoint x: 390, startPoint y: 229, endPoint x: 769, endPoint y: 100, distance: 400.3
click at [765, 101] on div "Janela de atendimento Grade de atendimento Capacidade Transportadoras Veículos …" at bounding box center [587, 260] width 1174 height 521
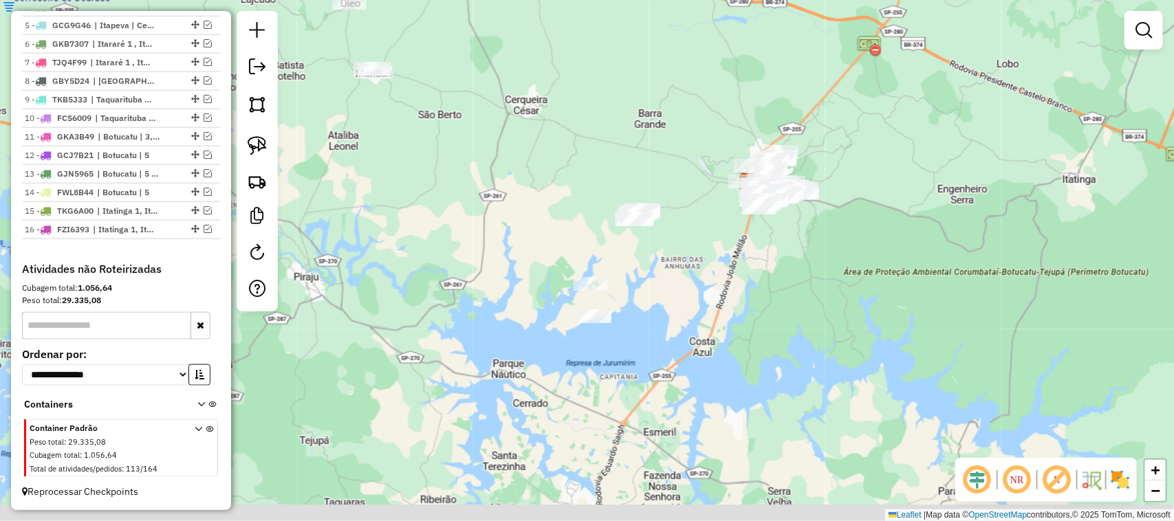
drag, startPoint x: 619, startPoint y: 140, endPoint x: 613, endPoint y: 124, distance: 17.2
click at [613, 124] on div "Janela de atendimento Grade de atendimento Capacidade Transportadoras Veículos …" at bounding box center [587, 260] width 1174 height 521
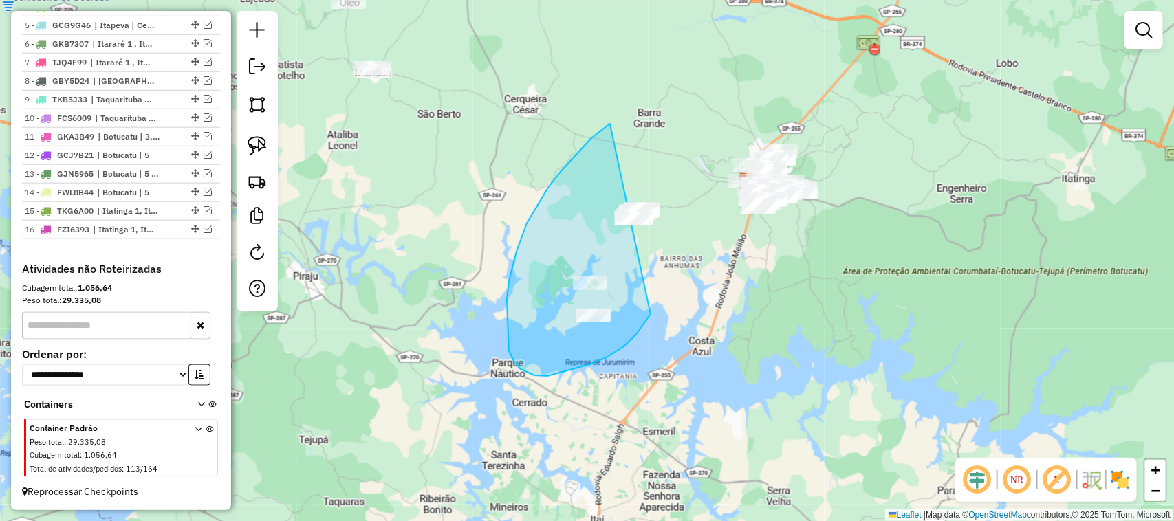
drag, startPoint x: 527, startPoint y: 223, endPoint x: 655, endPoint y: 138, distance: 153.7
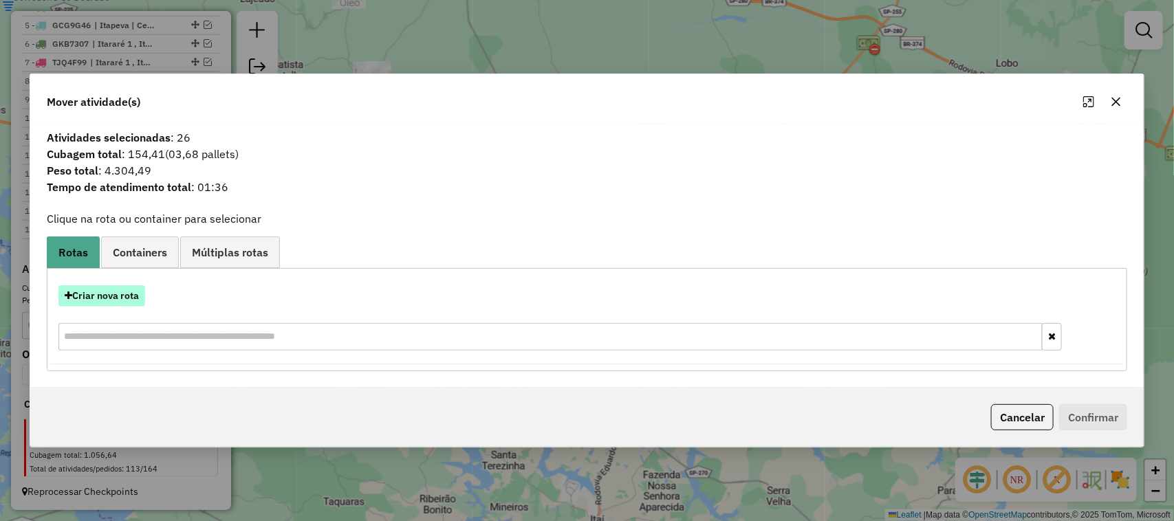
click at [142, 296] on button "Criar nova rota" at bounding box center [101, 295] width 87 height 21
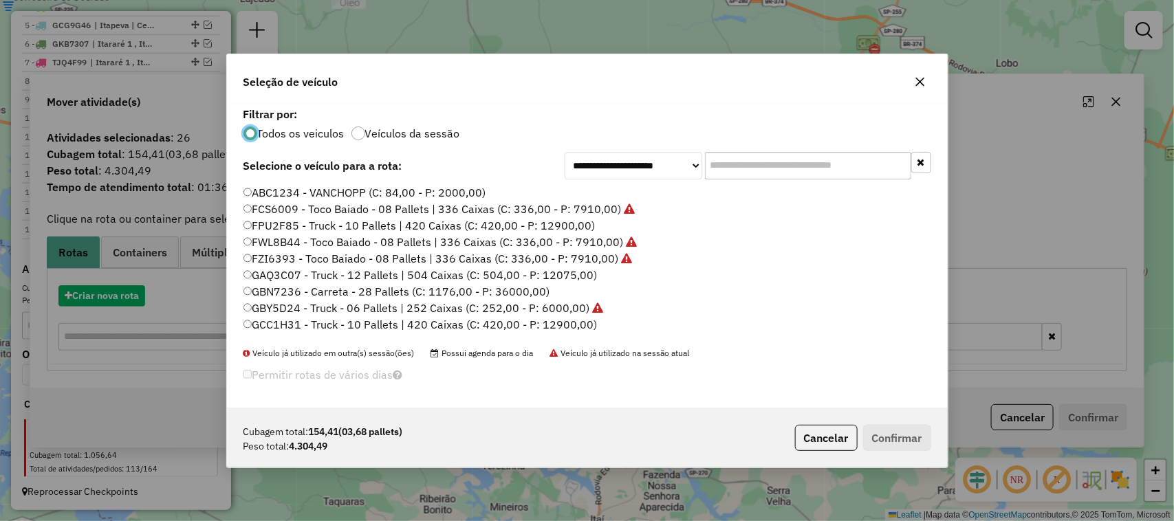
scroll to position [7, 4]
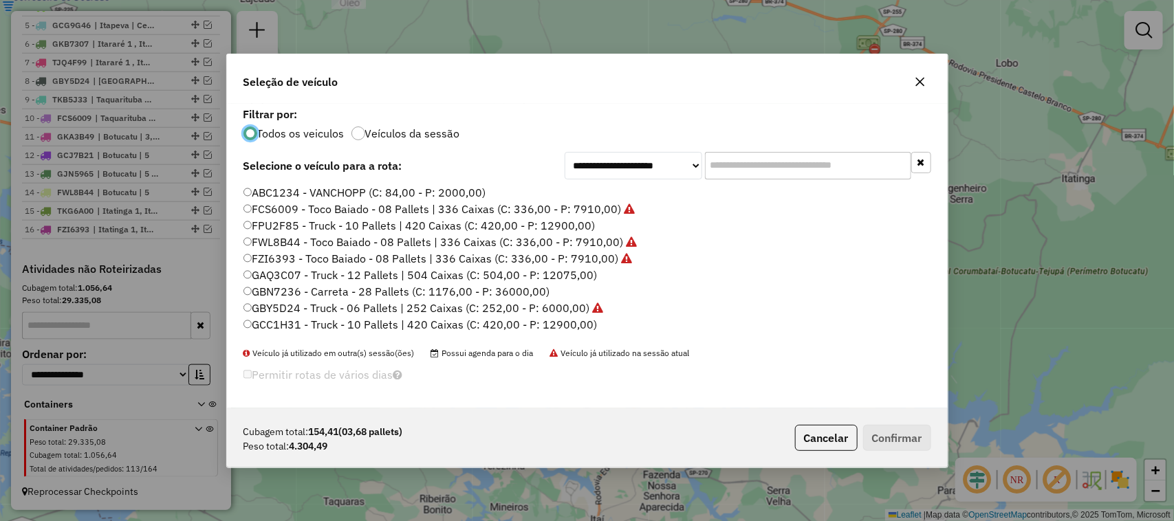
click at [796, 168] on input "text" at bounding box center [808, 166] width 206 height 28
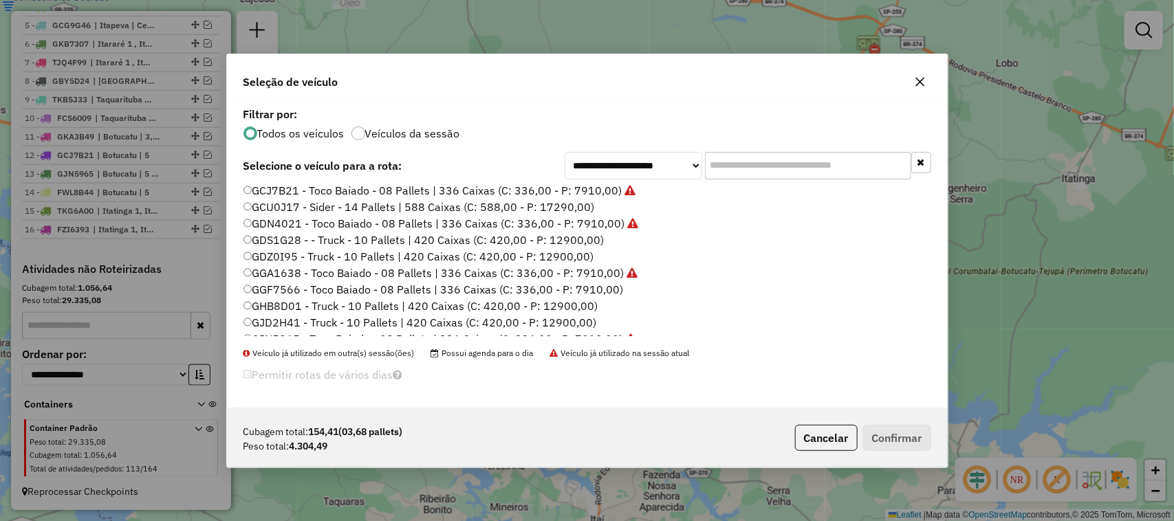
scroll to position [229, 0]
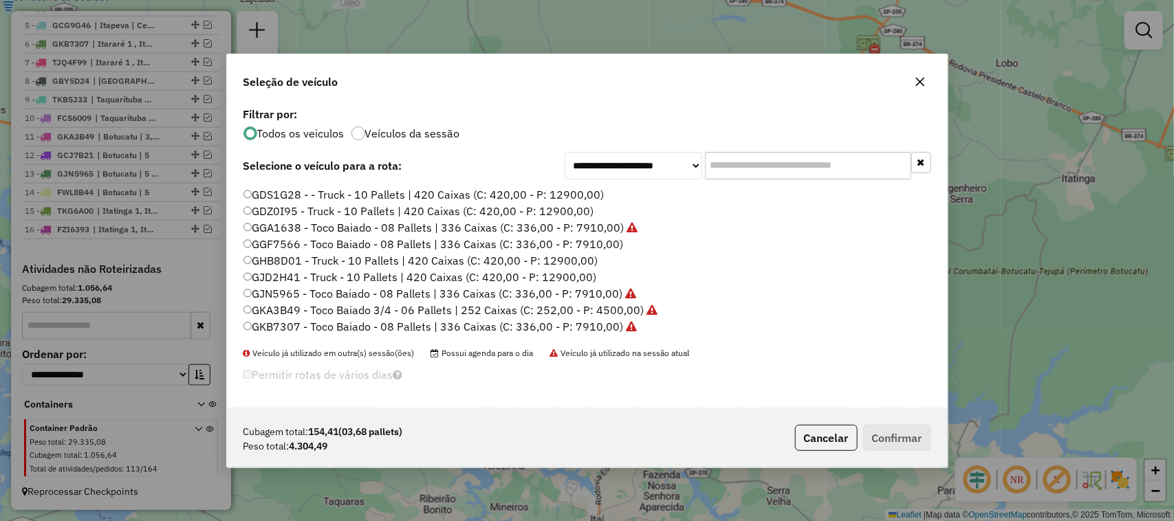
click at [604, 245] on label "GGF7566 - Toco Baiado - 08 Pallets | 336 Caixas (C: 336,00 - P: 7910,00)" at bounding box center [433, 244] width 380 height 17
click at [886, 427] on button "Confirmar" at bounding box center [897, 438] width 68 height 26
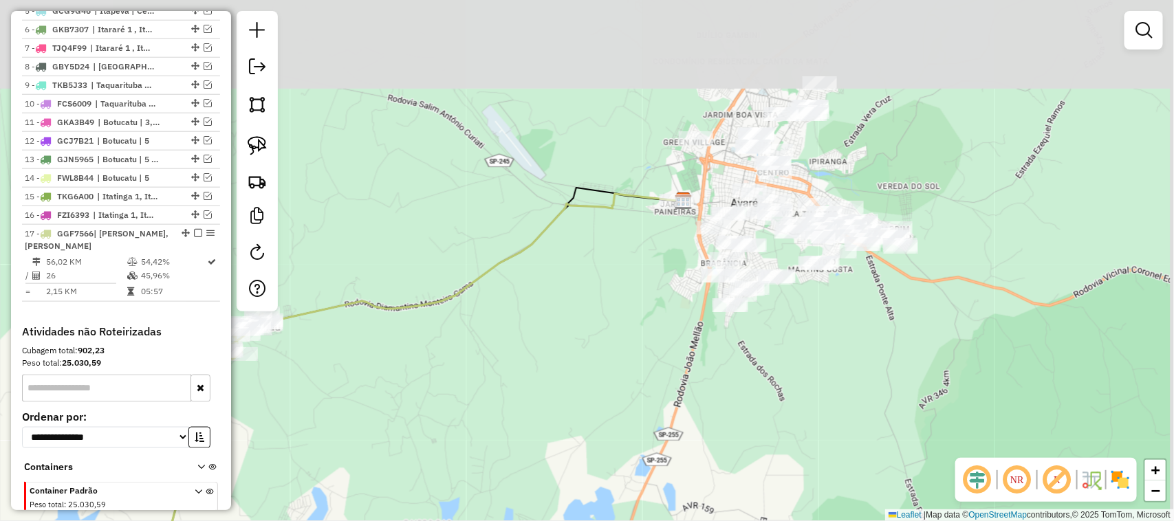
drag, startPoint x: 786, startPoint y: 141, endPoint x: 626, endPoint y: 277, distance: 209.7
click at [627, 277] on div "Janela de atendimento Grade de atendimento Capacidade Transportadoras Veículos …" at bounding box center [587, 260] width 1174 height 521
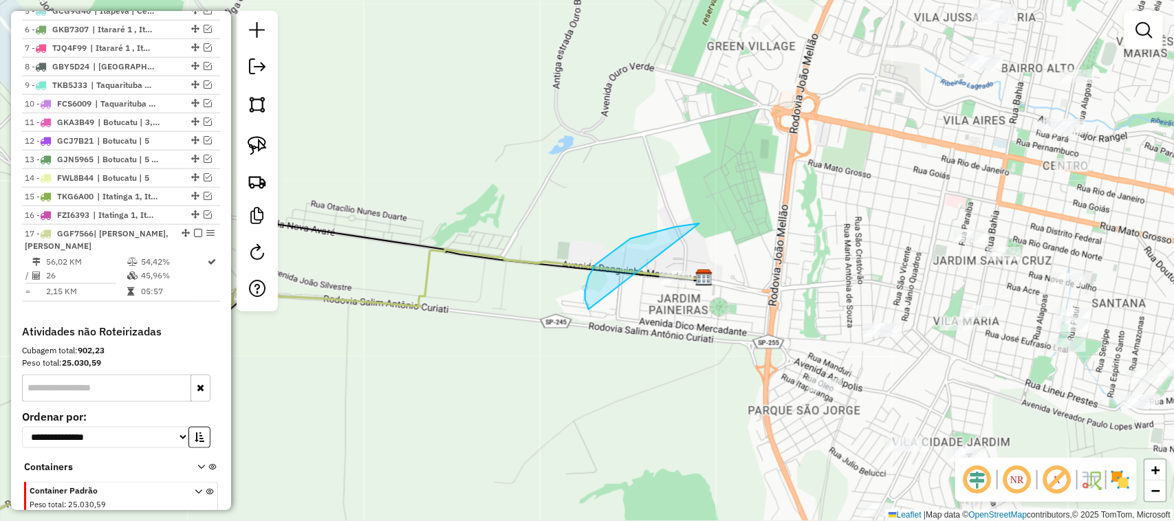
drag, startPoint x: 675, startPoint y: 227, endPoint x: 717, endPoint y: 270, distance: 59.8
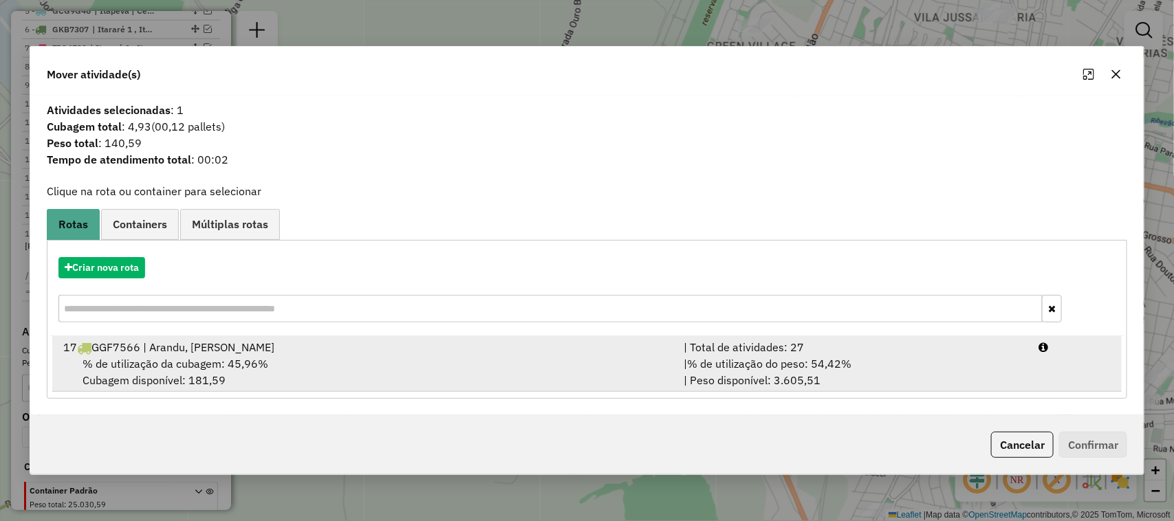
click at [915, 354] on div "| Total de atividades: 27" at bounding box center [852, 347] width 355 height 17
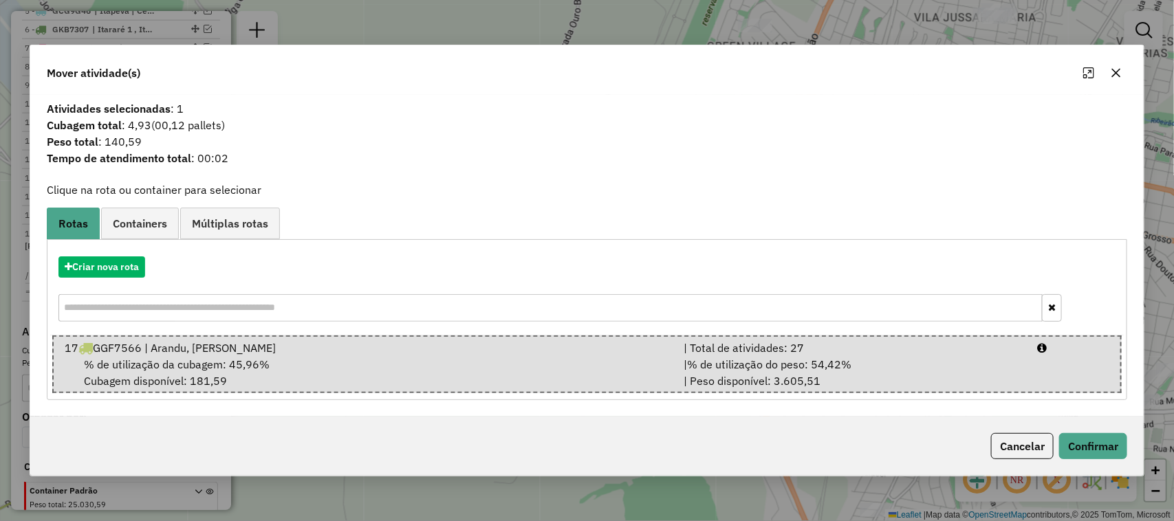
click at [1075, 430] on div "Cancelar Confirmar" at bounding box center [587, 446] width 1114 height 59
click at [1088, 445] on button "Confirmar" at bounding box center [1093, 446] width 68 height 26
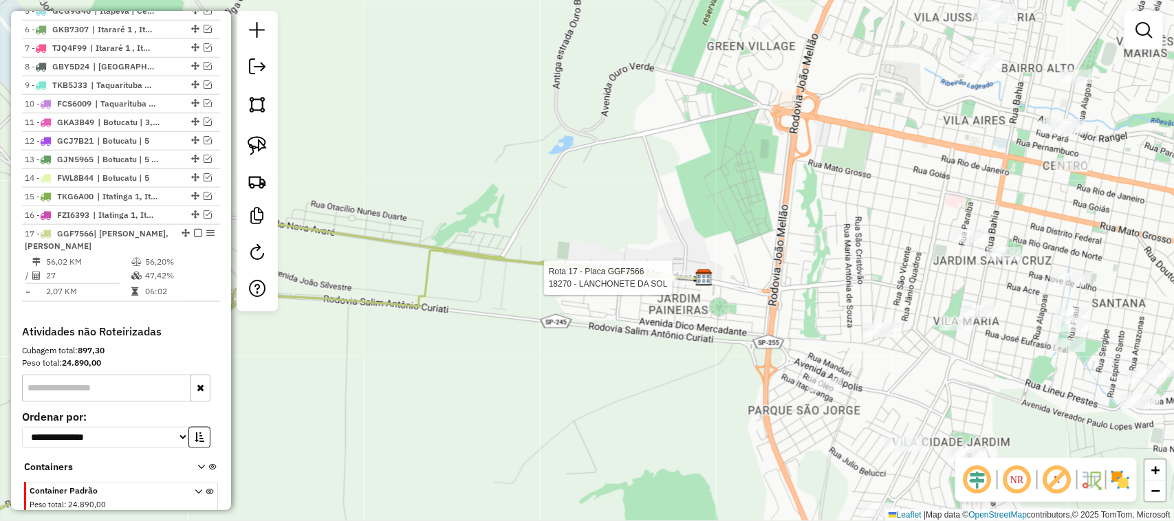
select select "**********"
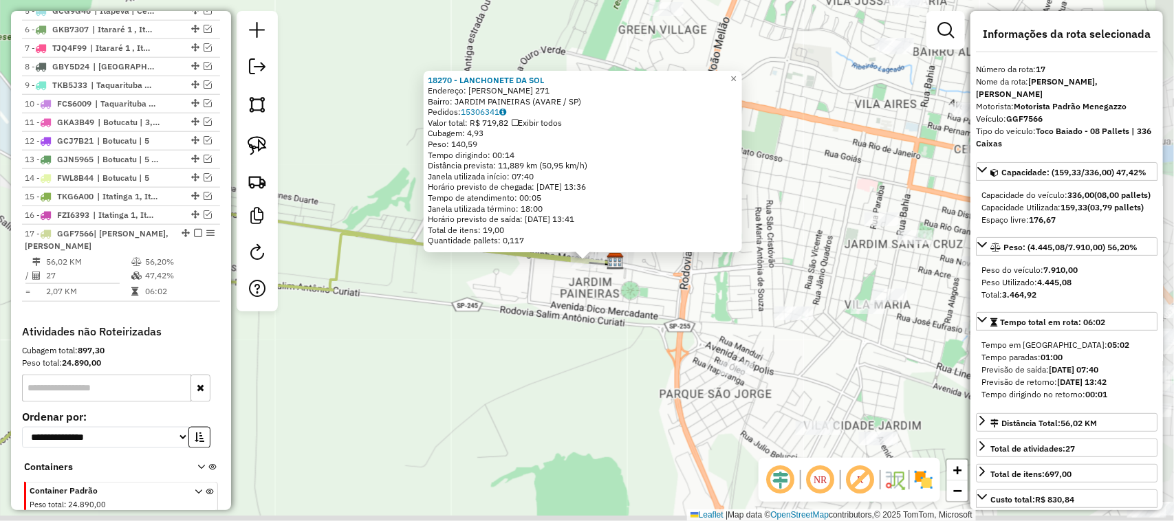
scroll to position [692, 0]
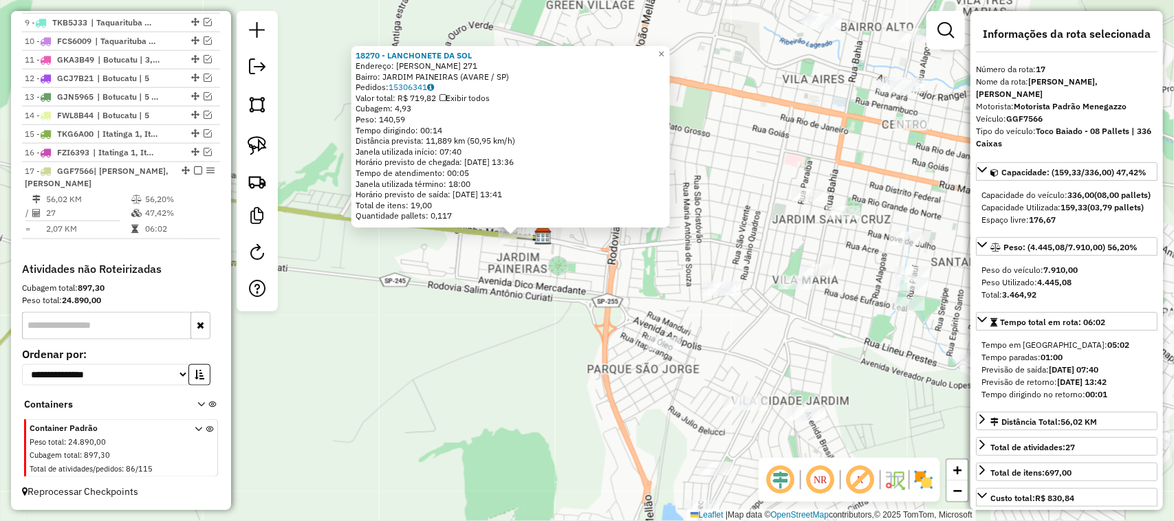
drag, startPoint x: 645, startPoint y: 365, endPoint x: 531, endPoint y: 322, distance: 121.4
click at [535, 323] on div "18270 - LANCHONETE DA SOL Endereço: ANGELINA BONFAN HENRIQUES 271 Bairro: JARDI…" at bounding box center [587, 260] width 1174 height 521
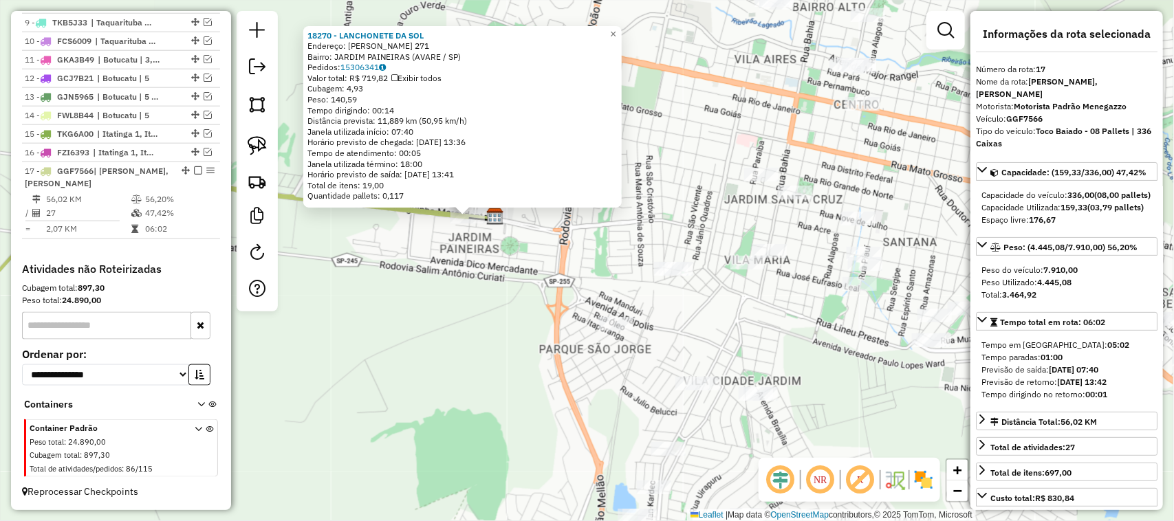
drag, startPoint x: 531, startPoint y: 292, endPoint x: 456, endPoint y: 267, distance: 79.8
click at [472, 272] on div "18270 - LANCHONETE DA SOL Endereço: ANGELINA BONFAN HENRIQUES 271 Bairro: JARDI…" at bounding box center [587, 260] width 1174 height 521
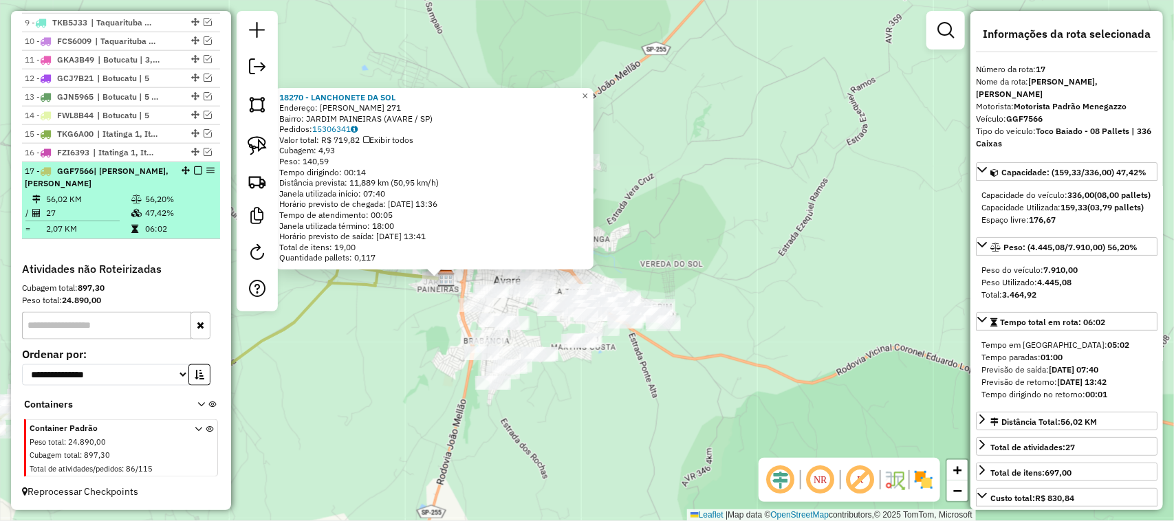
click at [195, 169] on em at bounding box center [198, 170] width 8 height 8
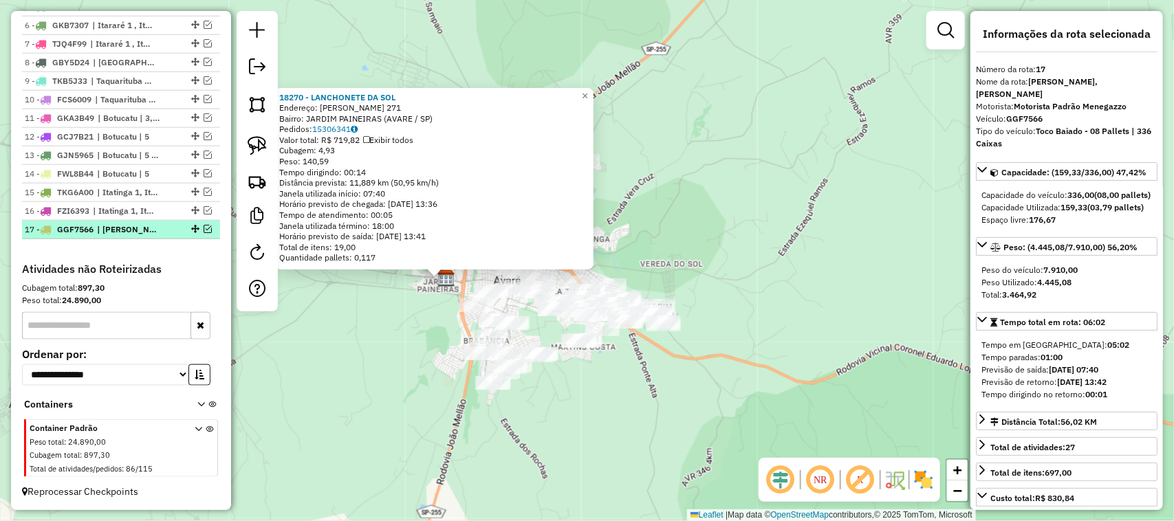
scroll to position [634, 0]
click at [732, 267] on div "18270 - LANCHONETE DA SOL Endereço: ANGELINA BONFAN HENRIQUES 271 Bairro: JARDI…" at bounding box center [587, 260] width 1174 height 521
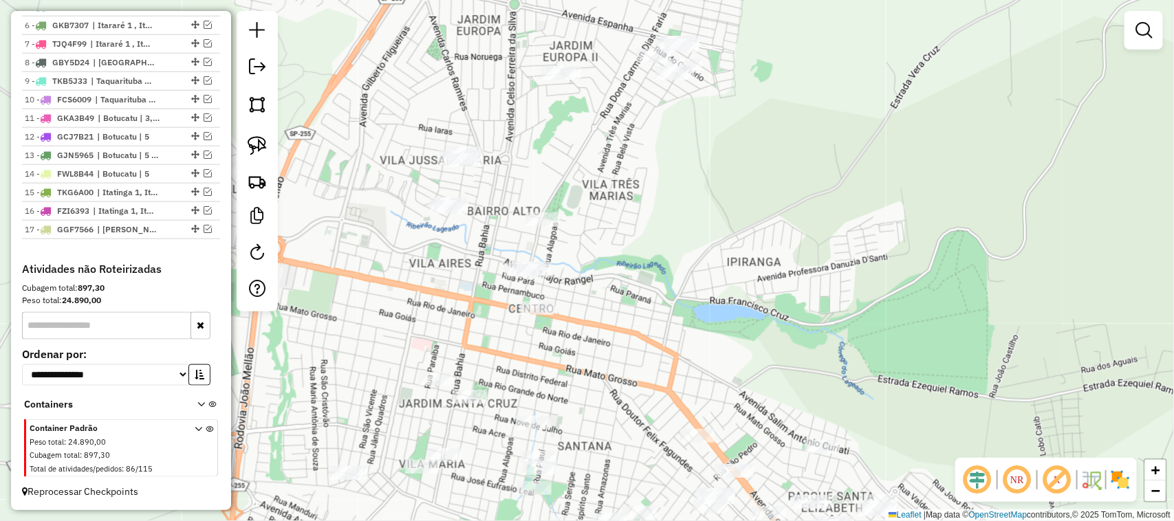
drag, startPoint x: 664, startPoint y: 232, endPoint x: 646, endPoint y: 278, distance: 50.1
click at [647, 279] on div "Janela de atendimento Grade de atendimento Capacidade Transportadoras Veículos …" at bounding box center [587, 260] width 1174 height 521
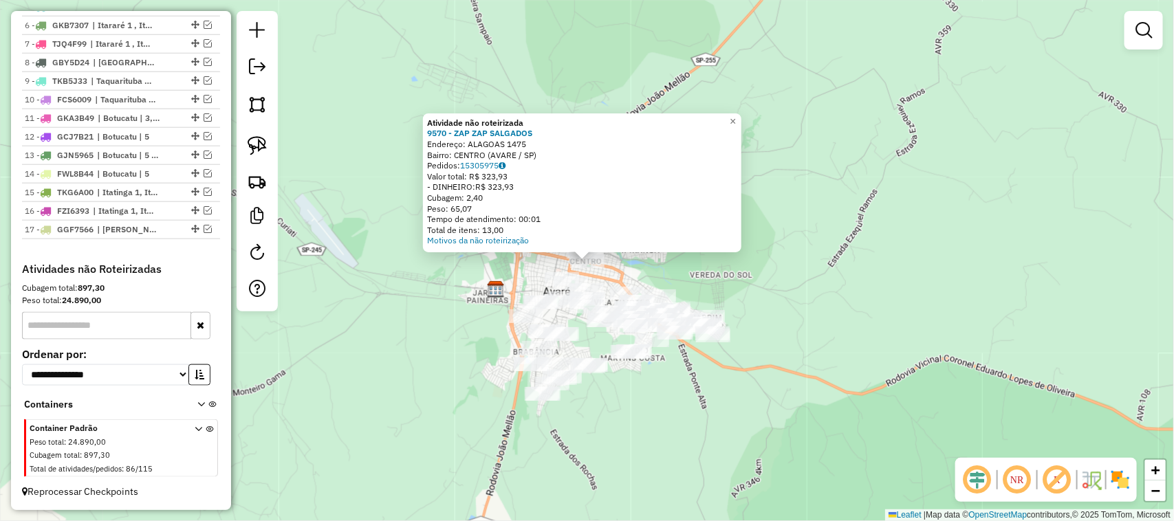
click at [868, 265] on div "Atividade não roteirizada 9570 - ZAP ZAP SALGADOS Endereço: ALAGOAS 1475 Bairro…" at bounding box center [587, 260] width 1174 height 521
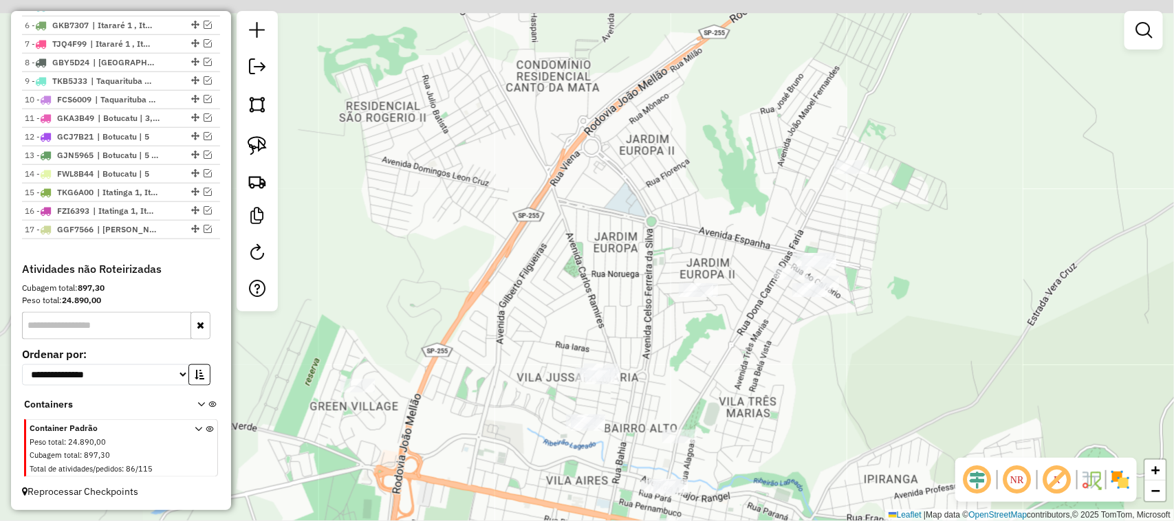
drag, startPoint x: 648, startPoint y: 266, endPoint x: 943, endPoint y: 341, distance: 303.7
click at [932, 354] on div "Janela de atendimento Grade de atendimento Capacidade Transportadoras Veículos …" at bounding box center [587, 260] width 1174 height 521
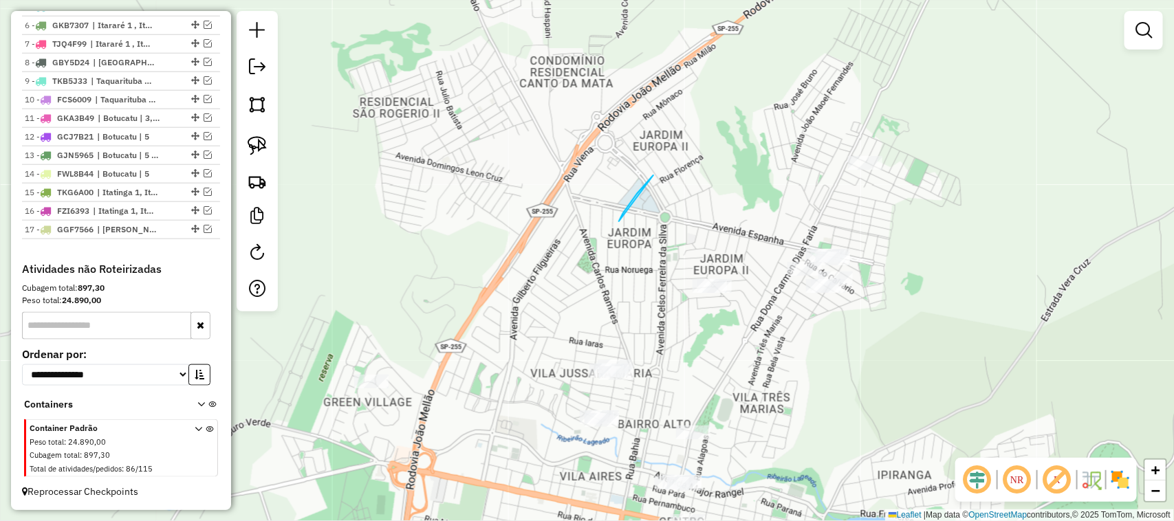
drag, startPoint x: 623, startPoint y: 213, endPoint x: 708, endPoint y: 143, distance: 110.4
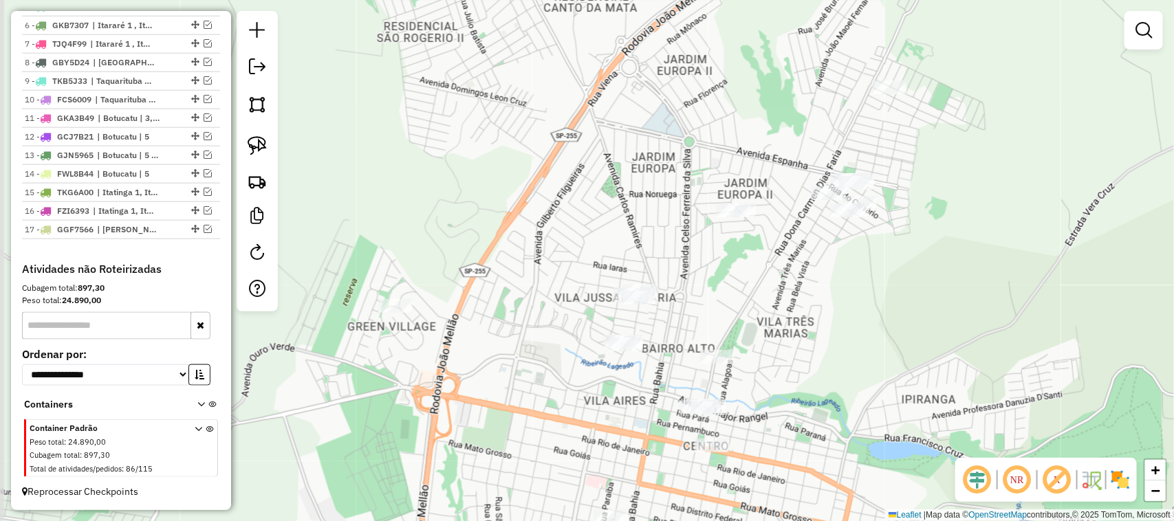
drag, startPoint x: 600, startPoint y: 229, endPoint x: 568, endPoint y: 163, distance: 73.5
click at [620, 153] on div "Janela de atendimento Grade de atendimento Capacidade Transportadoras Veículos …" at bounding box center [587, 260] width 1174 height 521
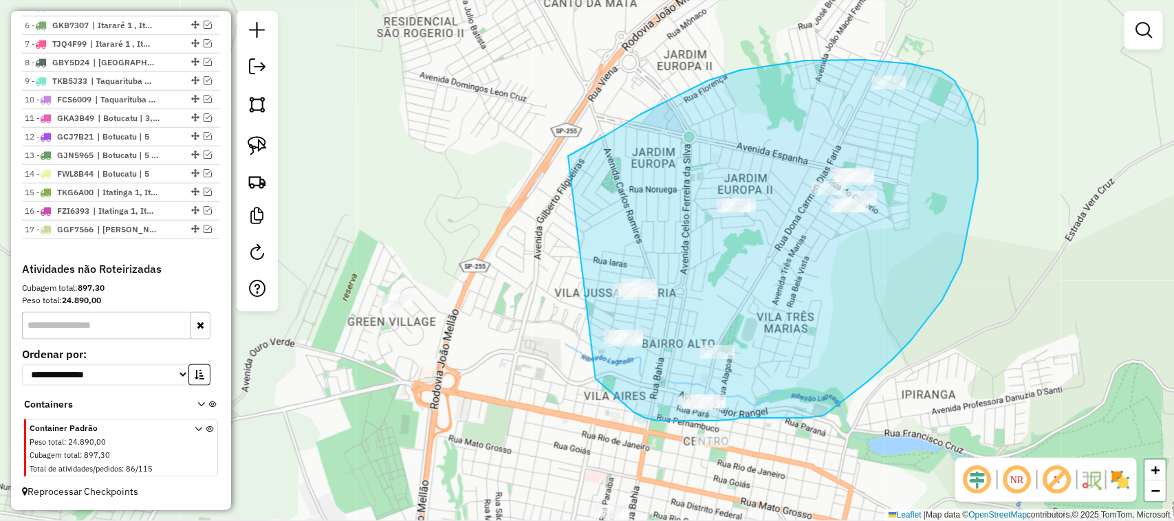
drag, startPoint x: 624, startPoint y: 124, endPoint x: 558, endPoint y: 278, distance: 167.3
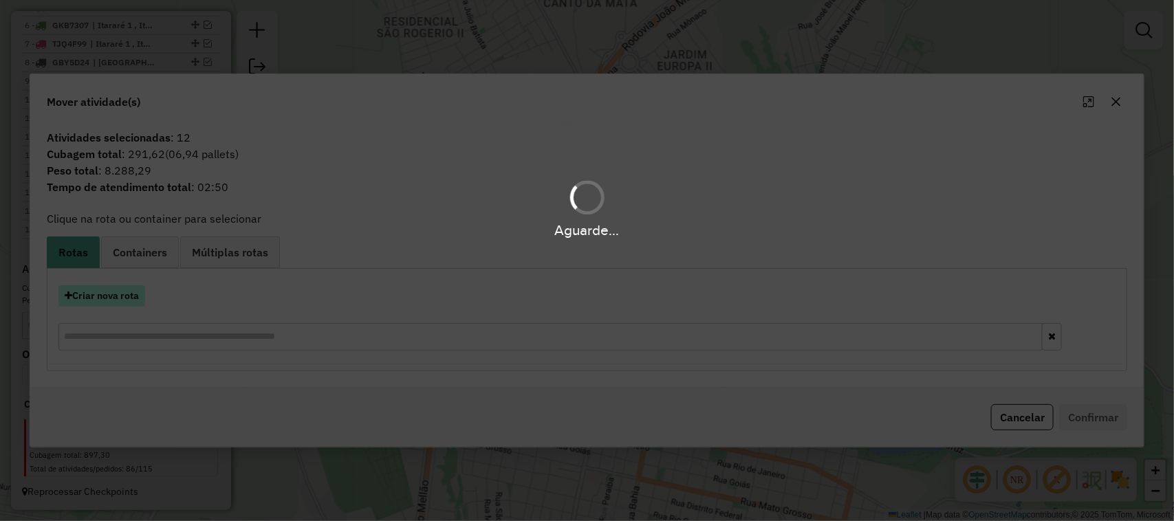
click at [124, 303] on button "Criar nova rota" at bounding box center [101, 295] width 87 height 21
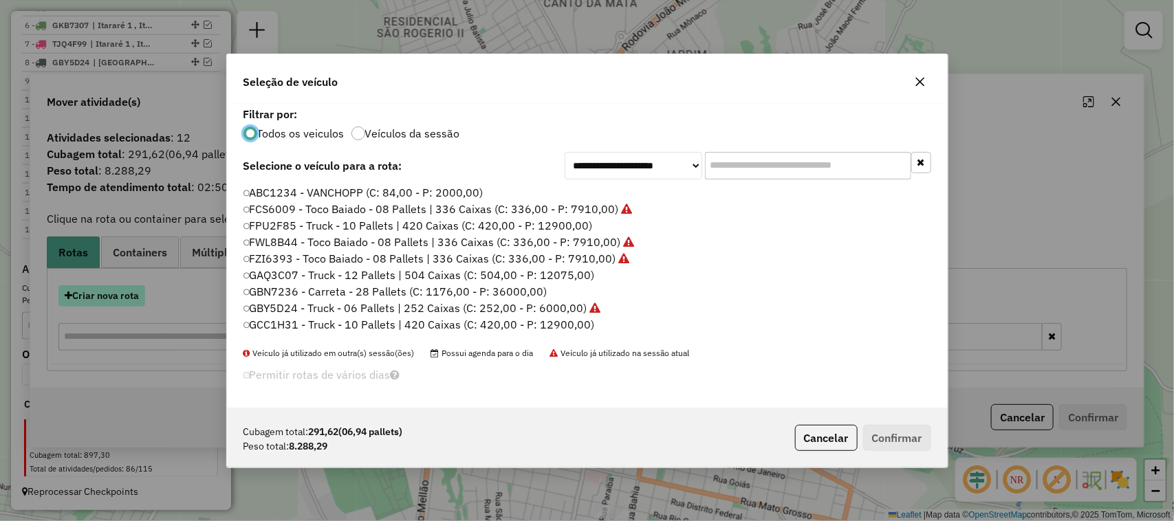
scroll to position [7, 4]
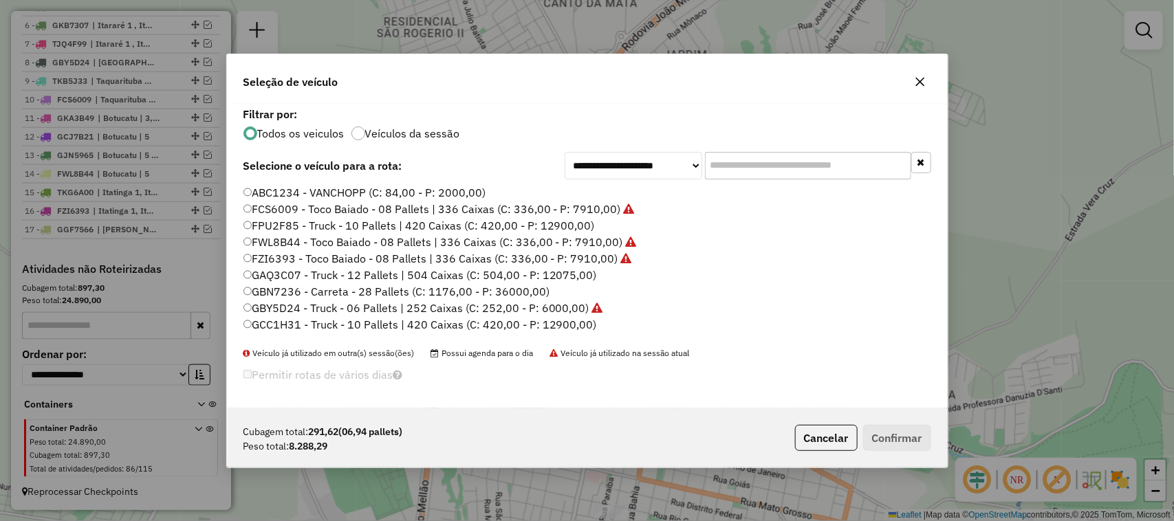
click at [760, 173] on input "text" at bounding box center [808, 166] width 206 height 28
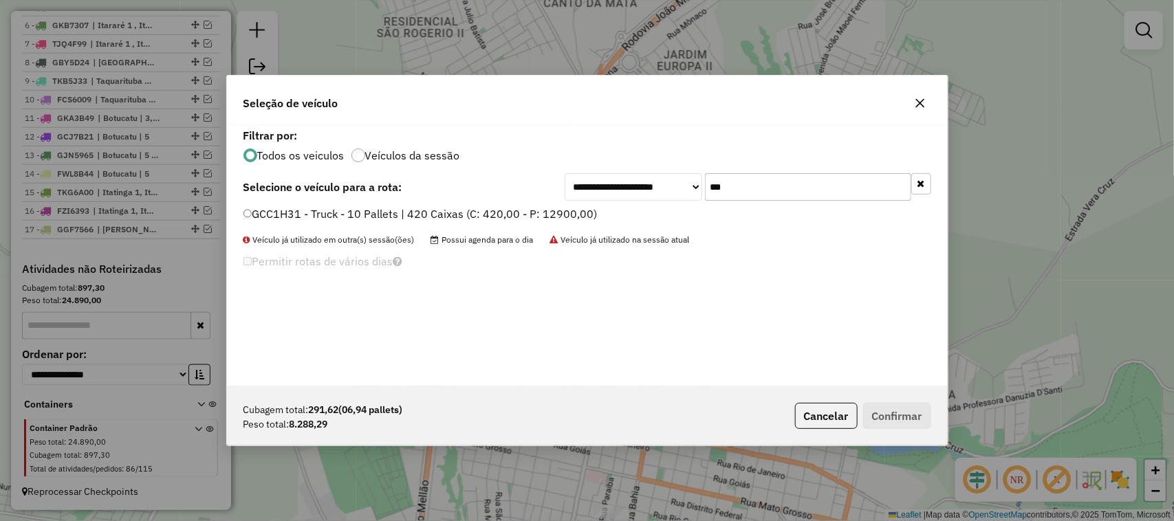
type input "***"
click at [580, 221] on label "GCC1H31 - Truck - 10 Pallets | 420 Caixas (C: 420,00 - P: 12900,00)" at bounding box center [420, 214] width 354 height 17
click at [888, 406] on button "Confirmar" at bounding box center [897, 416] width 68 height 26
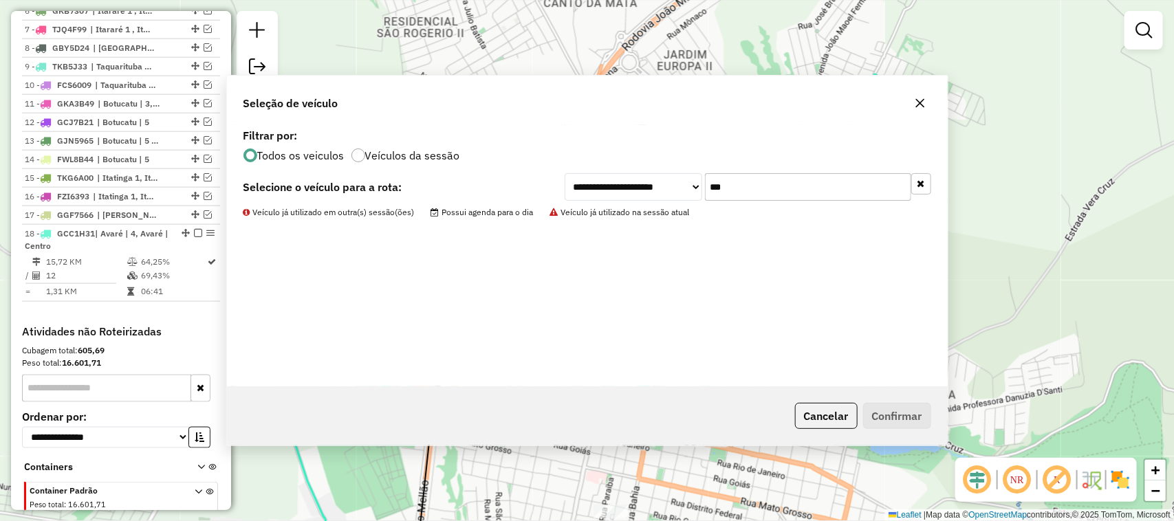
scroll to position [692, 0]
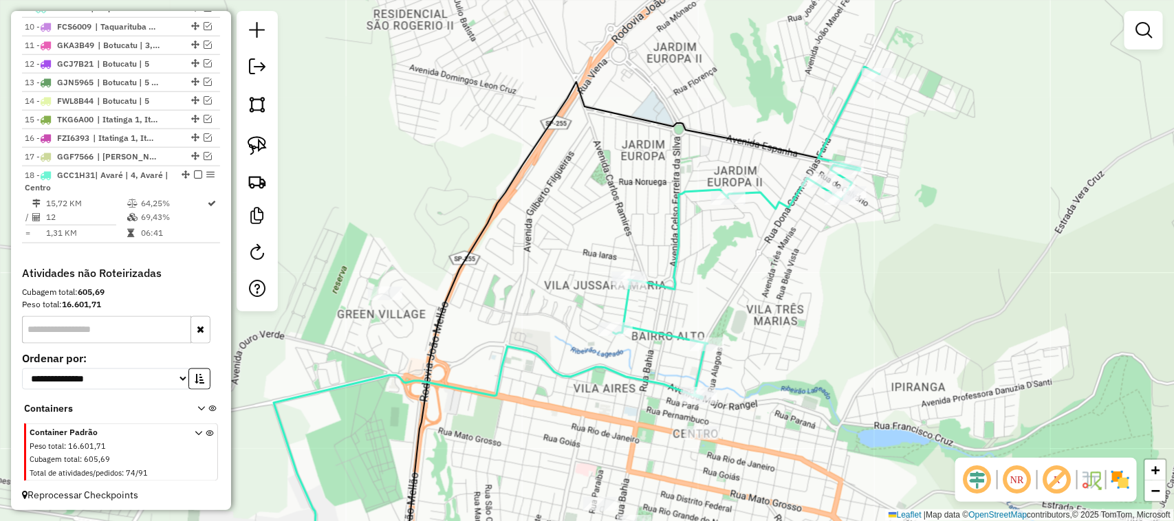
drag, startPoint x: 829, startPoint y: 364, endPoint x: 775, endPoint y: 327, distance: 65.8
click at [775, 327] on div "Janela de atendimento Grade de atendimento Capacidade Transportadoras Veículos …" at bounding box center [587, 260] width 1174 height 521
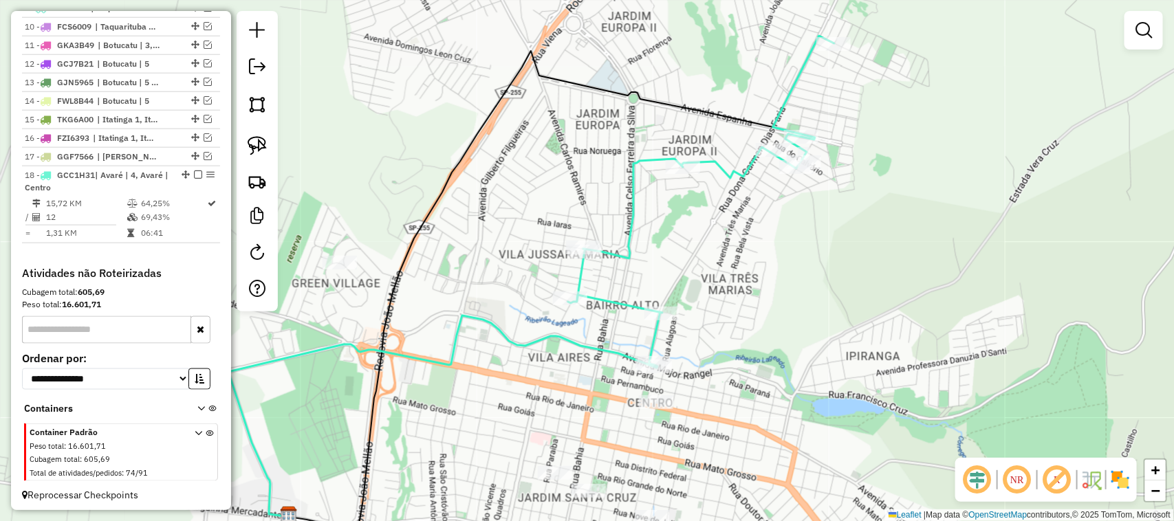
drag, startPoint x: 823, startPoint y: 317, endPoint x: 646, endPoint y: 245, distance: 190.9
click at [705, 265] on div "Janela de atendimento Grade de atendimento Capacidade Transportadoras Veículos …" at bounding box center [587, 260] width 1174 height 521
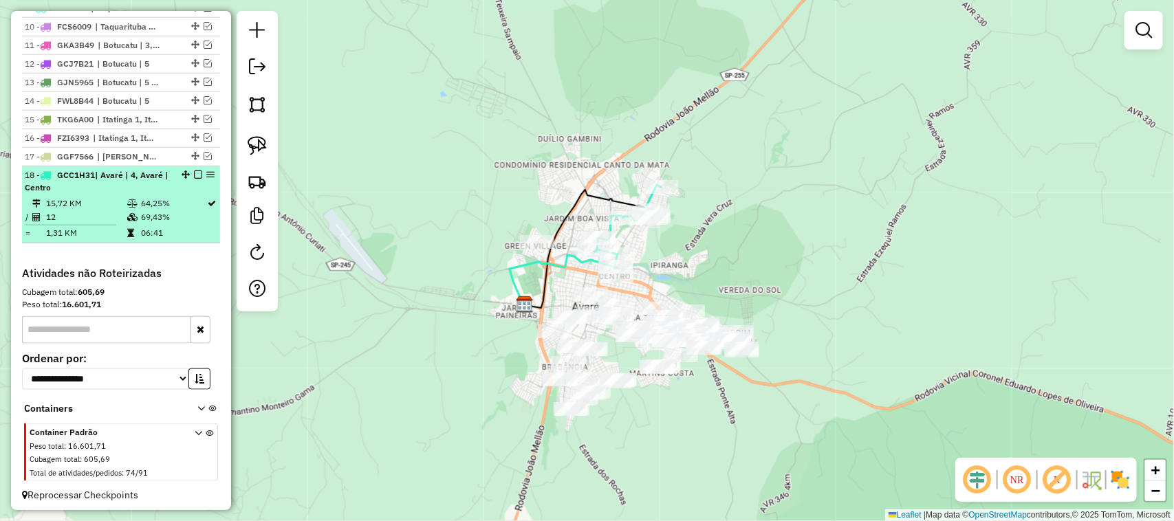
click at [196, 179] on em at bounding box center [198, 175] width 8 height 8
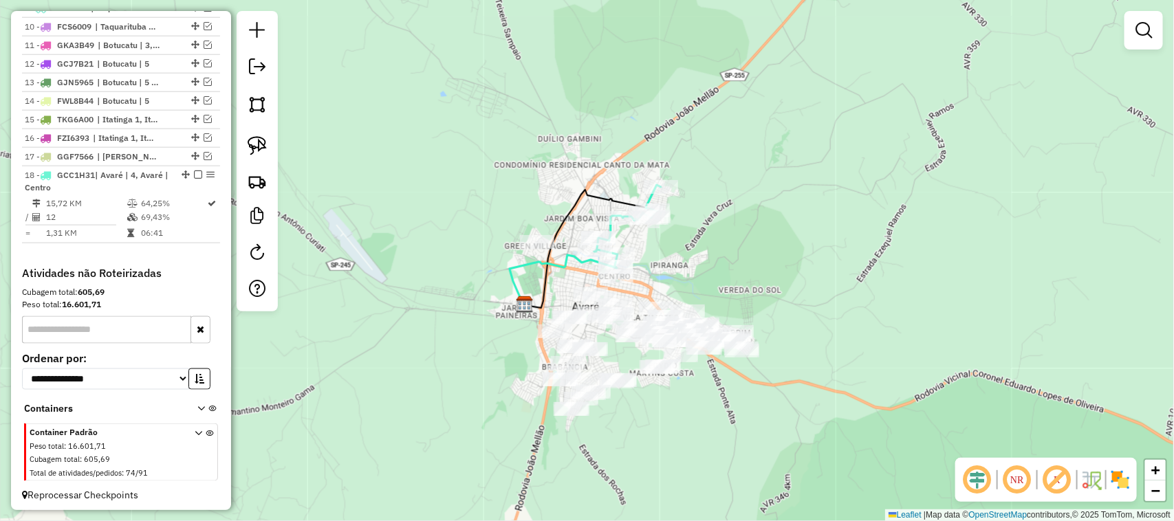
scroll to position [653, 0]
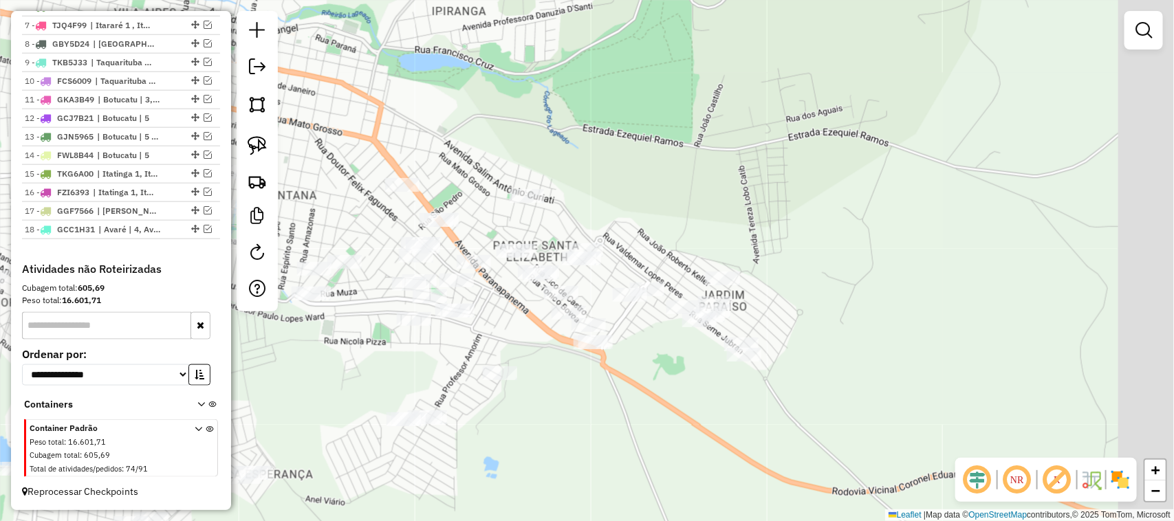
drag, startPoint x: 828, startPoint y: 479, endPoint x: 630, endPoint y: 400, distance: 213.6
click at [631, 410] on div "Janela de atendimento Grade de atendimento Capacidade Transportadoras Veículos …" at bounding box center [587, 260] width 1174 height 521
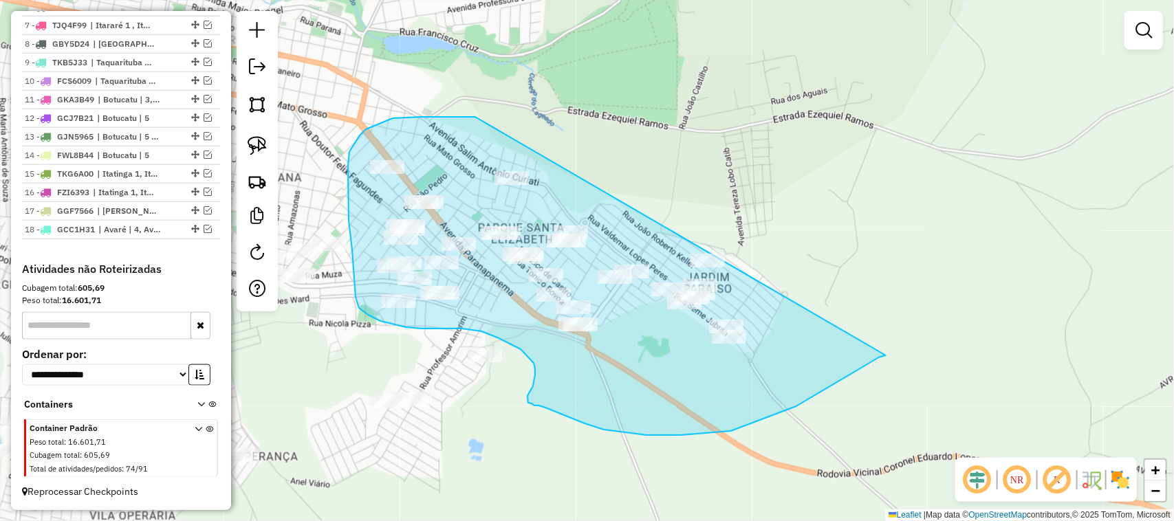
drag, startPoint x: 879, startPoint y: 358, endPoint x: 798, endPoint y: 187, distance: 188.8
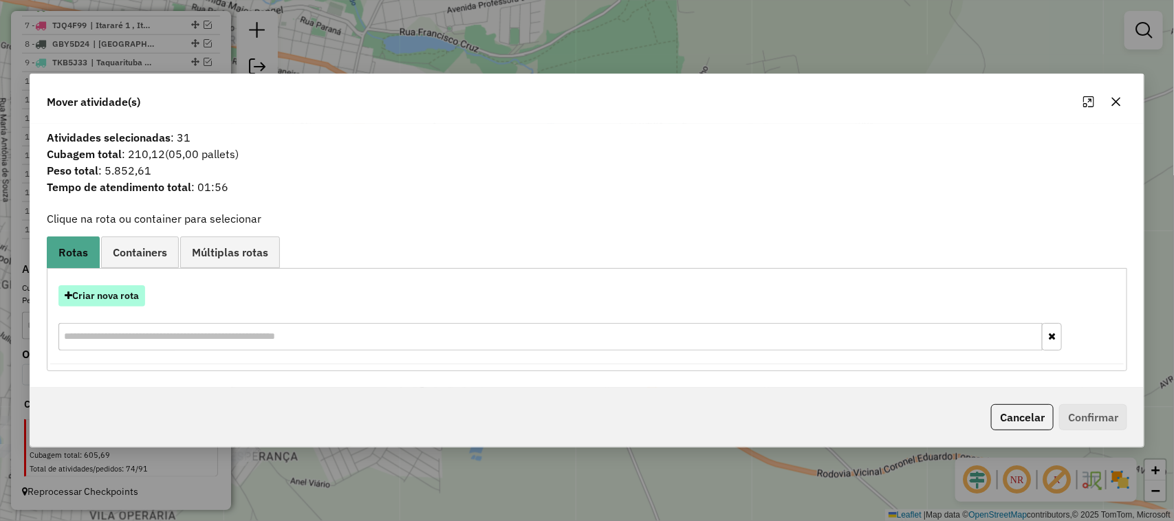
click at [124, 296] on button "Criar nova rota" at bounding box center [101, 295] width 87 height 21
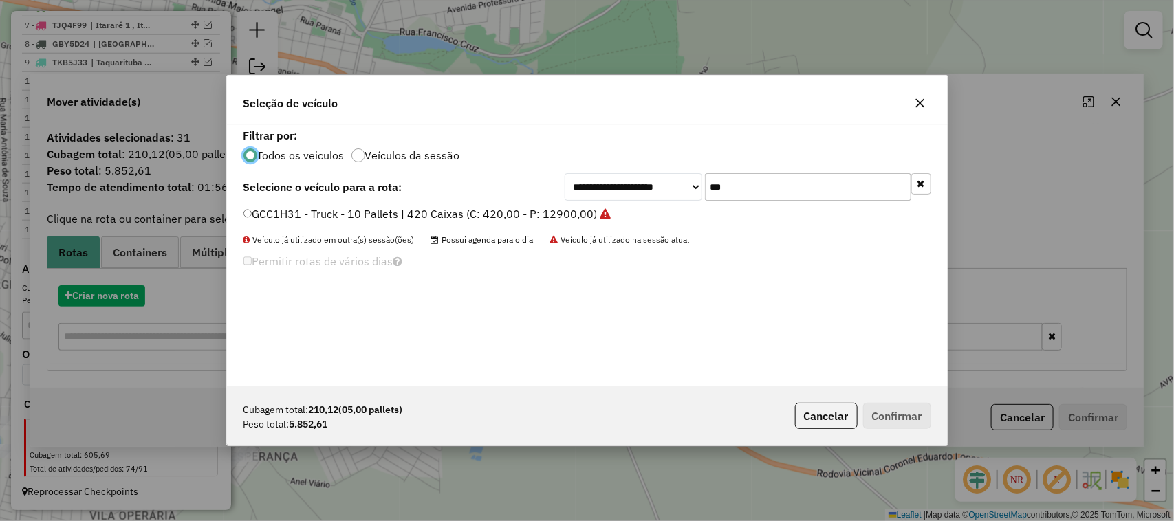
scroll to position [7, 4]
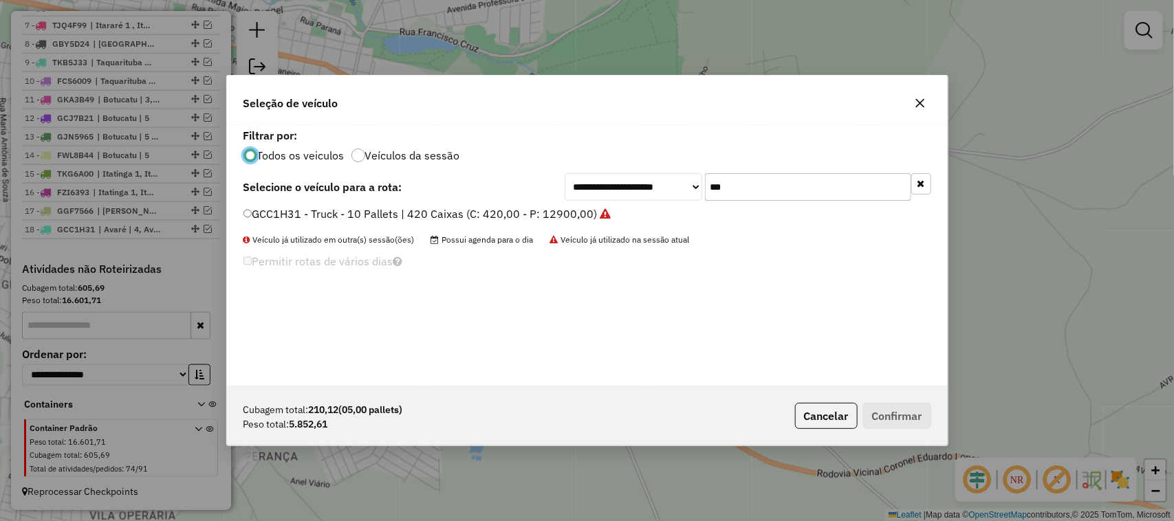
drag, startPoint x: 737, startPoint y: 190, endPoint x: 655, endPoint y: 177, distance: 83.5
click at [655, 177] on div "**********" at bounding box center [747, 187] width 366 height 28
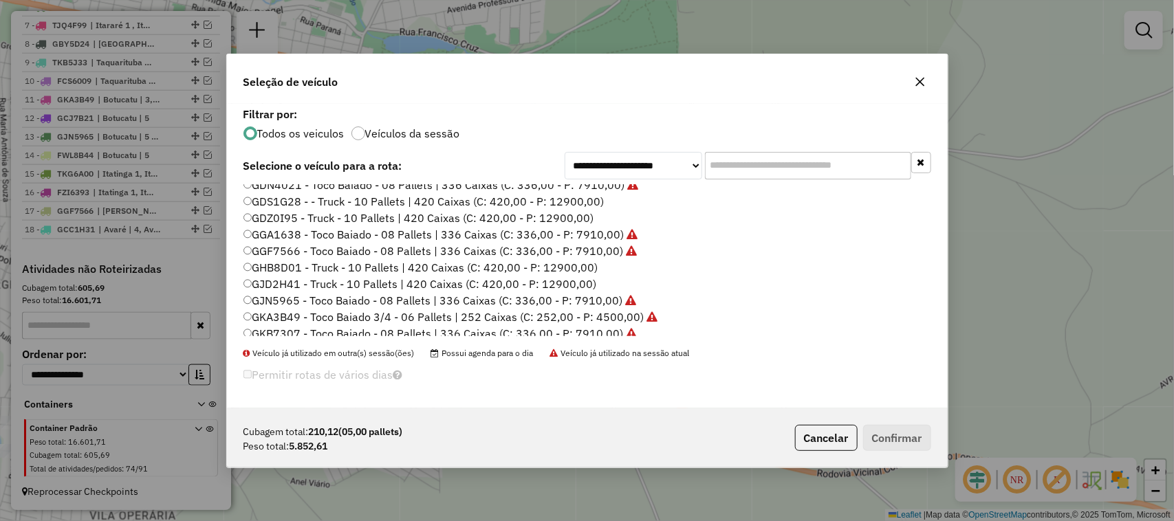
scroll to position [179, 0]
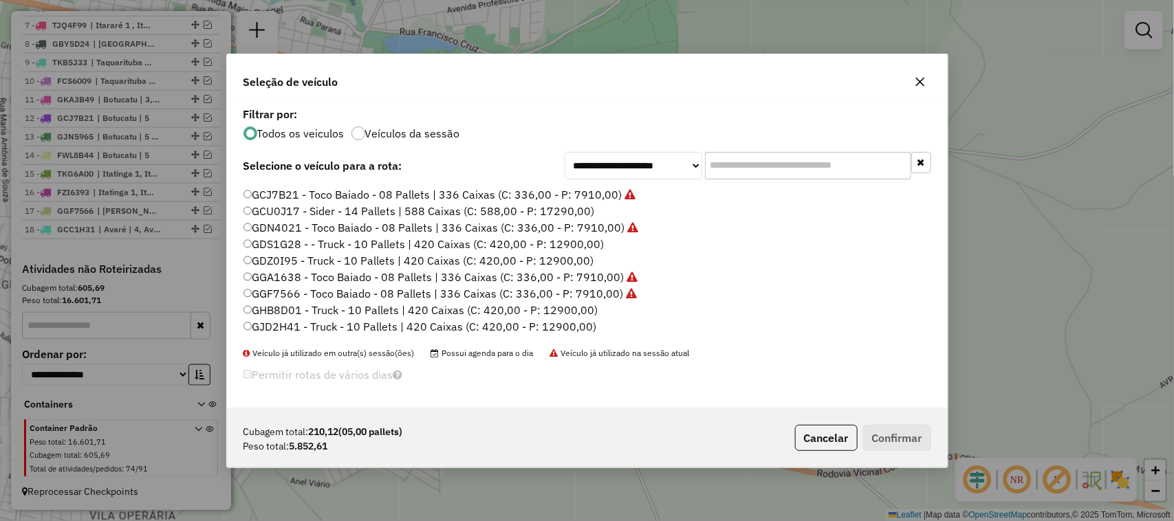
click at [730, 162] on input "text" at bounding box center [808, 166] width 206 height 28
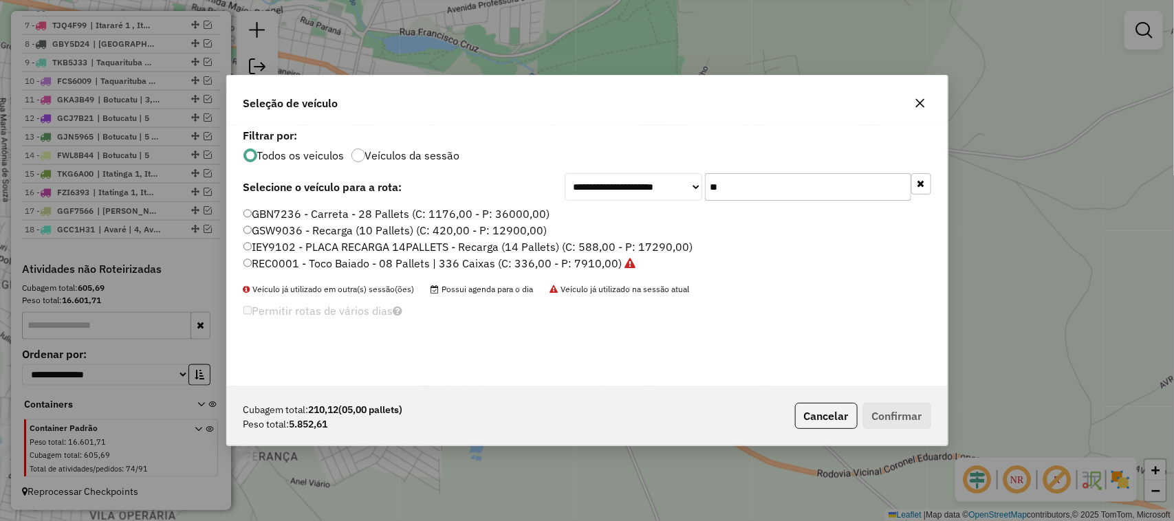
scroll to position [0, 0]
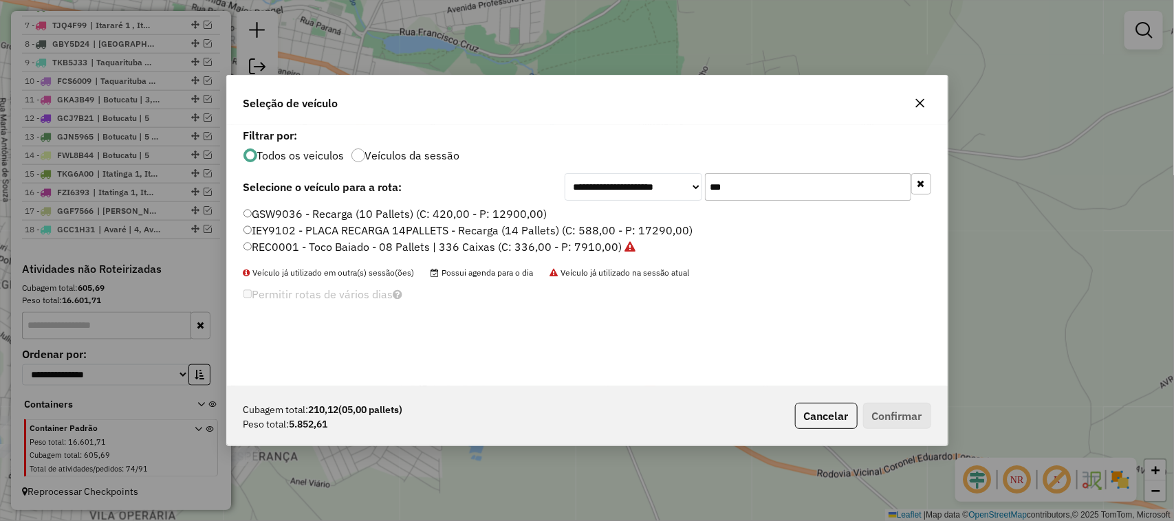
type input "***"
click at [605, 243] on label "REC0001 - Toco Baiado - 08 Pallets | 336 Caixas (C: 336,00 - P: 7910,00)" at bounding box center [439, 247] width 393 height 17
click at [878, 406] on button "Confirmar" at bounding box center [897, 416] width 68 height 26
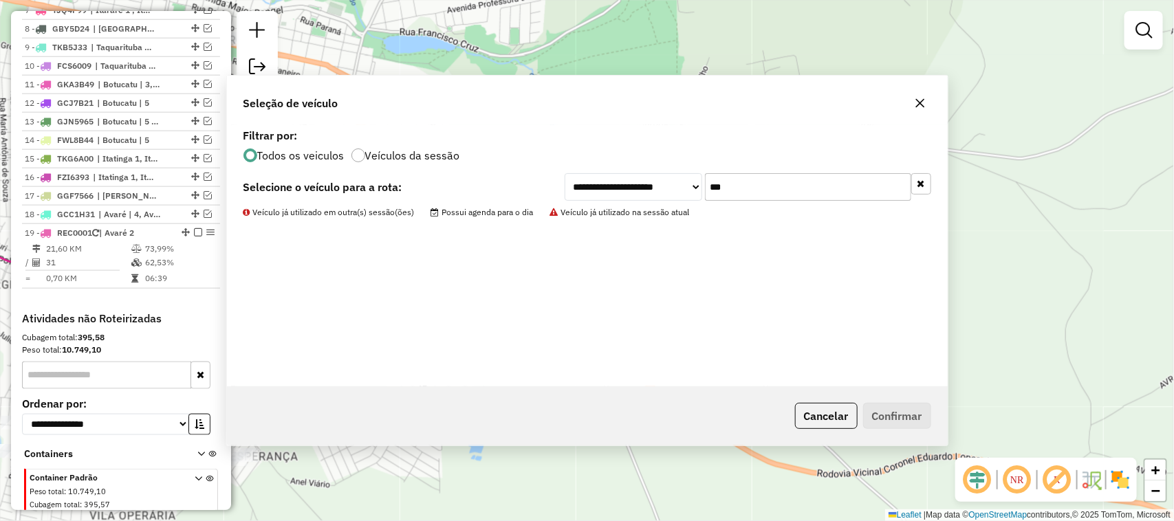
scroll to position [692, 0]
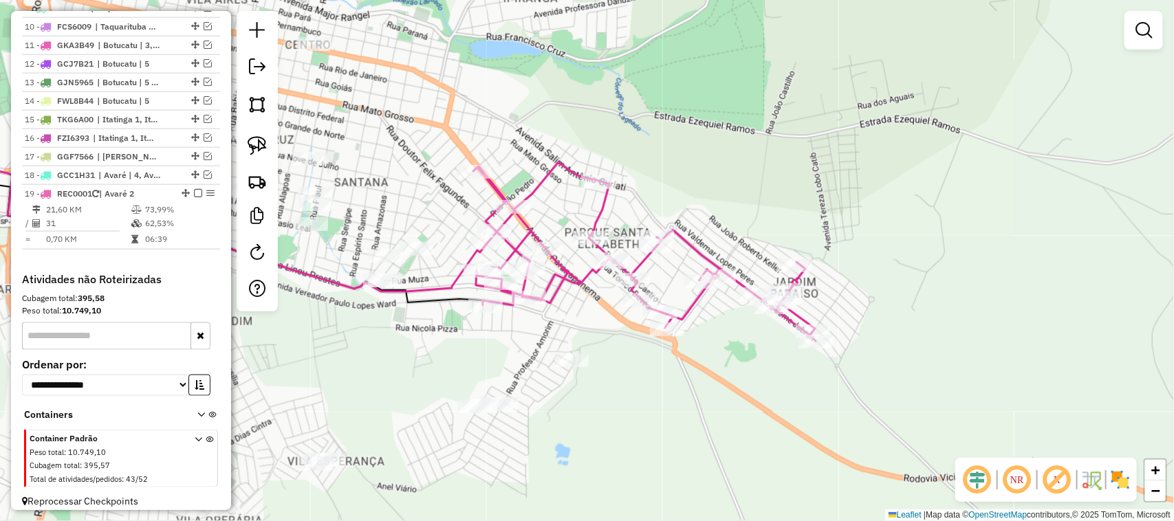
drag, startPoint x: 635, startPoint y: 184, endPoint x: 965, endPoint y: 135, distance: 333.6
click at [956, 143] on div "Janela de atendimento Grade de atendimento Capacidade Transportadoras Veículos …" at bounding box center [587, 260] width 1174 height 521
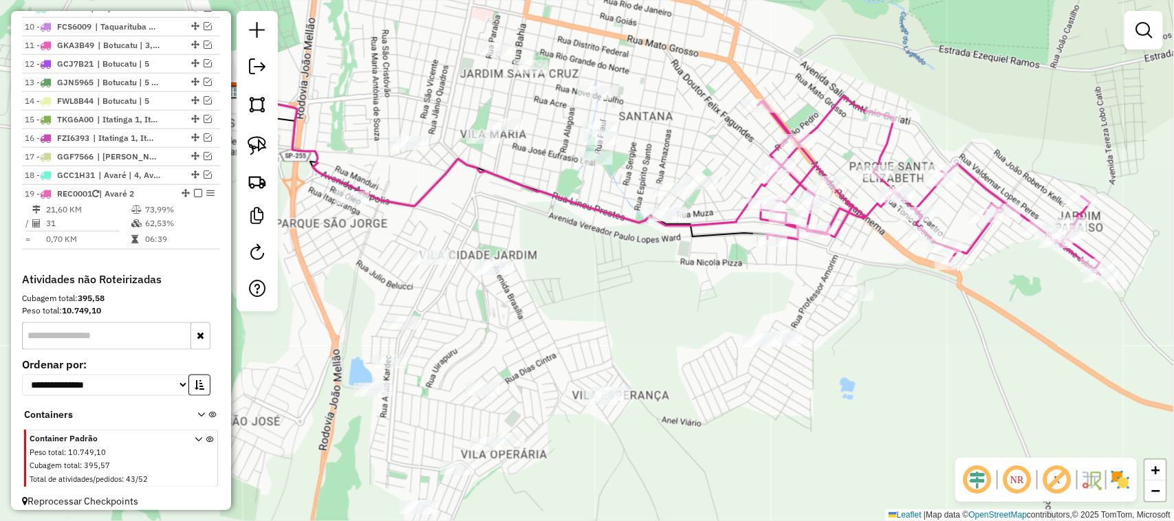
drag, startPoint x: 600, startPoint y: 325, endPoint x: 640, endPoint y: 324, distance: 39.9
click at [639, 324] on div "Janela de atendimento Grade de atendimento Capacidade Transportadoras Veículos …" at bounding box center [587, 260] width 1174 height 521
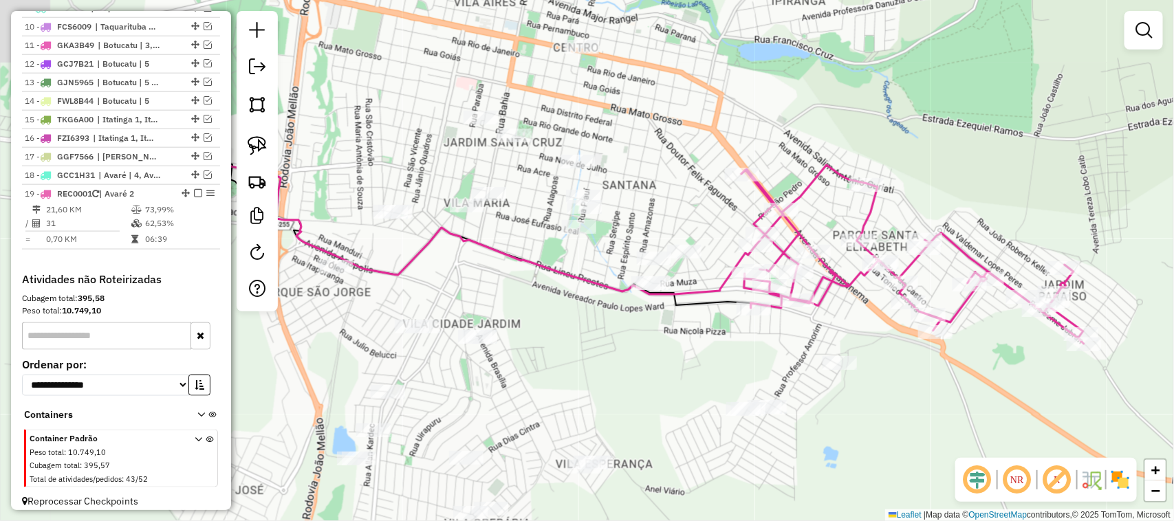
drag, startPoint x: 623, startPoint y: 305, endPoint x: 595, endPoint y: 358, distance: 60.3
click at [588, 376] on div "Janela de atendimento Grade de atendimento Capacidade Transportadoras Veículos …" at bounding box center [587, 260] width 1174 height 521
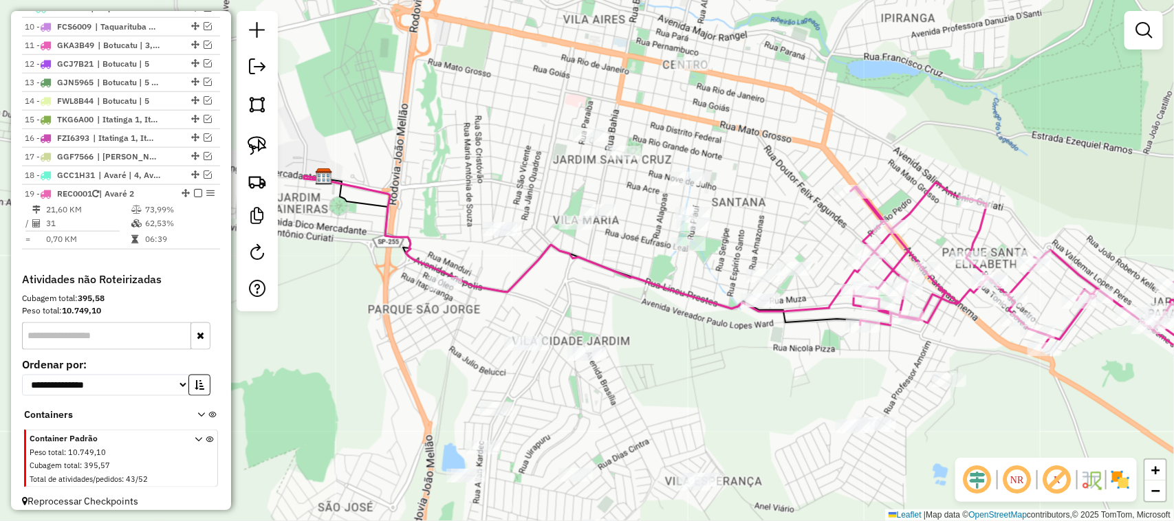
drag, startPoint x: 585, startPoint y: 320, endPoint x: 636, endPoint y: 311, distance: 51.7
click at [636, 311] on div "Janela de atendimento Grade de atendimento Capacidade Transportadoras Veículos …" at bounding box center [587, 260] width 1174 height 521
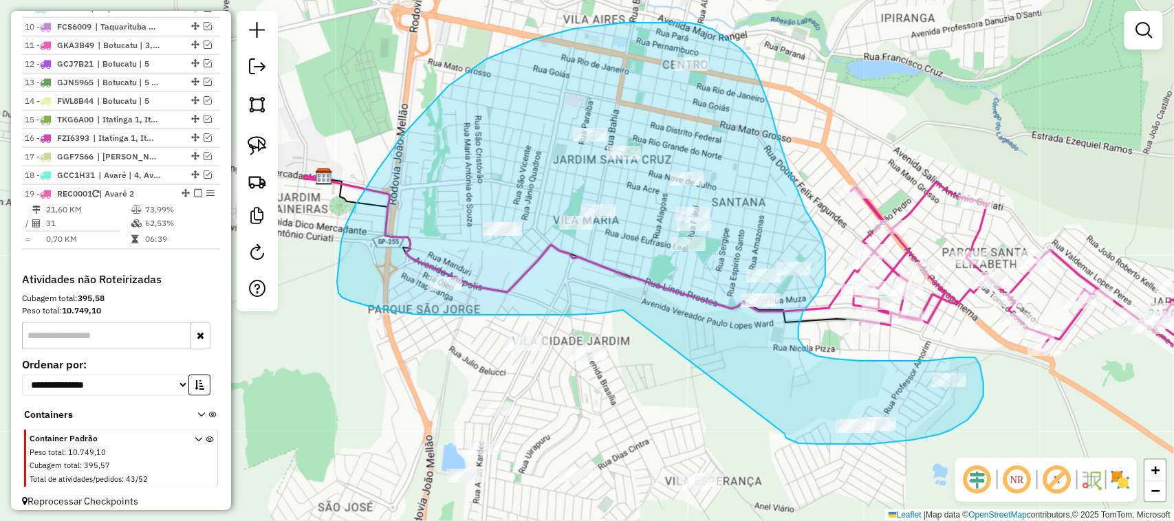
drag, startPoint x: 619, startPoint y: 310, endPoint x: 782, endPoint y: 430, distance: 202.0
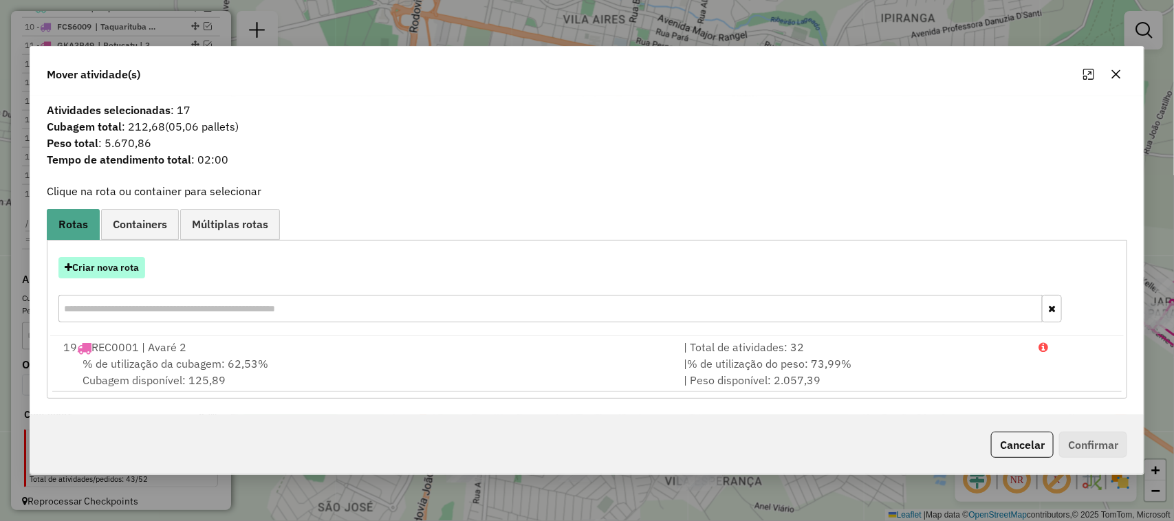
click at [122, 270] on button "Criar nova rota" at bounding box center [101, 267] width 87 height 21
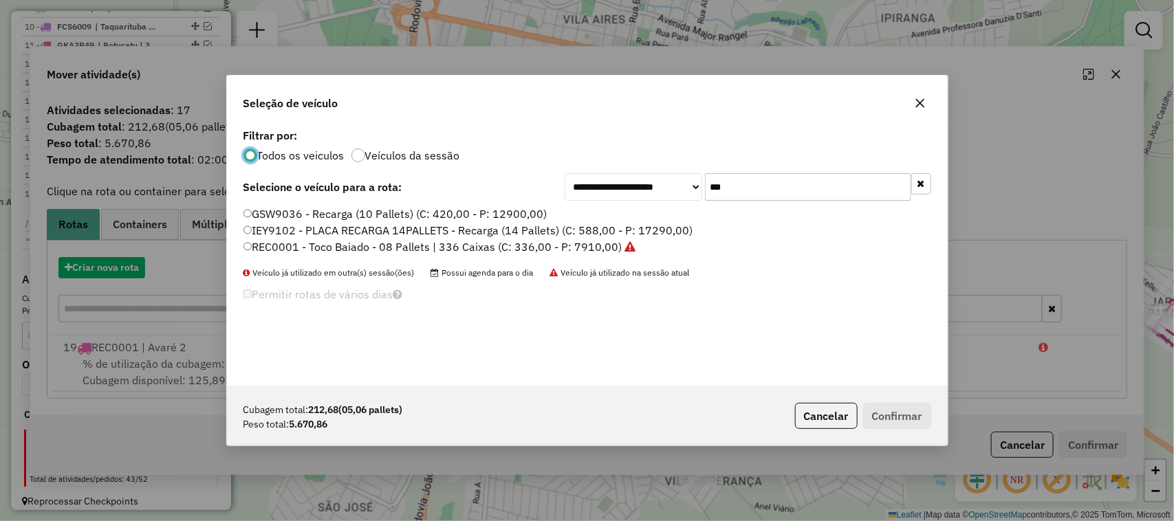
scroll to position [7, 4]
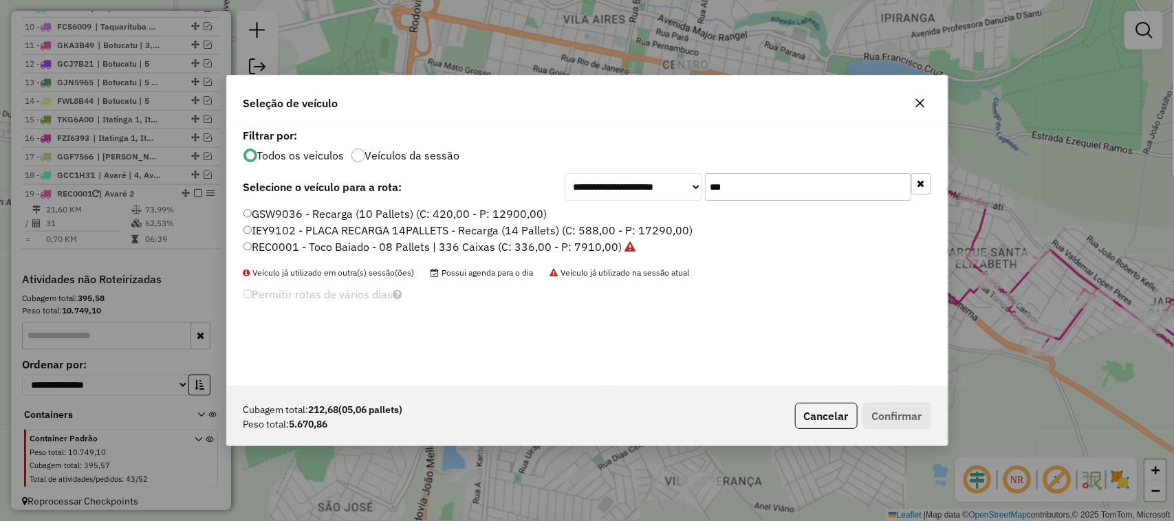
drag, startPoint x: 709, startPoint y: 189, endPoint x: 668, endPoint y: 189, distance: 41.3
click at [668, 189] on div "**********" at bounding box center [747, 187] width 366 height 28
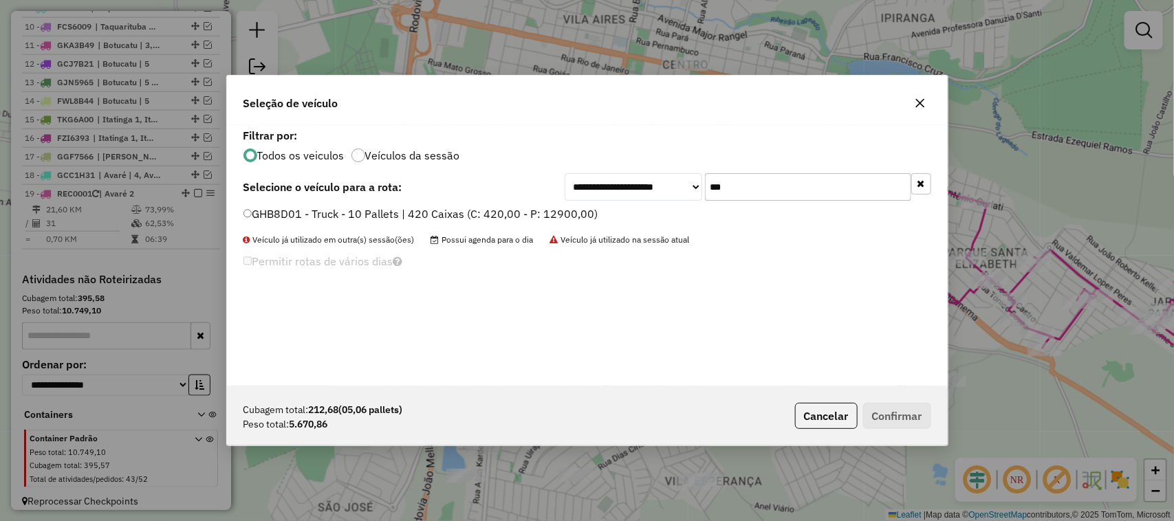
type input "***"
click at [572, 210] on label "GHB8D01 - Truck - 10 Pallets | 420 Caixas (C: 420,00 - P: 12900,00)" at bounding box center [420, 214] width 355 height 17
click at [578, 212] on label "GHB8D01 - Truck - 10 Pallets | 420 Caixas (C: 420,00 - P: 12900,00)" at bounding box center [420, 214] width 355 height 17
click at [908, 409] on button "Confirmar" at bounding box center [897, 416] width 68 height 26
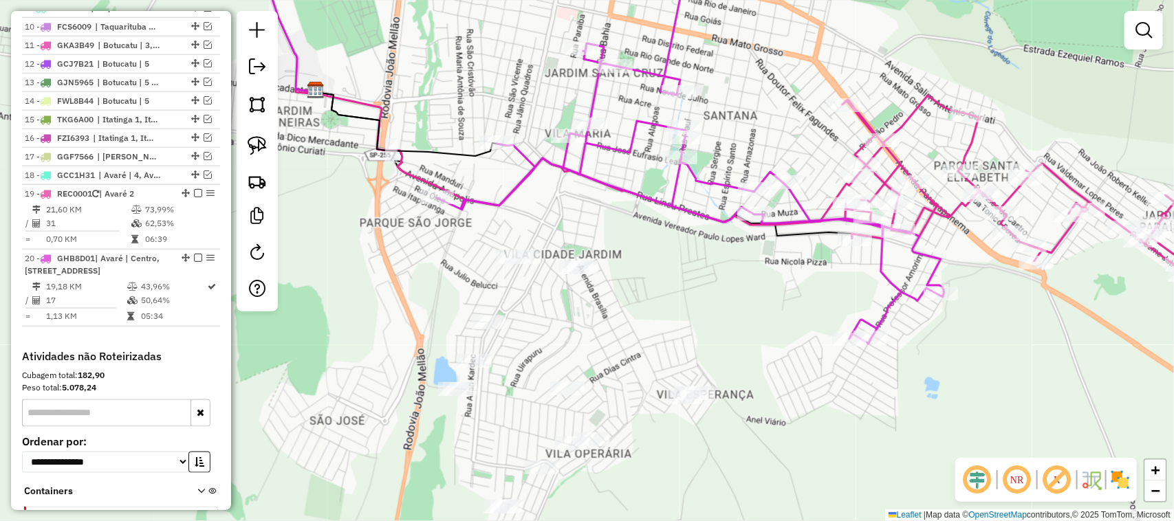
drag, startPoint x: 380, startPoint y: 379, endPoint x: 370, endPoint y: 182, distance: 196.9
click at [368, 237] on div "Janela de atendimento Grade de atendimento Capacidade Transportadoras Veículos …" at bounding box center [587, 260] width 1174 height 521
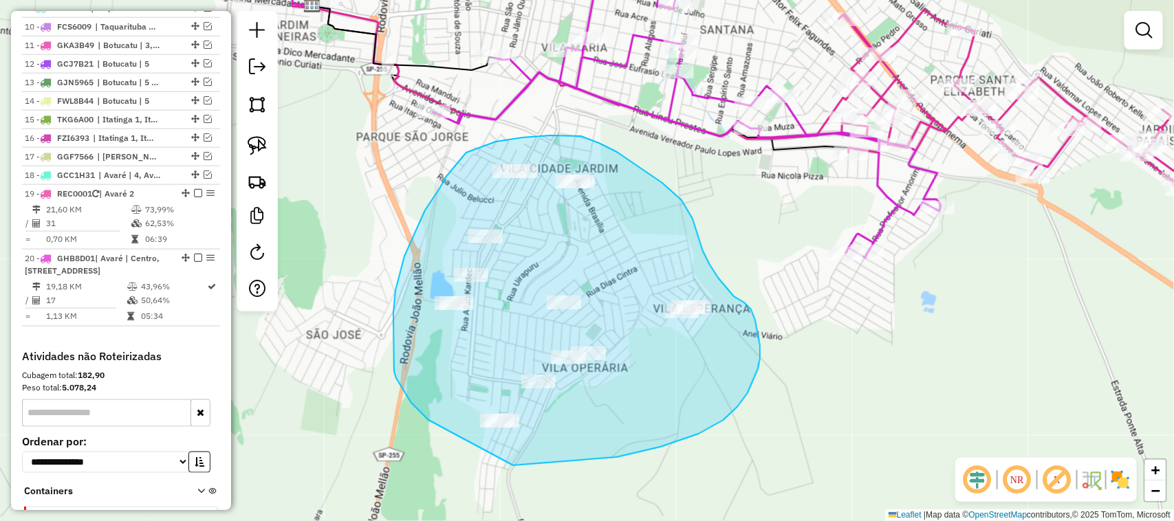
drag, startPoint x: 424, startPoint y: 415, endPoint x: 478, endPoint y: 465, distance: 74.4
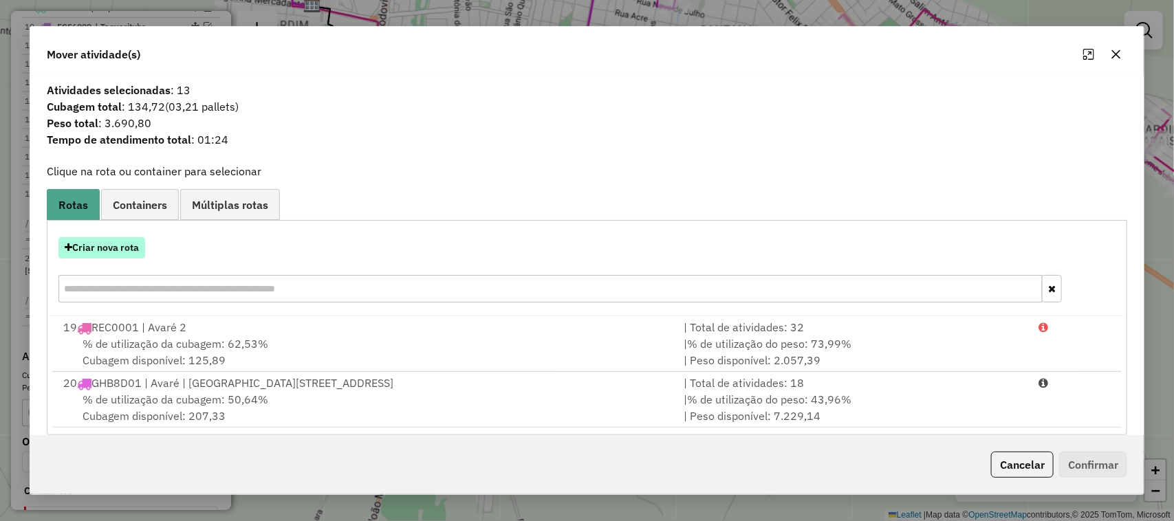
click at [117, 245] on button "Criar nova rota" at bounding box center [101, 247] width 87 height 21
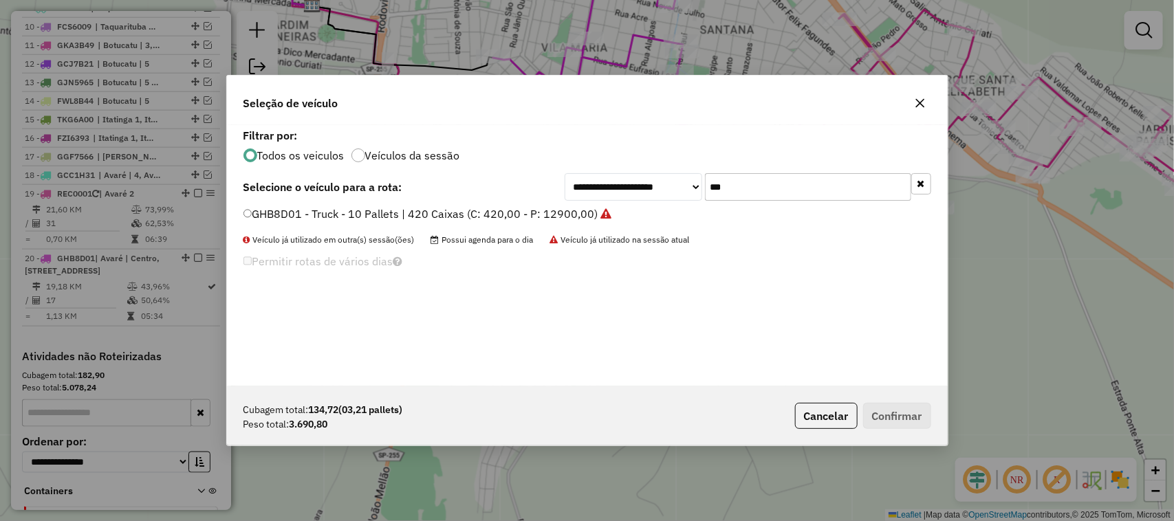
drag, startPoint x: 643, startPoint y: 184, endPoint x: 614, endPoint y: 184, distance: 28.9
click at [626, 184] on div "**********" at bounding box center [747, 187] width 366 height 28
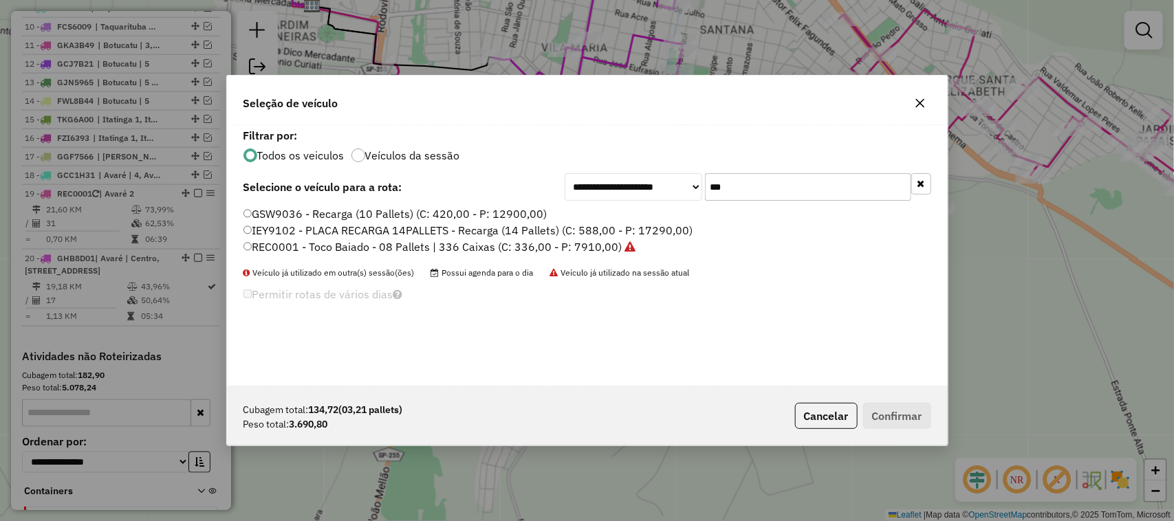
type input "***"
click at [602, 244] on label "REC0001 - Toco Baiado - 08 Pallets | 336 Caixas (C: 336,00 - P: 7910,00)" at bounding box center [439, 247] width 393 height 17
click at [915, 417] on button "Confirmar" at bounding box center [897, 416] width 68 height 26
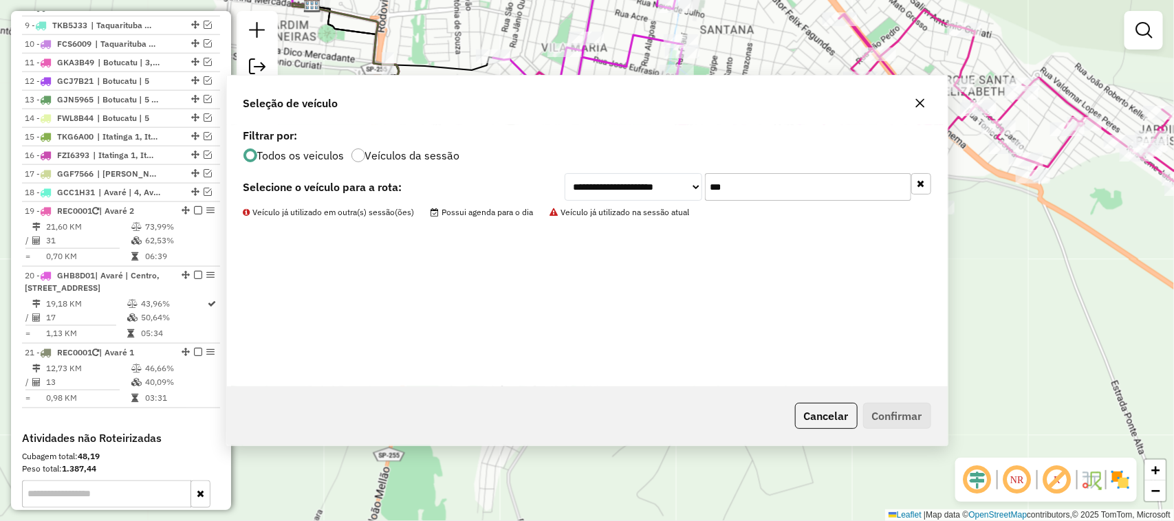
scroll to position [710, 0]
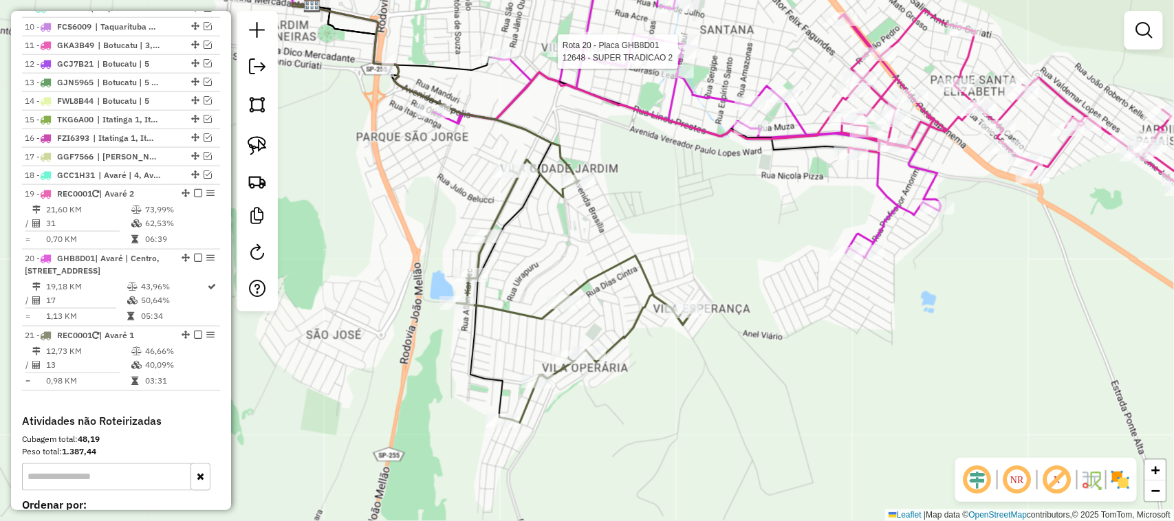
select select "**********"
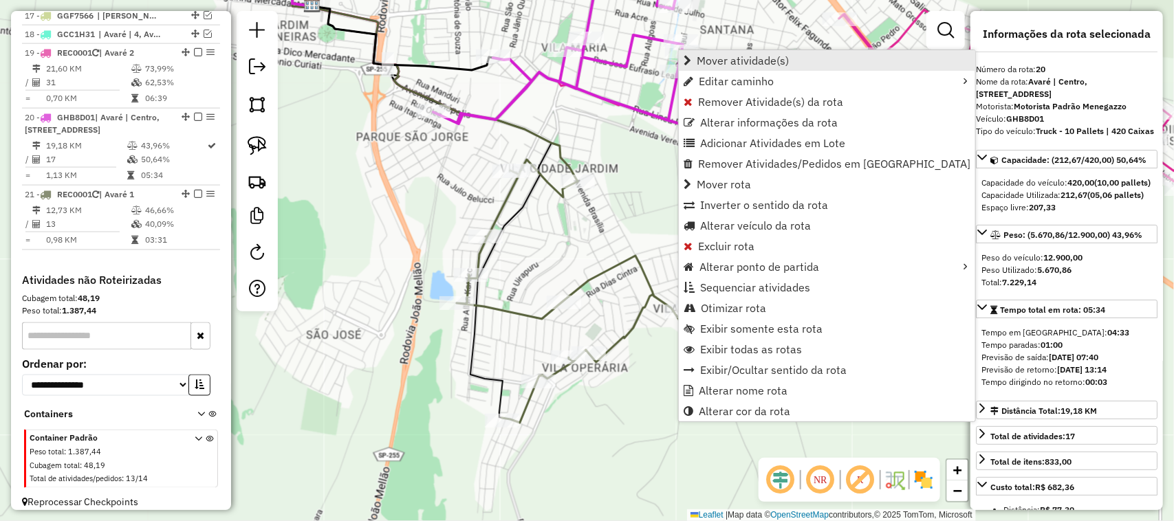
scroll to position [877, 0]
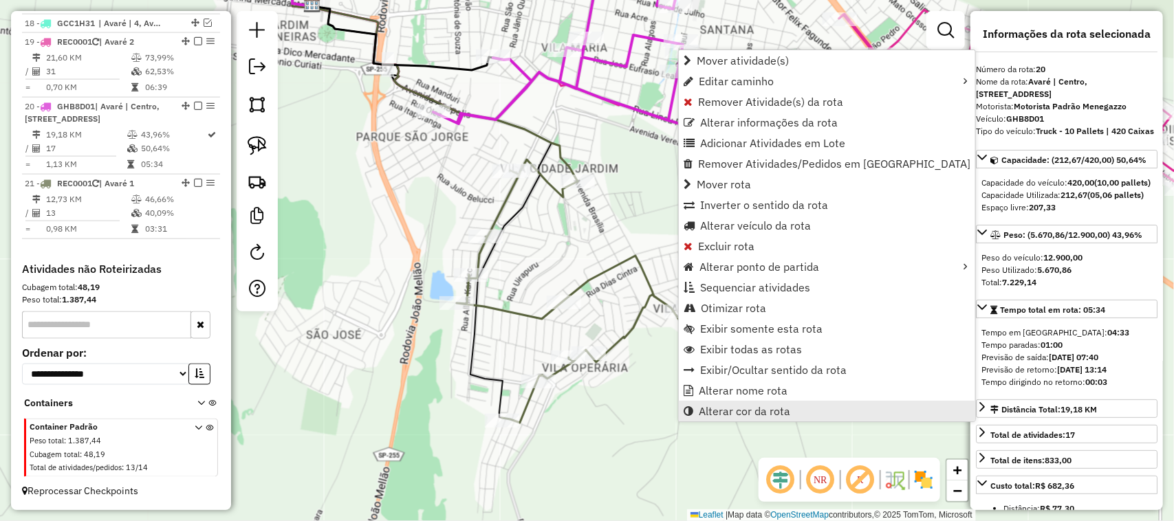
click at [785, 402] on link "Alterar cor da rota" at bounding box center [827, 411] width 296 height 21
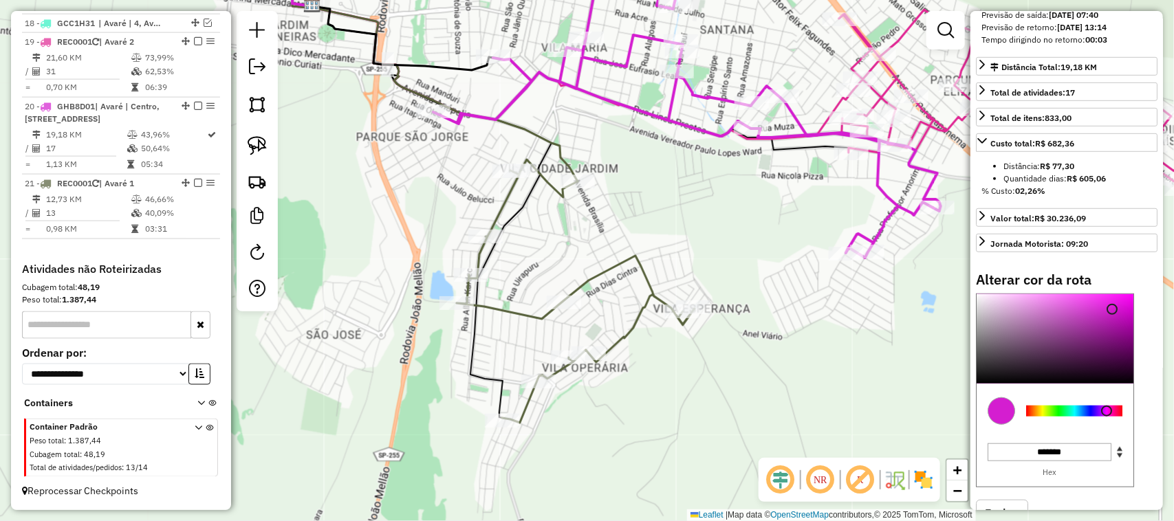
scroll to position [402, 0]
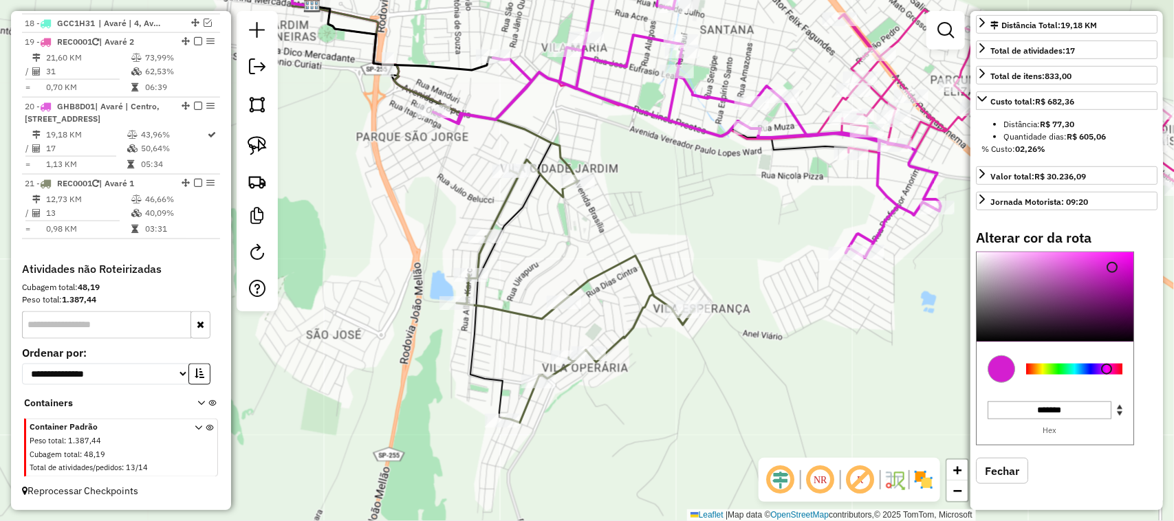
type input "*******"
click at [988, 335] on div at bounding box center [1054, 296] width 157 height 89
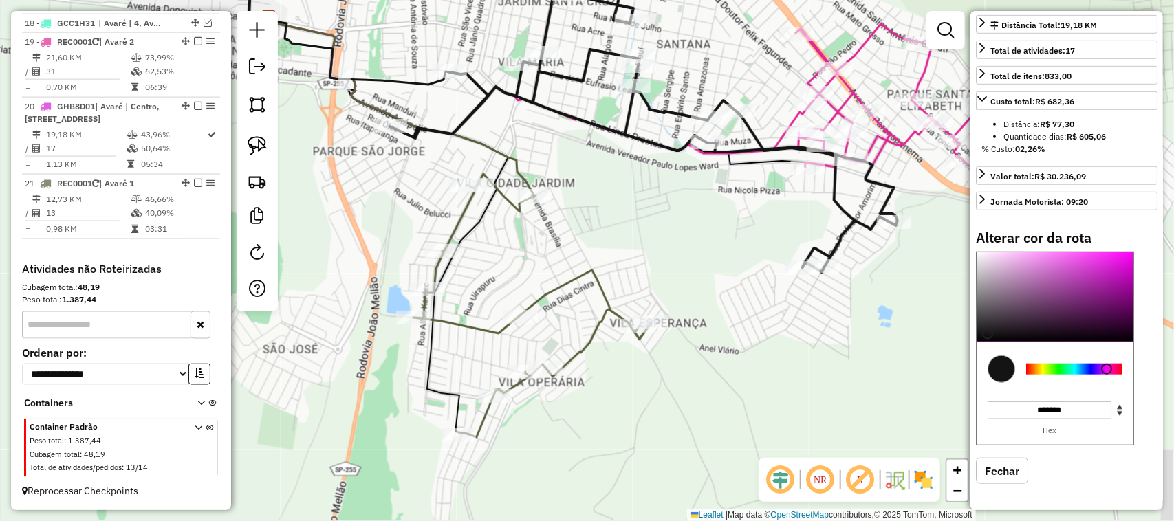
drag, startPoint x: 810, startPoint y: 231, endPoint x: 674, endPoint y: 287, distance: 147.3
click at [674, 287] on div "Janela de atendimento Grade de atendimento Capacidade Transportadoras Veículos …" at bounding box center [587, 260] width 1174 height 521
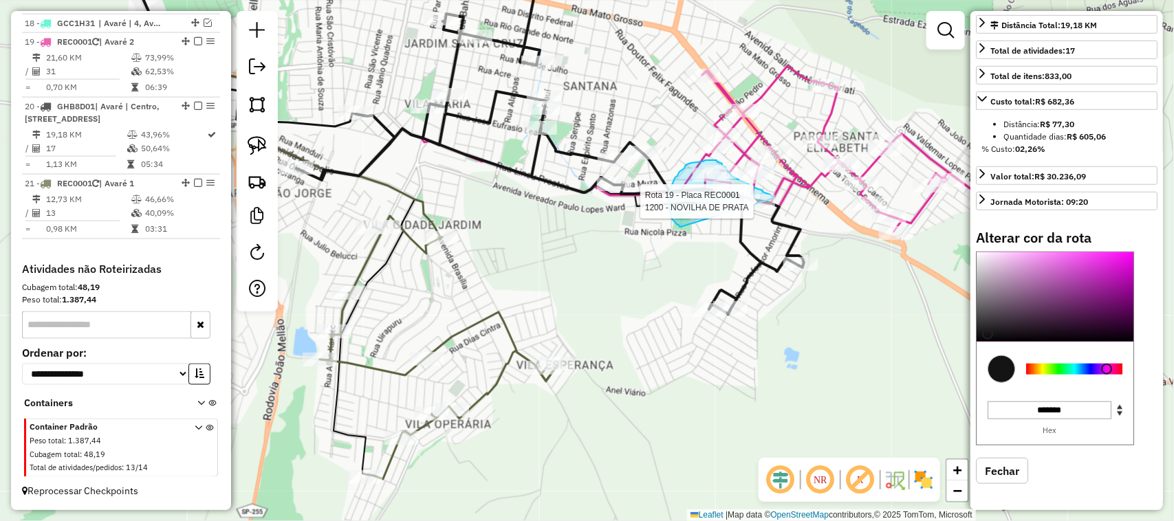
drag, startPoint x: 677, startPoint y: 225, endPoint x: 774, endPoint y: 215, distance: 97.4
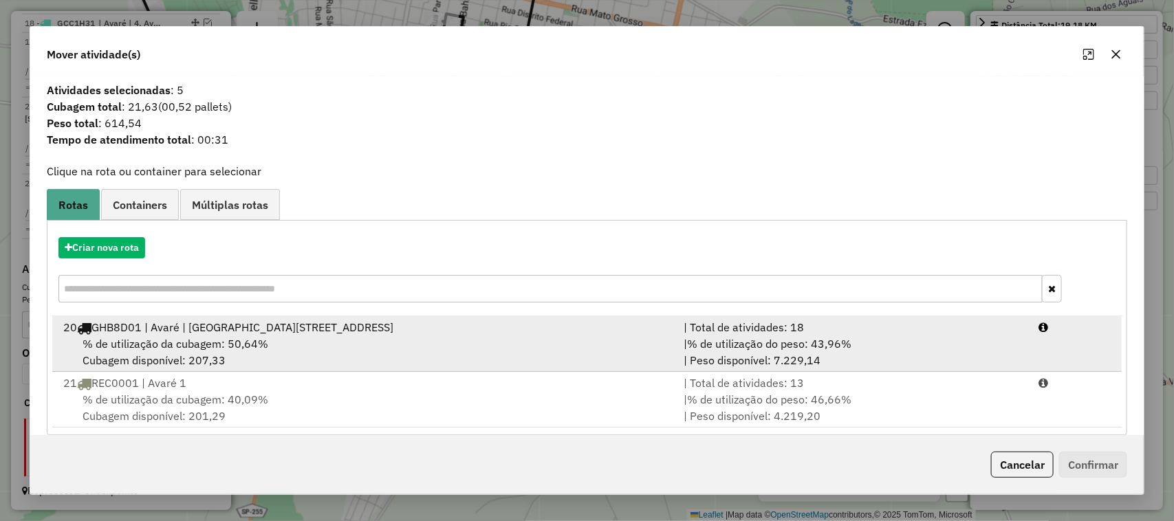
click at [776, 331] on div "| Total de atividades: 18" at bounding box center [852, 327] width 355 height 17
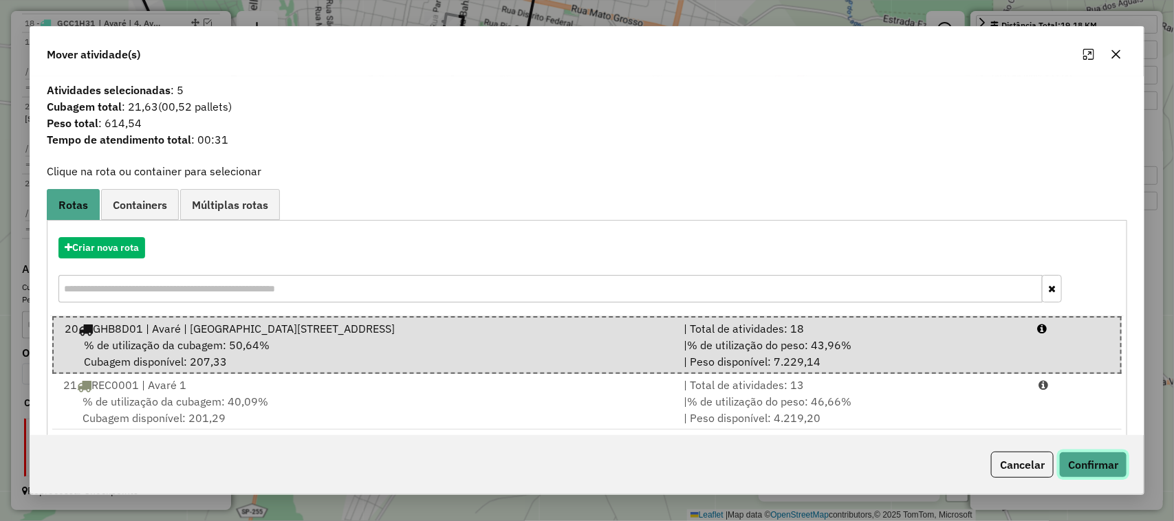
click at [1101, 458] on button "Confirmar" at bounding box center [1093, 465] width 68 height 26
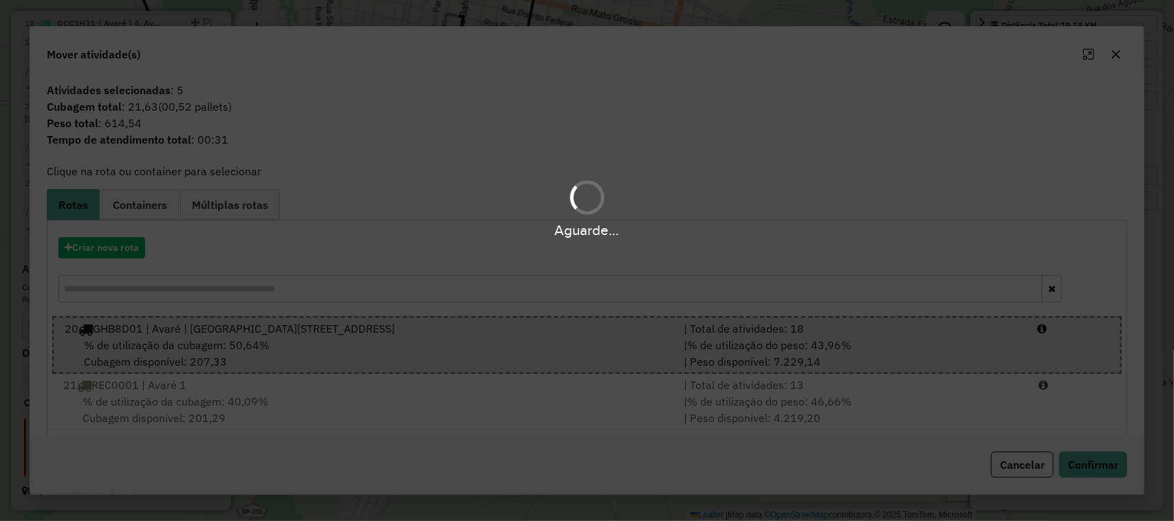
select select "**********"
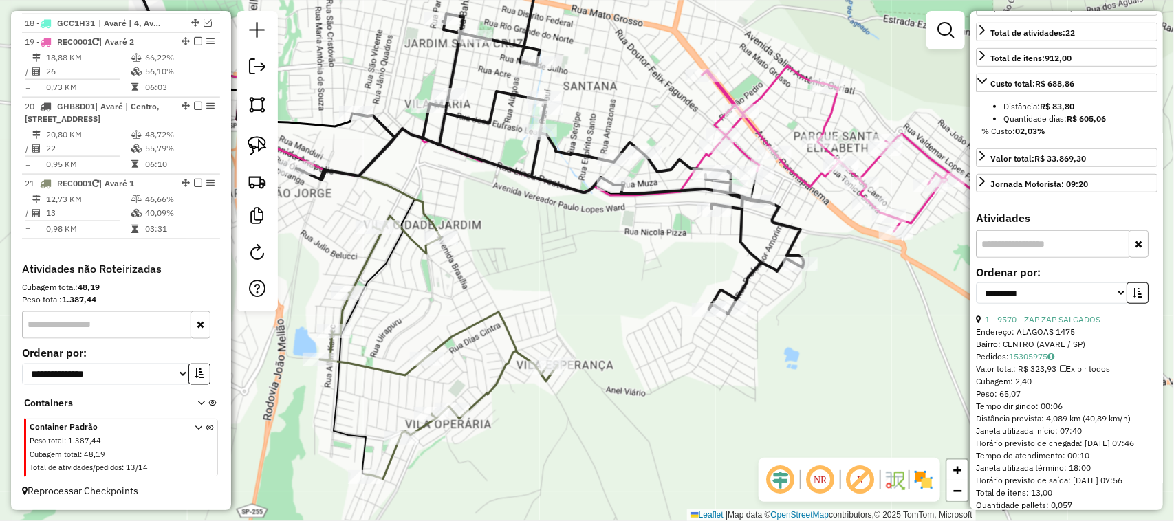
drag, startPoint x: 672, startPoint y: 287, endPoint x: 633, endPoint y: 285, distance: 38.5
click at [634, 285] on div "Janela de atendimento Grade de atendimento Capacidade Transportadoras Veículos …" at bounding box center [587, 260] width 1174 height 521
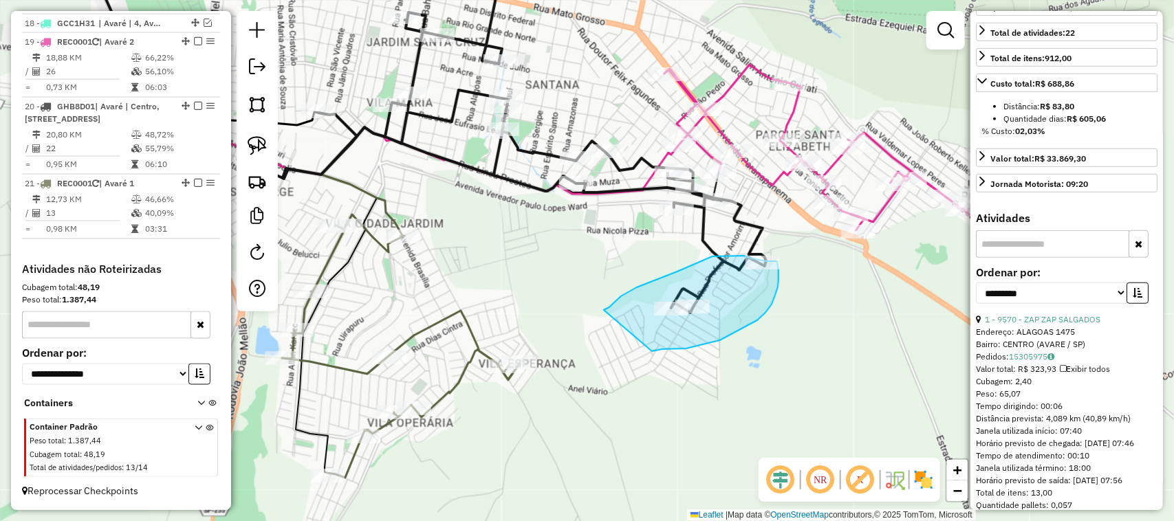
drag, startPoint x: 604, startPoint y: 310, endPoint x: 652, endPoint y: 349, distance: 61.6
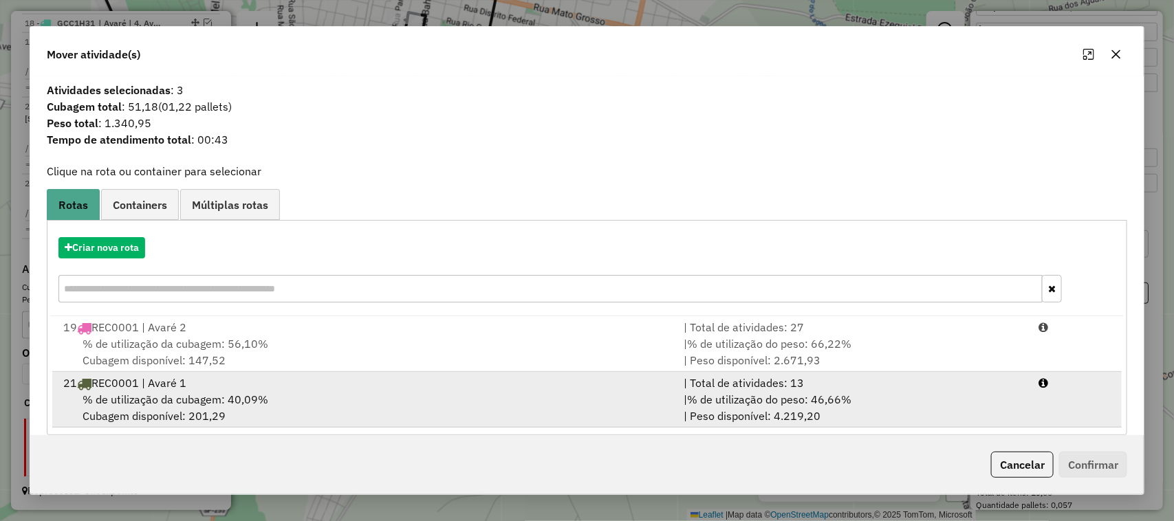
drag, startPoint x: 672, startPoint y: 393, endPoint x: 755, endPoint y: 394, distance: 82.5
click at [675, 393] on div "| % de utilização do peso: 46,66% | Peso disponível: 4.219,20" at bounding box center [852, 407] width 355 height 33
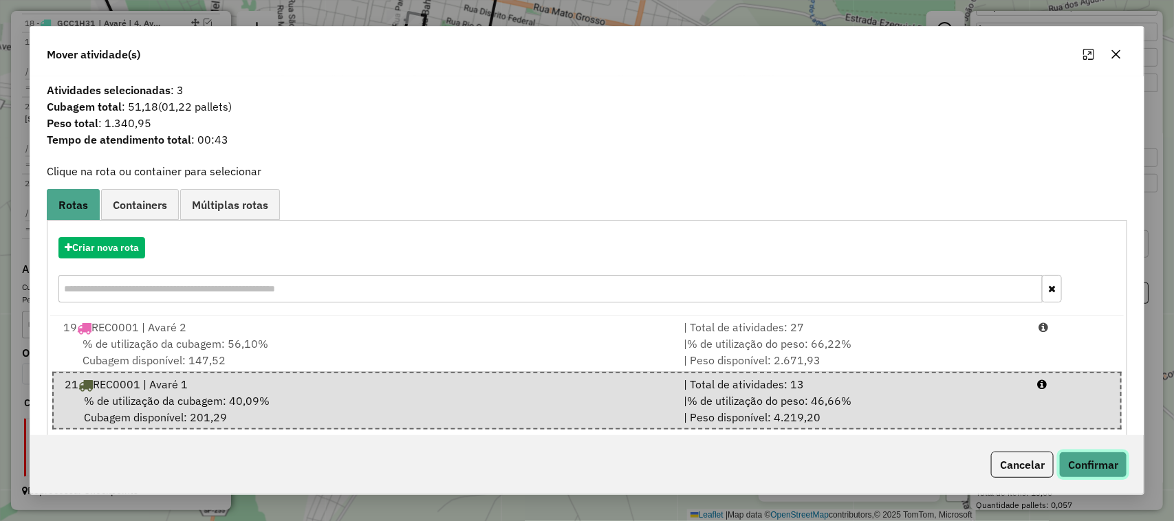
click at [1110, 461] on button "Confirmar" at bounding box center [1093, 465] width 68 height 26
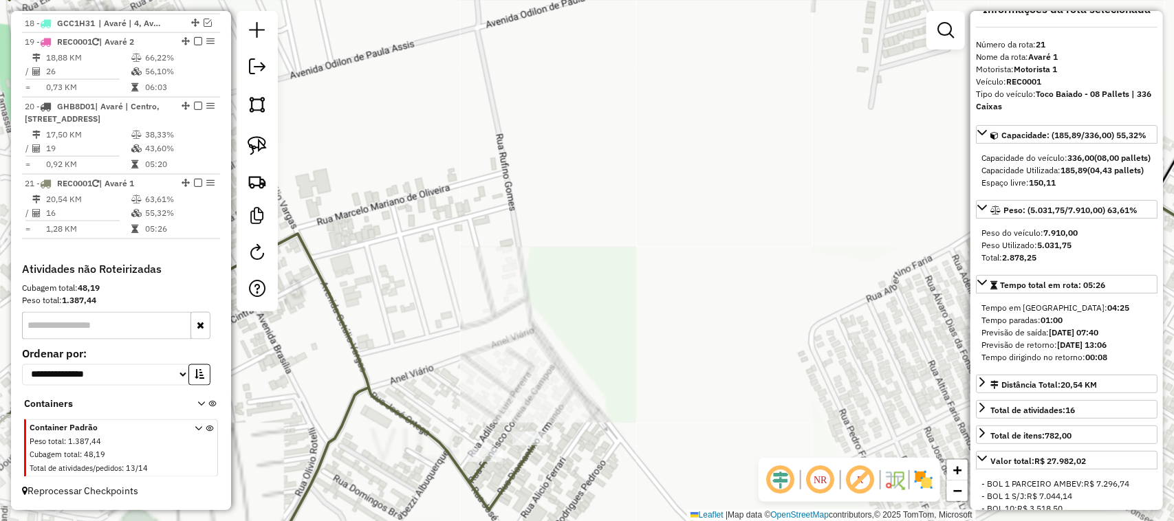
scroll to position [0, 0]
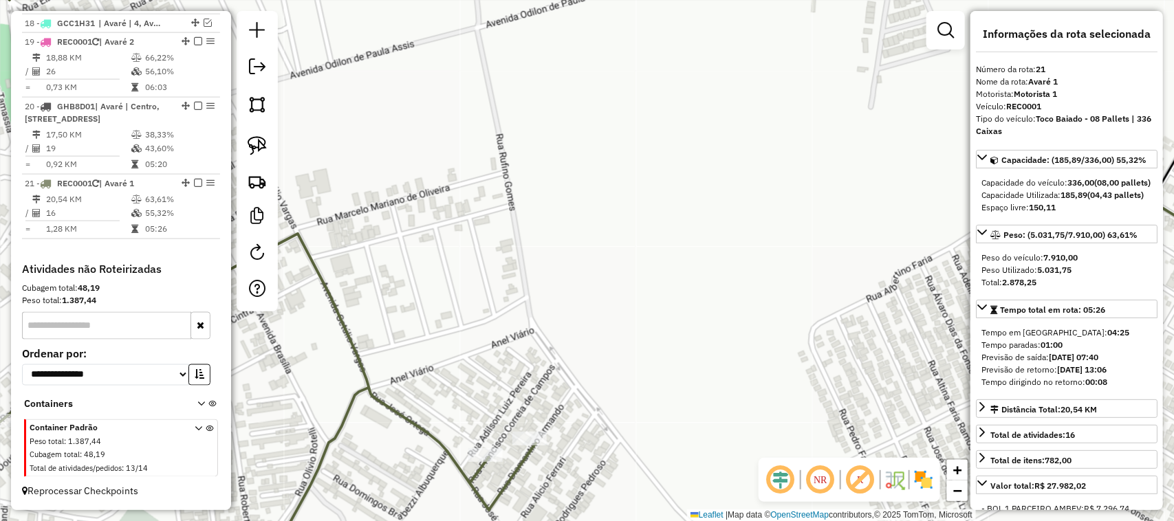
drag, startPoint x: 624, startPoint y: 225, endPoint x: 859, endPoint y: 214, distance: 236.1
click at [822, 220] on div "1312 - SUP SALADAO l Tipo de cliente: PDV - Potencial Recarga (R) Endereço: SAN…" at bounding box center [587, 260] width 1174 height 521
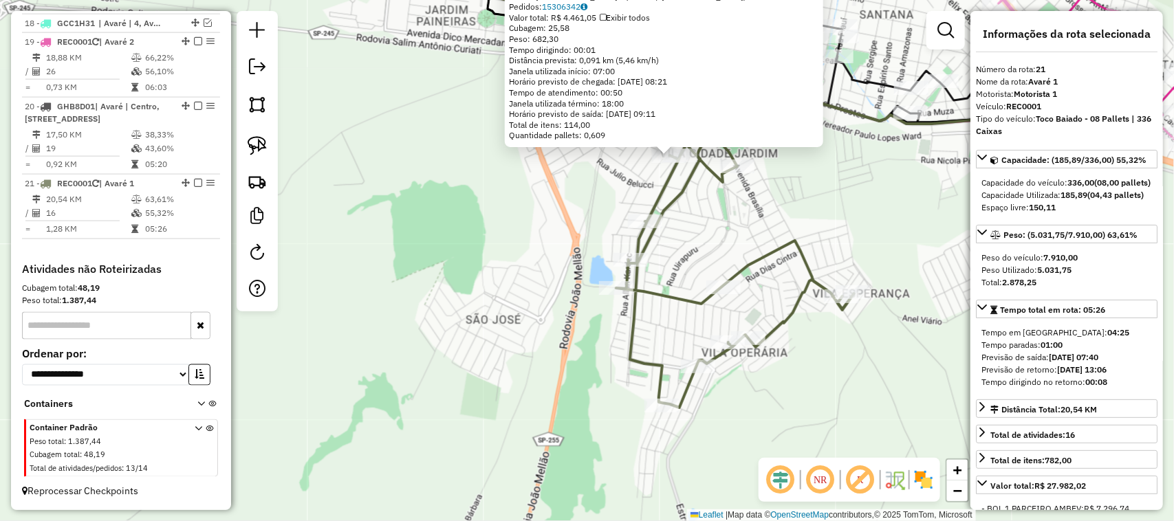
click at [824, 221] on div "1312 - SUP SALADAO l Tipo de cliente: PDV - Potencial Recarga (R) Endereço: SAN…" at bounding box center [587, 260] width 1174 height 521
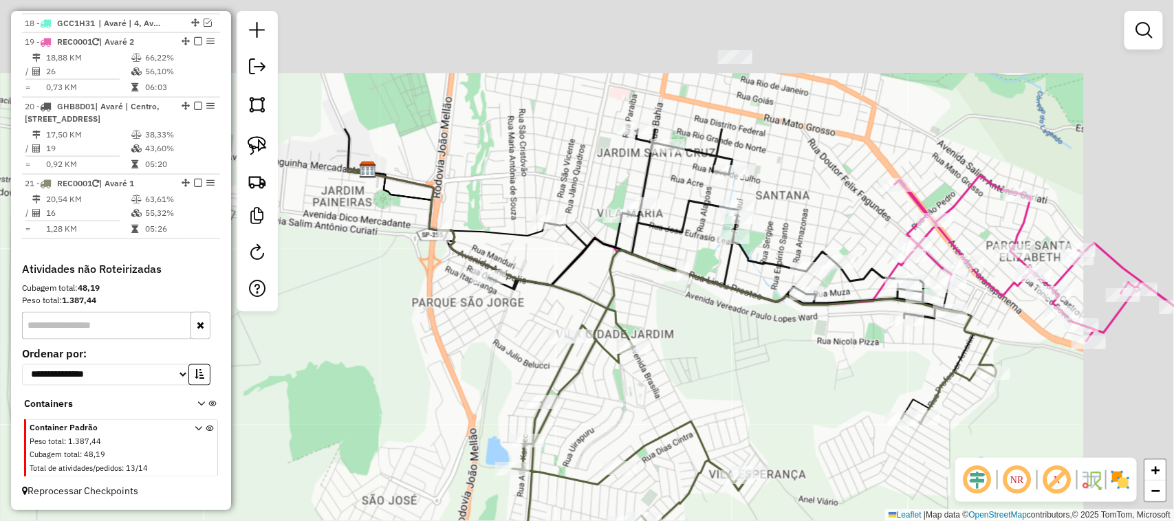
drag, startPoint x: 830, startPoint y: 194, endPoint x: 718, endPoint y: 387, distance: 223.0
click at [718, 387] on div "Janela de atendimento Grade de atendimento Capacidade Transportadoras Veículos …" at bounding box center [587, 260] width 1174 height 521
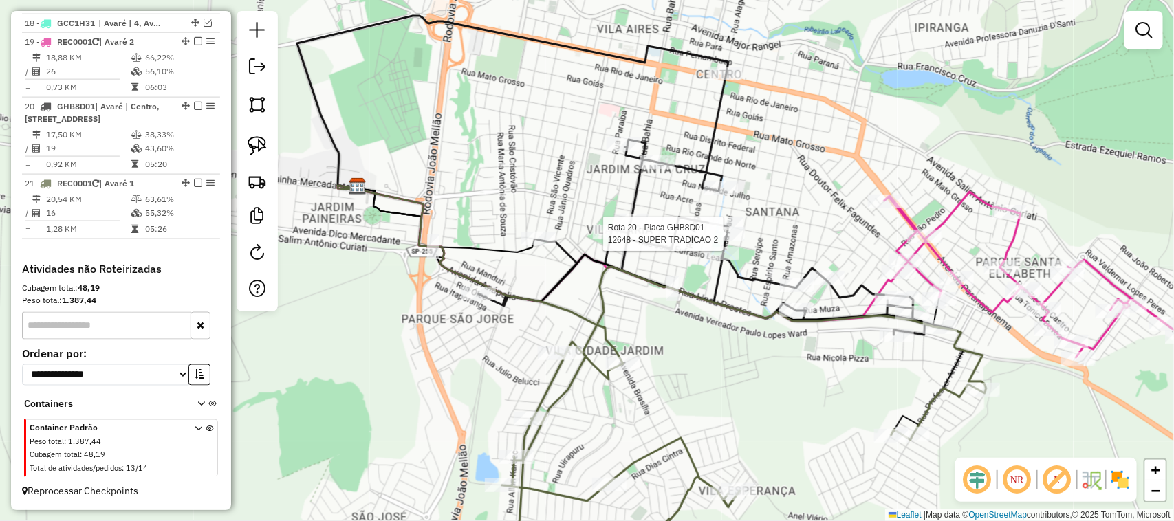
select select "**********"
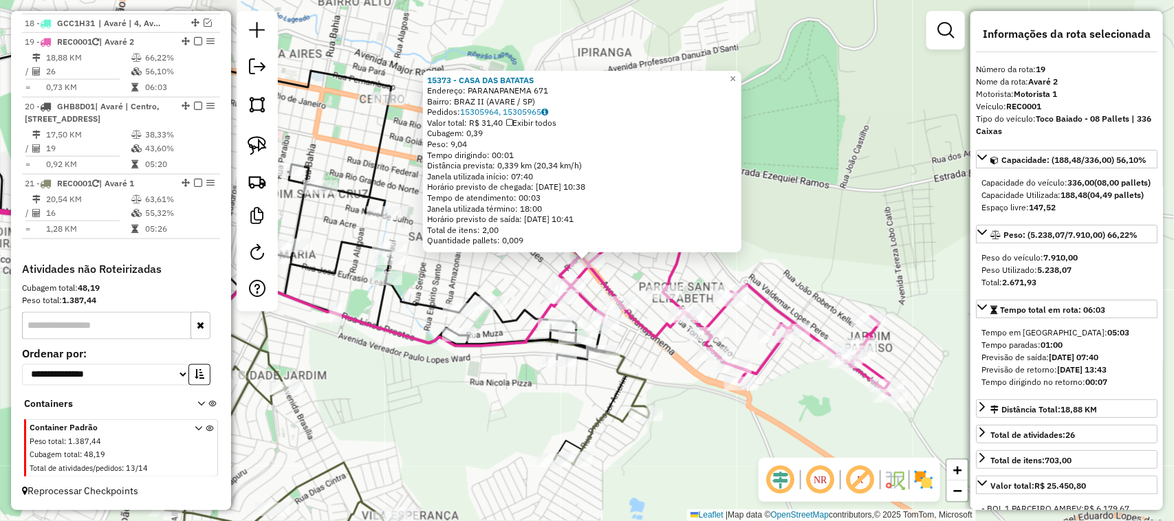
click at [710, 442] on div "15373 - CASA DAS BATATAS Endereço: PARANAPANEMA 671 Bairro: BRAZ II (AVARE / SP…" at bounding box center [587, 260] width 1174 height 521
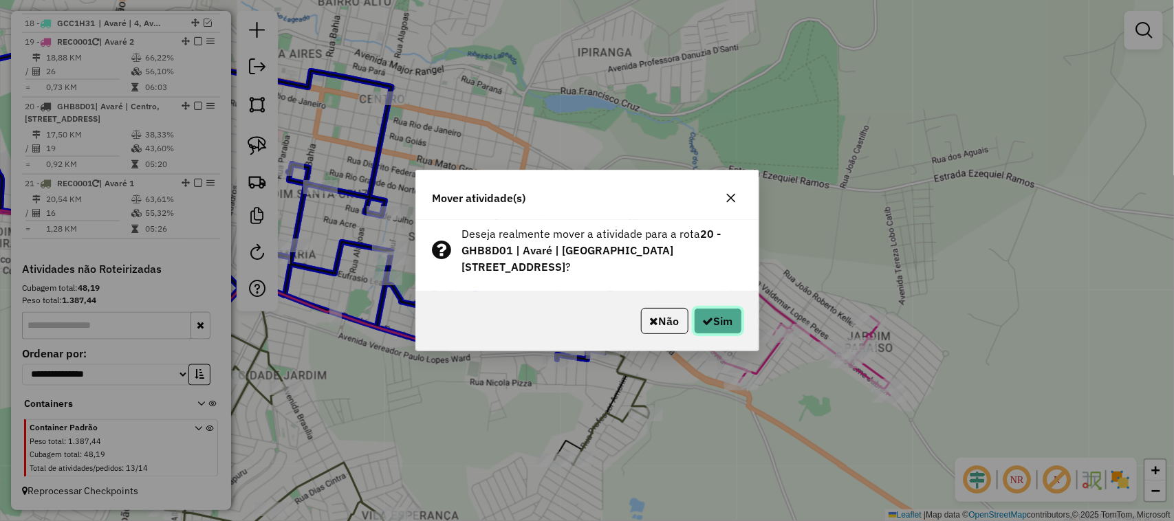
click at [710, 311] on button "Sim" at bounding box center [718, 321] width 48 height 26
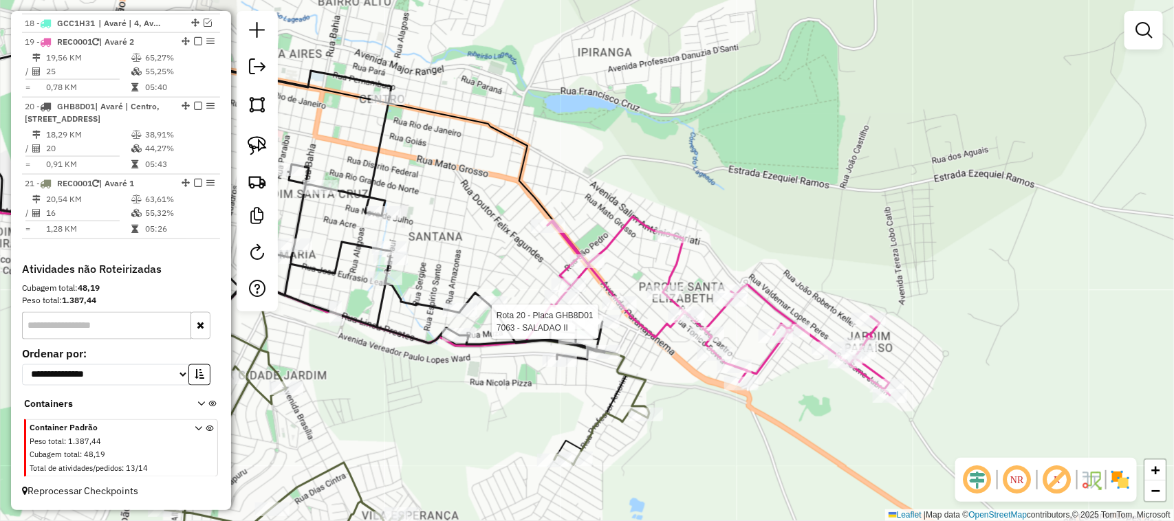
select select "**********"
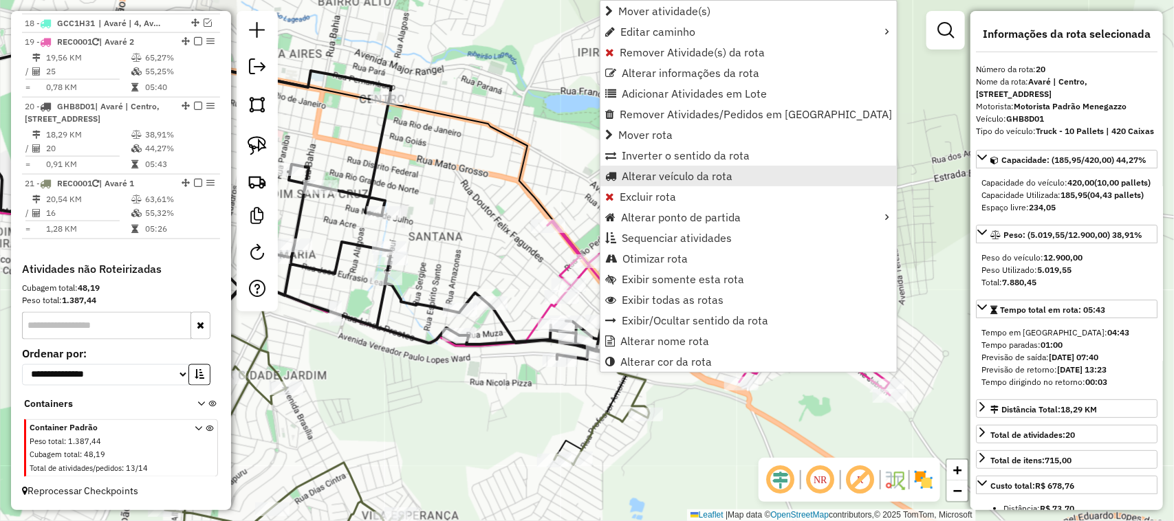
click at [691, 176] on span "Alterar veículo da rota" at bounding box center [677, 176] width 111 height 11
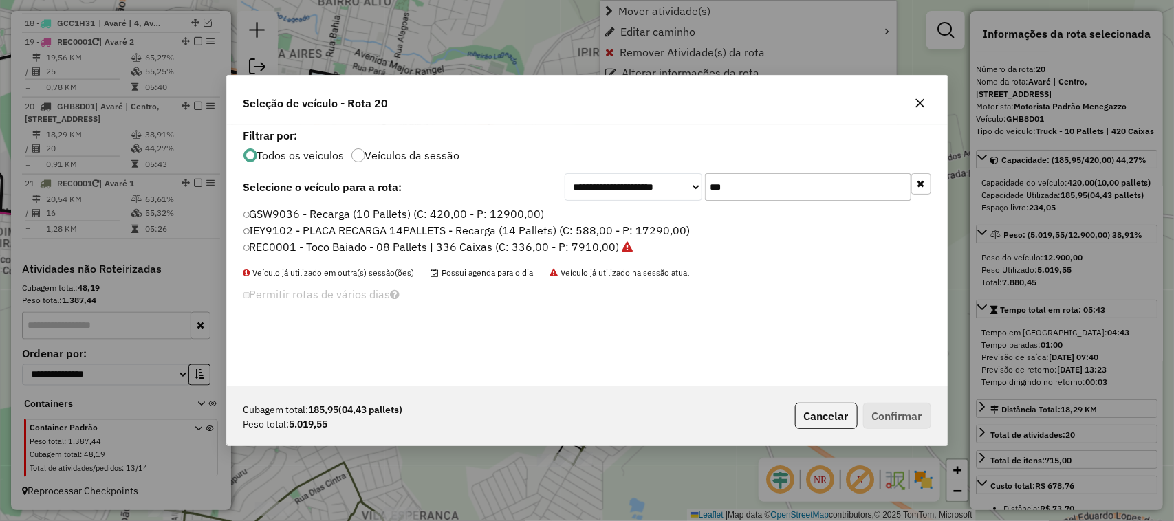
scroll to position [7, 4]
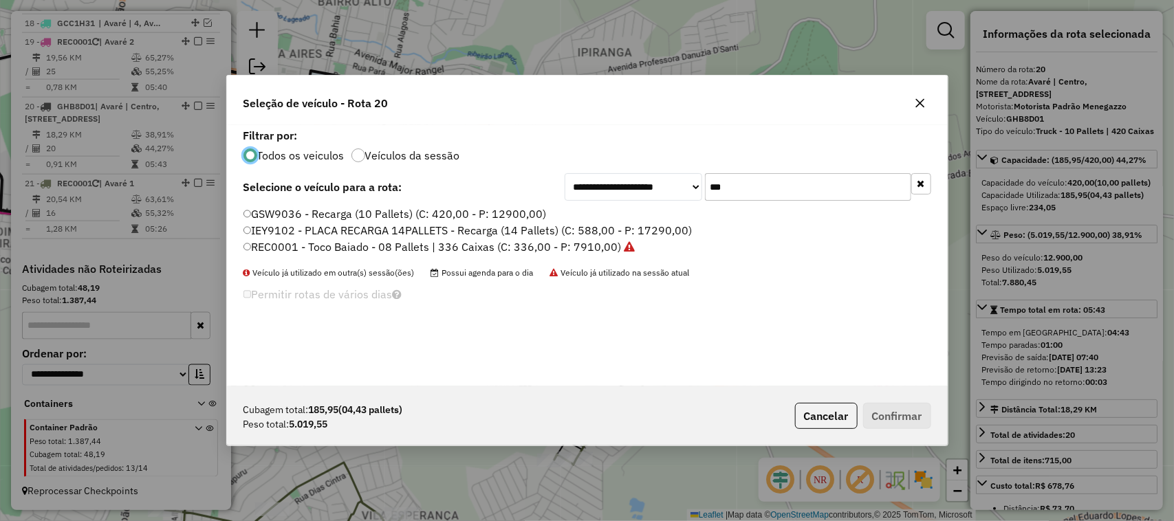
drag, startPoint x: 767, startPoint y: 189, endPoint x: 662, endPoint y: 189, distance: 105.2
click at [665, 189] on div "**********" at bounding box center [747, 187] width 366 height 28
click at [605, 252] on label "REC0001 - Toco Baiado - 08 Pallets | 336 Caixas (C: 336,00 - P: 7910,00)" at bounding box center [439, 247] width 392 height 17
click at [904, 410] on button "Confirmar" at bounding box center [897, 416] width 68 height 26
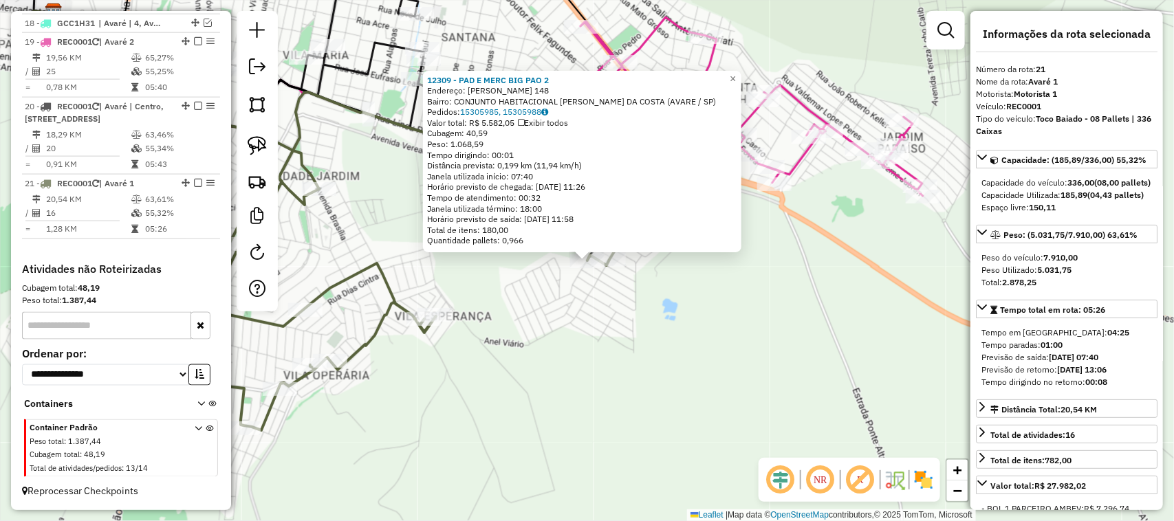
click at [602, 392] on div "12309 - PAD E MERC BIG PAO 2 Endereço: THEODOMIRO GARCIA 148 Bairro: CONJUNTO H…" at bounding box center [587, 260] width 1174 height 521
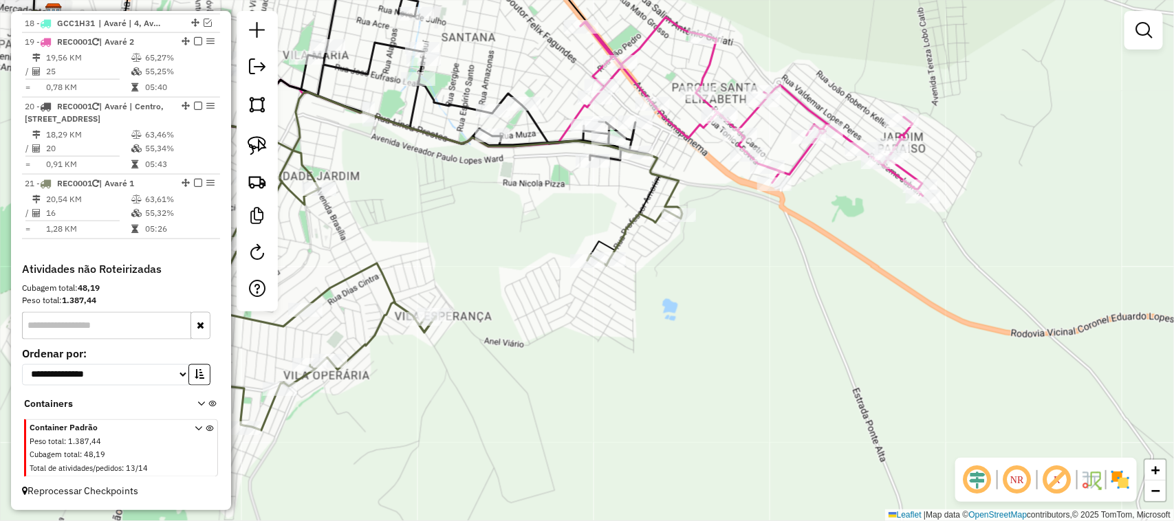
drag, startPoint x: 550, startPoint y: 368, endPoint x: 679, endPoint y: 404, distance: 134.1
click at [676, 404] on div "Janela de atendimento Grade de atendimento Capacidade Transportadoras Veículos …" at bounding box center [587, 260] width 1174 height 521
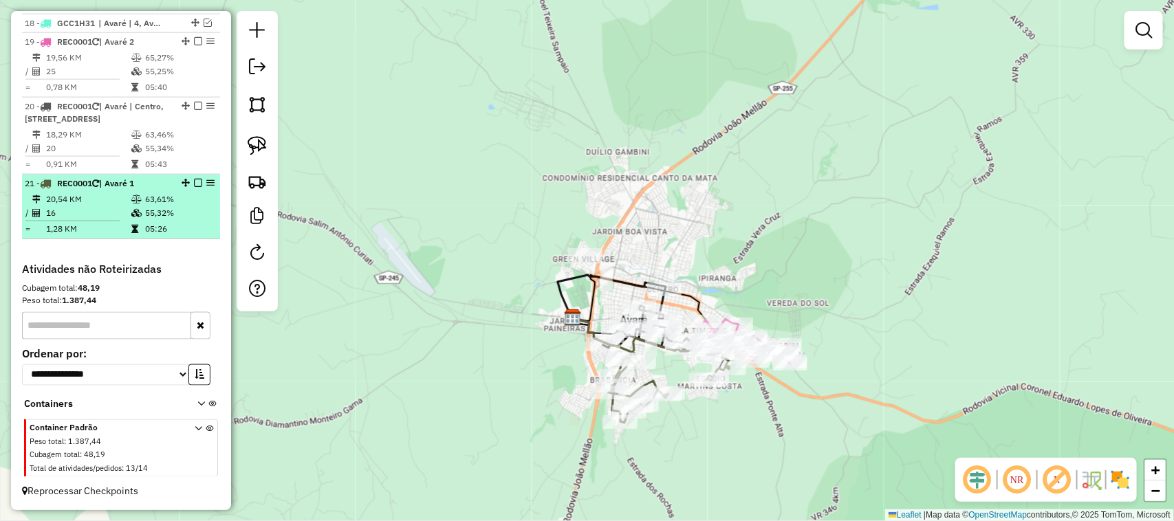
click at [194, 183] on em at bounding box center [198, 183] width 8 height 8
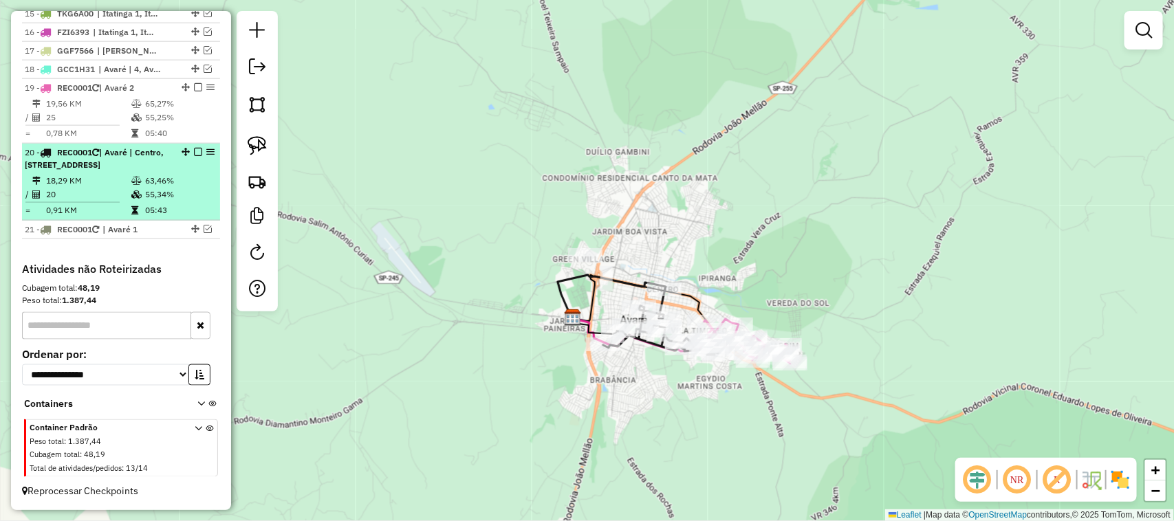
click at [195, 153] on em at bounding box center [198, 152] width 8 height 8
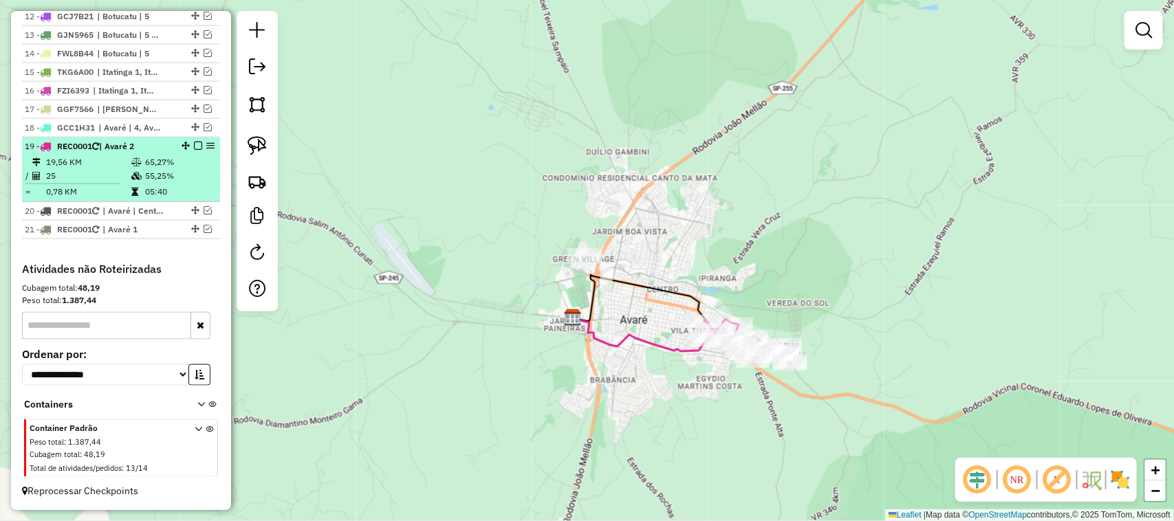
click at [197, 142] on em at bounding box center [198, 146] width 8 height 8
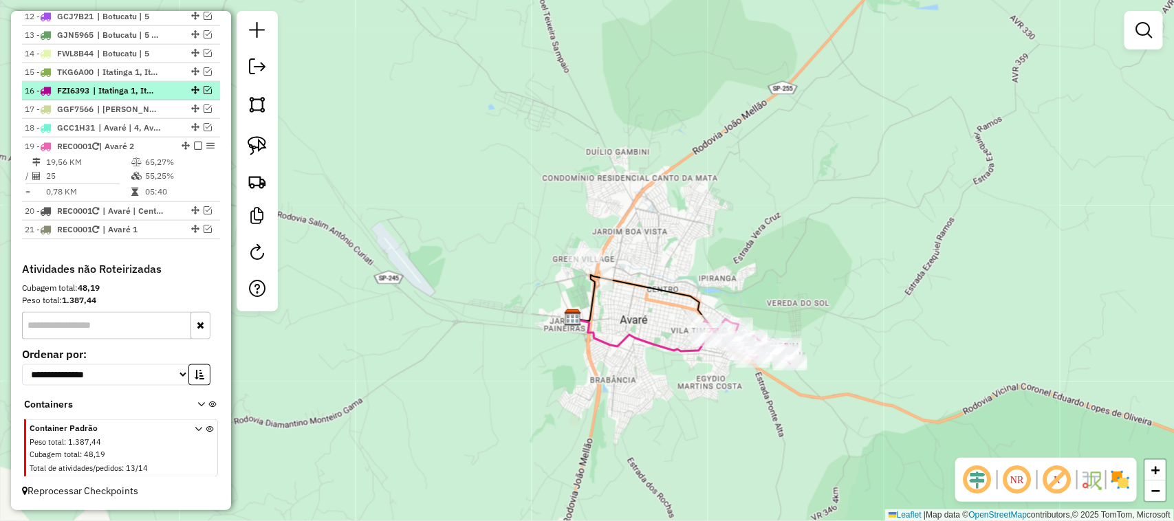
scroll to position [709, 0]
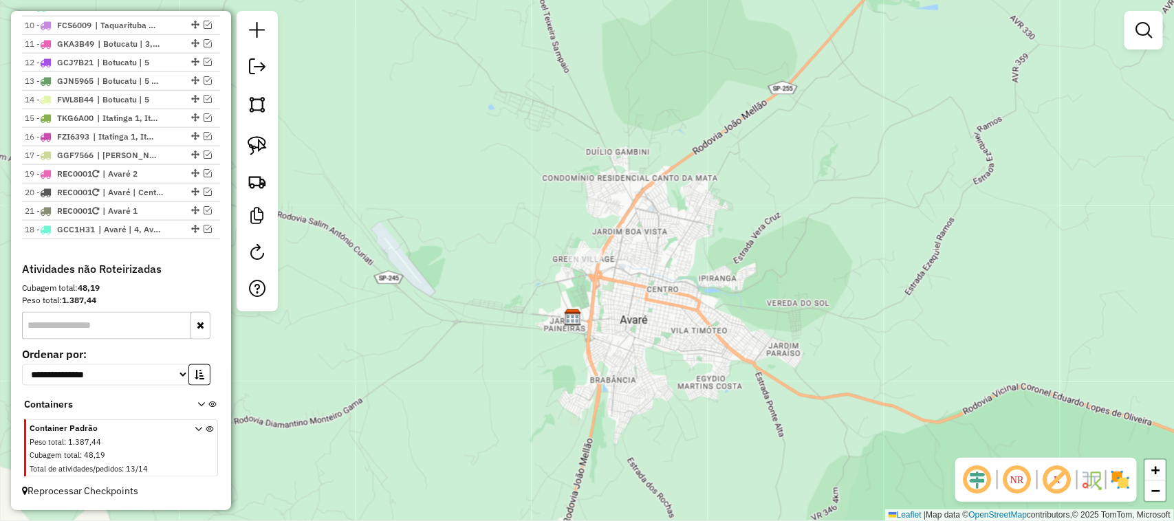
drag, startPoint x: 191, startPoint y: 172, endPoint x: 186, endPoint y: 243, distance: 71.0
click at [207, 153] on em at bounding box center [208, 155] width 8 height 8
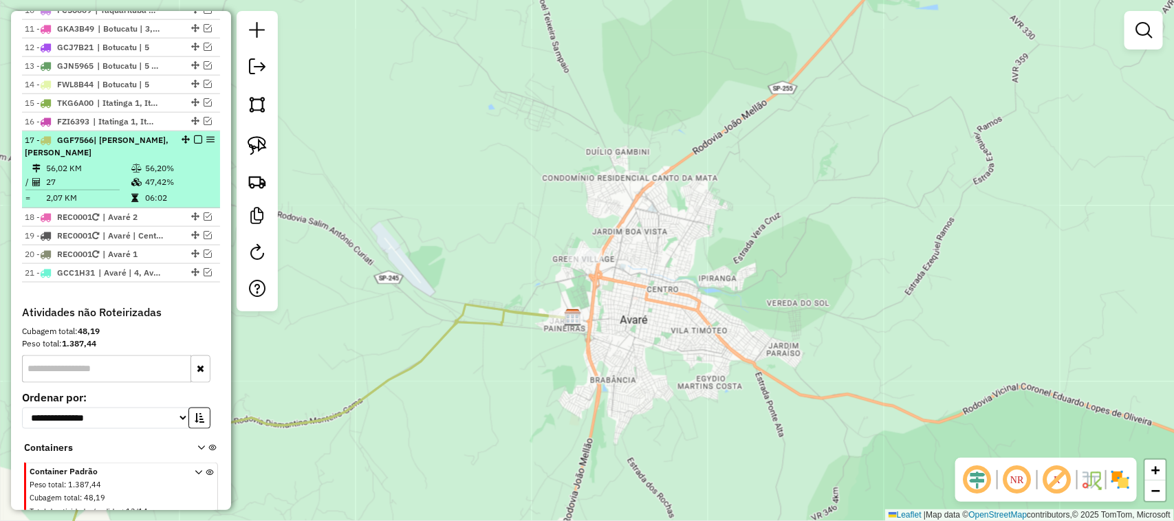
click at [122, 159] on div "17 - GGF7566 | Arandu, Cerqueira César" at bounding box center [98, 146] width 146 height 25
select select "**********"
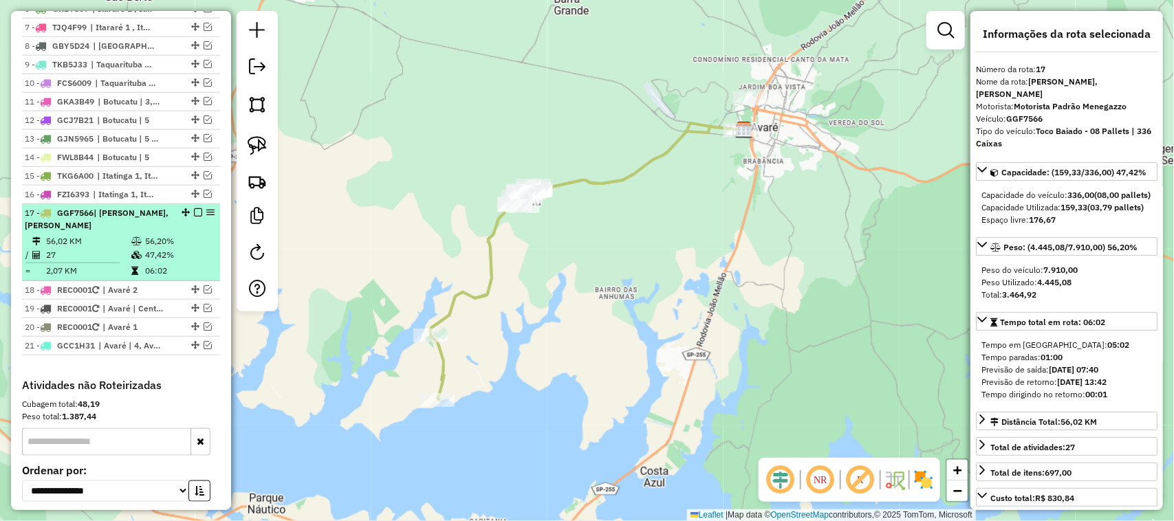
scroll to position [595, 0]
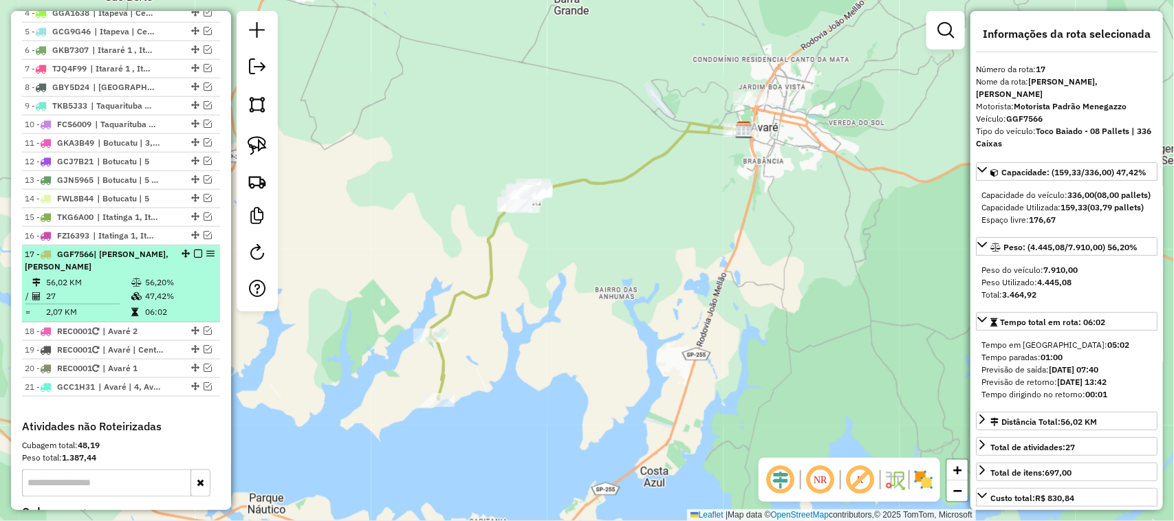
click at [194, 258] on em at bounding box center [198, 254] width 8 height 8
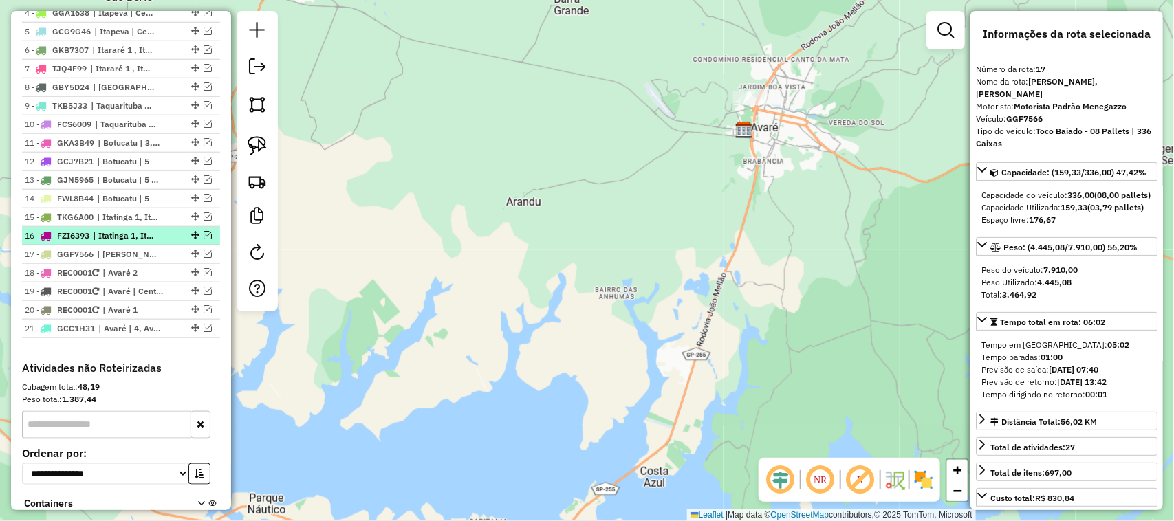
click at [204, 239] on em at bounding box center [208, 235] width 8 height 8
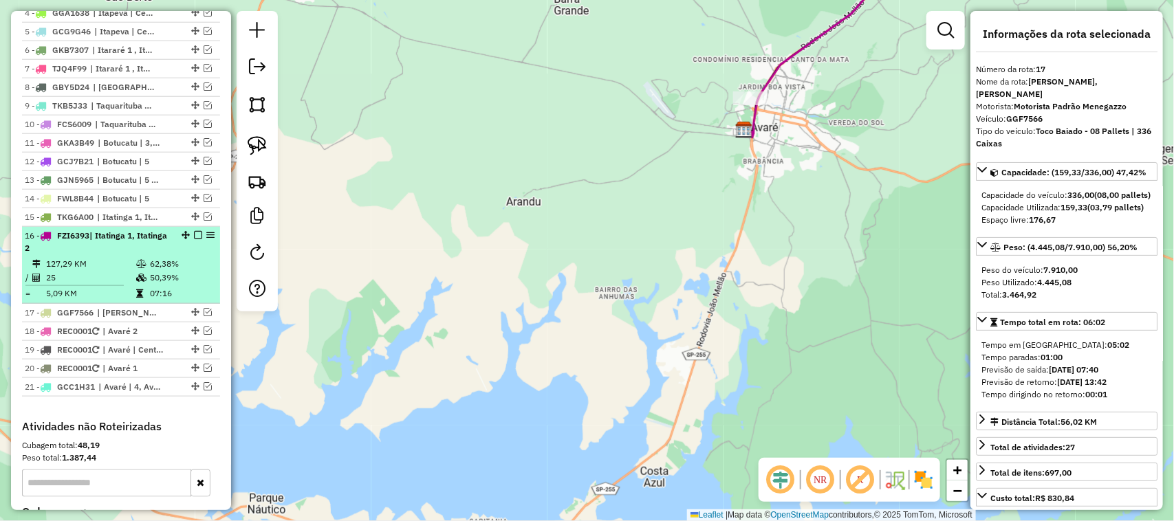
click at [127, 252] on span "| Itatinga 1, Itatinga 2" at bounding box center [96, 241] width 142 height 23
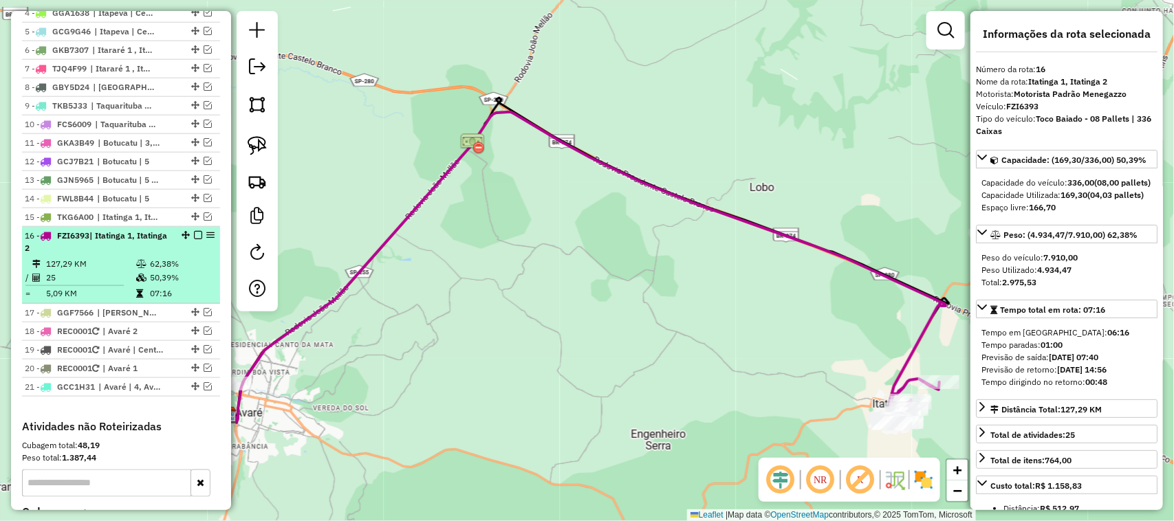
click at [194, 239] on em at bounding box center [198, 235] width 8 height 8
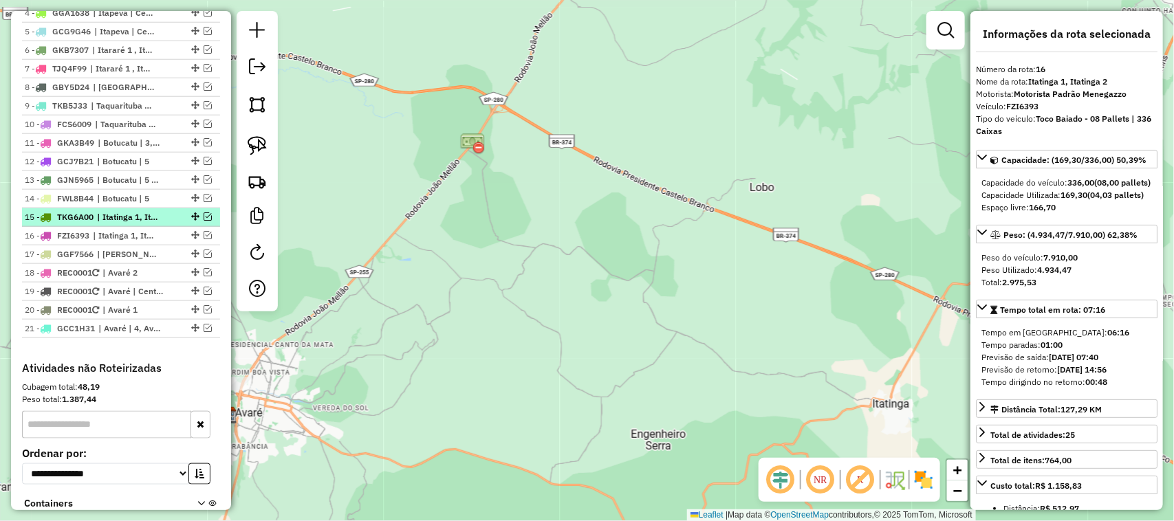
click at [204, 221] on em at bounding box center [208, 216] width 8 height 8
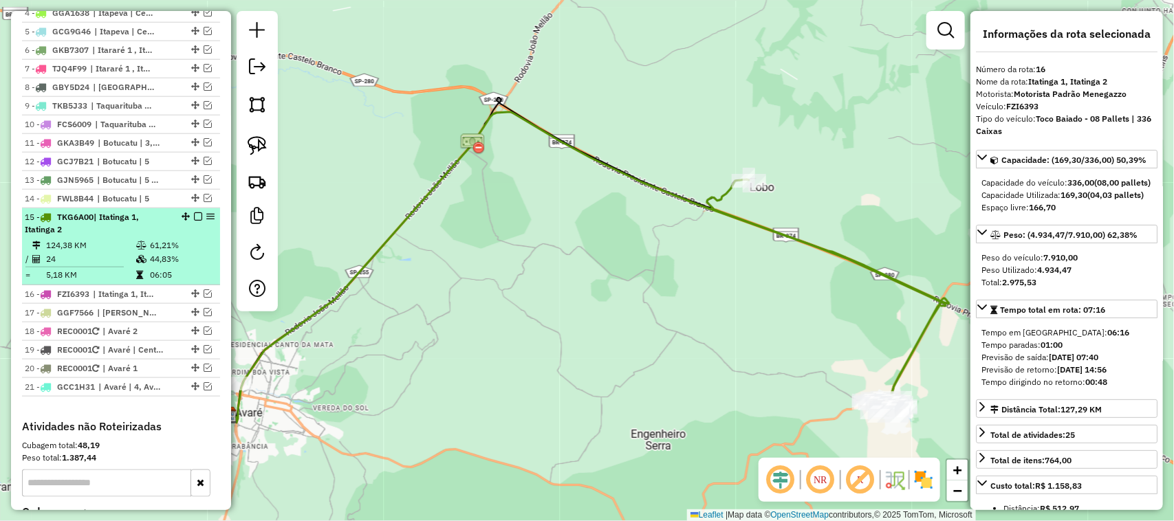
click at [129, 236] on div "15 - TKG6A00 | Itatinga 1, Itatinga 2" at bounding box center [98, 223] width 146 height 25
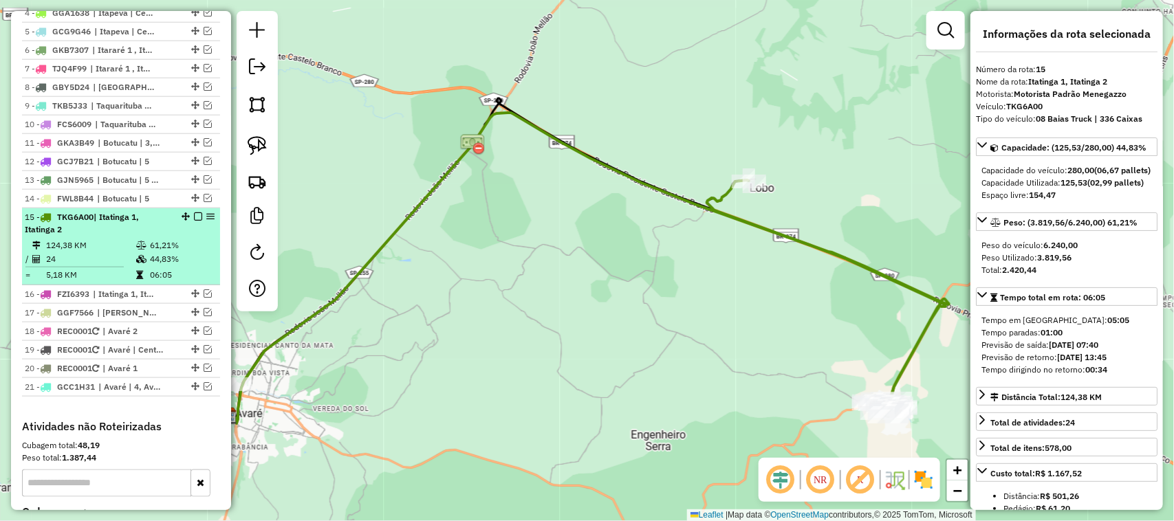
click at [194, 221] on em at bounding box center [198, 216] width 8 height 8
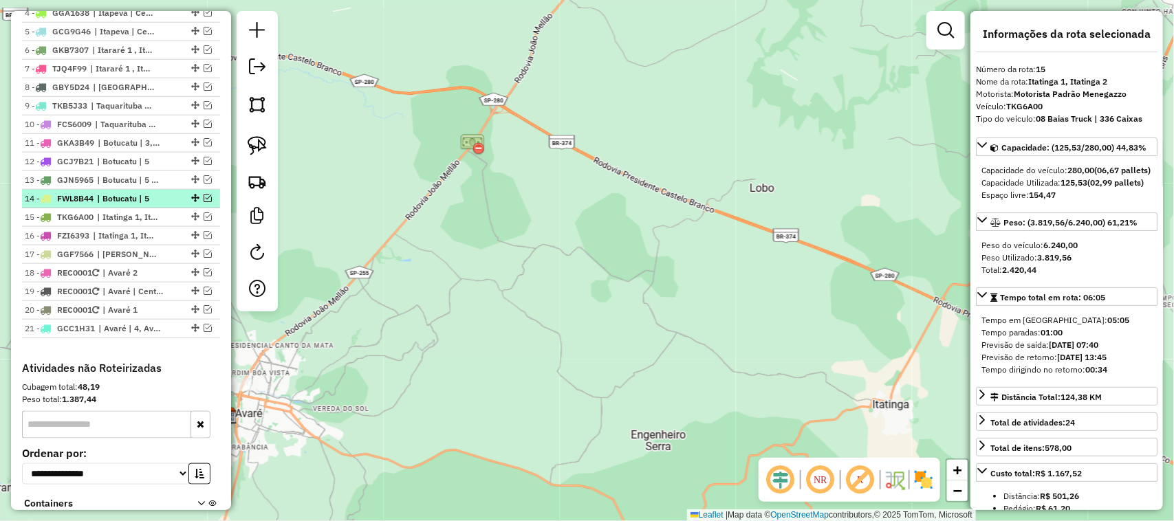
click at [204, 202] on em at bounding box center [208, 198] width 8 height 8
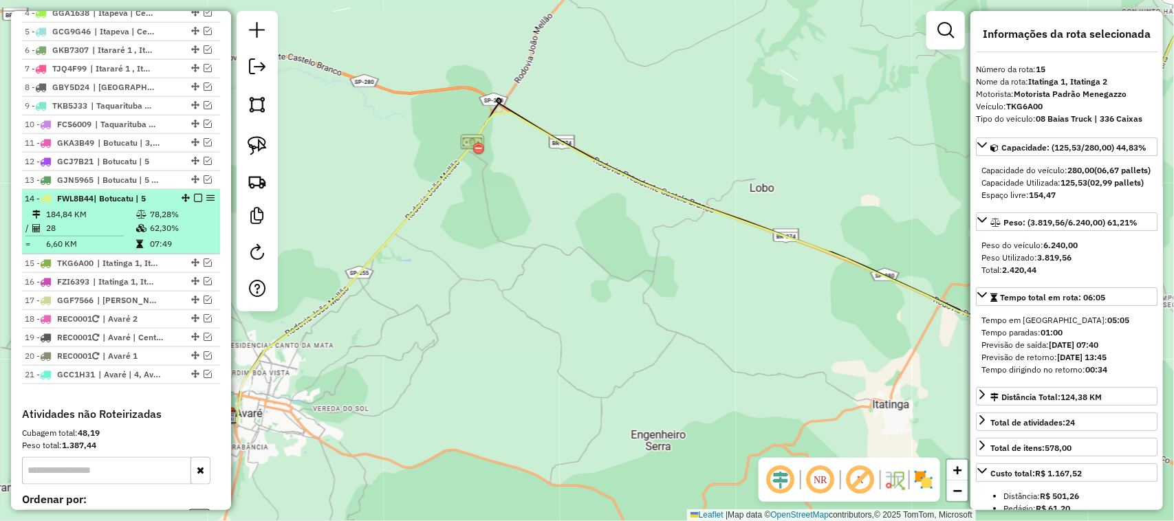
click at [136, 219] on icon at bounding box center [141, 214] width 10 height 8
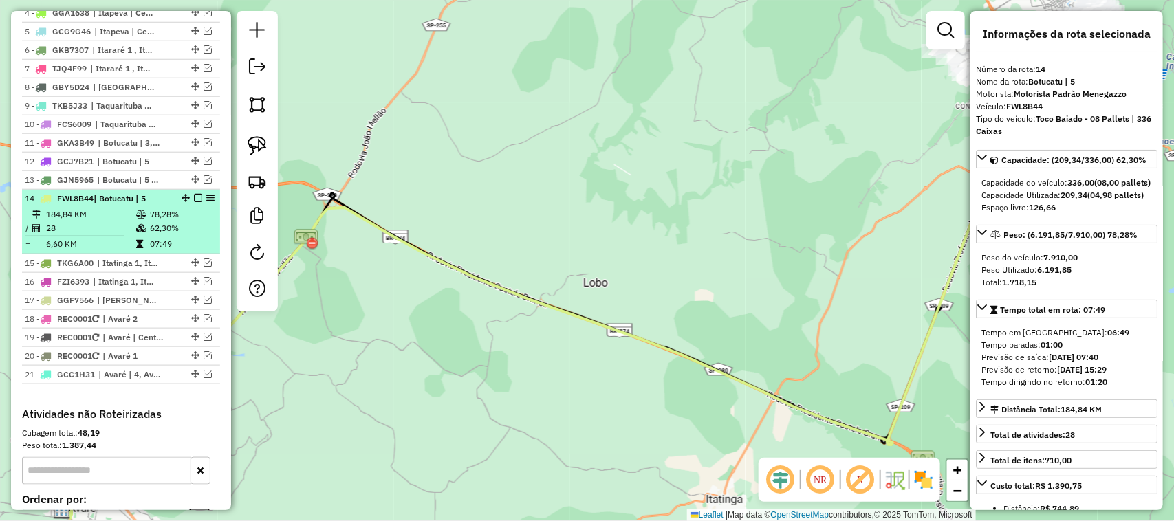
click at [194, 202] on em at bounding box center [198, 198] width 8 height 8
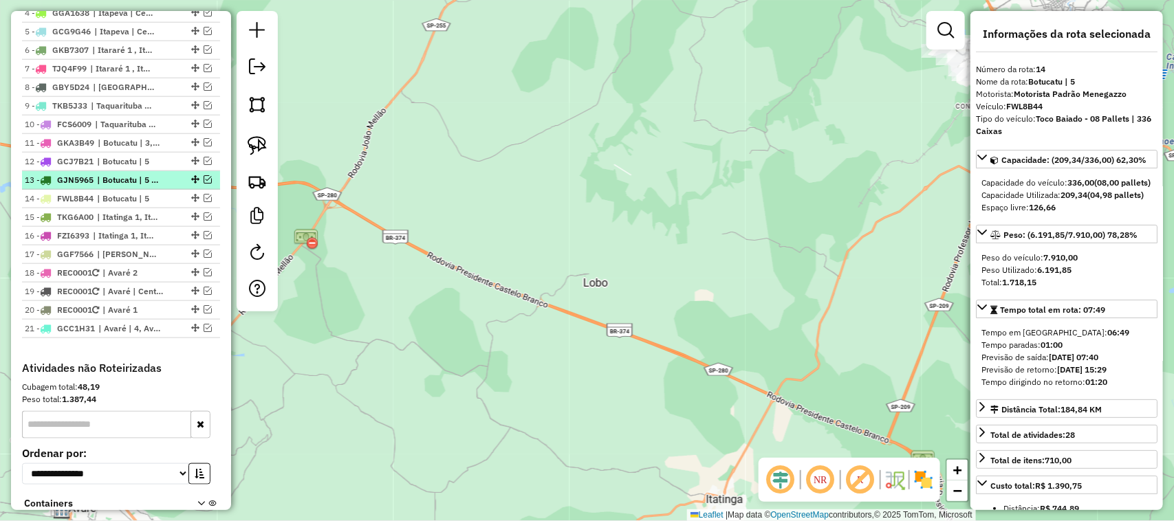
click at [205, 184] on em at bounding box center [208, 179] width 8 height 8
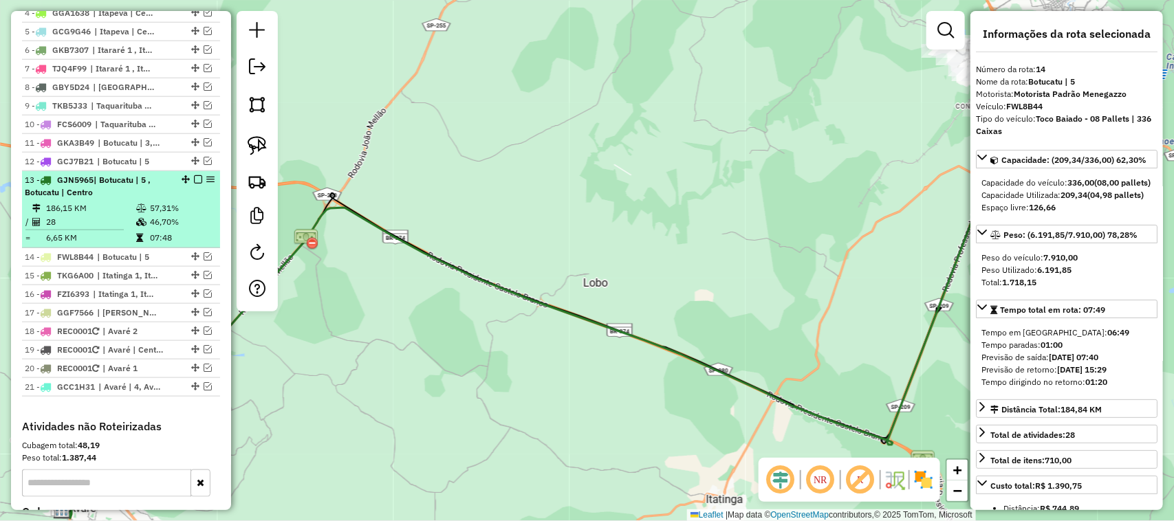
click at [131, 215] on td "186,15 KM" at bounding box center [90, 208] width 90 height 14
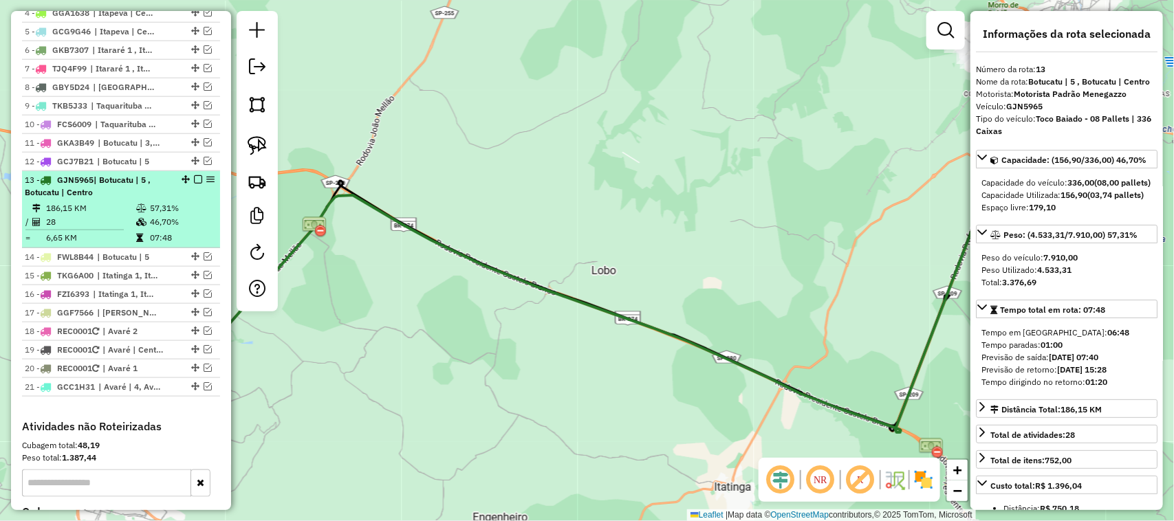
click at [195, 184] on em at bounding box center [198, 179] width 8 height 8
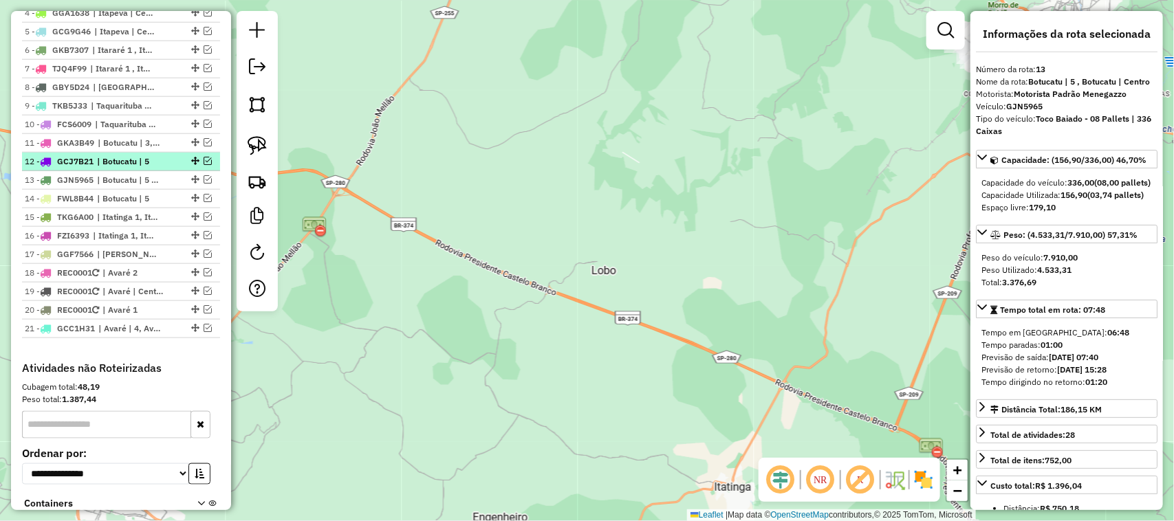
click at [204, 165] on em at bounding box center [208, 161] width 8 height 8
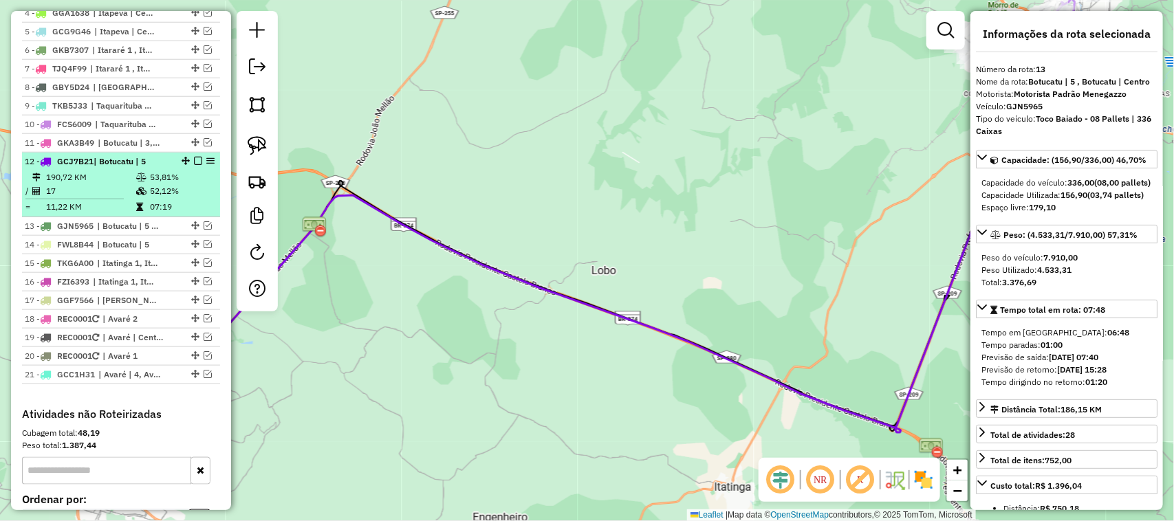
click at [148, 183] on li "12 - GCJ7B21 | Botucatu | 5 190,72 KM 53,81% / 17 52,12% = 11,22 KM 07:19" at bounding box center [121, 185] width 198 height 65
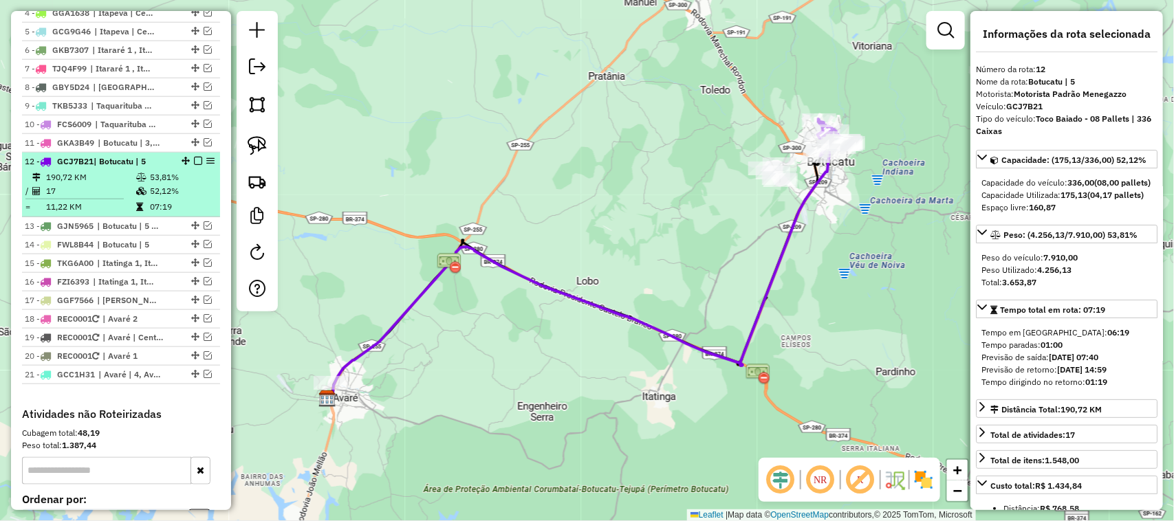
click at [197, 165] on em at bounding box center [198, 161] width 8 height 8
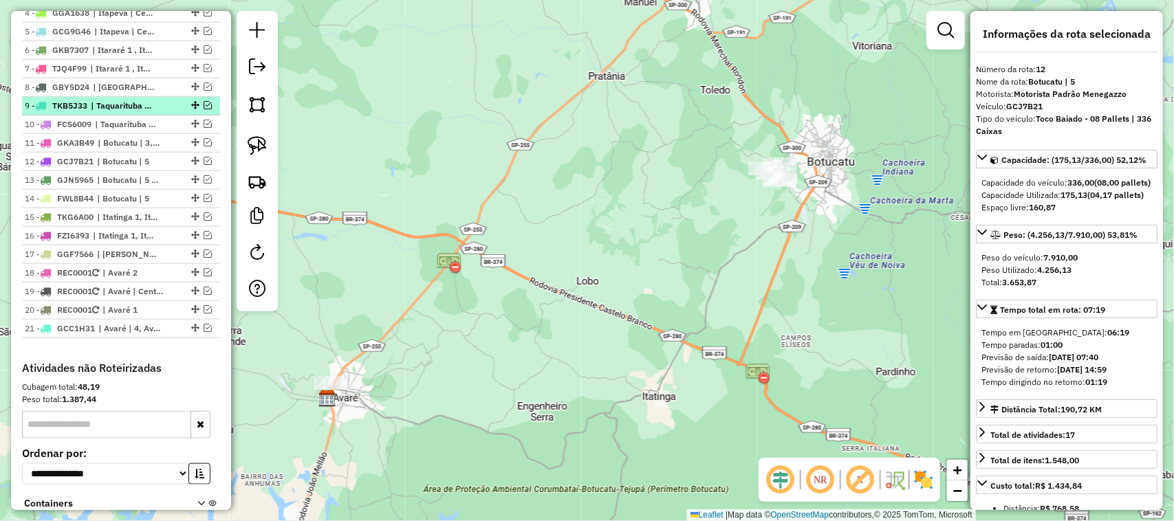
click at [204, 109] on em at bounding box center [208, 105] width 8 height 8
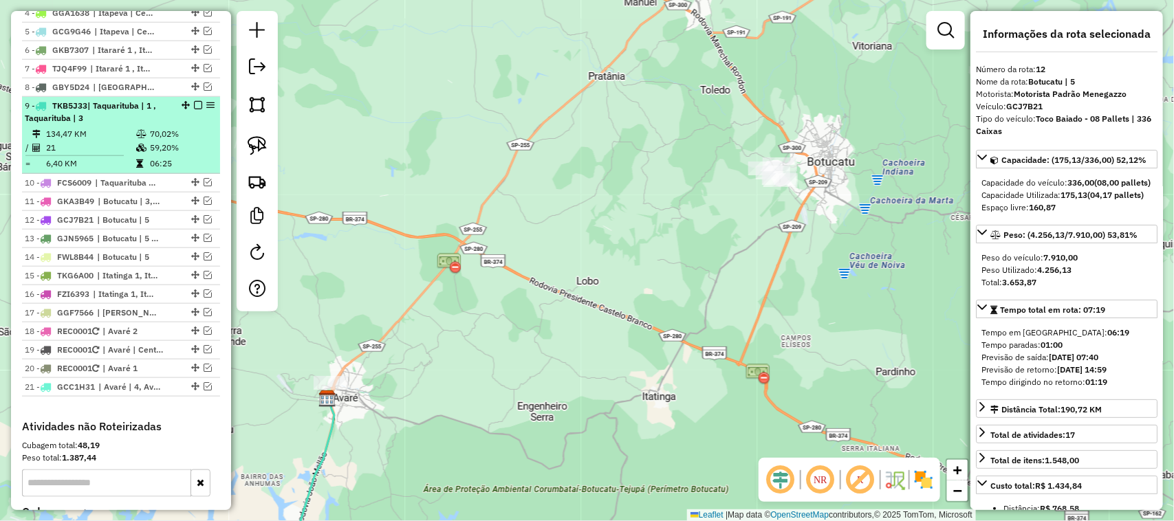
click at [155, 124] on div "9 - TKB5J33 | Taquarituba | 1 , Taquarituba | 3" at bounding box center [98, 112] width 146 height 25
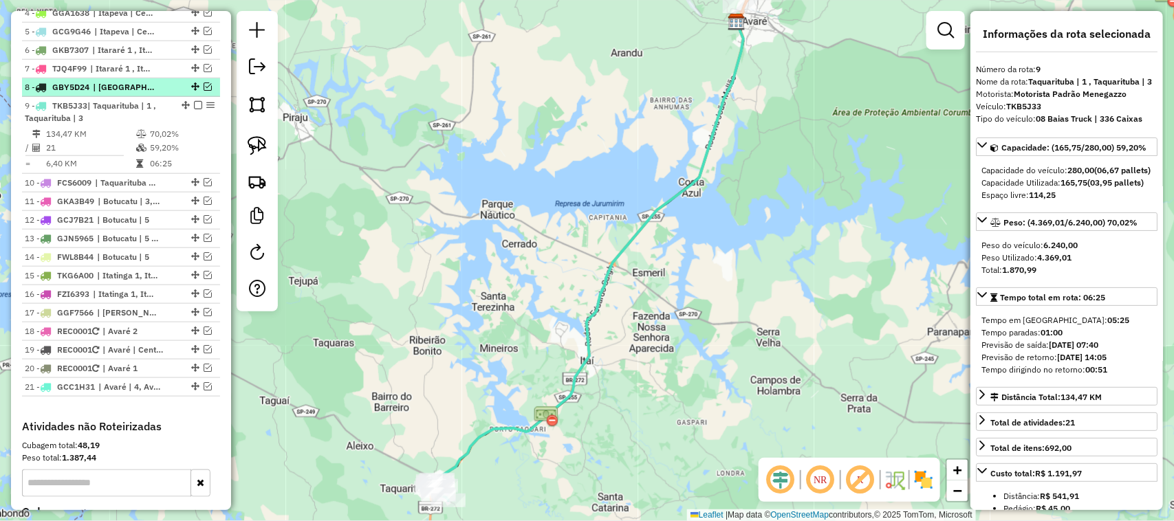
click at [207, 91] on em at bounding box center [208, 87] width 8 height 8
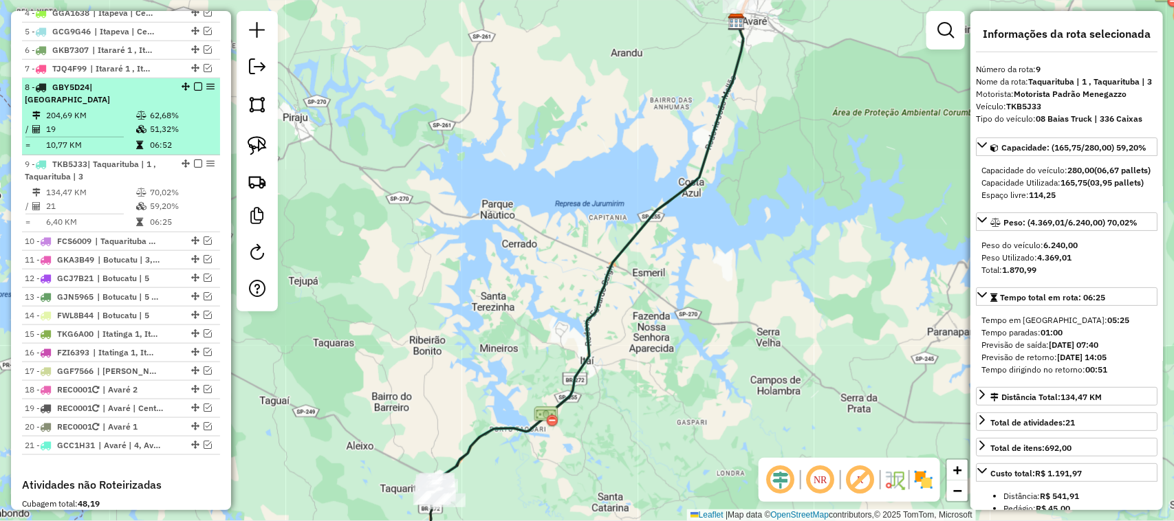
click at [116, 115] on td "204,69 KM" at bounding box center [90, 116] width 90 height 14
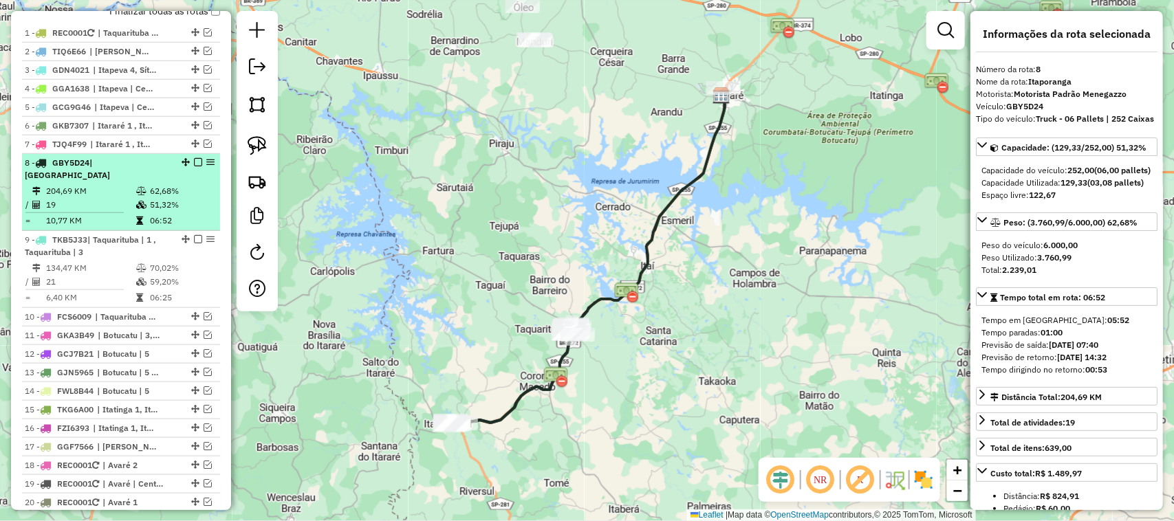
scroll to position [479, 0]
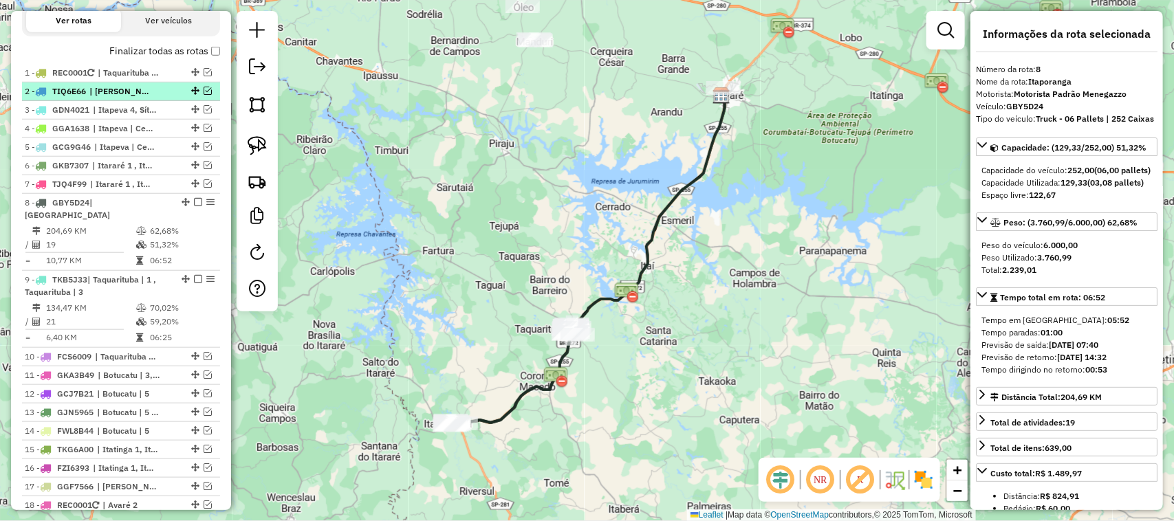
click at [204, 95] on em at bounding box center [208, 91] width 8 height 8
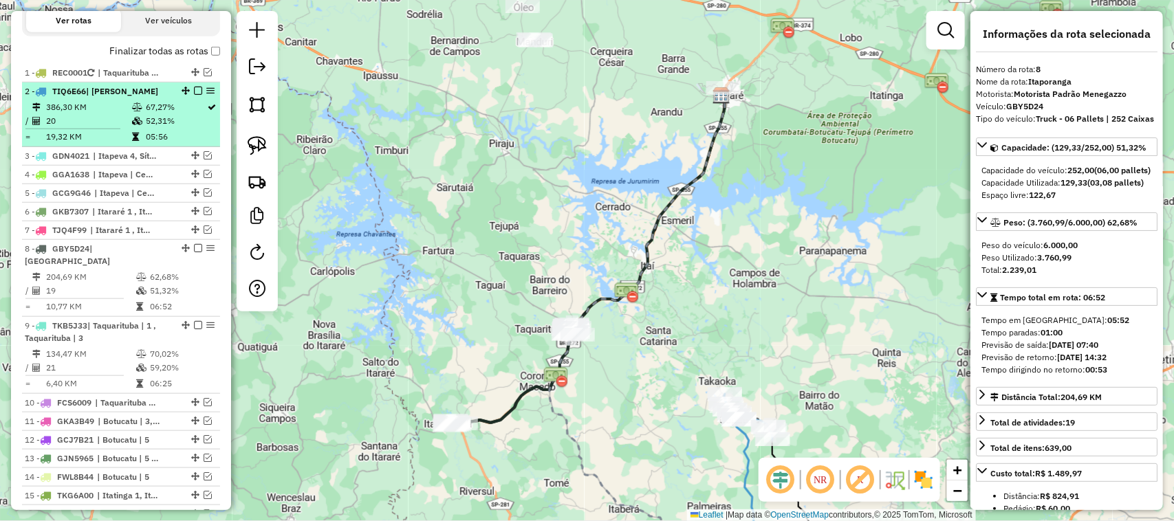
click at [132, 112] on td at bounding box center [138, 107] width 14 height 14
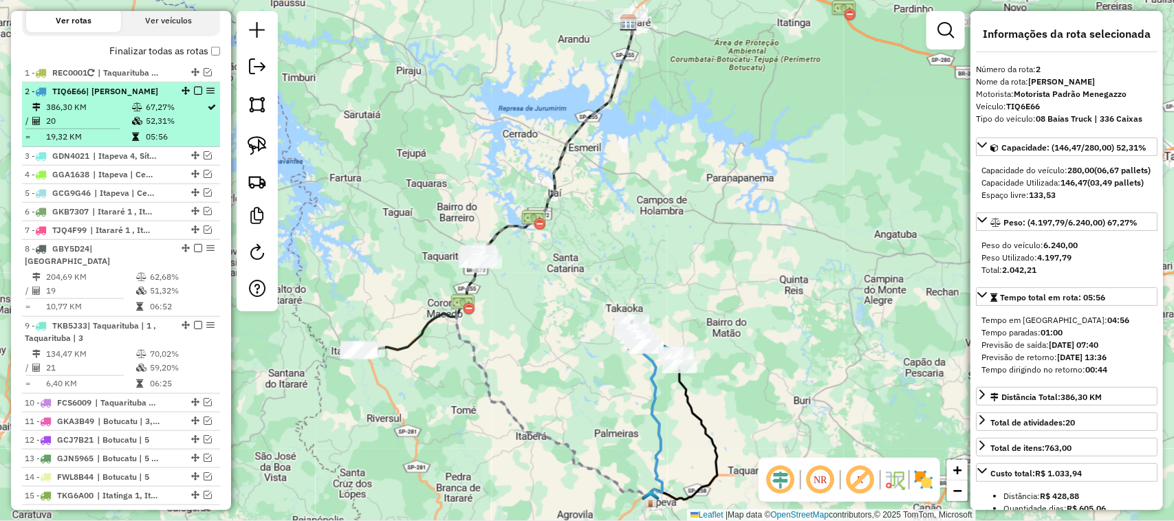
click at [197, 95] on em at bounding box center [198, 91] width 8 height 8
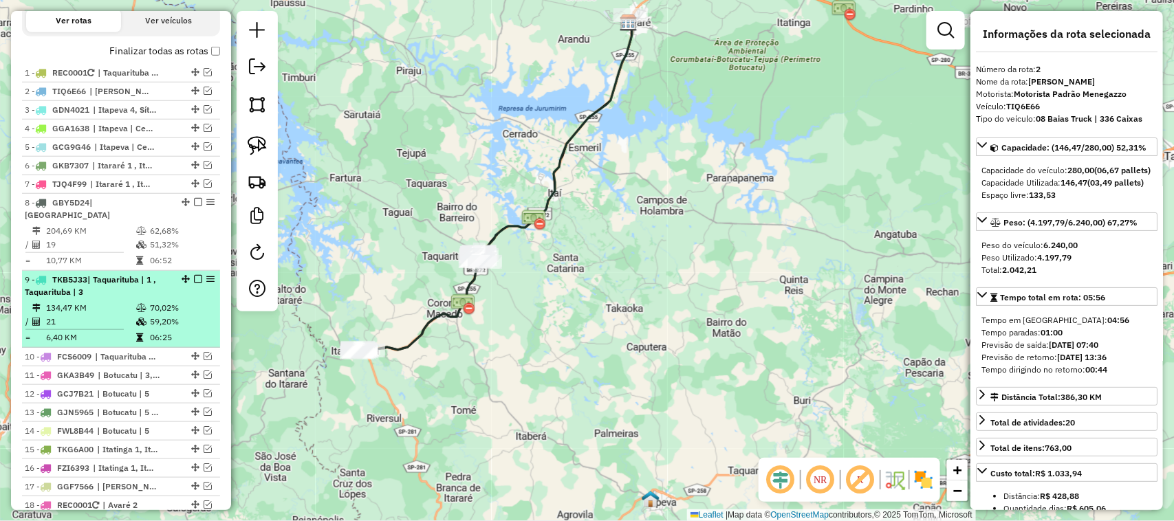
click at [143, 294] on div "9 - TKB5J33 | Taquarituba | 1 , Taquarituba | 3" at bounding box center [98, 286] width 146 height 25
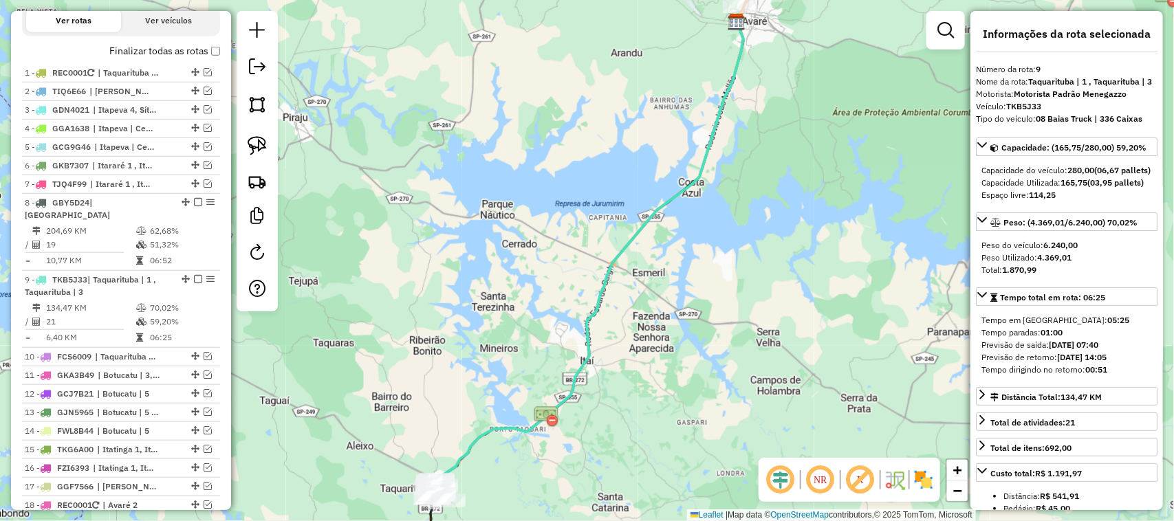
drag, startPoint x: 417, startPoint y: 268, endPoint x: 432, endPoint y: 217, distance: 53.5
click at [428, 228] on div "Janela de atendimento Grade de atendimento Capacidade Transportadoras Veículos …" at bounding box center [587, 260] width 1174 height 521
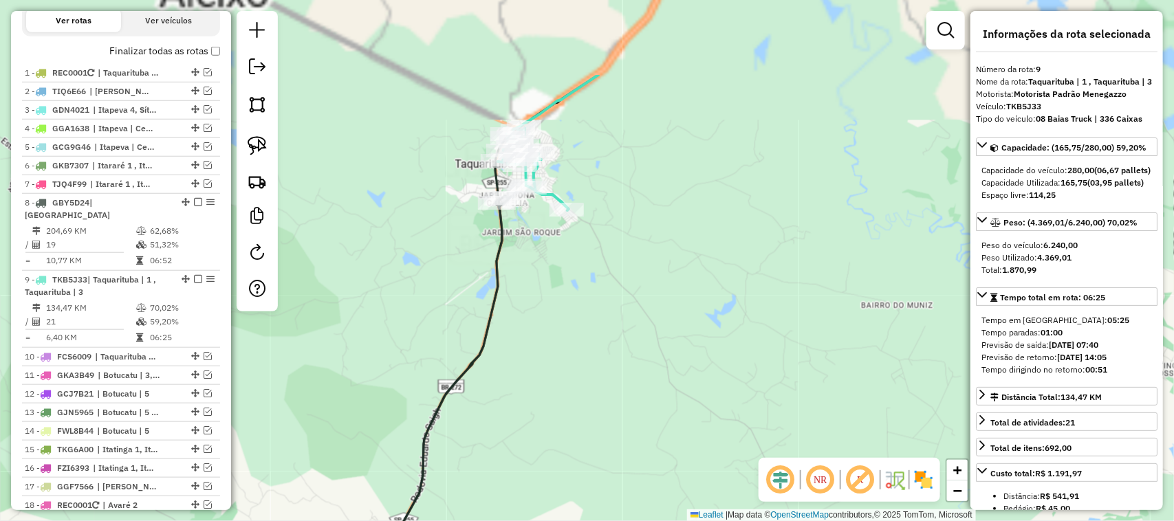
drag, startPoint x: 592, startPoint y: 173, endPoint x: 568, endPoint y: 308, distance: 137.6
click at [568, 308] on div "Janela de atendimento Grade de atendimento Capacidade Transportadoras Veículos …" at bounding box center [587, 260] width 1174 height 521
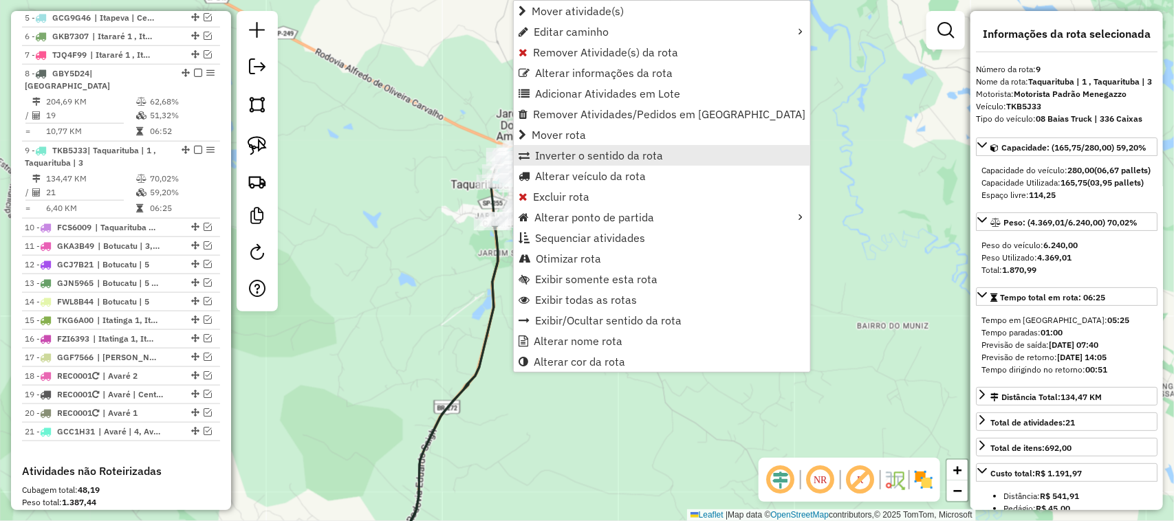
scroll to position [740, 0]
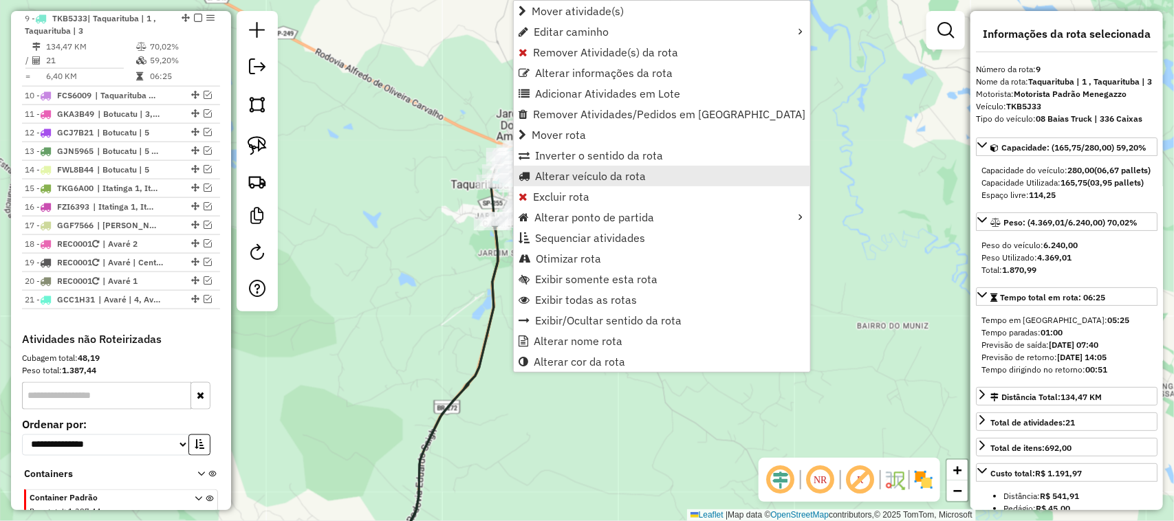
click at [629, 177] on span "Alterar veículo da rota" at bounding box center [590, 176] width 111 height 11
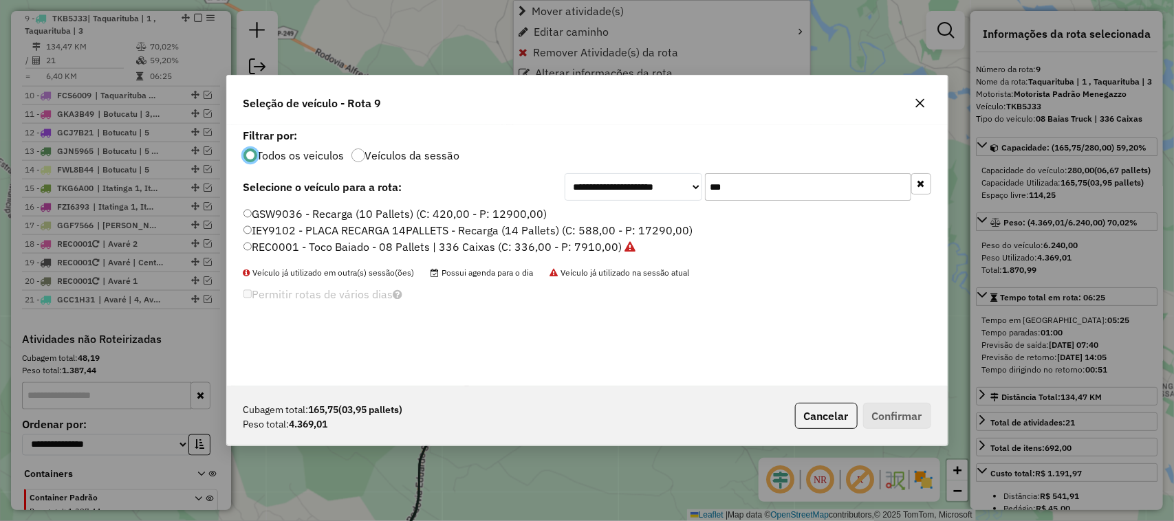
scroll to position [7, 4]
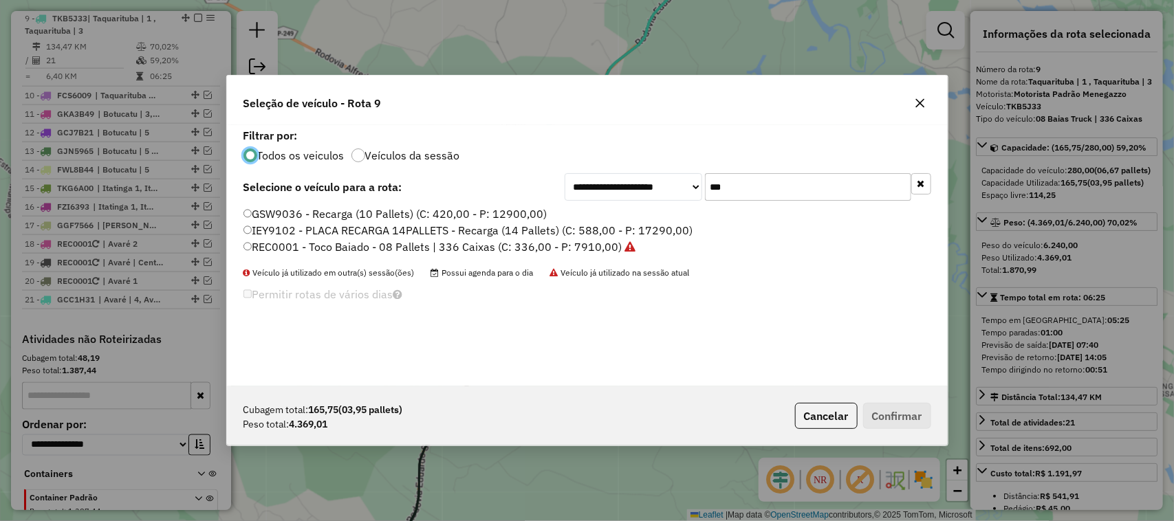
drag, startPoint x: 753, startPoint y: 184, endPoint x: 662, endPoint y: 190, distance: 91.0
click at [668, 191] on div "**********" at bounding box center [747, 187] width 366 height 28
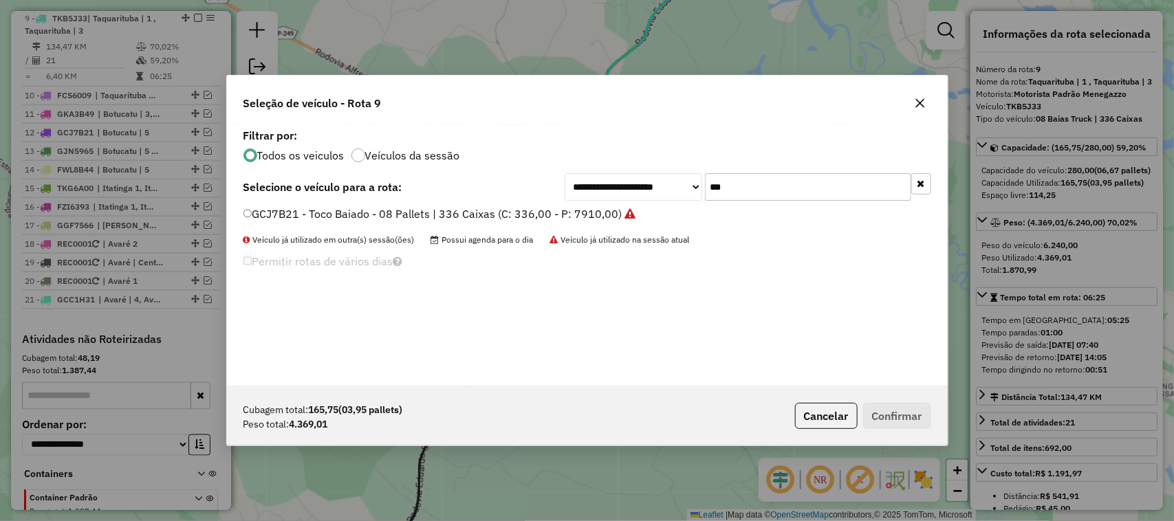
type input "***"
click at [582, 207] on label "GCJ7B21 - Toco Baiado - 08 Pallets | 336 Caixas (C: 336,00 - P: 7910,00)" at bounding box center [439, 214] width 393 height 17
click at [919, 428] on button "Confirmar" at bounding box center [897, 416] width 68 height 26
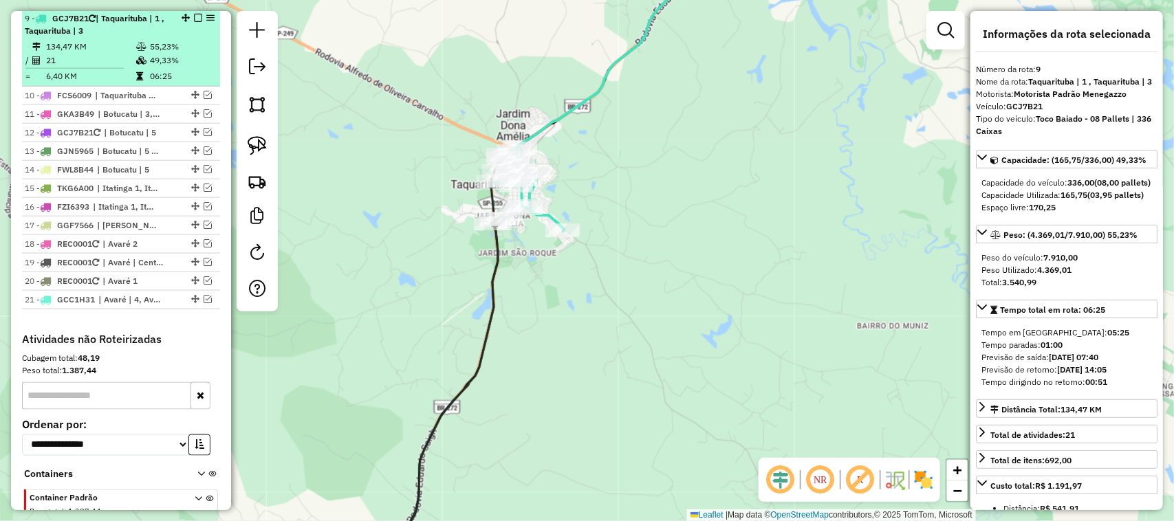
click at [194, 16] on em at bounding box center [198, 18] width 8 height 8
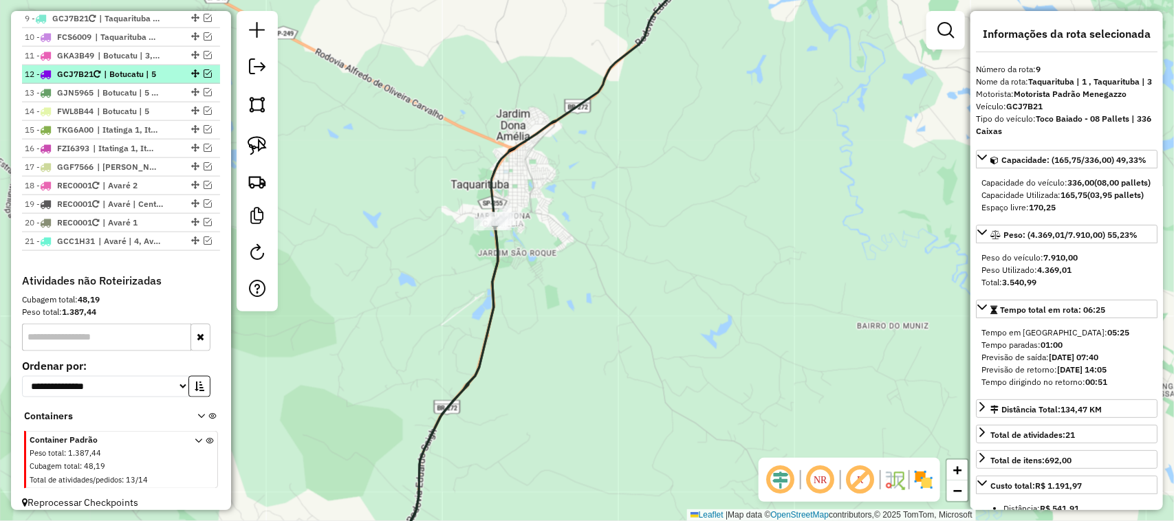
click at [204, 71] on em at bounding box center [208, 73] width 8 height 8
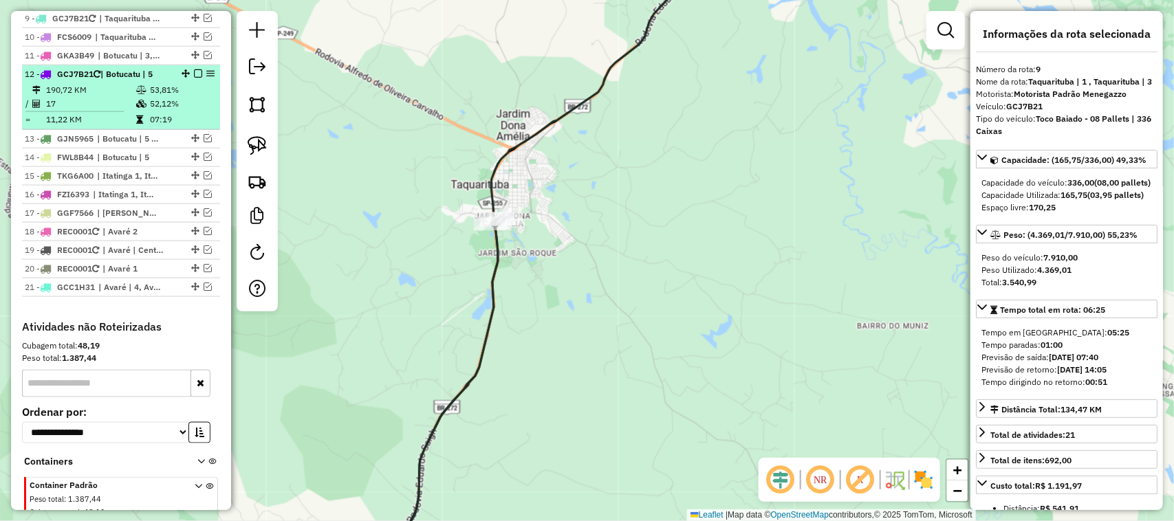
click at [113, 80] on div "12 - GCJ7B21 | Botucatu | 5" at bounding box center [98, 74] width 146 height 12
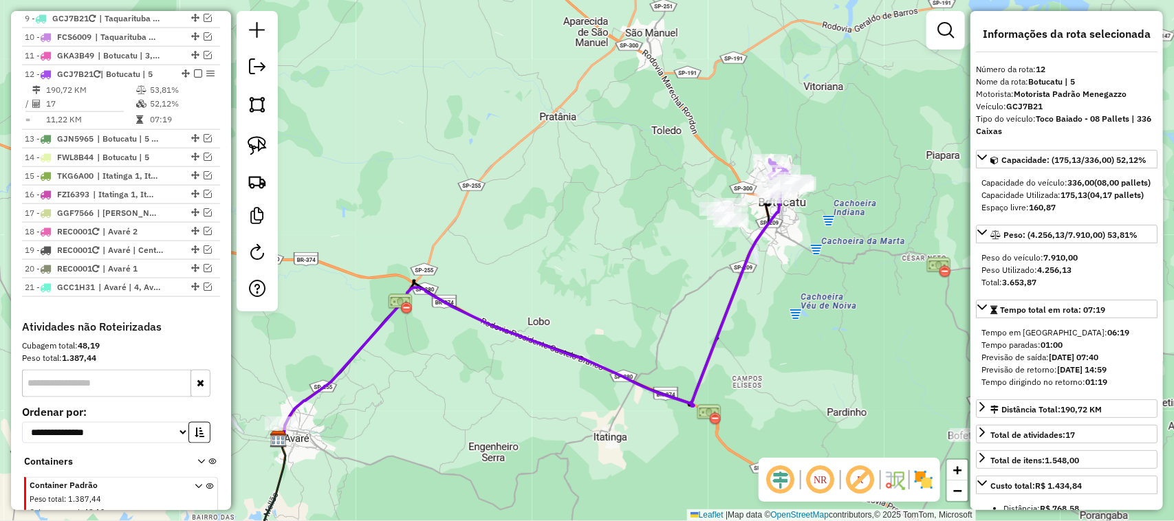
drag, startPoint x: 668, startPoint y: 111, endPoint x: 545, endPoint y: 174, distance: 138.7
click at [545, 175] on div "Janela de atendimento Grade de atendimento Capacidade Transportadoras Veículos …" at bounding box center [587, 260] width 1174 height 521
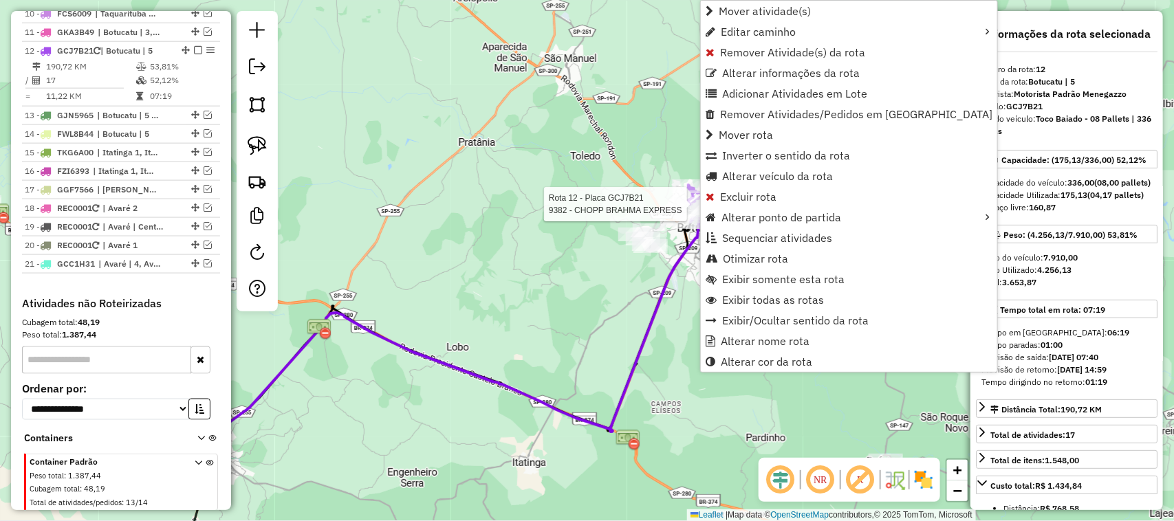
scroll to position [795, 0]
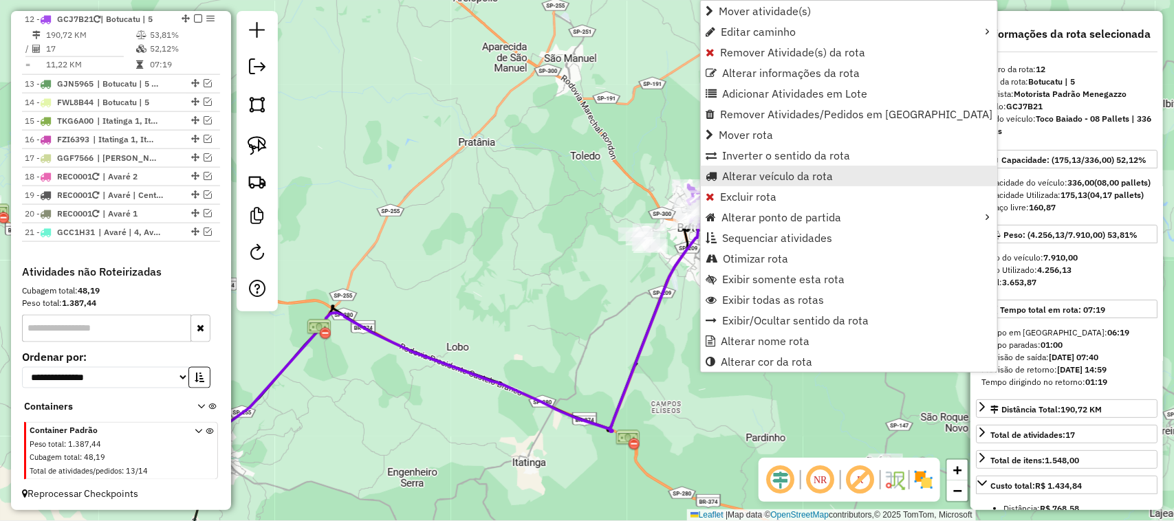
click at [791, 171] on span "Alterar veículo da rota" at bounding box center [777, 176] width 111 height 11
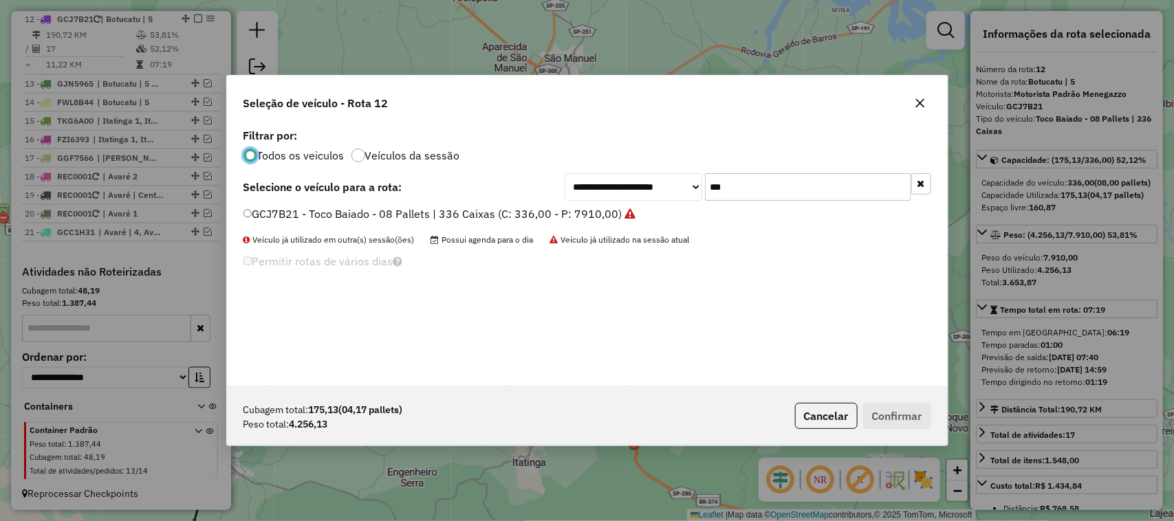
scroll to position [7, 4]
drag, startPoint x: 764, startPoint y: 177, endPoint x: 662, endPoint y: 187, distance: 102.2
click at [672, 189] on div "**********" at bounding box center [747, 187] width 366 height 28
type input "***"
click at [551, 213] on label "TKG6A00 - 08 Baias Truck | 336 Caixas (C: 280,00 - P: 6240,00)" at bounding box center [416, 214] width 346 height 17
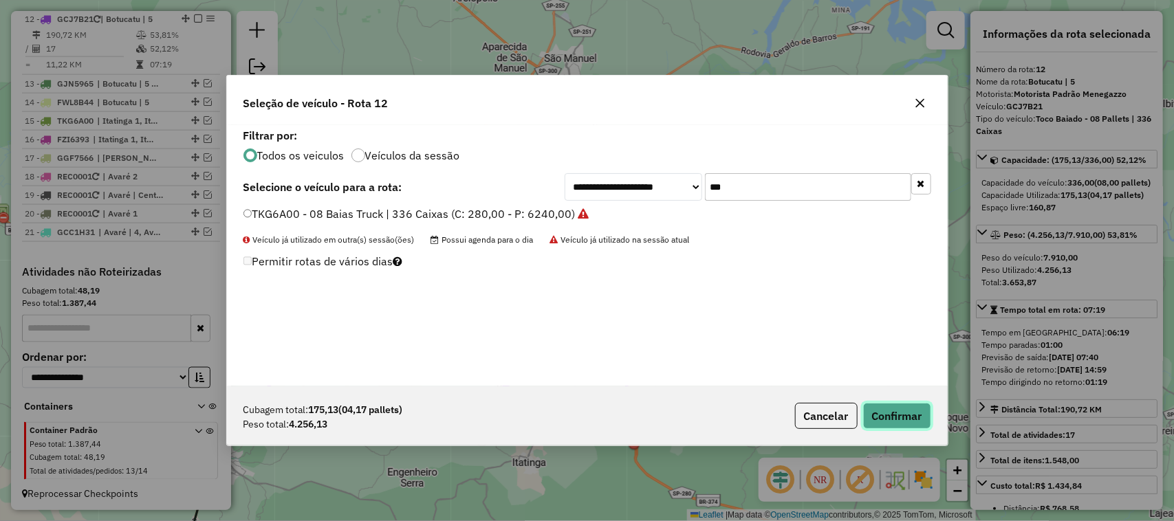
click at [895, 410] on button "Confirmar" at bounding box center [897, 416] width 68 height 26
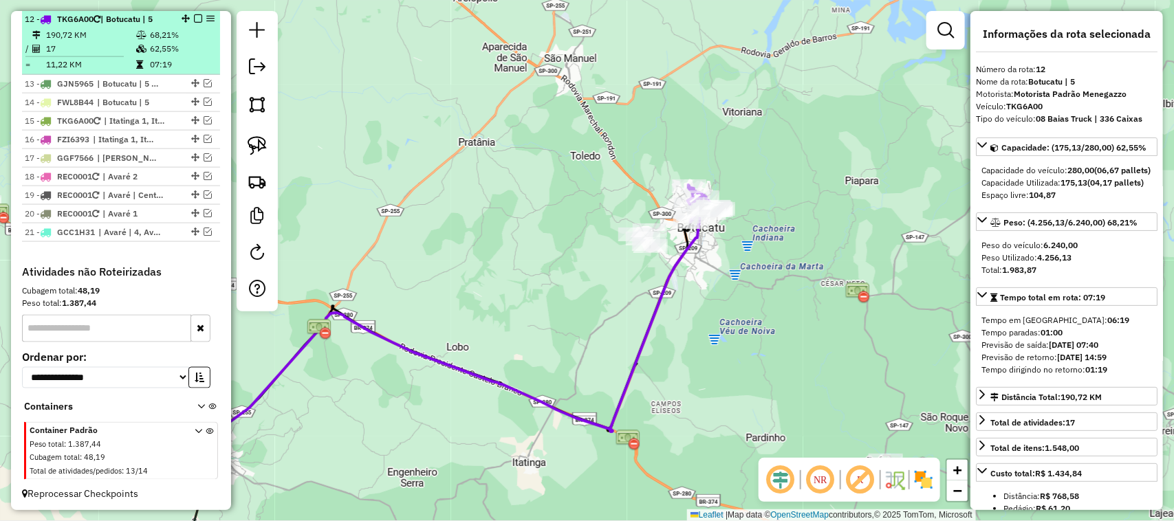
click at [196, 16] on em at bounding box center [198, 18] width 8 height 8
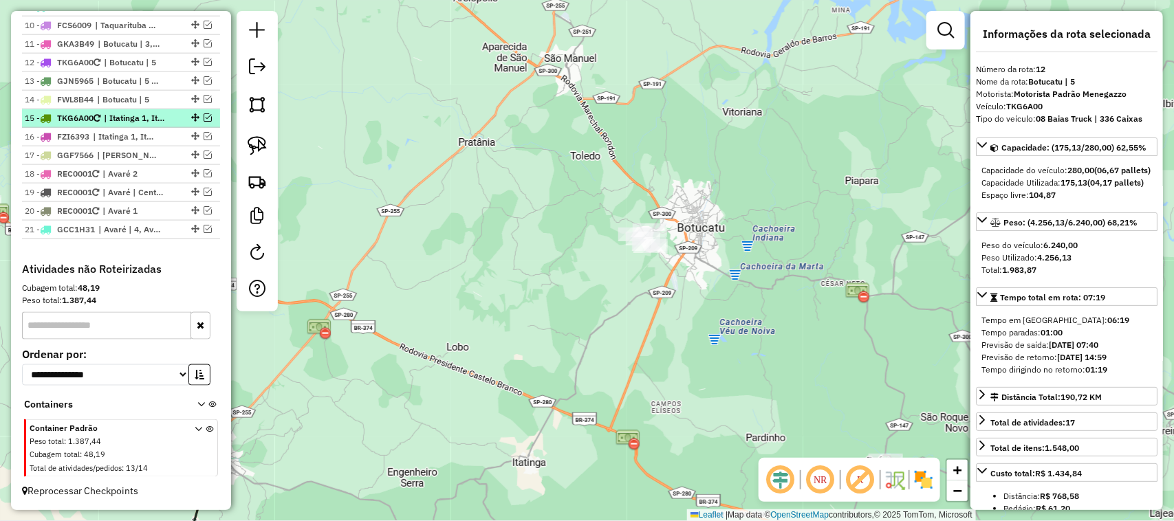
click at [207, 113] on em at bounding box center [208, 117] width 8 height 8
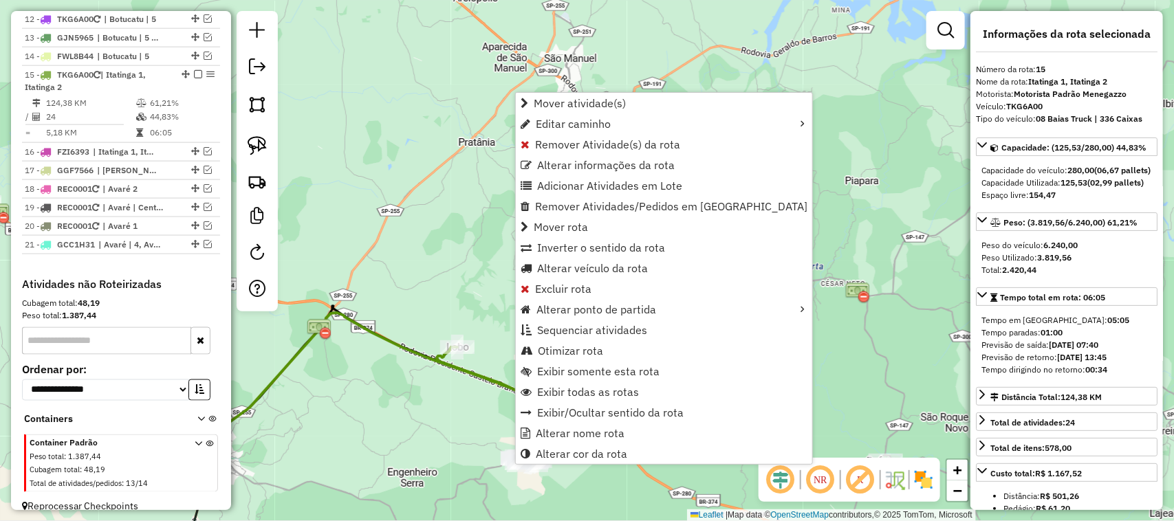
scroll to position [813, 0]
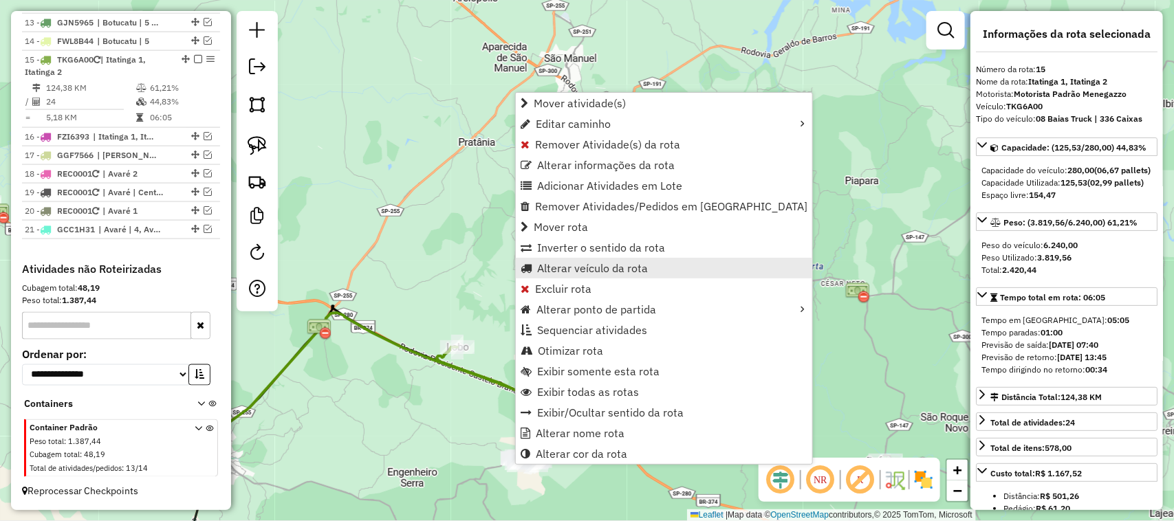
click at [599, 265] on span "Alterar veículo da rota" at bounding box center [592, 268] width 111 height 11
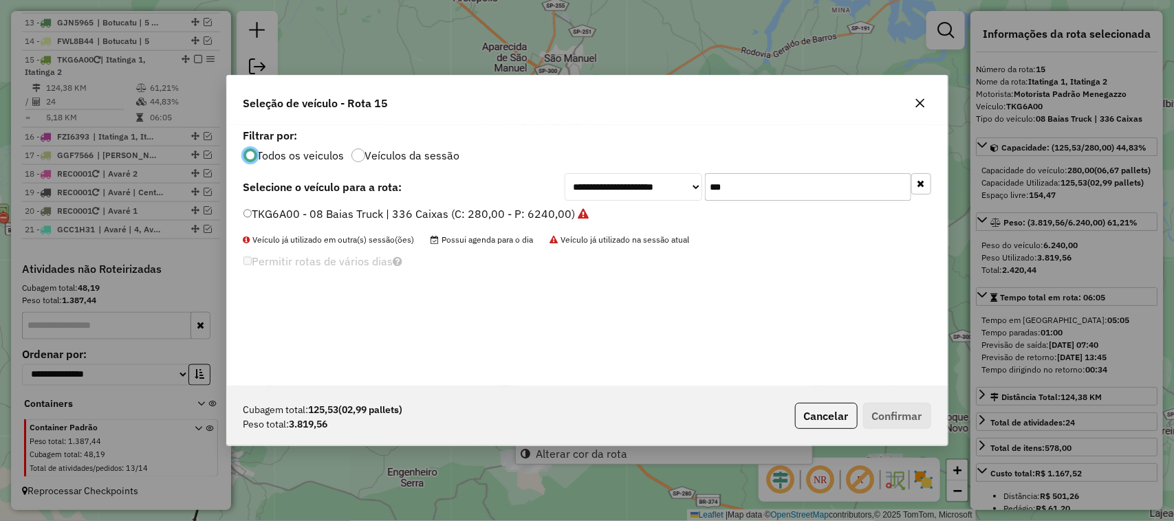
scroll to position [7, 4]
drag, startPoint x: 671, startPoint y: 187, endPoint x: 630, endPoint y: 184, distance: 41.4
click at [641, 187] on div "**********" at bounding box center [747, 187] width 366 height 28
type input "***"
click at [538, 215] on label "TKB5J33 - 08 Baias Truck | 336 Caixas (C: 280,00 - P: 6240,00)" at bounding box center [408, 214] width 330 height 17
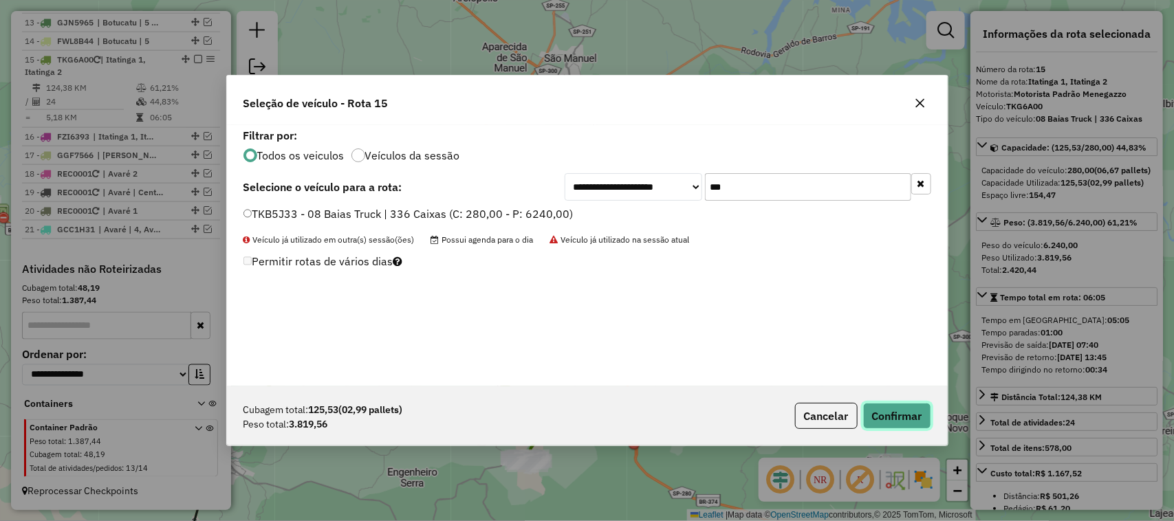
click at [895, 415] on button "Confirmar" at bounding box center [897, 416] width 68 height 26
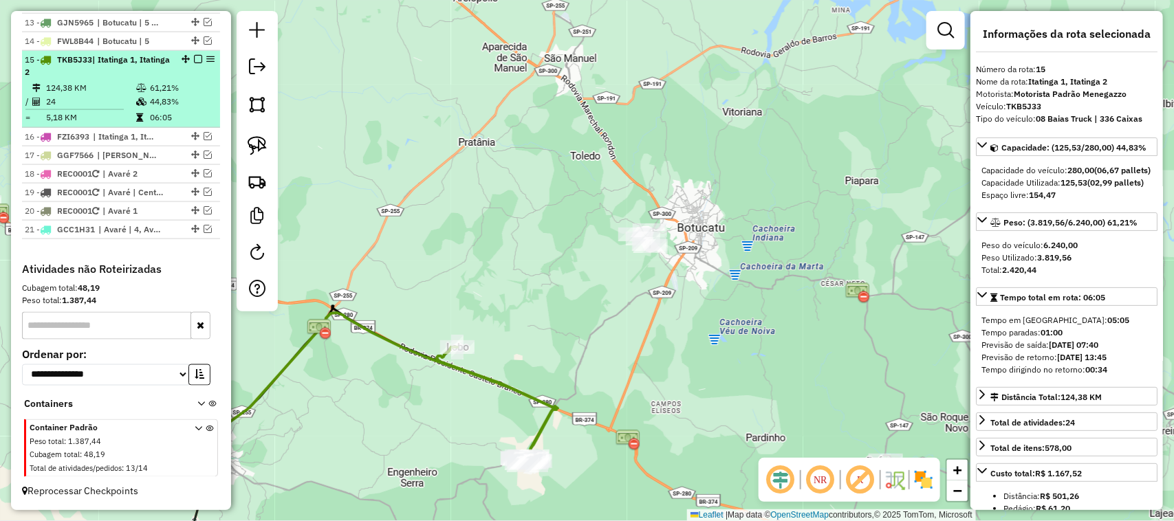
click at [197, 56] on em at bounding box center [198, 59] width 8 height 8
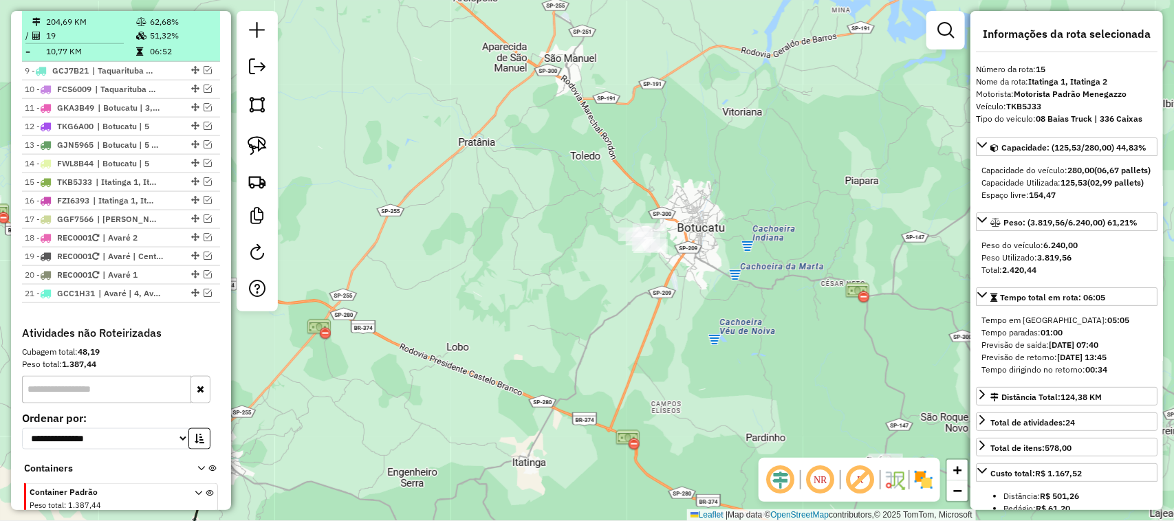
scroll to position [641, 0]
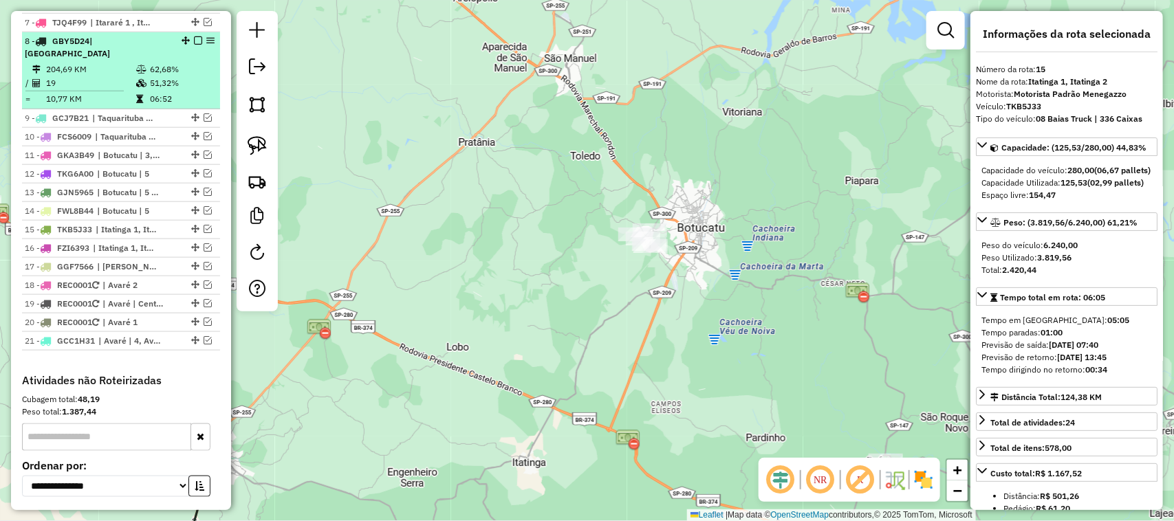
click at [142, 63] on li "8 - GBY5D24 | Itaporanga 204,69 KM 62,68% / 19 51,32% = 10,77 KM 06:52" at bounding box center [121, 70] width 198 height 77
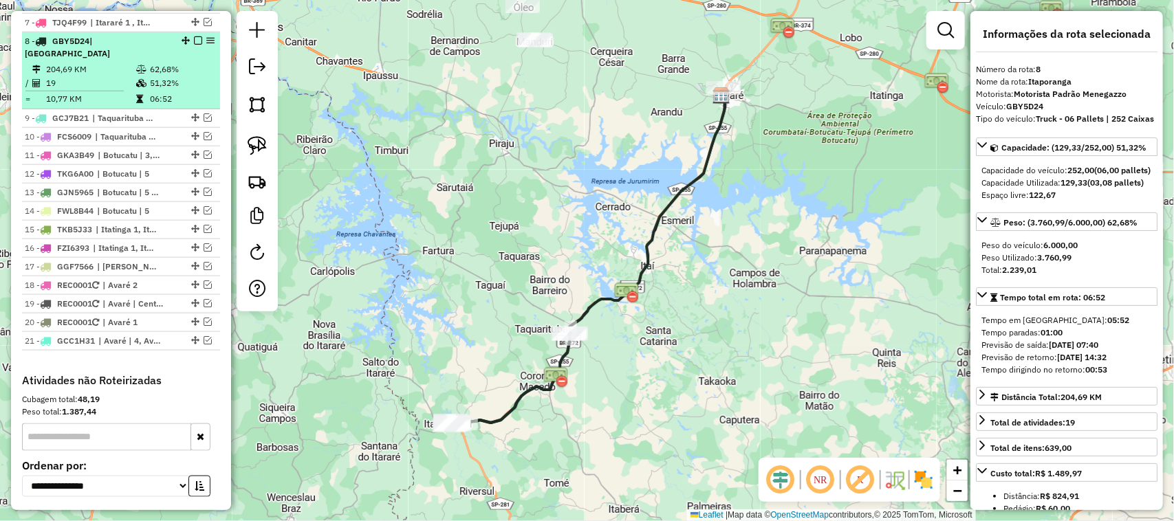
click at [197, 45] on em at bounding box center [198, 40] width 8 height 8
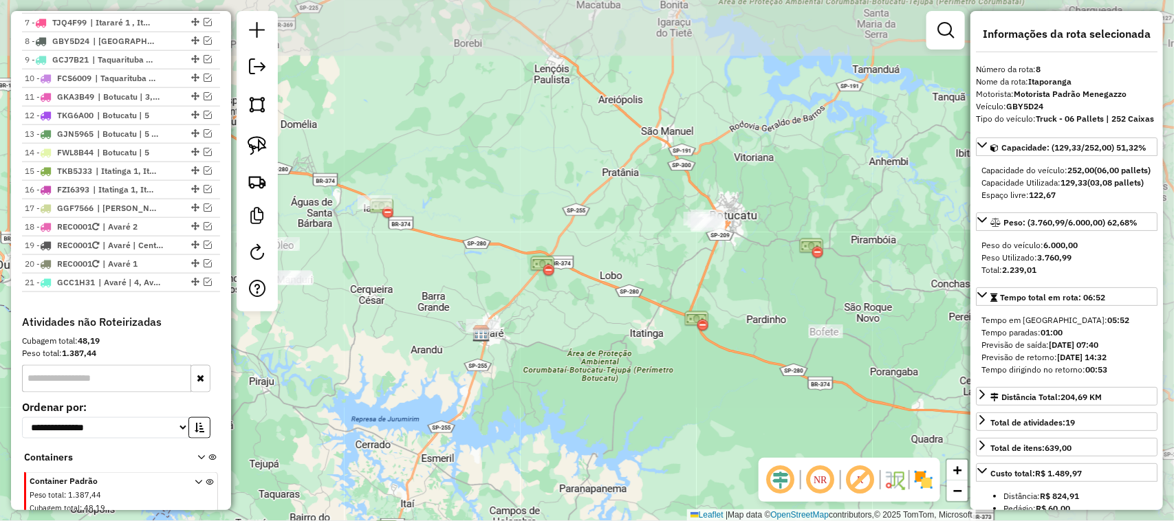
drag, startPoint x: 637, startPoint y: 153, endPoint x: 366, endPoint y: 404, distance: 368.8
click at [378, 402] on div "Janela de atendimento Grade de atendimento Capacidade Transportadoras Veículos …" at bounding box center [587, 260] width 1174 height 521
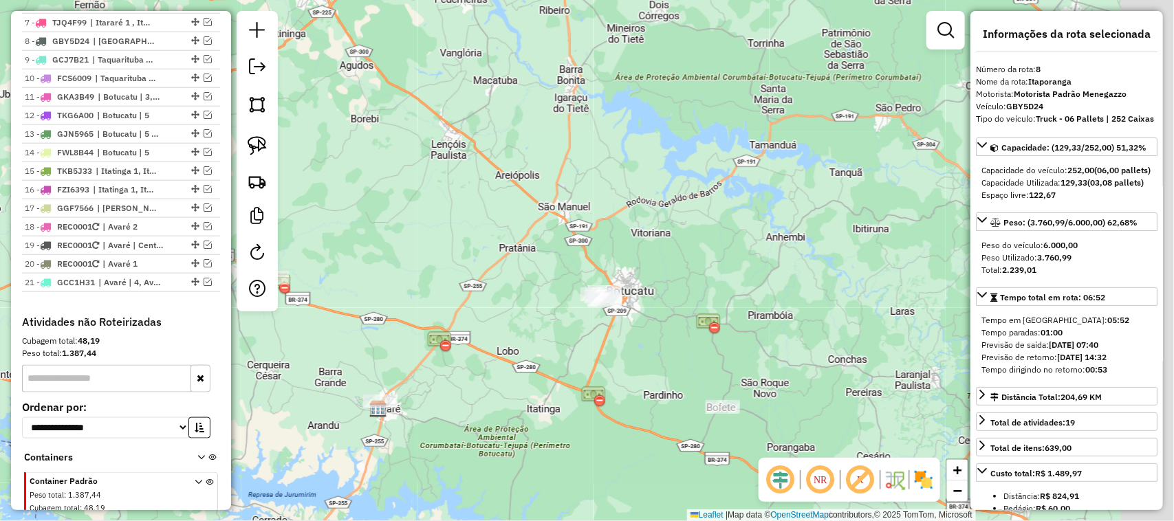
drag, startPoint x: 643, startPoint y: 299, endPoint x: 556, endPoint y: 342, distance: 97.5
click at [553, 366] on div "Janela de atendimento Grade de atendimento Capacidade Transportadoras Veículos …" at bounding box center [587, 260] width 1174 height 521
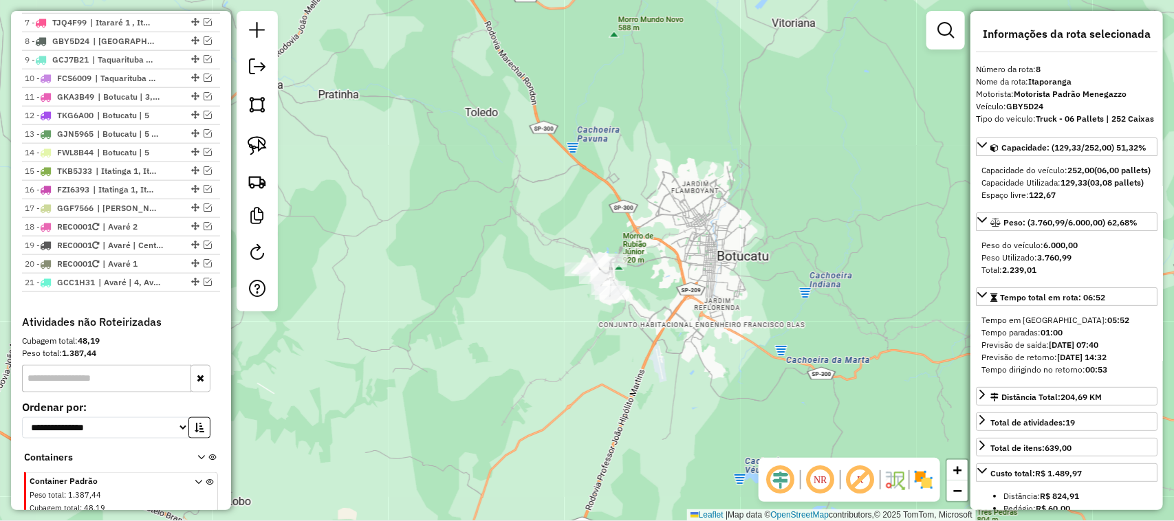
drag, startPoint x: 418, startPoint y: 334, endPoint x: 558, endPoint y: 299, distance: 144.6
click at [556, 300] on div "Janela de atendimento Grade de atendimento Capacidade Transportadoras Veículos …" at bounding box center [587, 260] width 1174 height 521
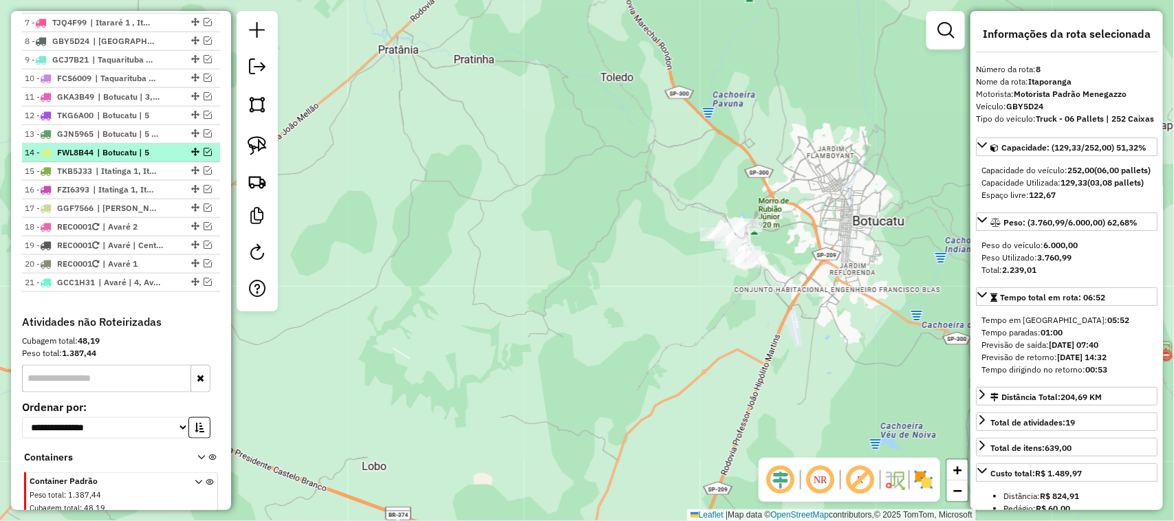
click at [204, 156] on em at bounding box center [208, 152] width 8 height 8
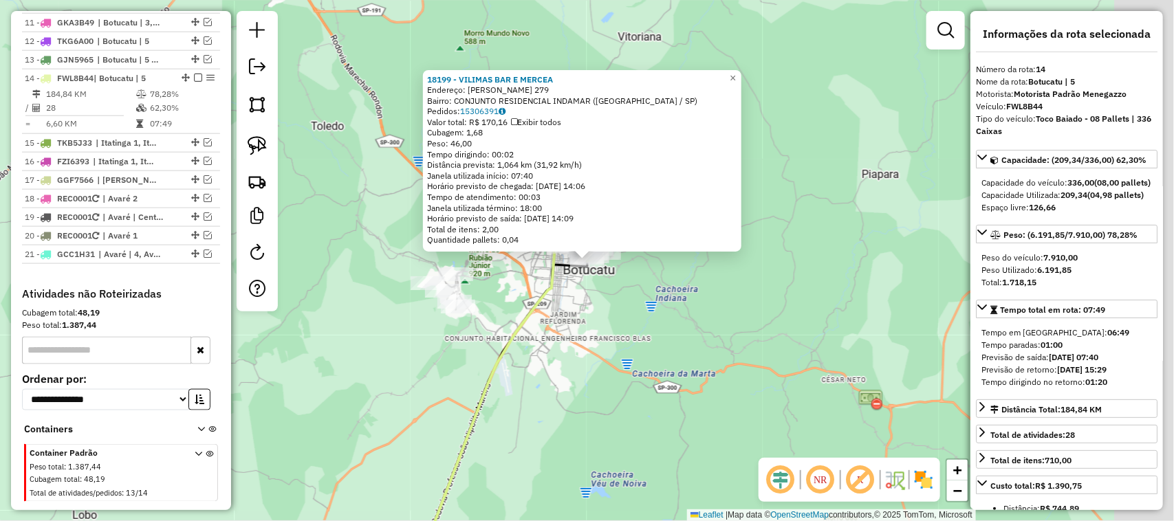
scroll to position [755, 0]
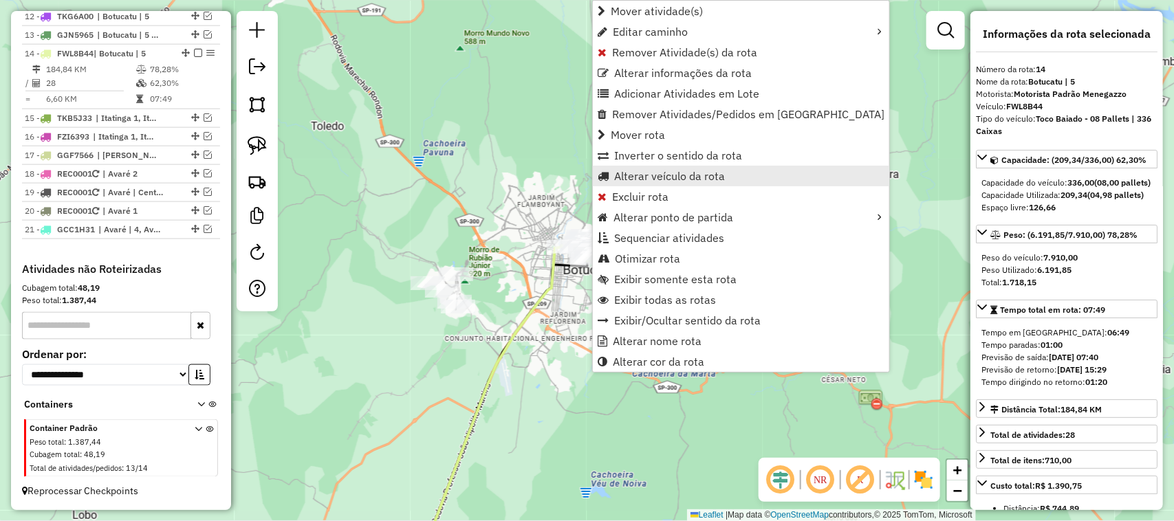
click at [706, 176] on span "Alterar veículo da rota" at bounding box center [669, 176] width 111 height 11
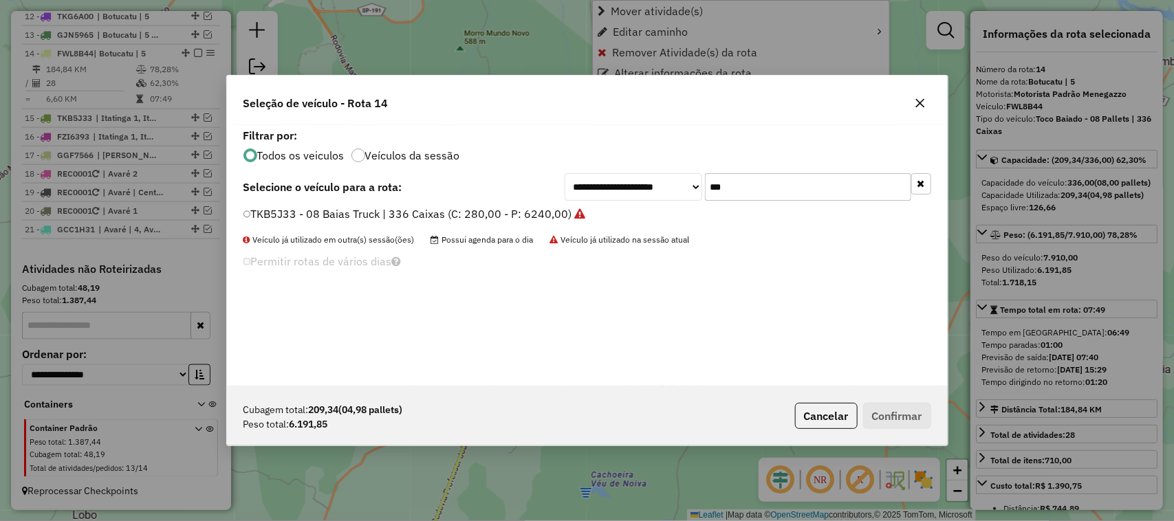
scroll to position [7, 4]
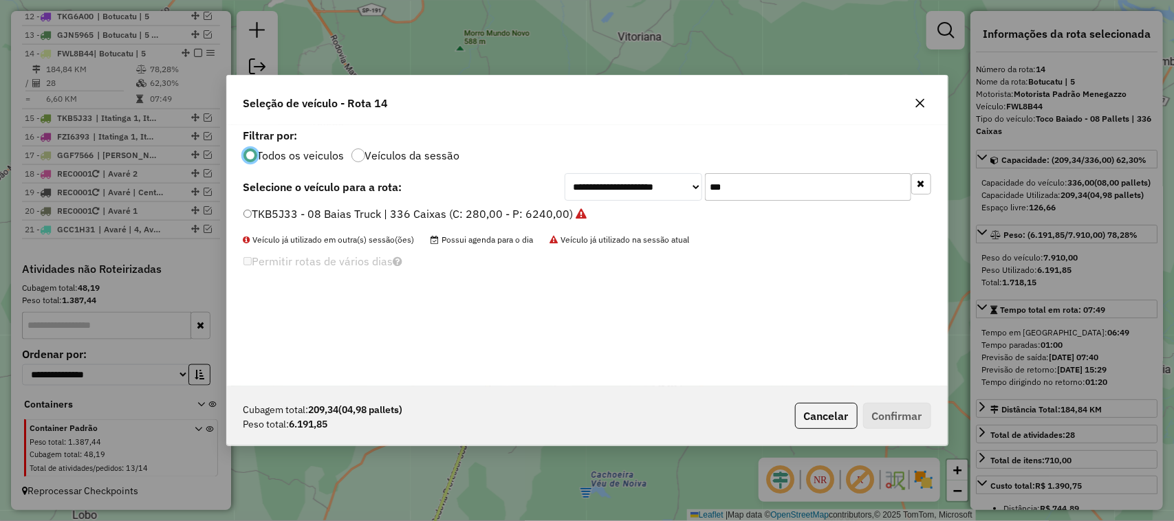
click at [645, 173] on div "**********" at bounding box center [747, 187] width 366 height 28
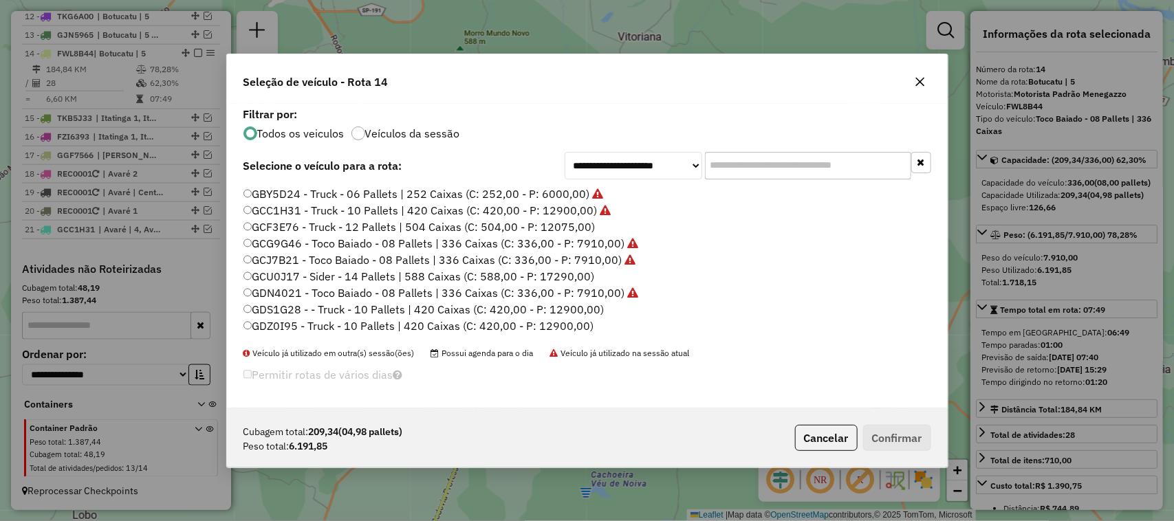
scroll to position [0, 0]
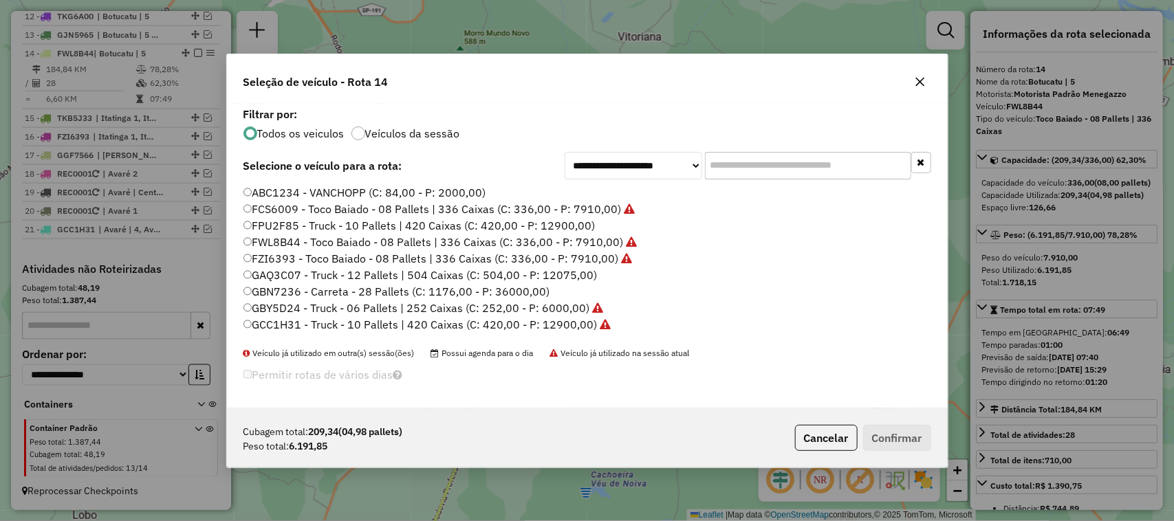
click at [578, 227] on label "FPU2F85 - Truck - 10 Pallets | 420 Caixas (C: 420,00 - P: 12900,00)" at bounding box center [419, 225] width 352 height 17
click at [894, 432] on button "Confirmar" at bounding box center [897, 438] width 68 height 26
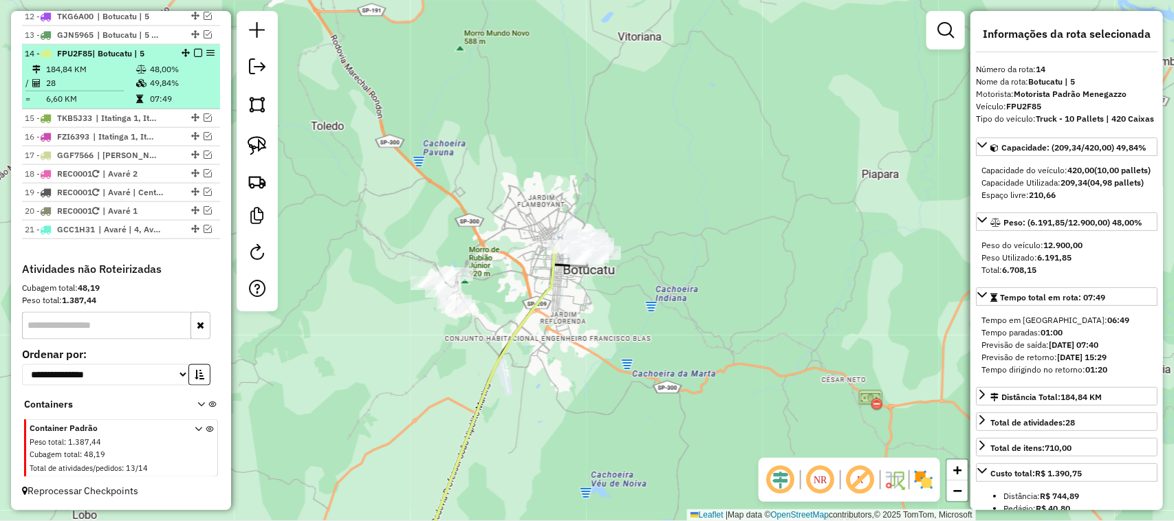
click at [194, 49] on em at bounding box center [198, 53] width 8 height 8
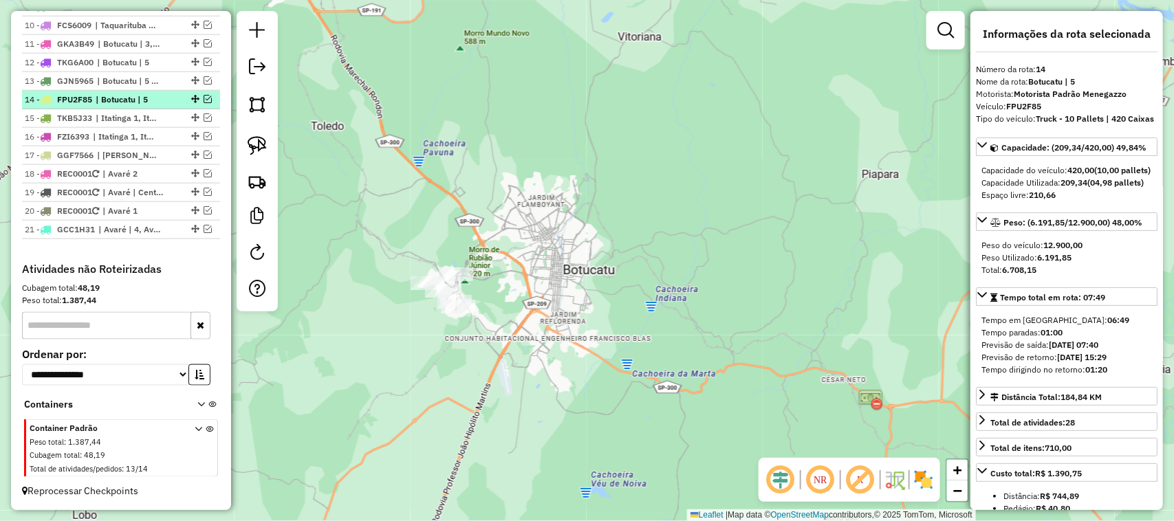
click at [210, 95] on div at bounding box center [193, 99] width 41 height 8
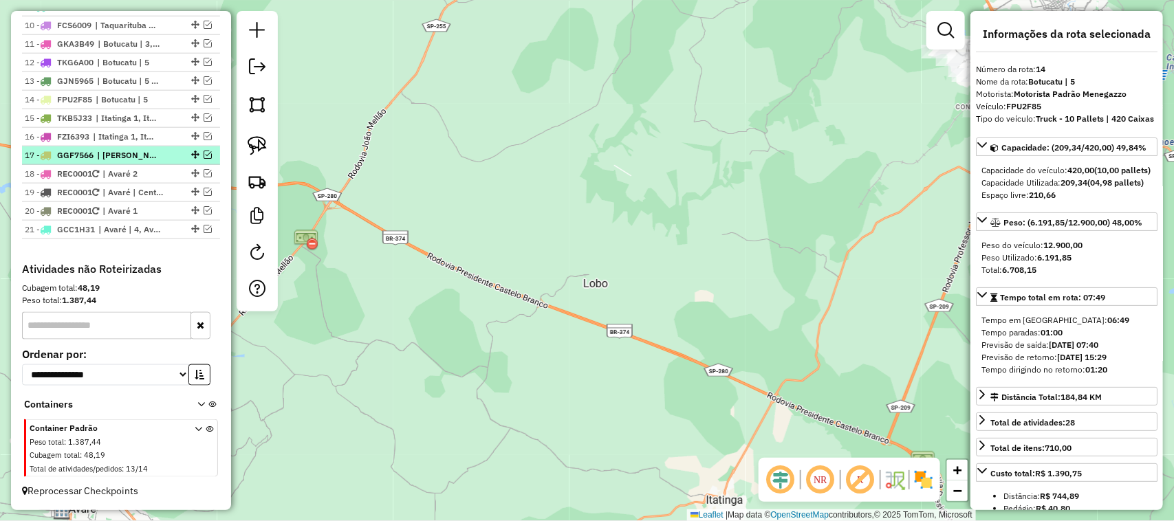
scroll to position [479, 0]
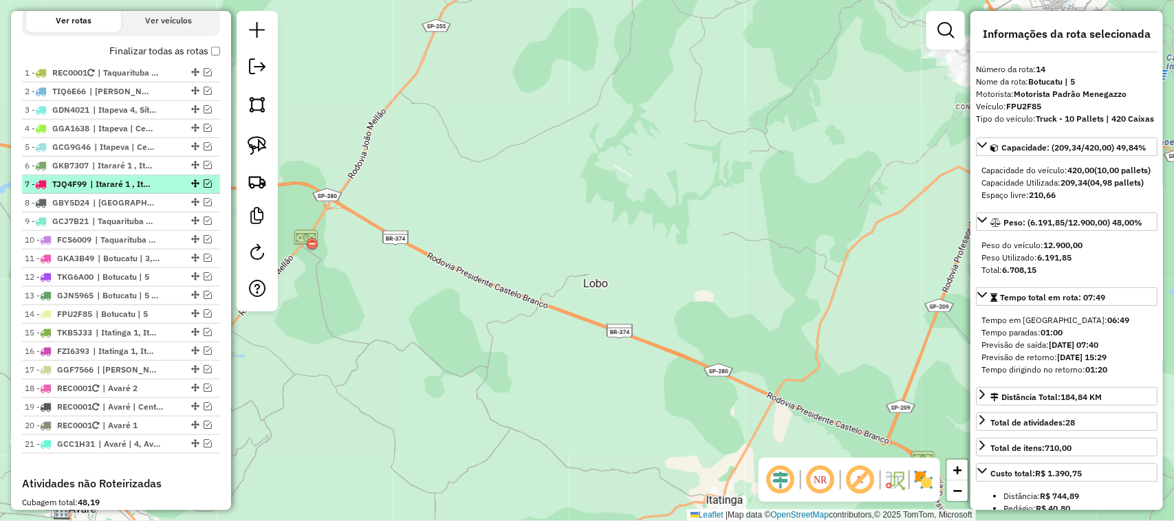
click at [204, 188] on em at bounding box center [208, 183] width 8 height 8
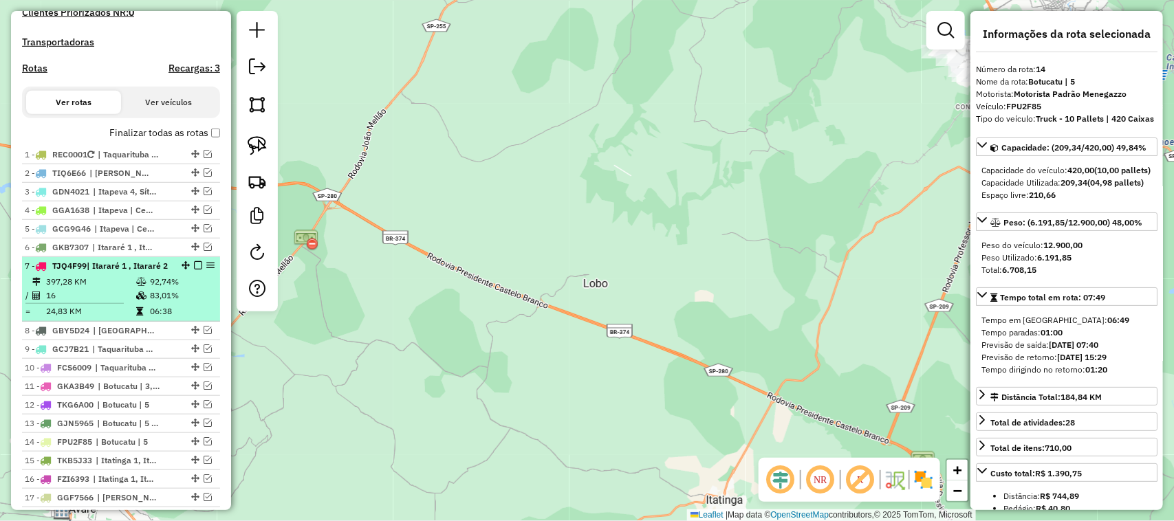
click at [126, 200] on ul "1 - REC0001 | Taquarituba | 1 , Taquarituba | 2, Taquarituba | 3 2 - TIQ6E66 | …" at bounding box center [121, 364] width 198 height 436
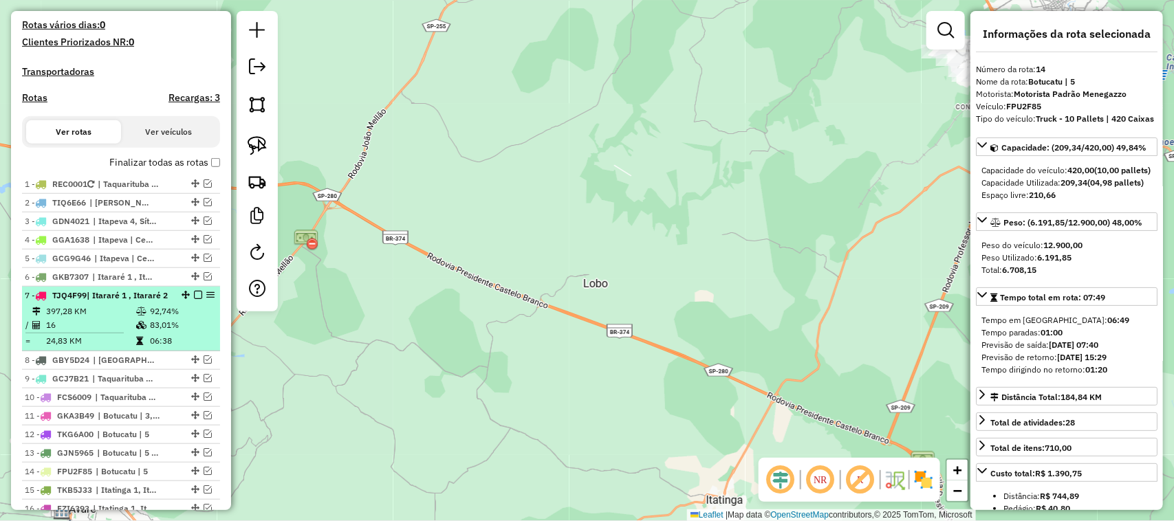
scroll to position [365, 0]
click at [111, 305] on div "7 - TJQ4F99 | Itararé 1 , Itararé 2" at bounding box center [98, 298] width 146 height 12
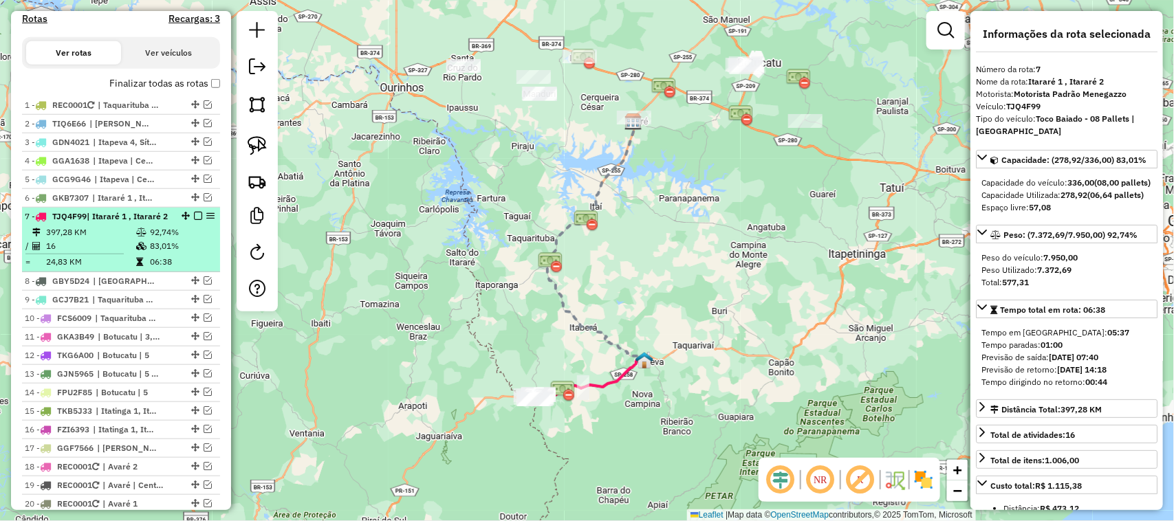
scroll to position [479, 0]
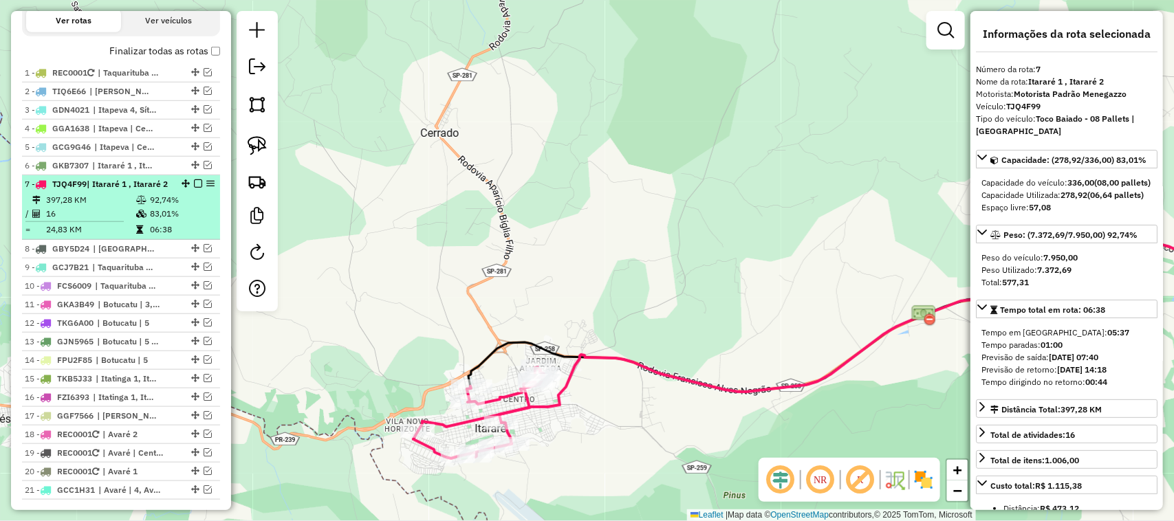
click at [195, 188] on em at bounding box center [198, 183] width 8 height 8
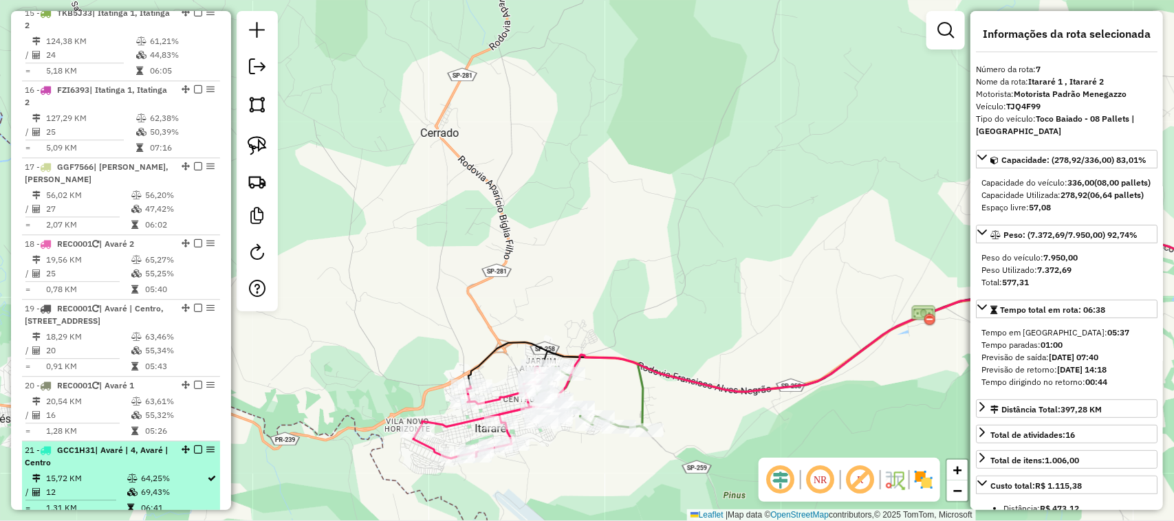
scroll to position [1740, 0]
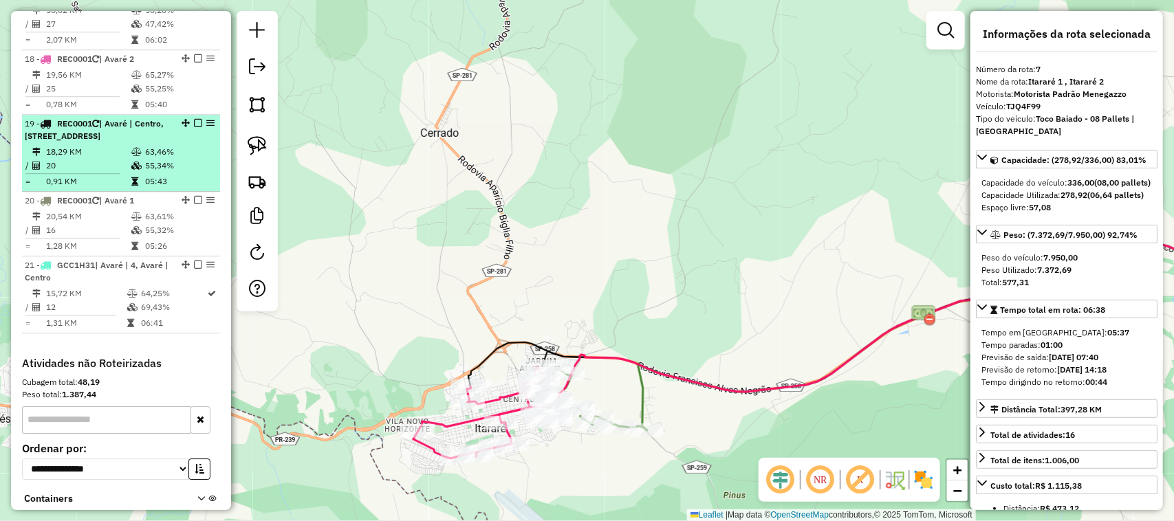
click at [98, 169] on li "19 - REC0001 | Avaré | Centro, Avaré 1, Avaré 2 18,29 KM 63,46% / 20 55,34% = 0…" at bounding box center [121, 153] width 198 height 77
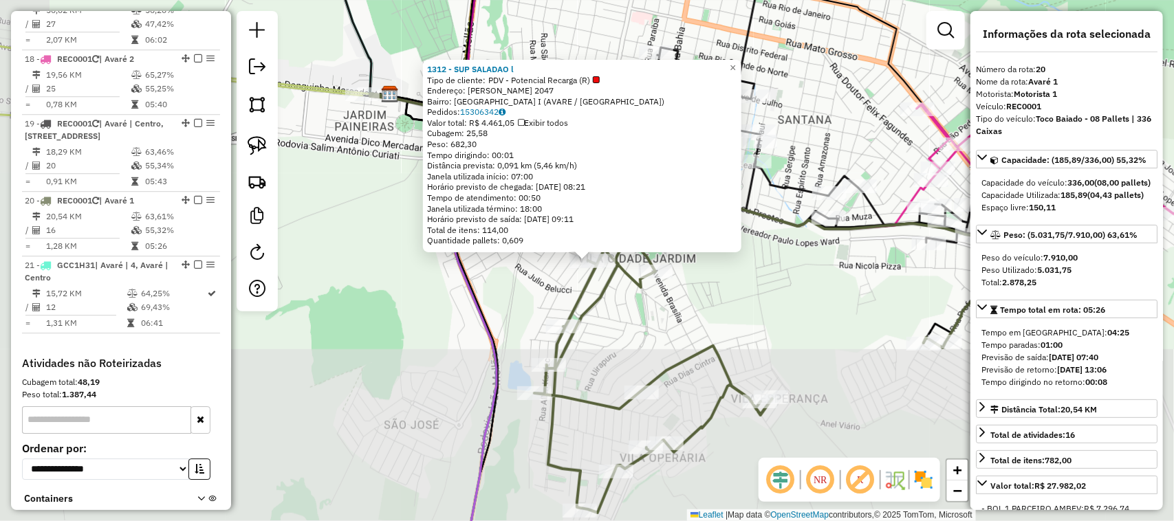
scroll to position [1860, 0]
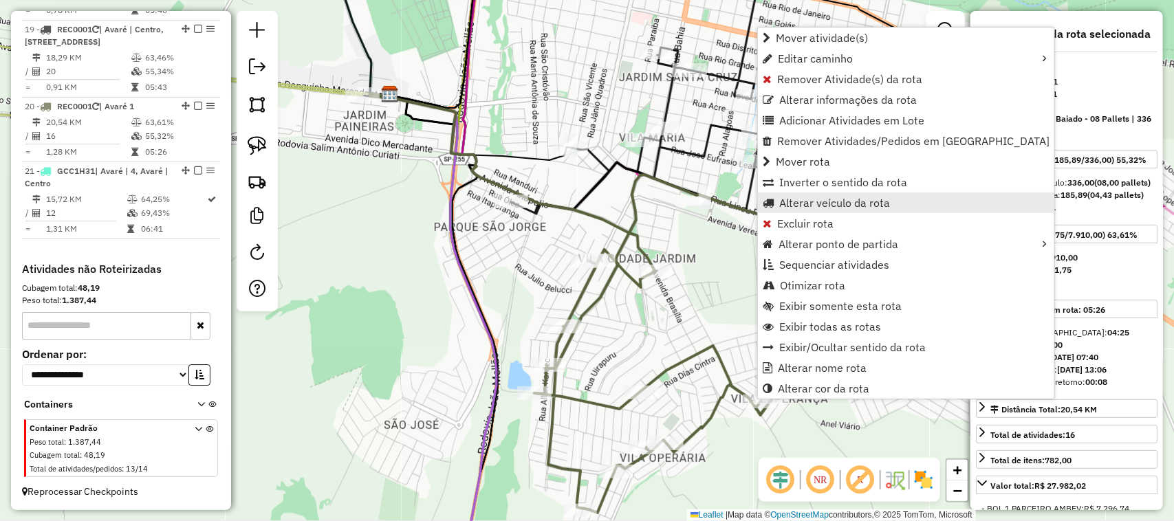
click at [813, 204] on span "Alterar veículo da rota" at bounding box center [834, 202] width 111 height 11
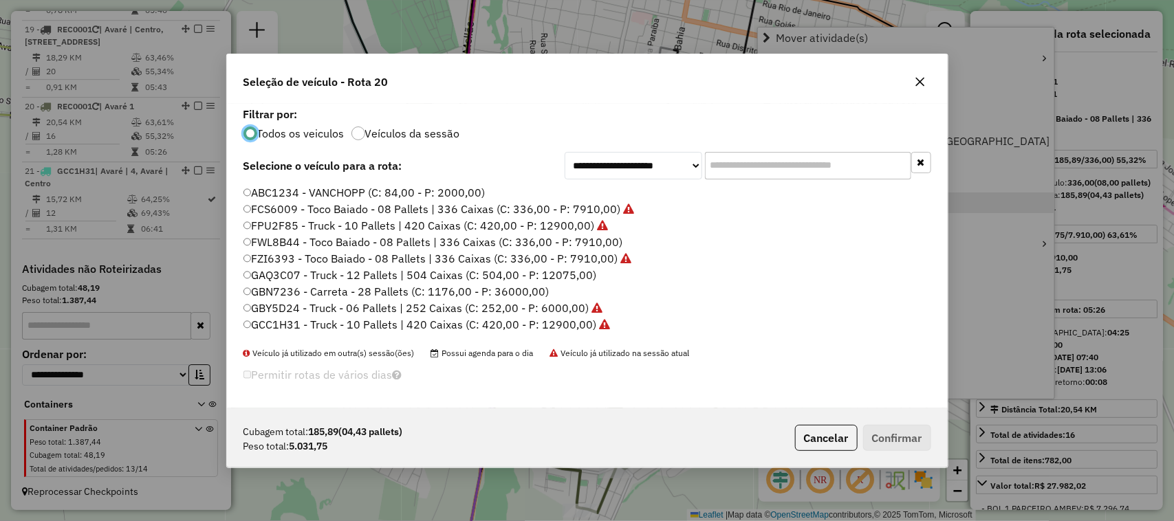
scroll to position [7, 4]
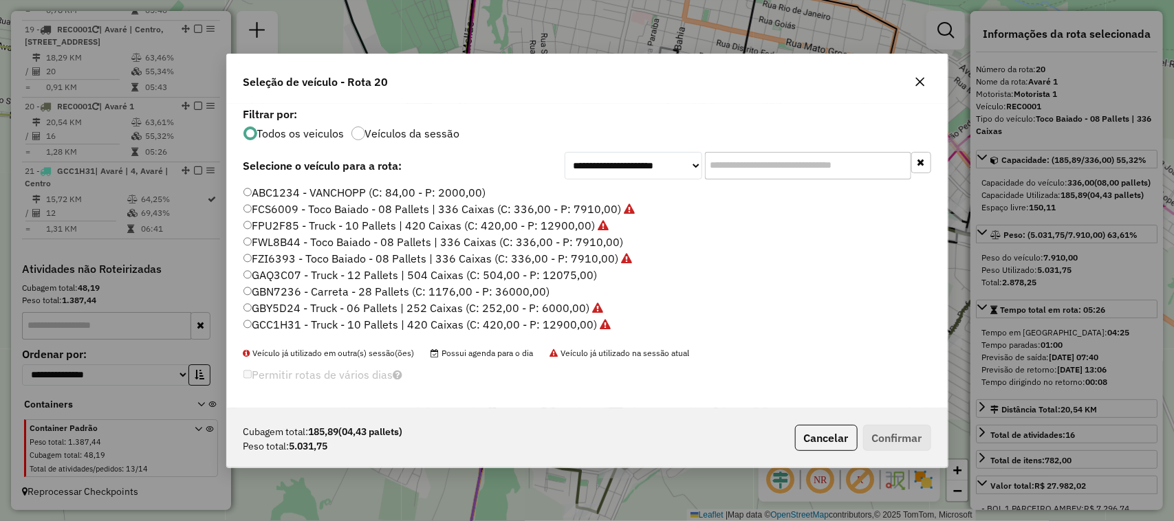
click at [736, 165] on input "text" at bounding box center [808, 166] width 206 height 28
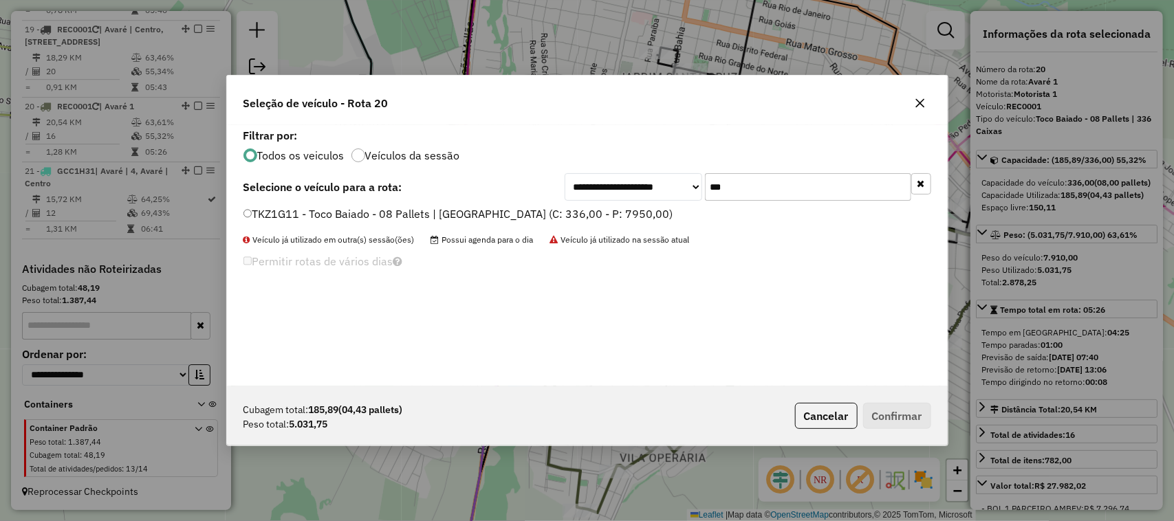
type input "***"
click at [589, 217] on label "TKZ1G11 - Toco Baiado - 08 Pallets | 336 Caixas Viagem (C: 336,00 - P: 7950,00)" at bounding box center [458, 214] width 430 height 17
click at [912, 409] on button "Confirmar" at bounding box center [897, 416] width 68 height 26
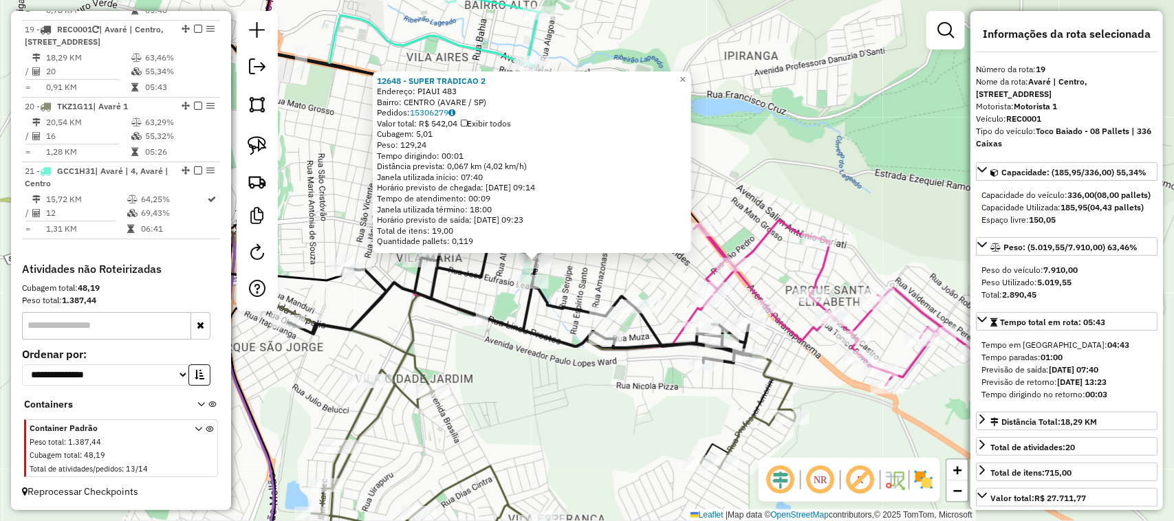
drag, startPoint x: 633, startPoint y: 382, endPoint x: 641, endPoint y: 355, distance: 28.1
click at [566, 386] on div "12648 - SUPER TRADICAO 2 Endereço: PIAUI 483 Bairro: CENTRO (AVARE / SP) Pedido…" at bounding box center [587, 260] width 1174 height 521
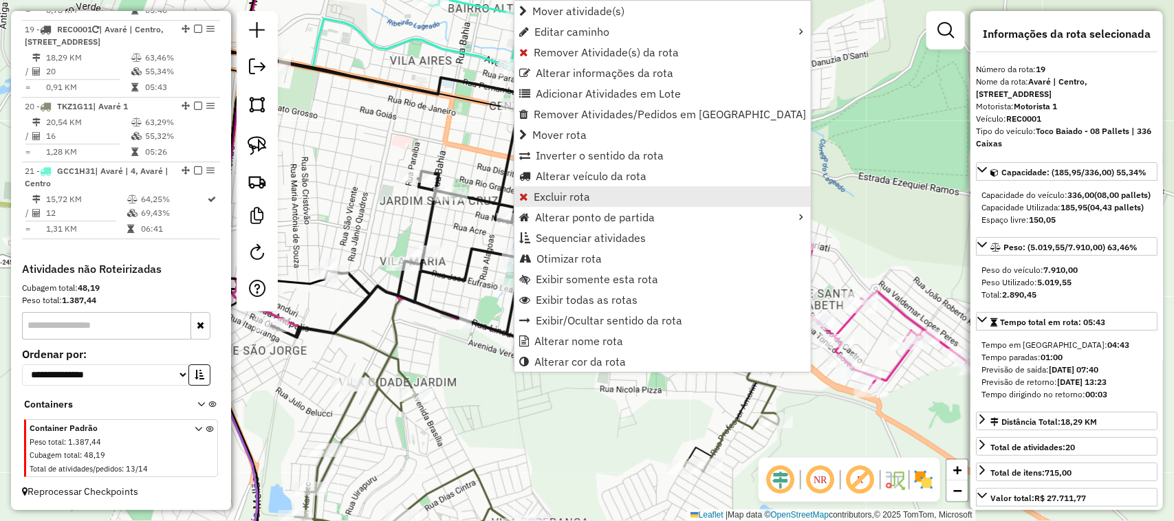
scroll to position [1860, 0]
click at [644, 173] on span "Alterar veículo da rota" at bounding box center [591, 176] width 111 height 11
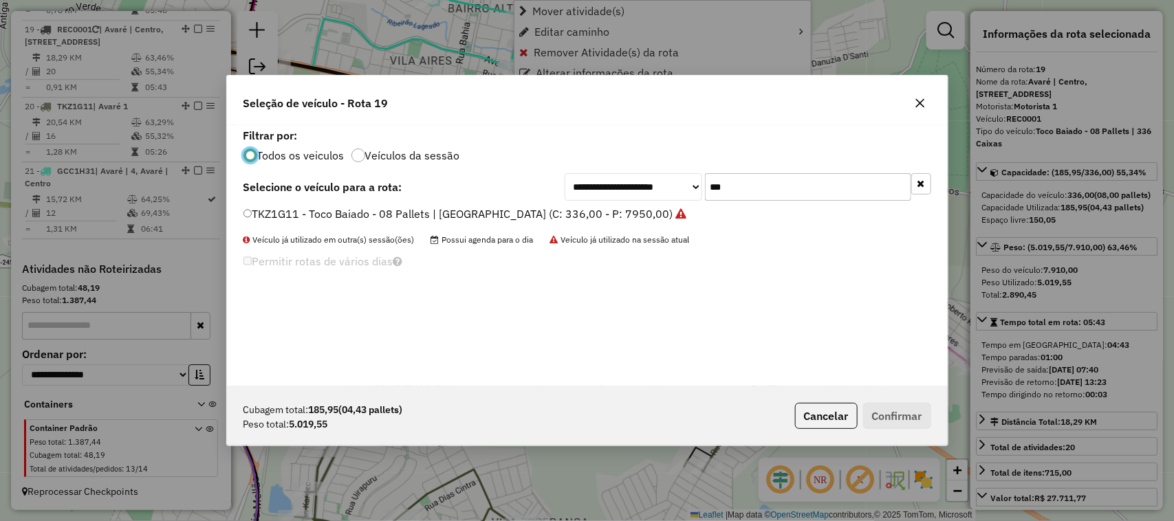
scroll to position [7, 4]
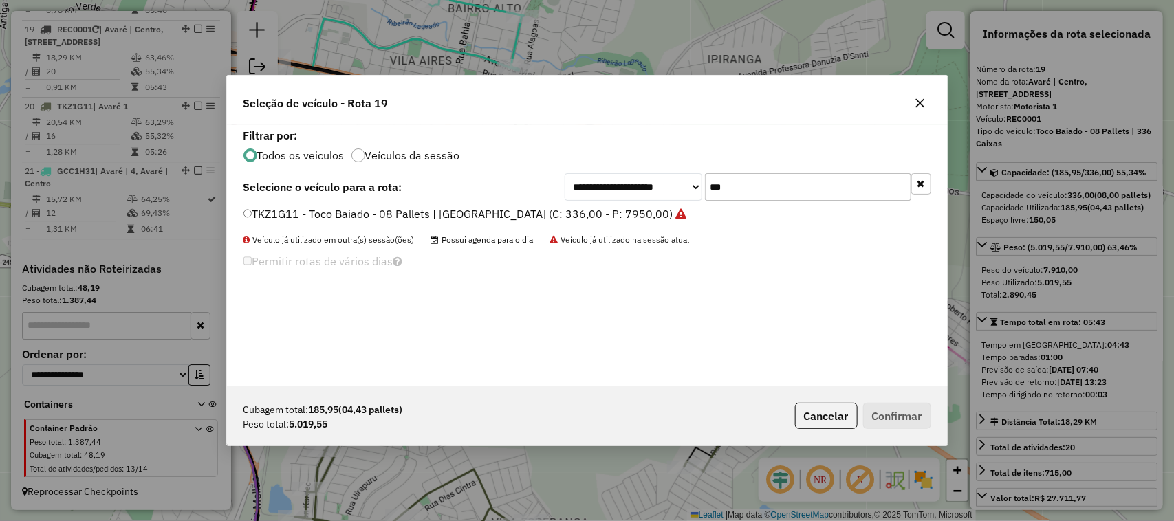
drag, startPoint x: 644, startPoint y: 191, endPoint x: 540, endPoint y: 162, distance: 107.8
click at [603, 187] on div "**********" at bounding box center [747, 187] width 366 height 28
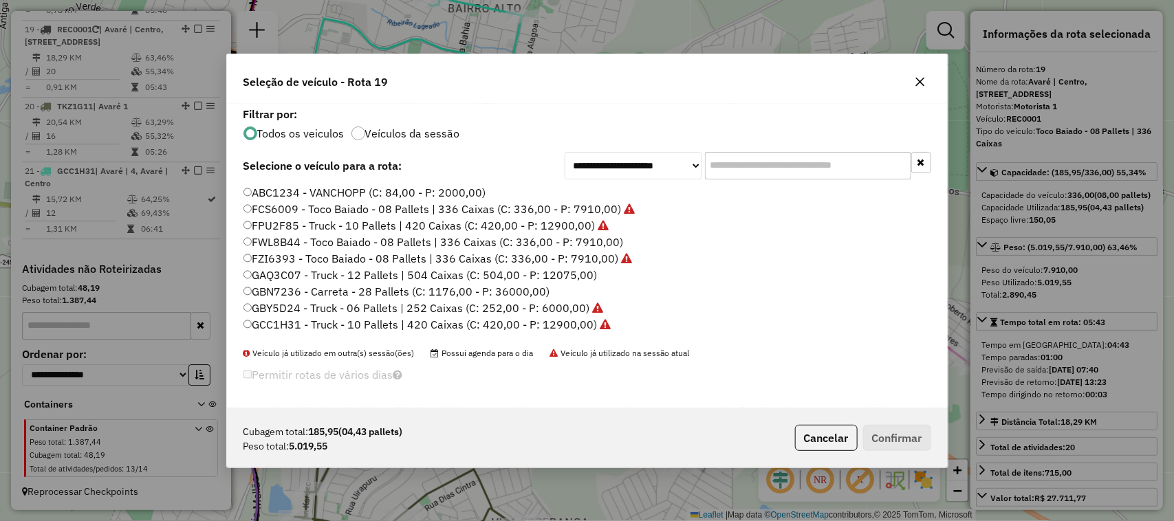
click at [602, 239] on label "FWL8B44 - Toco Baiado - 08 Pallets | 336 Caixas (C: 336,00 - P: 7910,00)" at bounding box center [433, 242] width 380 height 17
click at [892, 430] on button "Confirmar" at bounding box center [897, 438] width 68 height 26
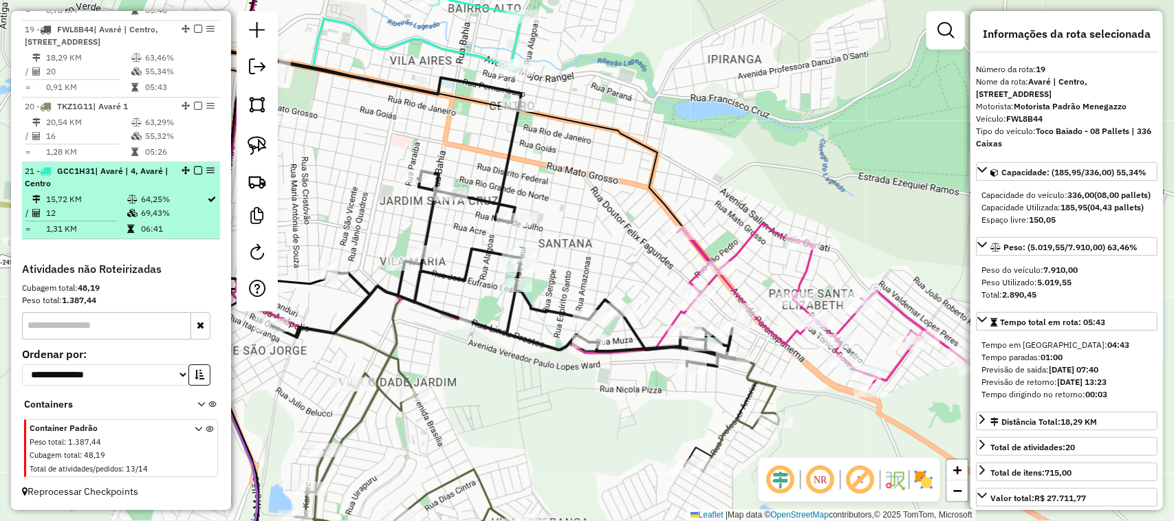
click at [197, 169] on em at bounding box center [198, 170] width 8 height 8
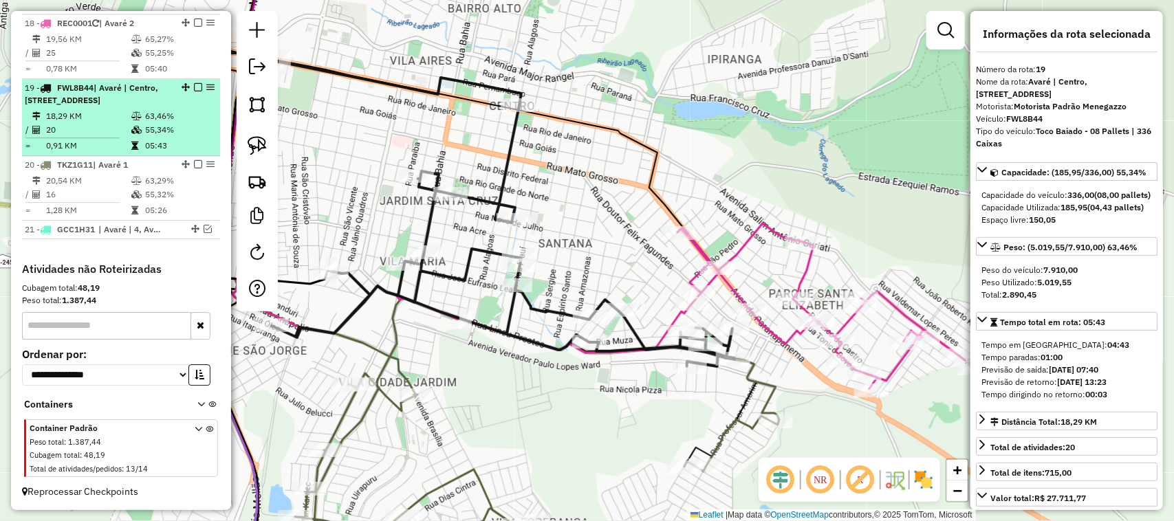
scroll to position [1802, 0]
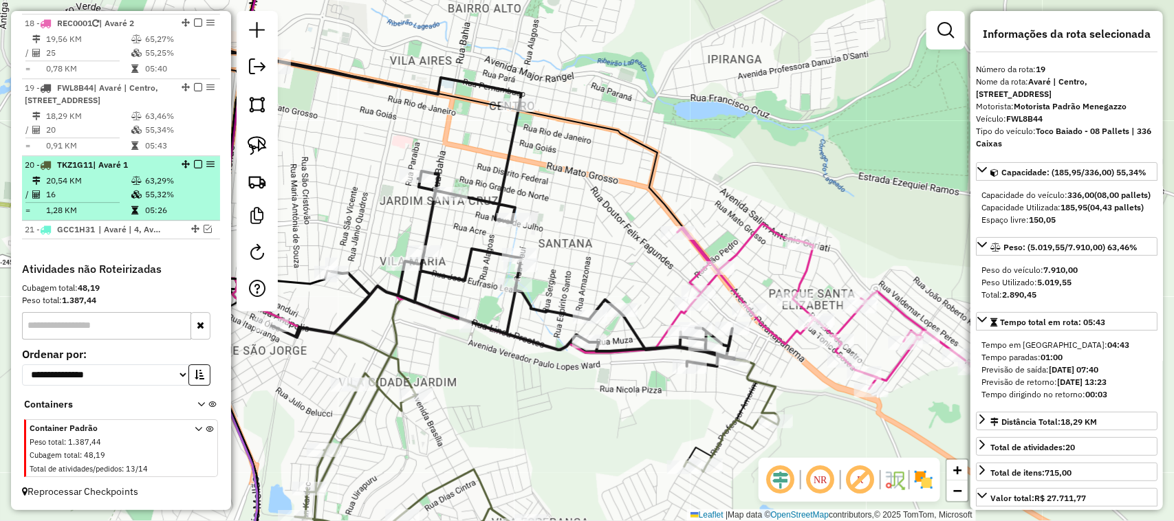
click at [195, 163] on em at bounding box center [198, 164] width 8 height 8
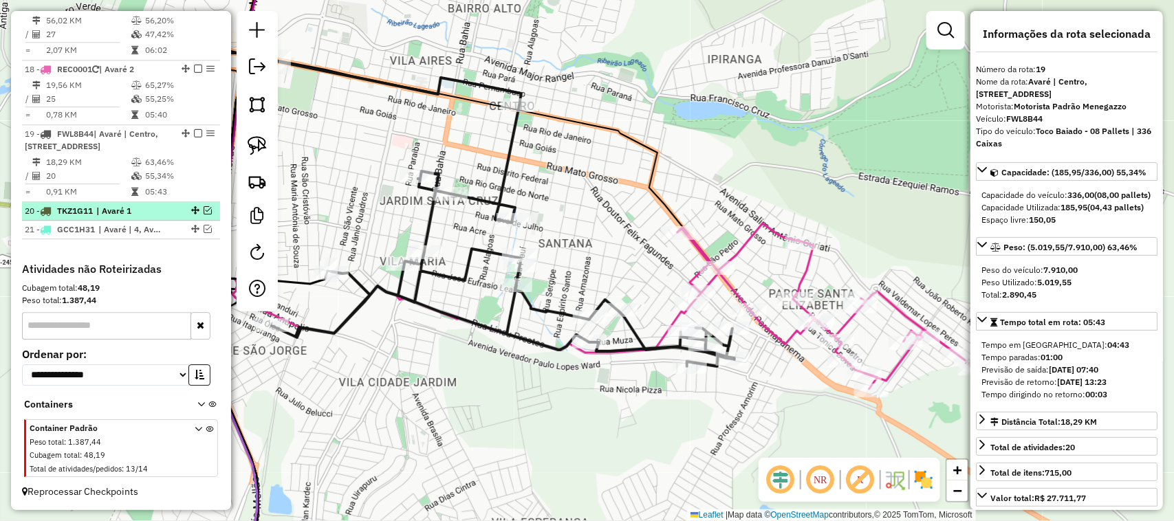
scroll to position [1757, 0]
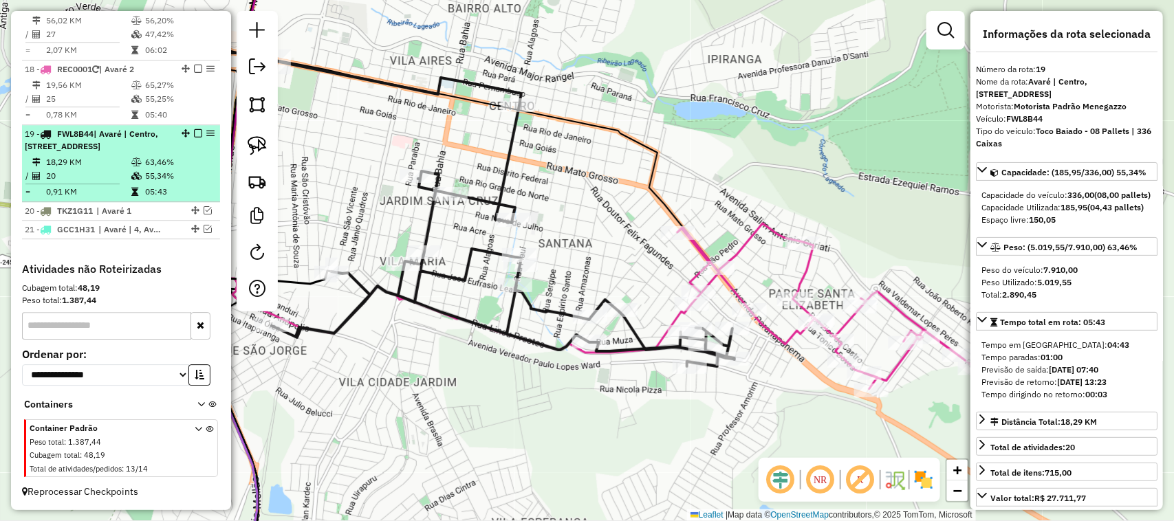
click at [195, 129] on em at bounding box center [198, 133] width 8 height 8
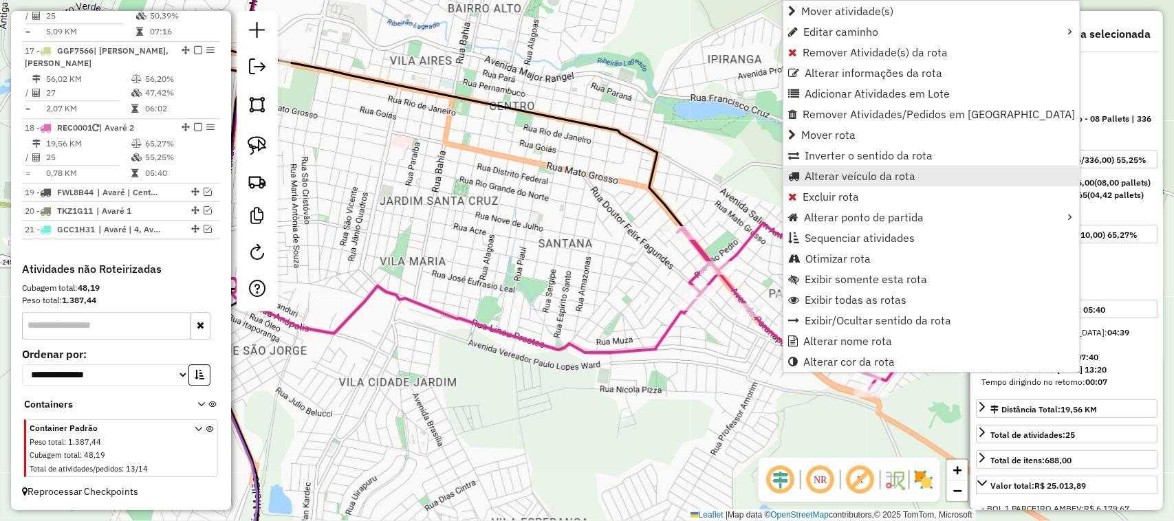
click at [890, 174] on span "Alterar veículo da rota" at bounding box center [859, 176] width 111 height 11
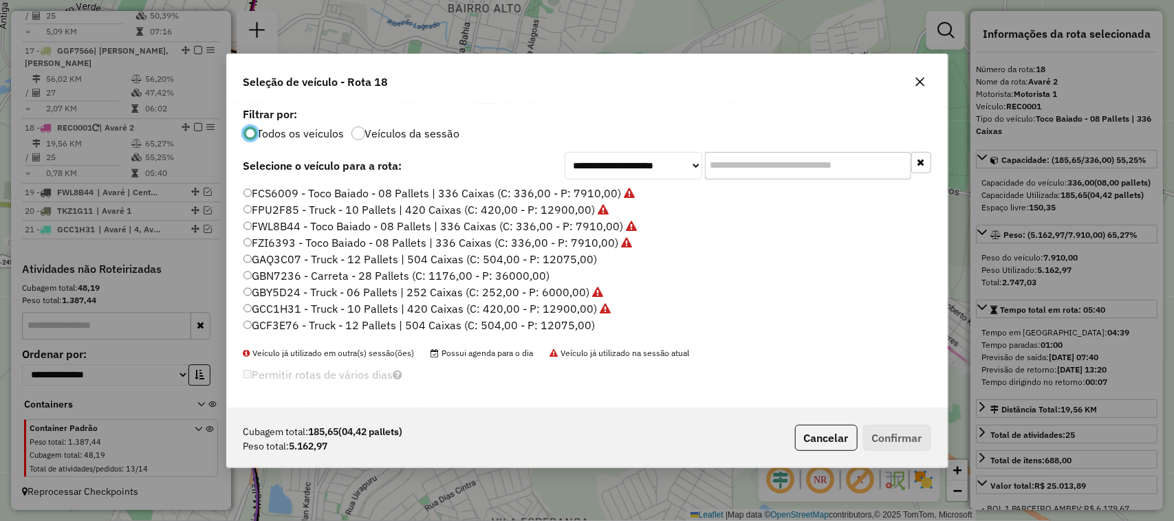
scroll to position [0, 0]
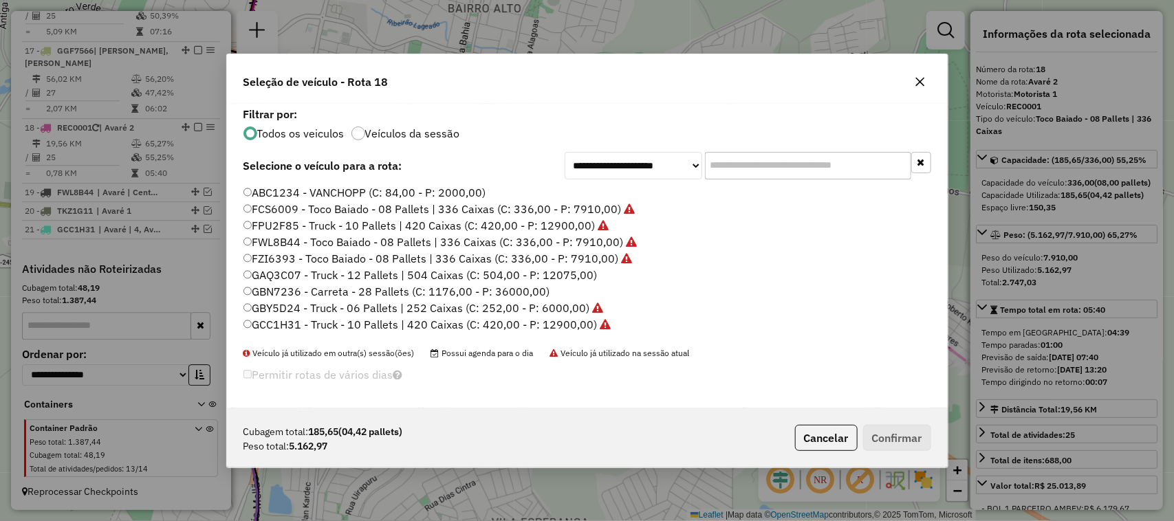
click at [914, 78] on icon "button" at bounding box center [919, 81] width 11 height 11
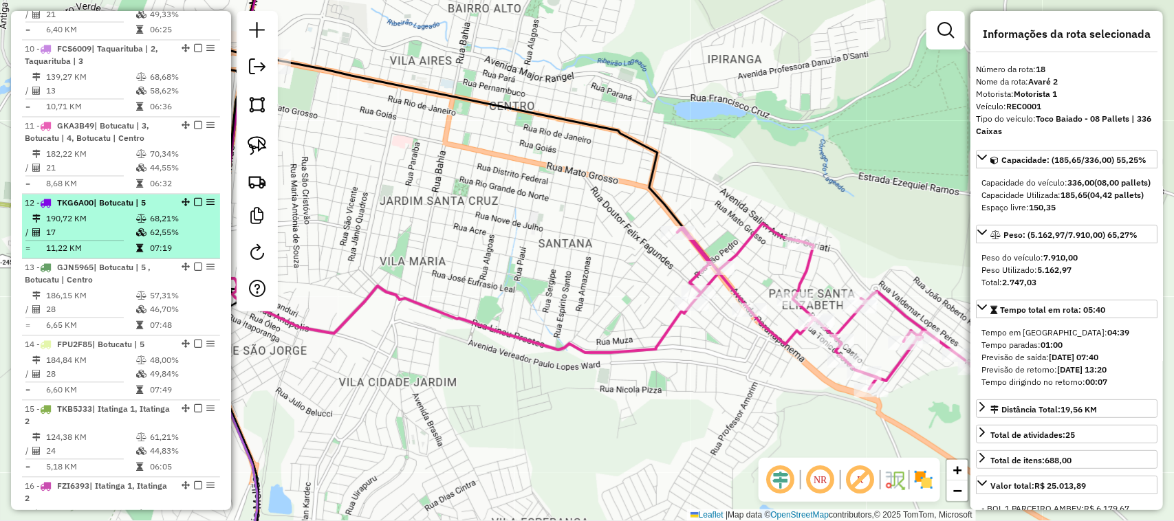
scroll to position [1125, 0]
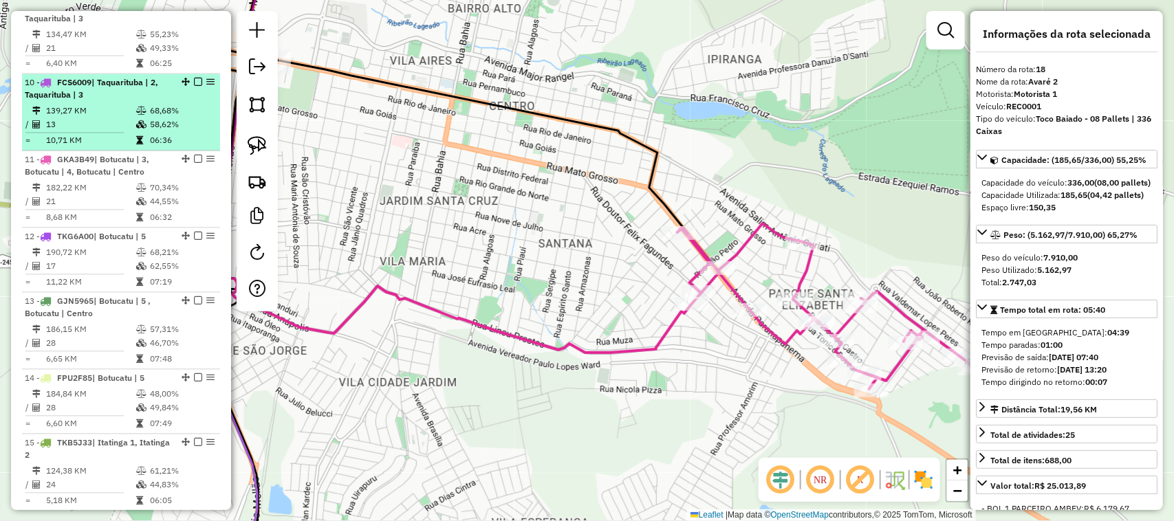
click at [121, 118] on td "139,27 KM" at bounding box center [90, 112] width 90 height 14
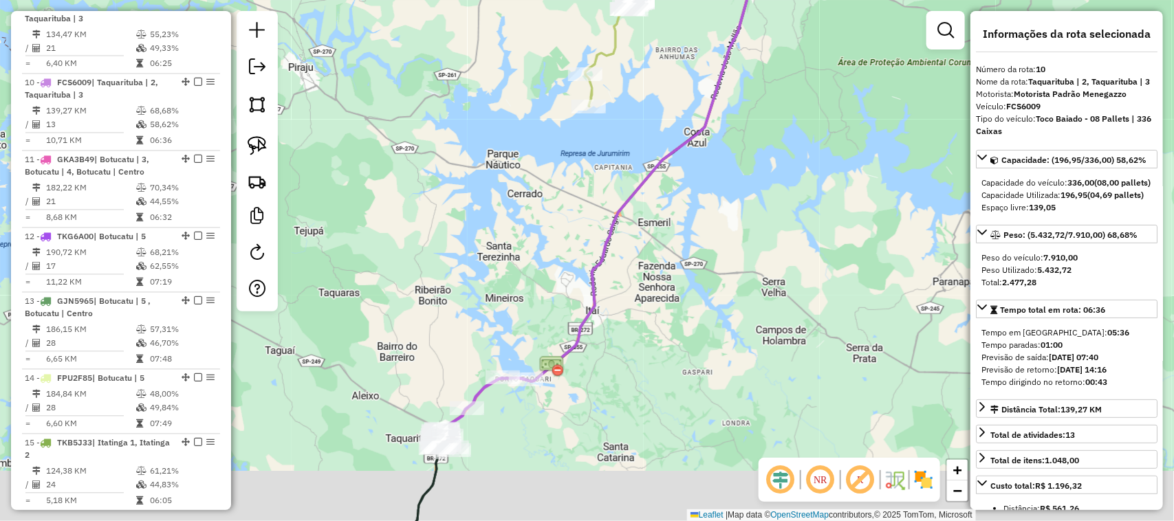
drag, startPoint x: 524, startPoint y: 419, endPoint x: 519, endPoint y: 337, distance: 82.6
click at [524, 360] on div "Janela de atendimento Grade de atendimento Capacidade Transportadoras Veículos …" at bounding box center [587, 260] width 1174 height 521
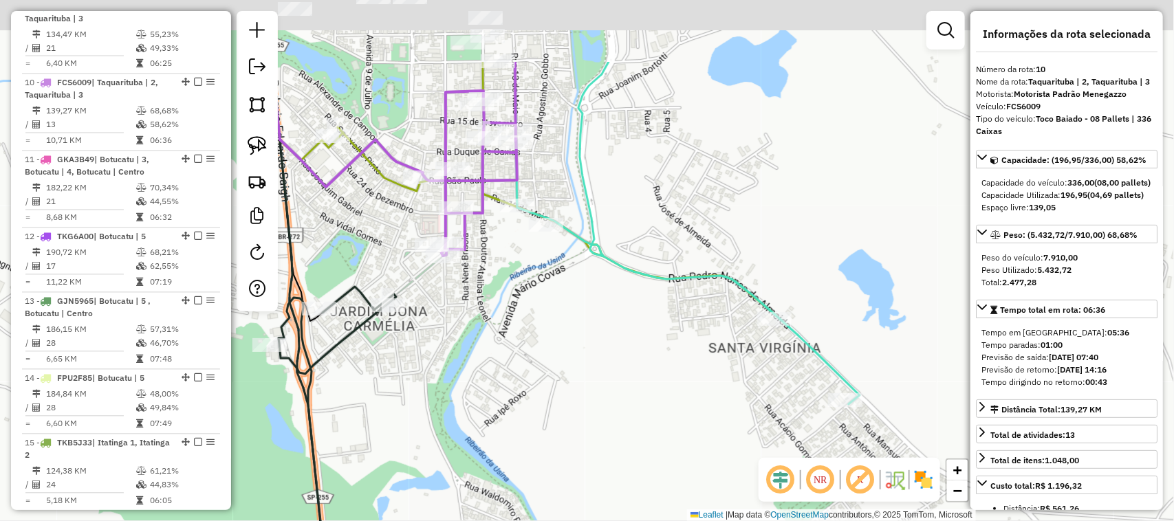
drag, startPoint x: 629, startPoint y: 184, endPoint x: 640, endPoint y: 252, distance: 68.9
click at [640, 252] on div "Rota 10 - Placa FCS6009 1492 - BAR DO PORTO Janela de atendimento Grade de aten…" at bounding box center [587, 260] width 1174 height 521
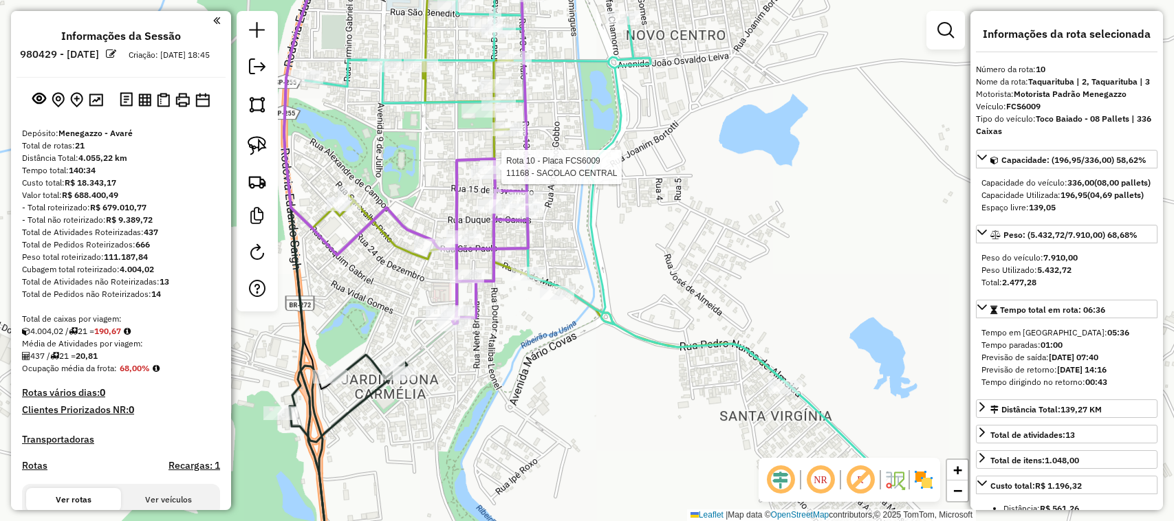
select select "**********"
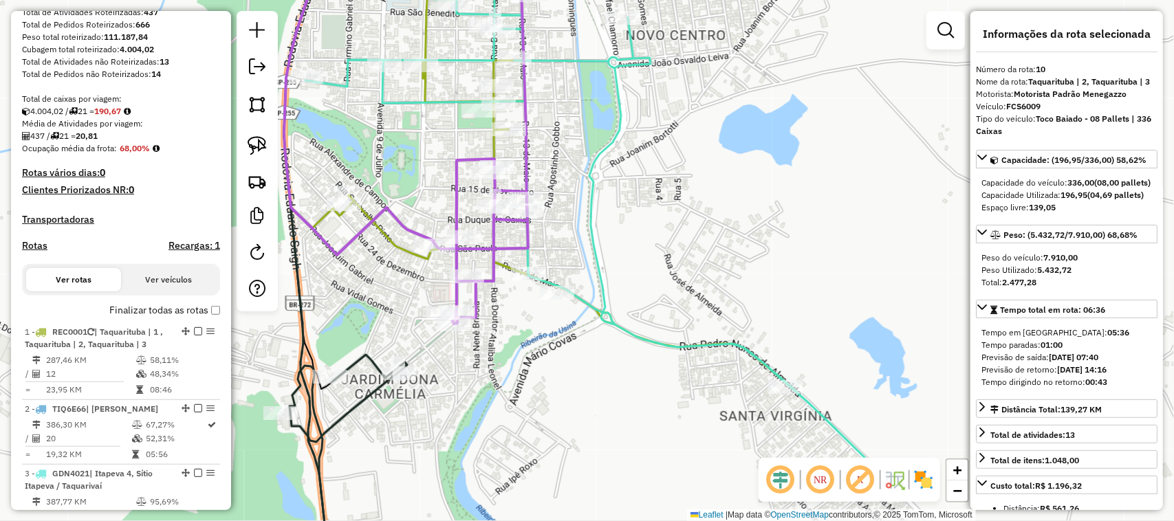
scroll to position [208, 0]
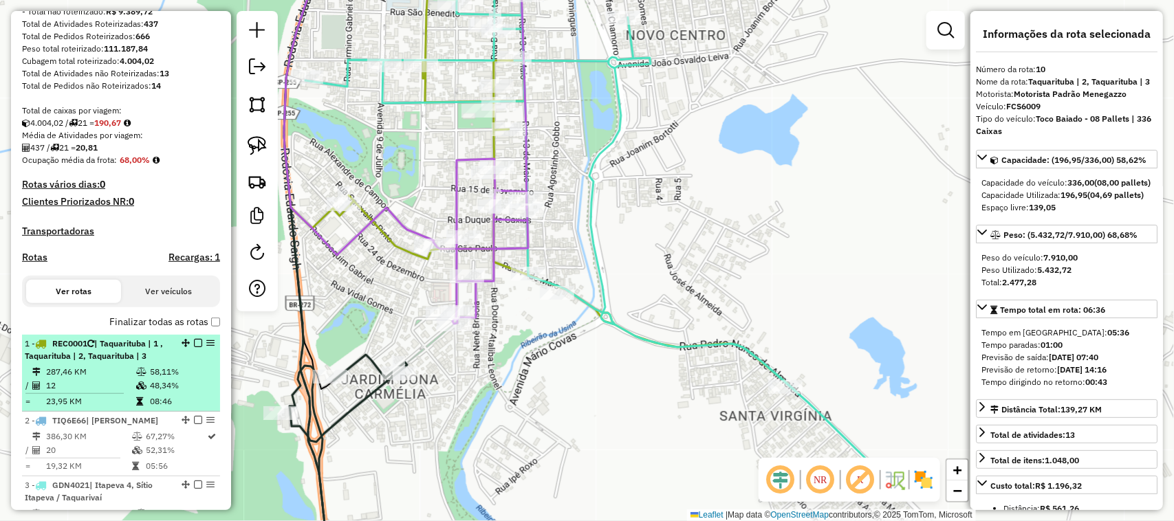
click at [196, 347] on em at bounding box center [198, 343] width 8 height 8
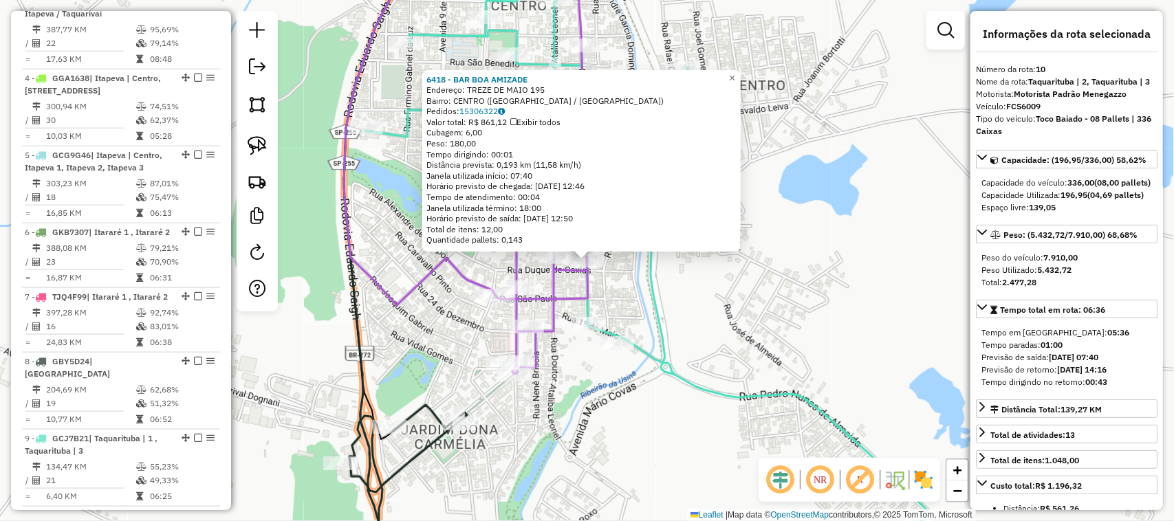
scroll to position [1155, 0]
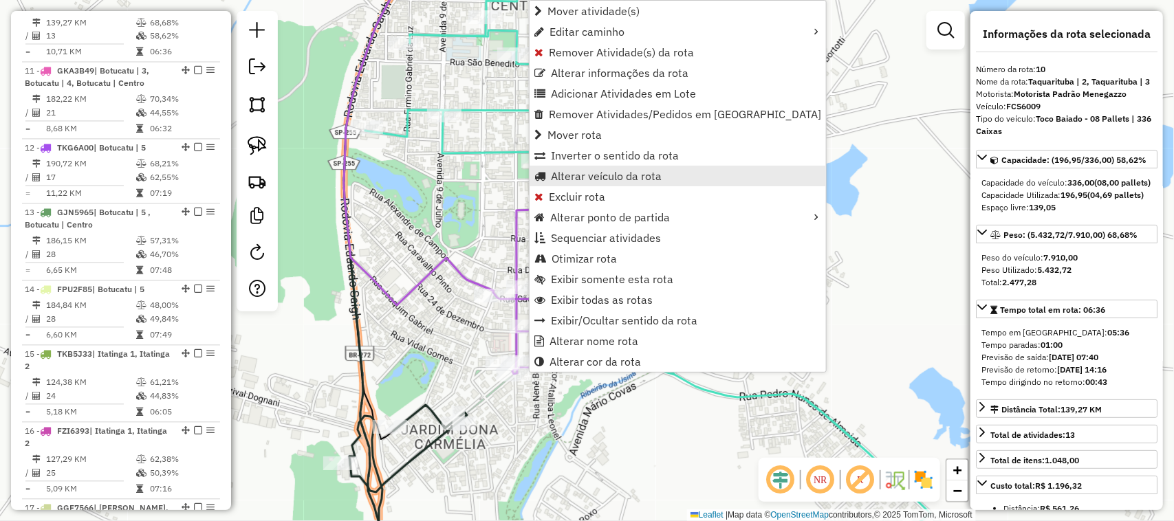
click at [631, 175] on span "Alterar veículo da rota" at bounding box center [606, 176] width 111 height 11
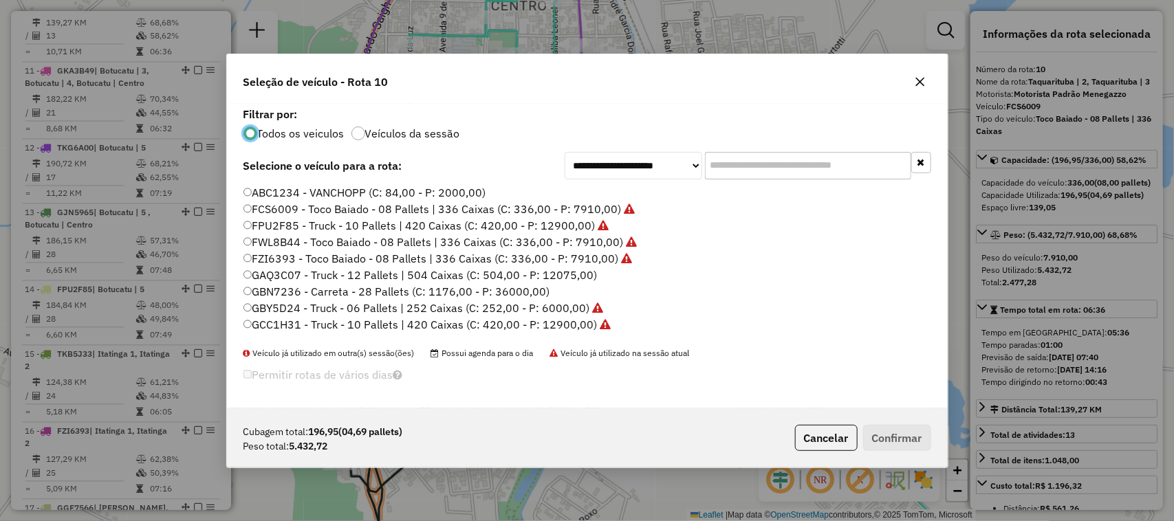
scroll to position [7, 4]
click at [744, 168] on input "text" at bounding box center [808, 166] width 206 height 28
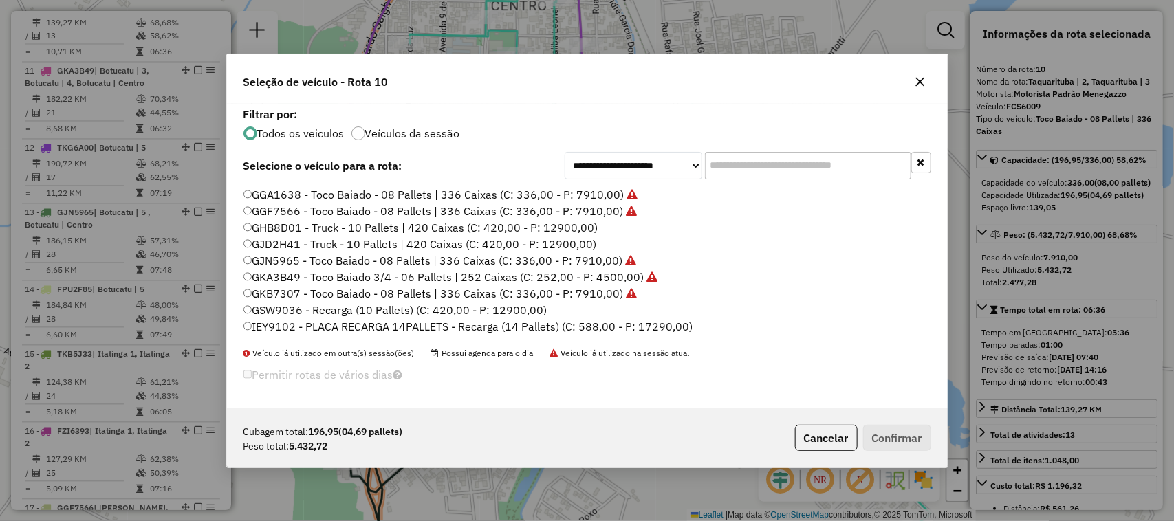
scroll to position [229, 0]
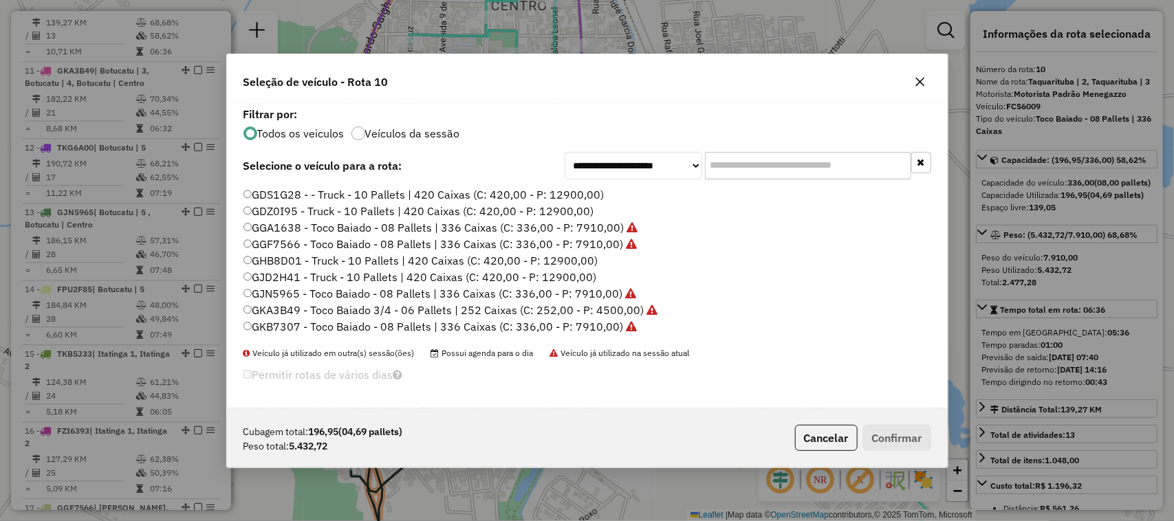
click at [579, 274] on label "GJD2H41 - Truck - 10 Pallets | 420 Caixas (C: 420,00 - P: 12900,00)" at bounding box center [419, 277] width 353 height 17
click at [910, 430] on button "Confirmar" at bounding box center [897, 438] width 68 height 26
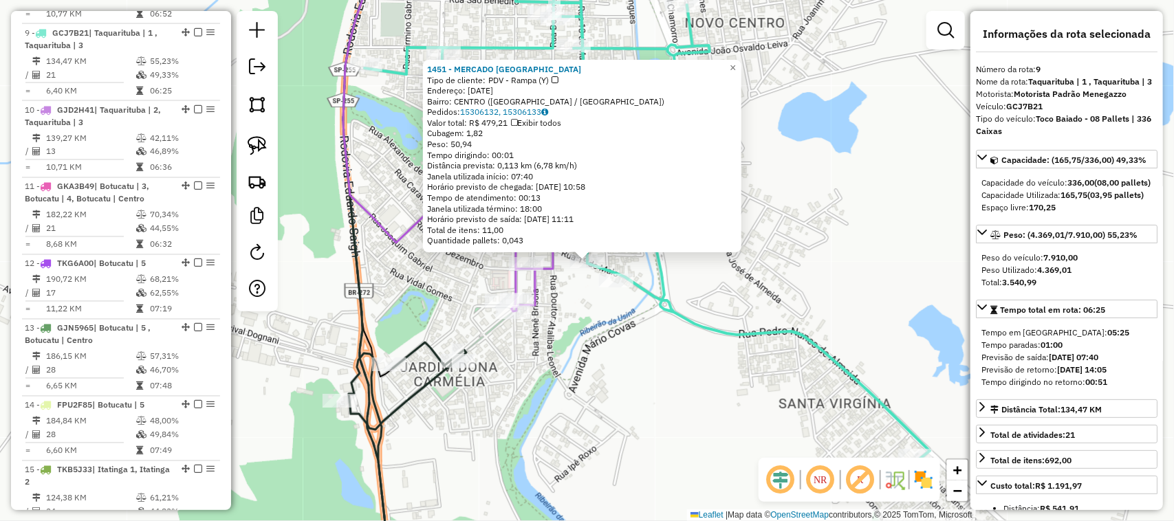
scroll to position [1077, 0]
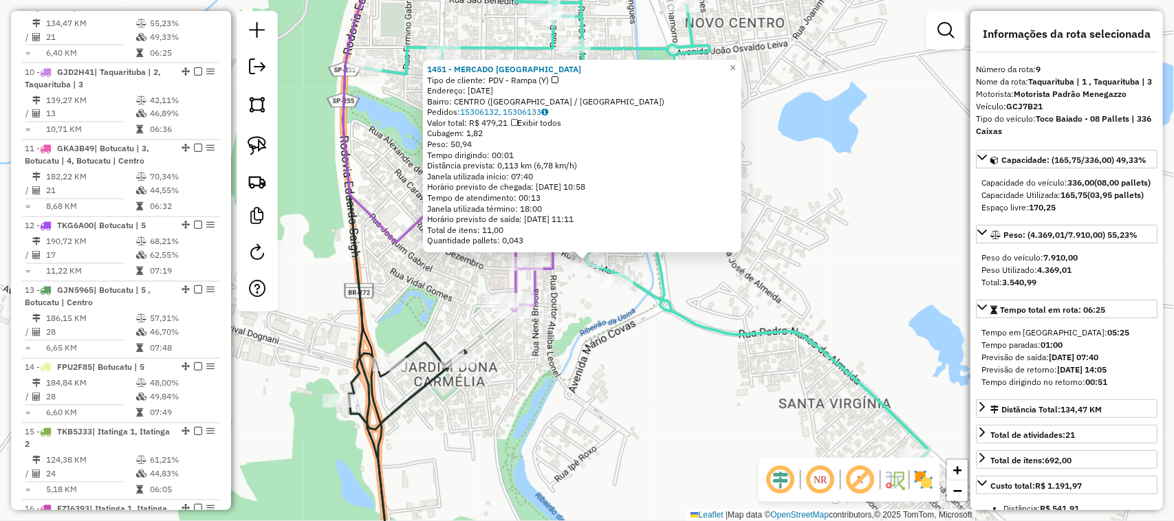
click at [620, 345] on div "1451 - MERCADO SAO JOSE Tipo de cliente: PDV - Rampa (Y) Endereço: [DATE] Bairr…" at bounding box center [587, 260] width 1174 height 521
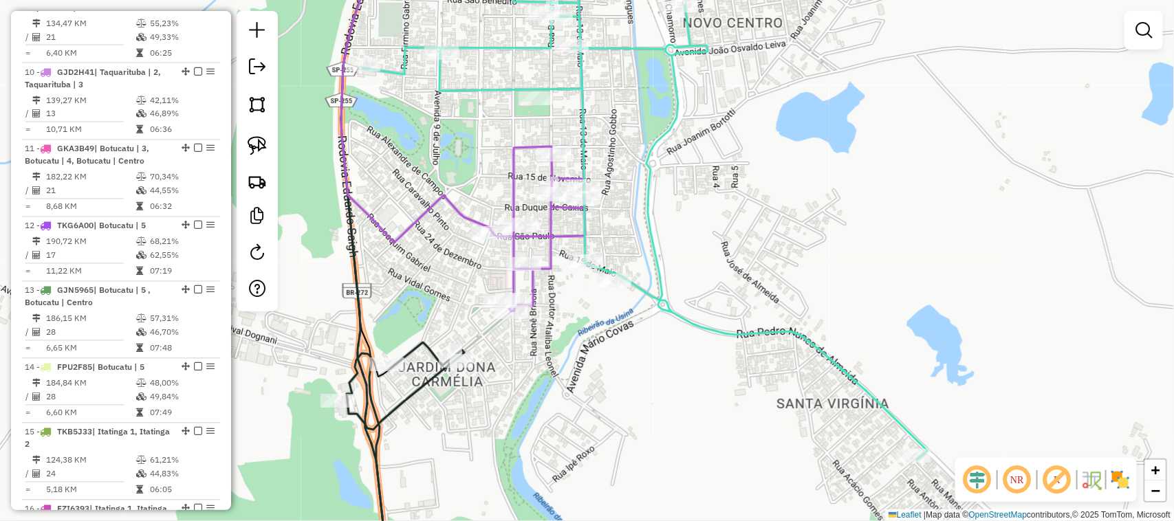
drag, startPoint x: 751, startPoint y: 230, endPoint x: 661, endPoint y: 292, distance: 109.3
click at [678, 287] on div "Janela de atendimento Grade de atendimento Capacidade Transportadoras Veículos …" at bounding box center [587, 260] width 1174 height 521
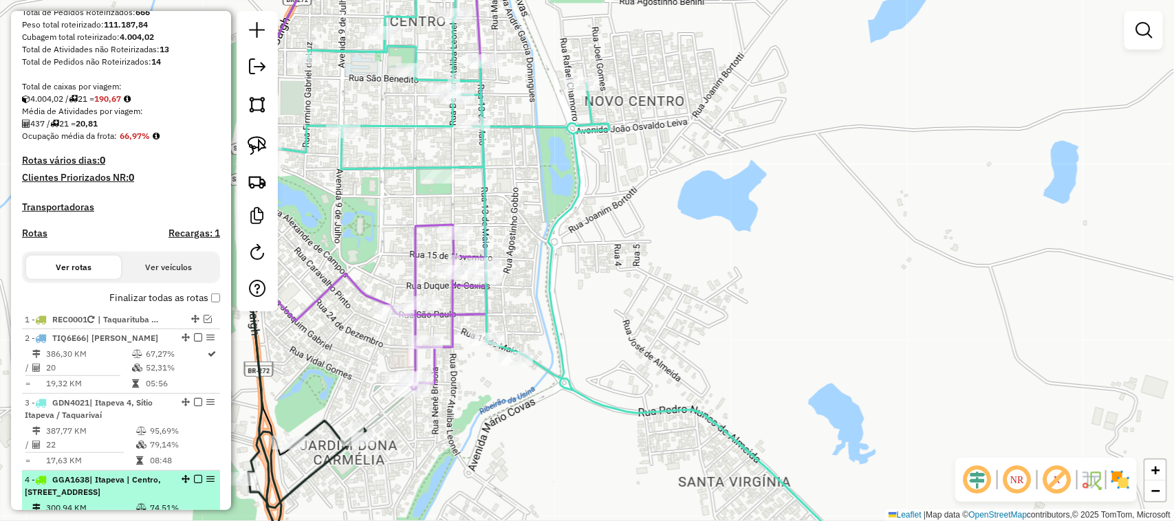
scroll to position [162, 0]
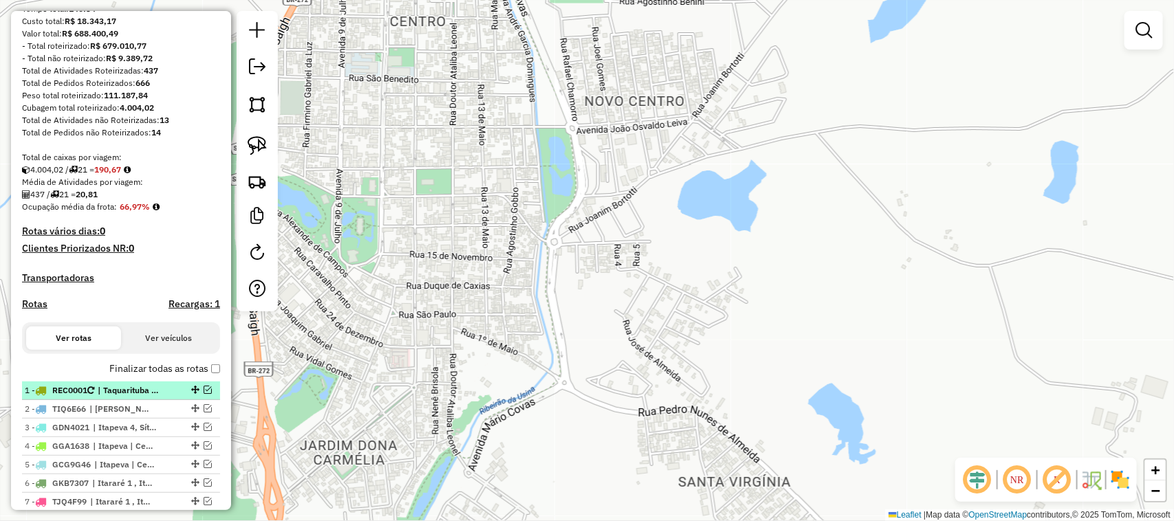
click at [206, 394] on em at bounding box center [208, 390] width 8 height 8
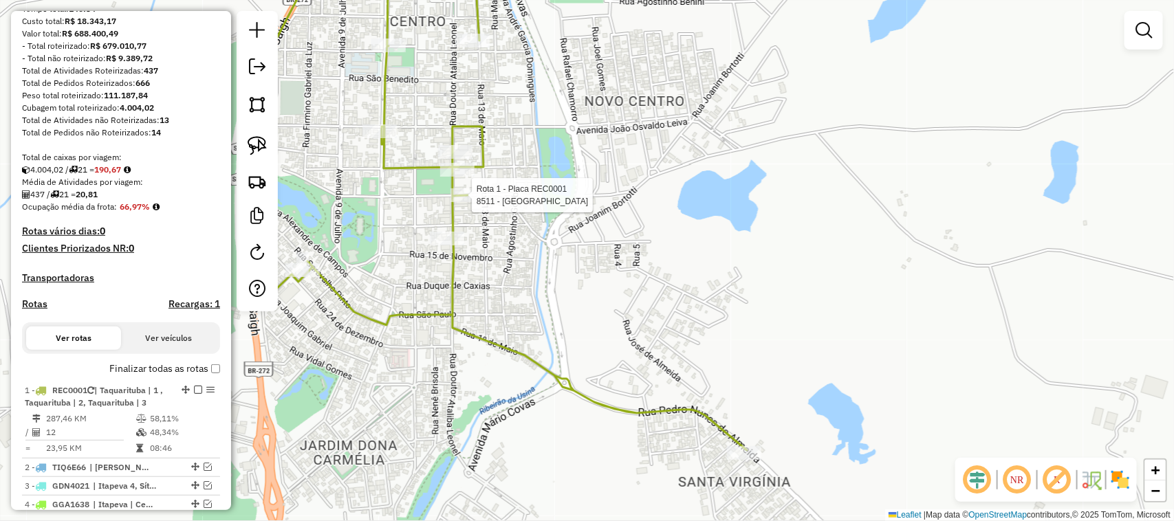
select select "**********"
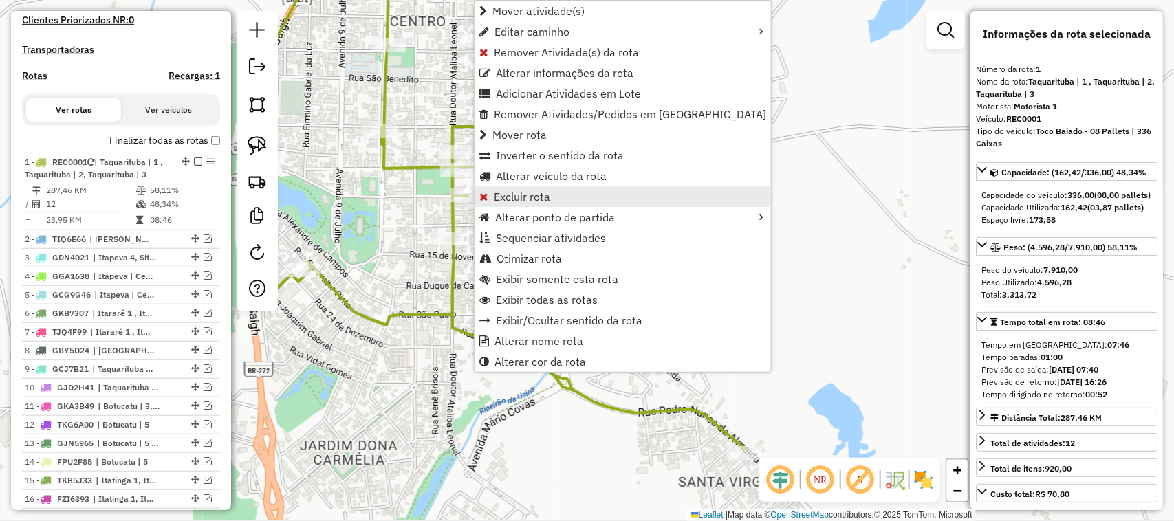
scroll to position [545, 0]
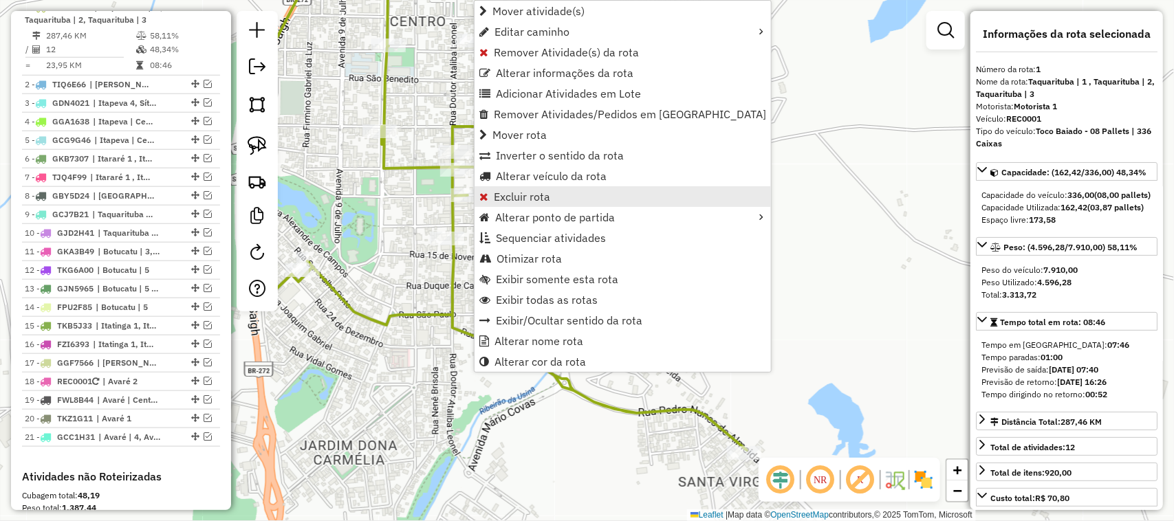
click at [533, 195] on span "Excluir rota" at bounding box center [522, 196] width 56 height 11
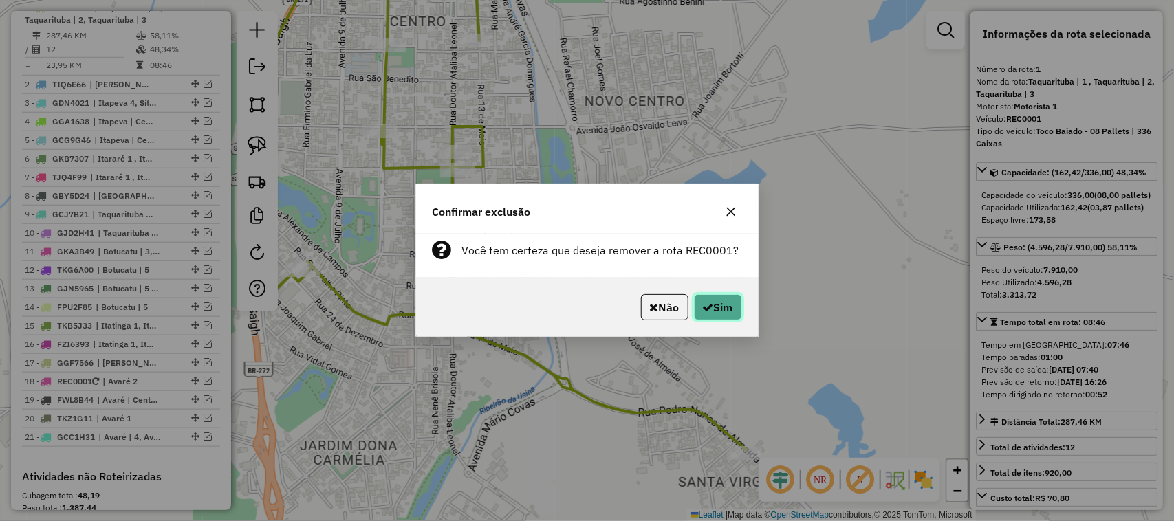
click at [729, 318] on button "Sim" at bounding box center [718, 307] width 48 height 26
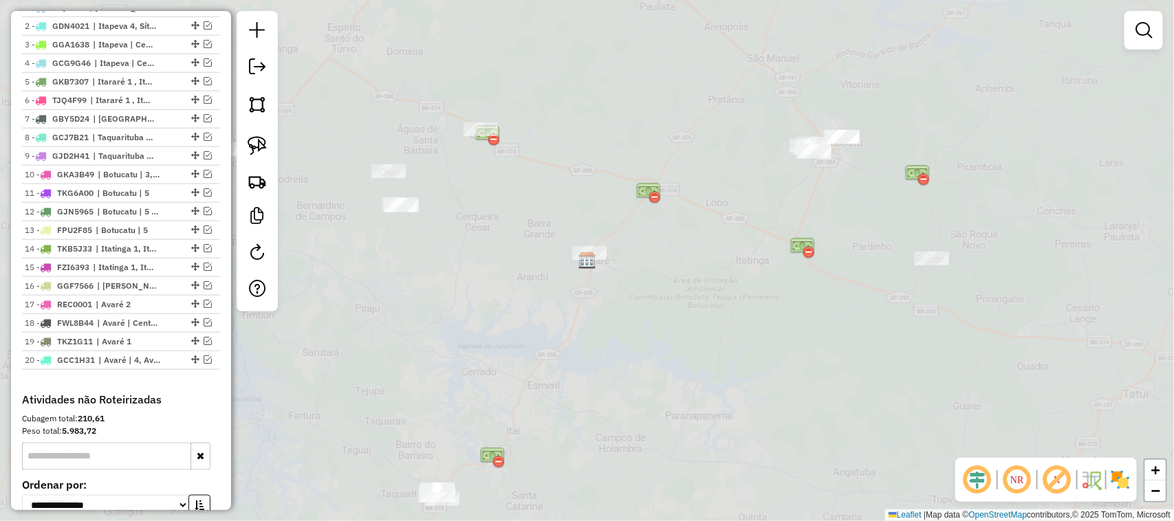
scroll to position [468, 0]
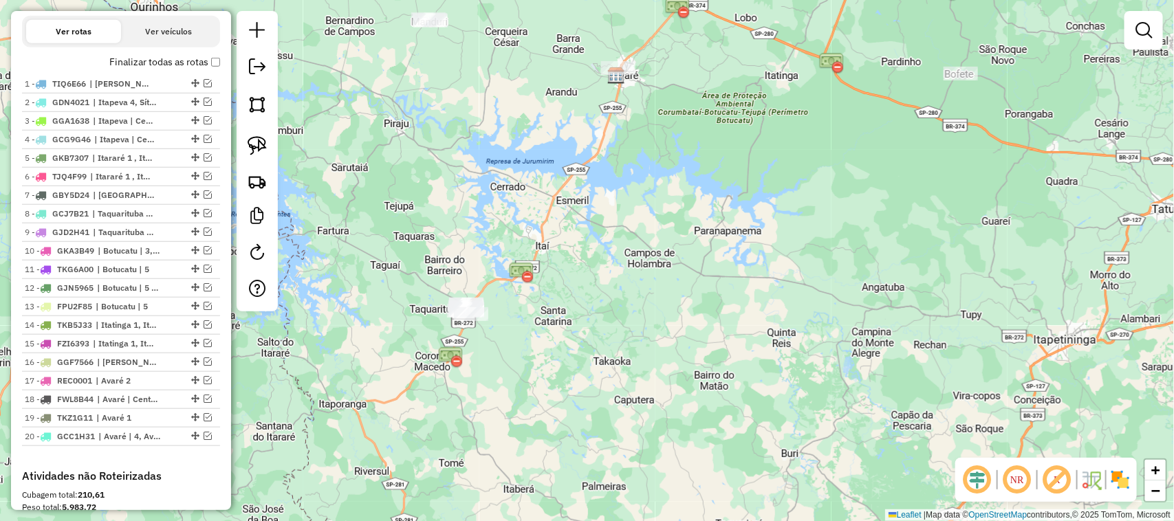
drag, startPoint x: 627, startPoint y: 337, endPoint x: 542, endPoint y: 397, distance: 104.1
click at [542, 397] on div "Janela de atendimento Grade de atendimento Capacidade Transportadoras Veículos …" at bounding box center [587, 260] width 1174 height 521
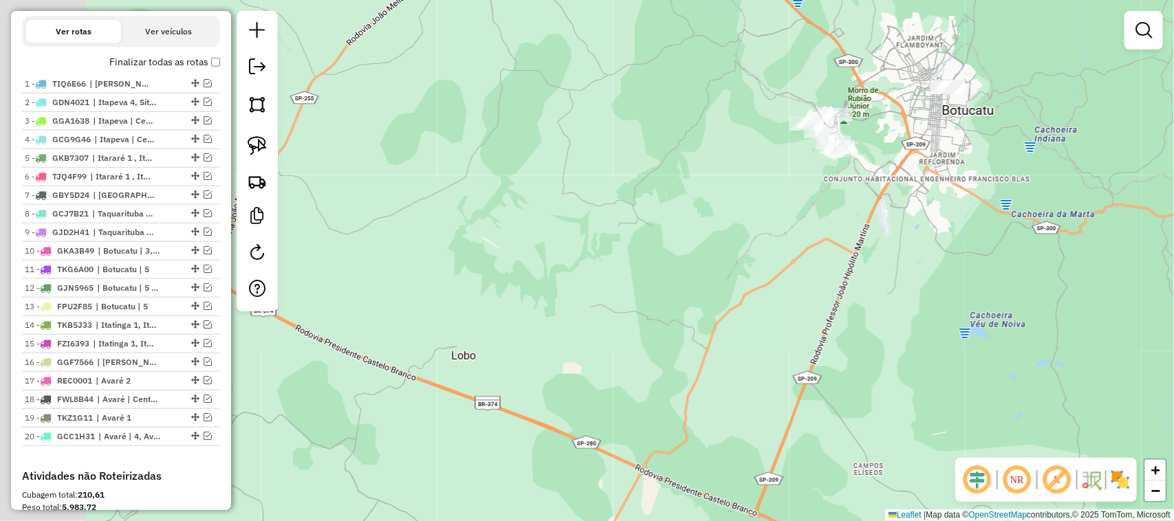
drag, startPoint x: 450, startPoint y: 338, endPoint x: 791, endPoint y: 273, distance: 346.5
click at [782, 276] on div "Janela de atendimento Grade de atendimento Capacidade Transportadoras Veículos …" at bounding box center [587, 260] width 1174 height 521
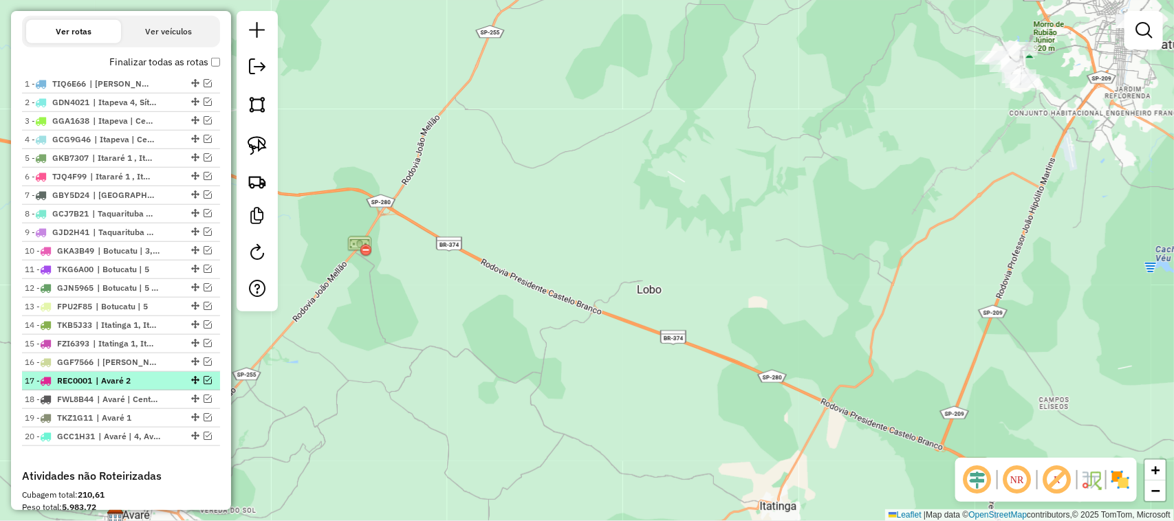
click at [204, 384] on em at bounding box center [208, 380] width 8 height 8
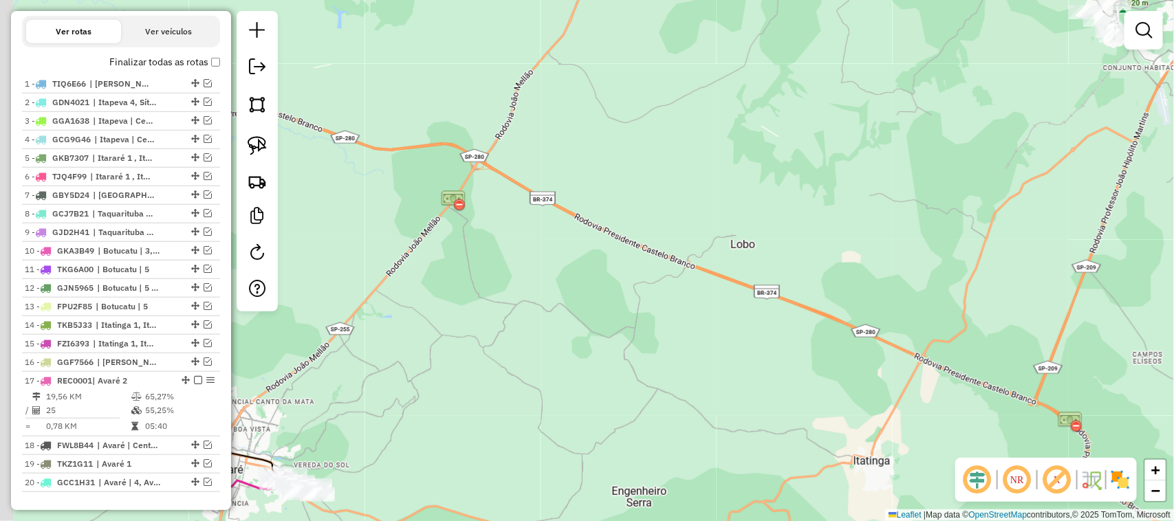
drag, startPoint x: 493, startPoint y: 371, endPoint x: 542, endPoint y: 325, distance: 67.6
click at [548, 328] on div "Janela de atendimento Grade de atendimento Capacidade Transportadoras Veículos …" at bounding box center [587, 260] width 1174 height 521
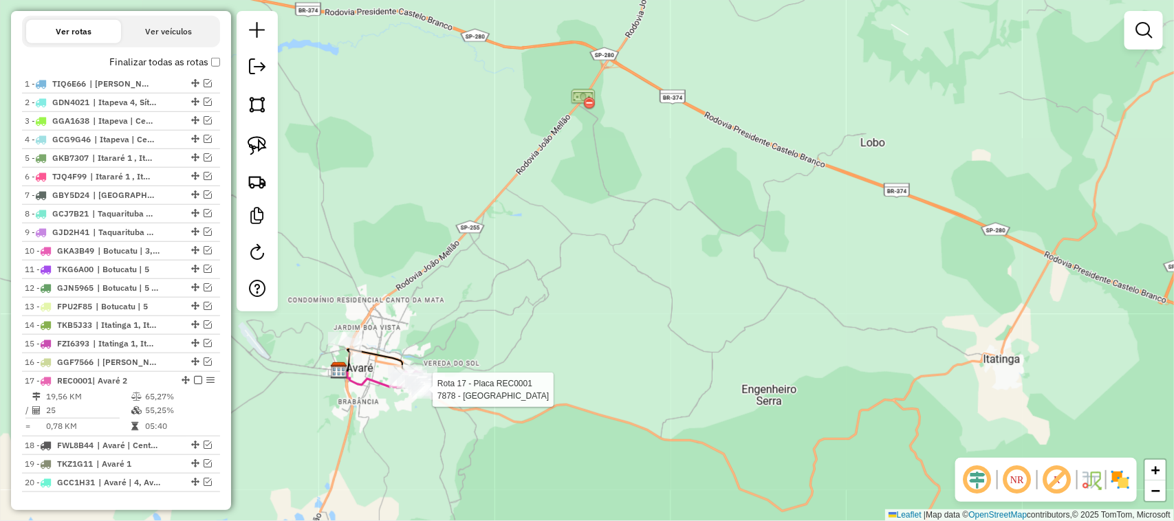
select select "**********"
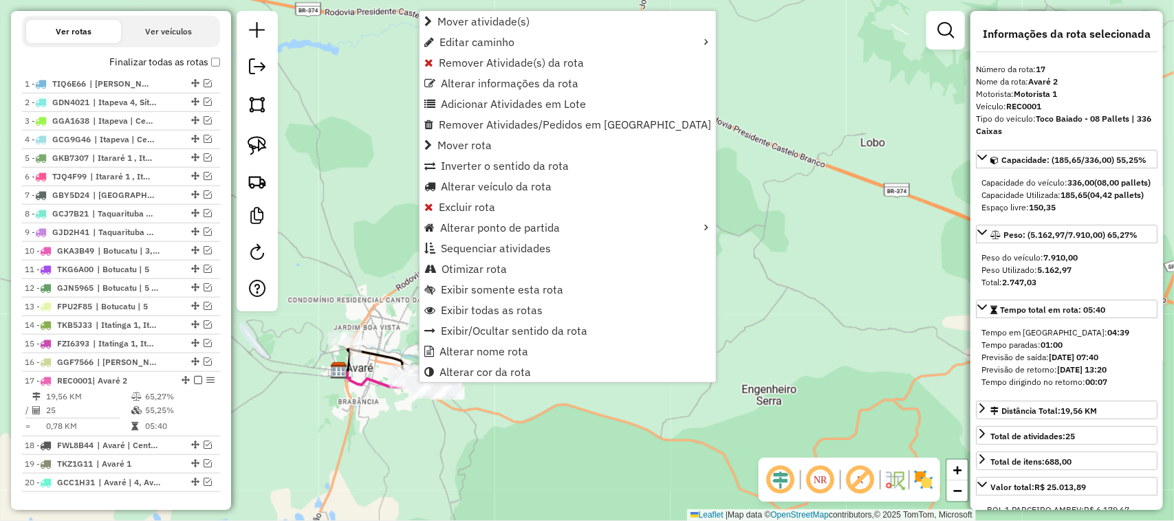
scroll to position [736, 0]
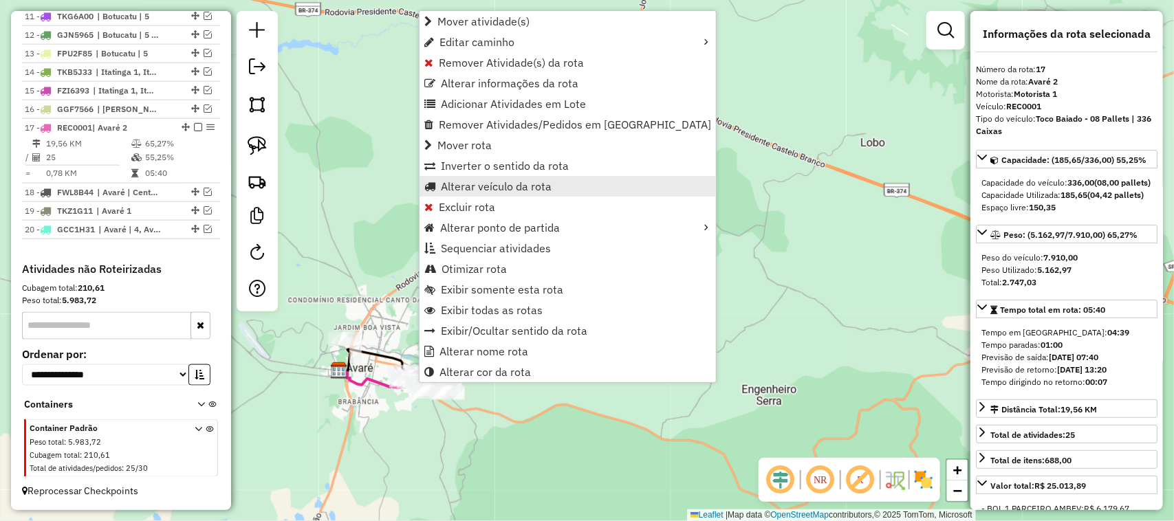
click at [562, 179] on link "Alterar veículo da rota" at bounding box center [567, 186] width 296 height 21
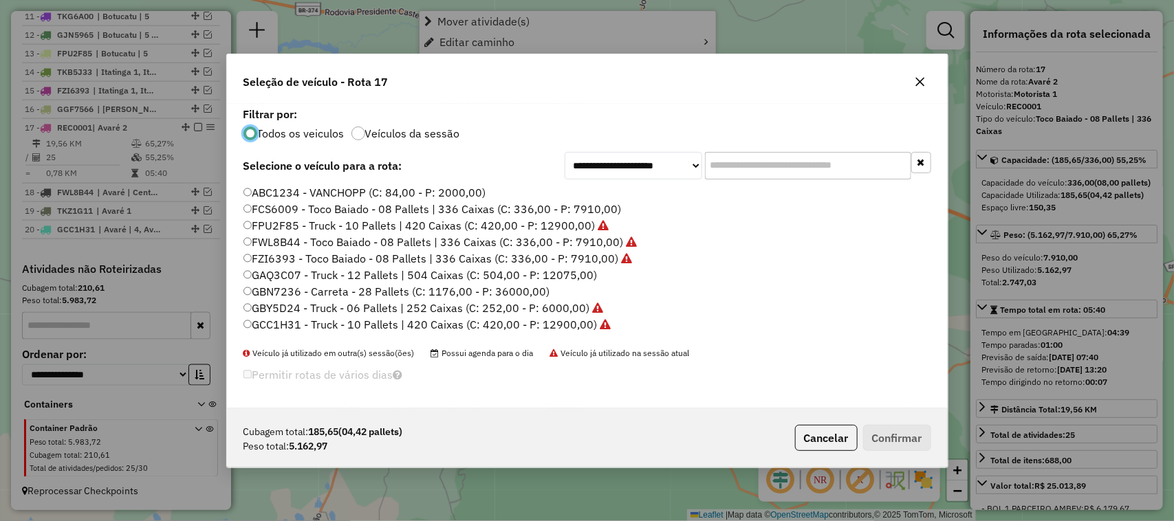
scroll to position [7, 4]
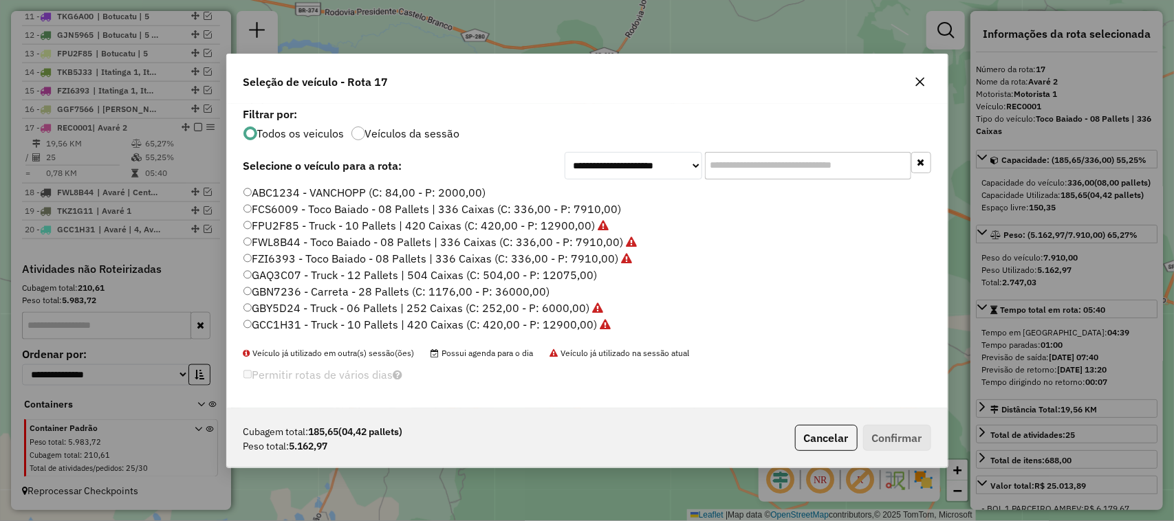
click at [585, 207] on label "FCS6009 - Toco Baiado - 08 Pallets | 336 Caixas (C: 336,00 - P: 7910,00)" at bounding box center [432, 209] width 378 height 17
click at [906, 432] on button "Confirmar" at bounding box center [897, 438] width 68 height 26
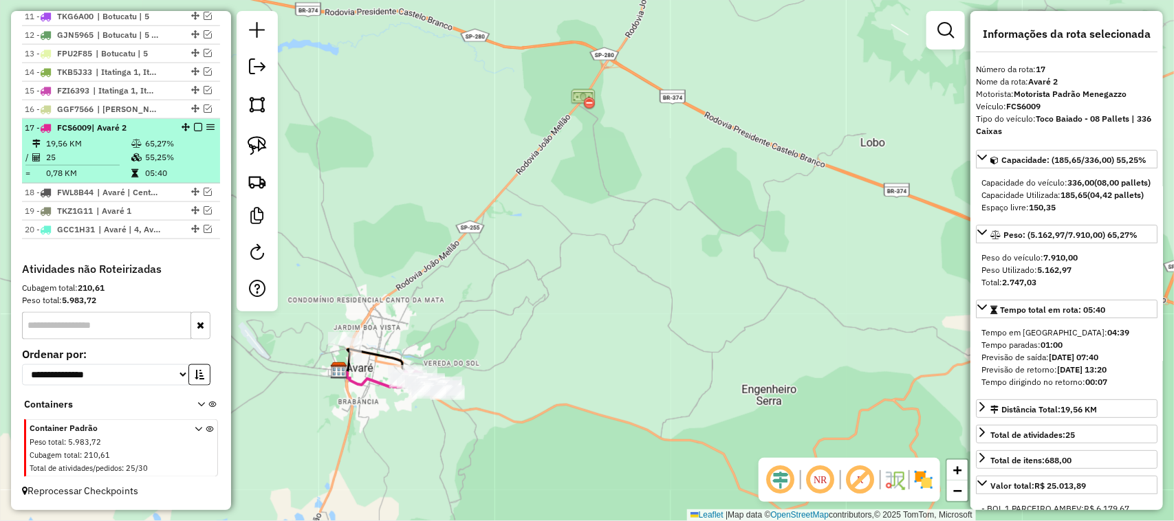
click at [194, 124] on em at bounding box center [198, 127] width 8 height 8
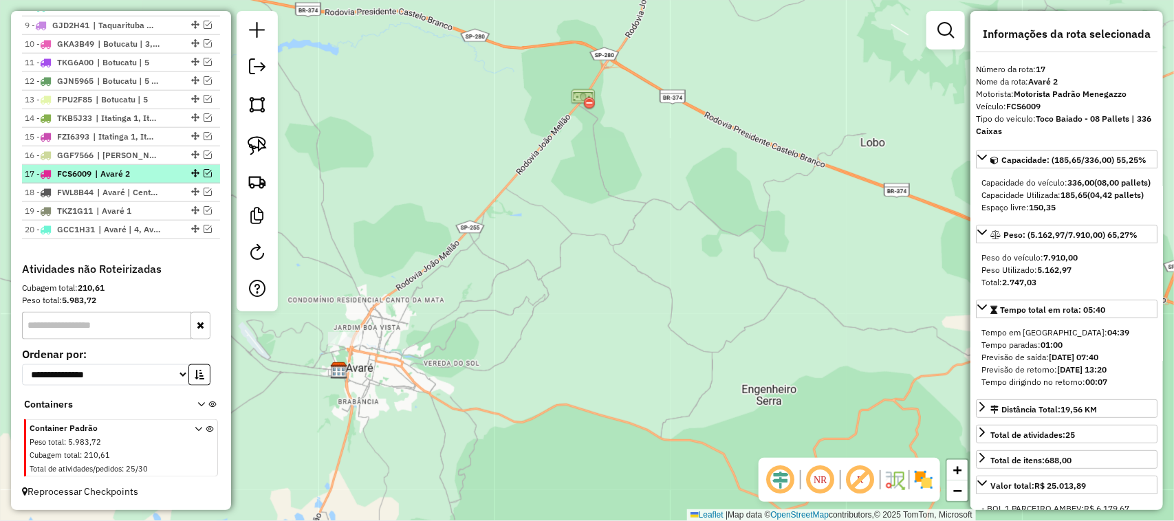
scroll to position [690, 0]
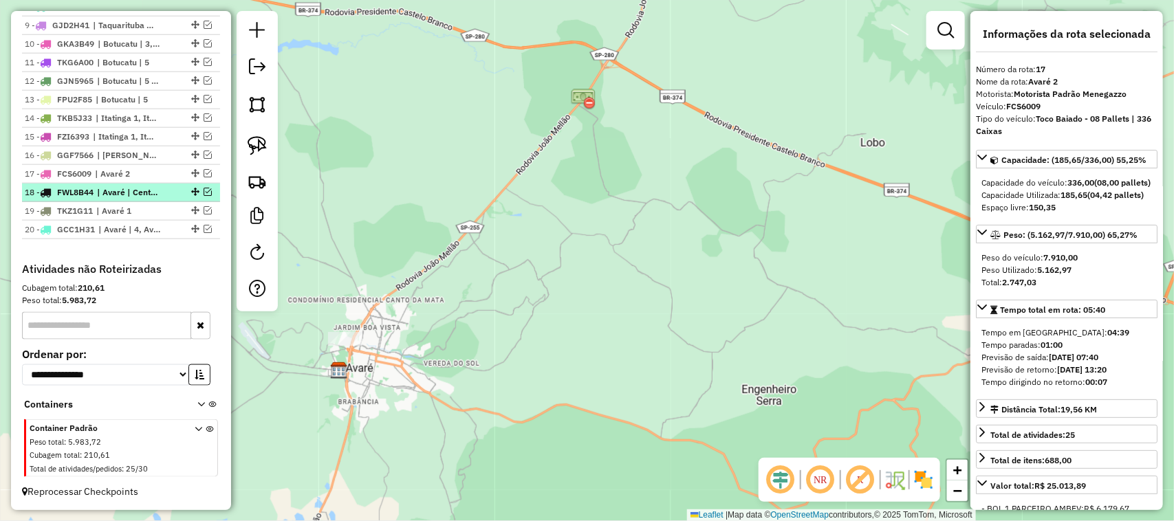
click at [201, 189] on ul "1 - TIQ6E66 | Amarela Velha 2 - GDN4021 | Itapeva 4, Sítio Itapeva / Taquarivaí…" at bounding box center [121, 53] width 198 height 371
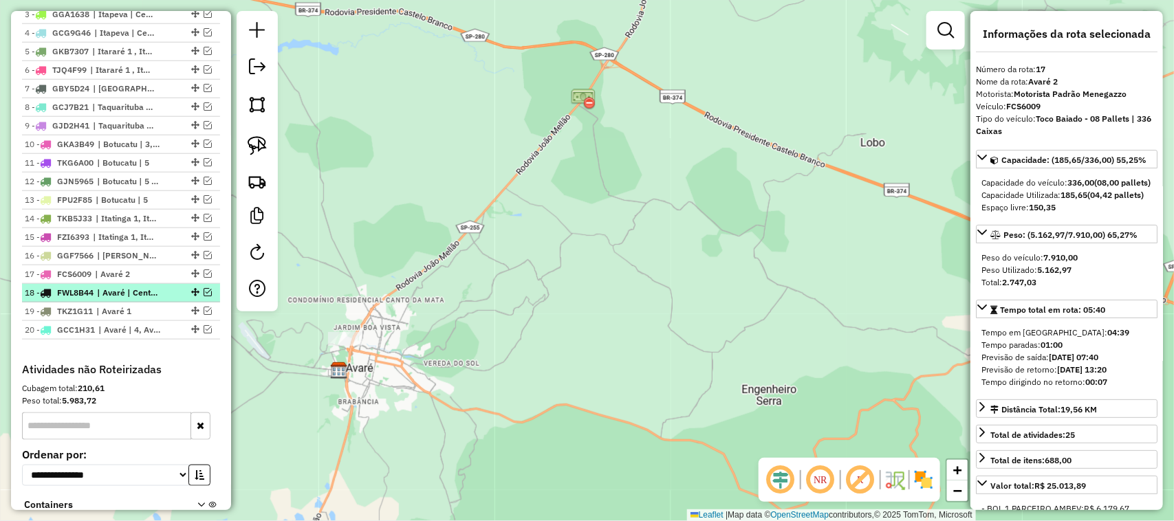
click at [204, 296] on em at bounding box center [208, 292] width 8 height 8
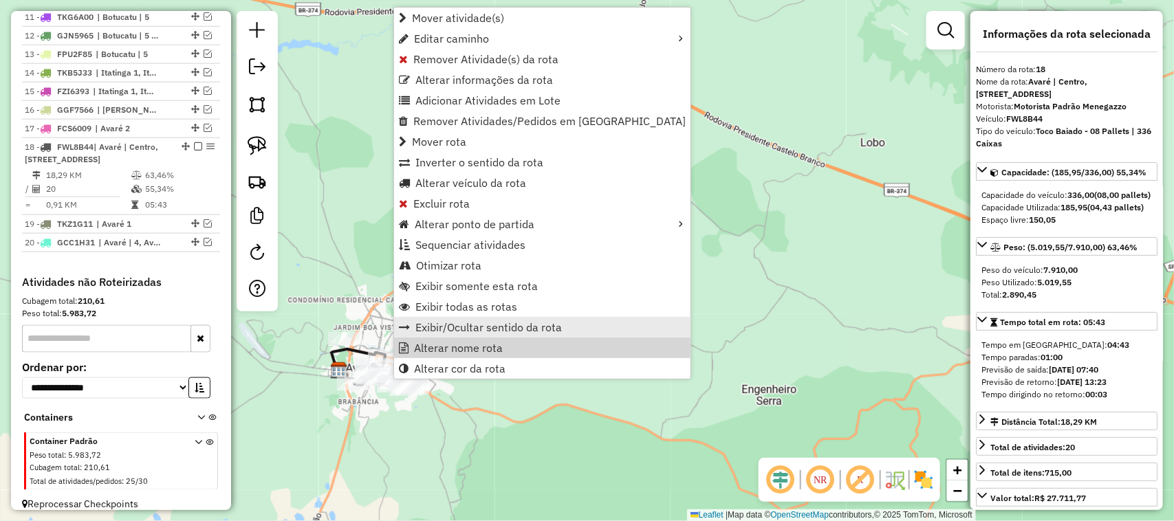
scroll to position [748, 0]
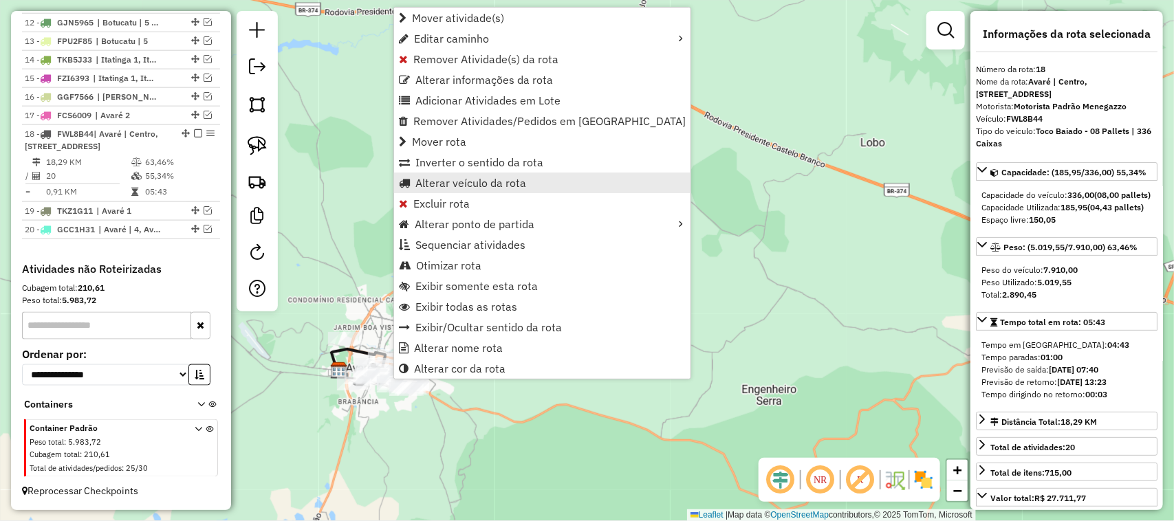
click at [478, 180] on span "Alterar veículo da rota" at bounding box center [470, 182] width 111 height 11
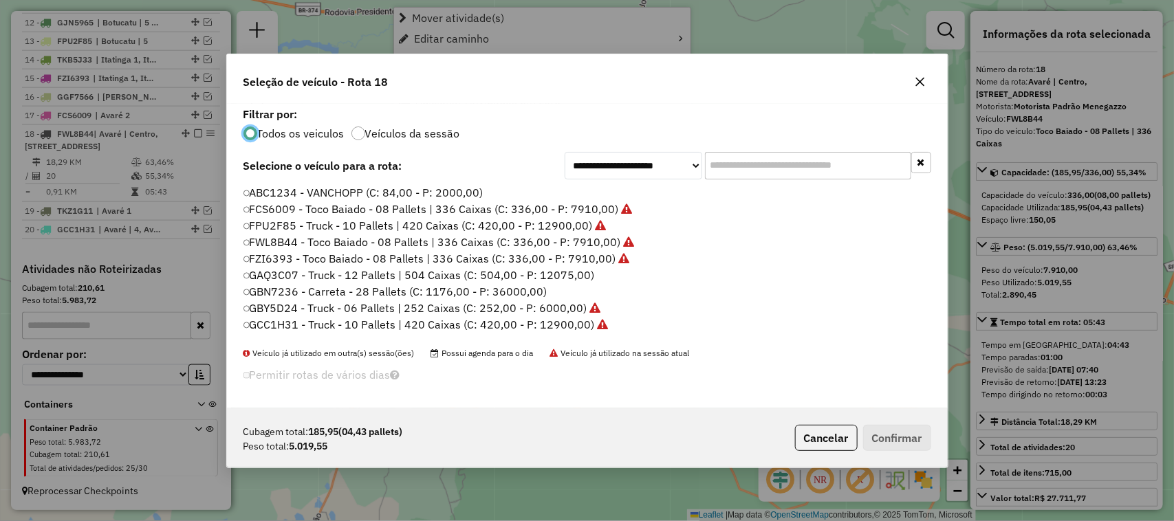
scroll to position [7, 4]
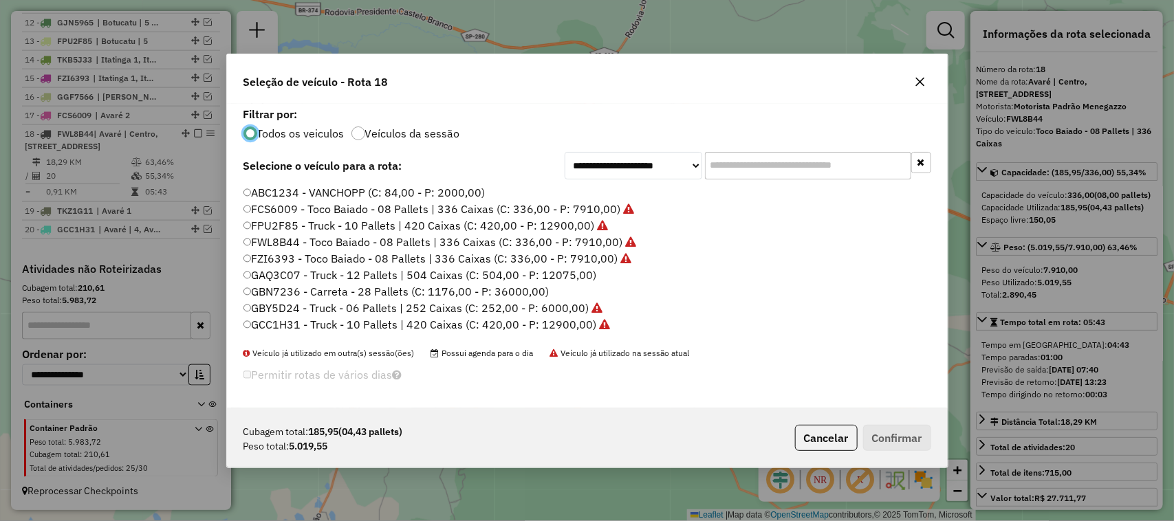
click at [748, 170] on input "text" at bounding box center [808, 166] width 206 height 28
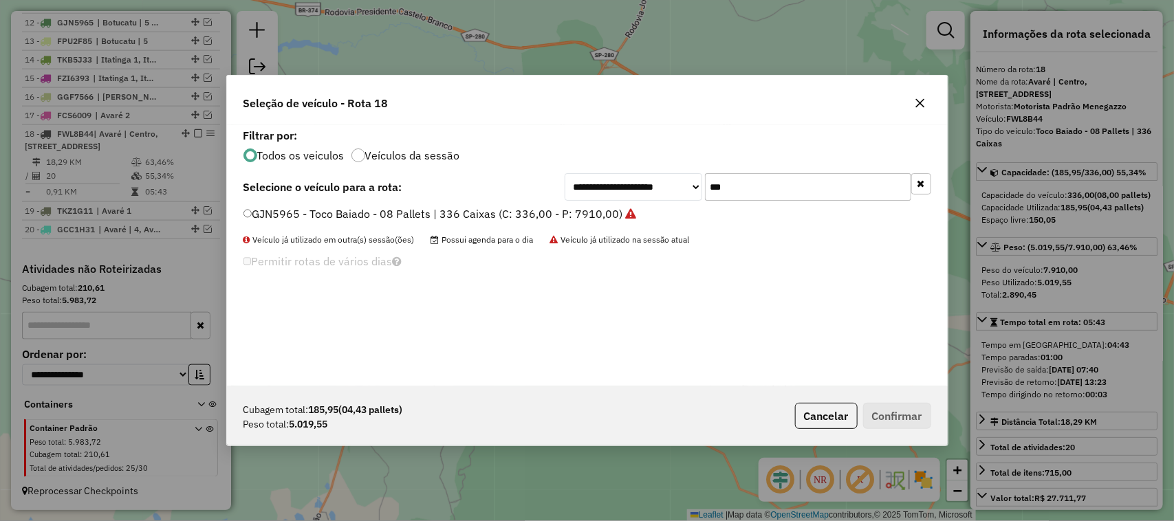
type input "***"
click at [599, 214] on label "GJN5965 - Toco Baiado - 08 Pallets | 336 Caixas (C: 336,00 - P: 7910,00)" at bounding box center [439, 214] width 393 height 17
click at [901, 423] on button "Confirmar" at bounding box center [897, 416] width 68 height 26
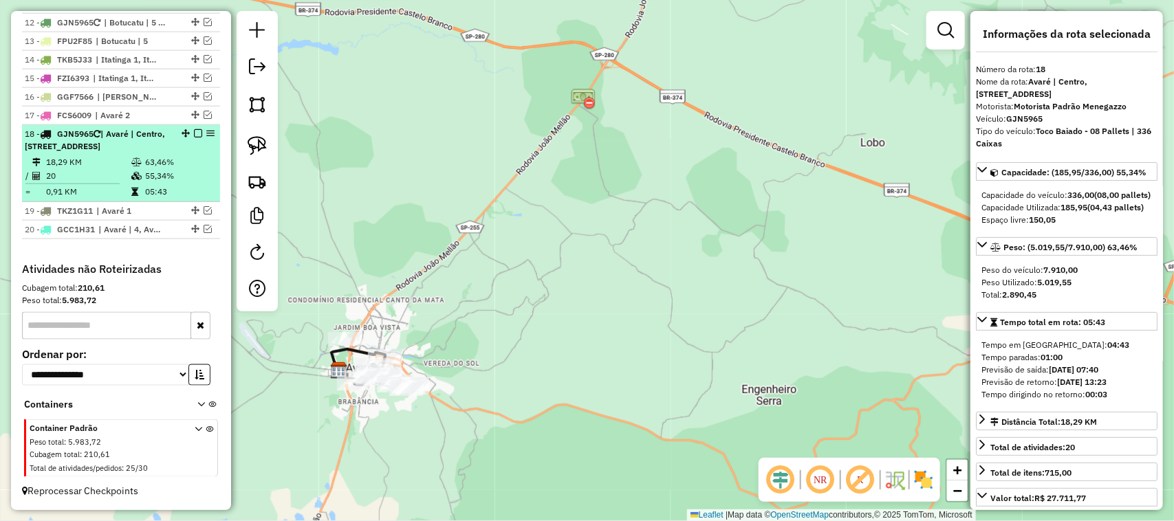
click at [197, 134] on em at bounding box center [198, 133] width 8 height 8
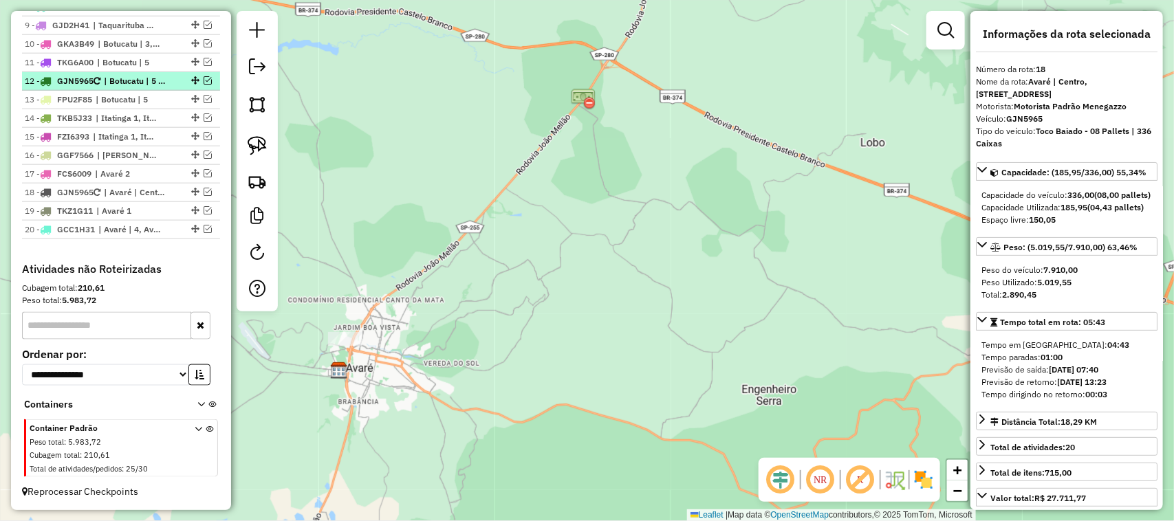
click at [204, 80] on em at bounding box center [208, 80] width 8 height 8
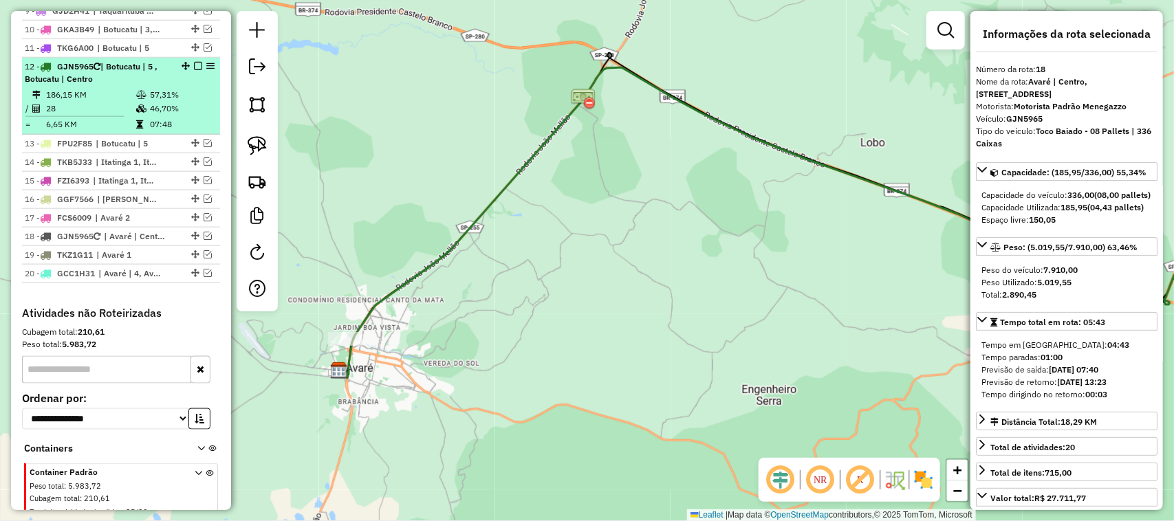
scroll to position [748, 0]
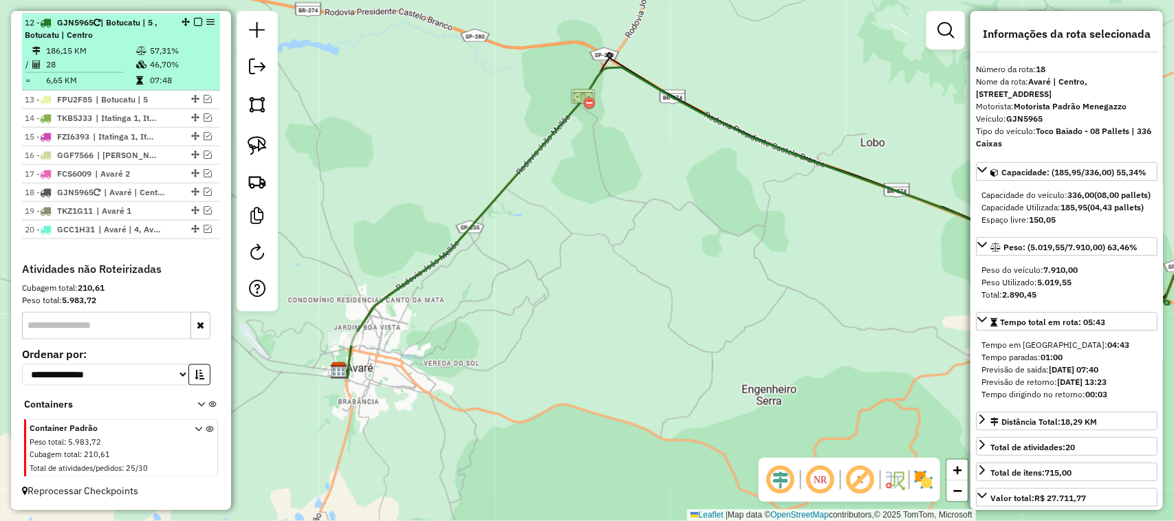
click at [107, 59] on td "28" at bounding box center [90, 65] width 90 height 14
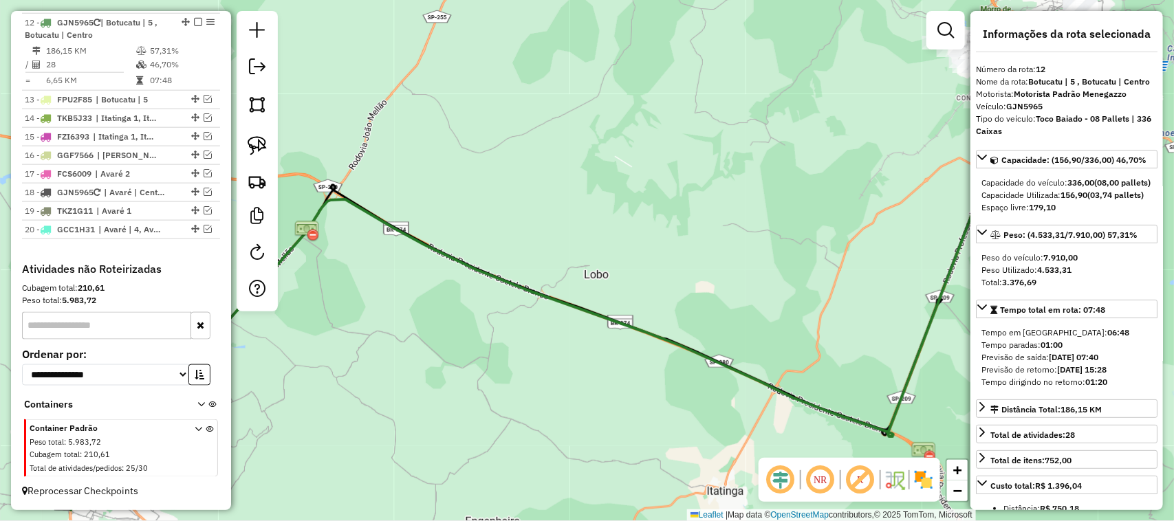
drag, startPoint x: 856, startPoint y: 280, endPoint x: 670, endPoint y: 336, distance: 193.8
click at [670, 336] on div "Janela de atendimento Grade de atendimento Capacidade Transportadoras Veículos …" at bounding box center [587, 260] width 1174 height 521
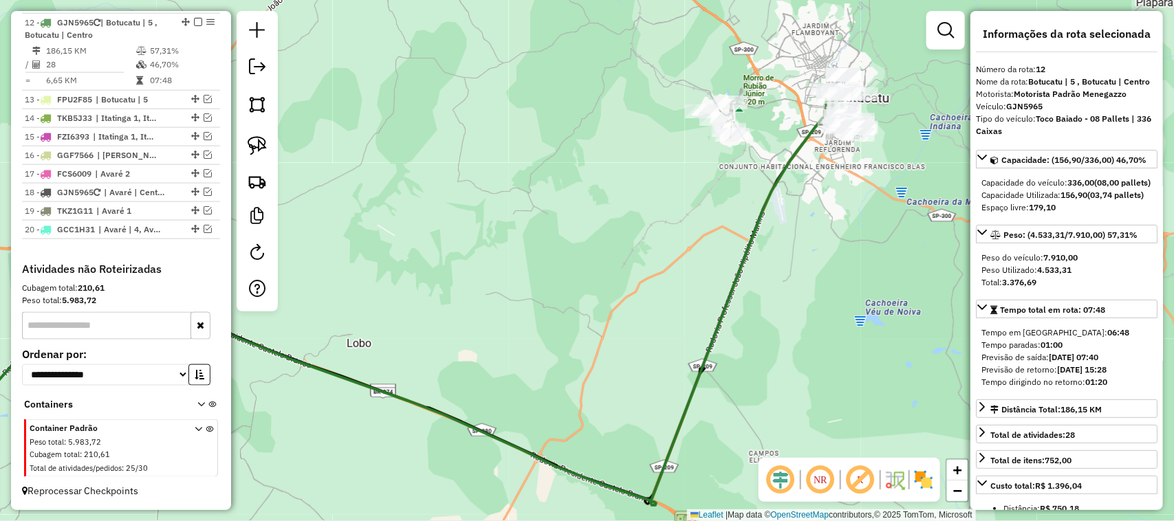
drag, startPoint x: 630, startPoint y: 321, endPoint x: 779, endPoint y: 245, distance: 167.0
click at [630, 321] on div "Janela de atendimento Grade de atendimento Capacidade Transportadoras Veículos …" at bounding box center [587, 260] width 1174 height 521
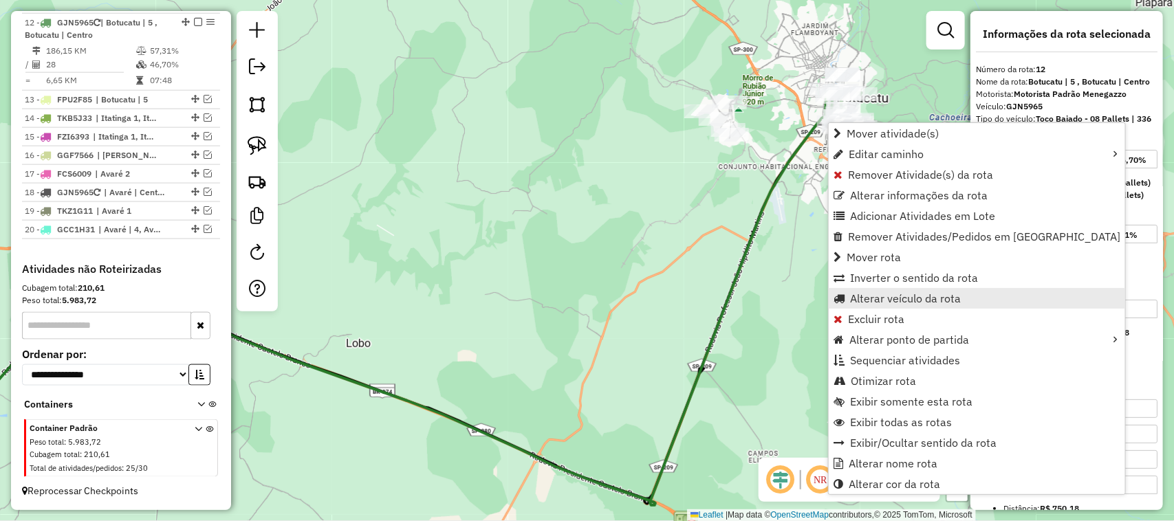
click at [915, 293] on span "Alterar veículo da rota" at bounding box center [905, 298] width 111 height 11
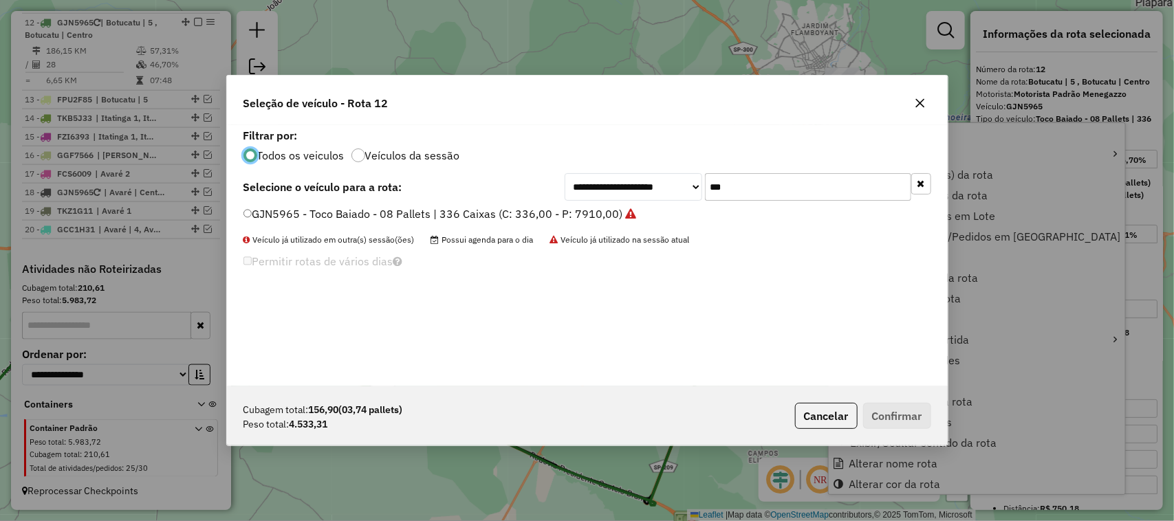
scroll to position [7, 4]
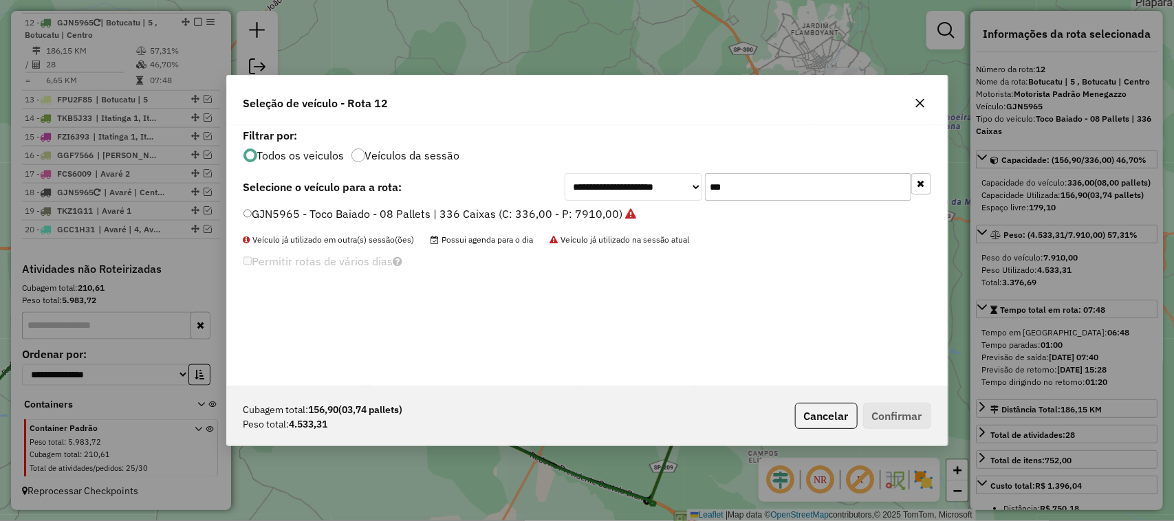
drag, startPoint x: 758, startPoint y: 187, endPoint x: 631, endPoint y: 179, distance: 126.8
click at [635, 179] on div "**********" at bounding box center [747, 187] width 366 height 28
type input "***"
click at [607, 208] on label "FWL8B44 - Toco Baiado - 08 Pallets | 336 Caixas (C: 336,00 - P: 7910,00)" at bounding box center [433, 214] width 380 height 17
click at [899, 410] on button "Confirmar" at bounding box center [897, 416] width 68 height 26
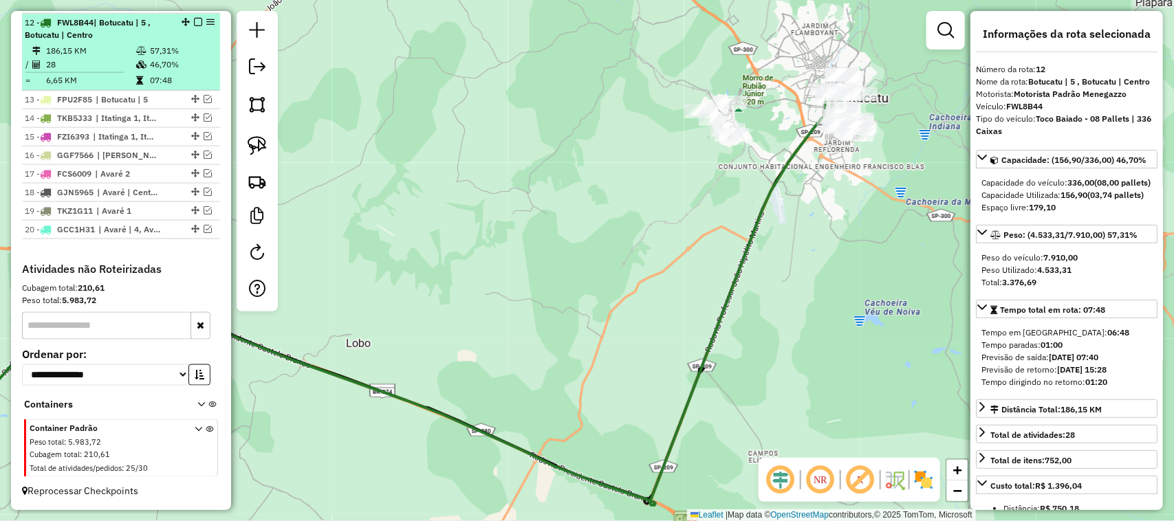
click at [195, 21] on em at bounding box center [198, 22] width 8 height 8
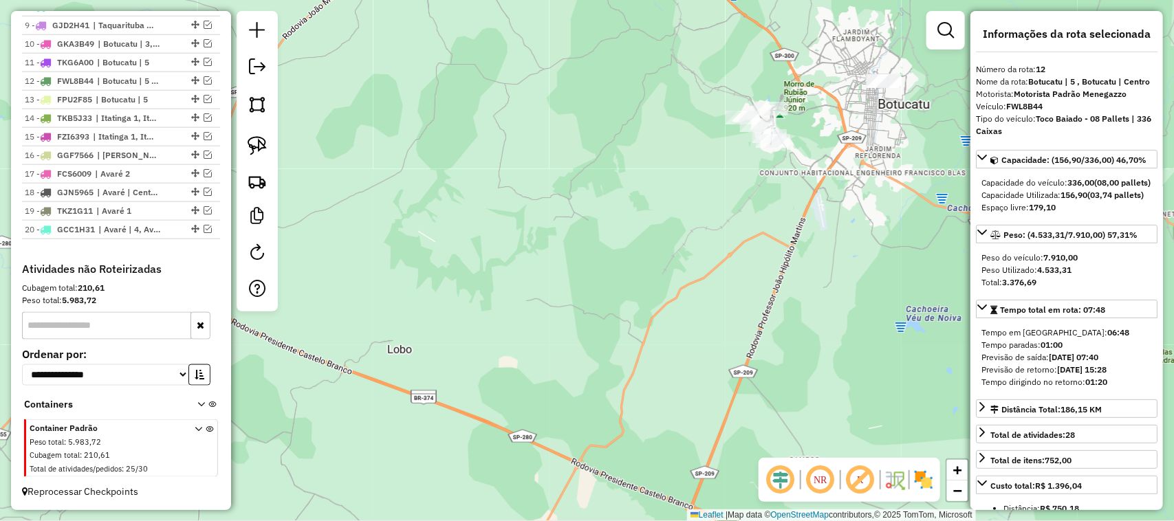
drag, startPoint x: 417, startPoint y: 239, endPoint x: 674, endPoint y: 229, distance: 257.3
click at [631, 235] on div "Janela de atendimento Grade de atendimento Capacidade Transportadoras Veículos …" at bounding box center [587, 260] width 1174 height 521
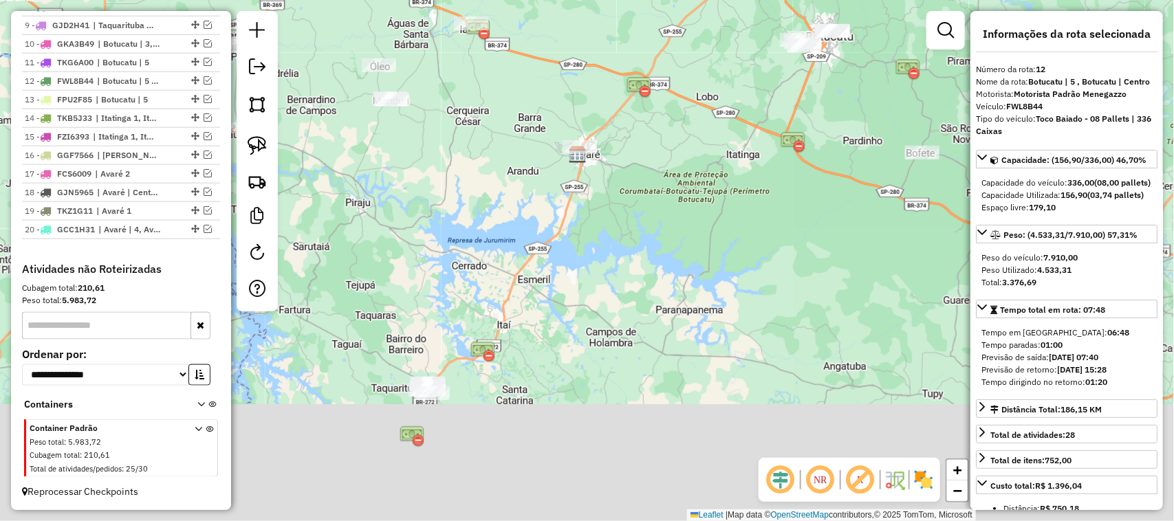
drag, startPoint x: 650, startPoint y: 241, endPoint x: 682, endPoint y: 80, distance: 164.0
click at [682, 86] on div "Janela de atendimento Grade de atendimento Capacidade Transportadoras Veículos …" at bounding box center [587, 260] width 1174 height 521
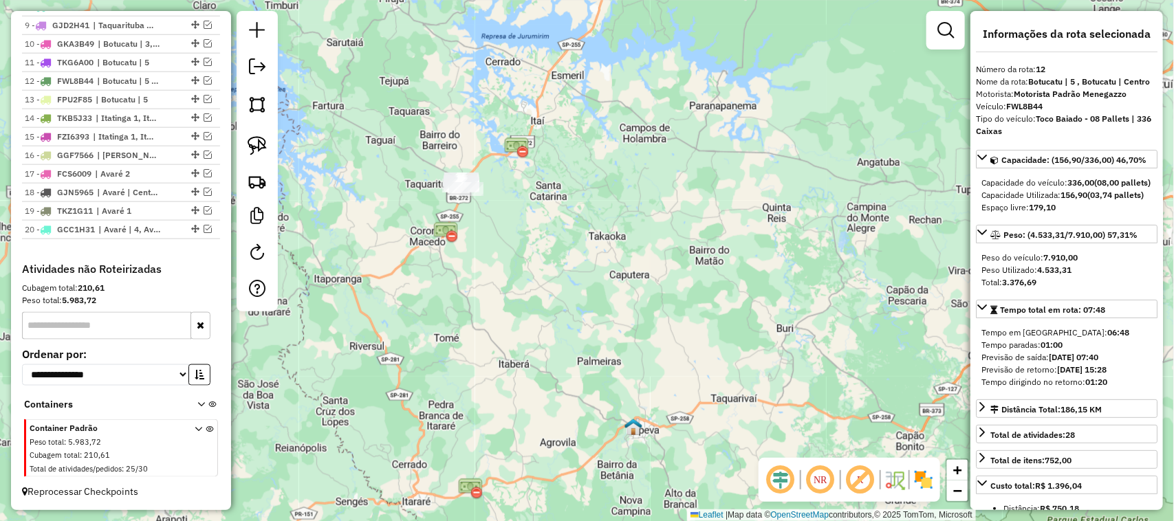
drag, startPoint x: 670, startPoint y: 213, endPoint x: 688, endPoint y: 114, distance: 100.5
click at [686, 125] on div "Janela de atendimento Grade de atendimento Capacidade Transportadoras Veículos …" at bounding box center [587, 260] width 1174 height 521
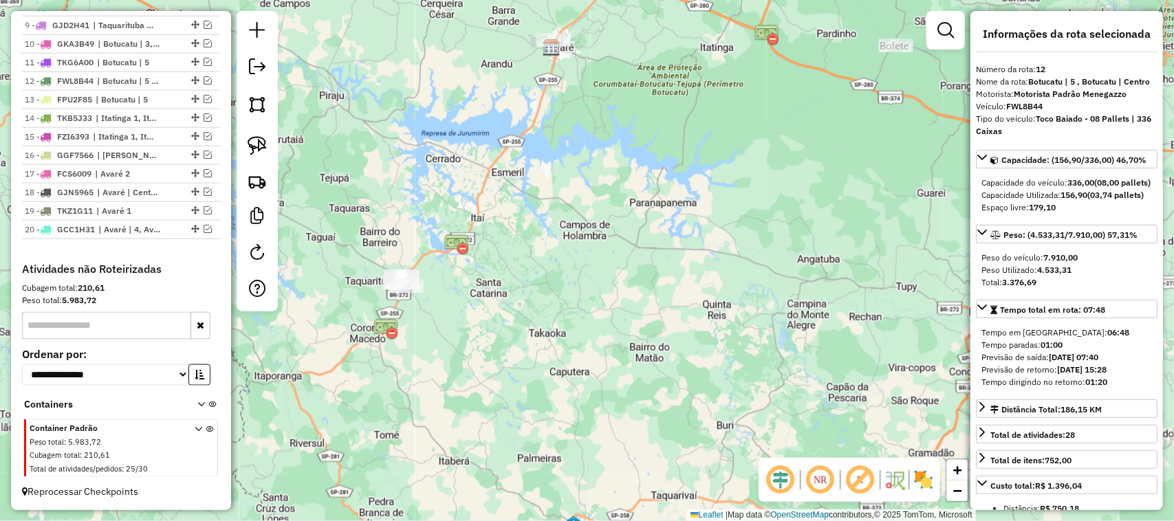
drag, startPoint x: 705, startPoint y: 204, endPoint x: 617, endPoint y: 393, distance: 208.3
click at [619, 414] on div "Janela de atendimento Grade de atendimento Capacidade Transportadoras Veículos …" at bounding box center [587, 260] width 1174 height 521
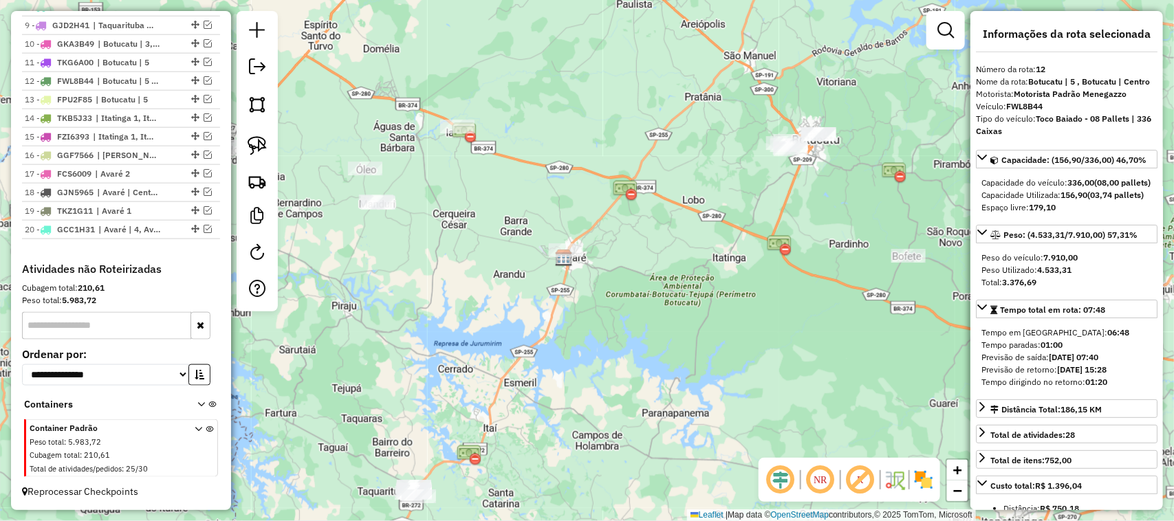
drag, startPoint x: 621, startPoint y: 382, endPoint x: 629, endPoint y: 418, distance: 37.4
click at [629, 426] on div "Janela de atendimento Grade de atendimento Capacidade Transportadoras Veículos …" at bounding box center [587, 260] width 1174 height 521
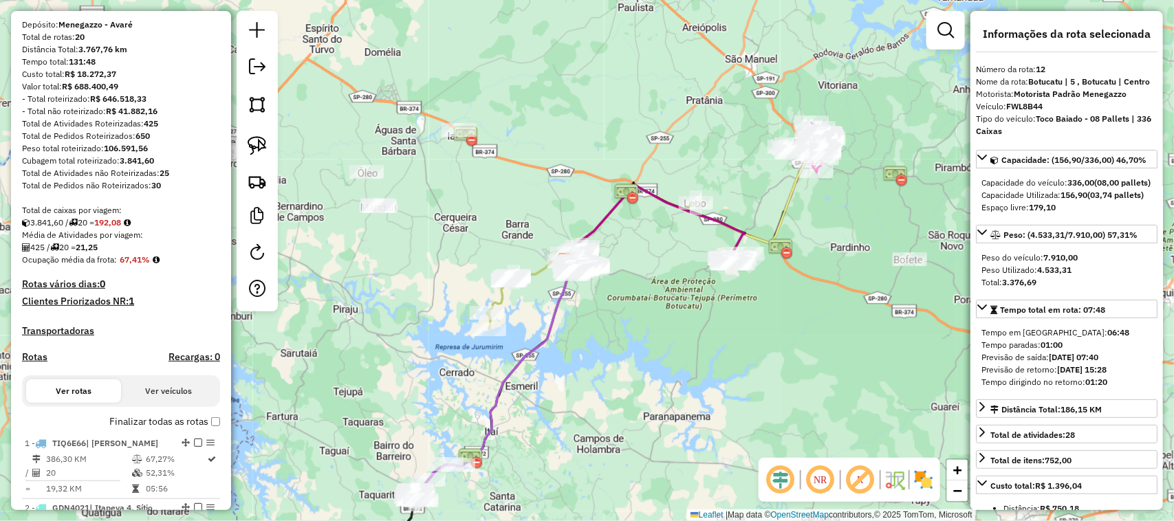
scroll to position [0, 0]
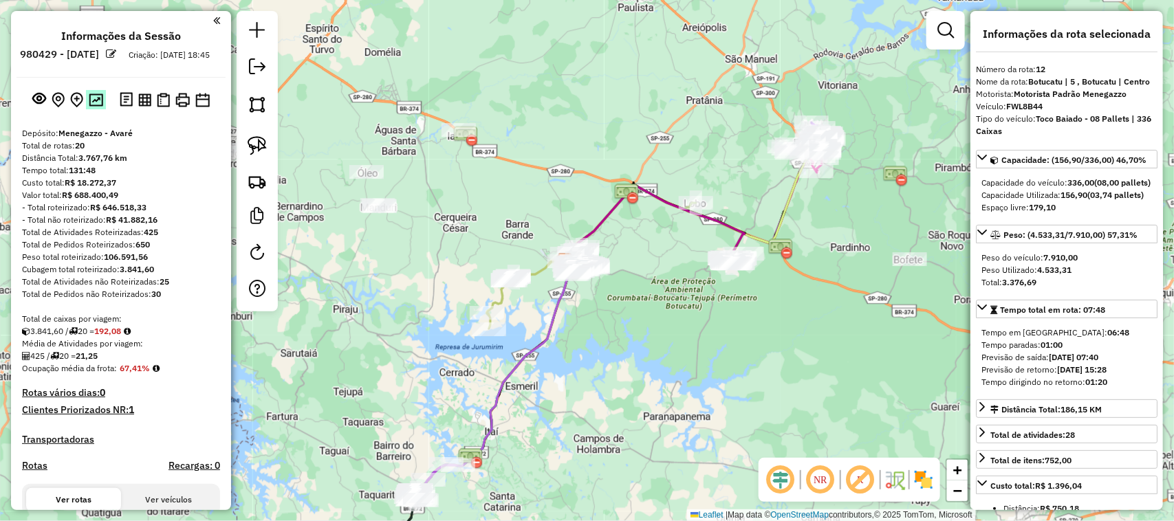
click at [98, 107] on img at bounding box center [96, 100] width 14 height 13
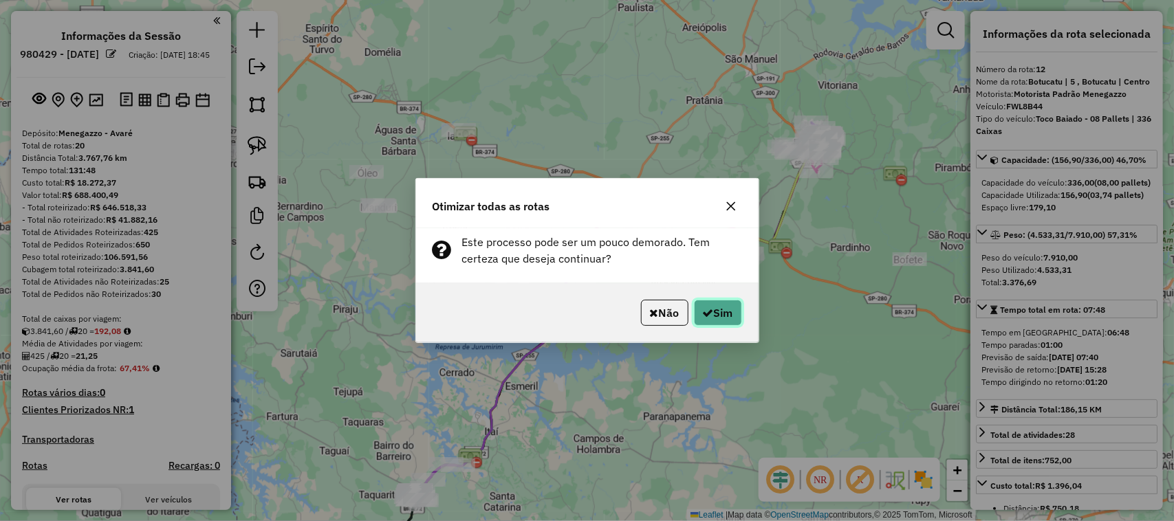
click at [710, 307] on button "Sim" at bounding box center [718, 313] width 48 height 26
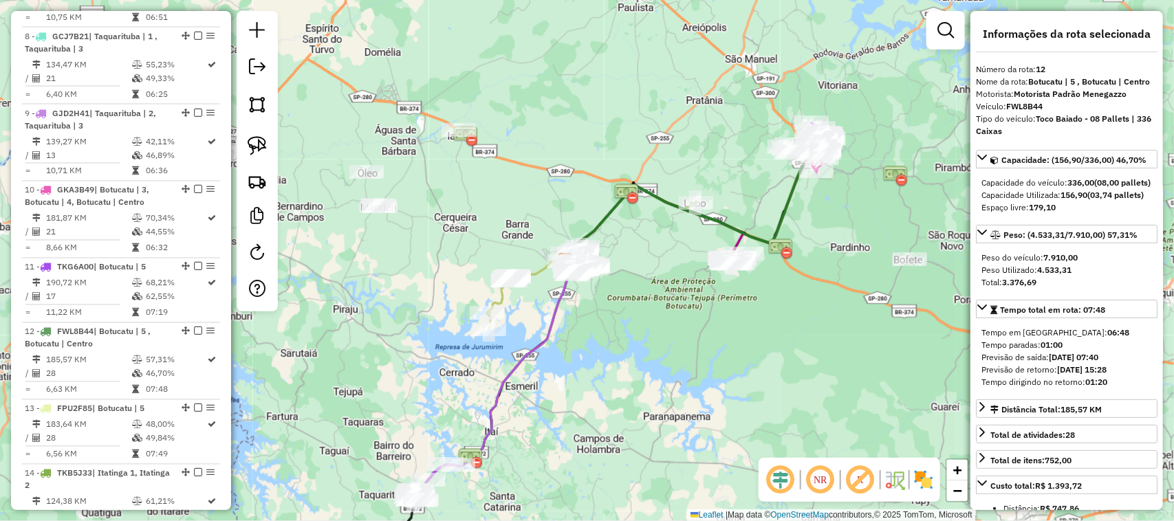
scroll to position [1355, 0]
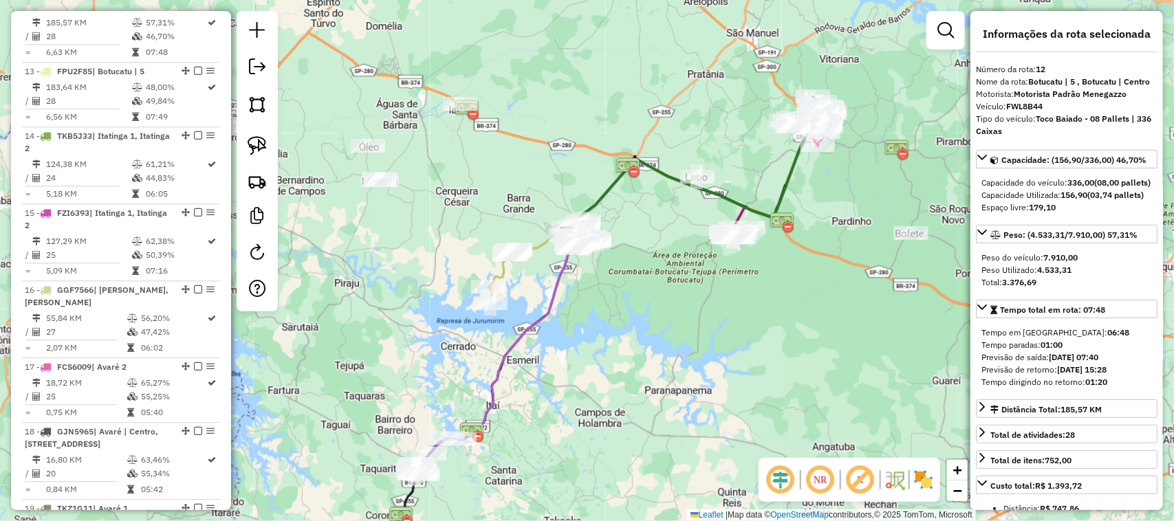
drag, startPoint x: 719, startPoint y: 324, endPoint x: 721, endPoint y: 294, distance: 29.6
click at [720, 297] on div "Janela de atendimento Grade de atendimento Capacidade Transportadoras Veículos …" at bounding box center [587, 260] width 1174 height 521
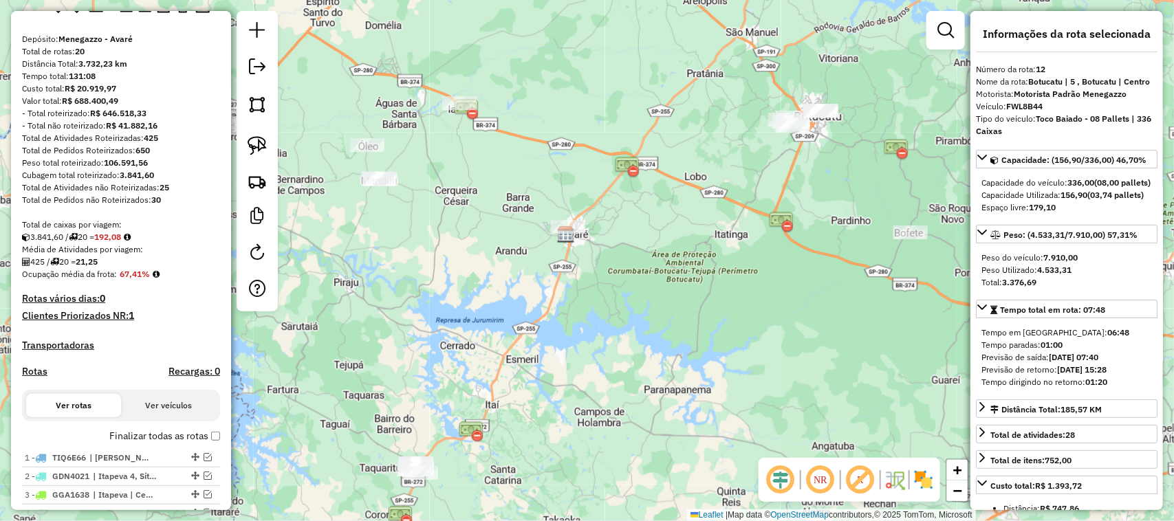
scroll to position [553, 0]
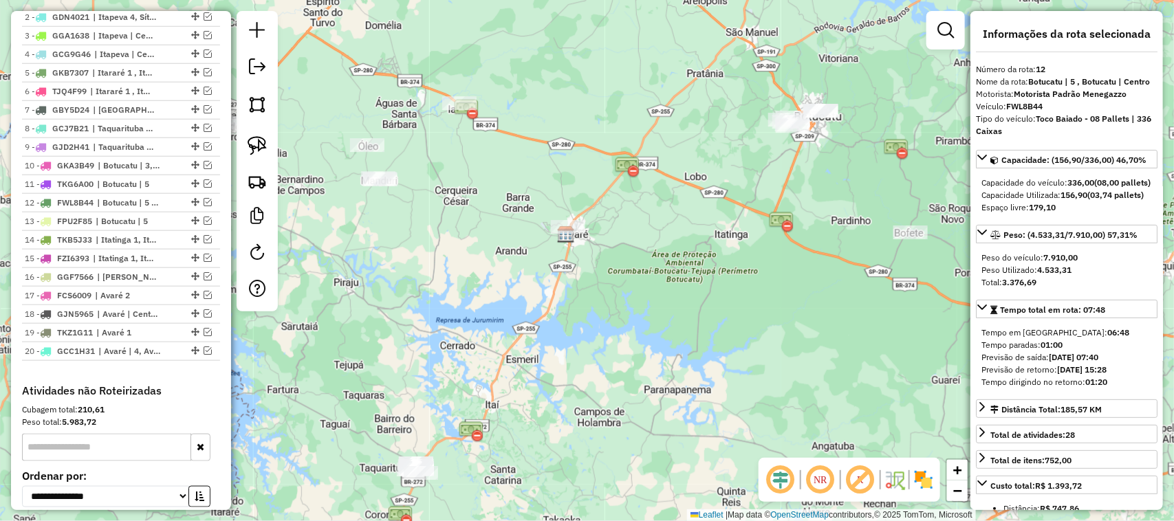
drag, startPoint x: 591, startPoint y: 363, endPoint x: 589, endPoint y: 294, distance: 68.8
click at [589, 294] on div "Janela de atendimento Grade de atendimento Capacidade Transportadoras Veículos …" at bounding box center [587, 260] width 1174 height 521
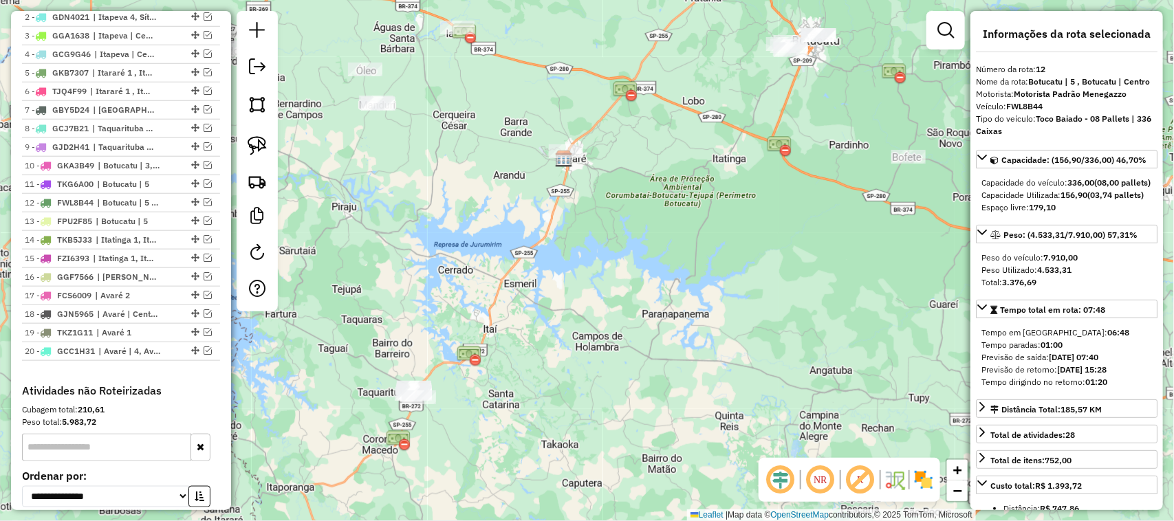
click at [639, 324] on div "Janela de atendimento Grade de atendimento Capacidade Transportadoras Veículos …" at bounding box center [587, 260] width 1174 height 521
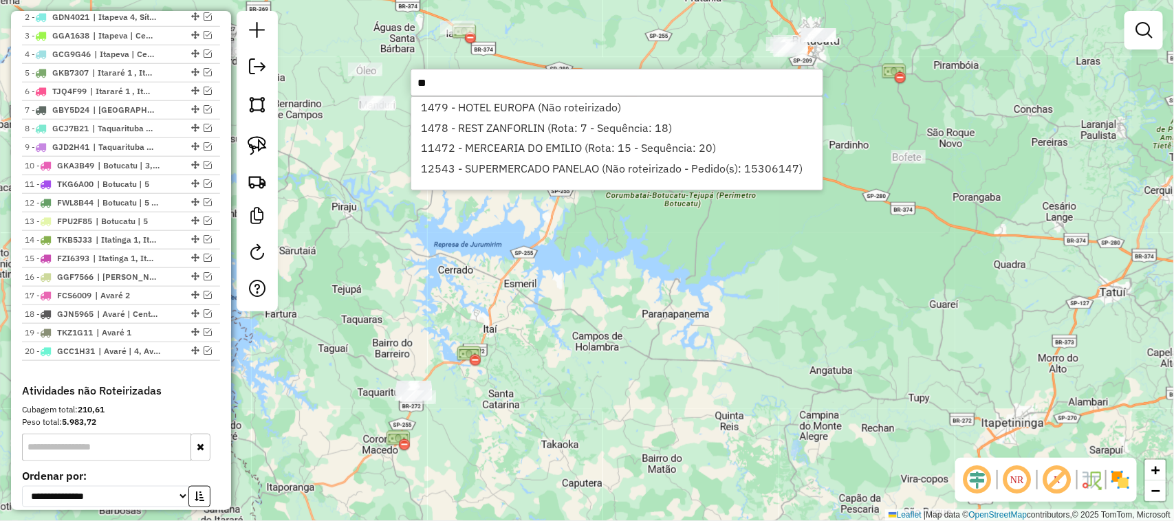
type input "*"
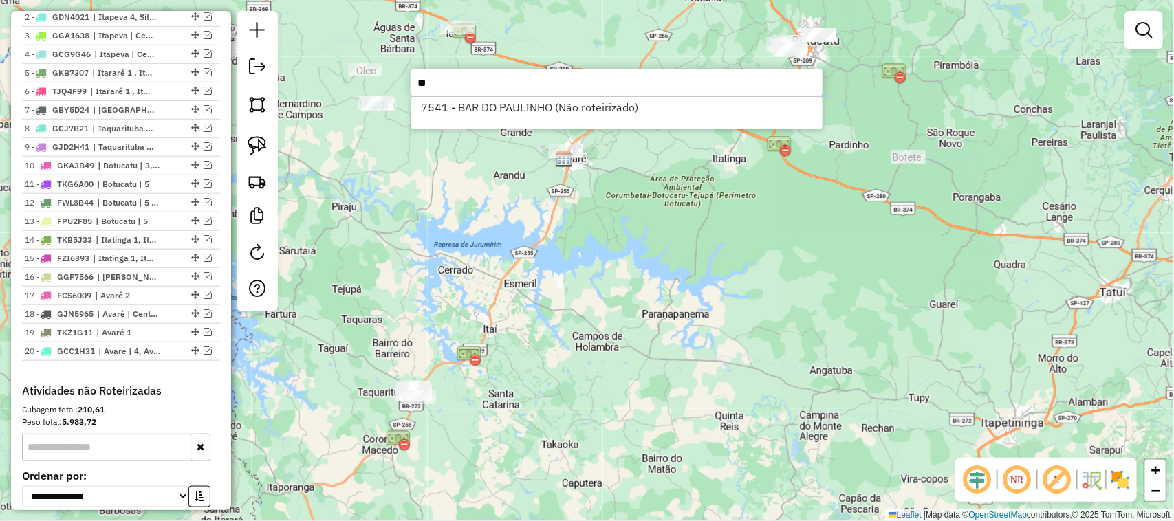
type input "*"
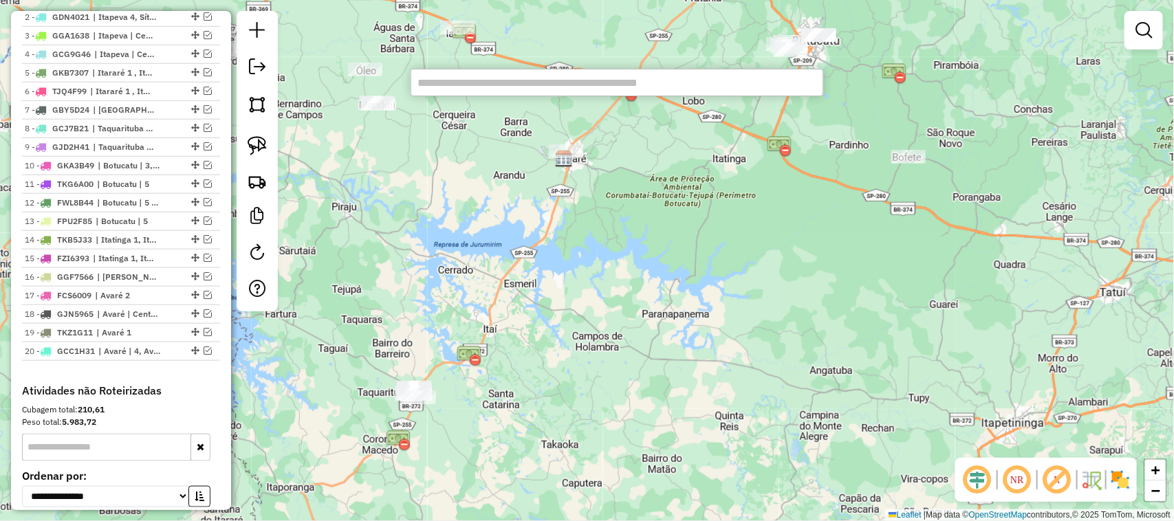
click at [470, 86] on input "text" at bounding box center [616, 83] width 413 height 28
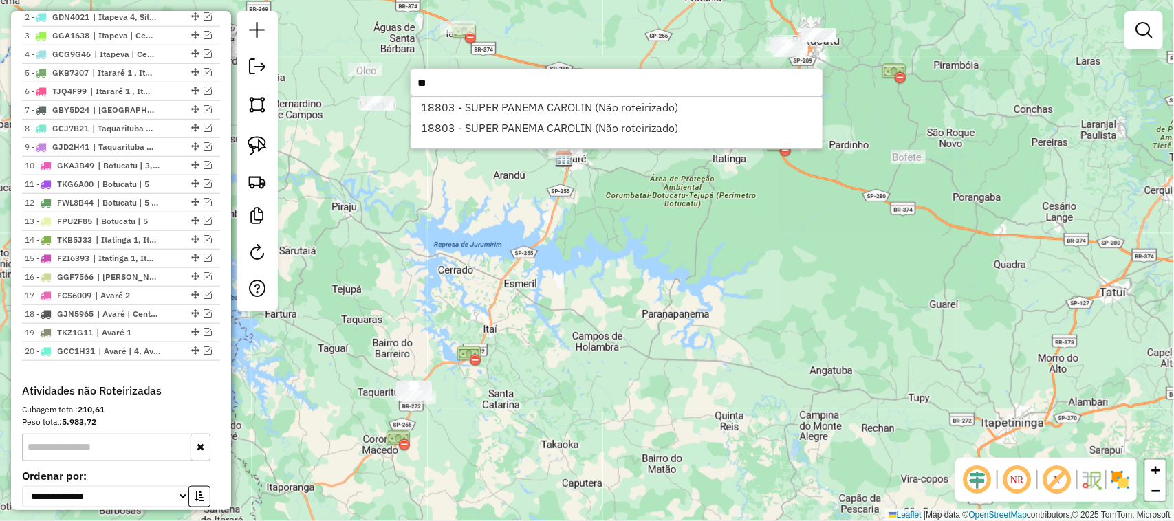
type input "*"
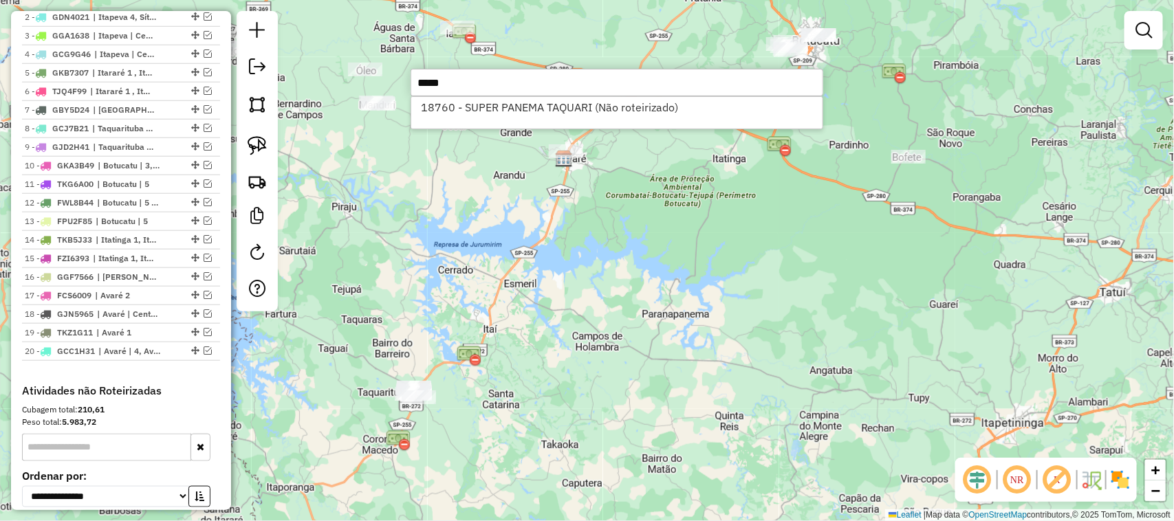
type input "*****"
click at [535, 249] on div "Janela de atendimento Grade de atendimento Capacidade Transportadoras Veículos …" at bounding box center [587, 260] width 1174 height 521
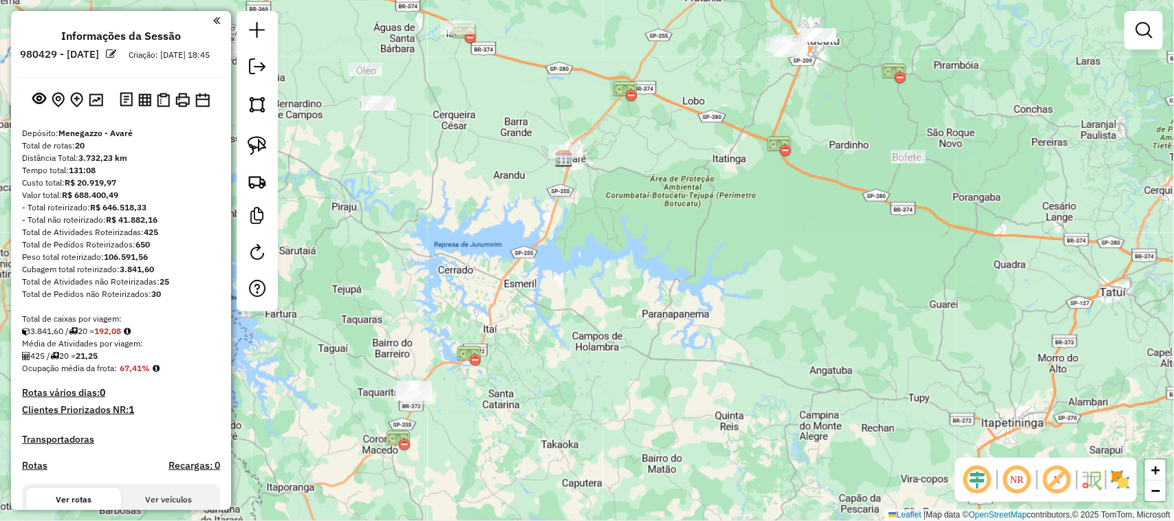
scroll to position [114, 0]
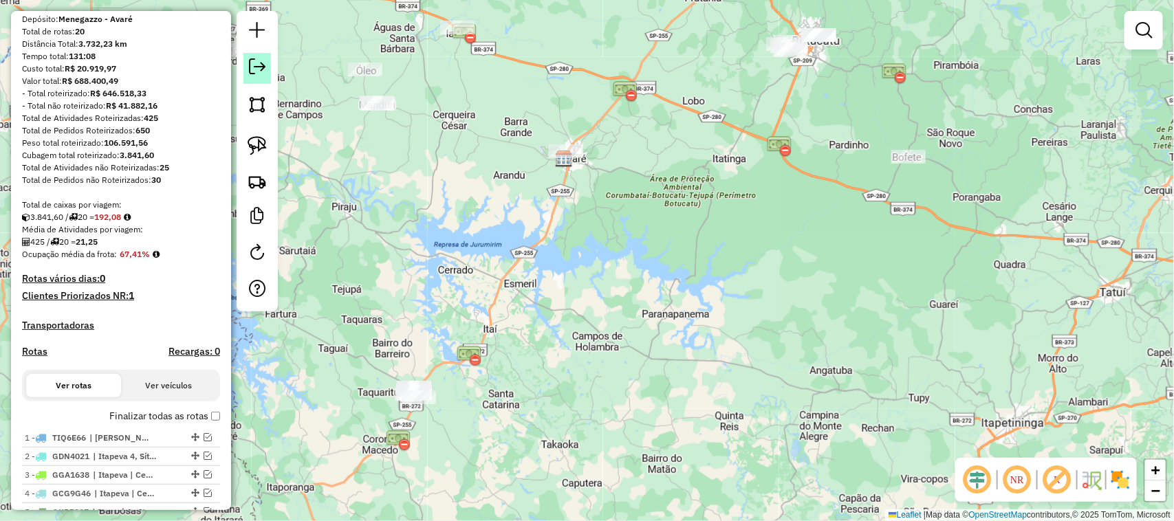
click at [259, 74] on em at bounding box center [257, 66] width 17 height 17
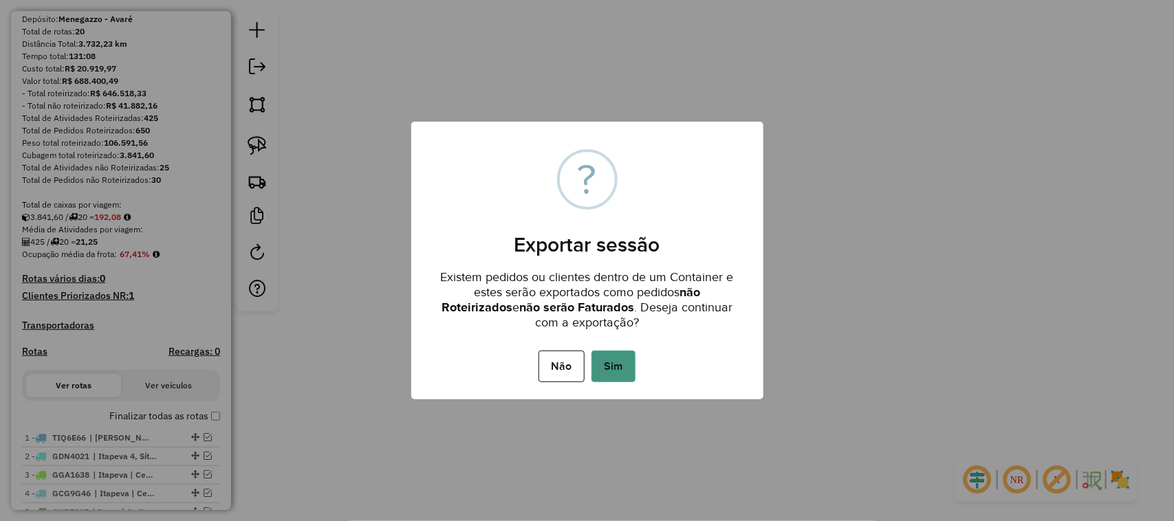
click at [613, 361] on button "Sim" at bounding box center [613, 367] width 44 height 32
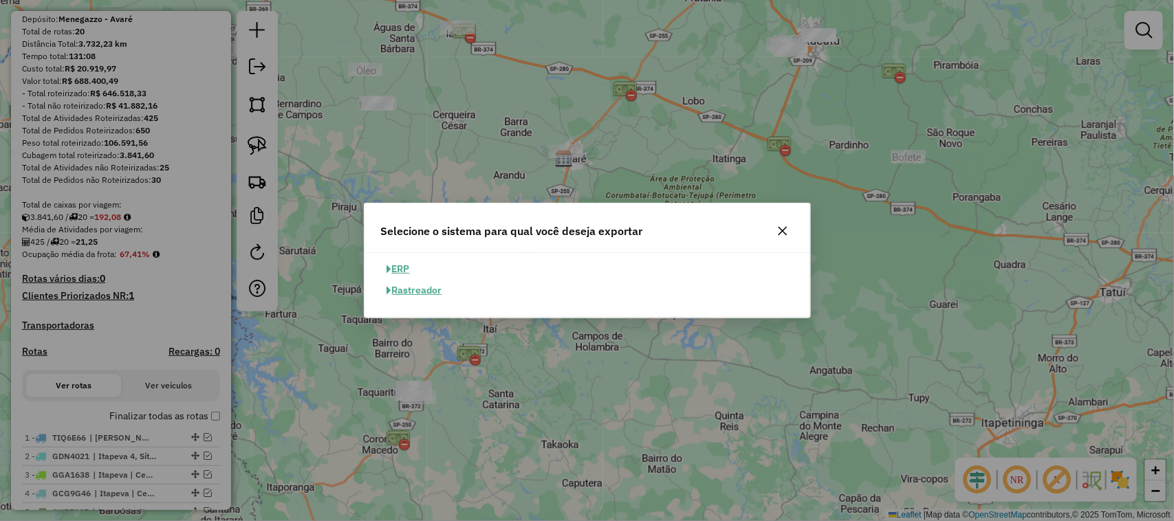
click at [784, 229] on icon "button" at bounding box center [782, 231] width 9 height 9
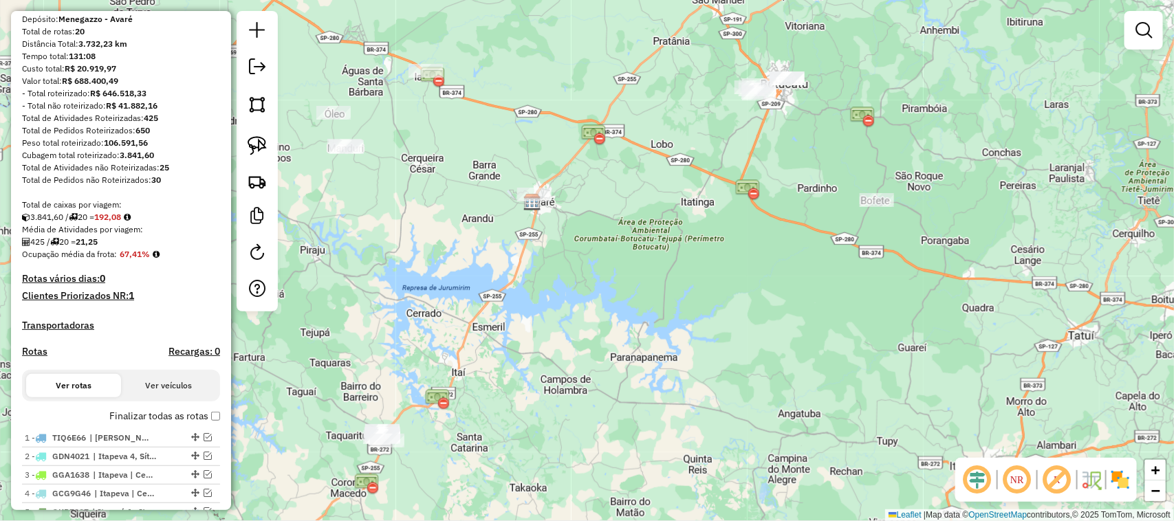
drag, startPoint x: 743, startPoint y: 193, endPoint x: 715, endPoint y: 208, distance: 31.7
click at [735, 202] on img at bounding box center [747, 189] width 25 height 25
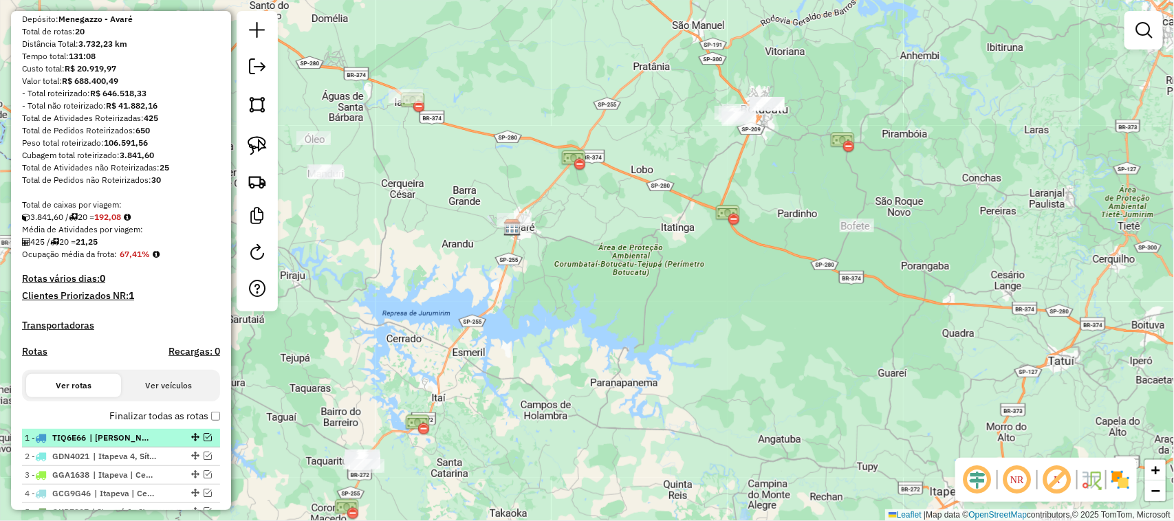
scroll to position [344, 0]
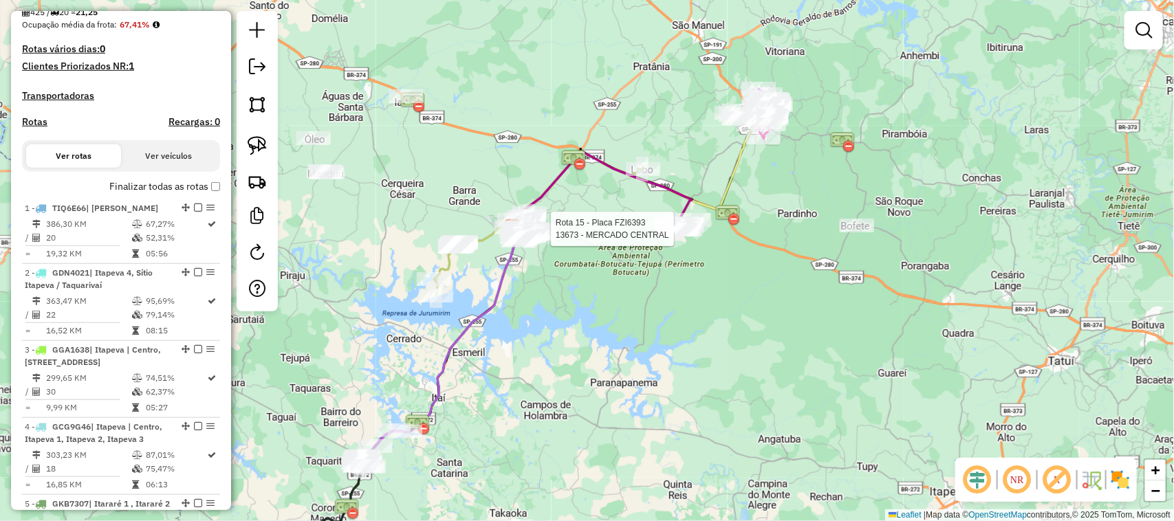
select select "**********"
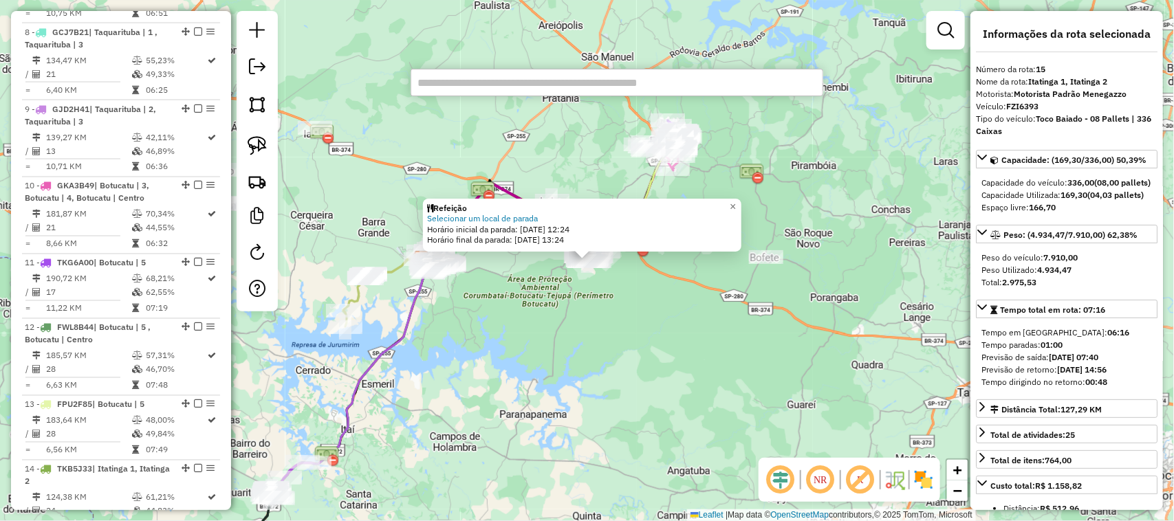
scroll to position [1574, 0]
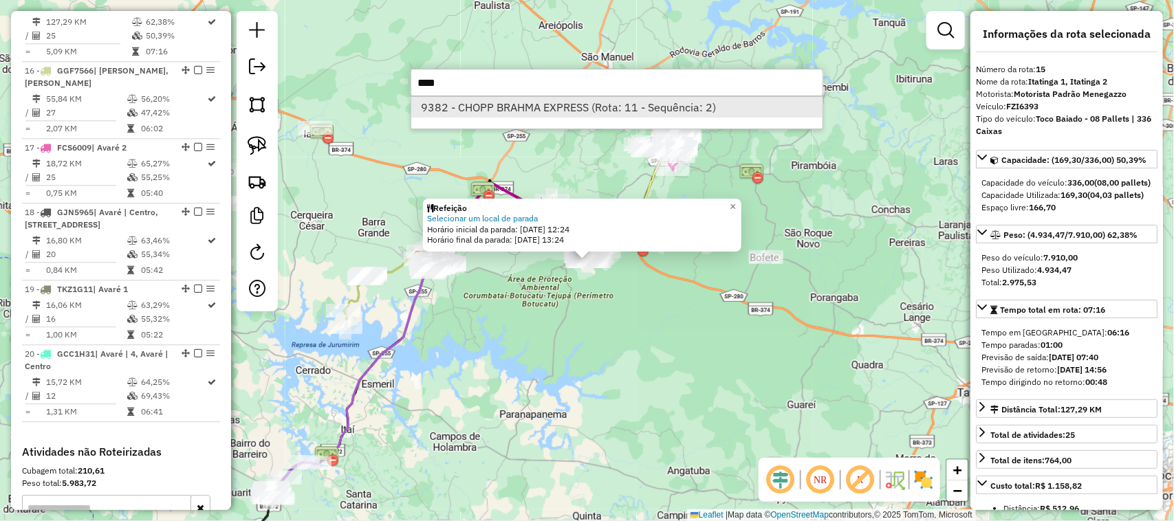
type input "****"
click at [519, 105] on li "9382 - CHOPP BRAHMA EXPRESS (Rota: 11 - Sequência: 2)" at bounding box center [616, 107] width 411 height 21
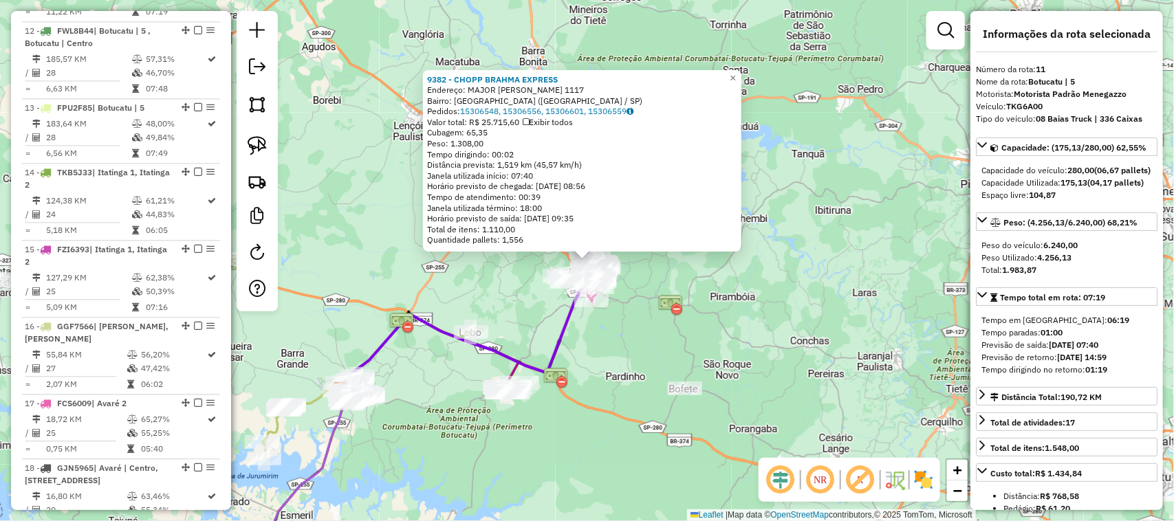
scroll to position [1291, 0]
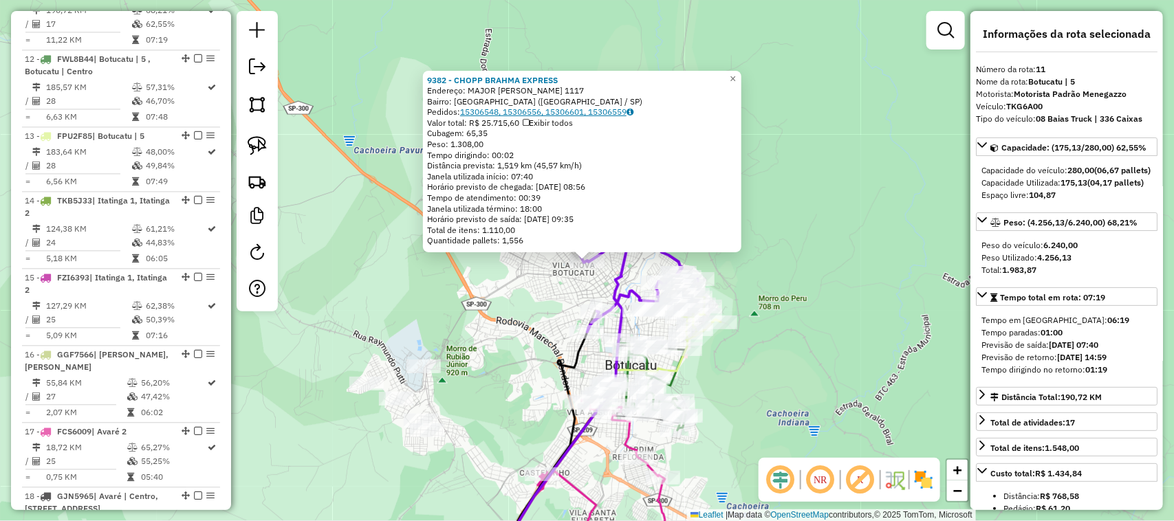
click at [613, 107] on link "15306548, 15306556, 15306601, 15306559" at bounding box center [546, 112] width 173 height 10
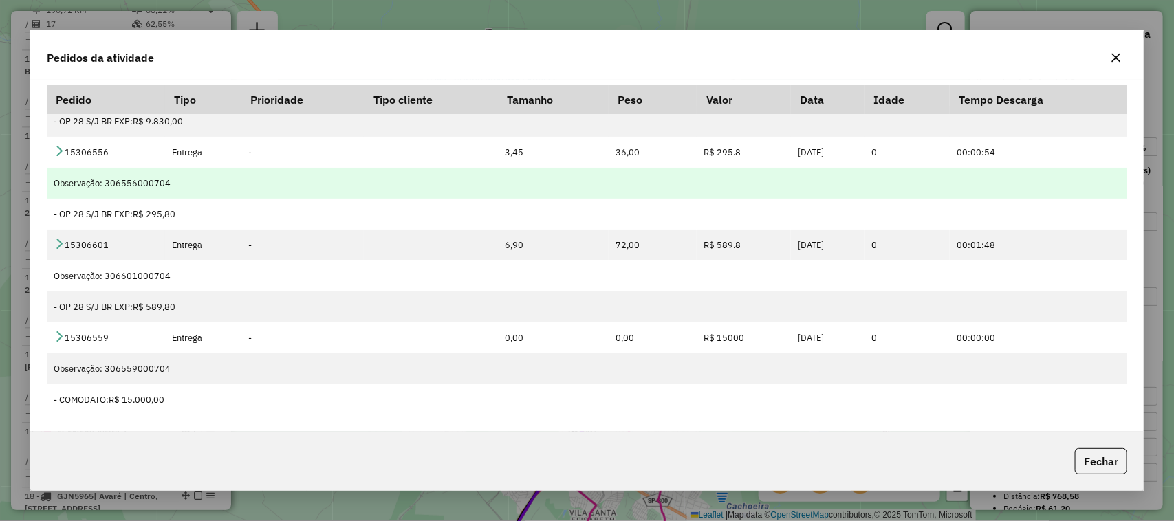
scroll to position [0, 0]
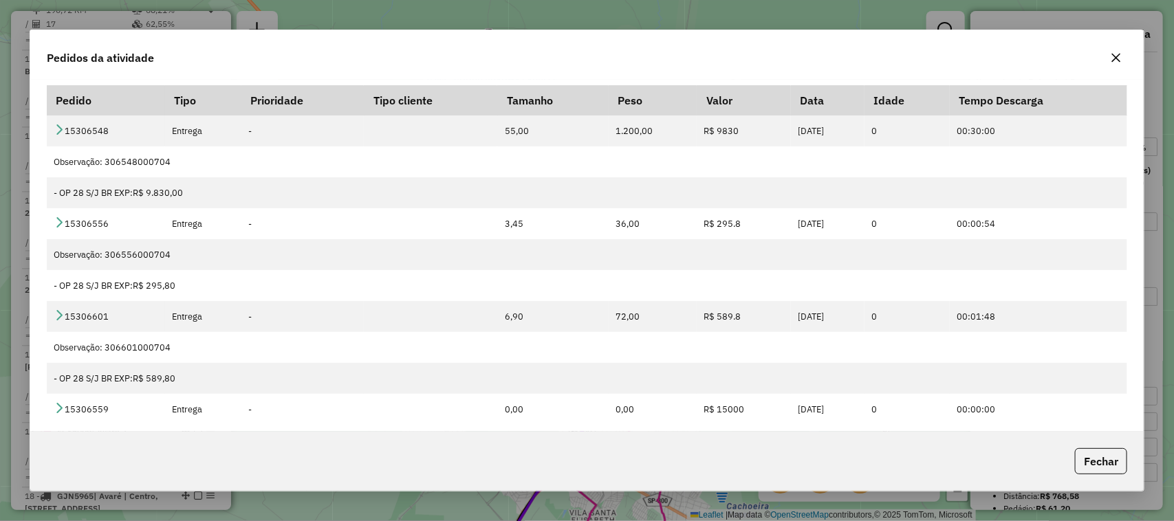
click at [1119, 52] on icon "button" at bounding box center [1115, 57] width 11 height 11
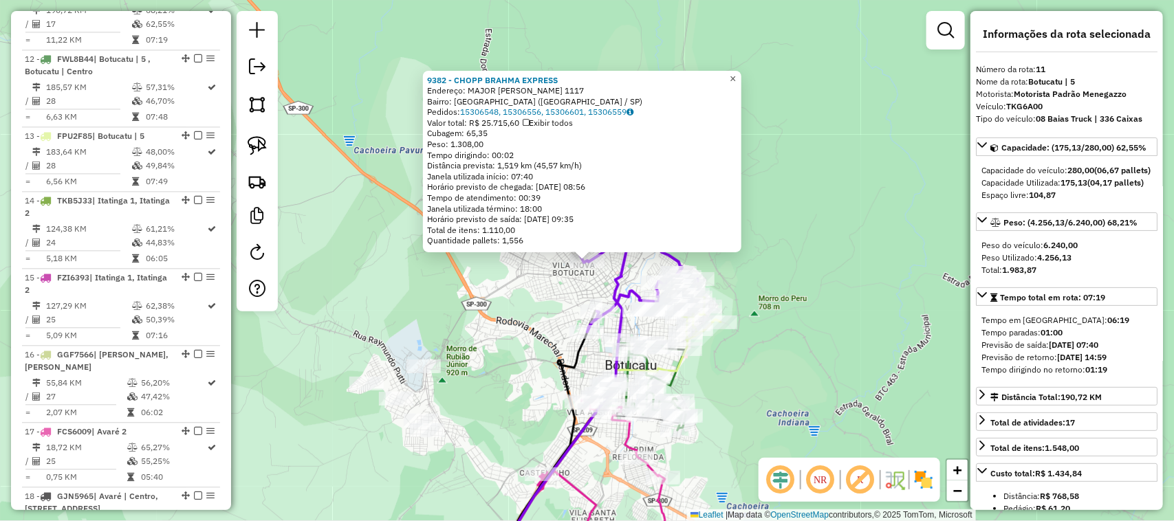
click at [736, 74] on span "×" at bounding box center [732, 79] width 6 height 12
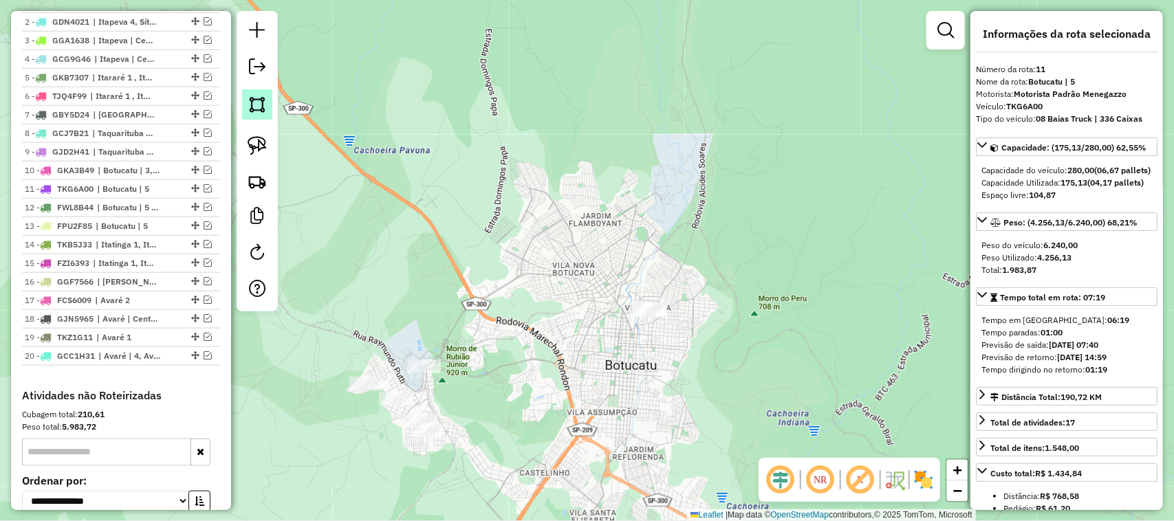
scroll to position [346, 0]
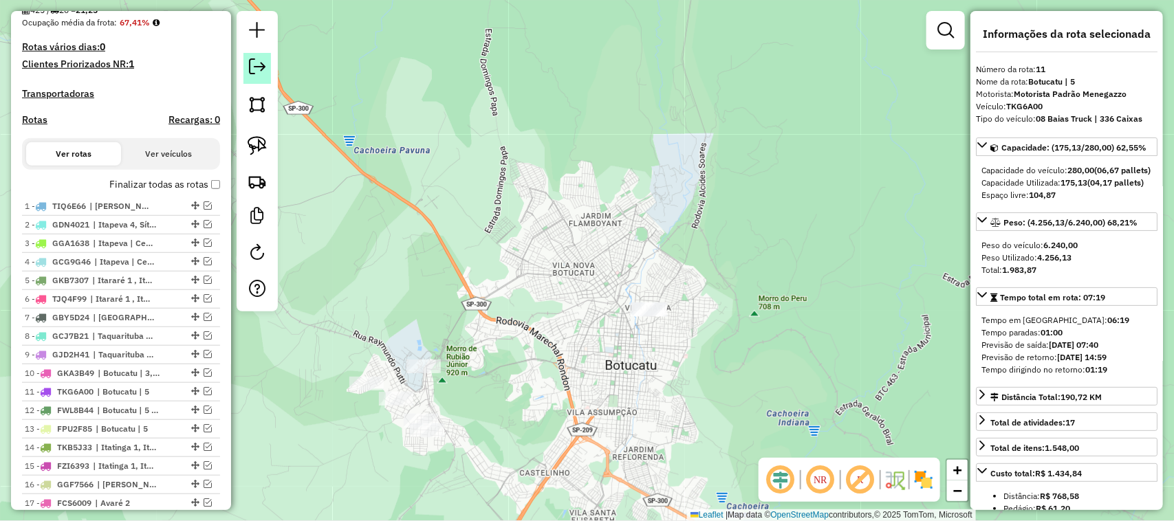
click at [253, 67] on em at bounding box center [257, 66] width 17 height 17
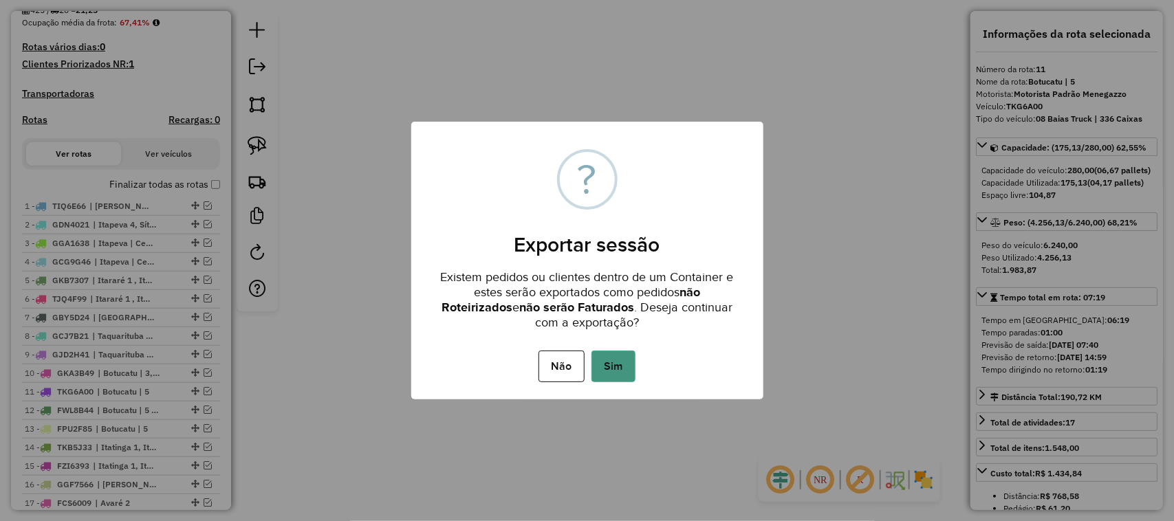
click at [615, 355] on button "Sim" at bounding box center [613, 367] width 44 height 32
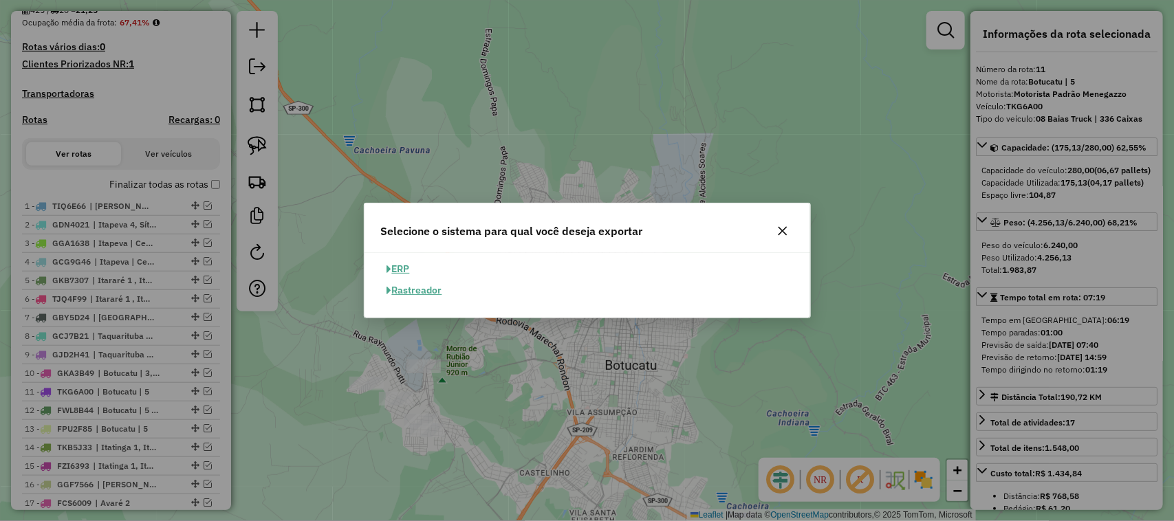
click at [396, 262] on button "ERP" at bounding box center [398, 269] width 35 height 21
select select "**"
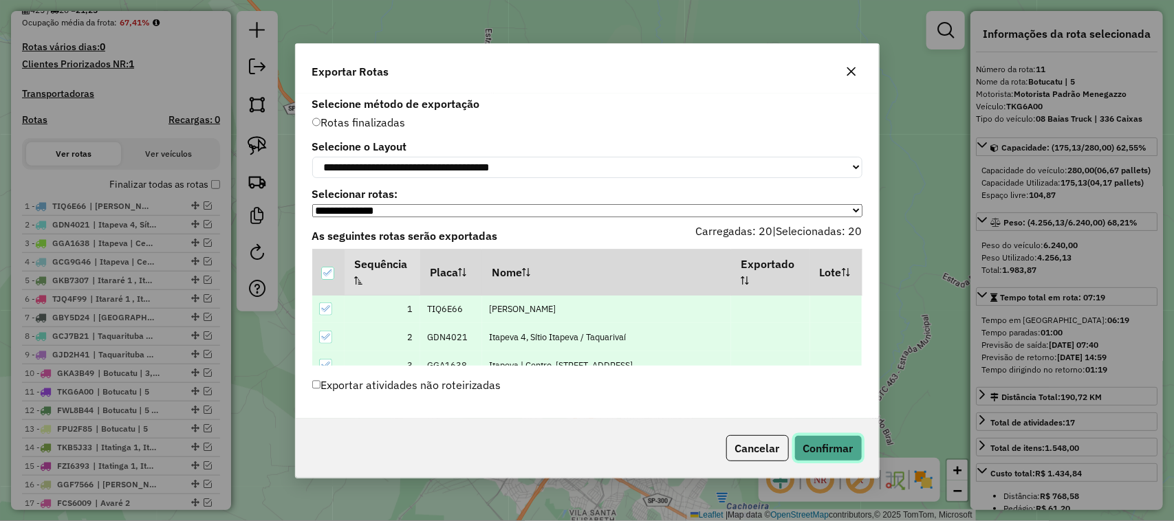
click at [822, 455] on button "Confirmar" at bounding box center [828, 448] width 68 height 26
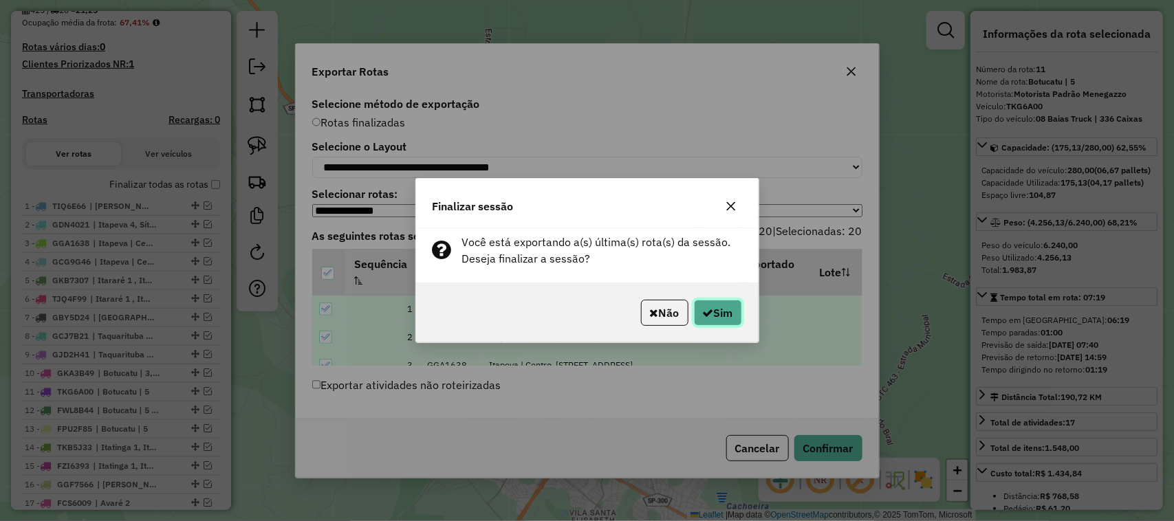
click at [715, 314] on button "Sim" at bounding box center [718, 313] width 48 height 26
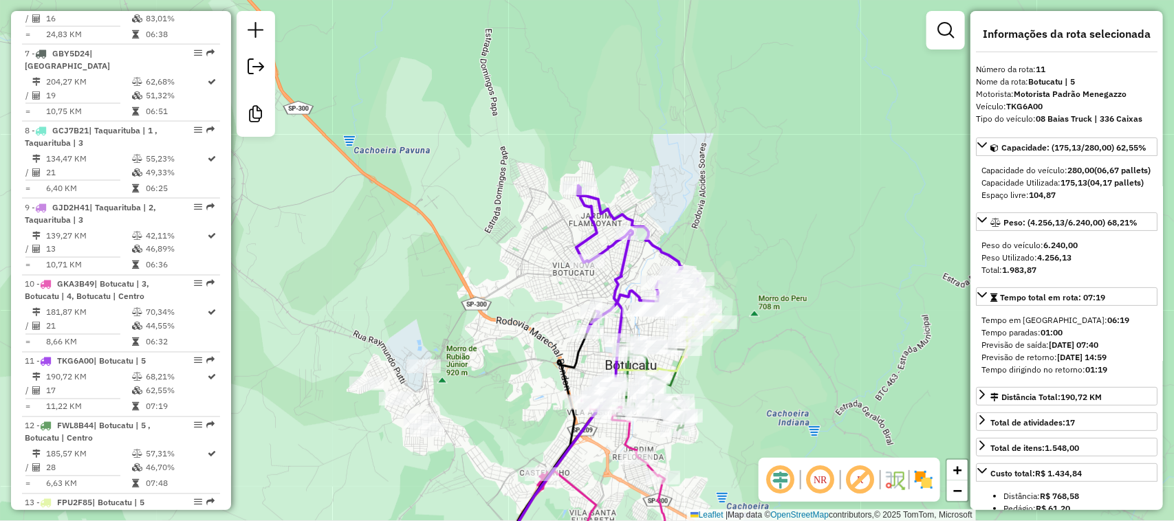
scroll to position [1301, 0]
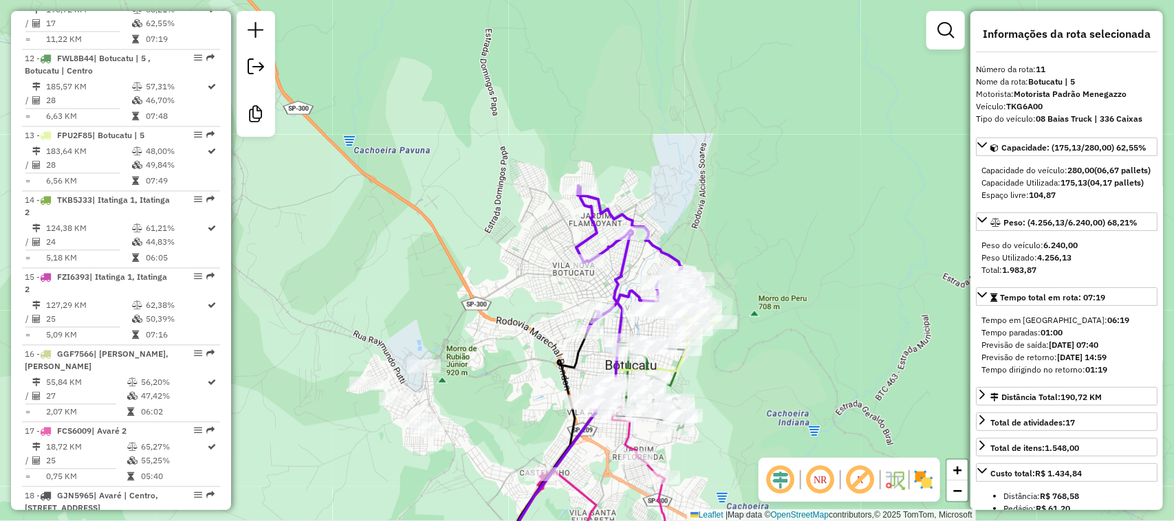
click at [661, 105] on div "Janela de atendimento Grade de atendimento Capacidade Transportadoras Veículos …" at bounding box center [587, 260] width 1174 height 521
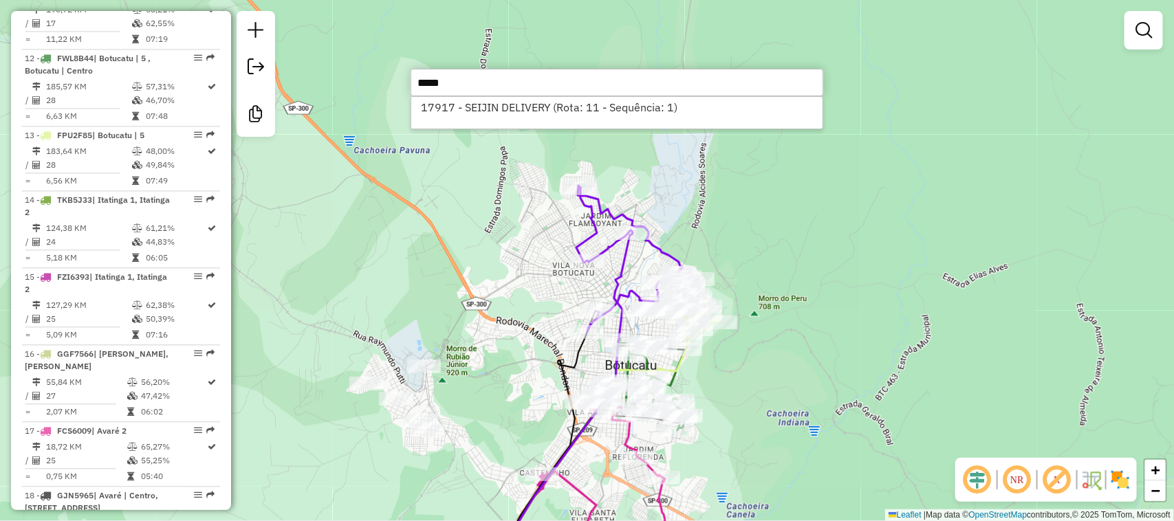
type input "*****"
click at [600, 96] on div "17917 - SEIJIN DELIVERY (Rota: 11 - Sequência: 1)" at bounding box center [616, 112] width 413 height 33
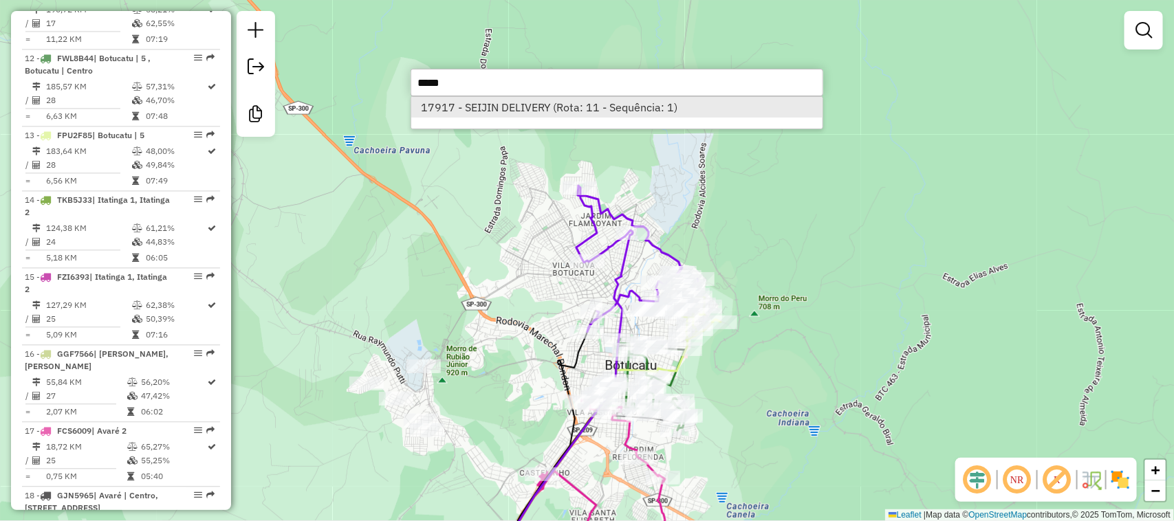
click at [602, 101] on li "17917 - SEIJIN DELIVERY (Rota: 11 - Sequência: 1)" at bounding box center [616, 107] width 411 height 21
select select "**********"
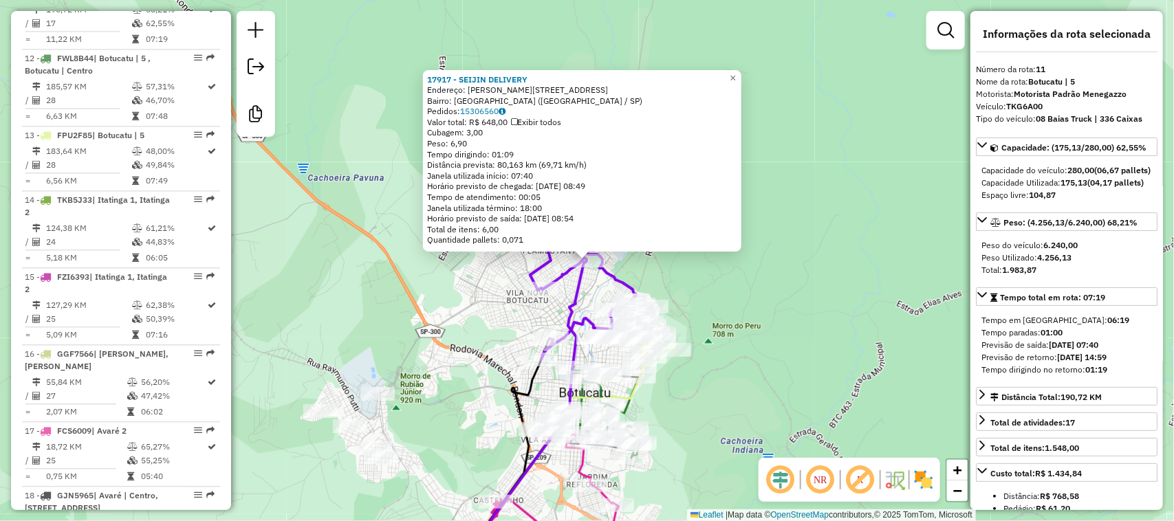
click at [784, 298] on div "17917 - SEIJIN DELIVERY Endereço: ISALTINO PEREIRA 94 Bairro: JARDIM PARAISO (B…" at bounding box center [587, 260] width 1174 height 521
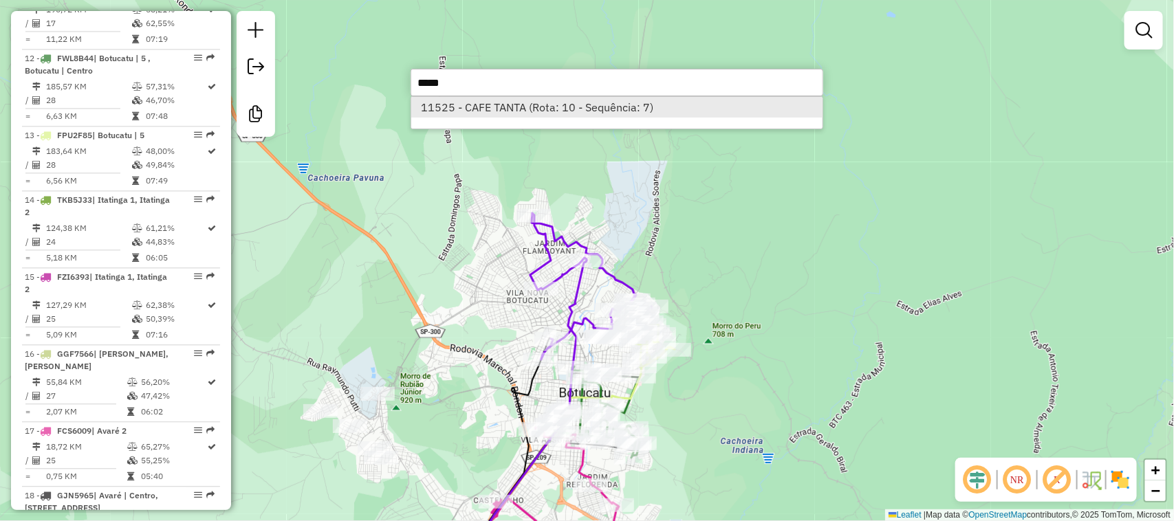
type input "*****"
click at [556, 103] on li "11525 - CAFE TANTA (Rota: 10 - Sequência: 7)" at bounding box center [616, 107] width 411 height 21
select select "**********"
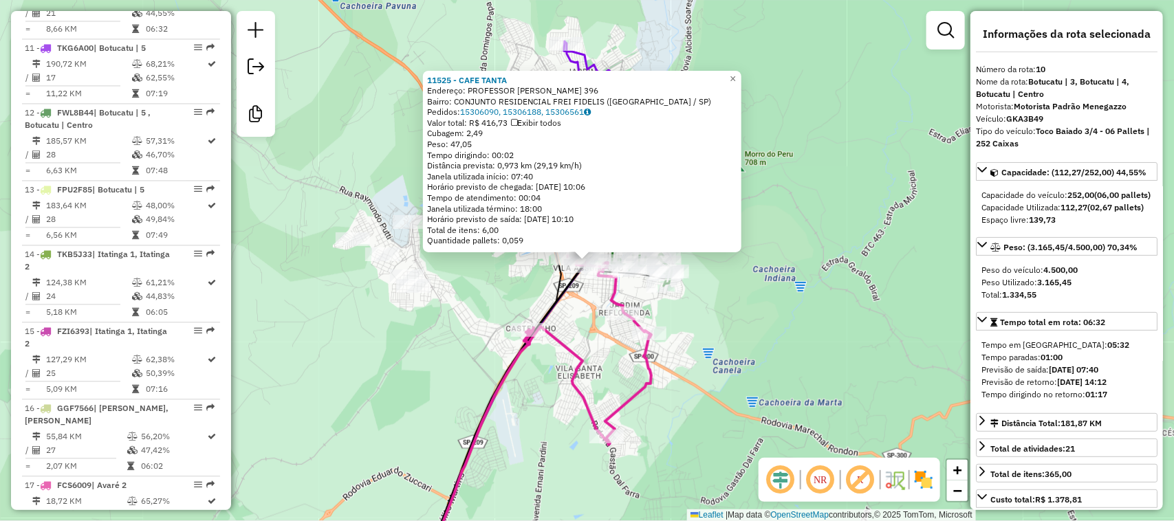
scroll to position [1224, 0]
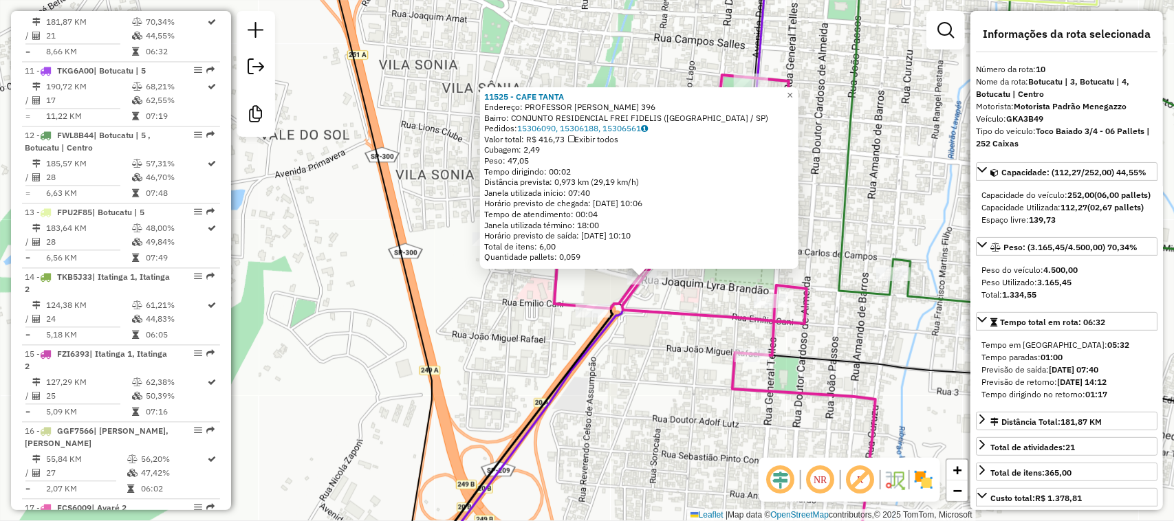
click at [507, 345] on div "Rota 10 - Placa GKA3B49 11581 - ORBI CONVENIENCIA 11525 - CAFE TANTA Endereço: …" at bounding box center [587, 260] width 1174 height 521
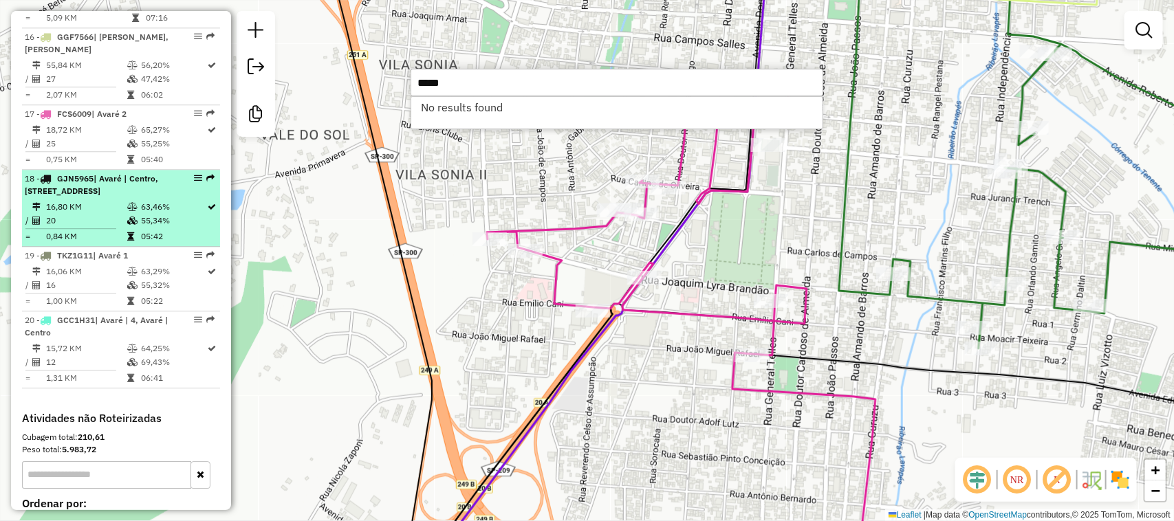
scroll to position [1568, 0]
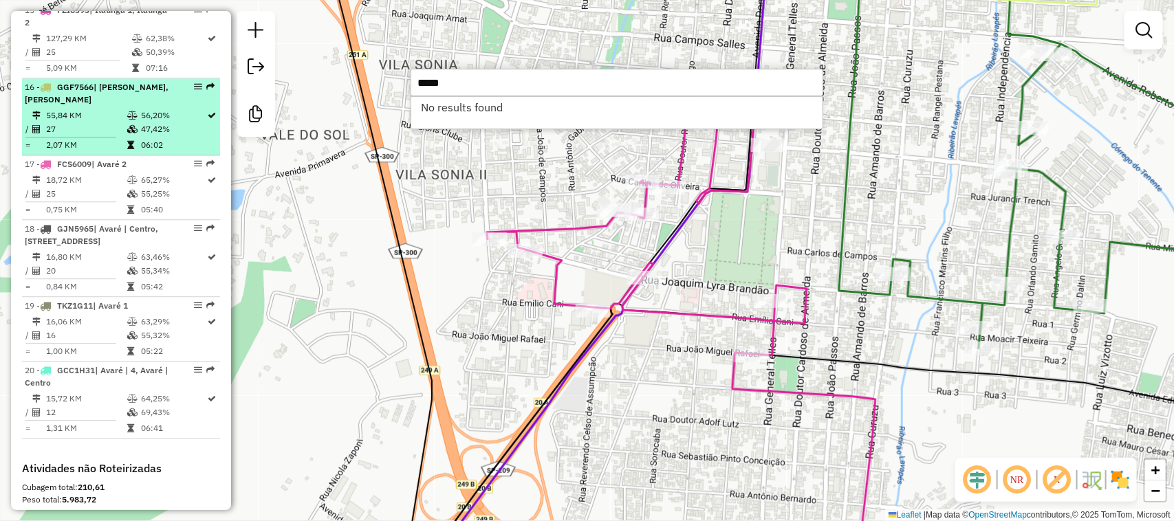
type input "*****"
click at [103, 122] on td "55,84 KM" at bounding box center [85, 116] width 81 height 14
select select "**********"
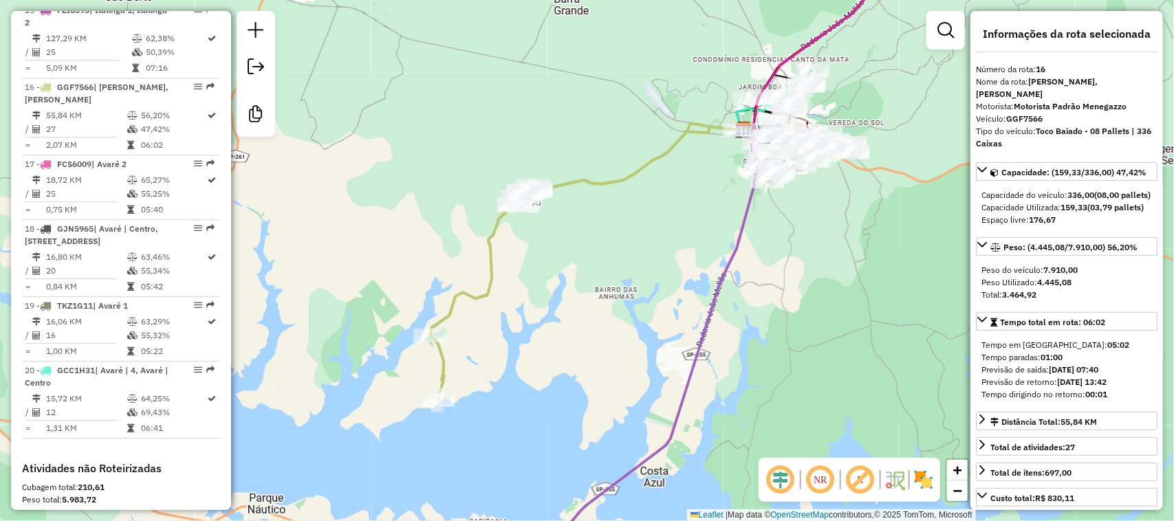
click at [540, 70] on div "Janela de atendimento Grade de atendimento Capacidade Transportadoras Veículos …" at bounding box center [587, 260] width 1174 height 521
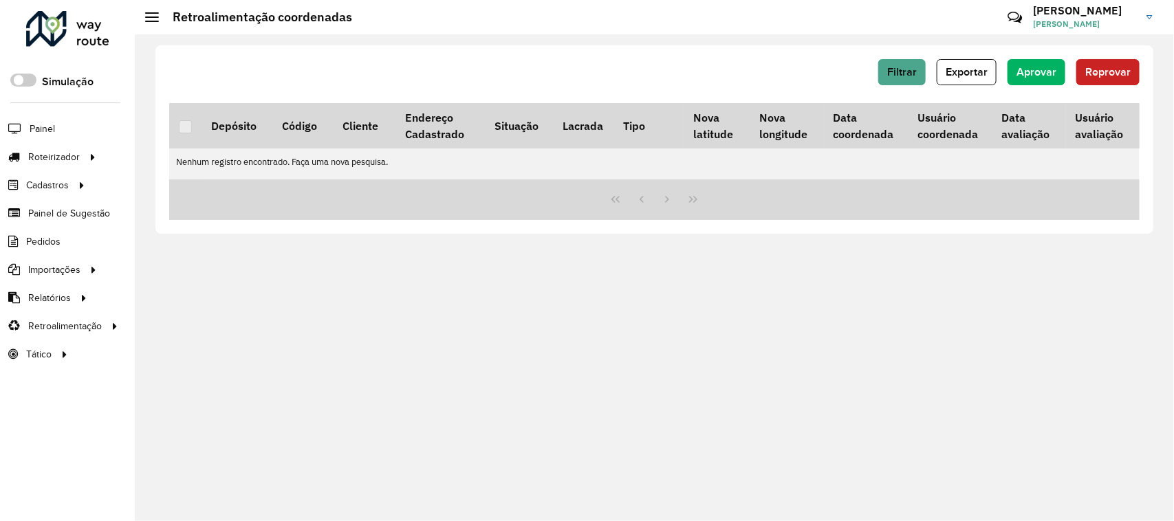
click at [614, 349] on div "Filtrar Exportar Aprovar Reprovar Depósito Código Cliente Endereço Cadastrado S…" at bounding box center [654, 277] width 1039 height 487
